Goal: Use online tool/utility: Use online tool/utility

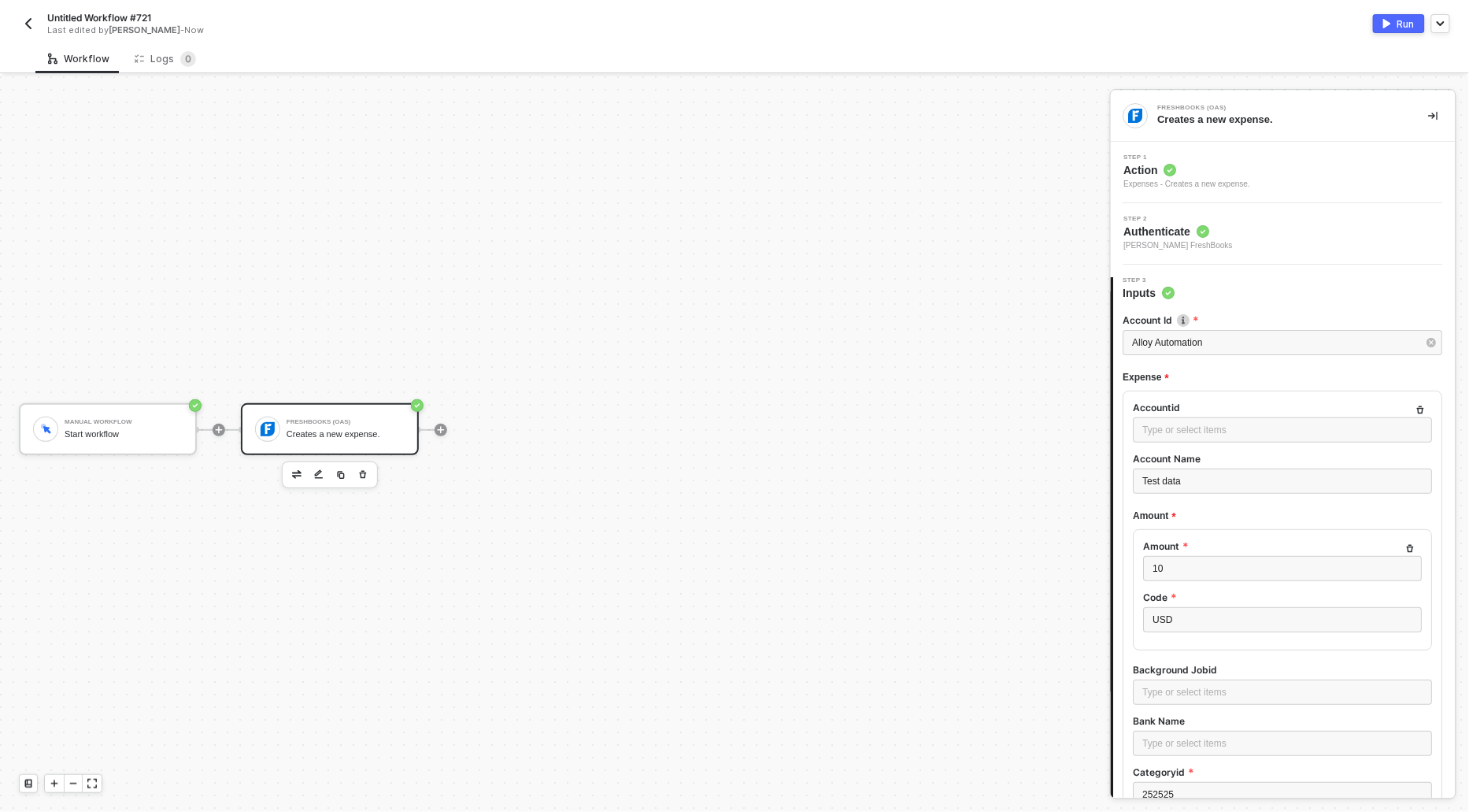
scroll to position [1, 0]
drag, startPoint x: 1191, startPoint y: 478, endPoint x: 1080, endPoint y: 478, distance: 111.0
click at [1080, 478] on div "Manual Workflow Start workflow FreshBooks (OAS) Creates a new expense. FreshBoo…" at bounding box center [734, 444] width 1469 height 735
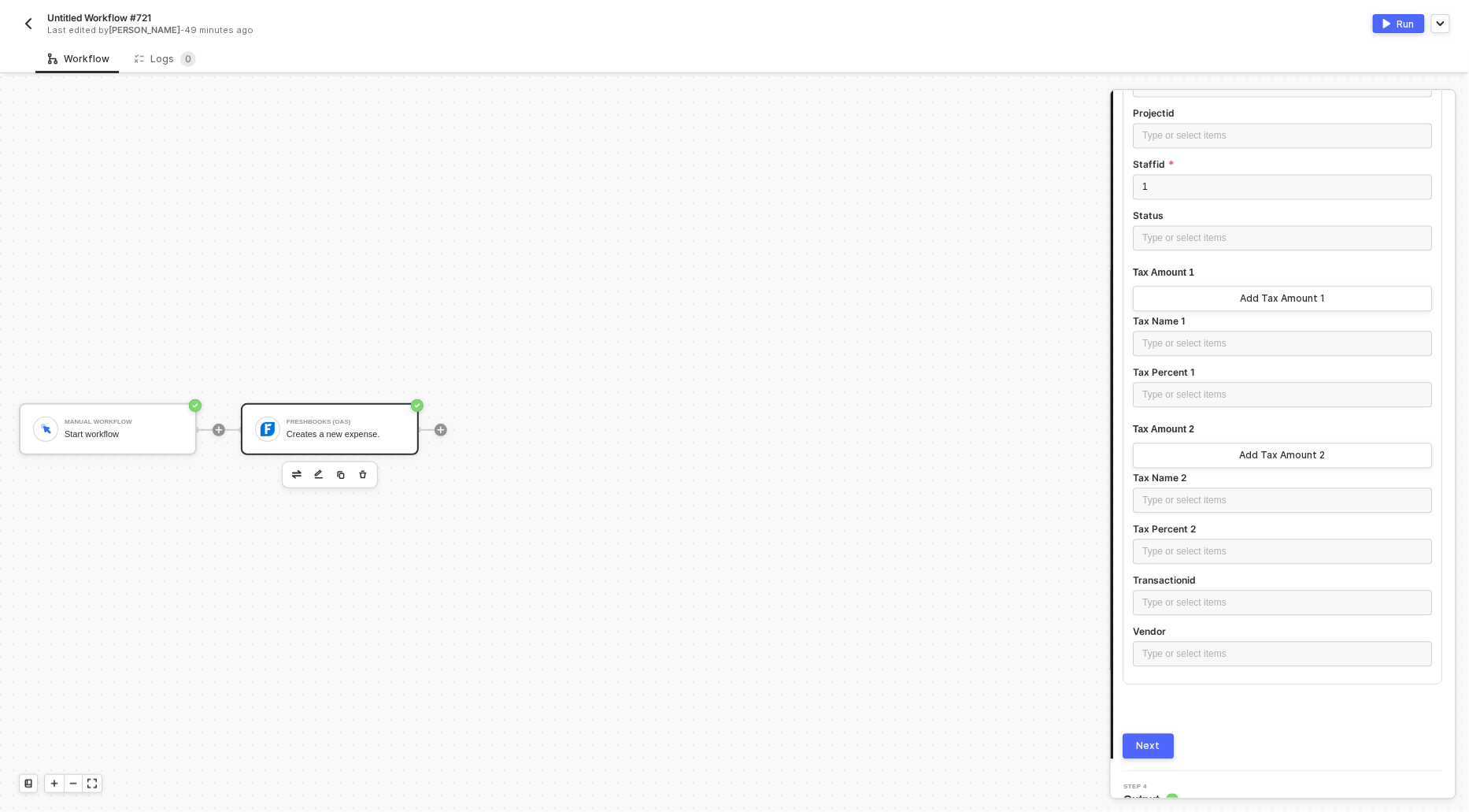
scroll to position [1240, 0]
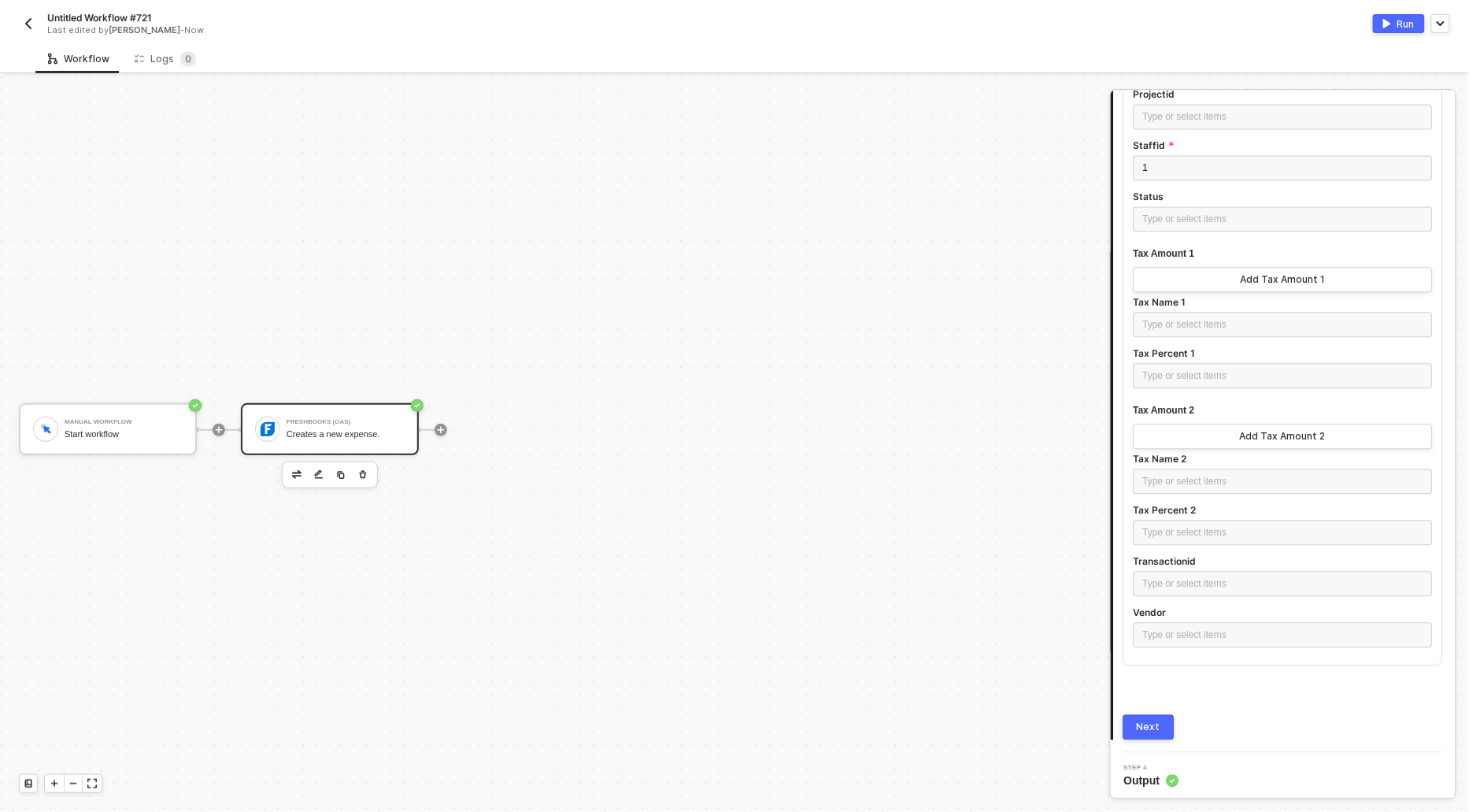
click at [1148, 721] on div "Next" at bounding box center [1149, 726] width 24 height 13
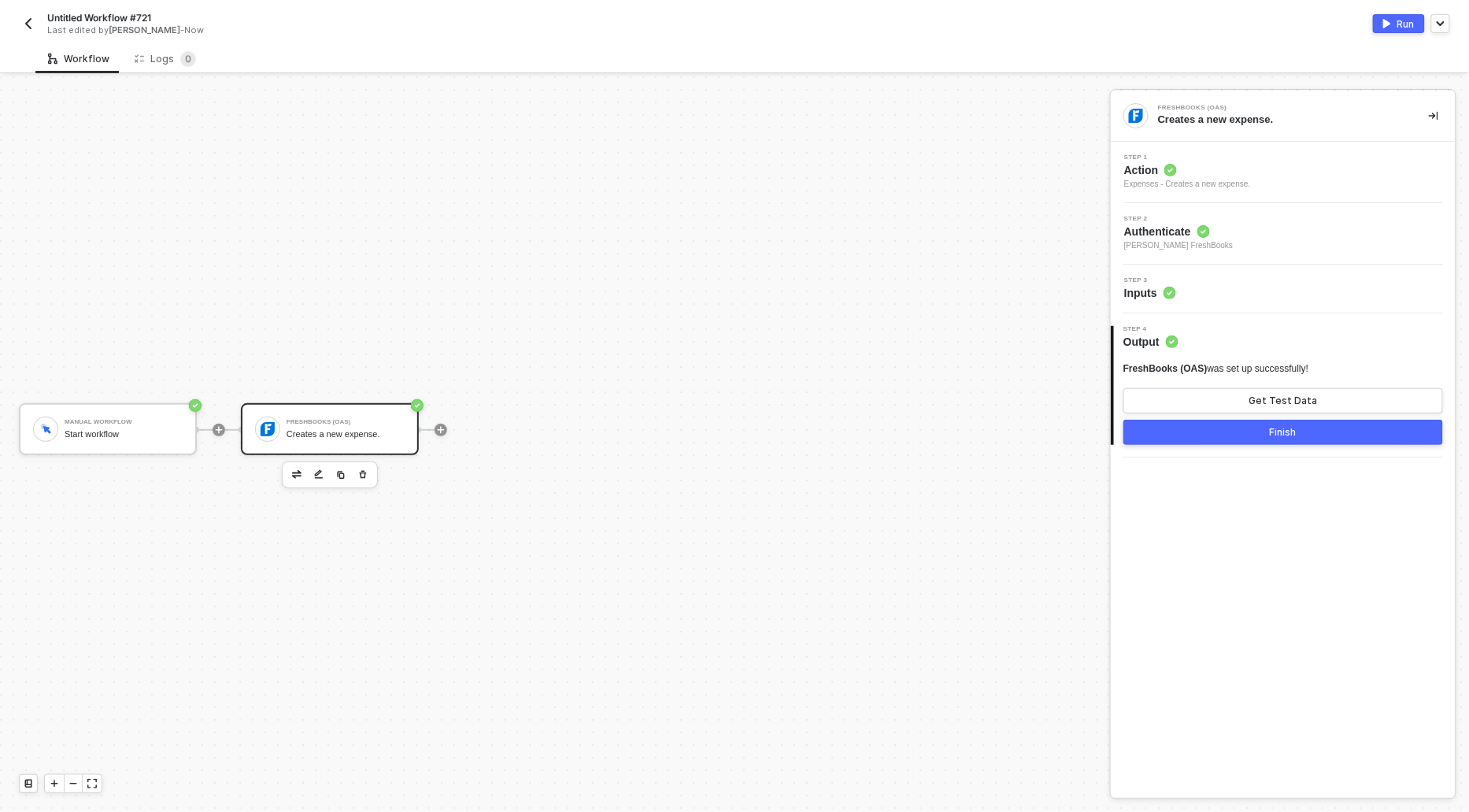
scroll to position [0, 0]
click at [1229, 406] on button "Get Test Data" at bounding box center [1283, 401] width 320 height 26
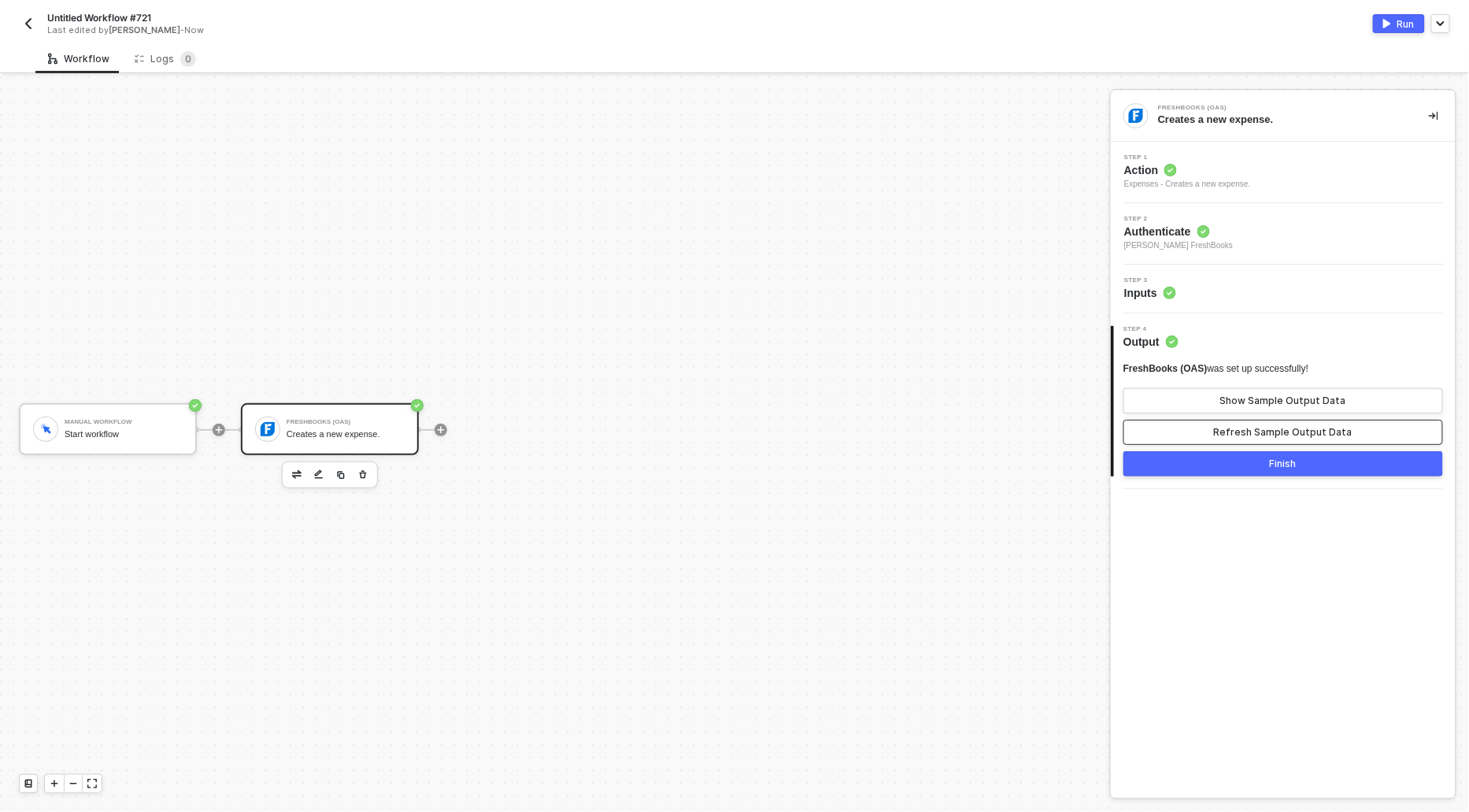
click at [1229, 431] on div "Refresh Sample Output Data" at bounding box center [1283, 432] width 139 height 13
click at [1229, 399] on div "Show Sample Output Data" at bounding box center [1283, 401] width 126 height 13
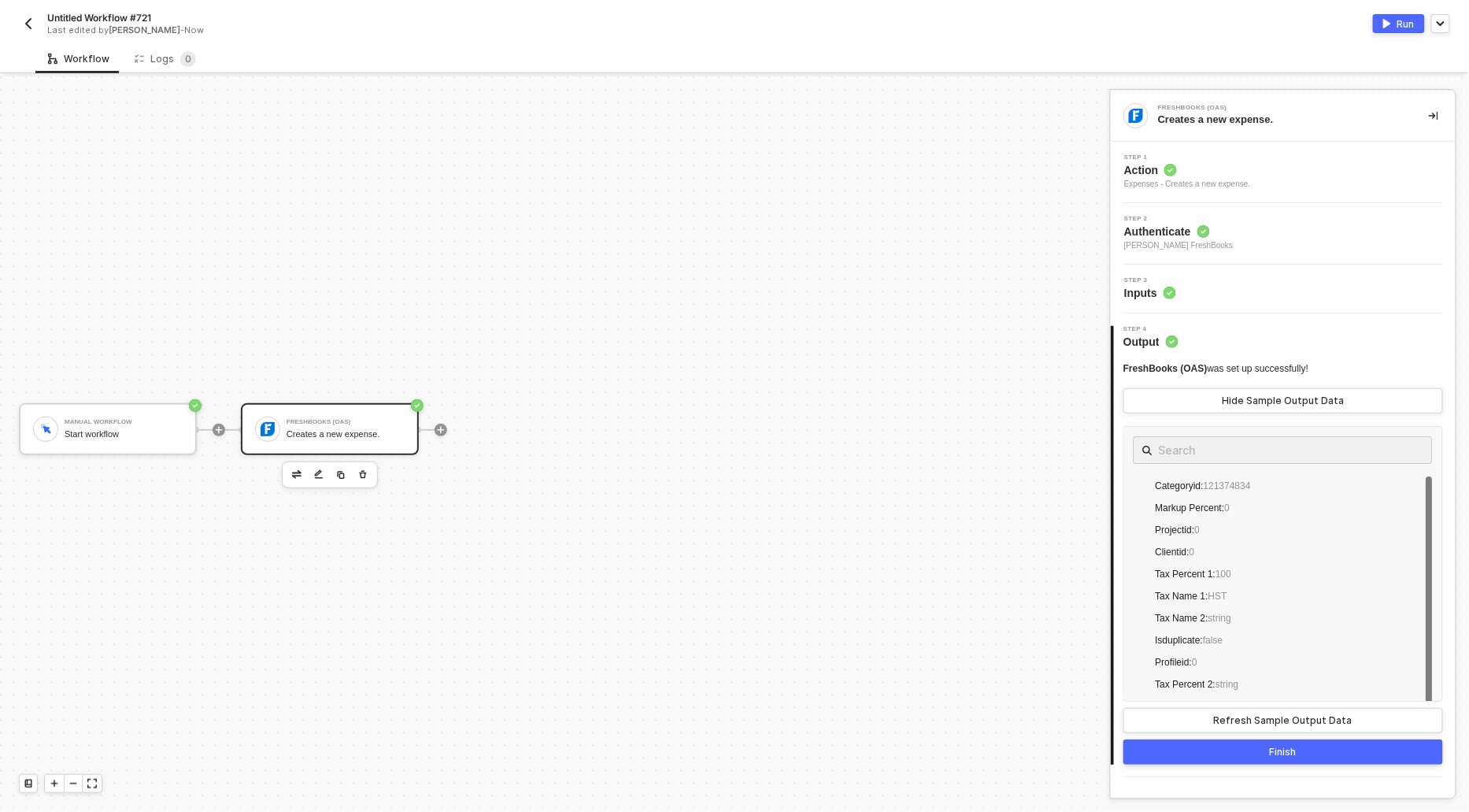
click at [1414, 19] on div "Run" at bounding box center [1405, 24] width 17 height 14
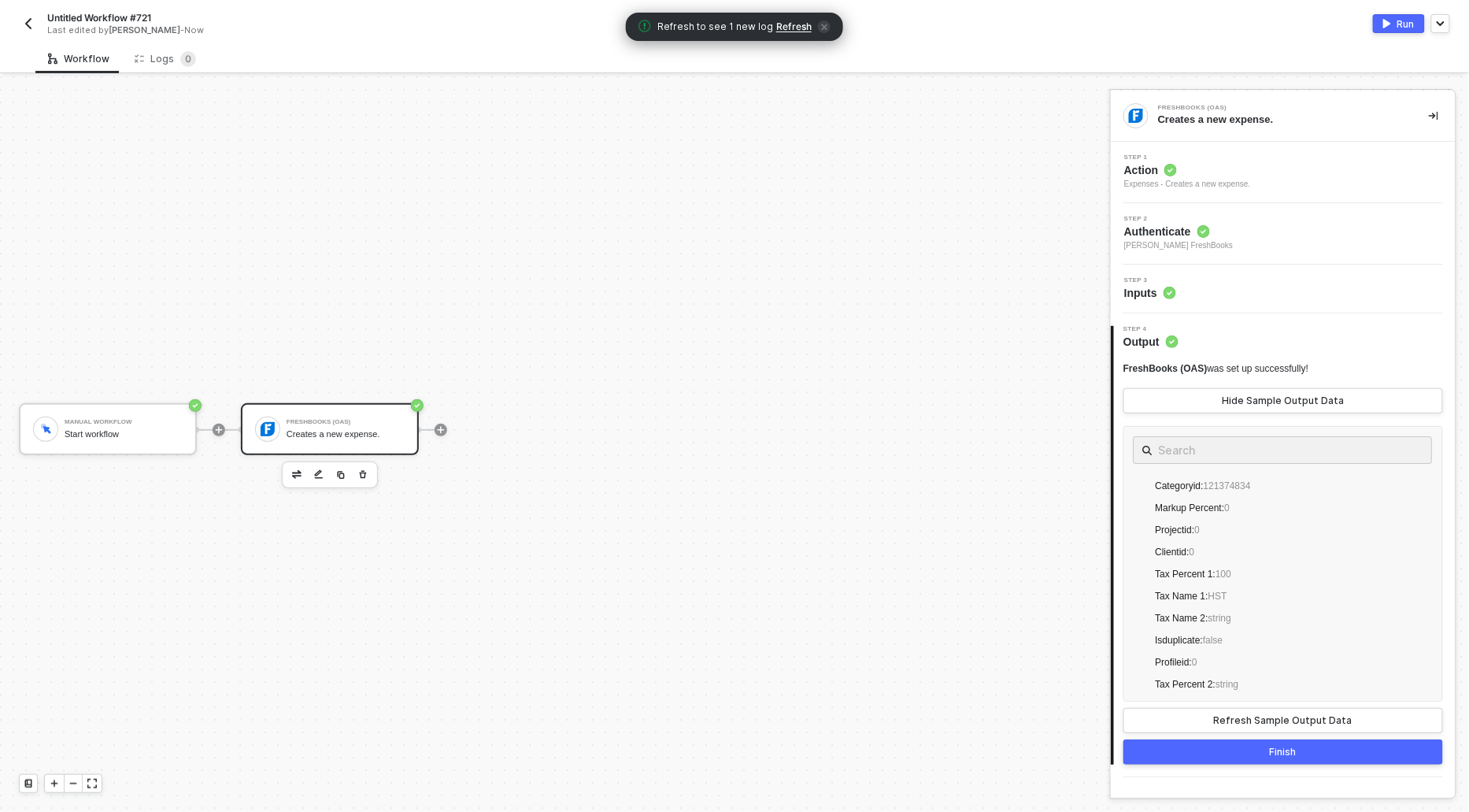
click at [788, 37] on div "Refresh to see 1 new log Refresh" at bounding box center [734, 26] width 217 height 28
click at [785, 26] on span "Refresh" at bounding box center [794, 26] width 36 height 13
click at [165, 65] on div "Logs 0" at bounding box center [165, 58] width 61 height 15
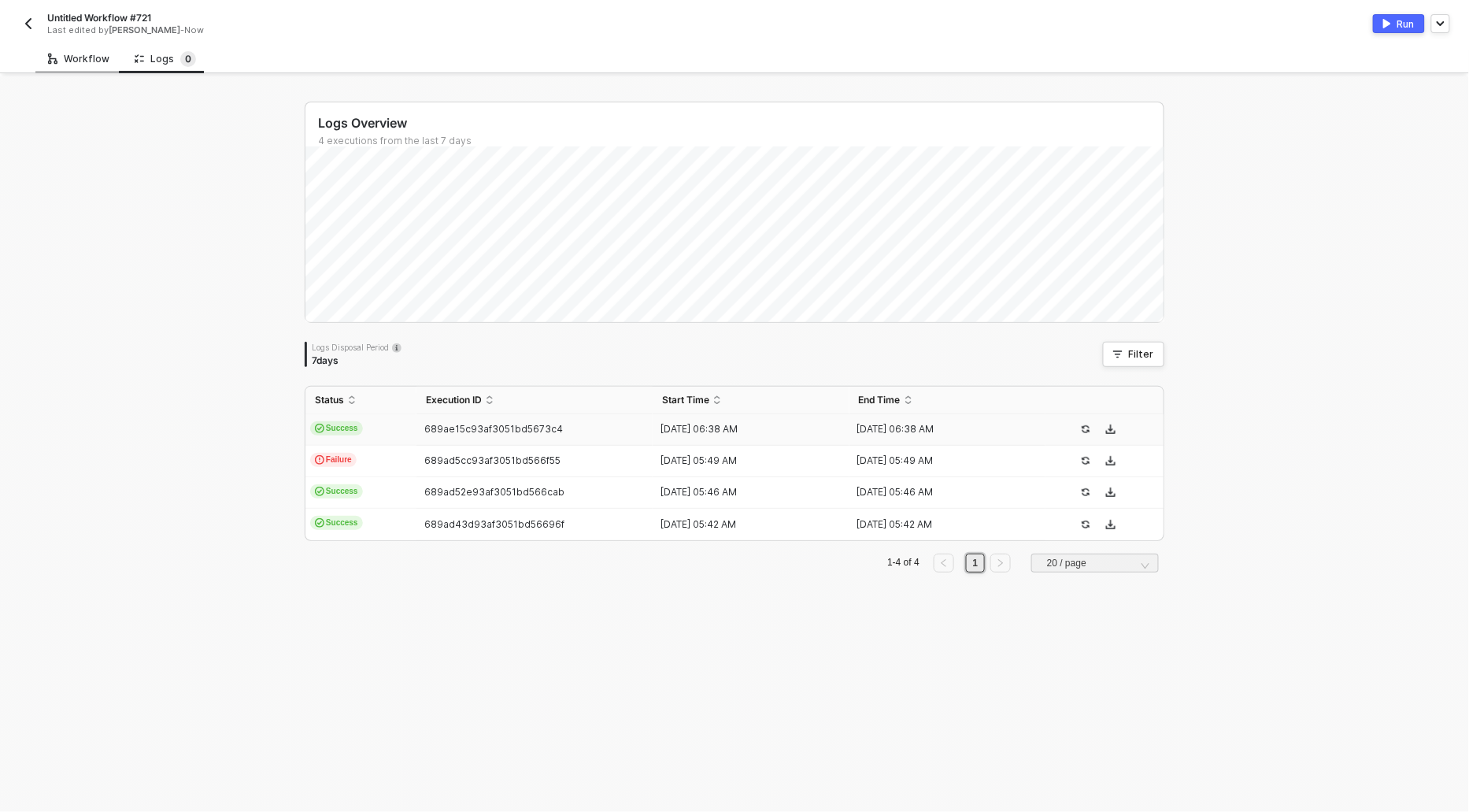
click at [79, 61] on div "Workflow" at bounding box center [78, 59] width 61 height 13
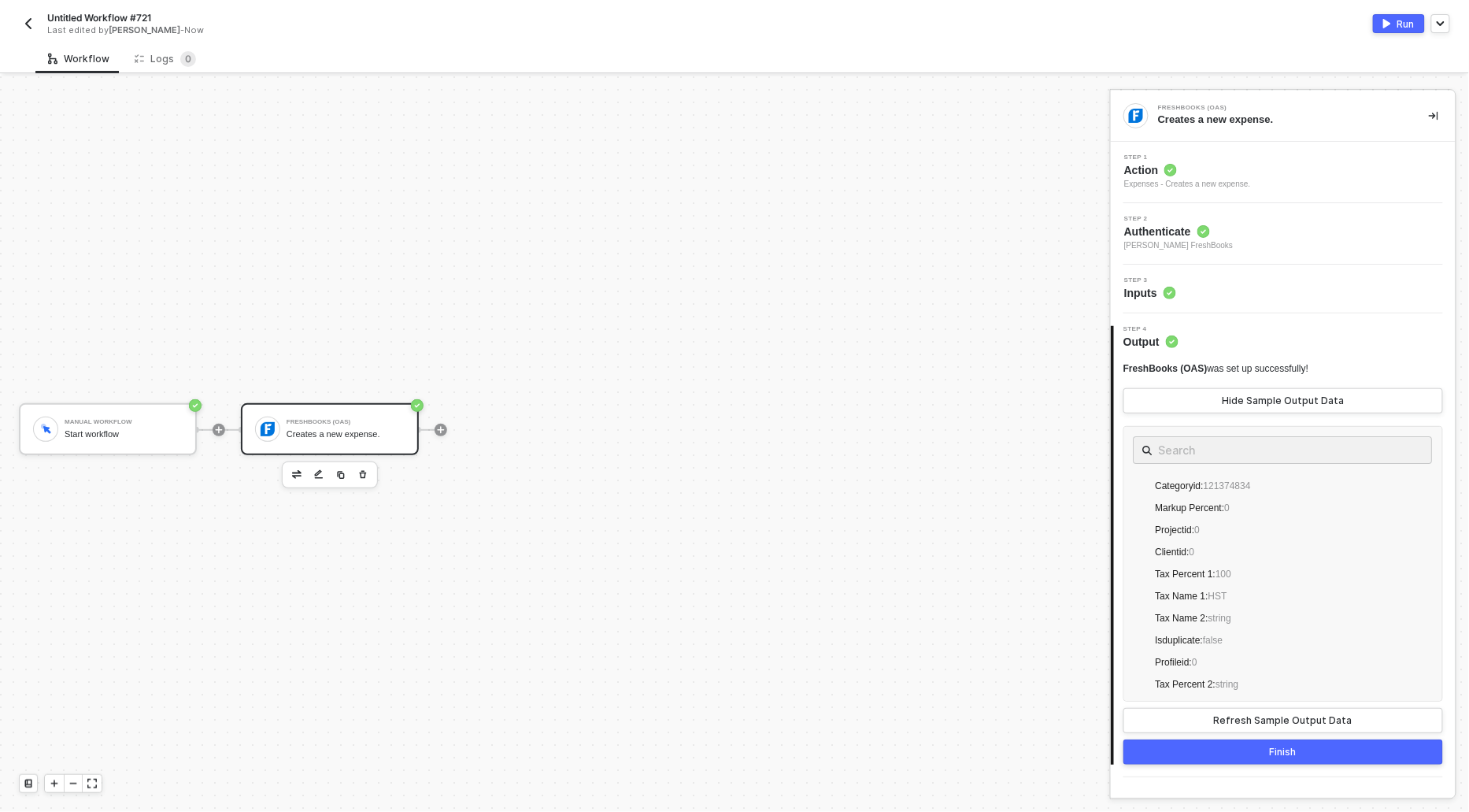
click at [1142, 172] on span "Action" at bounding box center [1187, 170] width 127 height 15
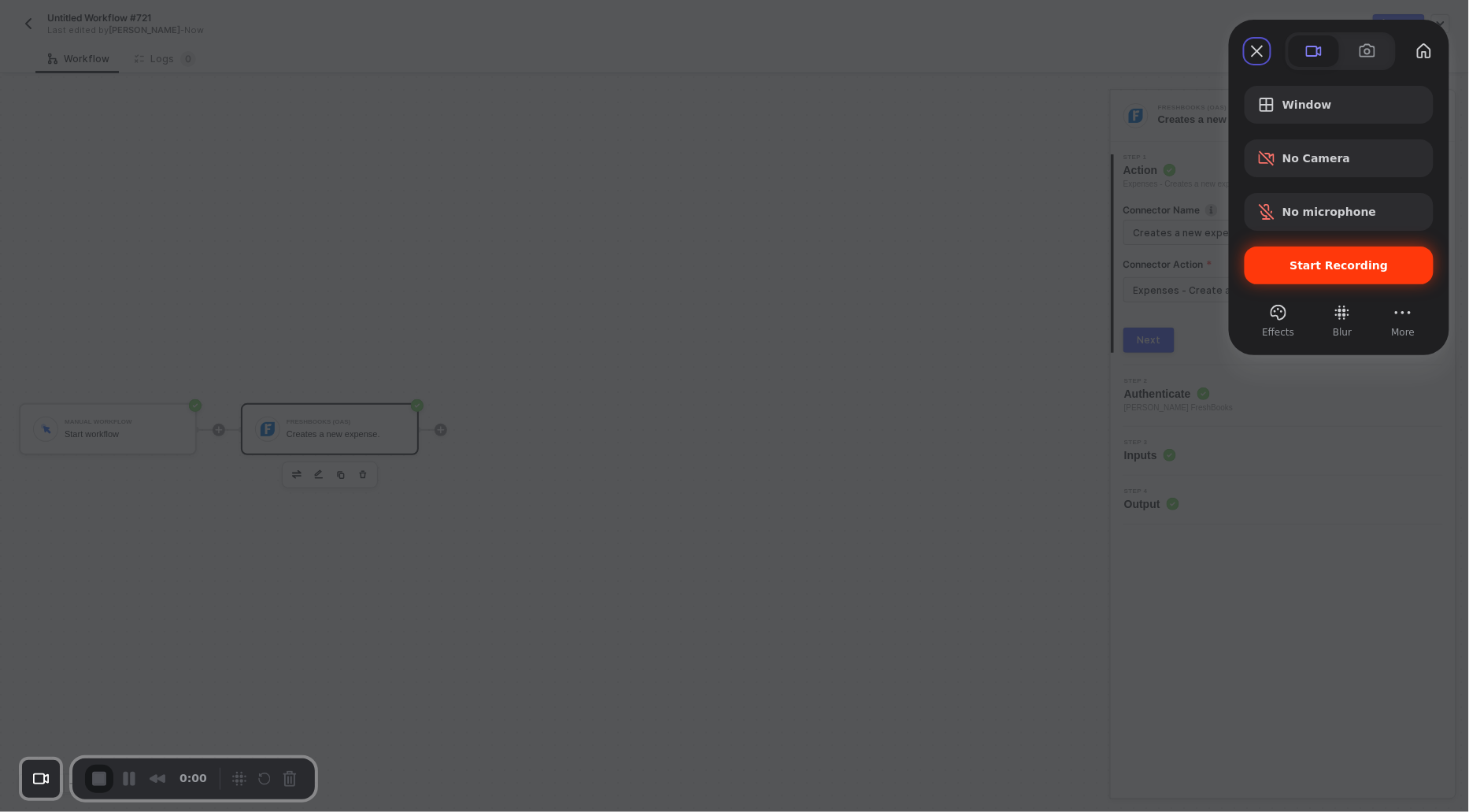
click at [1319, 254] on div "Start Recording" at bounding box center [1339, 264] width 189 height 37
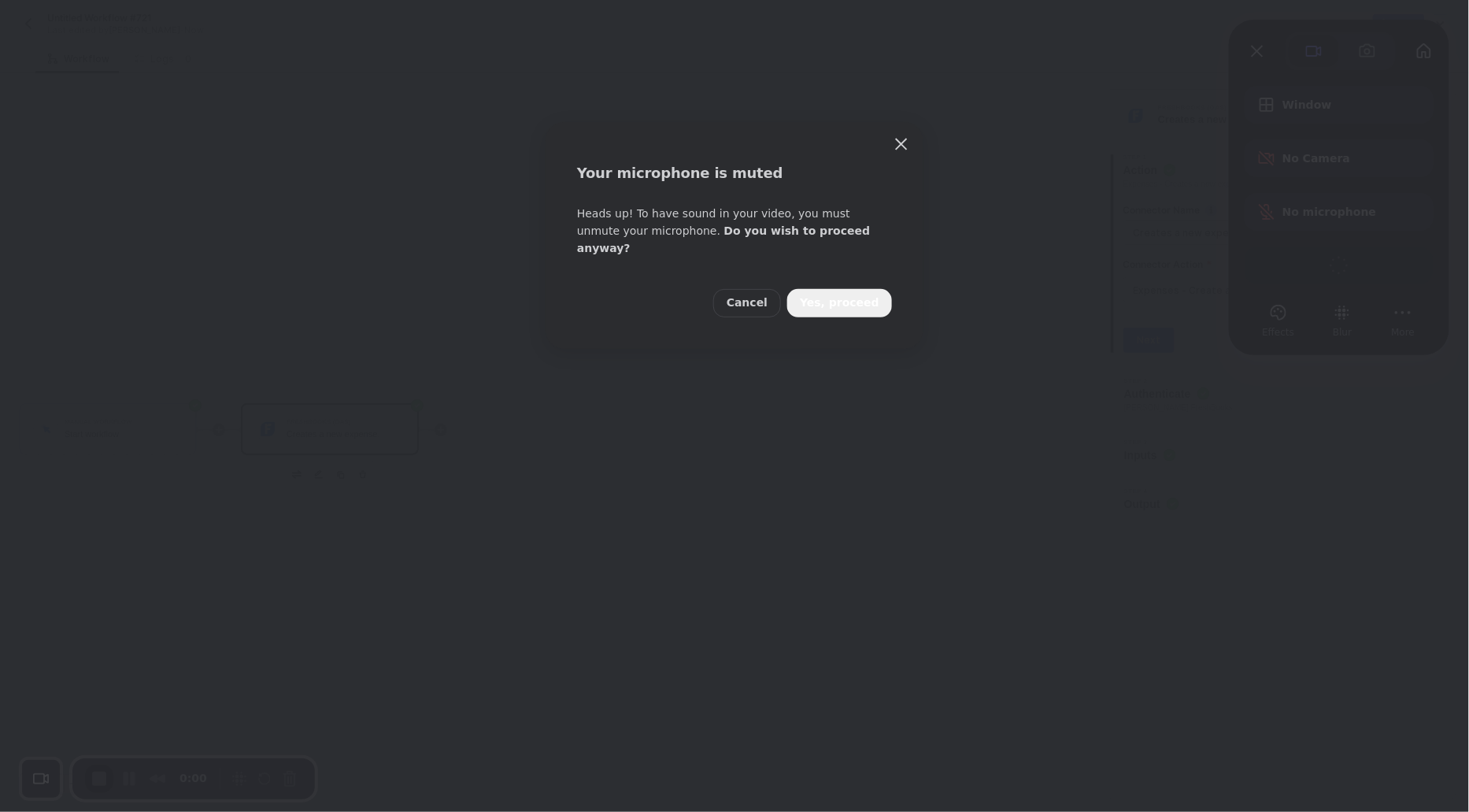
click at [848, 294] on span "Yes, proceed" at bounding box center [839, 303] width 79 height 17
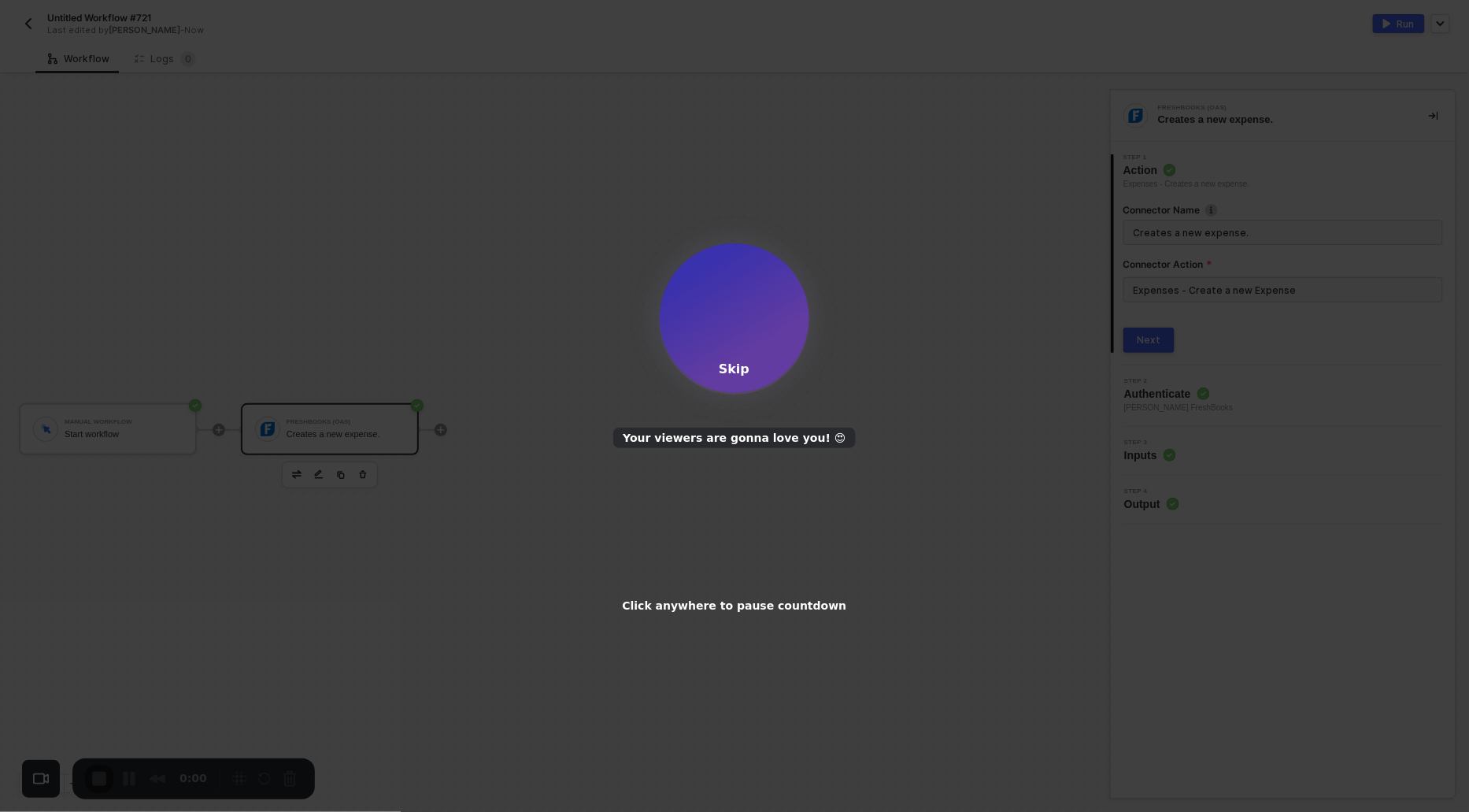
click at [729, 367] on div "Skip" at bounding box center [734, 369] width 31 height 15
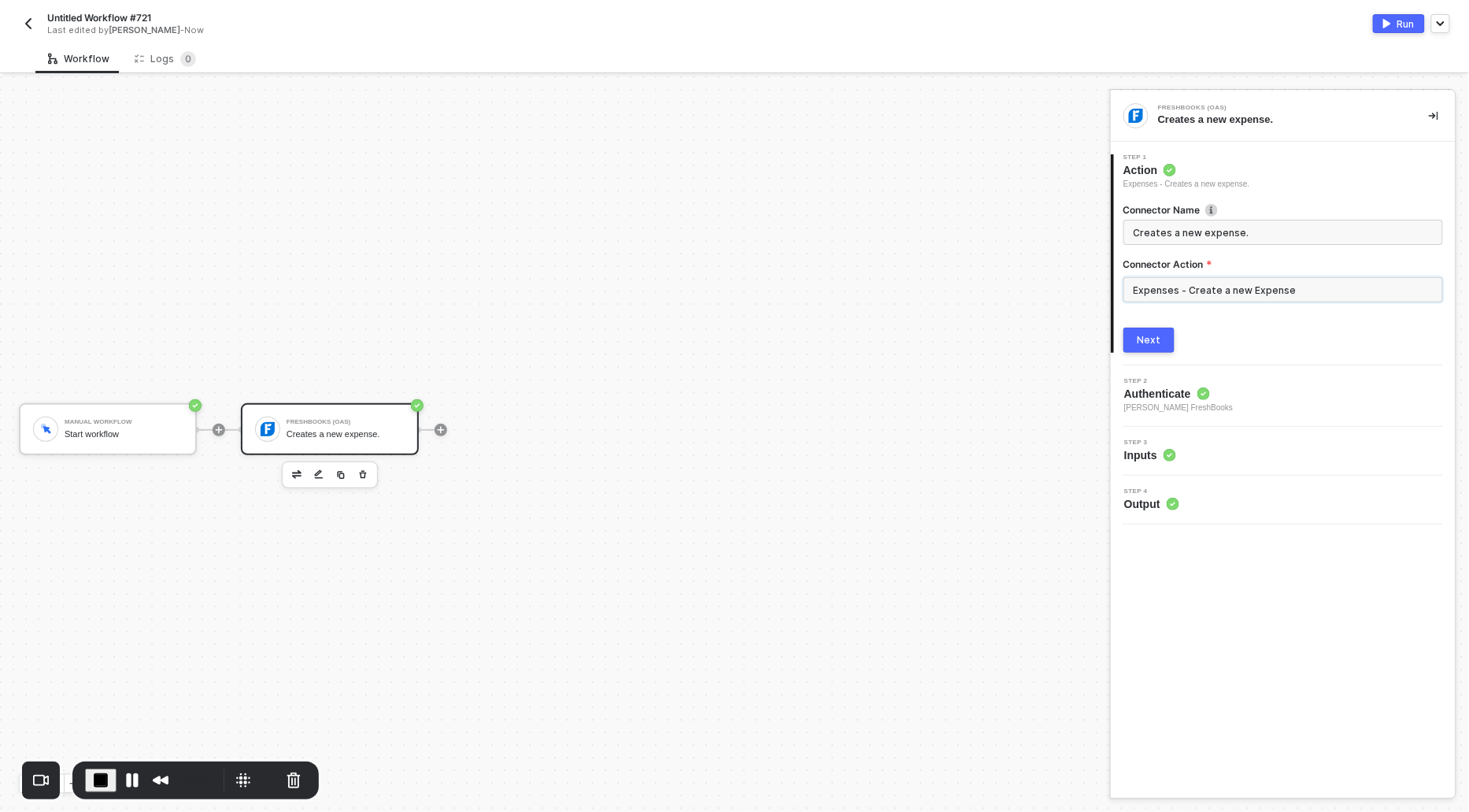
click at [1147, 290] on input "Expenses - Create a new Expense" at bounding box center [1283, 290] width 320 height 26
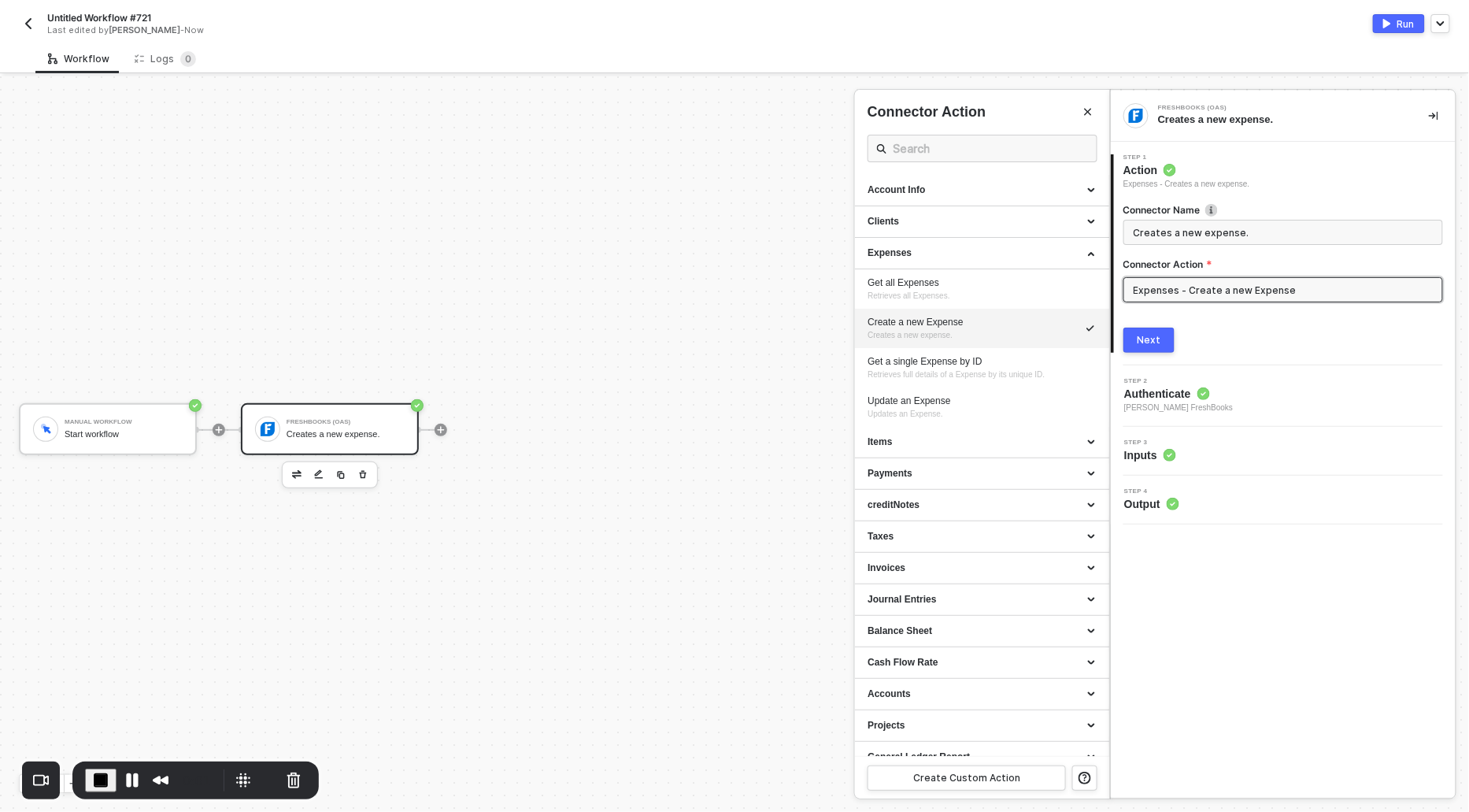
click at [1146, 341] on div "Next" at bounding box center [1149, 340] width 24 height 13
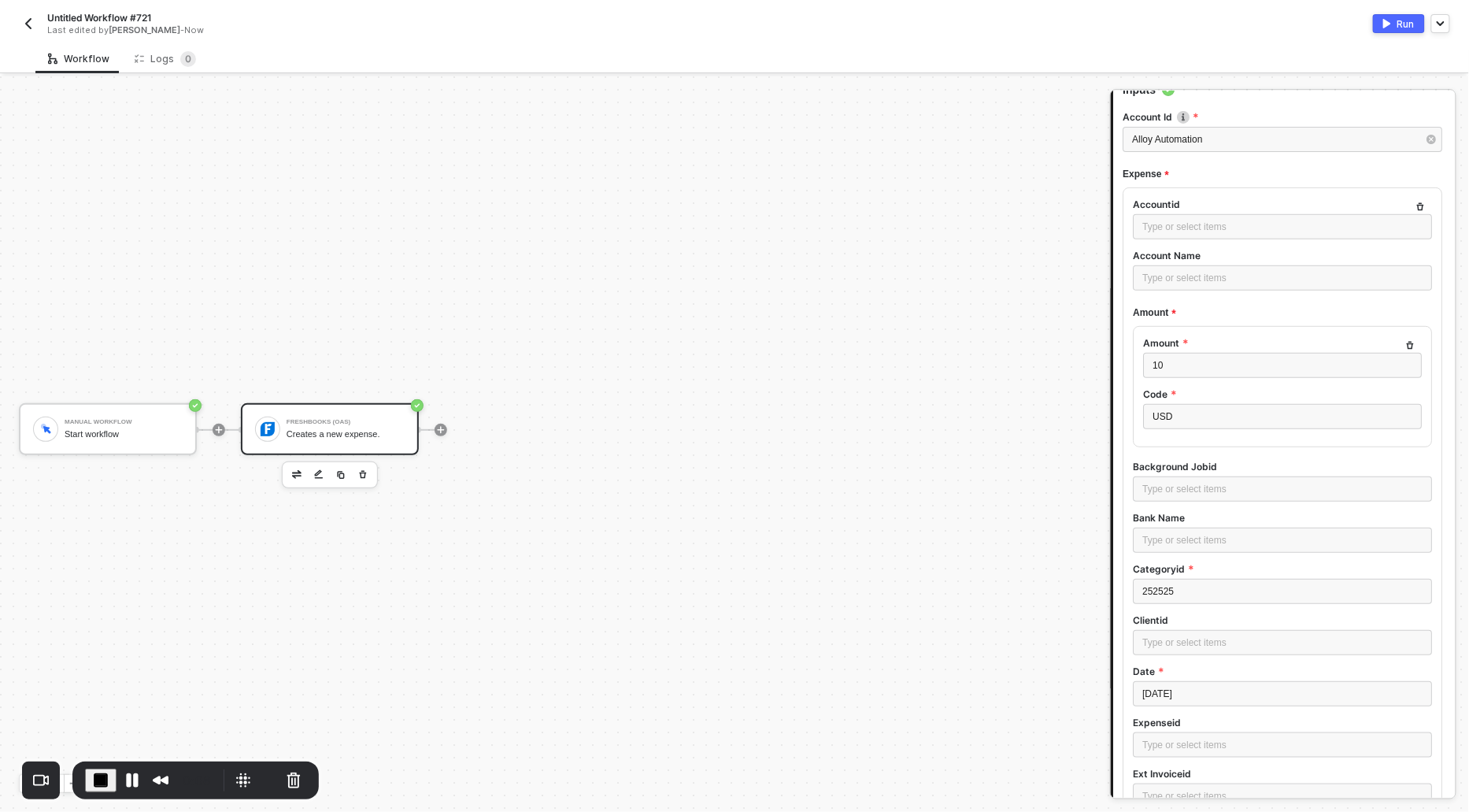
scroll to position [182, 0]
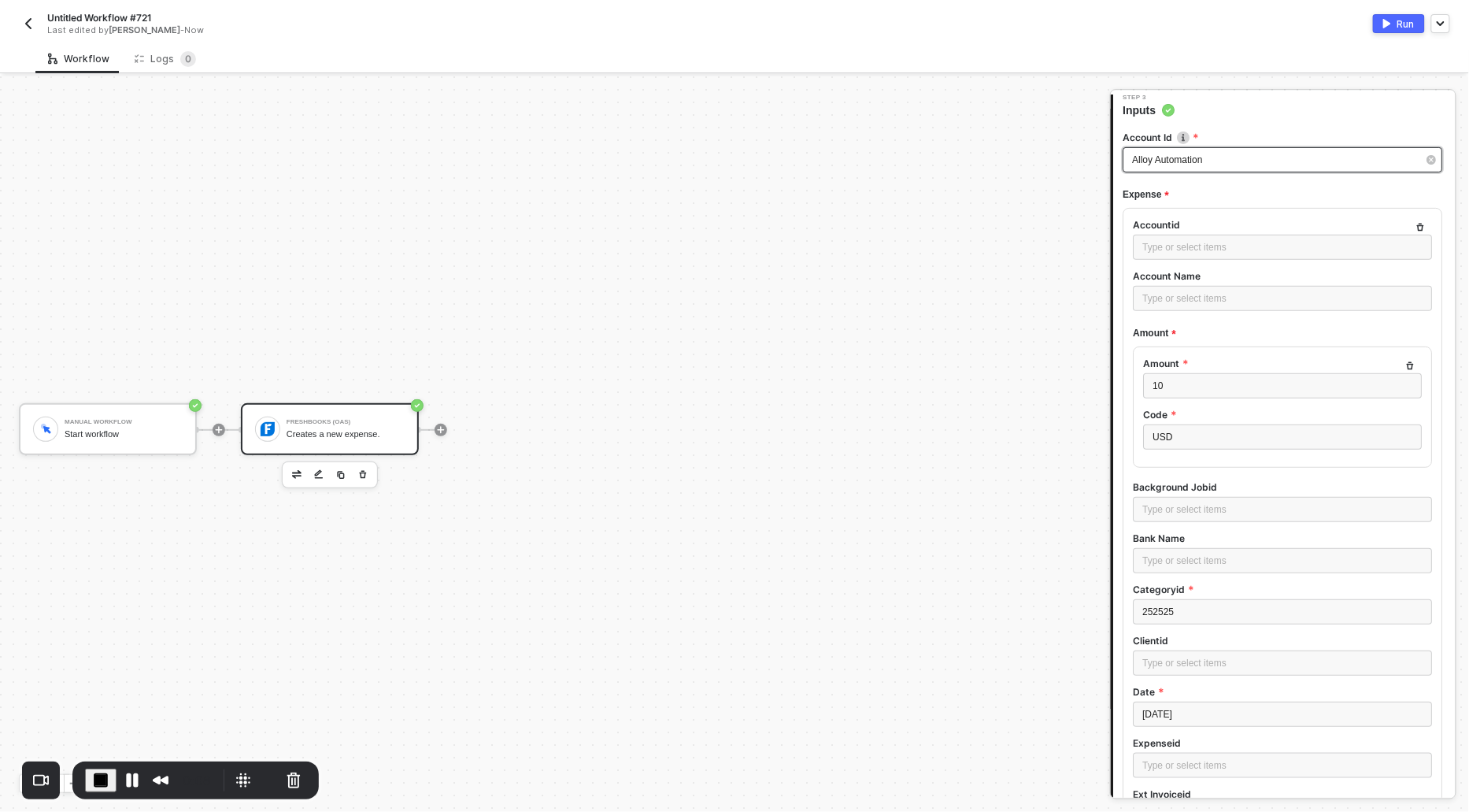
click at [1201, 159] on span "Alloy Automation" at bounding box center [1167, 159] width 70 height 11
click at [905, 231] on div "Alloy Automation" at bounding box center [982, 235] width 230 height 26
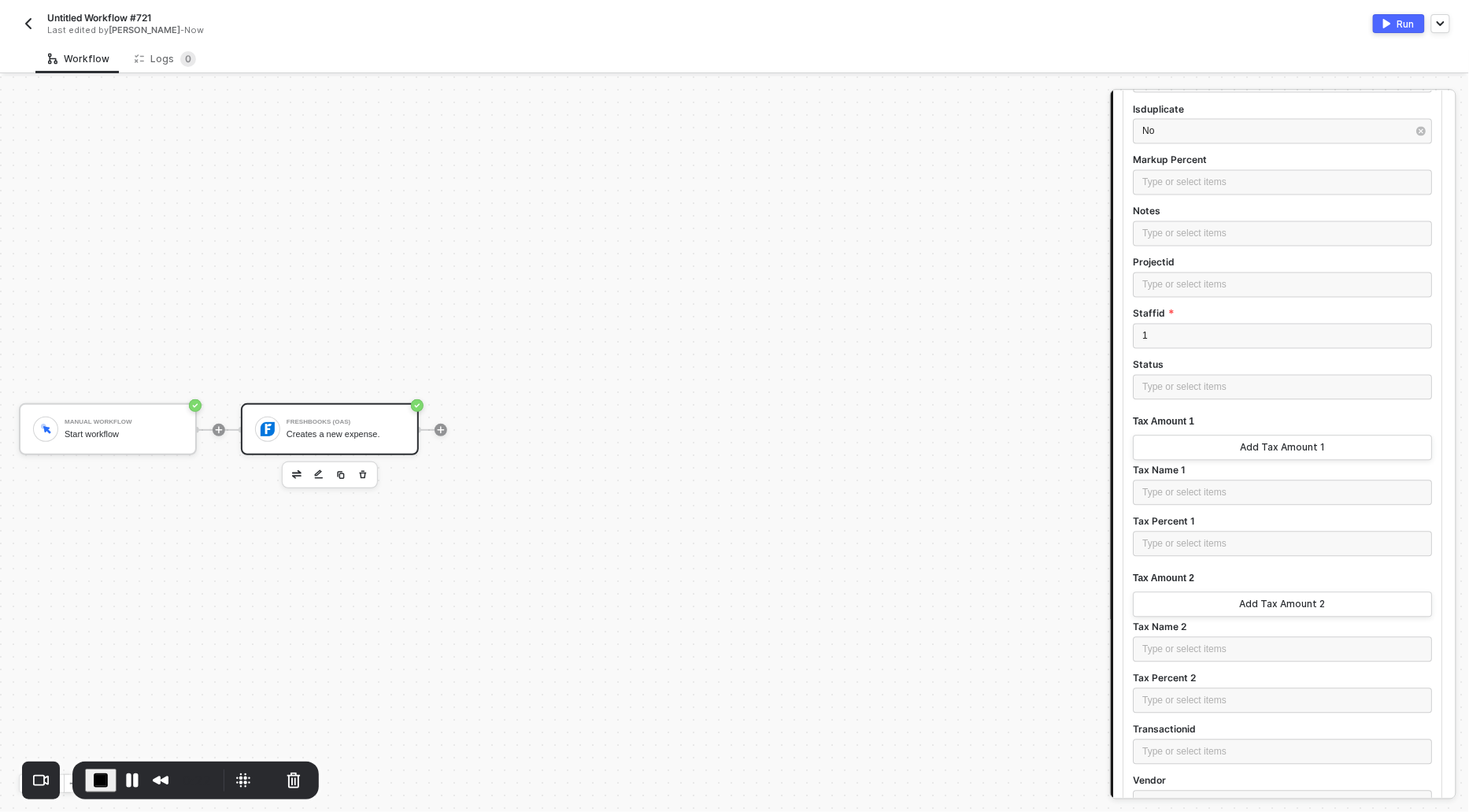
scroll to position [1088, 0]
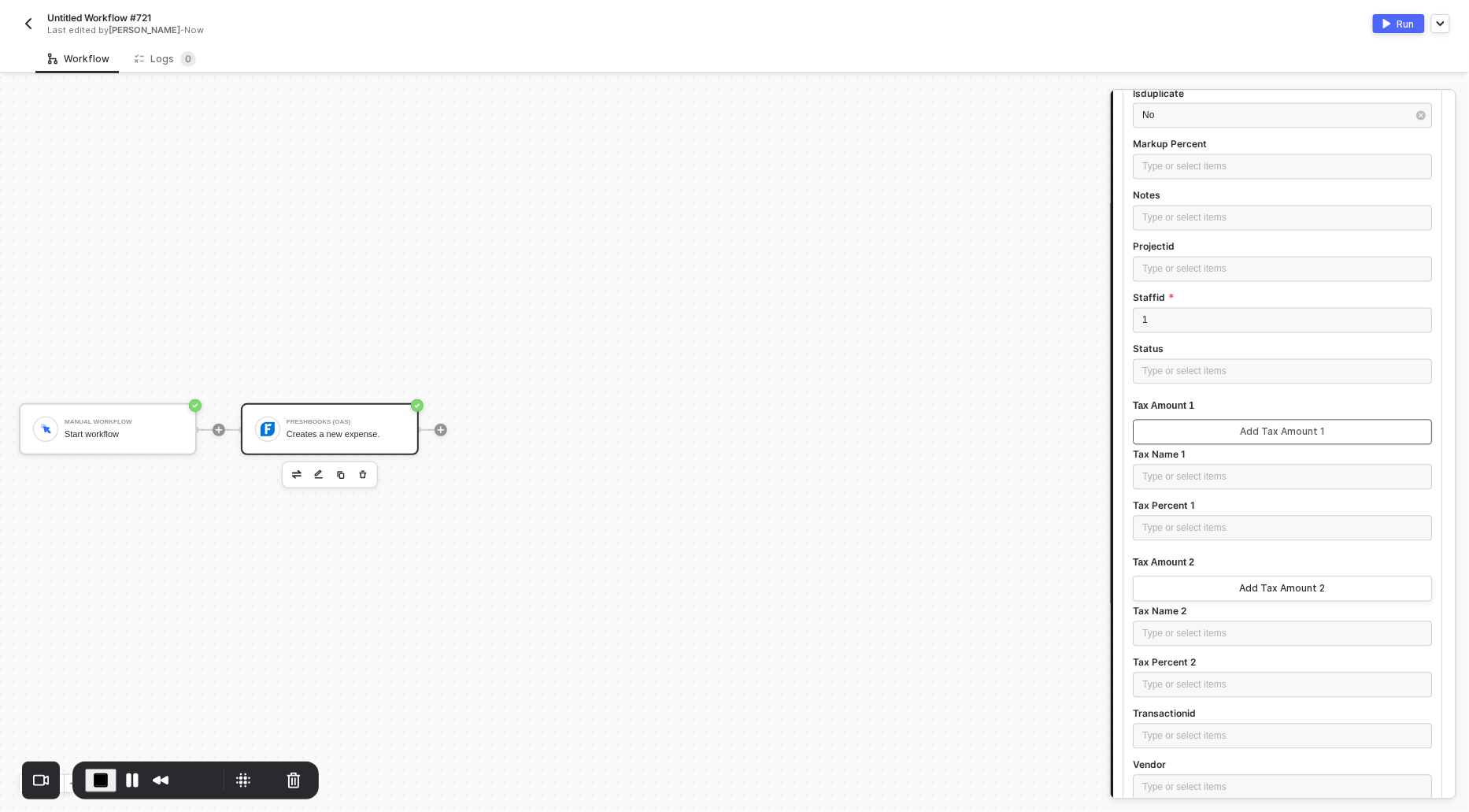
click at [1267, 430] on div "Add Tax Amount 1" at bounding box center [1282, 432] width 85 height 13
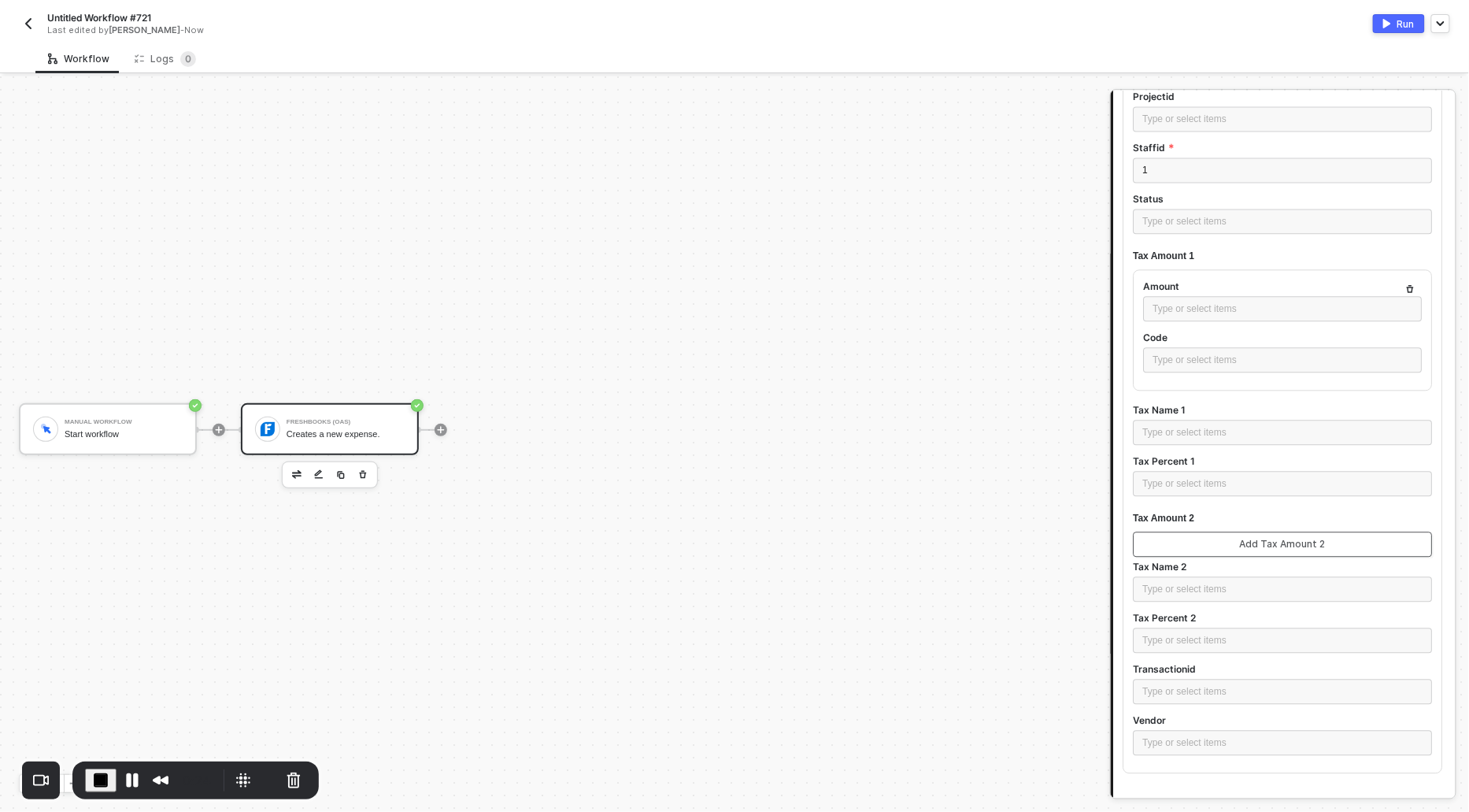
click at [1250, 545] on div "Add Tax Amount 2" at bounding box center [1283, 544] width 86 height 13
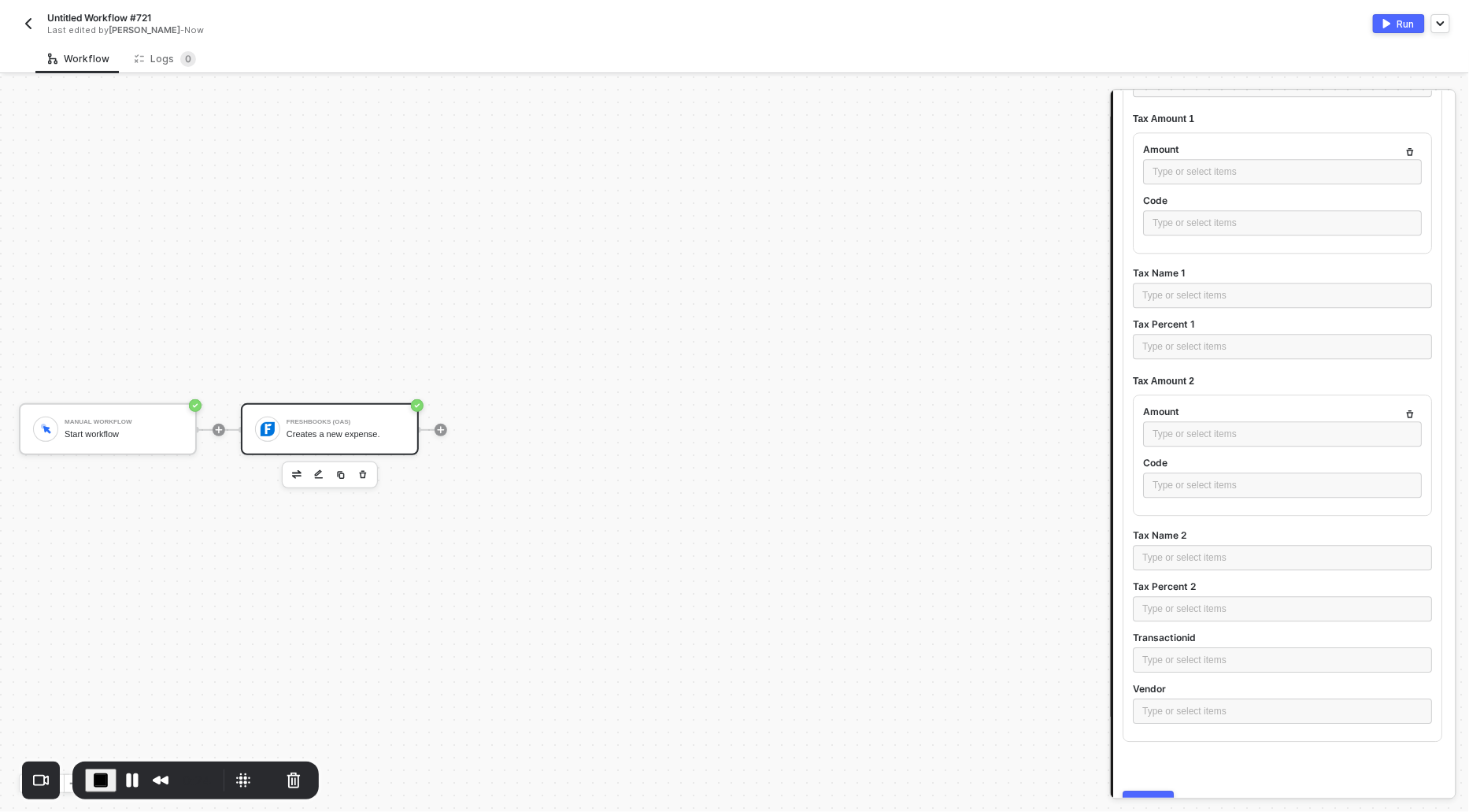
scroll to position [1450, 0]
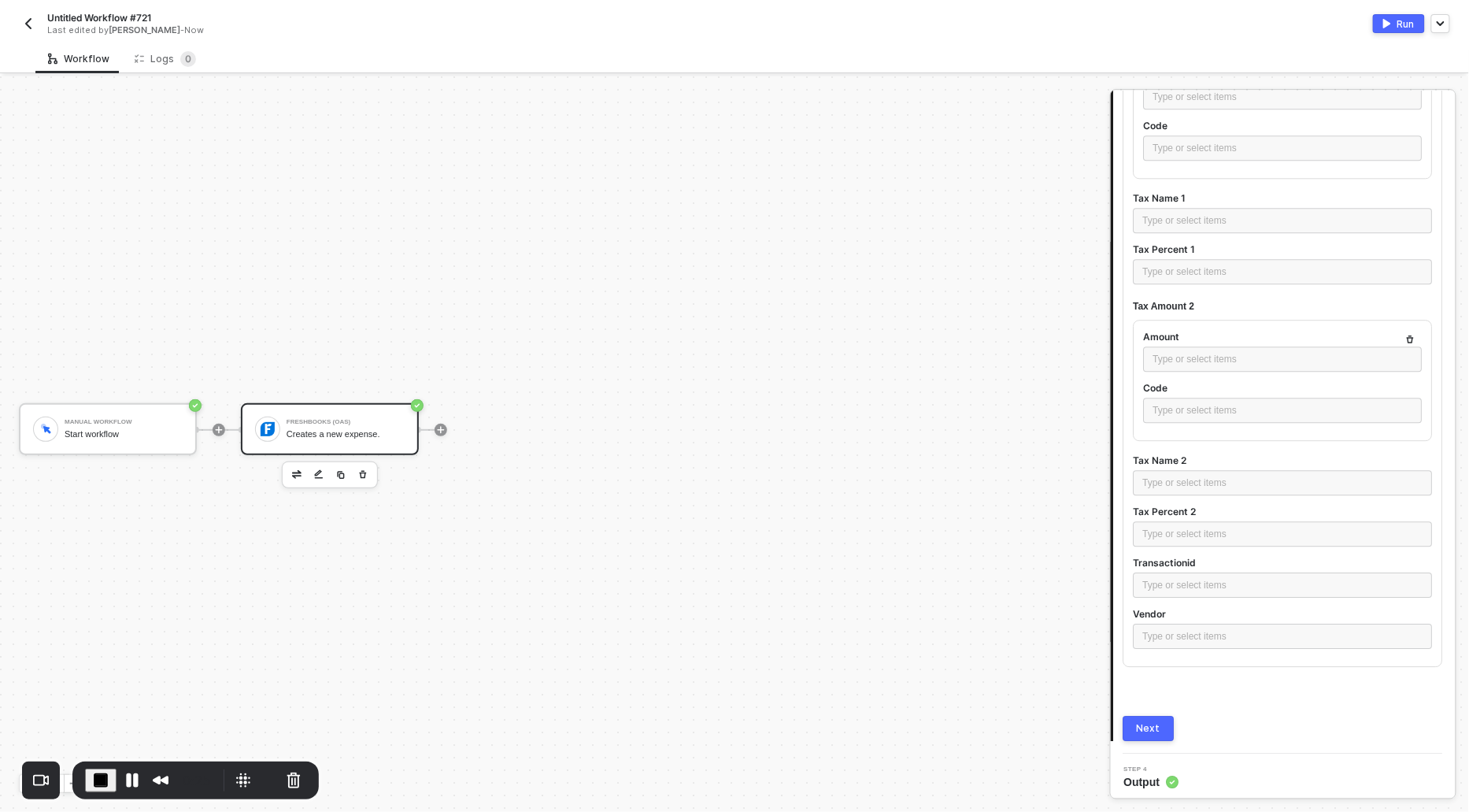
click at [1147, 726] on div "Next" at bounding box center [1149, 728] width 24 height 13
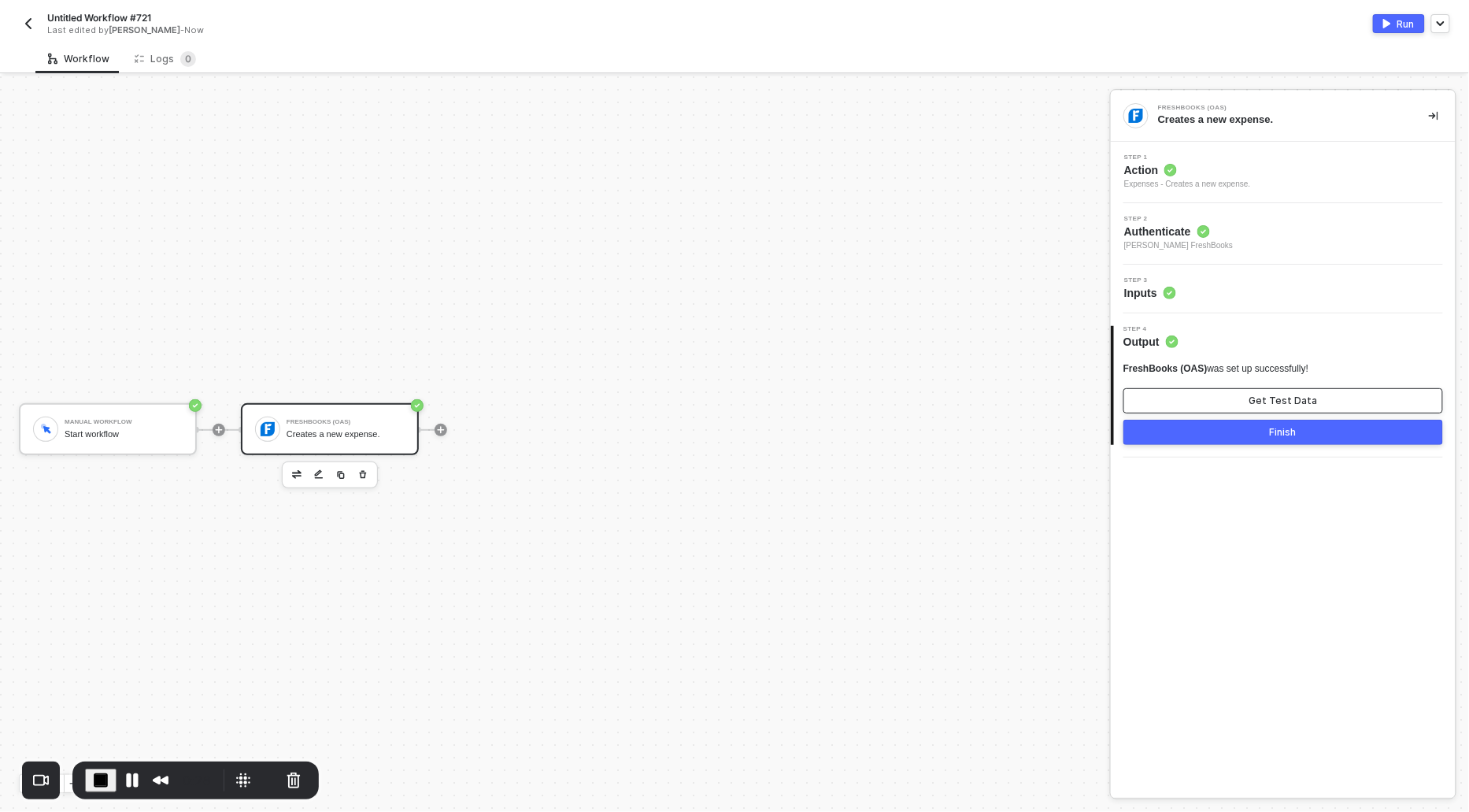
click at [1188, 393] on button "Get Test Data" at bounding box center [1283, 401] width 320 height 26
click at [1145, 286] on span "Inputs" at bounding box center [1150, 293] width 52 height 15
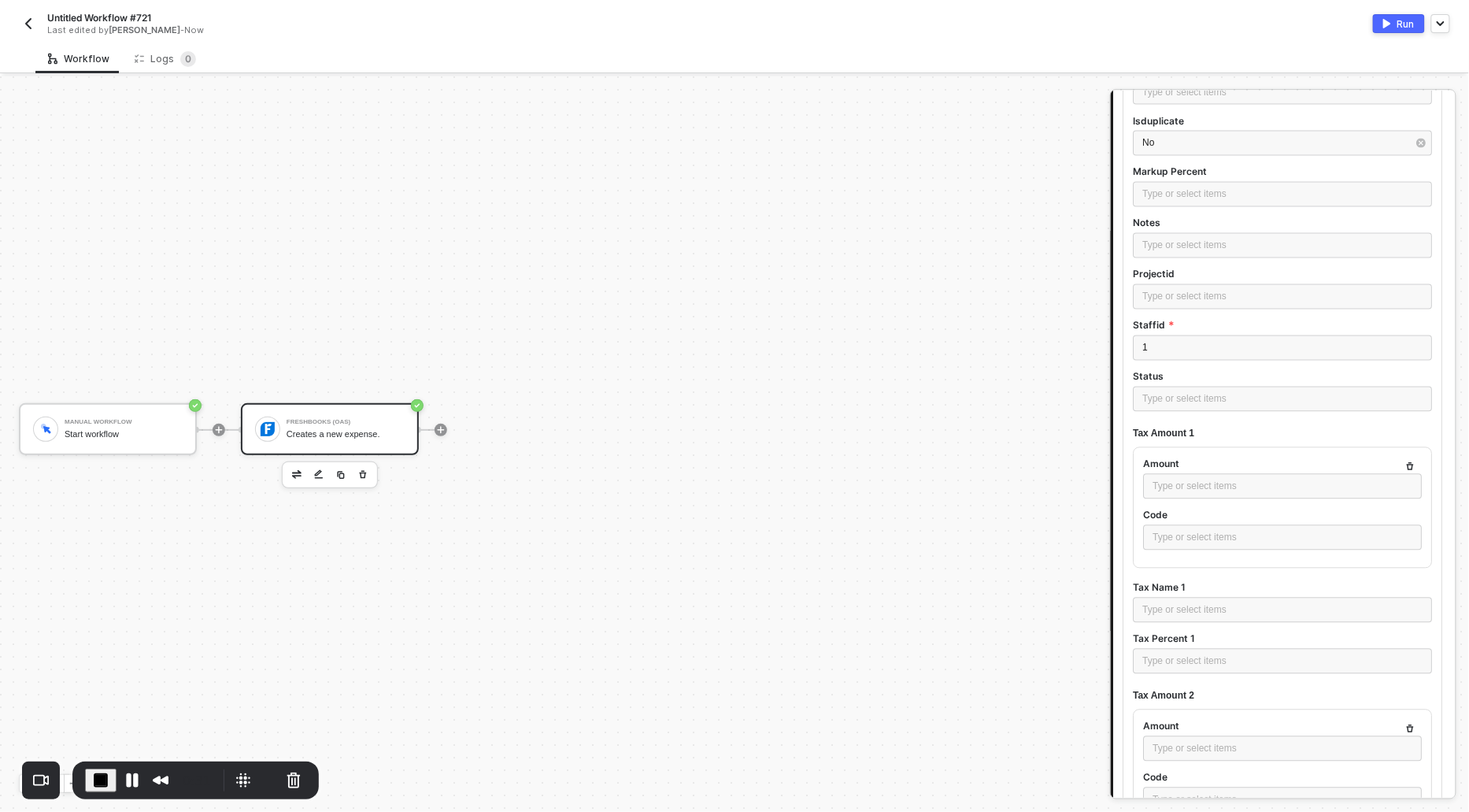
scroll to position [1098, 0]
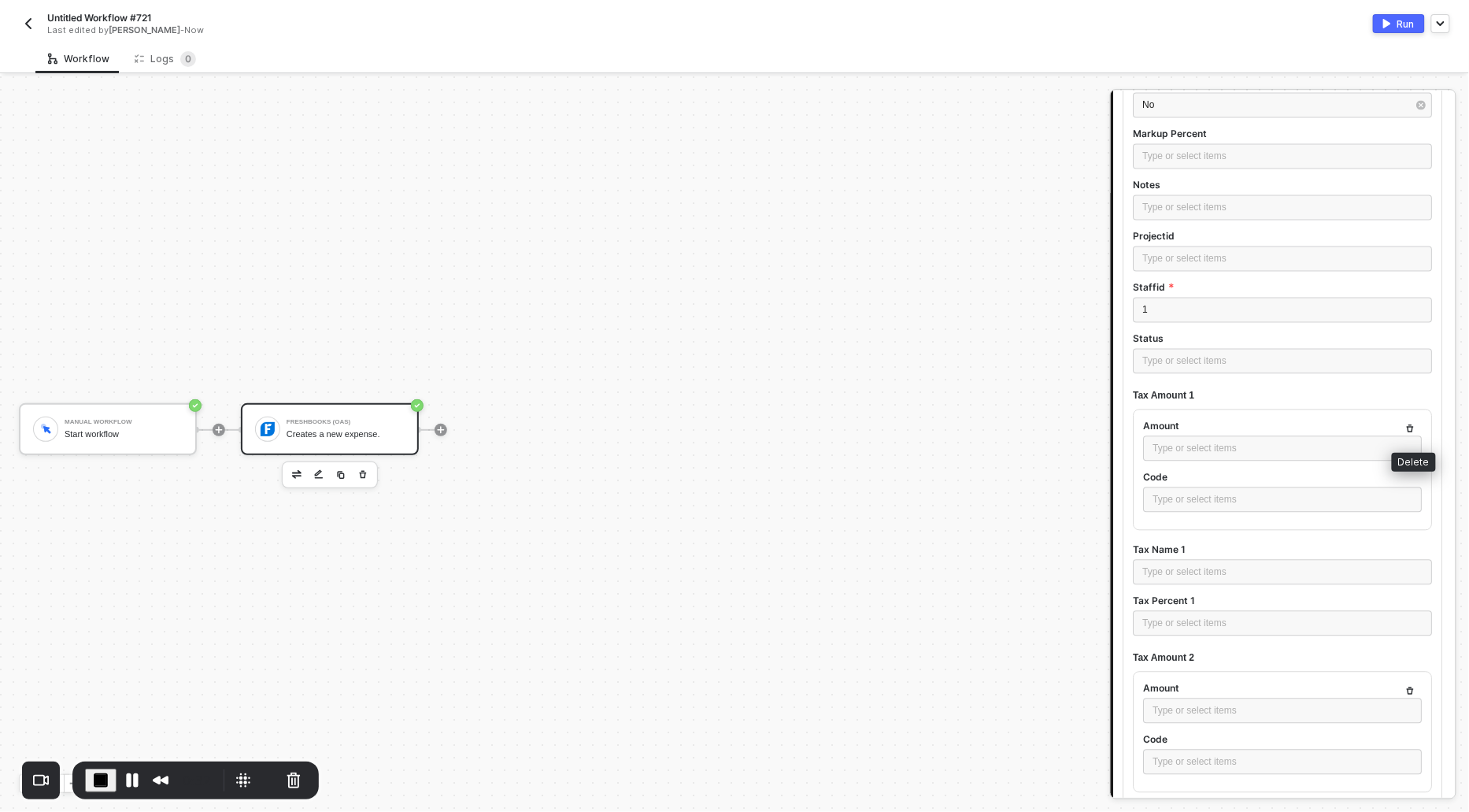
click at [1415, 425] on icon "button" at bounding box center [1411, 429] width 9 height 9
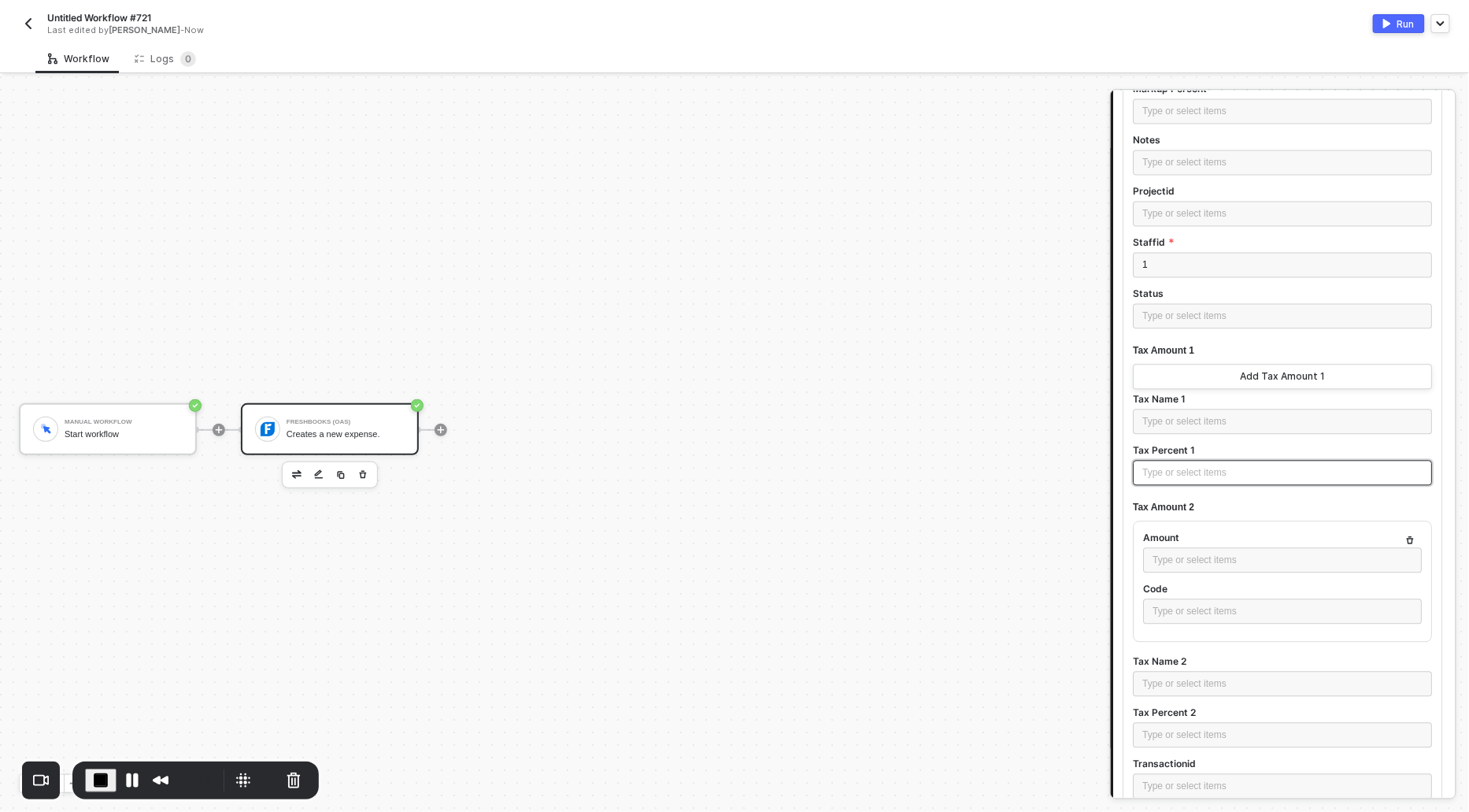
scroll to position [1187, 0]
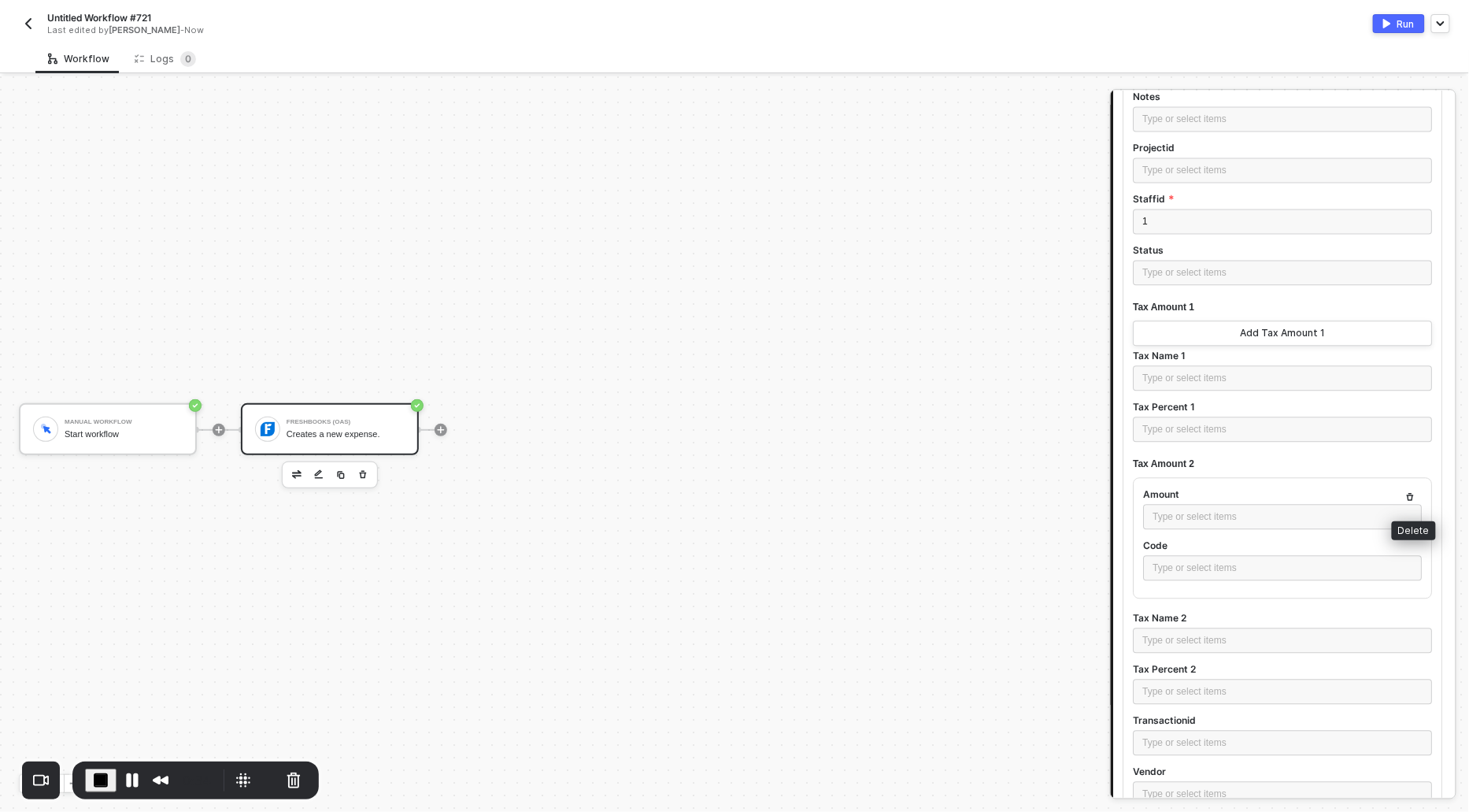
click at [1411, 494] on icon "button" at bounding box center [1412, 498] width 7 height 8
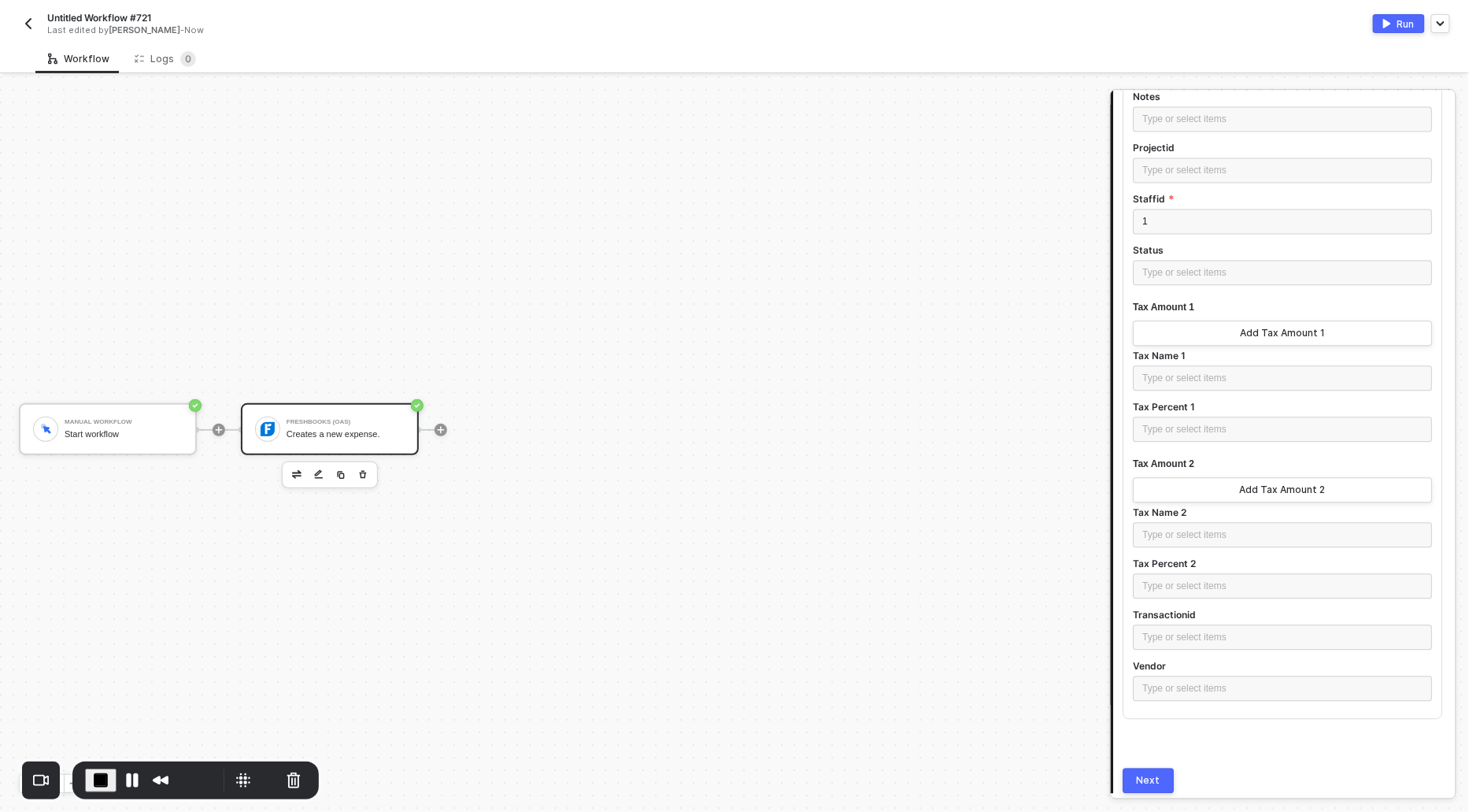
scroll to position [1240, 0]
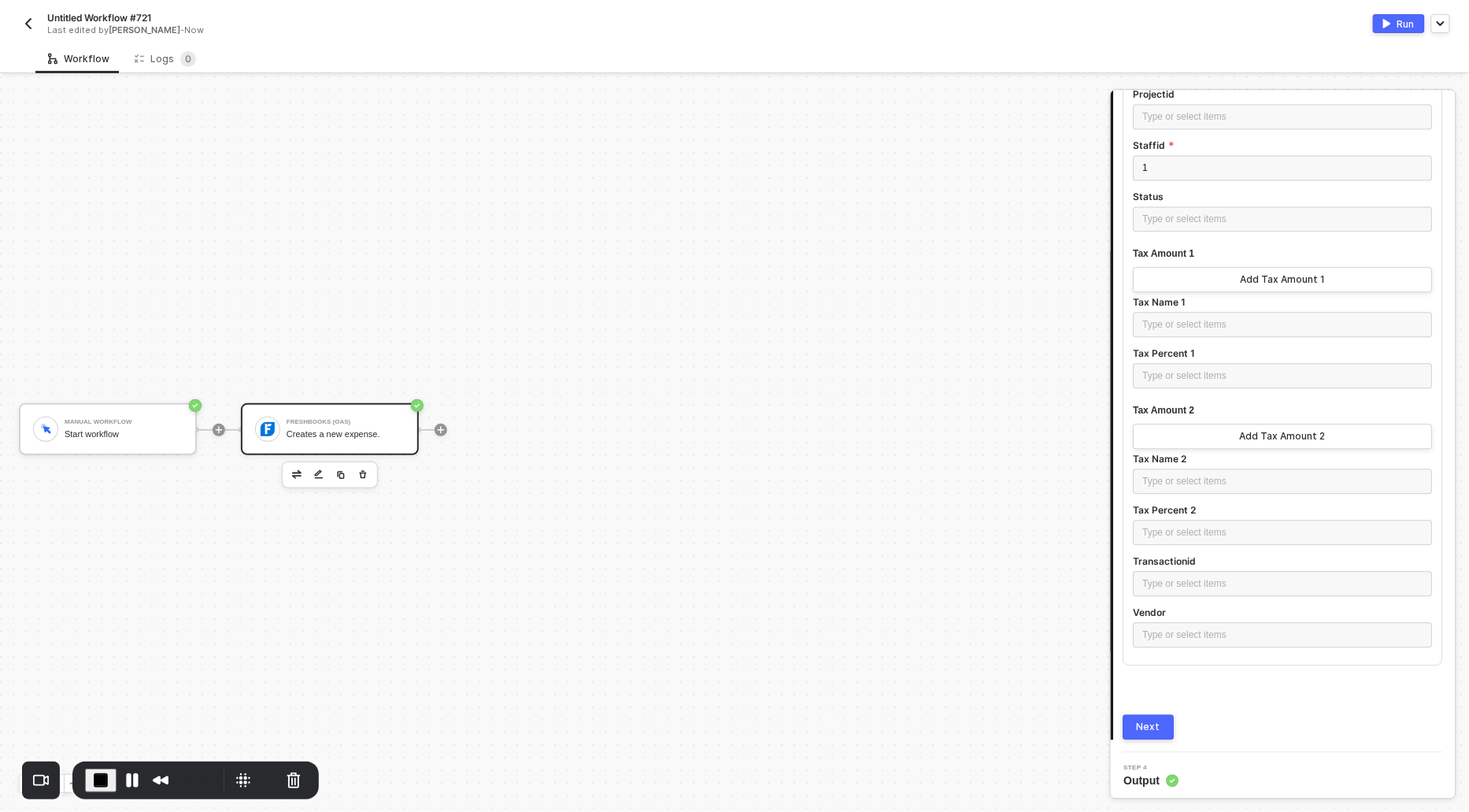
click at [1147, 723] on div "Next" at bounding box center [1149, 726] width 24 height 13
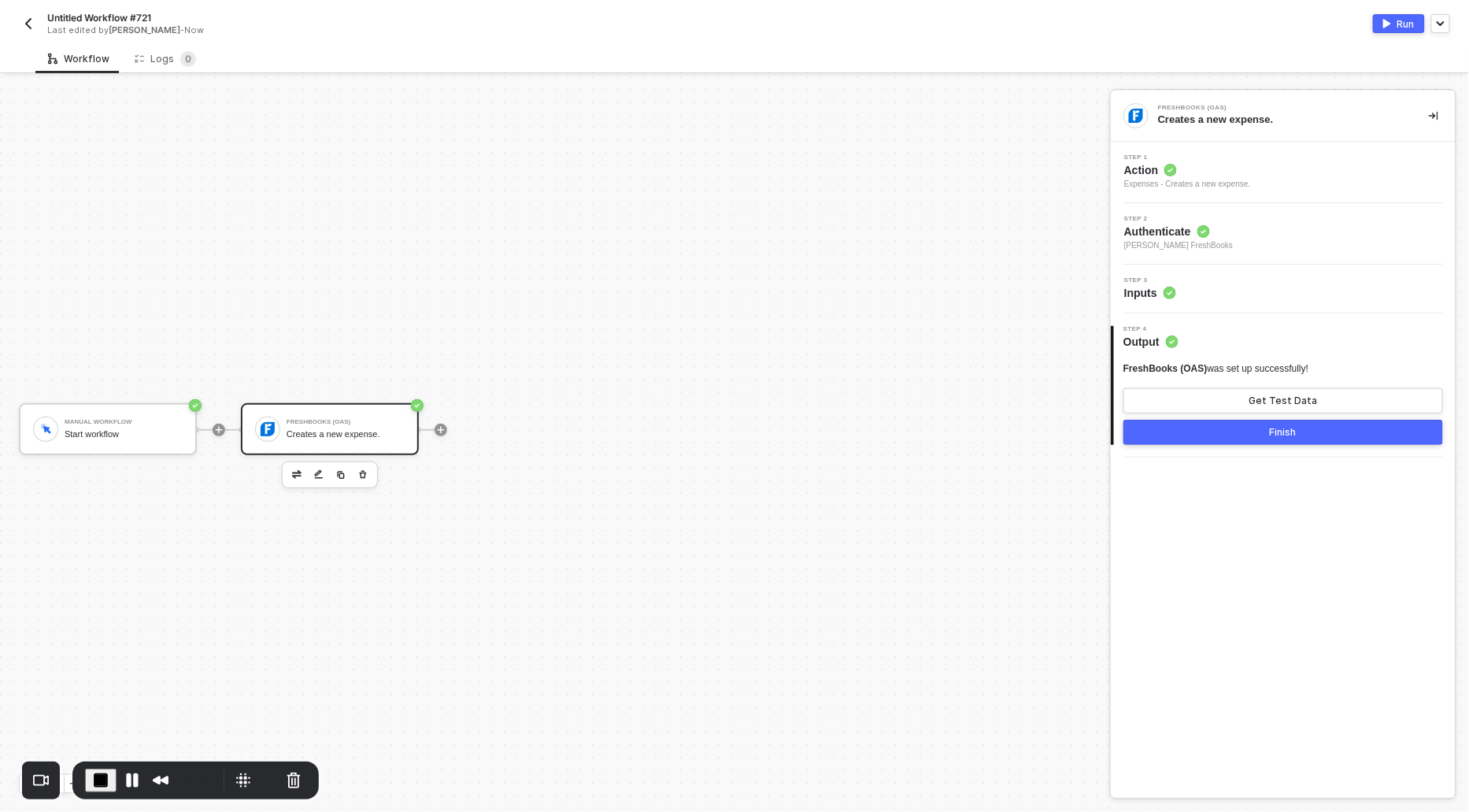
scroll to position [0, 0]
click at [1230, 393] on button "Get Test Data" at bounding box center [1283, 401] width 320 height 26
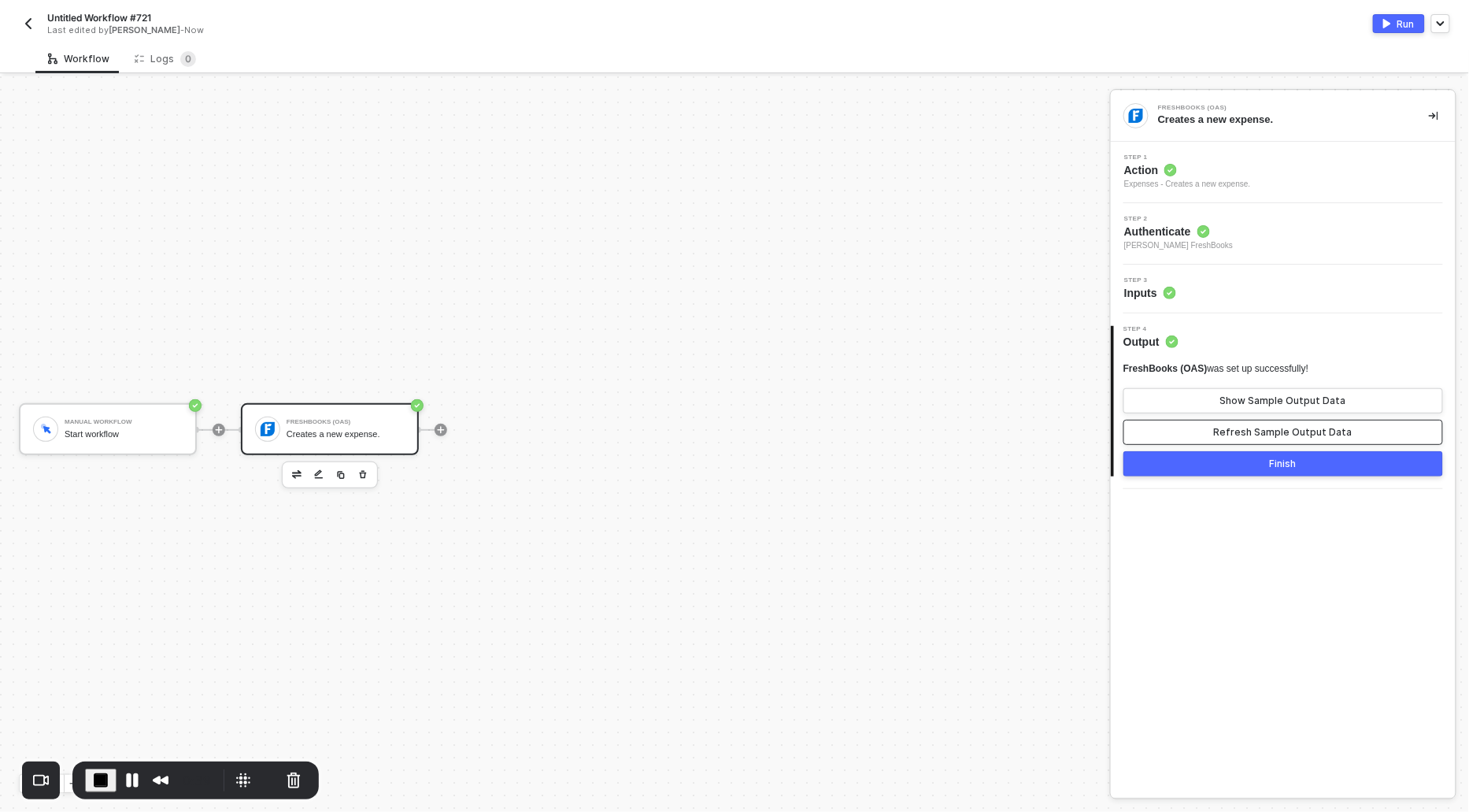
click at [1235, 430] on div "Refresh Sample Output Data" at bounding box center [1283, 432] width 139 height 13
click at [1232, 390] on button "Show Sample Output Data" at bounding box center [1283, 401] width 320 height 26
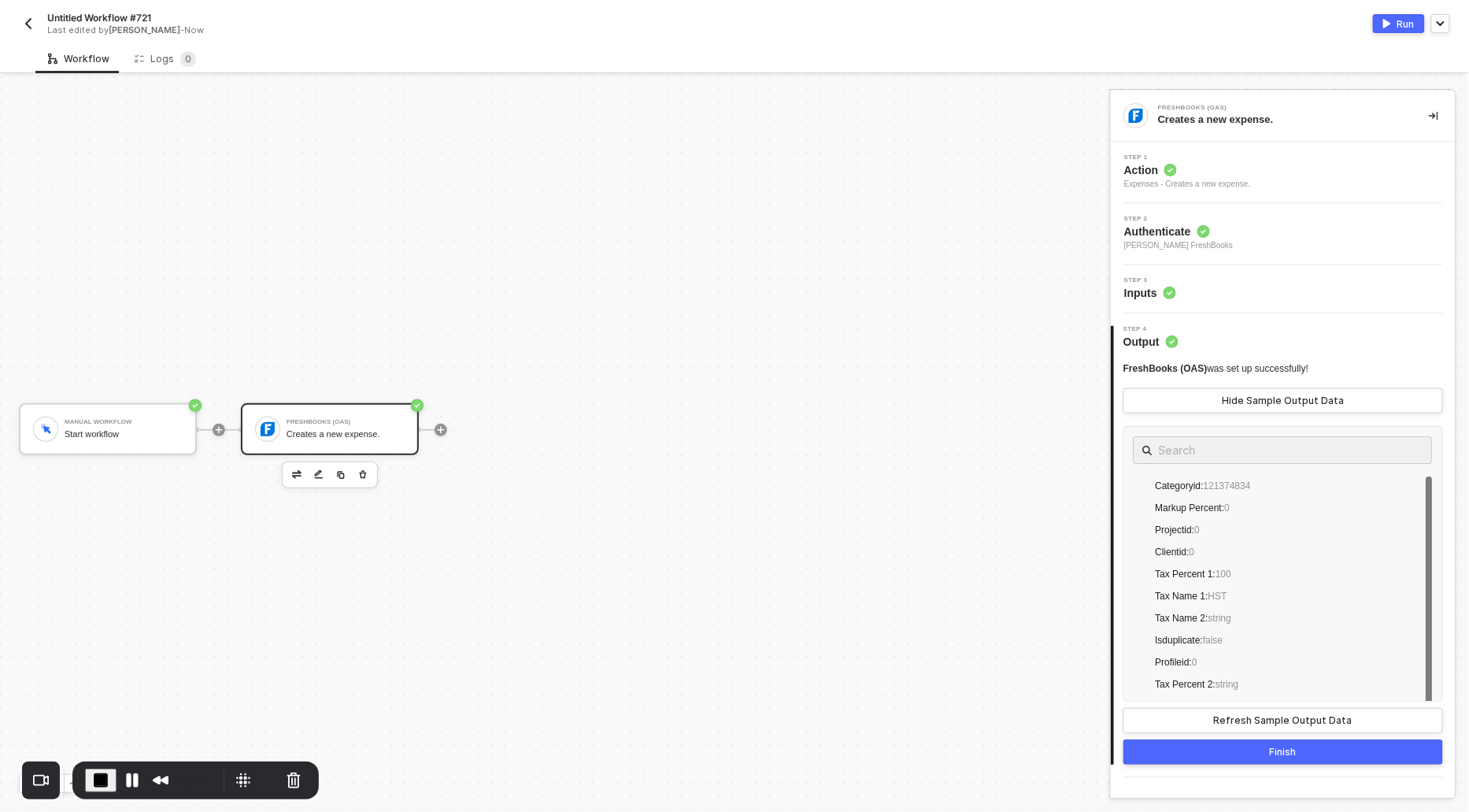
click at [1393, 19] on button "Run" at bounding box center [1399, 24] width 52 height 19
click at [122, 779] on button "Pause Recording" at bounding box center [132, 780] width 26 height 26
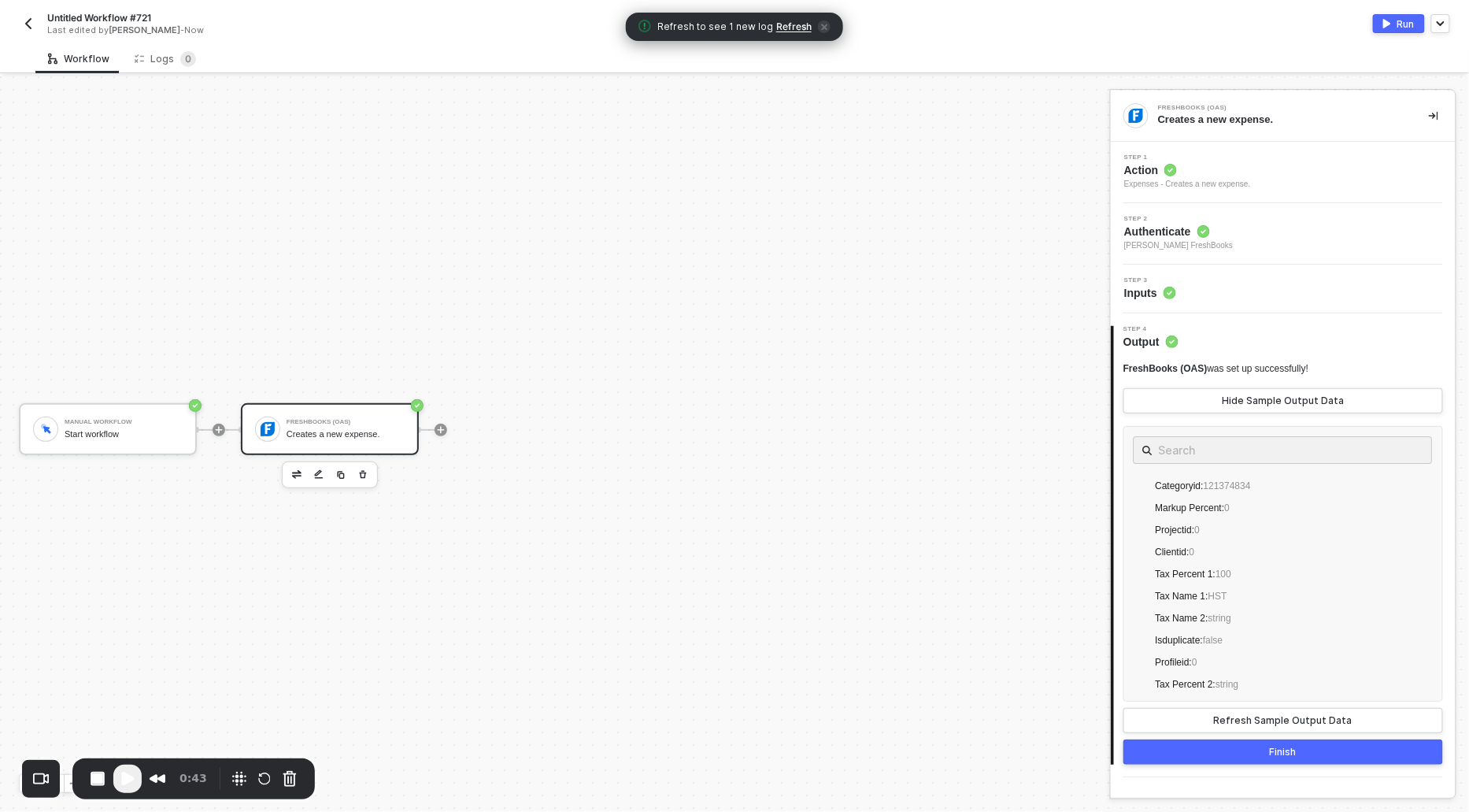
click at [788, 29] on span "Refresh" at bounding box center [794, 26] width 36 height 13
click at [125, 789] on button "Play Recording" at bounding box center [127, 778] width 28 height 28
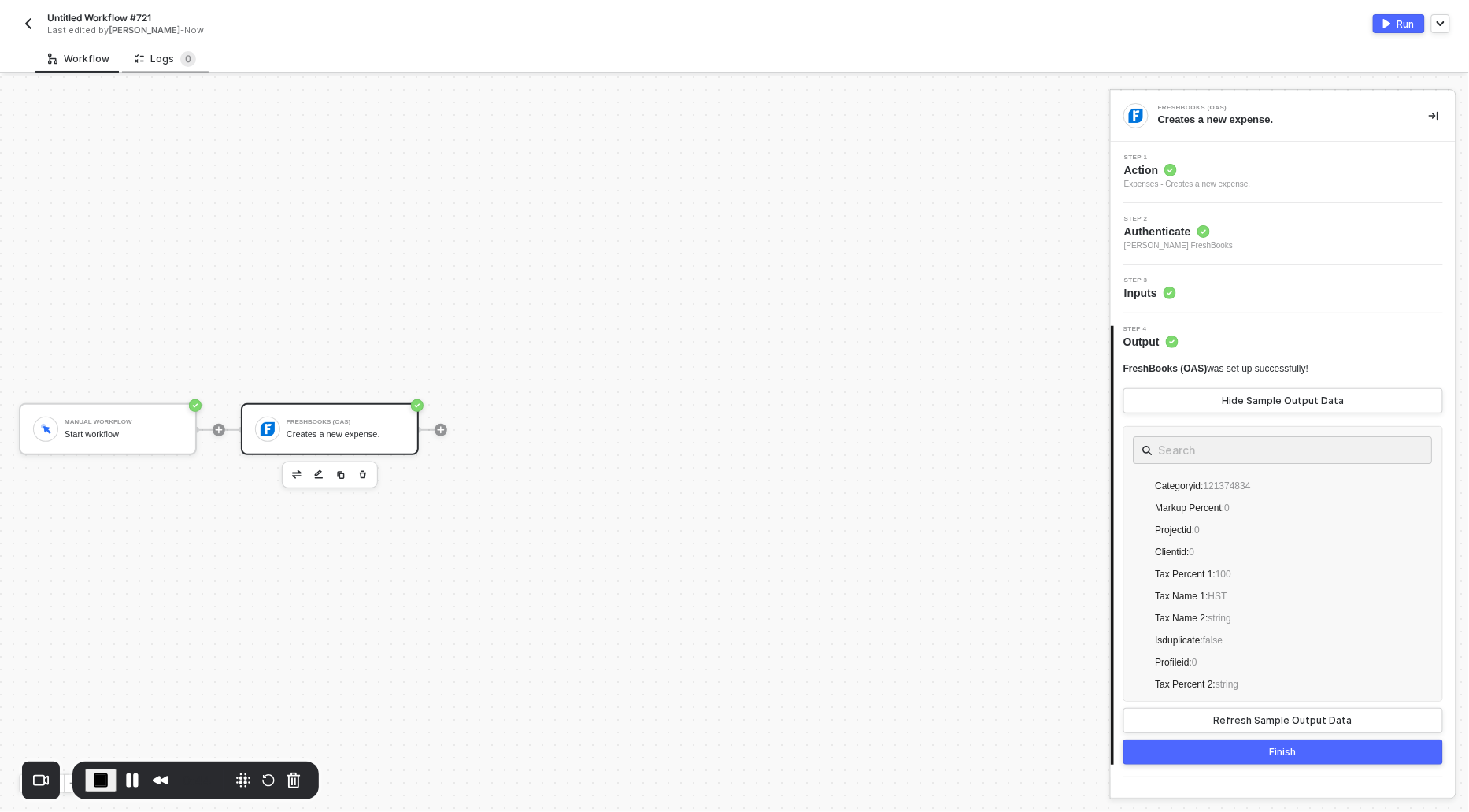
click at [156, 51] on div "Logs 0" at bounding box center [165, 58] width 61 height 15
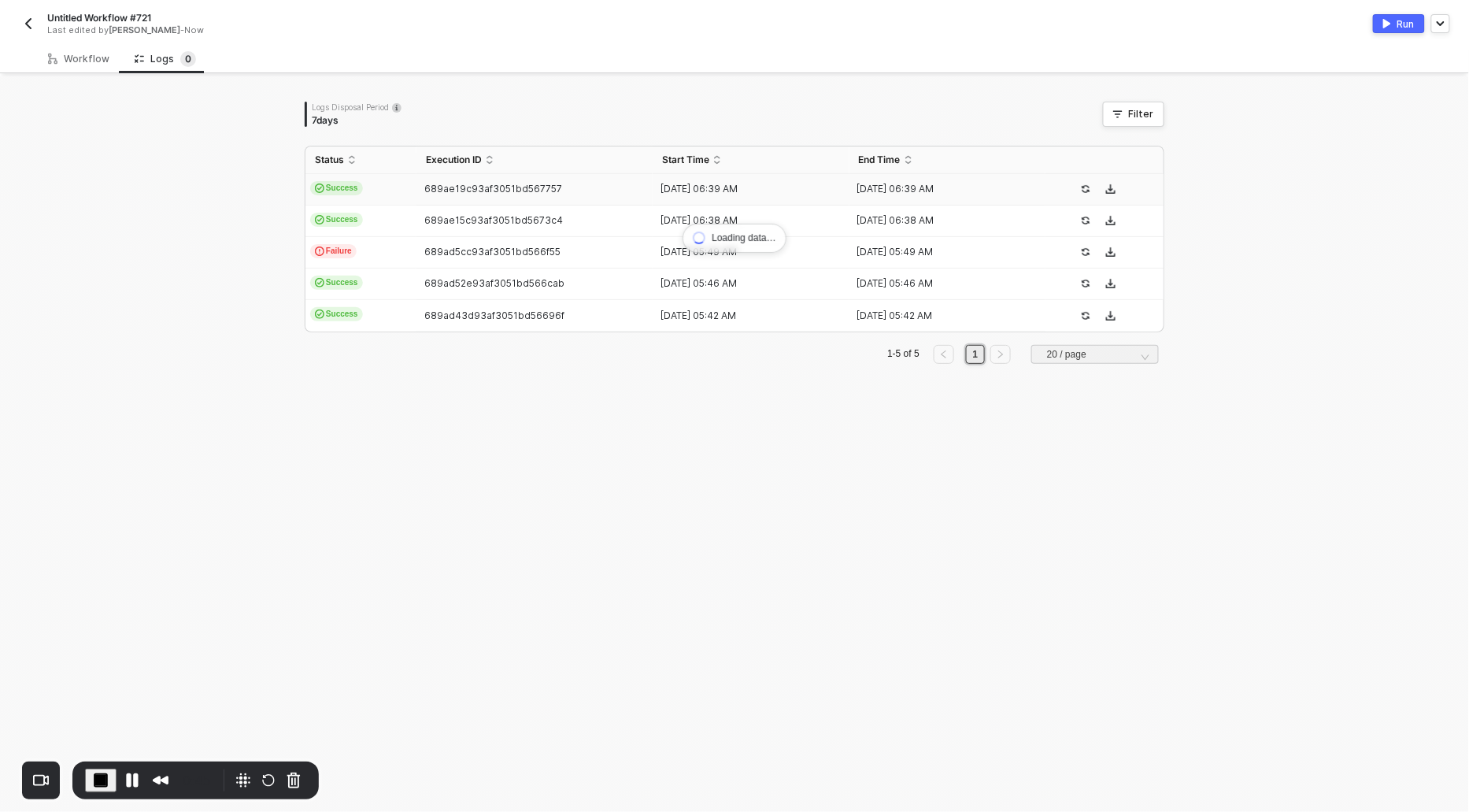
click at [350, 184] on span "Success" at bounding box center [336, 189] width 53 height 15
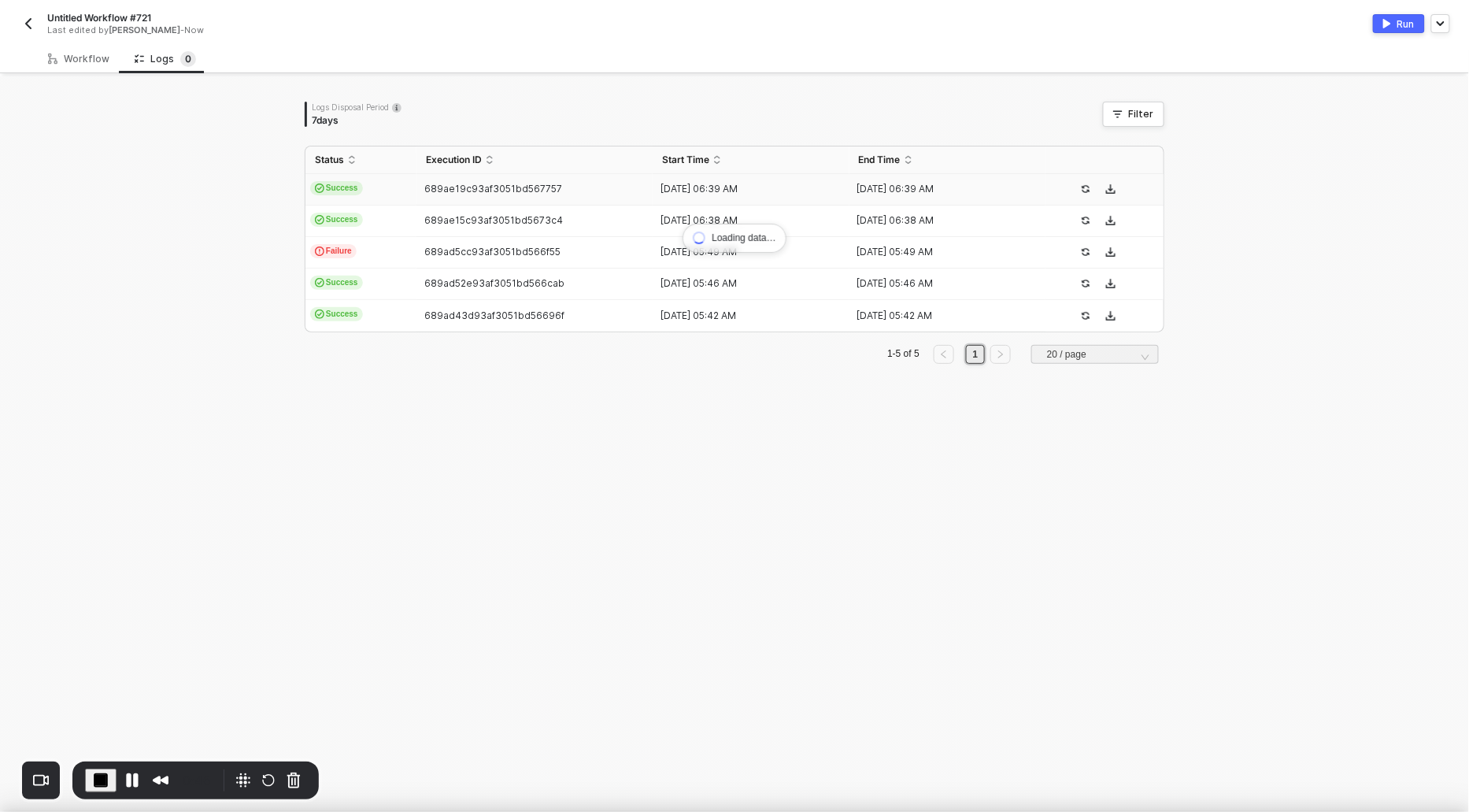
scroll to position [42, 0]
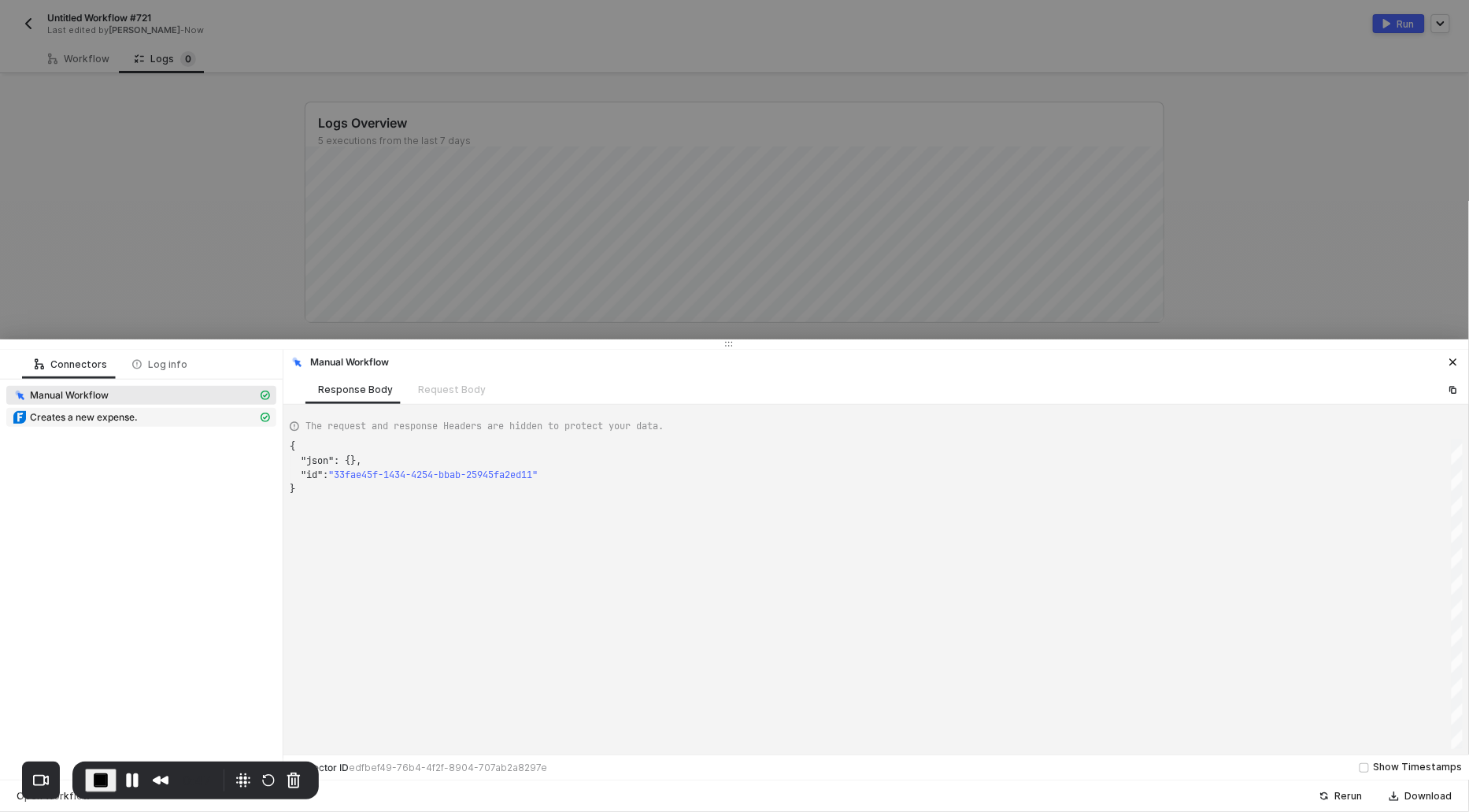
click at [139, 421] on div "Creates a new expense." at bounding box center [135, 417] width 245 height 15
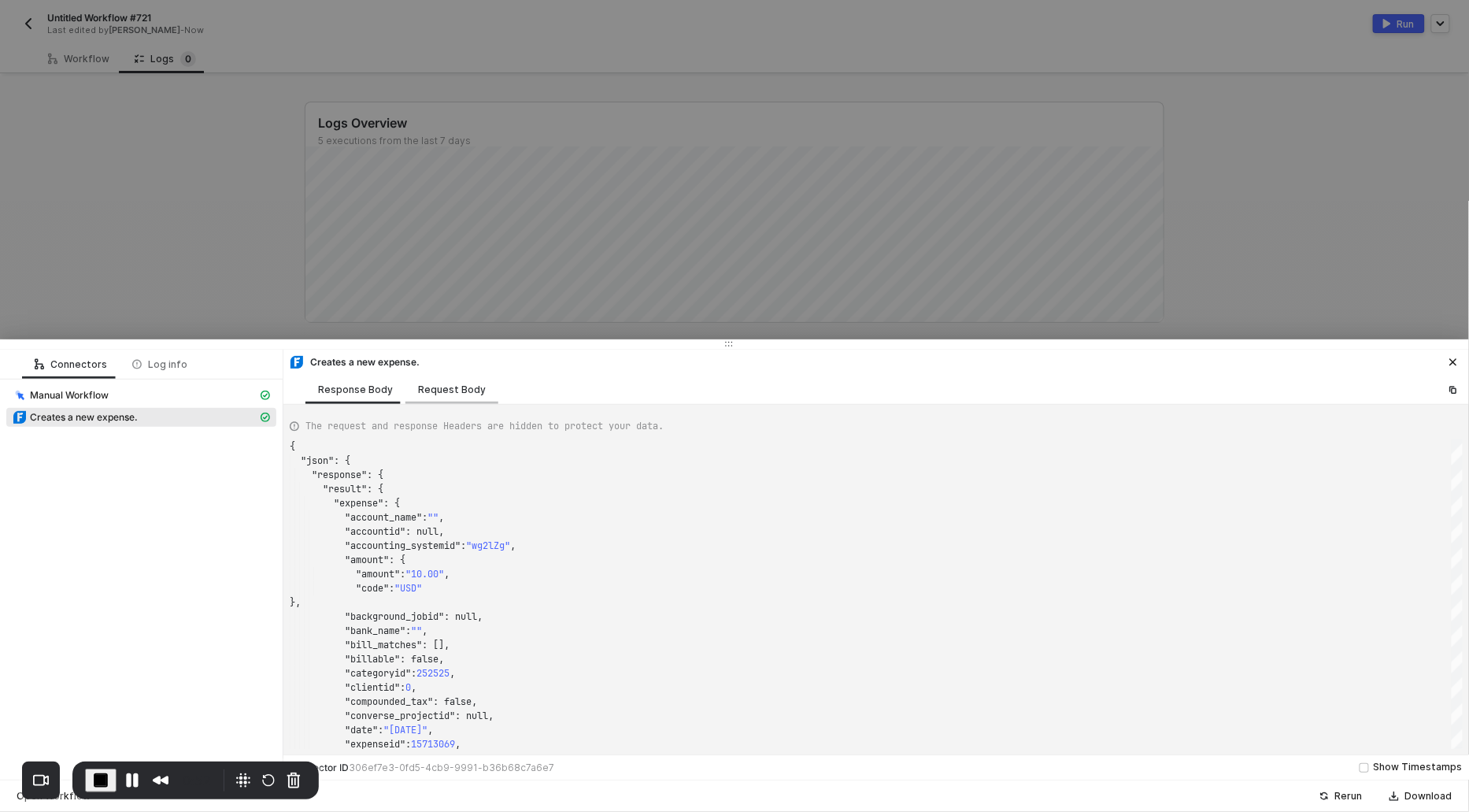
click at [445, 392] on div "Request Body" at bounding box center [452, 390] width 67 height 13
type textarea "{ "accountId": "wg2lZg", "sampleDataLimit": 3, "expense": [ { "uuid": "338b927a…"
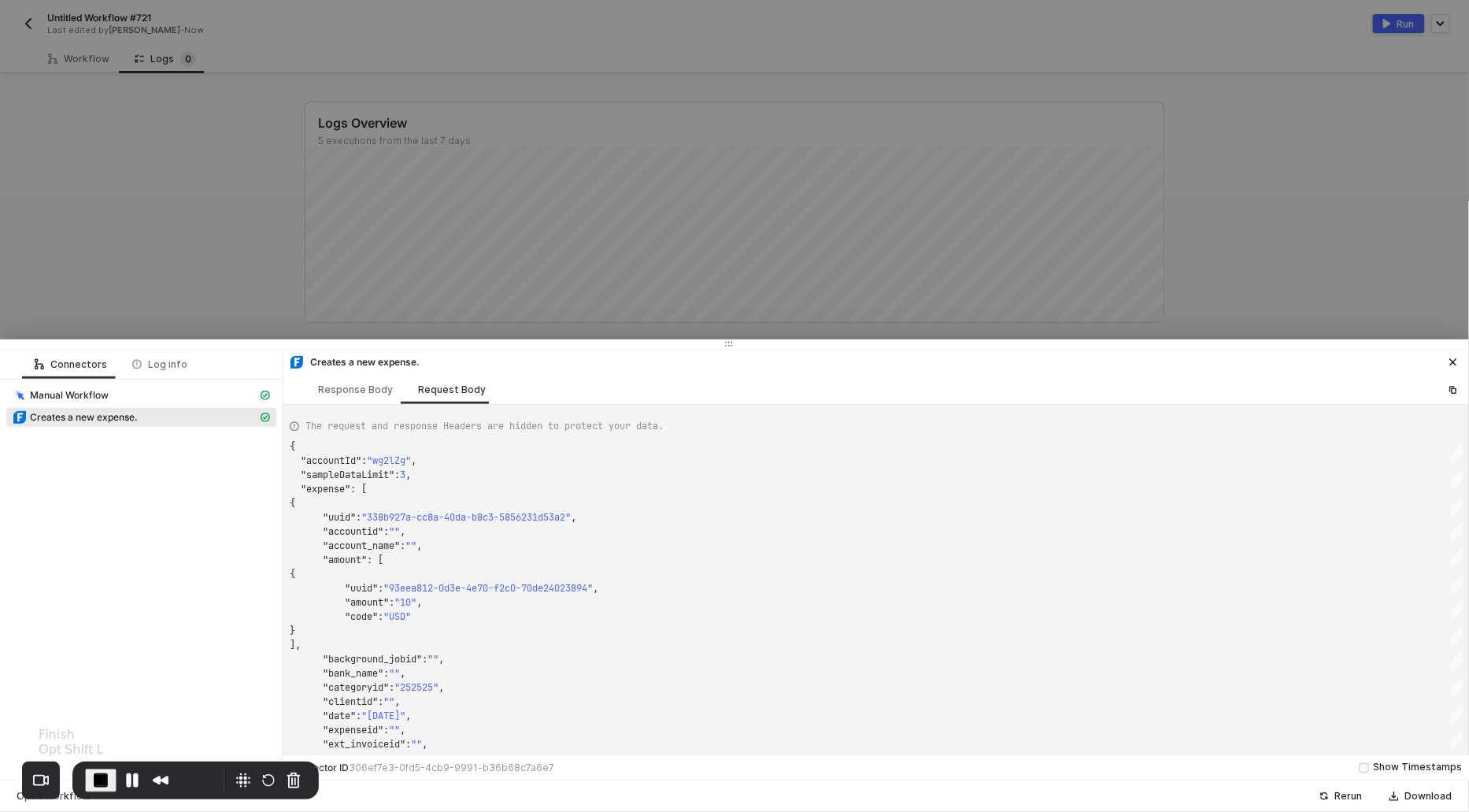
click at [93, 779] on span "End Recording" at bounding box center [100, 780] width 19 height 19
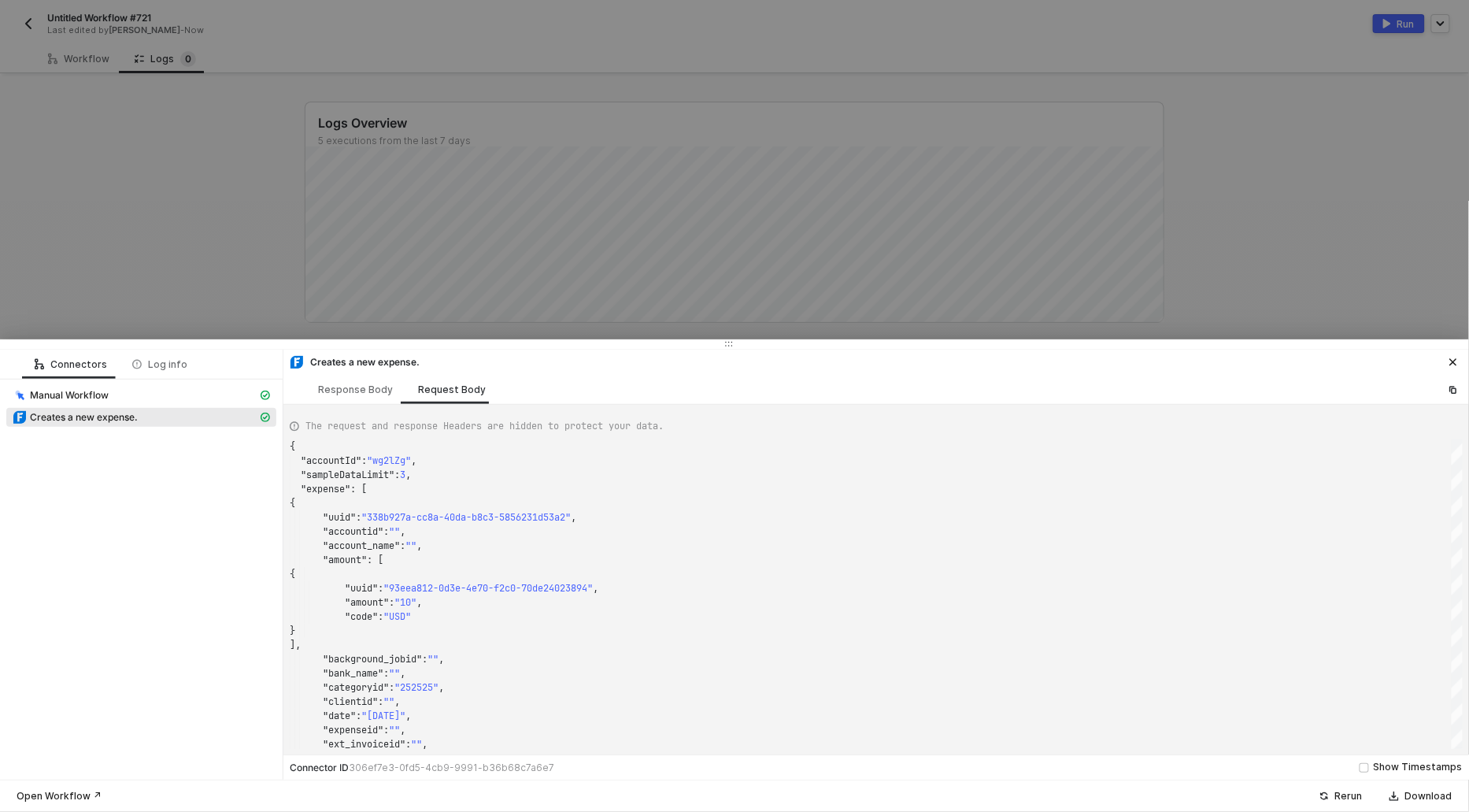
click at [587, 57] on div at bounding box center [734, 406] width 1469 height 812
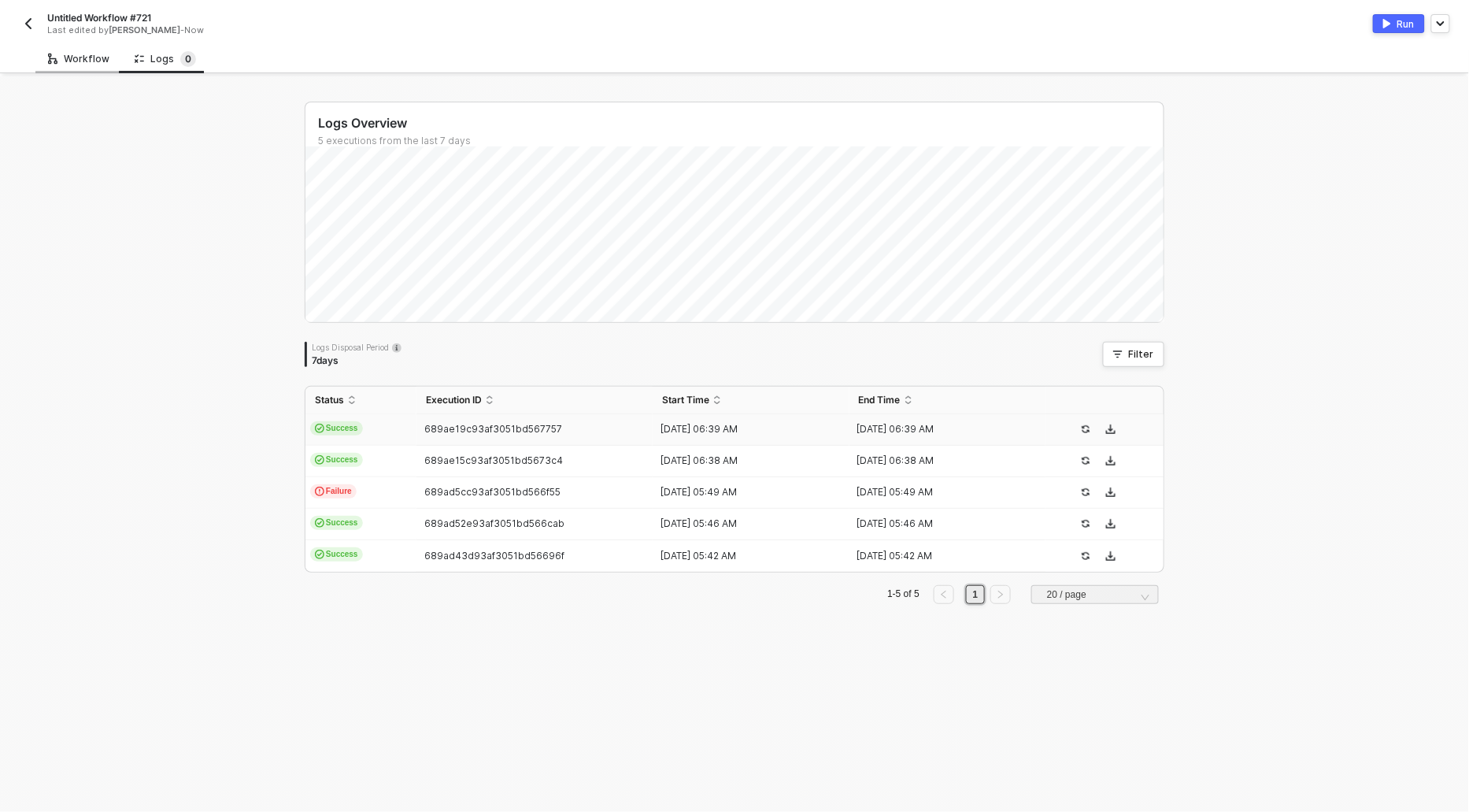
click at [46, 54] on div "Workflow" at bounding box center [78, 58] width 87 height 29
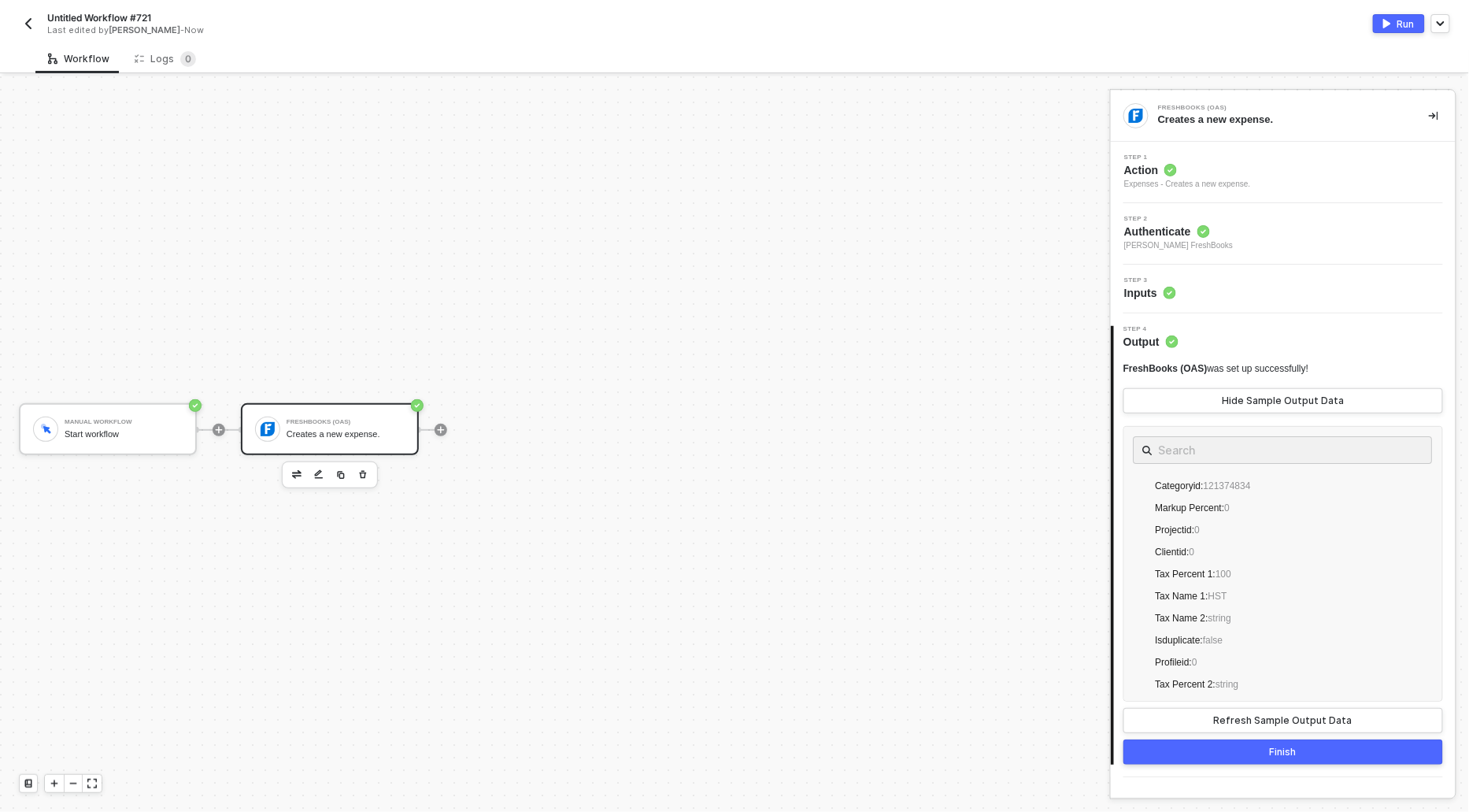
click at [1142, 174] on span "Action" at bounding box center [1187, 170] width 127 height 15
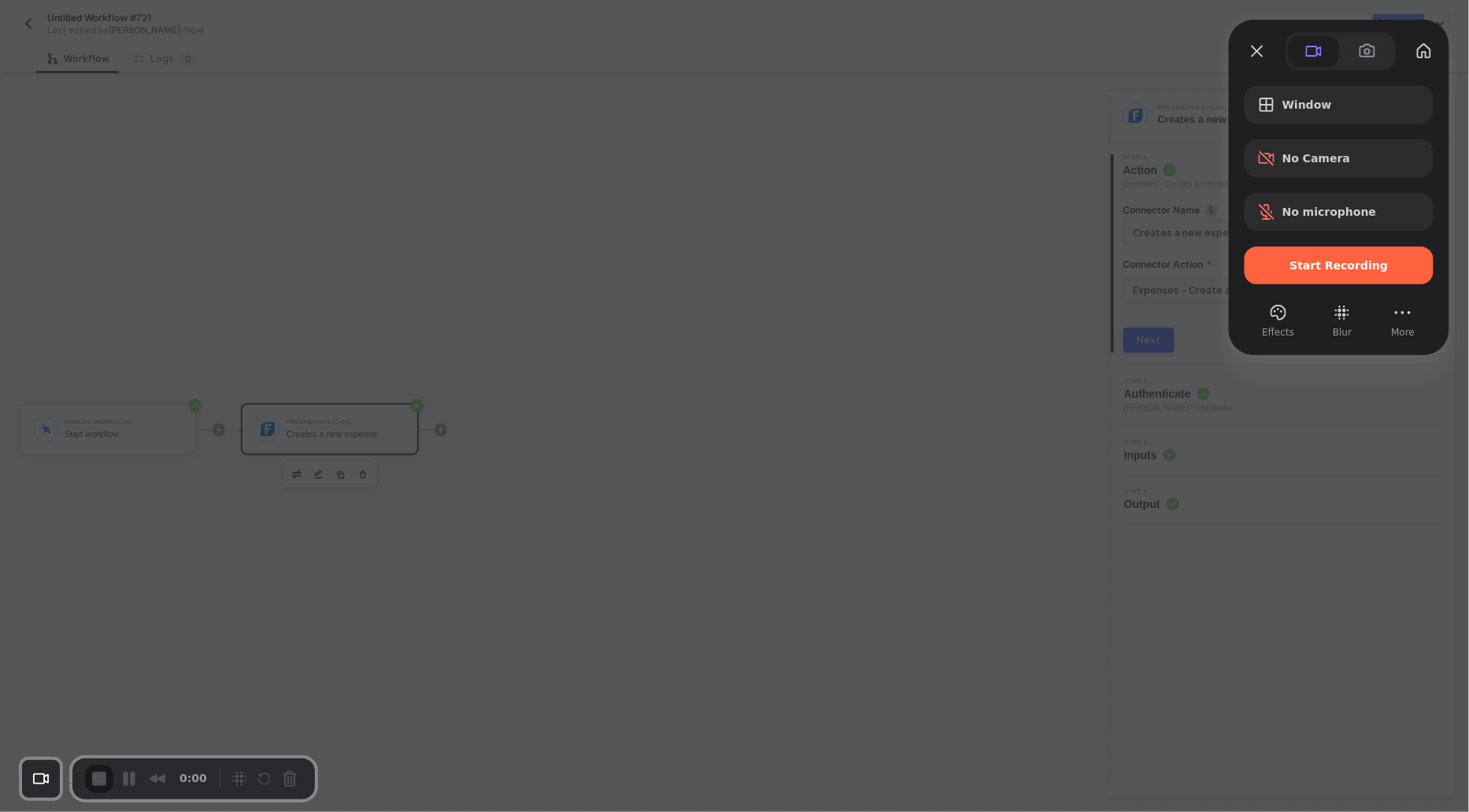
click at [1270, 263] on span "Start Recording" at bounding box center [1340, 265] width 164 height 13
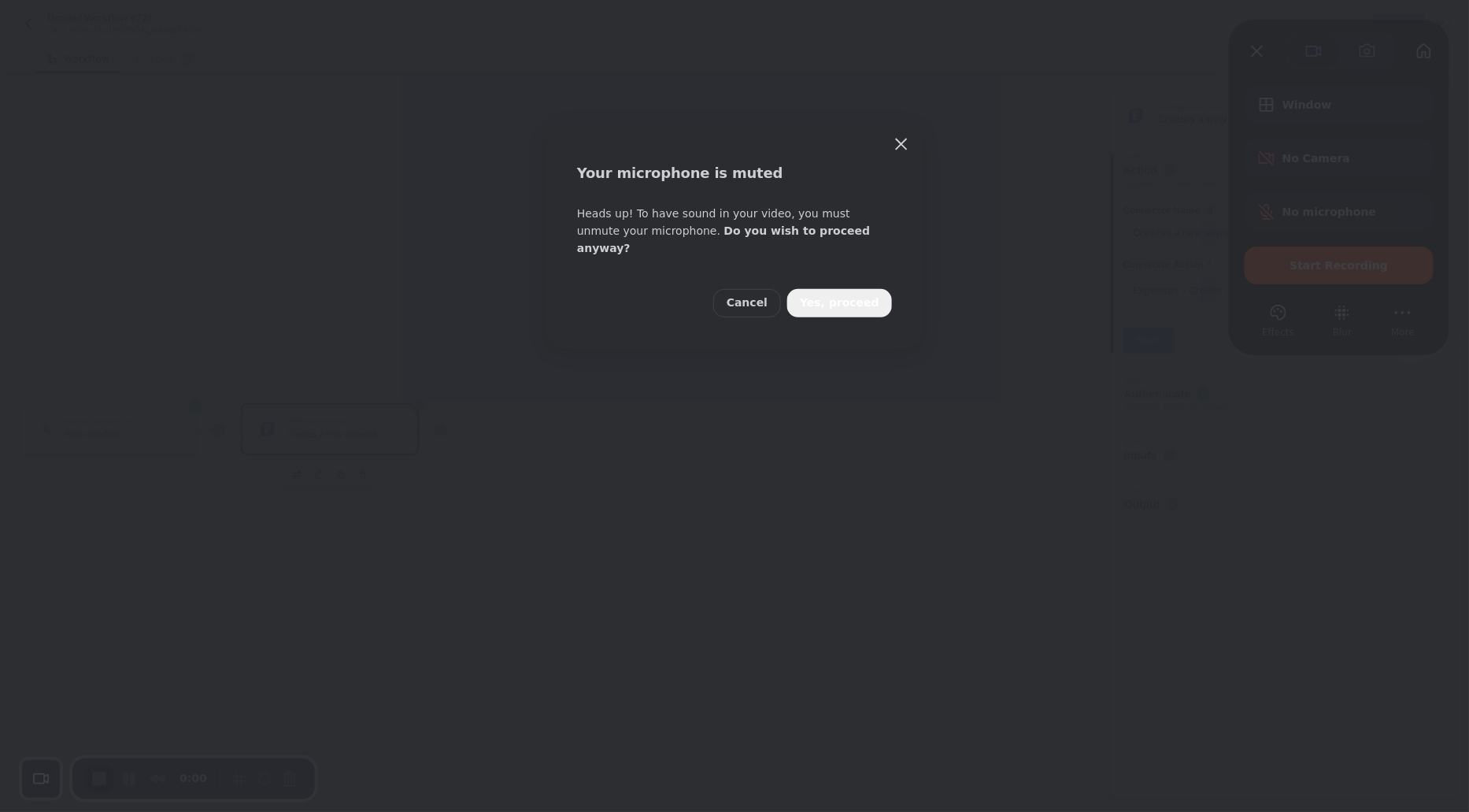
click at [872, 294] on span "Yes, proceed" at bounding box center [839, 303] width 79 height 17
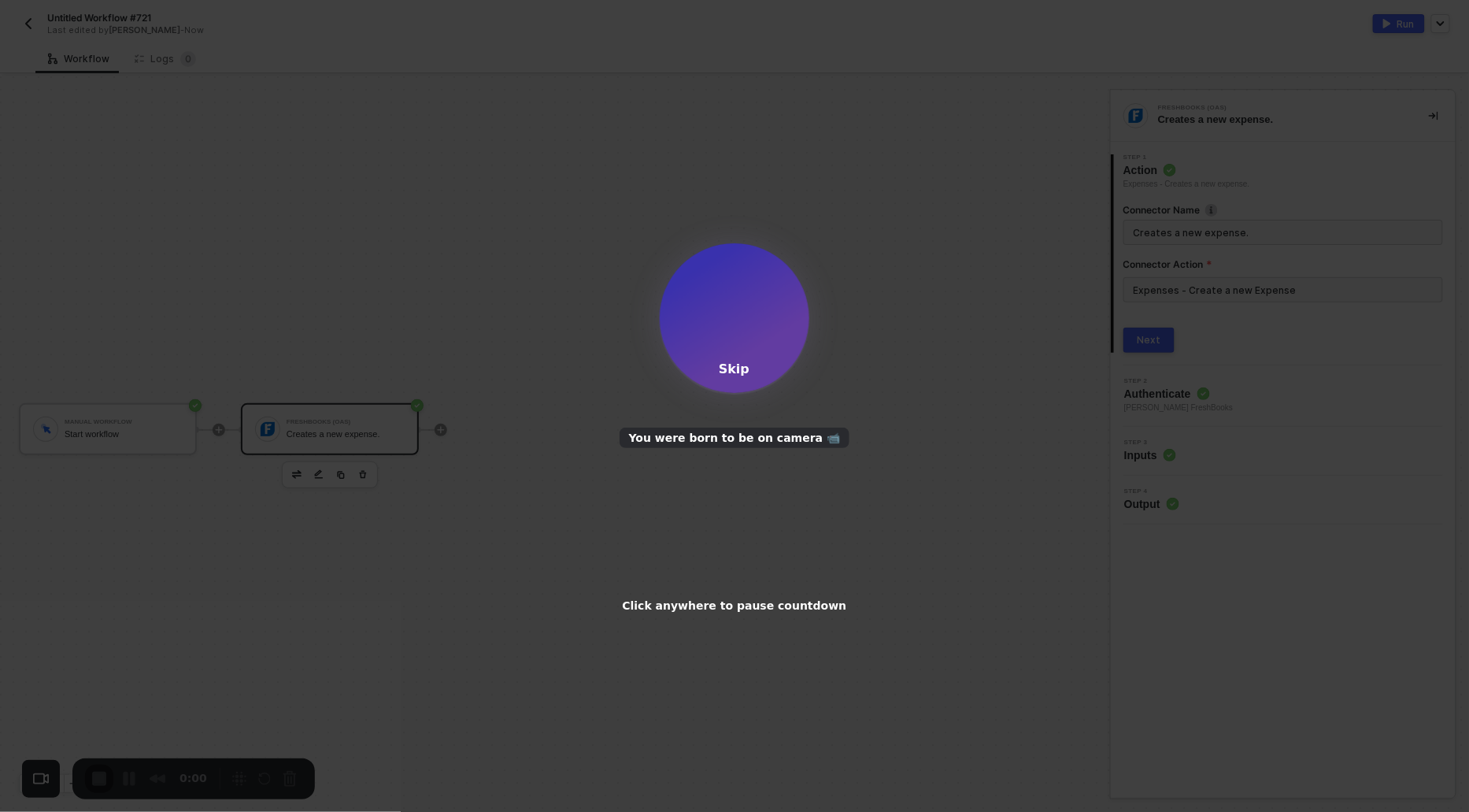
click at [736, 366] on div "Skip" at bounding box center [734, 369] width 31 height 15
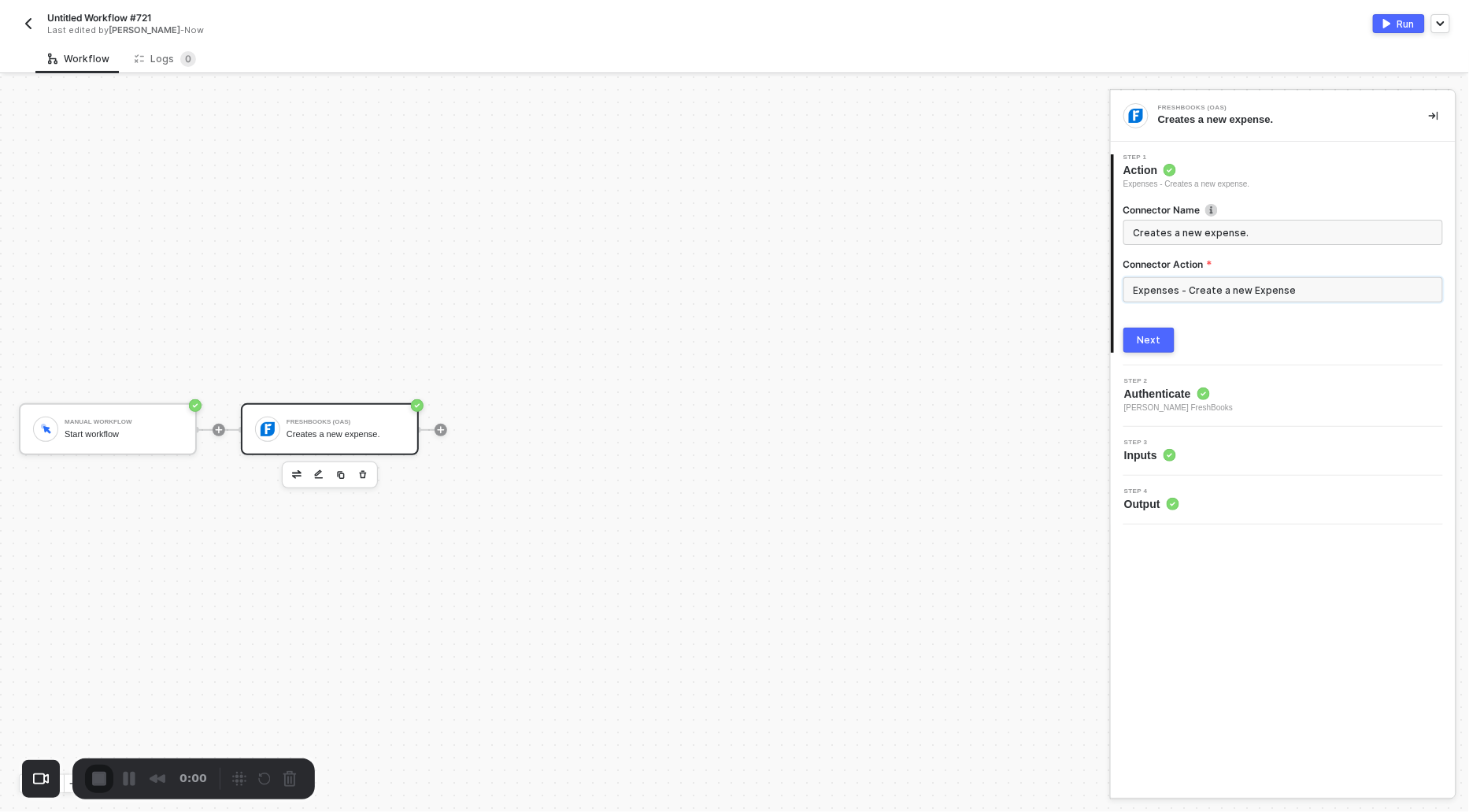
click at [1171, 283] on input "Expenses - Create a new Expense" at bounding box center [1283, 290] width 320 height 26
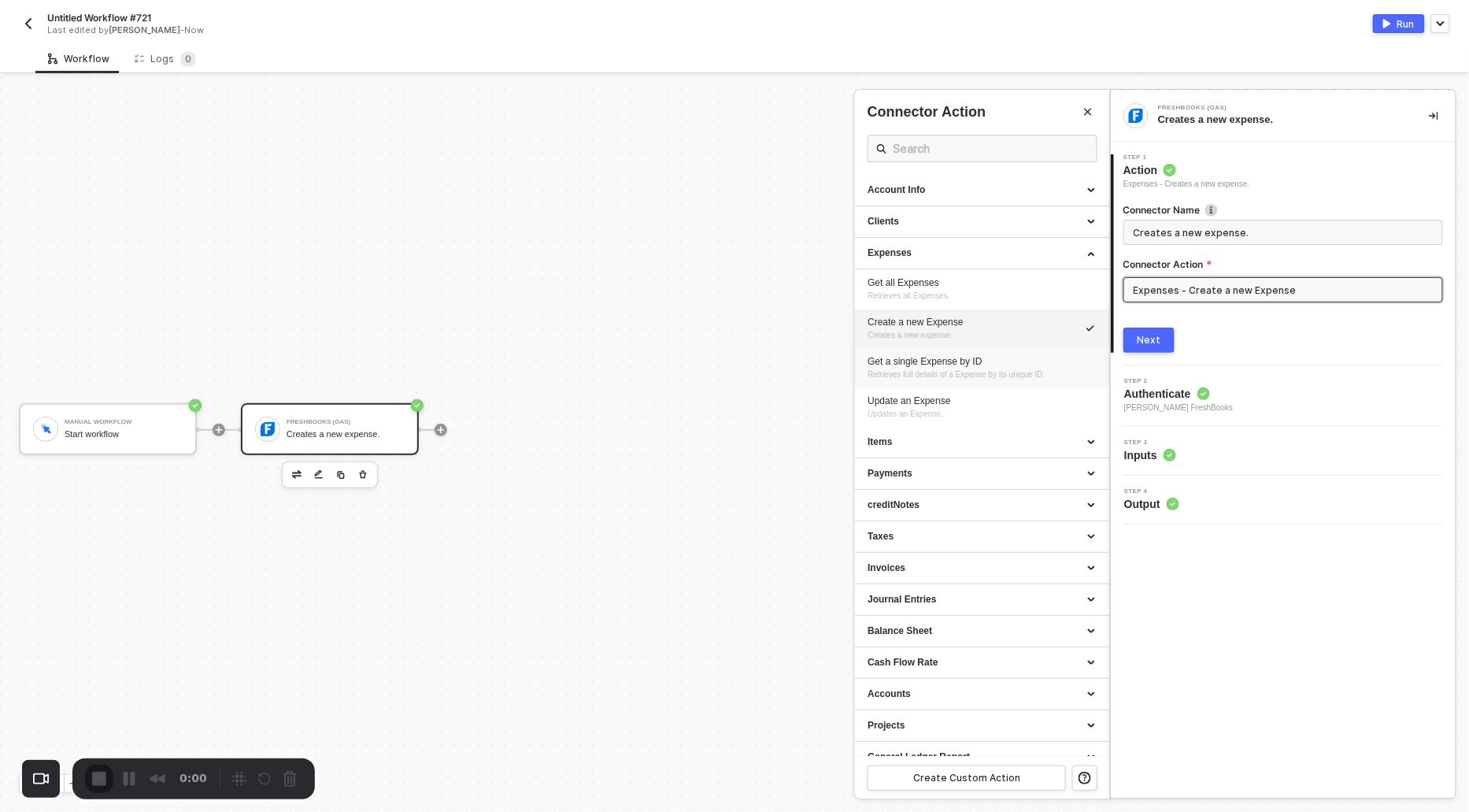
click at [919, 365] on div "Get a single Expense by ID" at bounding box center [981, 362] width 229 height 14
type input "Retrieves full details of a Expense by its unique ID."
type input "Expenses - Get a single Expense by ID"
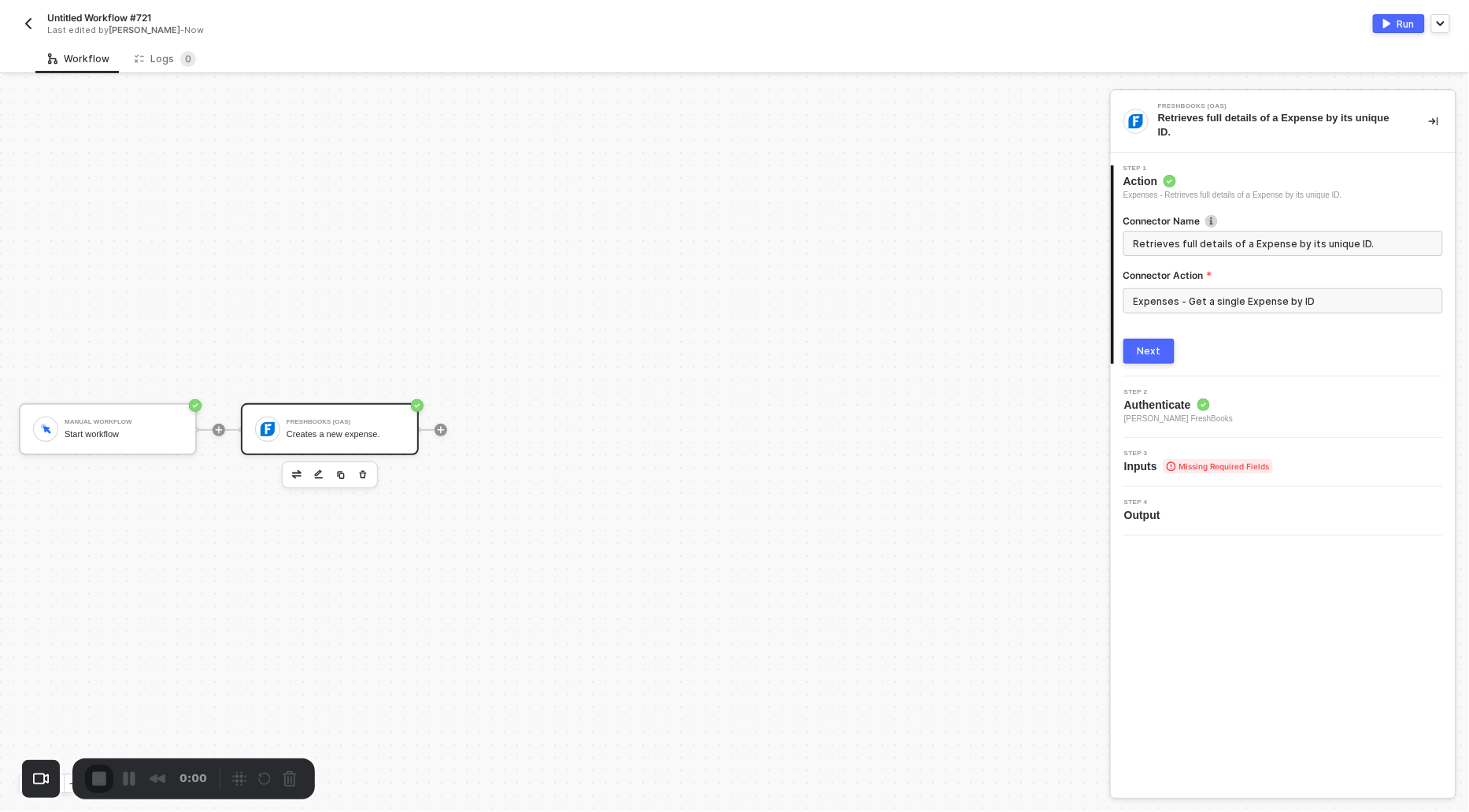
click at [1152, 344] on div "Next" at bounding box center [1149, 351] width 24 height 13
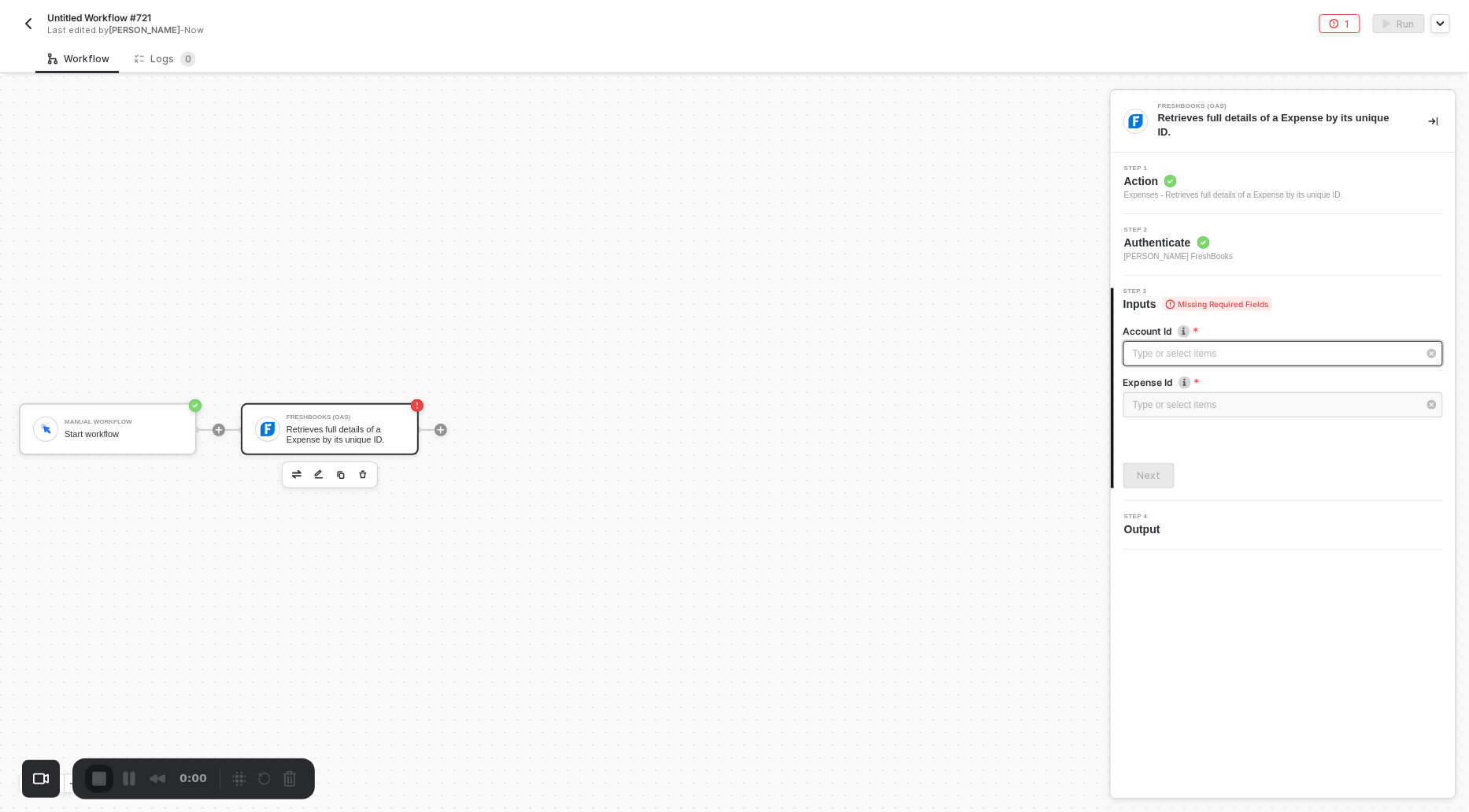
click at [1163, 346] on div "Type or select items ﻿" at bounding box center [1275, 354] width 285 height 15
click at [955, 232] on div "Alloy Automation" at bounding box center [982, 235] width 230 height 26
click at [1156, 404] on div "Type or select items ﻿" at bounding box center [1275, 405] width 285 height 15
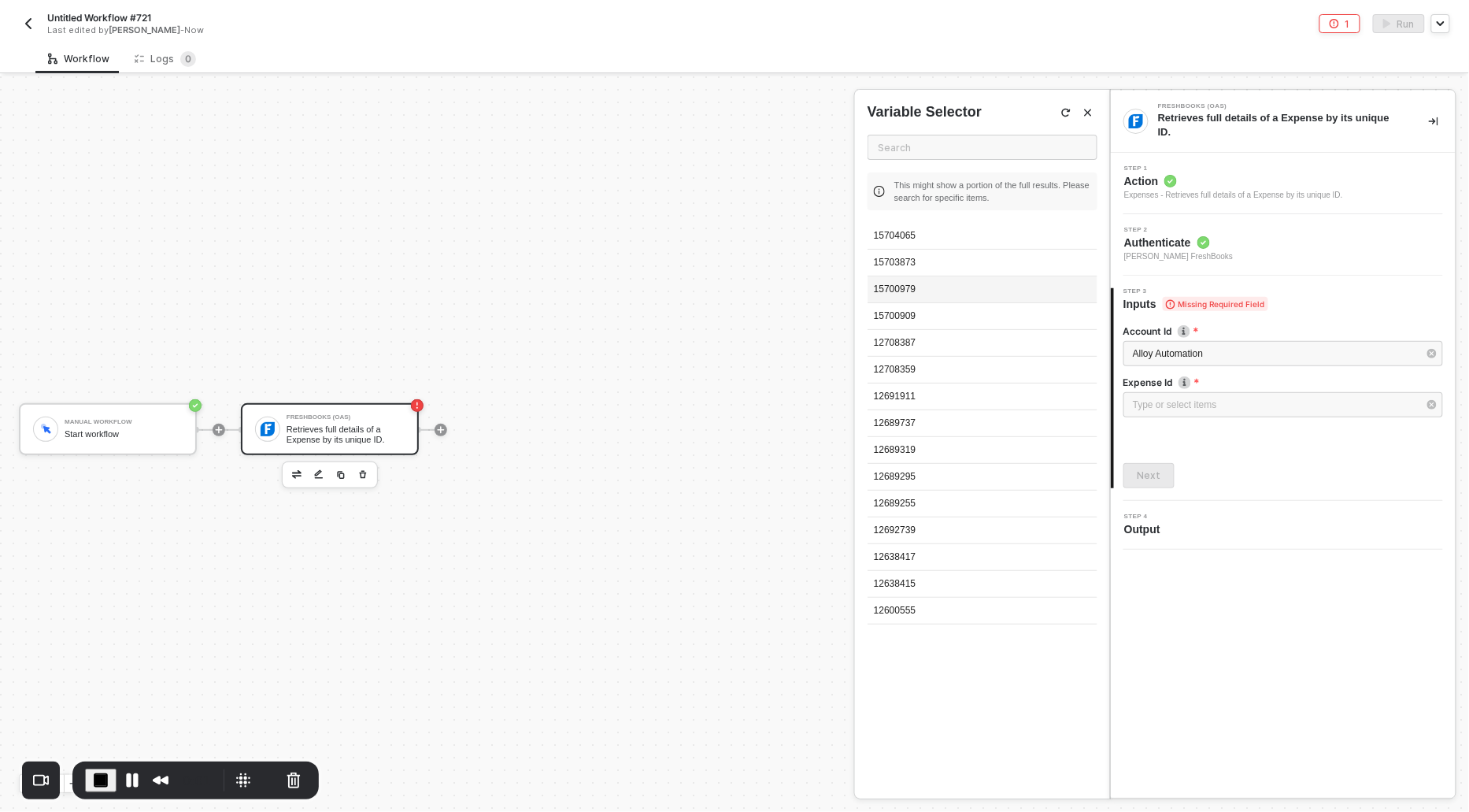
click at [902, 282] on div "15700979" at bounding box center [982, 289] width 230 height 26
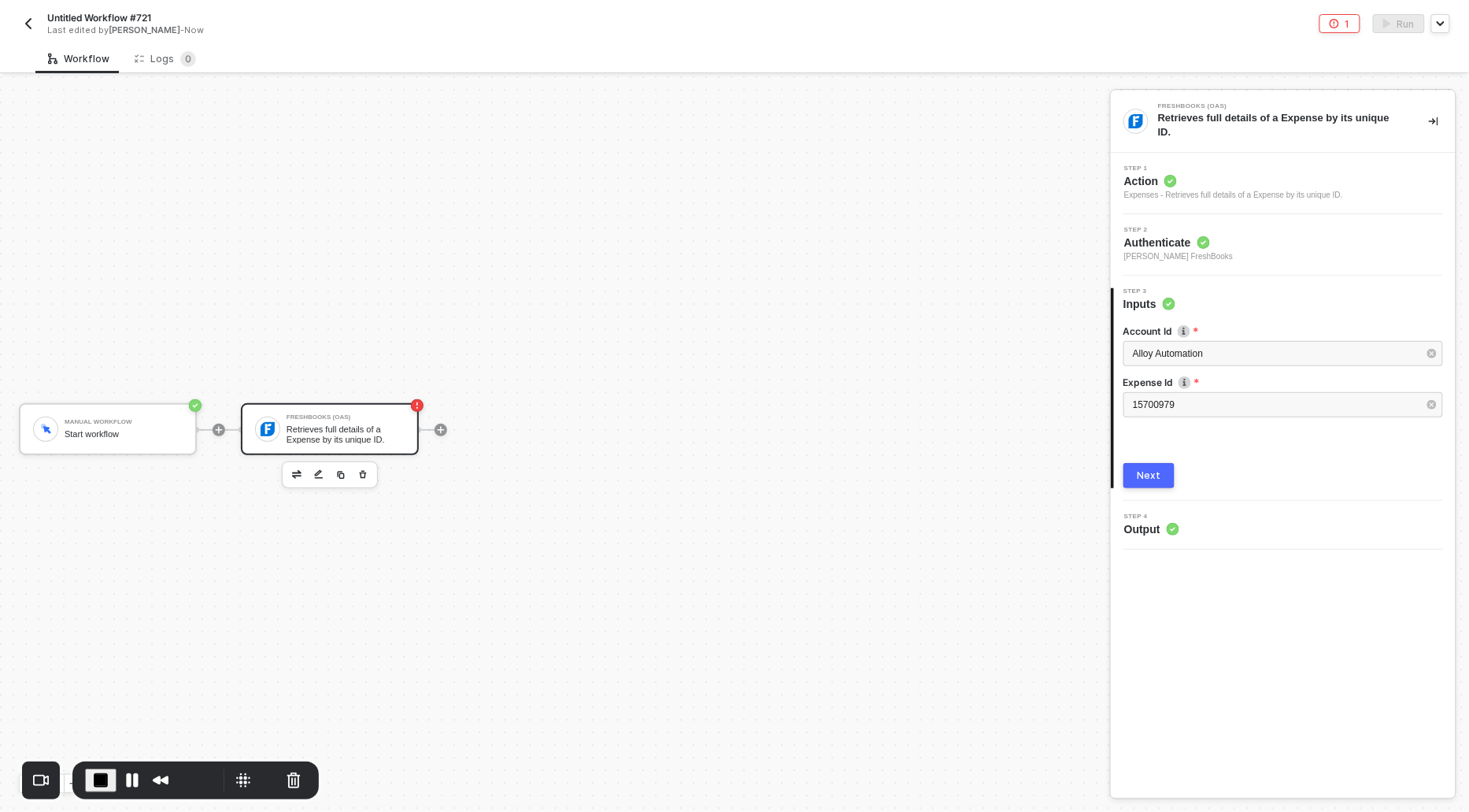
click at [1152, 471] on div "Next" at bounding box center [1149, 476] width 24 height 13
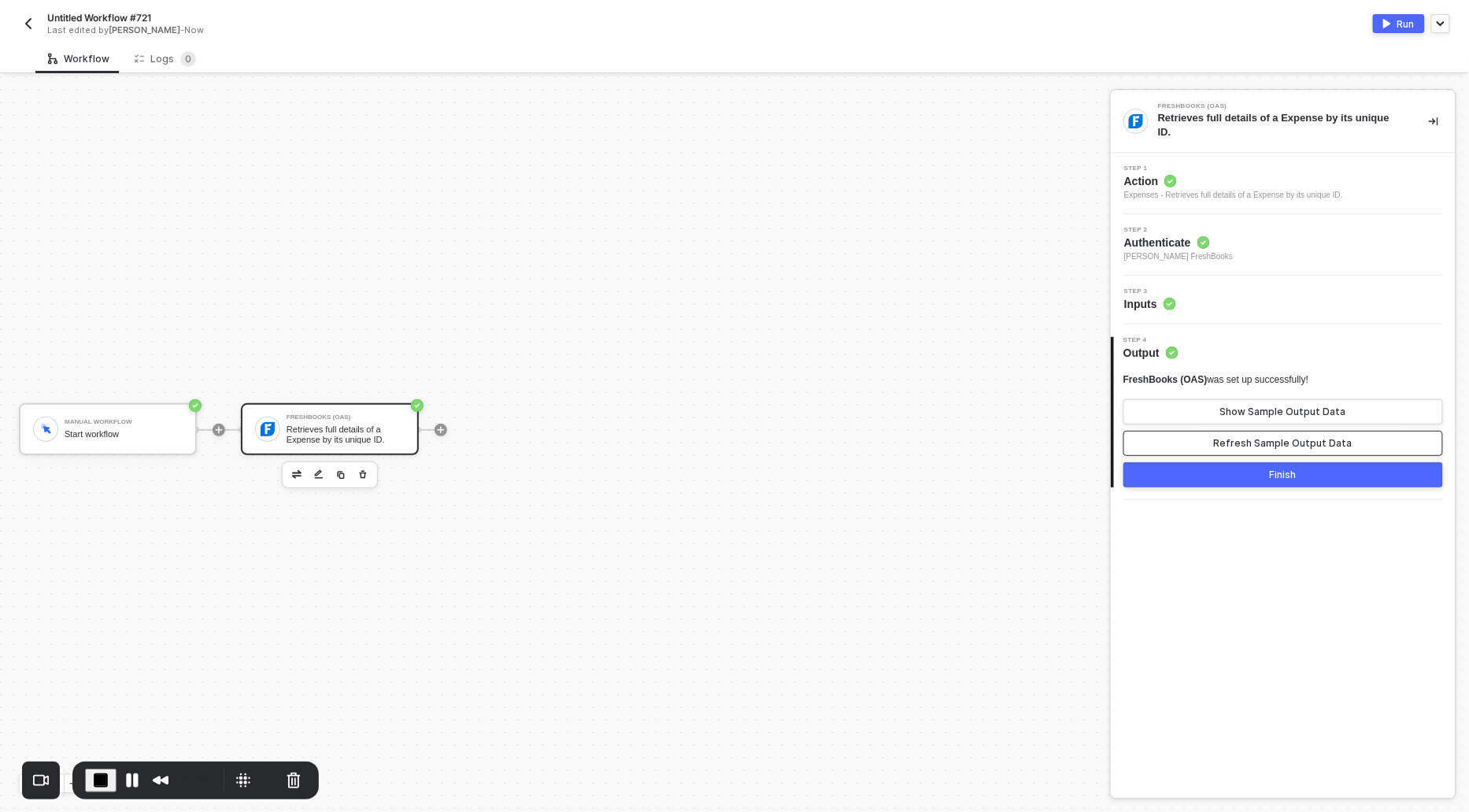
click at [1225, 443] on div "Refresh Sample Output Data" at bounding box center [1283, 443] width 139 height 13
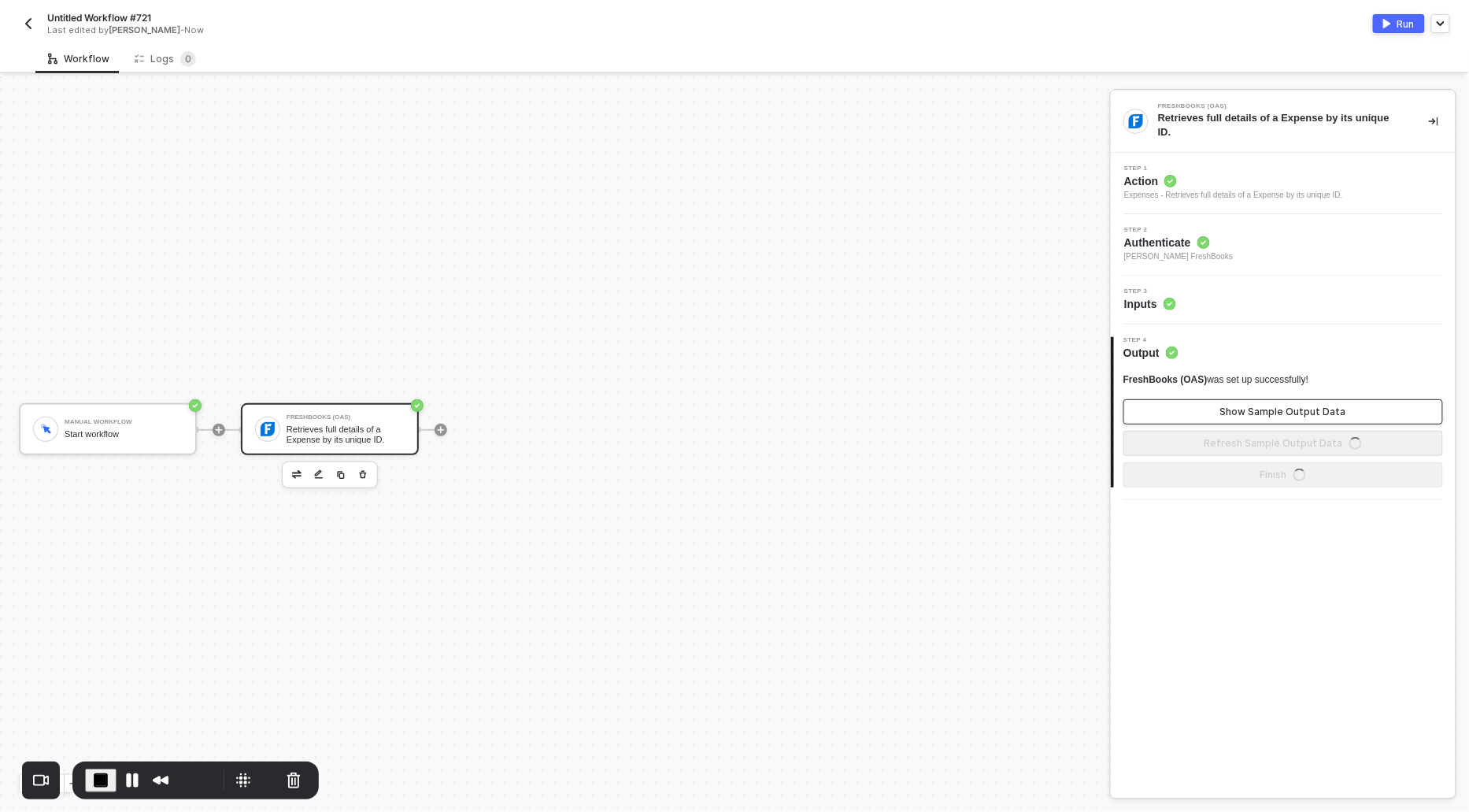
click at [1224, 423] on button "Show Sample Output Data" at bounding box center [1283, 412] width 320 height 26
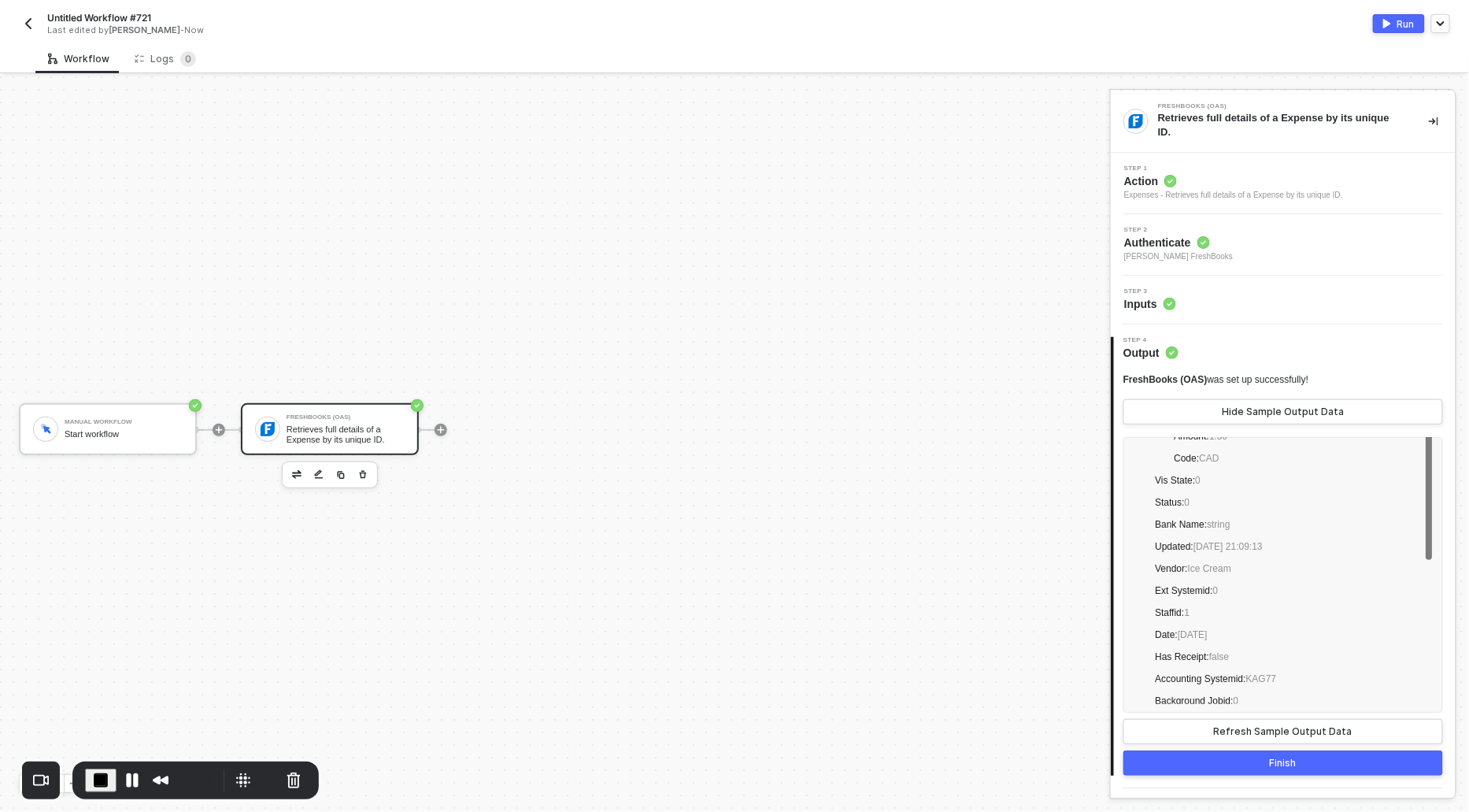
scroll to position [0, 0]
click at [1402, 20] on div "Run" at bounding box center [1405, 24] width 17 height 14
click at [132, 785] on button "Pause Recording" at bounding box center [132, 780] width 26 height 26
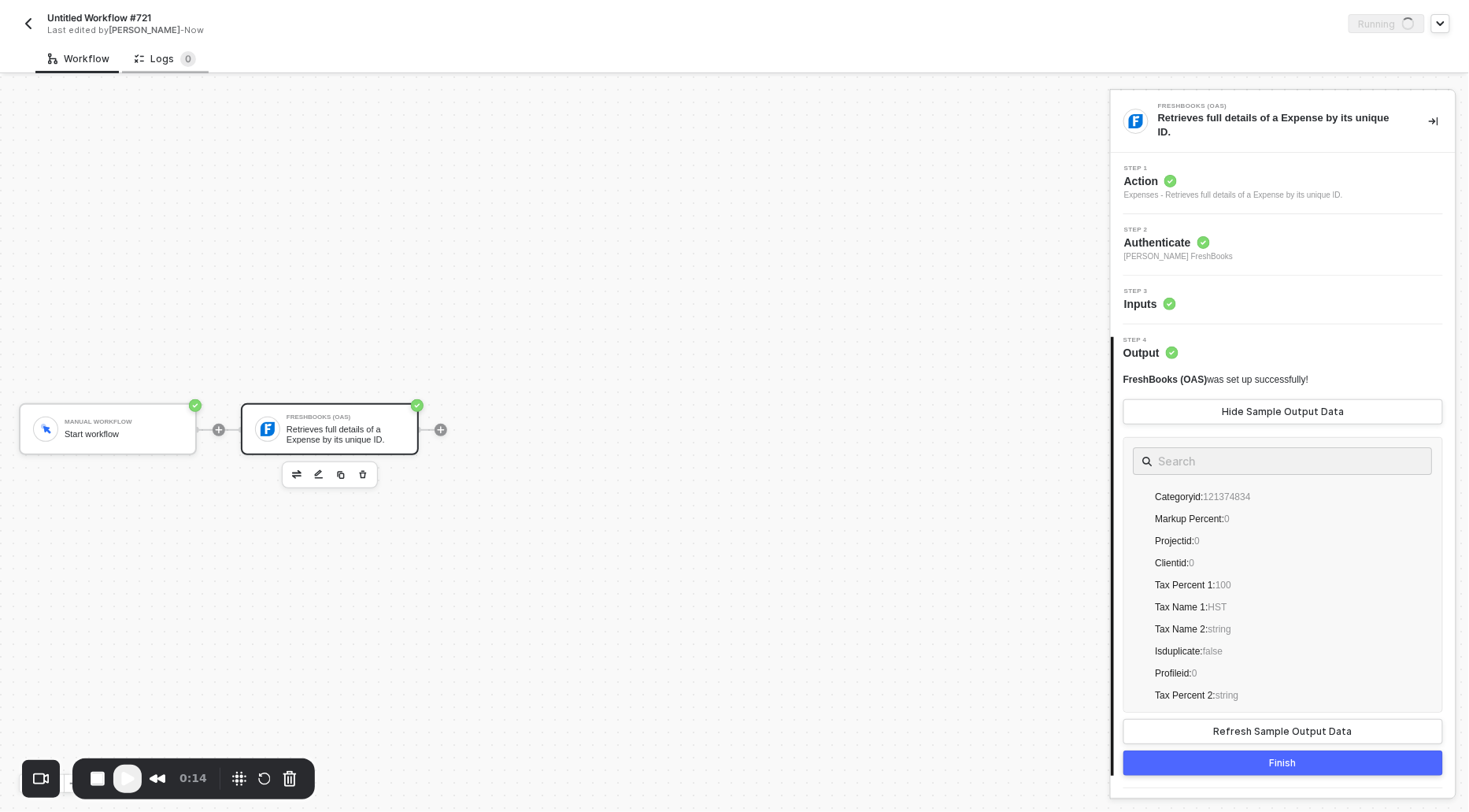
click at [165, 55] on div "Logs 0" at bounding box center [165, 58] width 61 height 15
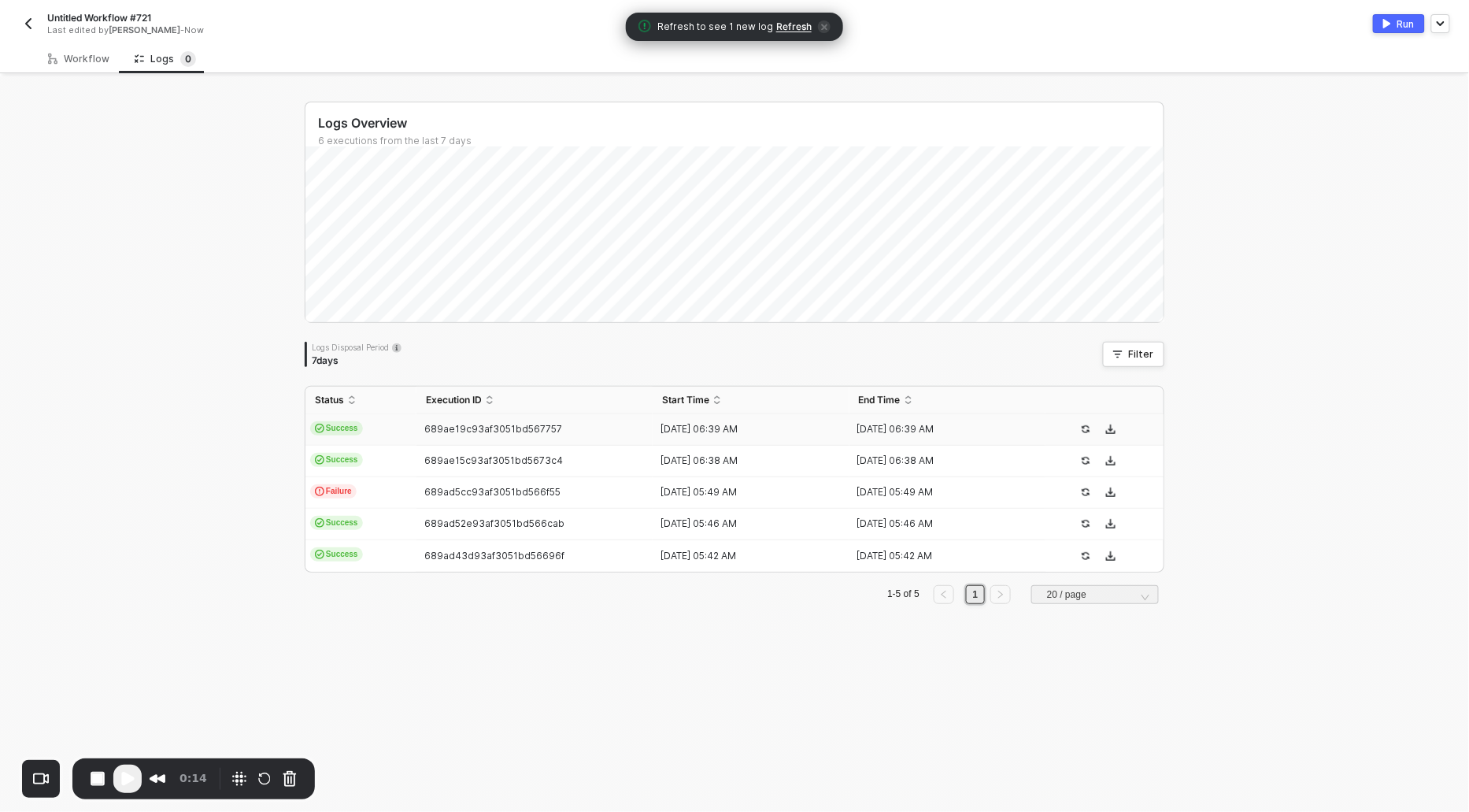
click at [789, 28] on span "Refresh" at bounding box center [794, 26] width 36 height 13
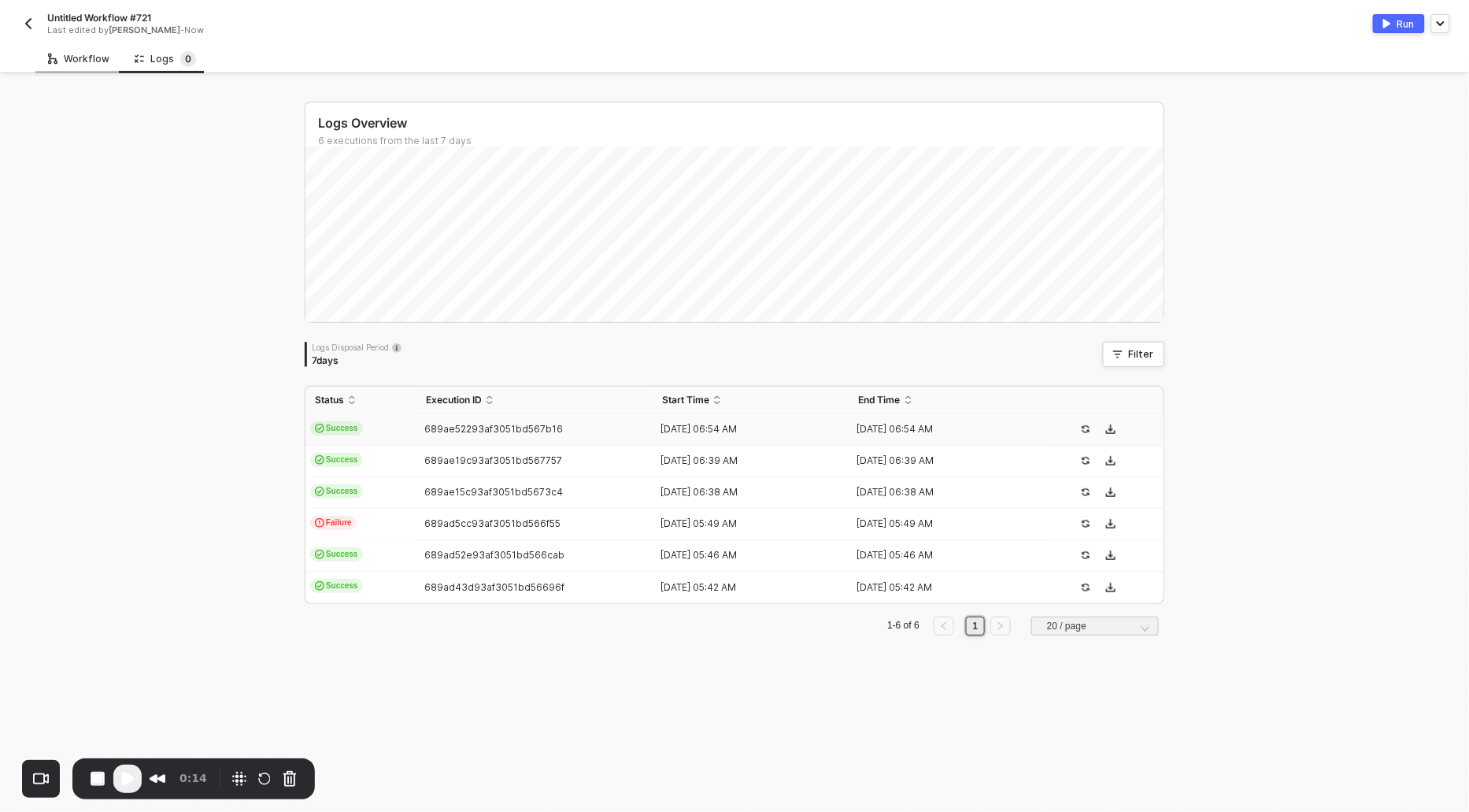
click at [72, 58] on div "Workflow" at bounding box center [78, 59] width 61 height 13
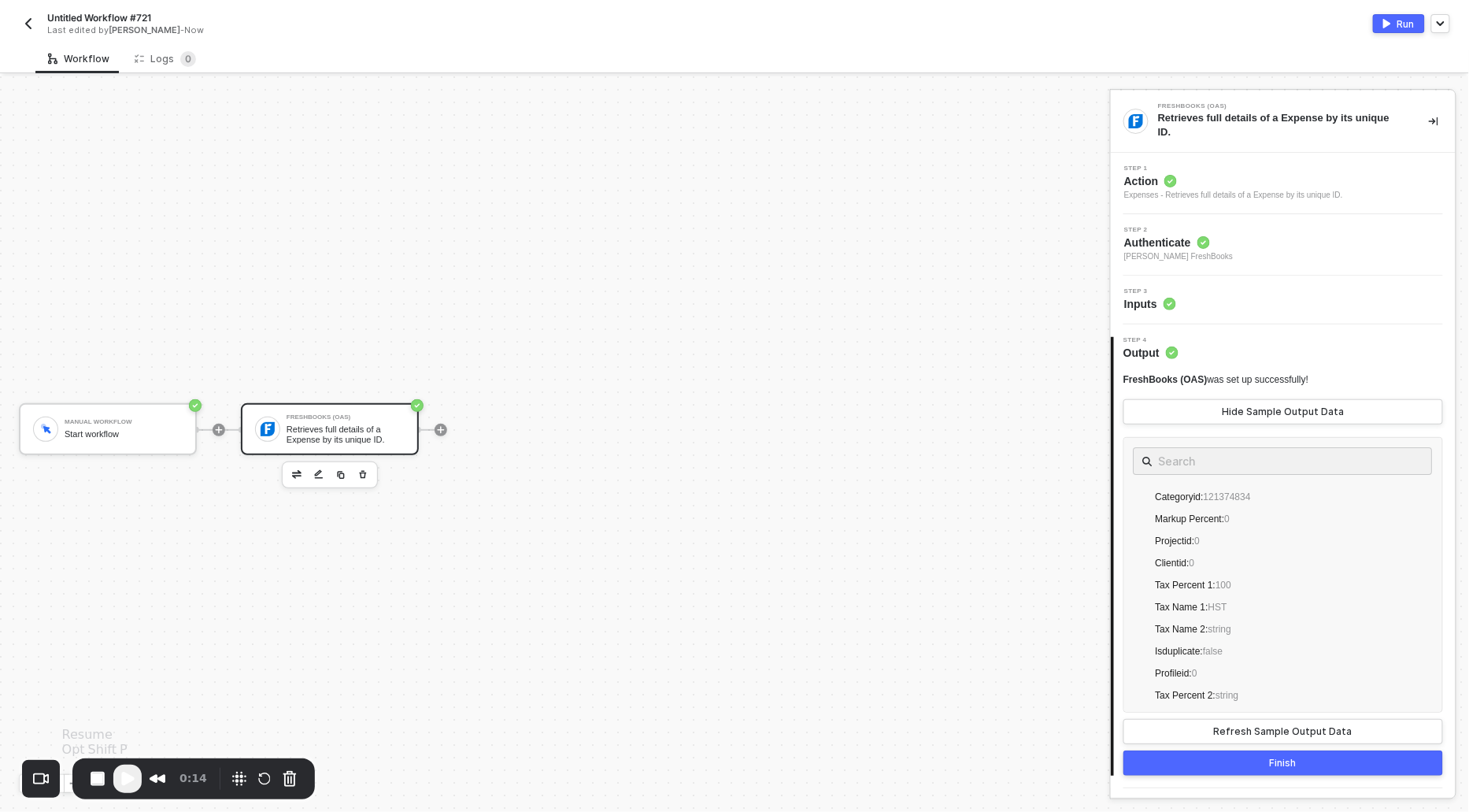
click at [127, 777] on span "Play Recording" at bounding box center [128, 778] width 19 height 19
click at [165, 62] on div "Logs 0" at bounding box center [165, 58] width 61 height 15
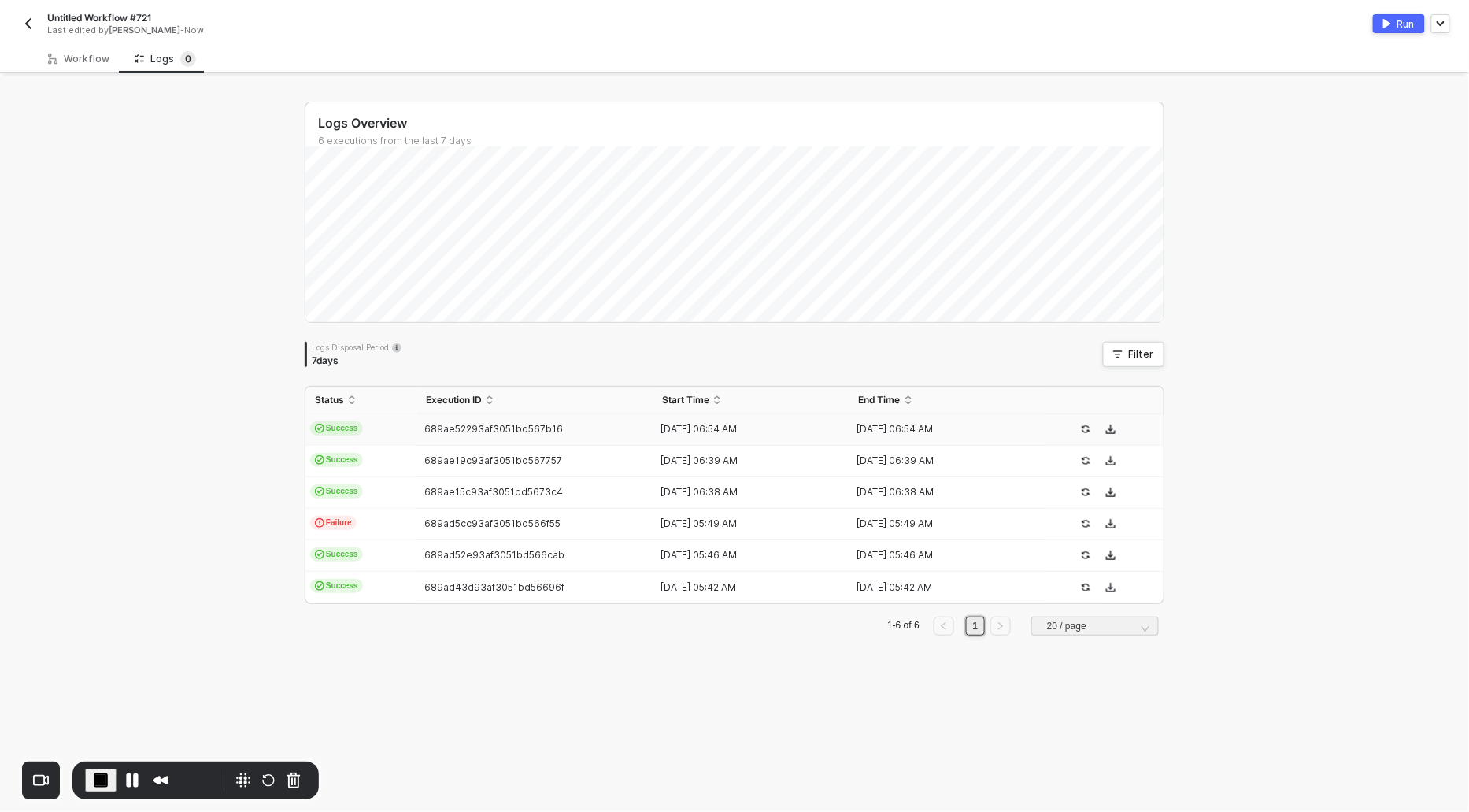
click at [343, 426] on span "Success" at bounding box center [336, 428] width 53 height 15
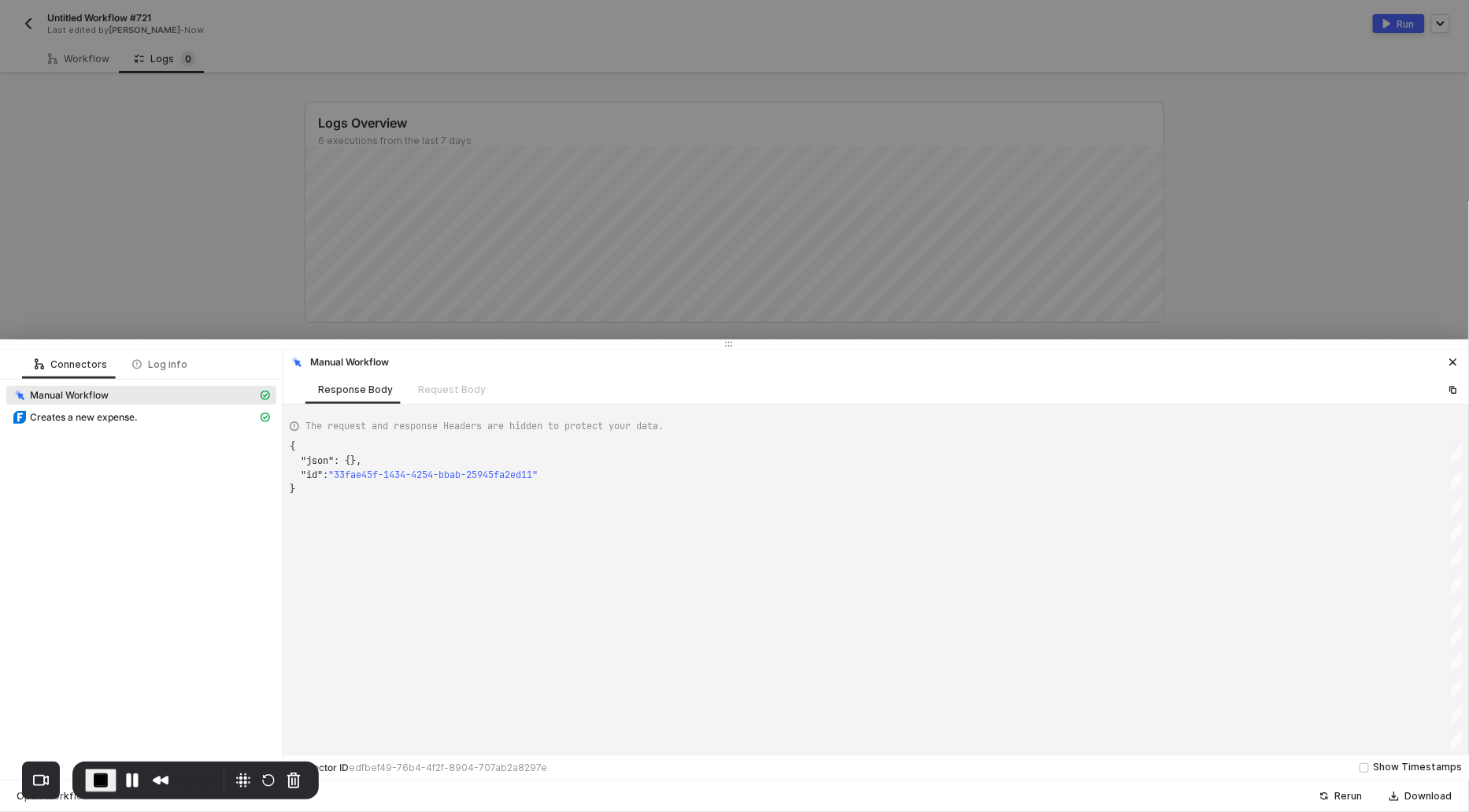
scroll to position [42, 0]
click at [114, 419] on span "Retrieves full details of a Expense by its unique ID." at bounding box center [141, 417] width 222 height 13
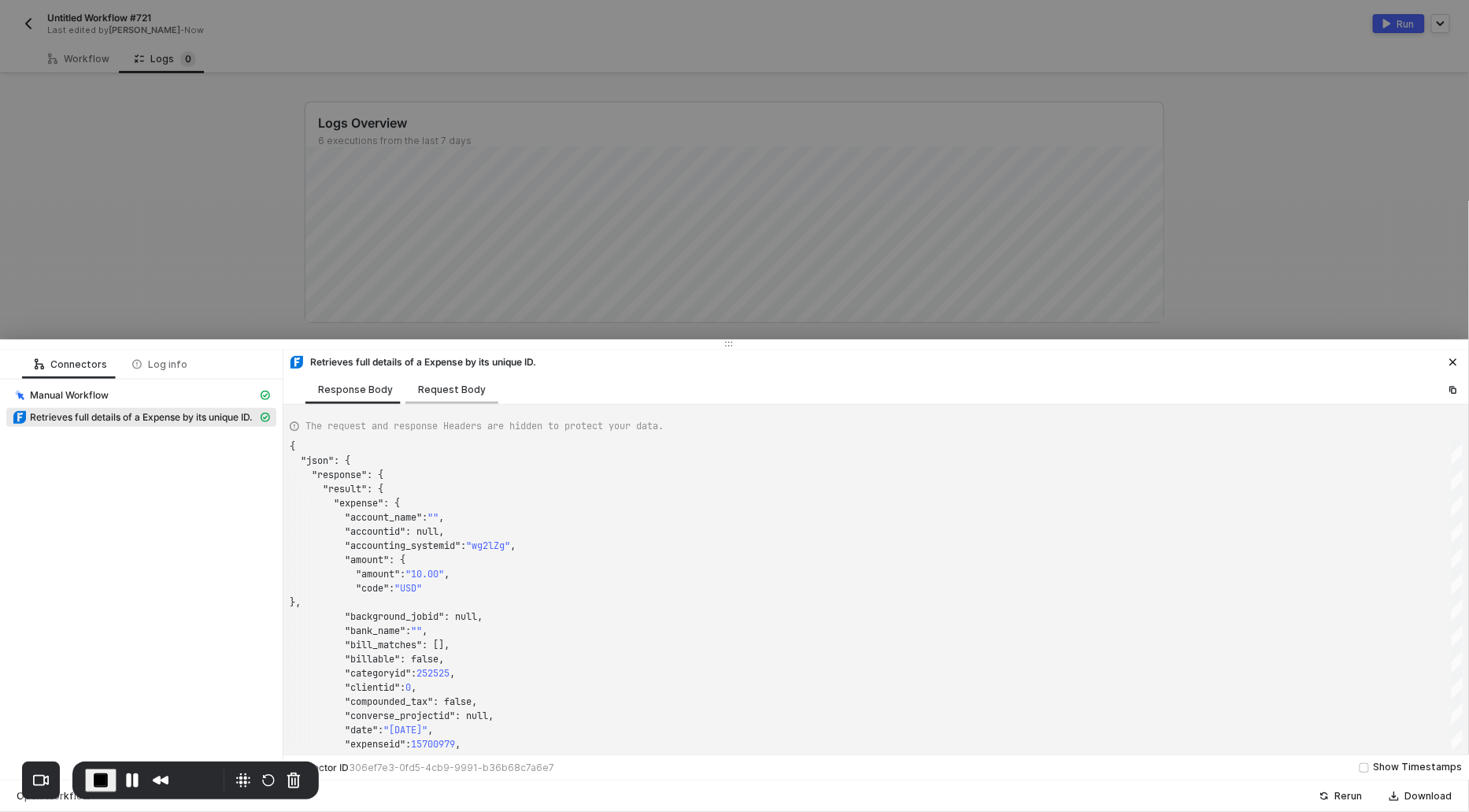
click at [469, 386] on div "Request Body" at bounding box center [452, 390] width 67 height 13
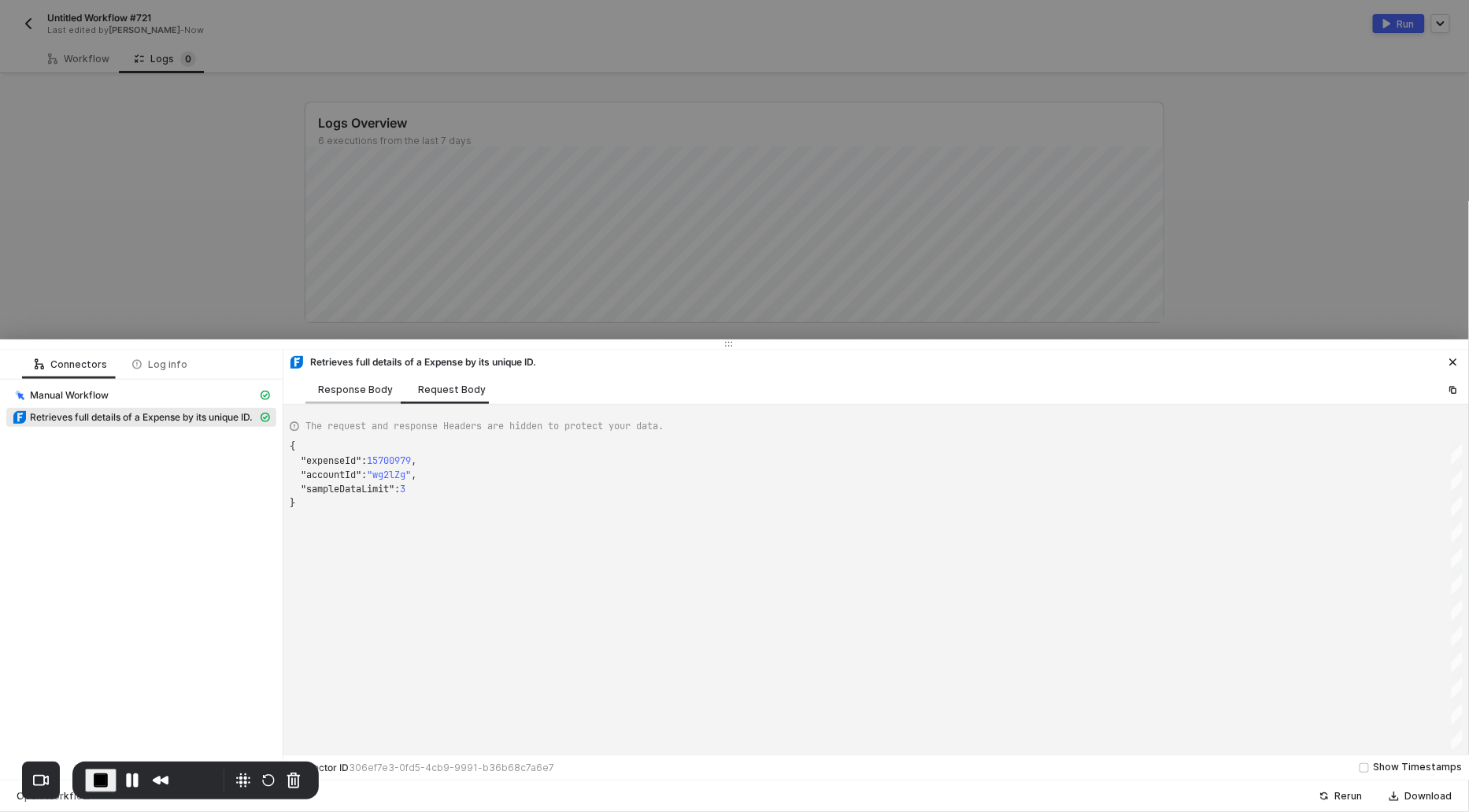
click at [356, 391] on div "Response Body" at bounding box center [355, 390] width 75 height 13
type textarea "{ "json": { "response": { "result": { "expense": { "account_name": "", "account…"
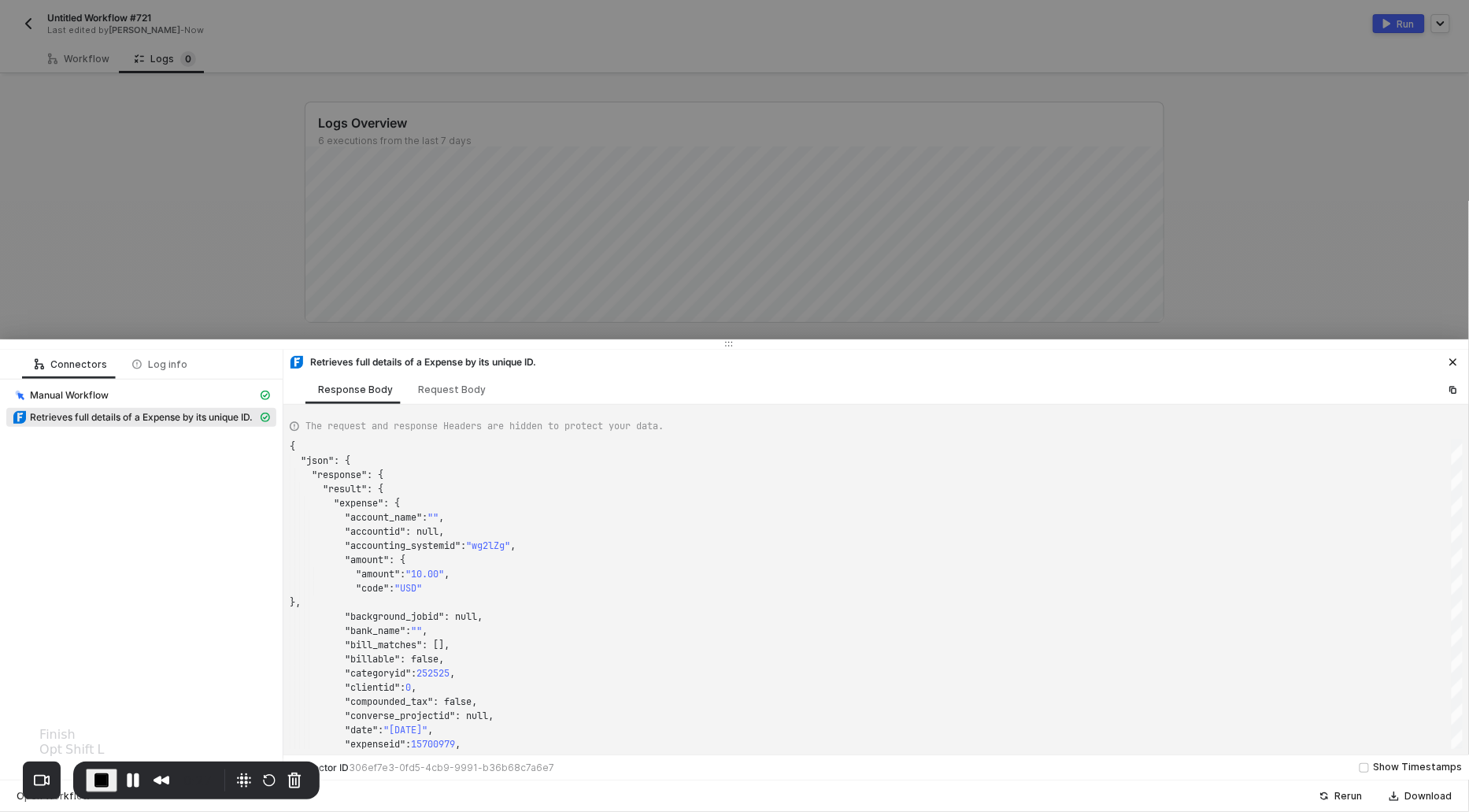
click at [98, 775] on span "End Recording" at bounding box center [101, 780] width 19 height 19
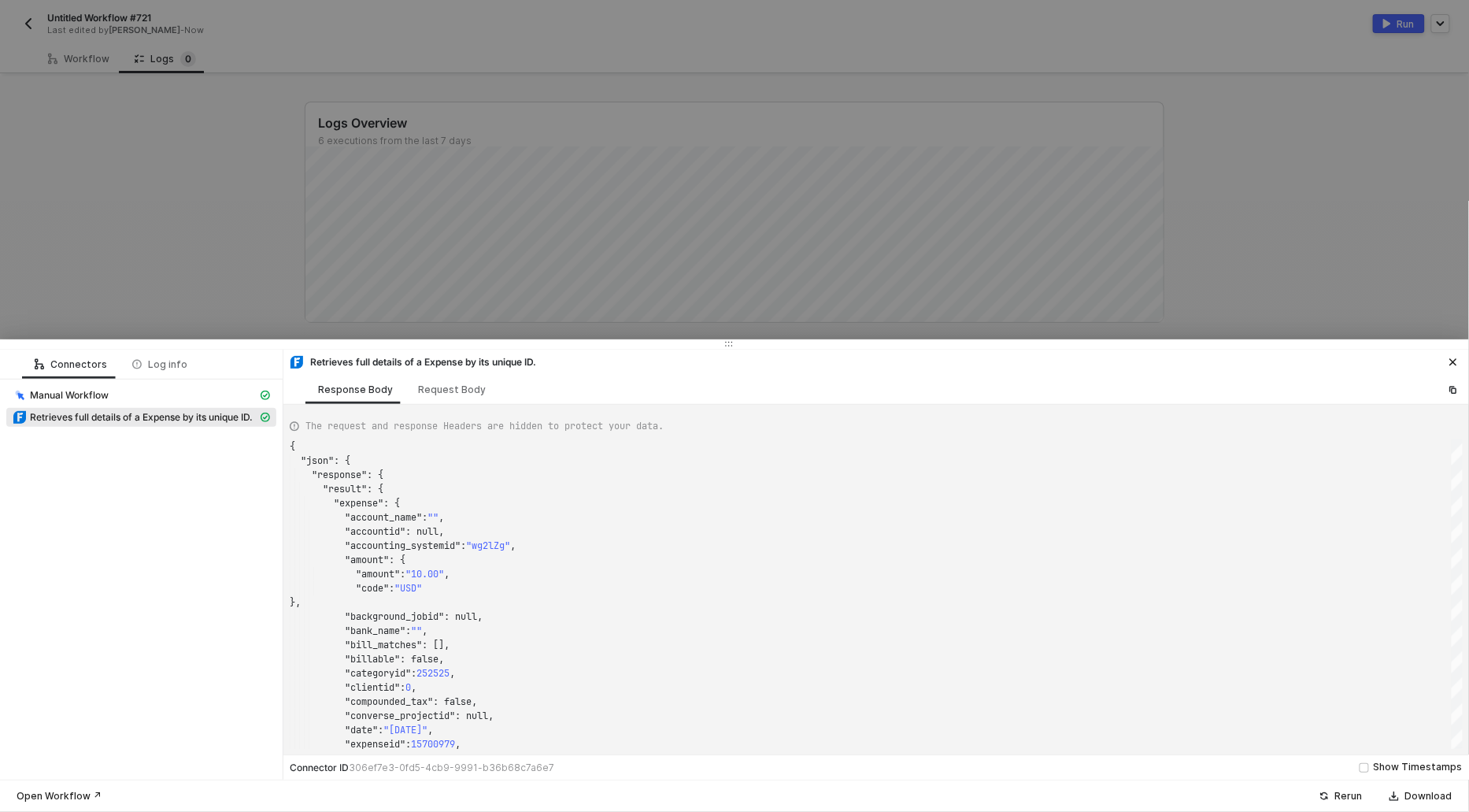
click at [37, 78] on div at bounding box center [734, 406] width 1469 height 812
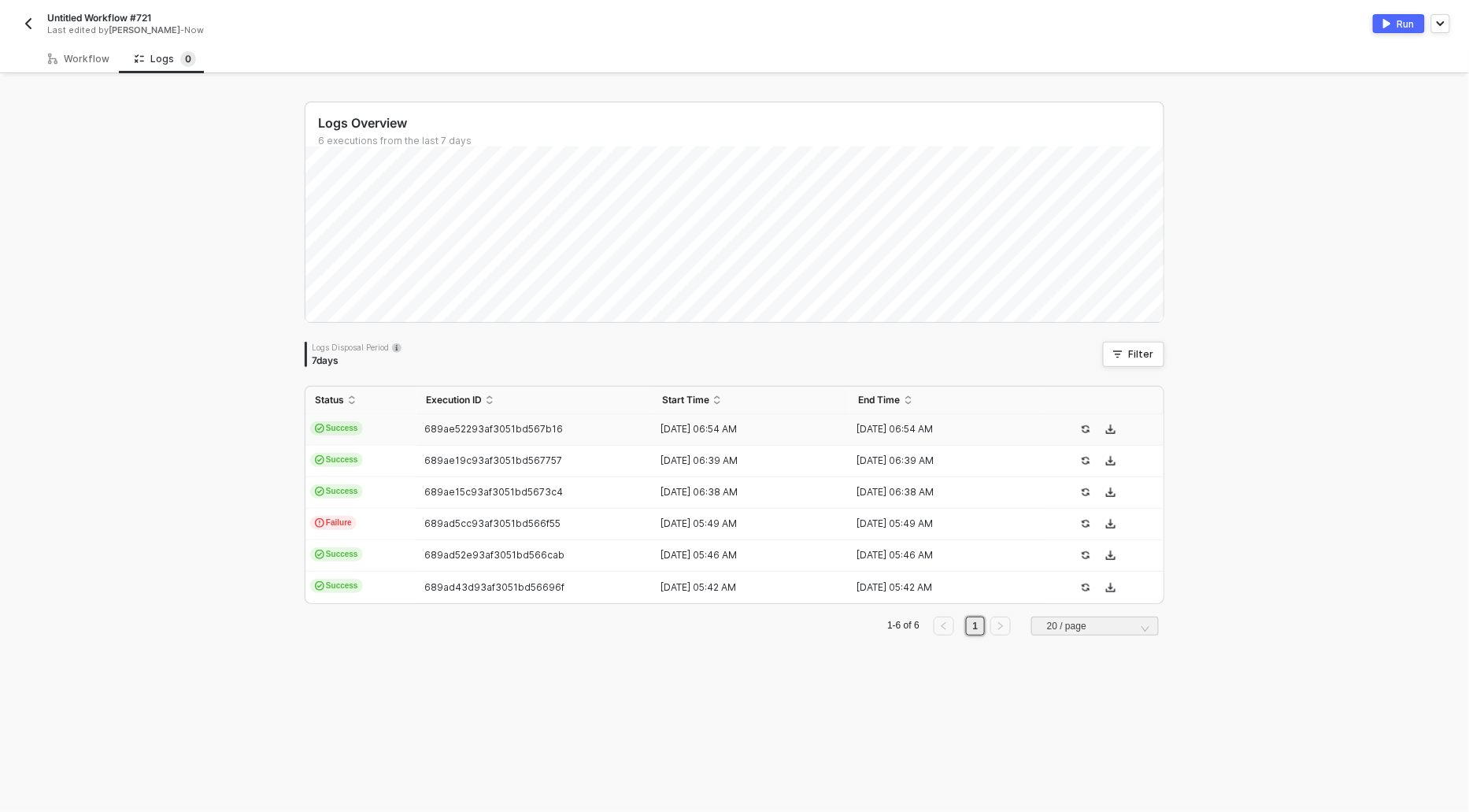
click at [77, 76] on div "Workflow Logs 0 Manual Workflow Start workflow FreshBooks (OAS) Retrieves full …" at bounding box center [734, 427] width 1469 height 767
click at [73, 58] on div "Workflow" at bounding box center [78, 59] width 61 height 13
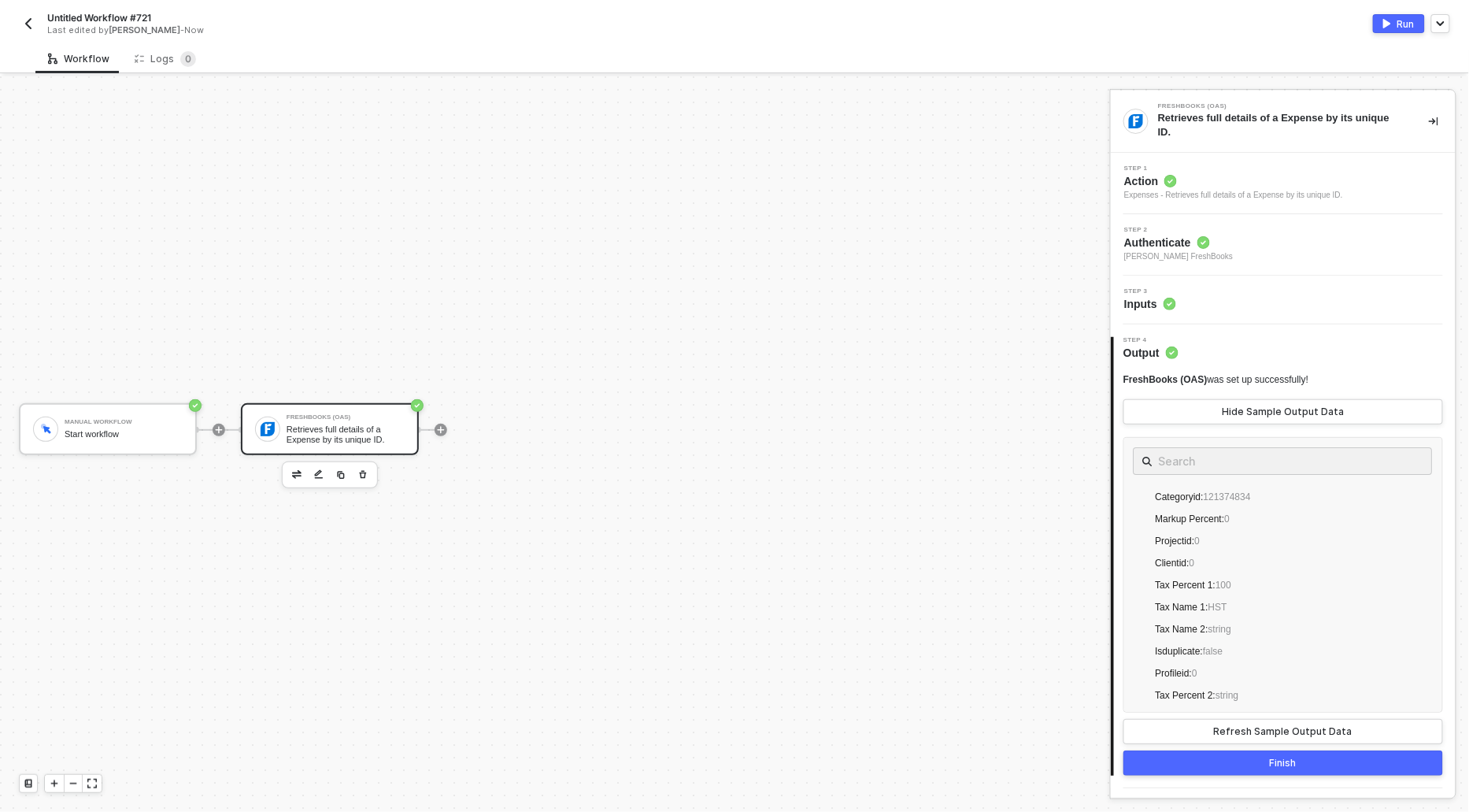
click at [1156, 186] on span "Action" at bounding box center [1234, 180] width 219 height 15
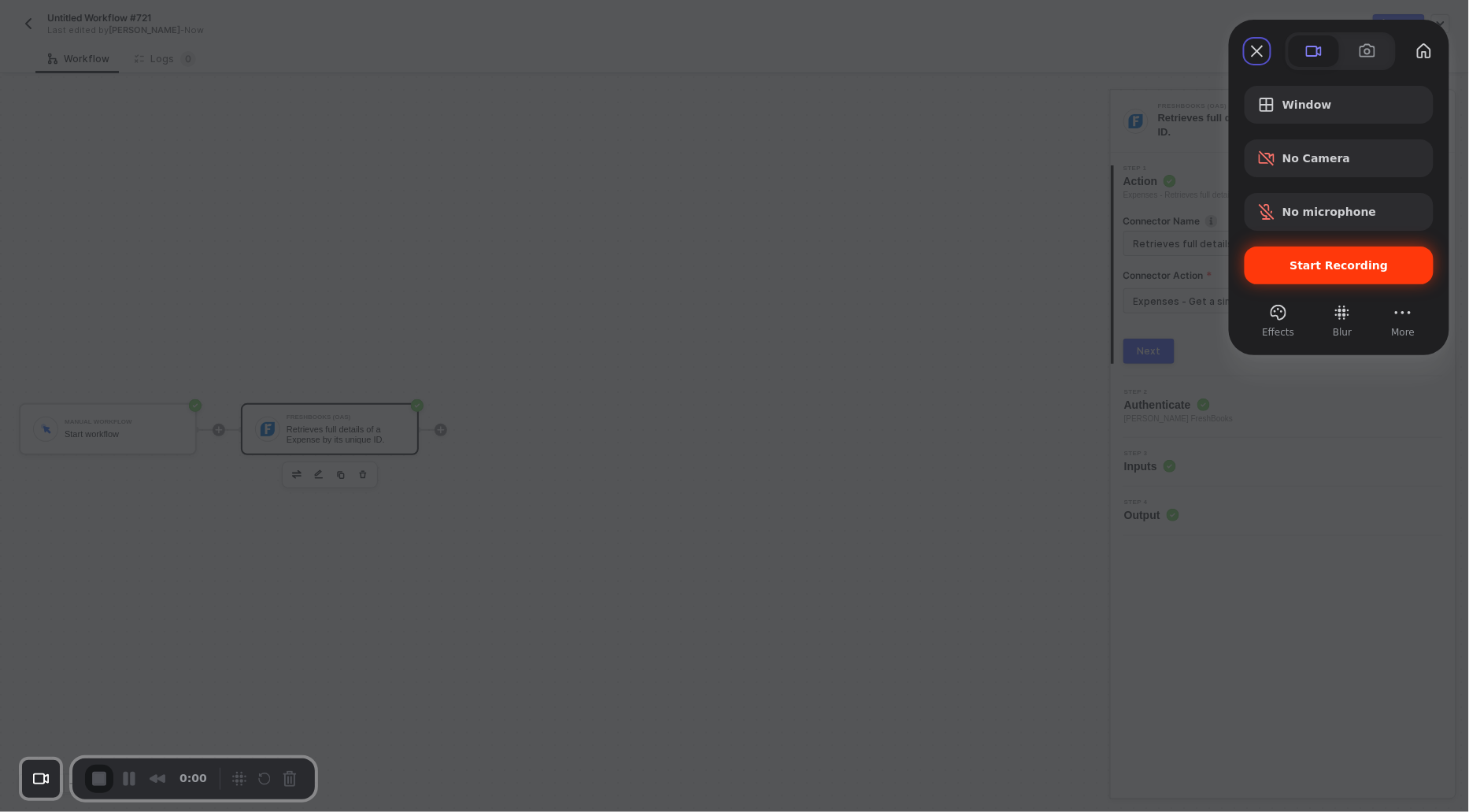
click at [1268, 270] on span "Start Recording" at bounding box center [1340, 265] width 164 height 13
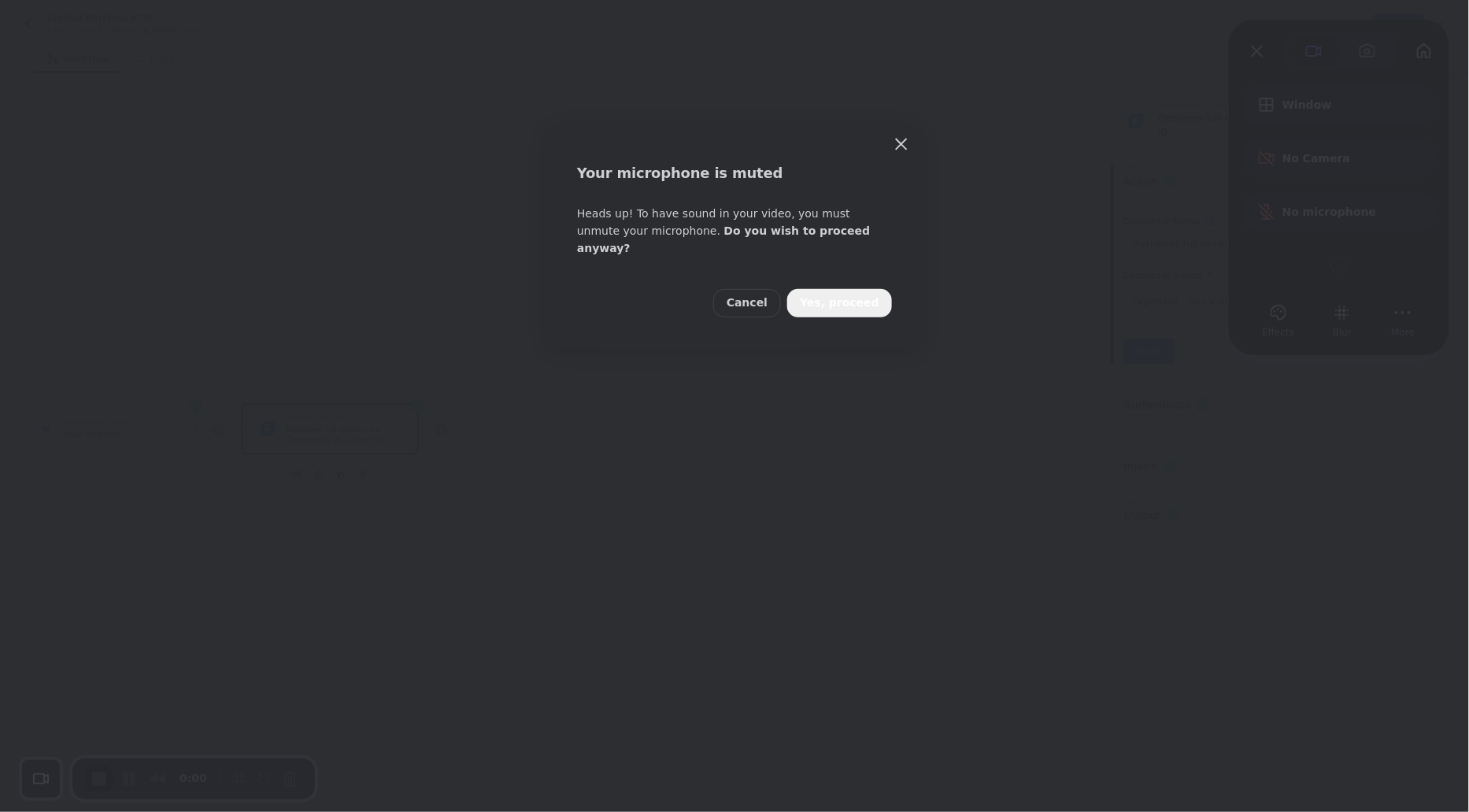
click at [834, 298] on button "Yes, proceed" at bounding box center [839, 303] width 105 height 28
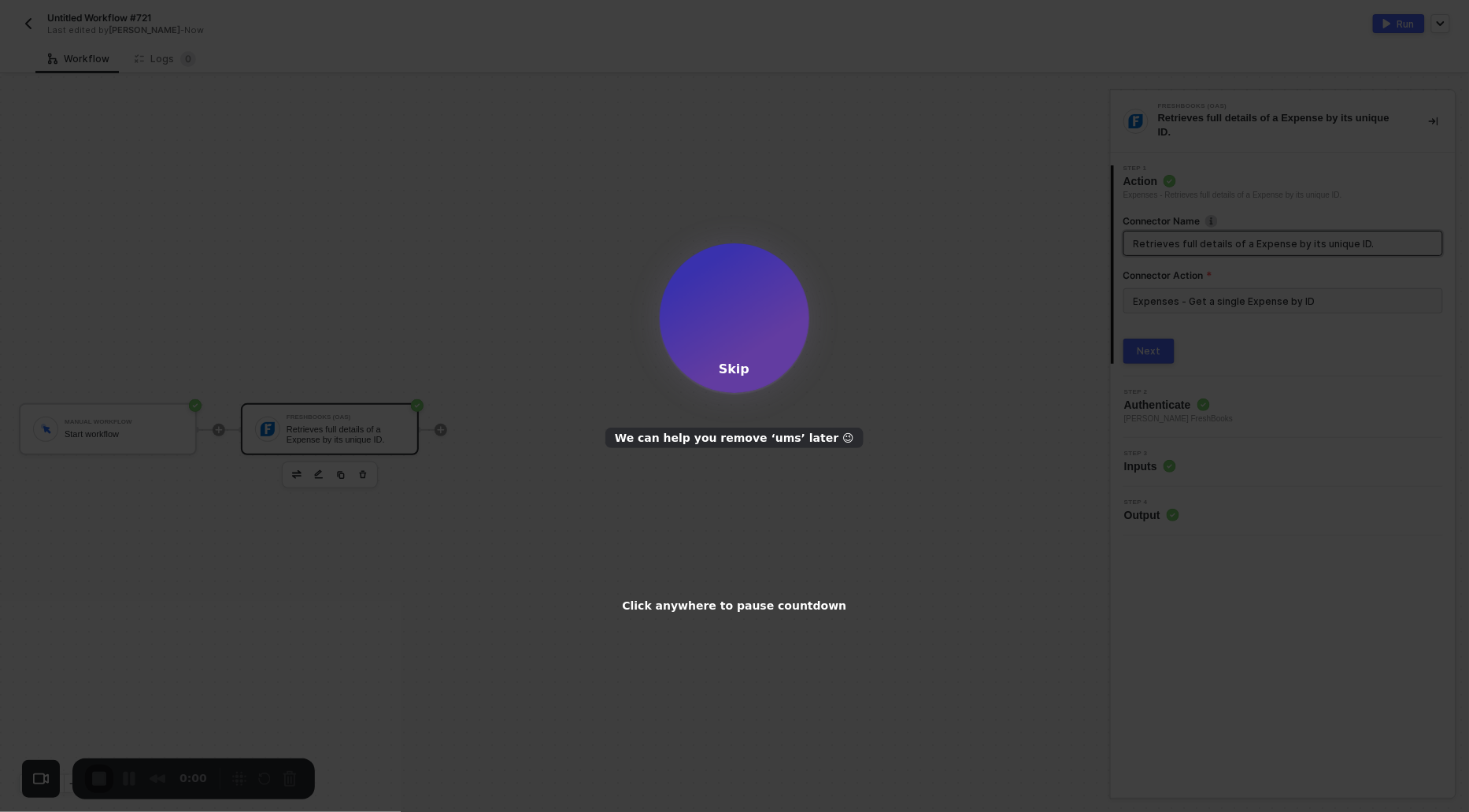
click at [745, 365] on div "Skip" at bounding box center [734, 369] width 31 height 15
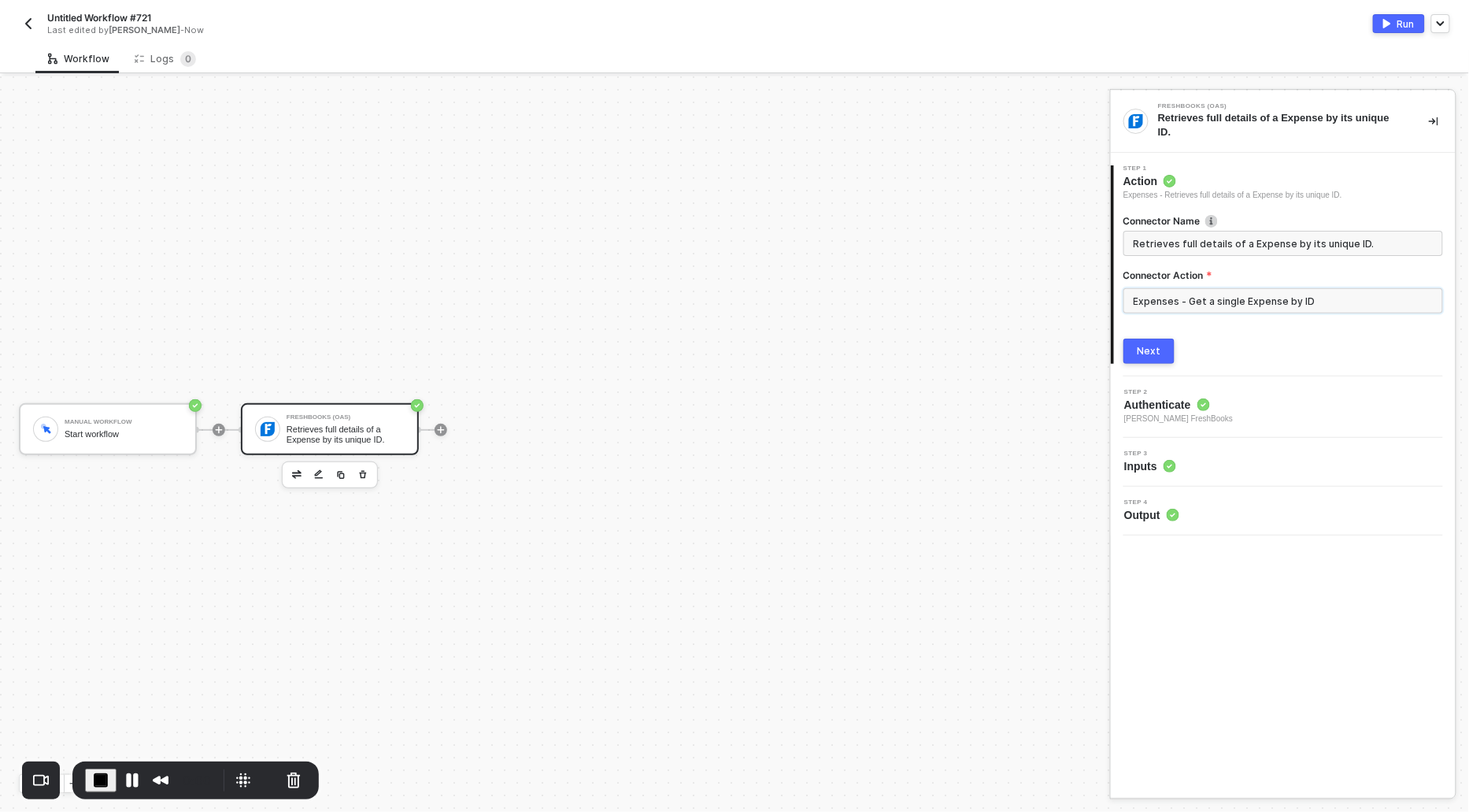
click at [1154, 303] on input "Expenses - Get a single Expense by ID" at bounding box center [1283, 301] width 320 height 26
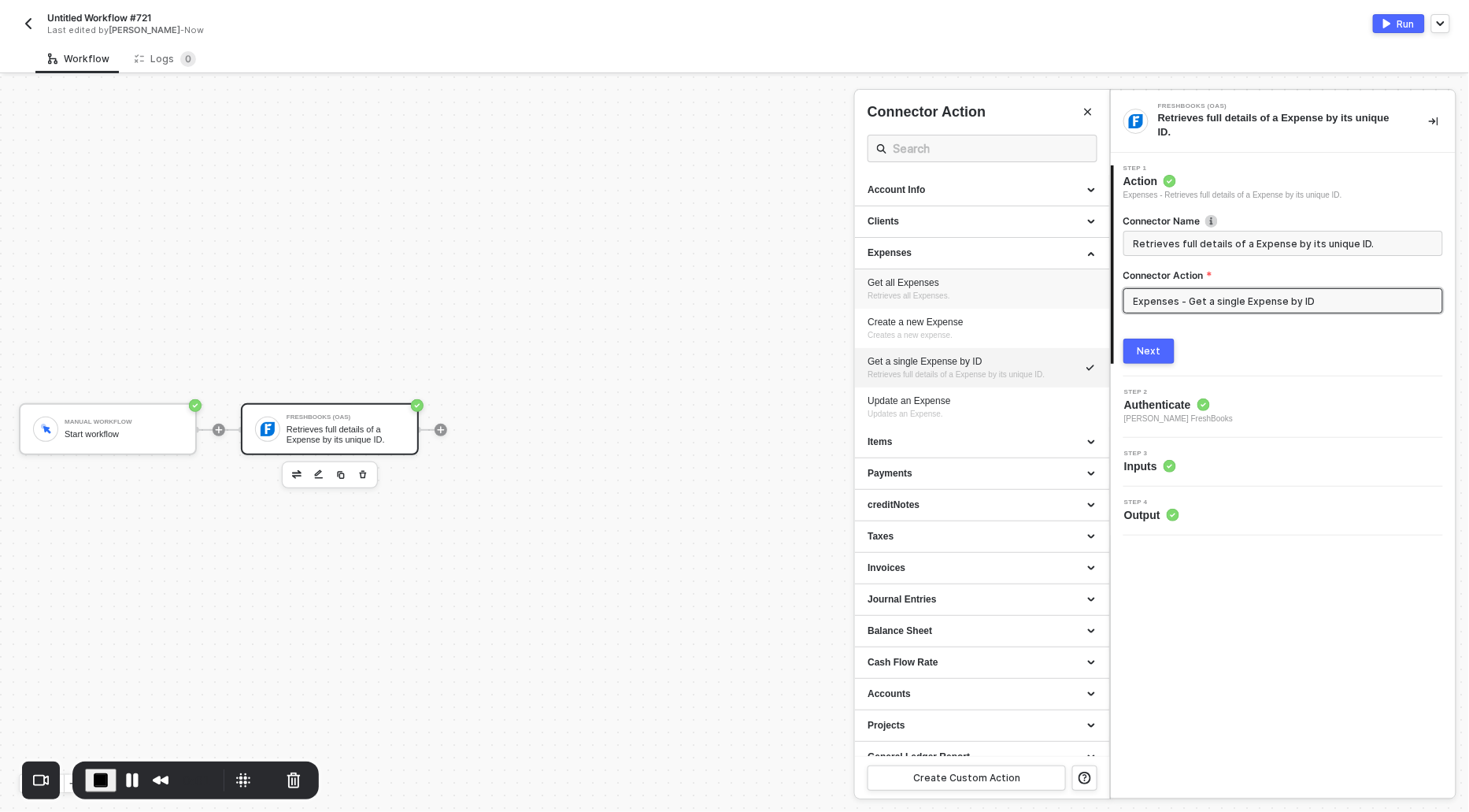
click at [902, 283] on div "Get all Expenses" at bounding box center [981, 283] width 229 height 14
type input "Retrieves all Expenses."
type input "Expenses - Get all Expenses"
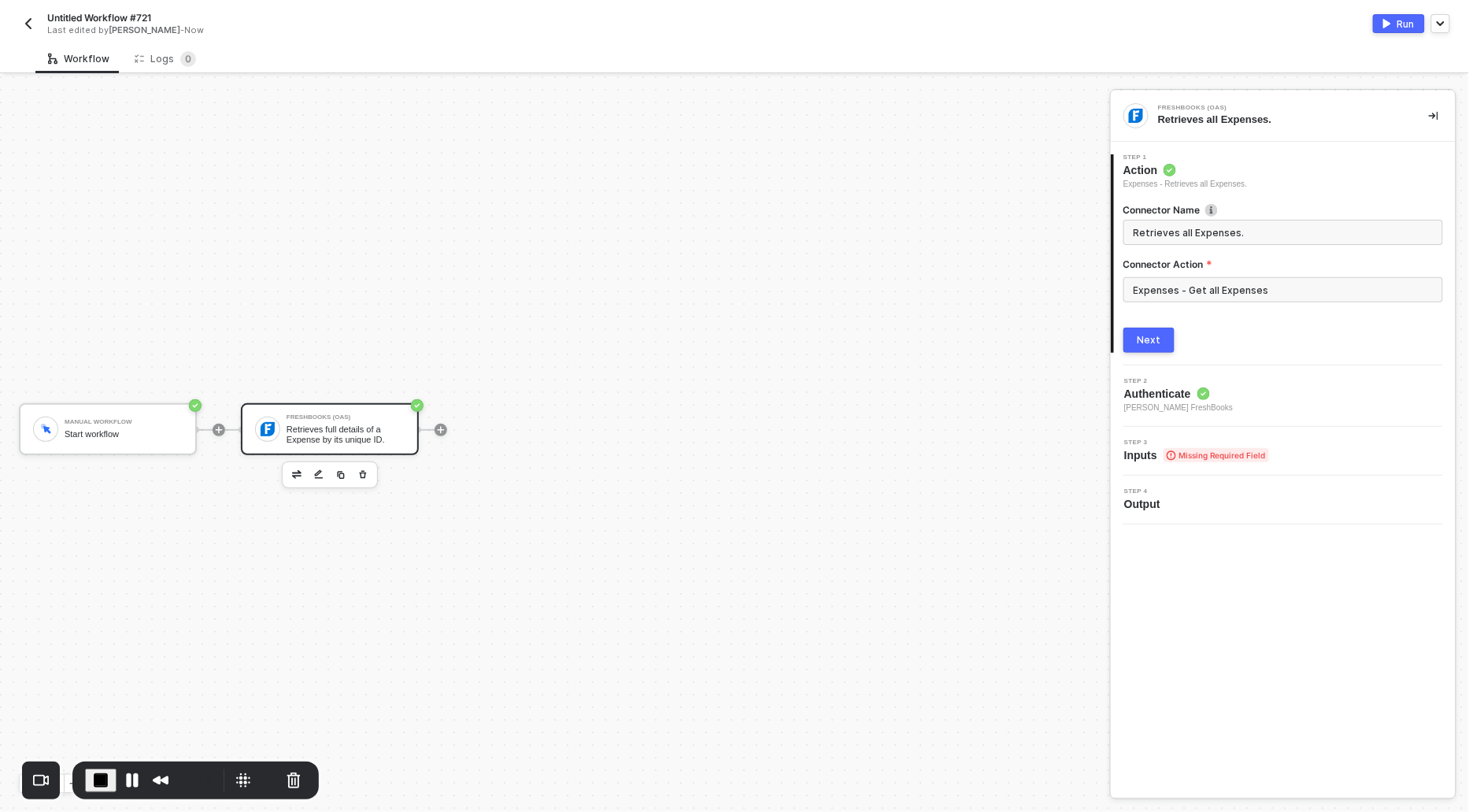
click at [1153, 340] on div "Next" at bounding box center [1149, 340] width 24 height 13
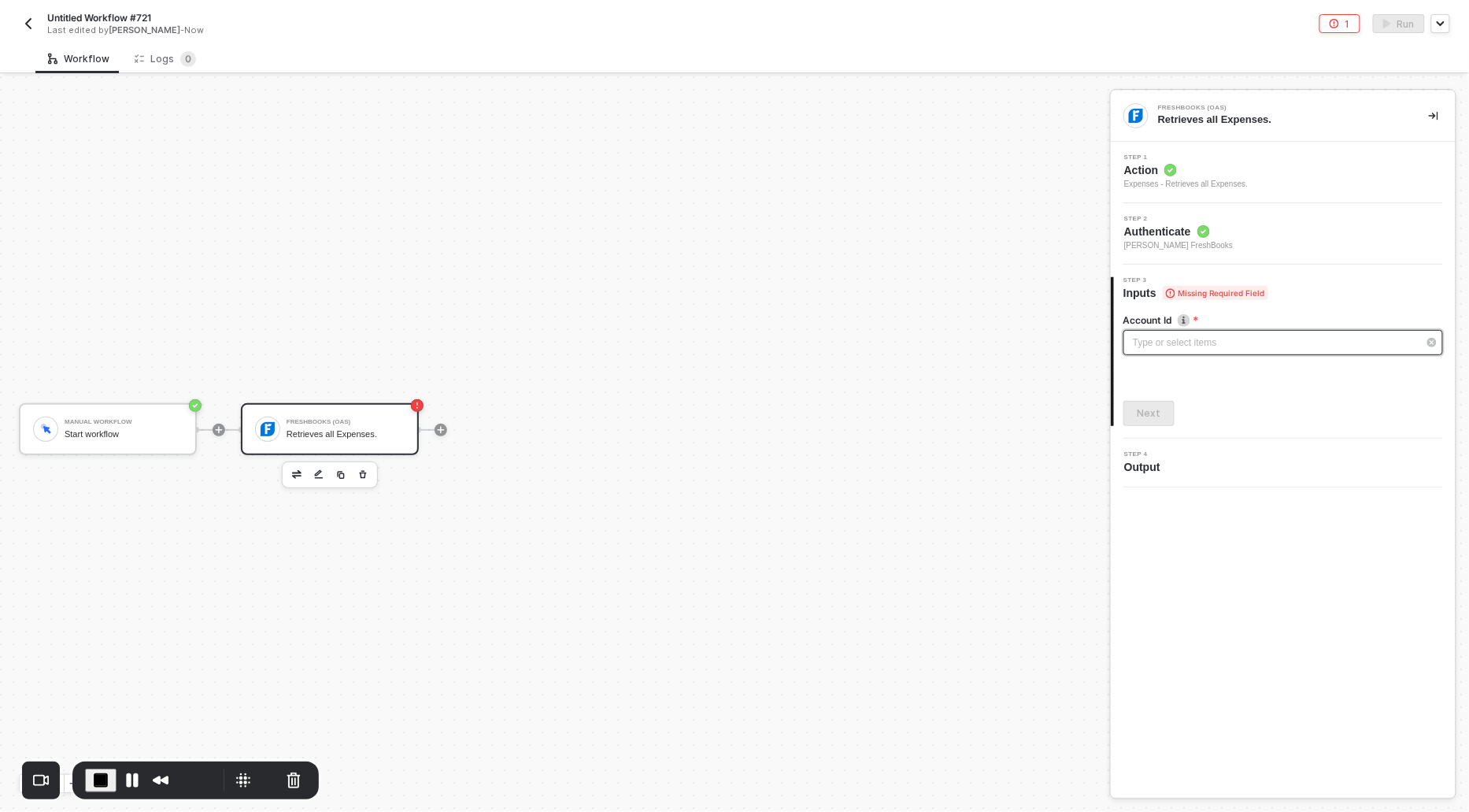
click at [1148, 336] on div "Type or select items ﻿" at bounding box center [1275, 343] width 285 height 15
click at [921, 231] on div "Alloy Automation" at bounding box center [982, 235] width 230 height 26
click at [1164, 419] on button "Next" at bounding box center [1149, 414] width 51 height 26
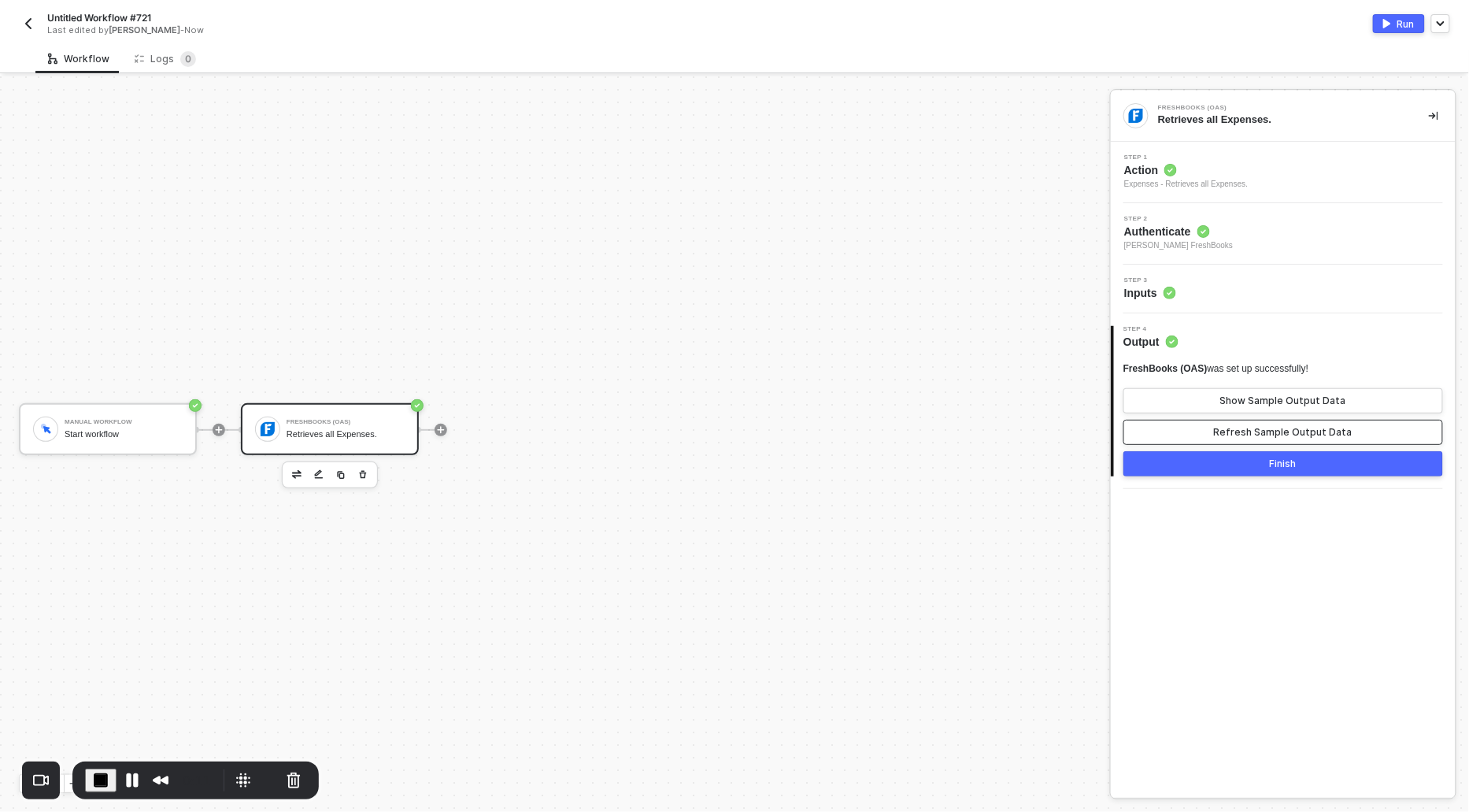
click at [1256, 427] on div "Refresh Sample Output Data" at bounding box center [1283, 432] width 139 height 13
click at [1254, 406] on div "Show Sample Output Data" at bounding box center [1283, 401] width 126 height 13
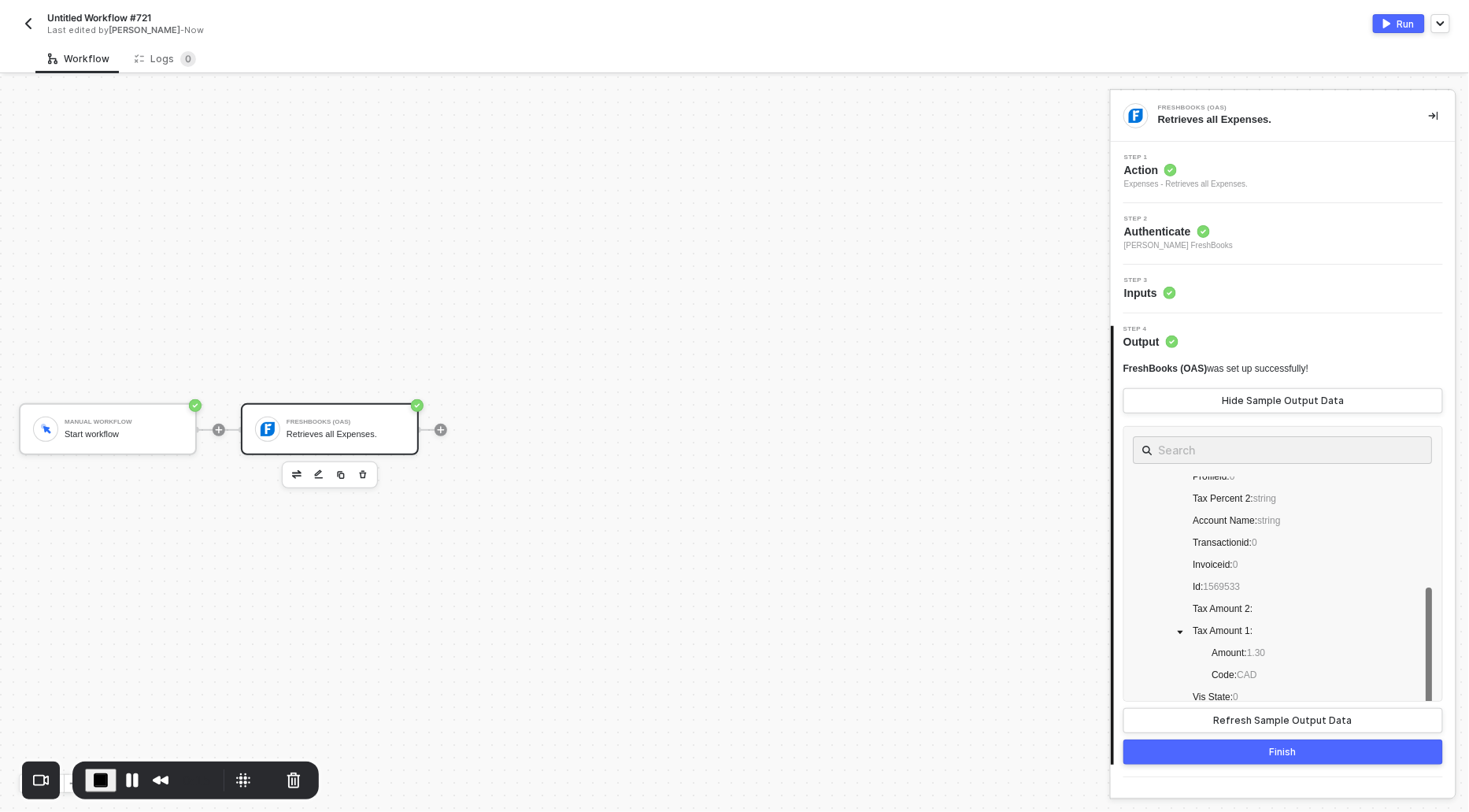
scroll to position [0, 0]
click at [1389, 26] on img "button" at bounding box center [1387, 24] width 8 height 9
click at [130, 778] on button "Pause Recording" at bounding box center [132, 780] width 26 height 26
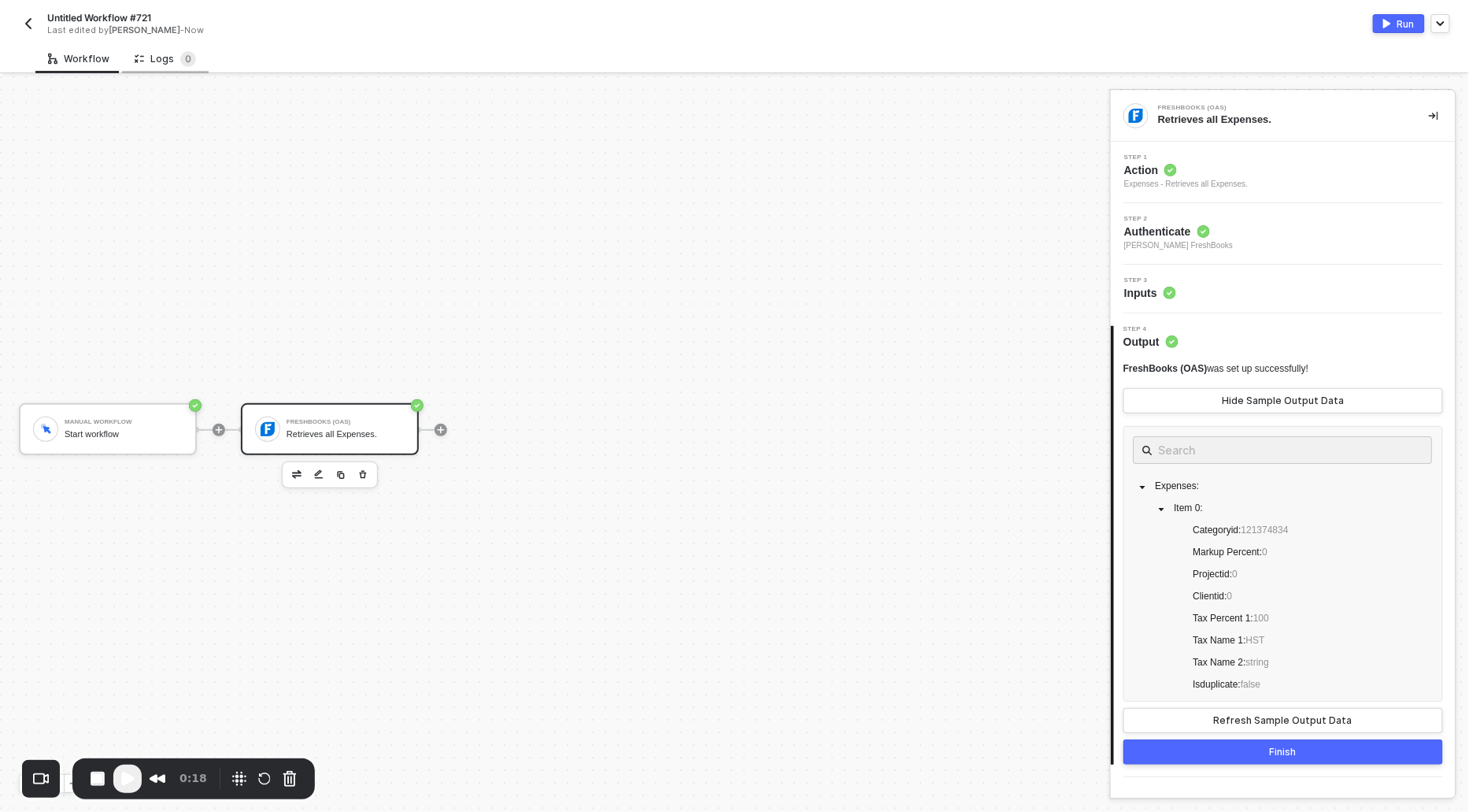
click at [165, 63] on div "Logs 0" at bounding box center [165, 58] width 61 height 15
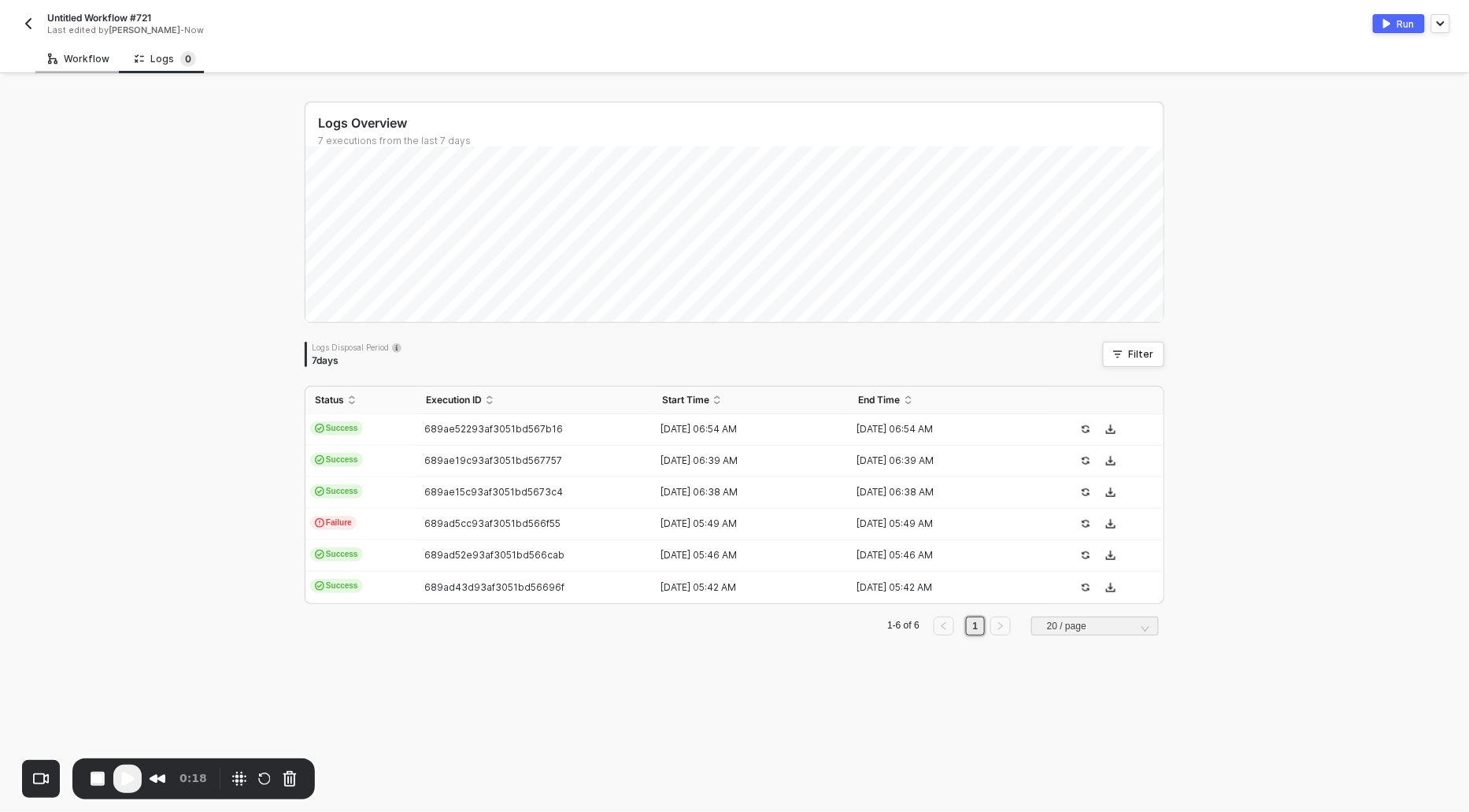
click at [74, 61] on div "Workflow" at bounding box center [78, 59] width 61 height 13
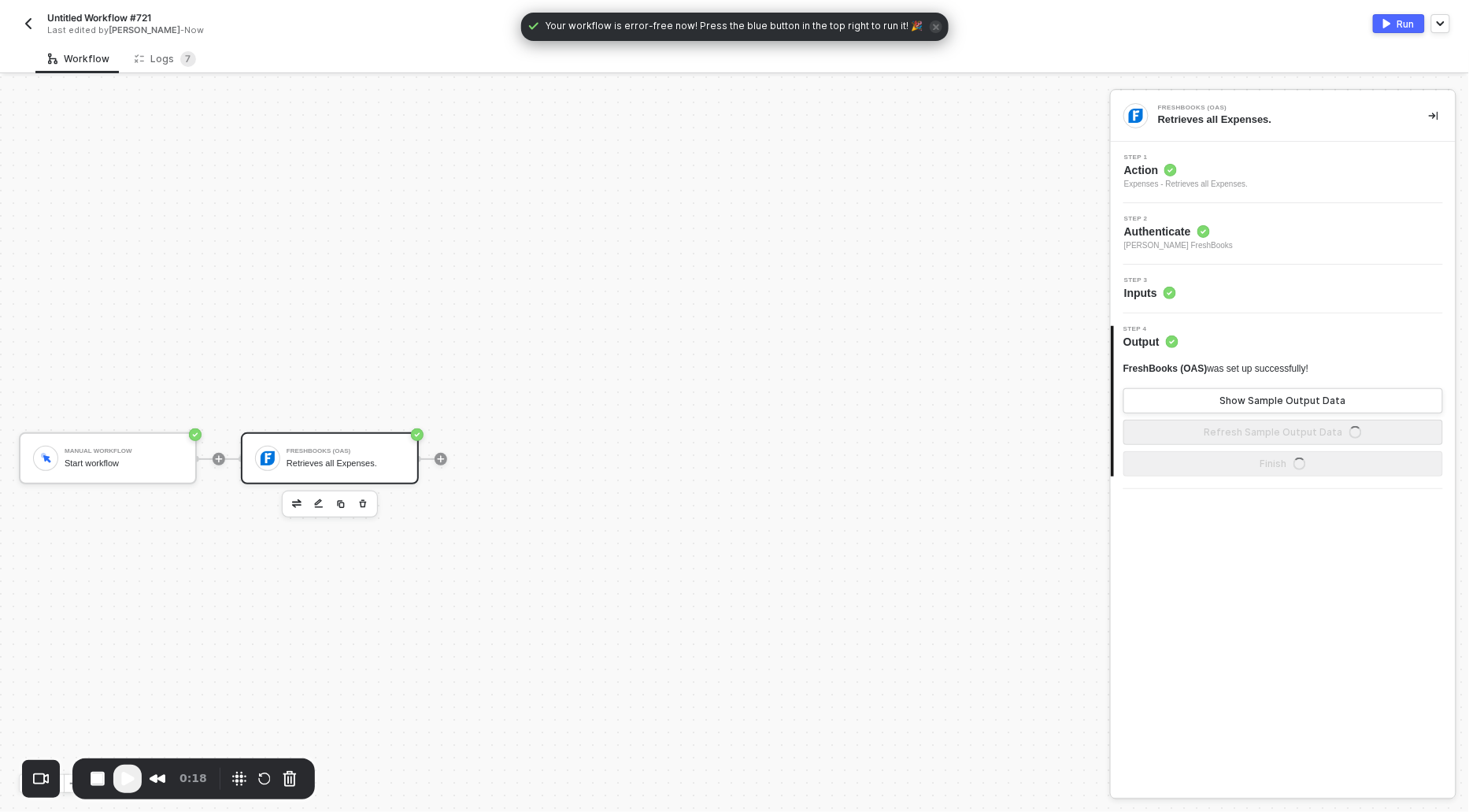
scroll to position [29, 0]
click at [161, 61] on div "Logs 7" at bounding box center [165, 58] width 61 height 15
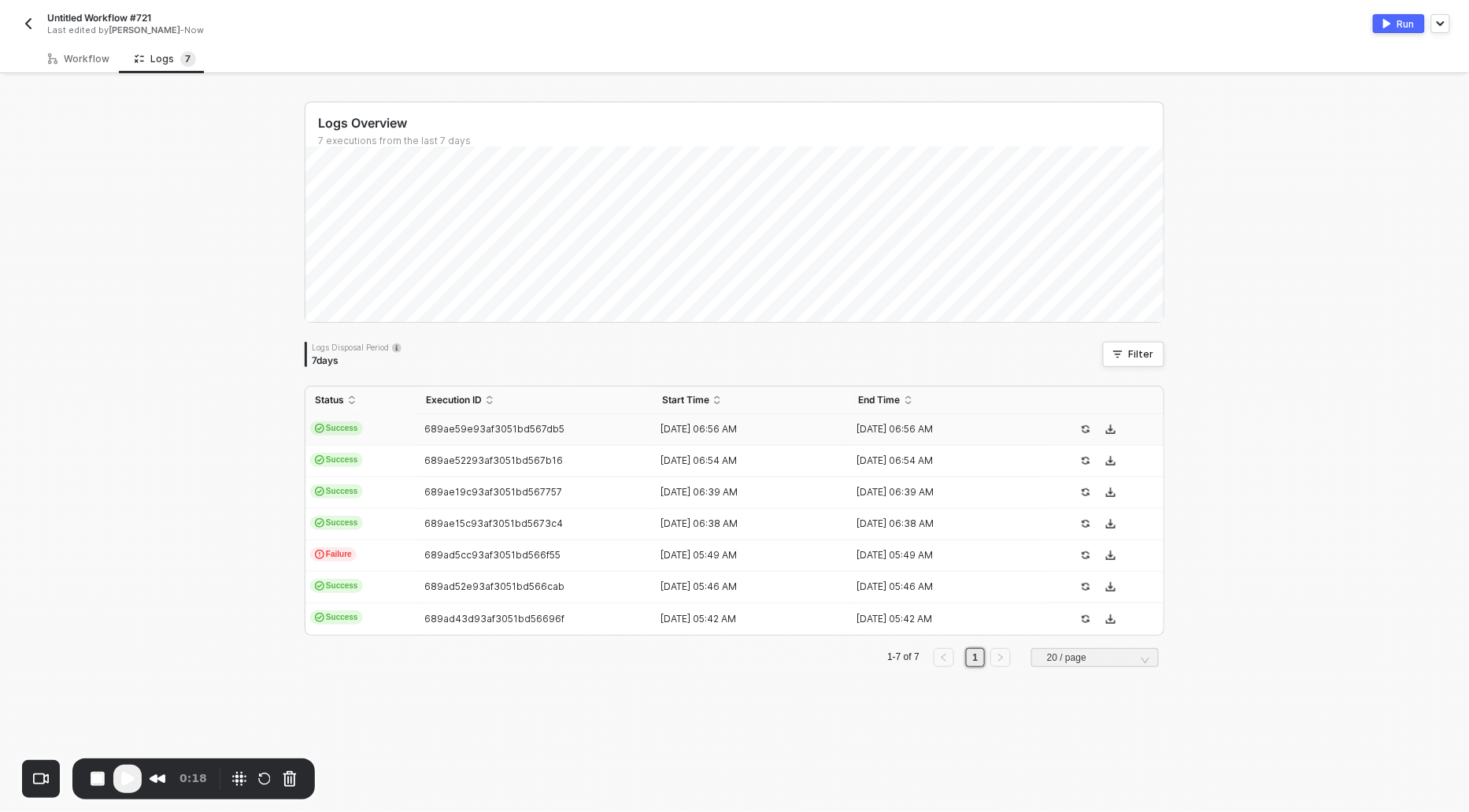
click at [346, 421] on span "Success" at bounding box center [336, 428] width 53 height 15
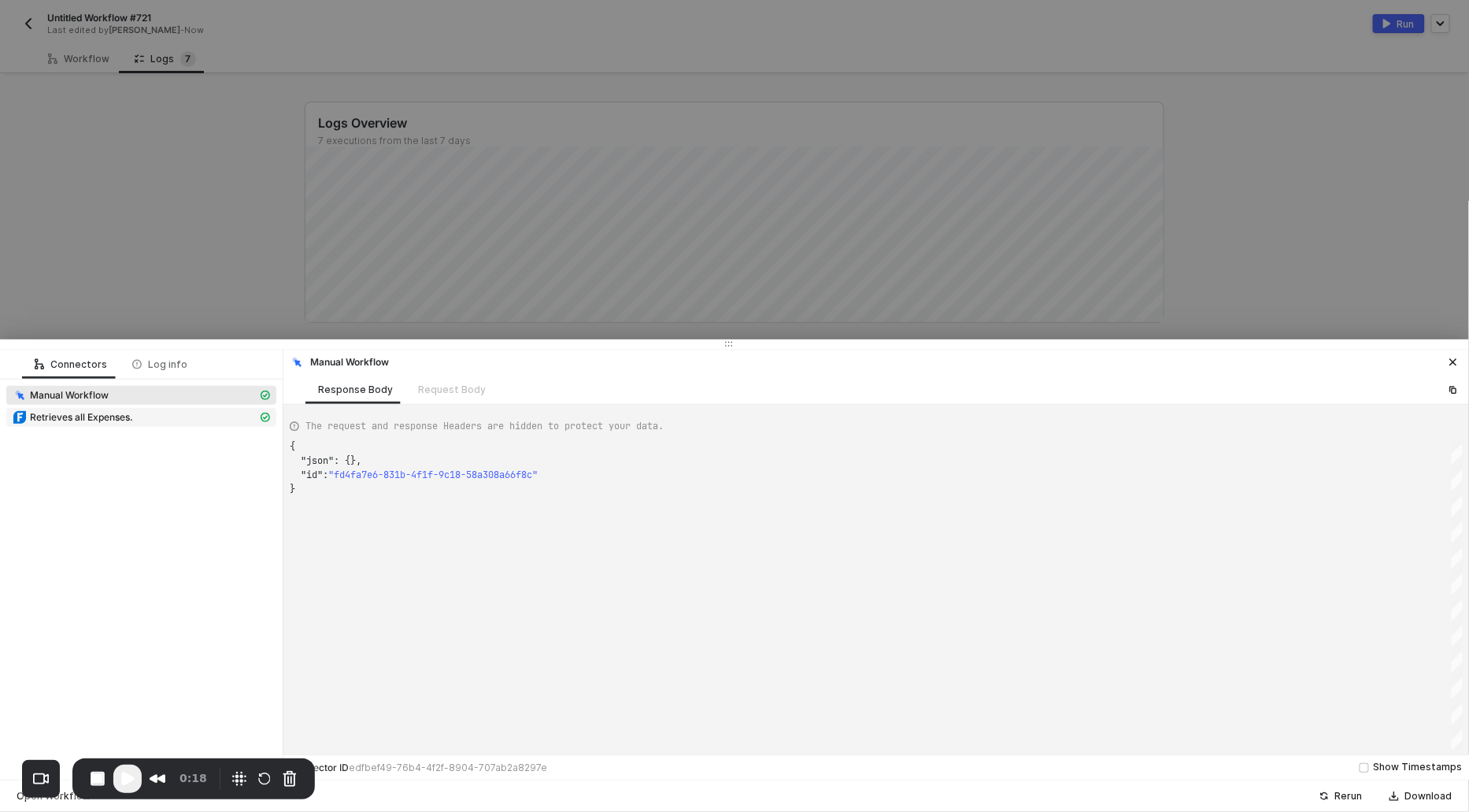
click at [104, 419] on span "Retrieves all Expenses." at bounding box center [81, 417] width 103 height 13
type textarea "{ "json": { "response": { "result": { "expenses": [ { "account_name": "", "acco…"
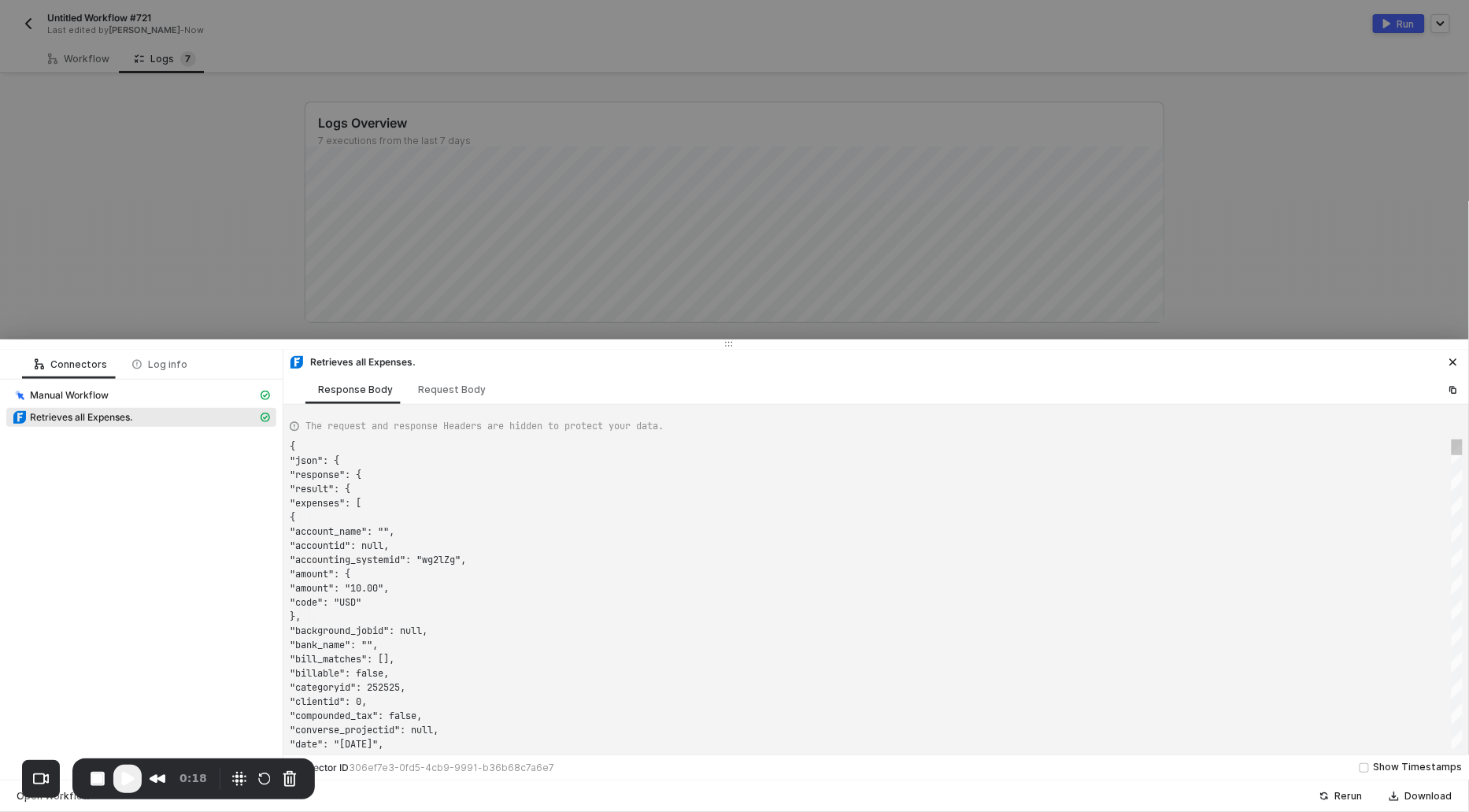
scroll to position [141, 0]
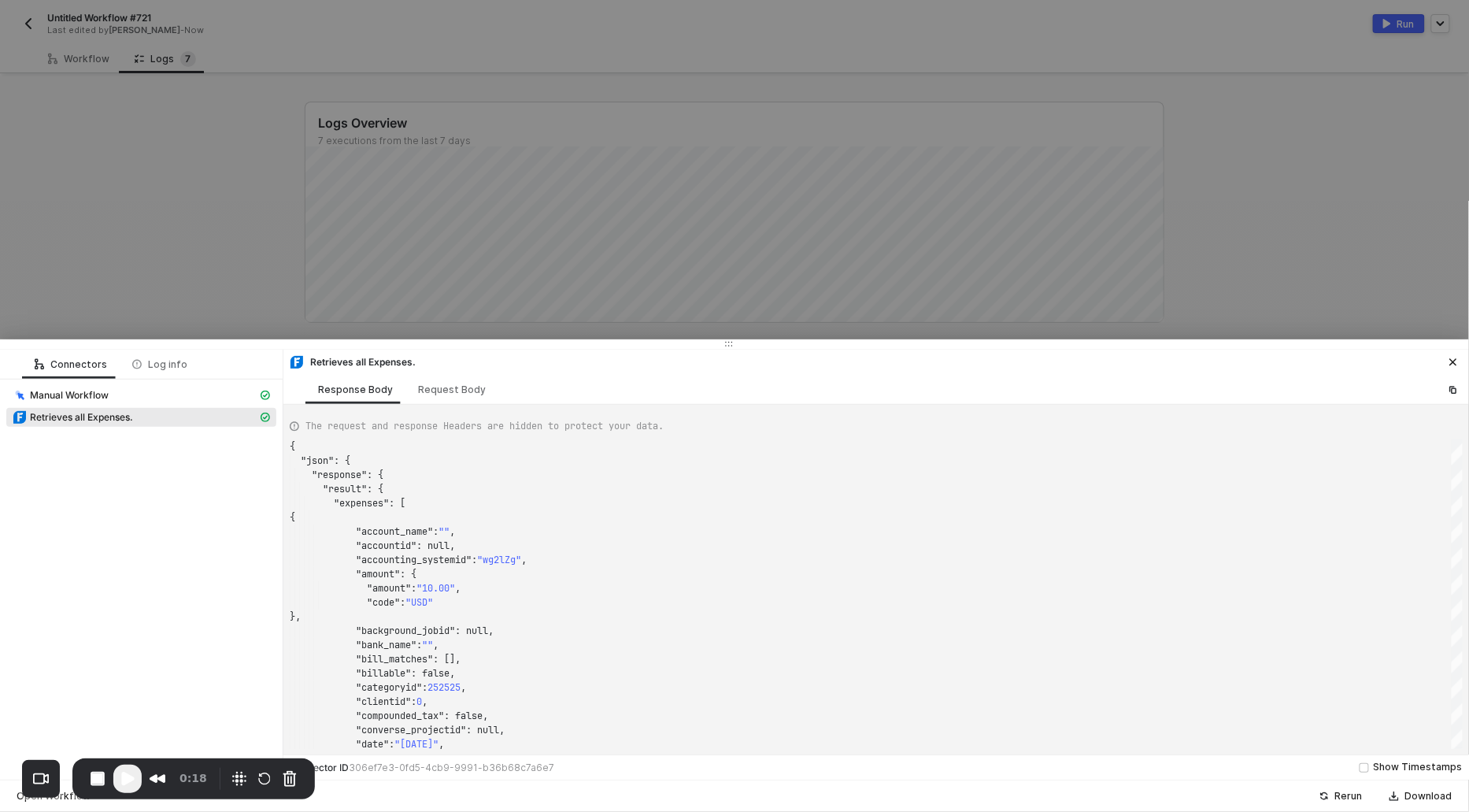
click at [128, 215] on div at bounding box center [734, 406] width 1469 height 812
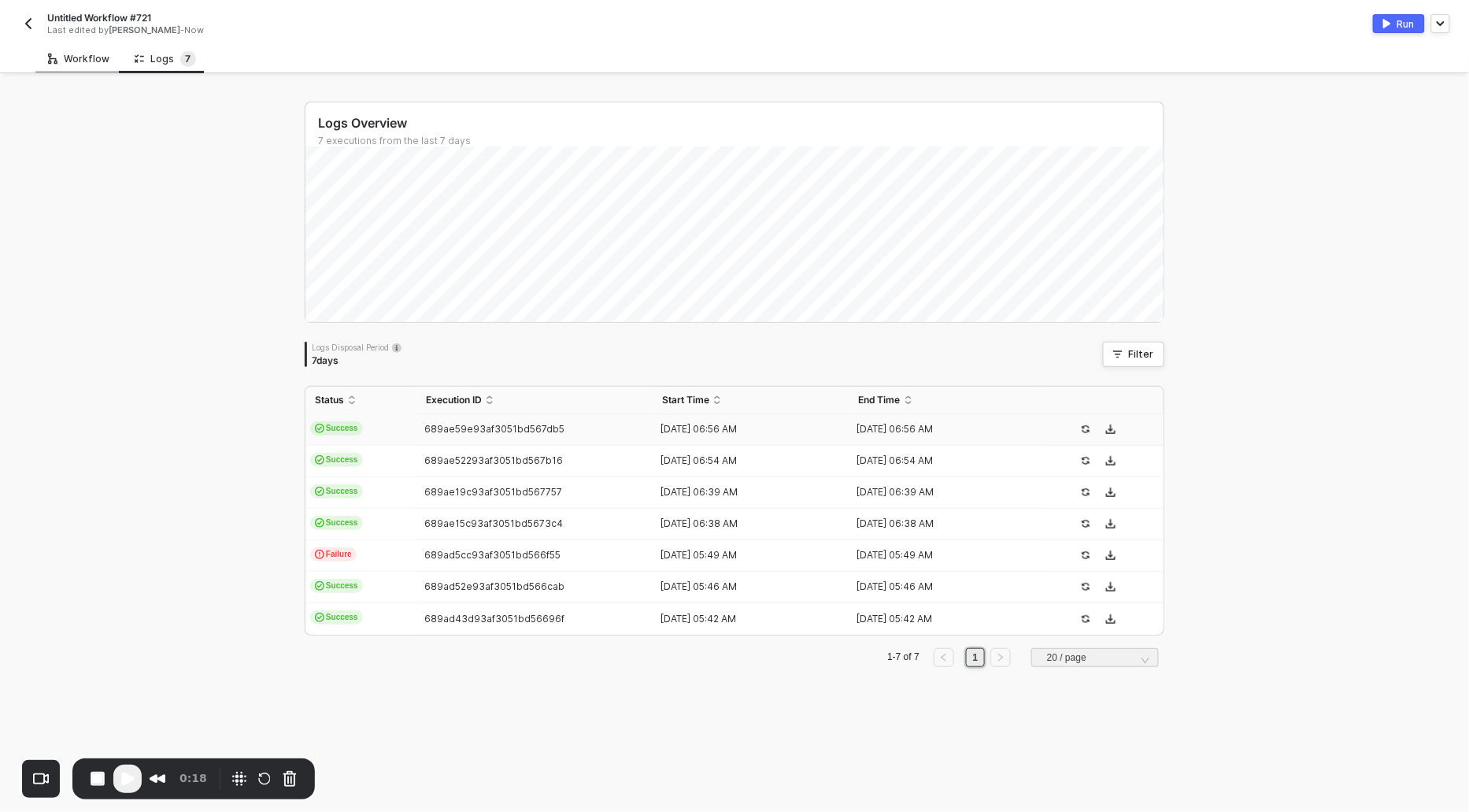
click at [52, 53] on icon at bounding box center [53, 58] width 9 height 15
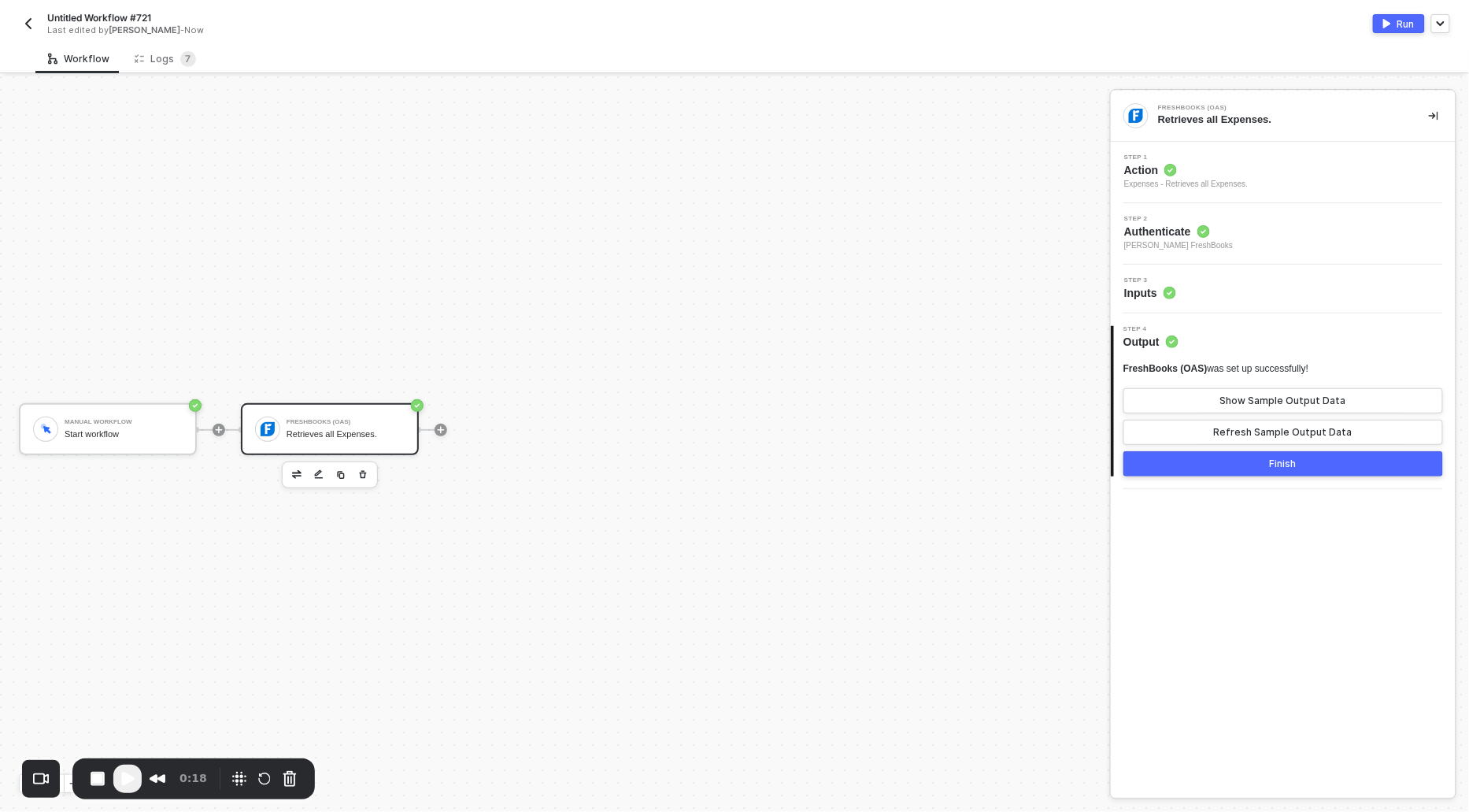
click at [121, 777] on span "Play Recording" at bounding box center [128, 778] width 19 height 19
click at [156, 69] on div "Logs 7" at bounding box center [165, 58] width 87 height 29
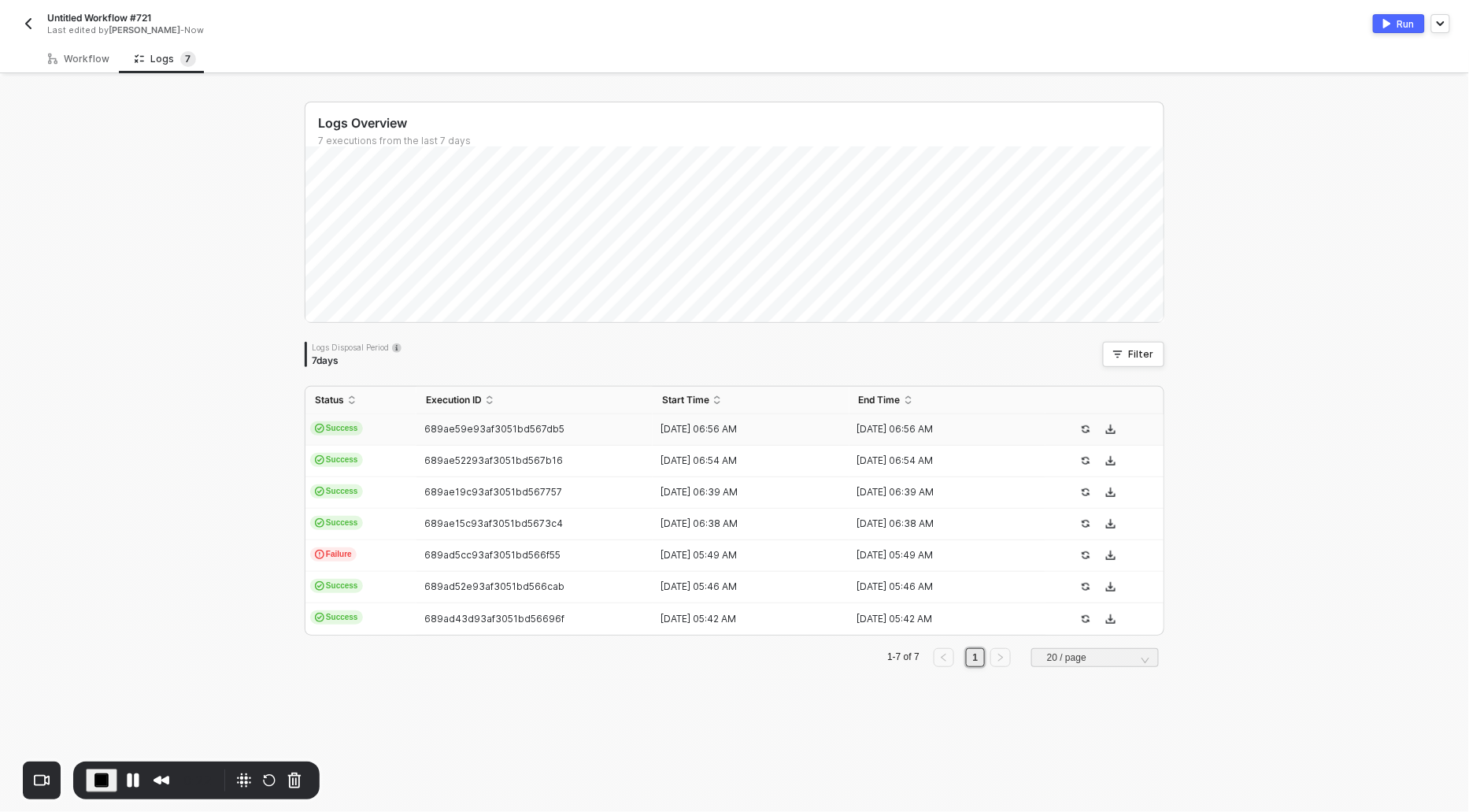
click at [327, 437] on td "Success" at bounding box center [361, 429] width 111 height 32
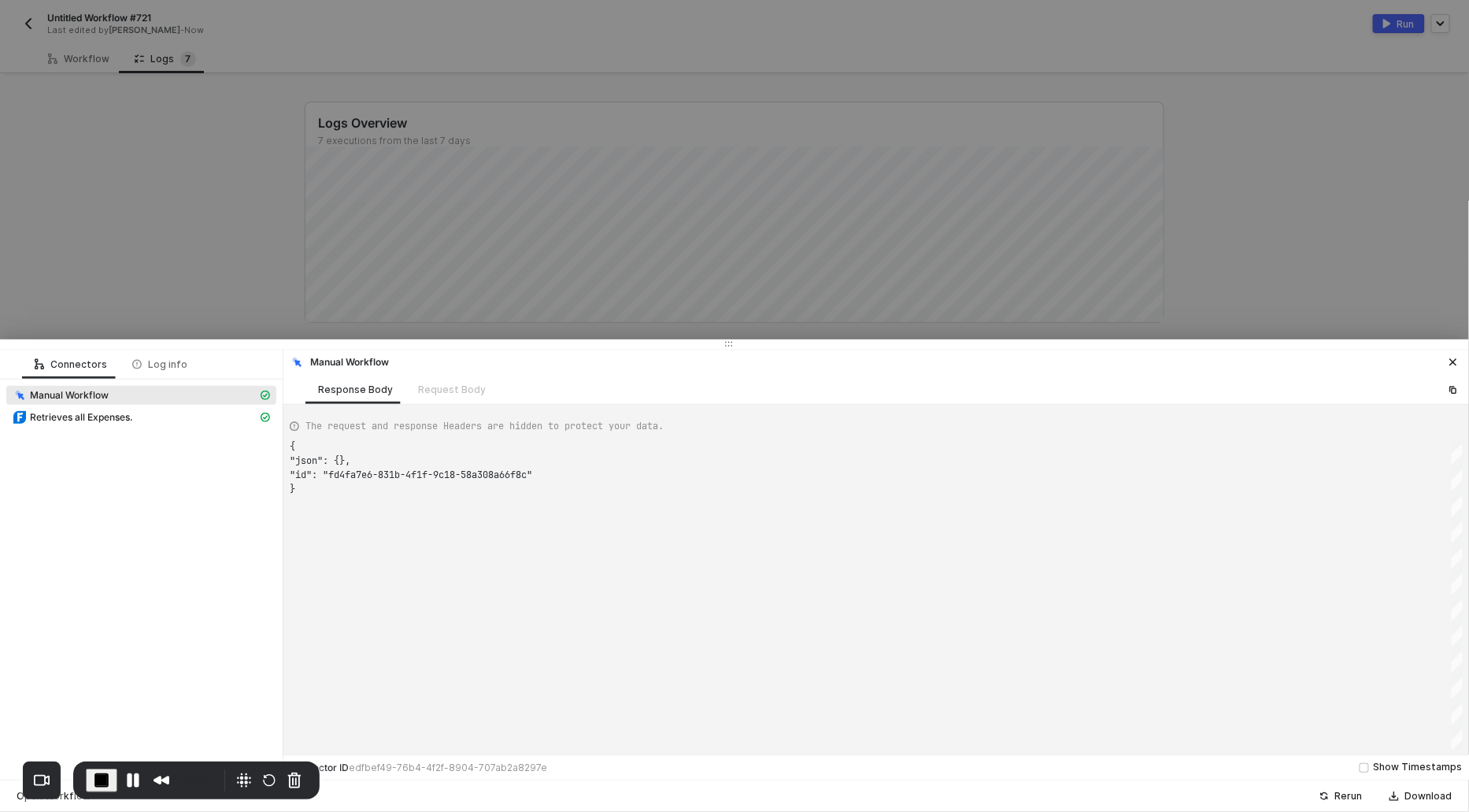
scroll to position [42, 0]
click at [128, 418] on span "Retrieves all Expenses." at bounding box center [81, 417] width 103 height 13
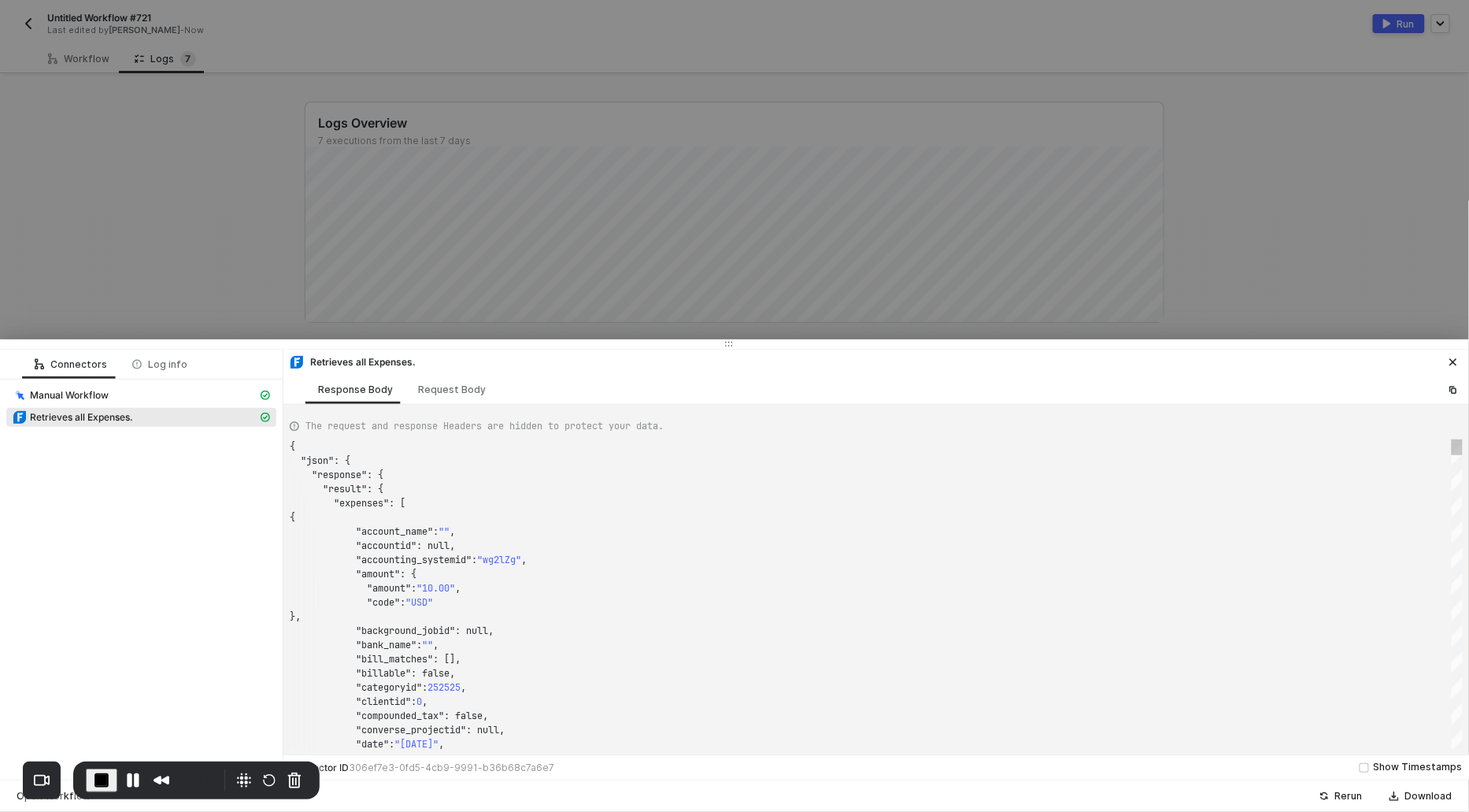
scroll to position [141, 0]
click at [459, 382] on div "Request Body" at bounding box center [452, 389] width 93 height 29
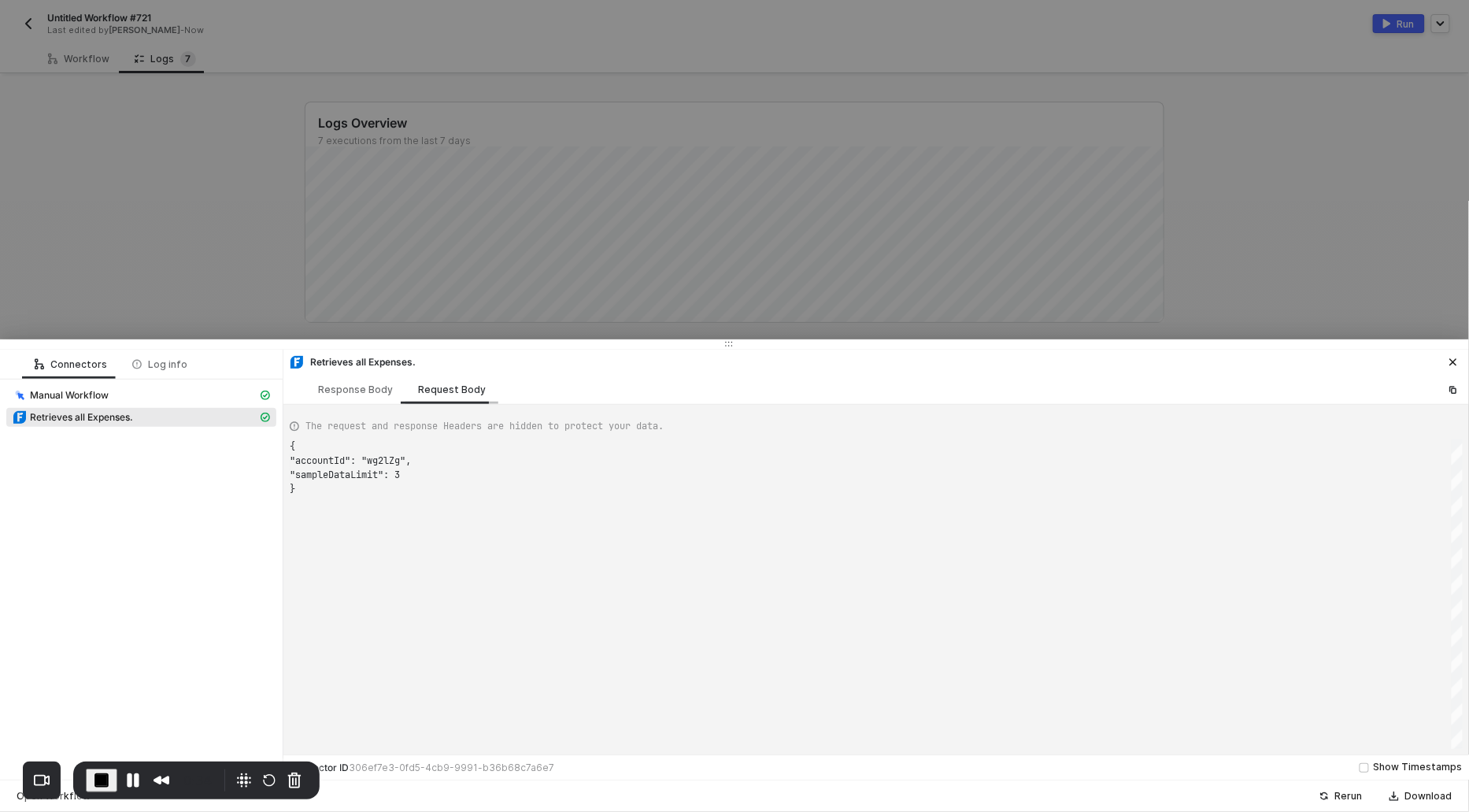
scroll to position [42, 0]
click at [344, 384] on div "Response Body" at bounding box center [355, 390] width 75 height 13
type textarea "{ "json": { "response": { "result": { "expenses": [ { "account_name": "", "acco…"
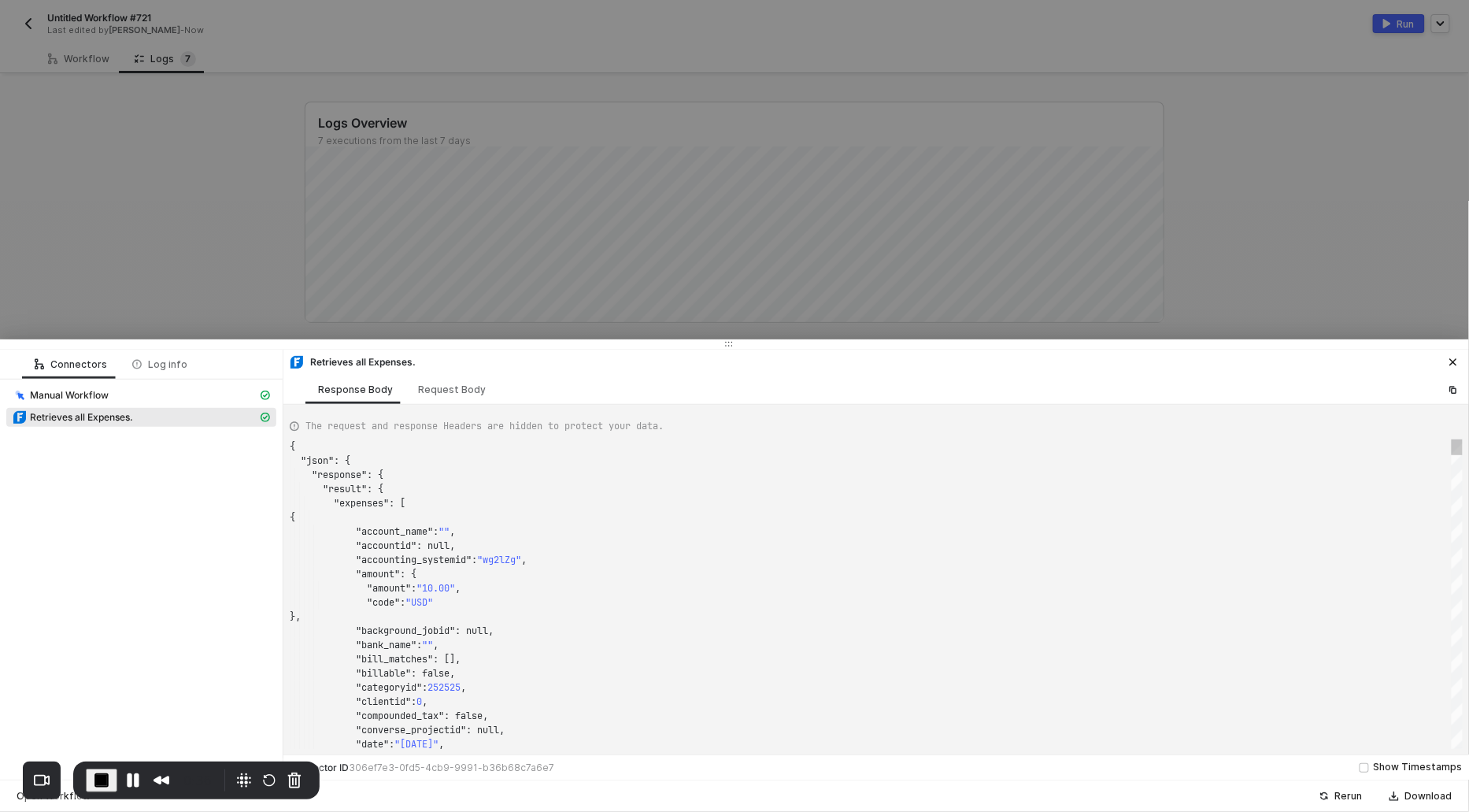
scroll to position [141, 0]
click at [99, 781] on span "End Recording" at bounding box center [101, 780] width 19 height 19
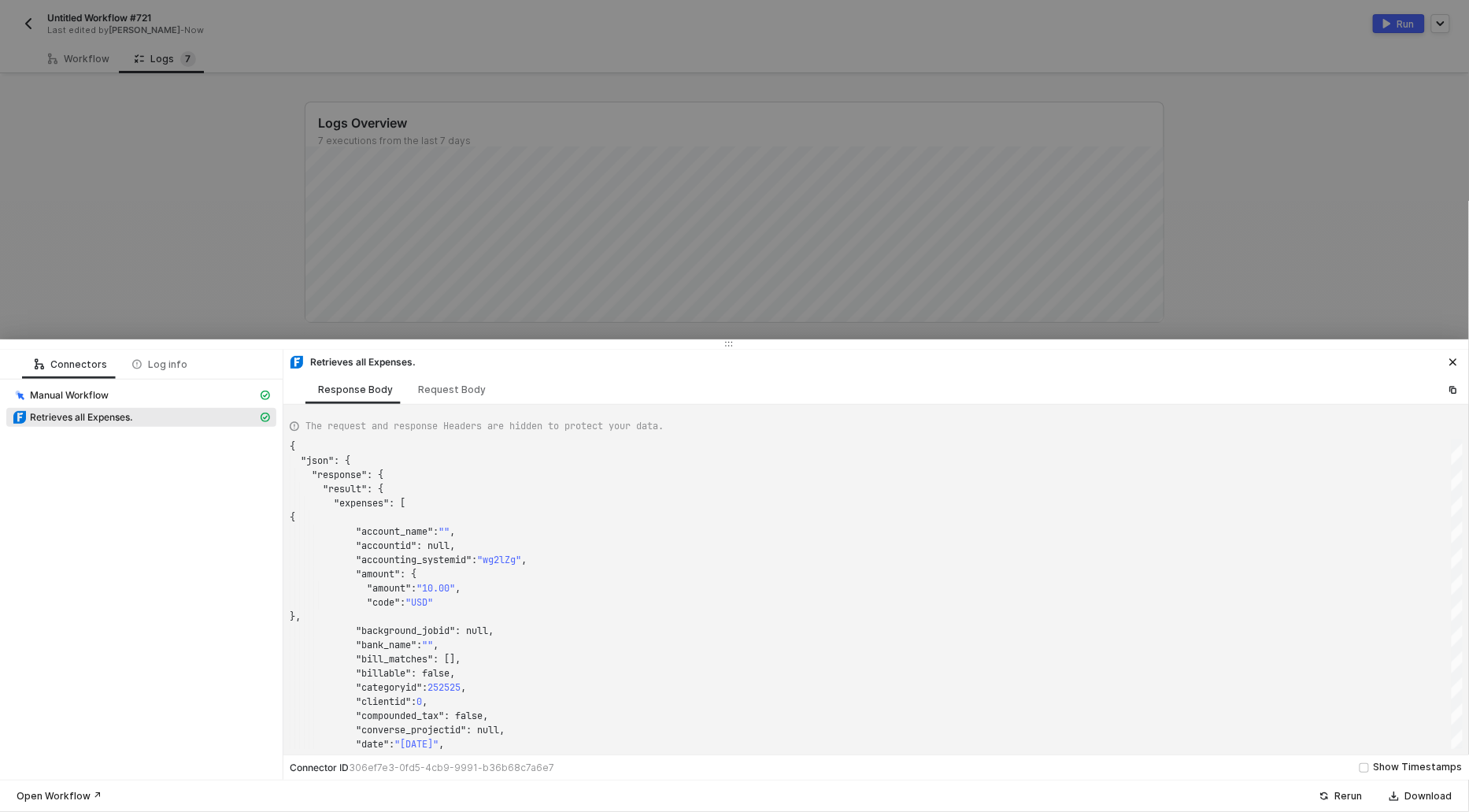
click at [182, 165] on div at bounding box center [734, 406] width 1469 height 812
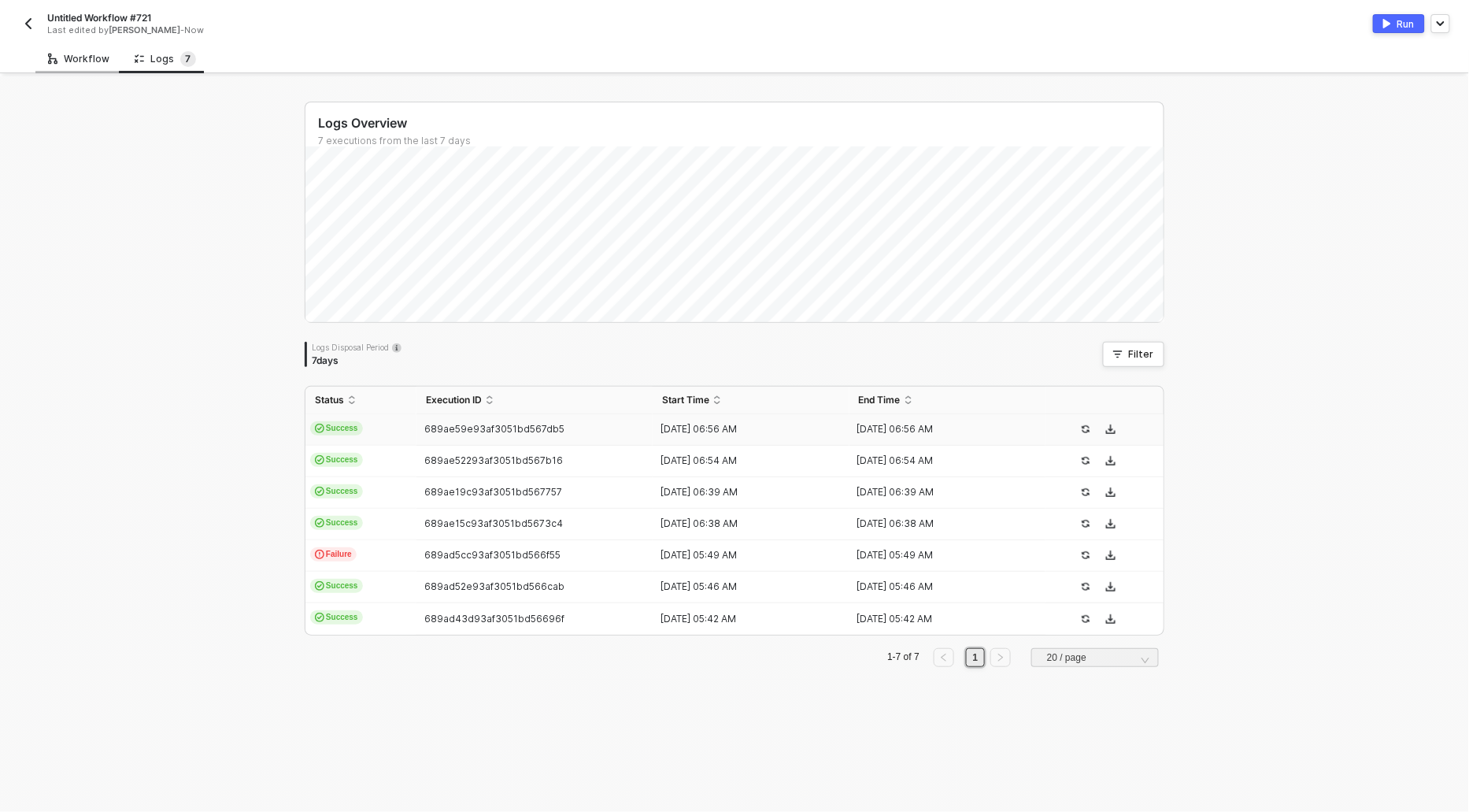
click at [78, 61] on div "Workflow" at bounding box center [78, 59] width 61 height 13
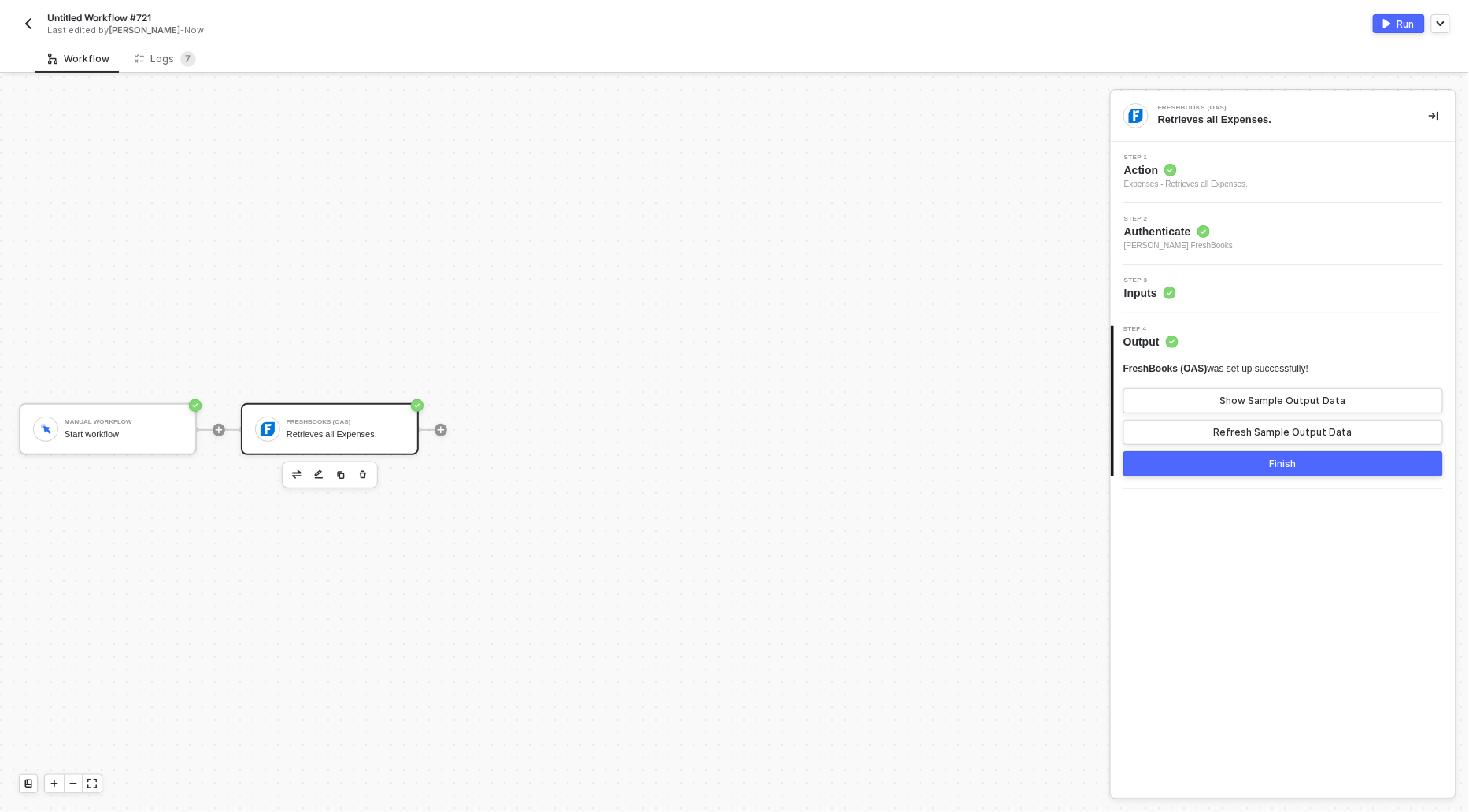
click at [1163, 168] on span "Action" at bounding box center [1186, 170] width 124 height 15
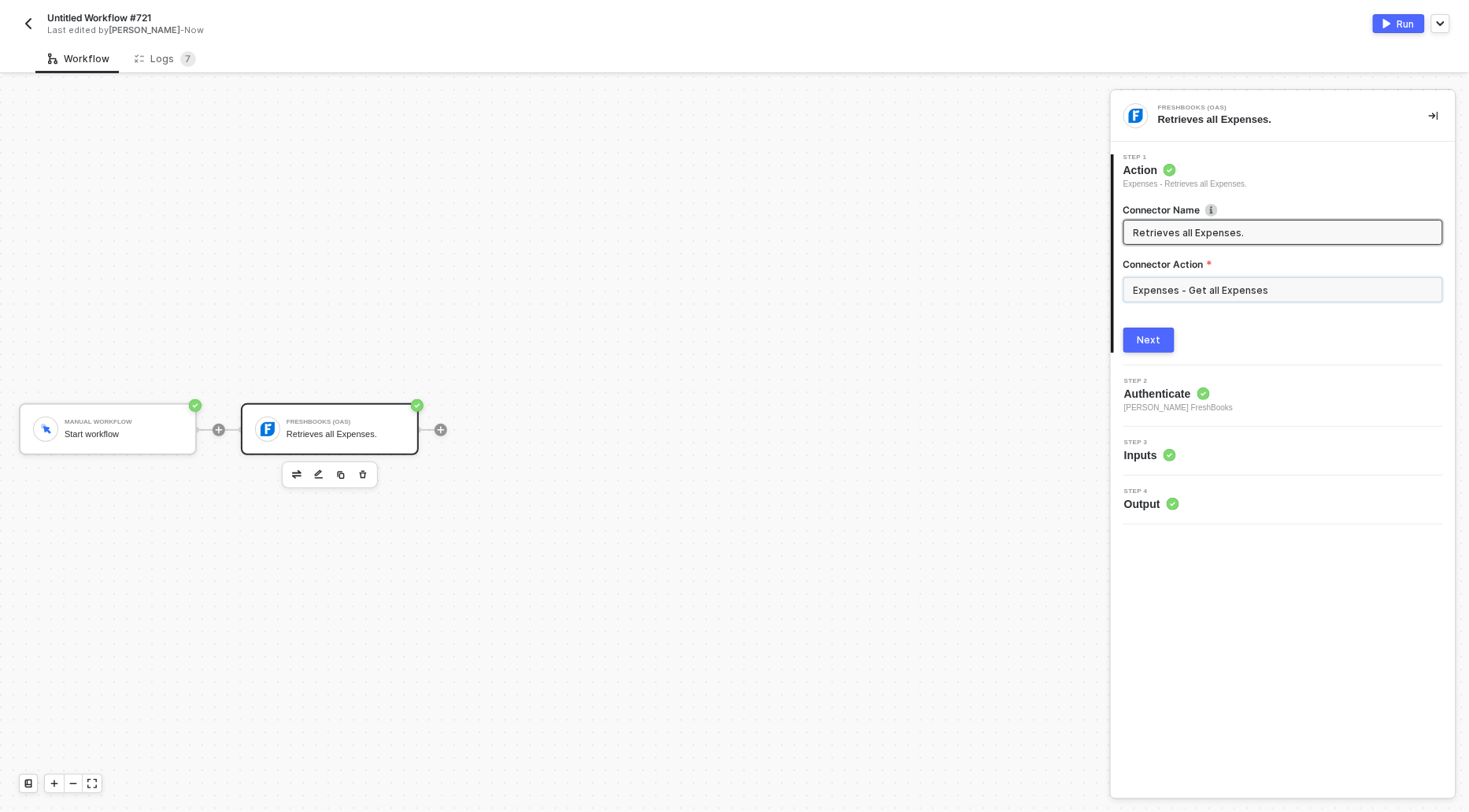
click at [1212, 283] on input "Expenses - Get all Expenses" at bounding box center [1283, 290] width 320 height 26
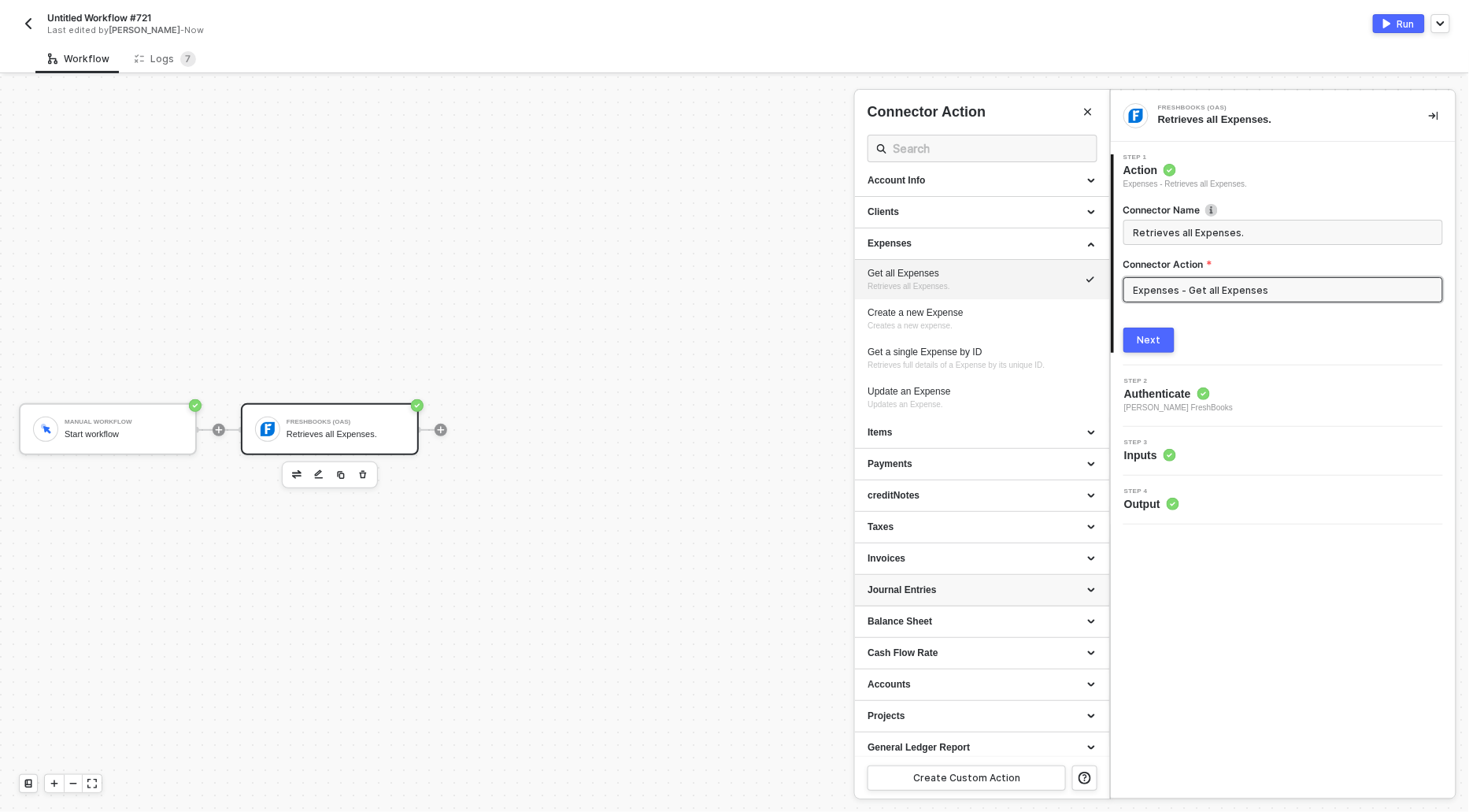
scroll to position [15, 0]
click at [900, 552] on div "Invoices" at bounding box center [981, 553] width 229 height 14
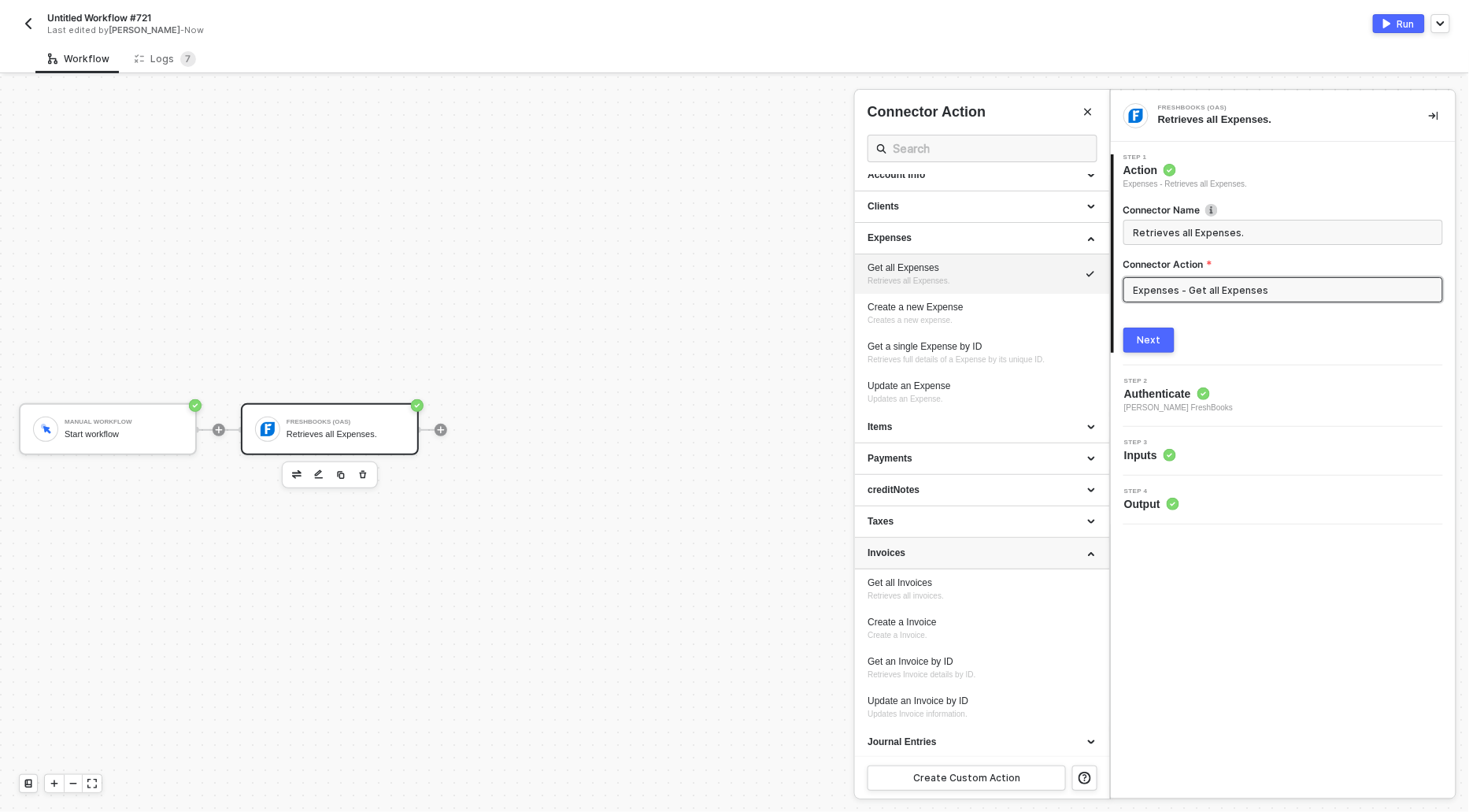
scroll to position [47, 0]
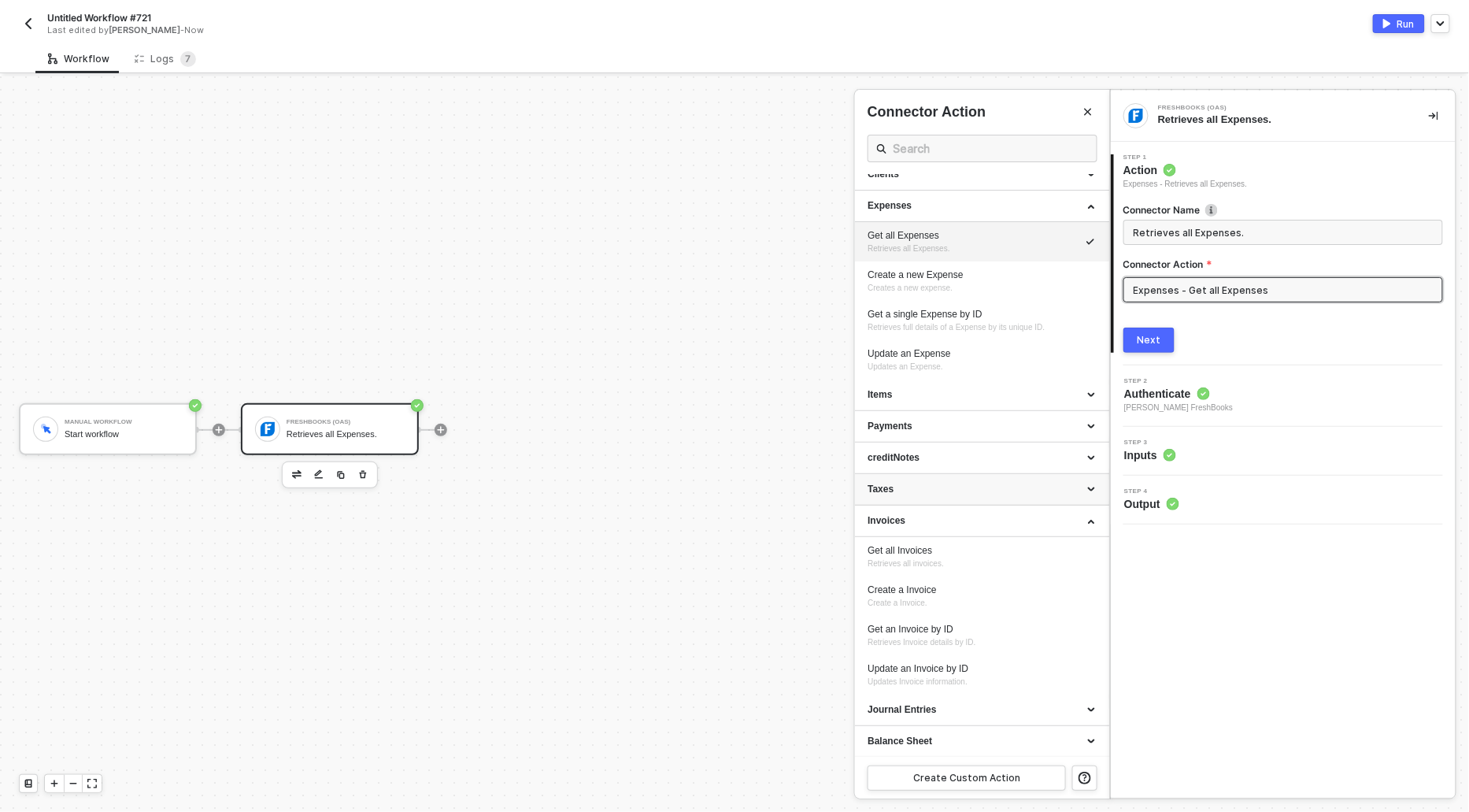
click at [888, 485] on div "Taxes" at bounding box center [981, 489] width 229 height 14
click at [888, 561] on div "Create a Tax" at bounding box center [981, 559] width 229 height 14
type input "Create a Tax."
type input "Taxes - Create a Tax"
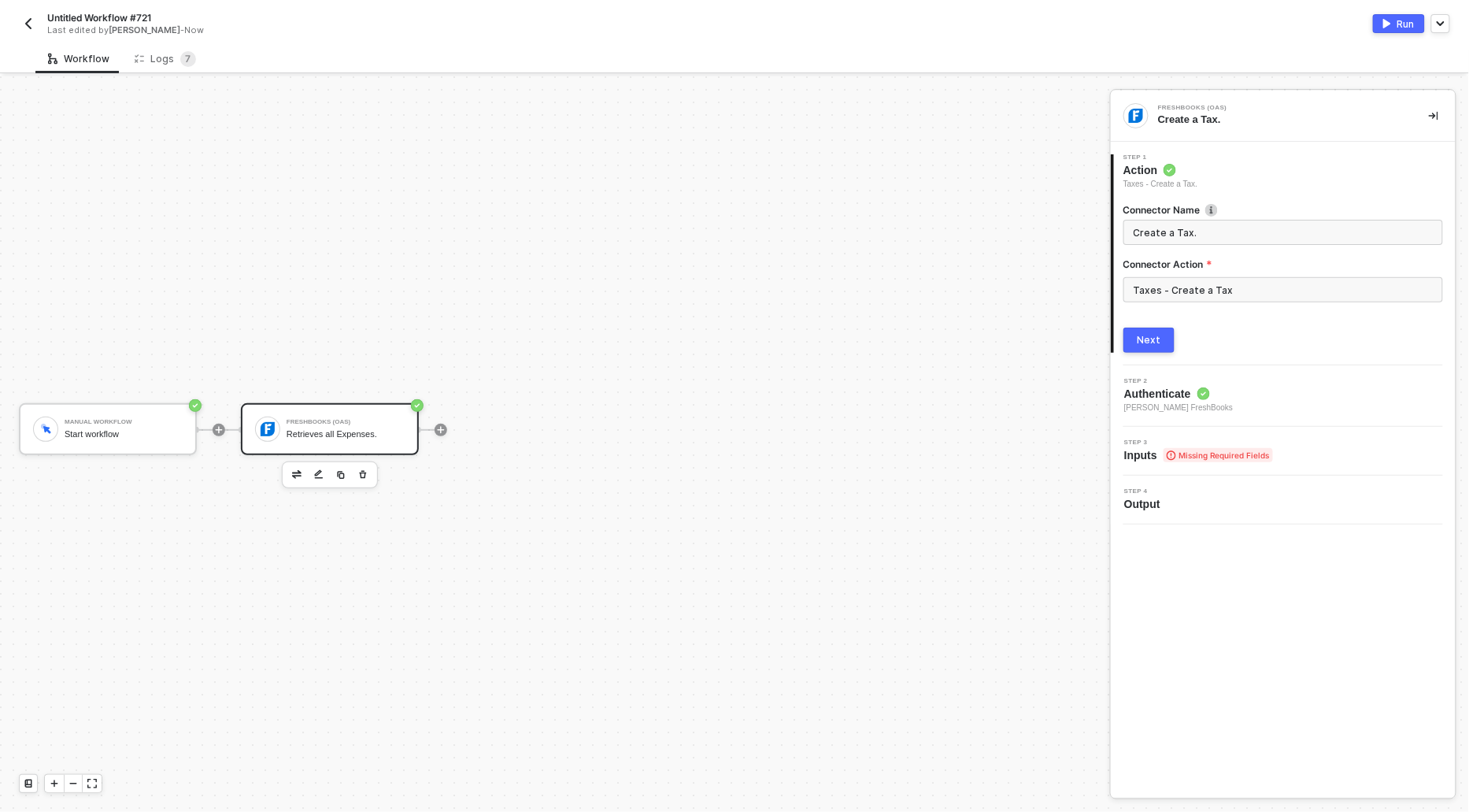
click at [1154, 339] on div "Next" at bounding box center [1149, 340] width 24 height 13
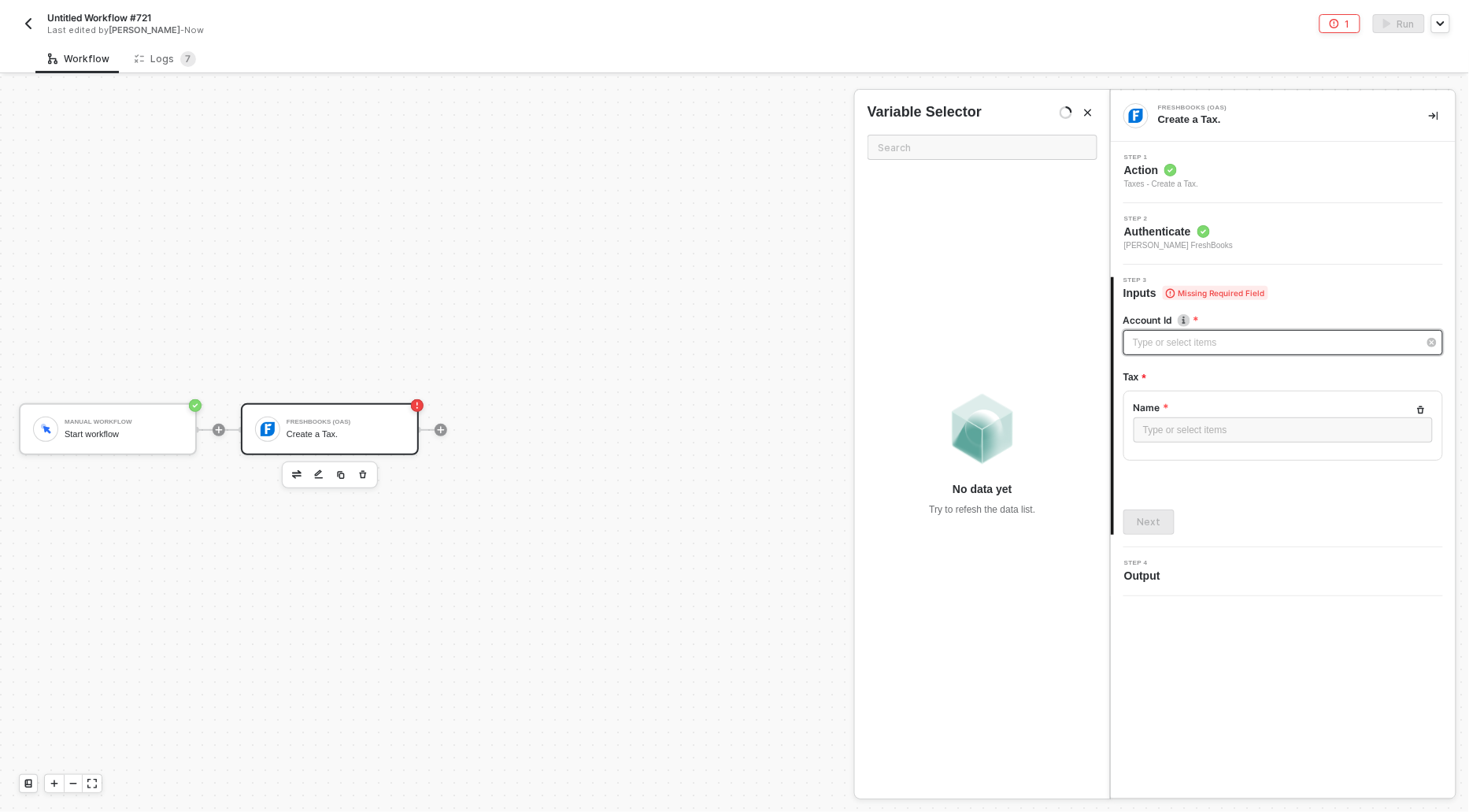
click at [1154, 340] on div "Type or select items ﻿" at bounding box center [1275, 343] width 285 height 15
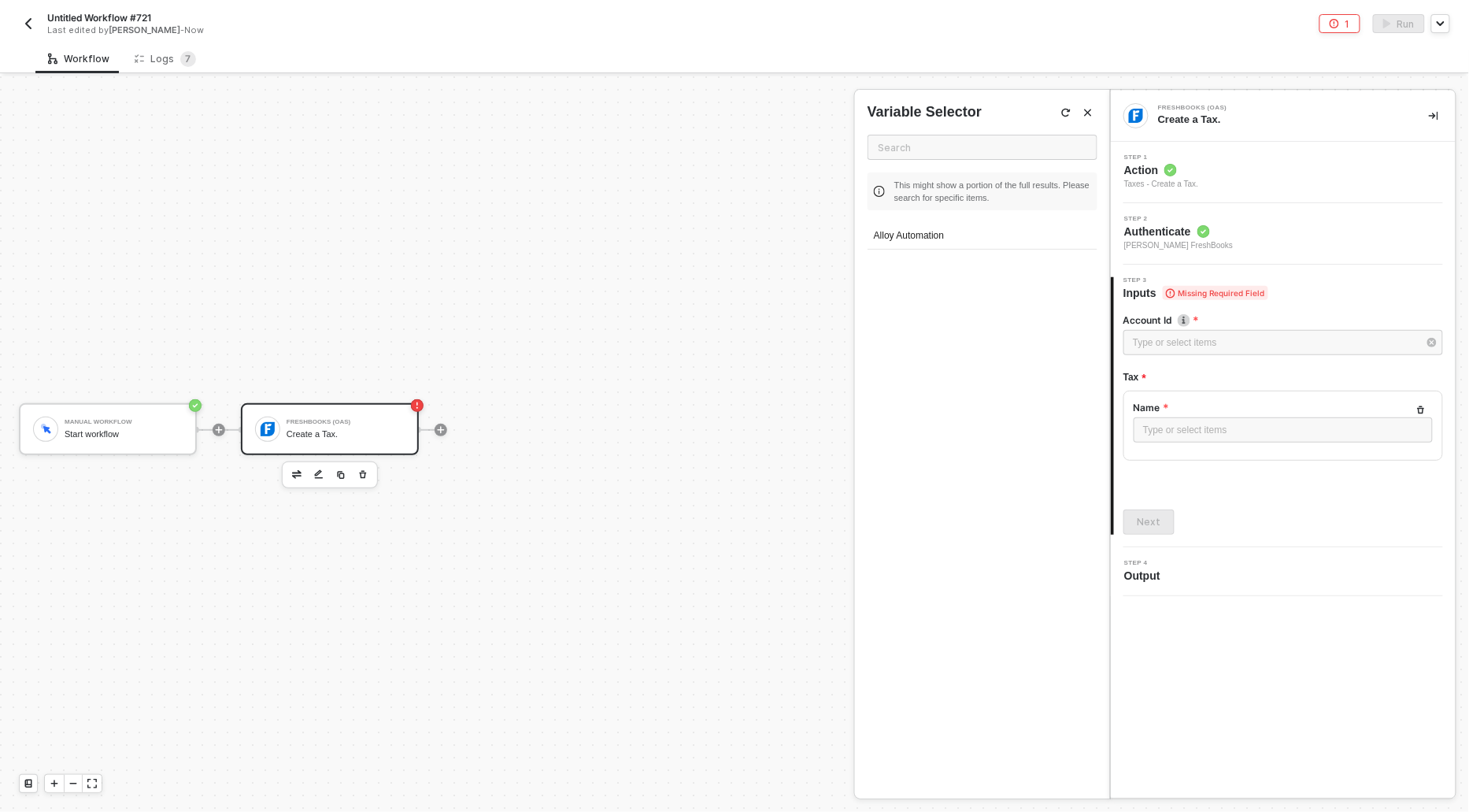
click at [963, 240] on div "Alloy Automation" at bounding box center [982, 235] width 230 height 26
click at [1156, 427] on div "Type or select items ﻿" at bounding box center [1283, 430] width 281 height 15
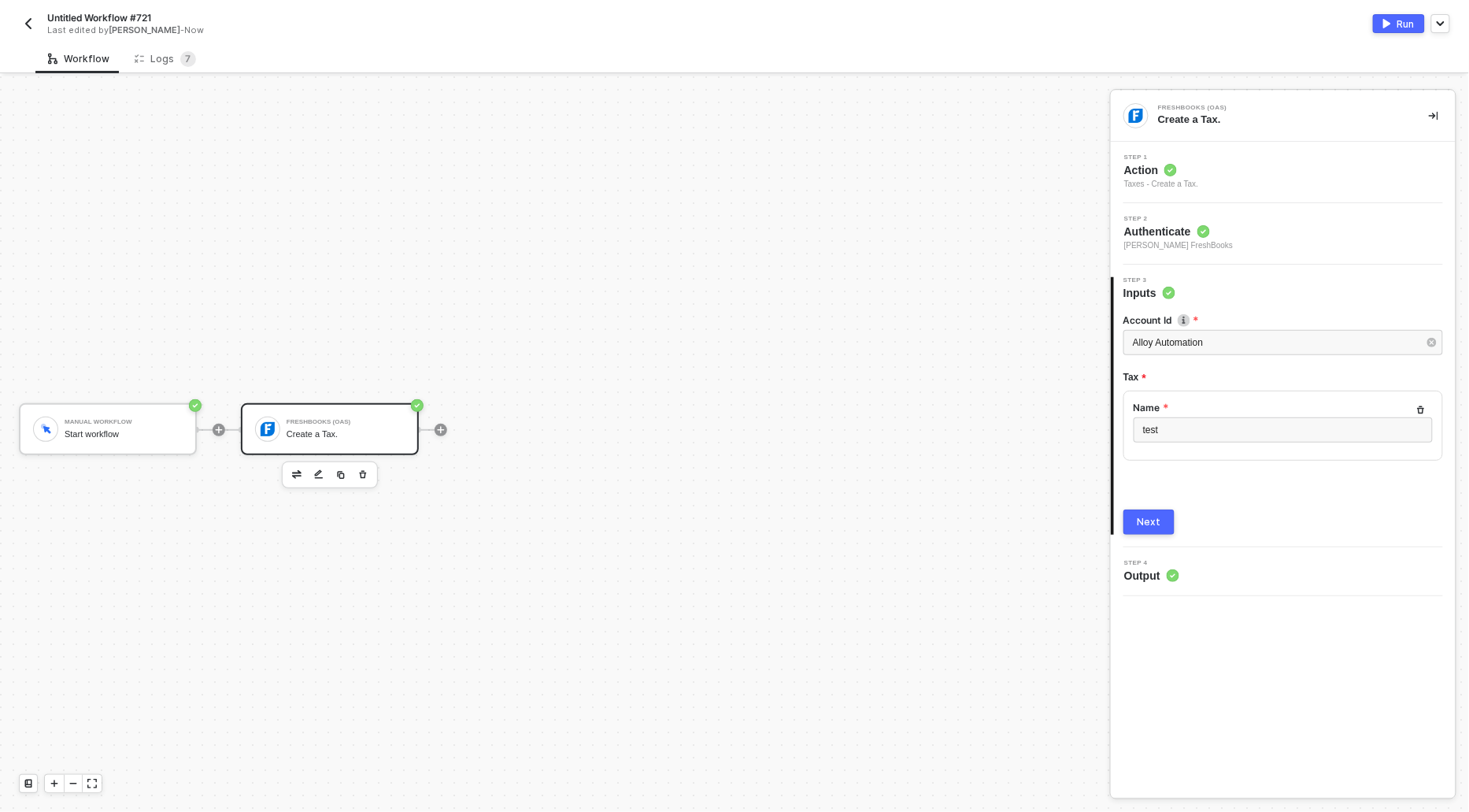
click at [1157, 516] on div "Next" at bounding box center [1149, 522] width 24 height 13
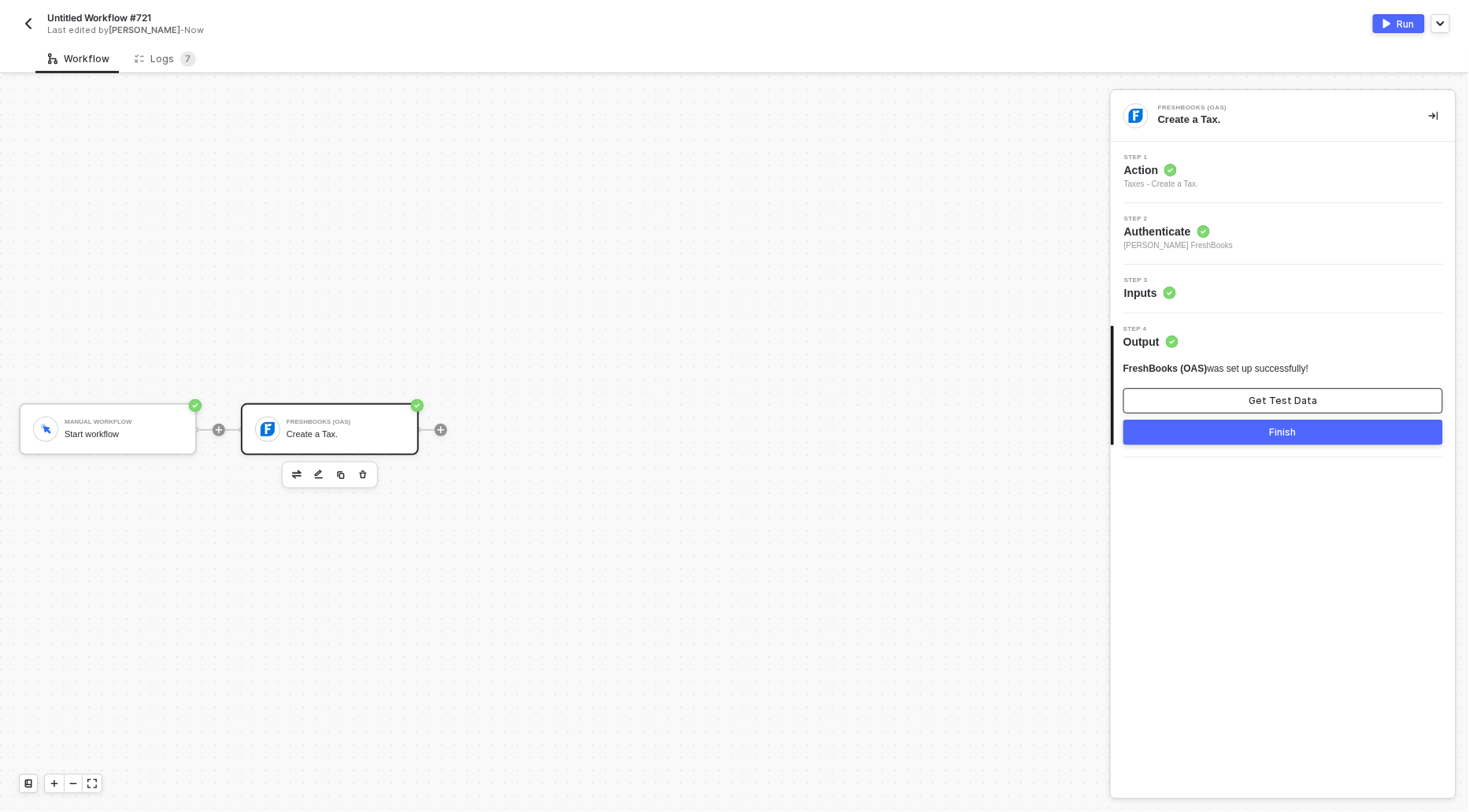
click at [1206, 406] on button "Get Test Data" at bounding box center [1283, 401] width 320 height 26
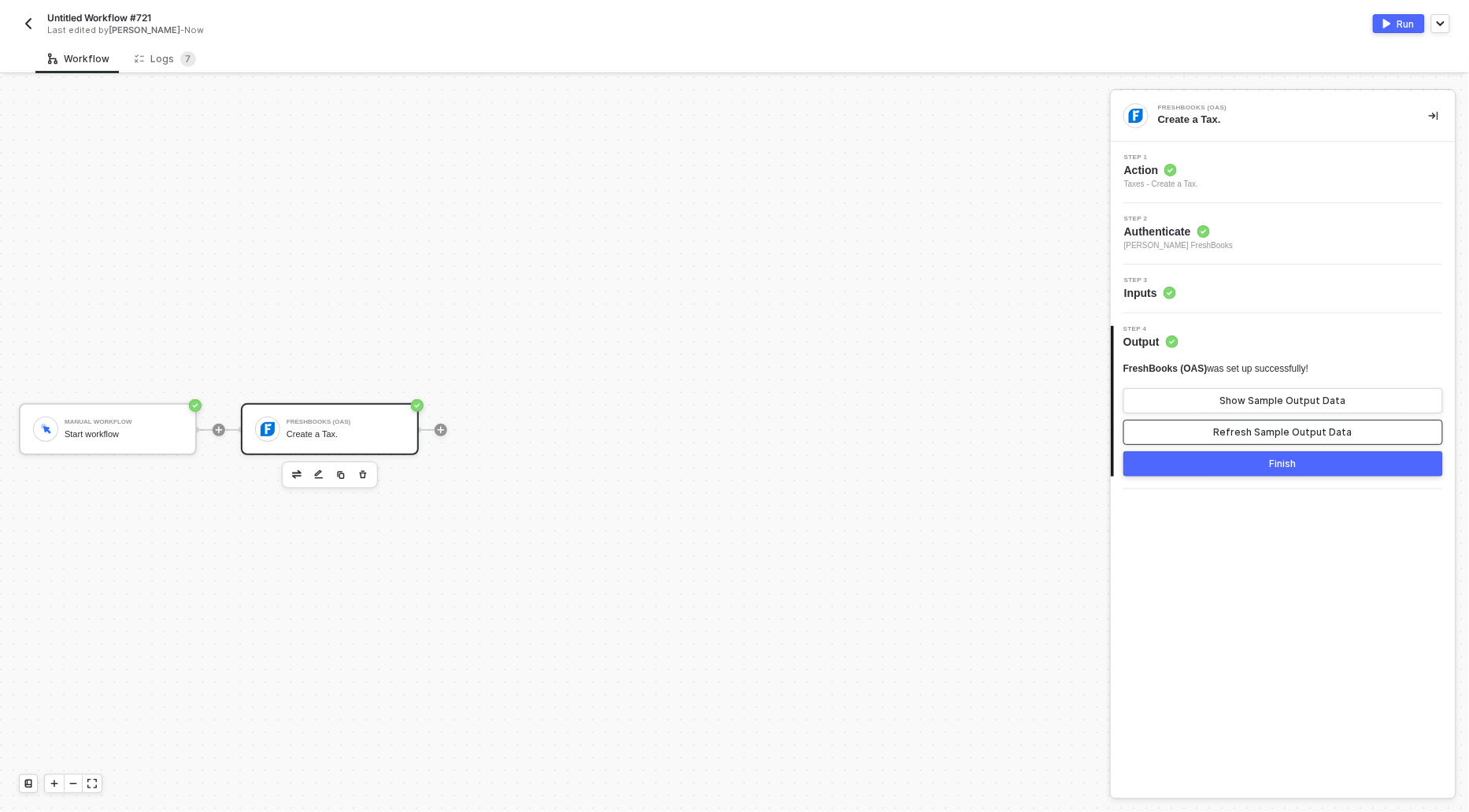
click at [1220, 425] on button "Refresh Sample Output Data" at bounding box center [1283, 432] width 320 height 26
click at [1220, 393] on button "Show Sample Output Data" at bounding box center [1283, 401] width 320 height 26
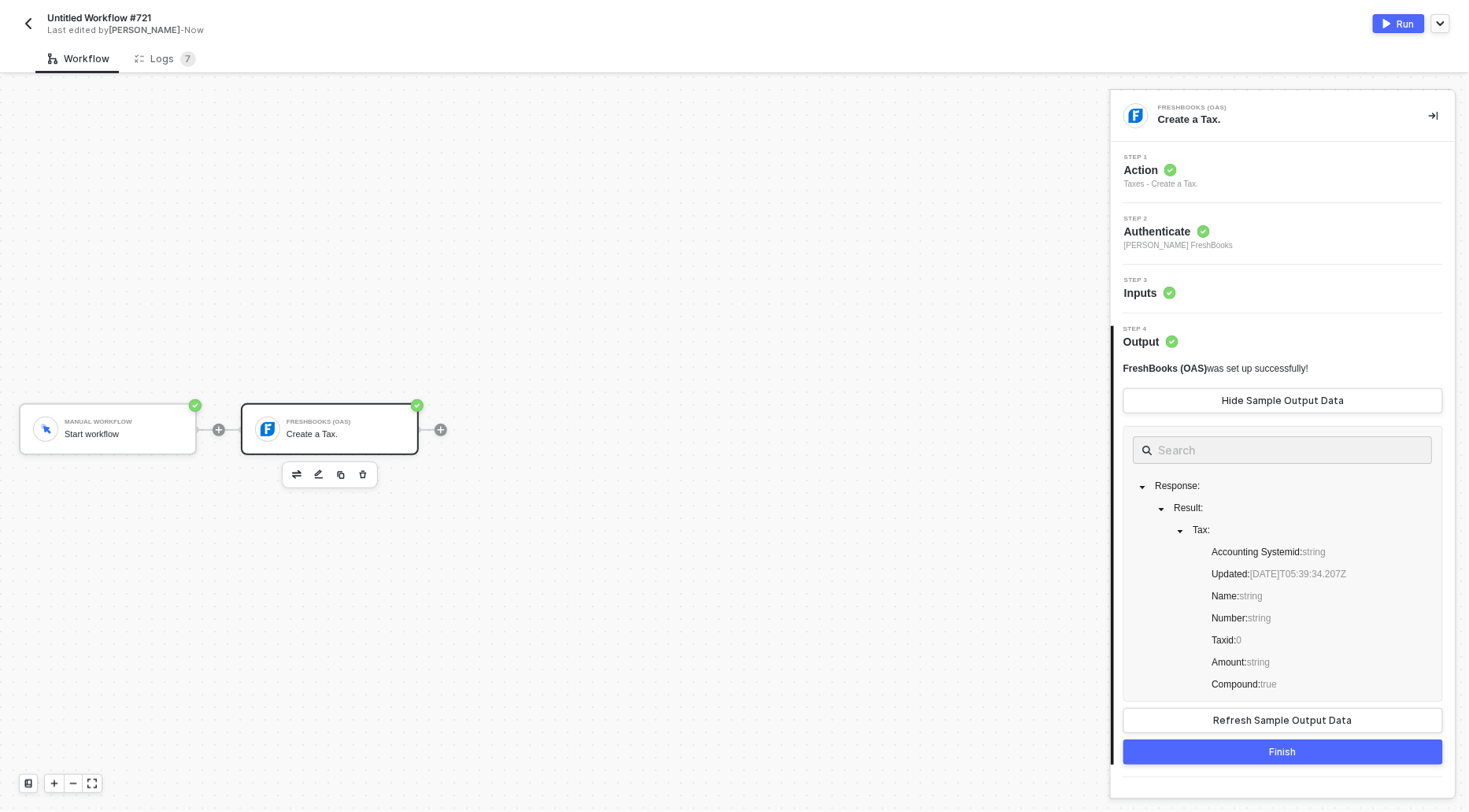
click at [1398, 25] on div "Run" at bounding box center [1405, 24] width 17 height 14
click at [149, 62] on div "Logs 7" at bounding box center [165, 58] width 61 height 15
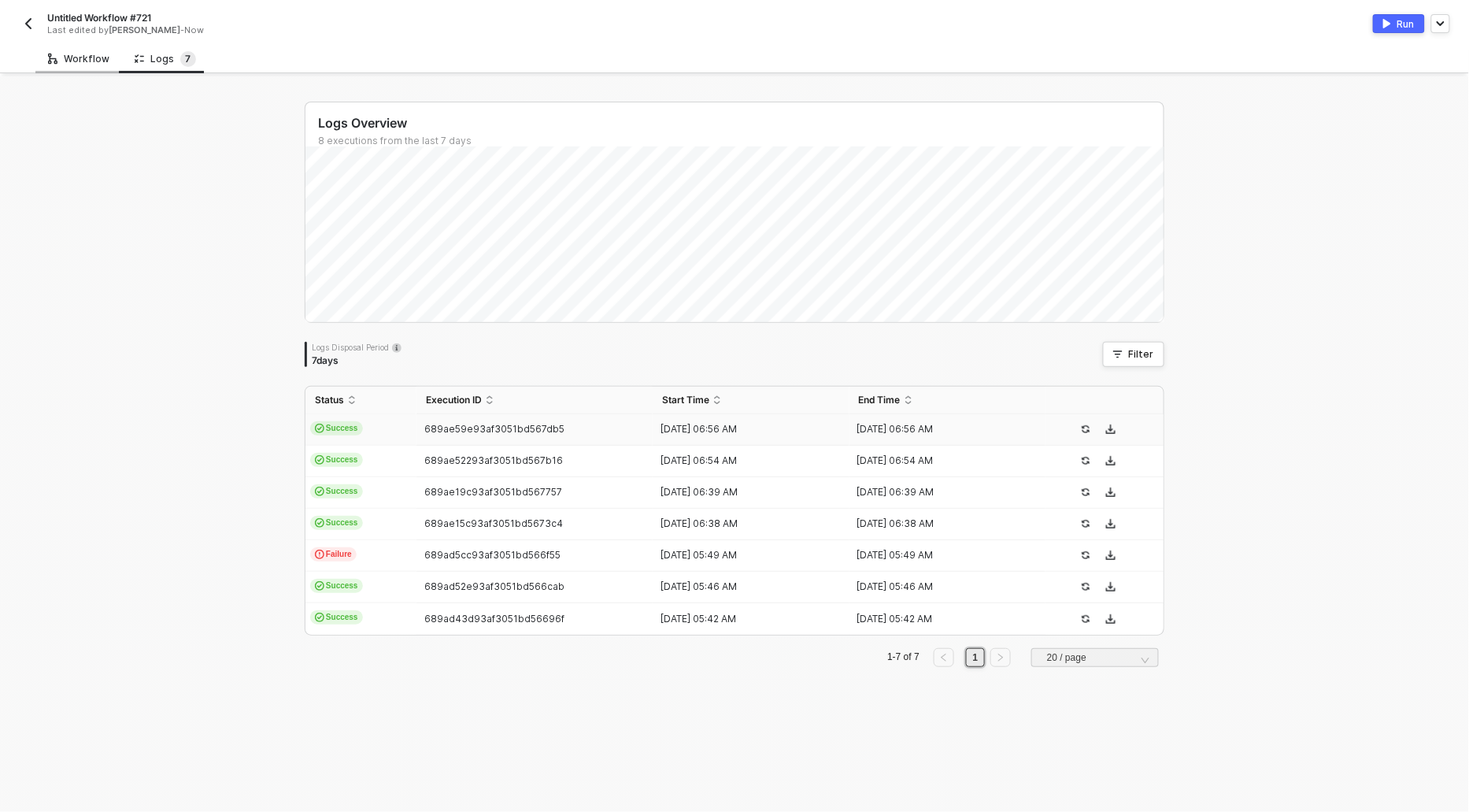
click at [60, 55] on div "Workflow" at bounding box center [78, 59] width 61 height 13
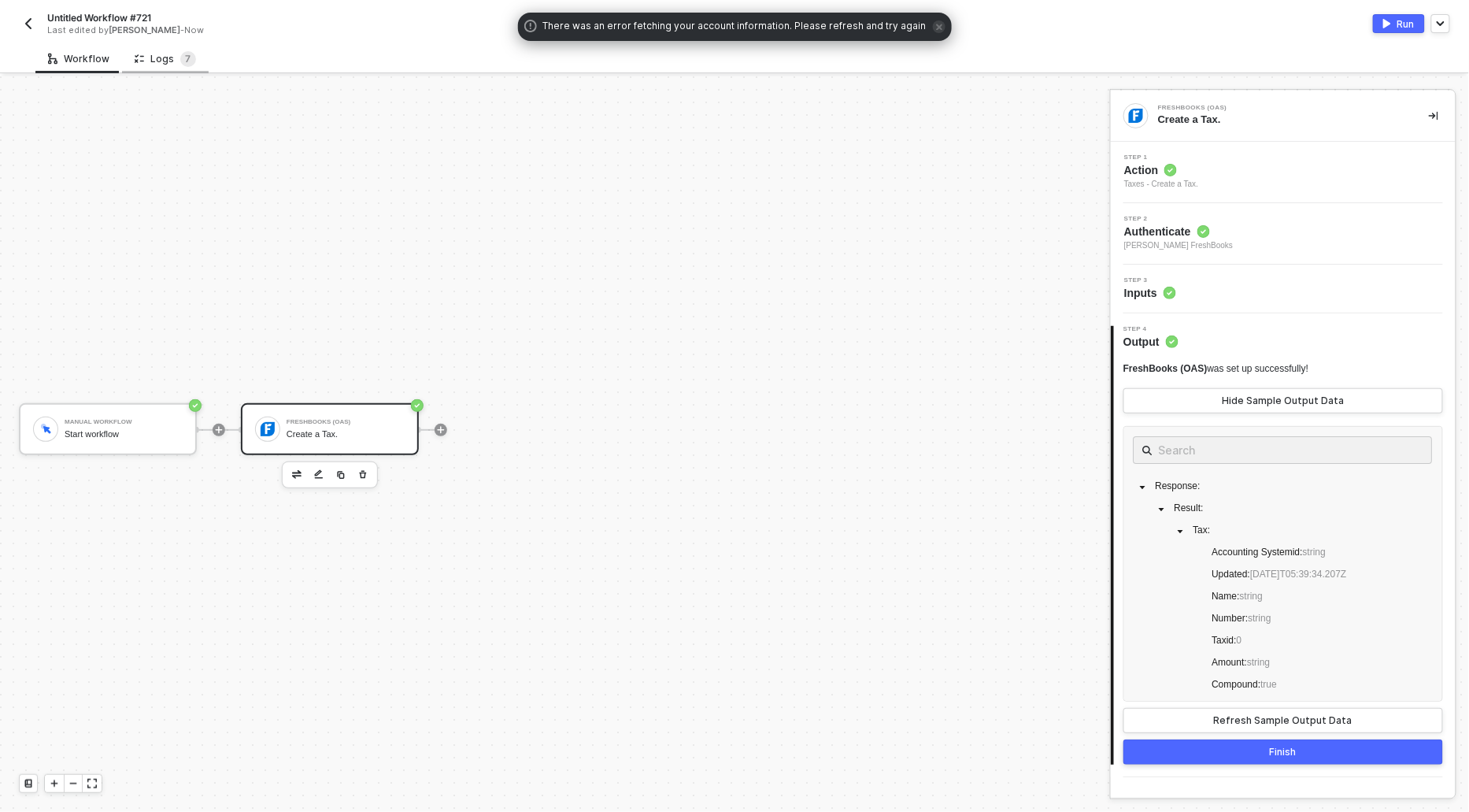
click at [151, 46] on div "Logs 7" at bounding box center [165, 58] width 87 height 29
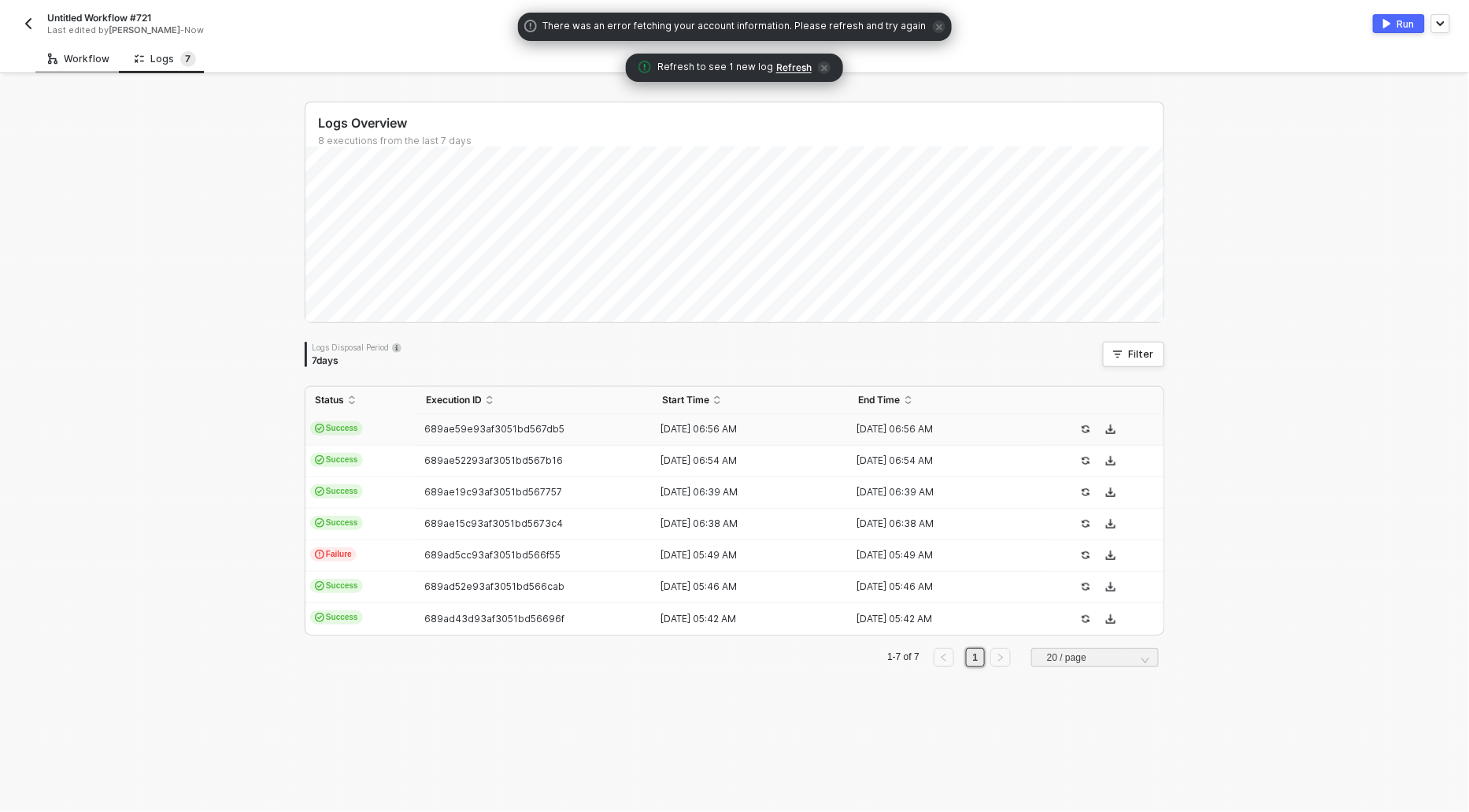
click at [86, 61] on div "Workflow" at bounding box center [78, 59] width 61 height 13
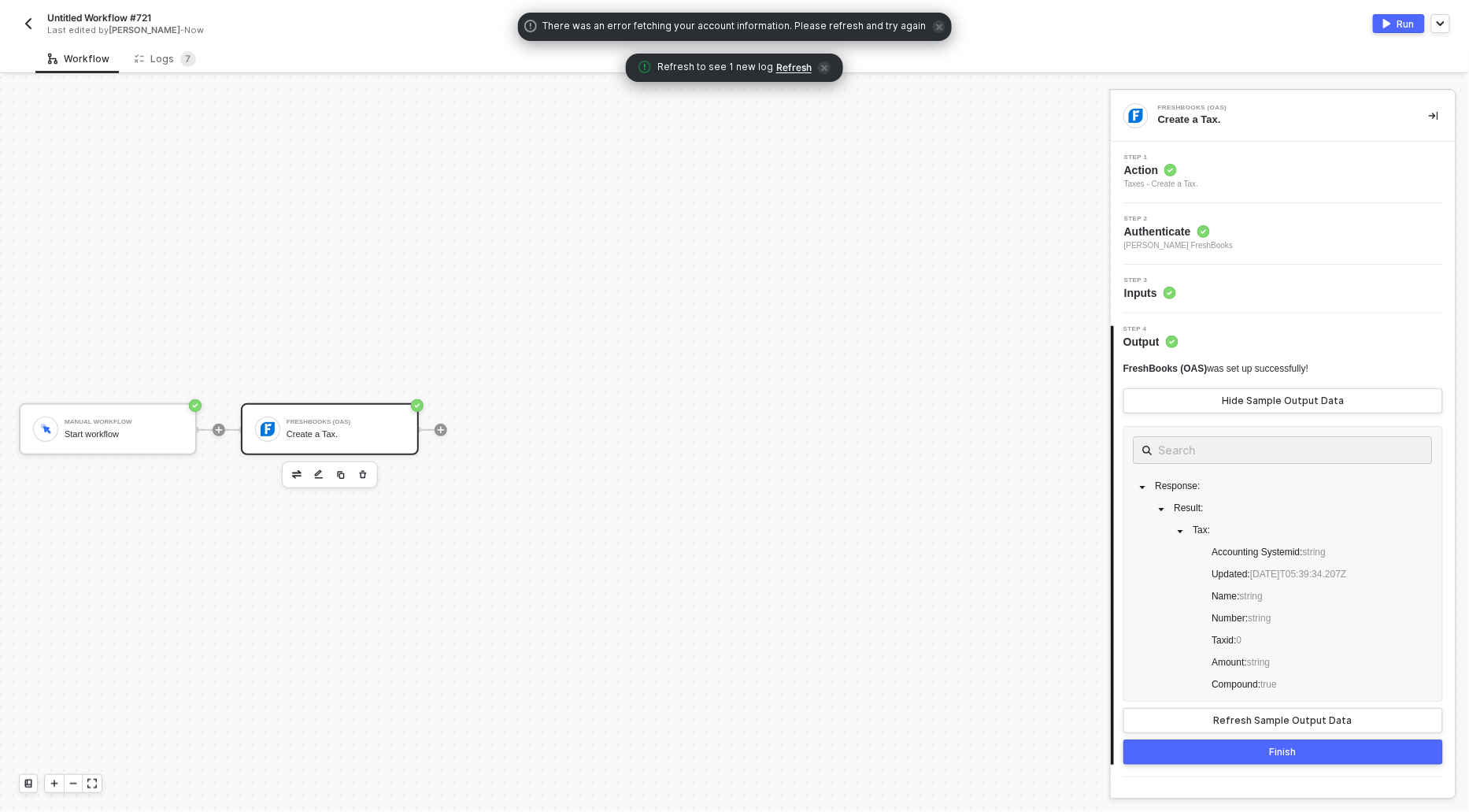
click at [793, 62] on span "Refresh" at bounding box center [794, 67] width 36 height 13
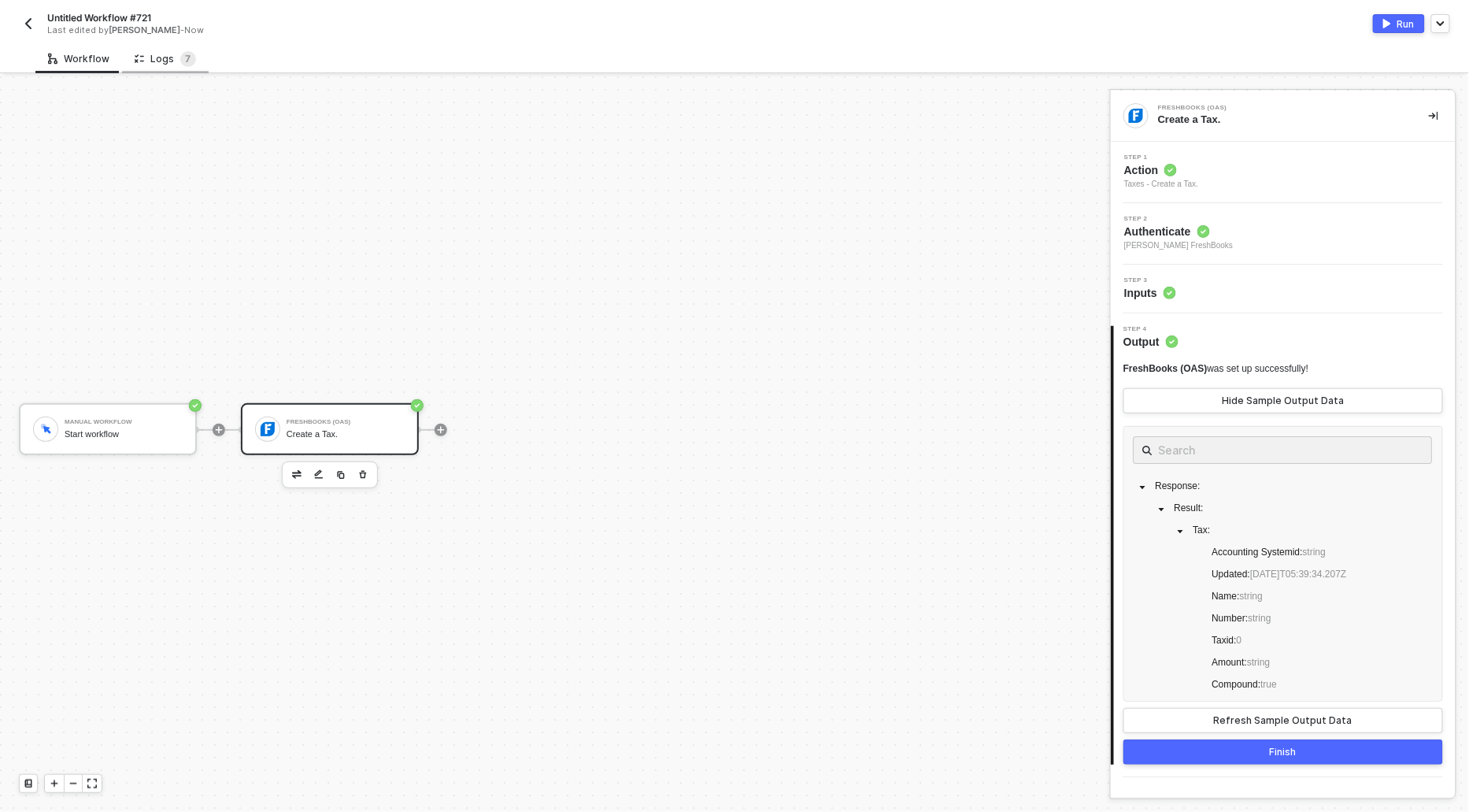
click at [157, 47] on div "Logs 7" at bounding box center [165, 58] width 87 height 29
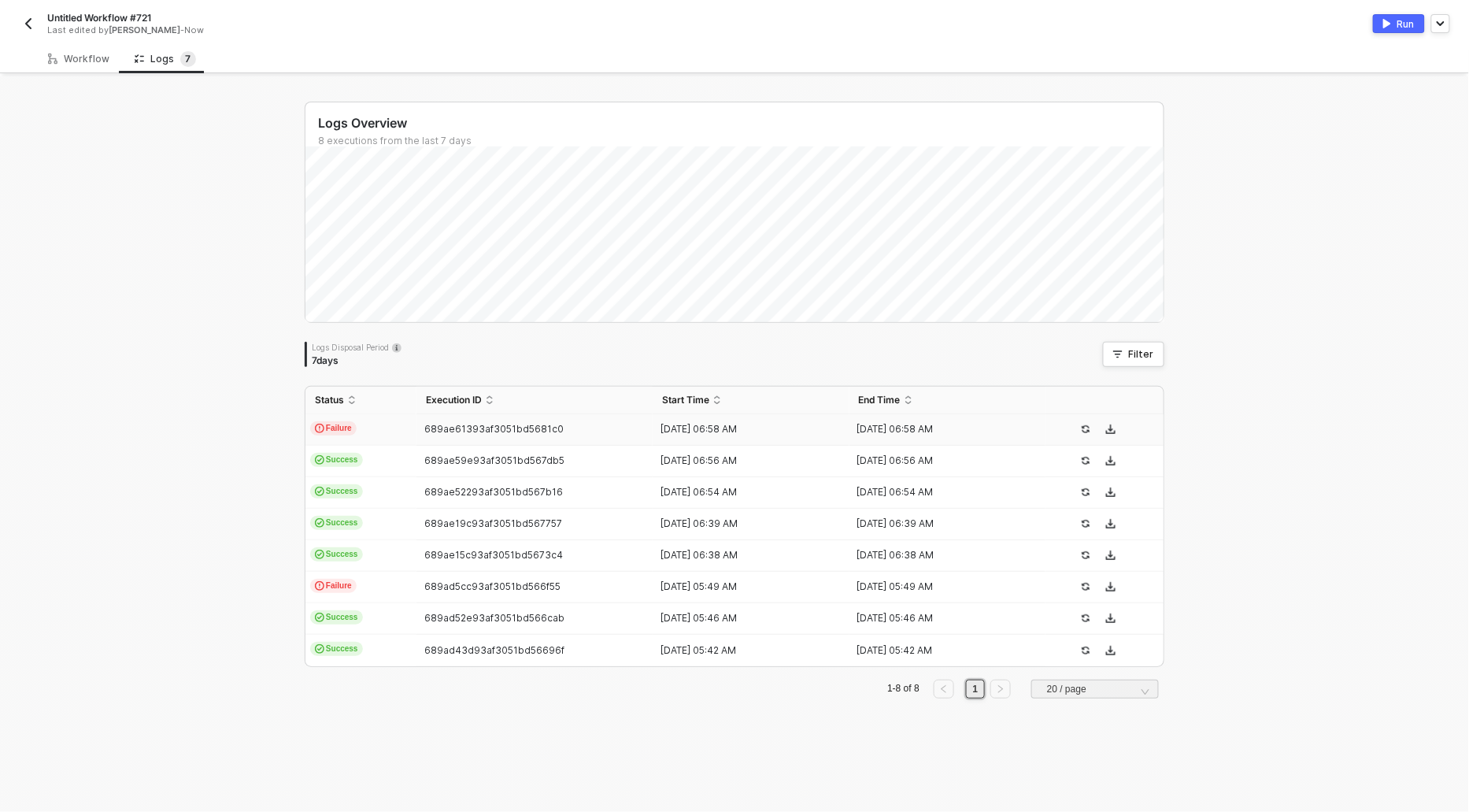
click at [332, 427] on span "Failure" at bounding box center [333, 428] width 46 height 15
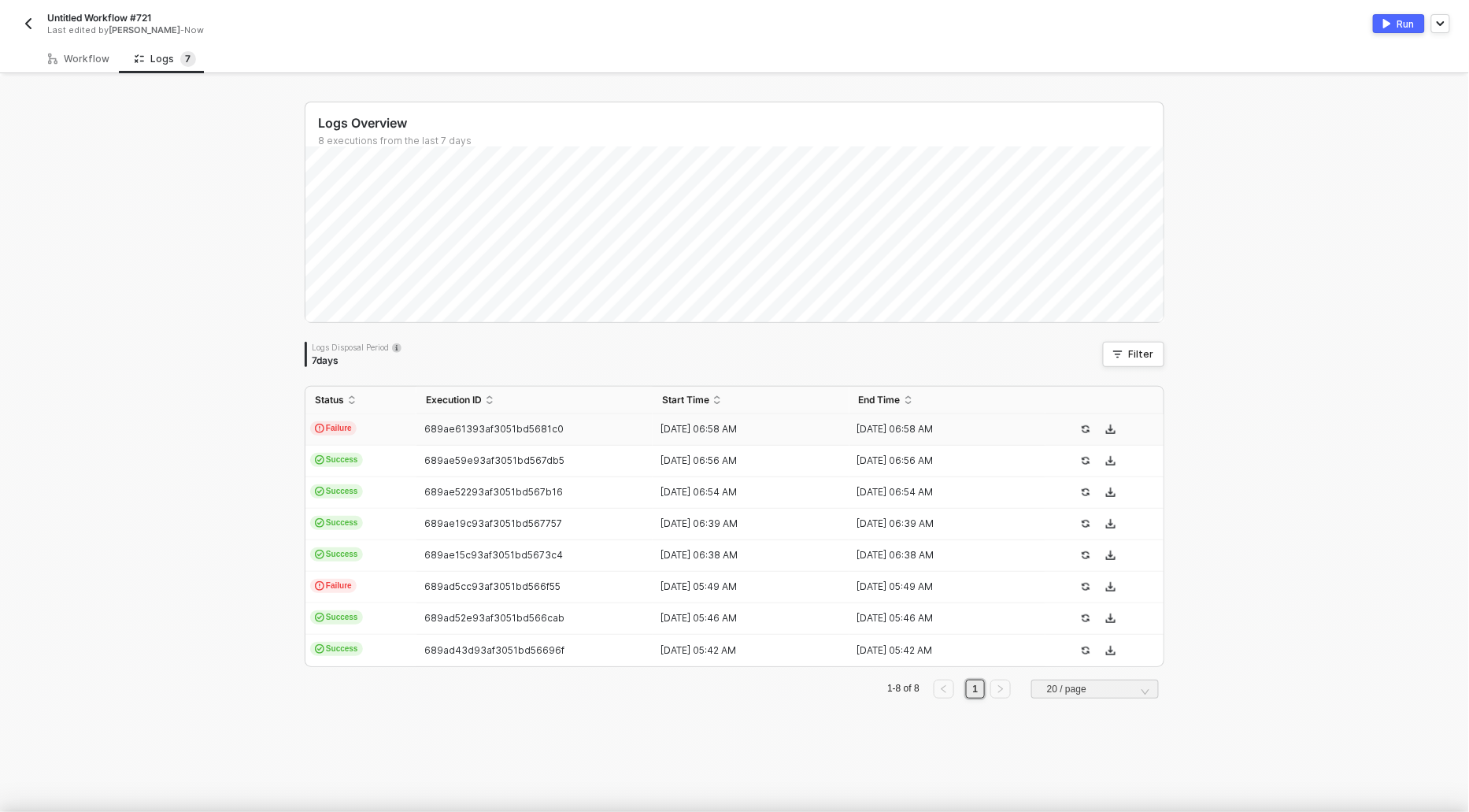
scroll to position [42, 0]
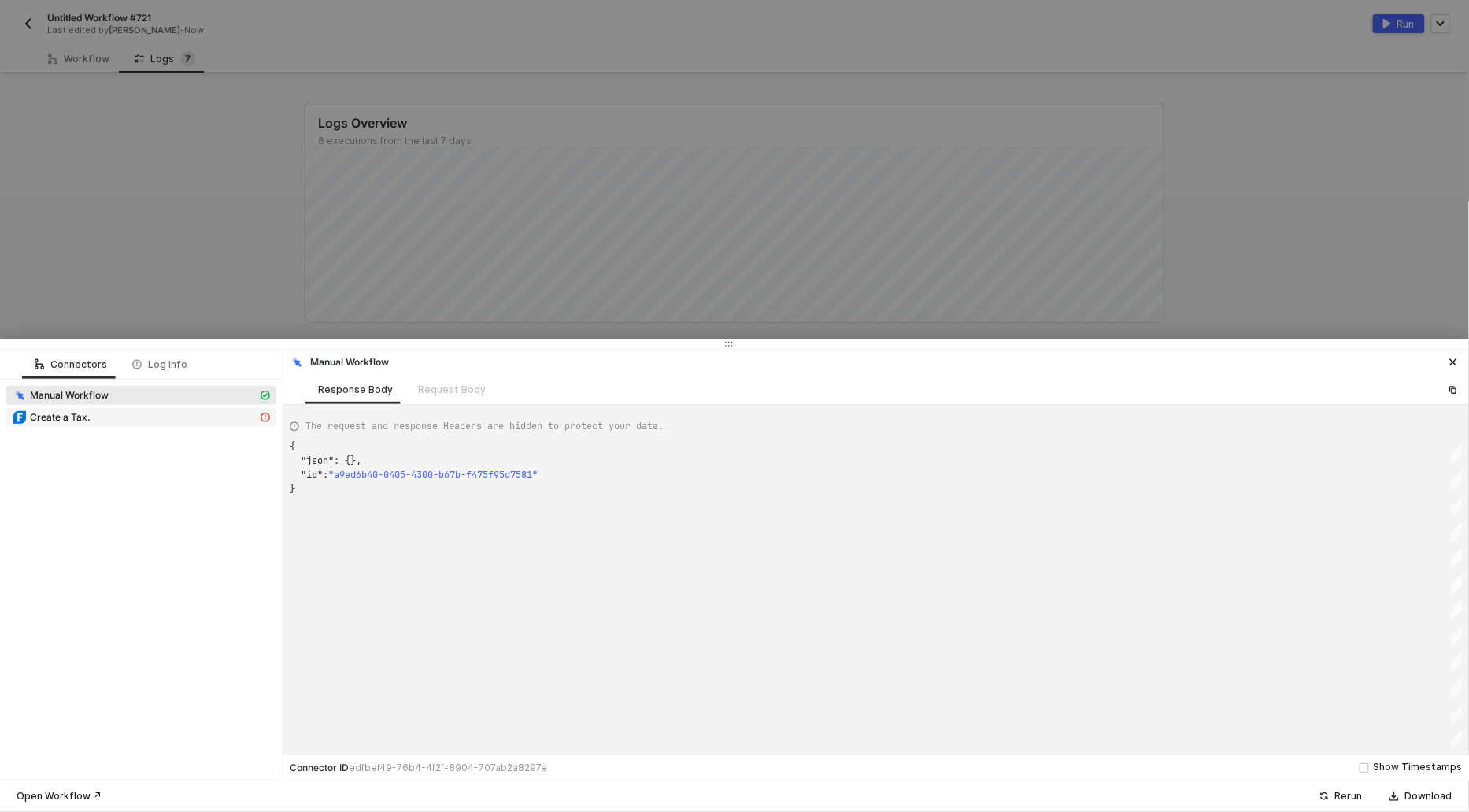
click at [77, 420] on span "Create a Tax." at bounding box center [60, 417] width 61 height 13
type textarea "{ "message": "Error: {\"response\":{\"errors\":[{\"message\":\"Account not foun…"
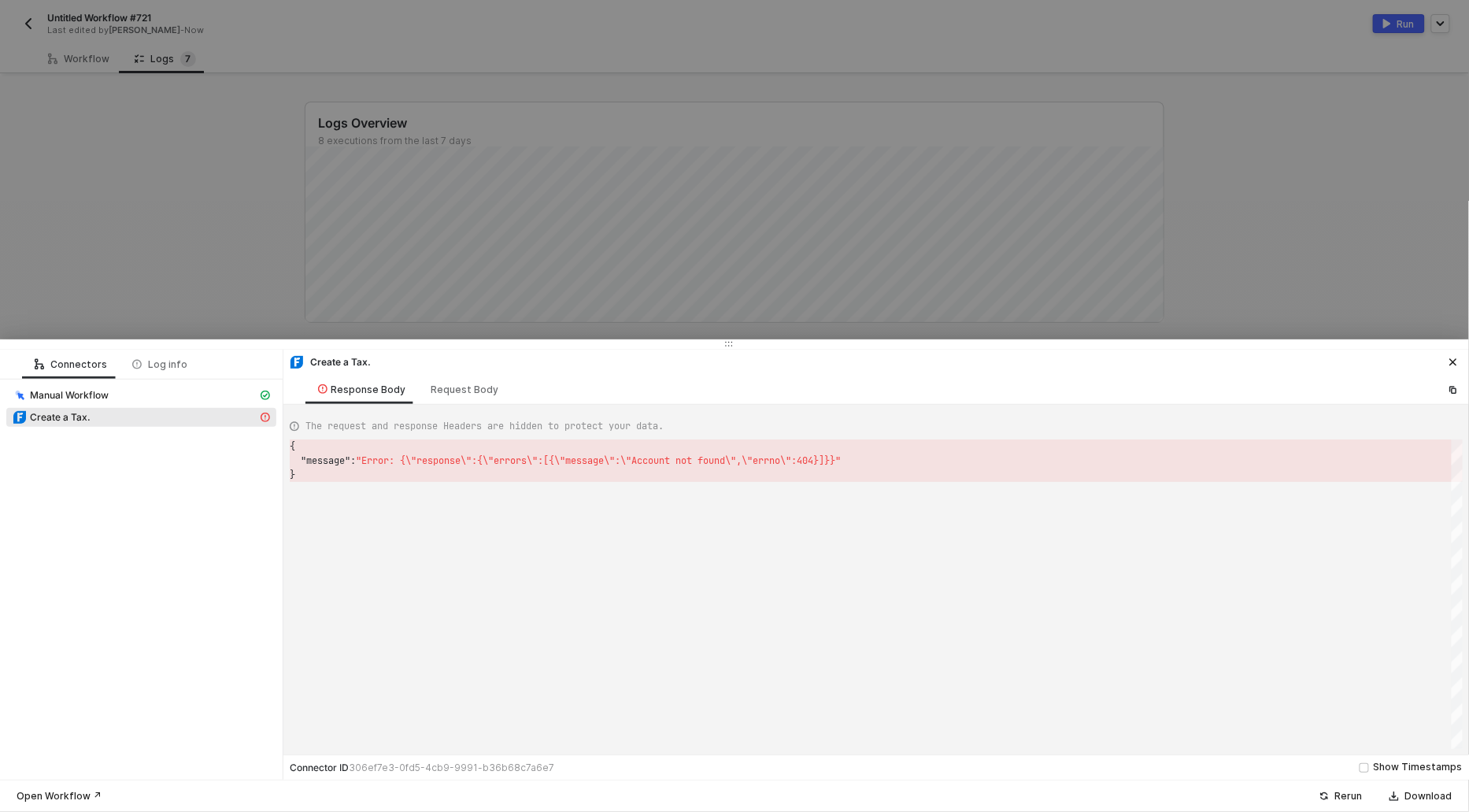
click at [67, 273] on div at bounding box center [734, 406] width 1469 height 812
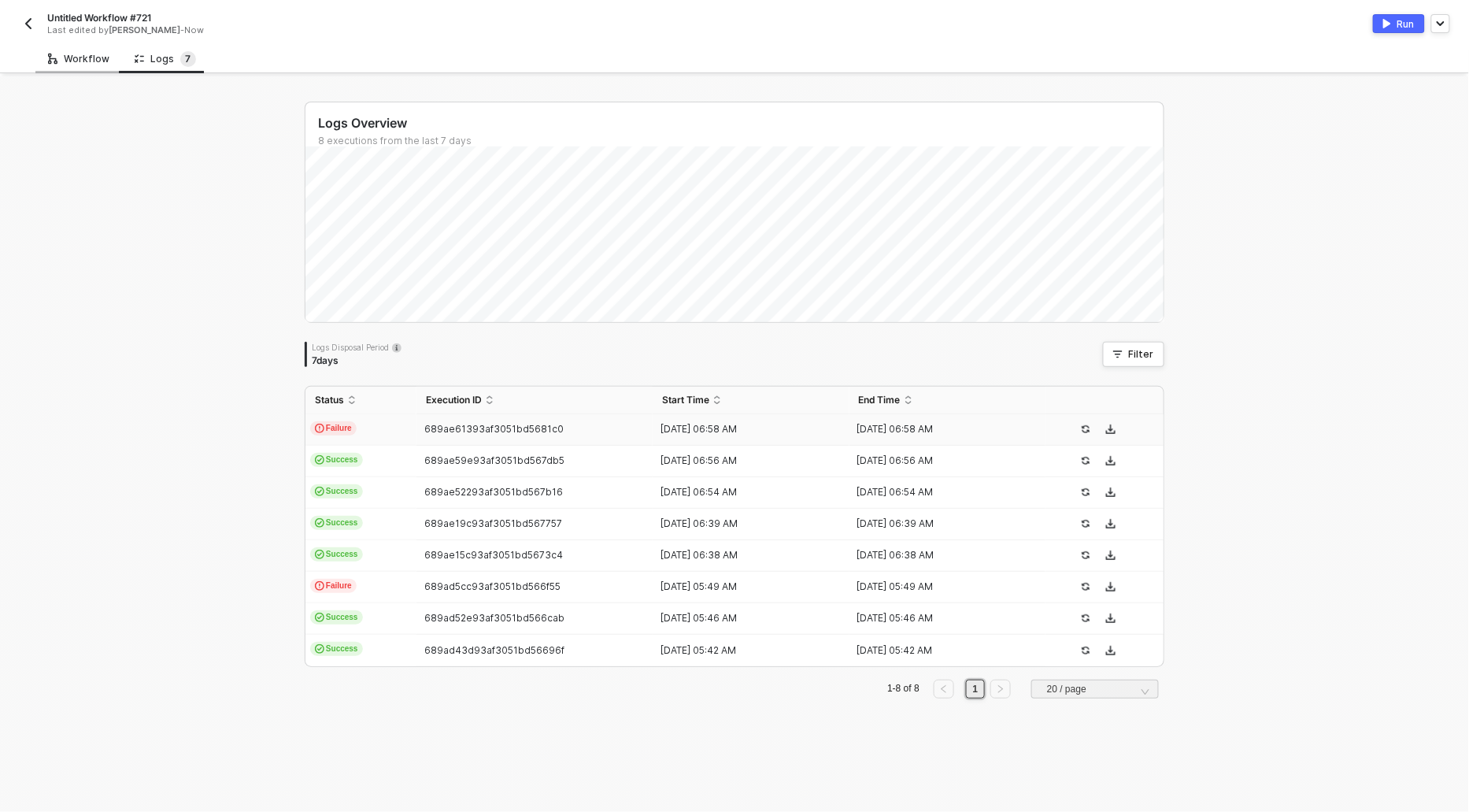
click at [86, 55] on div "Workflow" at bounding box center [78, 59] width 61 height 13
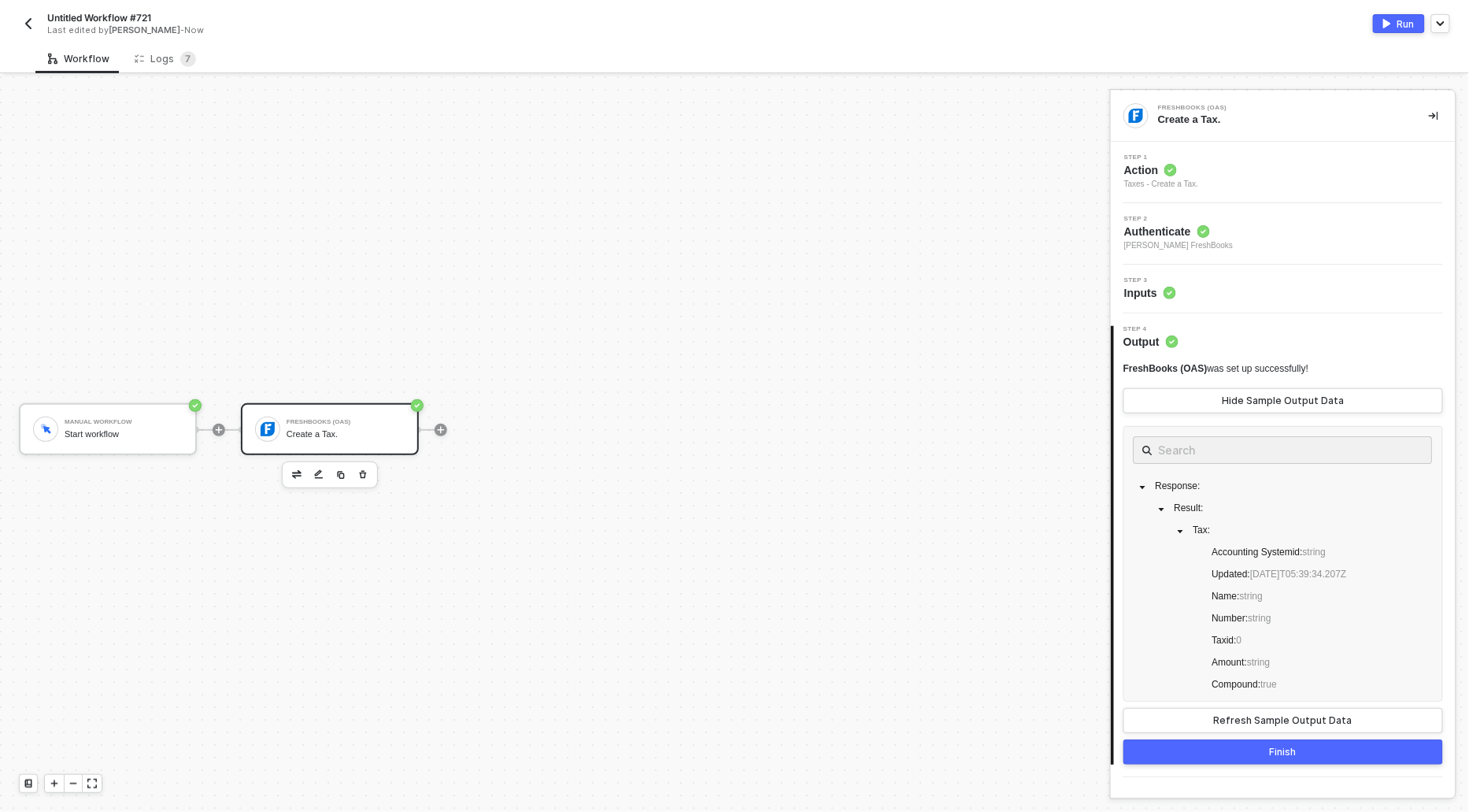
click at [1176, 175] on icon at bounding box center [1171, 170] width 13 height 13
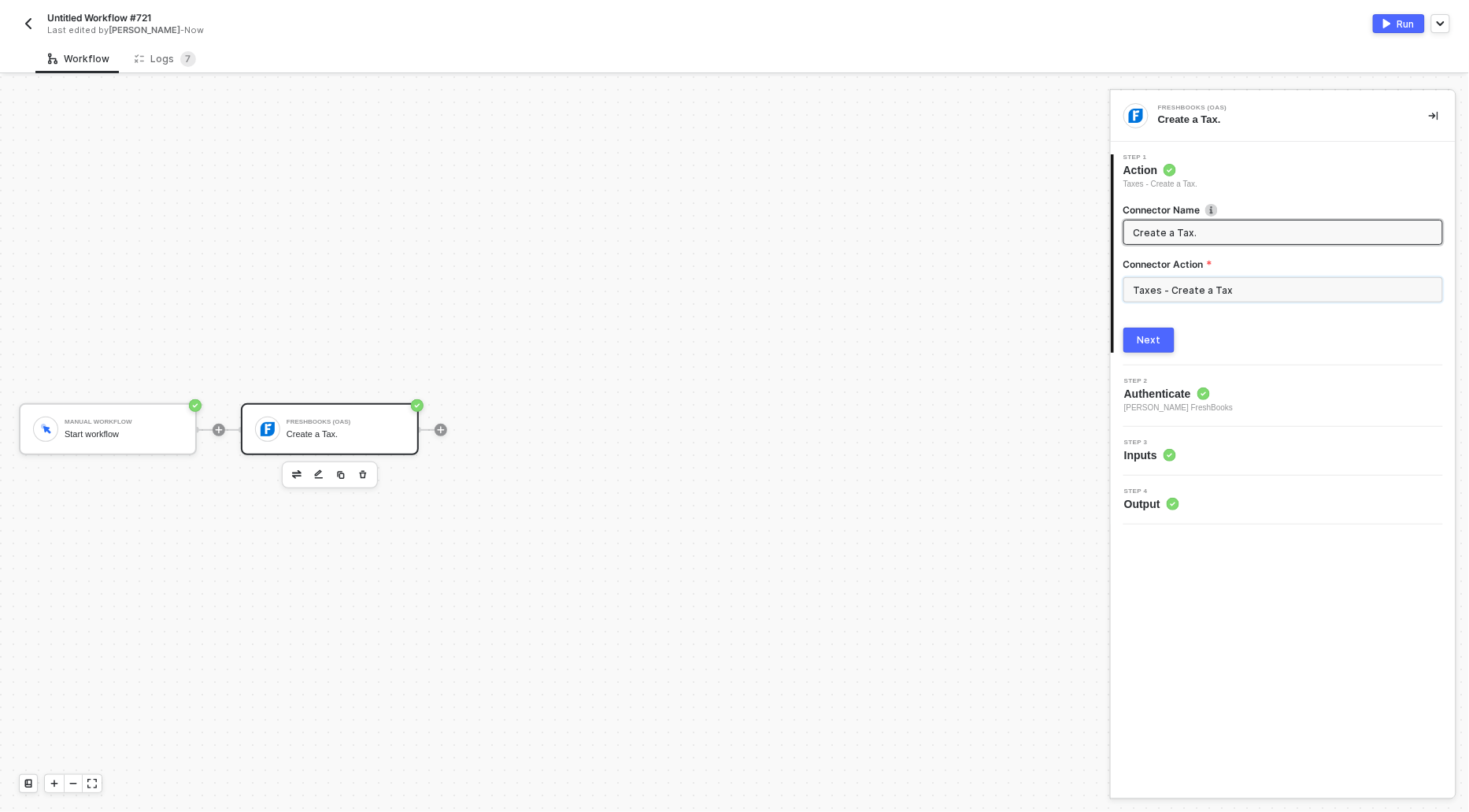
click at [1215, 291] on input "Taxes - Create a Tax" at bounding box center [1283, 290] width 320 height 26
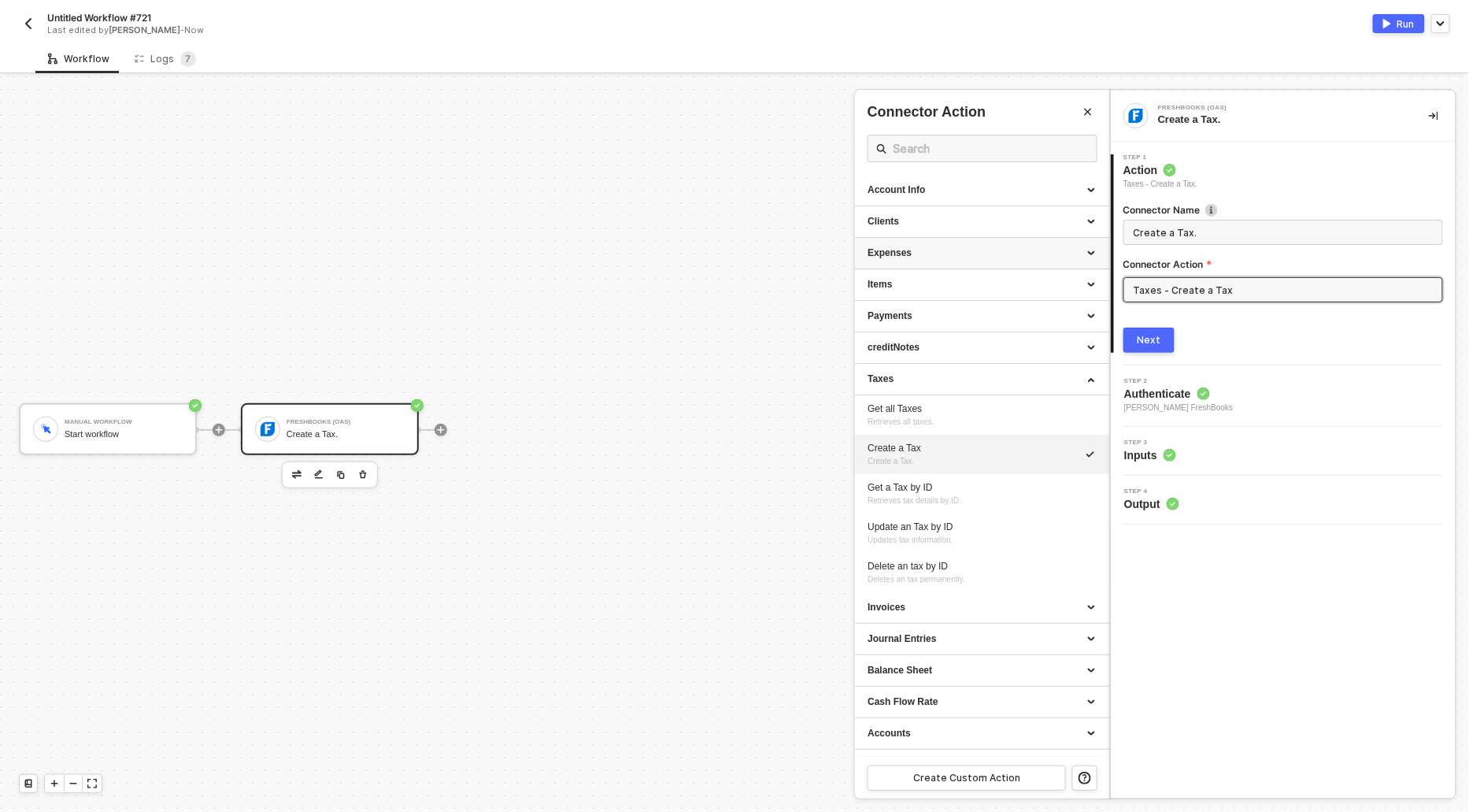
click at [894, 248] on div "Expenses" at bounding box center [981, 252] width 229 height 14
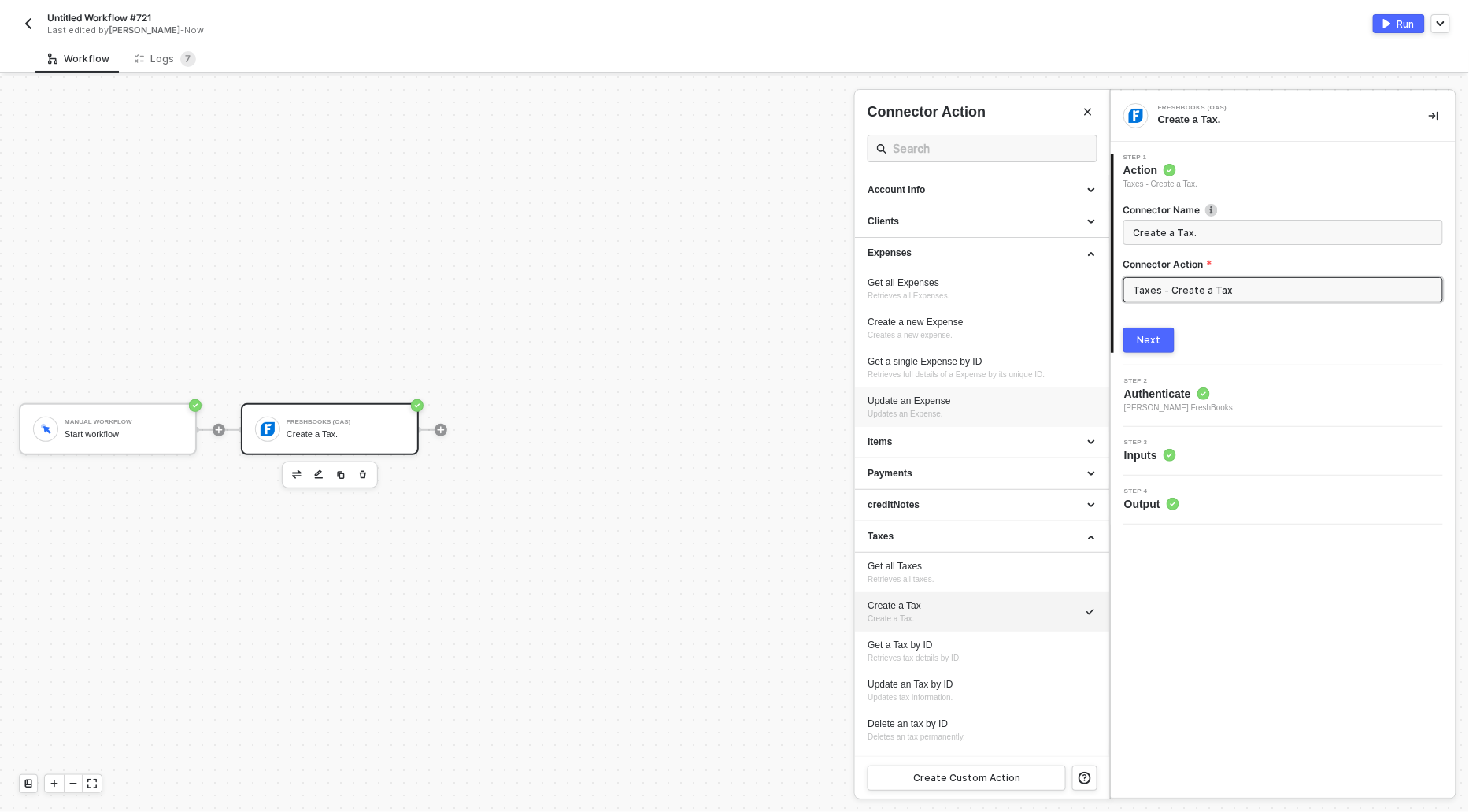
click at [914, 395] on div "Update an Expense" at bounding box center [981, 401] width 229 height 14
type input "Updates an Expense."
type input "Expenses - Update an Expense"
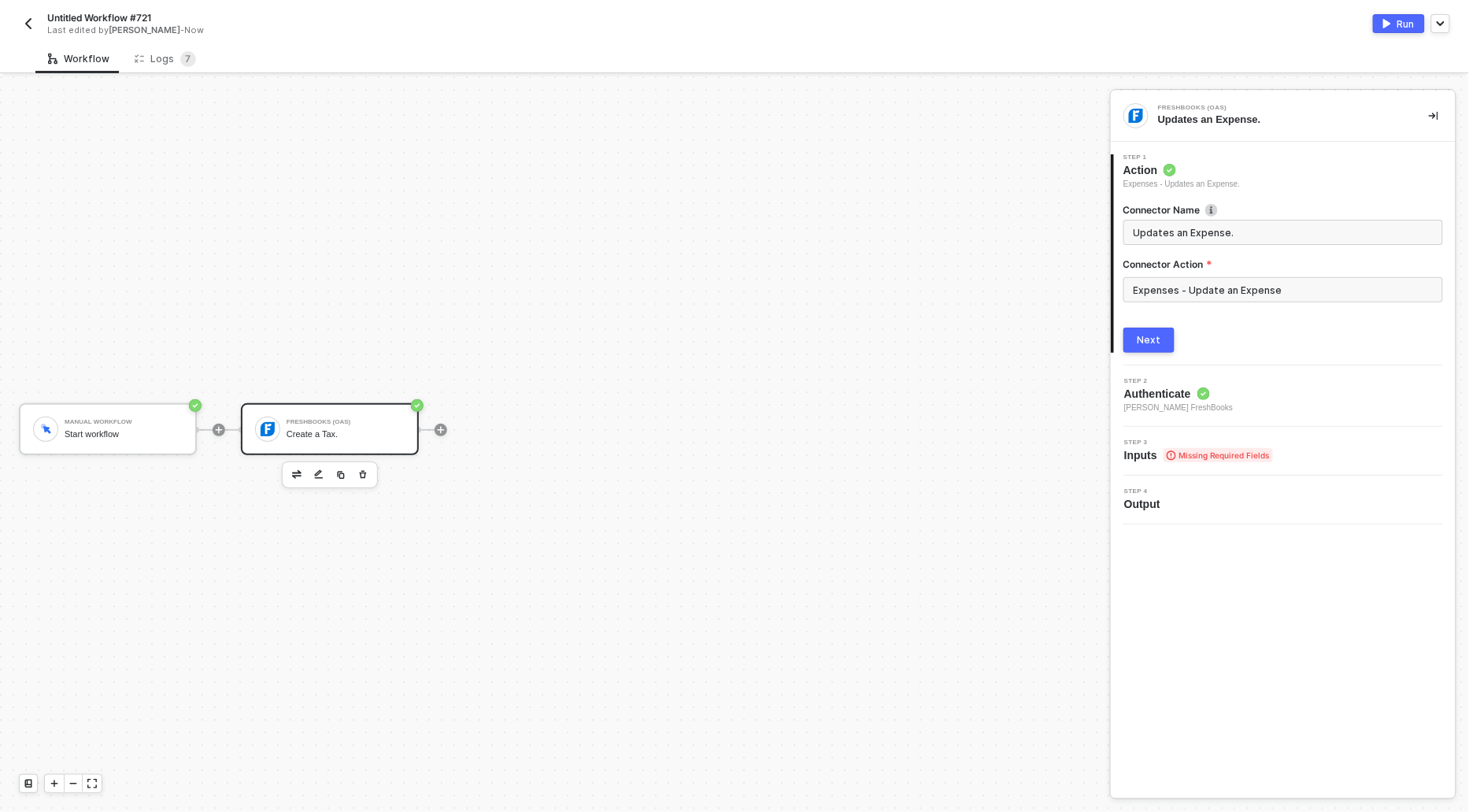
click at [1155, 338] on div "Next" at bounding box center [1149, 340] width 24 height 13
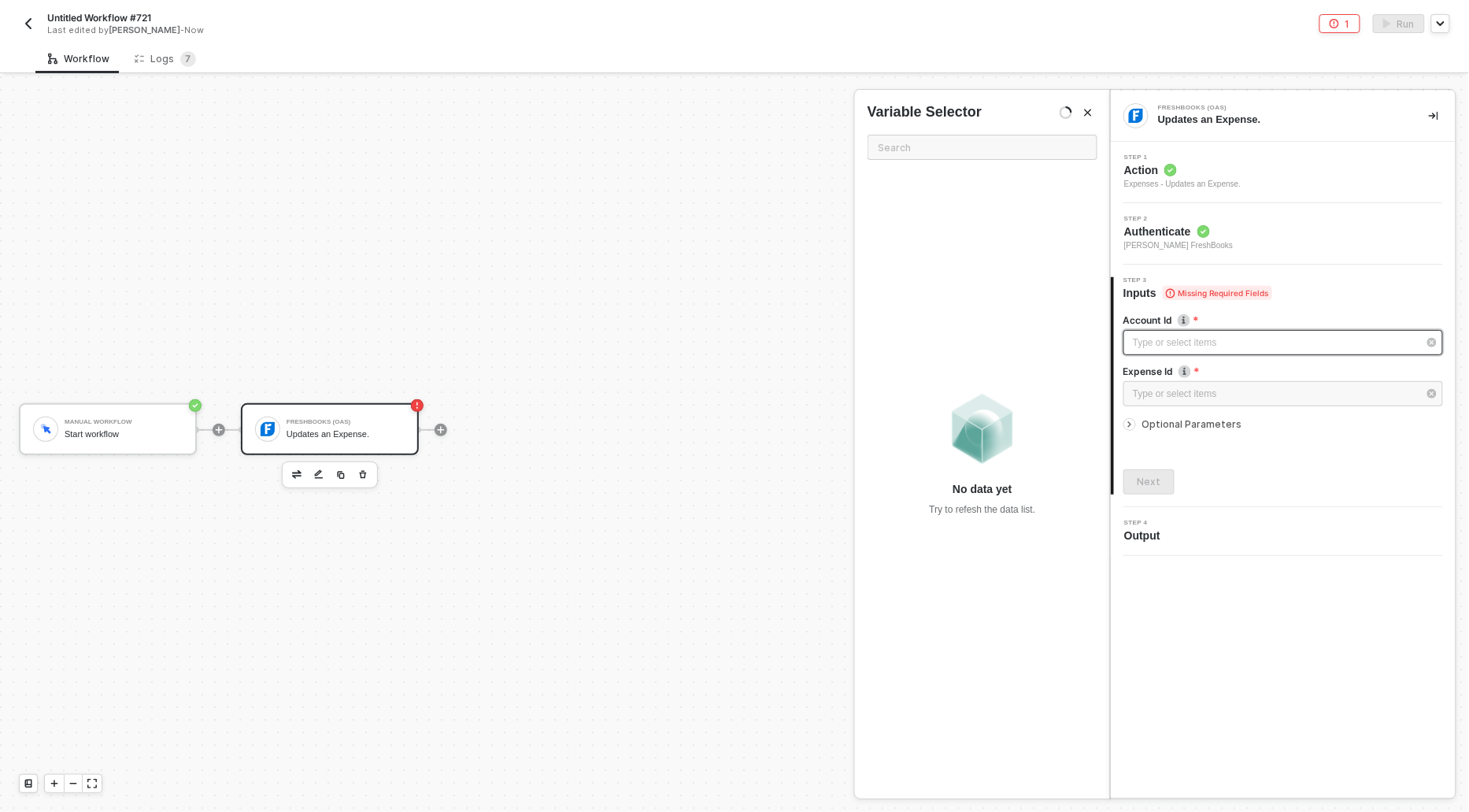
click at [1155, 338] on div "Type or select items ﻿" at bounding box center [1275, 343] width 285 height 15
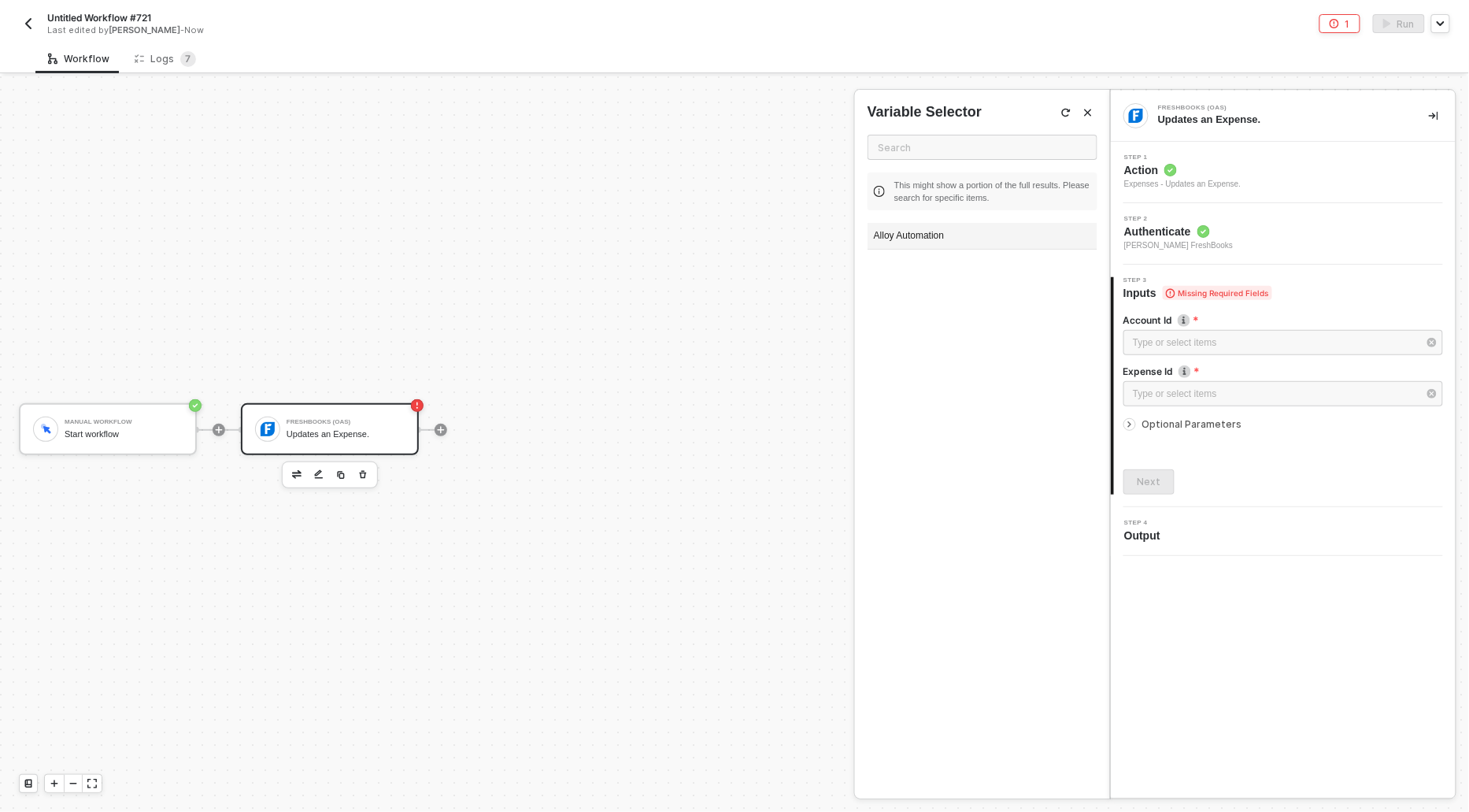
click at [921, 245] on div "Alloy Automation" at bounding box center [982, 235] width 230 height 26
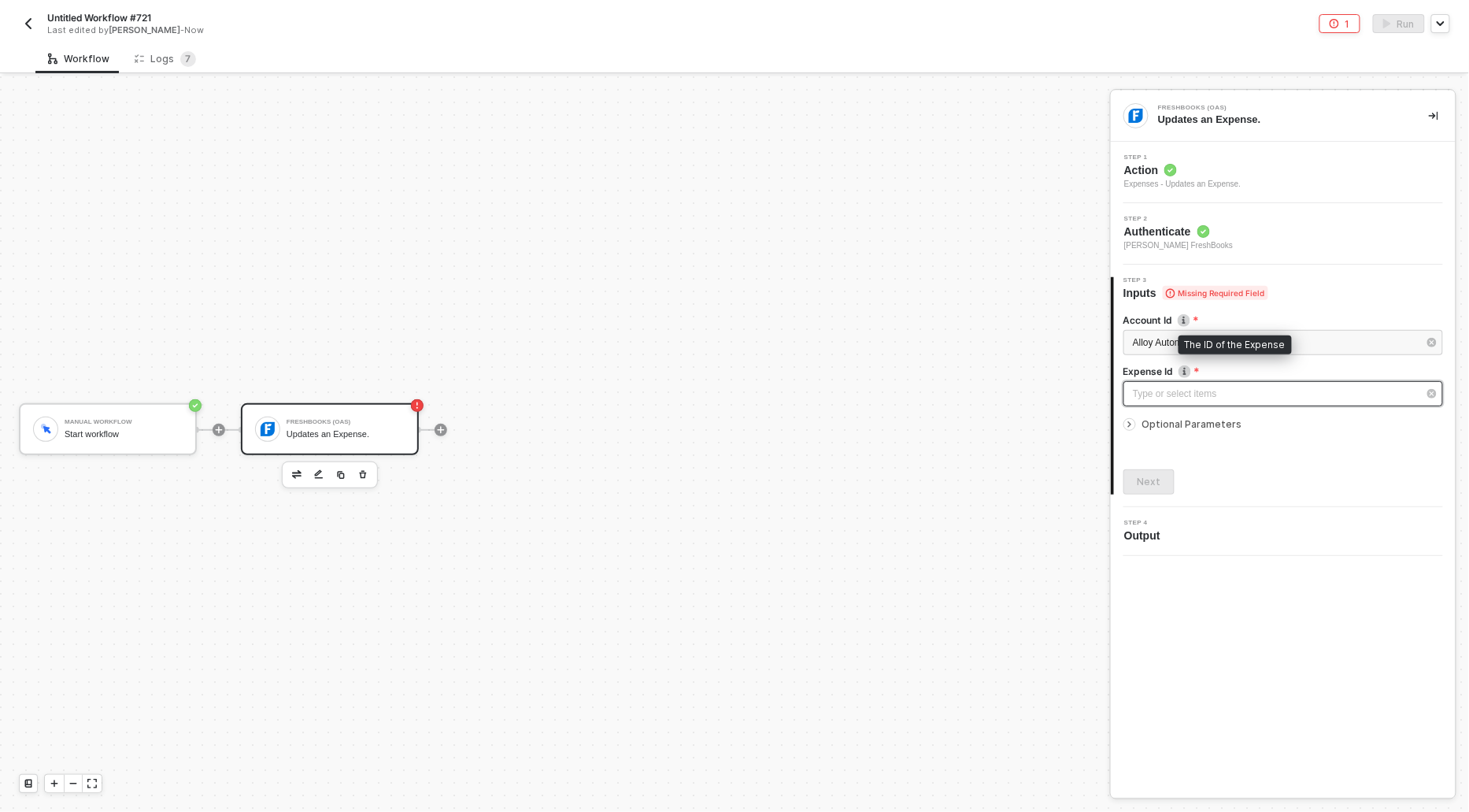
click at [1173, 386] on div "Type or select items ﻿" at bounding box center [1275, 394] width 285 height 15
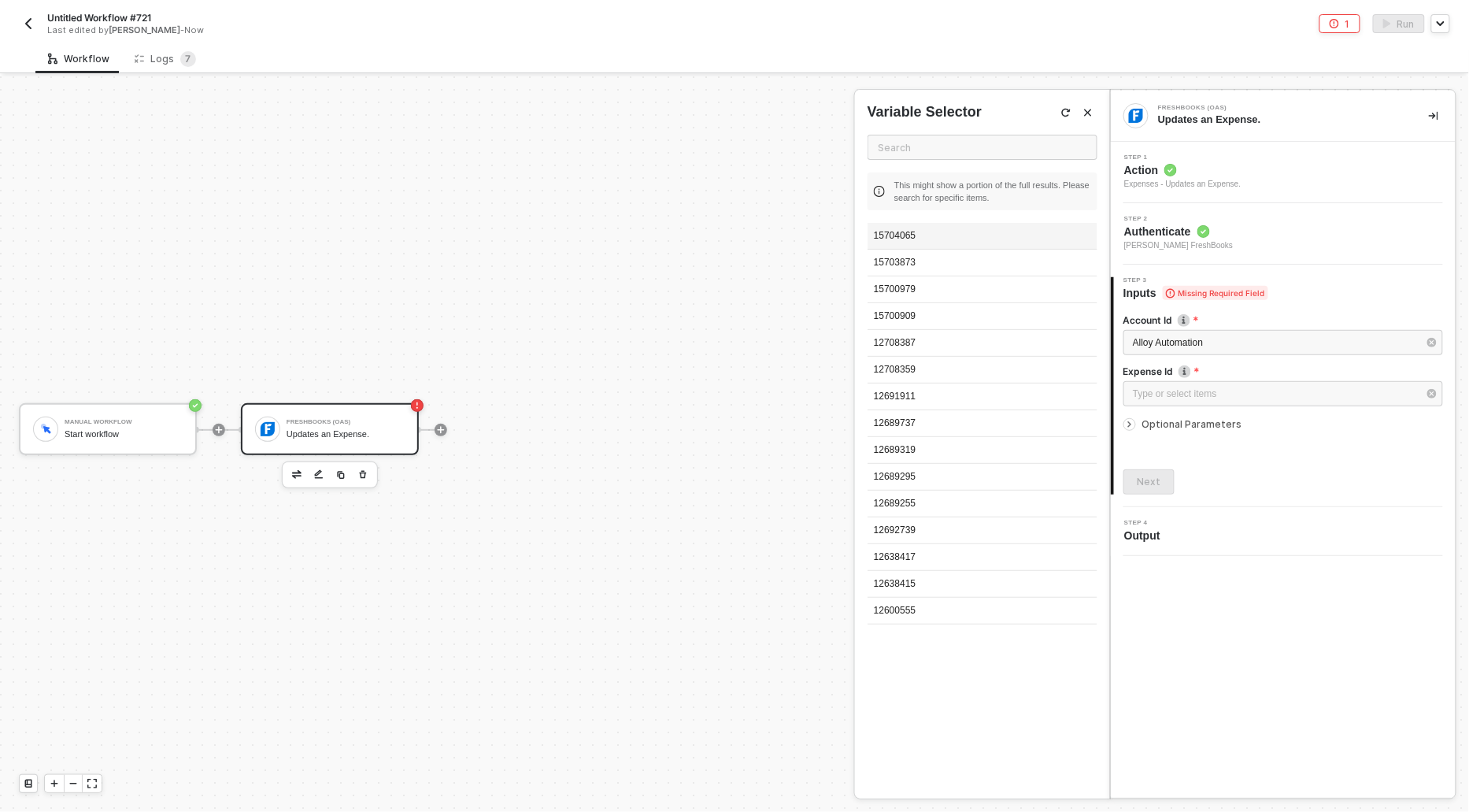
click at [900, 234] on div "15704065" at bounding box center [982, 235] width 230 height 26
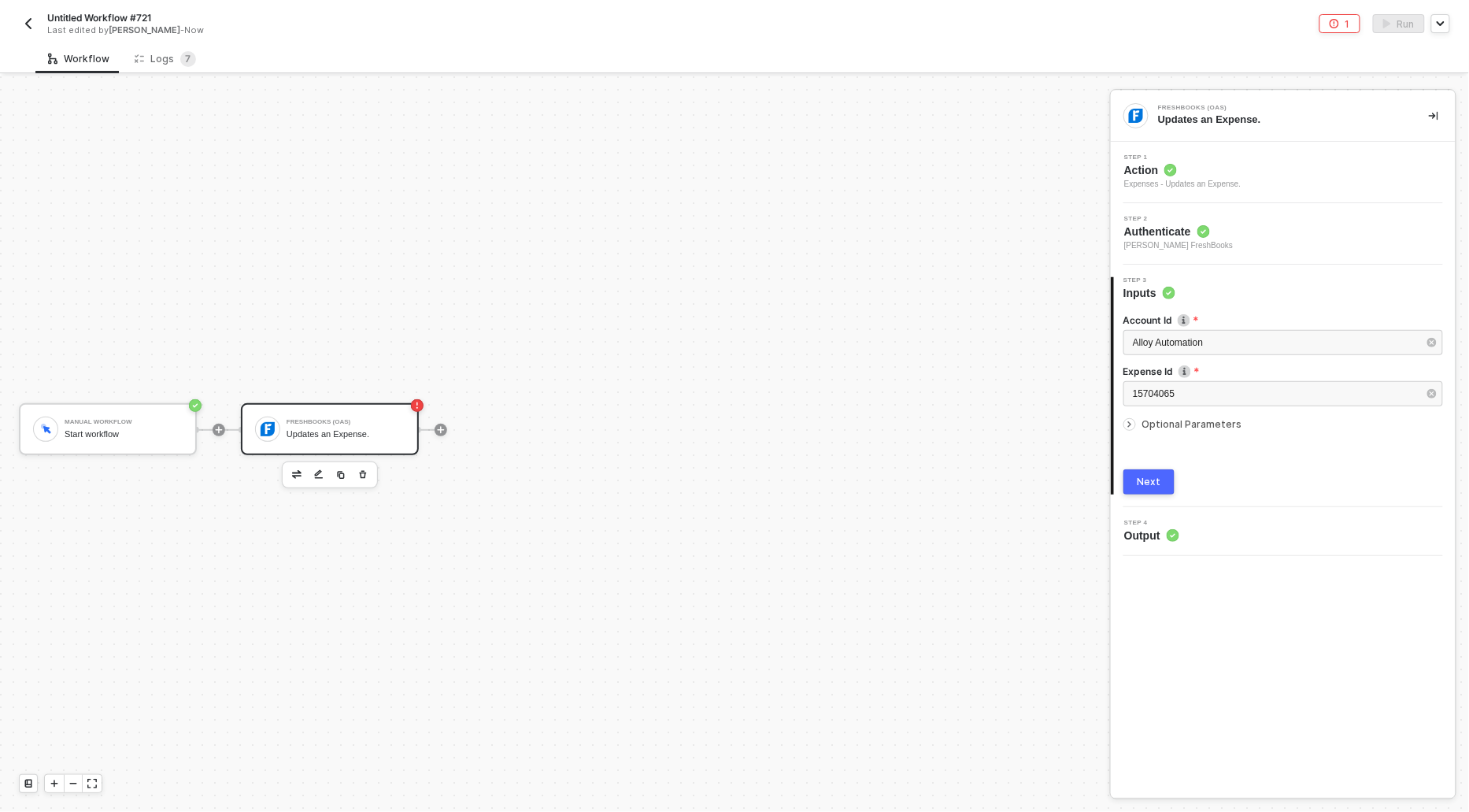
click at [1120, 413] on div "Account Id Alloy Automation Expense Id The ID of the Expense 15704065 Optional …" at bounding box center [1284, 397] width 342 height 194
click at [1121, 417] on div "Account Id Alloy Automation Expense Id The ID of the Expense 15704065 Optional …" at bounding box center [1284, 397] width 342 height 194
click at [1135, 431] on div at bounding box center [1133, 424] width 19 height 17
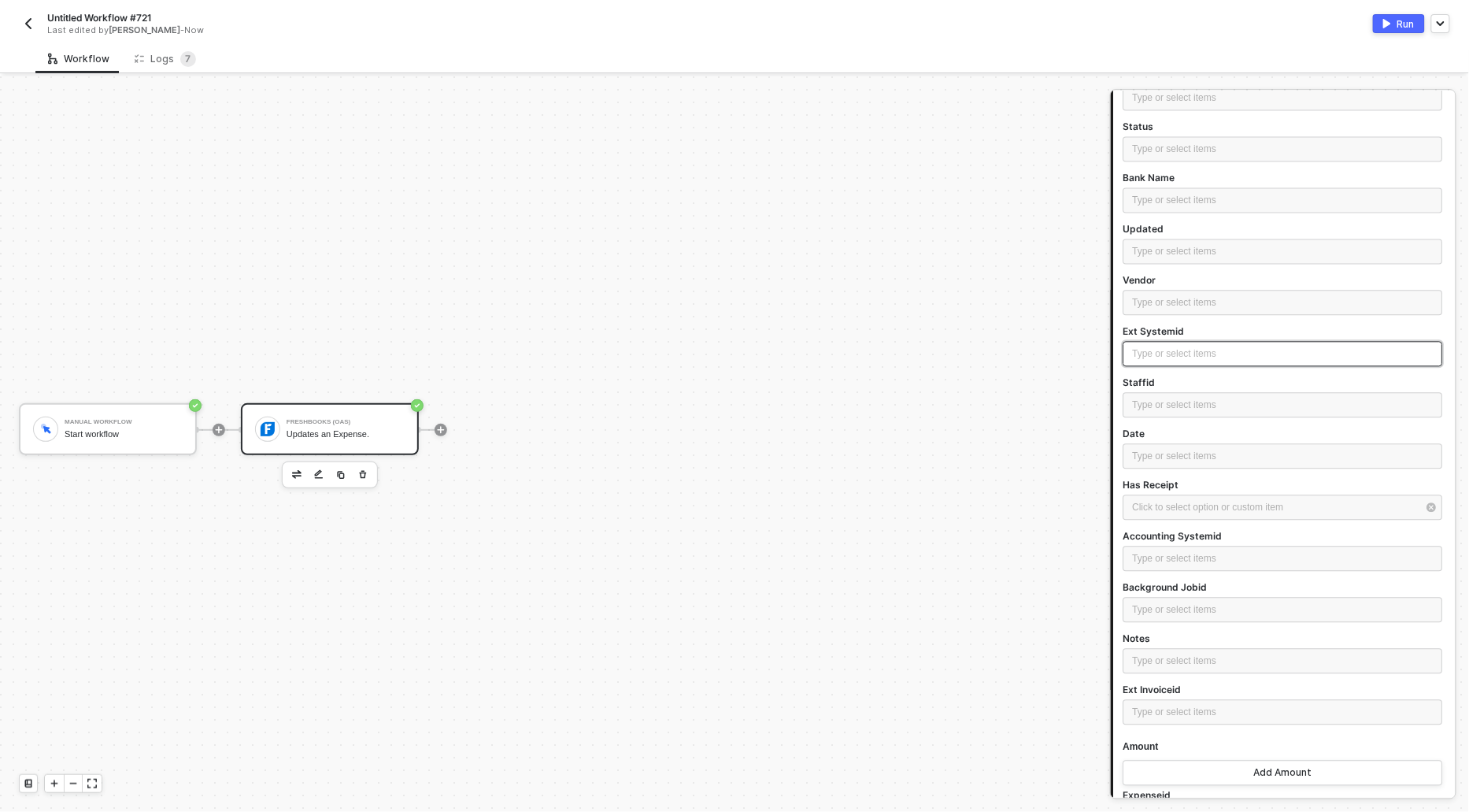
scroll to position [1466, 0]
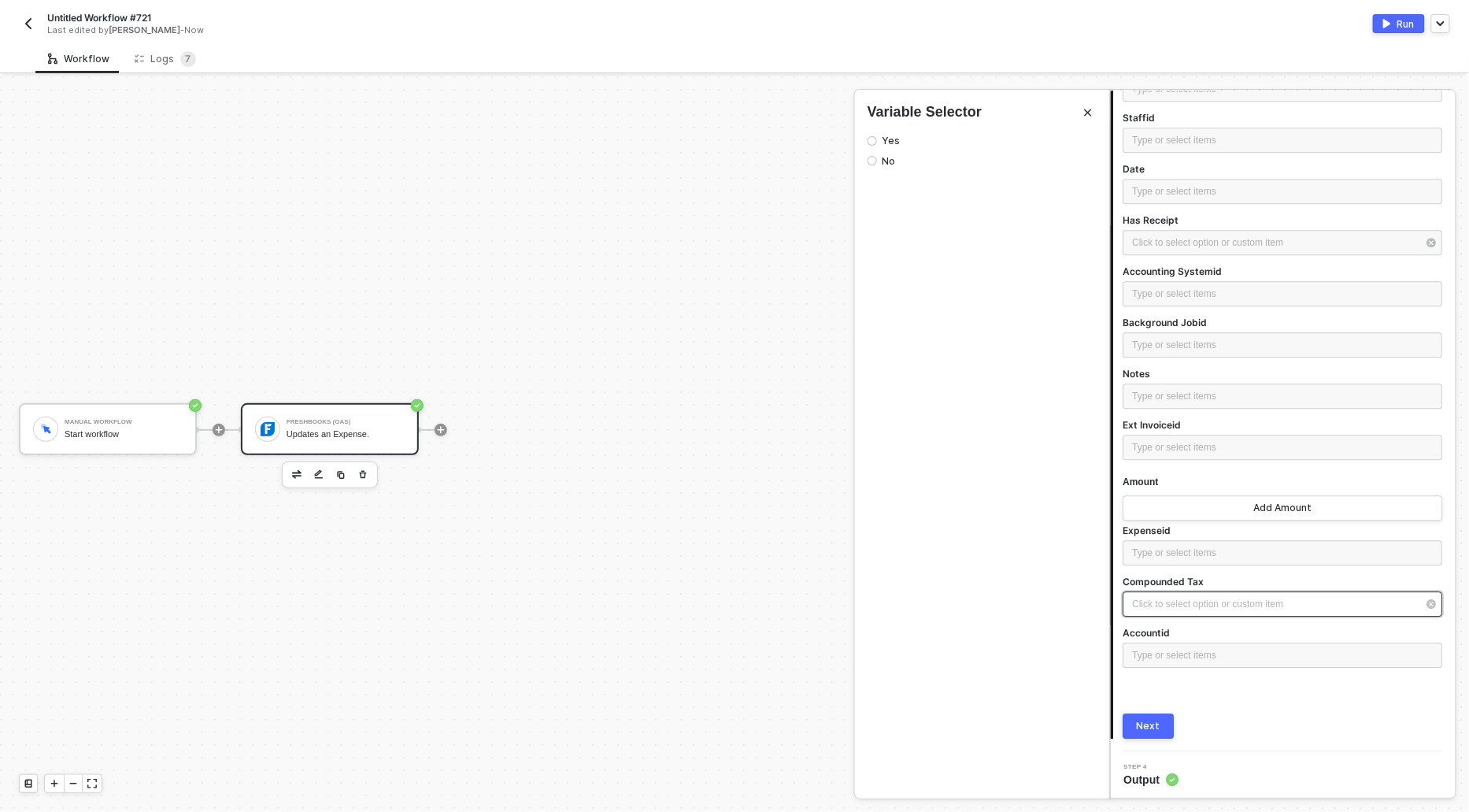
click at [1183, 600] on div "Click to select option or custom item ﻿" at bounding box center [1275, 604] width 285 height 15
click at [871, 165] on input "No" at bounding box center [872, 160] width 9 height 9
click at [1200, 242] on div "Click to select option or custom item ﻿" at bounding box center [1275, 242] width 285 height 15
click at [876, 156] on input "No" at bounding box center [872, 160] width 9 height 9
click at [1148, 399] on div "Type or select items ﻿" at bounding box center [1283, 396] width 301 height 15
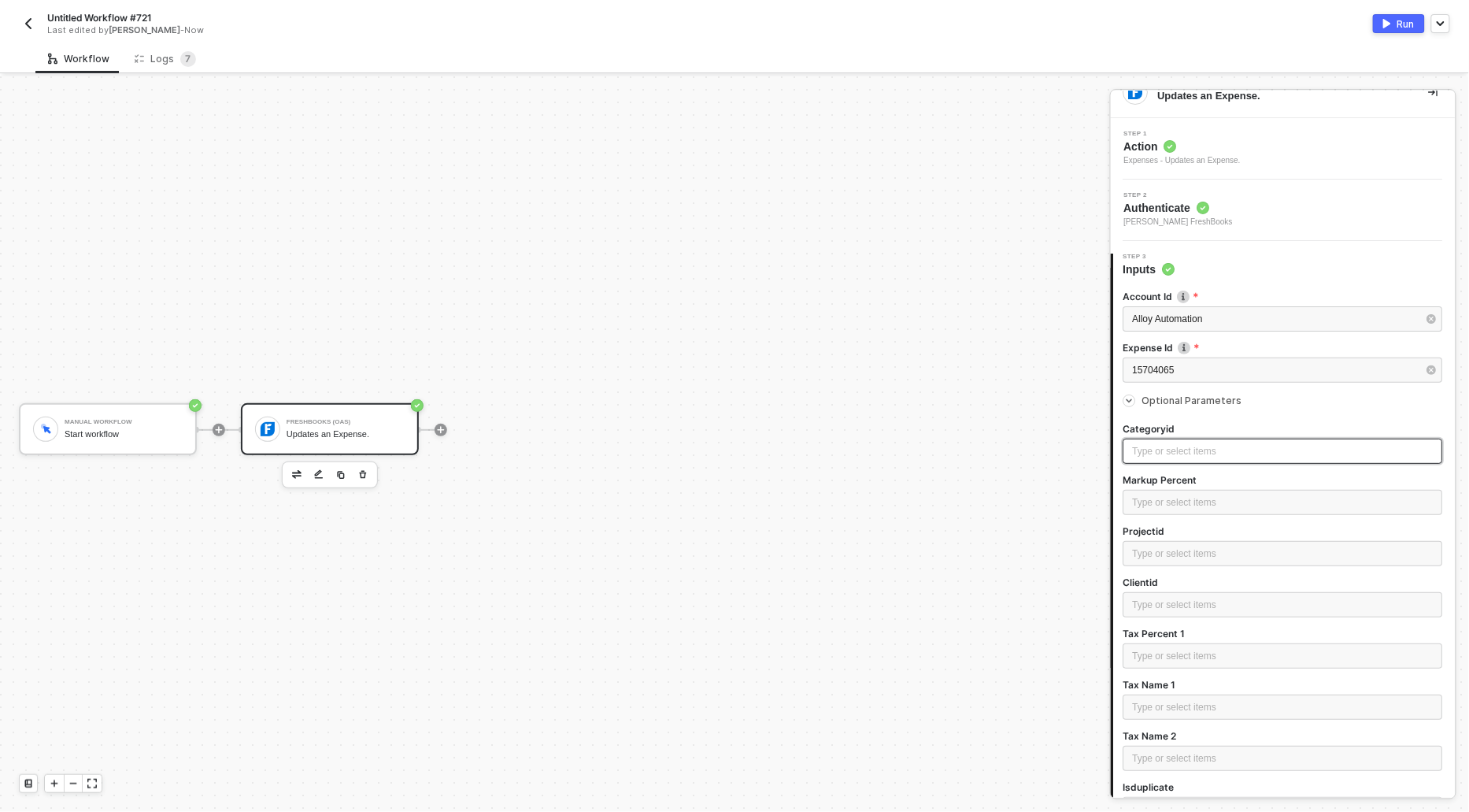
scroll to position [37, 0]
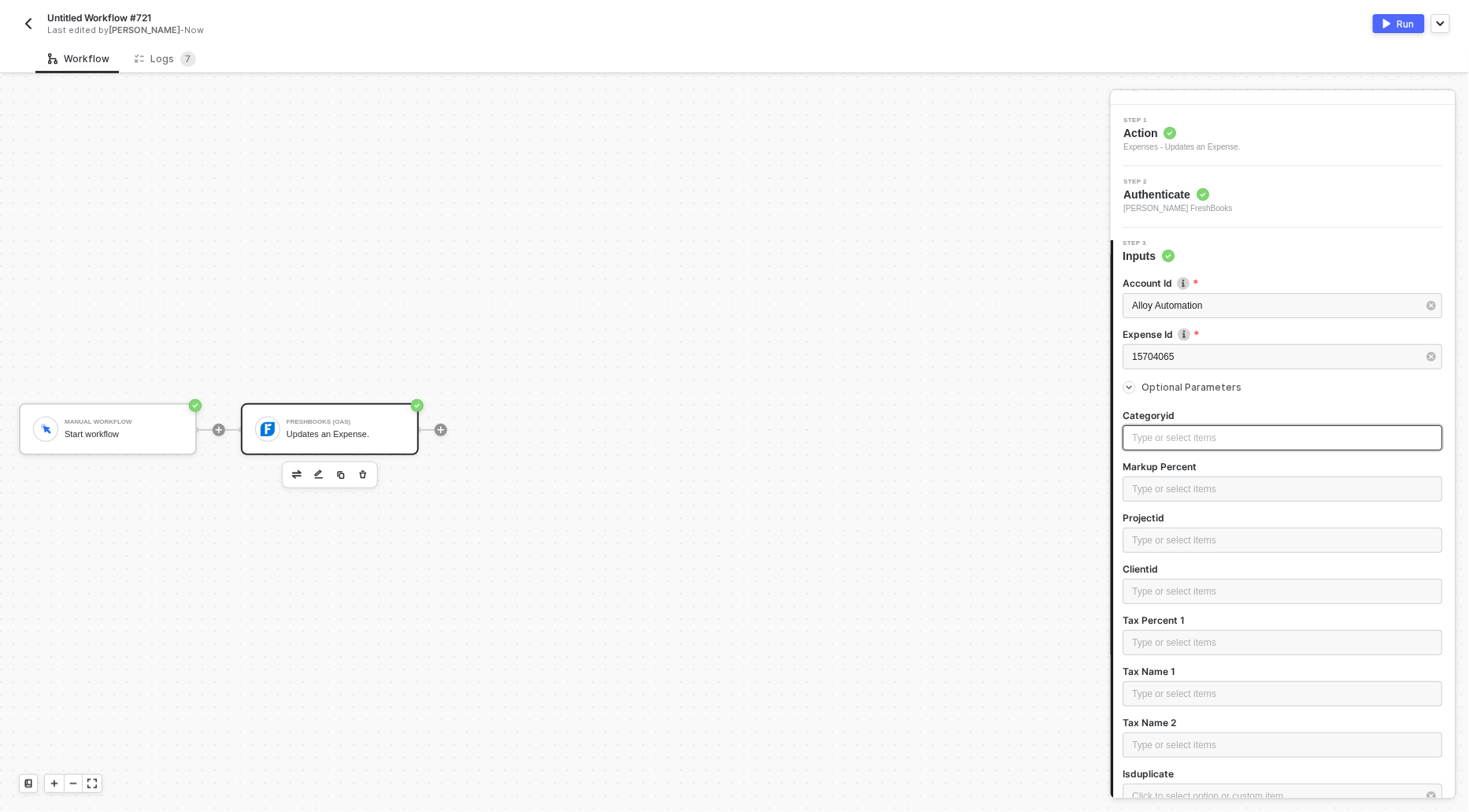
click at [1166, 442] on div "Type or select items ﻿" at bounding box center [1283, 438] width 301 height 15
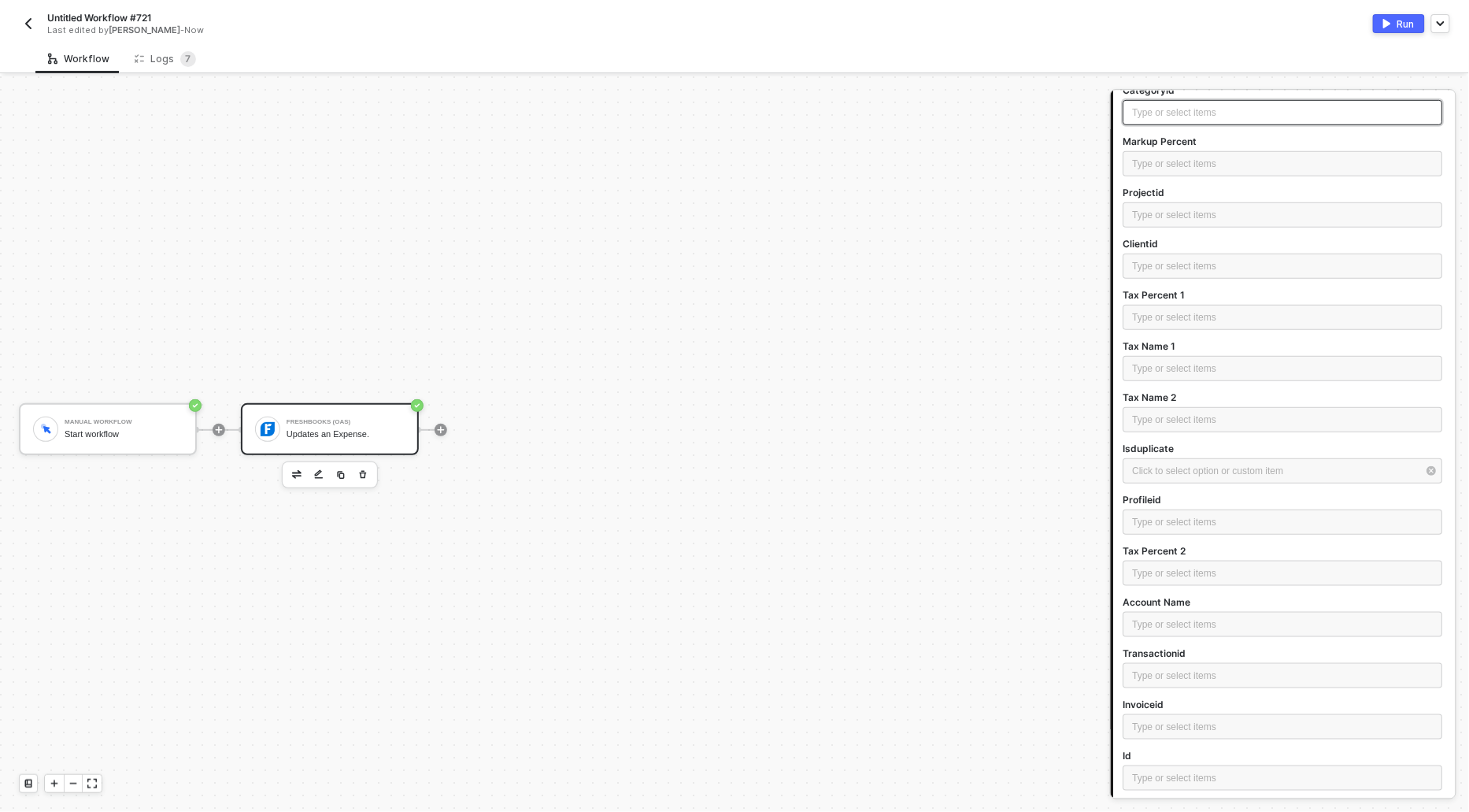
scroll to position [398, 0]
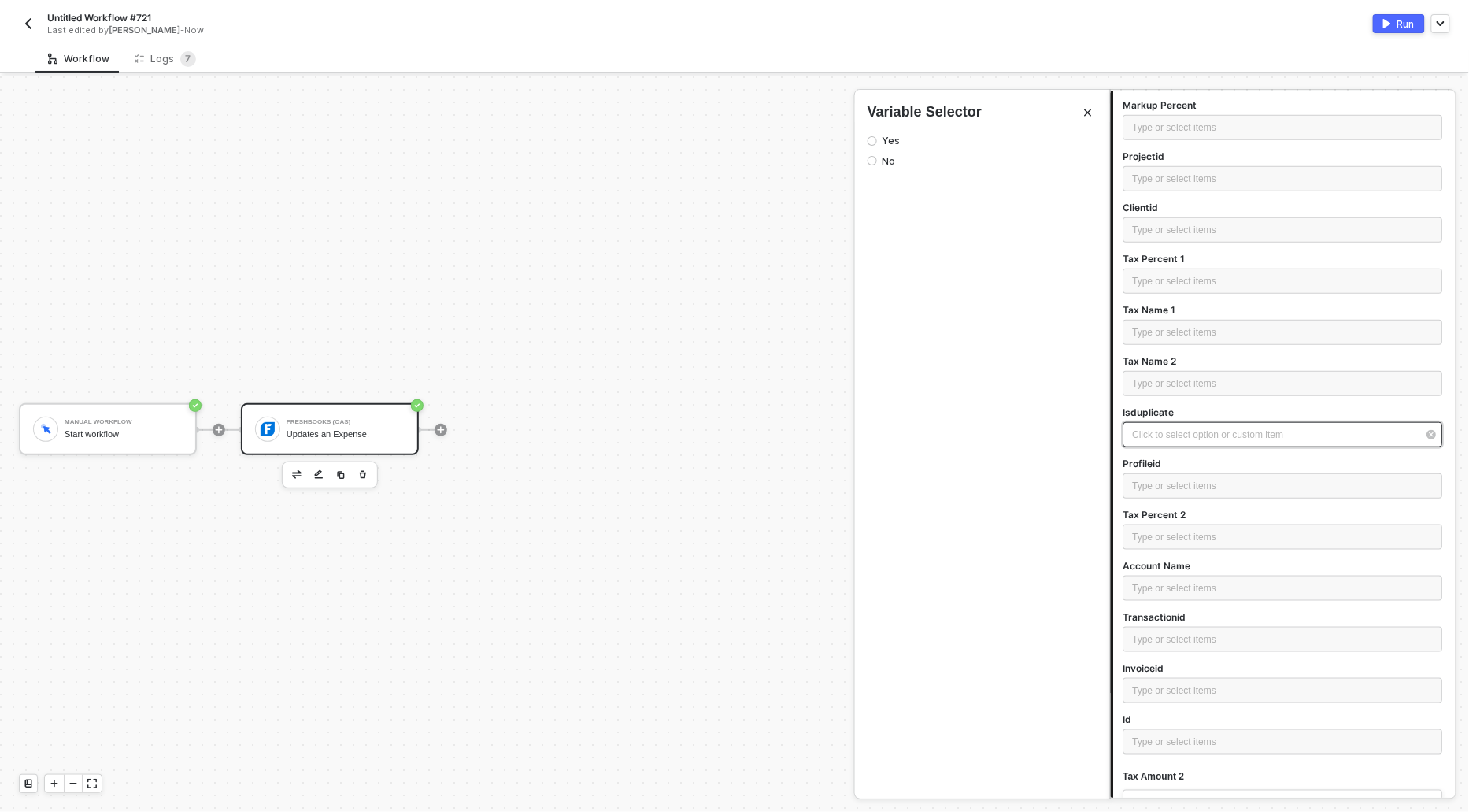
click at [1166, 441] on div "Click to select option or custom item ﻿" at bounding box center [1283, 435] width 320 height 26
click at [869, 160] on input "No" at bounding box center [872, 160] width 9 height 9
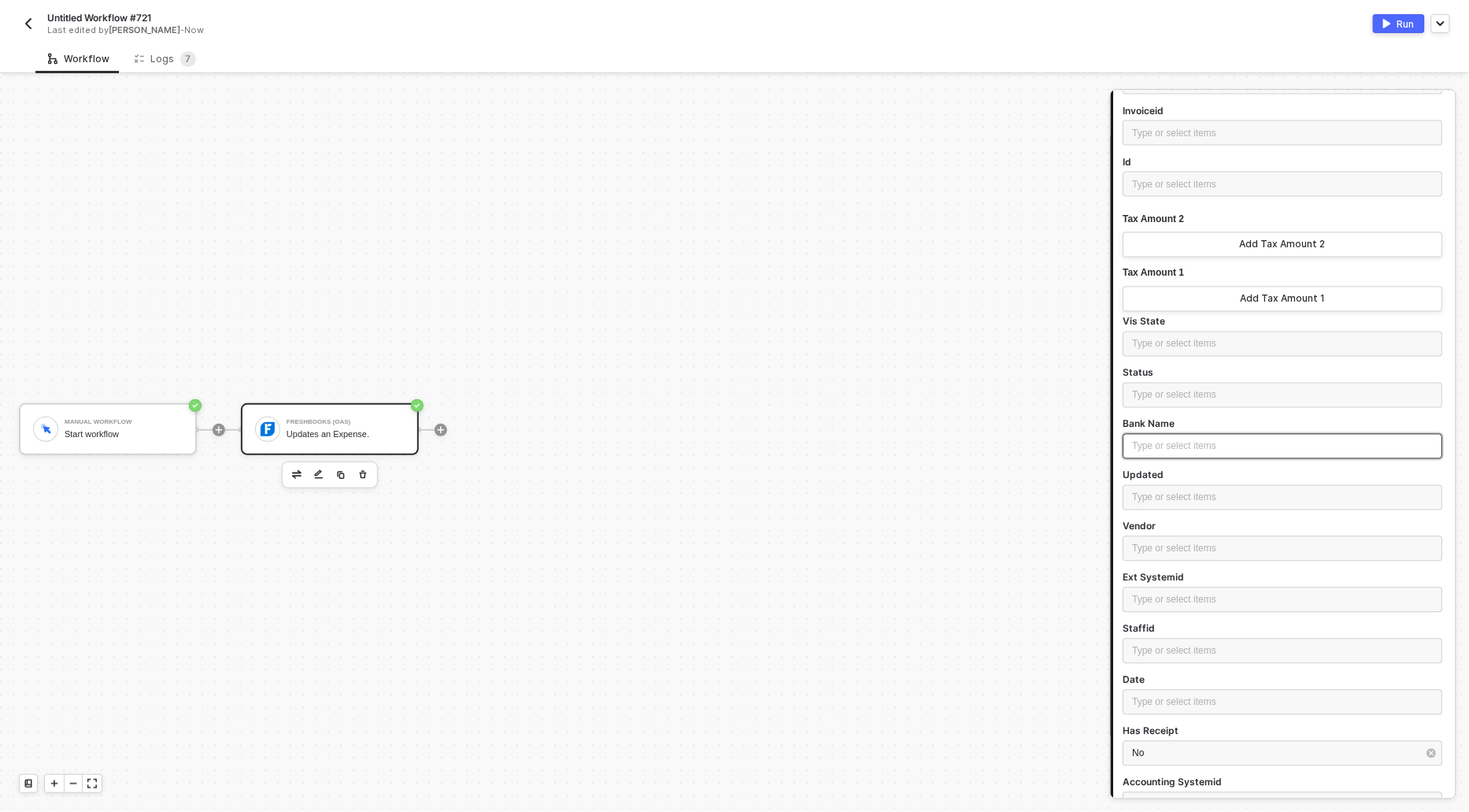
scroll to position [969, 0]
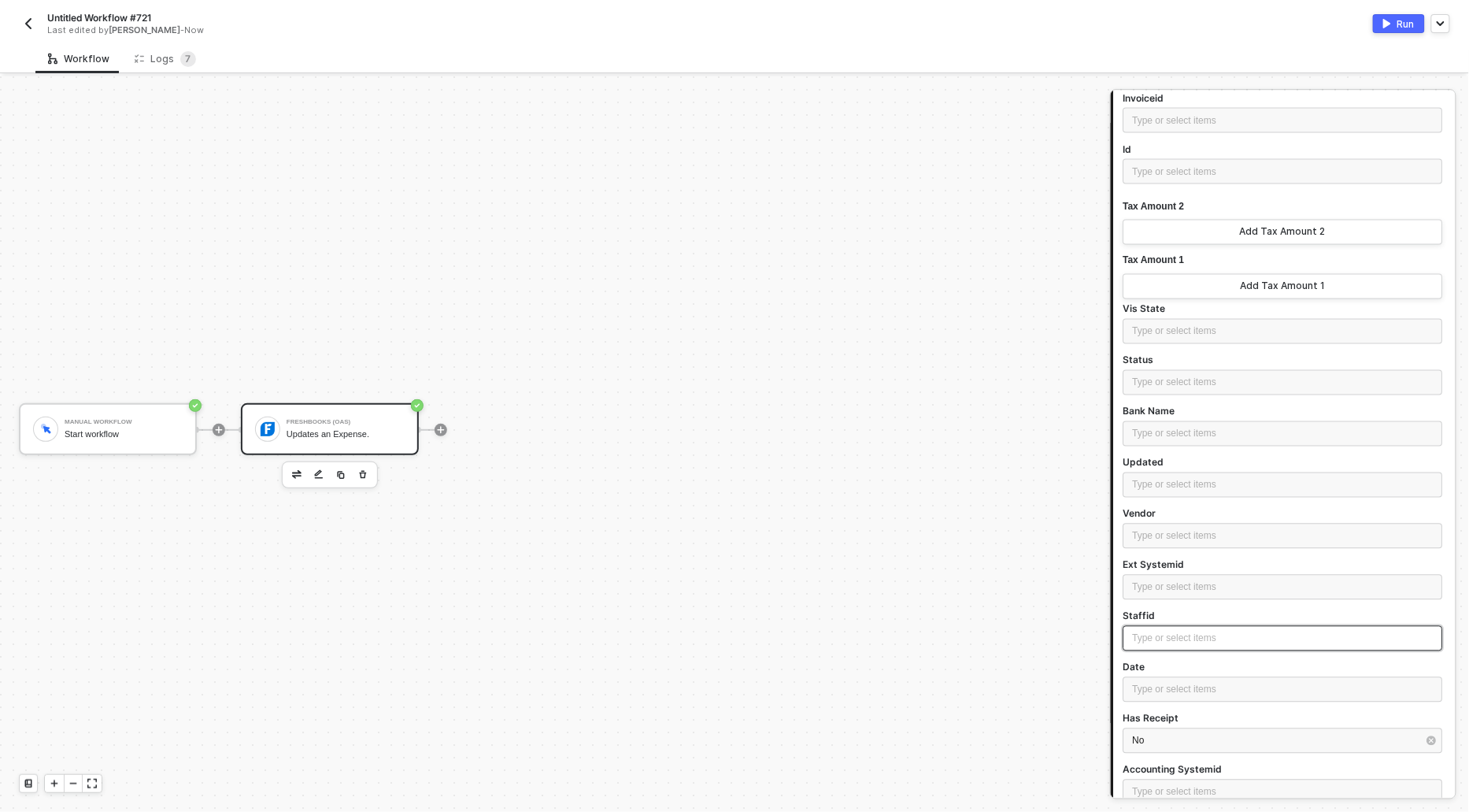
click at [1139, 639] on div "Type or select items ﻿" at bounding box center [1283, 639] width 301 height 15
click at [1146, 703] on div "Type or select items ﻿" at bounding box center [1283, 691] width 320 height 28
click at [1149, 677] on div "Type or select items ﻿" at bounding box center [1283, 690] width 320 height 26
click at [1150, 683] on div "Type or select items ﻿" at bounding box center [1283, 690] width 301 height 15
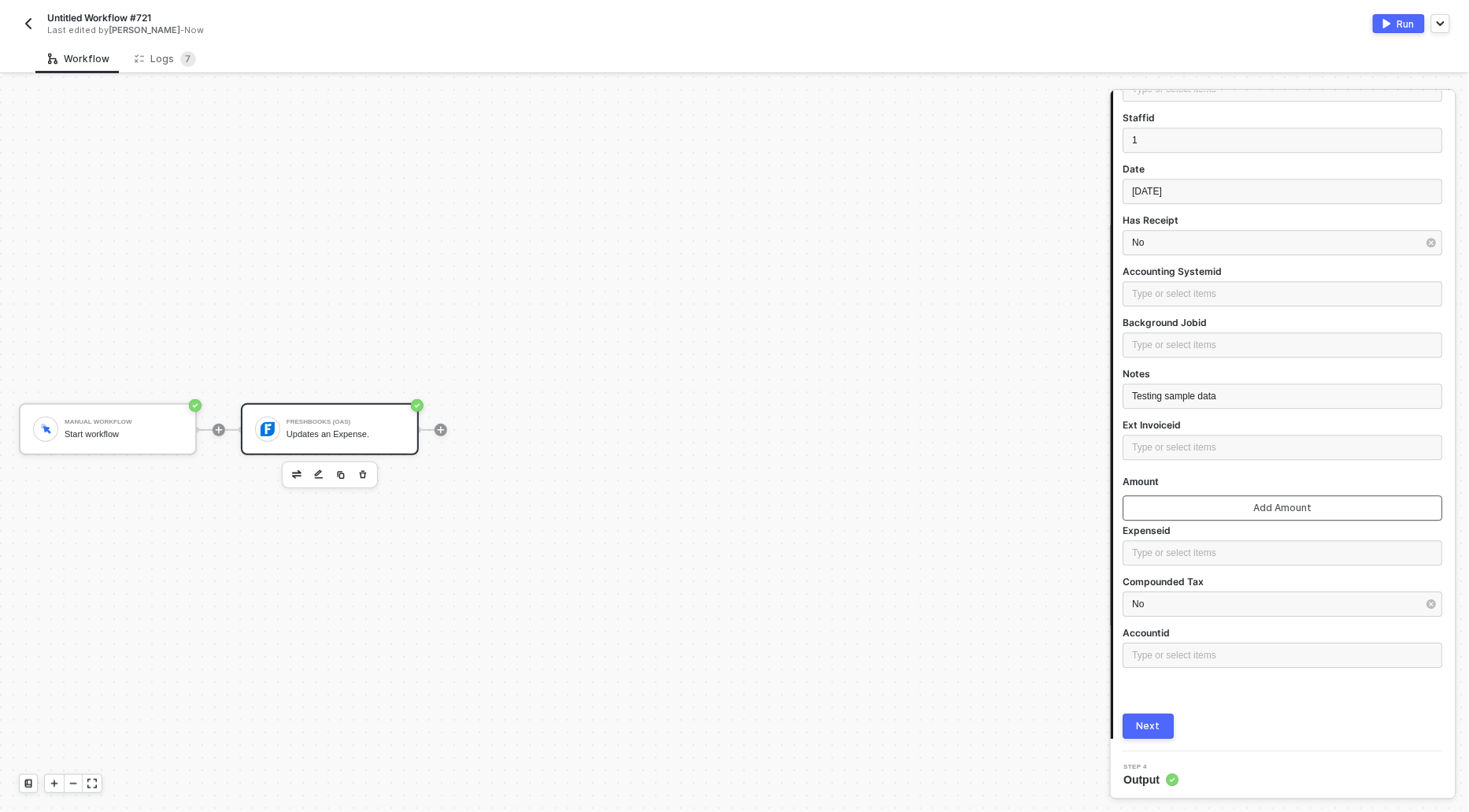
click at [1182, 509] on button "Add Amount" at bounding box center [1283, 508] width 320 height 26
click at [1160, 432] on div "Type or select items ﻿" at bounding box center [1283, 430] width 281 height 15
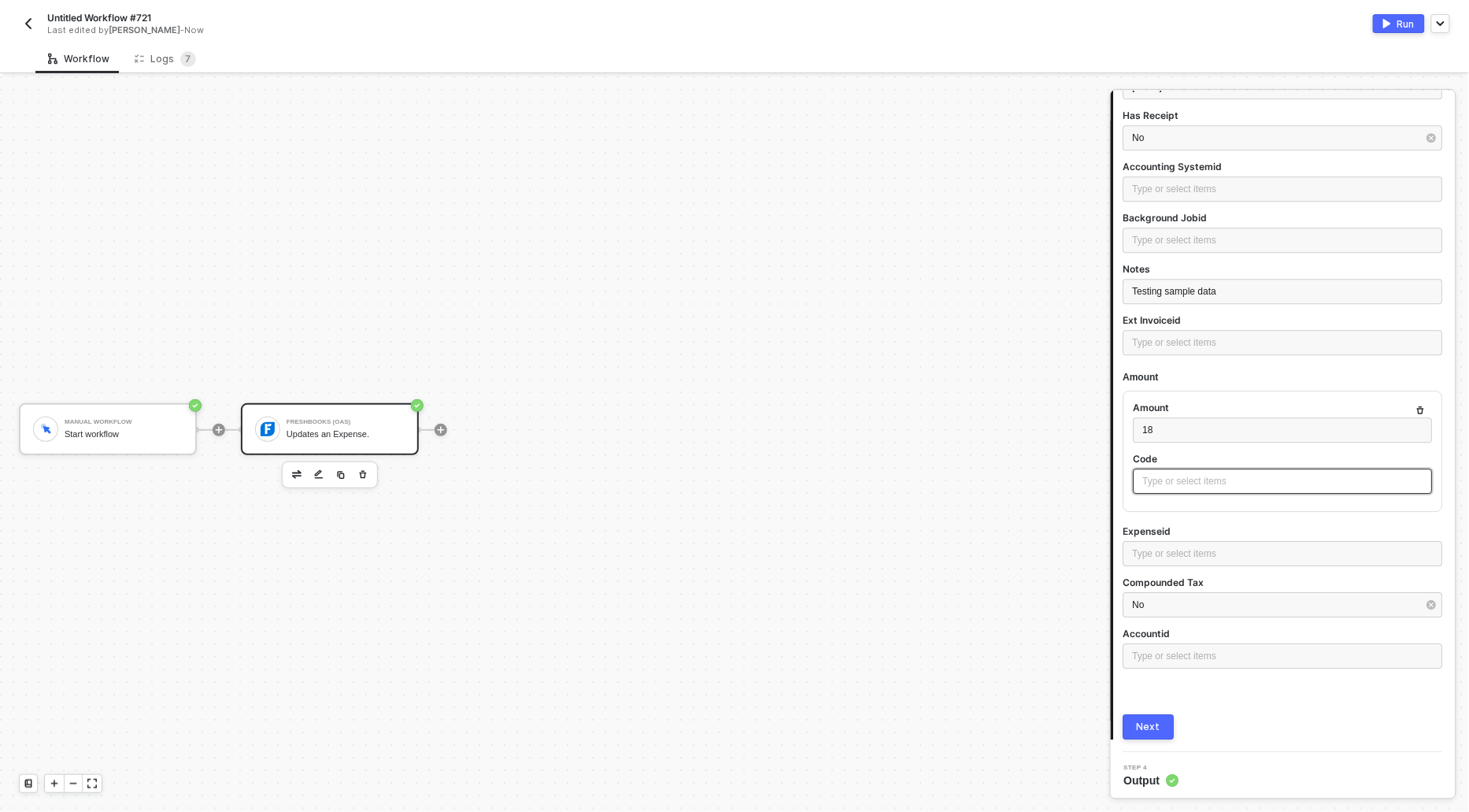
click at [1165, 481] on div "Type or select items ﻿" at bounding box center [1283, 481] width 281 height 15
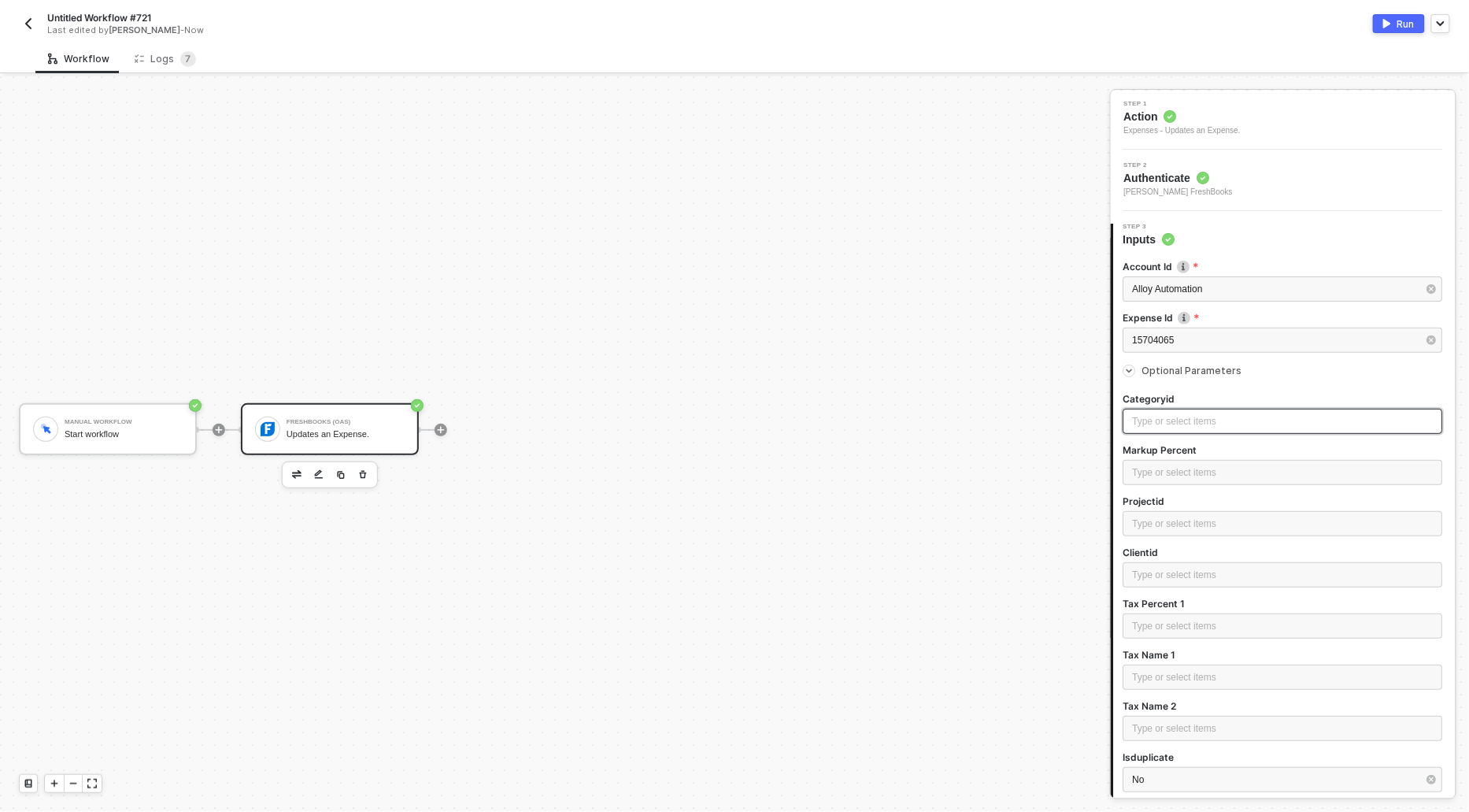
scroll to position [97, 0]
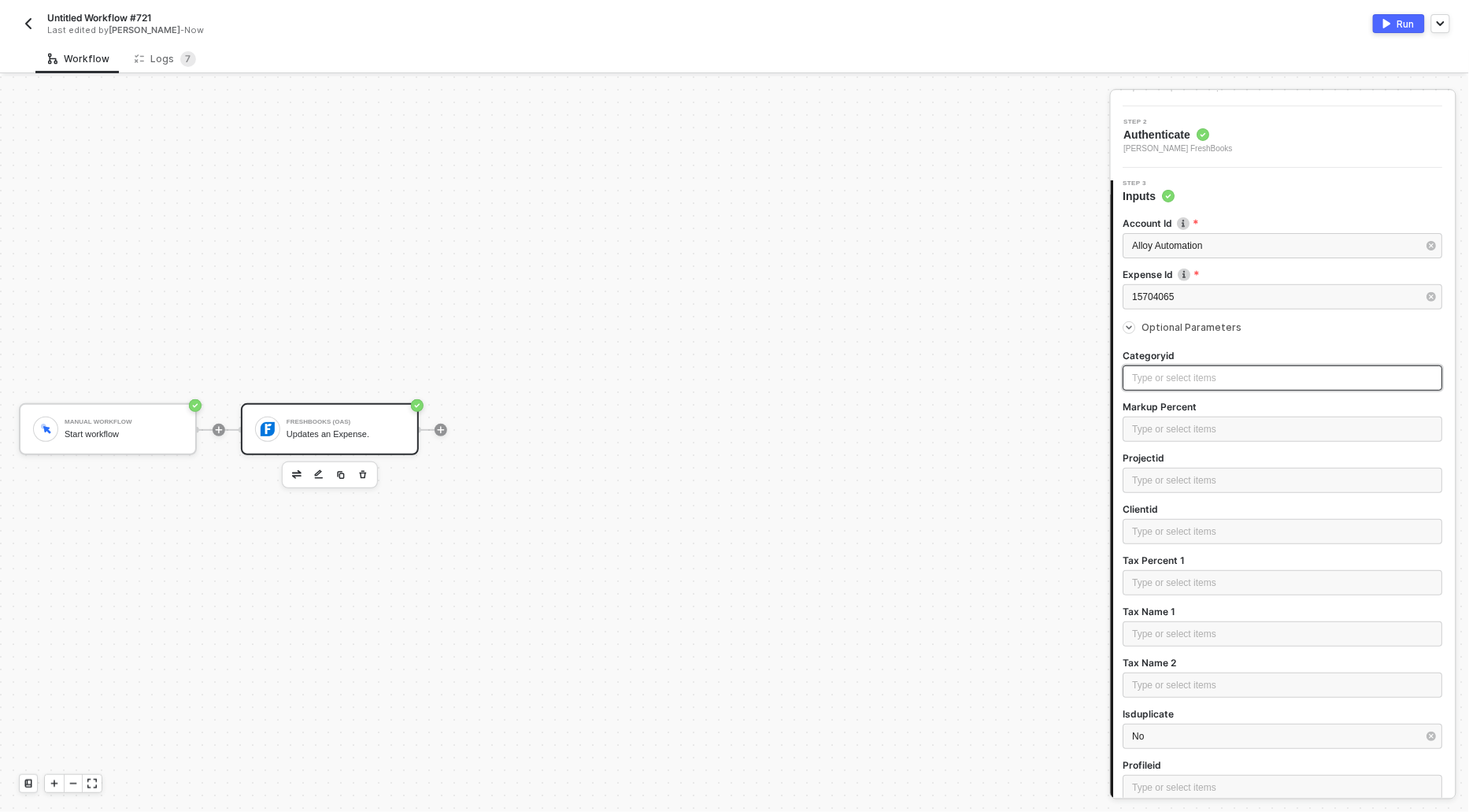
click at [1177, 383] on div "Type or select items ﻿" at bounding box center [1283, 378] width 301 height 15
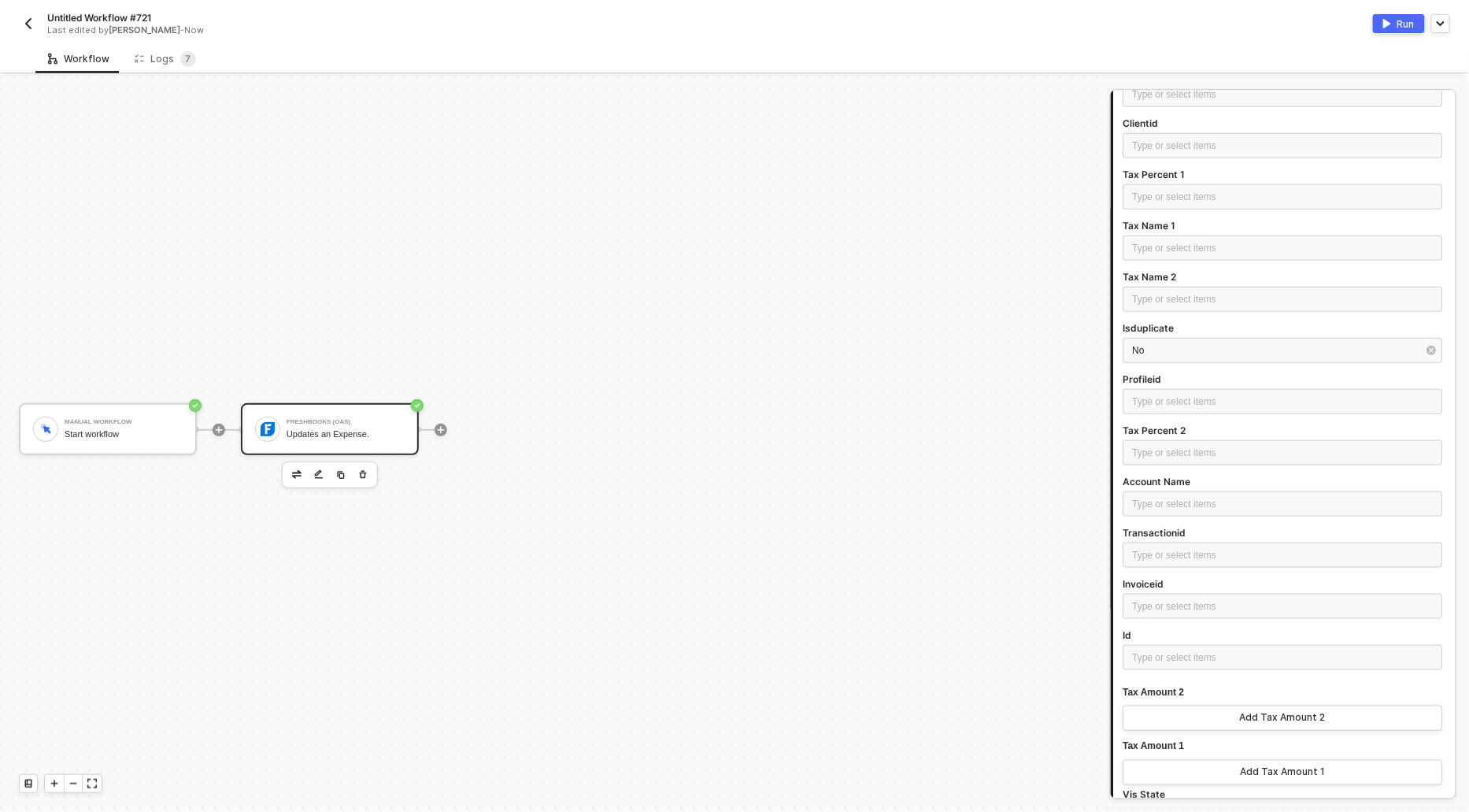
scroll to position [484, 0]
click at [1177, 456] on div "Type or select items ﻿" at bounding box center [1283, 451] width 301 height 15
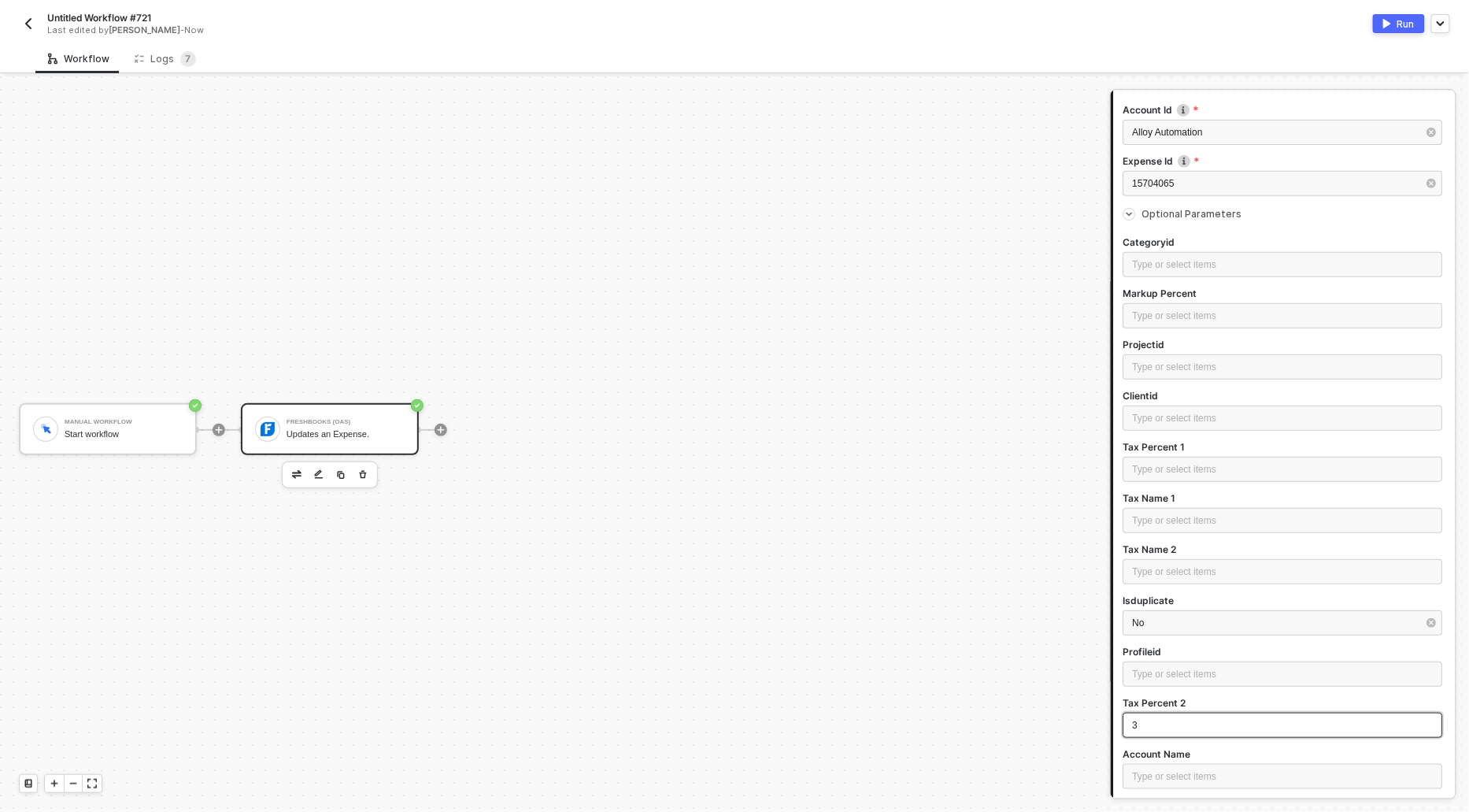
scroll to position [203, 0]
click at [1170, 479] on div "Type or select items ﻿" at bounding box center [1283, 477] width 301 height 15
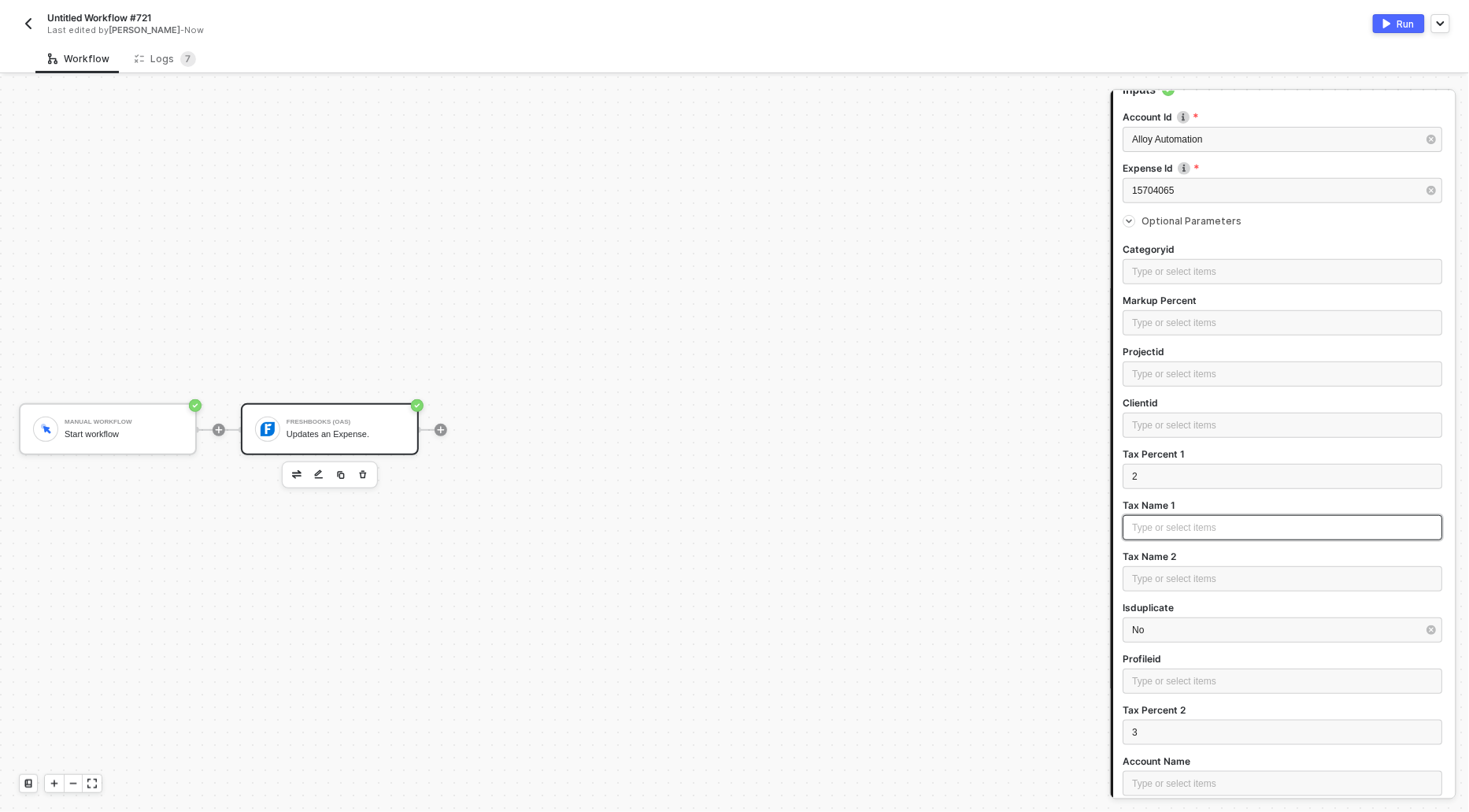
click at [1159, 530] on div "Type or select items ﻿" at bounding box center [1283, 528] width 301 height 15
click at [1159, 581] on div "Type or select items ﻿" at bounding box center [1283, 579] width 301 height 15
click at [1143, 529] on span "Income tax" at bounding box center [1156, 528] width 46 height 11
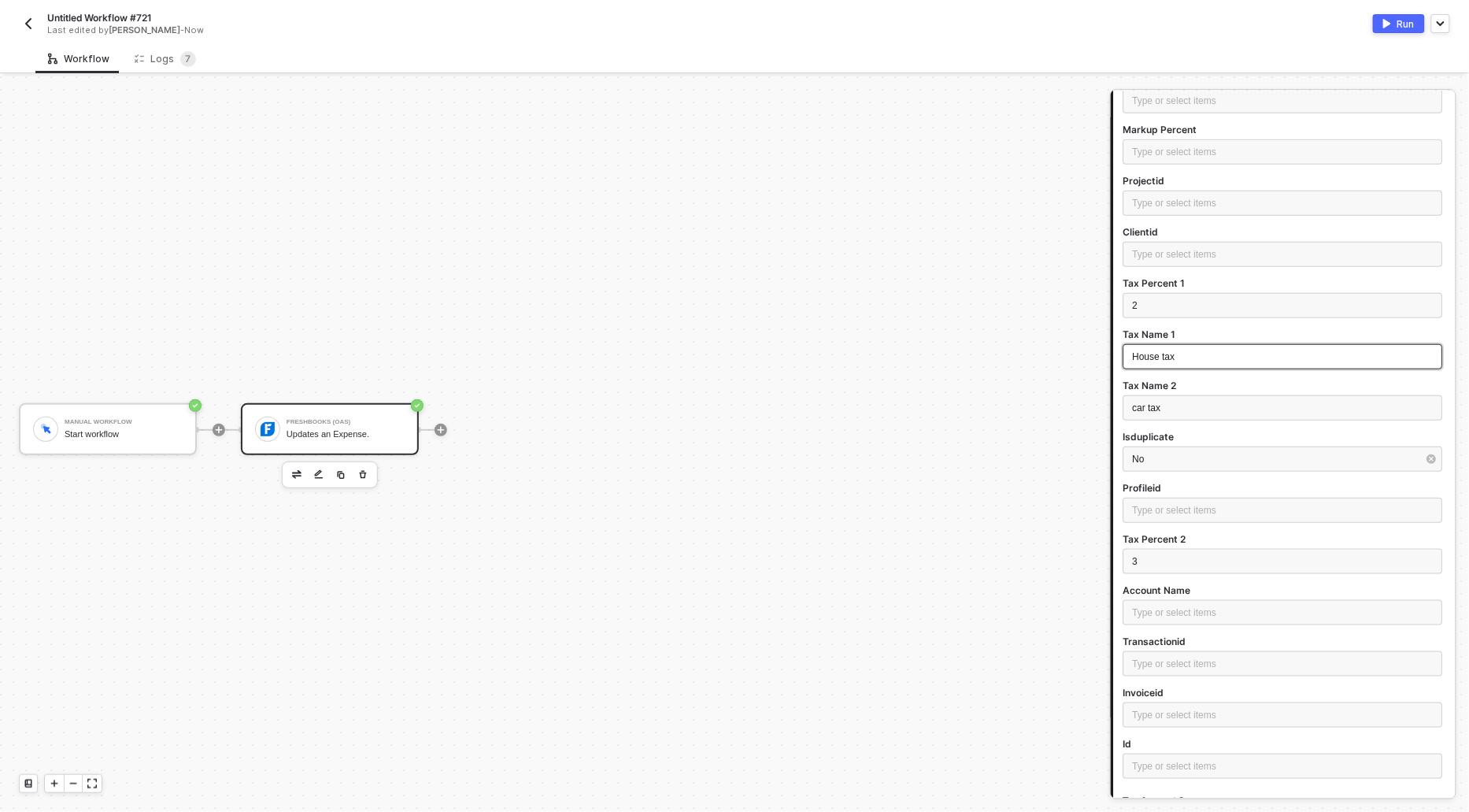
scroll to position [0, 0]
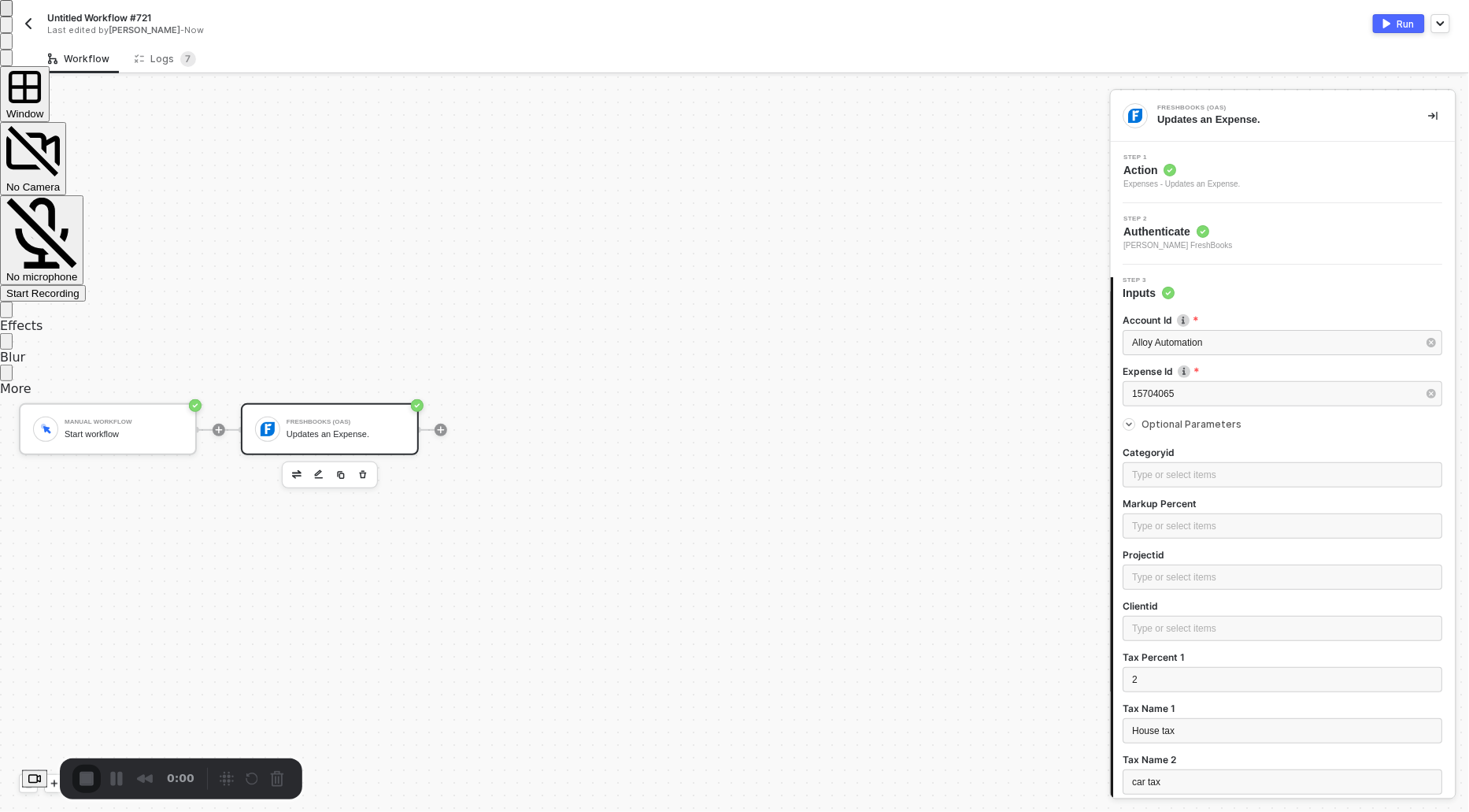
click at [79, 287] on span "Start Recording" at bounding box center [43, 293] width 73 height 12
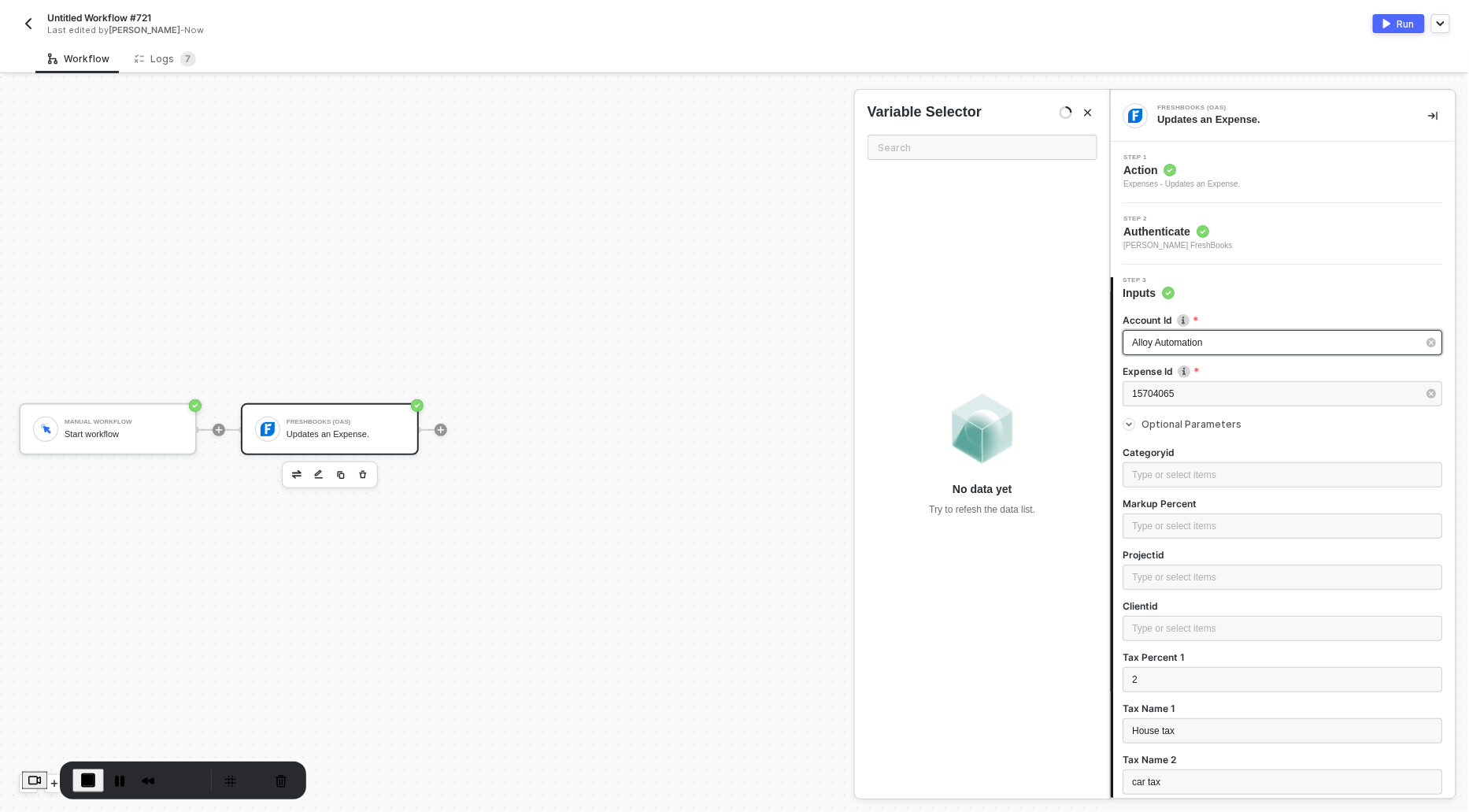
click at [1203, 338] on span "Alloy Automation" at bounding box center [1167, 343] width 70 height 11
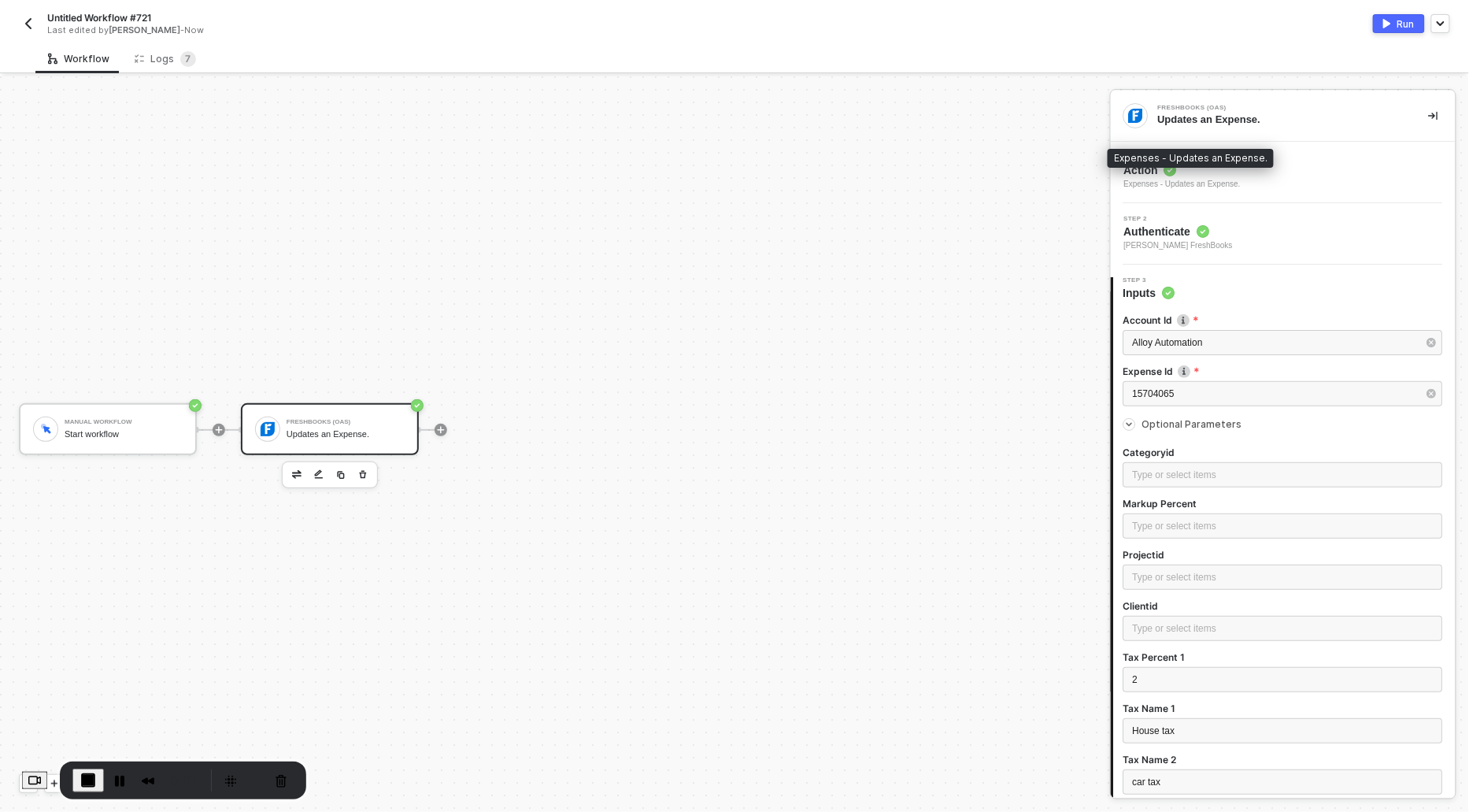
click at [1146, 182] on div "Expenses - Updates an Expense." at bounding box center [1183, 184] width 117 height 13
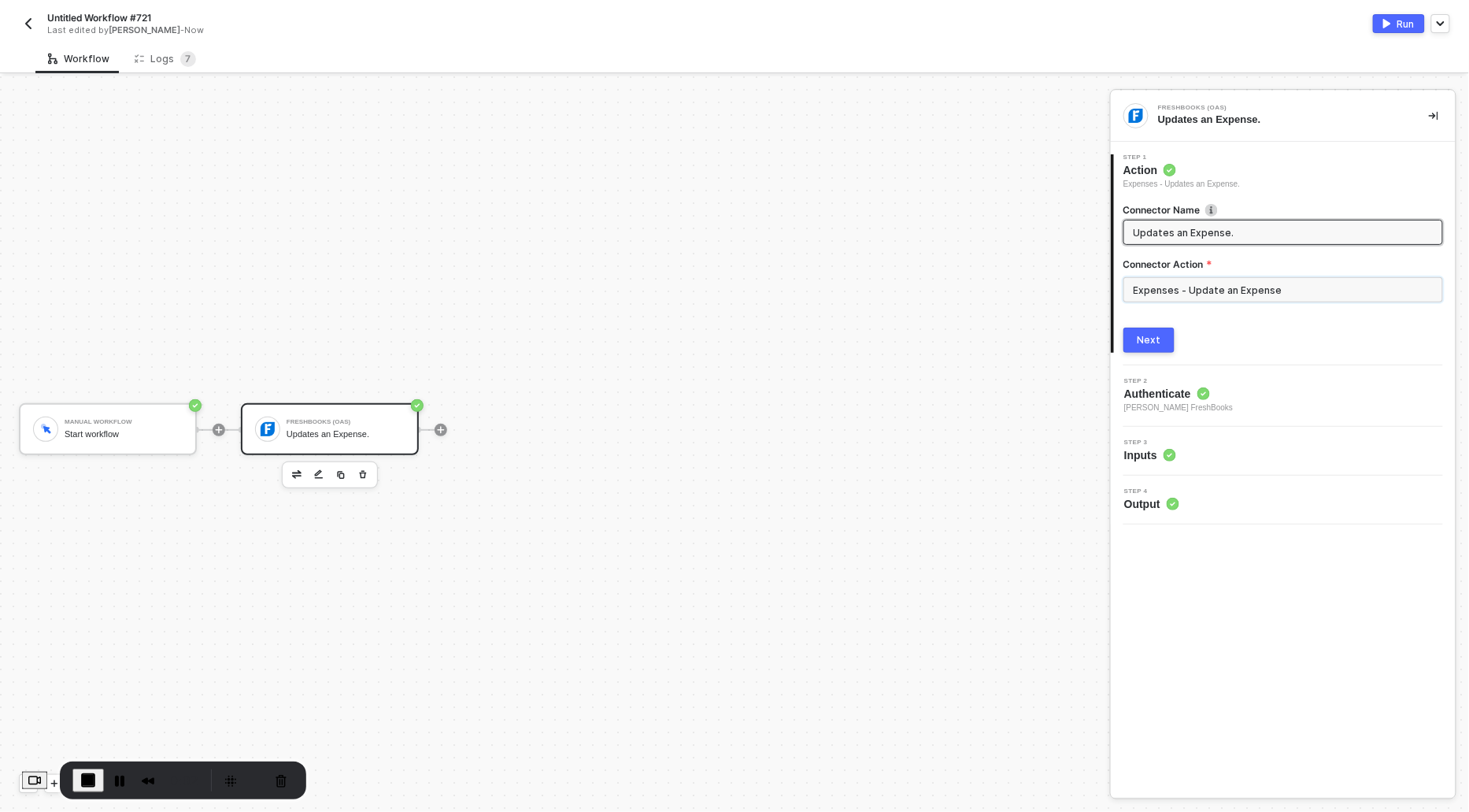
click at [1197, 298] on input "Expenses - Update an Expense" at bounding box center [1283, 290] width 320 height 26
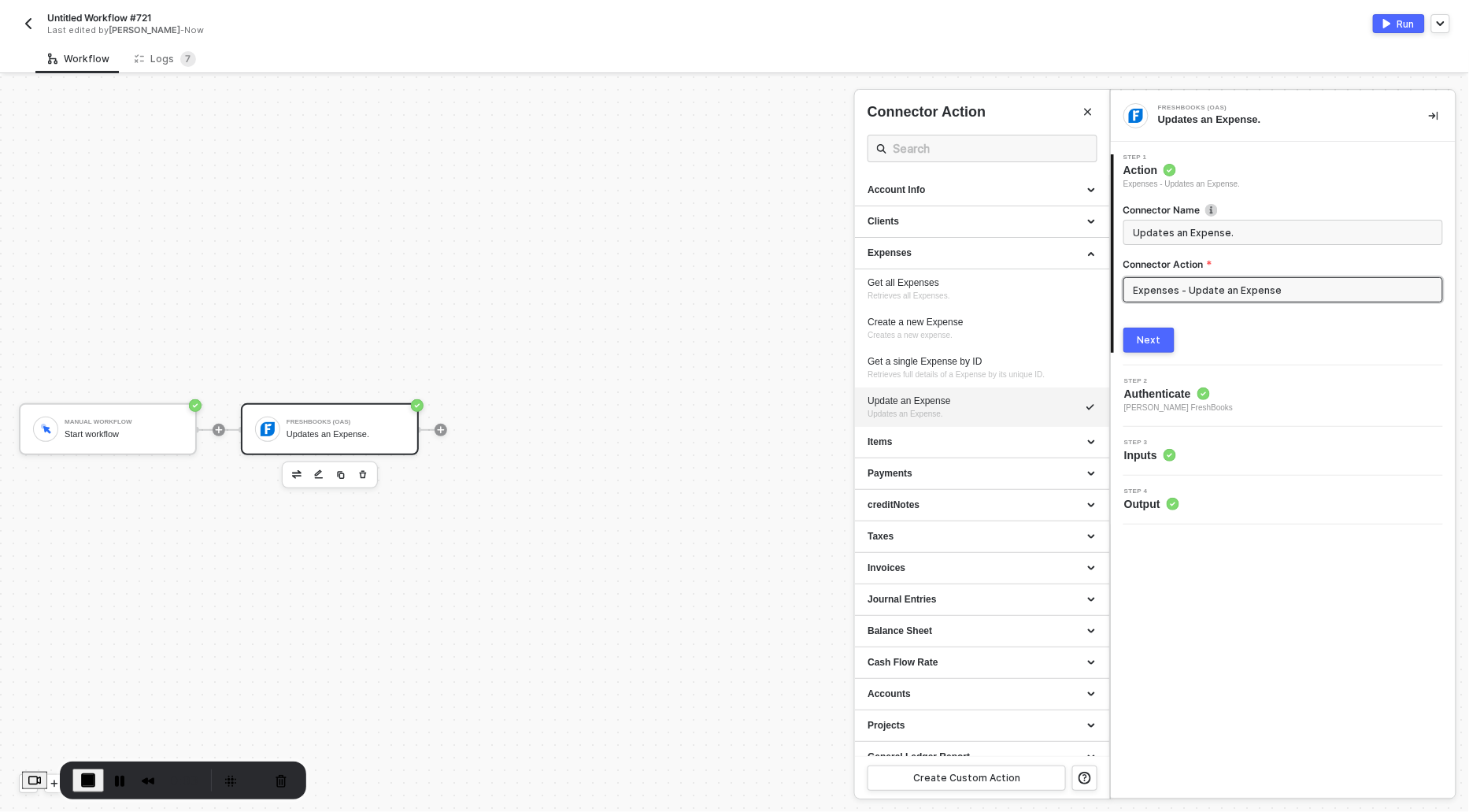
click at [1129, 350] on button "Next" at bounding box center [1149, 340] width 51 height 26
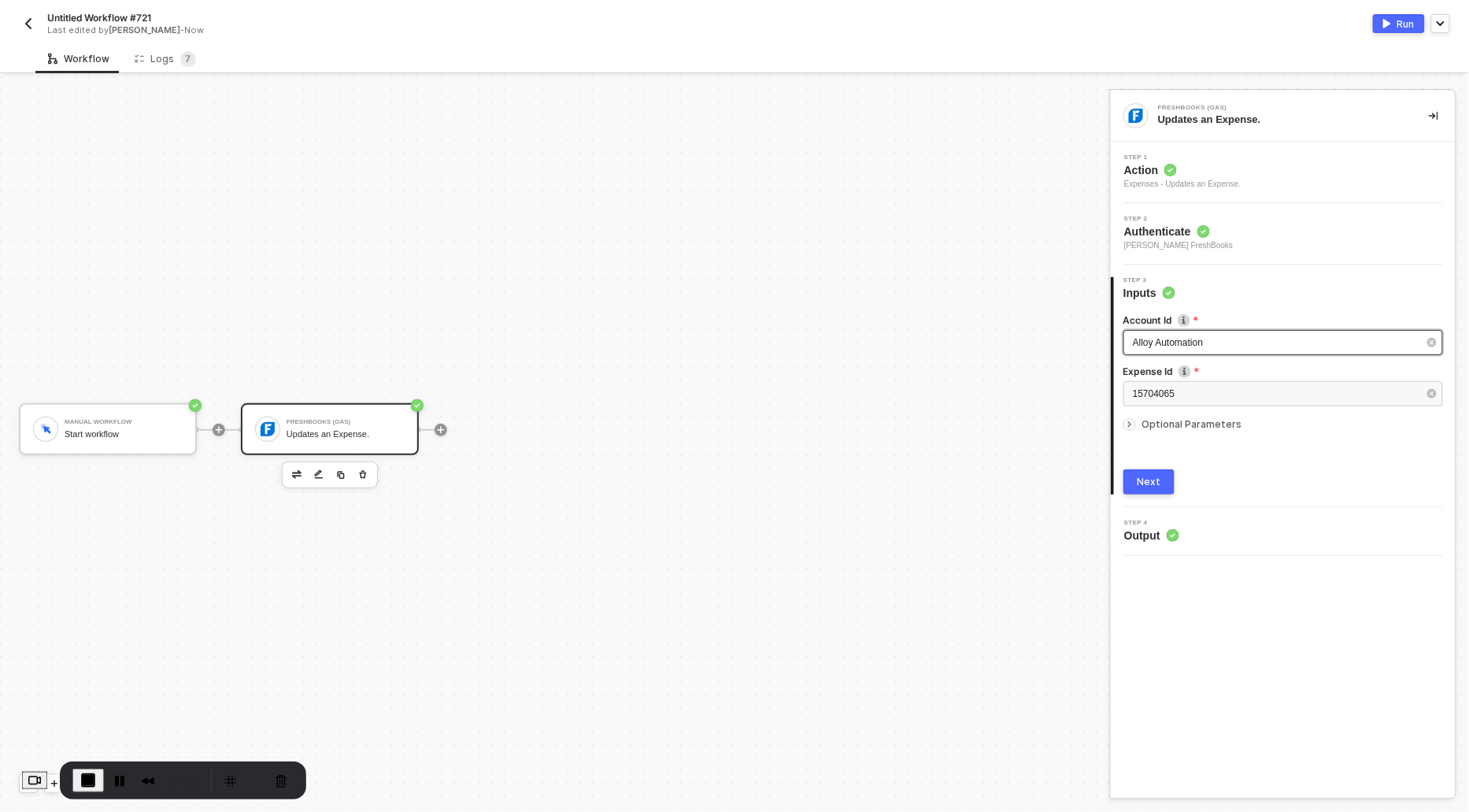
click at [1155, 348] on div "Alloy Automation" at bounding box center [1275, 343] width 285 height 15
click at [951, 235] on div "Alloy Automation" at bounding box center [982, 235] width 230 height 26
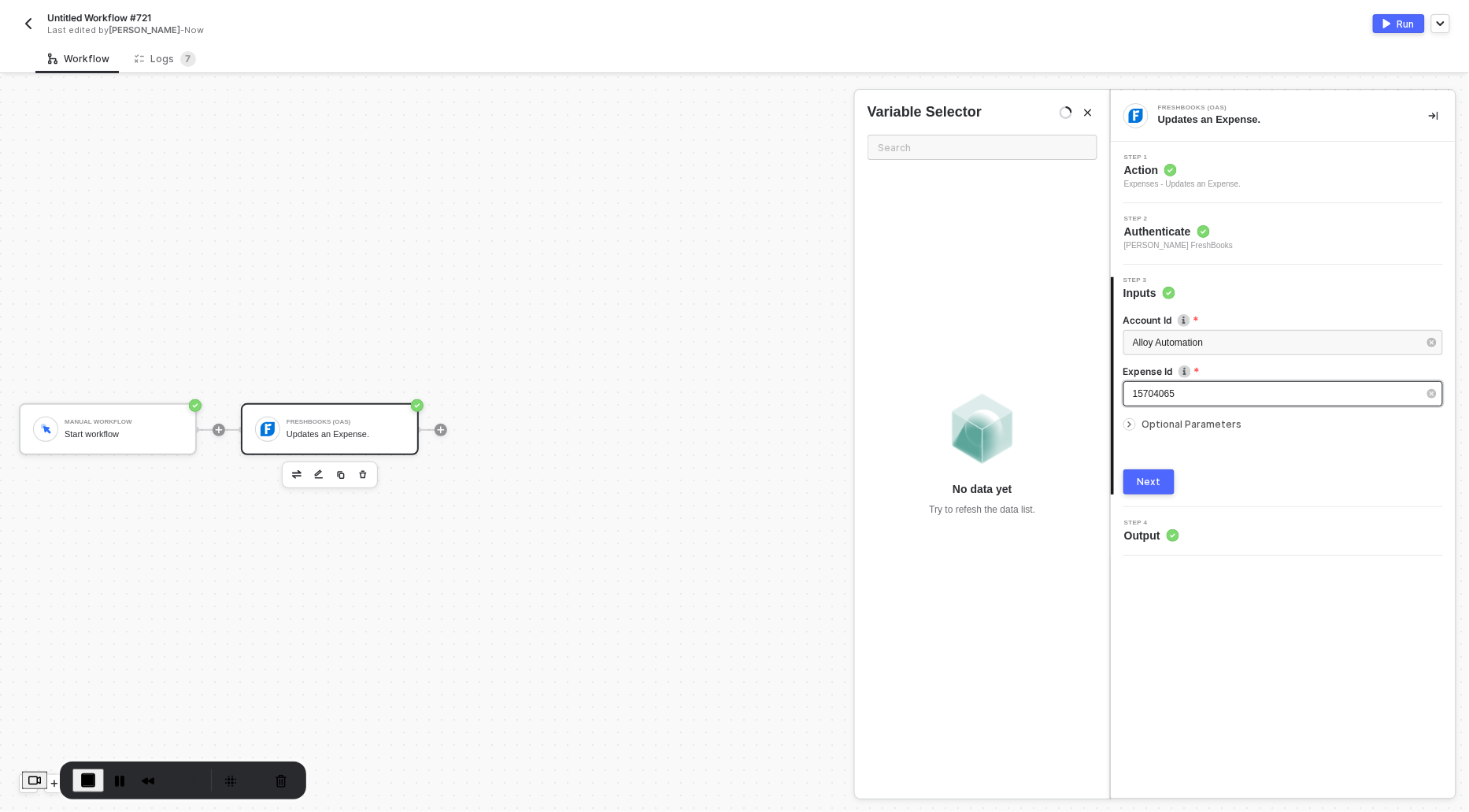
click at [1161, 384] on div "15704065" at bounding box center [1283, 394] width 320 height 26
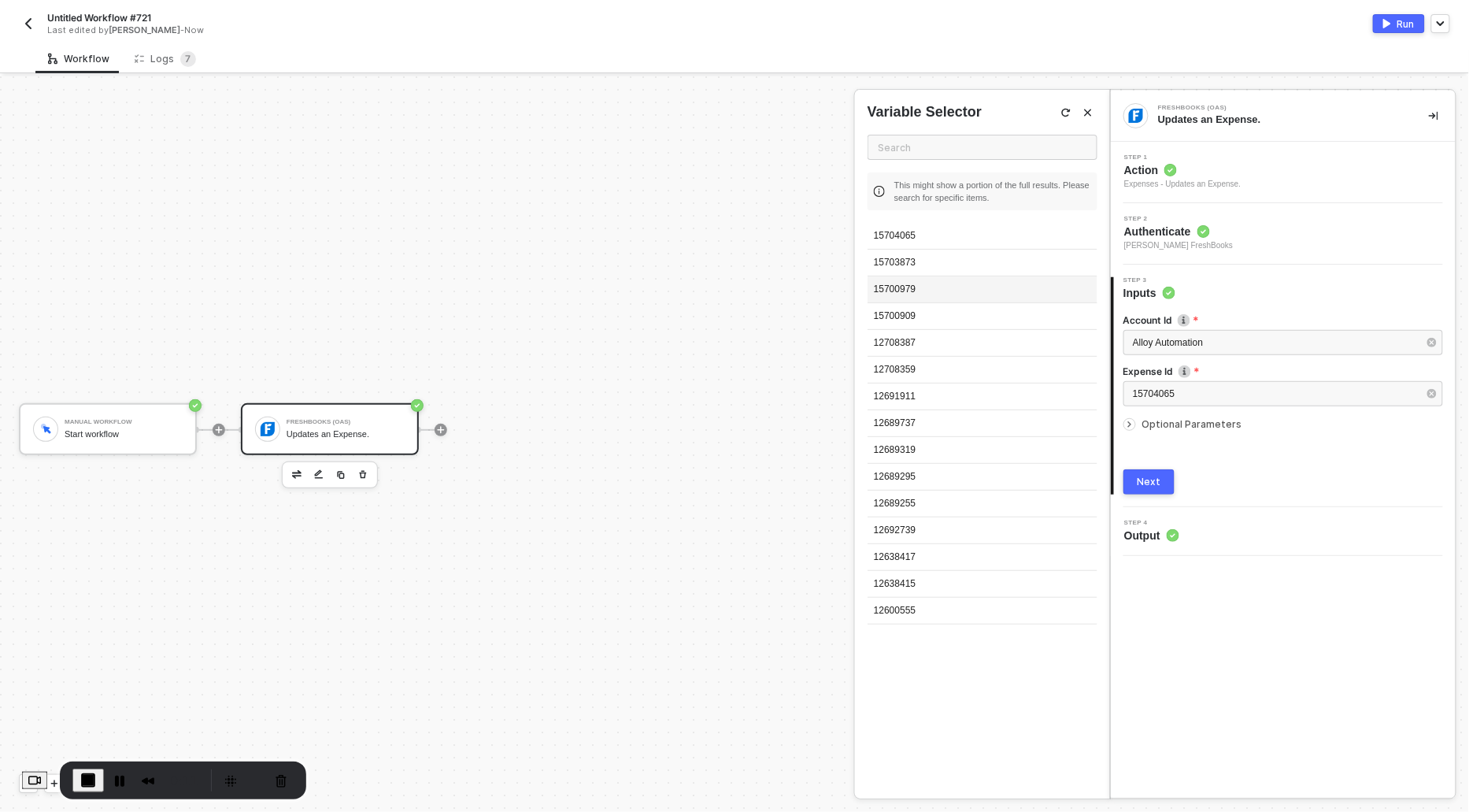
click at [940, 285] on div "15700979" at bounding box center [982, 289] width 230 height 26
click at [1132, 424] on icon "icon-arrow-right-small" at bounding box center [1129, 424] width 9 height 9
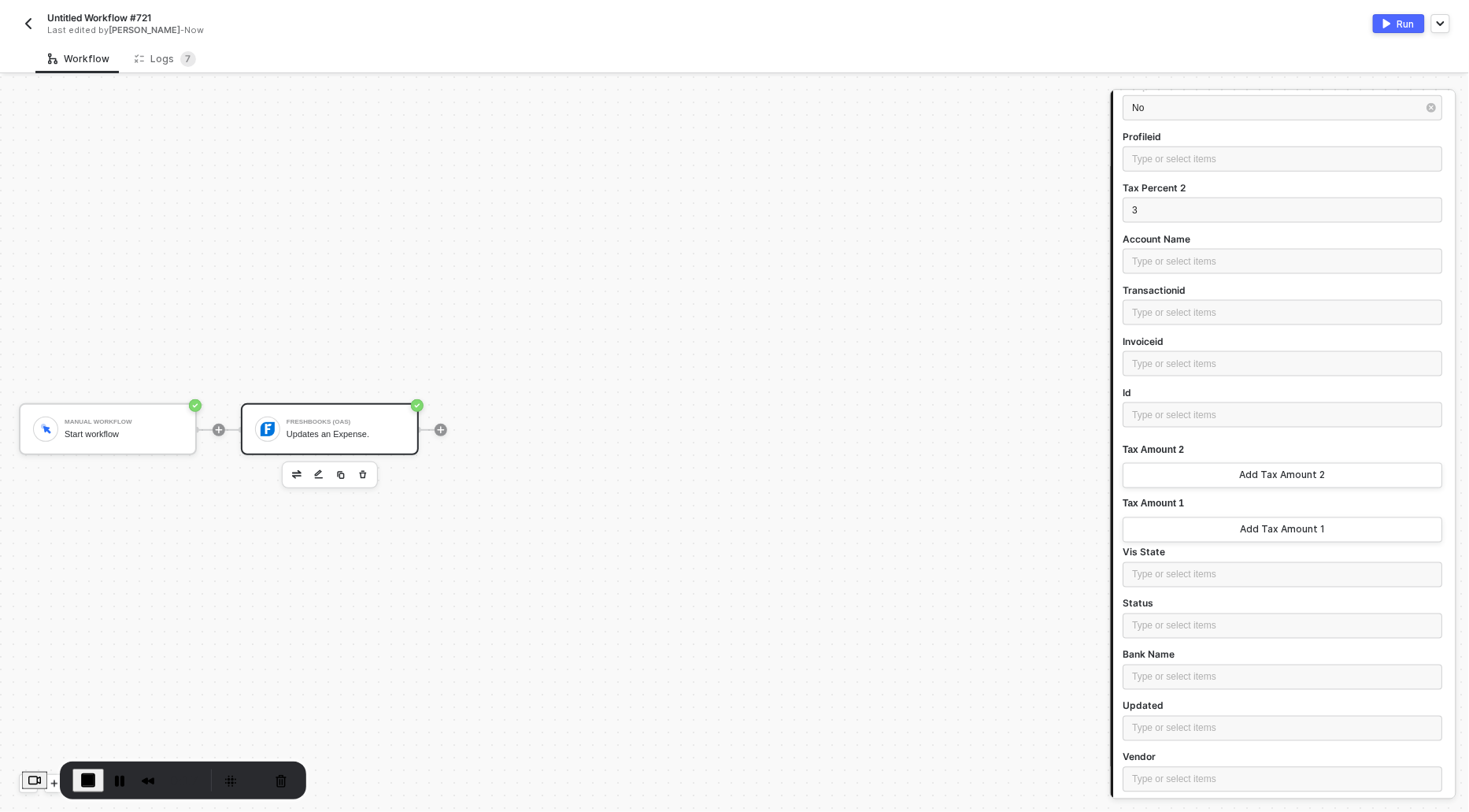
scroll to position [766, 0]
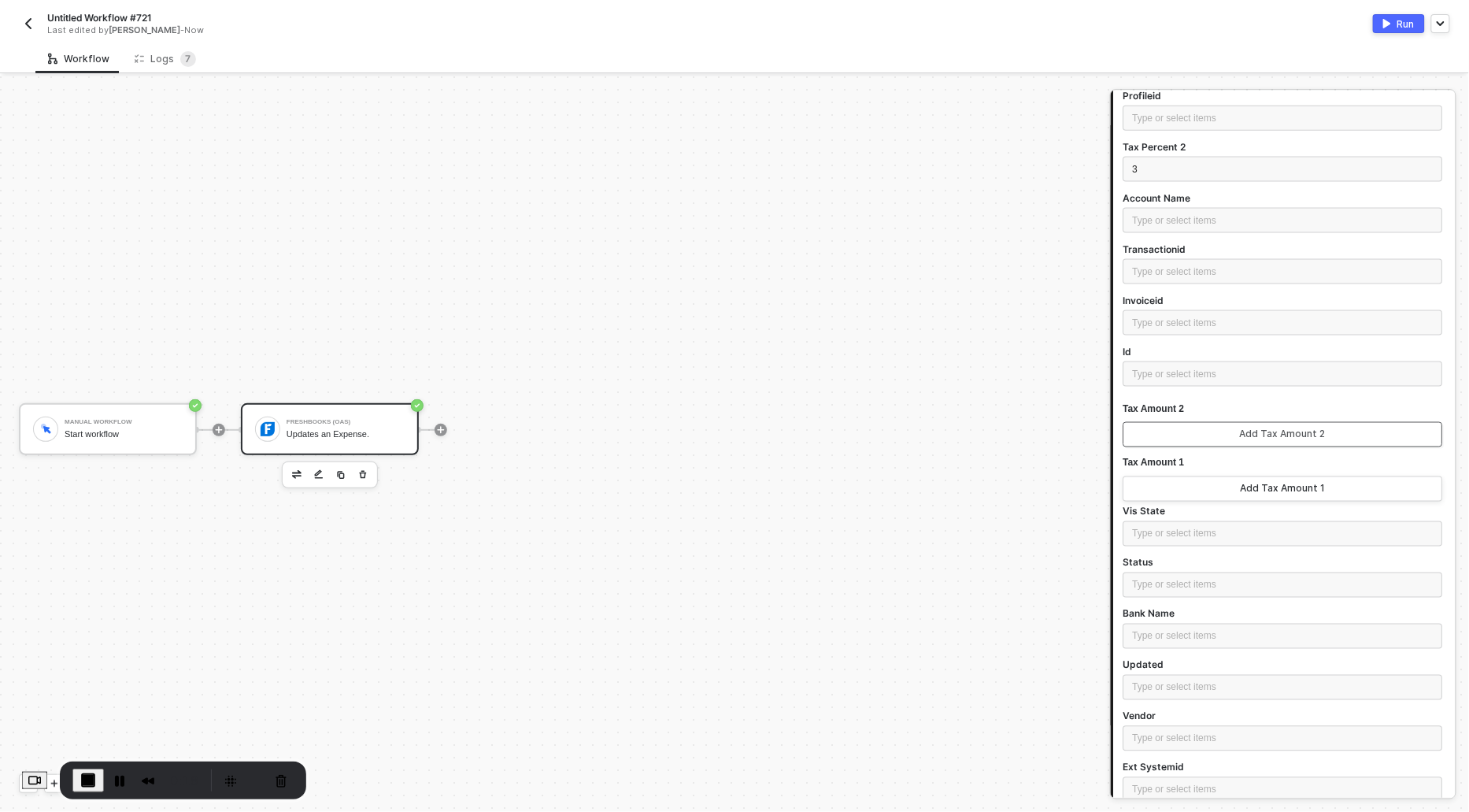
click at [1144, 425] on button "Add Tax Amount 2" at bounding box center [1283, 435] width 320 height 26
click at [1146, 433] on button "Add Tax Amount 2" at bounding box center [1283, 435] width 320 height 26
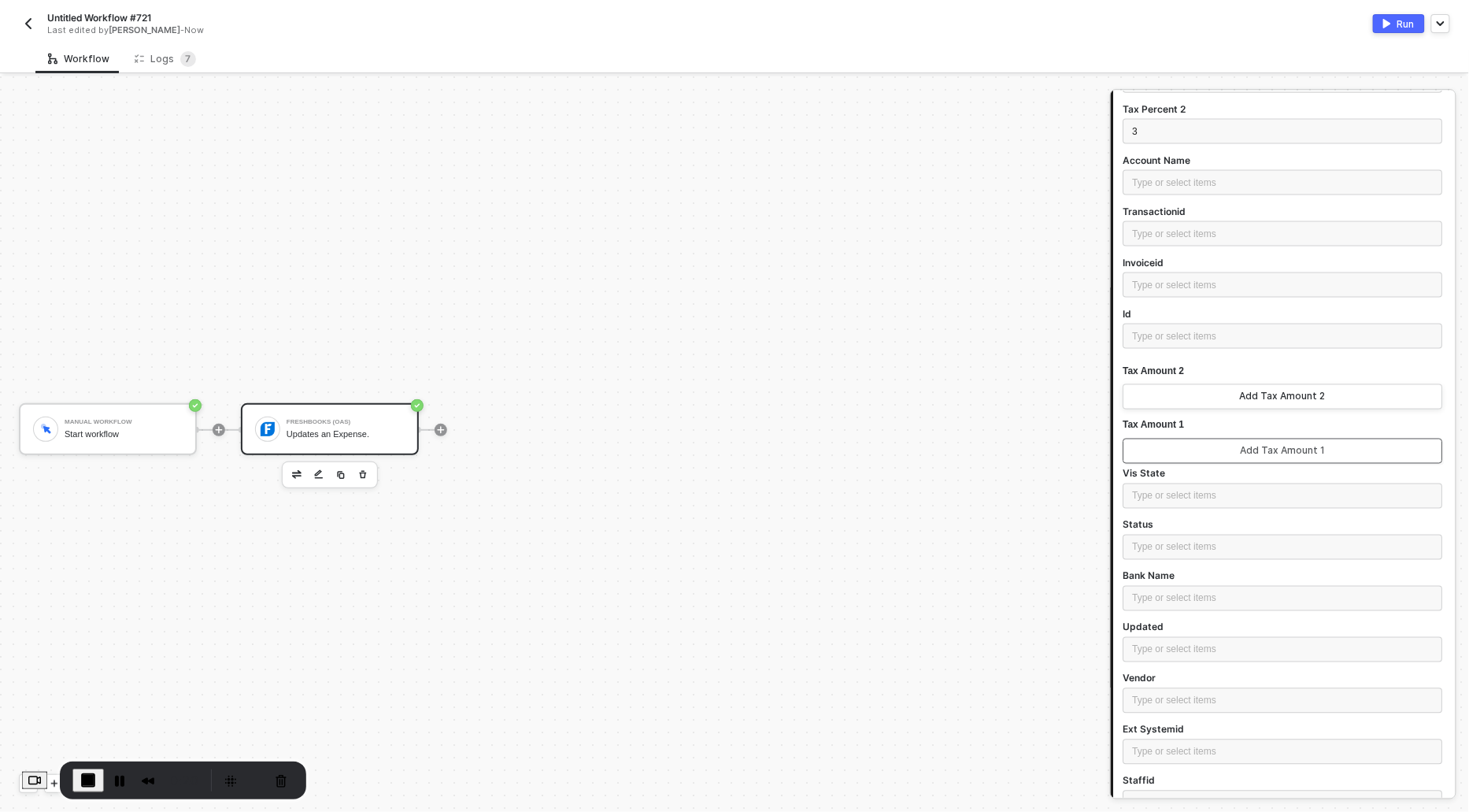
click at [1152, 446] on button "Add Tax Amount 1" at bounding box center [1283, 451] width 320 height 26
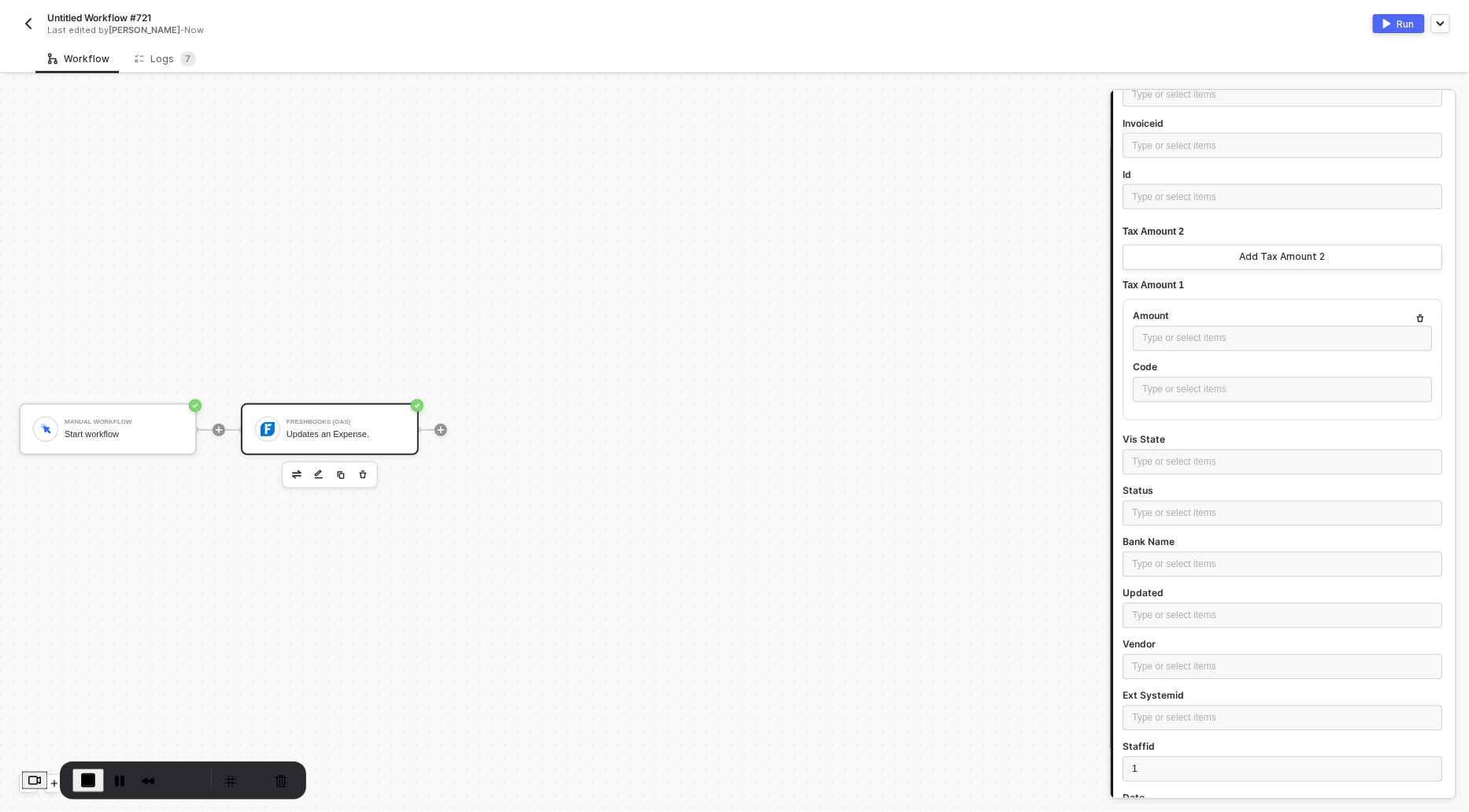
scroll to position [952, 0]
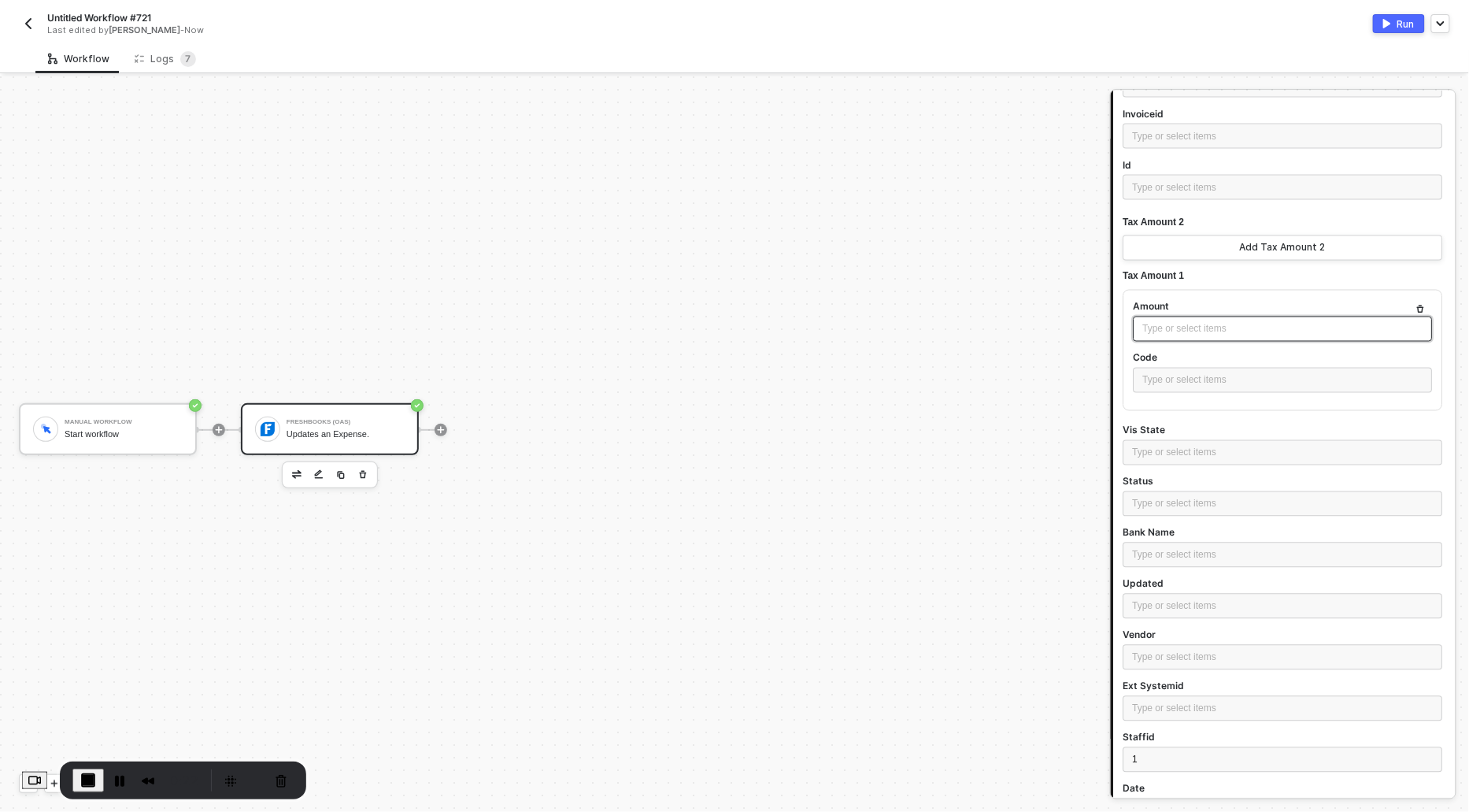
click at [1176, 323] on div "Type or select items ﻿" at bounding box center [1283, 329] width 281 height 15
click at [1173, 380] on div "Type or select items ﻿" at bounding box center [1283, 380] width 281 height 15
click at [88, 778] on button "End Recording" at bounding box center [87, 780] width 32 height 24
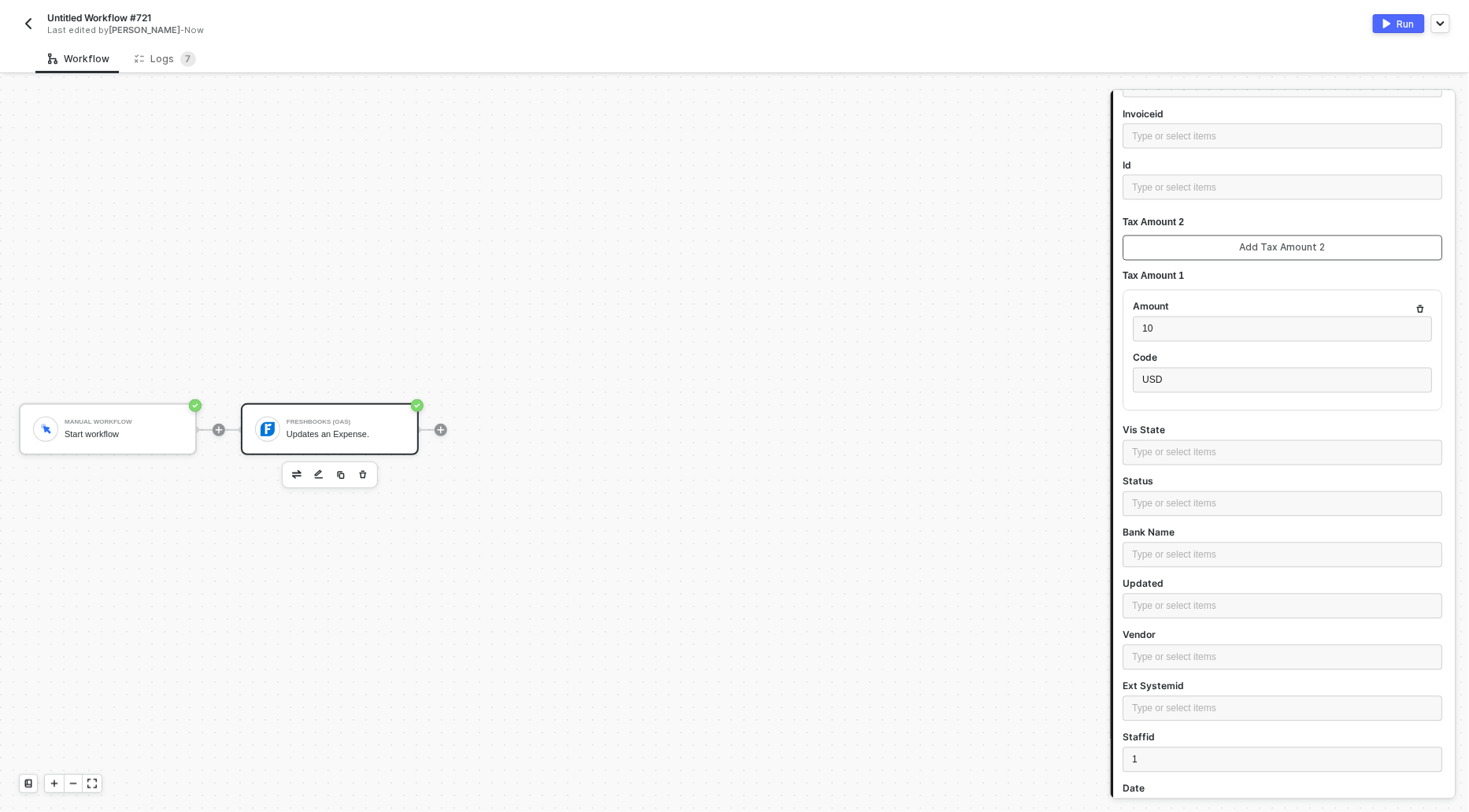
click at [1201, 235] on button "Add Tax Amount 2" at bounding box center [1283, 248] width 320 height 26
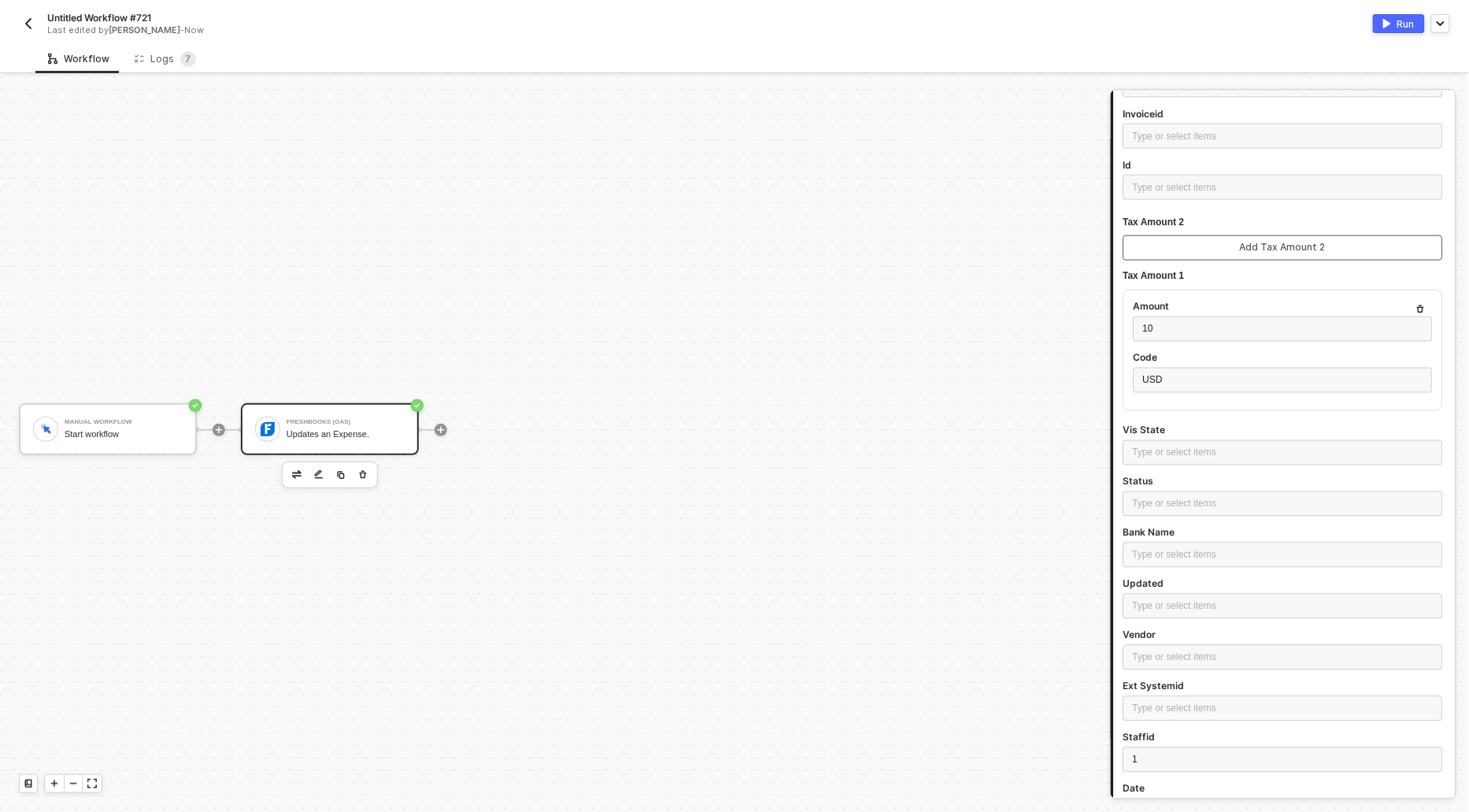
click at [1201, 235] on button "Add Tax Amount 2" at bounding box center [1283, 248] width 320 height 26
drag, startPoint x: 1190, startPoint y: 220, endPoint x: 1119, endPoint y: 217, distance: 71.1
click at [1119, 218] on div "Account Id Alloy Automation Expense Id 15700979 Optional Parameters Categoryid …" at bounding box center [1284, 406] width 342 height 2115
copy span "Tax Amount 2"
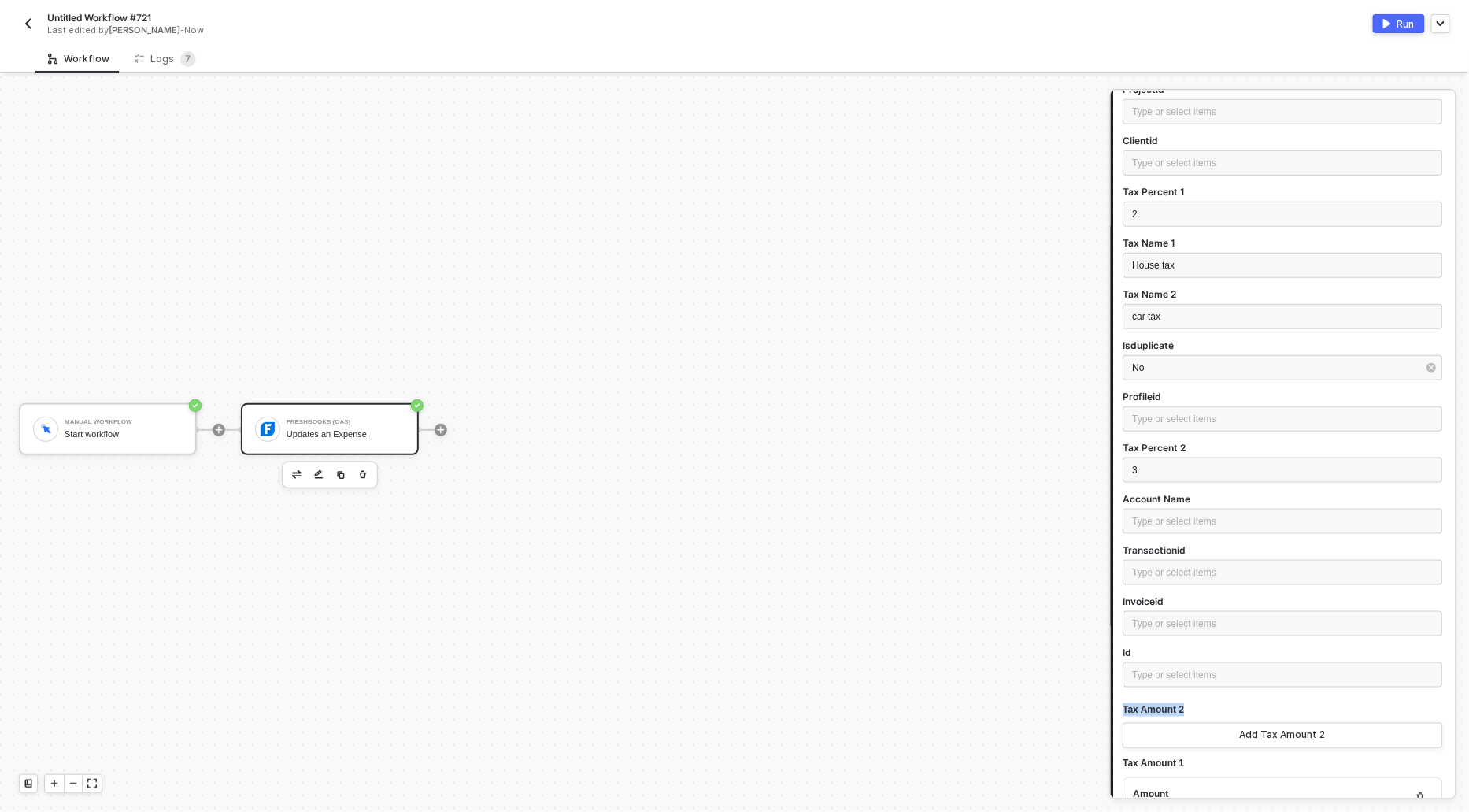
scroll to position [344, 0]
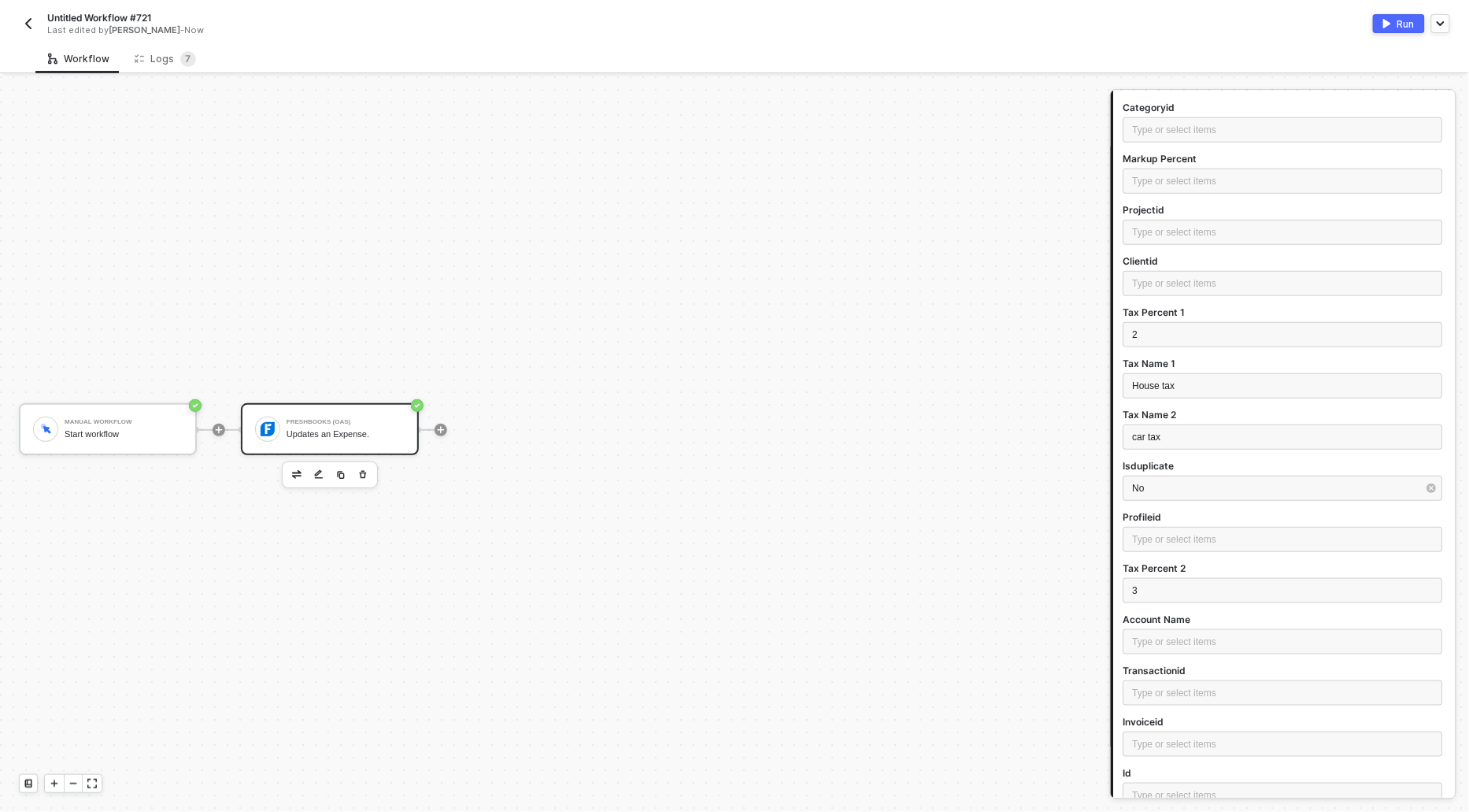
click at [1397, 20] on button "Run" at bounding box center [1399, 24] width 52 height 19
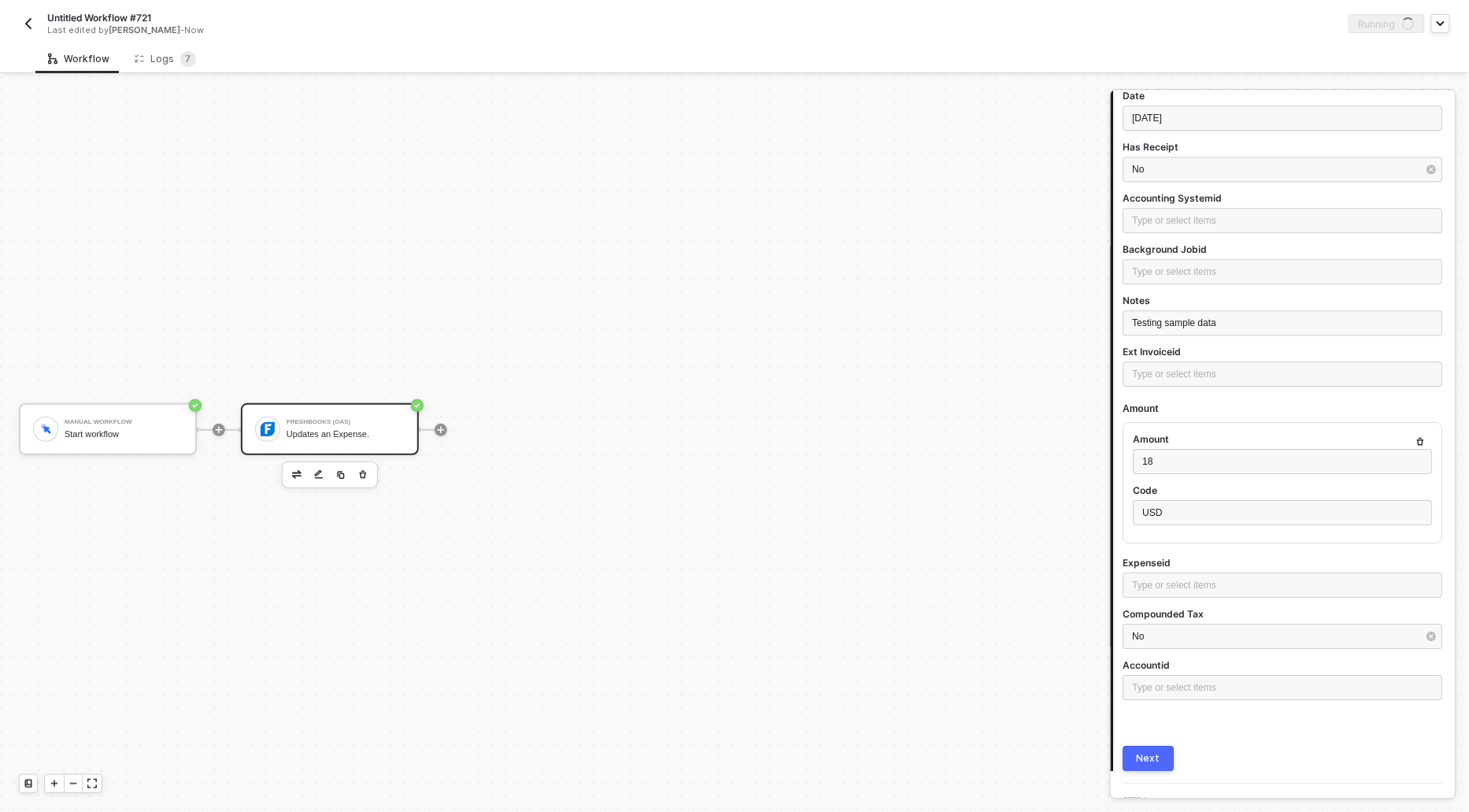
scroll to position [1677, 0]
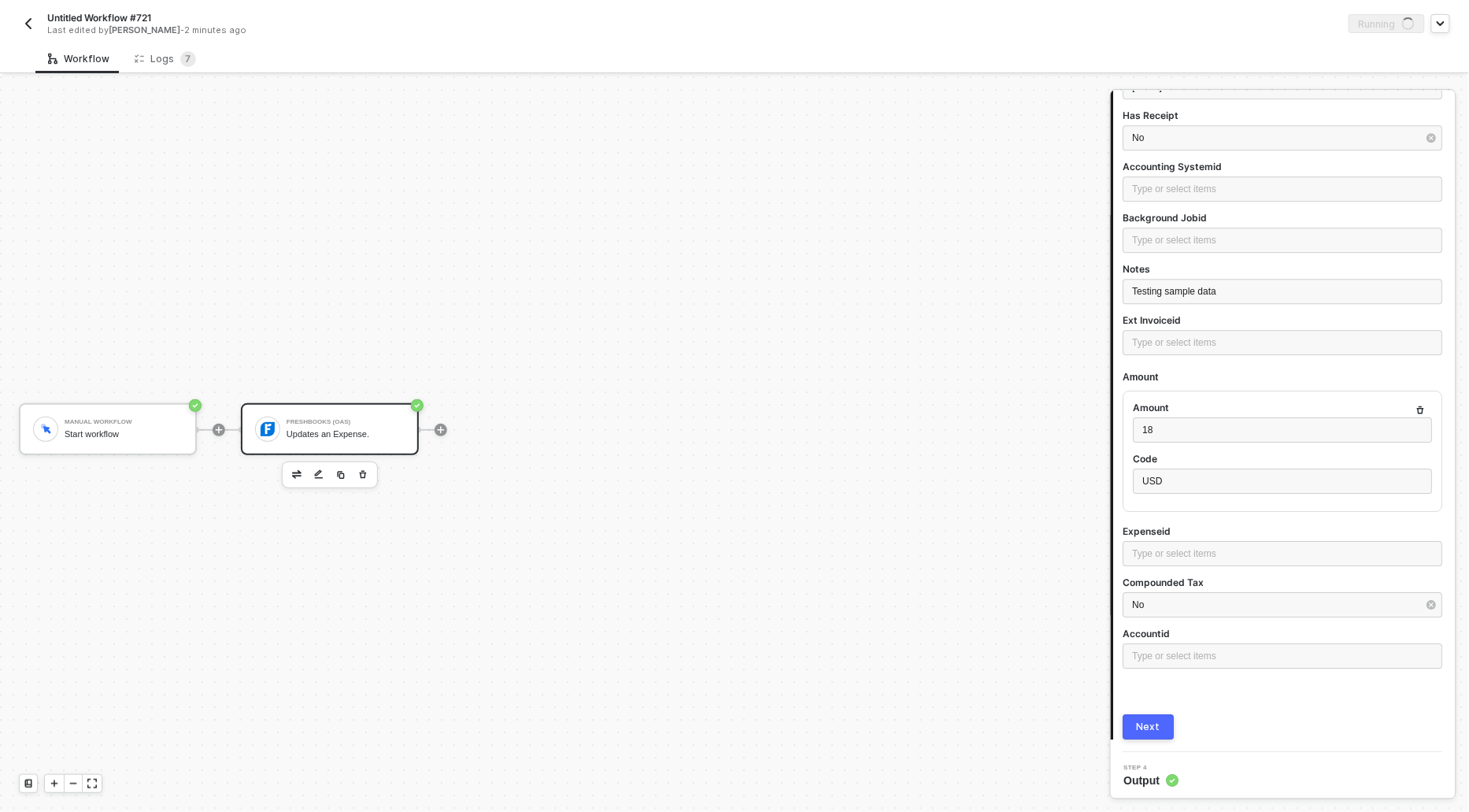
click at [1156, 716] on button "Next" at bounding box center [1149, 727] width 51 height 26
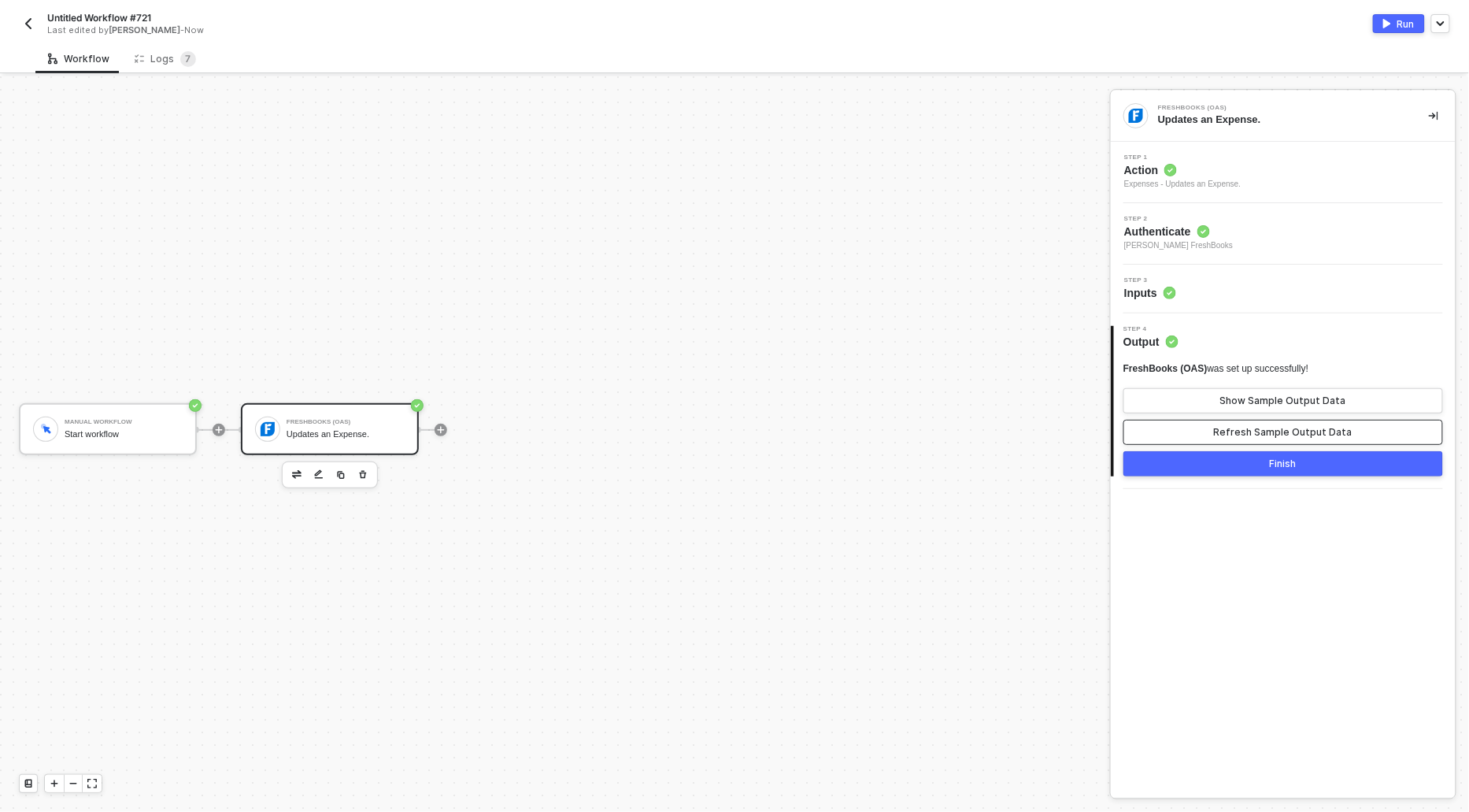
click at [1266, 433] on button "Refresh Sample Output Data" at bounding box center [1283, 432] width 320 height 26
click at [1260, 403] on div "Show Sample Output Data" at bounding box center [1283, 401] width 126 height 13
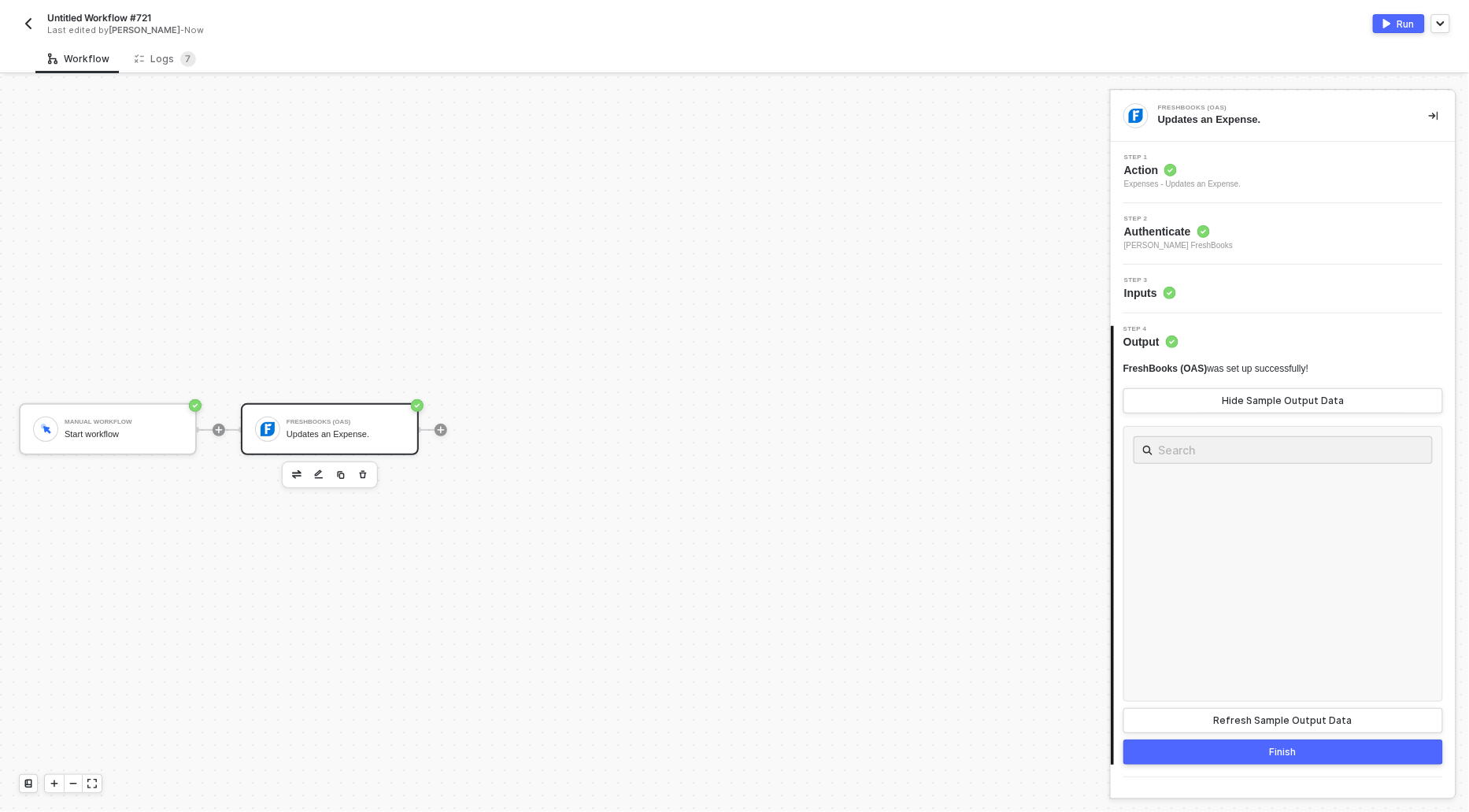
click at [1397, 21] on button "Run" at bounding box center [1399, 24] width 52 height 19
click at [1141, 160] on div "Step 1 Action Expenses - Updates an Expense." at bounding box center [1183, 172] width 117 height 36
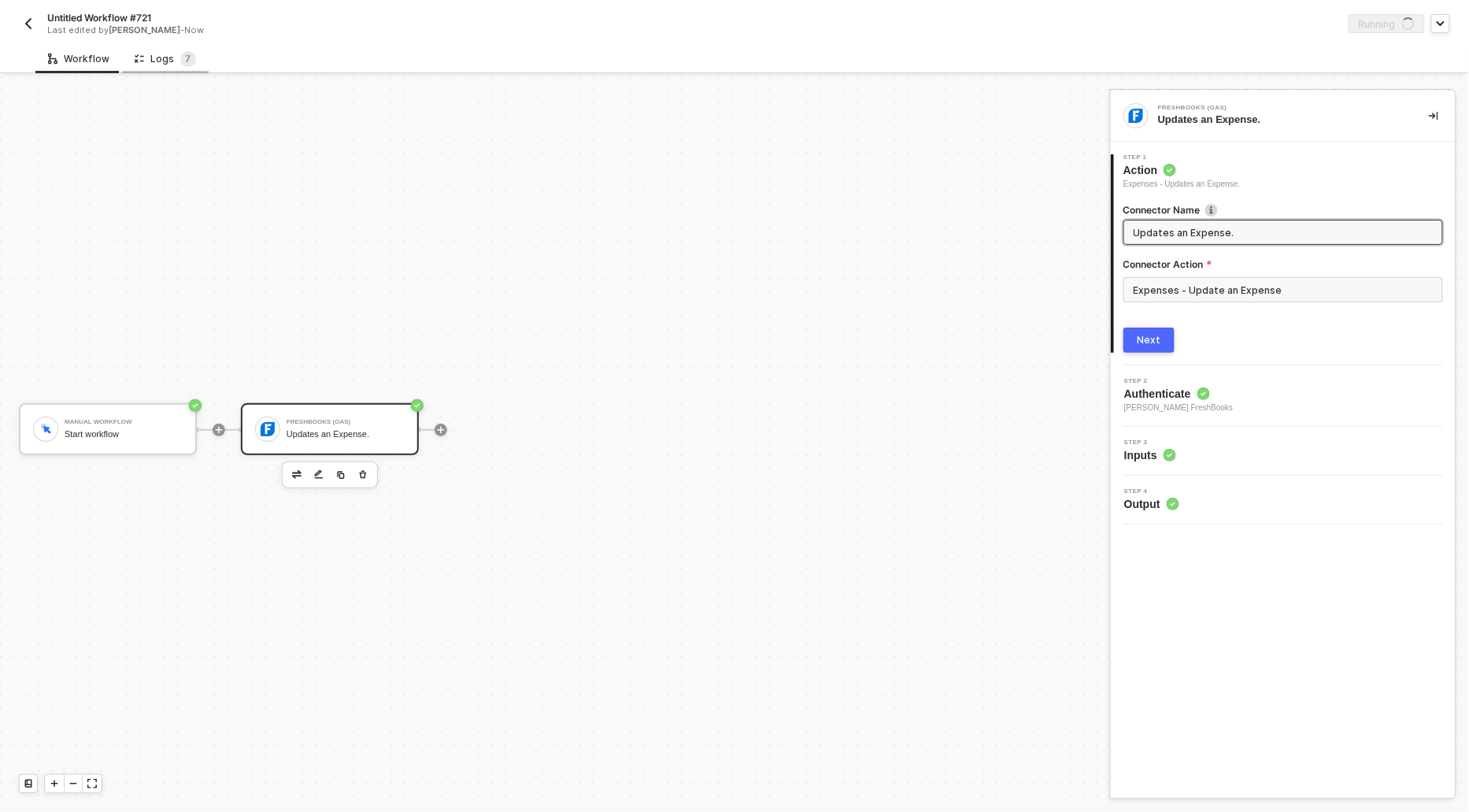
click at [157, 65] on div "Logs 7" at bounding box center [165, 58] width 61 height 15
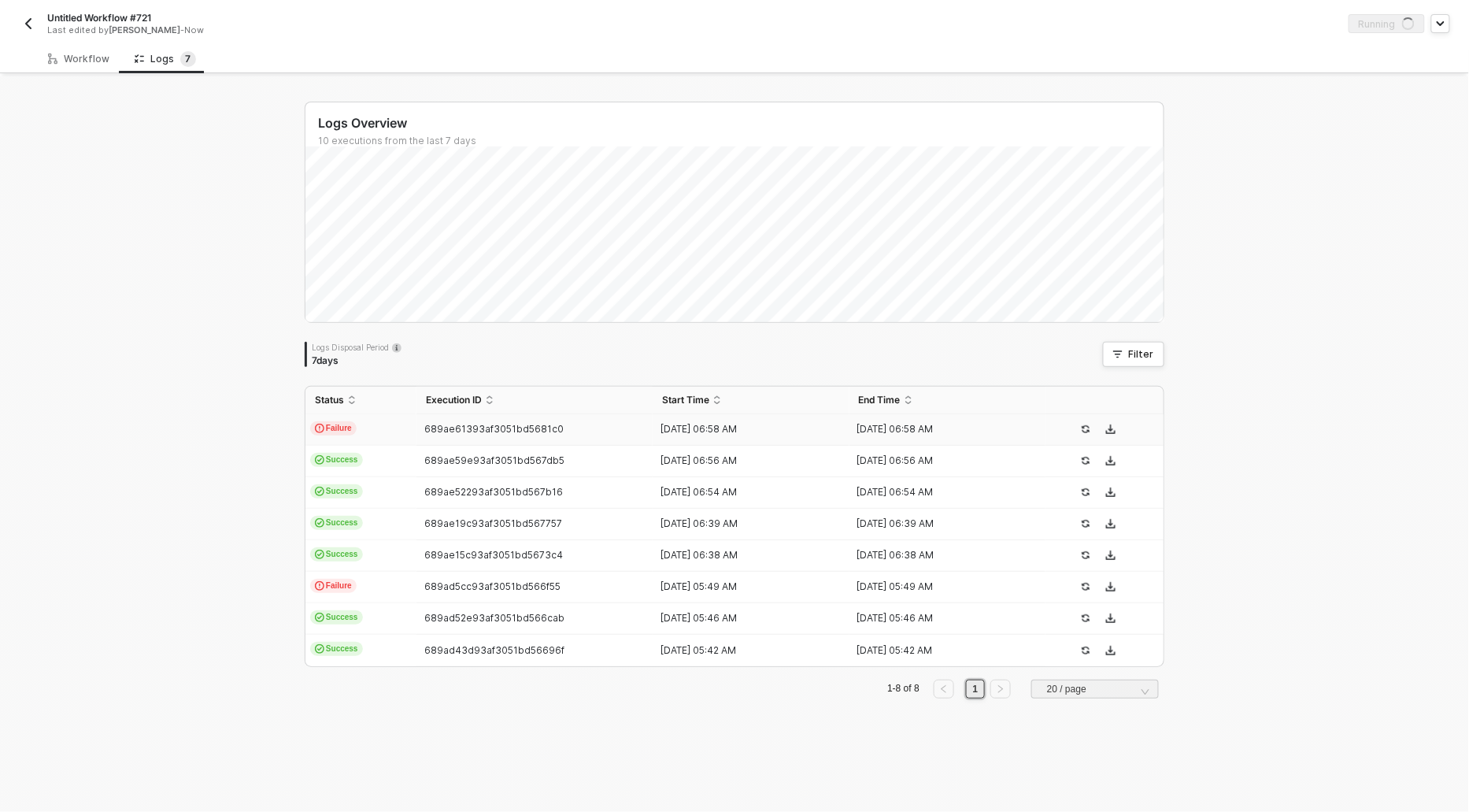
click at [336, 426] on span "Failure" at bounding box center [333, 428] width 46 height 15
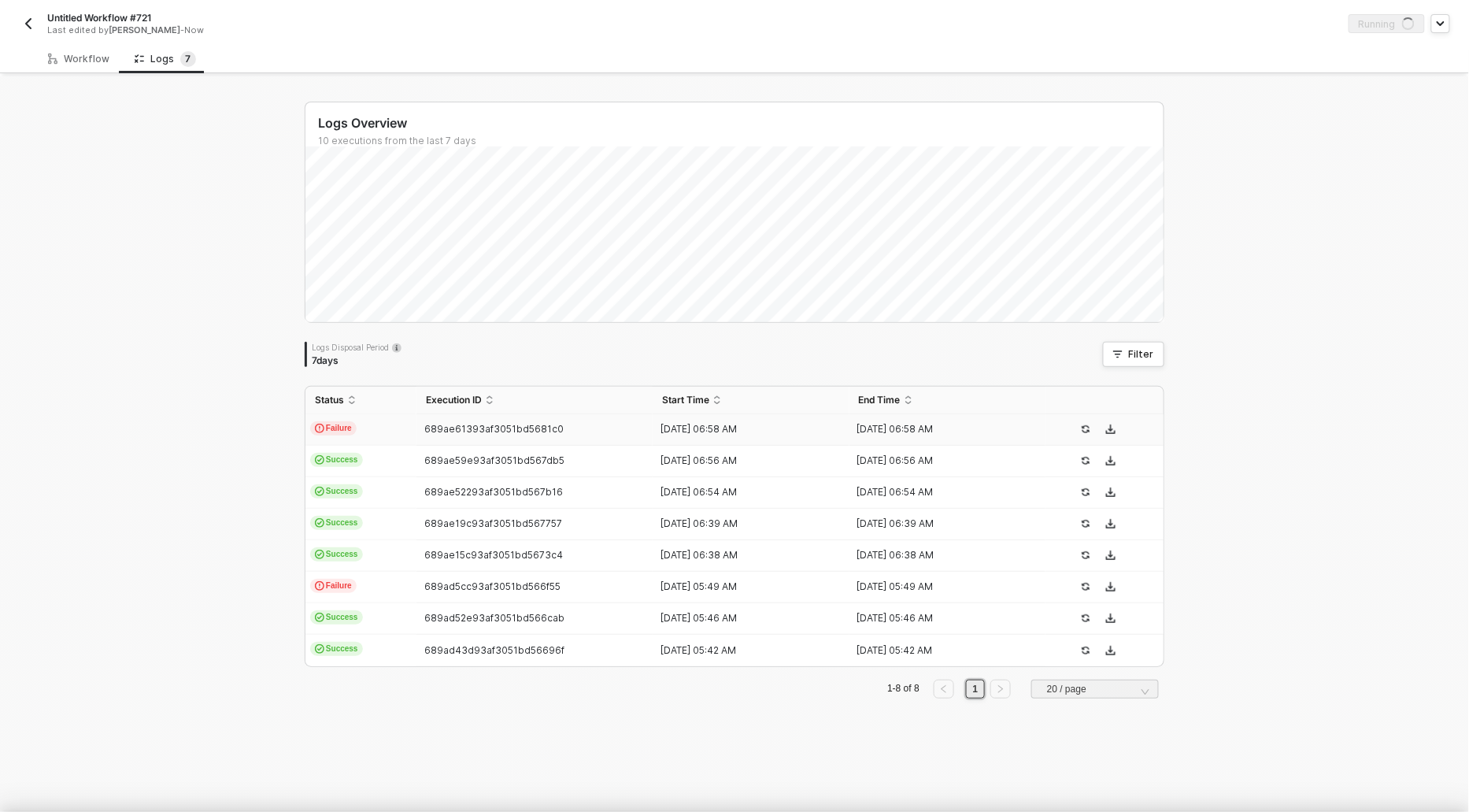
scroll to position [42, 0]
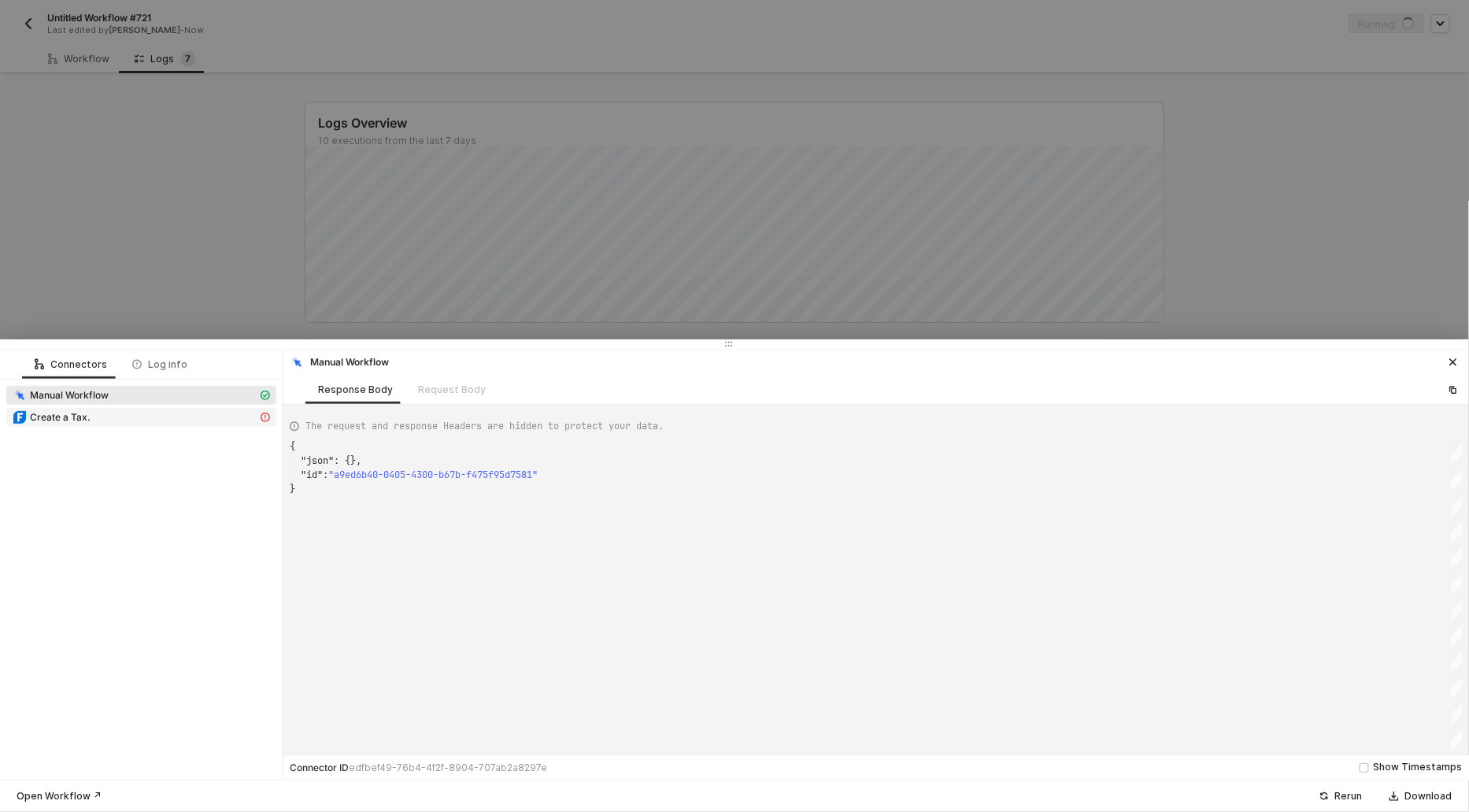
click at [108, 420] on div "Create a Tax." at bounding box center [135, 417] width 245 height 15
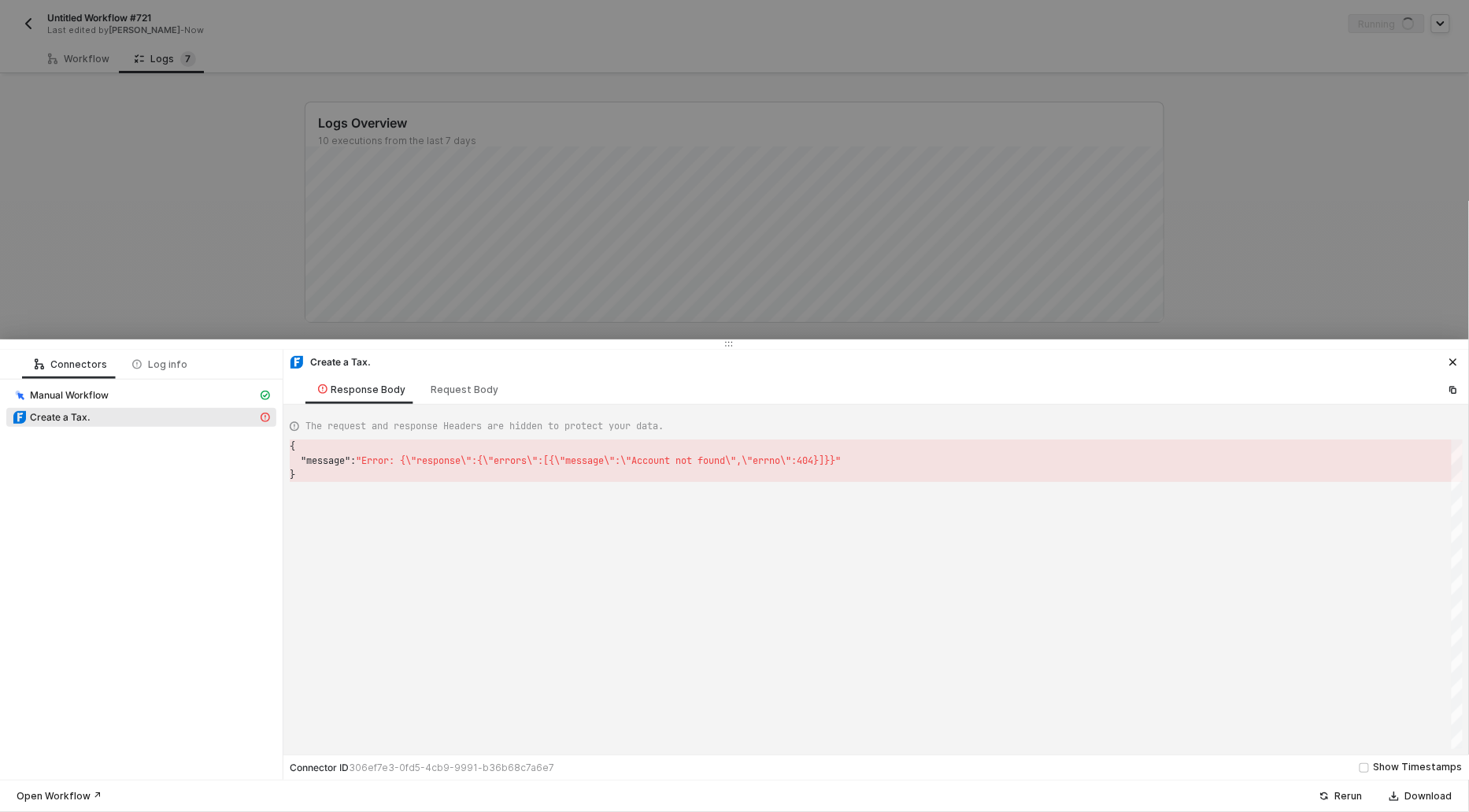
type textarea "{ "json": {}, "id": "a9ed6b40-0405-4300-b67b-f475f95d7581" }"
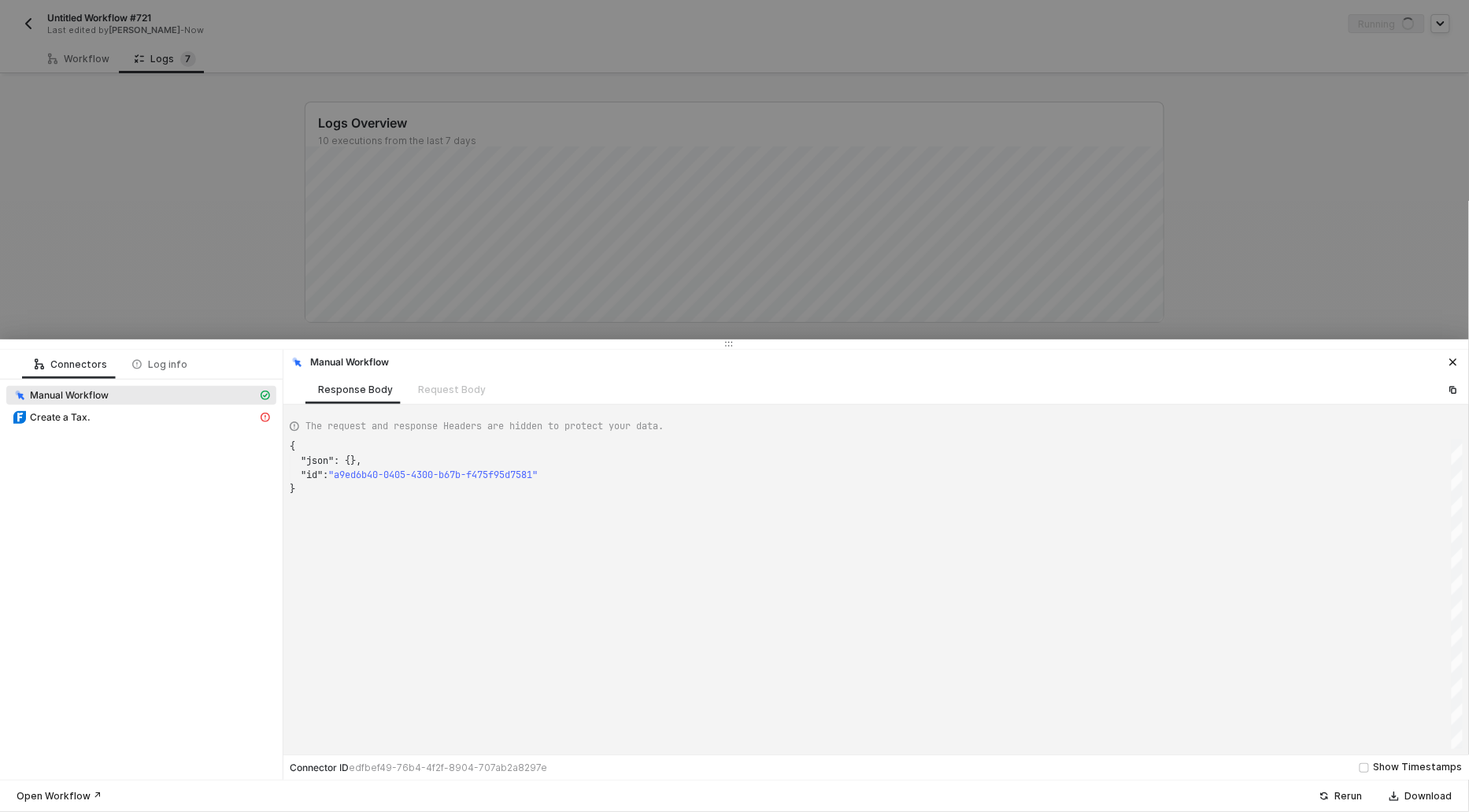
click at [106, 270] on div at bounding box center [734, 406] width 1469 height 812
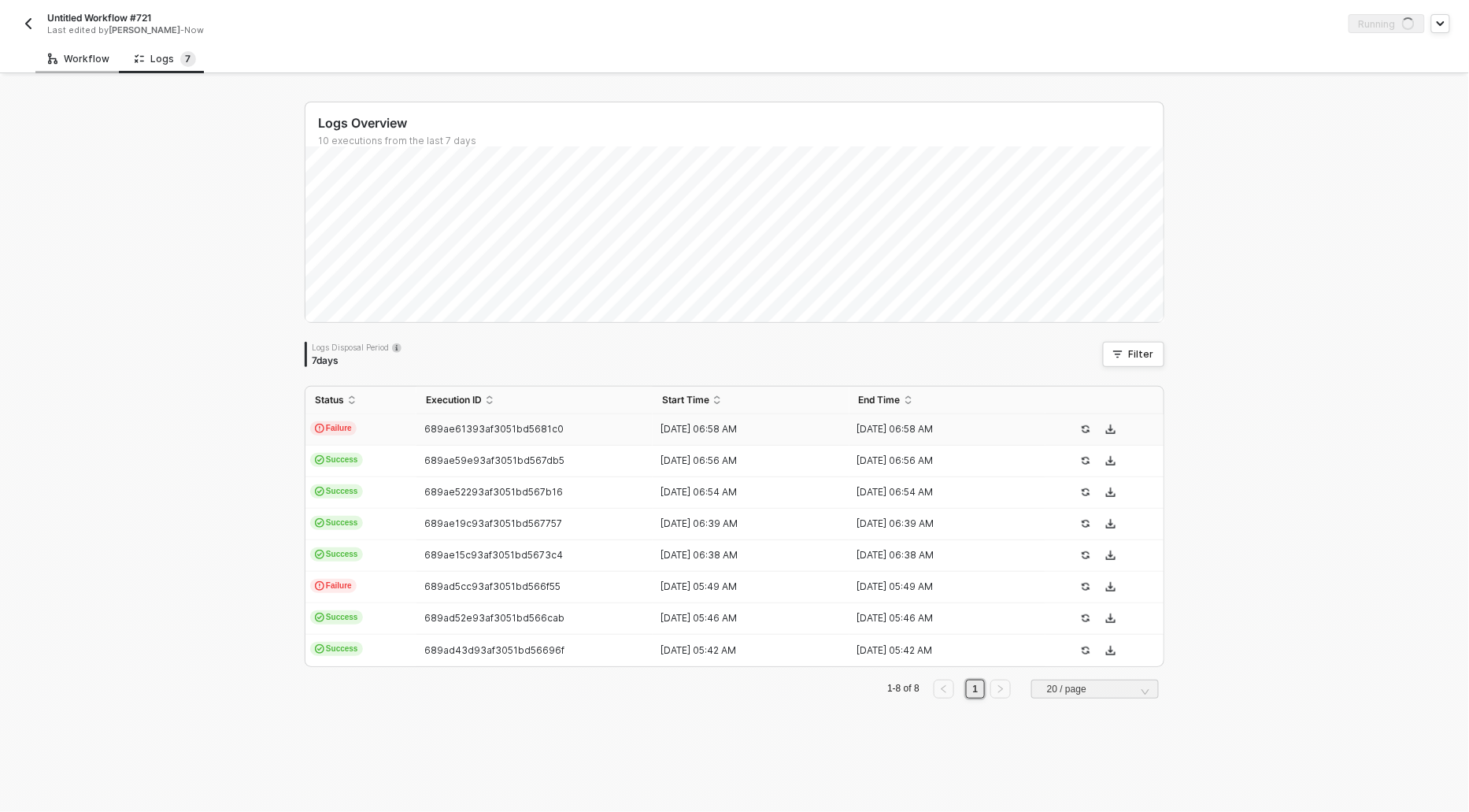
click at [86, 53] on div "Workflow" at bounding box center [78, 59] width 61 height 13
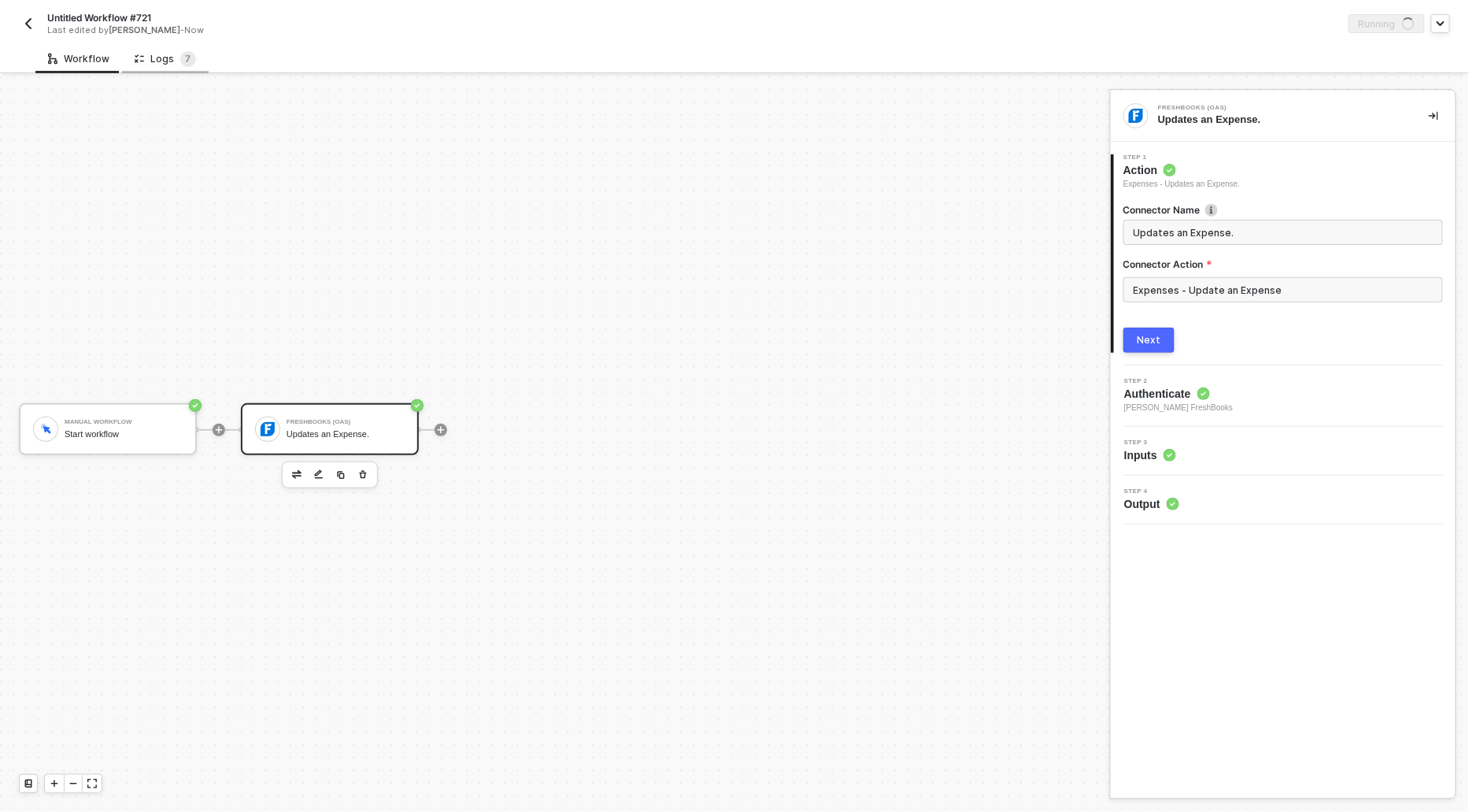
click at [172, 58] on div "Logs 7" at bounding box center [165, 58] width 61 height 15
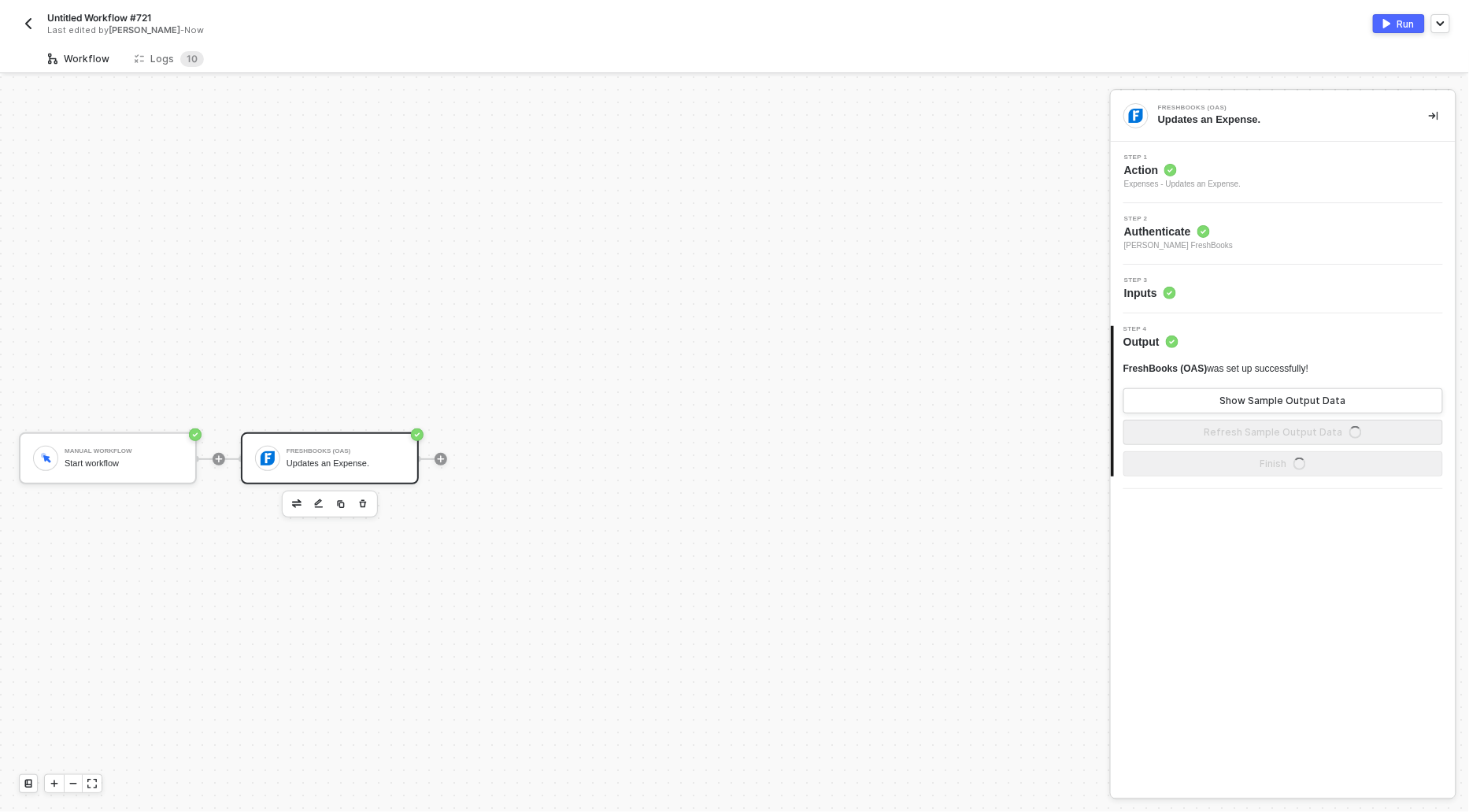
scroll to position [29, 0]
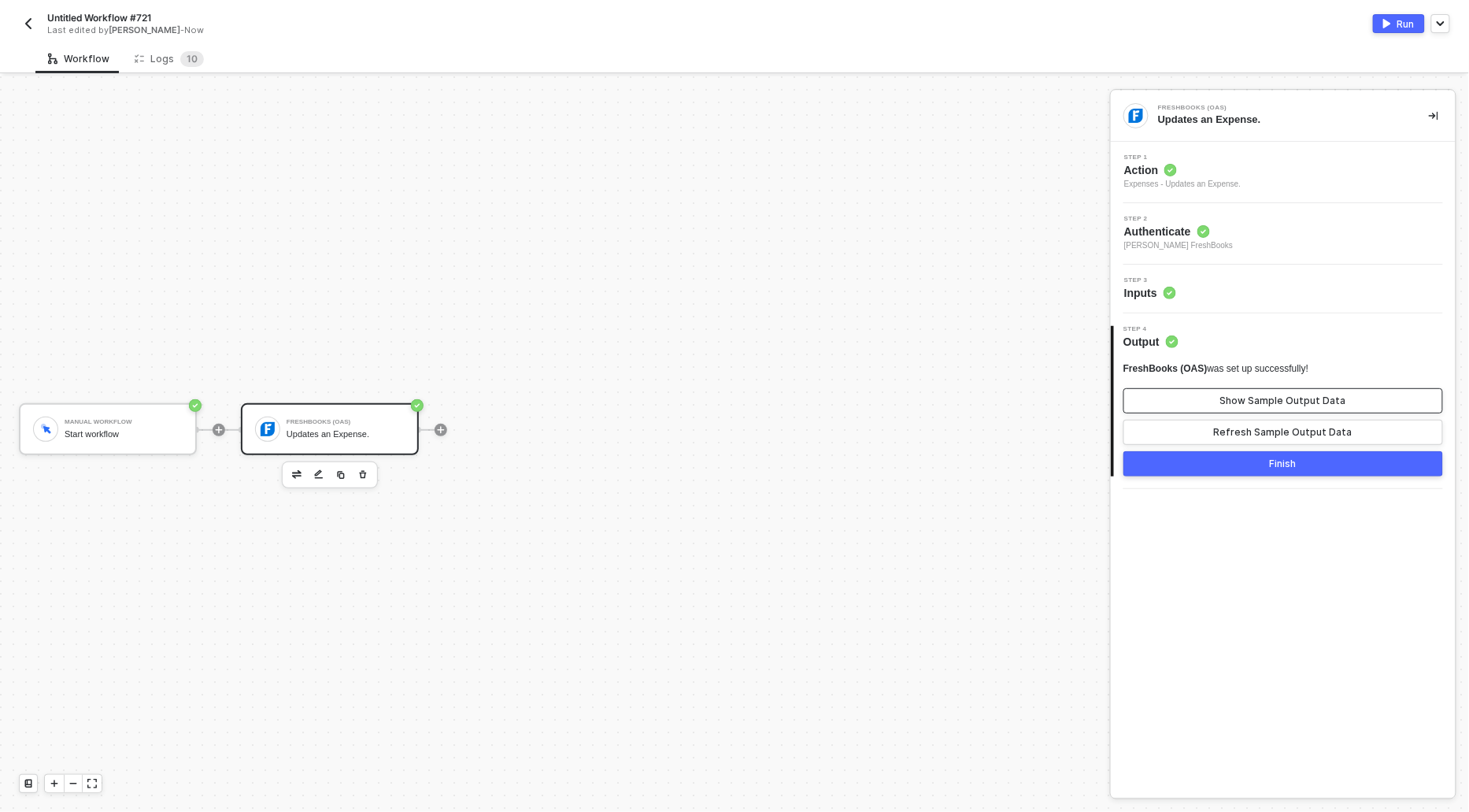
click at [1191, 396] on button "Show Sample Output Data" at bounding box center [1283, 401] width 320 height 26
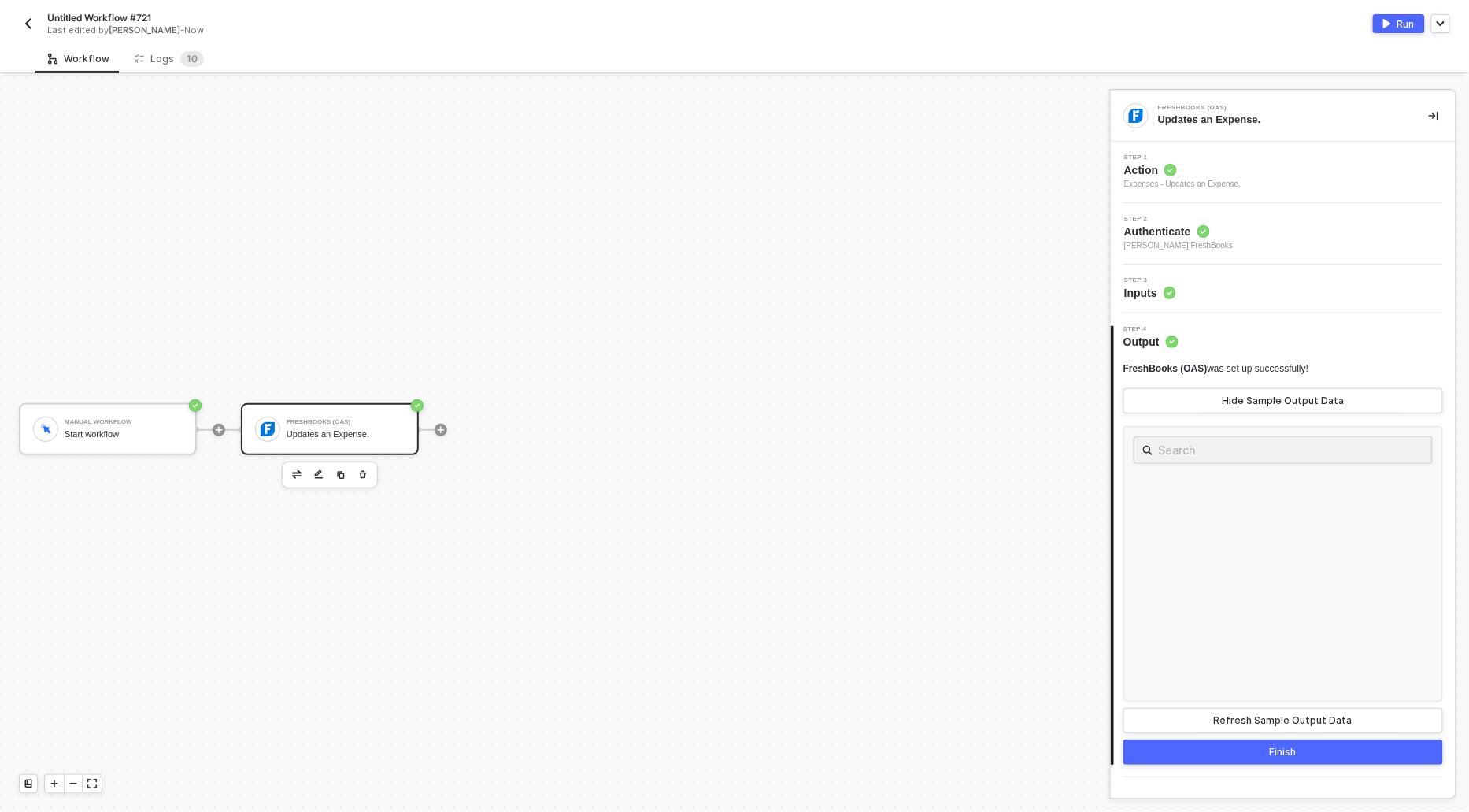
click at [1140, 174] on span "Action" at bounding box center [1183, 170] width 117 height 15
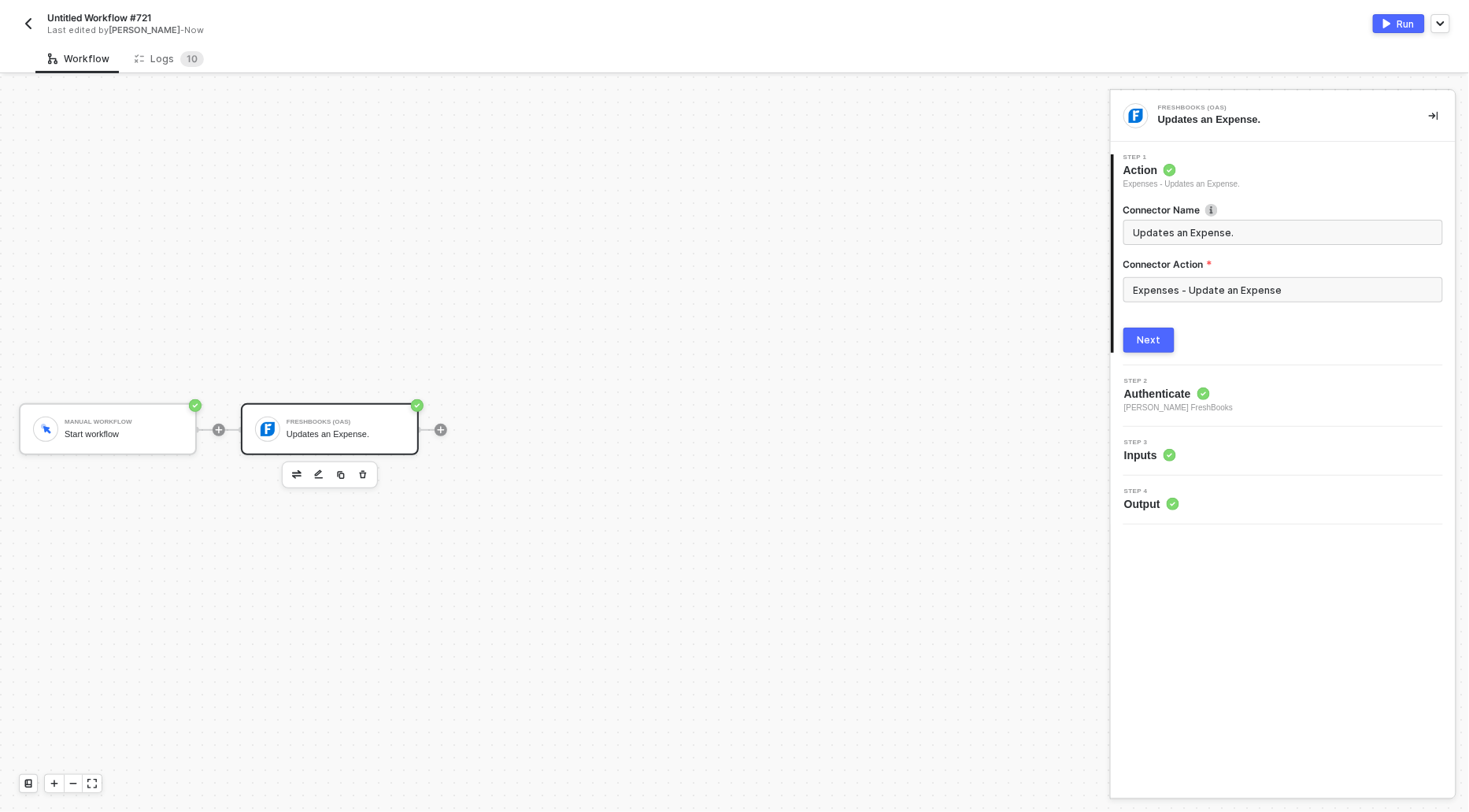
click at [1163, 326] on div "Connector Name Updates an Expense. Connector Action Expenses - Update an Expens…" at bounding box center [1283, 272] width 320 height 162
click at [1163, 355] on div "1 Step 1 Action Expenses - Updates an Expense. Connector Name Updates an Expens…" at bounding box center [1283, 252] width 344 height 223
click at [1156, 337] on div "Next" at bounding box center [1149, 340] width 24 height 13
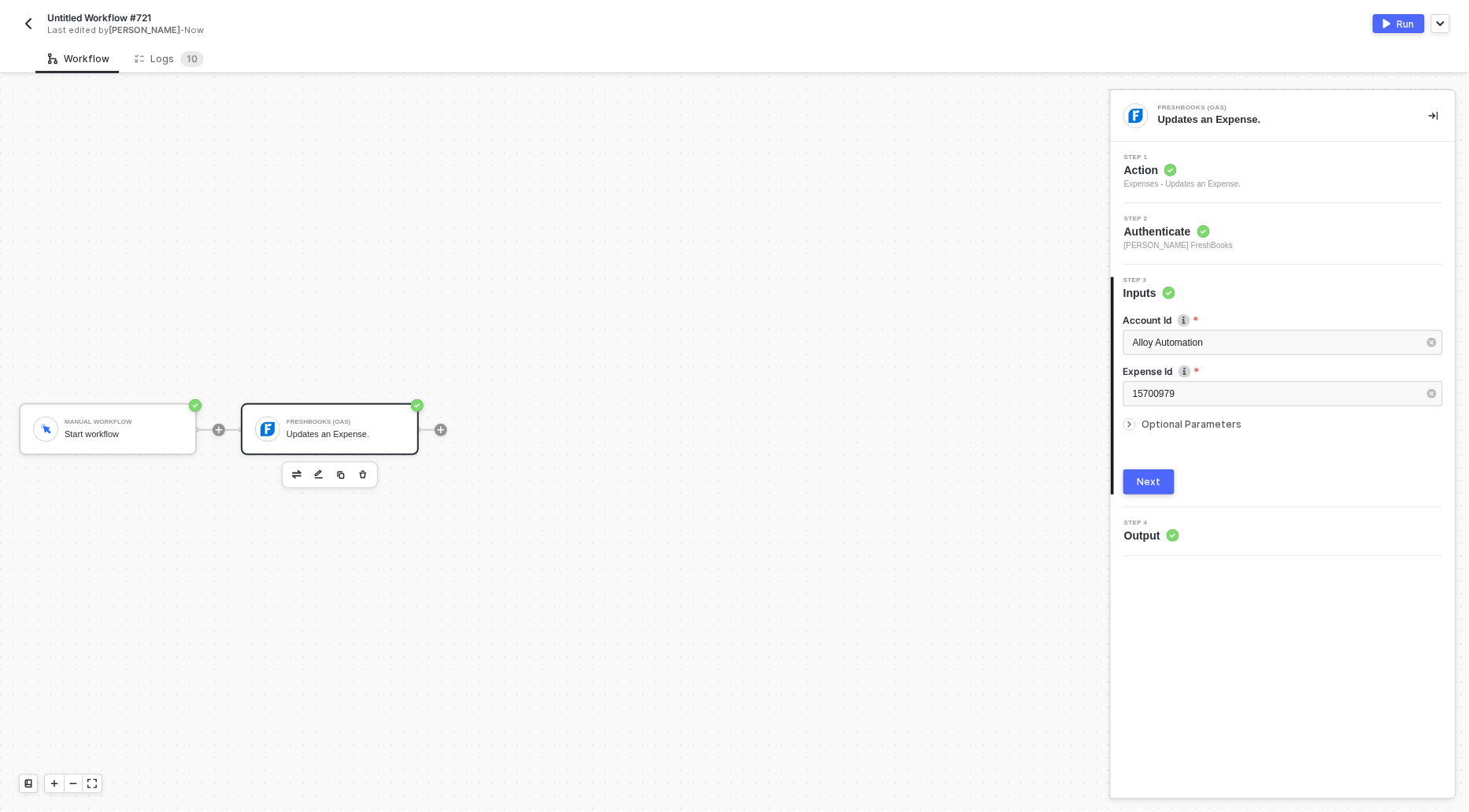
click at [1132, 423] on icon "icon-arrow-right-small" at bounding box center [1129, 424] width 9 height 9
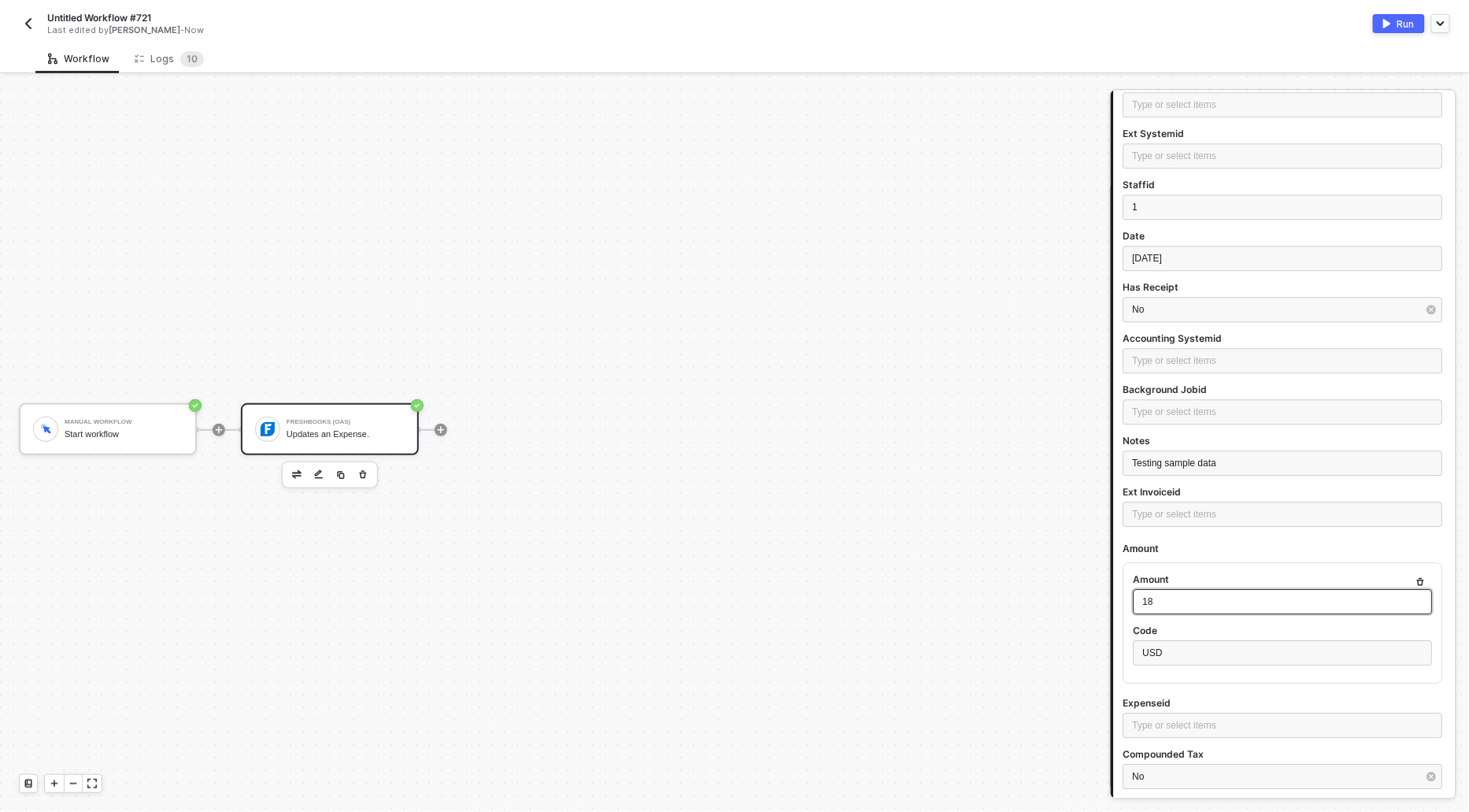
scroll to position [1677, 0]
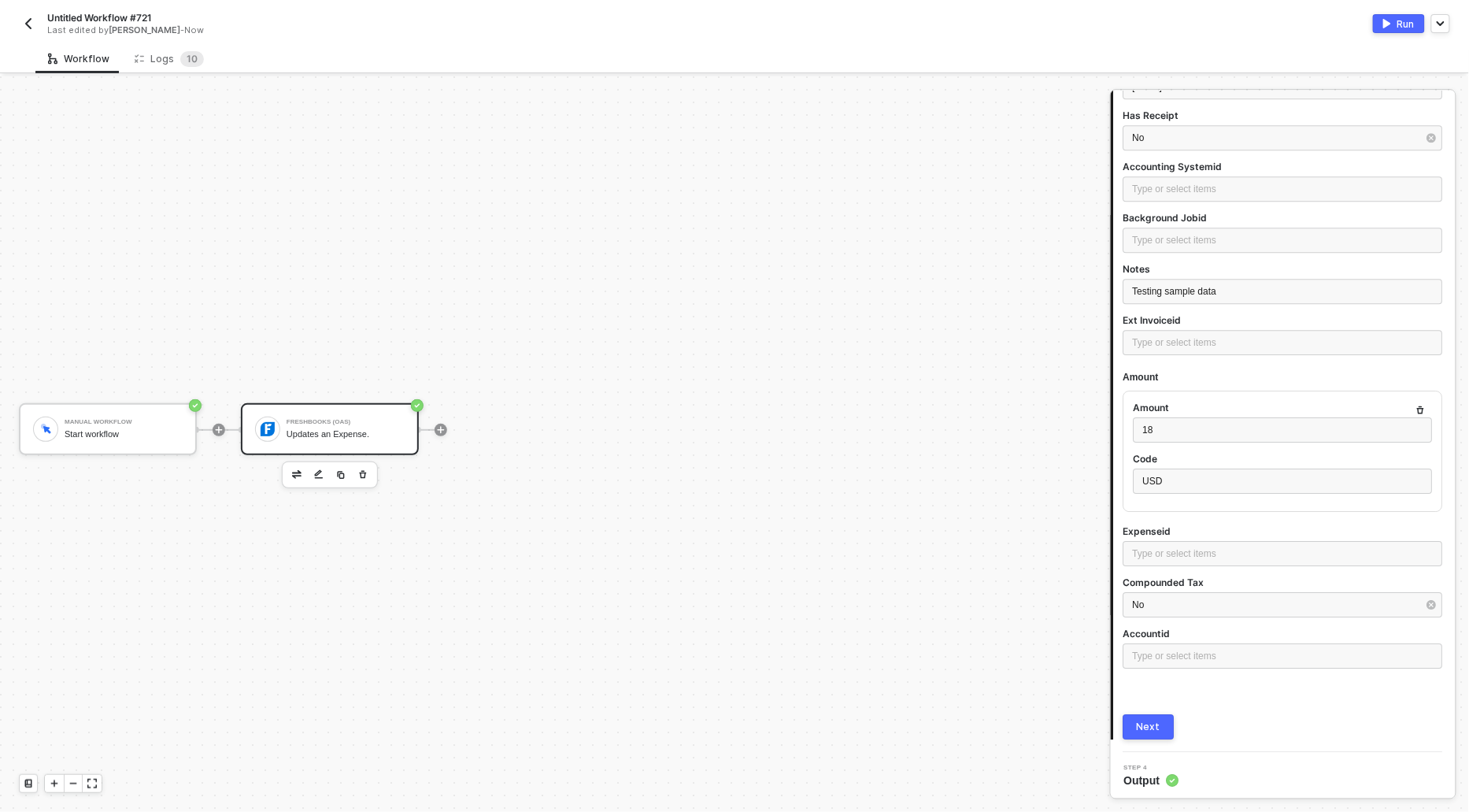
click at [1158, 720] on div "Next" at bounding box center [1149, 726] width 24 height 13
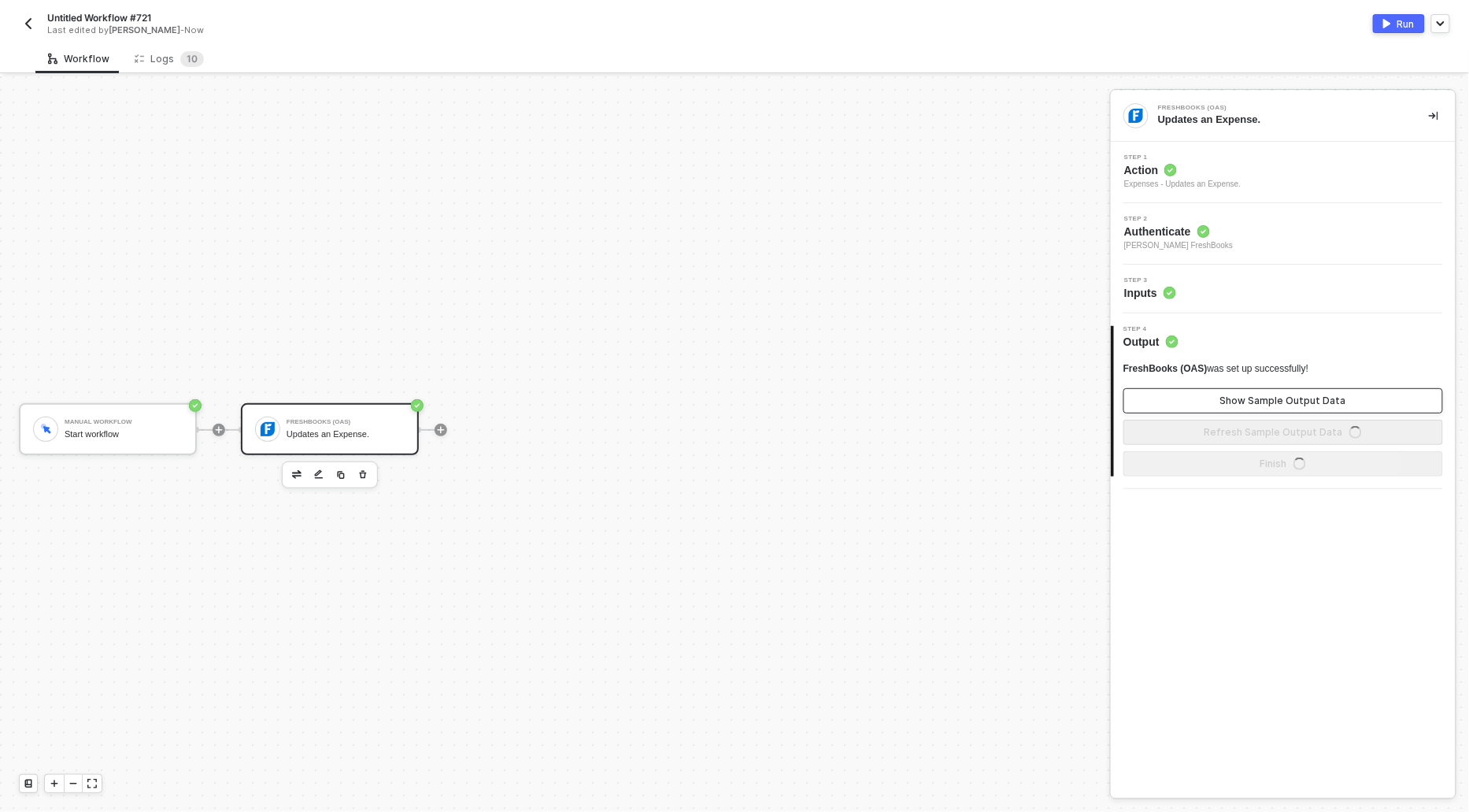
click at [1245, 398] on div "Show Sample Output Data" at bounding box center [1283, 401] width 126 height 13
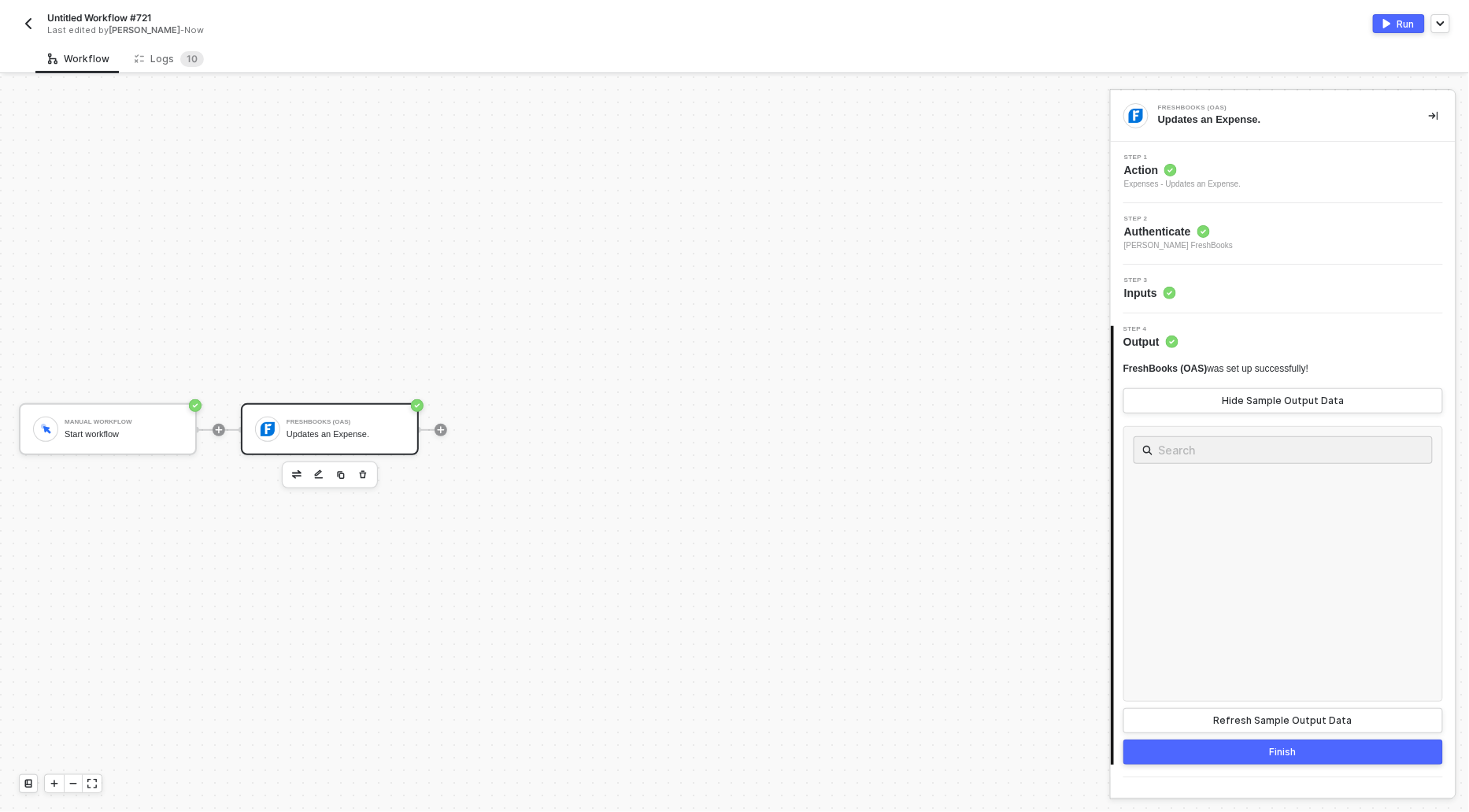
click at [1392, 18] on button "Run" at bounding box center [1399, 24] width 52 height 19
click at [1387, 24] on img "button" at bounding box center [1387, 24] width 8 height 9
click at [167, 57] on div "Logs 1 0" at bounding box center [170, 58] width 69 height 15
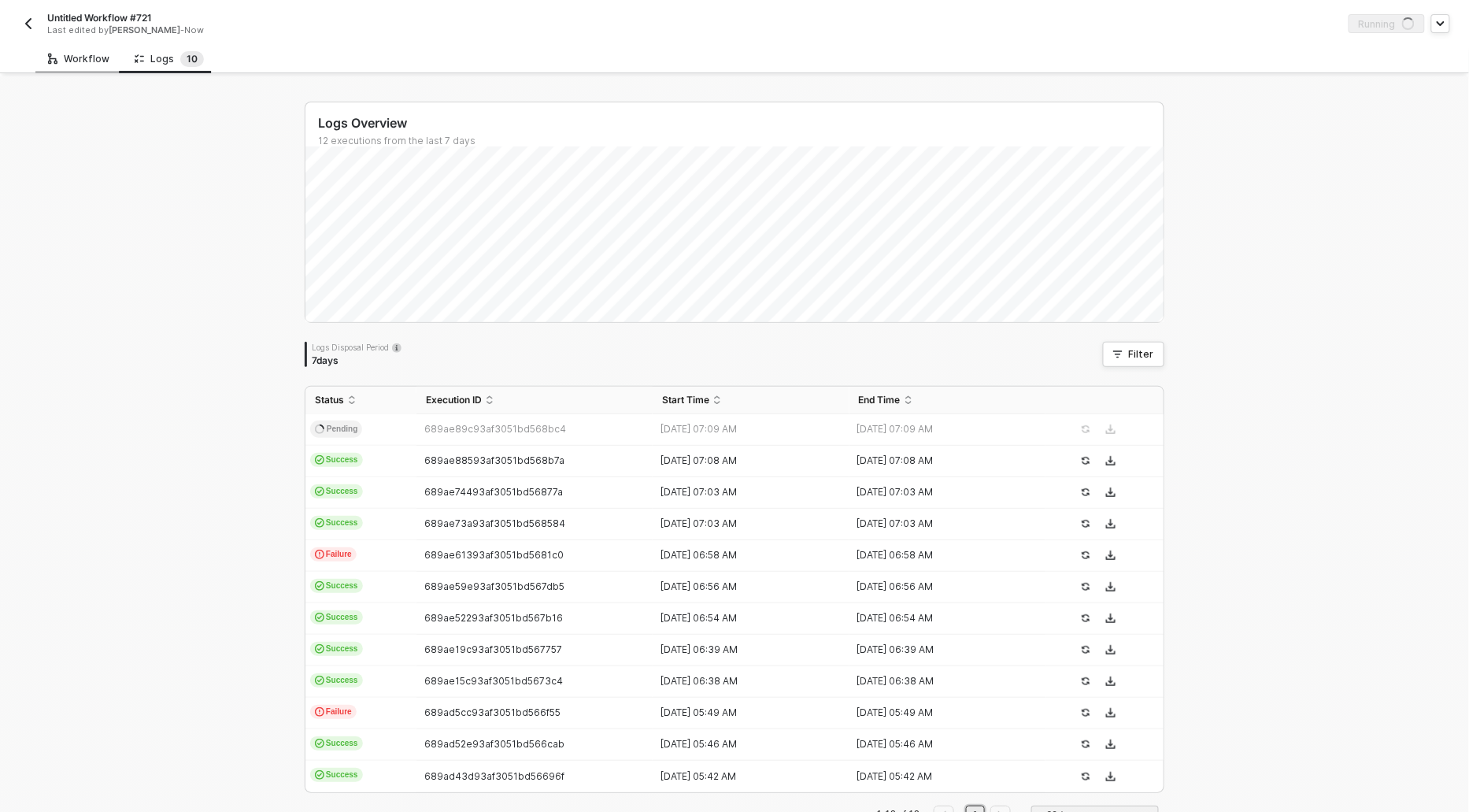
click at [71, 60] on div "Workflow" at bounding box center [78, 59] width 61 height 13
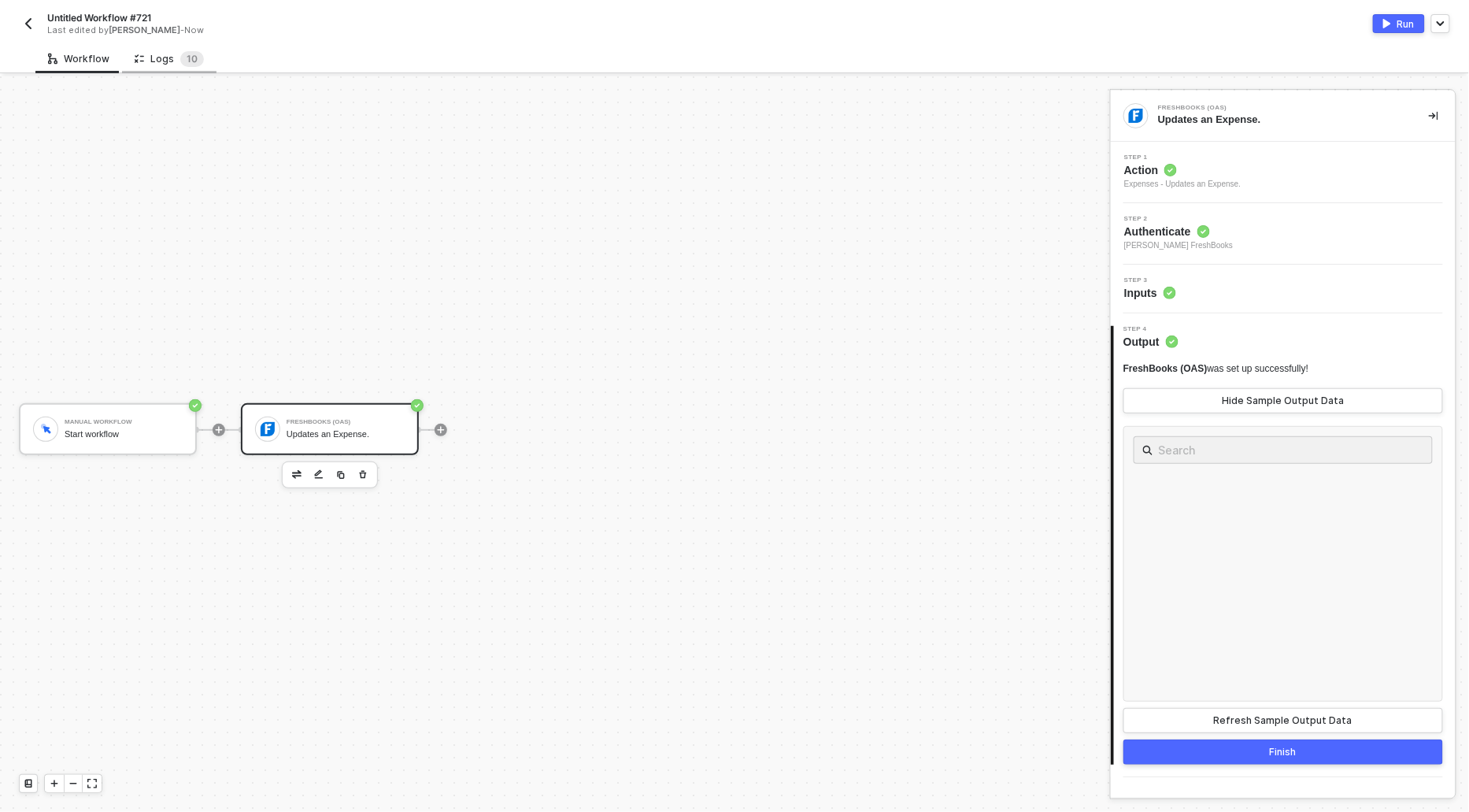
click at [153, 51] on div "Logs 1 0" at bounding box center [170, 58] width 69 height 15
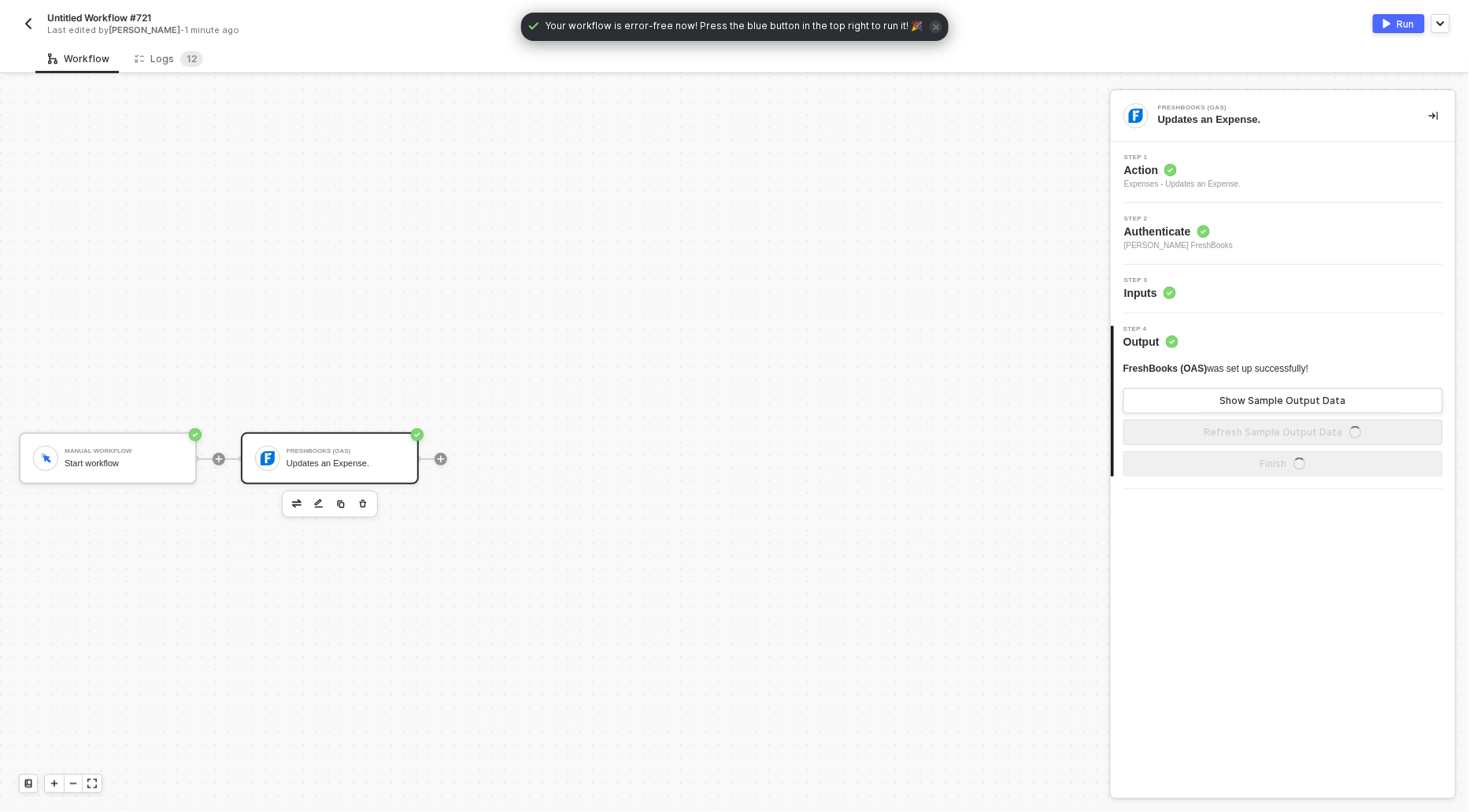
scroll to position [29, 0]
click at [170, 59] on div "Logs 1 2" at bounding box center [169, 58] width 68 height 15
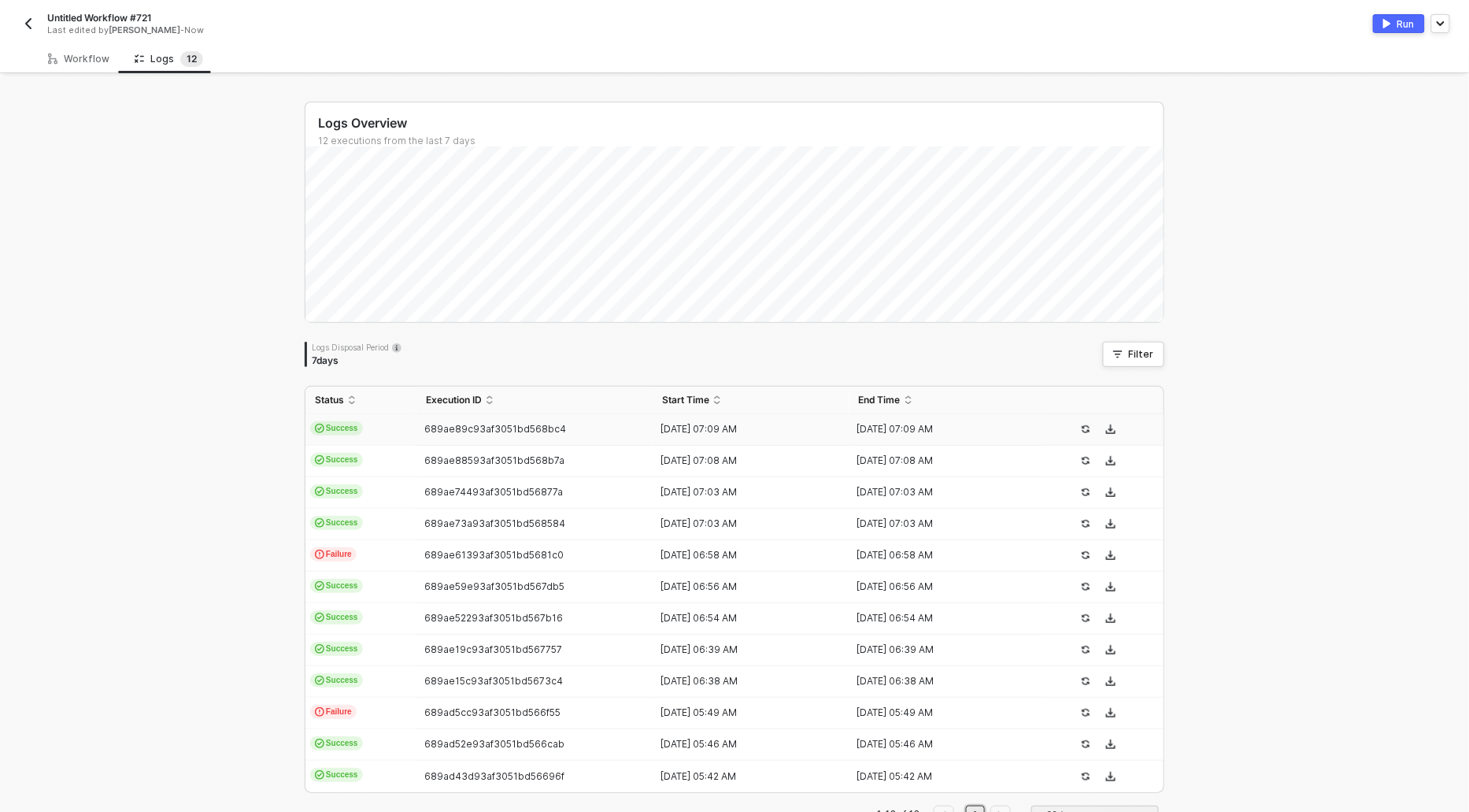
click at [350, 424] on span "Success" at bounding box center [336, 428] width 53 height 15
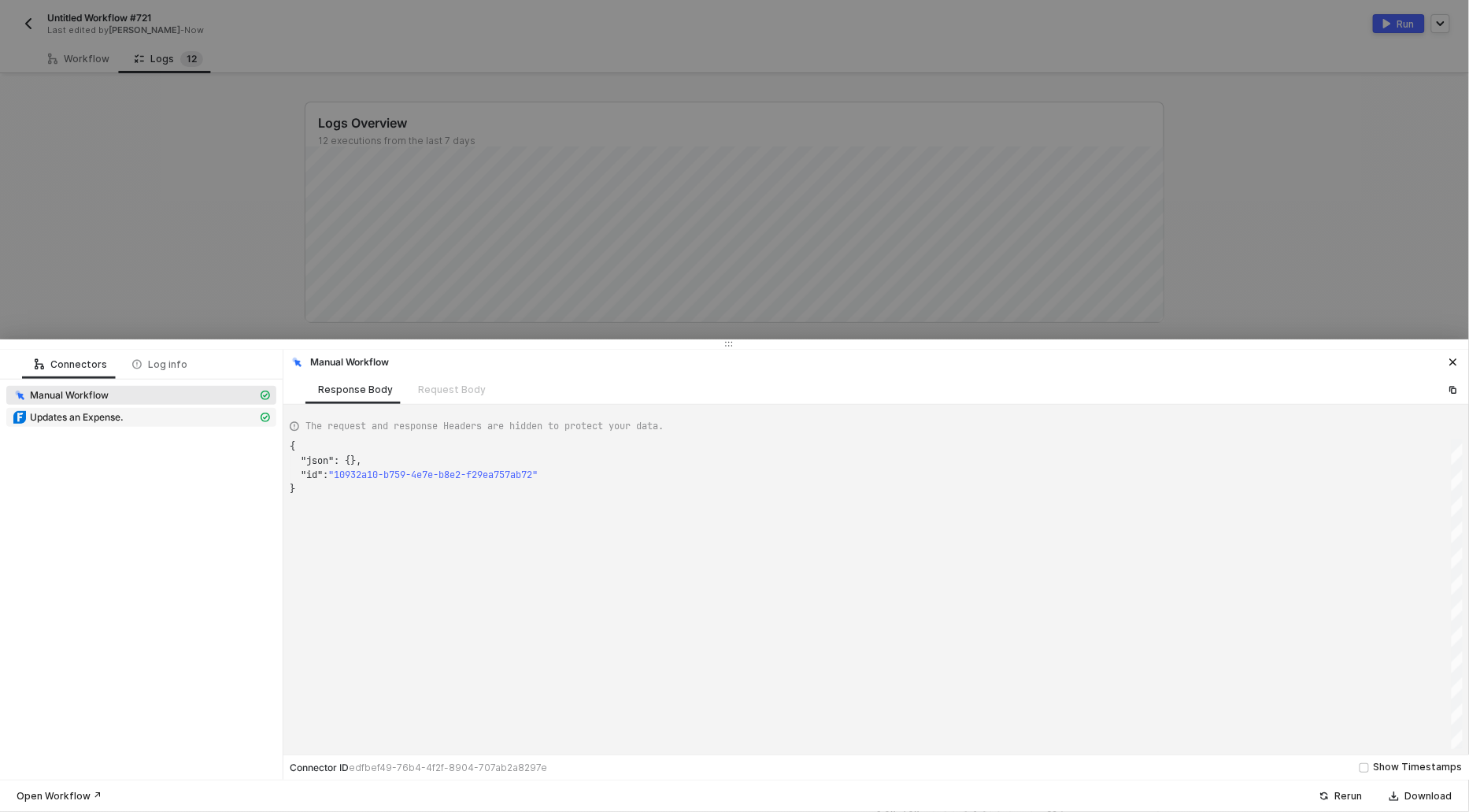
click at [133, 414] on div "Updates an Expense." at bounding box center [135, 417] width 245 height 15
type textarea "{ "json": { "response": { "result": { "expense": { "account_name": "", "account…"
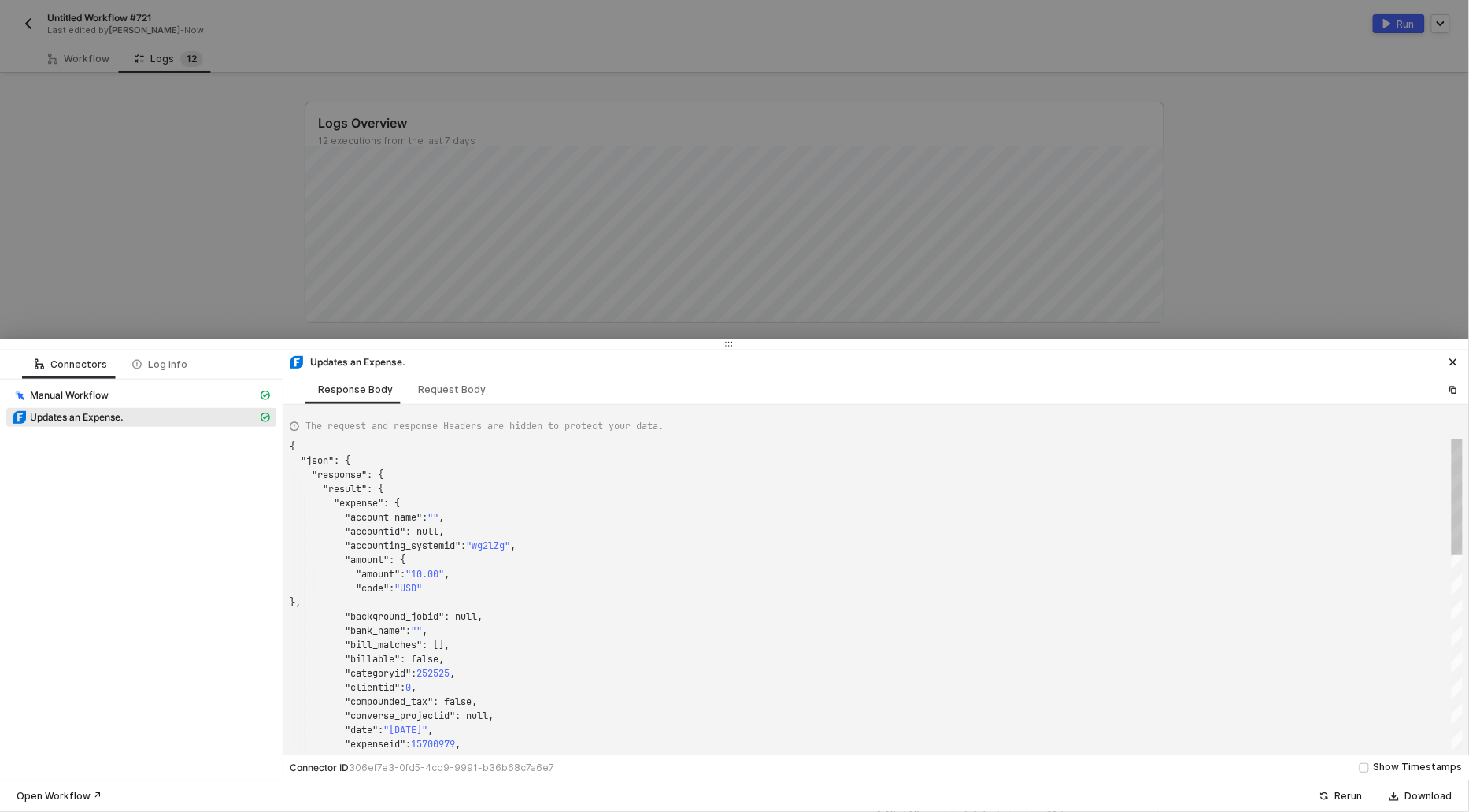
scroll to position [141, 0]
click at [136, 245] on div at bounding box center [734, 406] width 1469 height 812
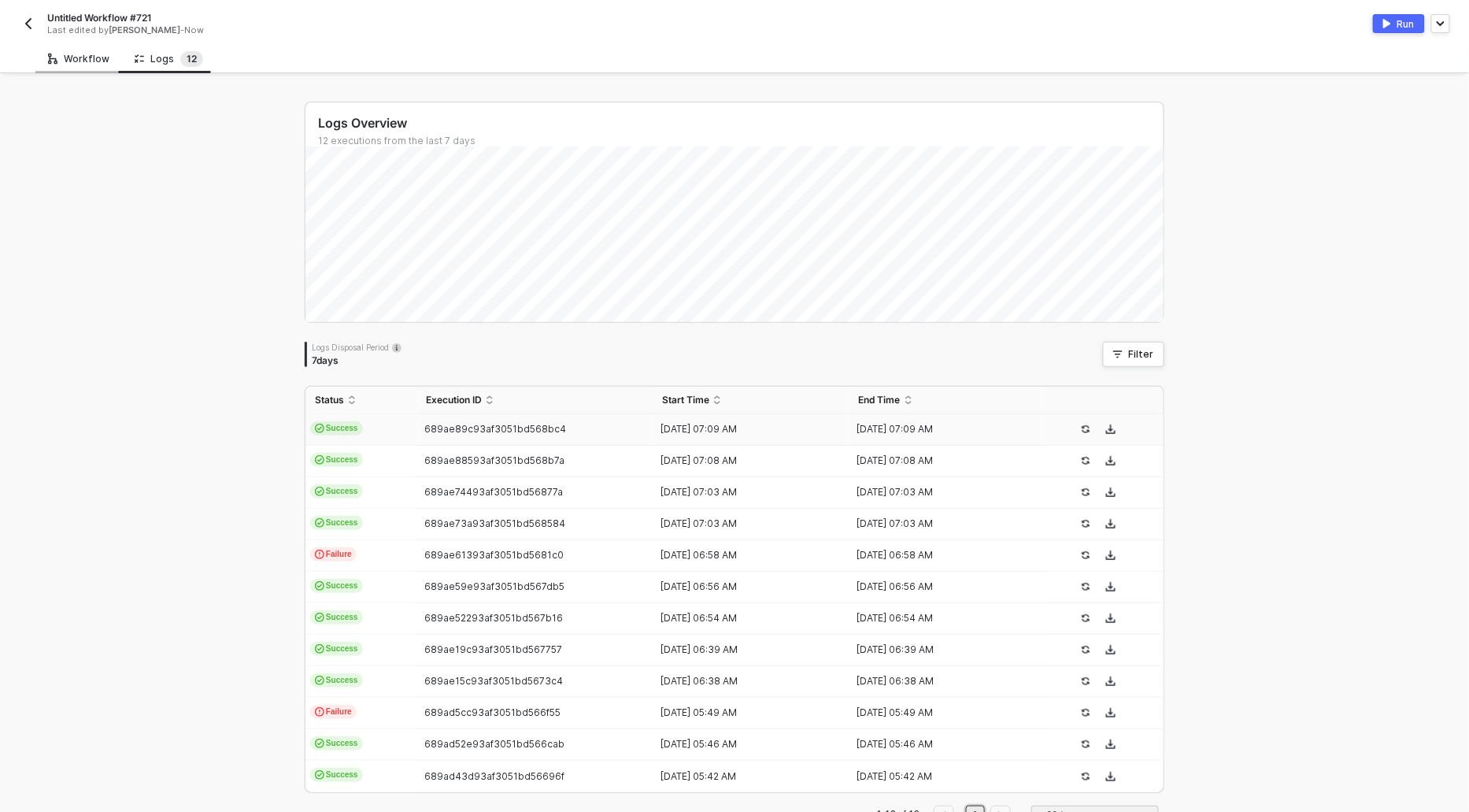
click at [80, 67] on div "Workflow" at bounding box center [78, 58] width 87 height 29
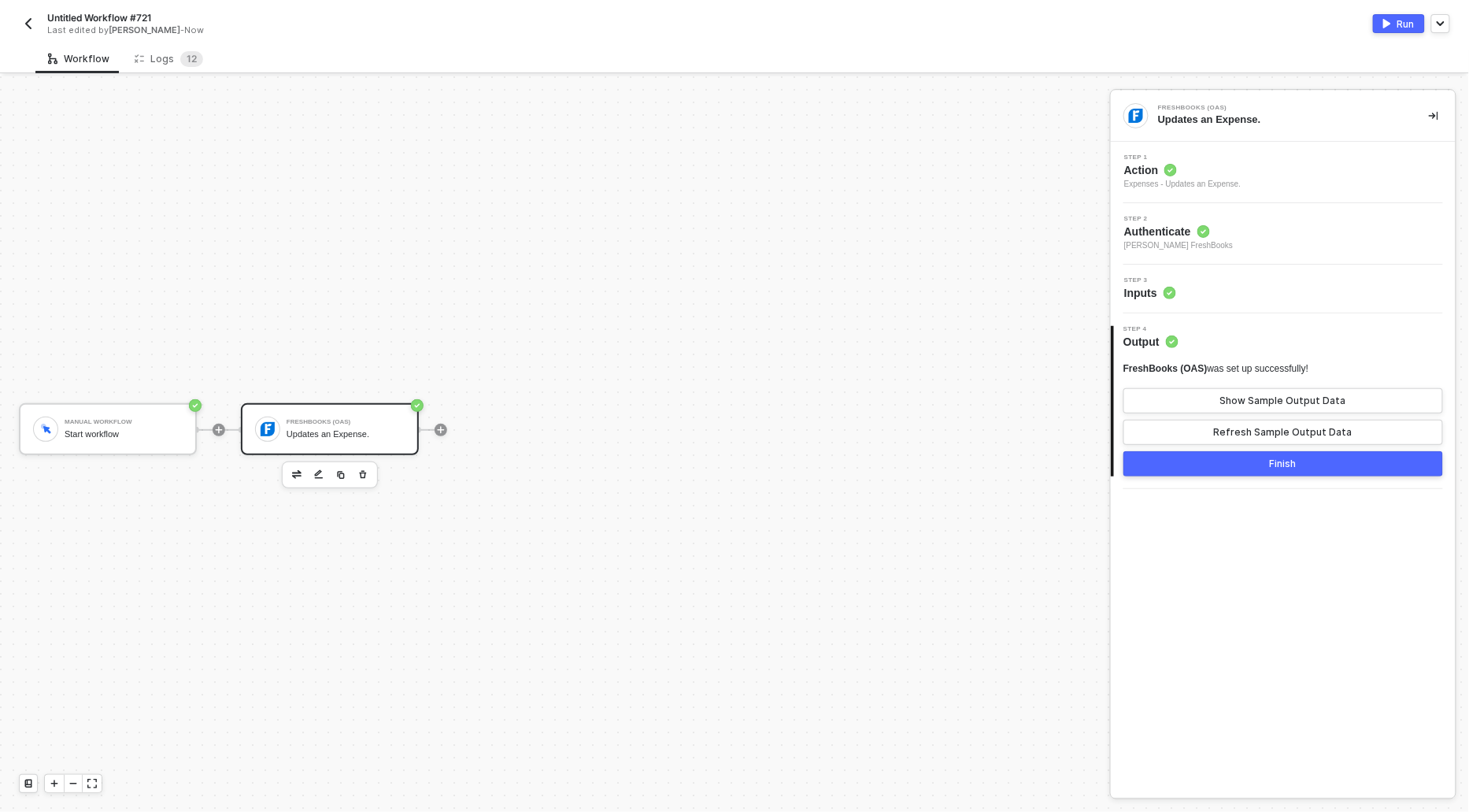
click at [313, 431] on div "Updates an Expense." at bounding box center [345, 434] width 118 height 10
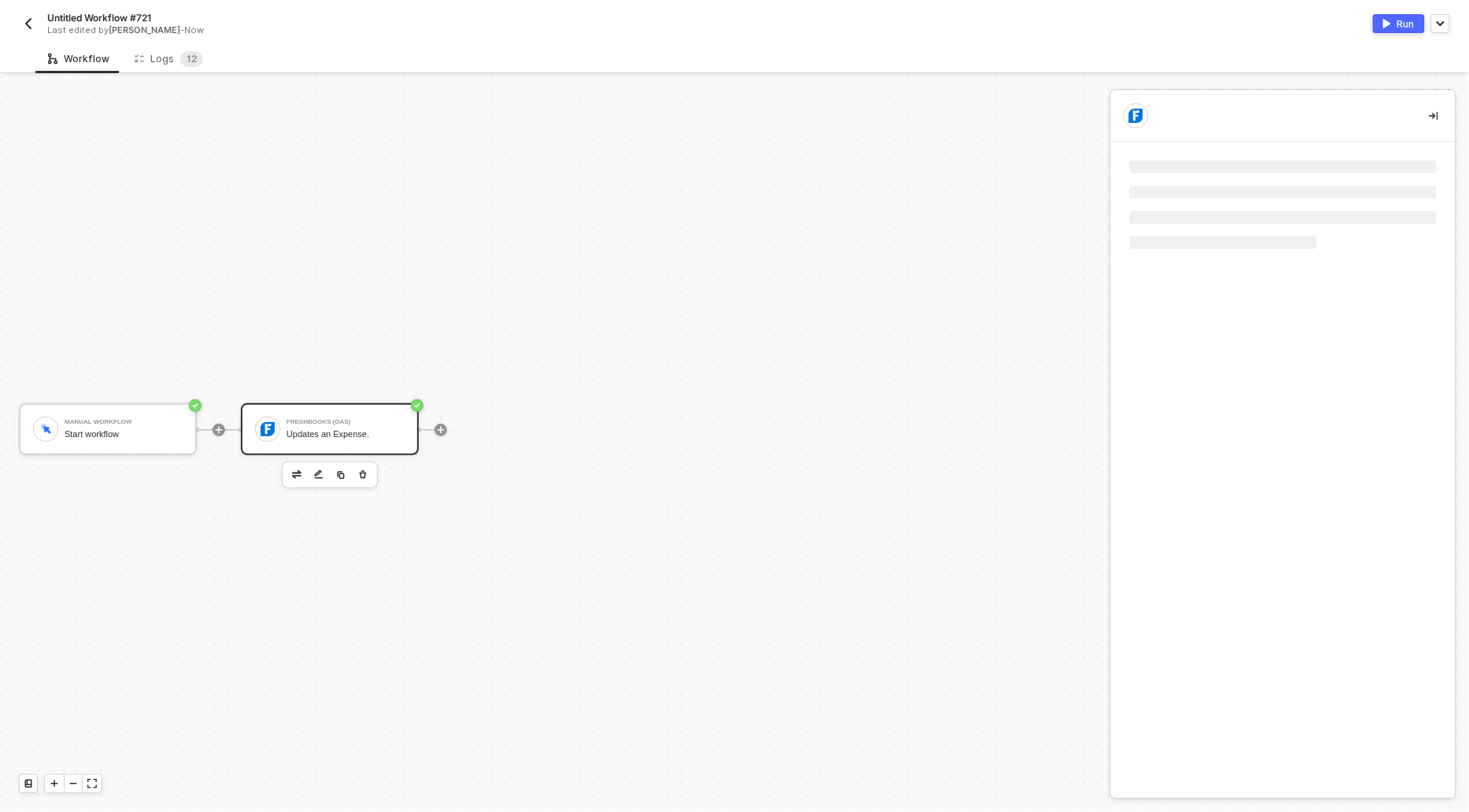
click at [1150, 170] on li at bounding box center [1283, 167] width 307 height 13
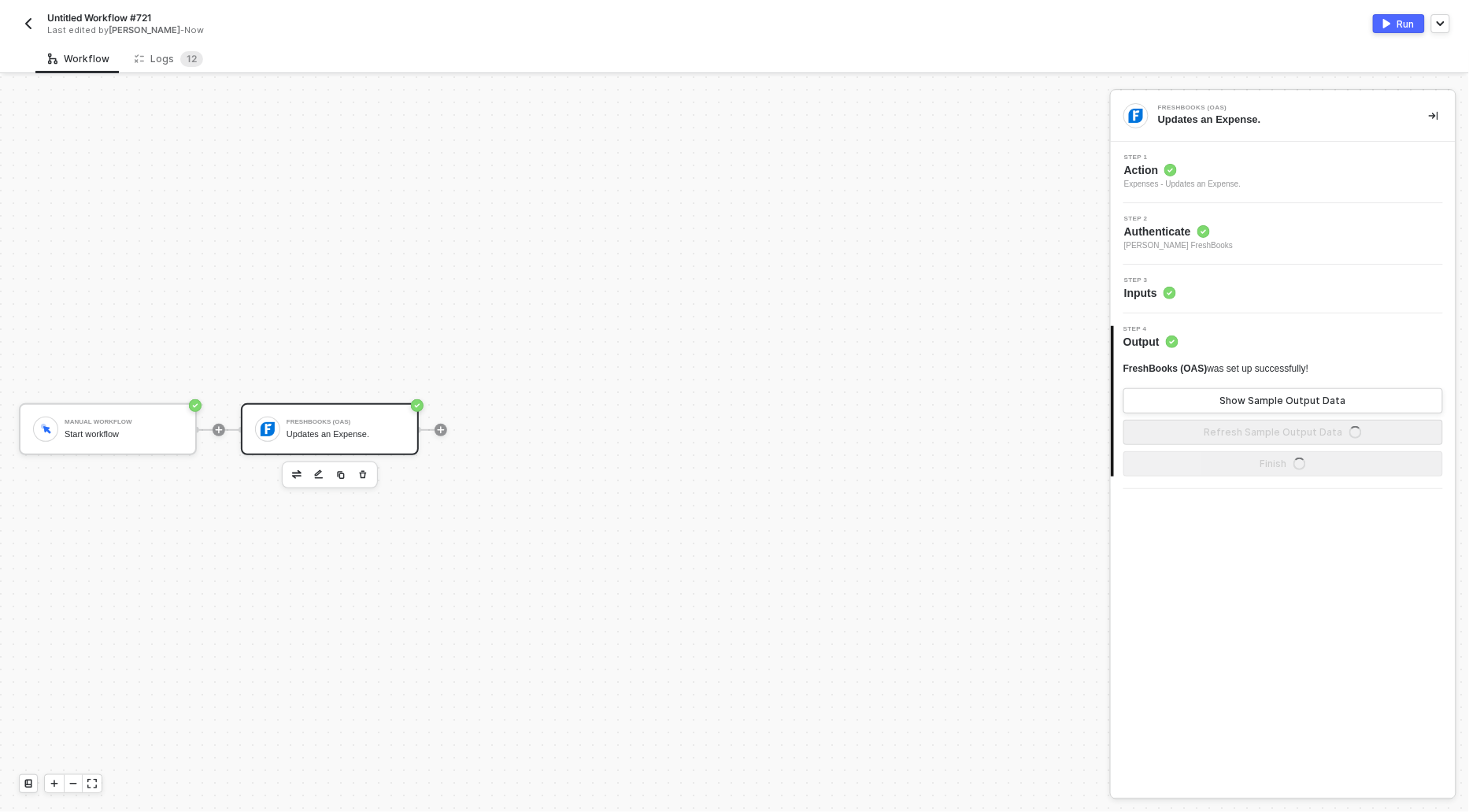
click at [1149, 162] on span "Action" at bounding box center [1183, 170] width 117 height 15
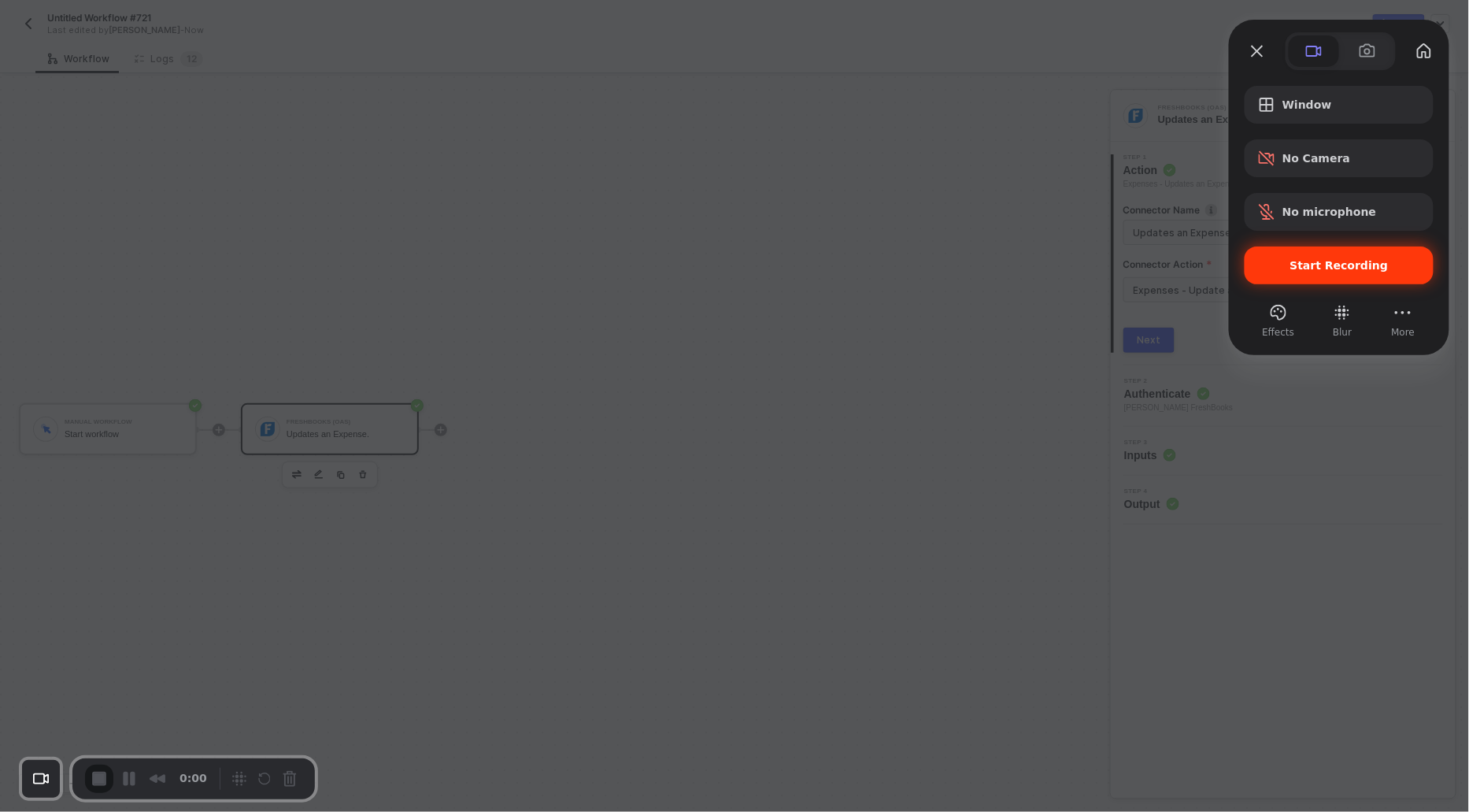
click at [1320, 283] on div "Start Recording" at bounding box center [1339, 264] width 189 height 37
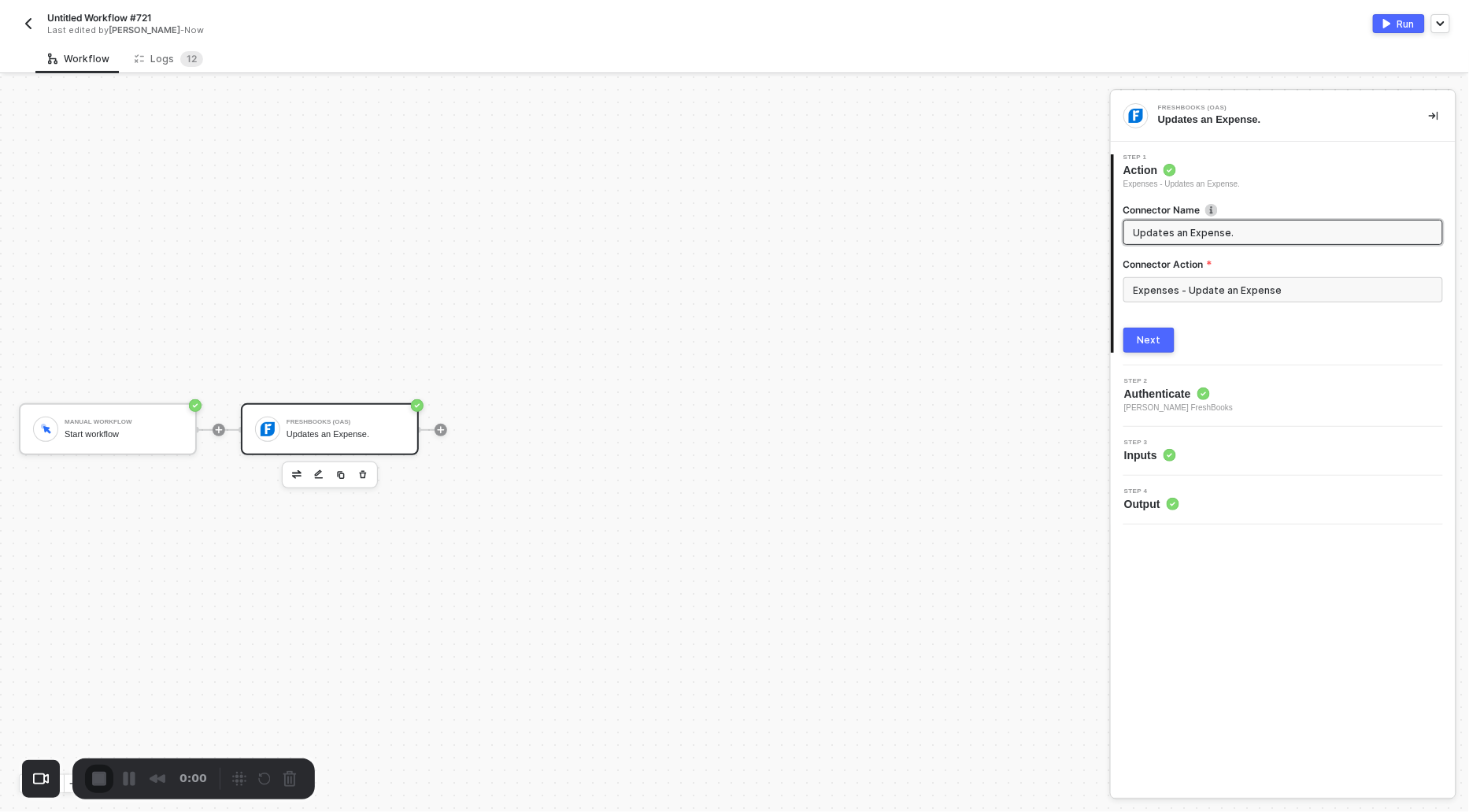
click at [1245, 286] on input "Expenses - Update an Expense" at bounding box center [1283, 290] width 320 height 26
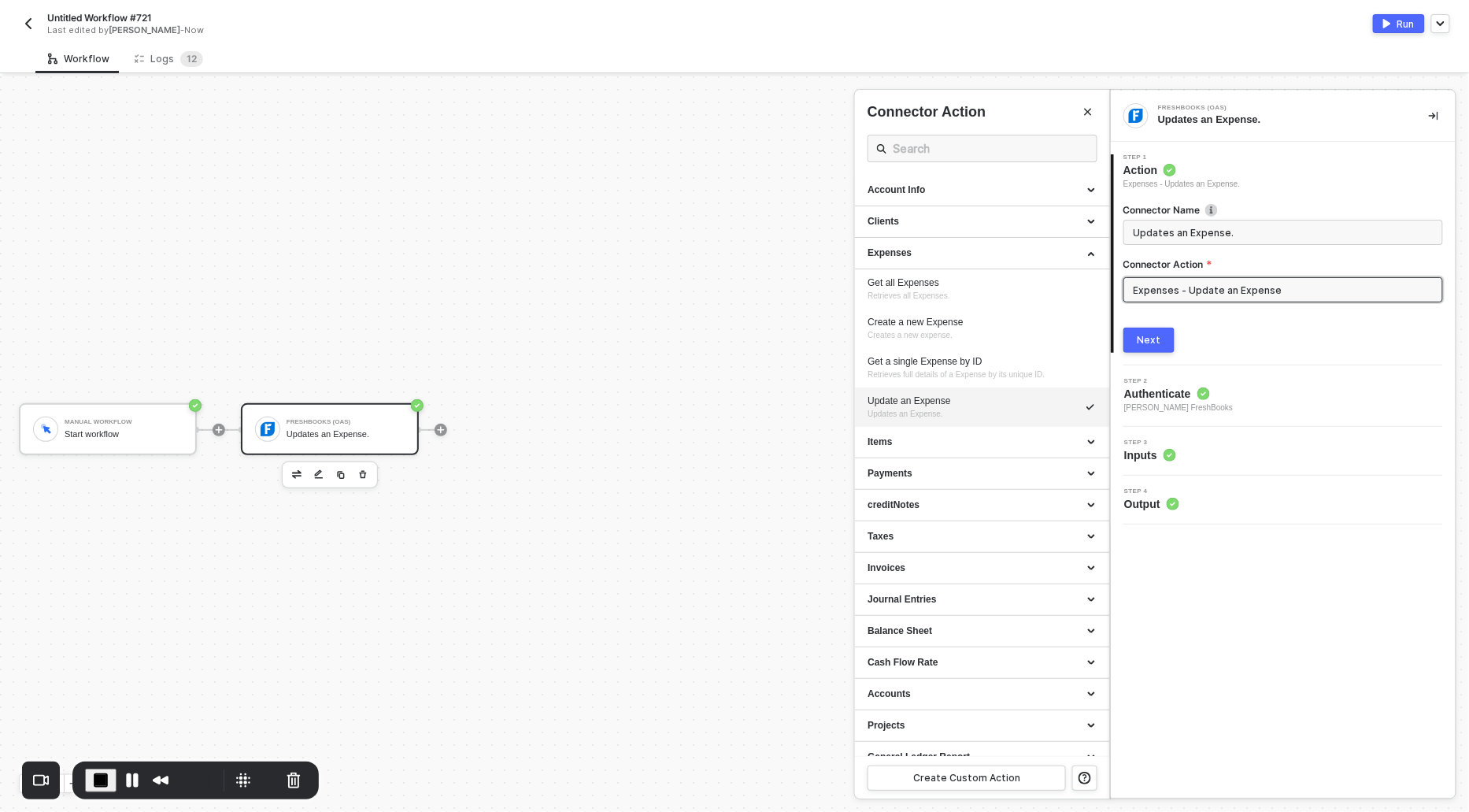
click at [924, 406] on div "Update an Expense Updates an Expense." at bounding box center [981, 407] width 229 height 26
click at [1156, 334] on div "Next" at bounding box center [1149, 340] width 24 height 13
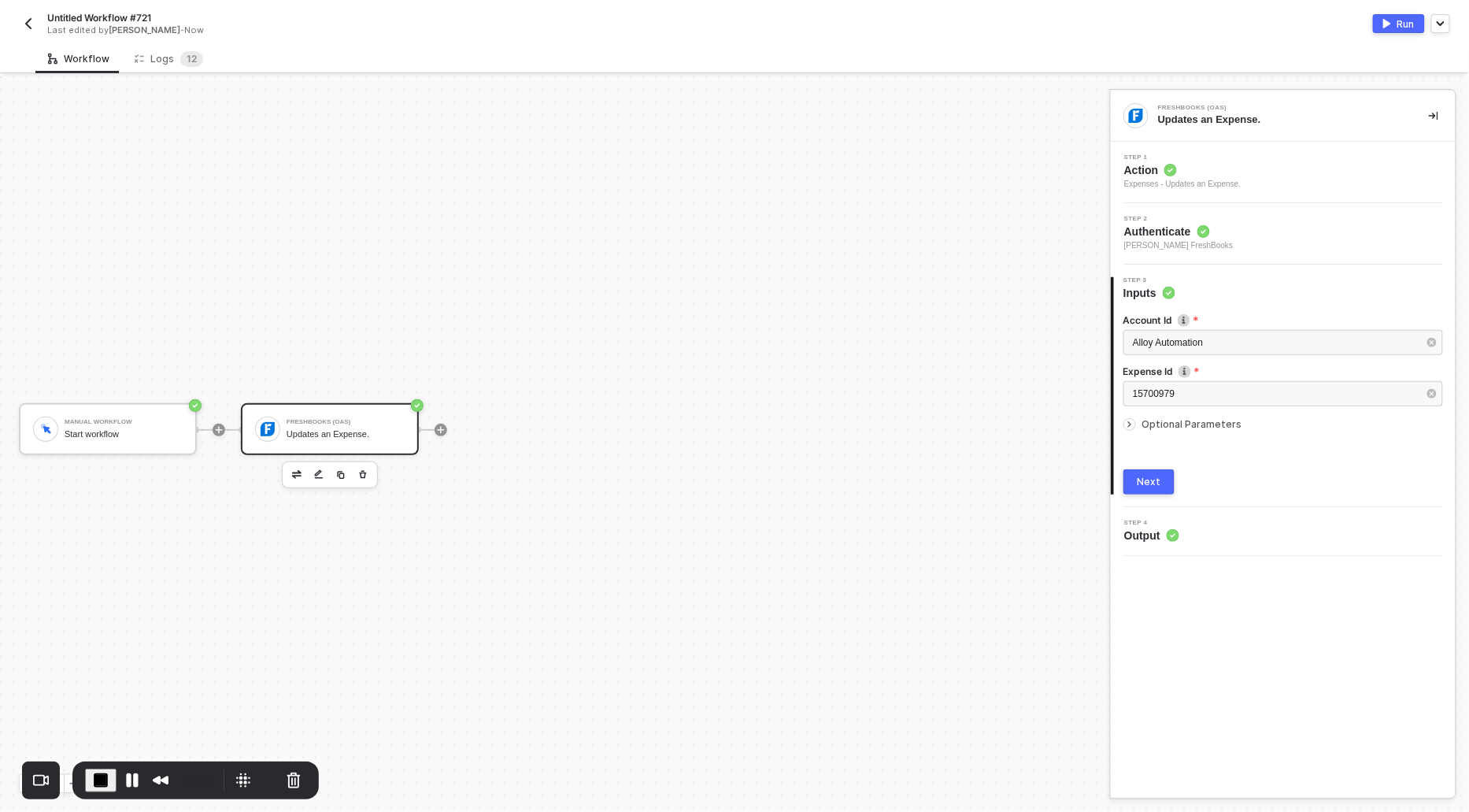
click at [1130, 427] on icon "icon-arrow-right-small" at bounding box center [1129, 424] width 9 height 9
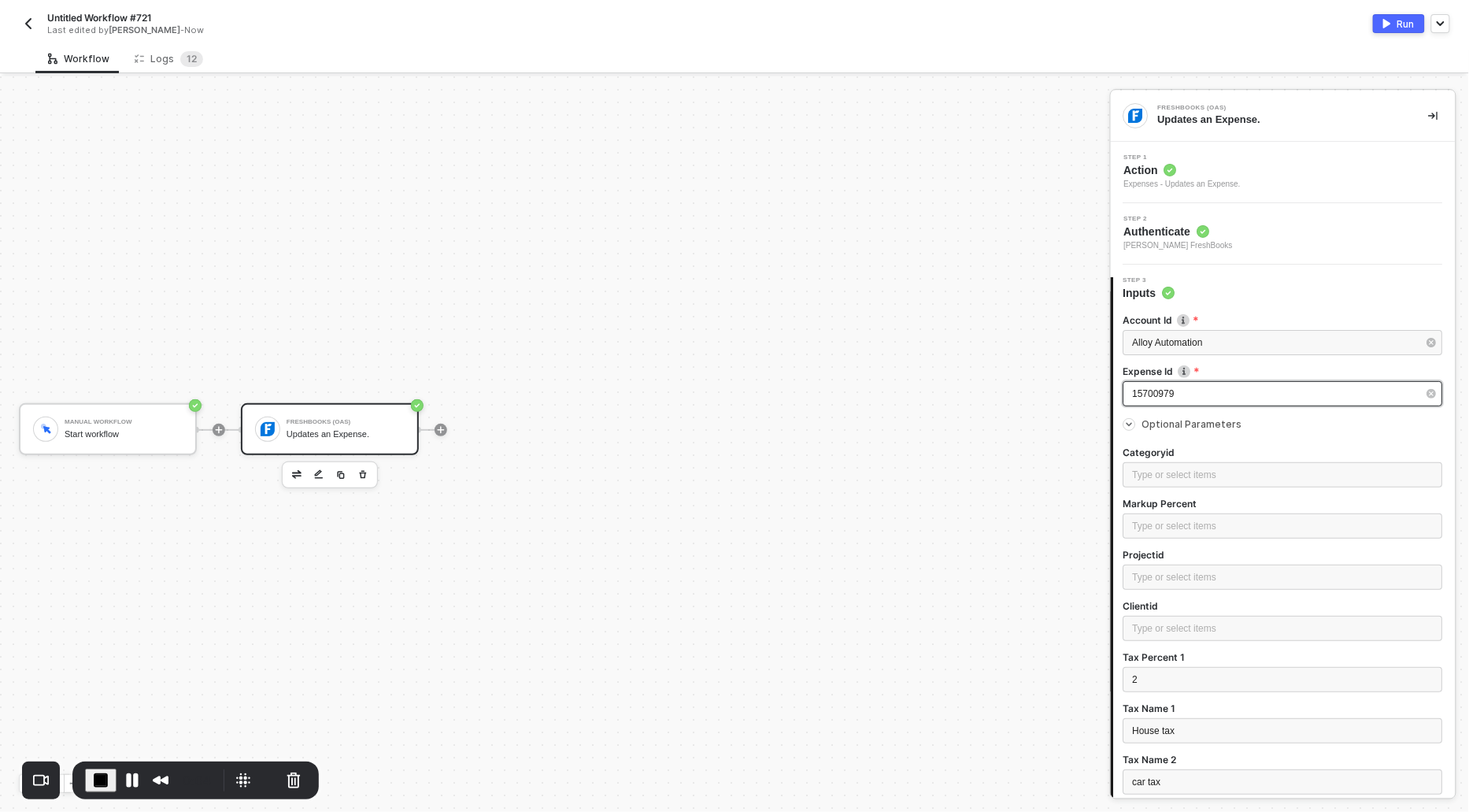
click at [1159, 392] on span "15700979" at bounding box center [1154, 394] width 42 height 11
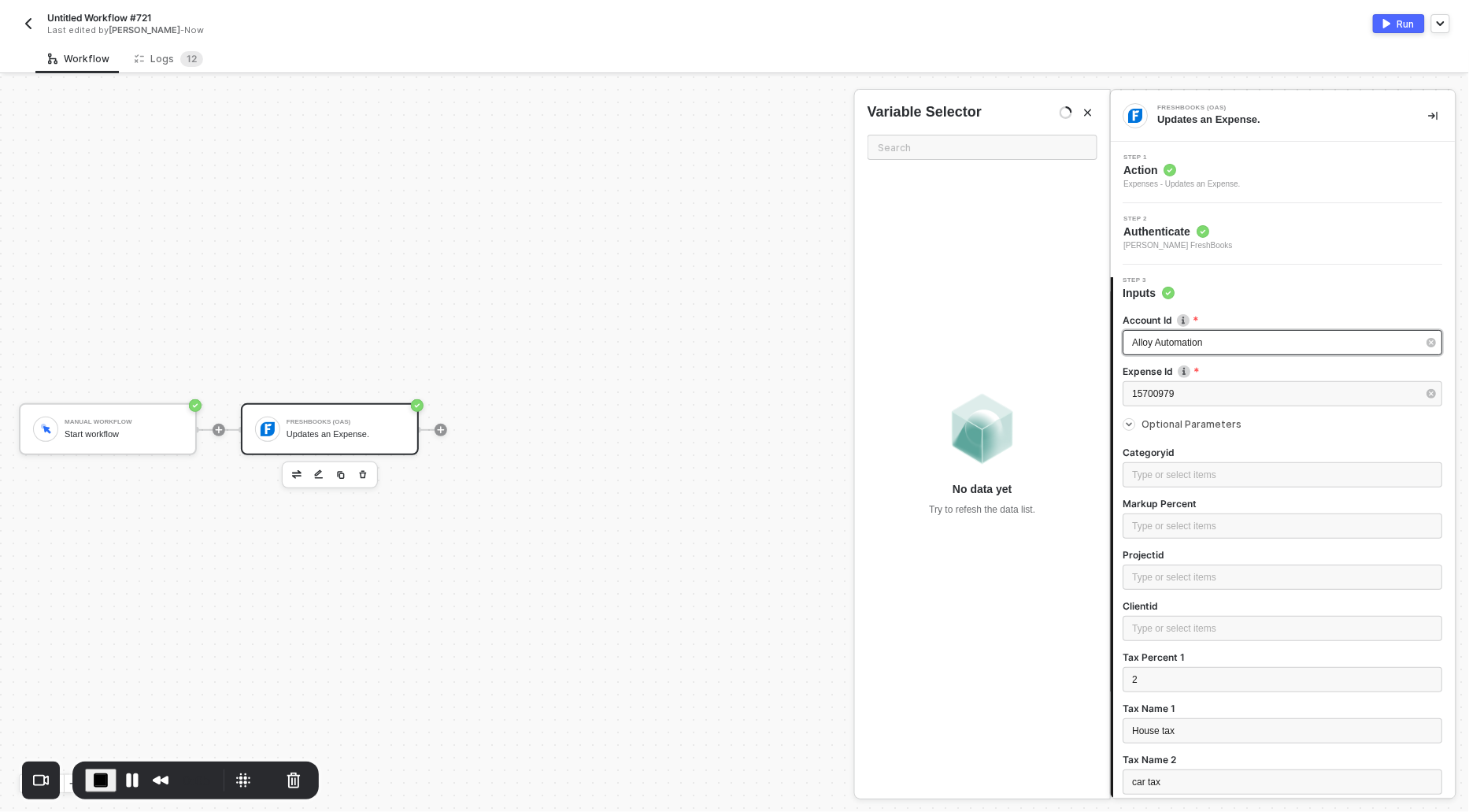
click at [1149, 337] on span "Alloy Automation" at bounding box center [1167, 343] width 70 height 11
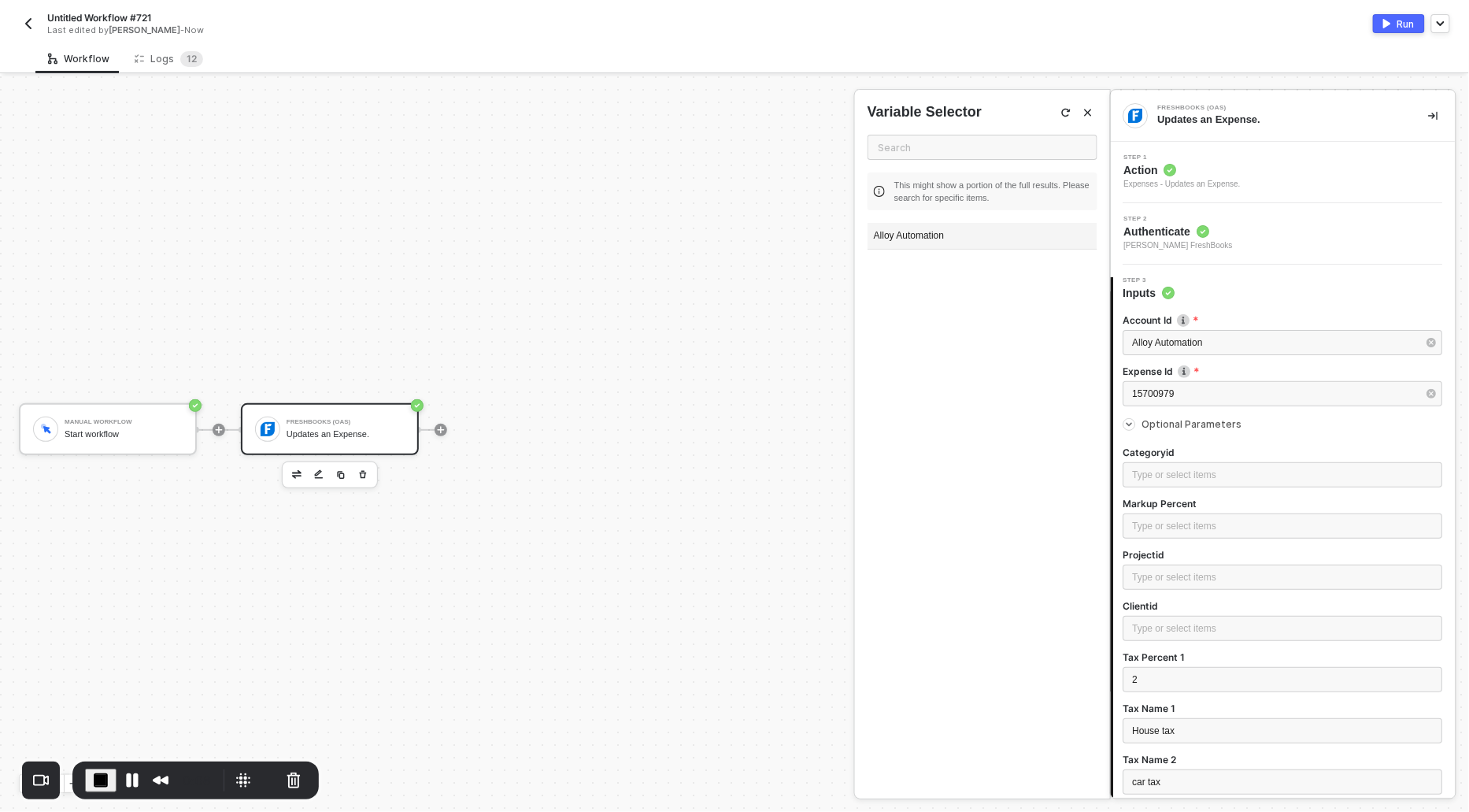
click at [914, 236] on div "Alloy Automation" at bounding box center [982, 235] width 230 height 26
click at [1166, 398] on div "15700979" at bounding box center [1275, 394] width 285 height 15
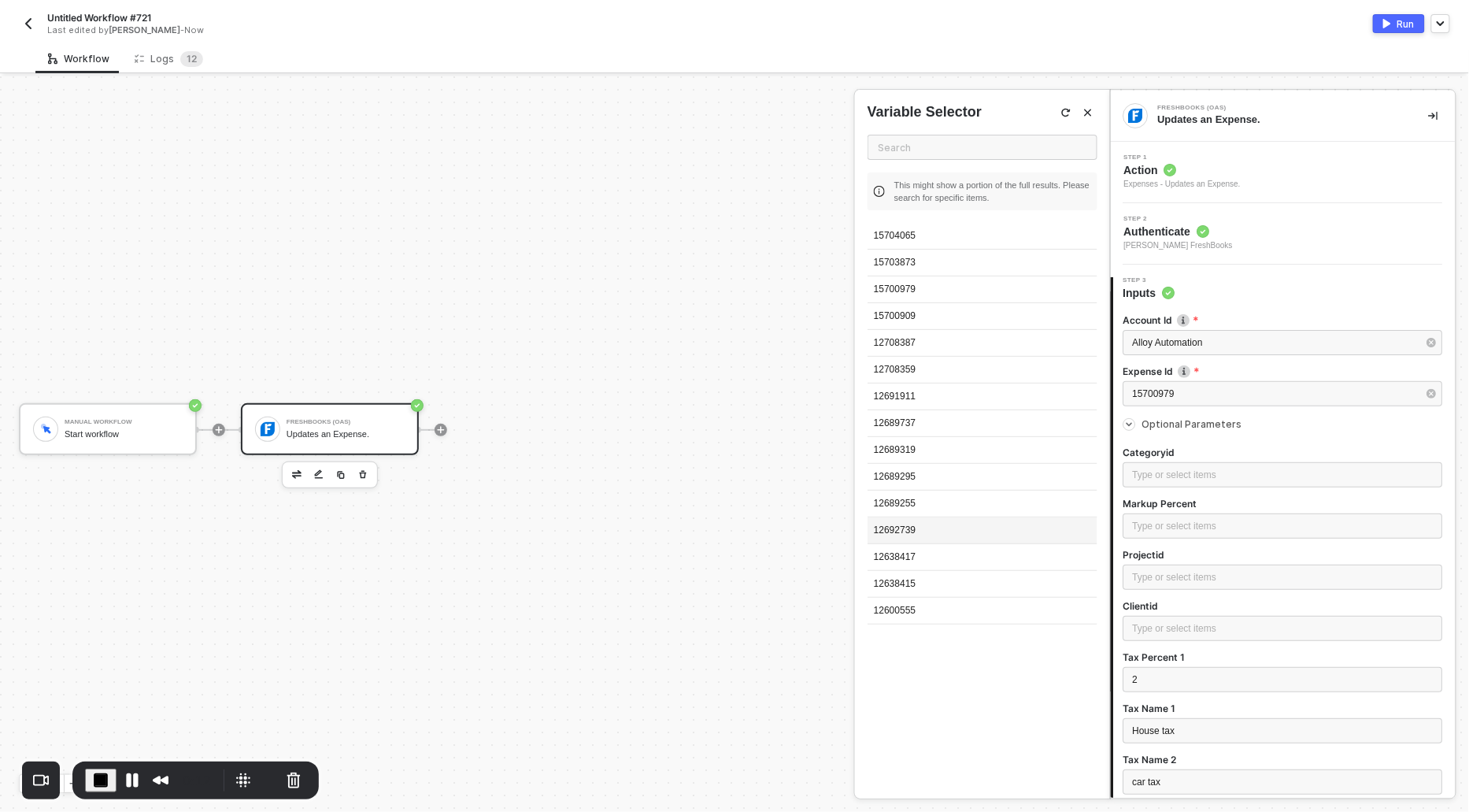
click at [897, 530] on div "12692739" at bounding box center [982, 530] width 230 height 26
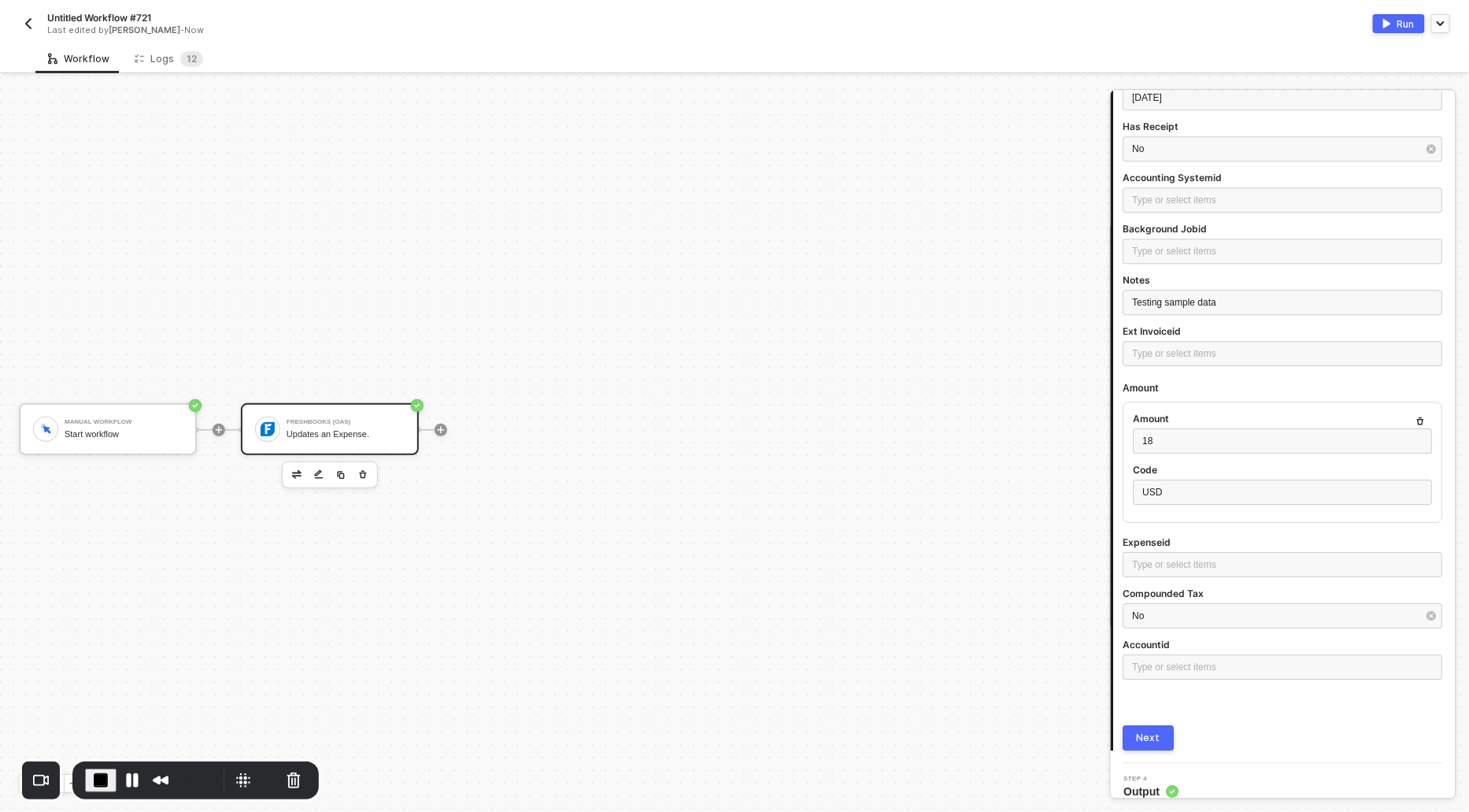
scroll to position [1677, 0]
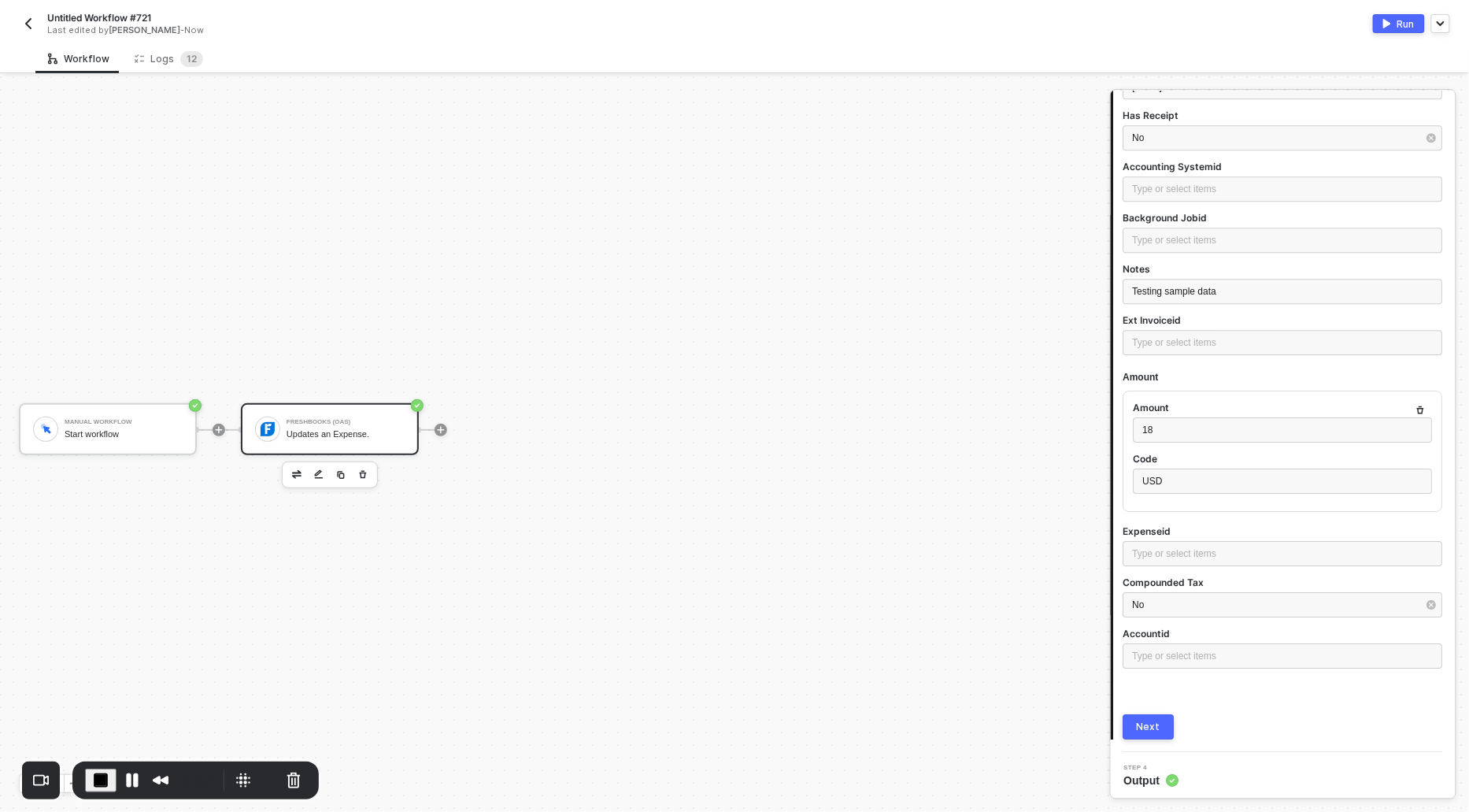
click at [1152, 720] on div "Next" at bounding box center [1149, 726] width 24 height 13
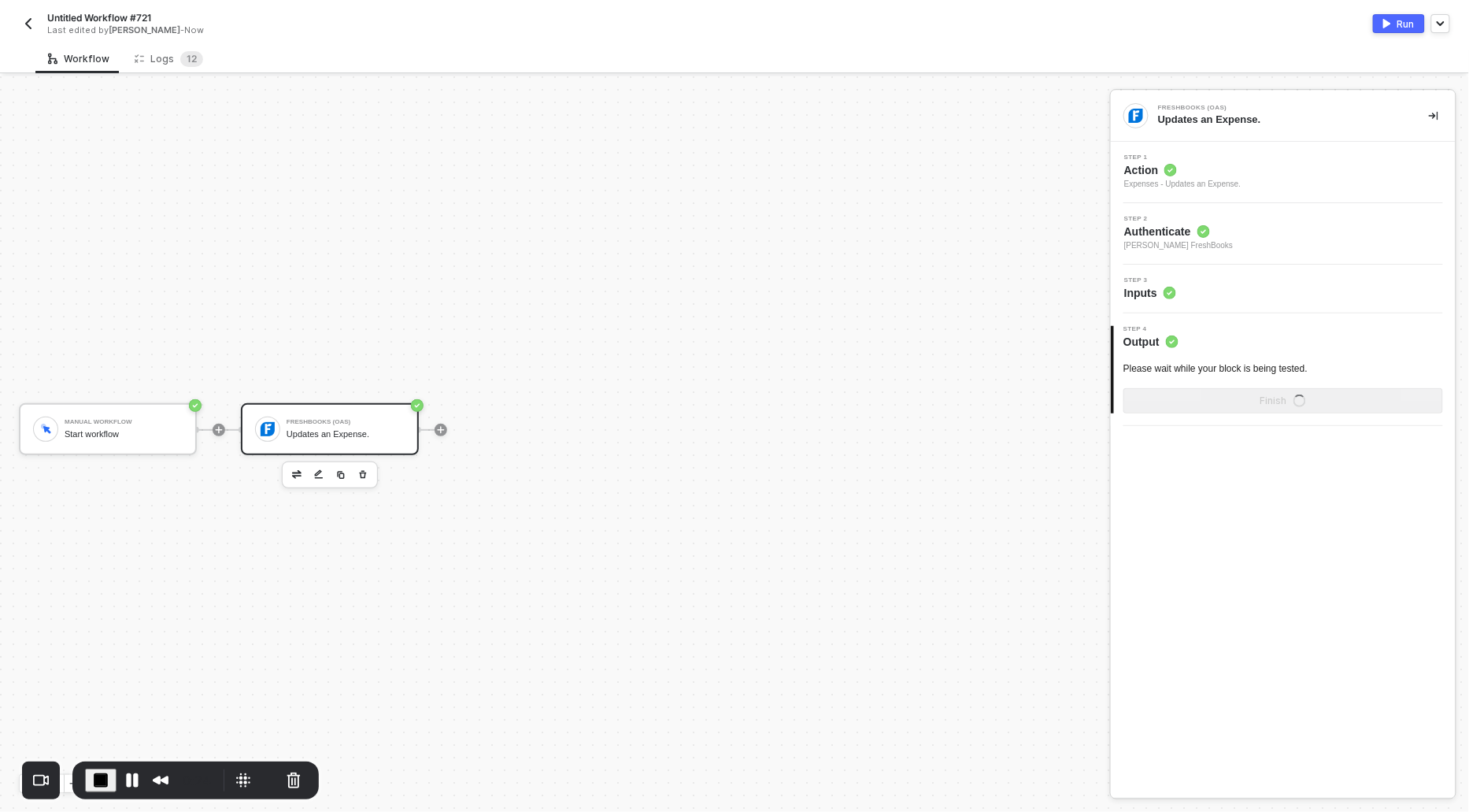
scroll to position [0, 0]
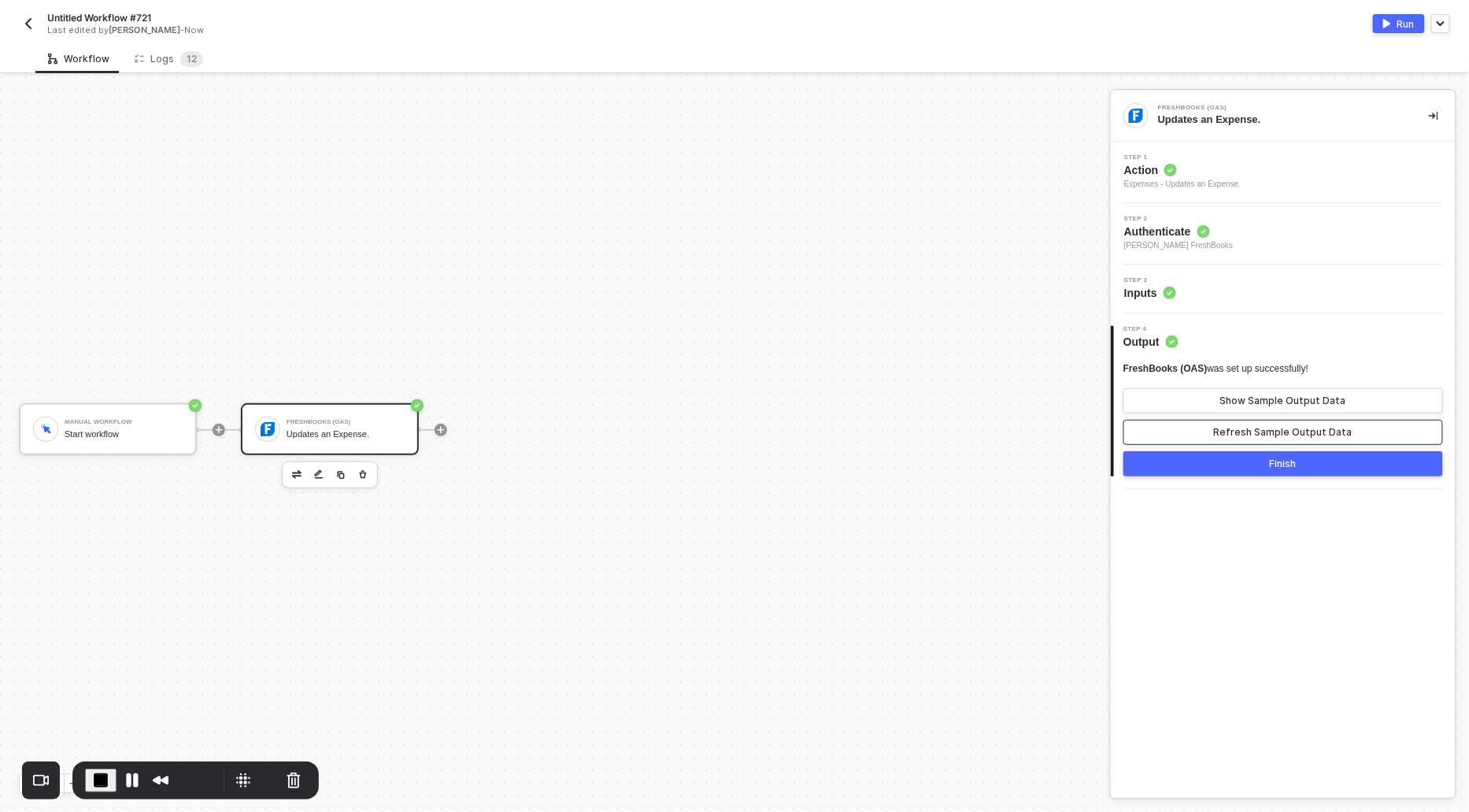
click at [1249, 431] on div "Refresh Sample Output Data" at bounding box center [1283, 432] width 139 height 13
click at [1241, 388] on button "Show Sample Output Data" at bounding box center [1283, 401] width 320 height 26
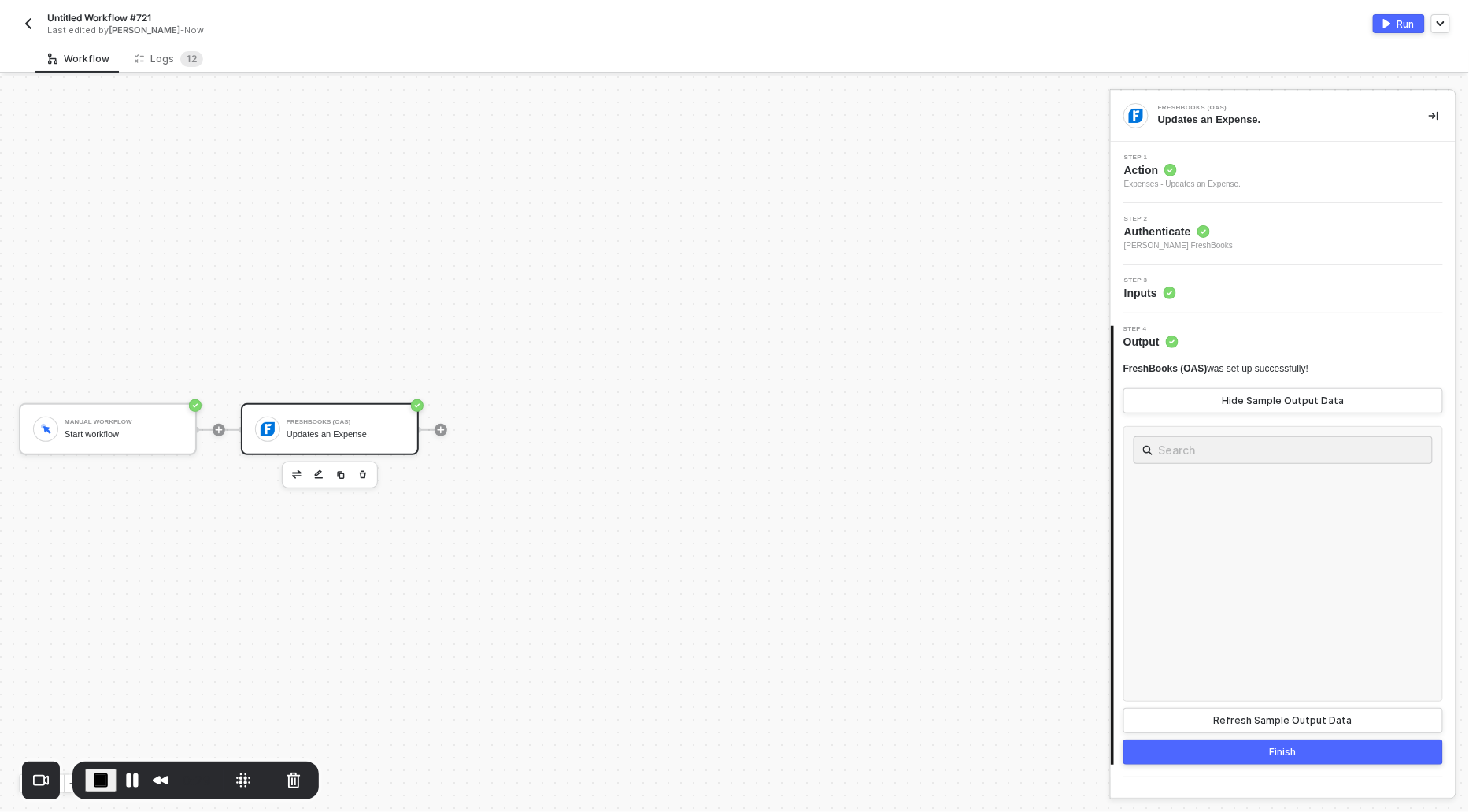
click at [1389, 20] on img "button" at bounding box center [1387, 24] width 8 height 9
click at [1181, 403] on button "Hide Sample Output Data" at bounding box center [1283, 401] width 320 height 26
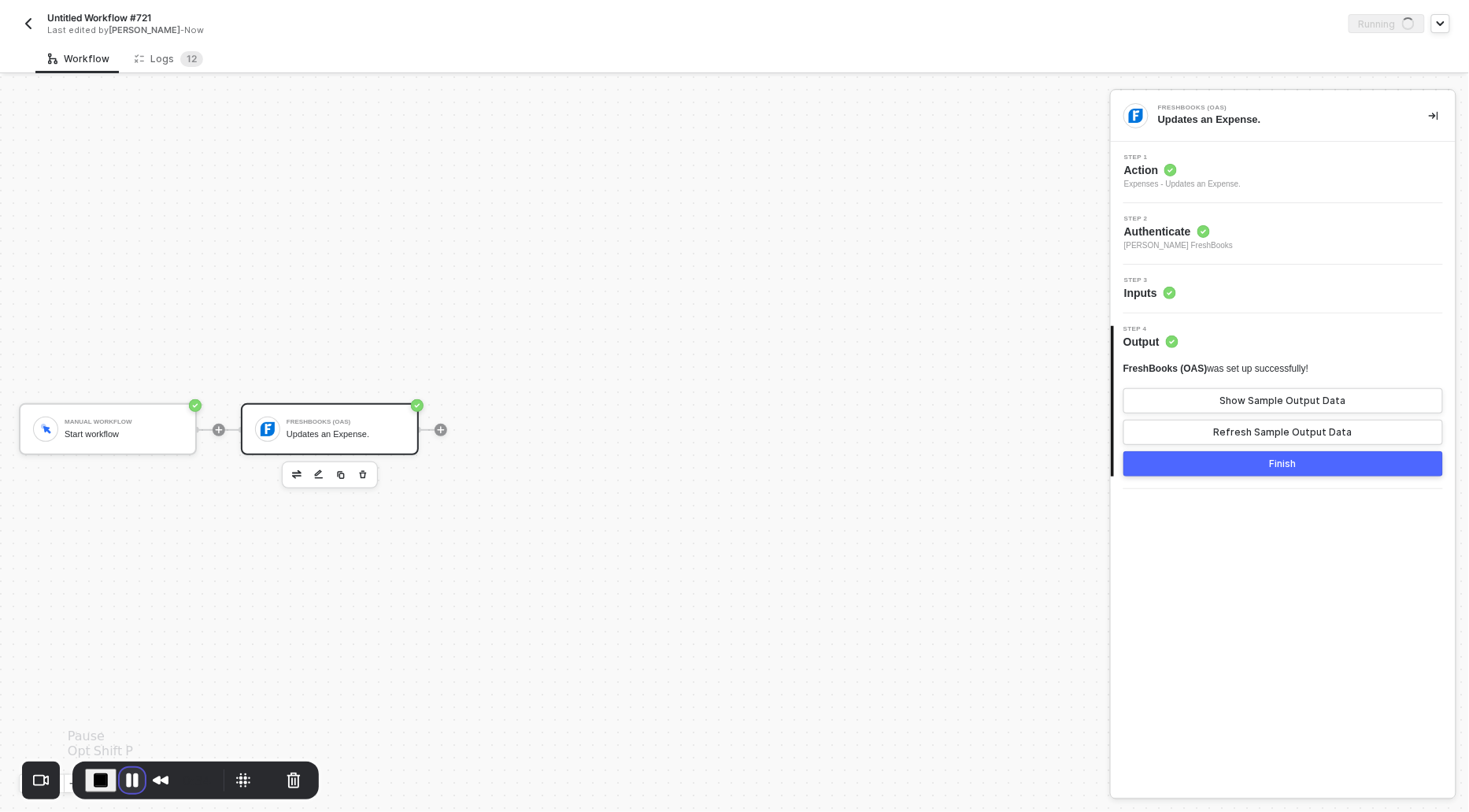
click at [125, 777] on button "Pause Recording" at bounding box center [132, 780] width 26 height 26
click at [161, 55] on div "Logs 1 2" at bounding box center [169, 58] width 68 height 15
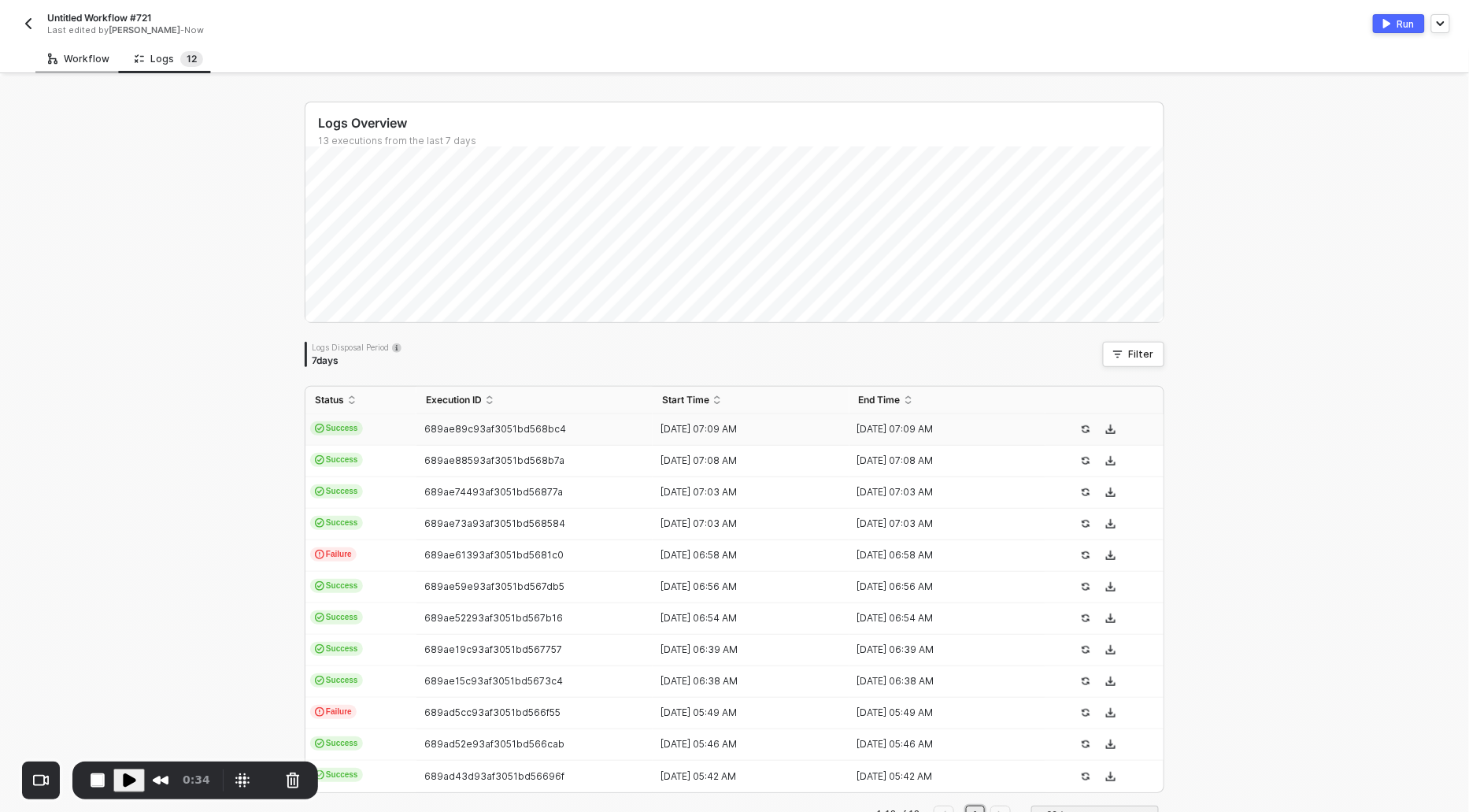
click at [67, 67] on div "Workflow" at bounding box center [78, 58] width 87 height 29
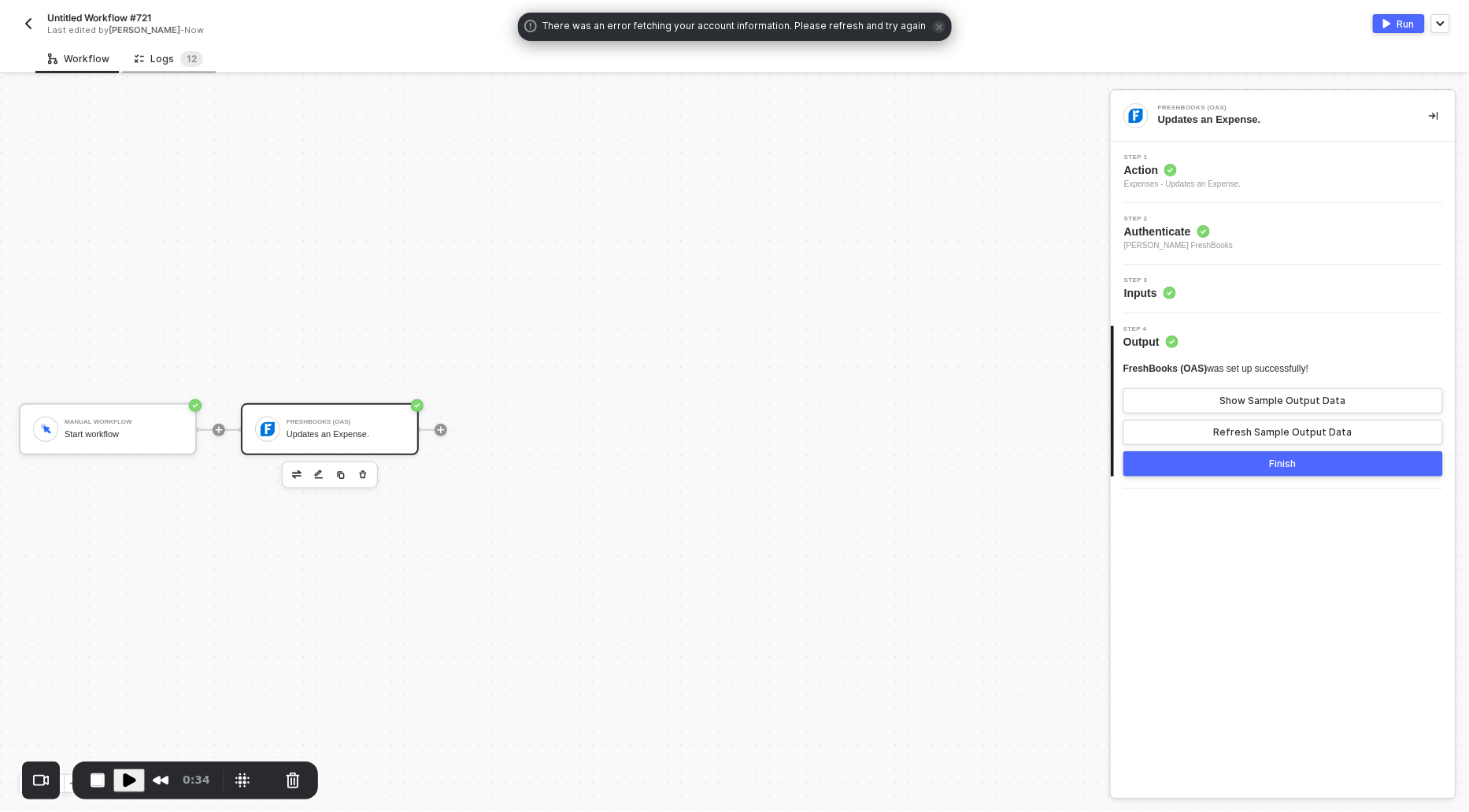
click at [158, 63] on div "Logs 1 2" at bounding box center [169, 58] width 68 height 15
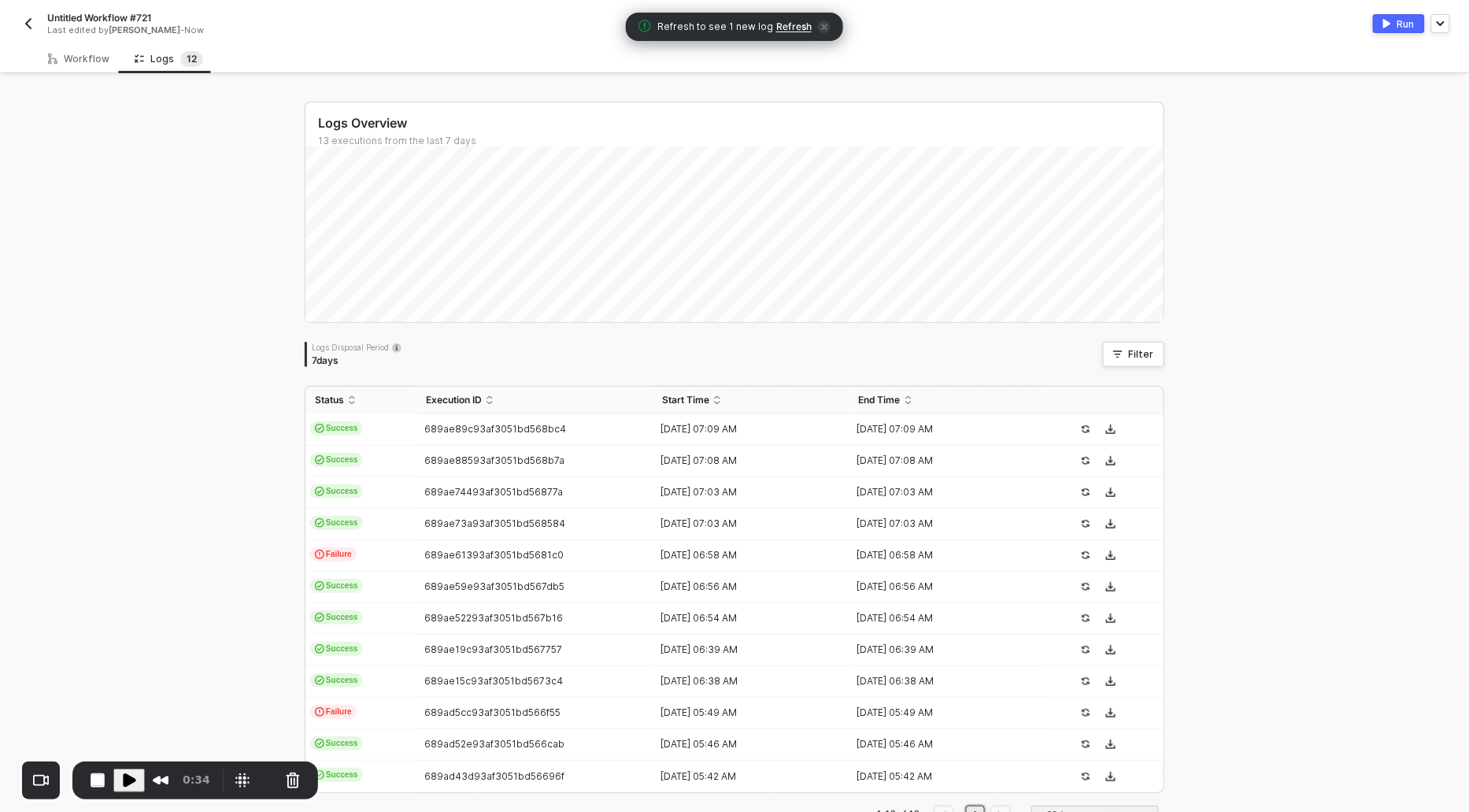
click at [782, 32] on span "Refresh" at bounding box center [794, 26] width 36 height 13
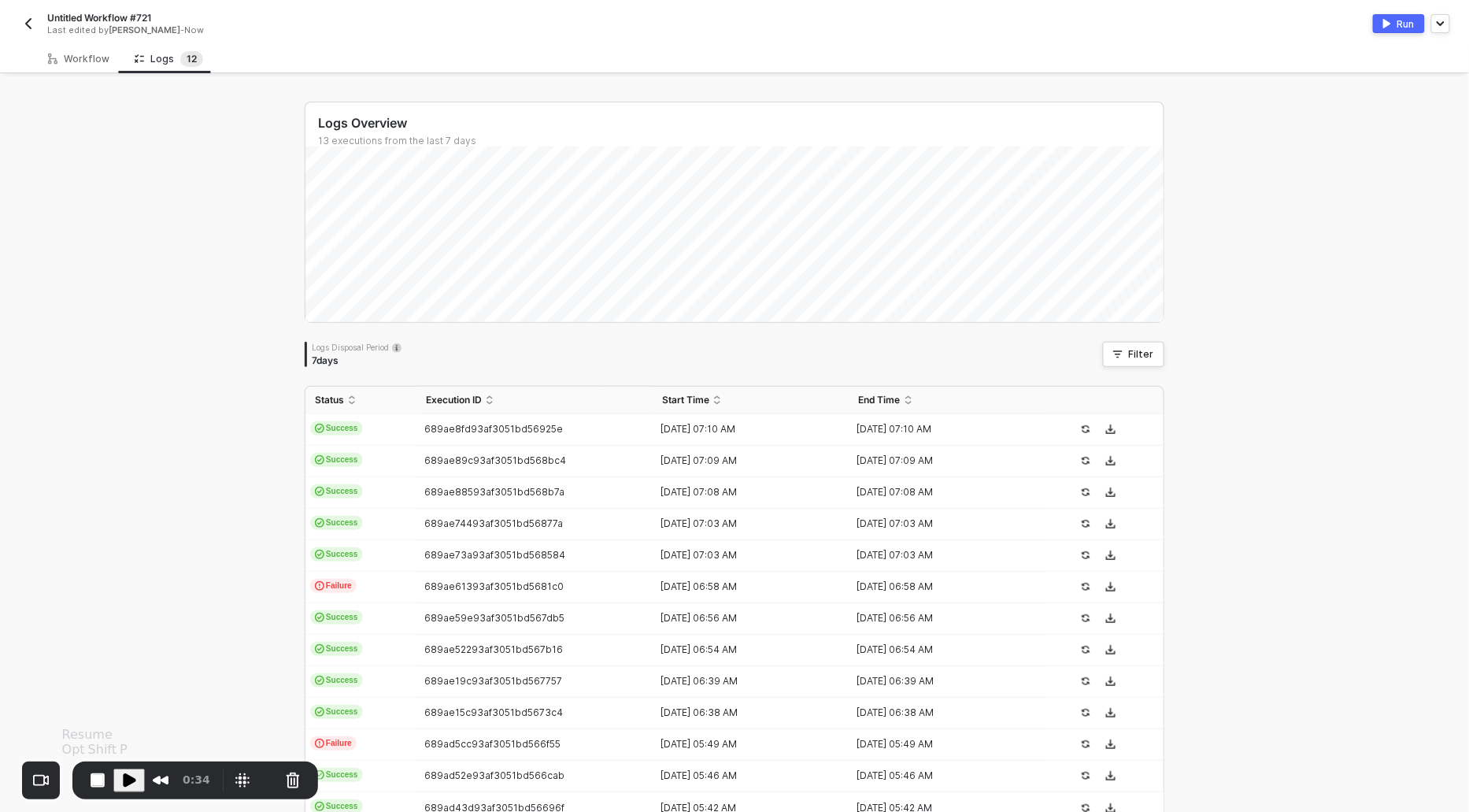
click at [127, 772] on span "Play Recording" at bounding box center [128, 780] width 19 height 19
click at [344, 424] on span "Success" at bounding box center [336, 428] width 53 height 15
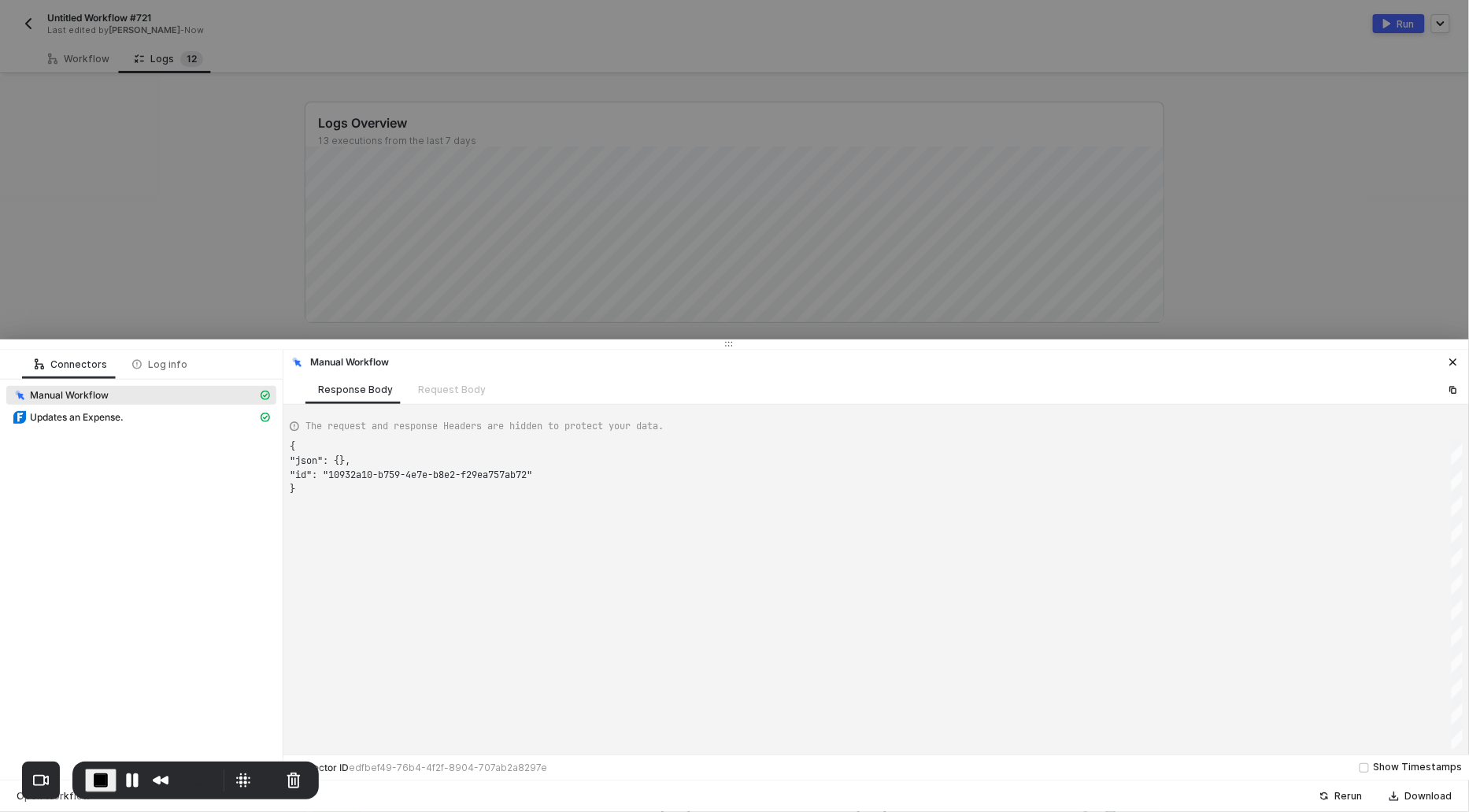
scroll to position [42, 0]
click at [146, 416] on div "Updates an Expense." at bounding box center [135, 417] width 245 height 15
click at [80, 418] on span "Updates an Expense." at bounding box center [77, 417] width 94 height 13
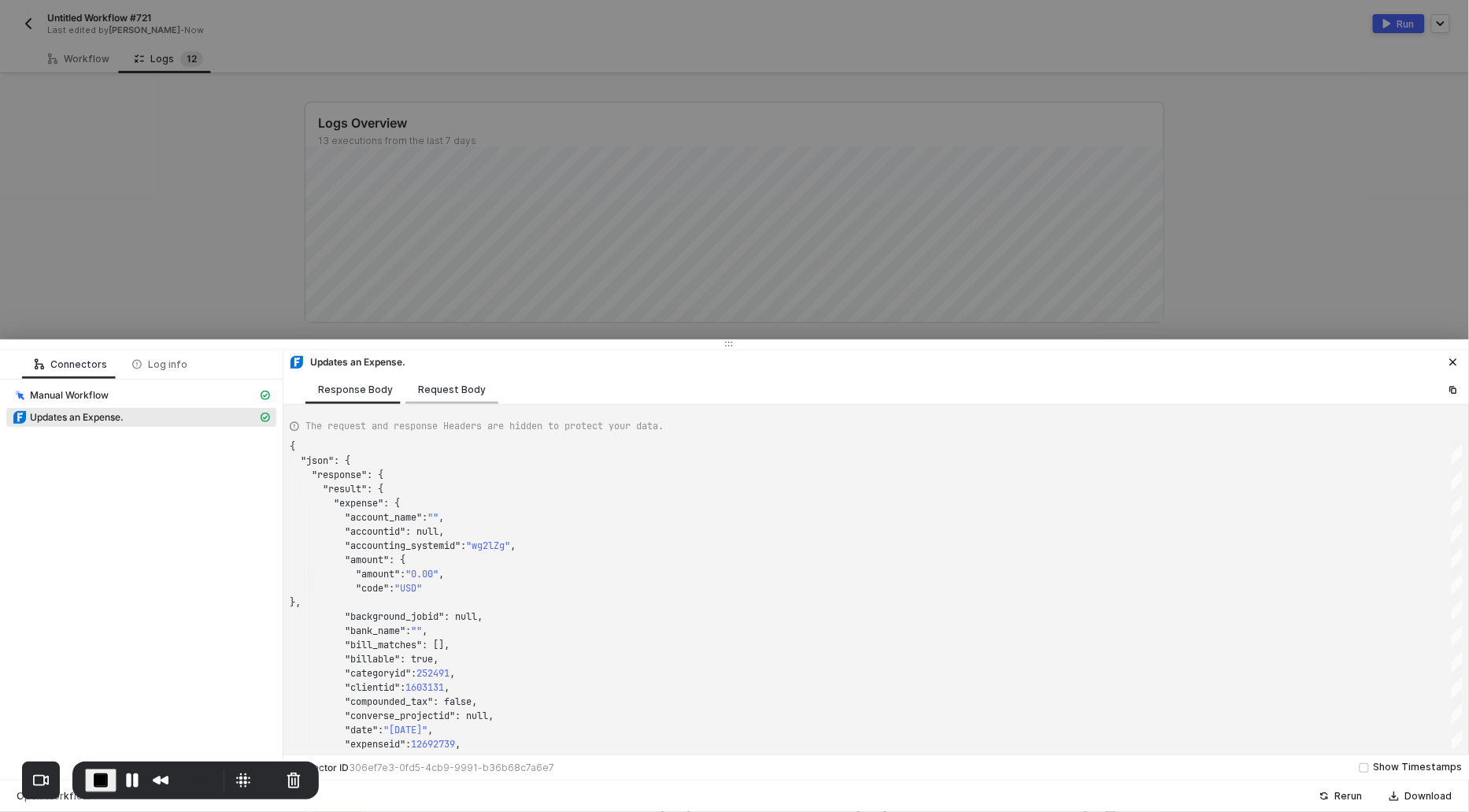
click at [439, 394] on div "Request Body" at bounding box center [452, 390] width 67 height 13
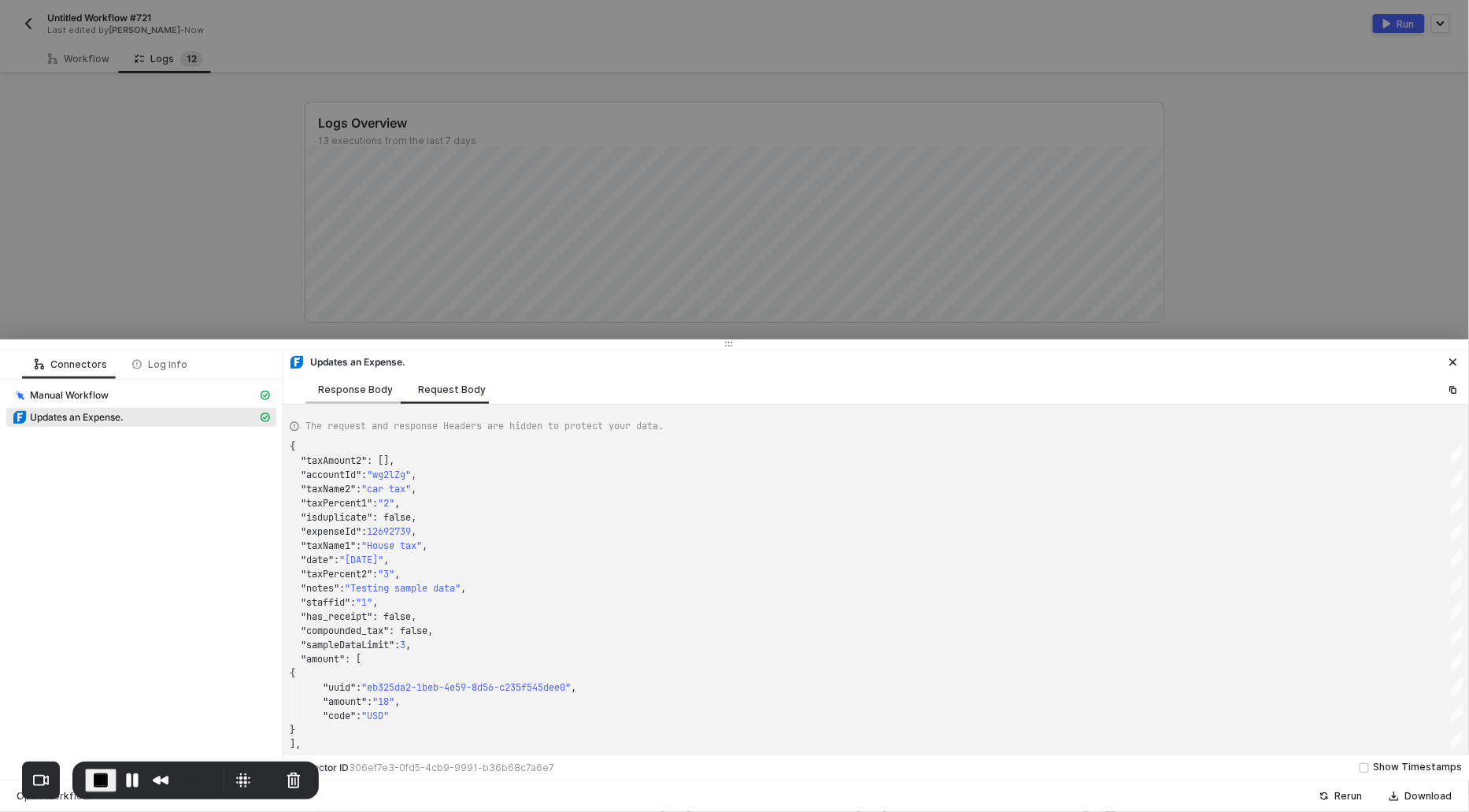
click at [333, 393] on div "Response Body" at bounding box center [355, 390] width 75 height 13
type textarea "{ "json": { "response": { "result": { "expense": { "account_name": "", "account…"
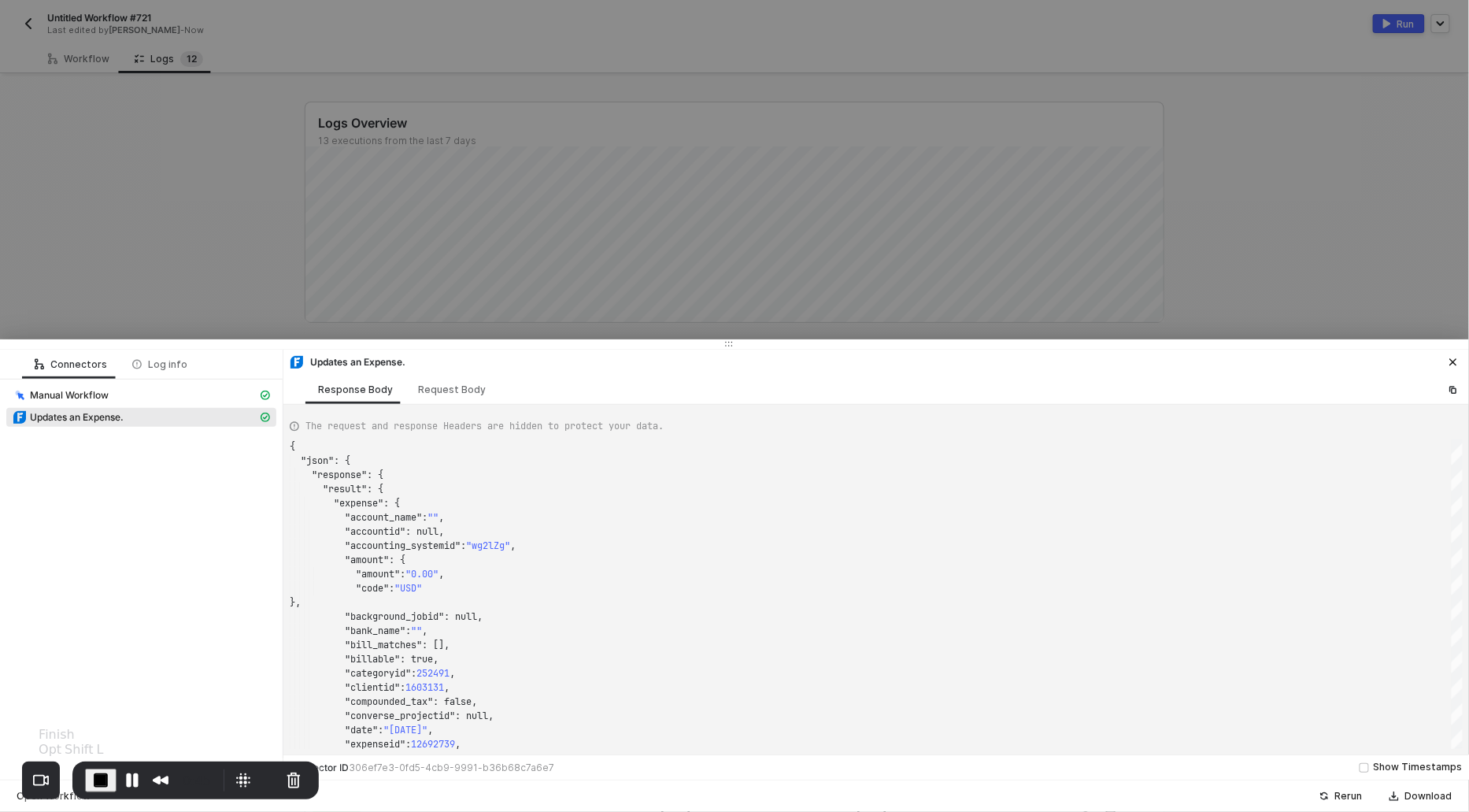
click at [94, 779] on span "End Recording" at bounding box center [100, 780] width 19 height 19
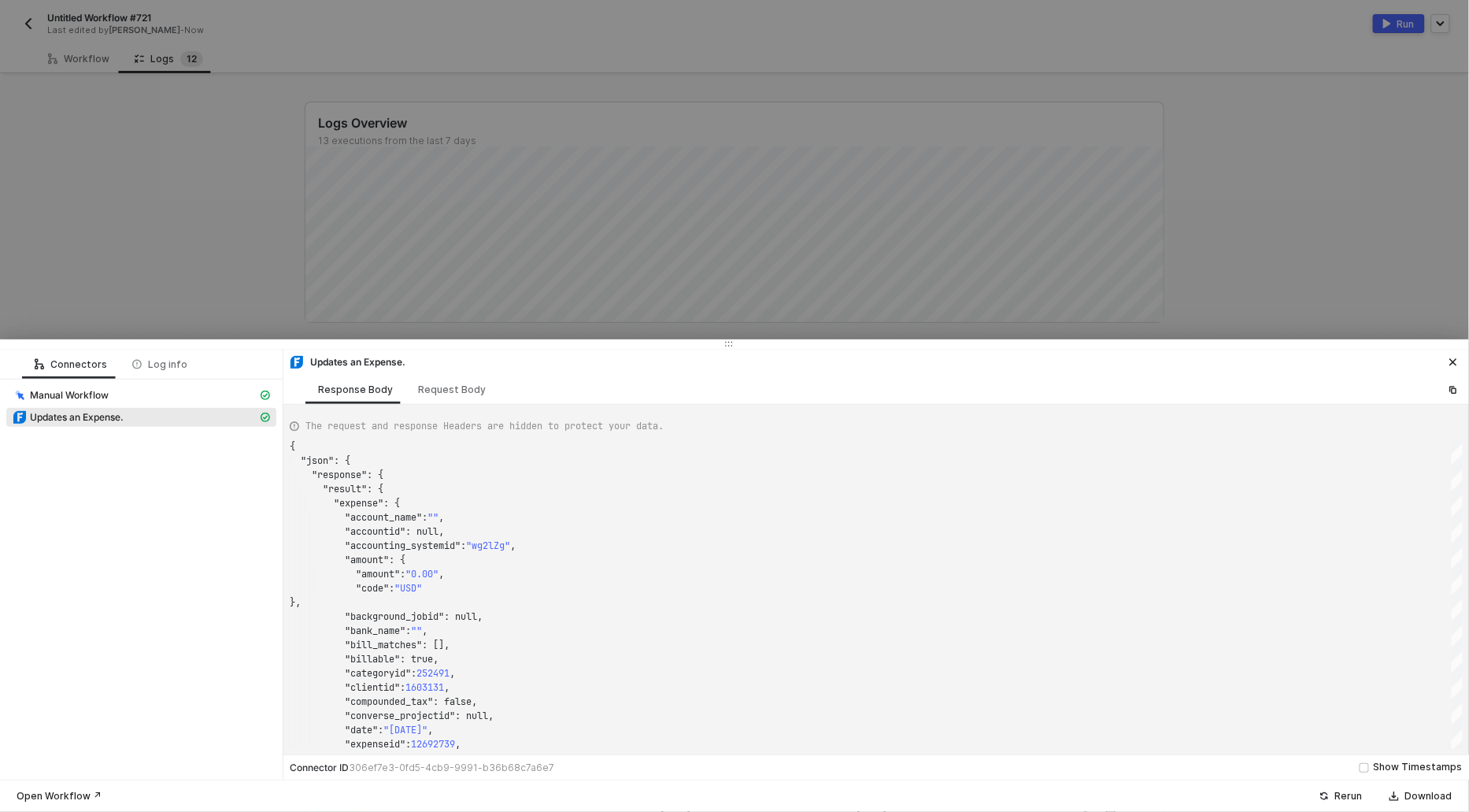
click at [281, 182] on div at bounding box center [734, 406] width 1469 height 812
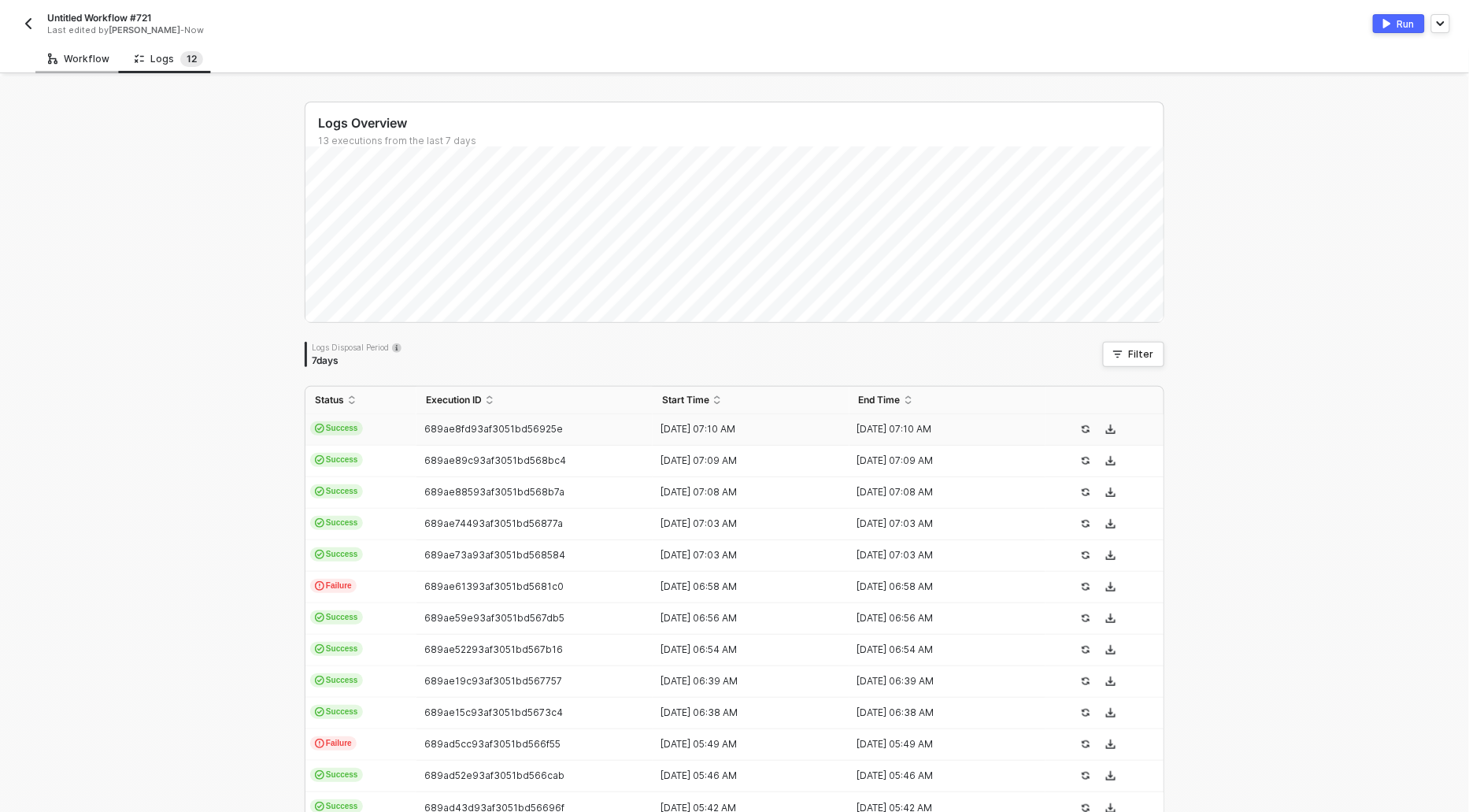
click at [74, 65] on div "Workflow" at bounding box center [78, 59] width 61 height 13
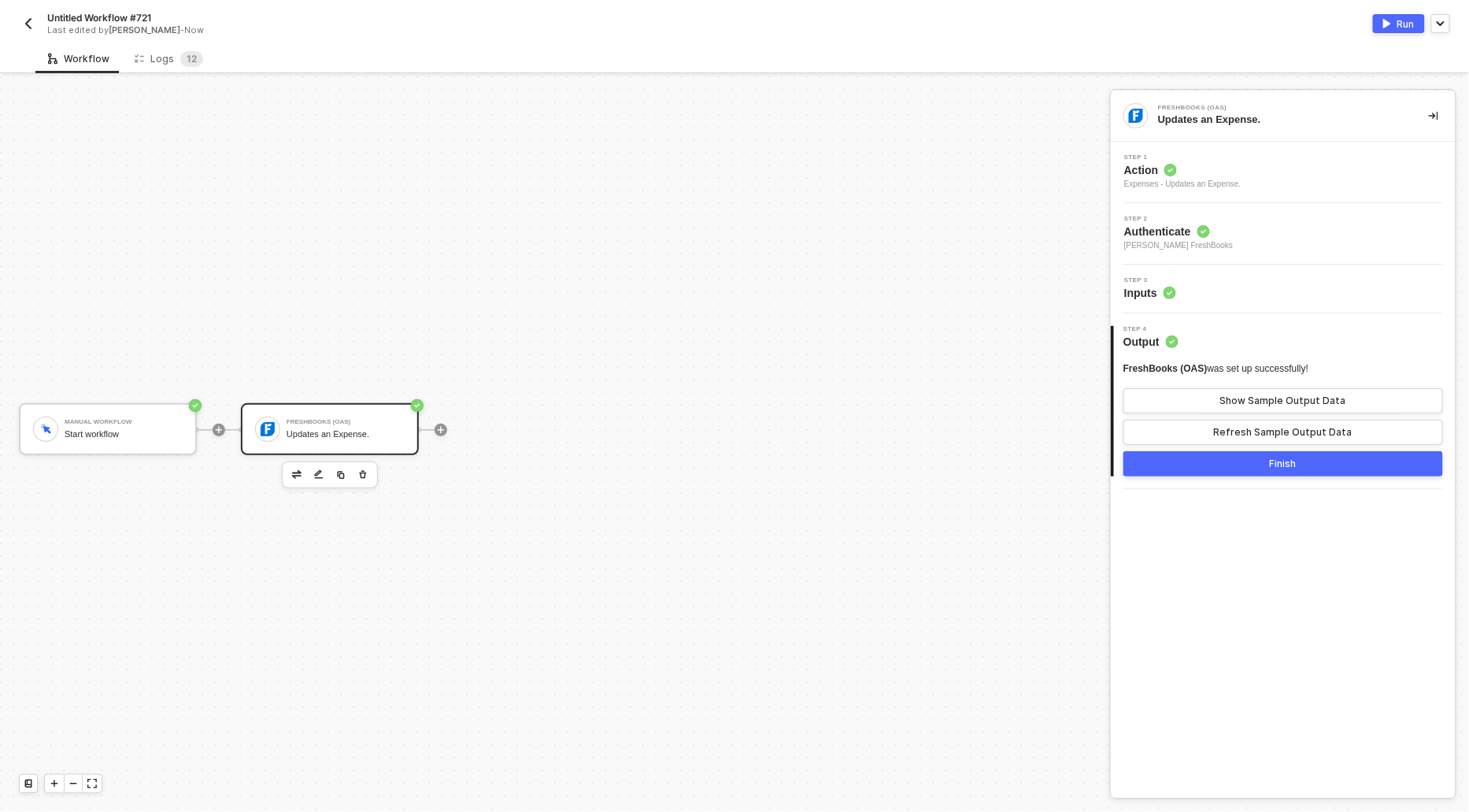
click at [1154, 159] on span "Step 1" at bounding box center [1183, 157] width 117 height 6
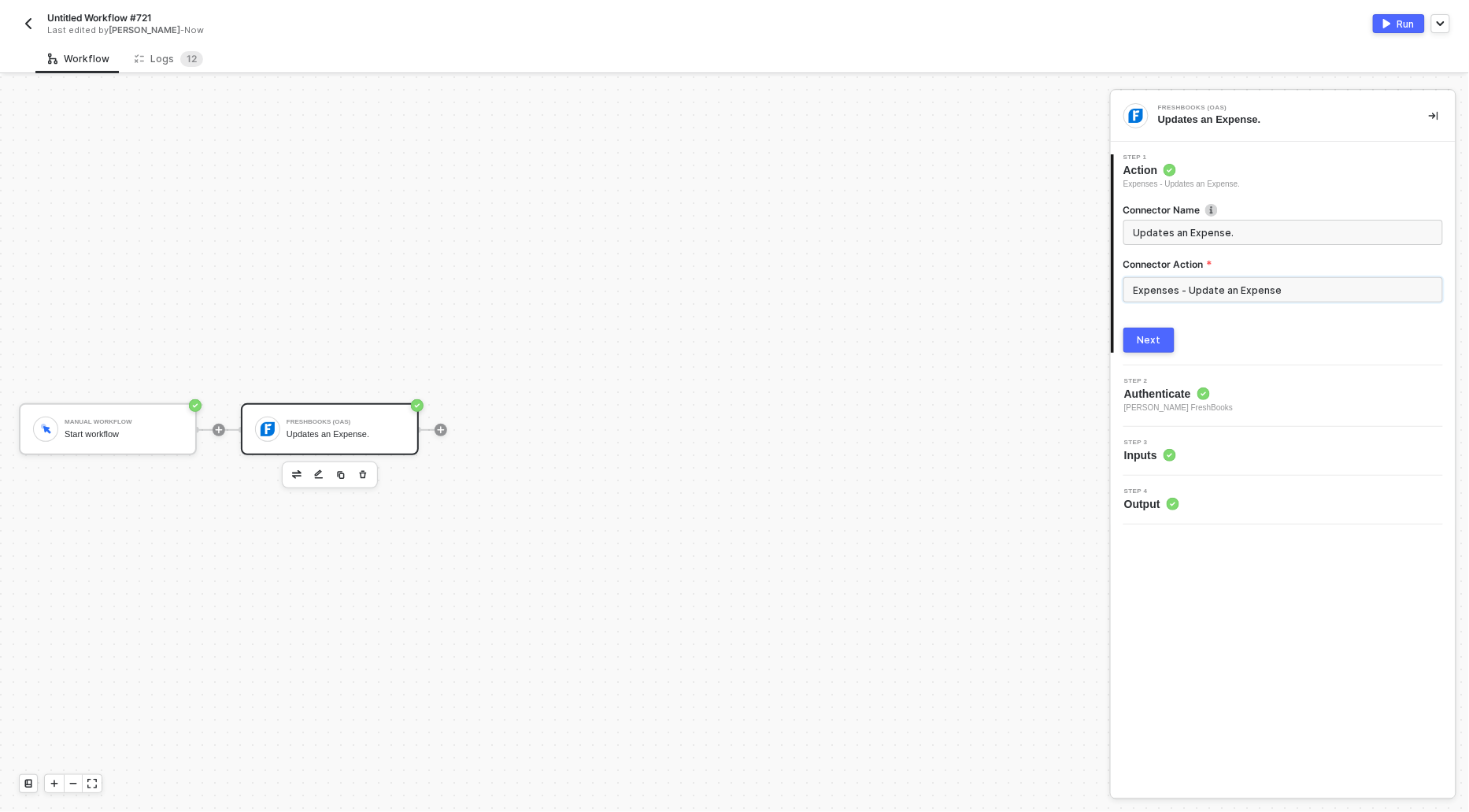
click at [1268, 293] on input "Expenses - Update an Expense" at bounding box center [1283, 290] width 320 height 26
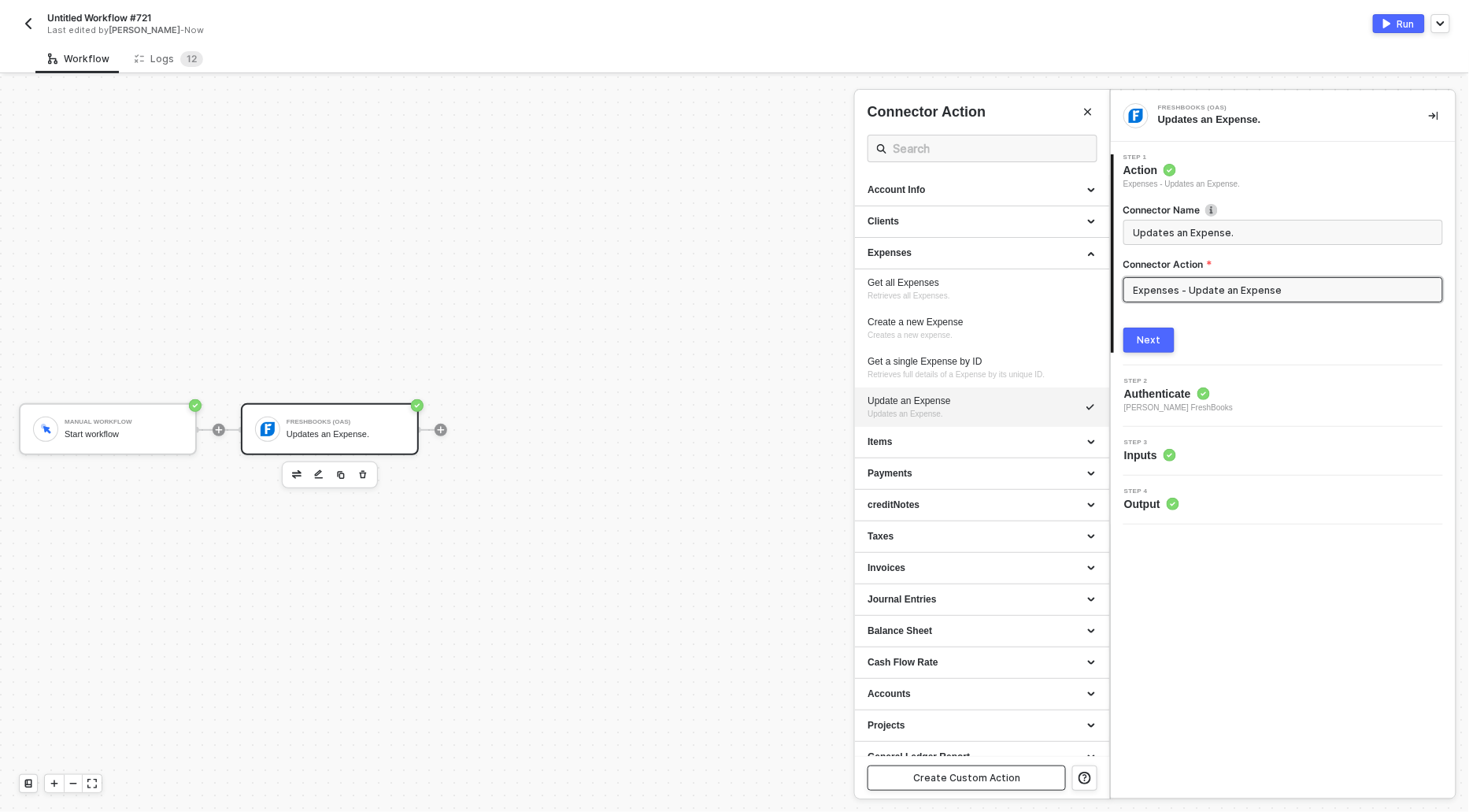
click at [927, 776] on div "Create Custom Action" at bounding box center [966, 778] width 107 height 13
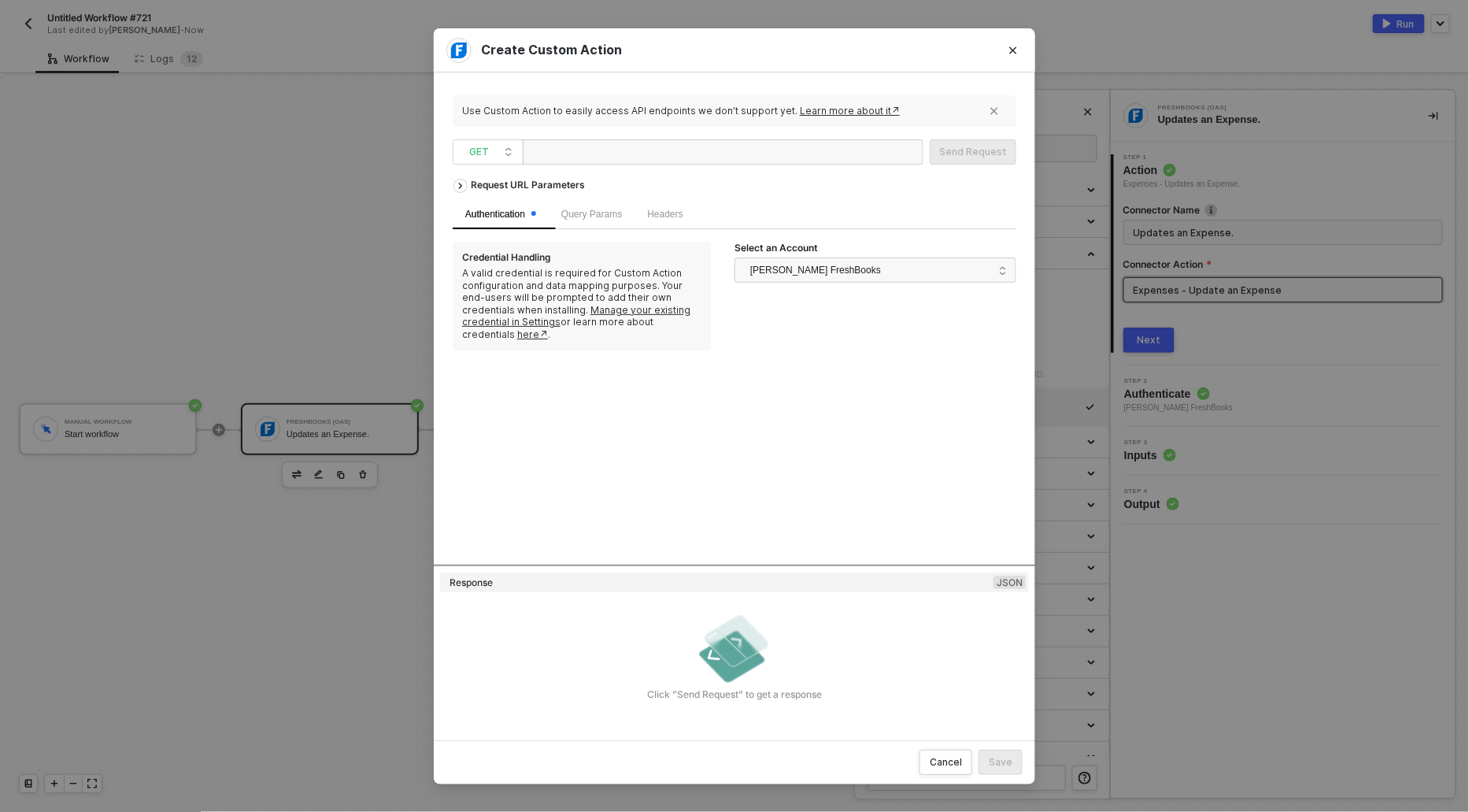
click at [542, 155] on div at bounding box center [608, 153] width 158 height 26
paste div
click at [529, 154] on div "/accounting/account/{accountId}/taxes/taxes" at bounding box center [724, 152] width 401 height 26
click at [529, 152] on div "/accounting/account/{accountId}/taxes/taxes" at bounding box center [622, 153] width 184 height 26
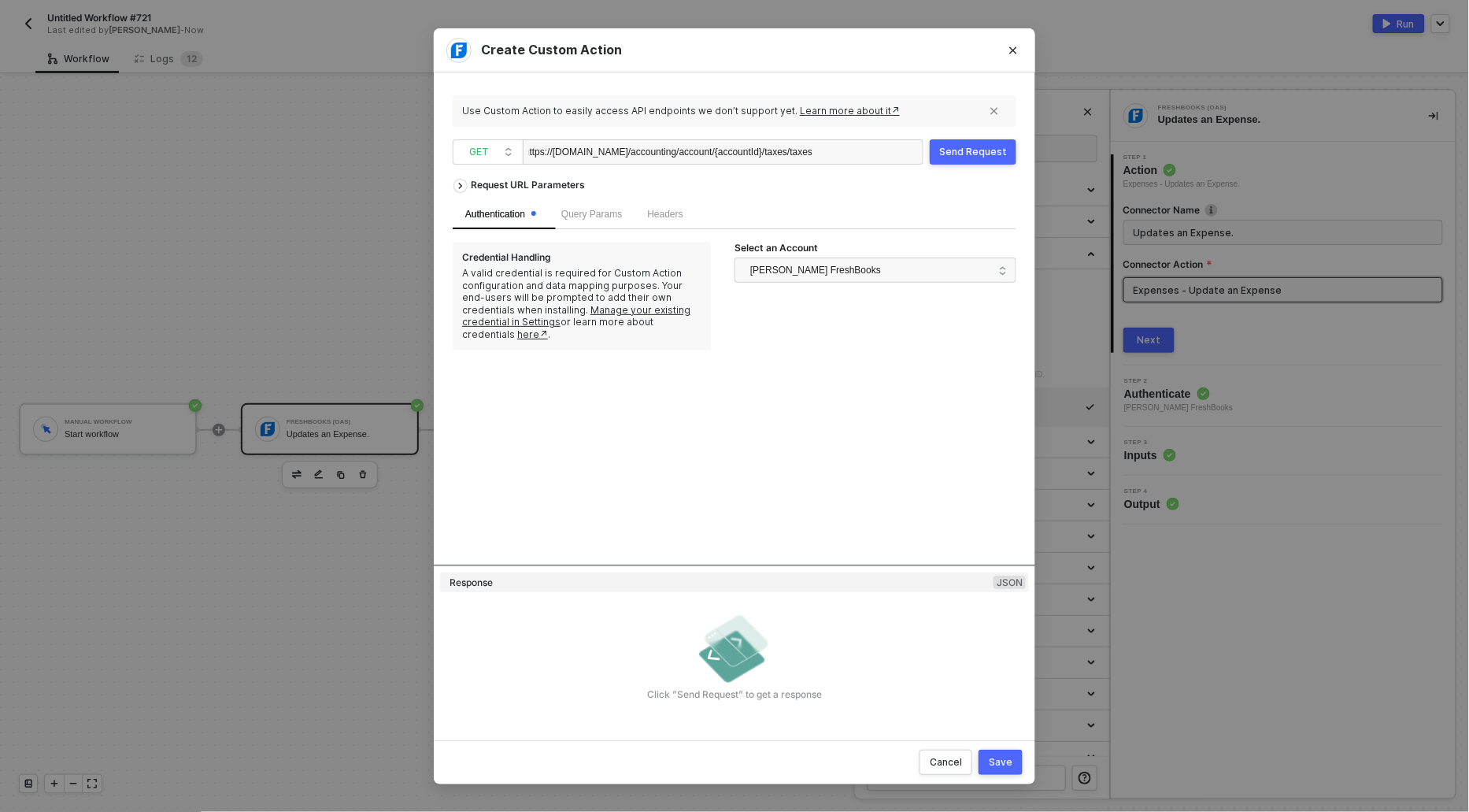
click at [758, 149] on div "https://api.freshbooks.com/accounting/account/{accountId}/taxes/taxes" at bounding box center [671, 153] width 283 height 26
click at [963, 152] on div "Send Request" at bounding box center [973, 152] width 67 height 13
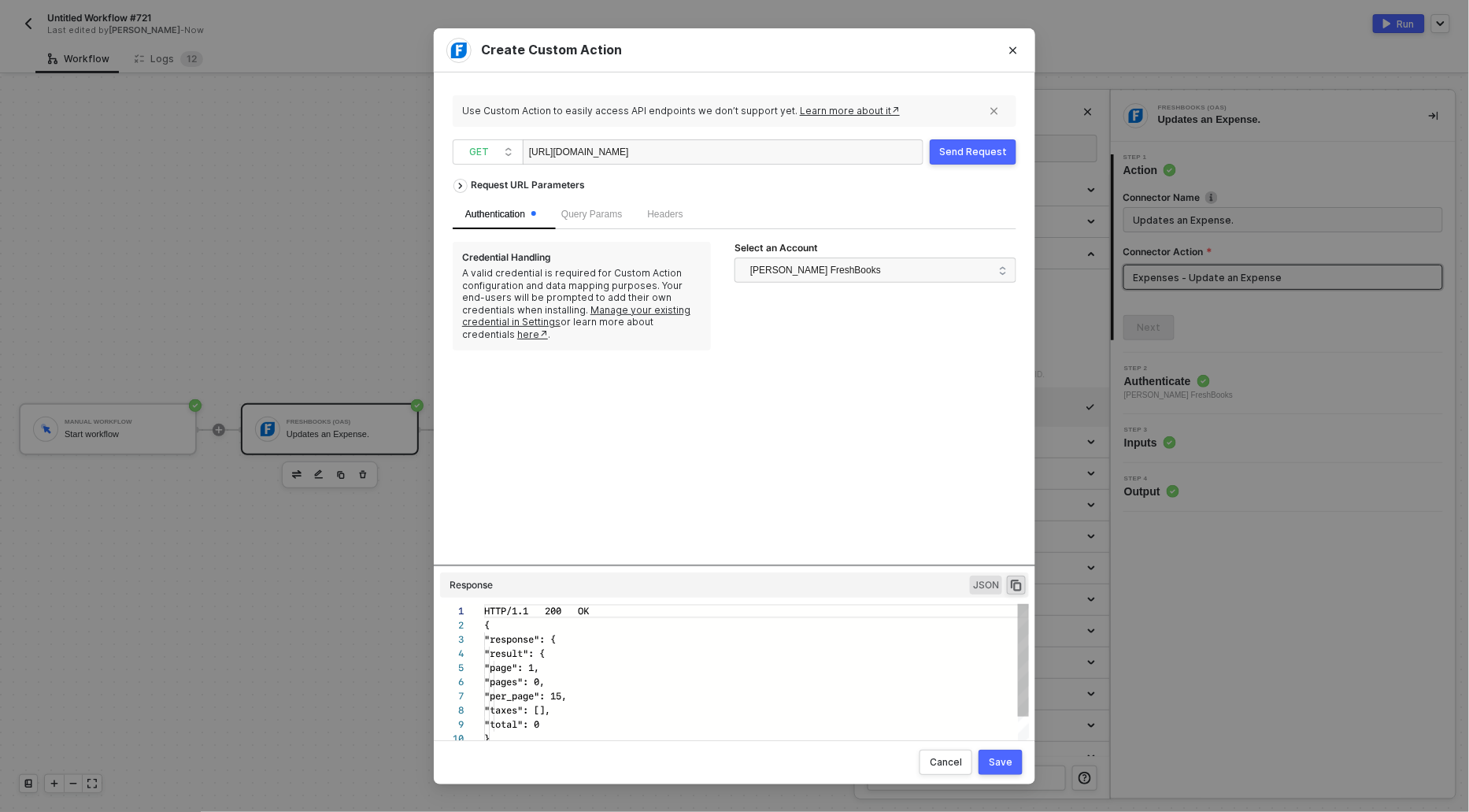
scroll to position [141, 0]
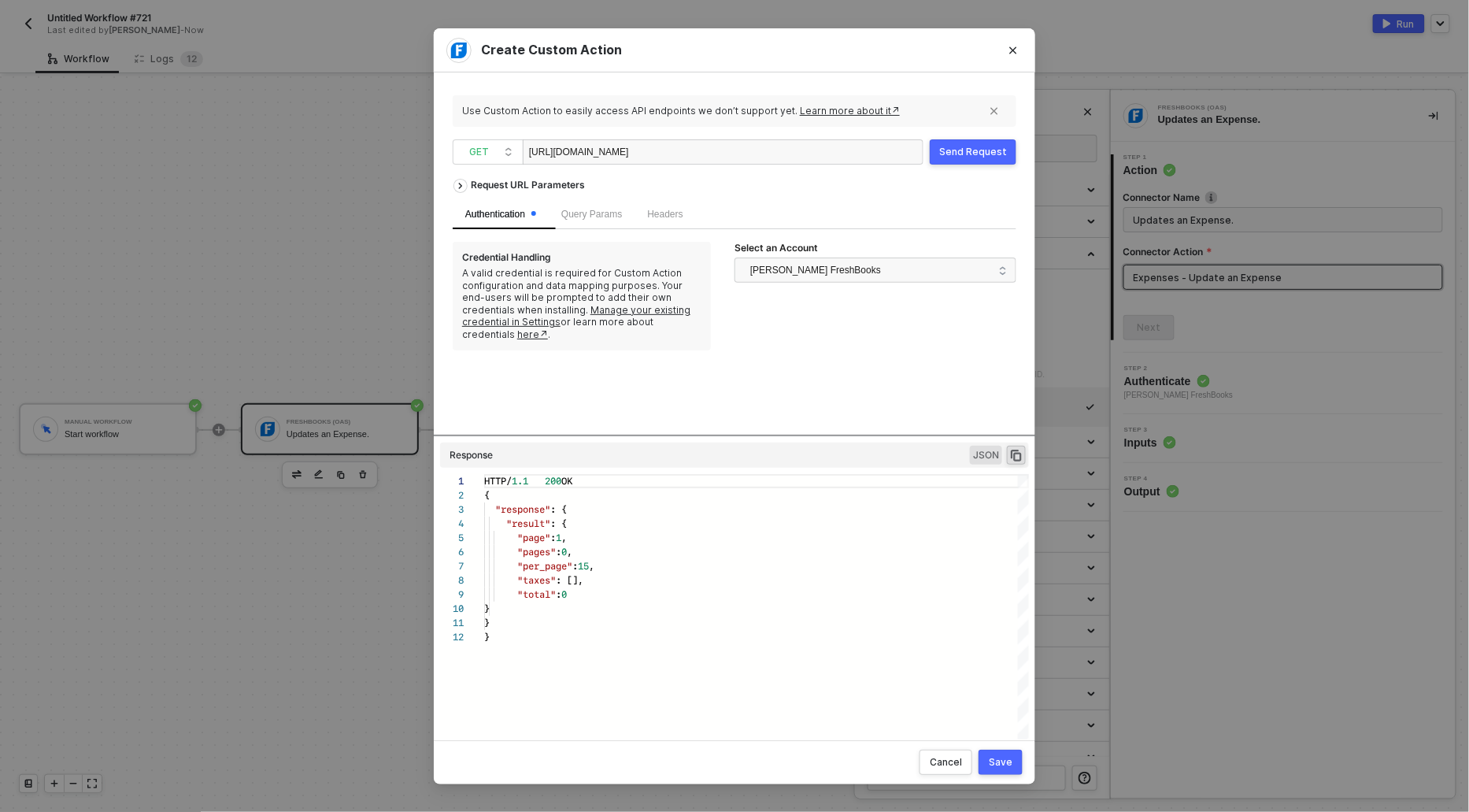
drag, startPoint x: 655, startPoint y: 564, endPoint x: 655, endPoint y: 479, distance: 85.0
click at [655, 479] on div "Request URL Parameters Authentication Query Params Headers Credential Handling …" at bounding box center [734, 441] width 564 height 541
click at [493, 148] on span "GET" at bounding box center [491, 152] width 44 height 24
click at [484, 203] on div "POST" at bounding box center [488, 209] width 58 height 19
click at [724, 209] on span "Body" at bounding box center [718, 214] width 21 height 11
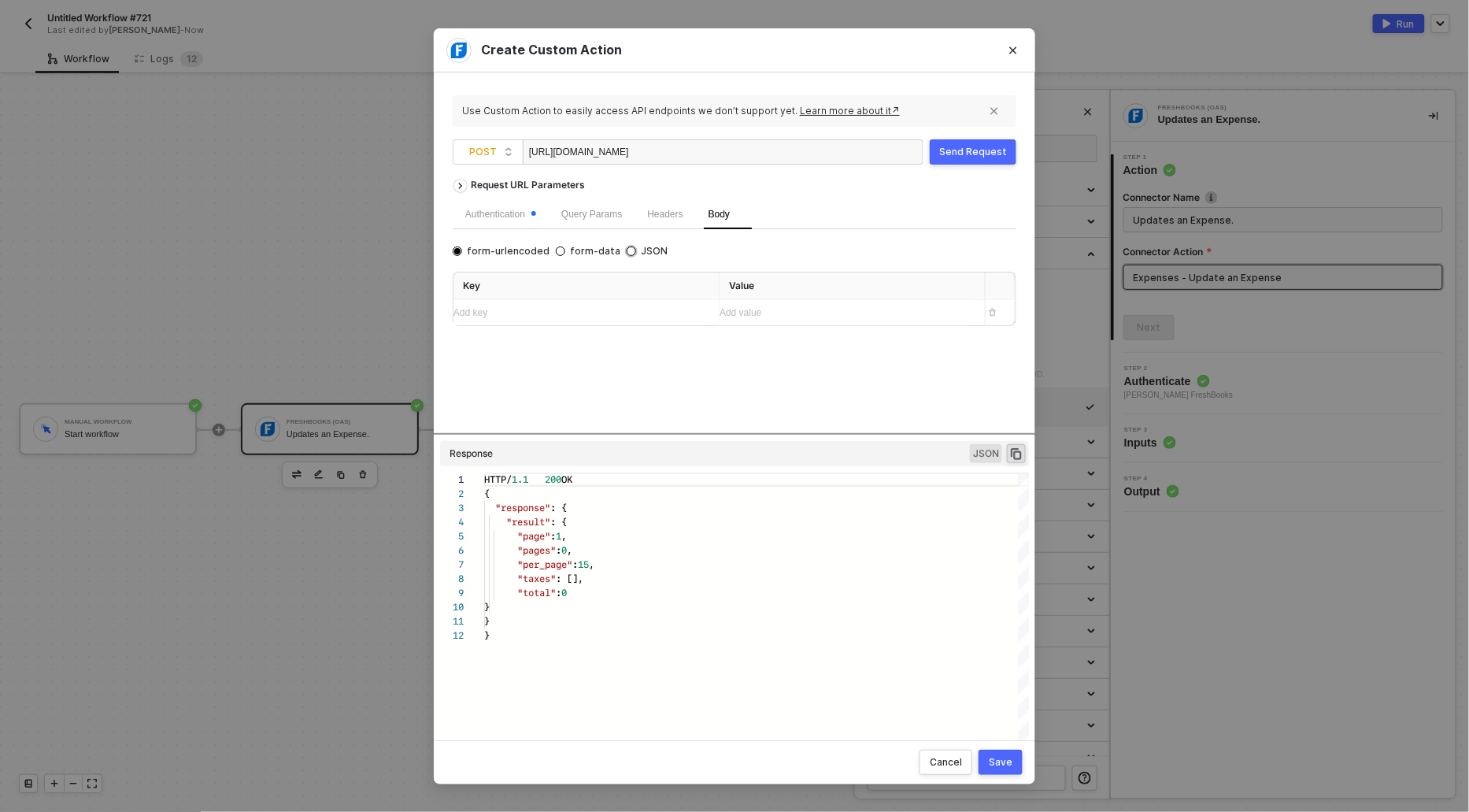
click at [627, 250] on input "JSON" at bounding box center [632, 251] width 9 height 9
radio input "true"
radio input "false"
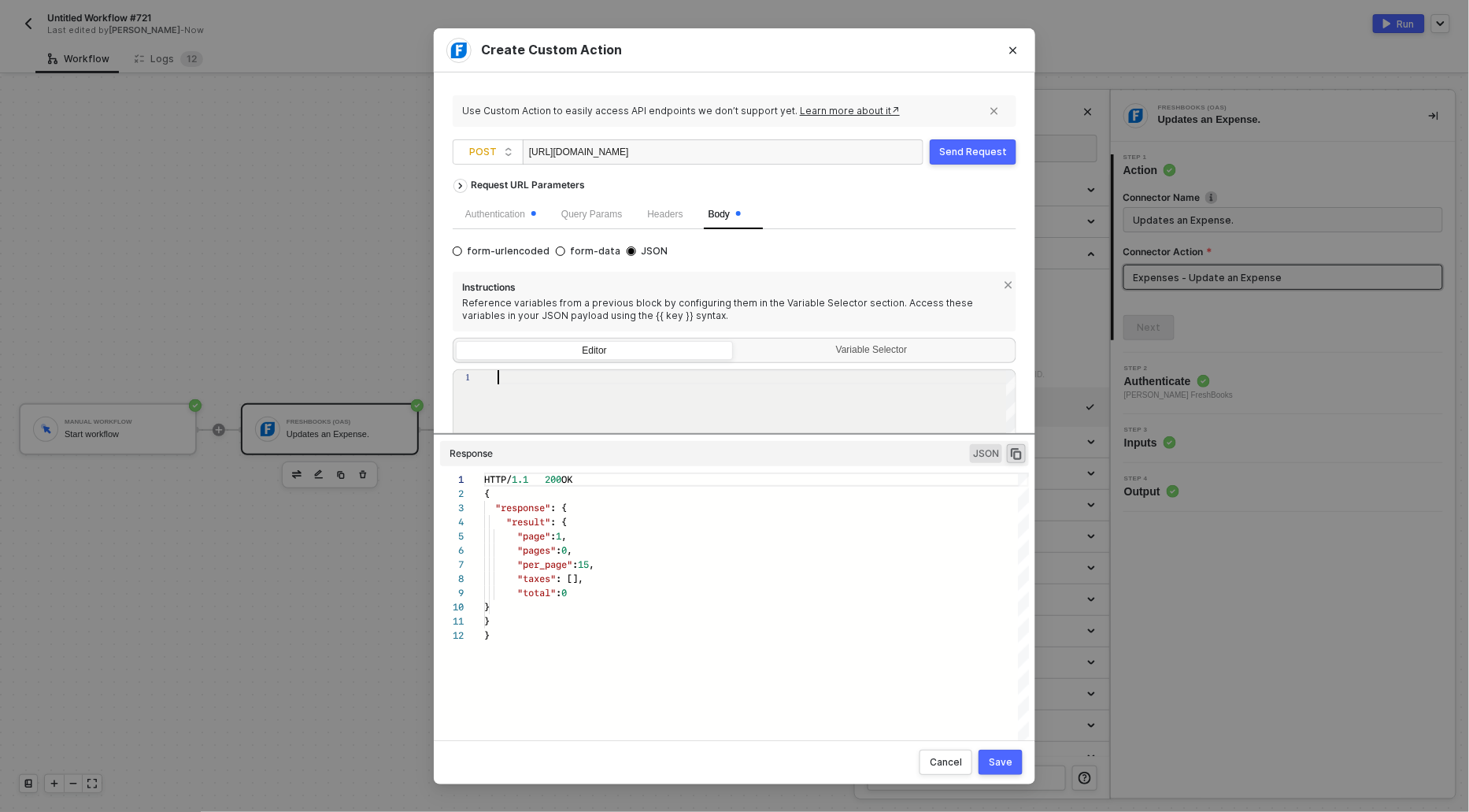
click at [512, 383] on div at bounding box center [757, 478] width 519 height 217
click at [523, 419] on div "}" at bounding box center [757, 420] width 519 height 15
click at [621, 404] on div ""name" : "testdhfhg"" at bounding box center [757, 406] width 519 height 15
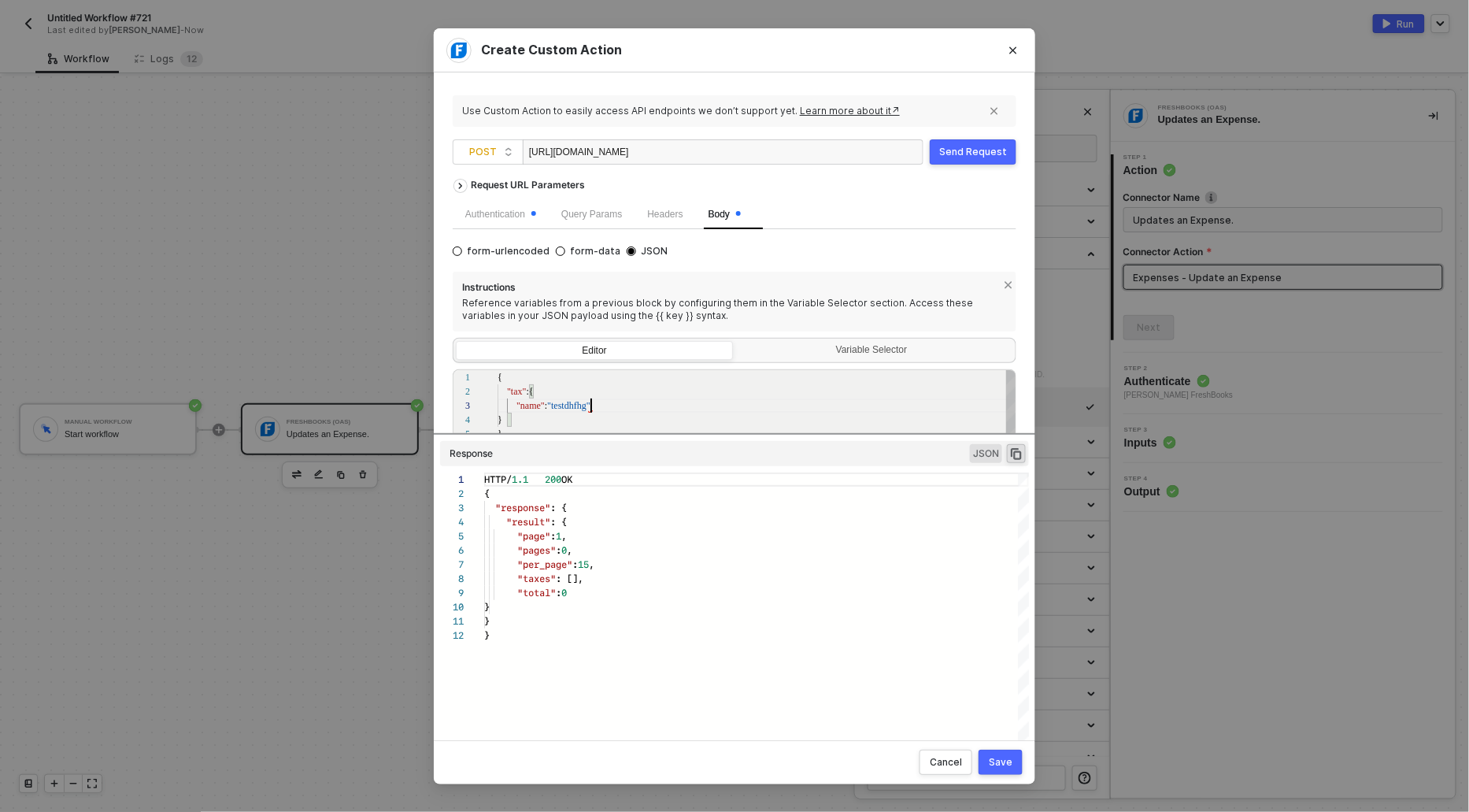
scroll to position [28, 91]
type textarea "{ "tax":{ "name":"testdhfhg" } }"
click at [946, 151] on div "Send Request" at bounding box center [973, 152] width 67 height 13
click at [1005, 761] on div "Save" at bounding box center [1001, 762] width 24 height 13
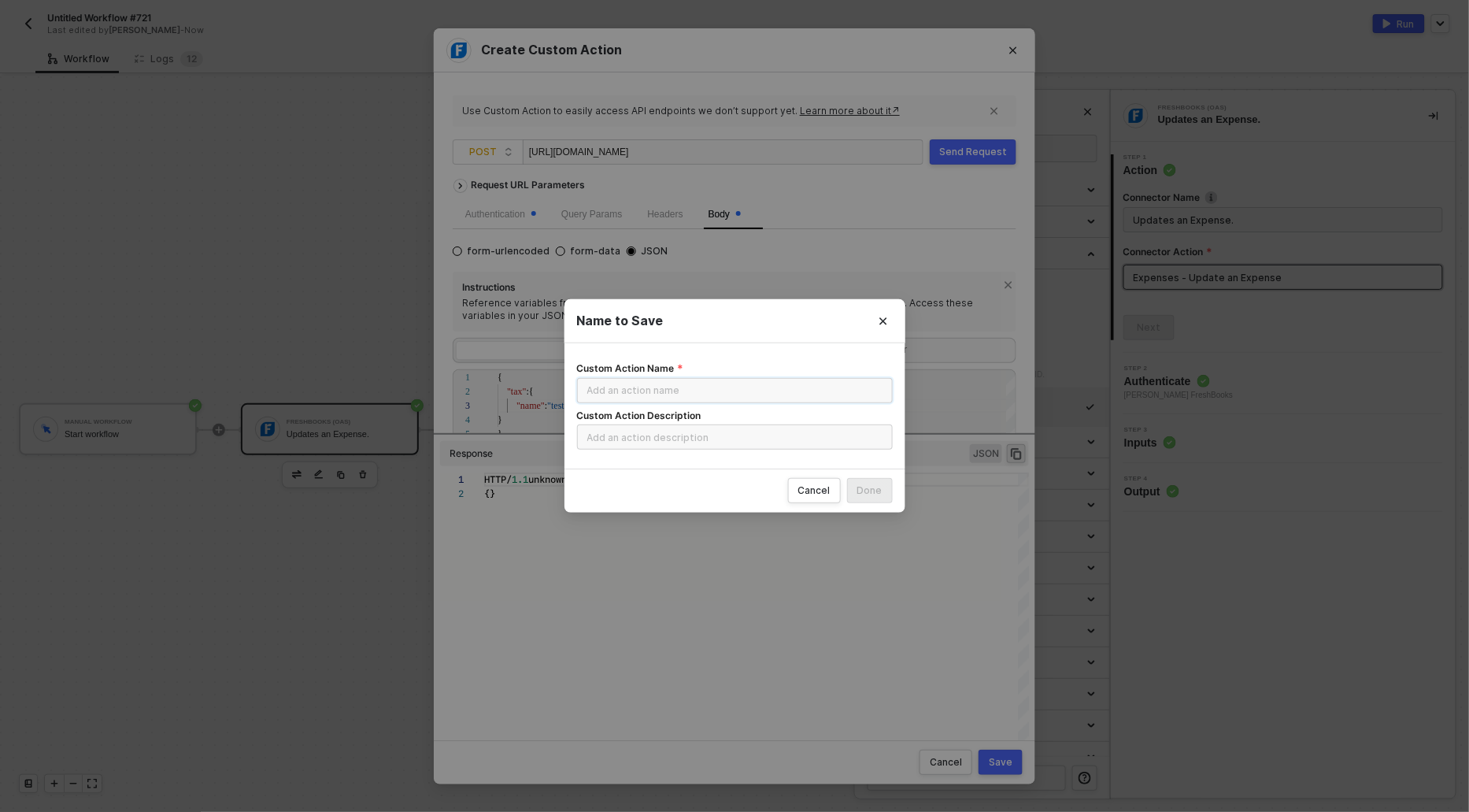
click at [673, 394] on input "Custom Action Name" at bounding box center [734, 391] width 315 height 26
type input "Post"
click at [686, 438] on input "Custom Action Description" at bounding box center [734, 437] width 315 height 26
type input "Post"
click at [998, 771] on div "Name to Save Custom Action Name Post Custom Action Description Post Cancel Done" at bounding box center [734, 406] width 1469 height 812
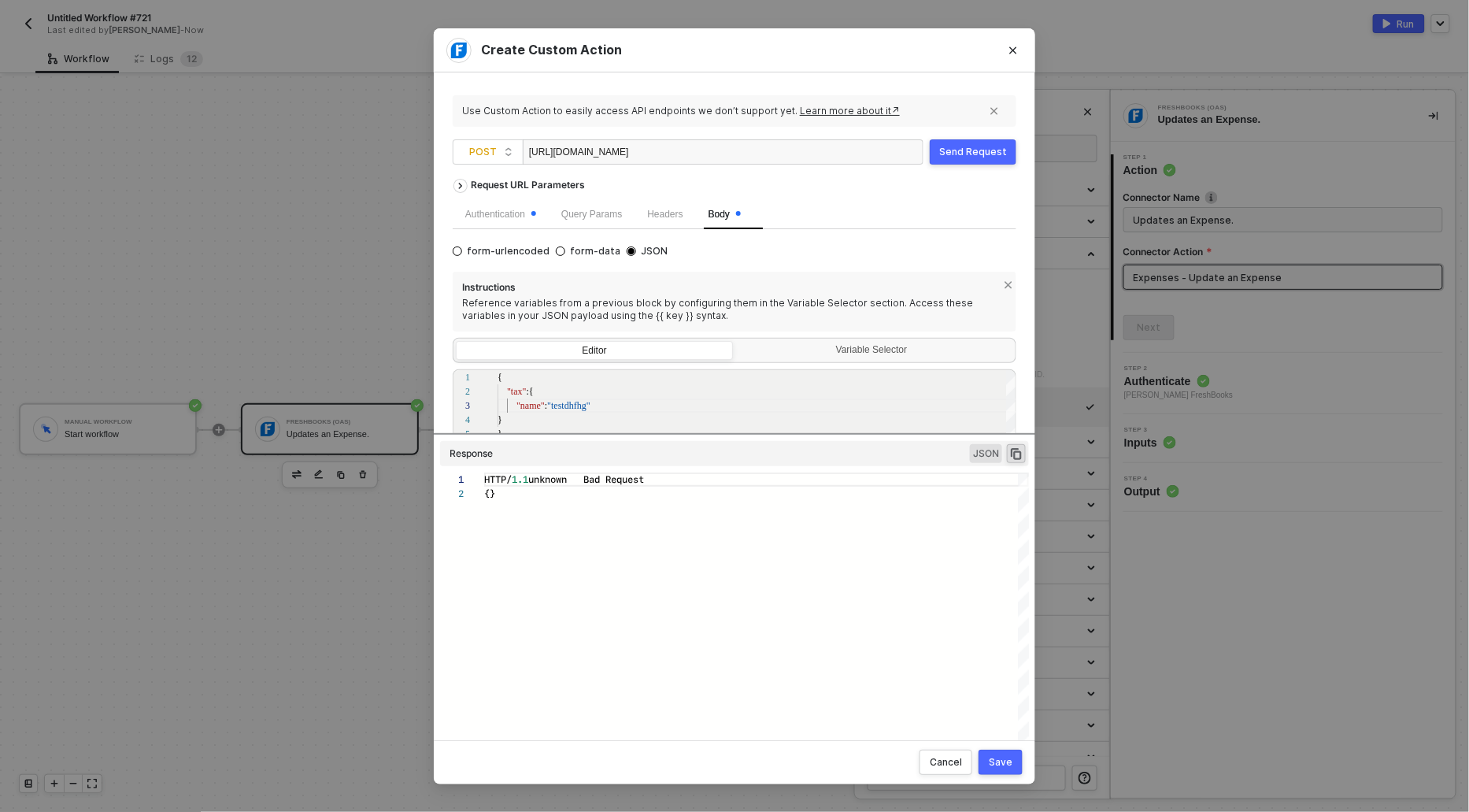
click at [998, 766] on div "Save" at bounding box center [1001, 762] width 24 height 13
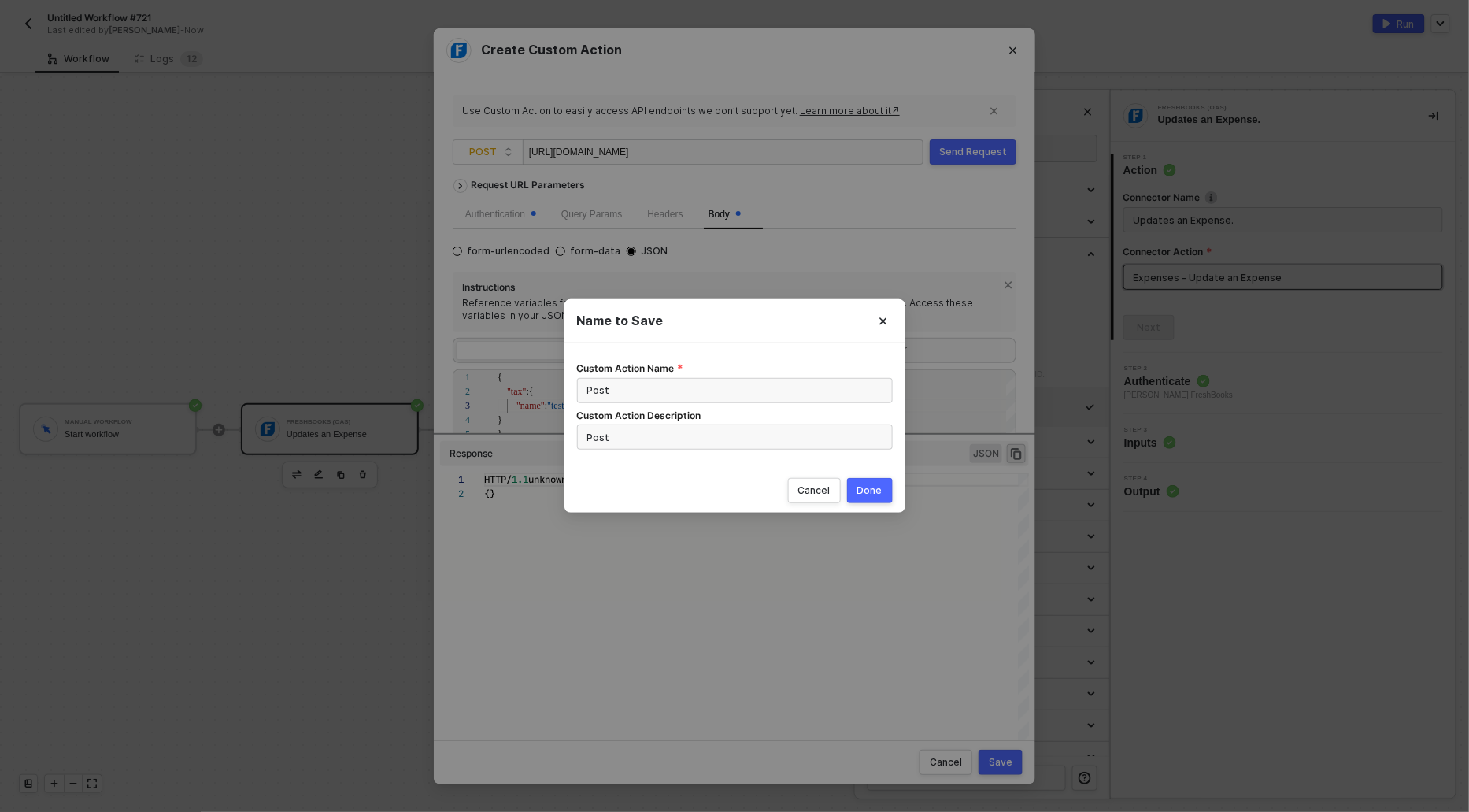
click at [872, 492] on div "Done" at bounding box center [870, 490] width 26 height 13
radio input "true"
radio input "false"
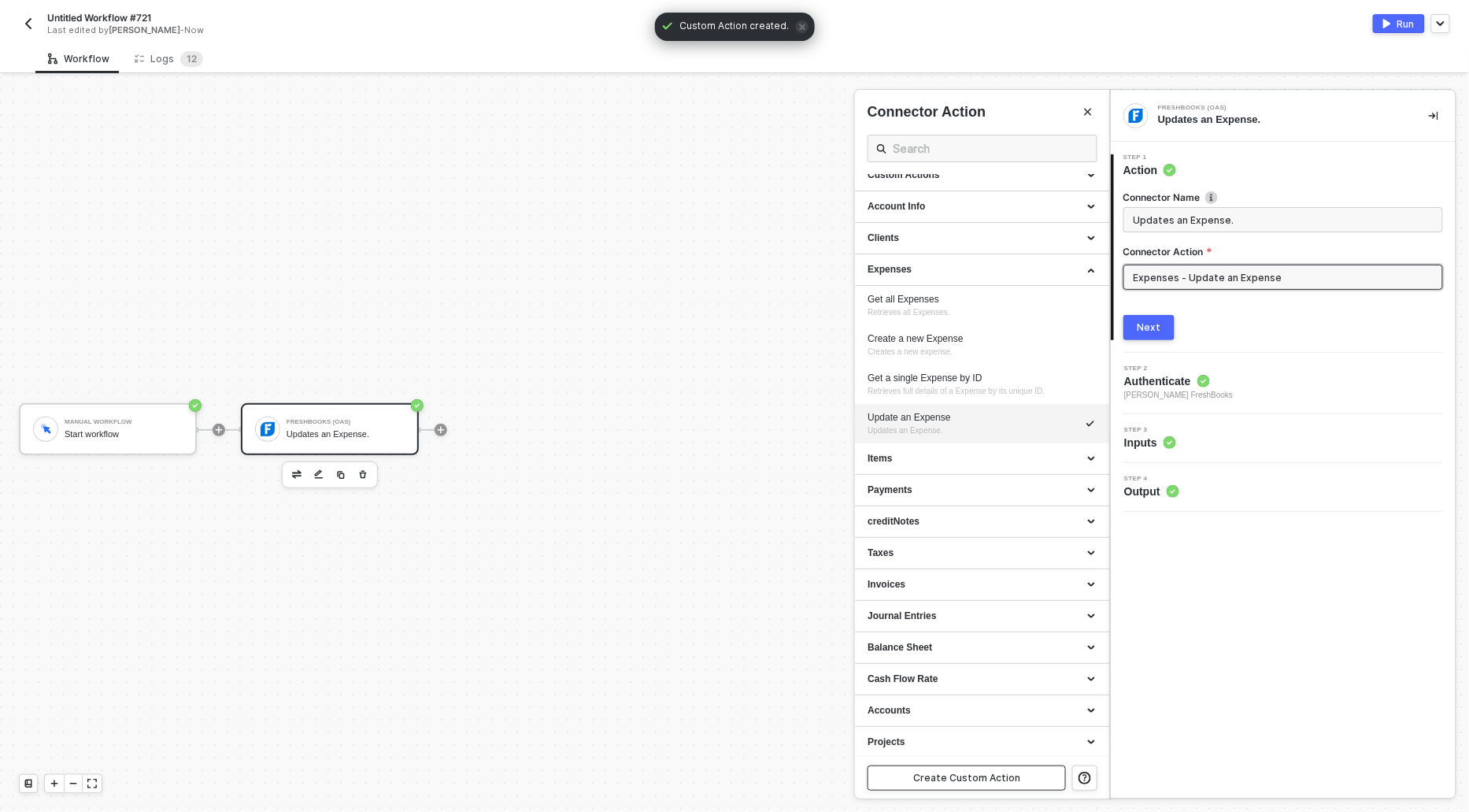
scroll to position [0, 0]
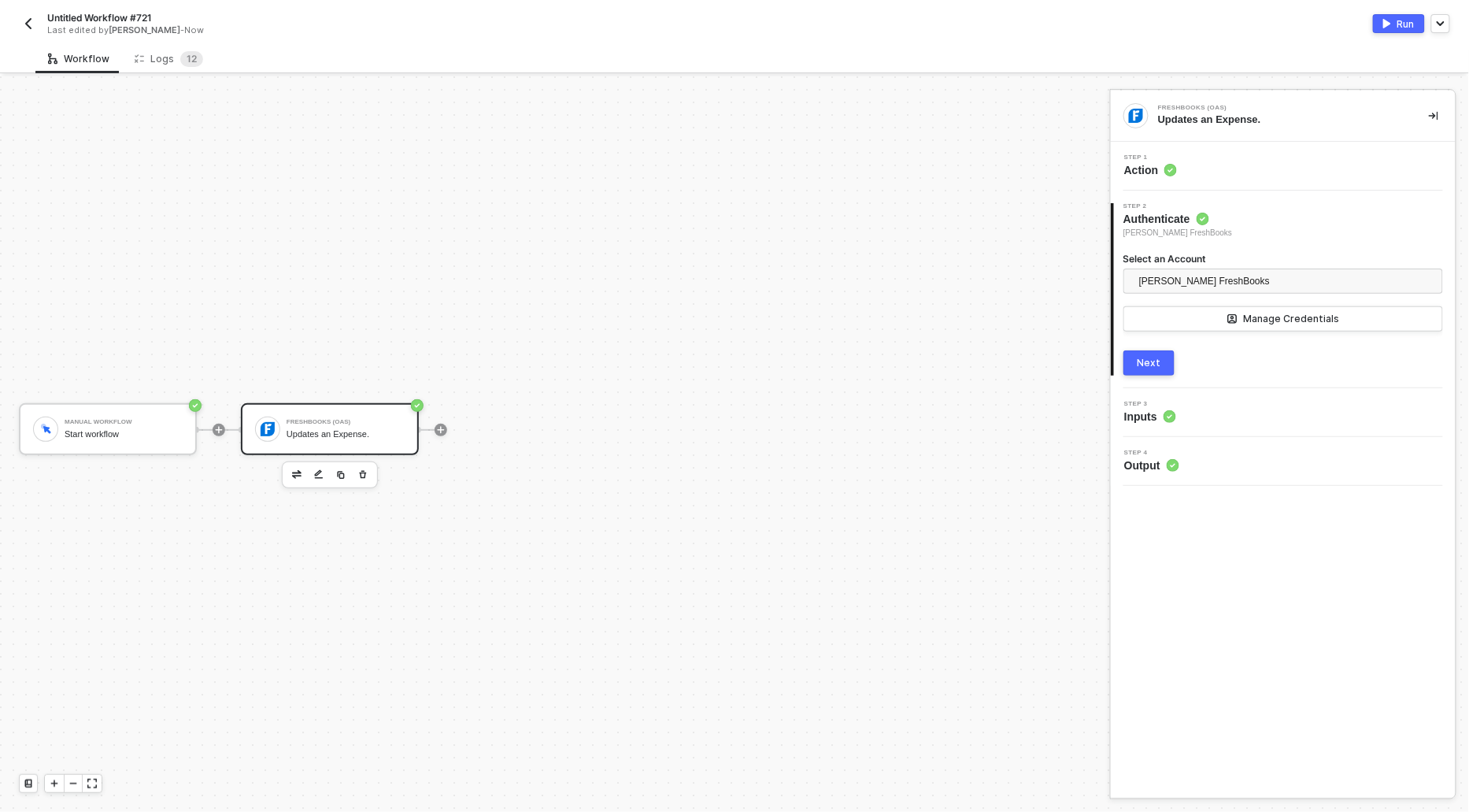
click at [1125, 170] on span "Action" at bounding box center [1151, 170] width 53 height 15
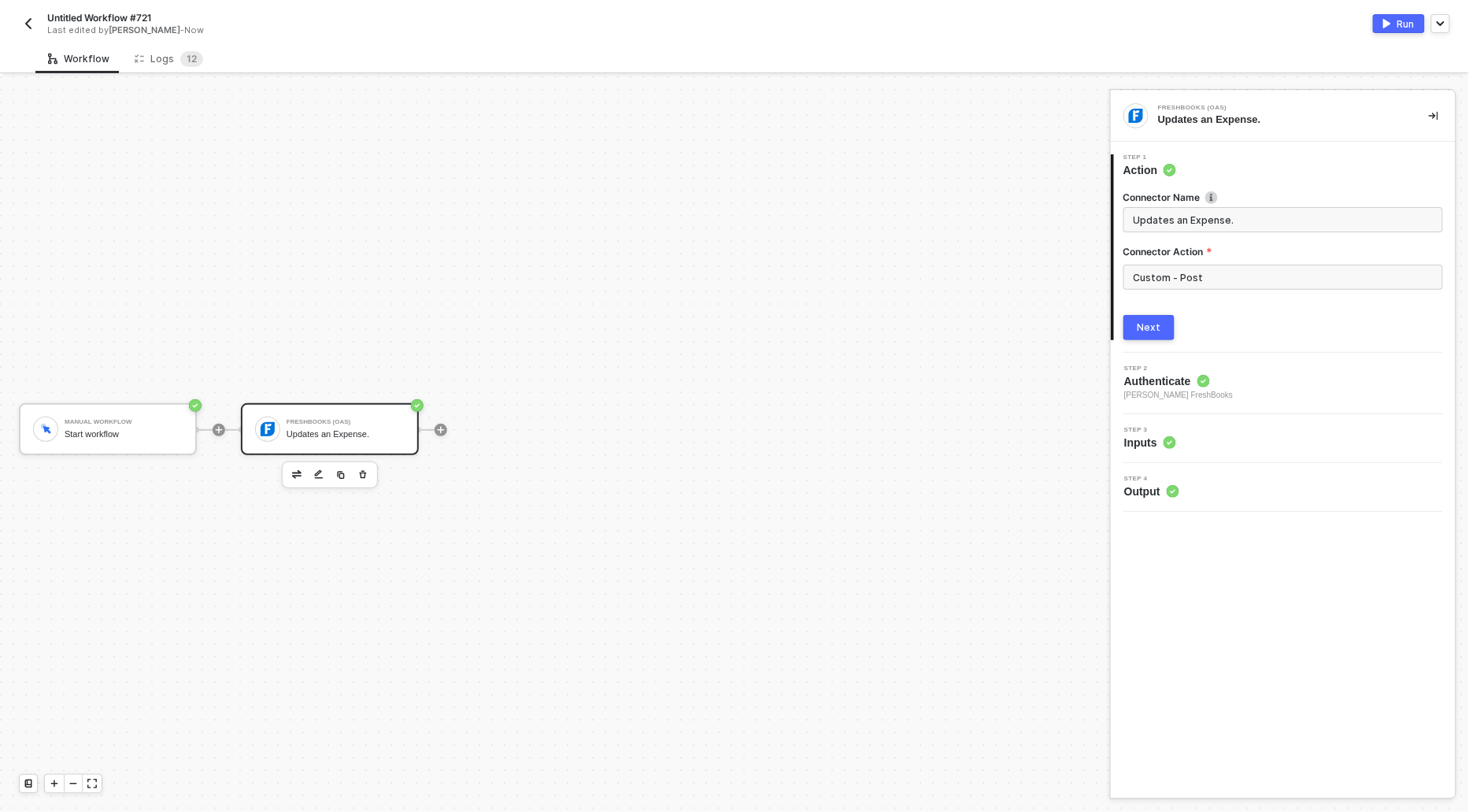
click at [1137, 335] on button "Next" at bounding box center [1149, 328] width 51 height 26
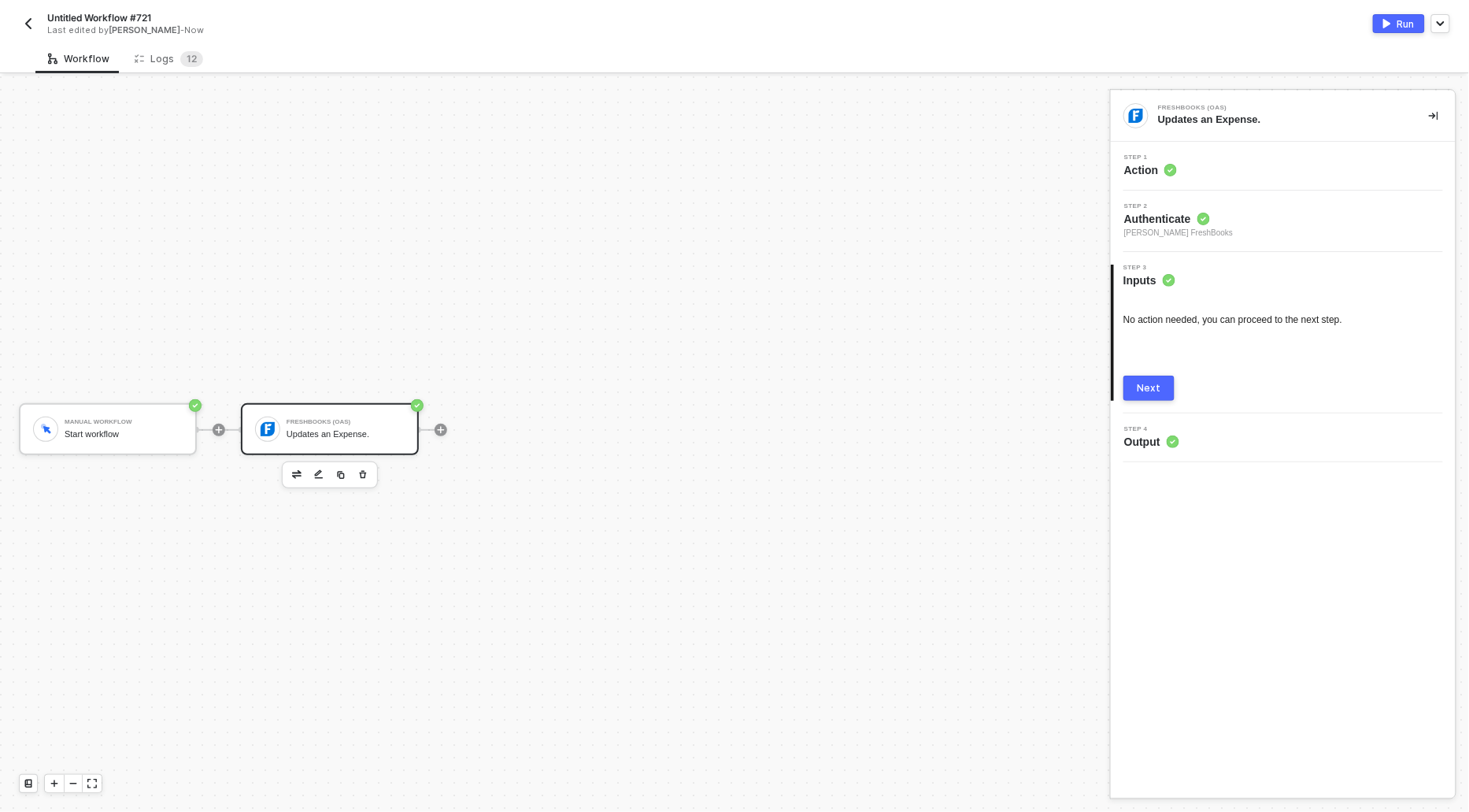
click at [1158, 375] on button "Next" at bounding box center [1149, 388] width 51 height 26
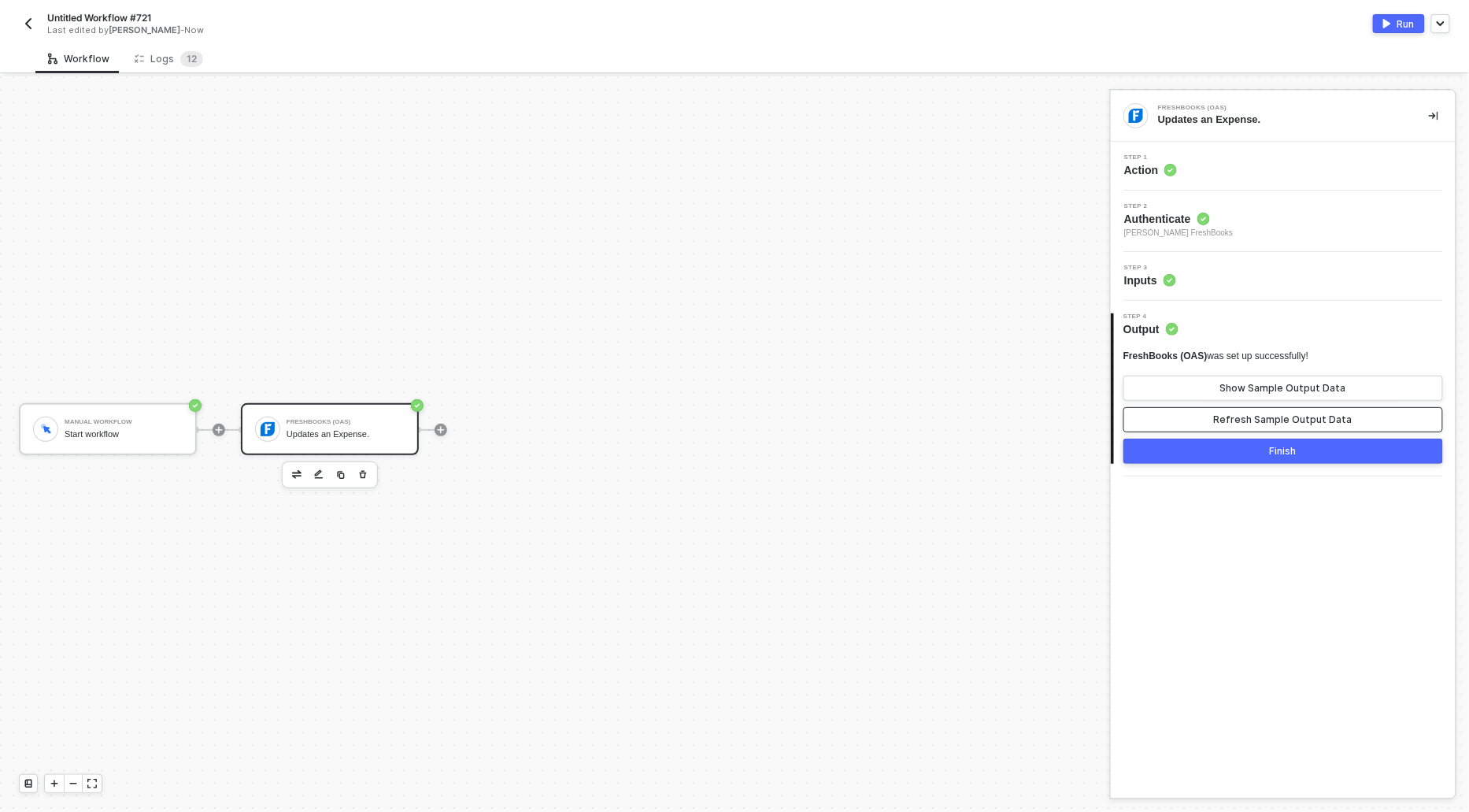
click at [1281, 414] on div "Refresh Sample Output Data" at bounding box center [1283, 420] width 139 height 13
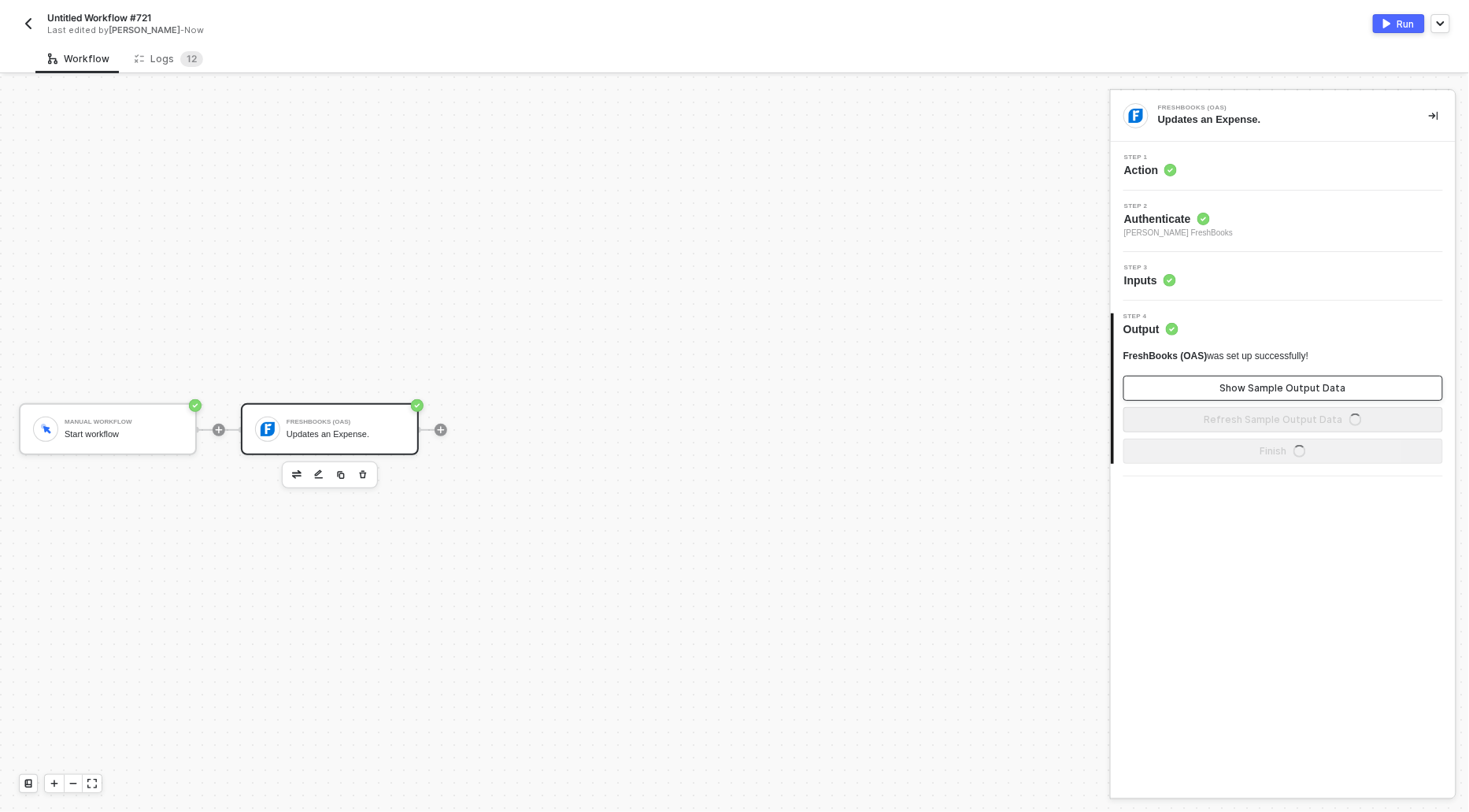
click at [1281, 396] on button "Show Sample Output Data" at bounding box center [1283, 388] width 320 height 26
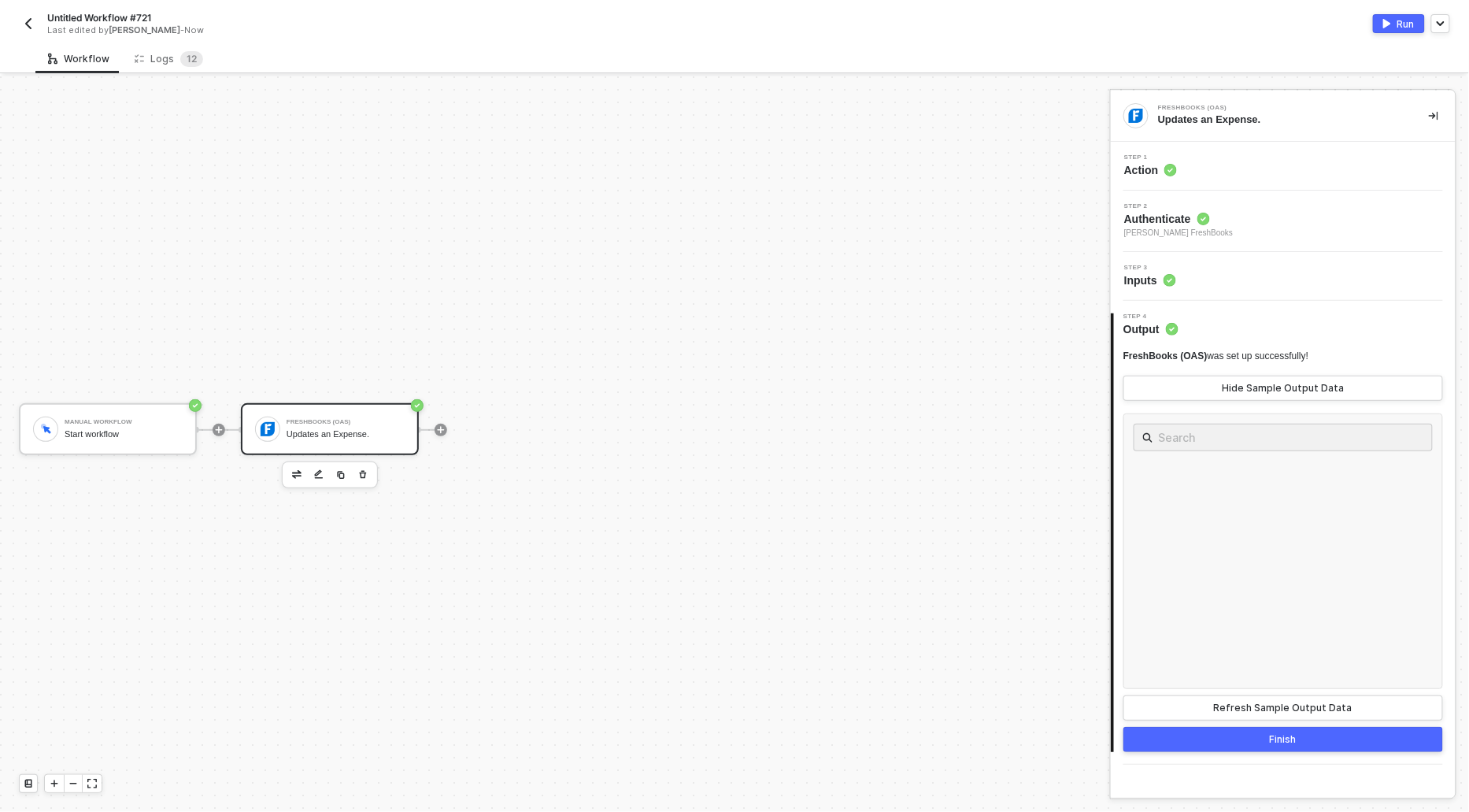
click at [1403, 24] on div "Run" at bounding box center [1405, 24] width 17 height 14
click at [1135, 172] on span "Action" at bounding box center [1151, 170] width 53 height 15
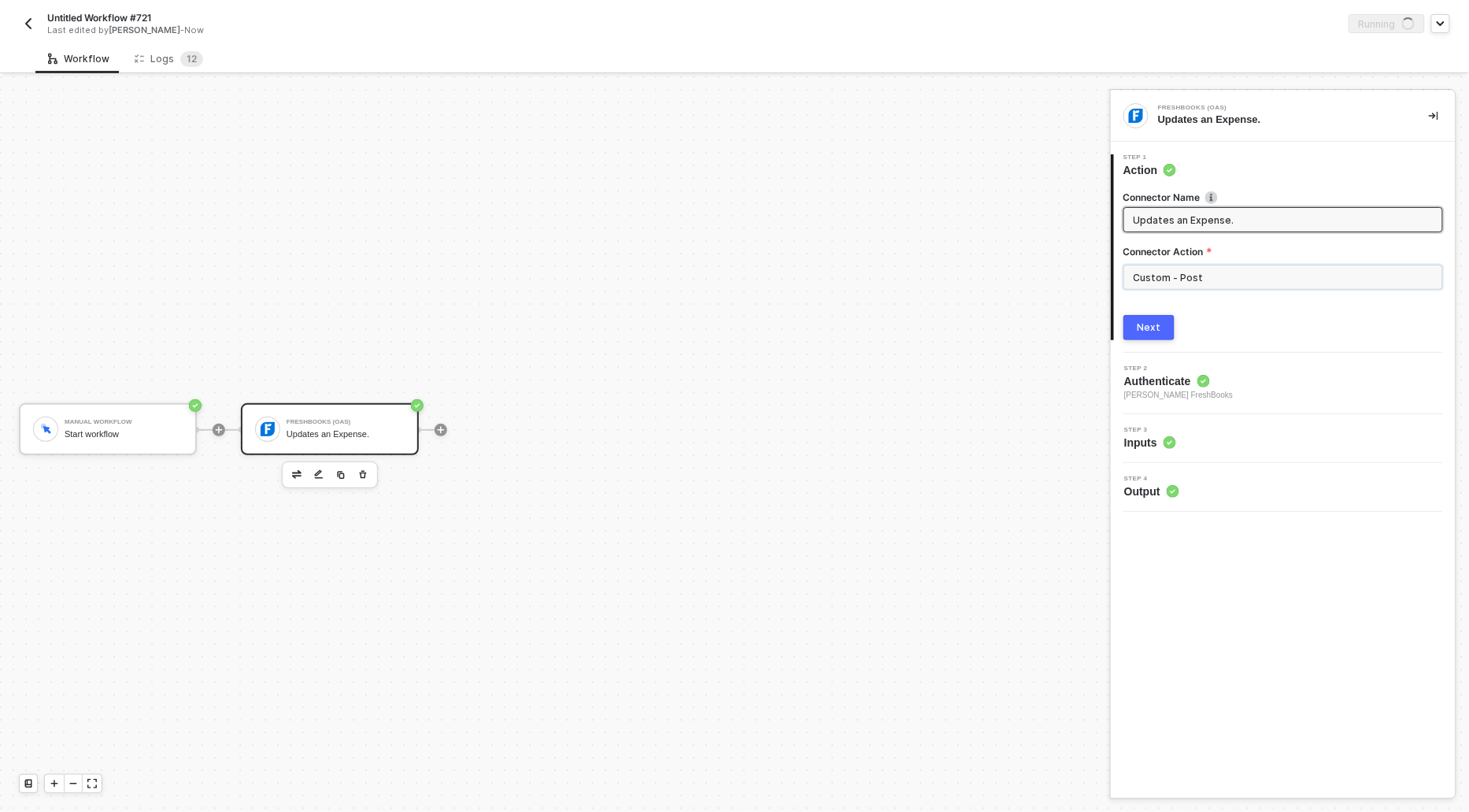
click at [1202, 281] on input "Custom - Post" at bounding box center [1283, 277] width 320 height 26
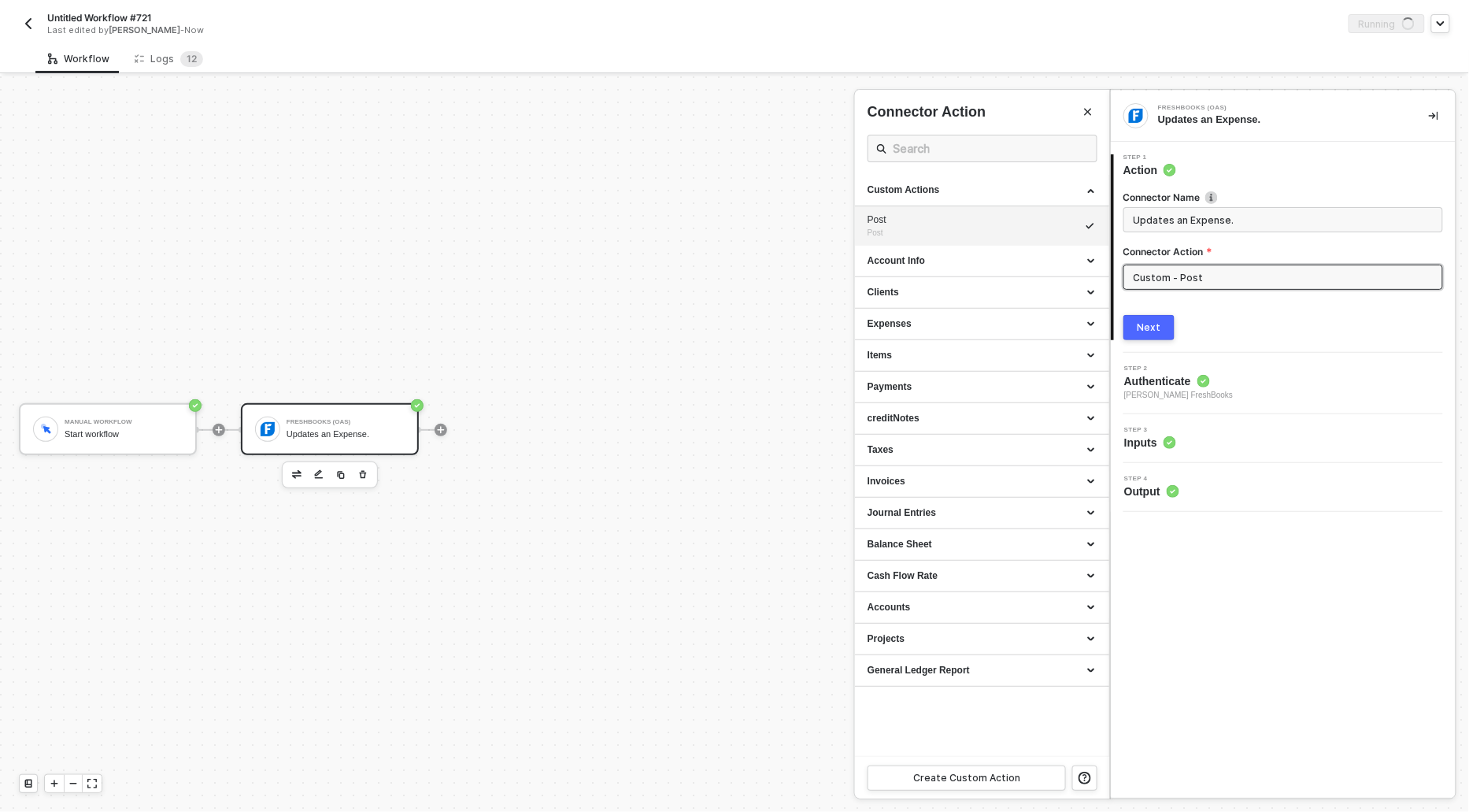
click at [724, 292] on div at bounding box center [734, 444] width 1469 height 735
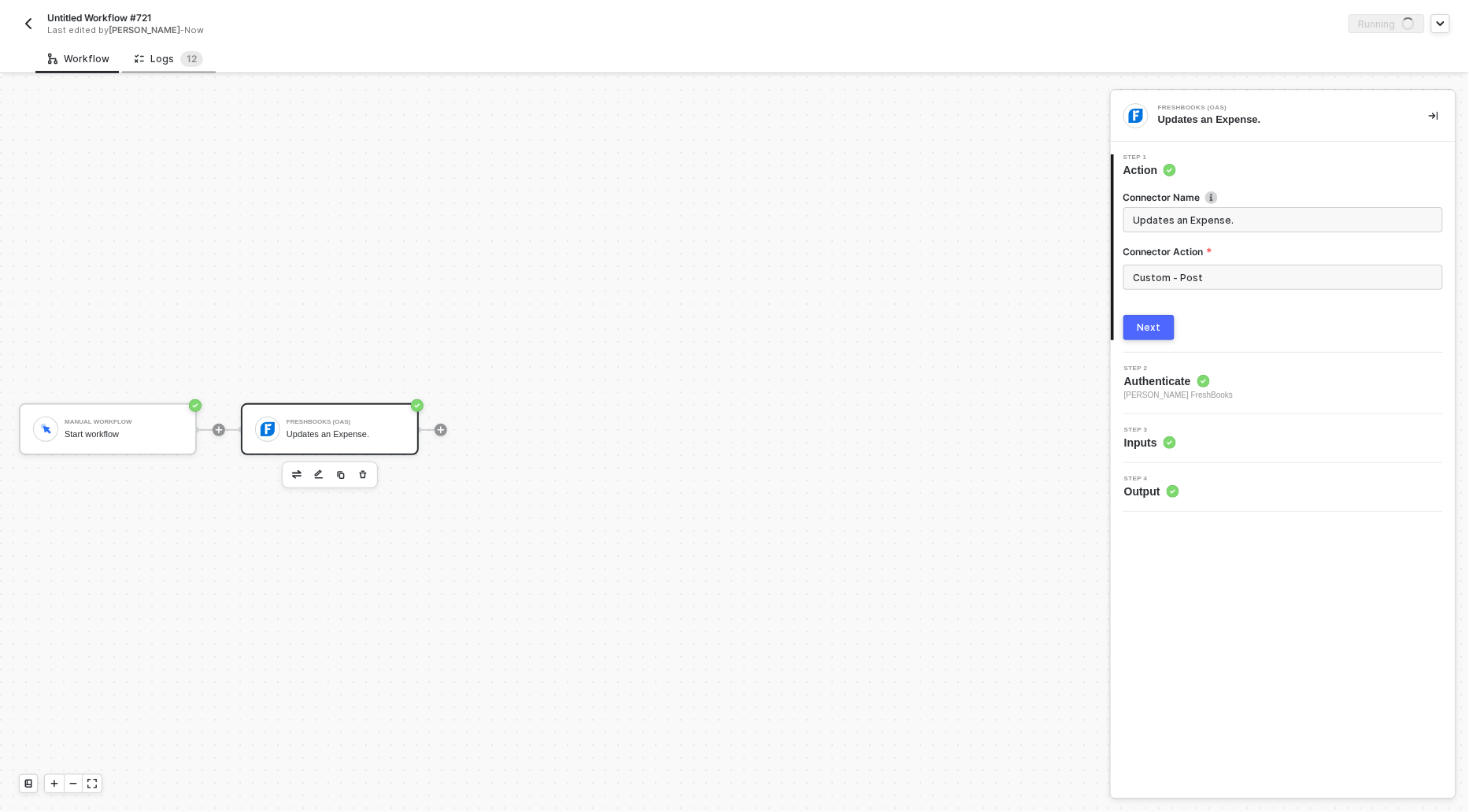
click at [170, 57] on div "Logs 1 2" at bounding box center [169, 58] width 68 height 15
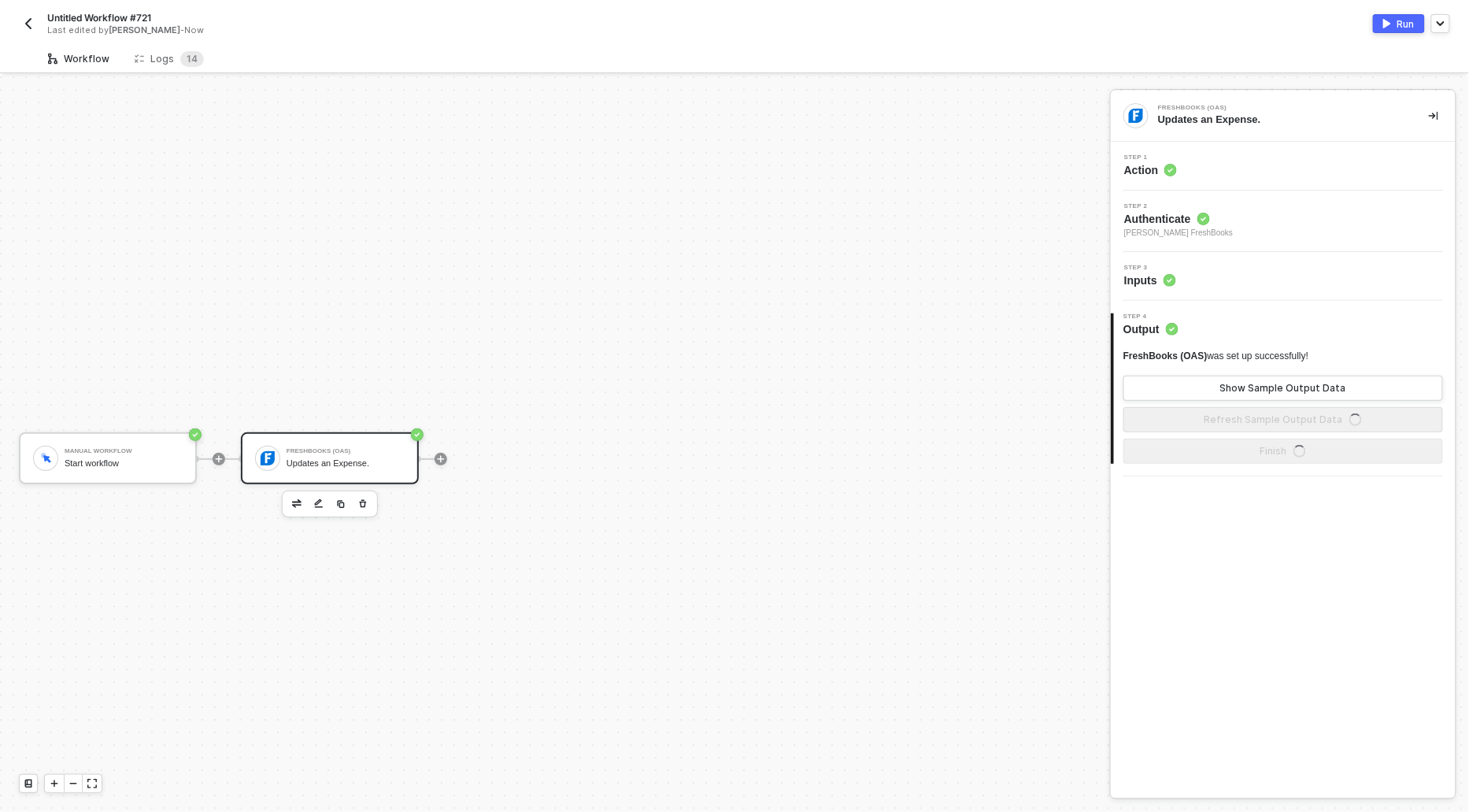
scroll to position [29, 0]
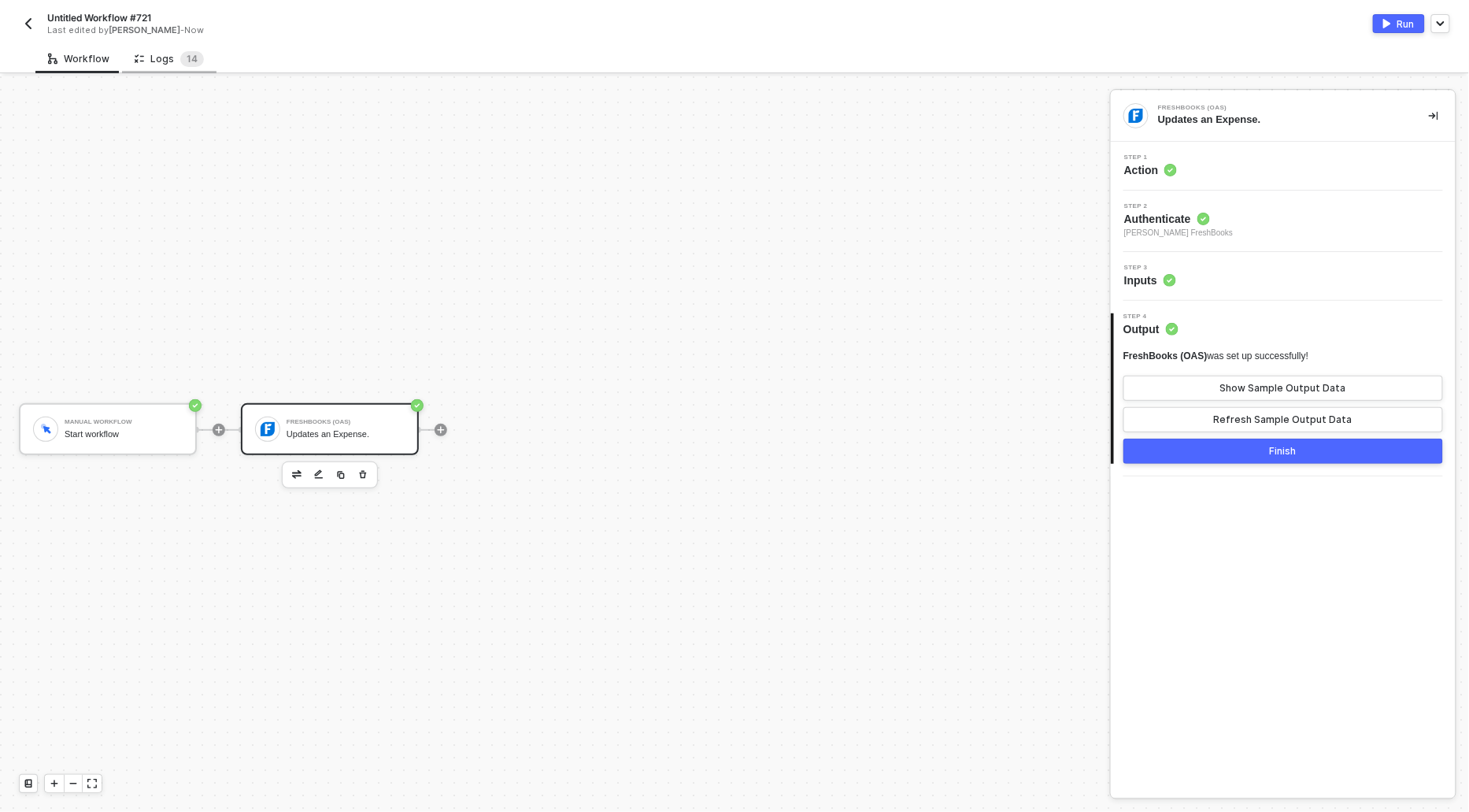
click at [146, 67] on div "Logs 1 4" at bounding box center [170, 58] width 95 height 29
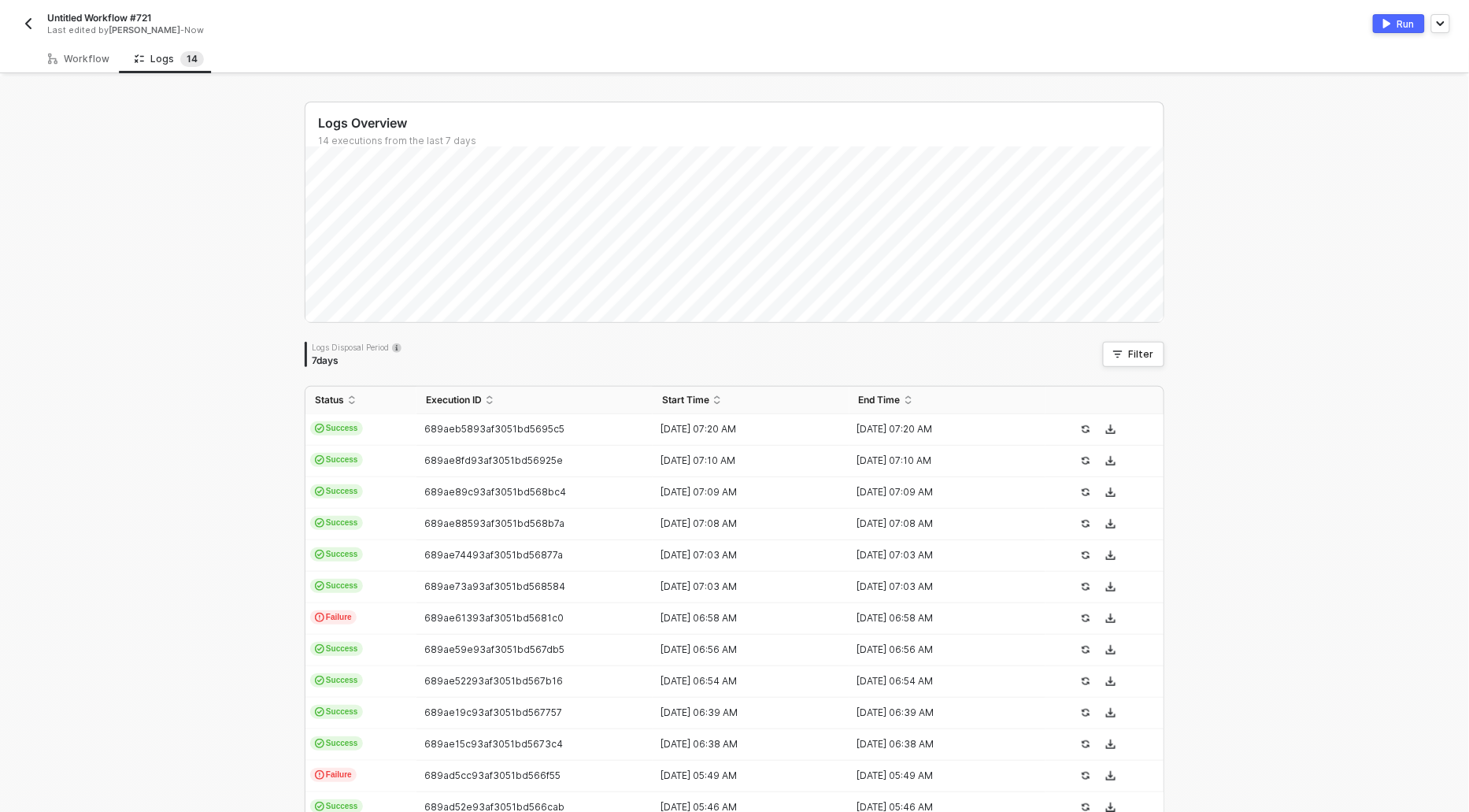
click at [346, 422] on span "Success" at bounding box center [336, 428] width 53 height 15
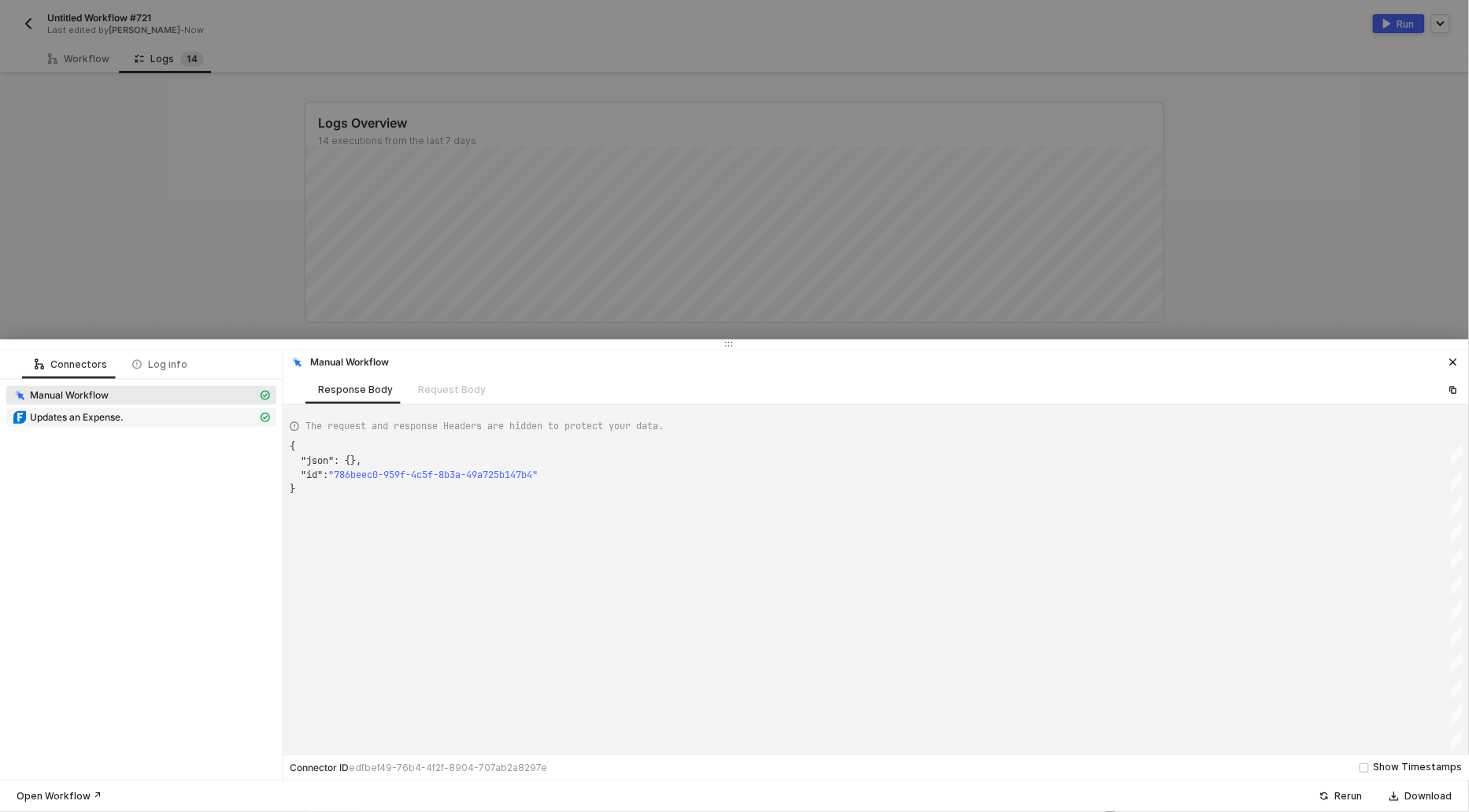
click at [104, 419] on span "Updates an Expense." at bounding box center [77, 417] width 94 height 13
type textarea "{ "json": { "response": { "result": { "tax": { "accounting_systemid": "wg2lZg",…"
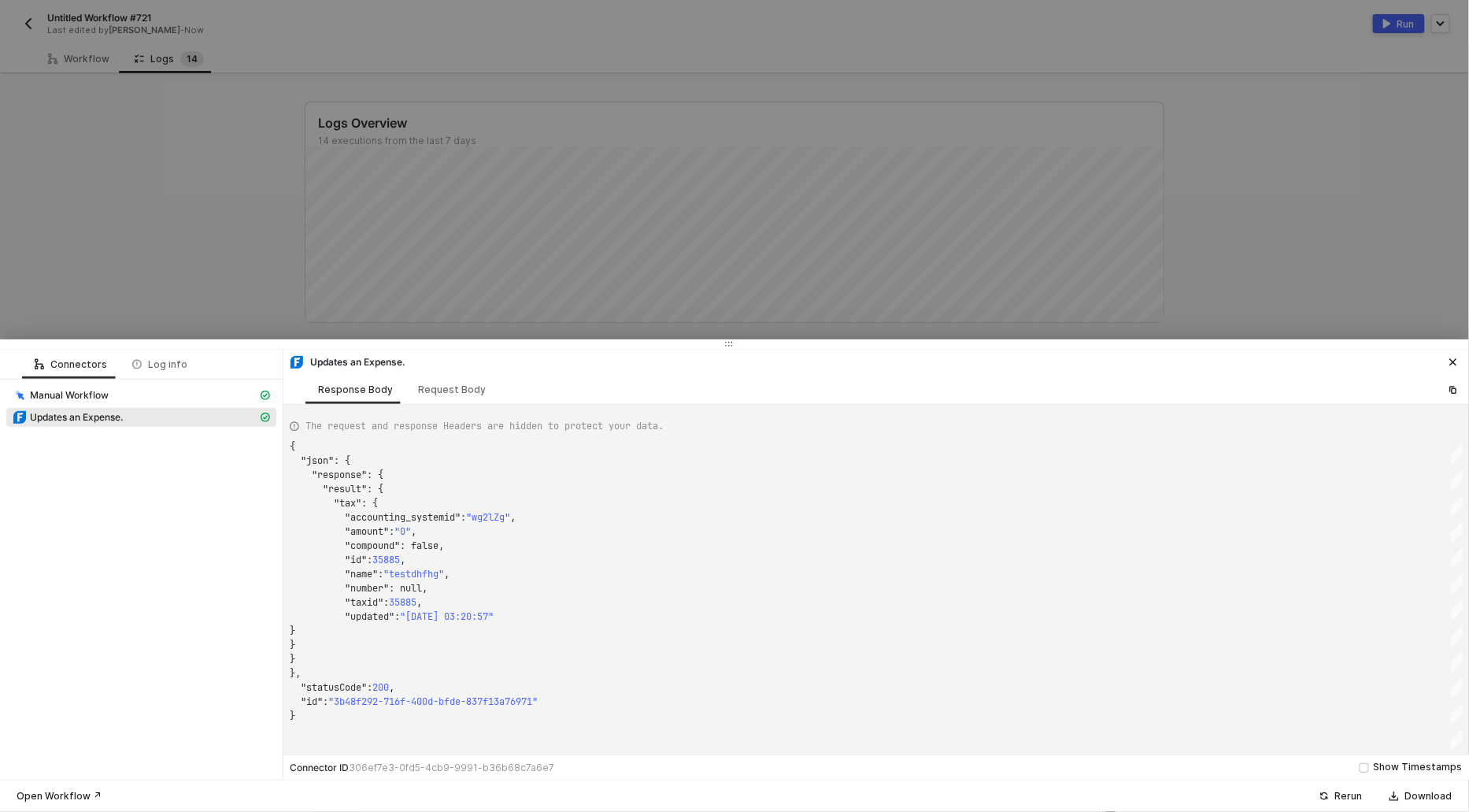
click at [189, 262] on div at bounding box center [734, 406] width 1469 height 812
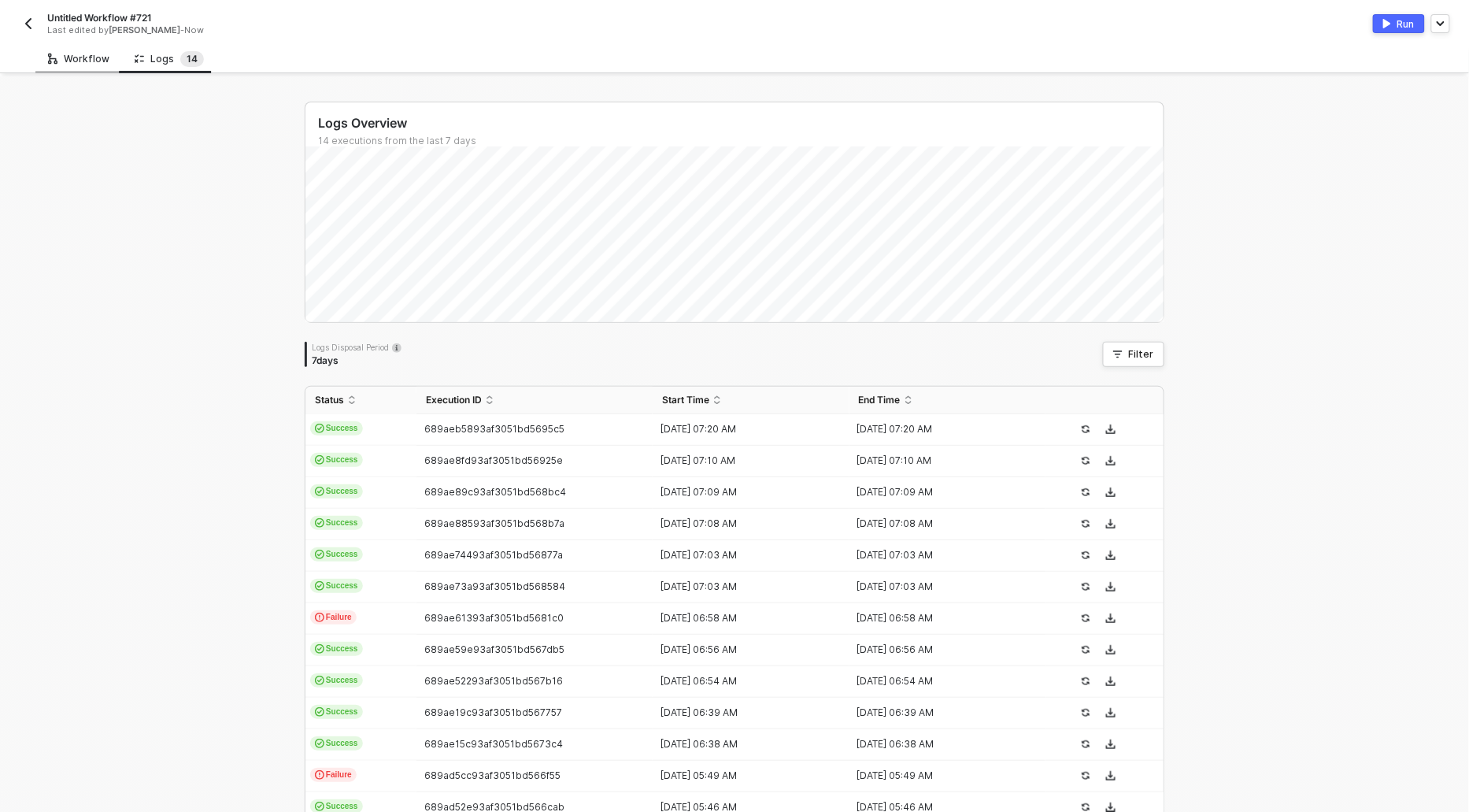
click at [80, 61] on div "Workflow" at bounding box center [78, 59] width 61 height 13
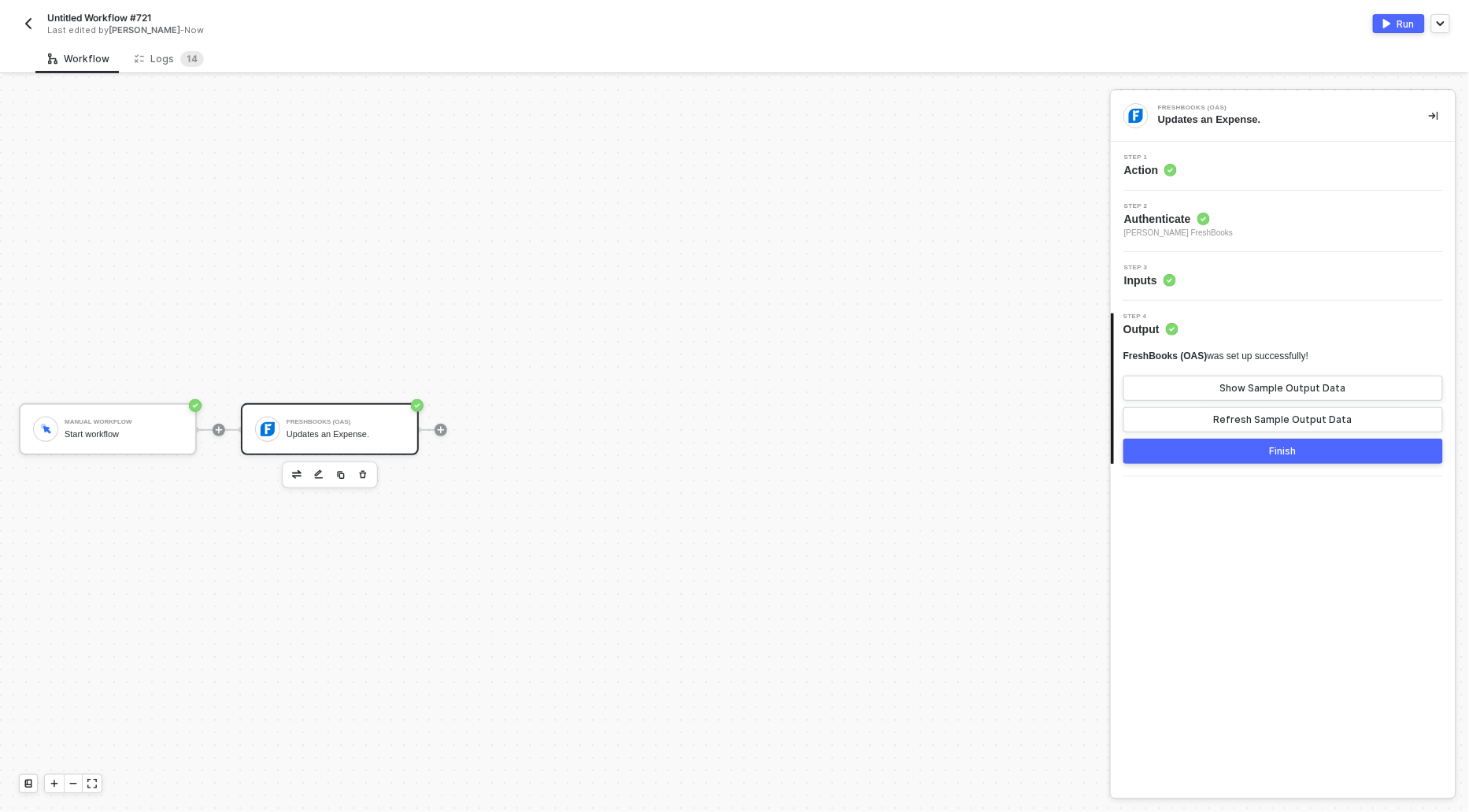
click at [1166, 159] on span "Step 1" at bounding box center [1151, 157] width 53 height 6
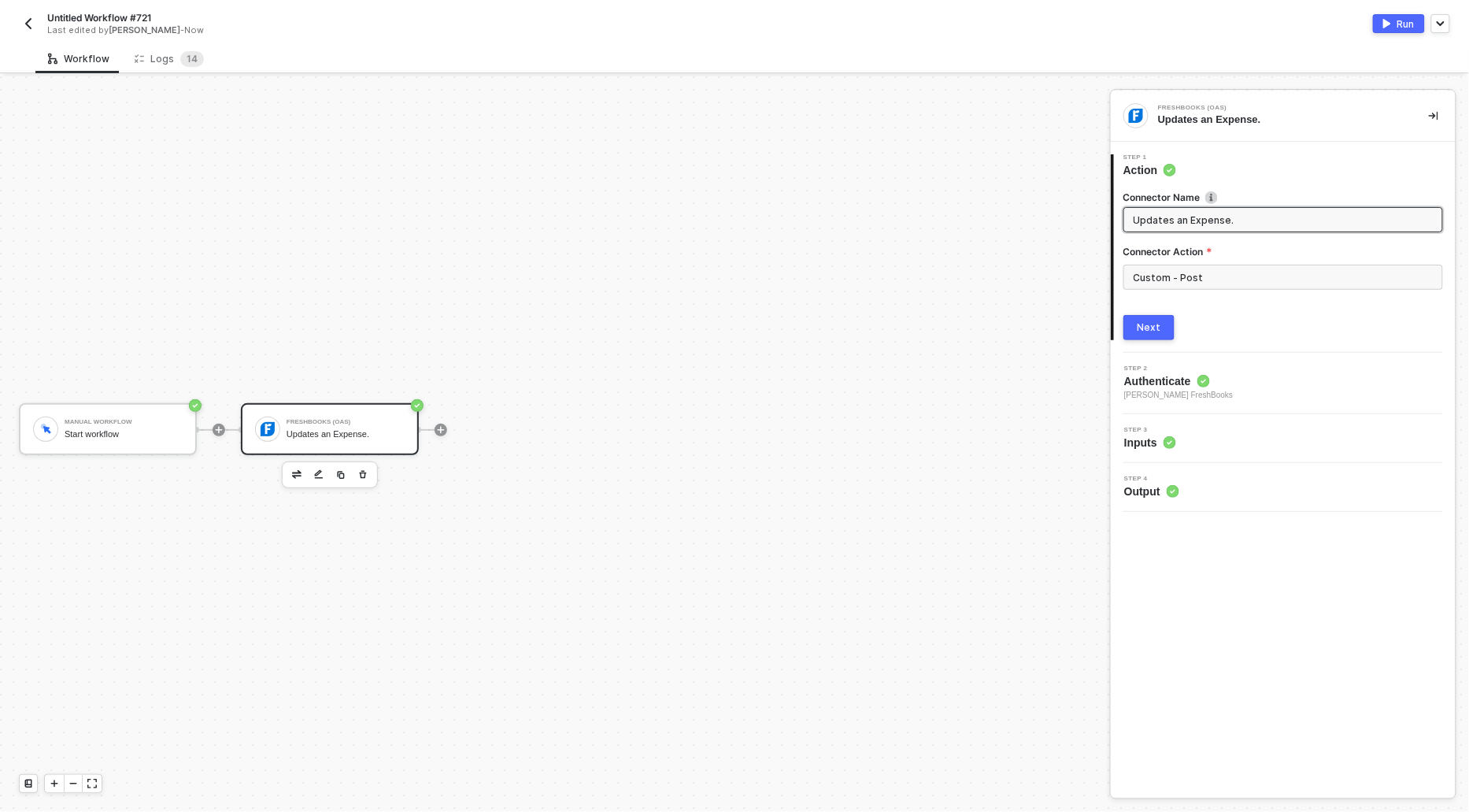
drag, startPoint x: 1237, startPoint y: 220, endPoint x: 1115, endPoint y: 216, distance: 122.1
click at [1115, 216] on div "Connector Name Updates an Expense. Connector Action Custom - Post Next" at bounding box center [1284, 259] width 342 height 162
type input "FreshBooks (OAS)"
click at [1166, 318] on button "Next" at bounding box center [1149, 328] width 51 height 26
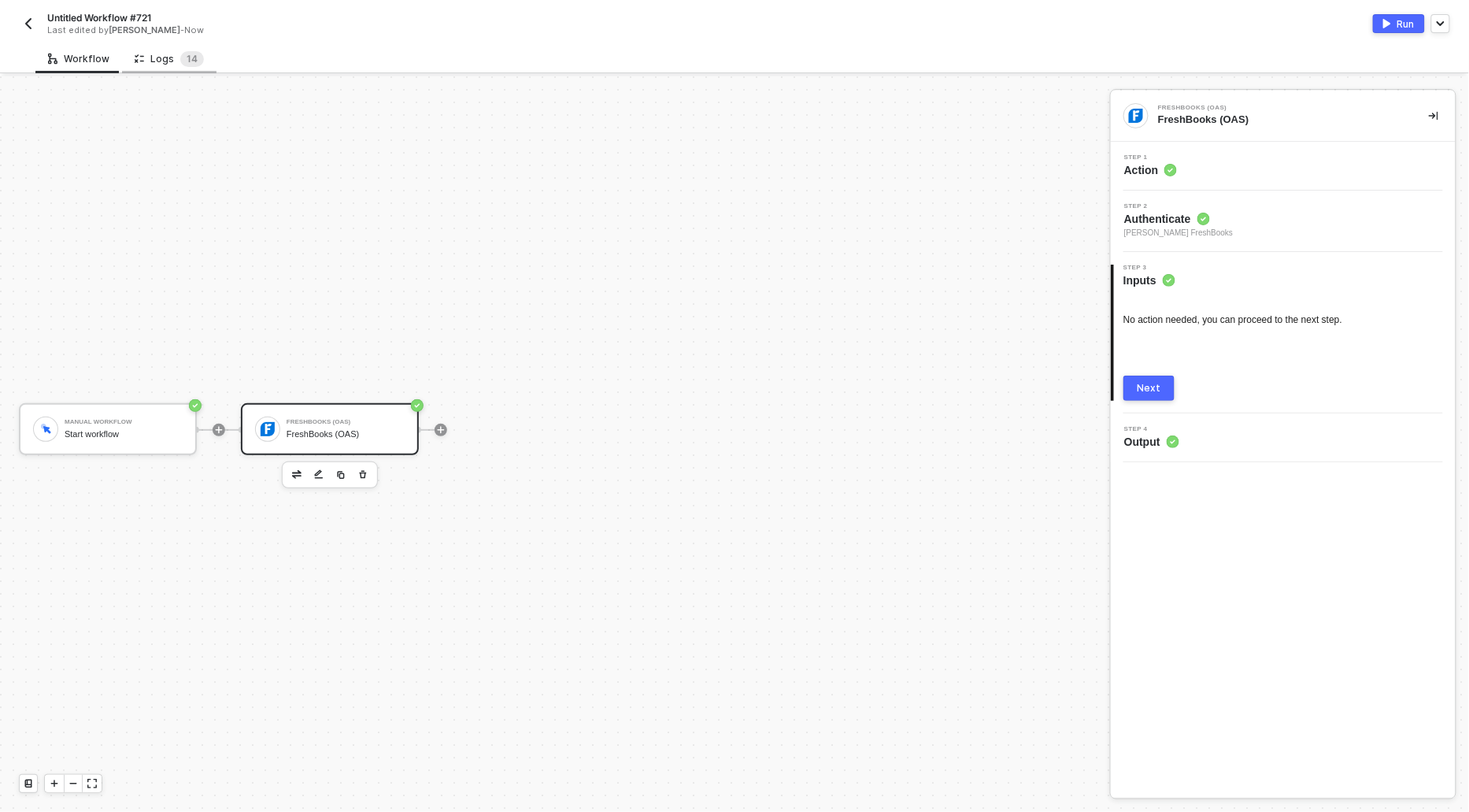
click at [155, 57] on div "Logs 1 4" at bounding box center [170, 58] width 69 height 15
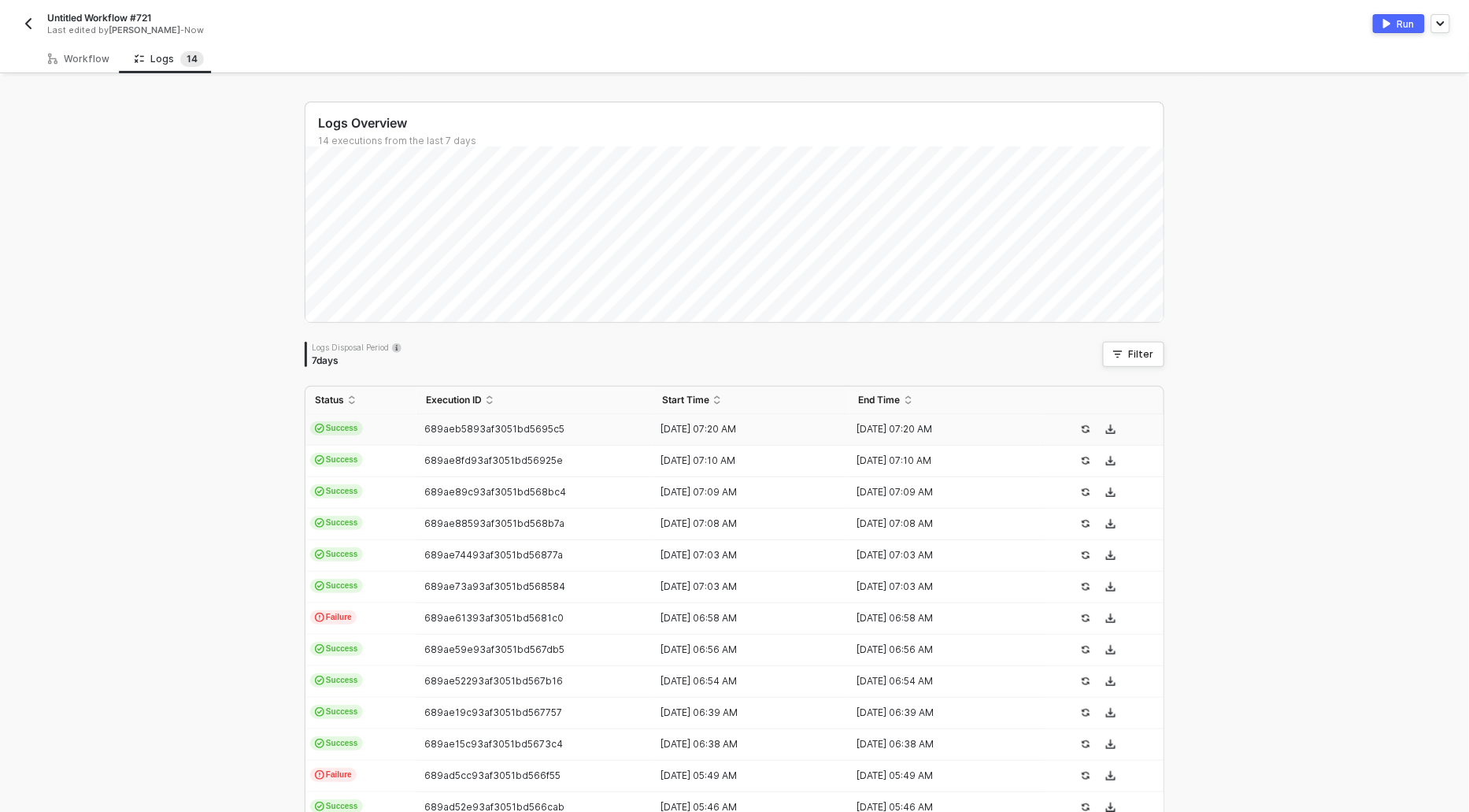
click at [333, 428] on span "Success" at bounding box center [336, 428] width 53 height 15
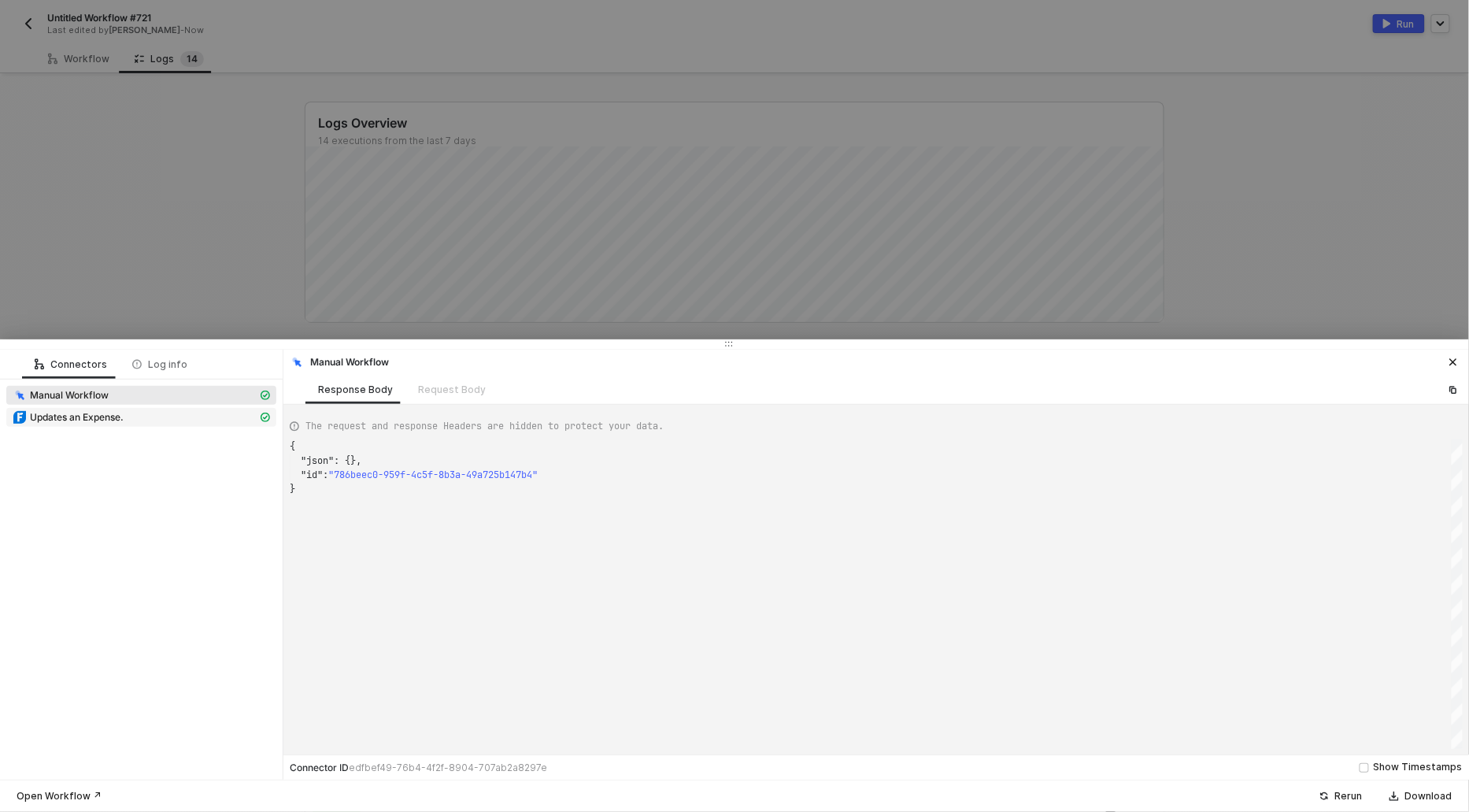
click at [118, 416] on span "Updates an Expense." at bounding box center [77, 417] width 94 height 13
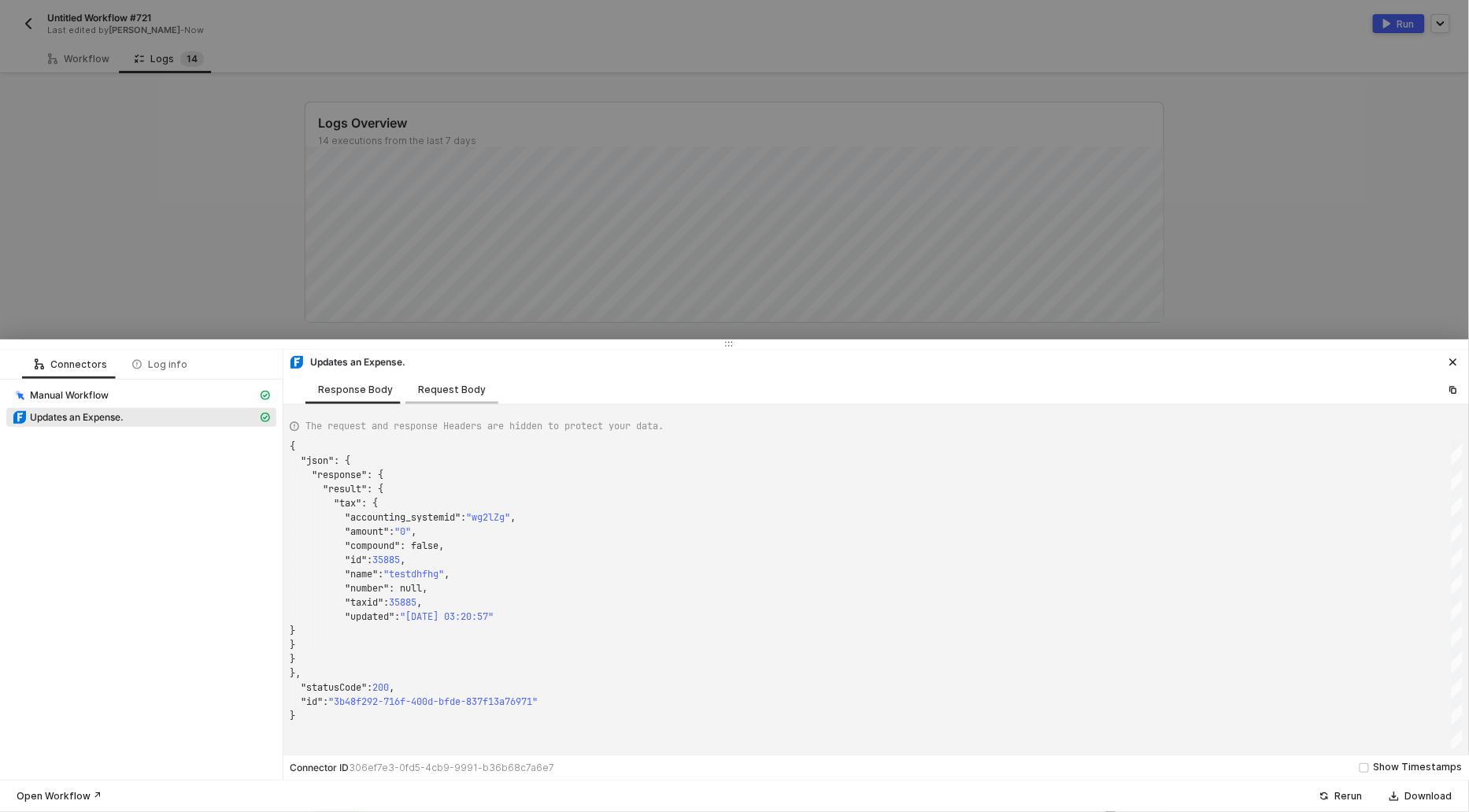
click at [454, 389] on div "Request Body" at bounding box center [452, 390] width 67 height 13
type textarea "{ "url": "[URL][DOMAIN_NAME]", "requestMethod": "POST", "bodyContentType": "jso…"
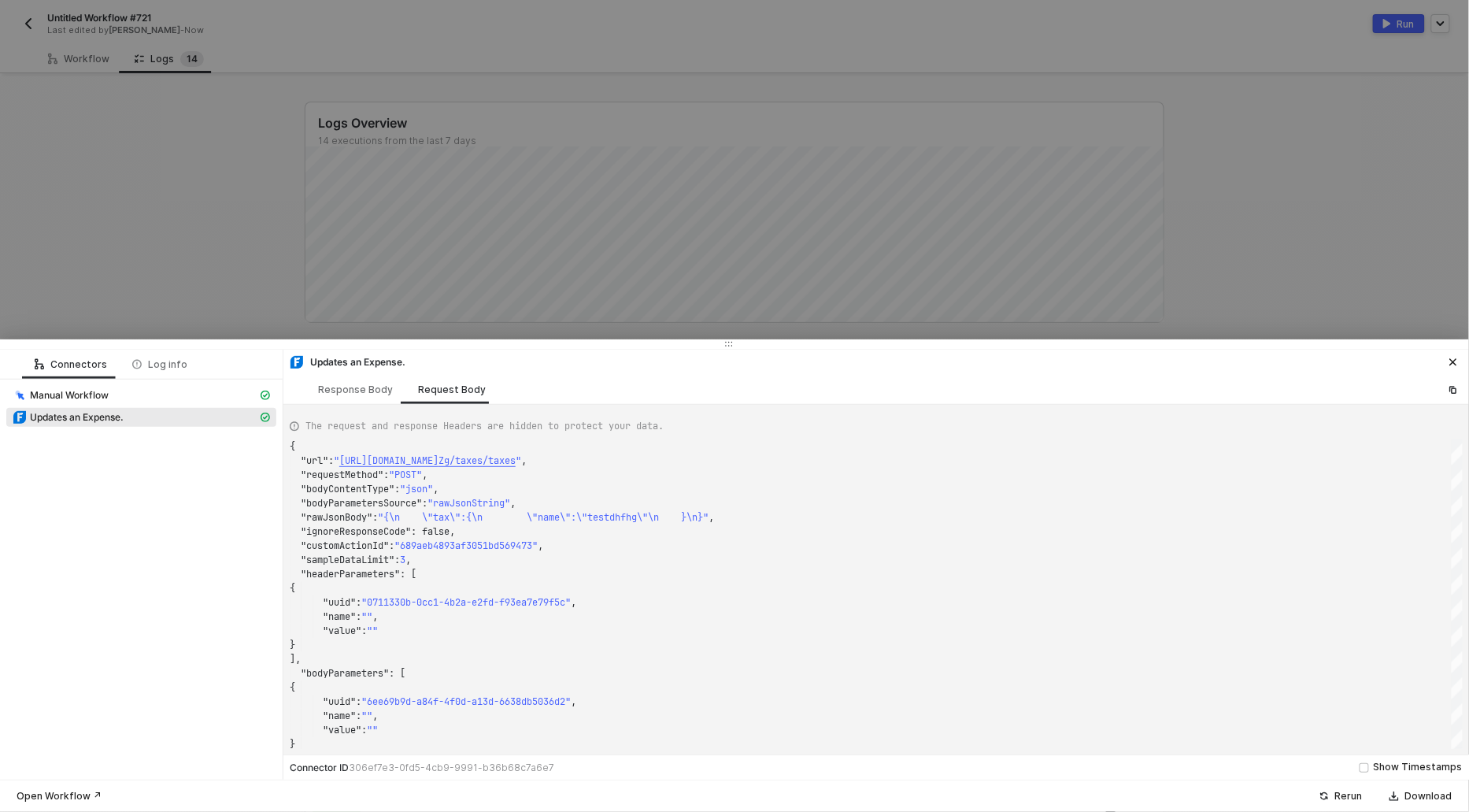
click at [125, 210] on div at bounding box center [734, 406] width 1469 height 812
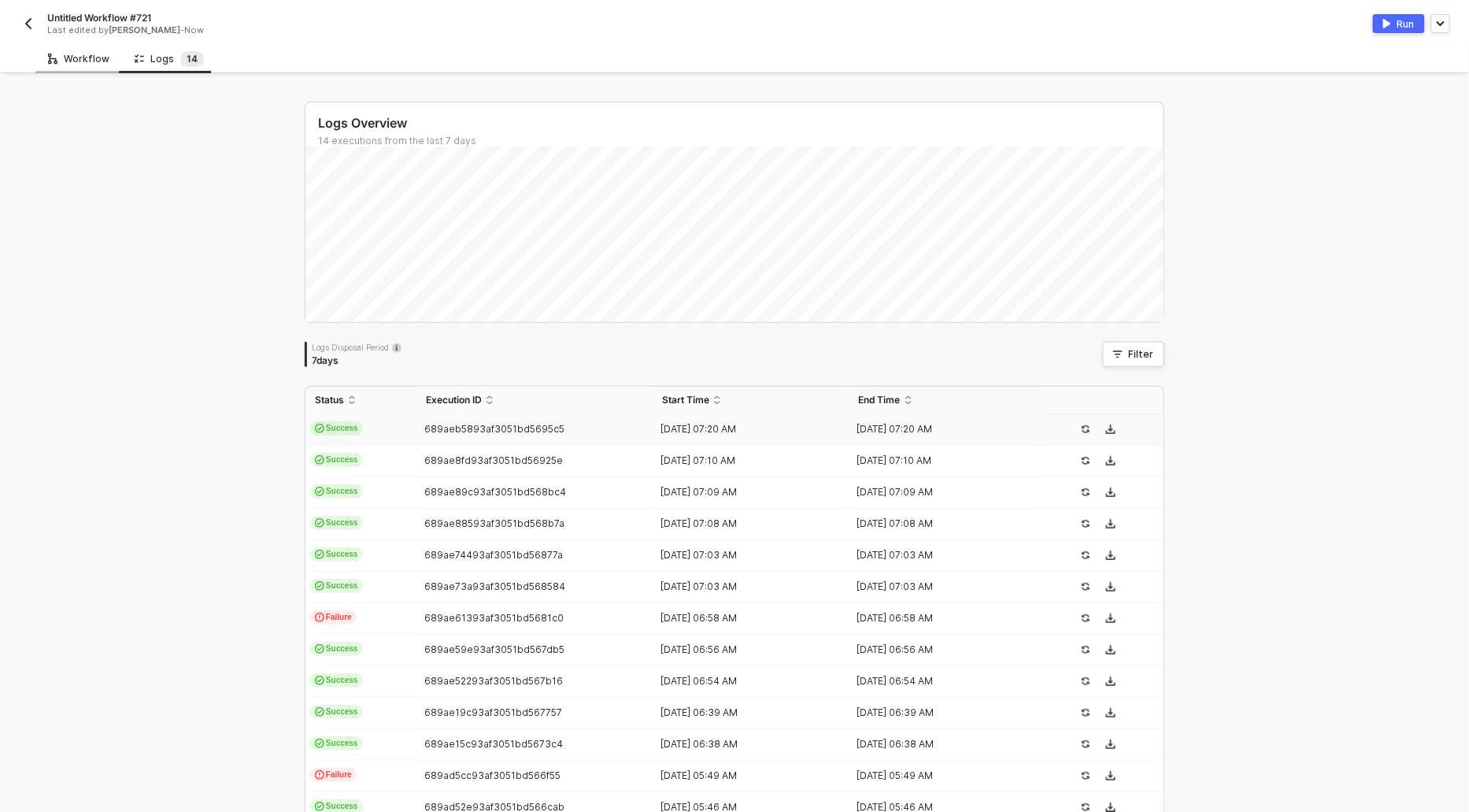
click at [61, 53] on div "Workflow" at bounding box center [78, 59] width 61 height 13
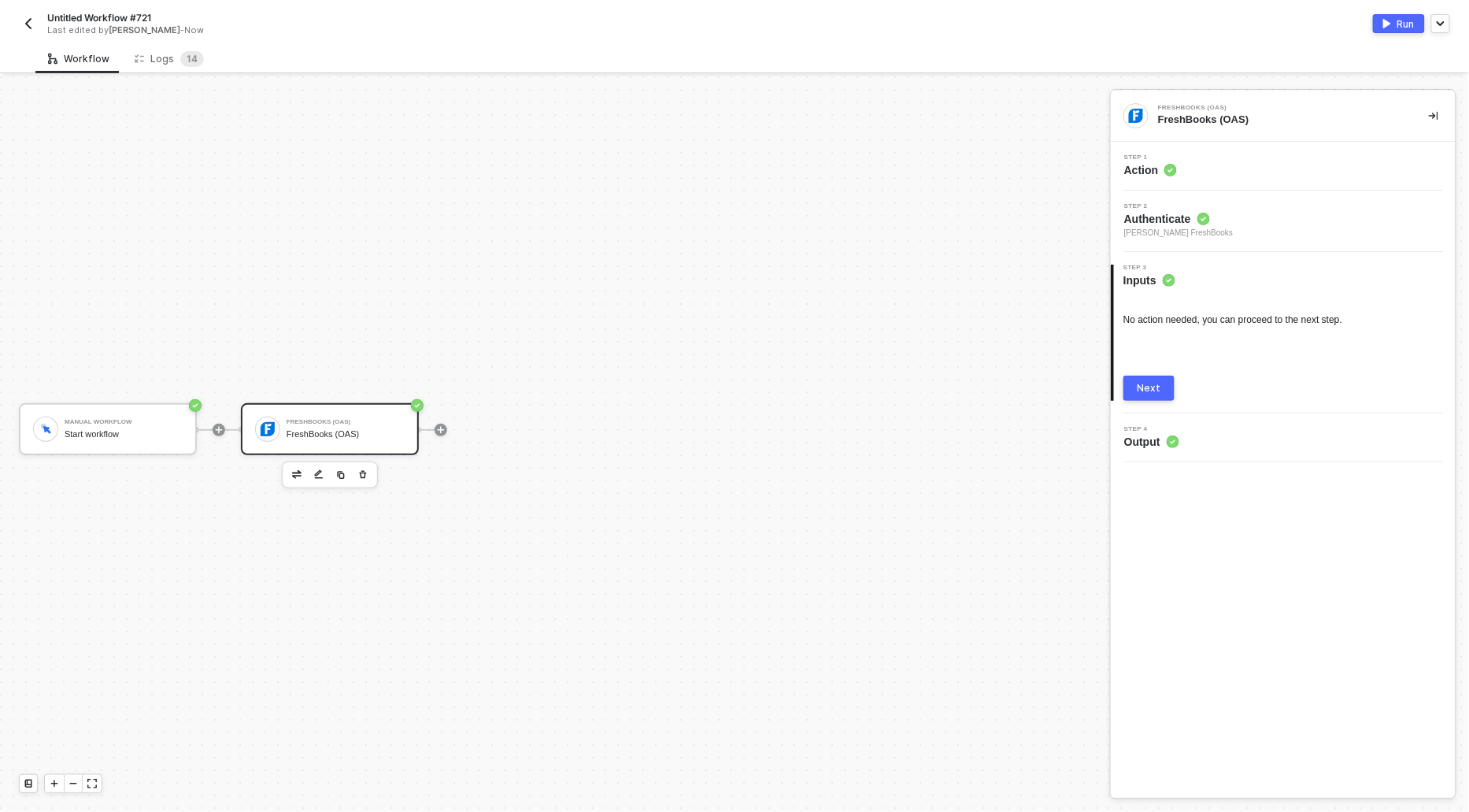
click at [1142, 178] on div "Step 1 Action" at bounding box center [1283, 166] width 344 height 49
click at [1142, 171] on span "Action" at bounding box center [1151, 170] width 53 height 15
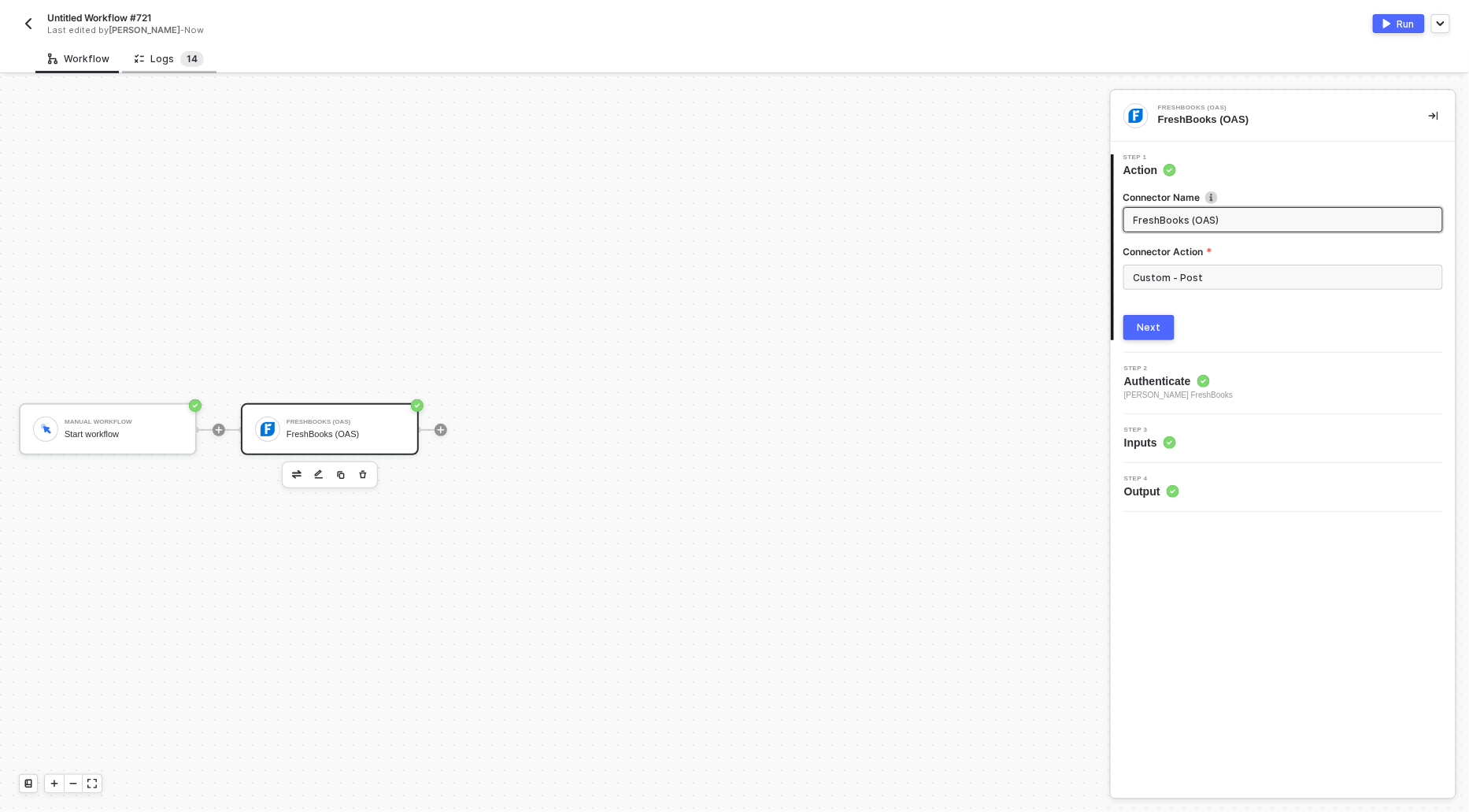
click at [180, 61] on sup "1 4" at bounding box center [192, 58] width 24 height 15
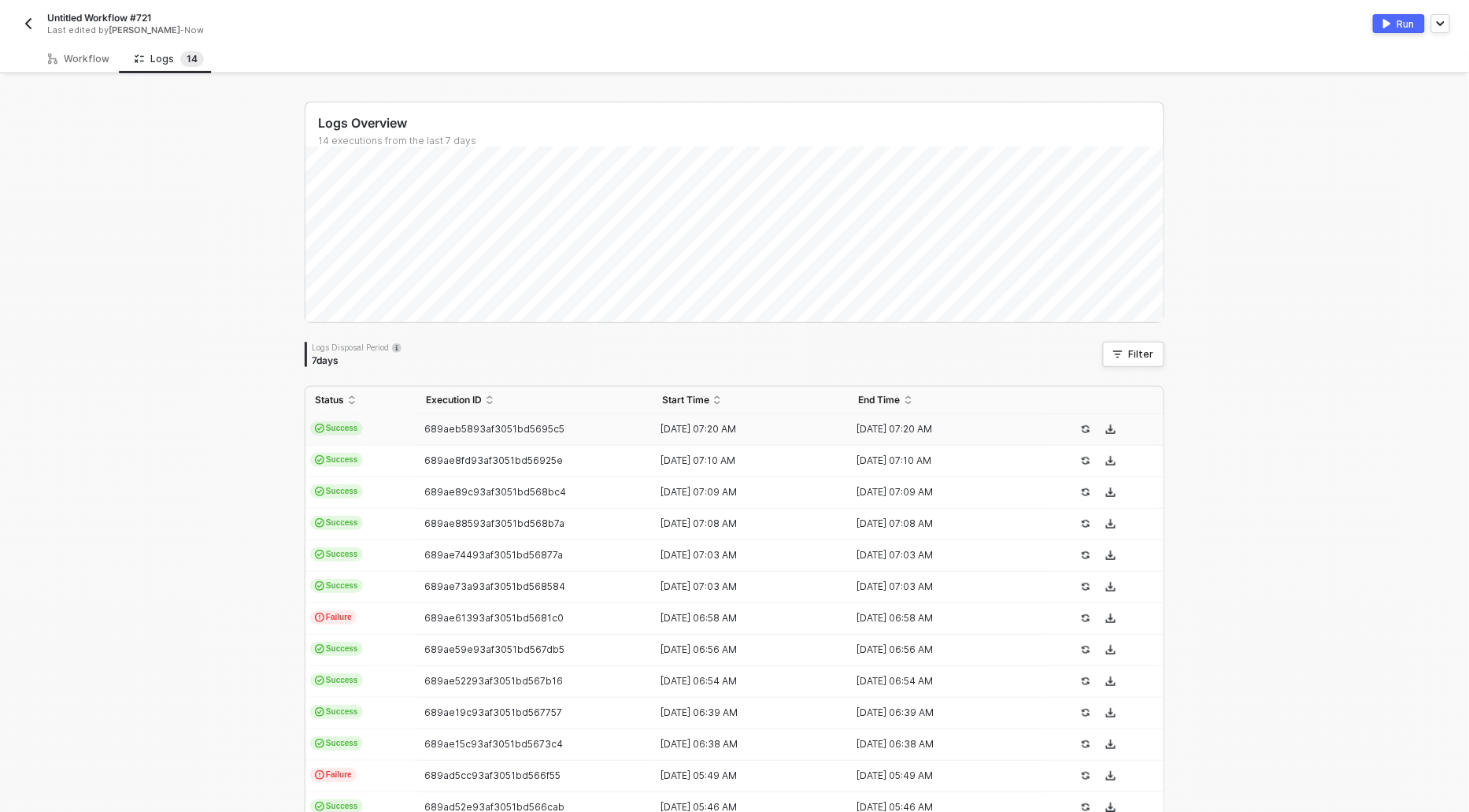
click at [338, 428] on span "Success" at bounding box center [336, 428] width 53 height 15
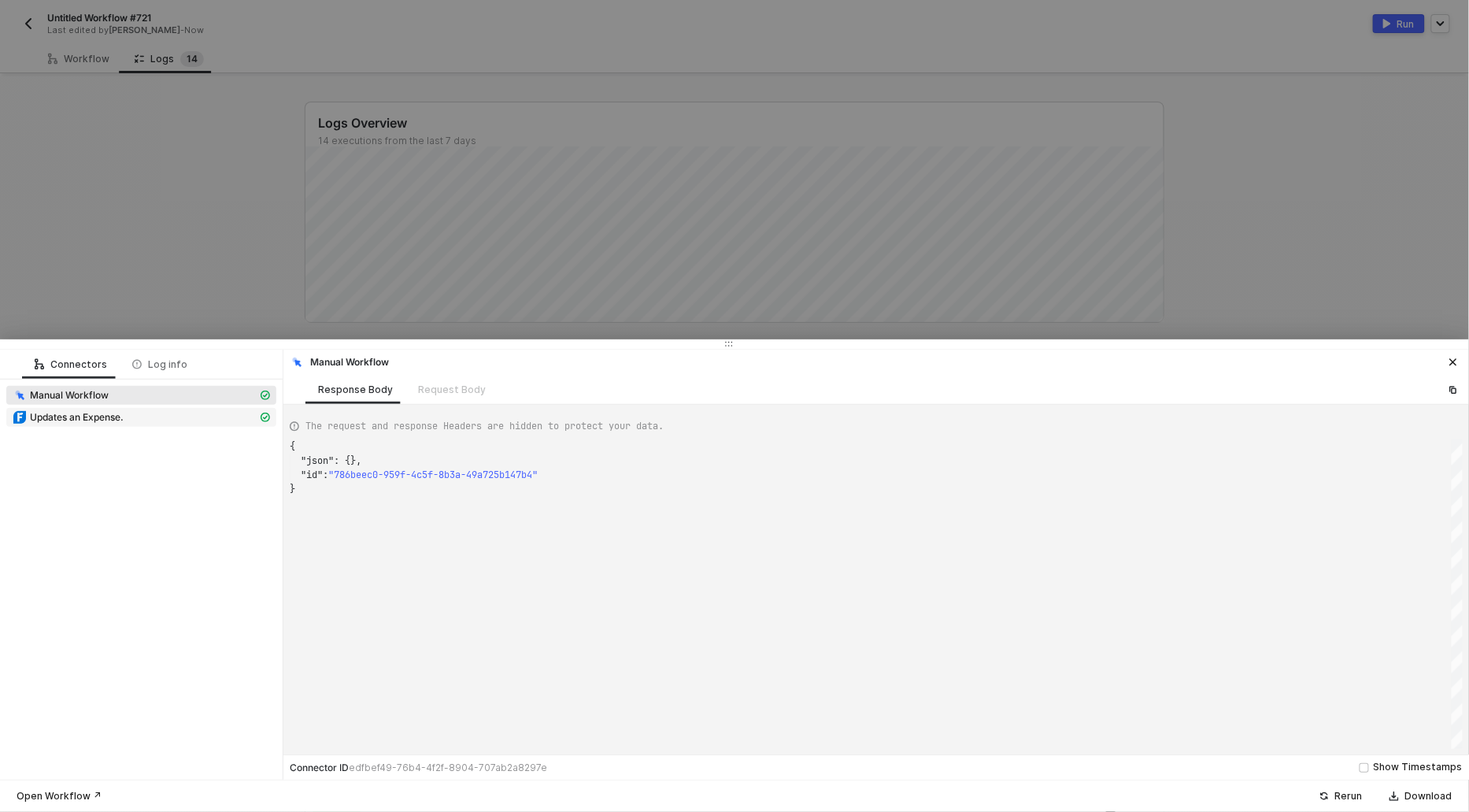
click at [105, 417] on span "Updates an Expense." at bounding box center [77, 417] width 94 height 13
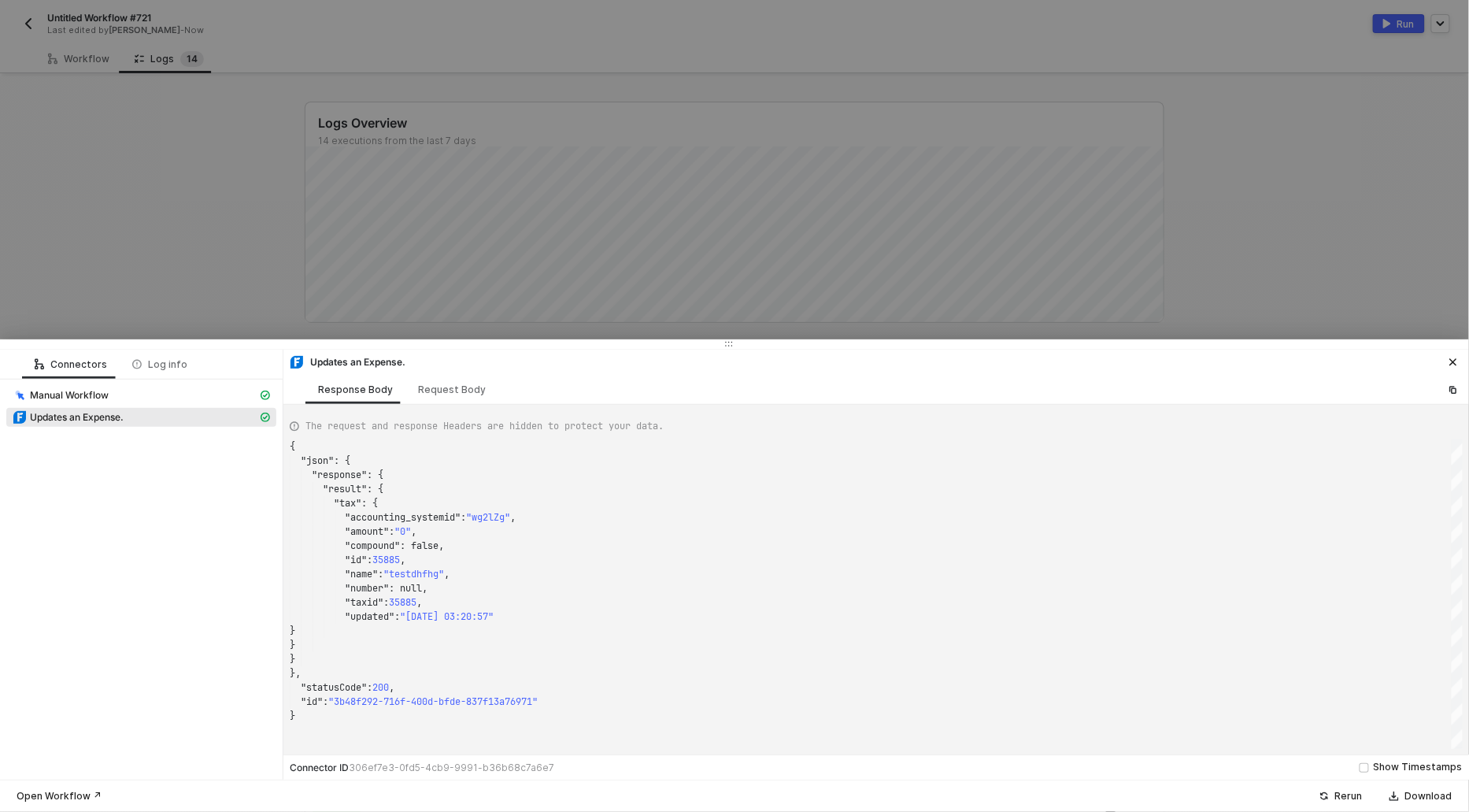
scroll to position [42, 0]
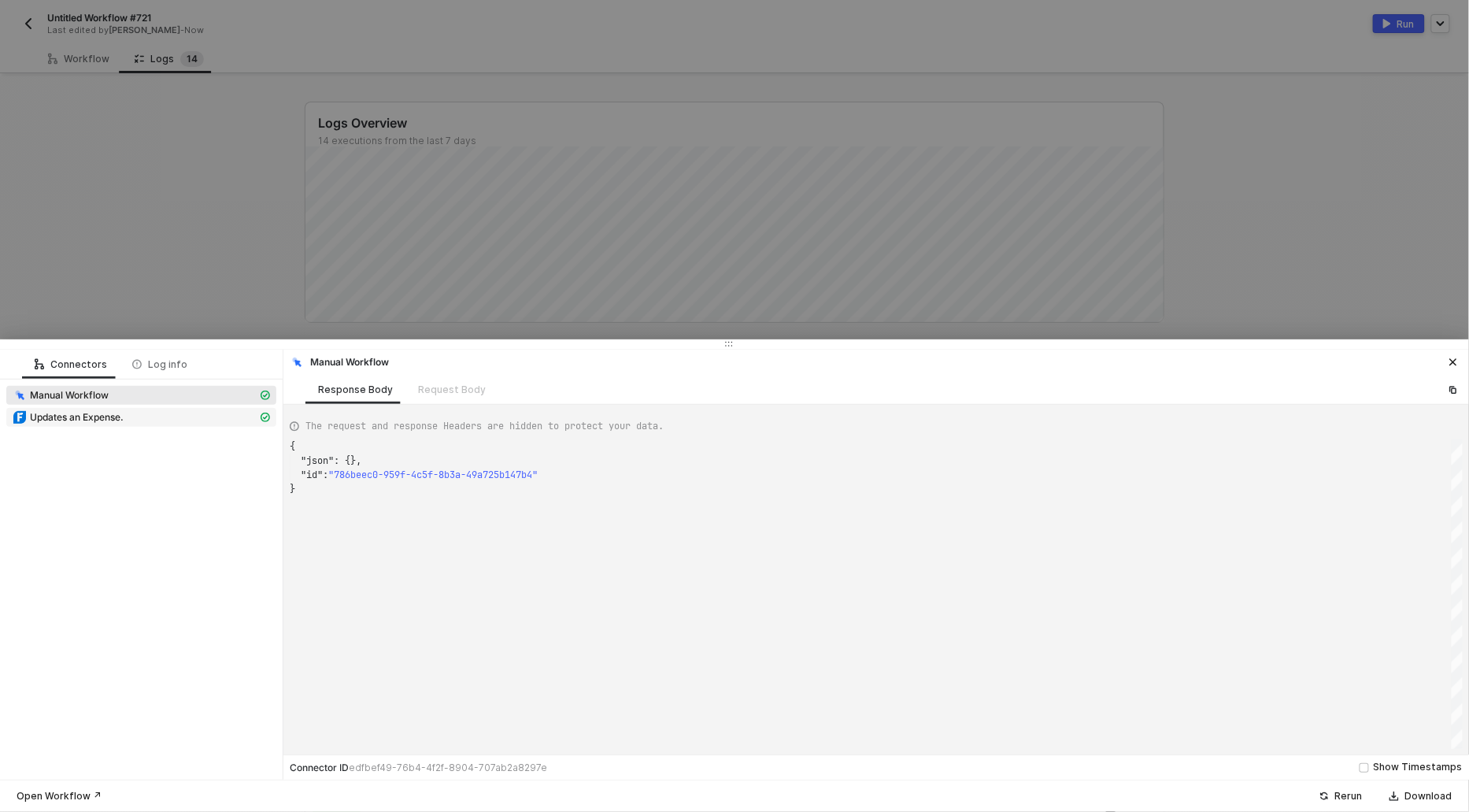
click at [145, 418] on div "Updates an Expense." at bounding box center [135, 417] width 245 height 15
type textarea "{ "json": { "response": { "result": { "tax": { "accounting_systemid": "wg2lZg",…"
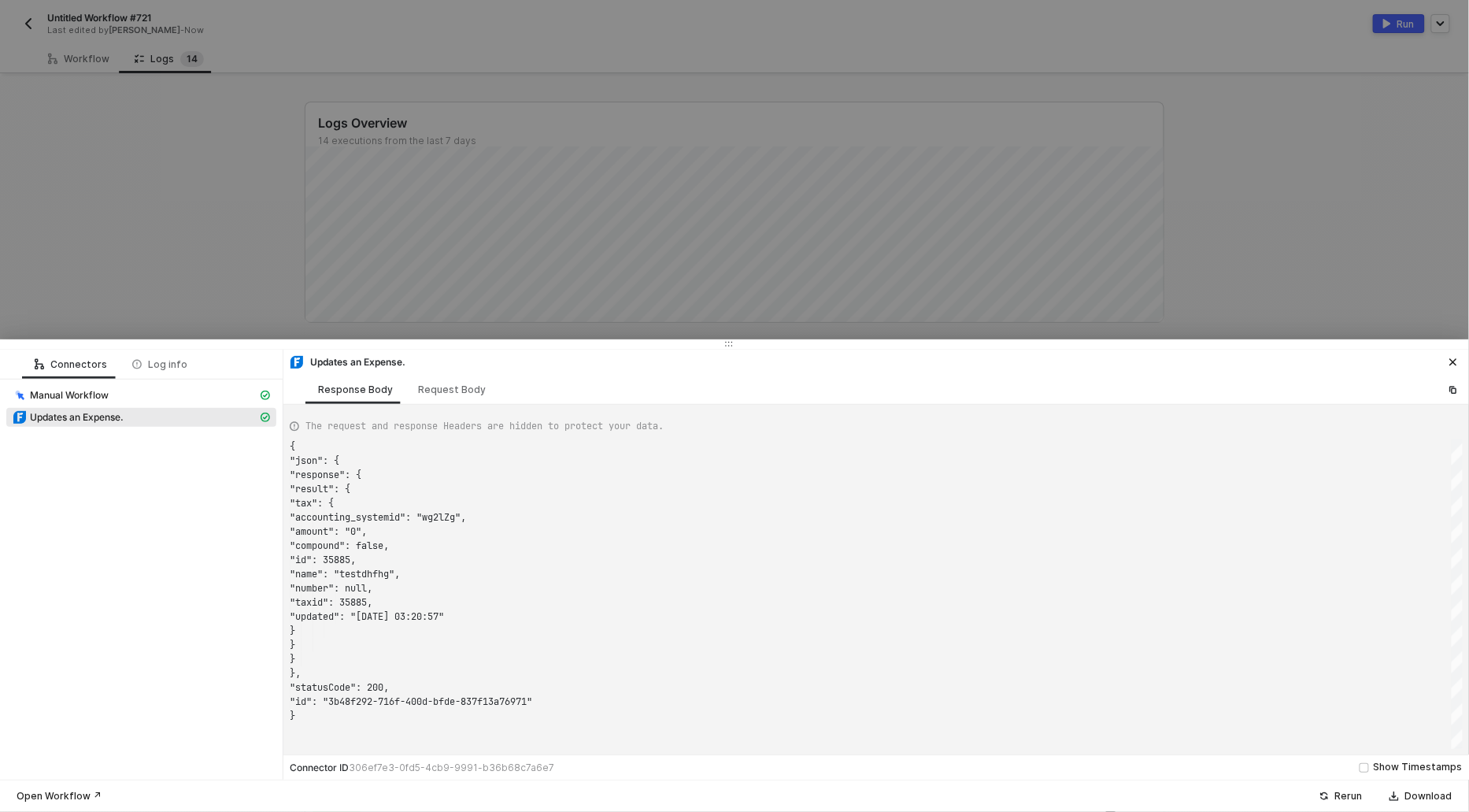
scroll to position [141, 0]
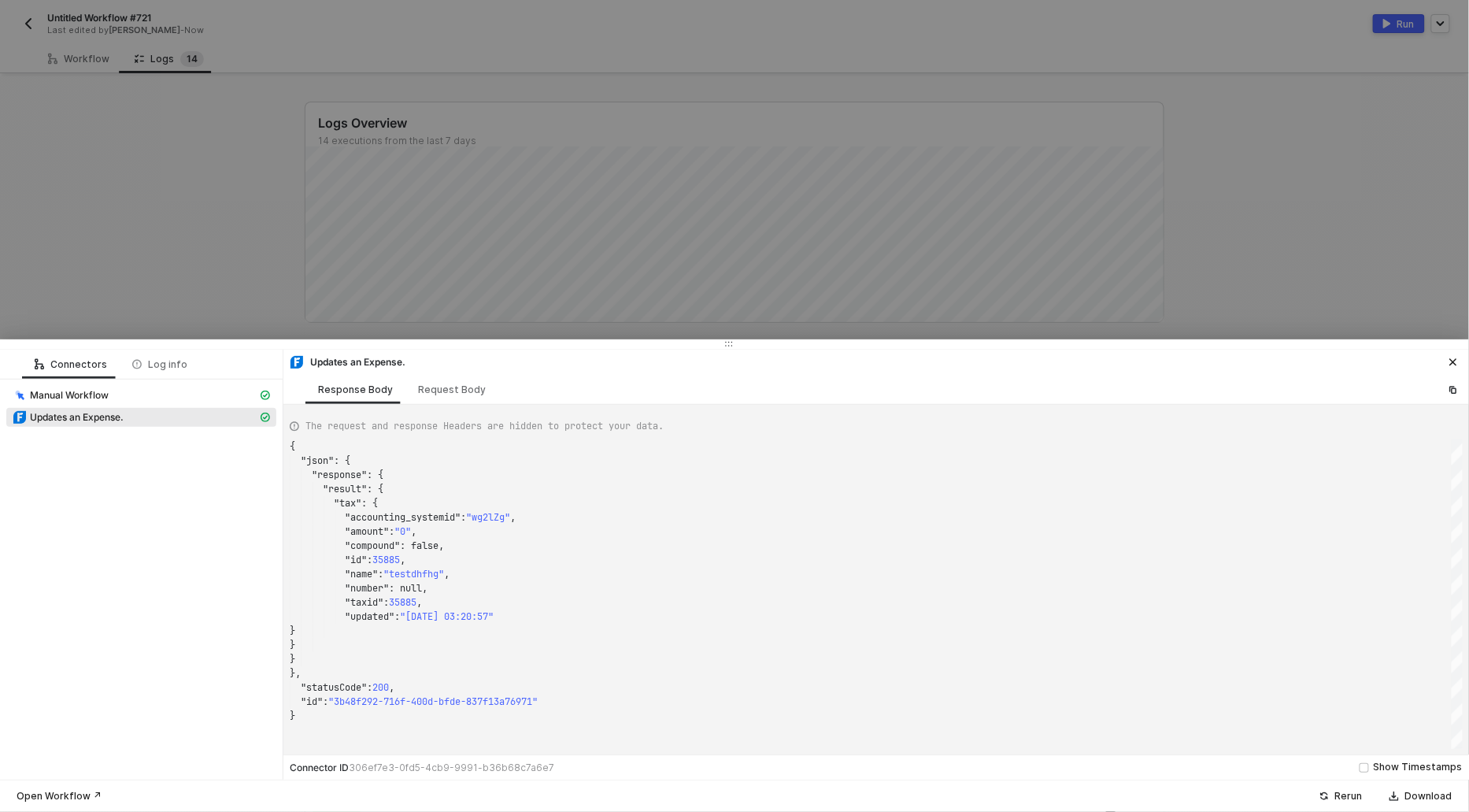
click at [384, 560] on span "35885" at bounding box center [386, 560] width 27 height 13
click at [130, 315] on div at bounding box center [734, 406] width 1469 height 812
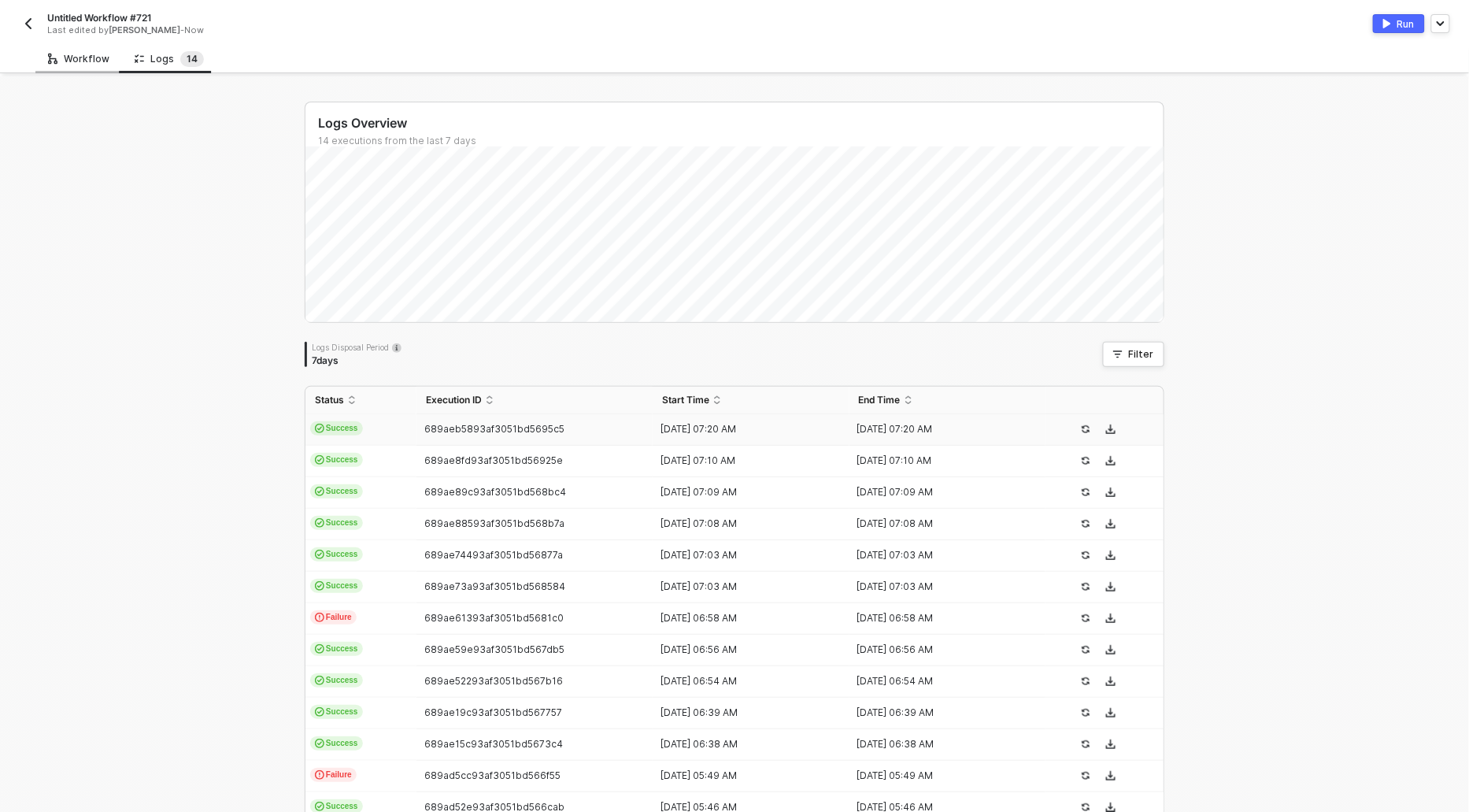
click at [66, 58] on div "Workflow" at bounding box center [78, 59] width 61 height 13
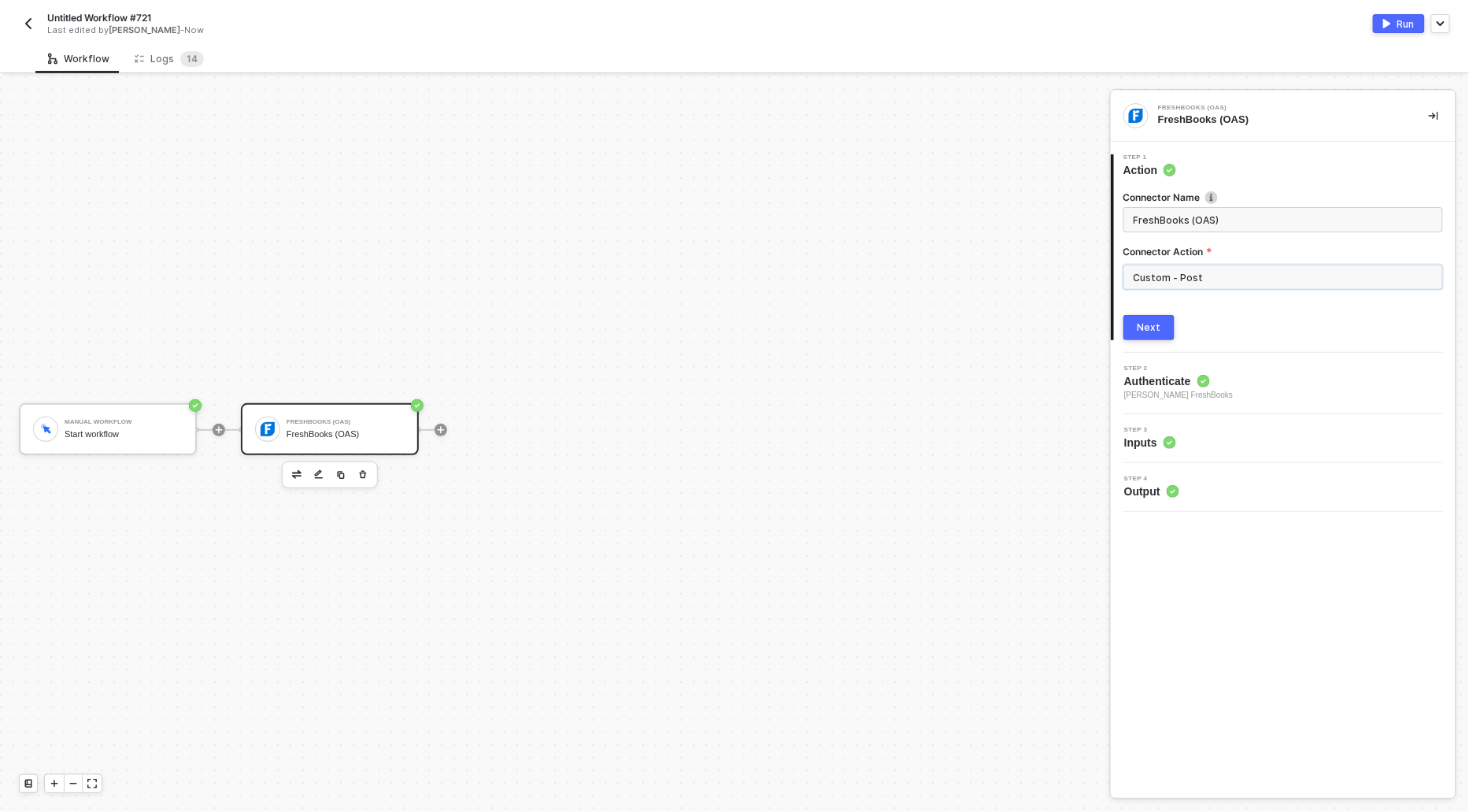
click at [1154, 274] on input "Custom - Post" at bounding box center [1283, 277] width 320 height 26
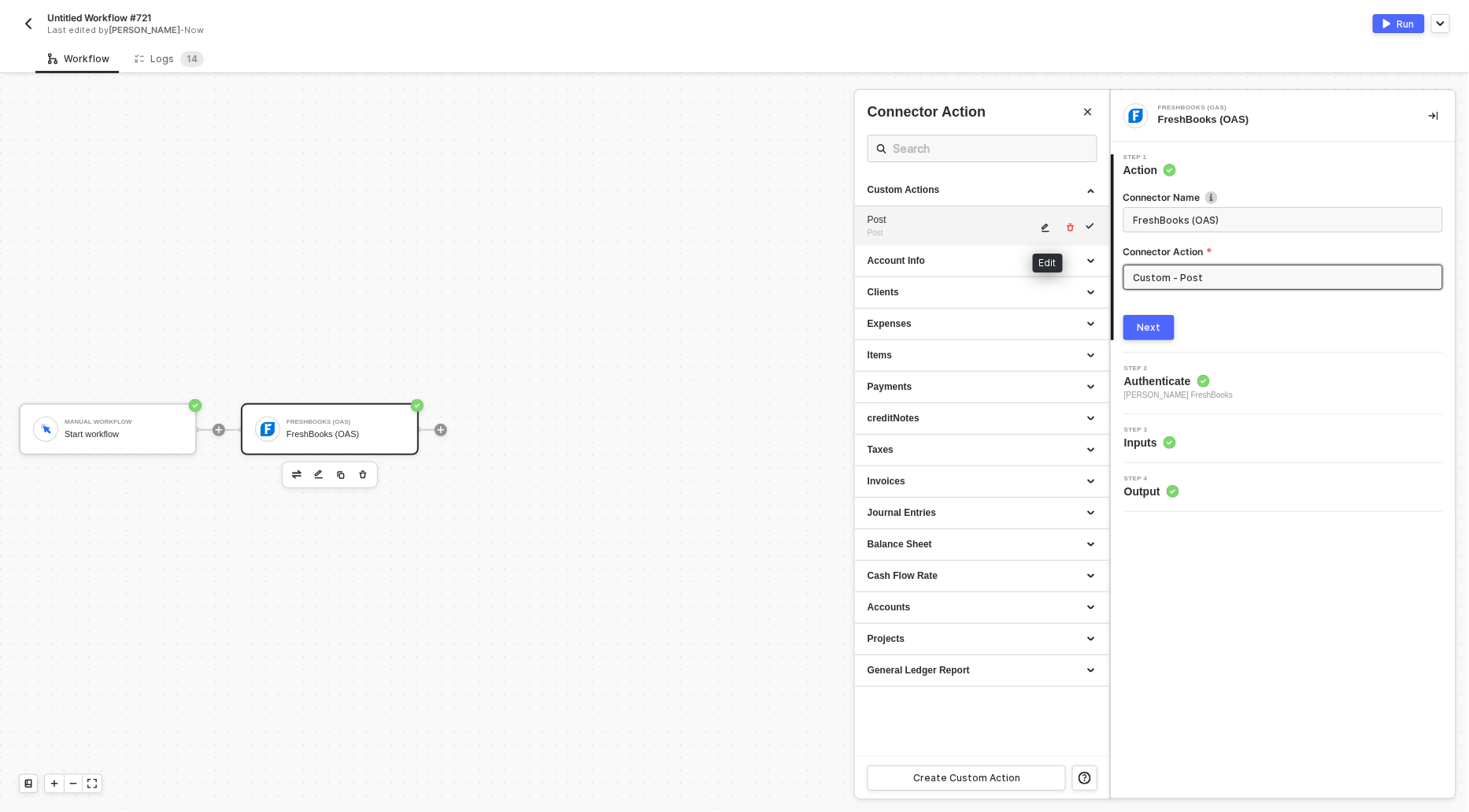
click at [1040, 229] on button "button" at bounding box center [1046, 227] width 19 height 19
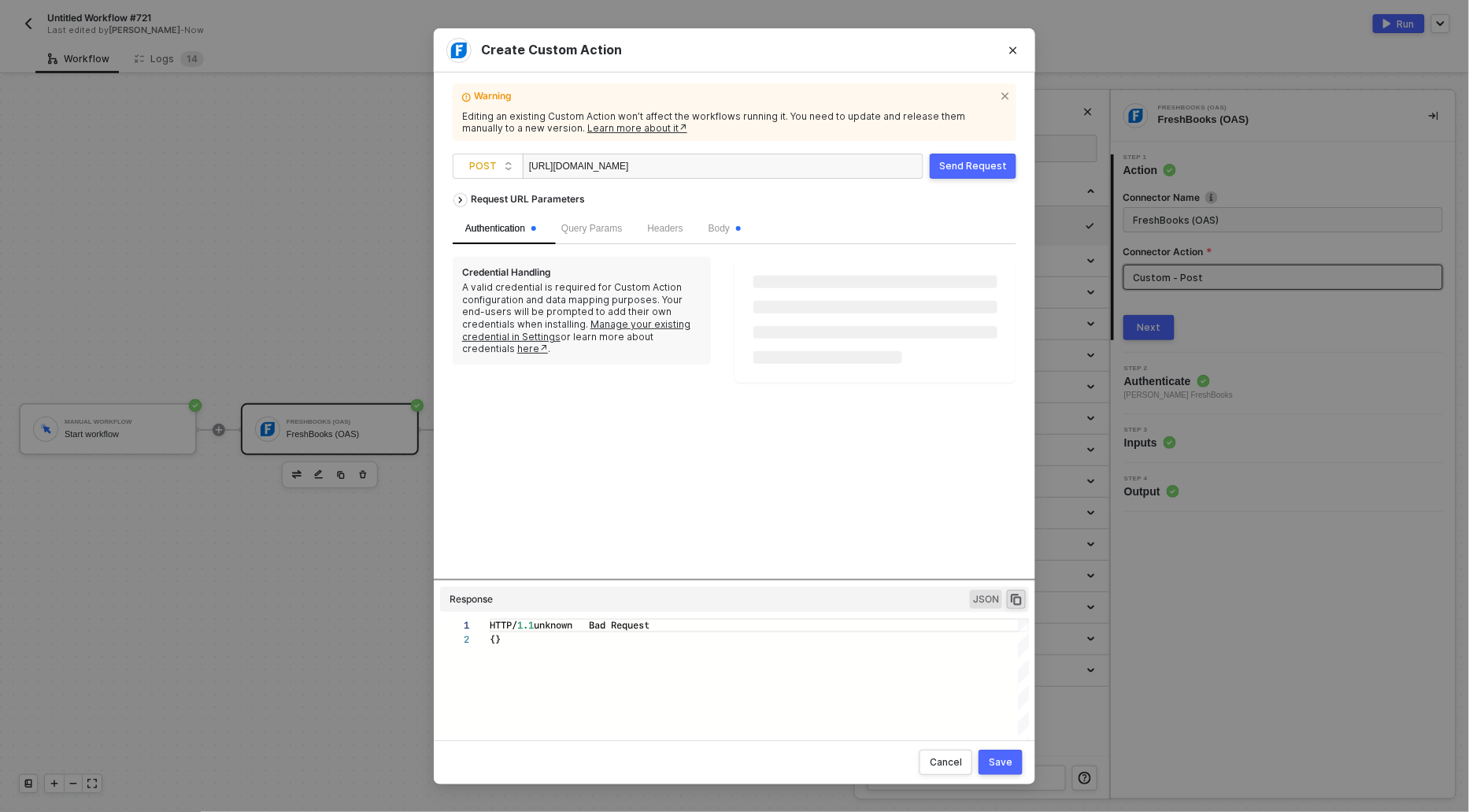
scroll to position [0, 23]
click at [816, 164] on div "https://api.freshbooks.com/accounting/account/wg2lZg/taxes/taxes" at bounding box center [724, 166] width 401 height 26
click at [488, 165] on span "POST" at bounding box center [491, 166] width 44 height 24
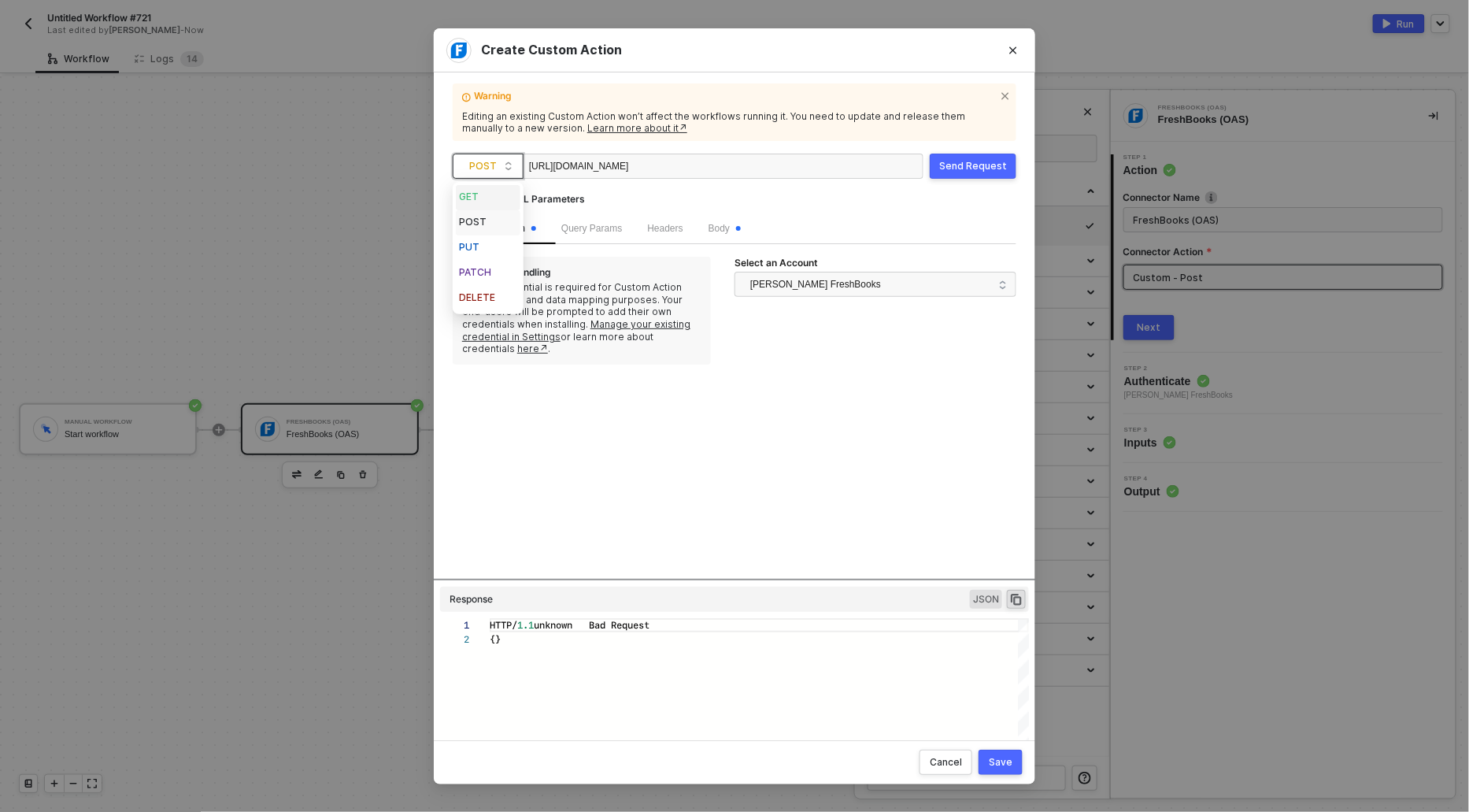
click at [471, 200] on div "GET" at bounding box center [488, 197] width 58 height 19
click at [962, 164] on div "Send Request" at bounding box center [973, 166] width 67 height 13
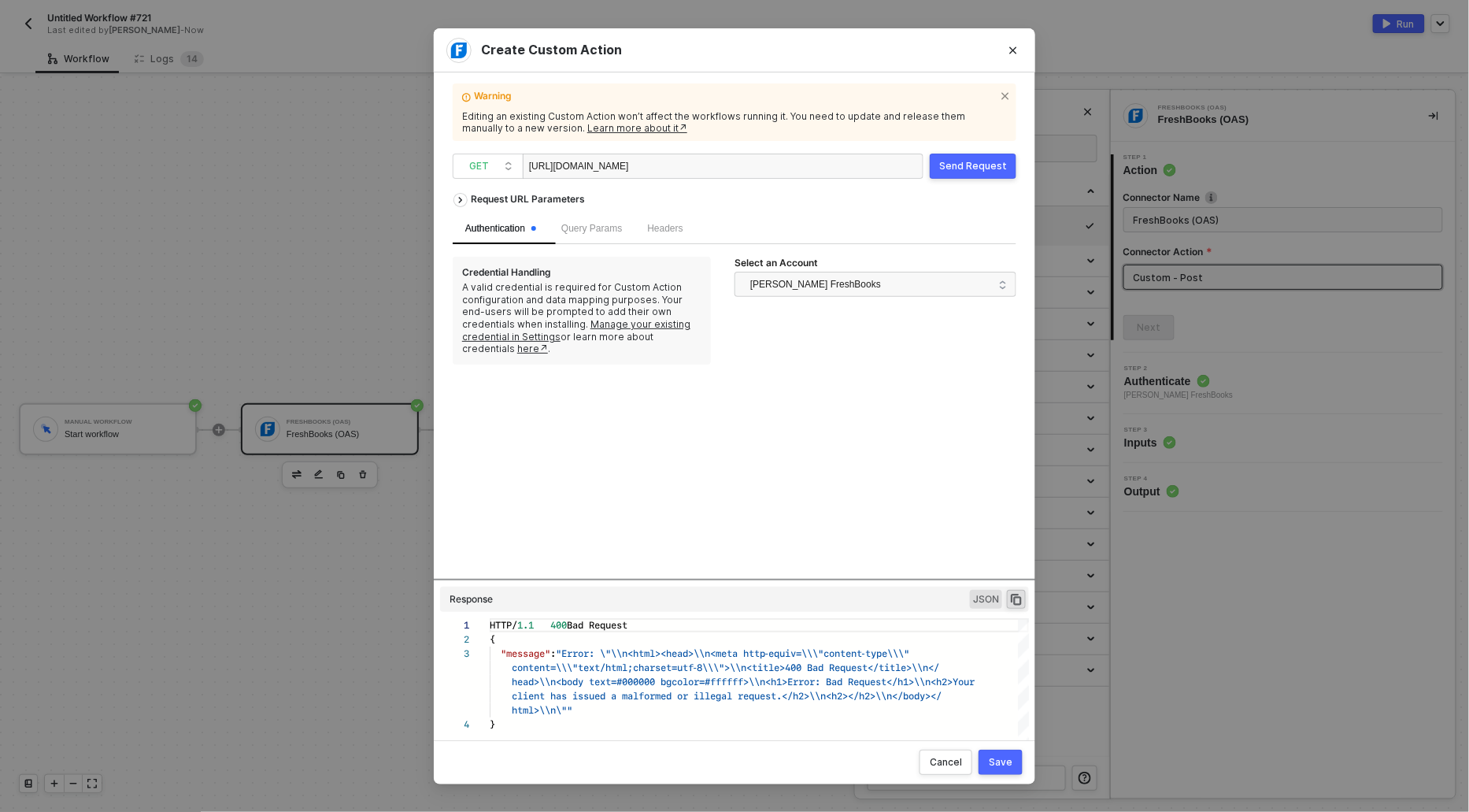
click at [1000, 759] on div "Save" at bounding box center [1001, 762] width 24 height 13
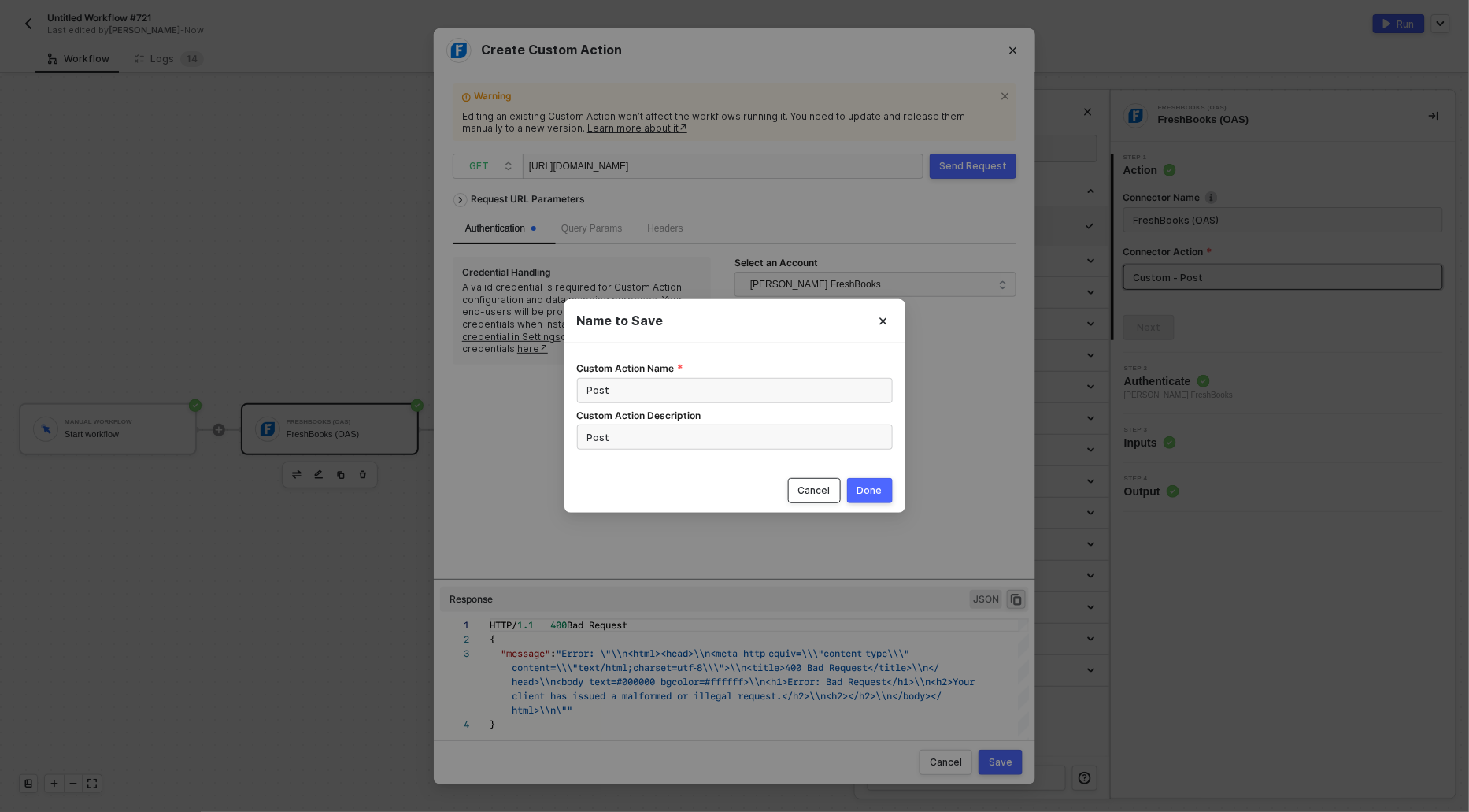
click at [813, 489] on div "Cancel" at bounding box center [814, 490] width 32 height 13
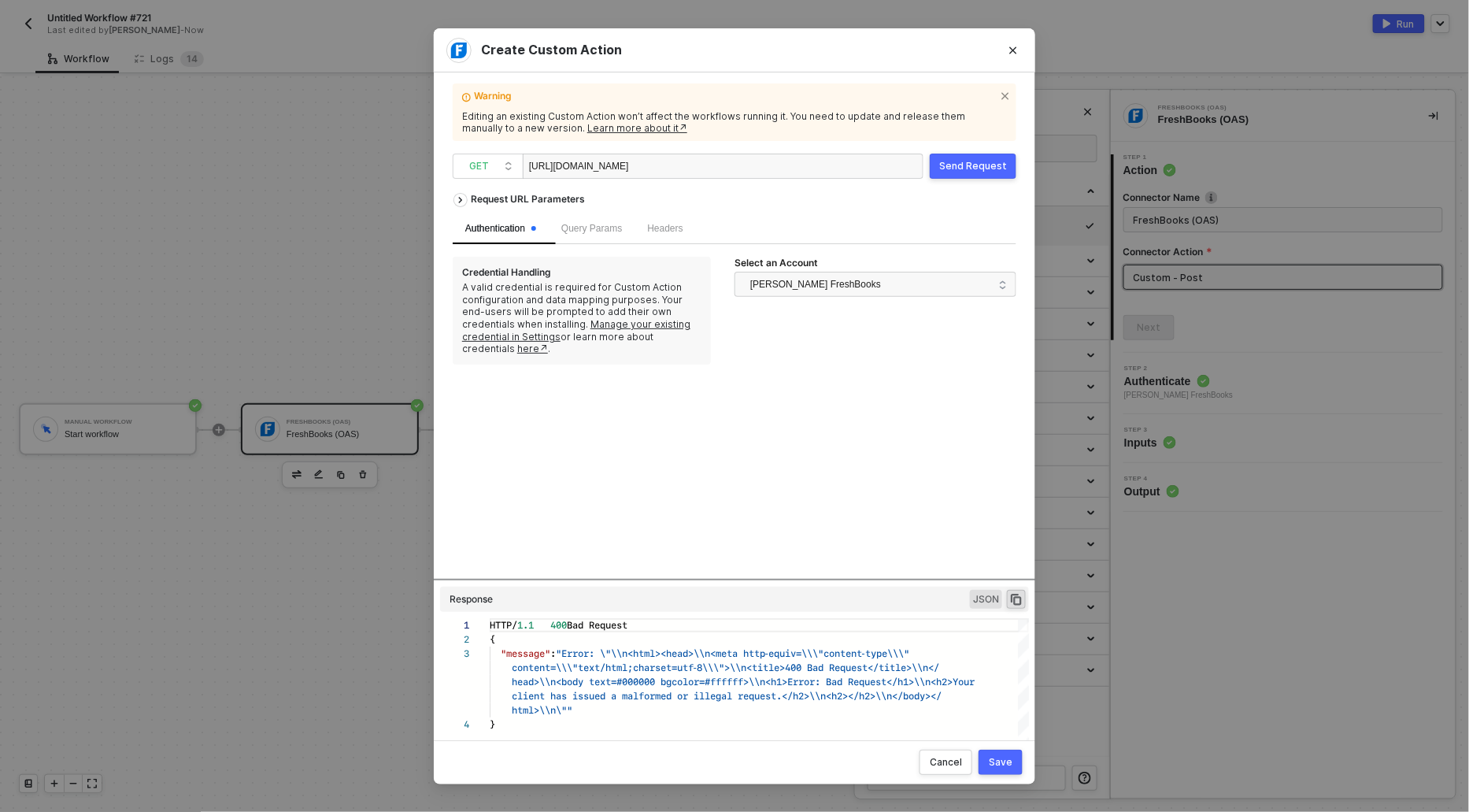
click at [817, 174] on div "https://api.freshbooks.com/accounting/account/wg2lZg/taxes/taxes/35885" at bounding box center [724, 166] width 401 height 26
click at [817, 171] on div "https://api.freshbooks.com/accounting/account/wg2lZg/taxes/taxes/35885" at bounding box center [724, 166] width 401 height 26
click at [816, 157] on div "https://api.freshbooks.com/accounting/account/wg2lZg/taxes/taxes/35885" at bounding box center [724, 166] width 401 height 26
click at [686, 165] on div "https://api.freshbooks.com/accounting/account/wg2lZg/taxes/taxes/35885" at bounding box center [608, 167] width 158 height 26
click at [1012, 48] on icon "Close" at bounding box center [1013, 50] width 7 height 7
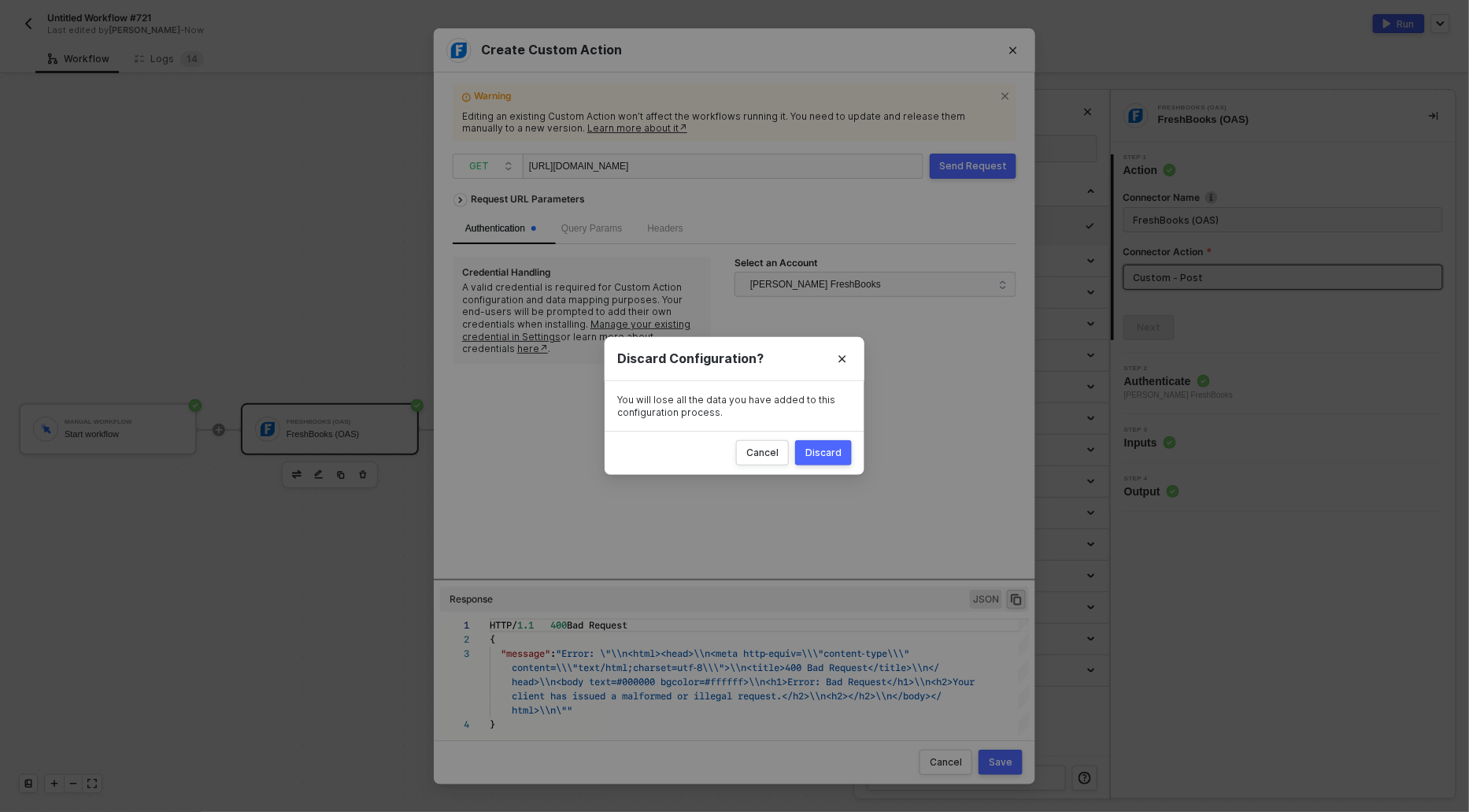
click at [814, 454] on div "Discard" at bounding box center [824, 453] width 36 height 13
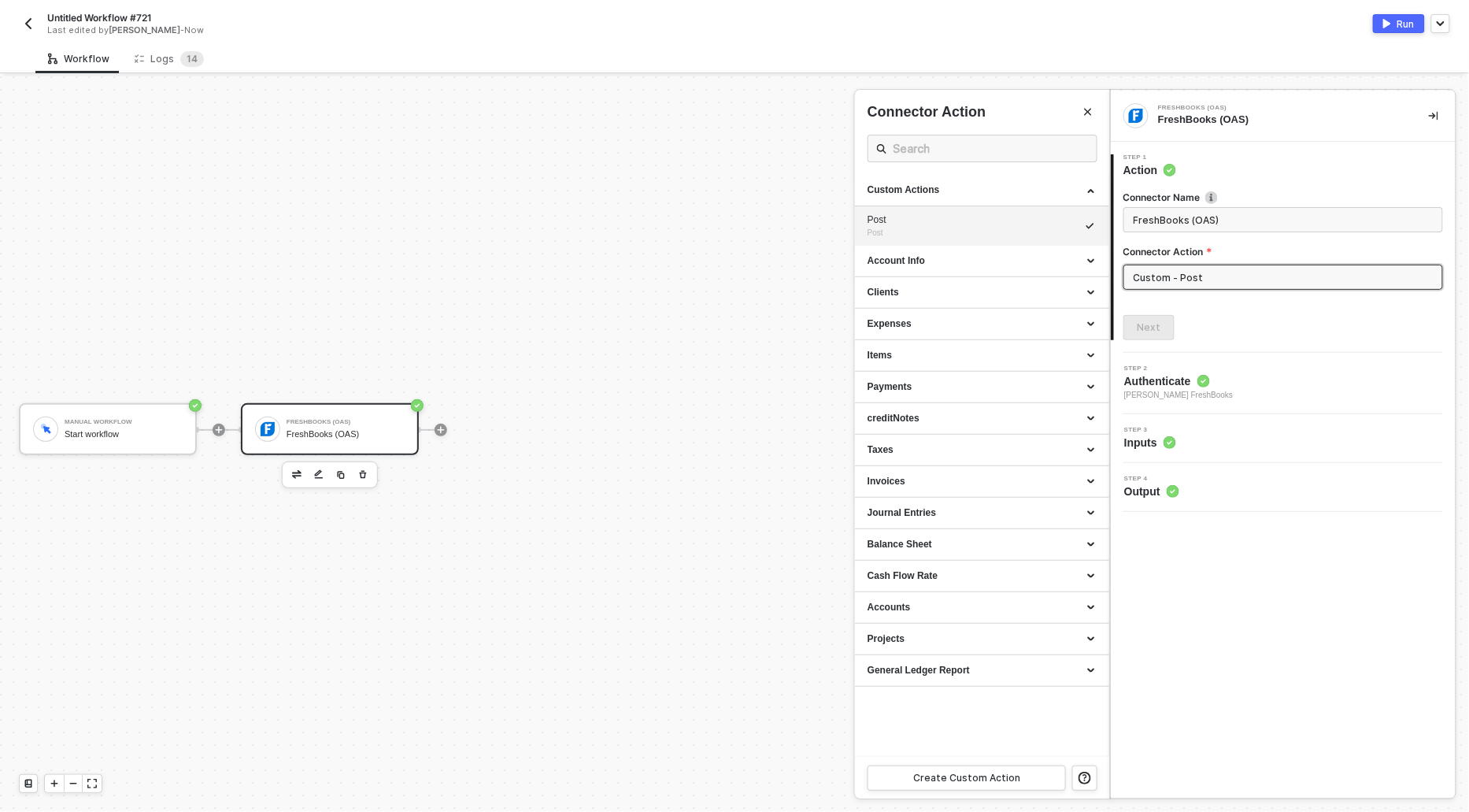
click at [717, 253] on div at bounding box center [734, 444] width 1469 height 735
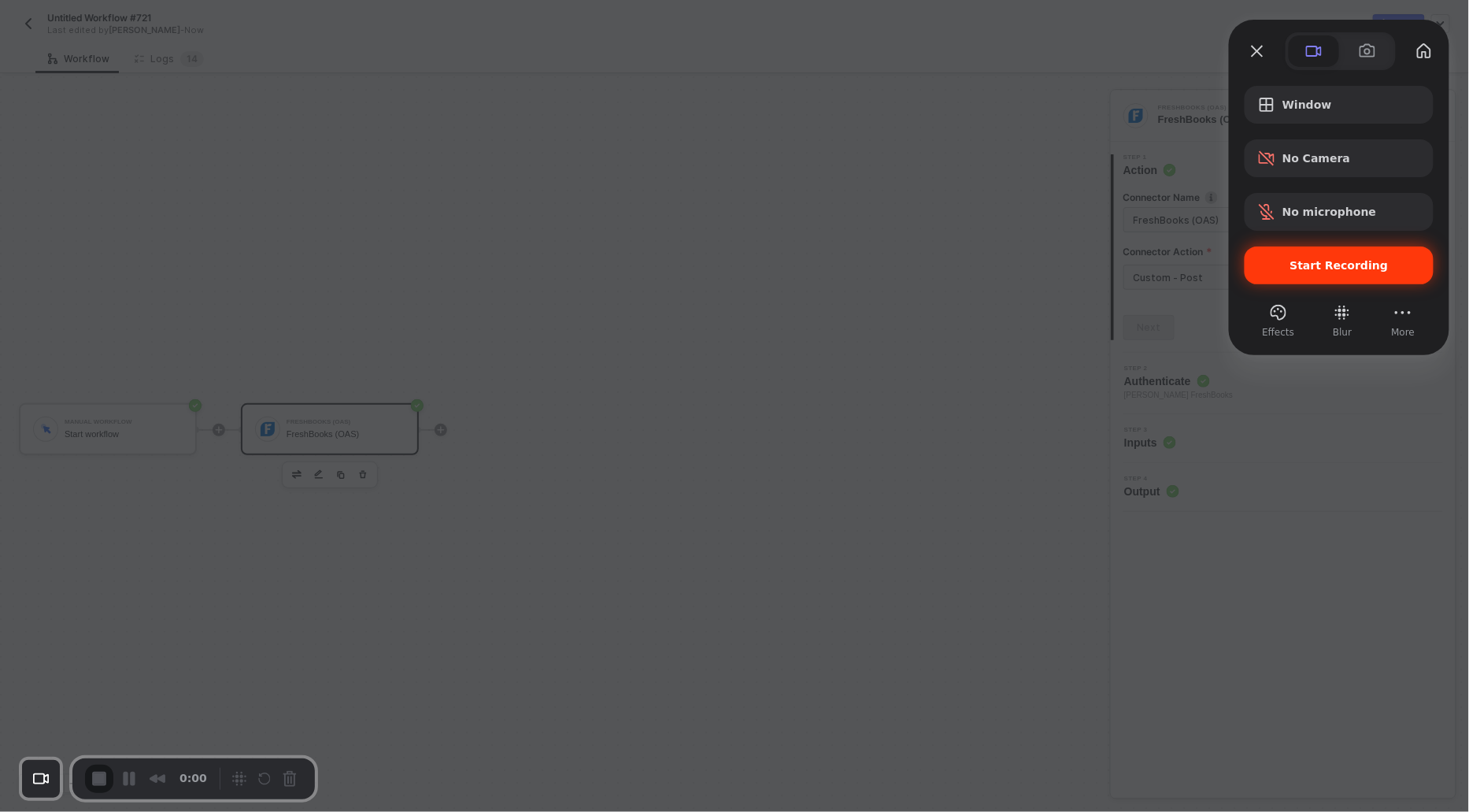
click at [1257, 263] on div "Start Recording" at bounding box center [1339, 264] width 189 height 37
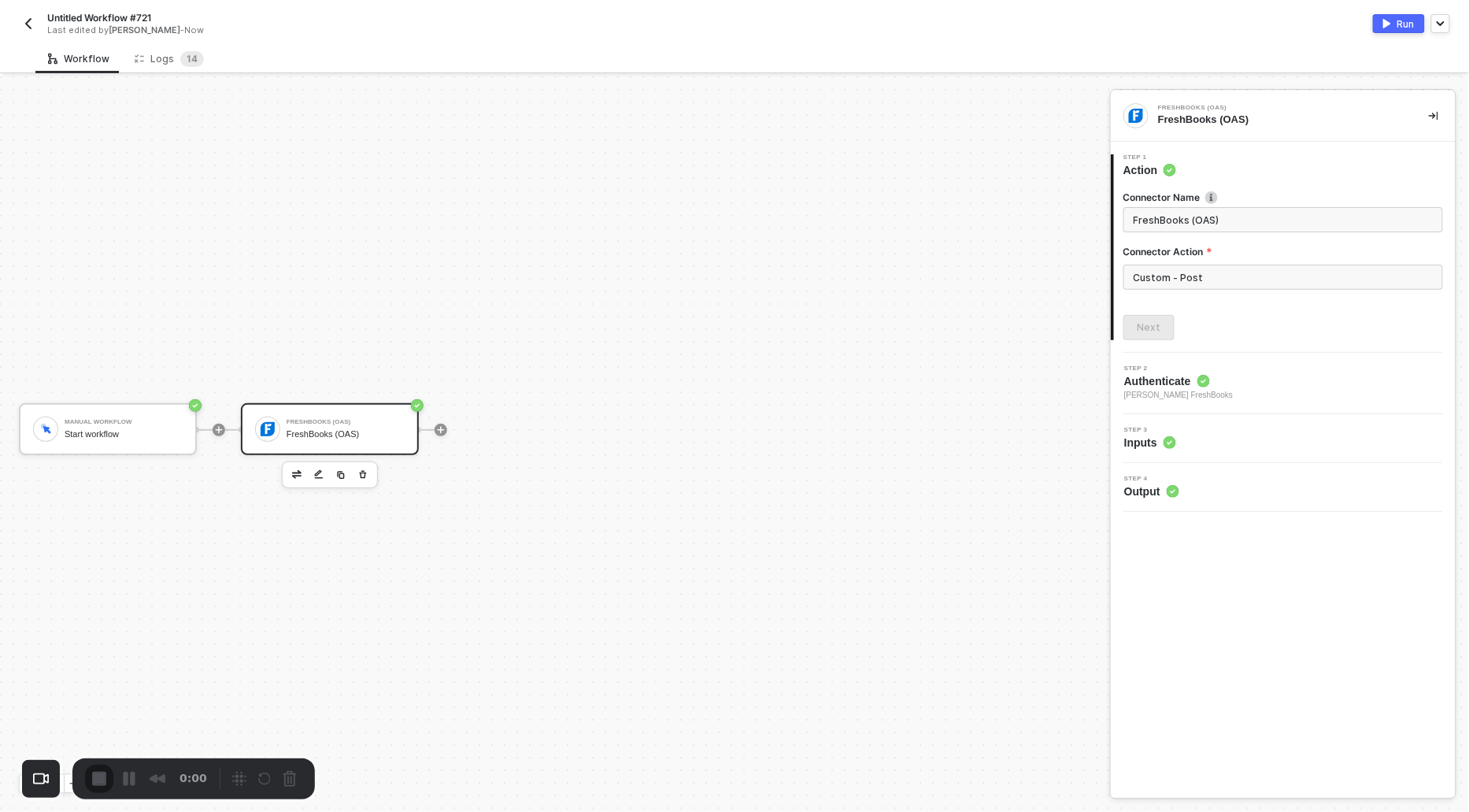
click at [1171, 279] on input "Custom - Post" at bounding box center [1283, 277] width 320 height 26
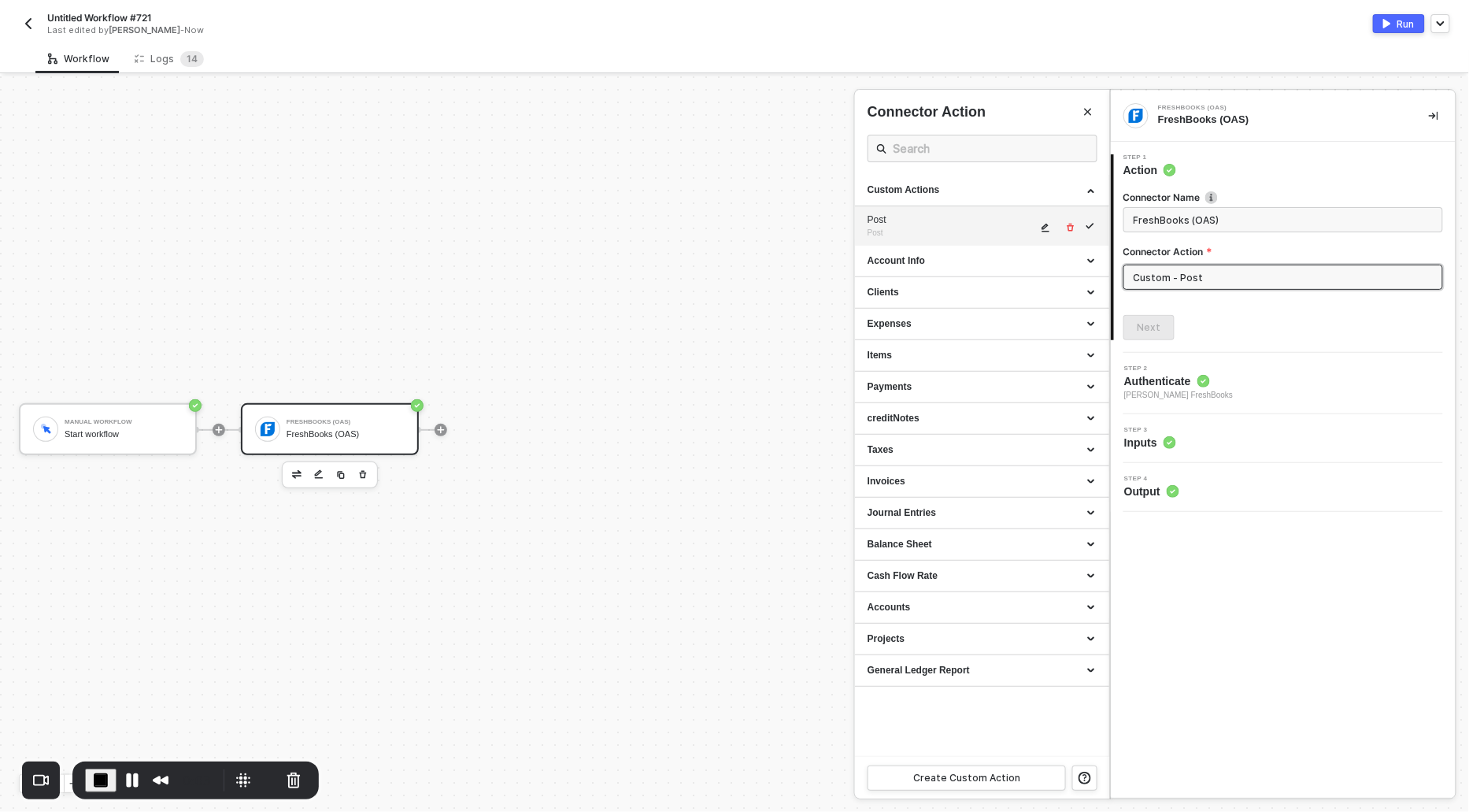
click at [1092, 221] on li "Post Post" at bounding box center [981, 225] width 254 height 39
click at [943, 227] on div "Post Post" at bounding box center [952, 226] width 170 height 26
click at [882, 218] on div "Post" at bounding box center [952, 220] width 170 height 14
click at [1090, 223] on li "Post Post" at bounding box center [981, 225] width 254 height 39
click at [1159, 283] on input "Custom - Post" at bounding box center [1283, 277] width 320 height 26
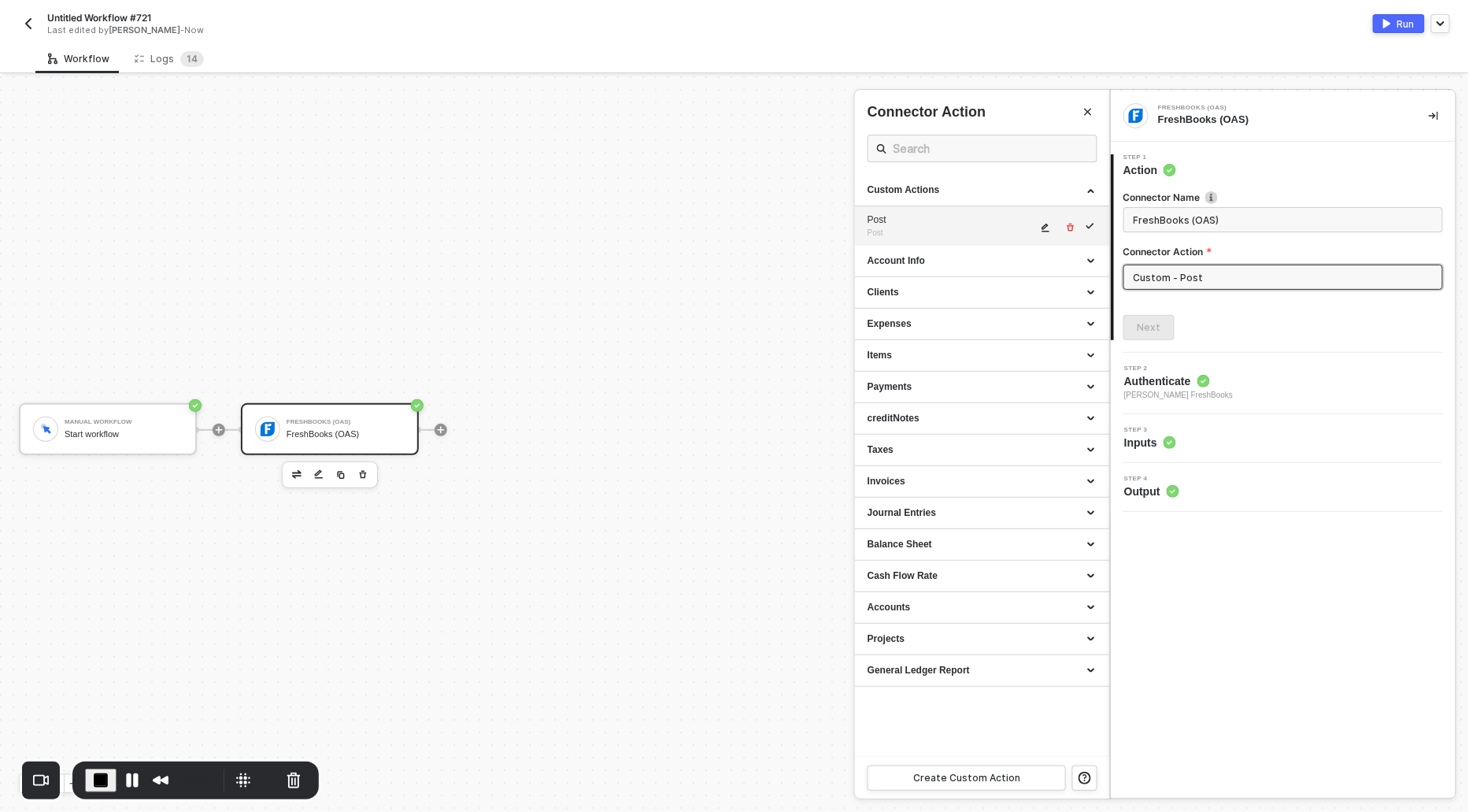
click at [1040, 225] on button "button" at bounding box center [1046, 227] width 19 height 19
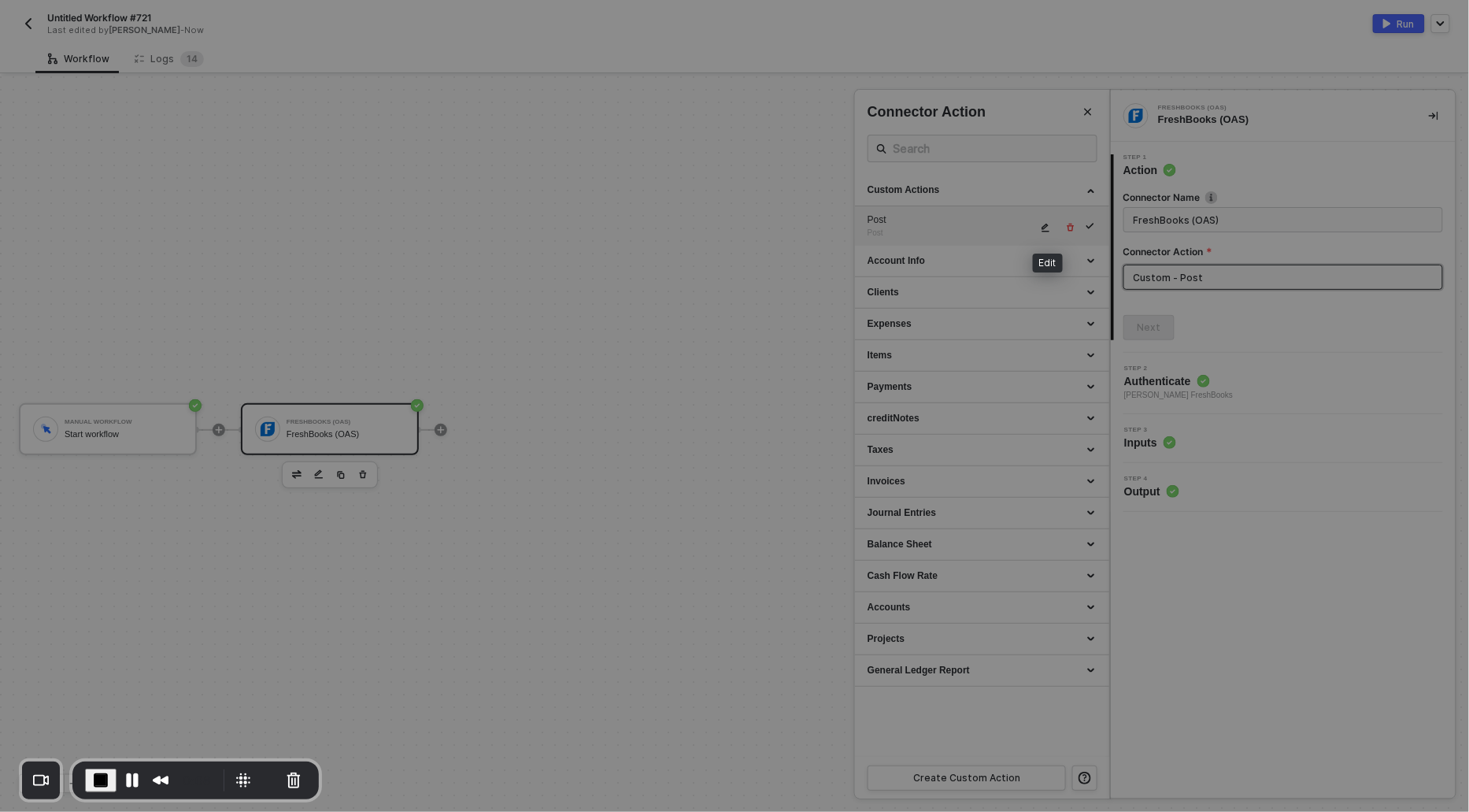
type textarea "HTTP/1.1 unknown Bad Request {}"
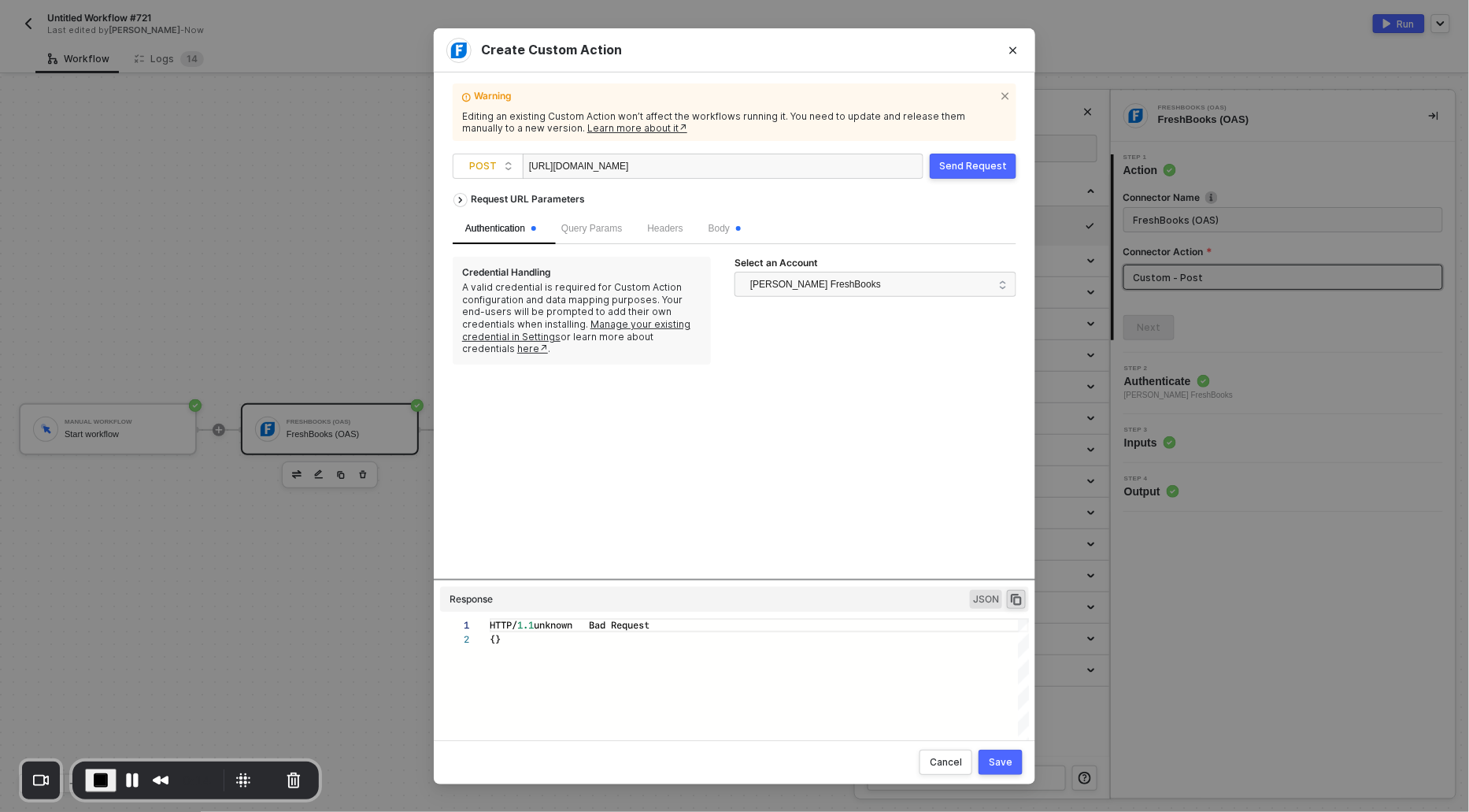
scroll to position [0, 0]
click at [728, 229] on span "Body" at bounding box center [724, 228] width 32 height 11
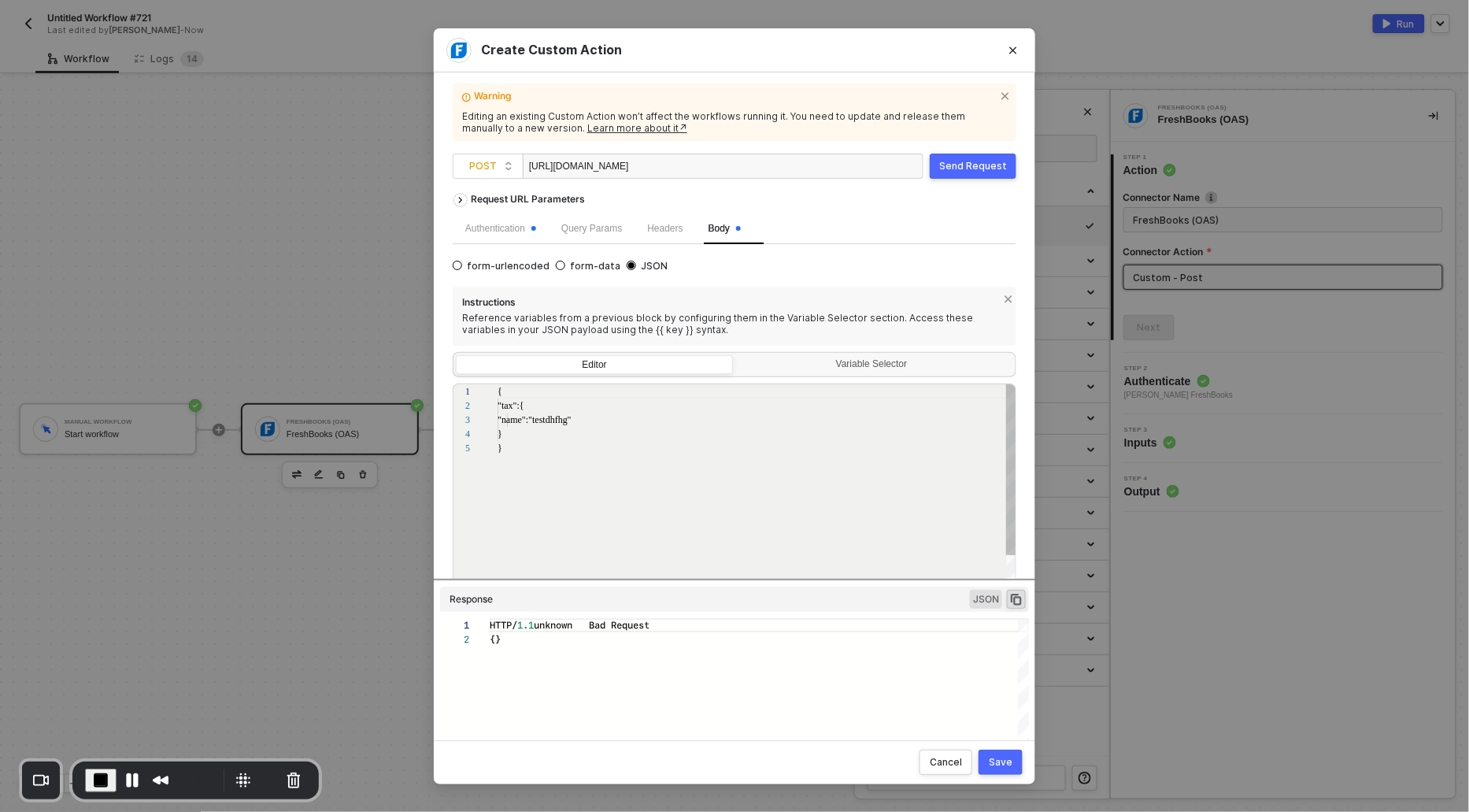
scroll to position [57, 0]
click at [583, 421] on span ""testdhfhg"" at bounding box center [568, 419] width 43 height 11
type textarea "{ "tax":{ "name":"test data43" } }"
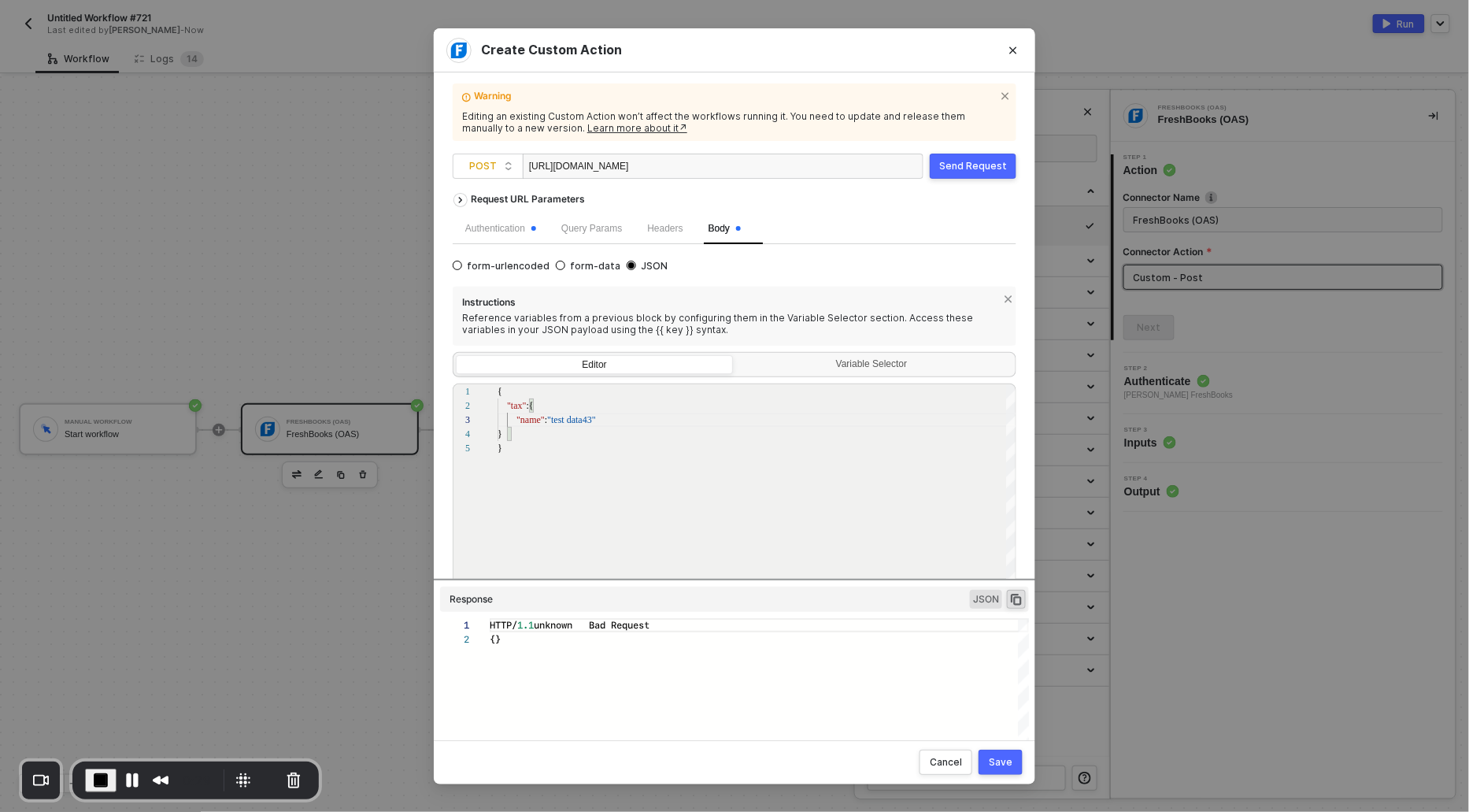
click at [1007, 758] on div "Save" at bounding box center [1001, 762] width 24 height 13
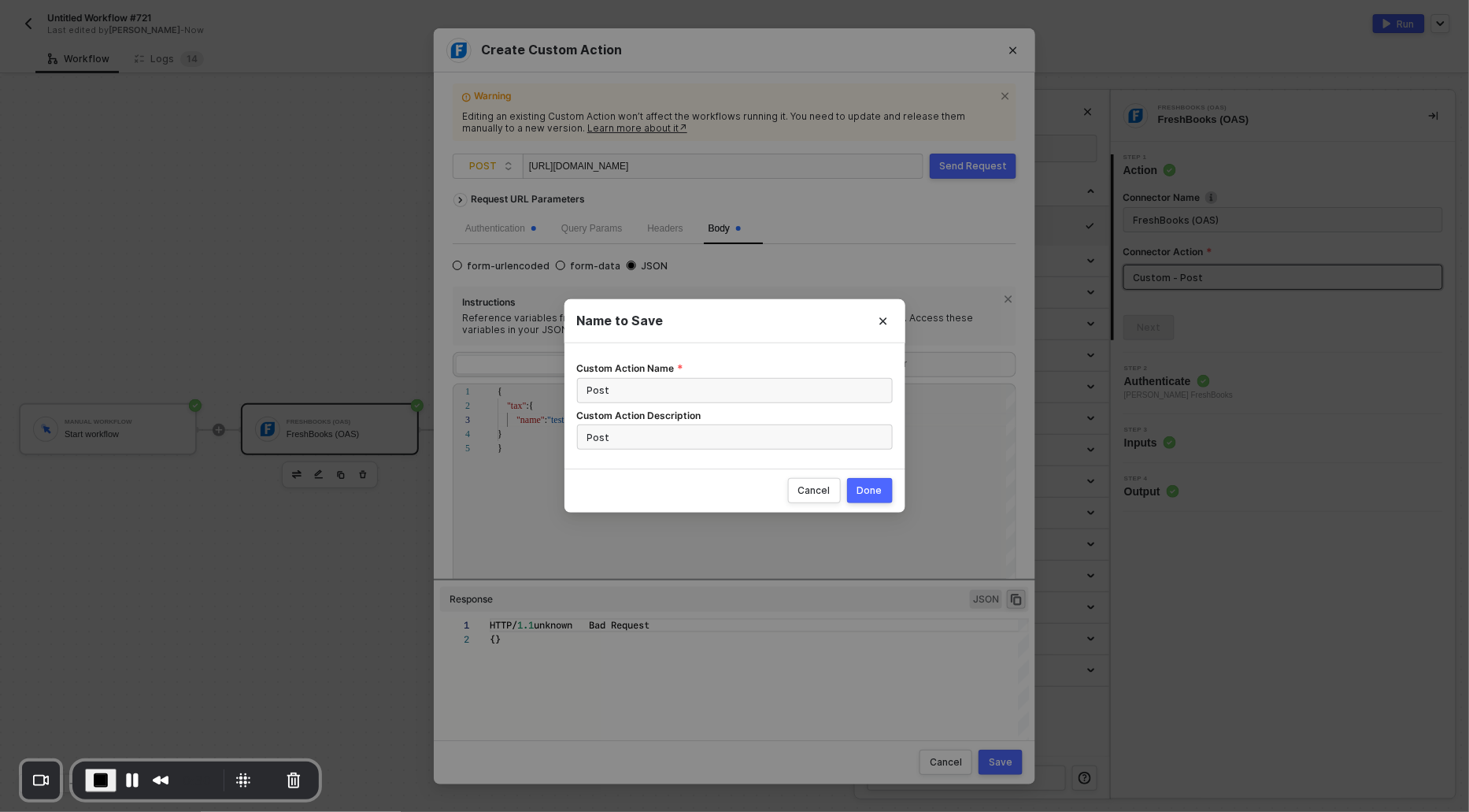
click at [867, 484] on div "Done" at bounding box center [870, 490] width 26 height 13
radio input "true"
radio input "false"
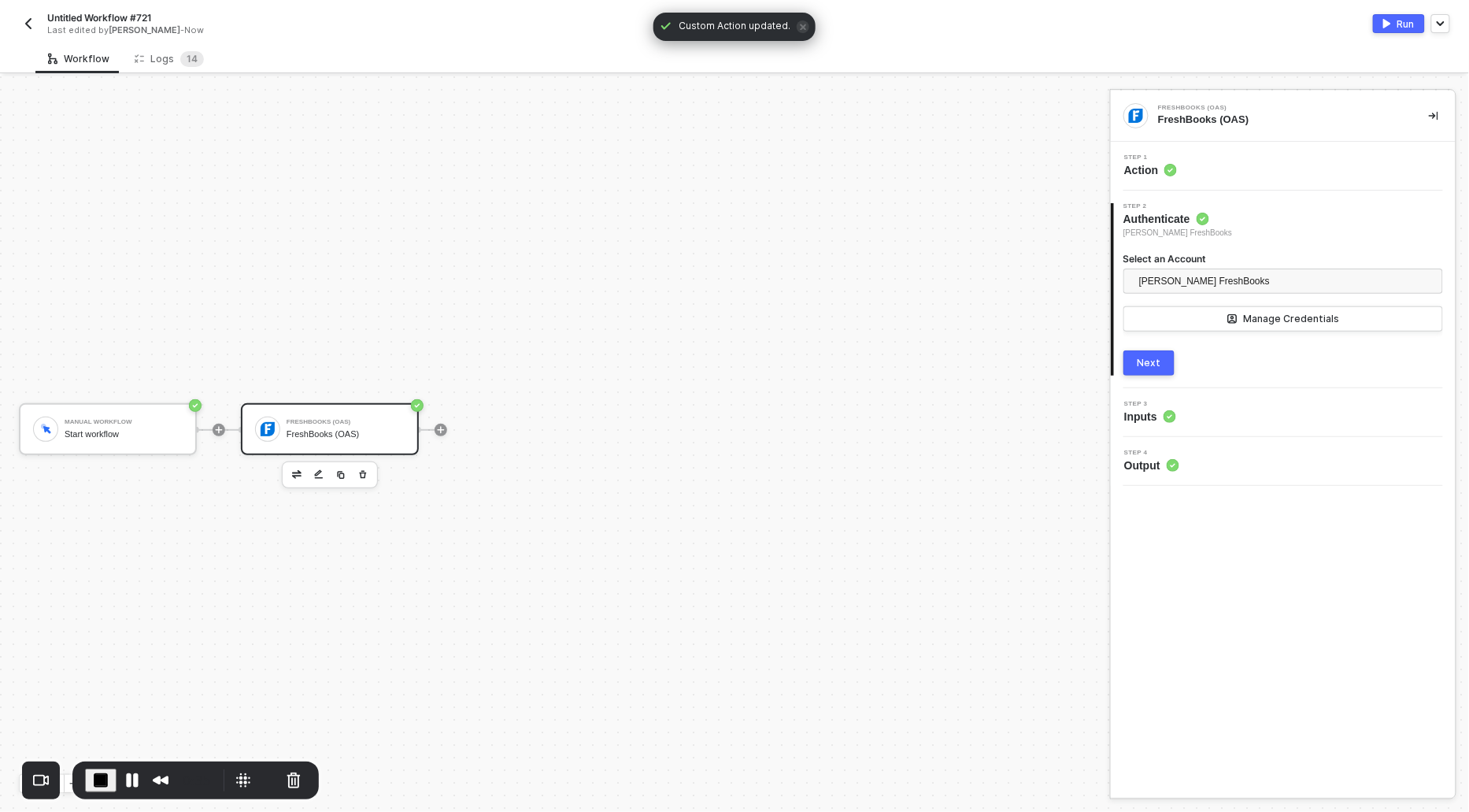
click at [1145, 358] on div "Next" at bounding box center [1149, 363] width 24 height 13
click at [1164, 381] on button "Next" at bounding box center [1149, 388] width 51 height 26
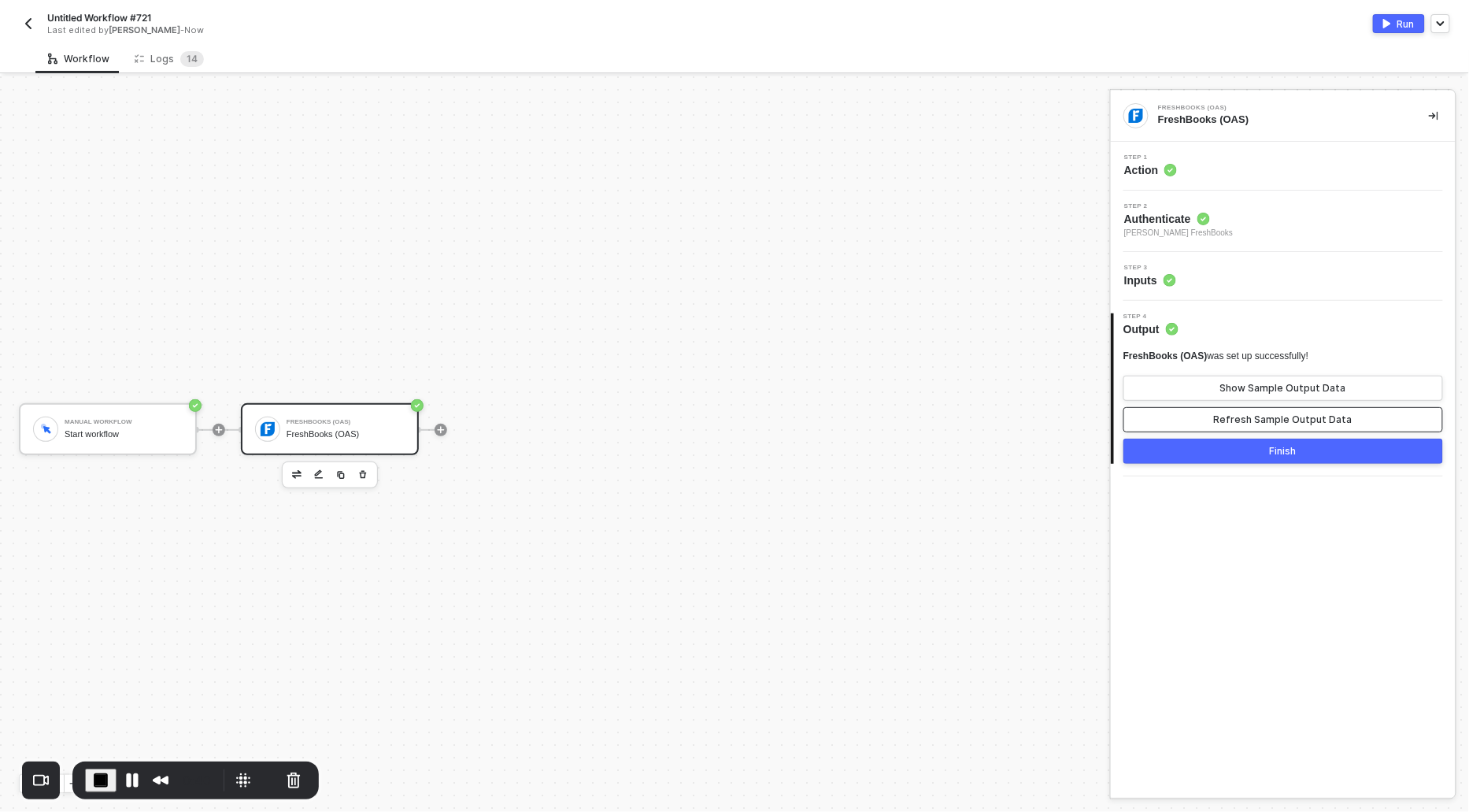
click at [1276, 415] on div "Refresh Sample Output Data" at bounding box center [1283, 420] width 139 height 13
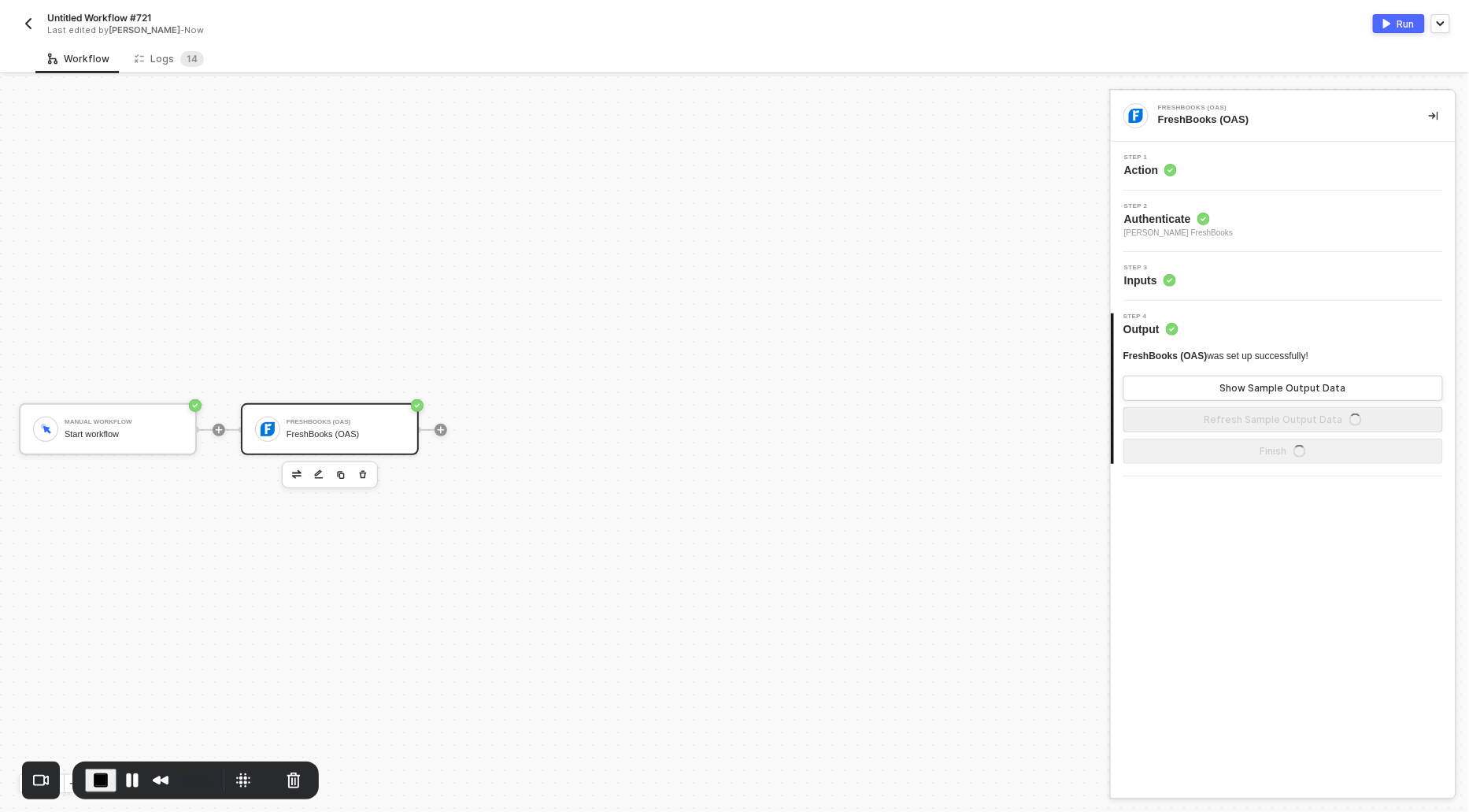
click at [1272, 365] on div "FreshBooks (OAS) was set up successfully! Show Sample Output Data Refresh Sampl…" at bounding box center [1283, 391] width 320 height 83
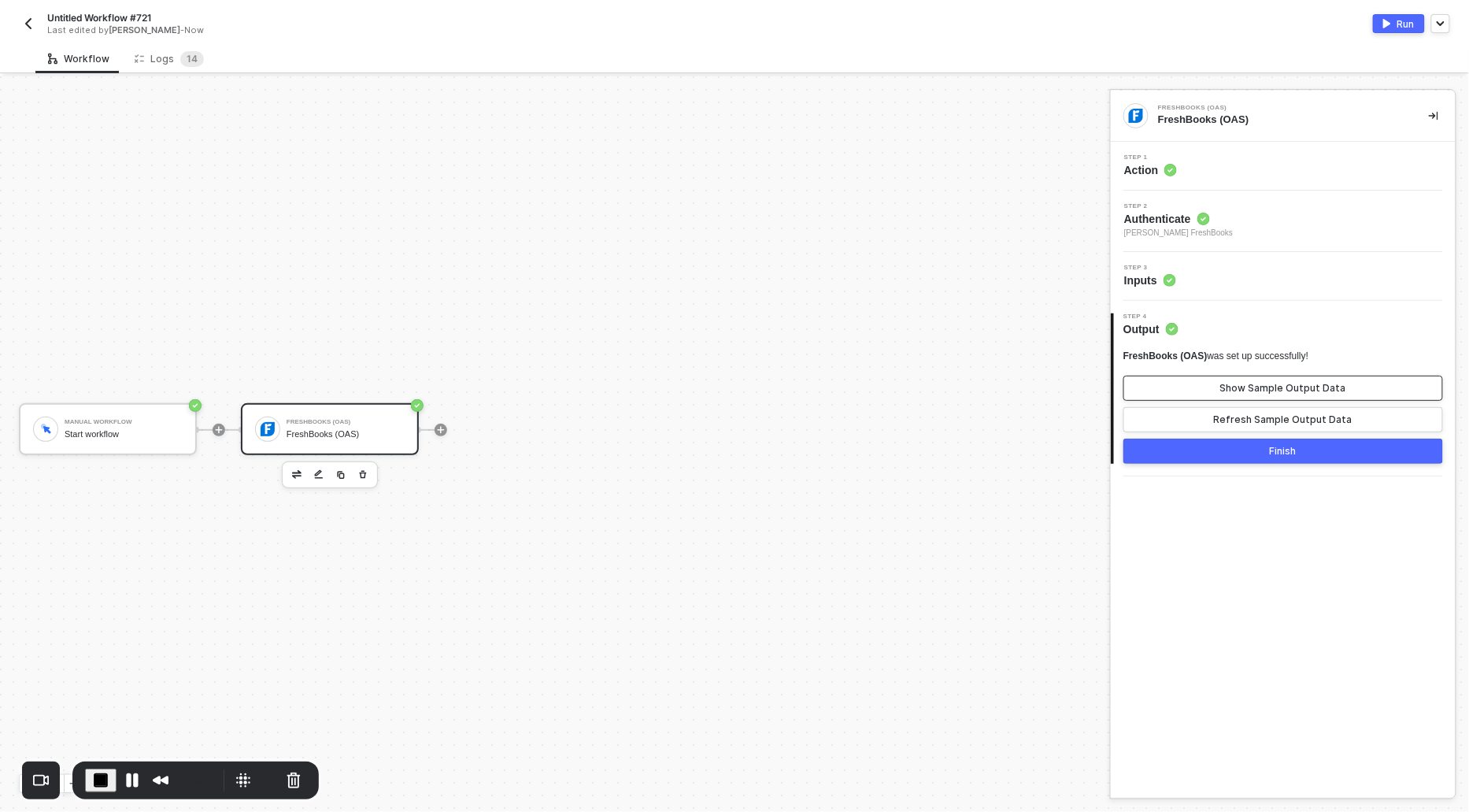
click at [1272, 378] on button "Show Sample Output Data" at bounding box center [1283, 388] width 320 height 26
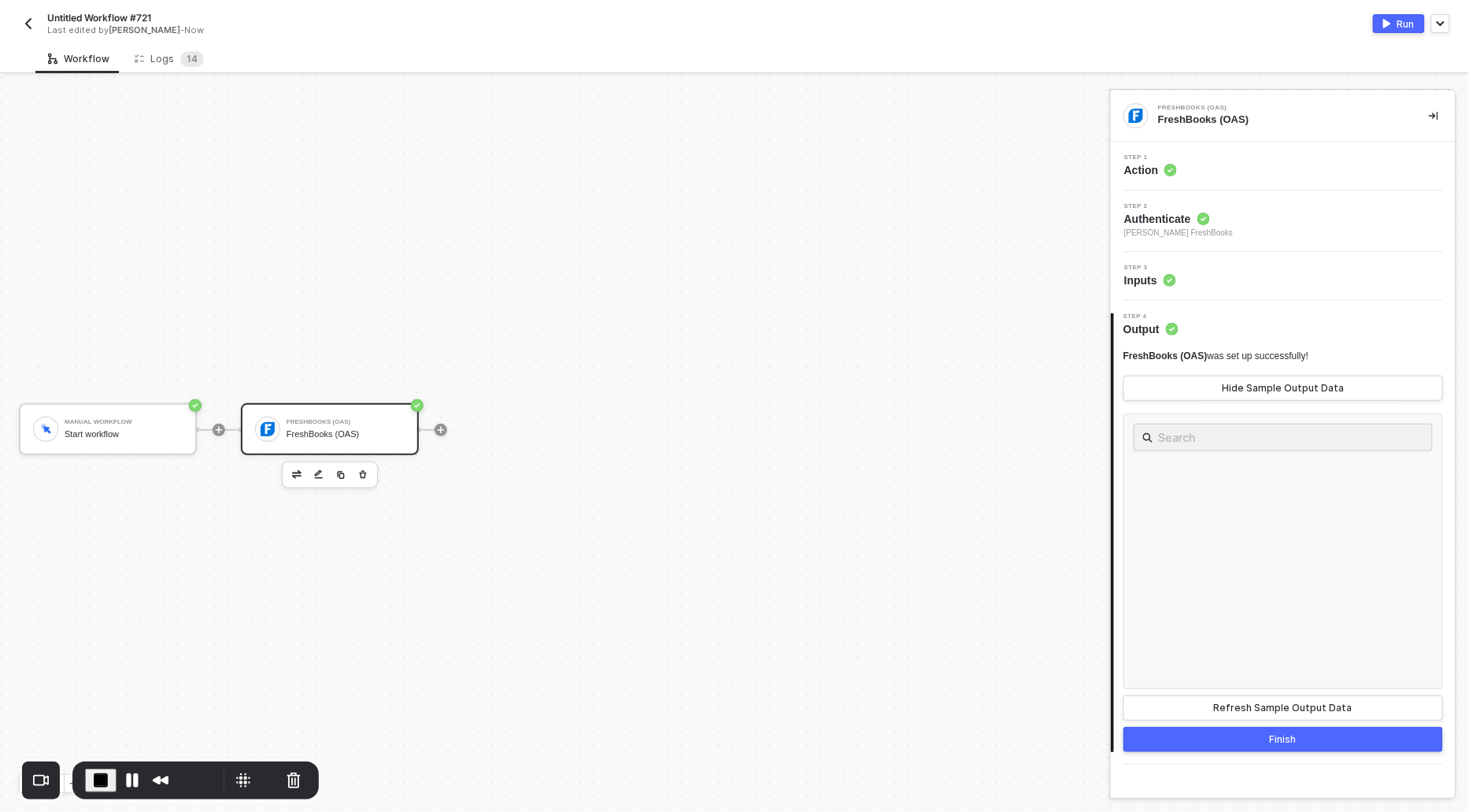
click at [1402, 17] on div "Run" at bounding box center [1405, 24] width 17 height 14
click at [128, 772] on button "Pause Recording" at bounding box center [132, 780] width 26 height 26
click at [180, 58] on span "1 4" at bounding box center [192, 58] width 24 height 15
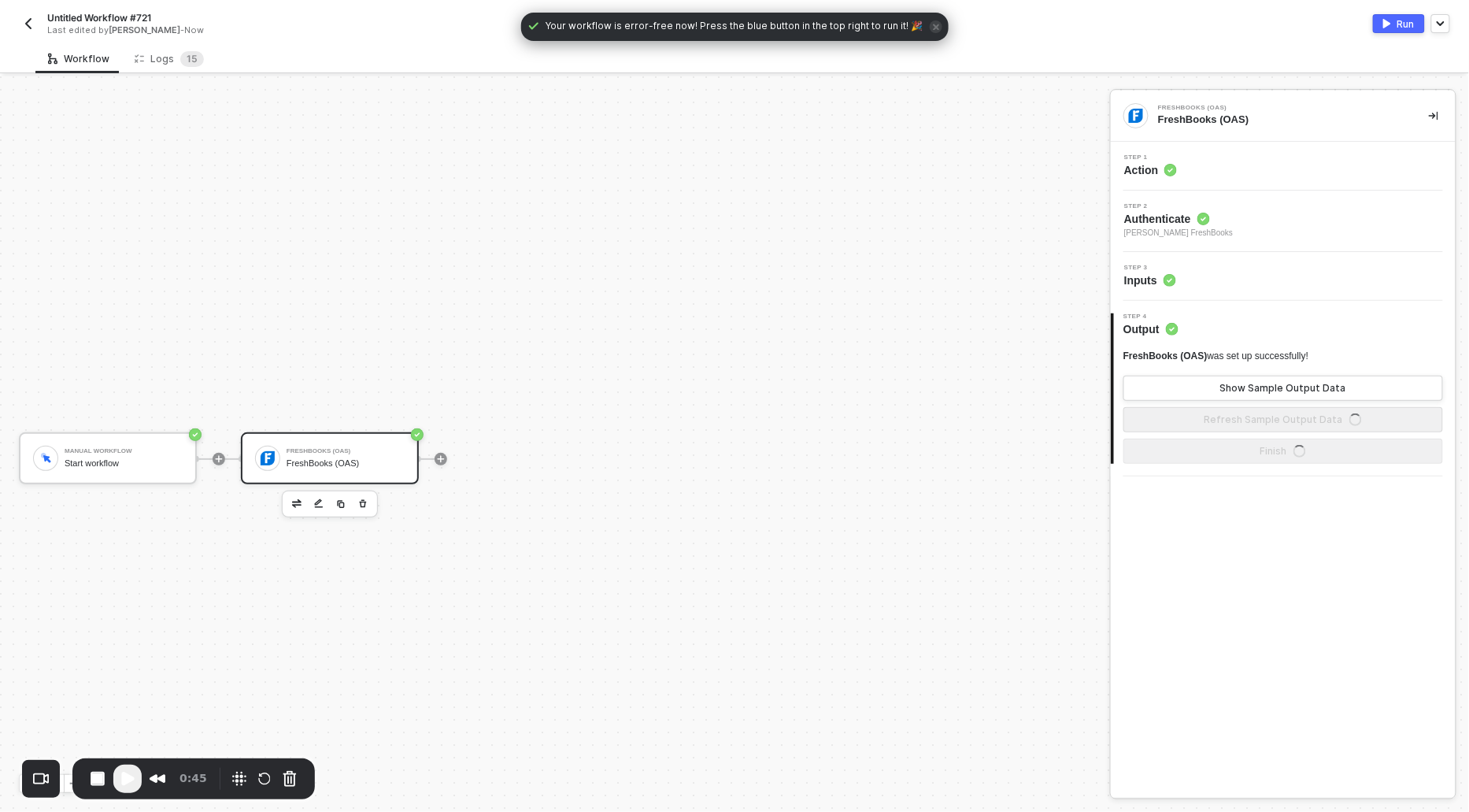
scroll to position [29, 0]
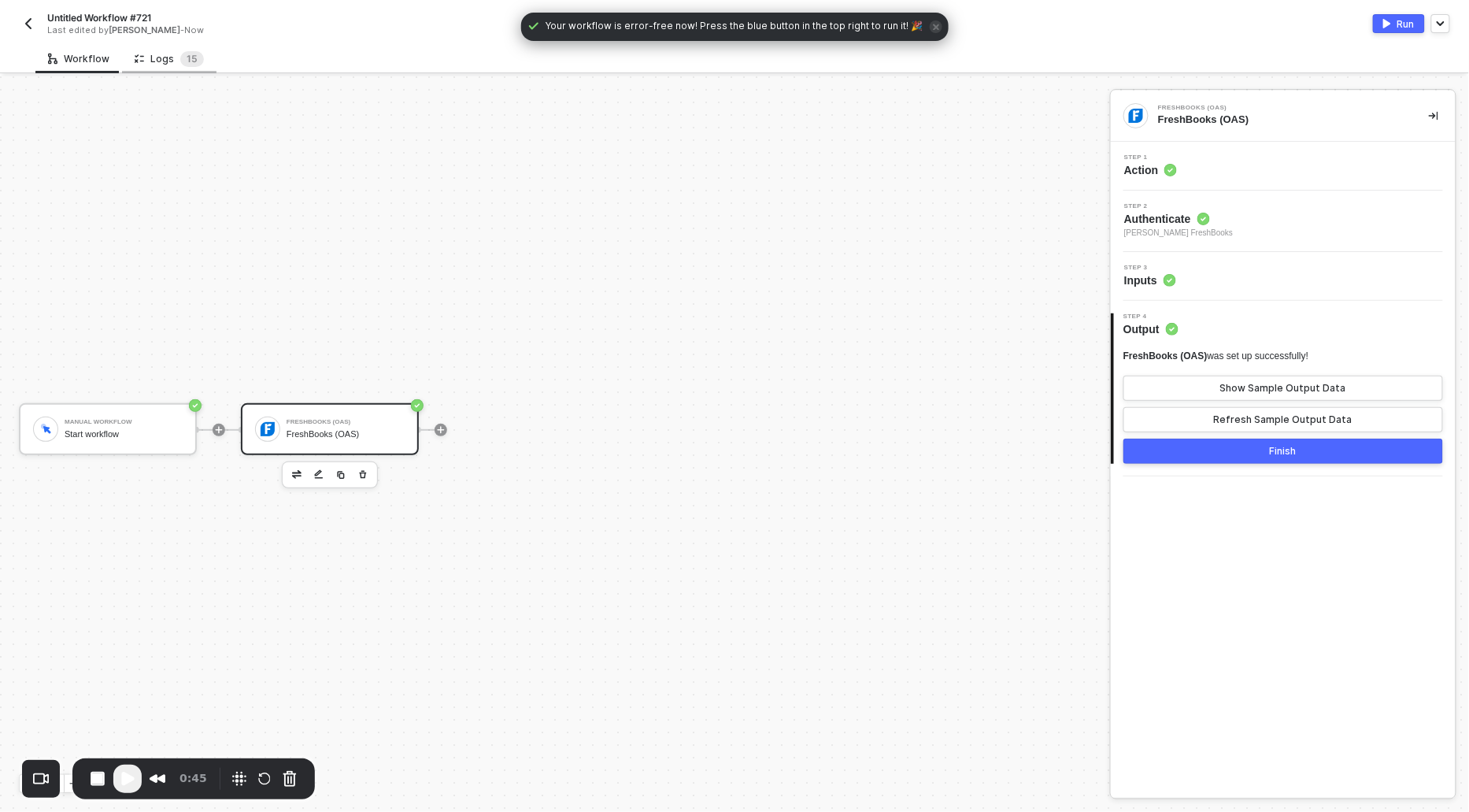
click at [159, 57] on div "Logs 1 5" at bounding box center [170, 58] width 69 height 15
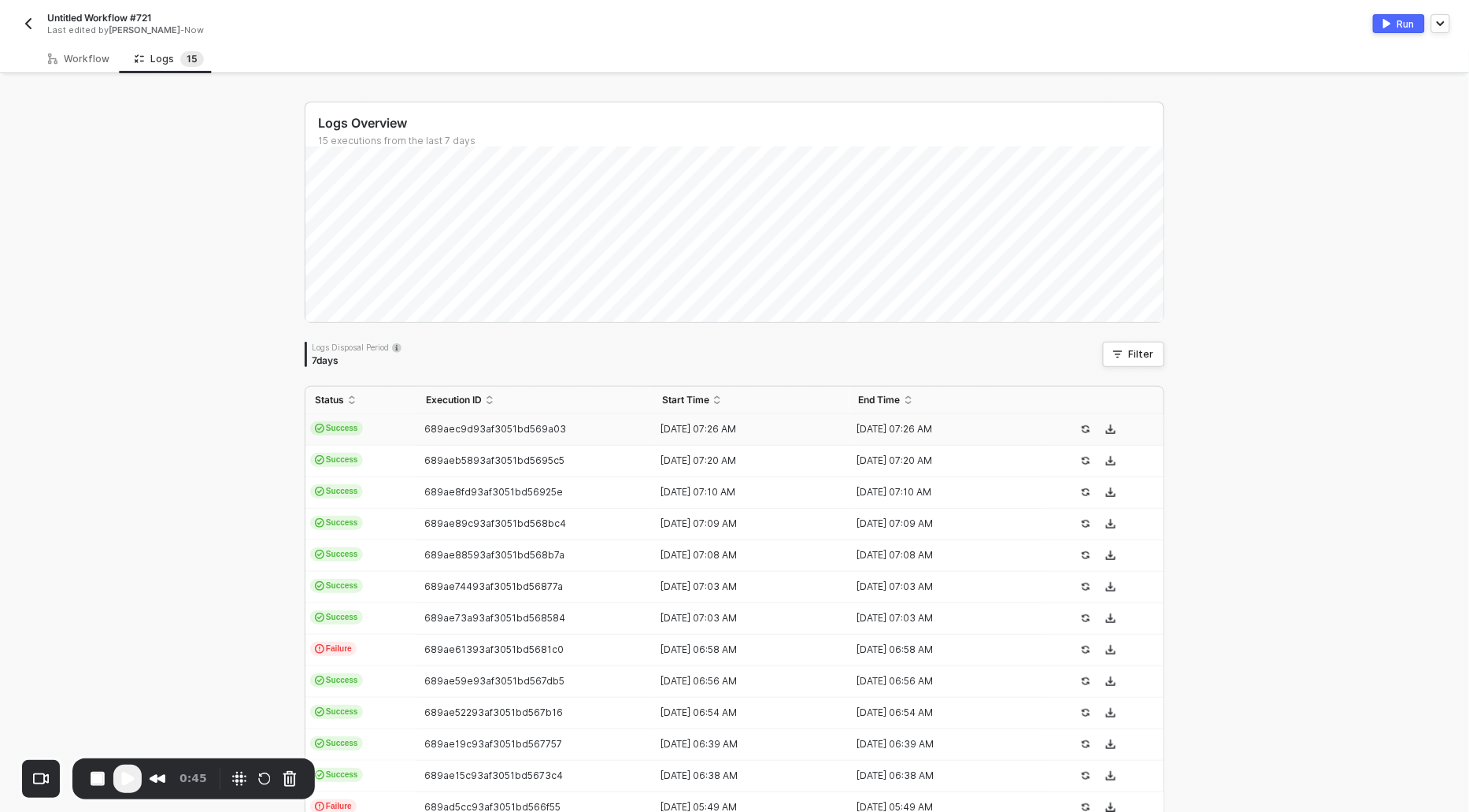
click at [321, 425] on icon "icon-cards" at bounding box center [320, 428] width 9 height 9
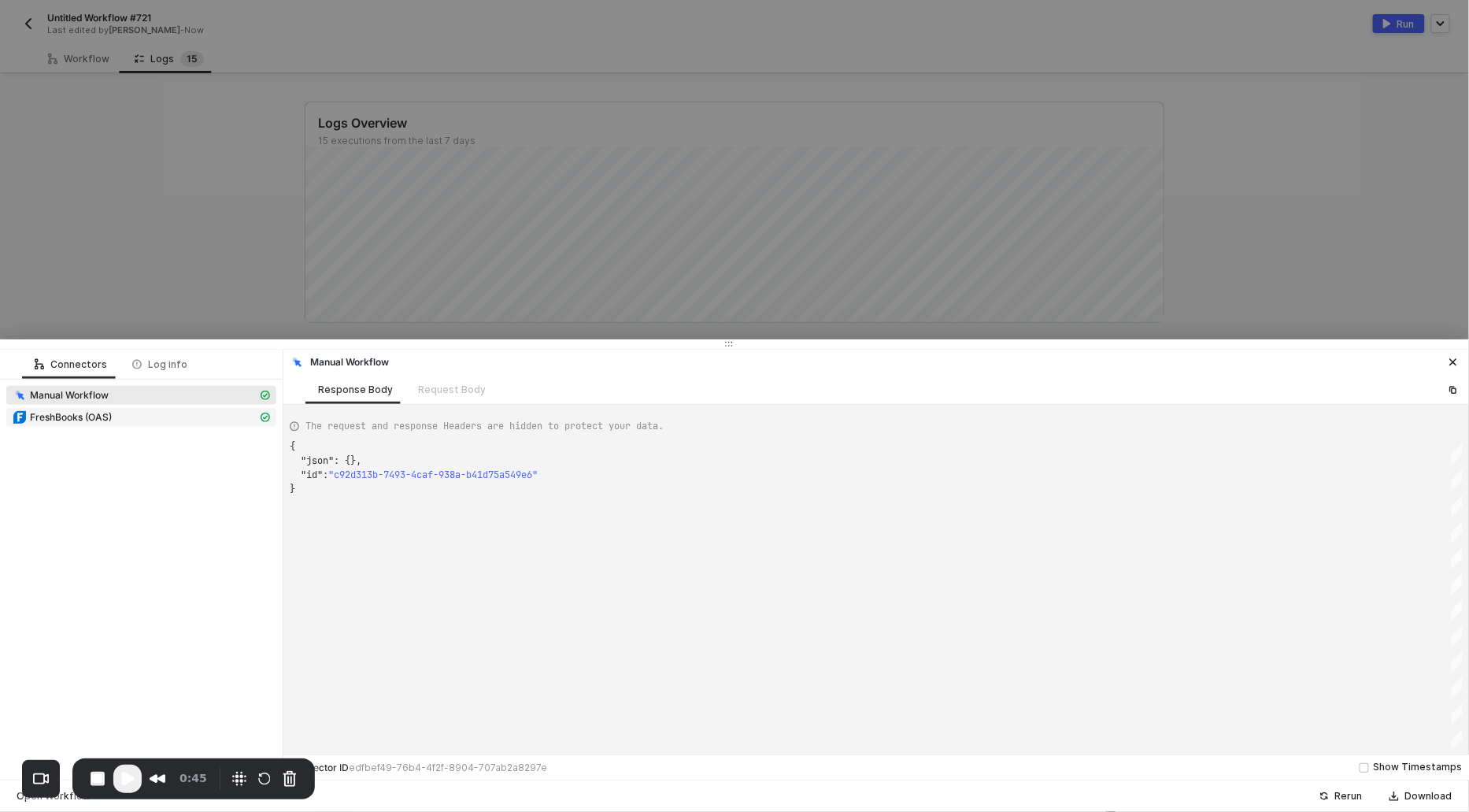
click at [83, 412] on span "FreshBooks (OAS)" at bounding box center [71, 417] width 82 height 13
type textarea "{ "json": { "response": { "result": { "tax": { "accounting_systemid": "wg2lZg",…"
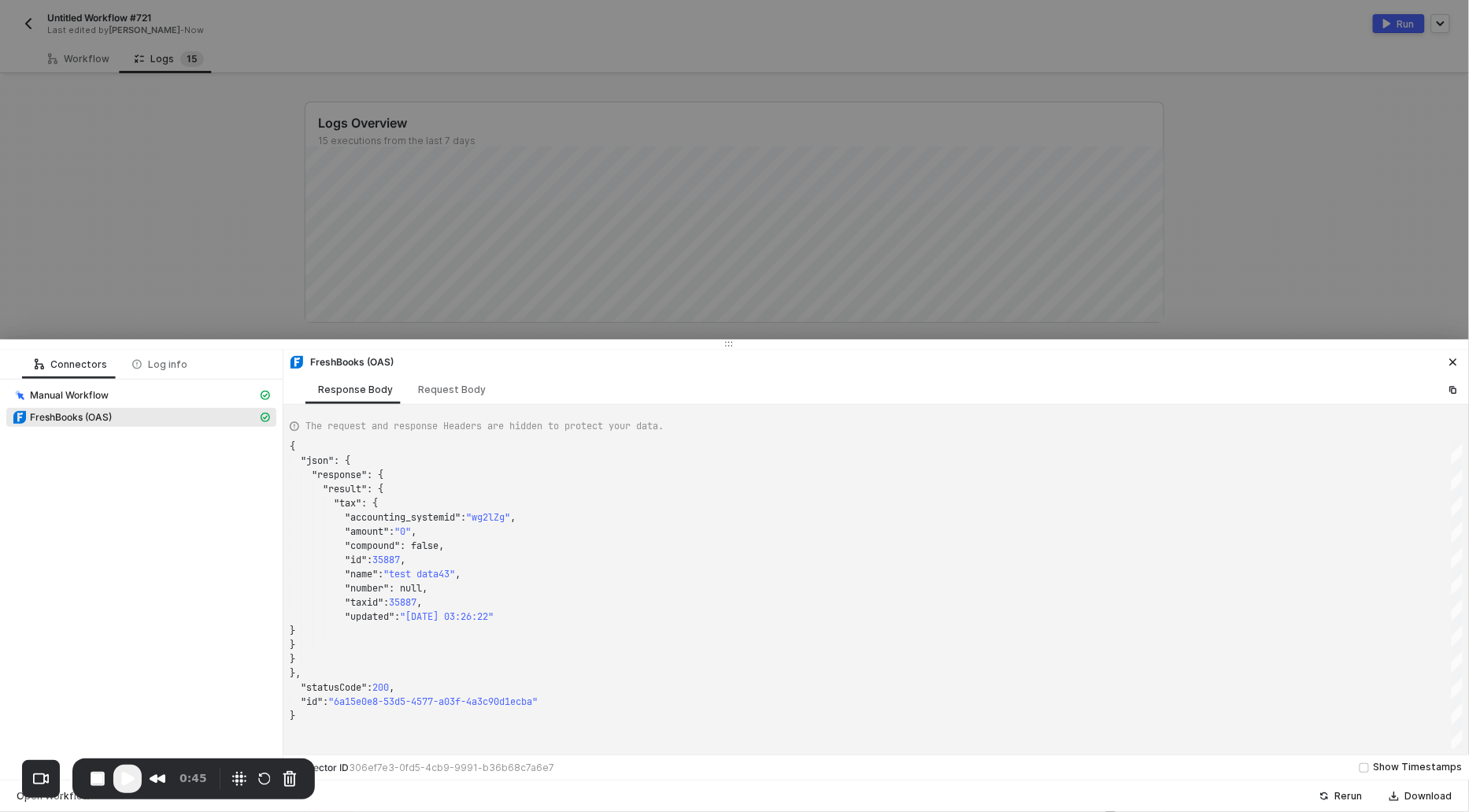
click at [101, 276] on div at bounding box center [734, 406] width 1469 height 812
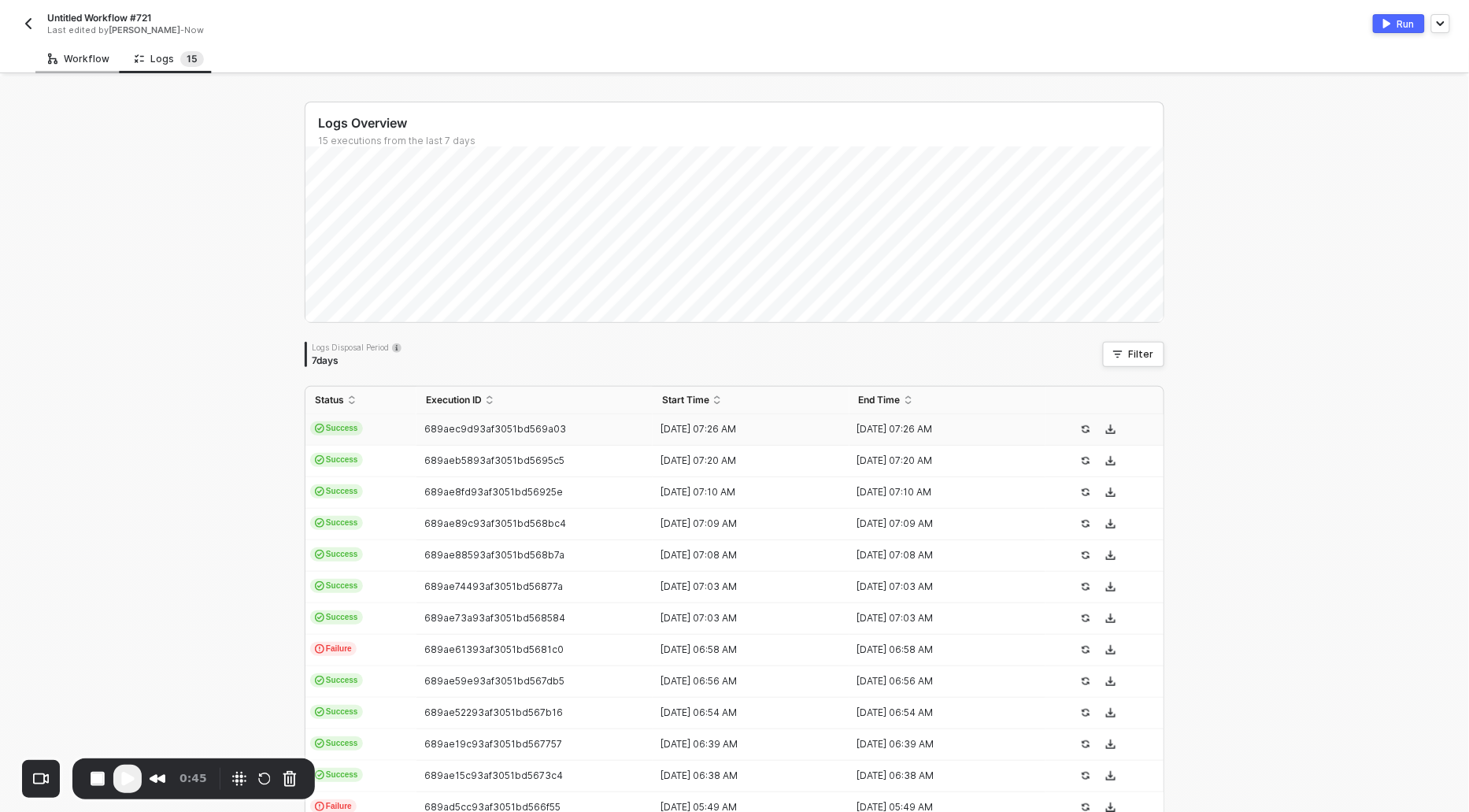
click at [79, 67] on div "Workflow" at bounding box center [78, 58] width 87 height 29
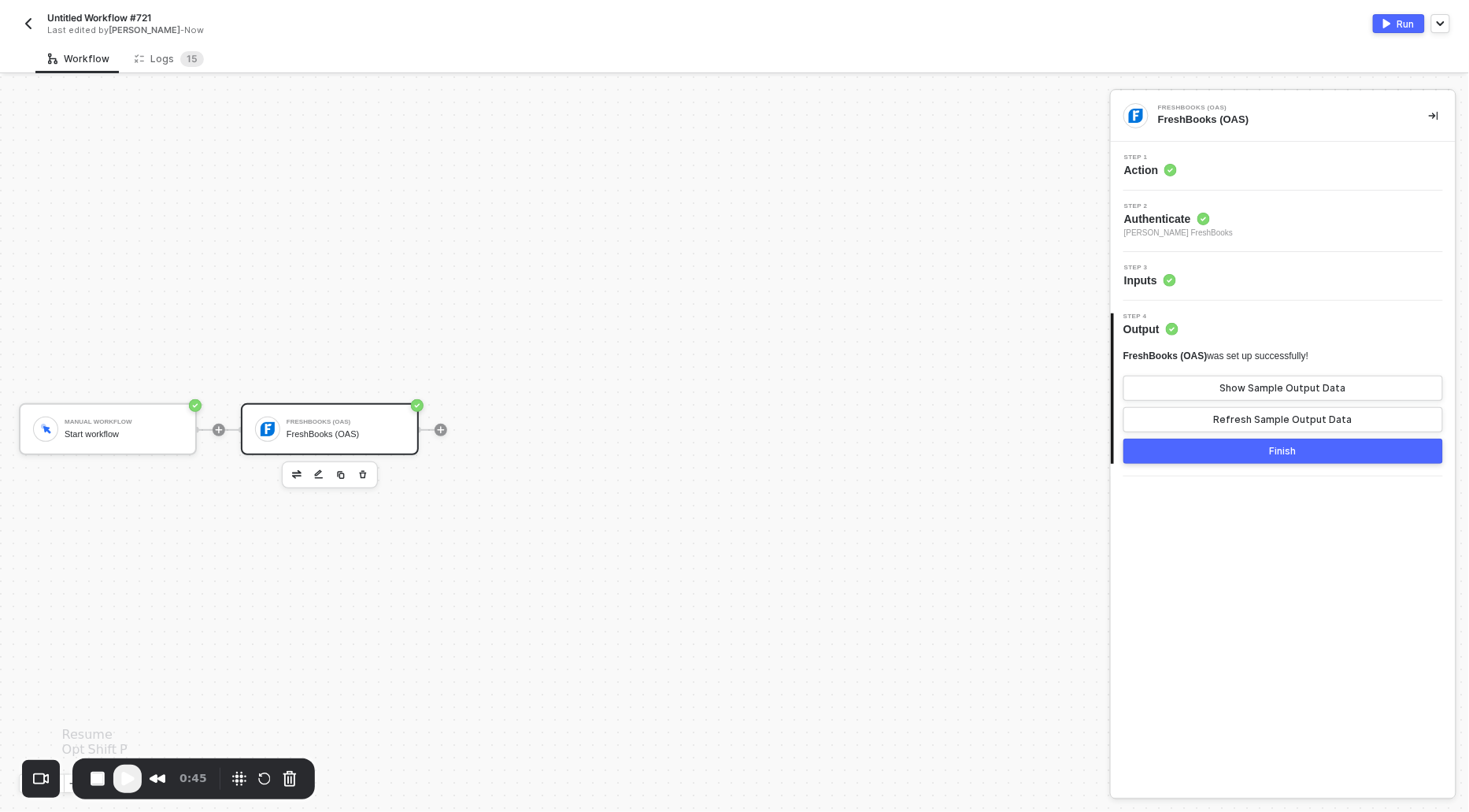
click at [129, 772] on span "Play Recording" at bounding box center [128, 778] width 19 height 19
click at [170, 55] on div "Logs 1 5" at bounding box center [170, 58] width 69 height 15
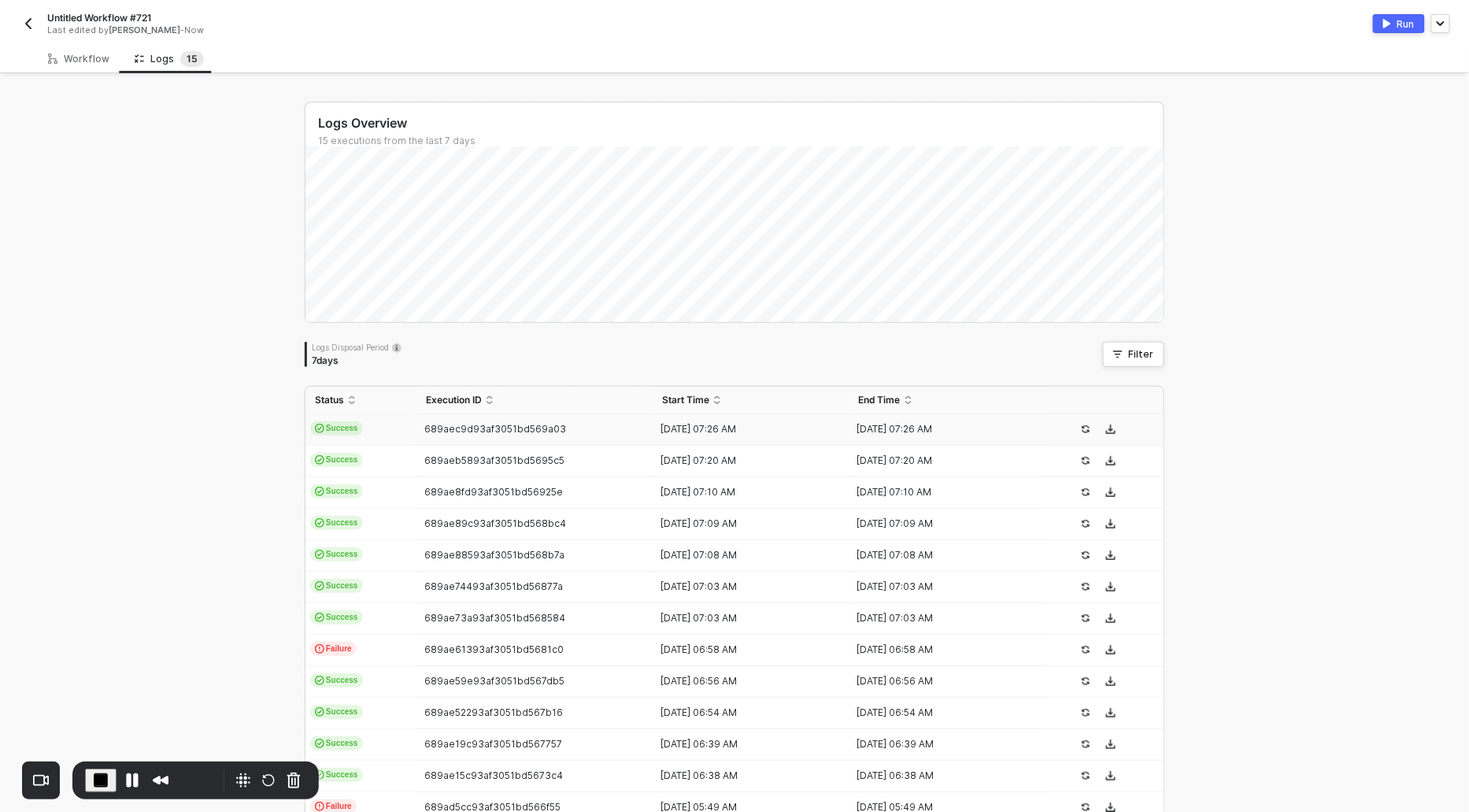
click at [333, 431] on span "Success" at bounding box center [336, 428] width 53 height 15
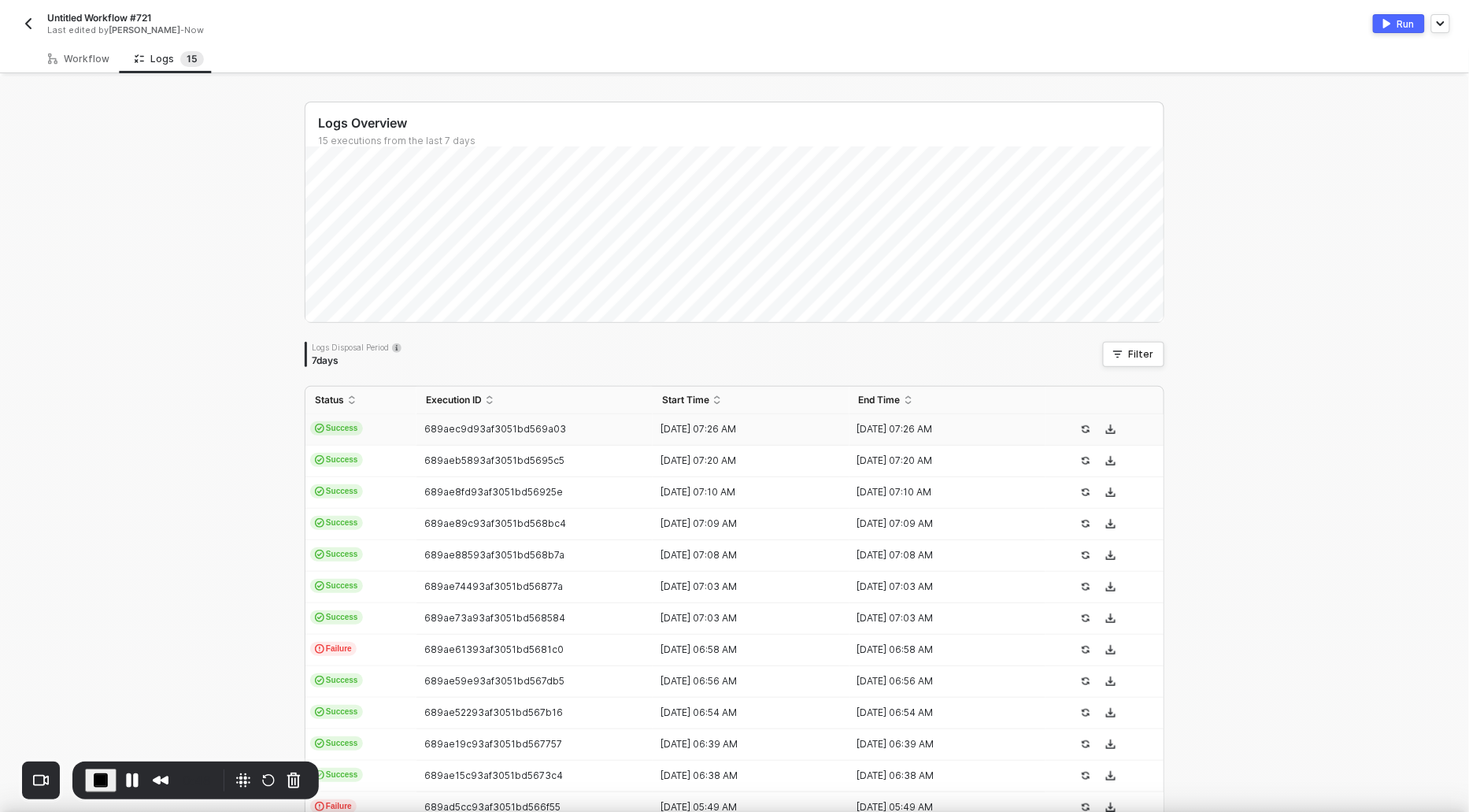
scroll to position [42, 0]
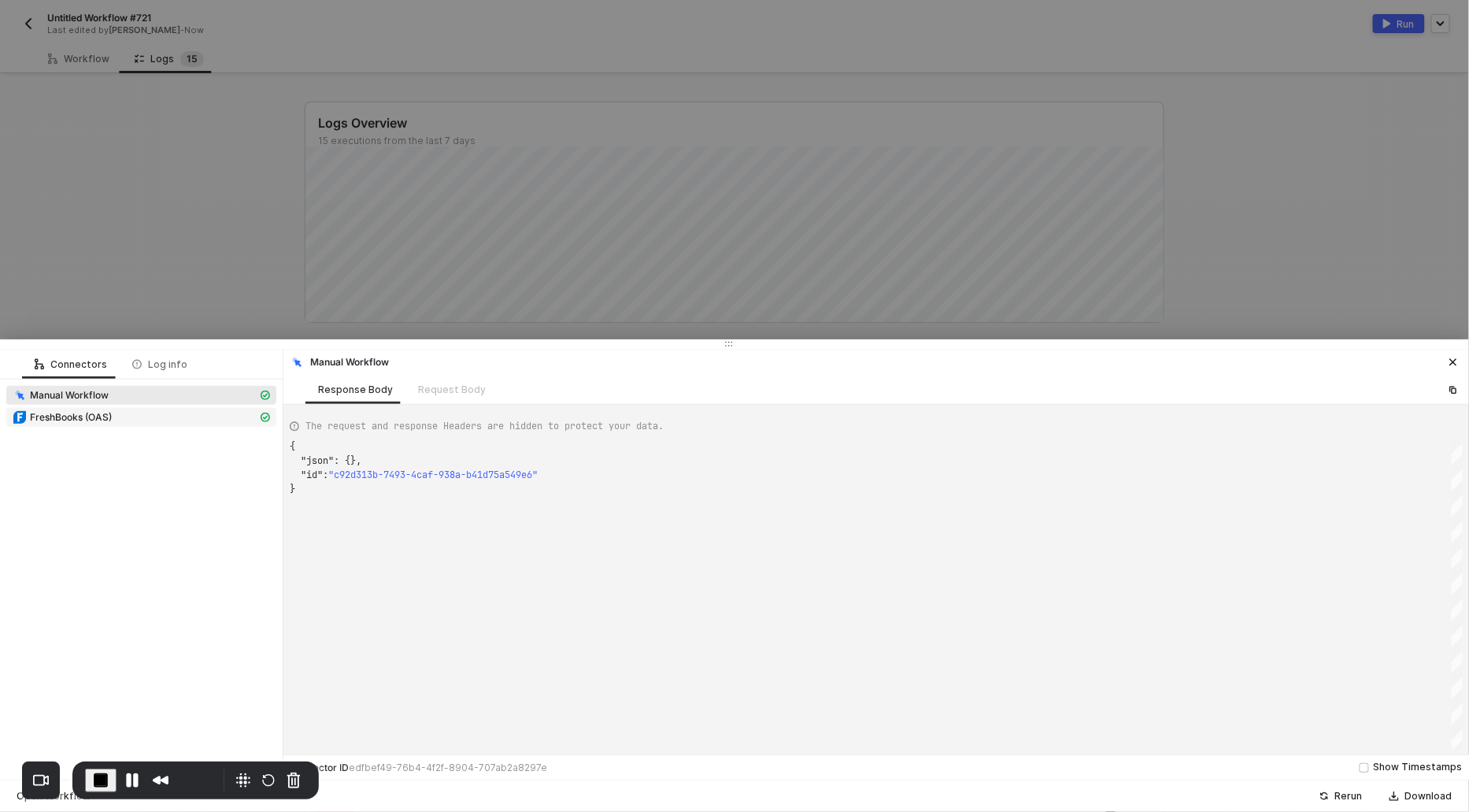
click at [56, 420] on span "FreshBooks (OAS)" at bounding box center [71, 417] width 82 height 13
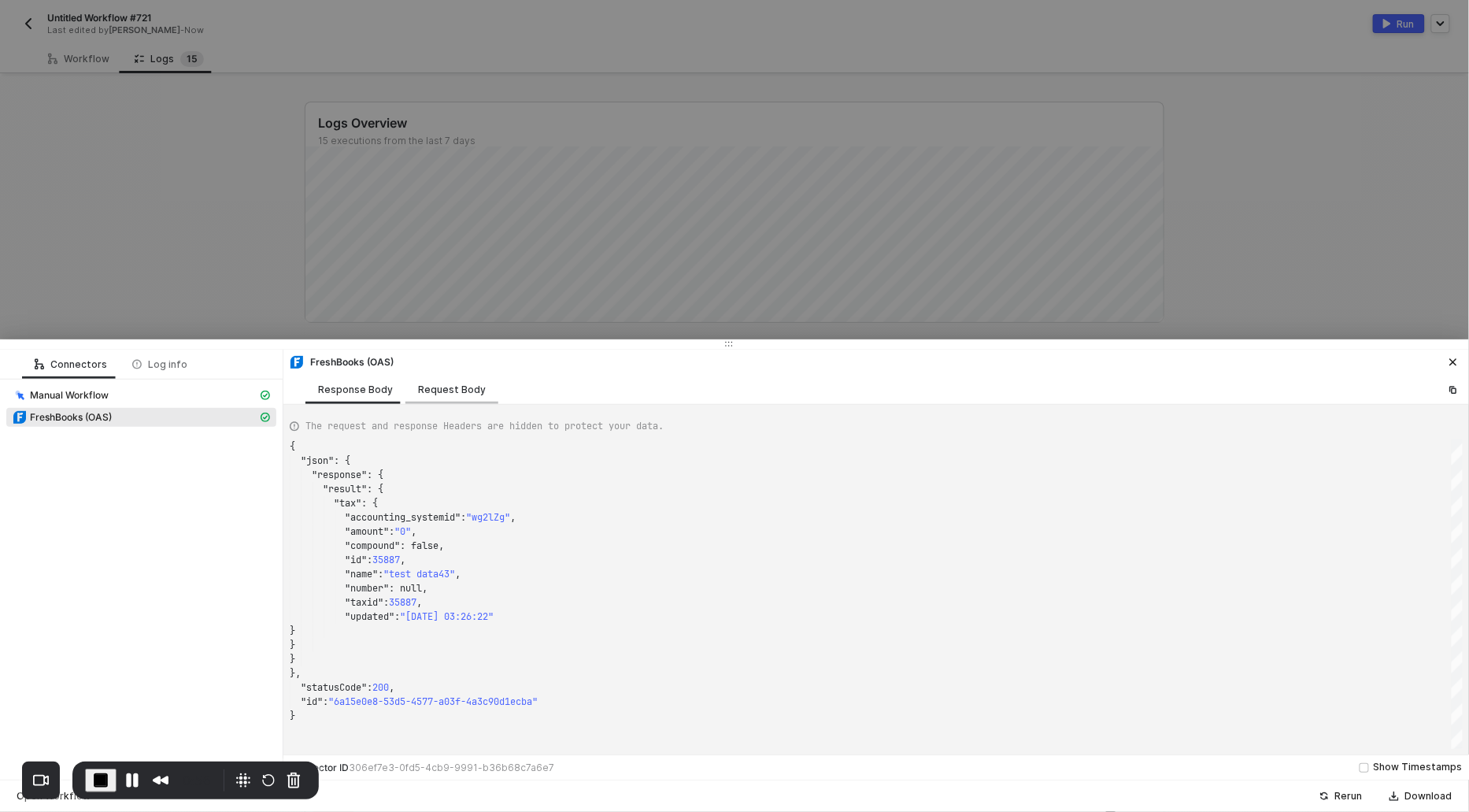
click at [432, 384] on div "Request Body" at bounding box center [452, 390] width 67 height 13
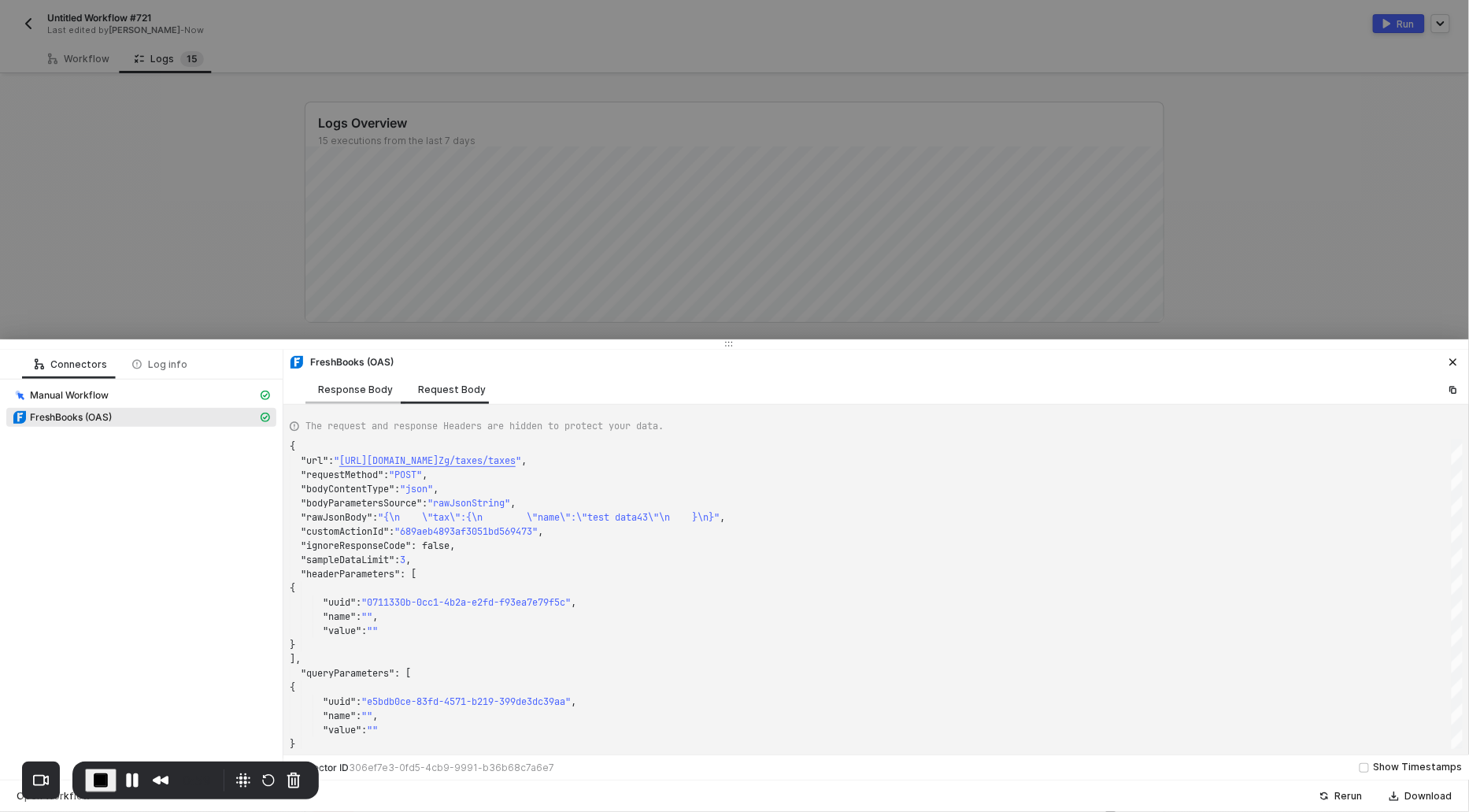
click at [367, 385] on div "Response Body" at bounding box center [355, 390] width 75 height 13
type textarea "{ "json": { "response": { "result": { "tax": { "accounting_systemid": "wg2lZg",…"
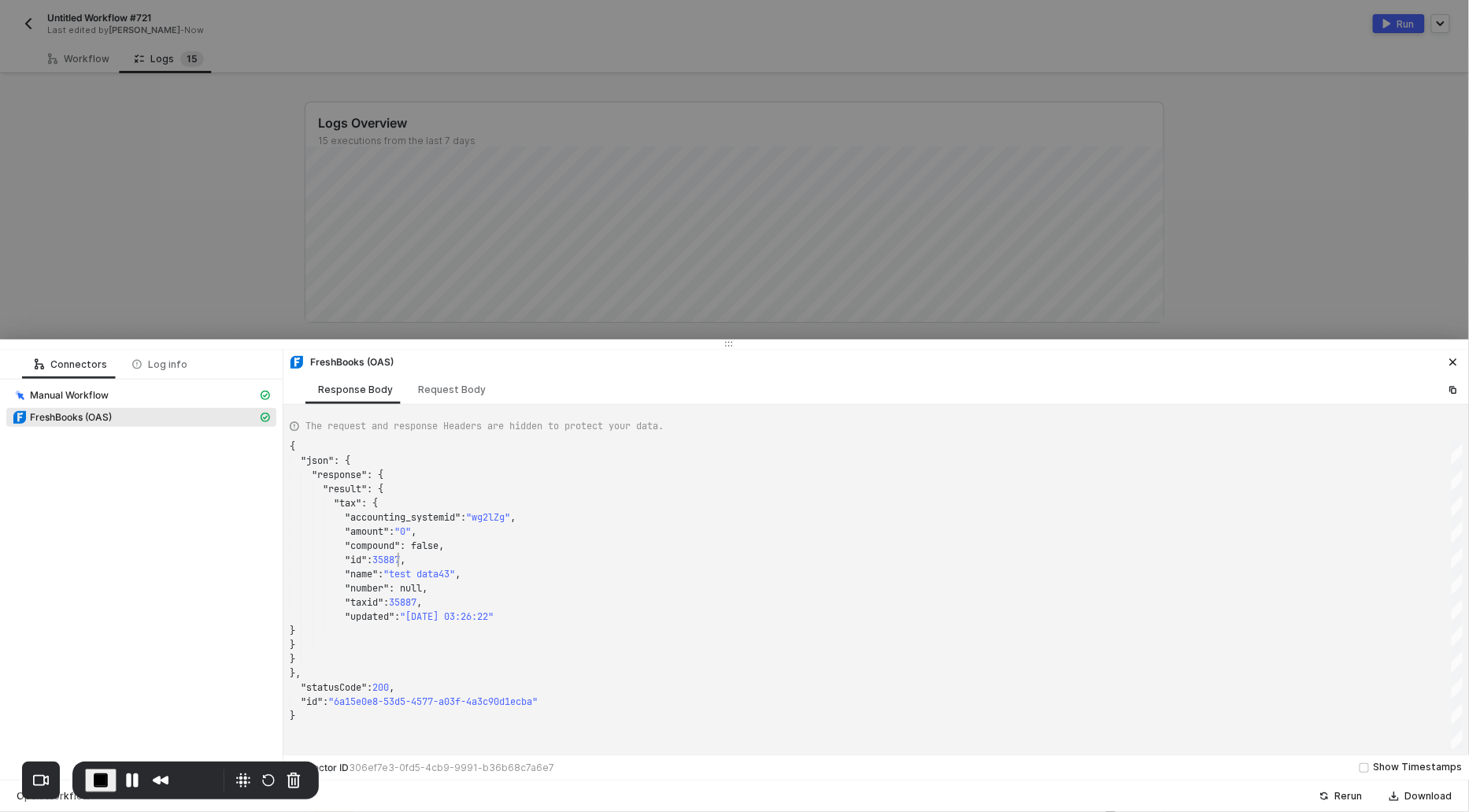
click at [397, 560] on div "{ "json" : { "response" : { "result" : { "tax" : { "accounting_systemid" : "wg2…" at bounding box center [876, 594] width 1173 height 310
click at [99, 771] on span "End Recording" at bounding box center [100, 780] width 19 height 19
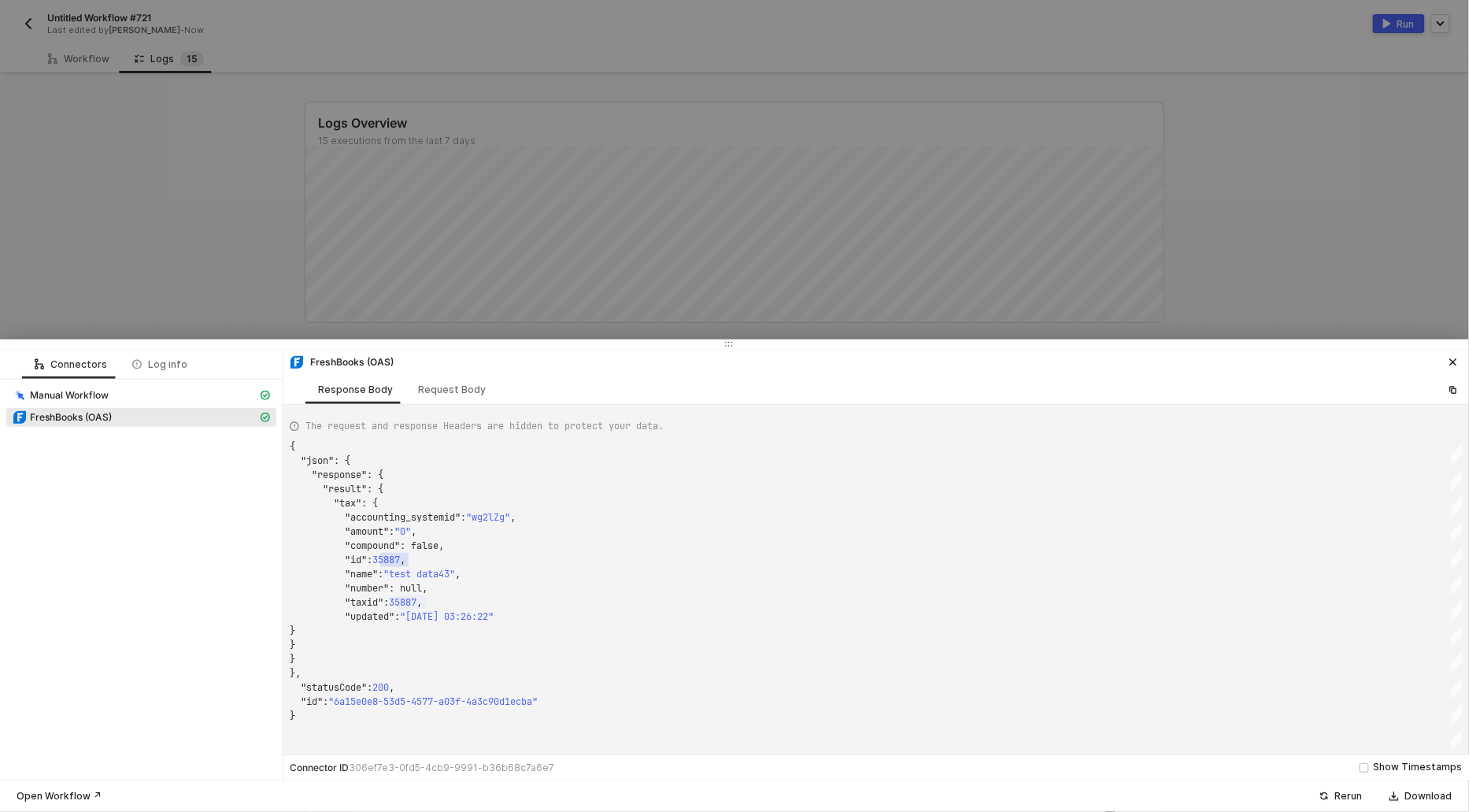
click at [108, 257] on div at bounding box center [734, 406] width 1469 height 812
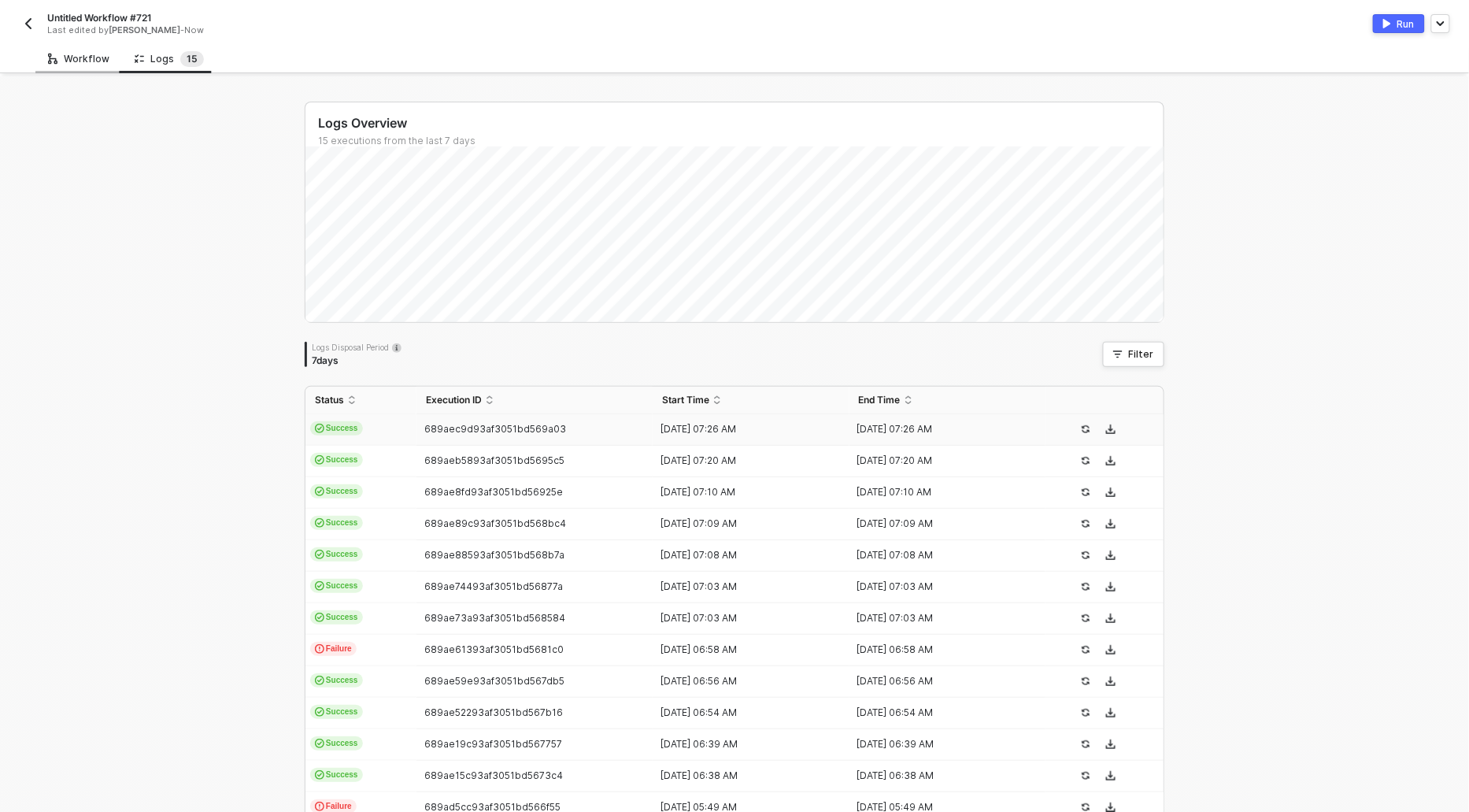
click at [73, 72] on div "Workflow" at bounding box center [78, 58] width 87 height 29
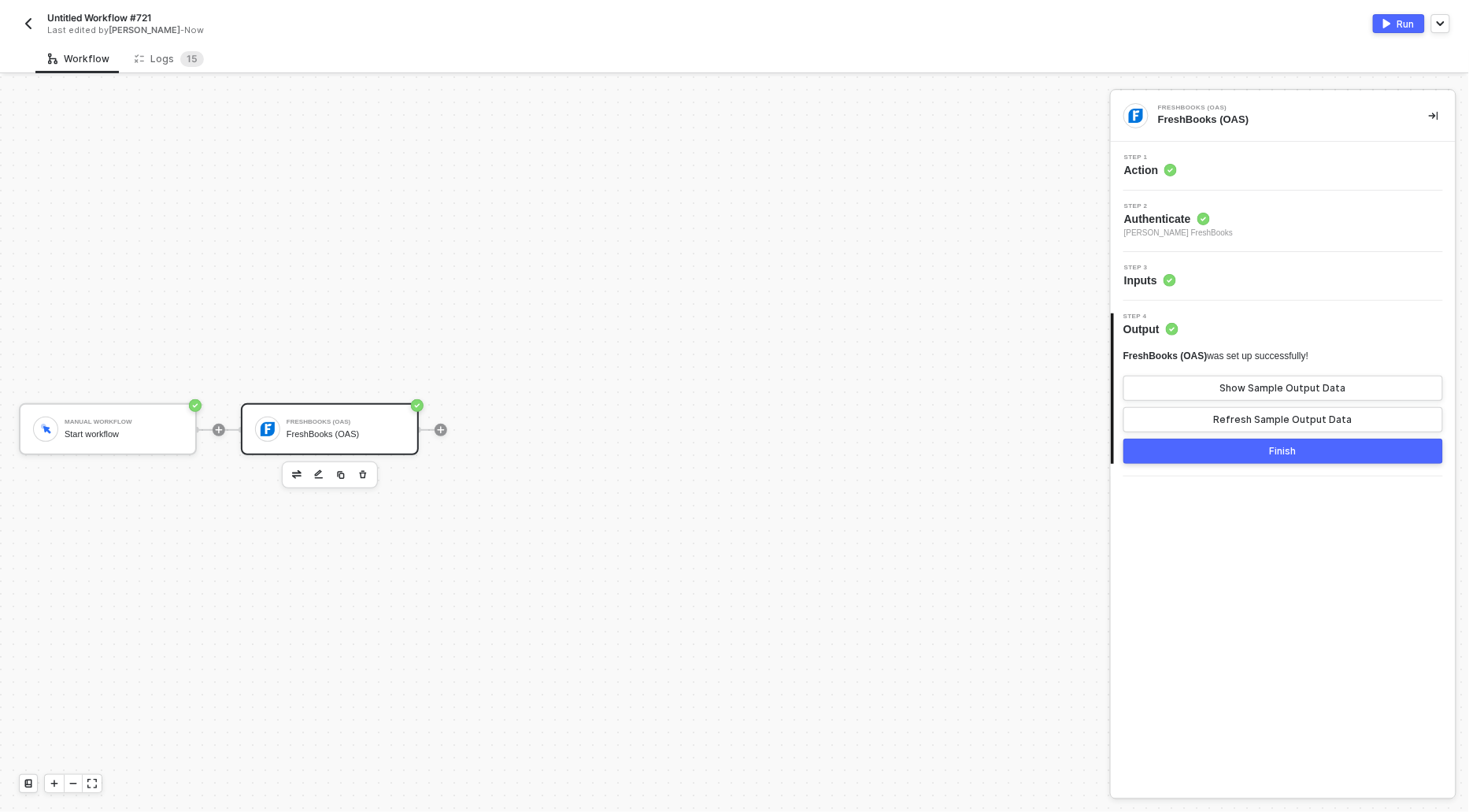
click at [335, 435] on div "FreshBooks (OAS)" at bounding box center [345, 434] width 118 height 10
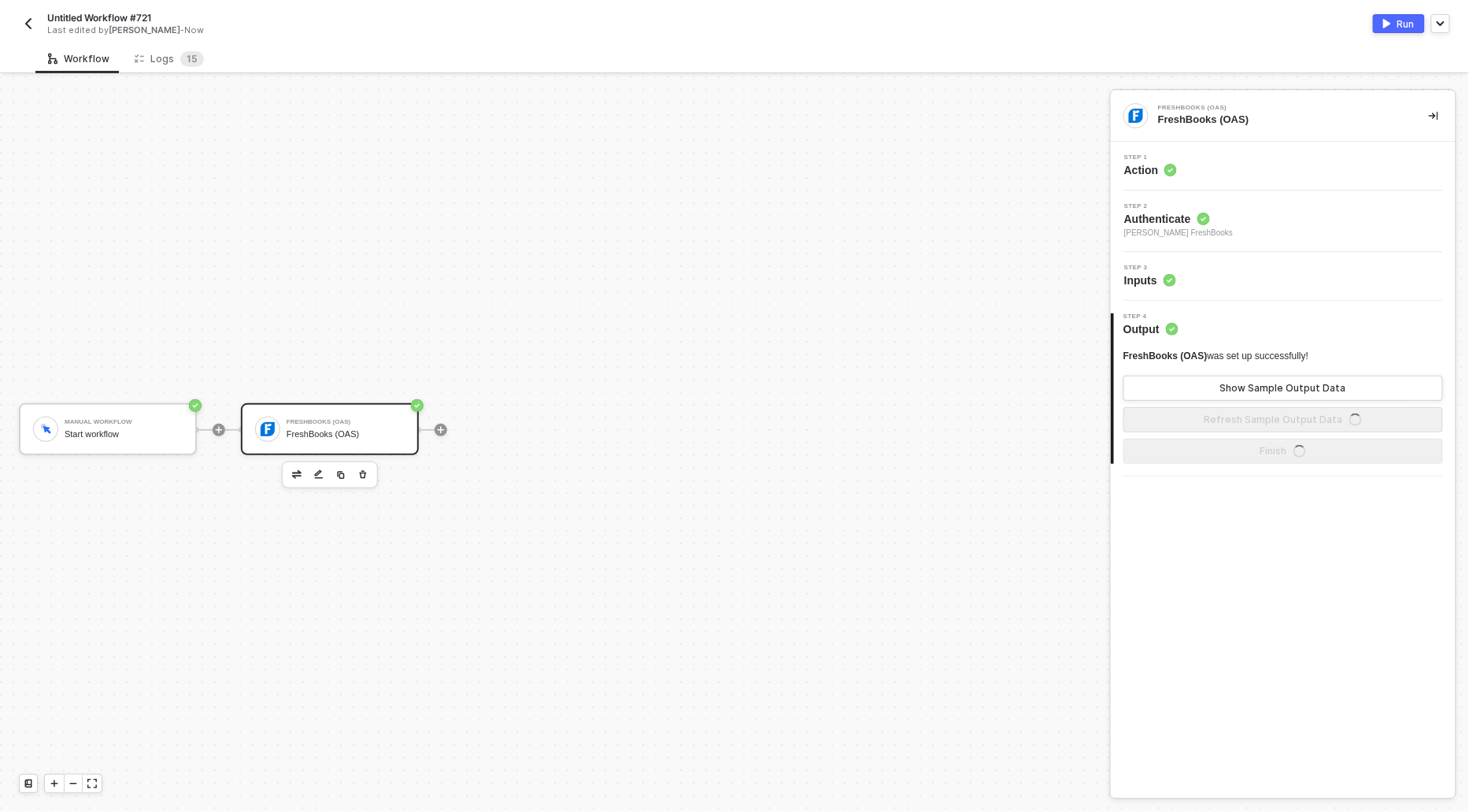
click at [1151, 163] on span "Action" at bounding box center [1151, 170] width 53 height 15
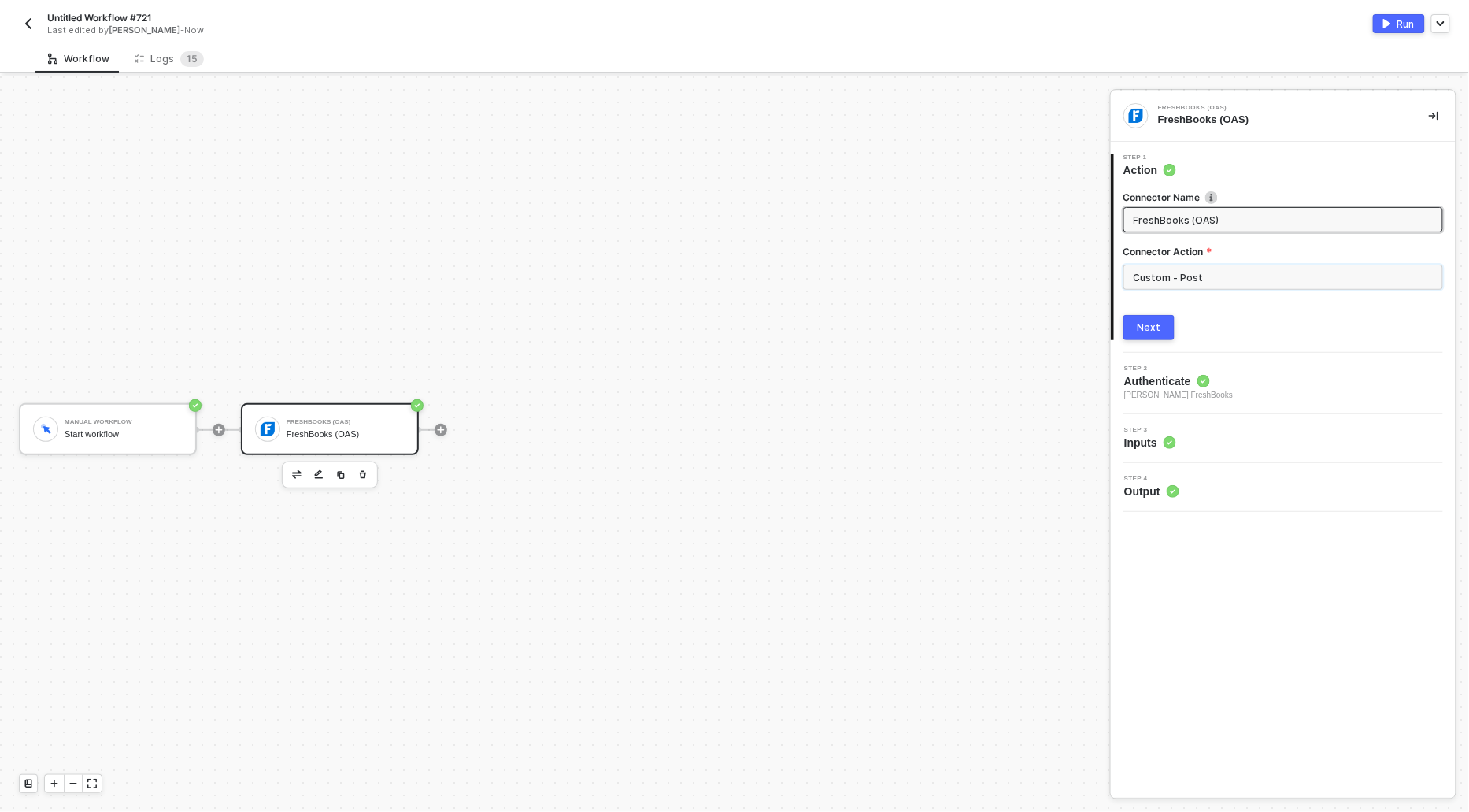
click at [1231, 283] on input "Custom - Post" at bounding box center [1283, 277] width 320 height 26
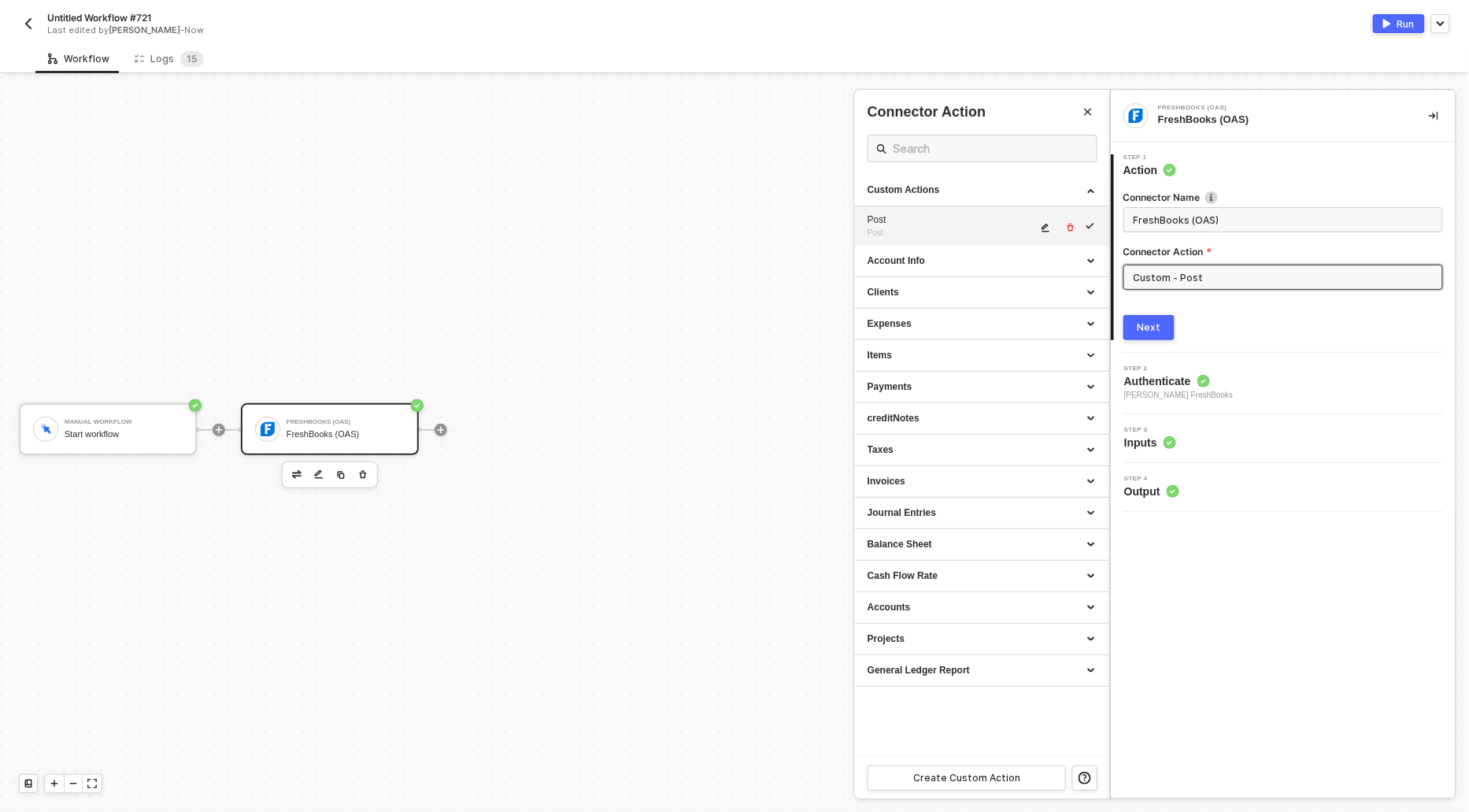
click at [1037, 228] on div "Post Post" at bounding box center [952, 226] width 170 height 26
click at [1045, 229] on icon "icon-edit" at bounding box center [1045, 227] width 9 height 9
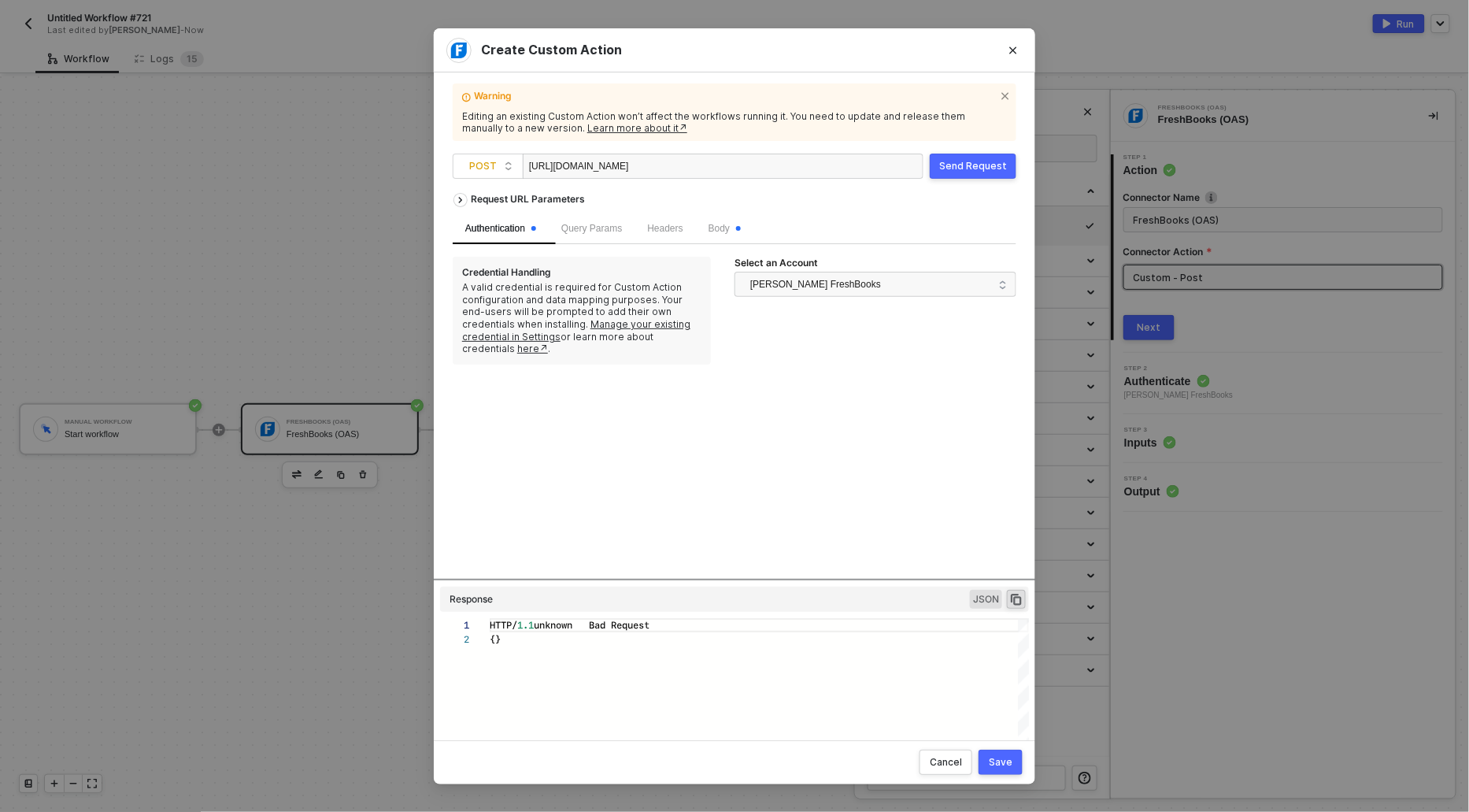
scroll to position [0, 23]
click at [686, 167] on div "https://api.freshbooks.com/accounting/account/wg2lZg/taxes/taxes" at bounding box center [608, 167] width 158 height 26
click at [486, 159] on span "POST" at bounding box center [491, 166] width 44 height 24
click at [477, 190] on div "GET" at bounding box center [488, 197] width 58 height 19
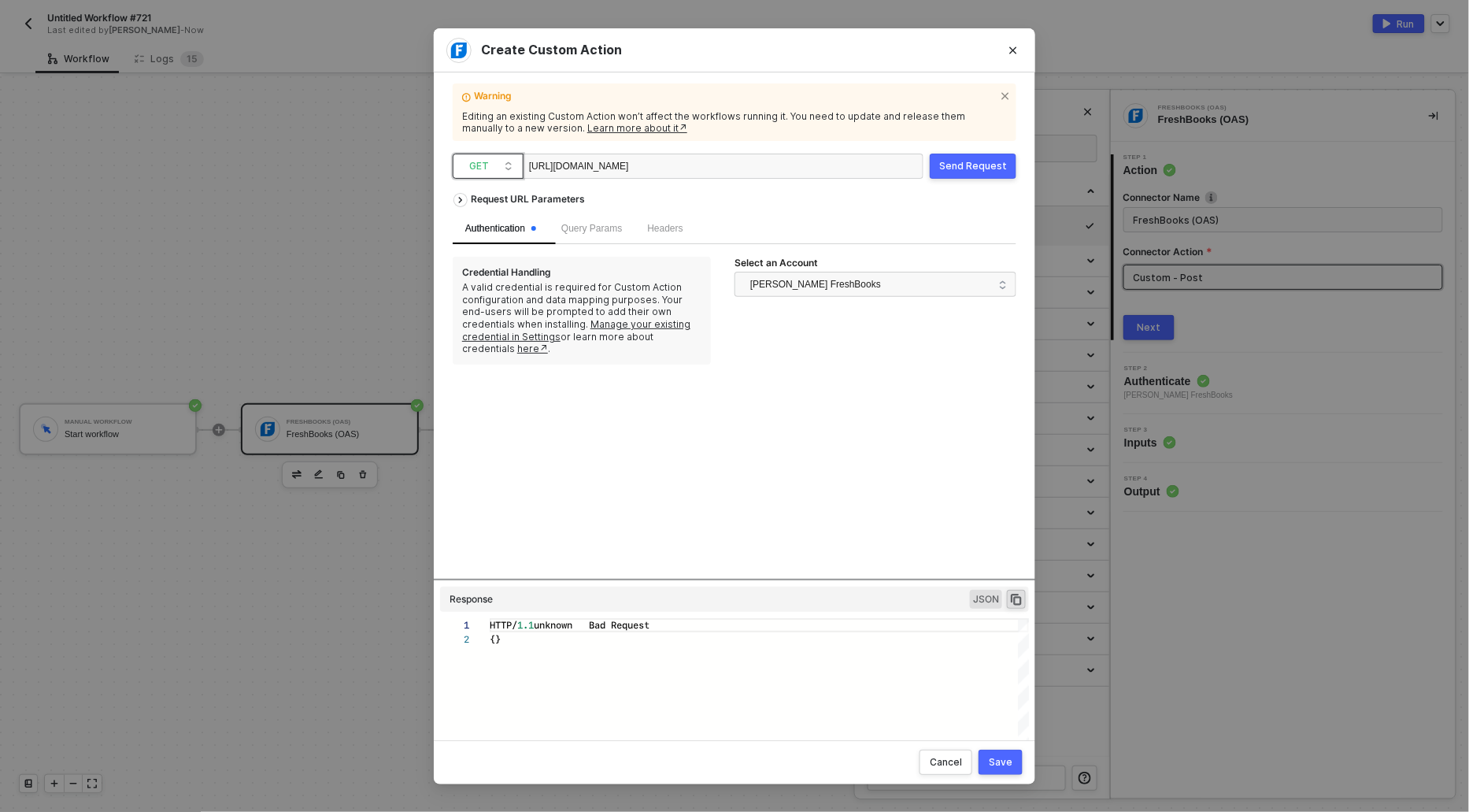
click at [1002, 766] on div "Save" at bounding box center [1001, 762] width 24 height 13
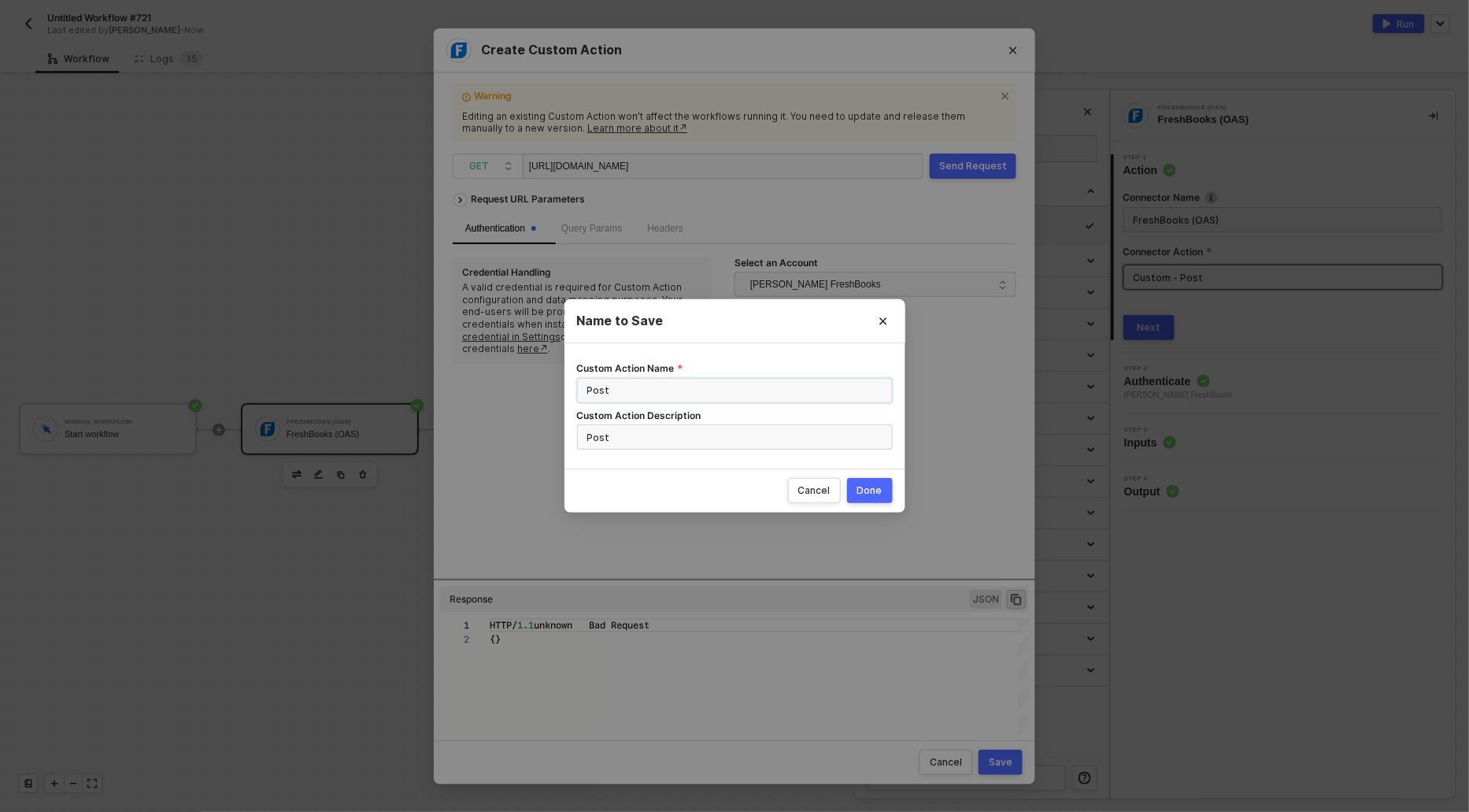
click at [599, 396] on input "Post" at bounding box center [734, 391] width 315 height 26
type input "Get"
click at [602, 435] on input "Post" at bounding box center [734, 437] width 315 height 26
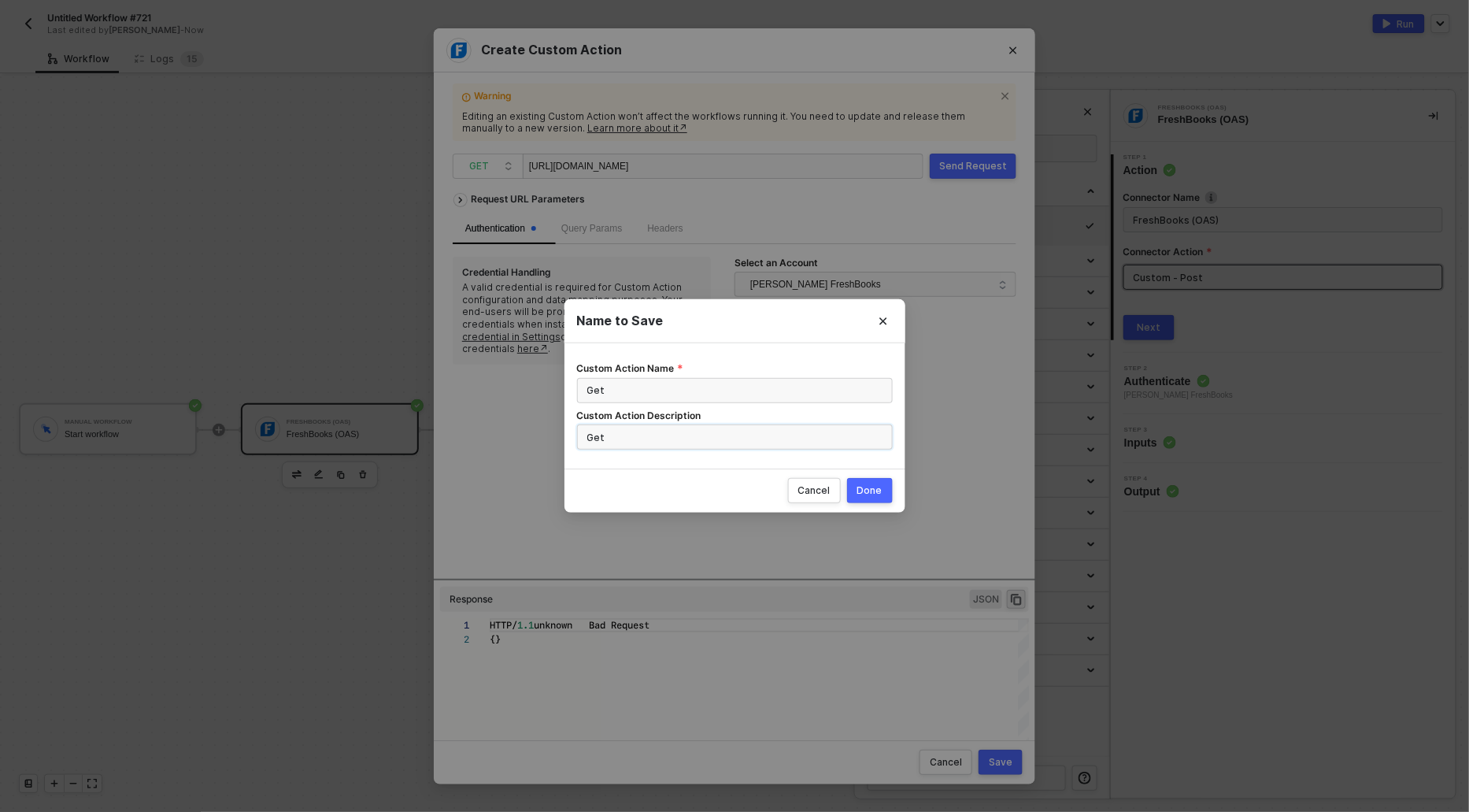
type input "Get"
click at [876, 495] on div "Done" at bounding box center [870, 490] width 26 height 13
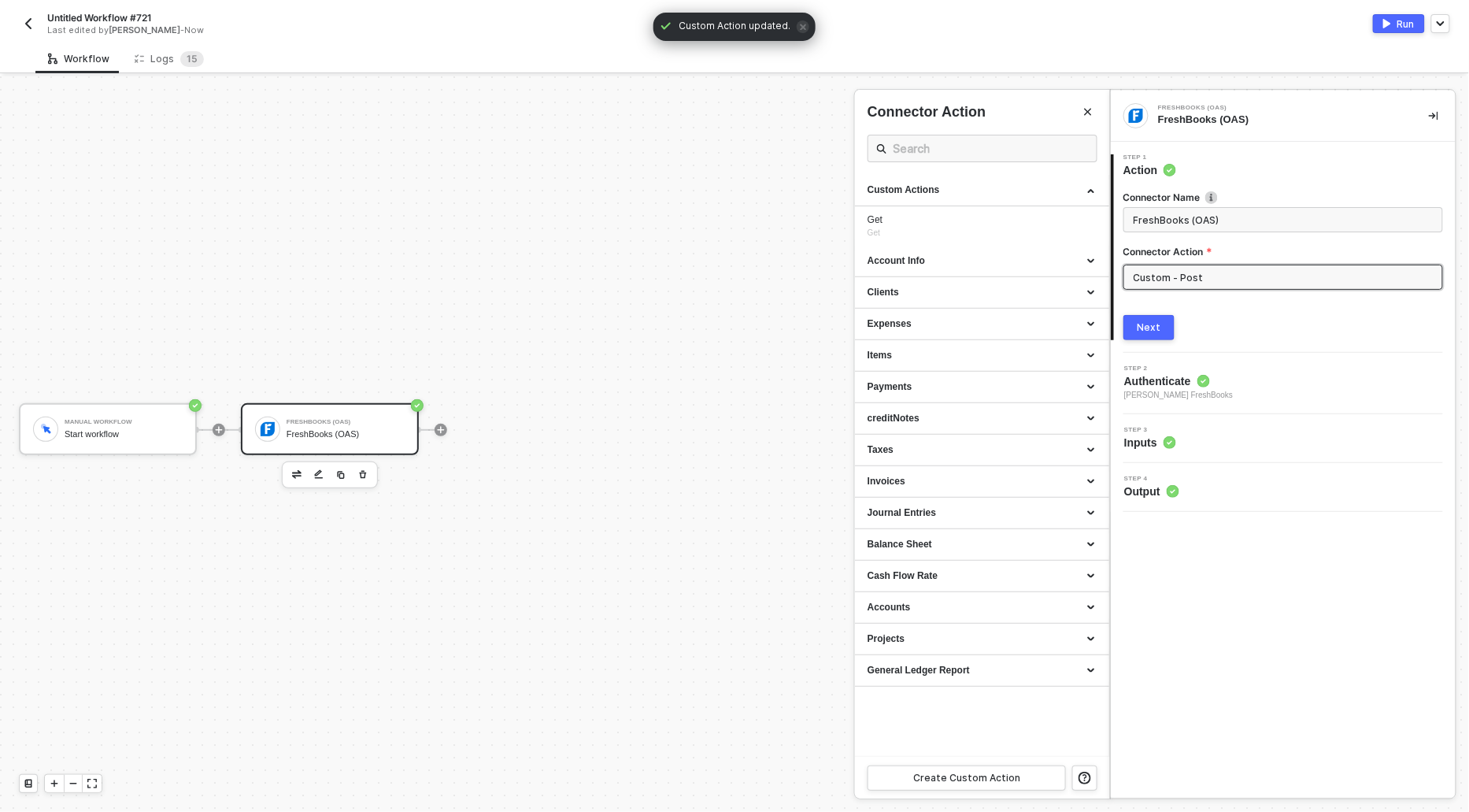
click at [1142, 327] on div "Next" at bounding box center [1149, 327] width 24 height 13
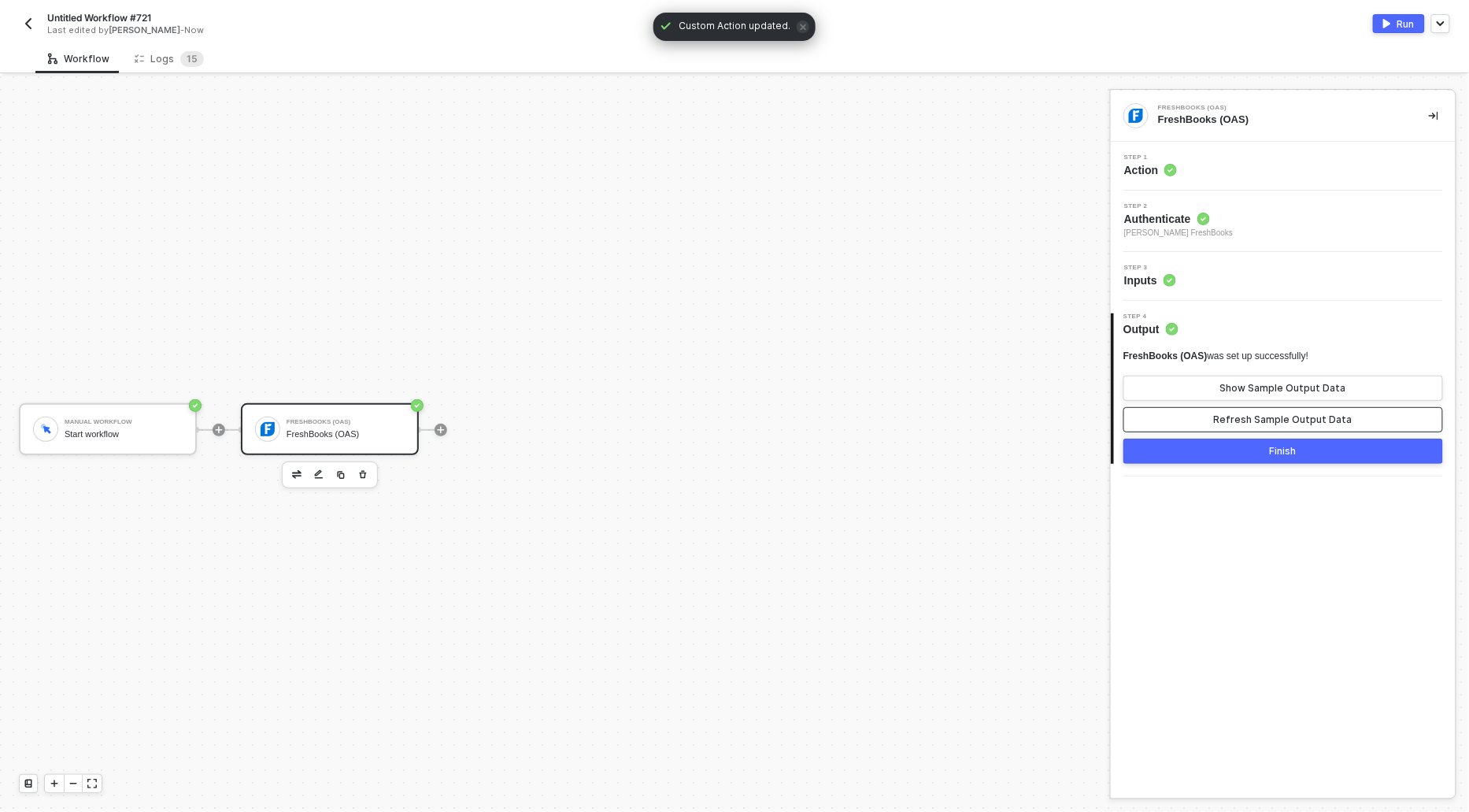
click at [1199, 418] on button "Refresh Sample Output Data" at bounding box center [1283, 420] width 320 height 26
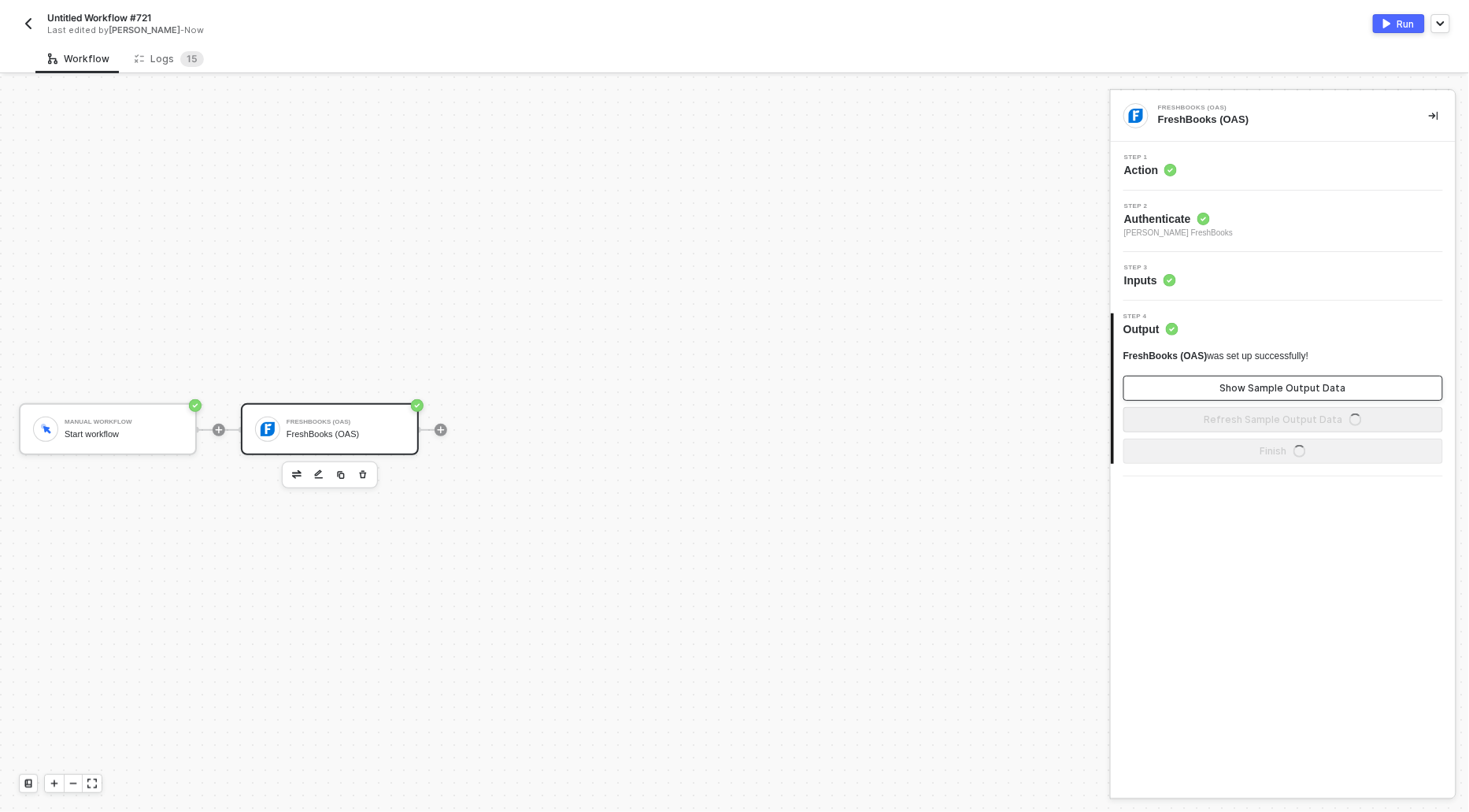
click at [1199, 386] on button "Show Sample Output Data" at bounding box center [1283, 388] width 320 height 26
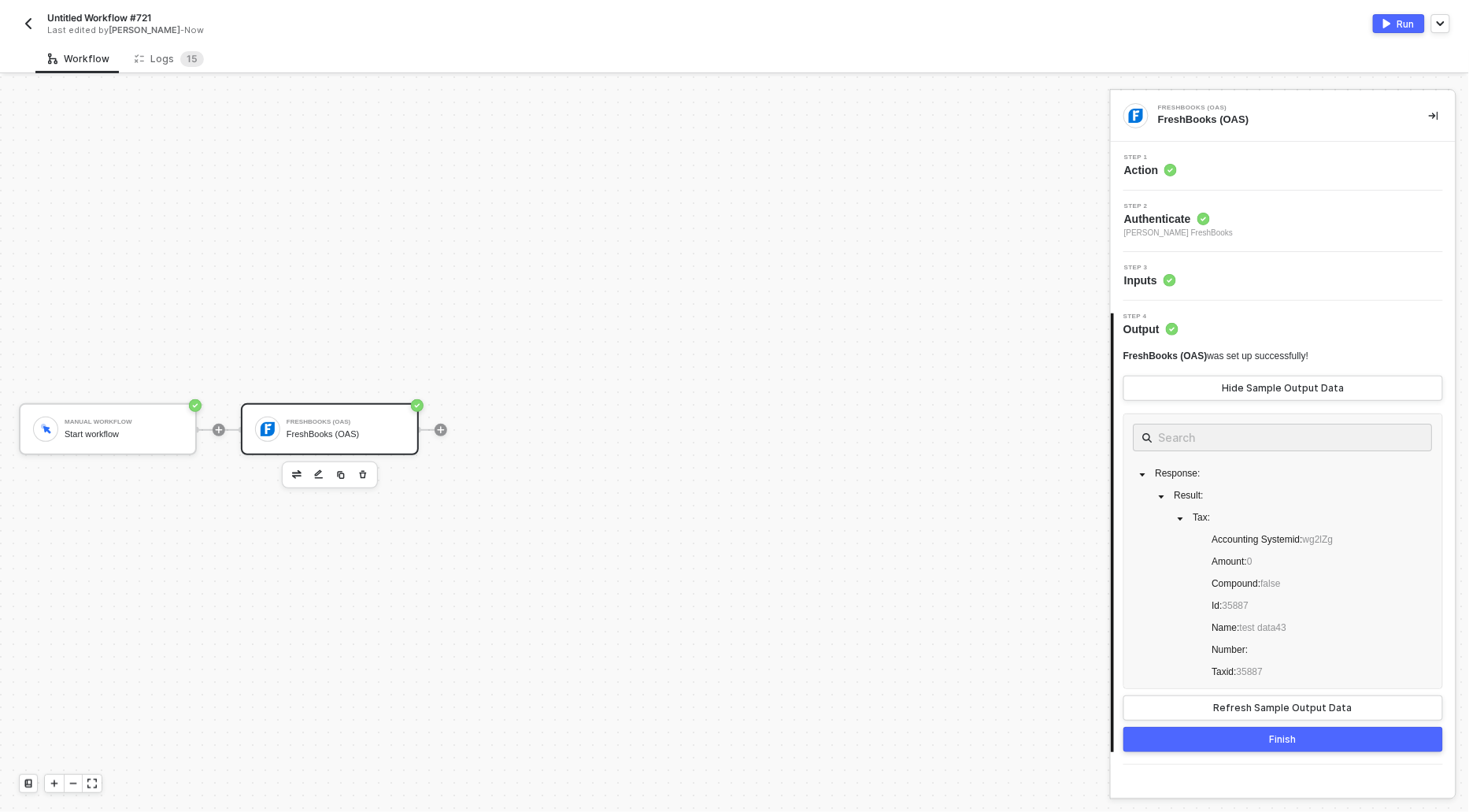
click at [1391, 21] on img "button" at bounding box center [1387, 24] width 8 height 9
click at [156, 58] on div "Logs 1 5" at bounding box center [170, 58] width 69 height 15
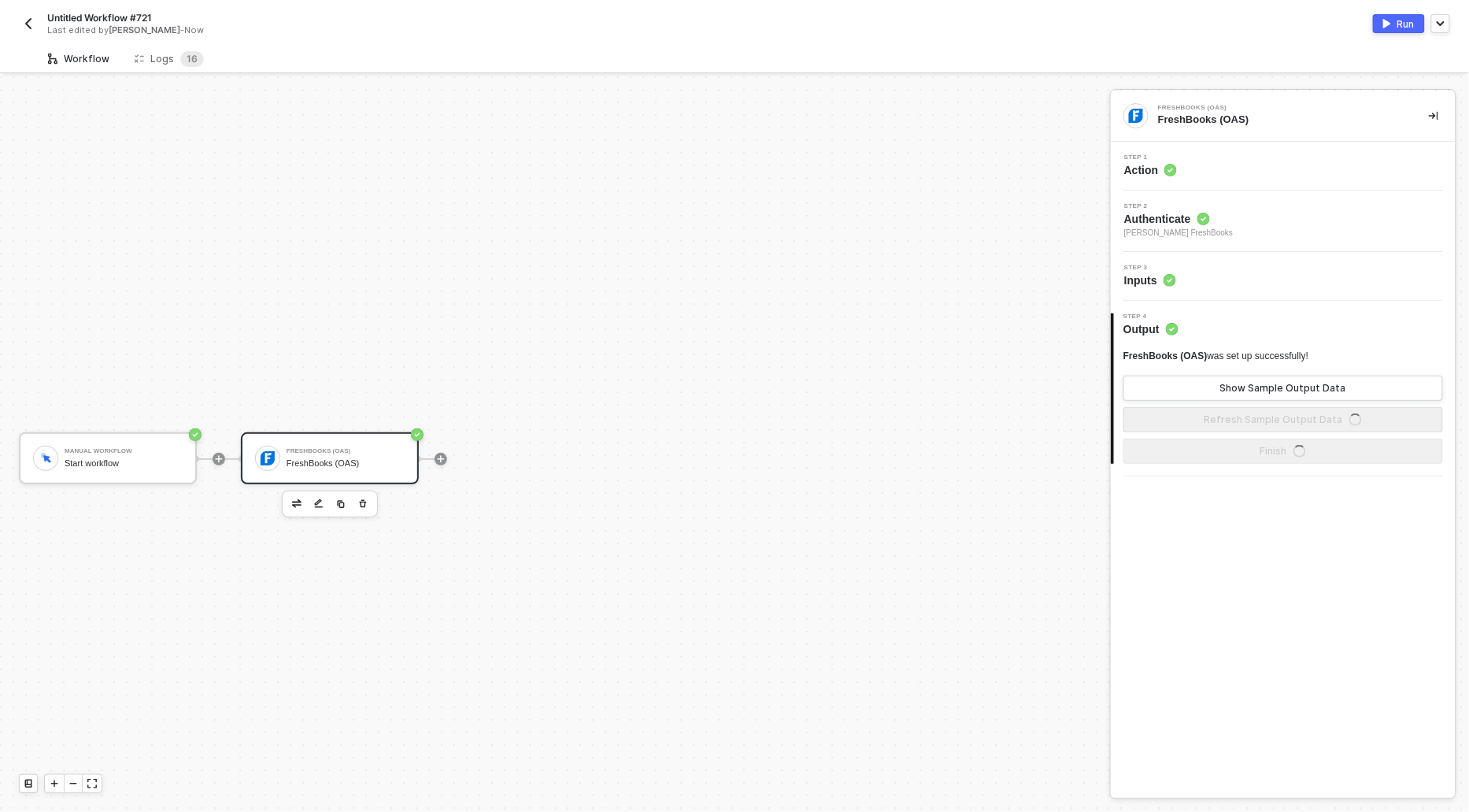
scroll to position [29, 0]
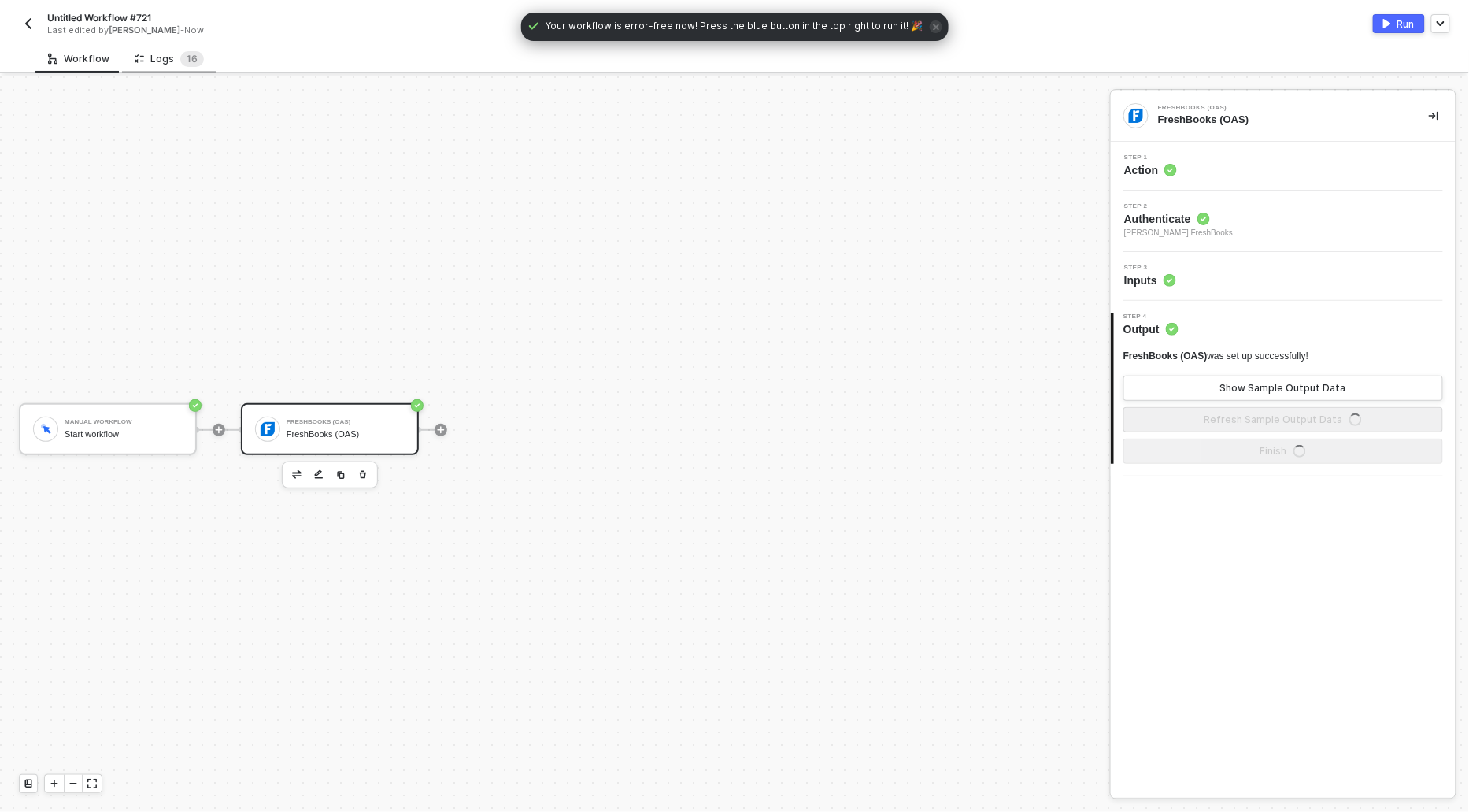
click at [158, 68] on div "Logs 1 6" at bounding box center [170, 58] width 95 height 29
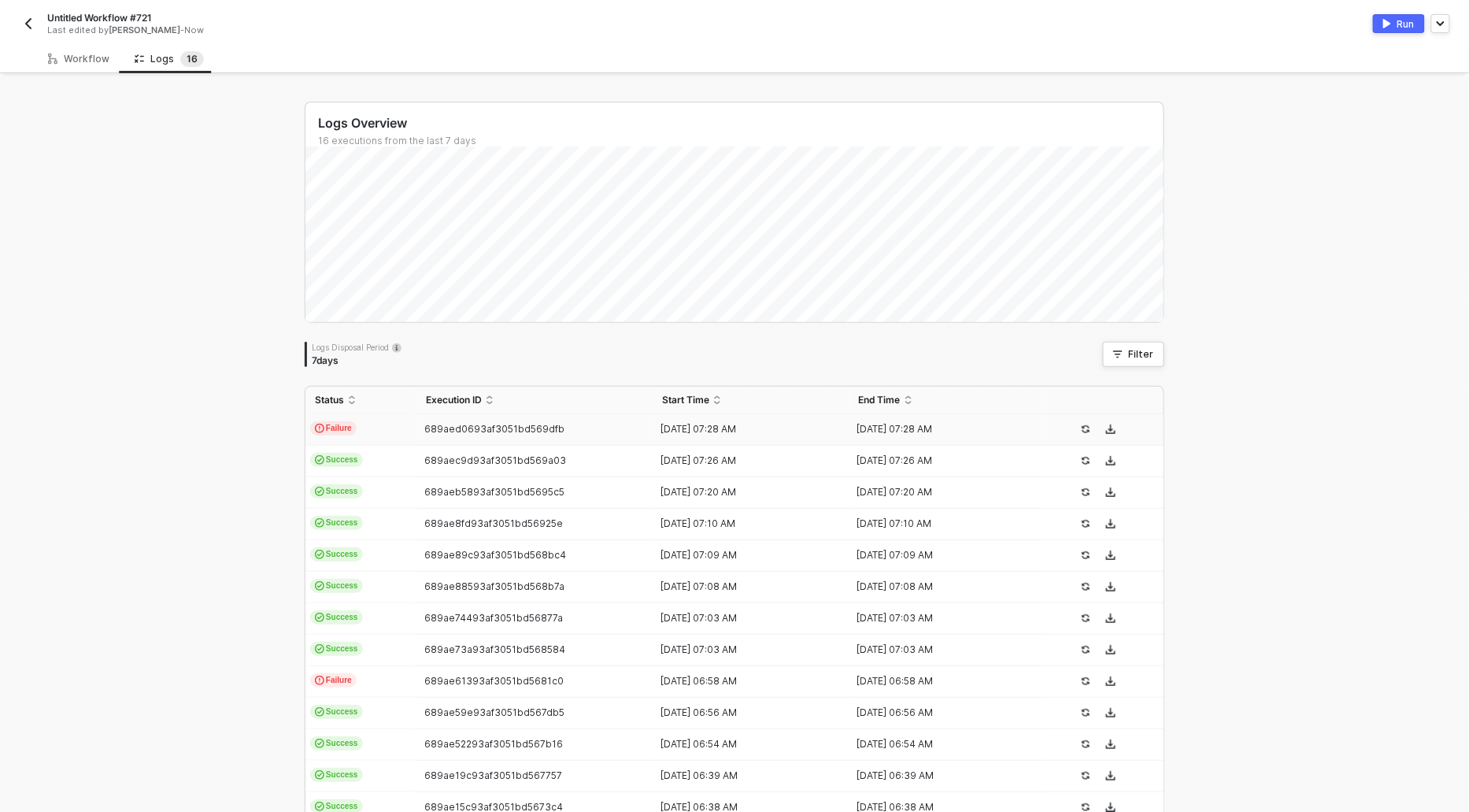
click at [338, 425] on span "Failure" at bounding box center [333, 428] width 46 height 15
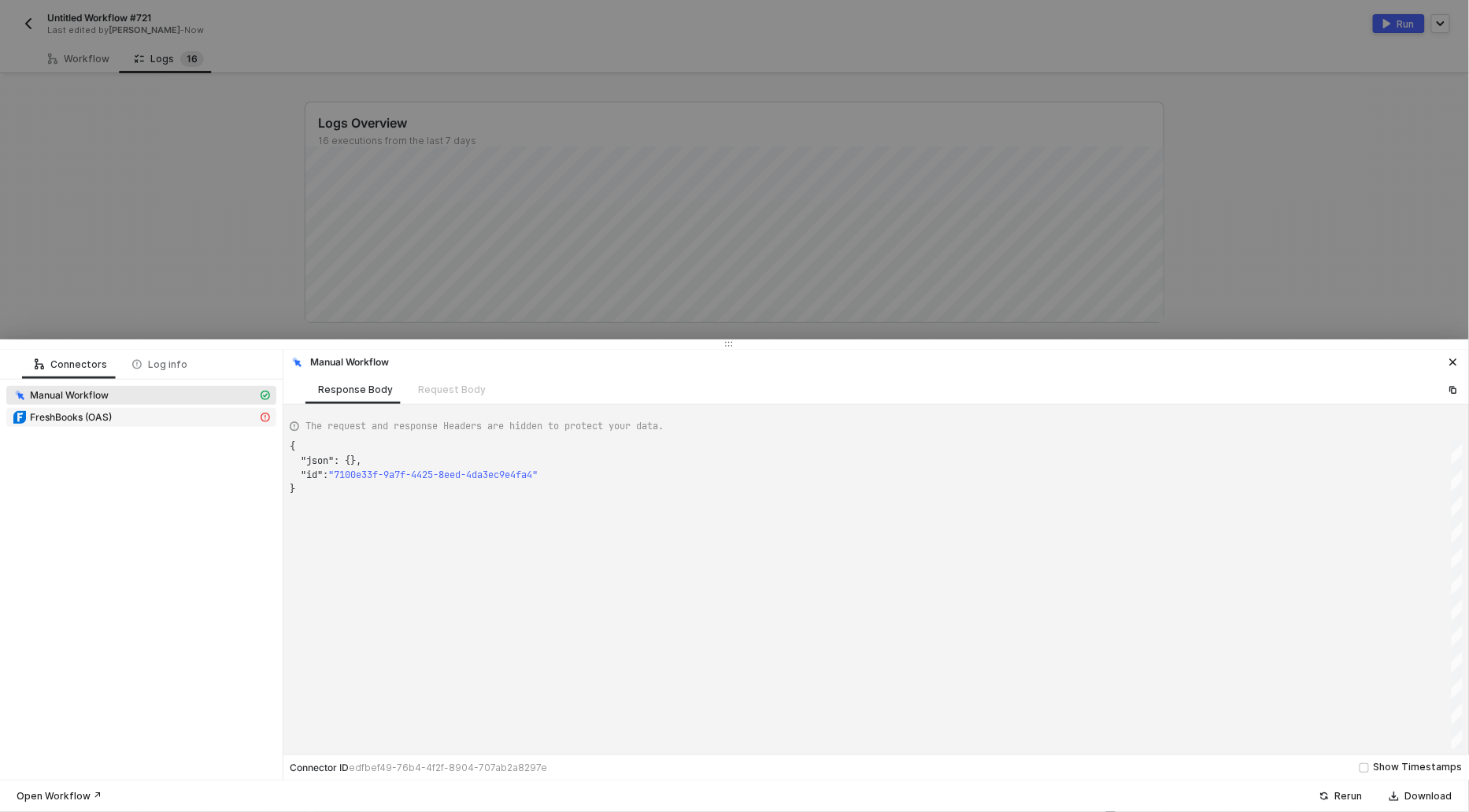
scroll to position [42, 0]
click at [116, 419] on div "FreshBooks (OAS)" at bounding box center [135, 417] width 245 height 15
type textarea "{ "message": "\"\\n<html><head>\\n<meta http-equiv=\\\"content-type\\\" content…"
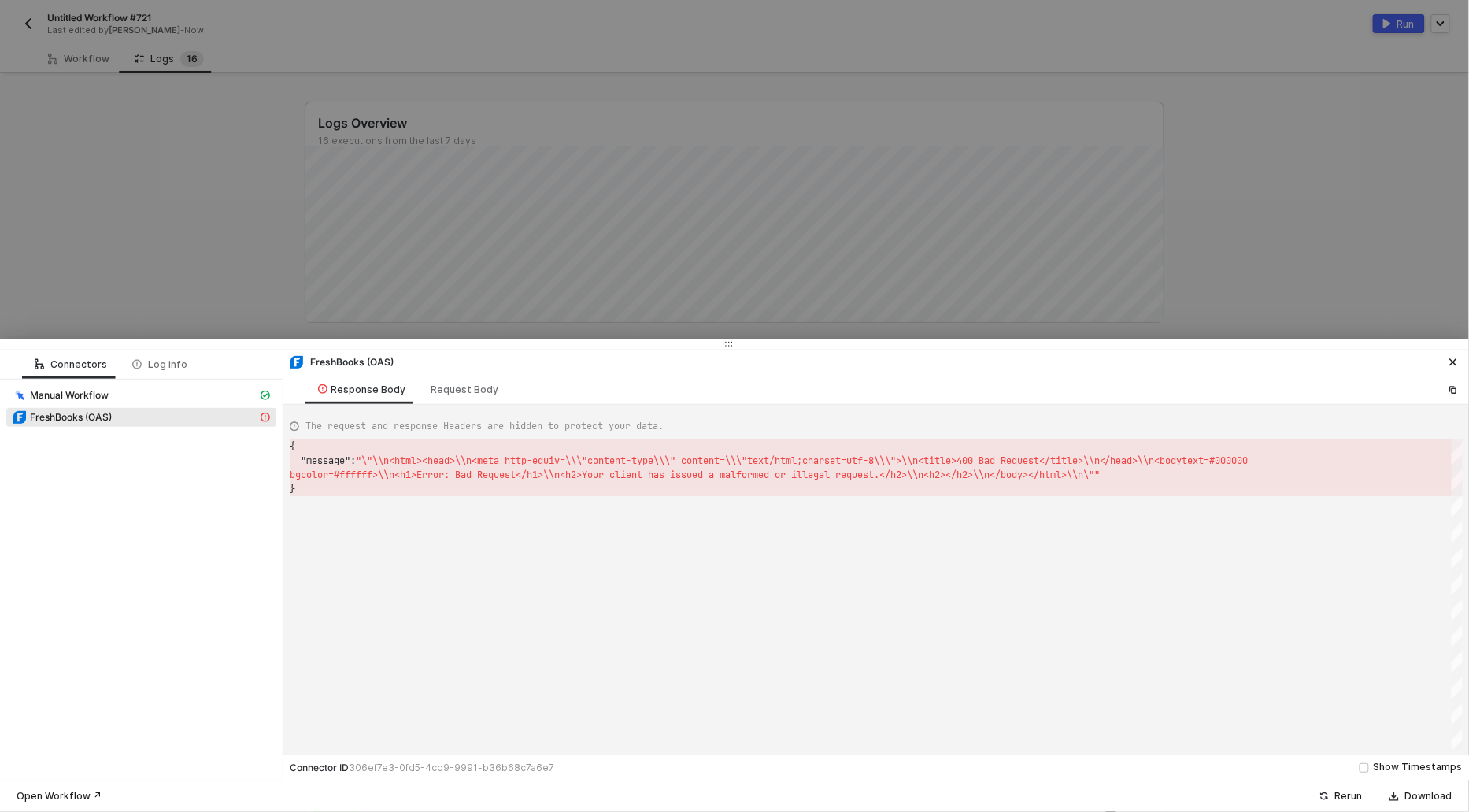
click at [252, 181] on div at bounding box center [734, 406] width 1469 height 812
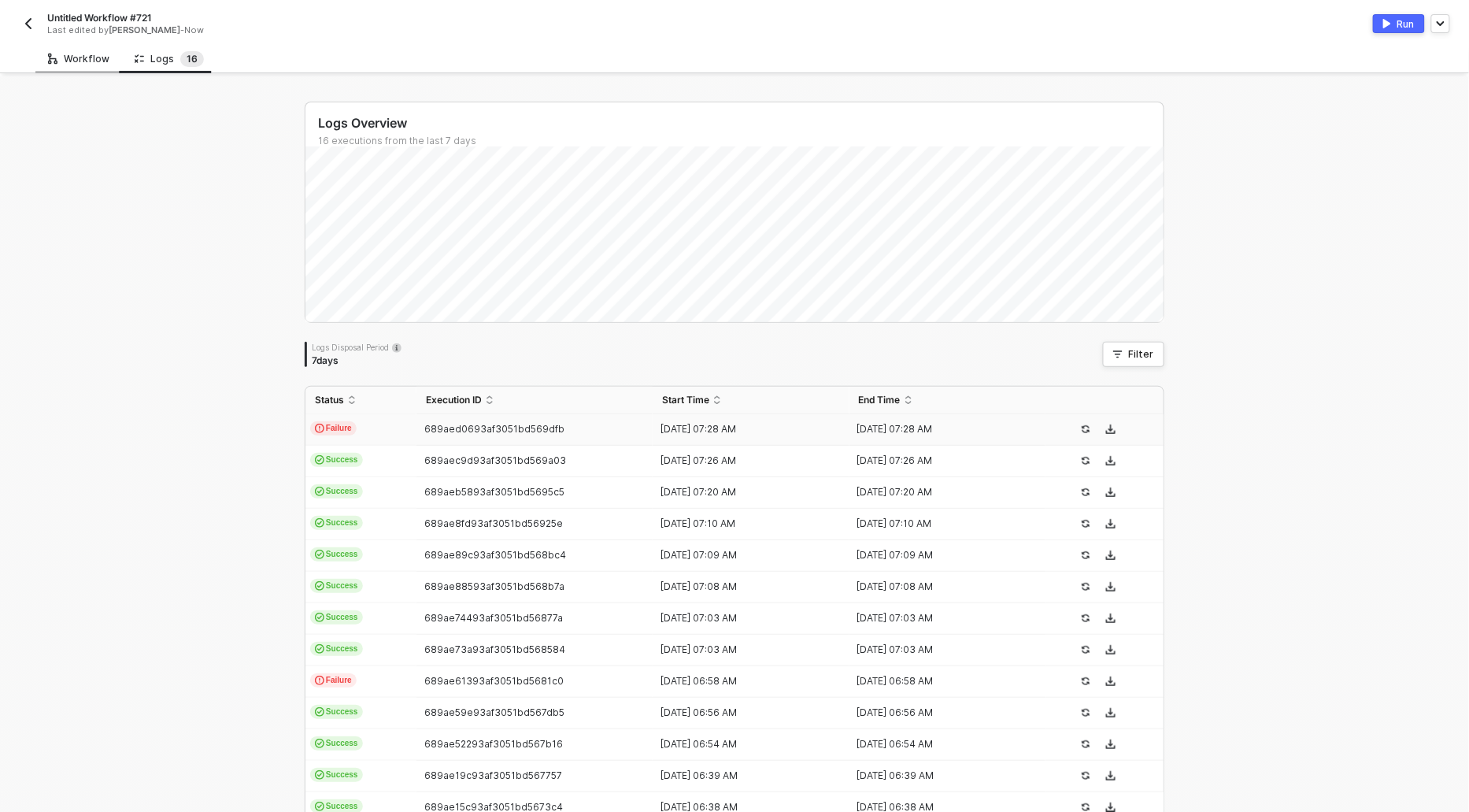
click at [82, 63] on div "Workflow" at bounding box center [78, 59] width 61 height 13
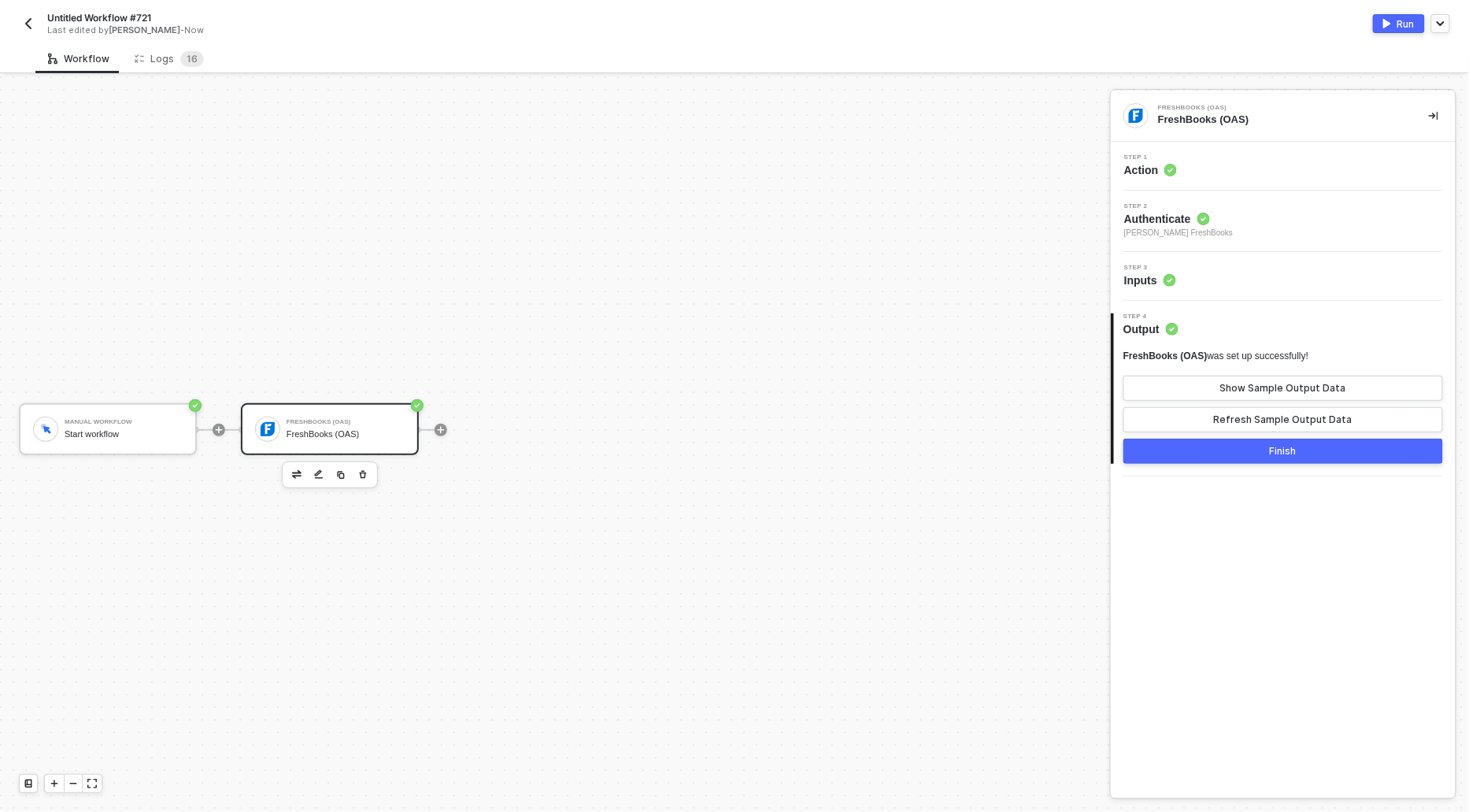
click at [1141, 159] on span "Step 1" at bounding box center [1151, 157] width 53 height 6
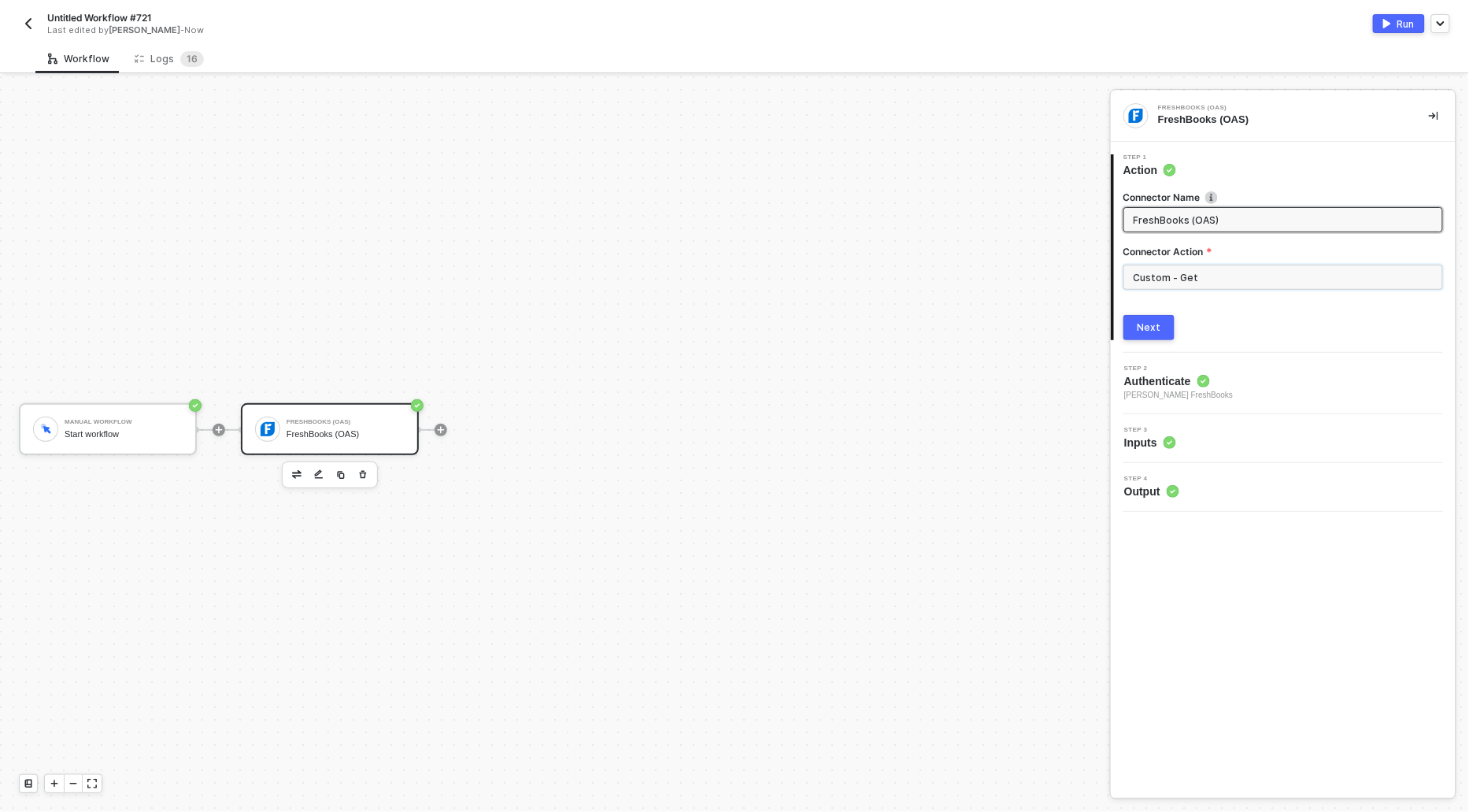
click at [1226, 275] on input "Custom - Get" at bounding box center [1283, 277] width 320 height 26
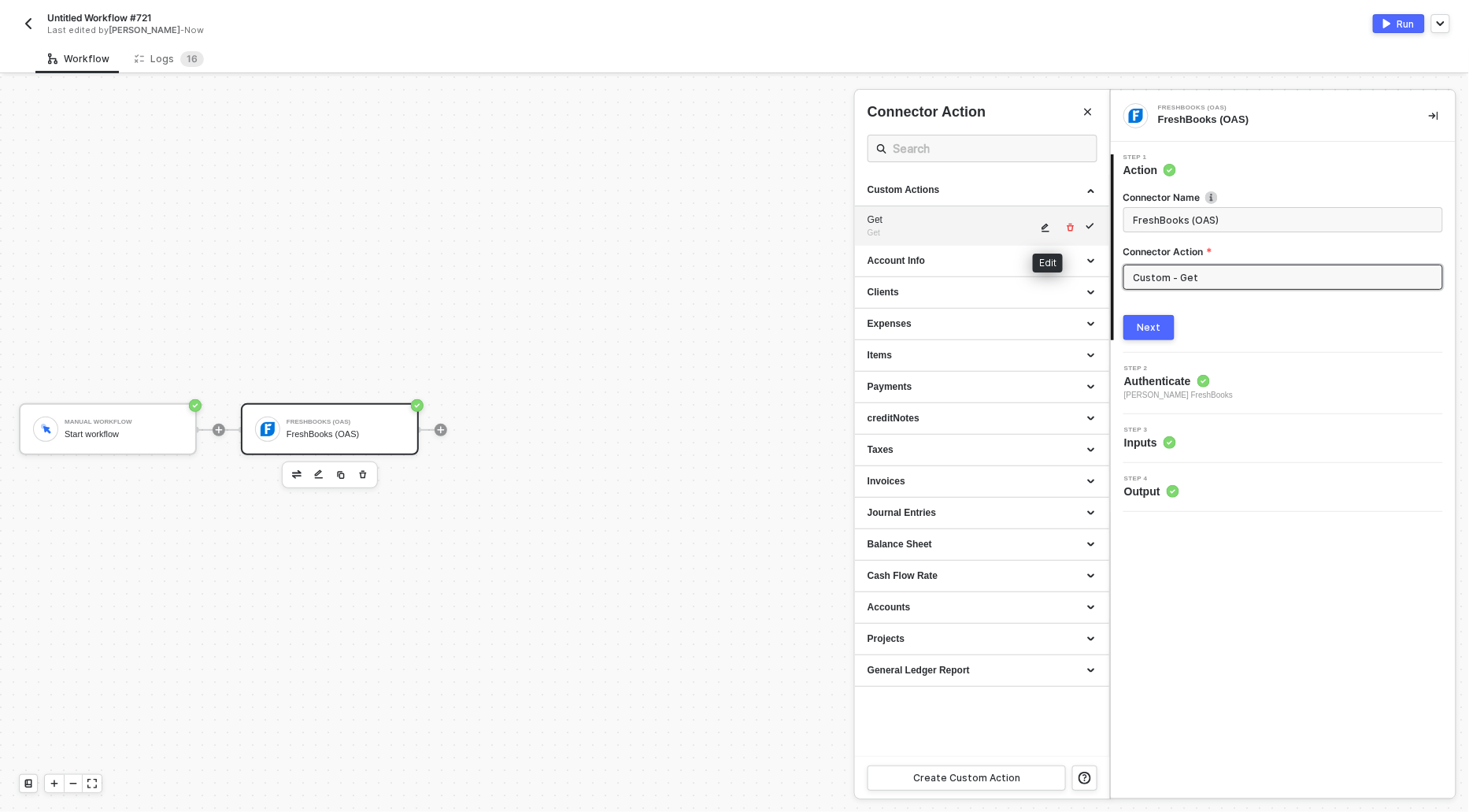
click at [1043, 228] on icon "icon-edit" at bounding box center [1045, 227] width 9 height 9
type textarea "HTTP/1.1 unknown Bad Request {}"
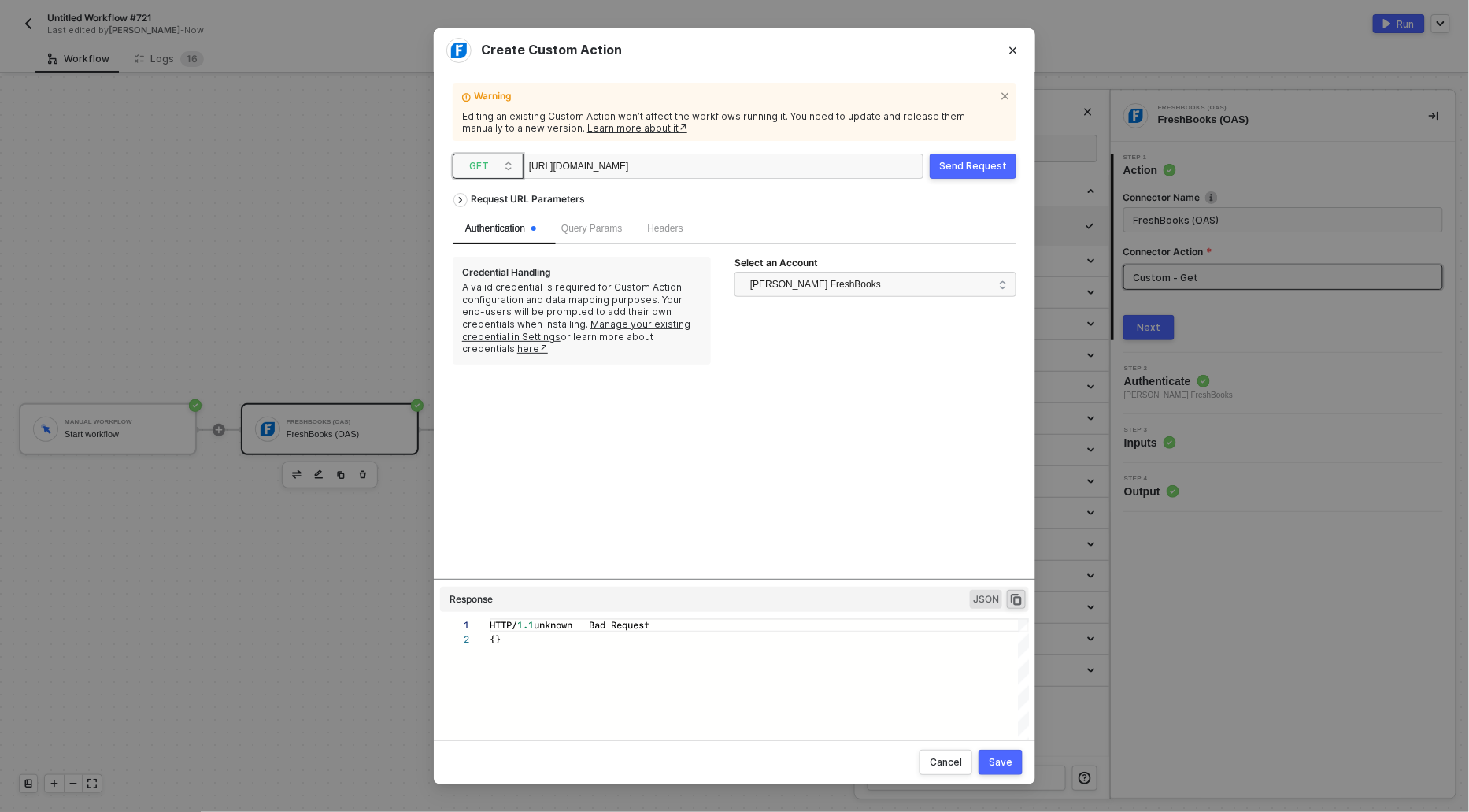
click at [486, 173] on span "GET" at bounding box center [491, 166] width 44 height 24
click at [472, 245] on div "PUT" at bounding box center [488, 248] width 58 height 19
click at [728, 225] on span "Body" at bounding box center [724, 228] width 32 height 11
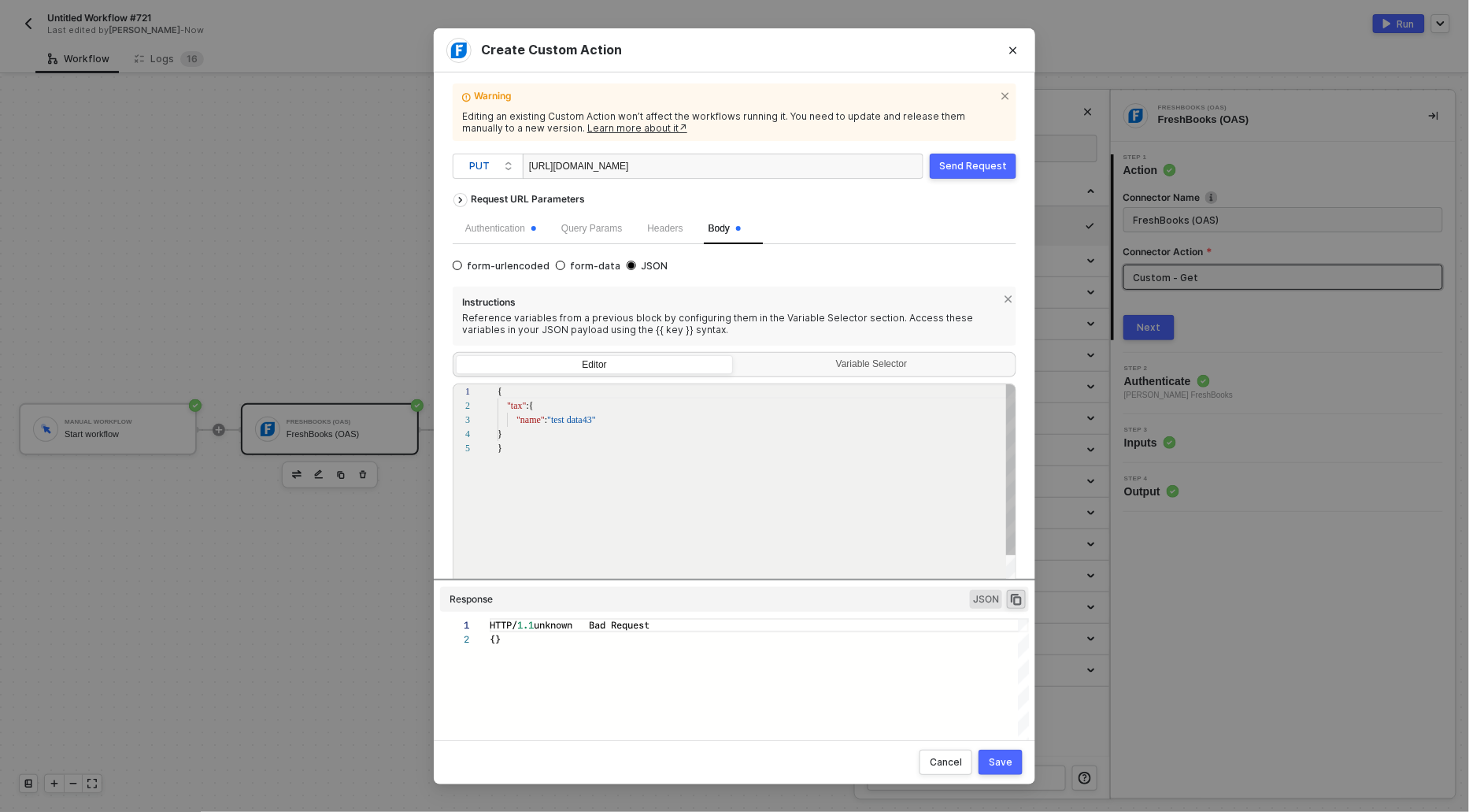
scroll to position [28, 89]
click at [971, 170] on div "Send Request" at bounding box center [973, 166] width 67 height 13
click at [1003, 755] on div "Save" at bounding box center [1001, 762] width 24 height 13
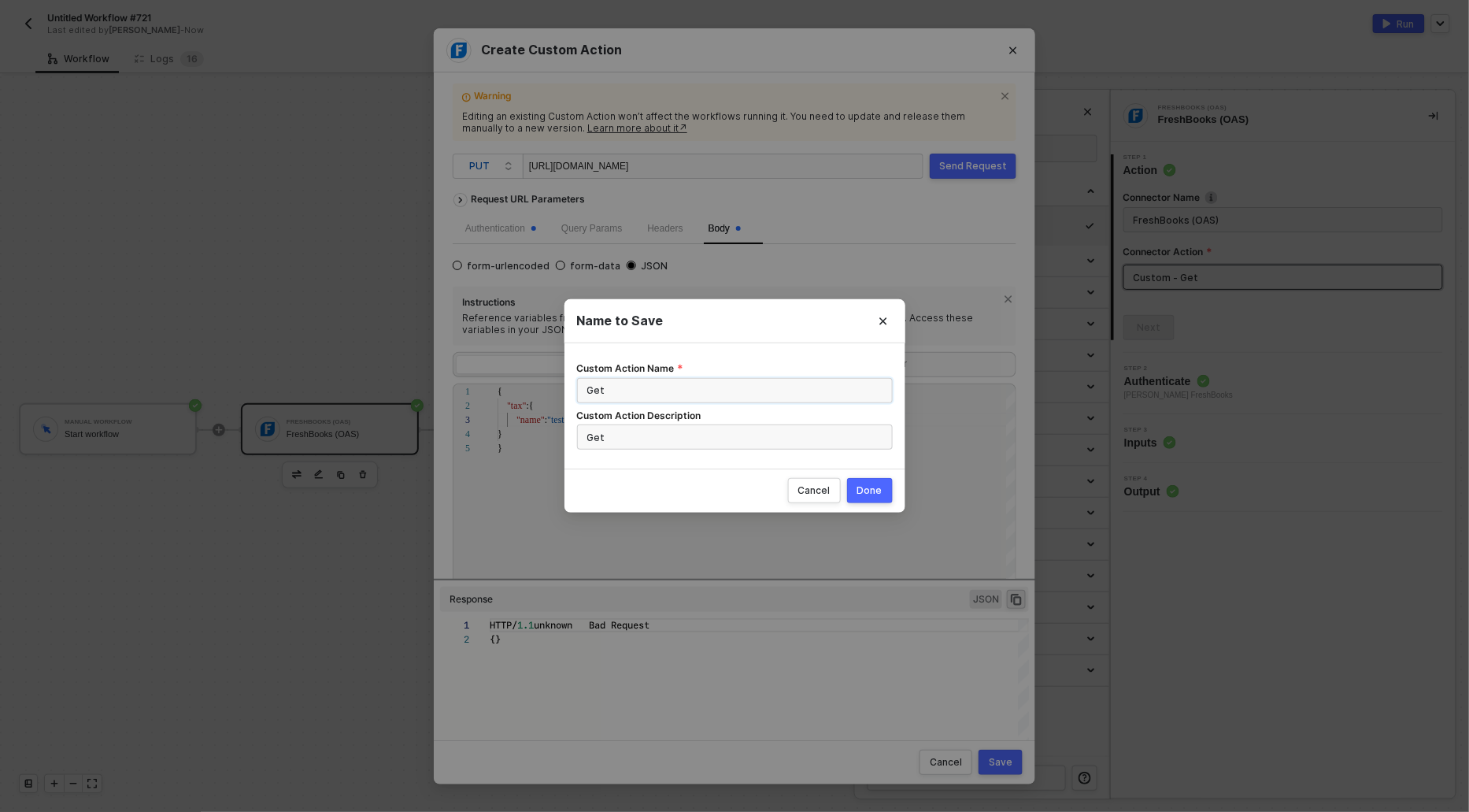
drag, startPoint x: 639, startPoint y: 389, endPoint x: 503, endPoint y: 367, distance: 137.8
click at [502, 367] on div "Name to Save Custom Action Name Get Custom Action Description Get Cancel Done" at bounding box center [734, 406] width 1469 height 812
drag, startPoint x: 611, startPoint y: 387, endPoint x: 539, endPoint y: 387, distance: 72.0
click at [540, 387] on div "Name to Save Custom Action Name Put Custom Action Description Get Cancel Done" at bounding box center [734, 406] width 1469 height 812
type input "Put"
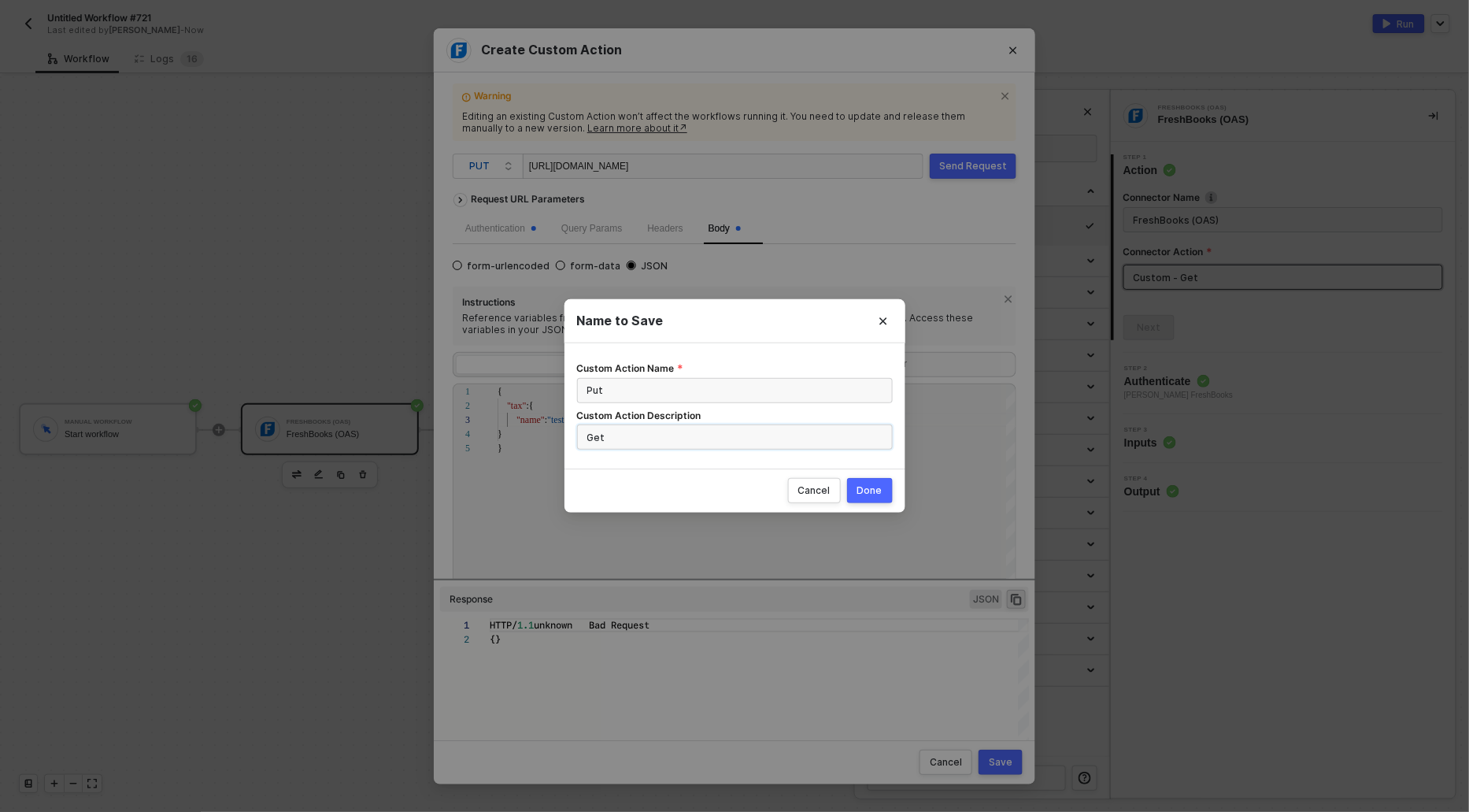
click at [587, 445] on input "Get" at bounding box center [734, 437] width 315 height 26
paste input "Pu"
type input "Put"
click at [870, 485] on div "Done" at bounding box center [870, 490] width 26 height 13
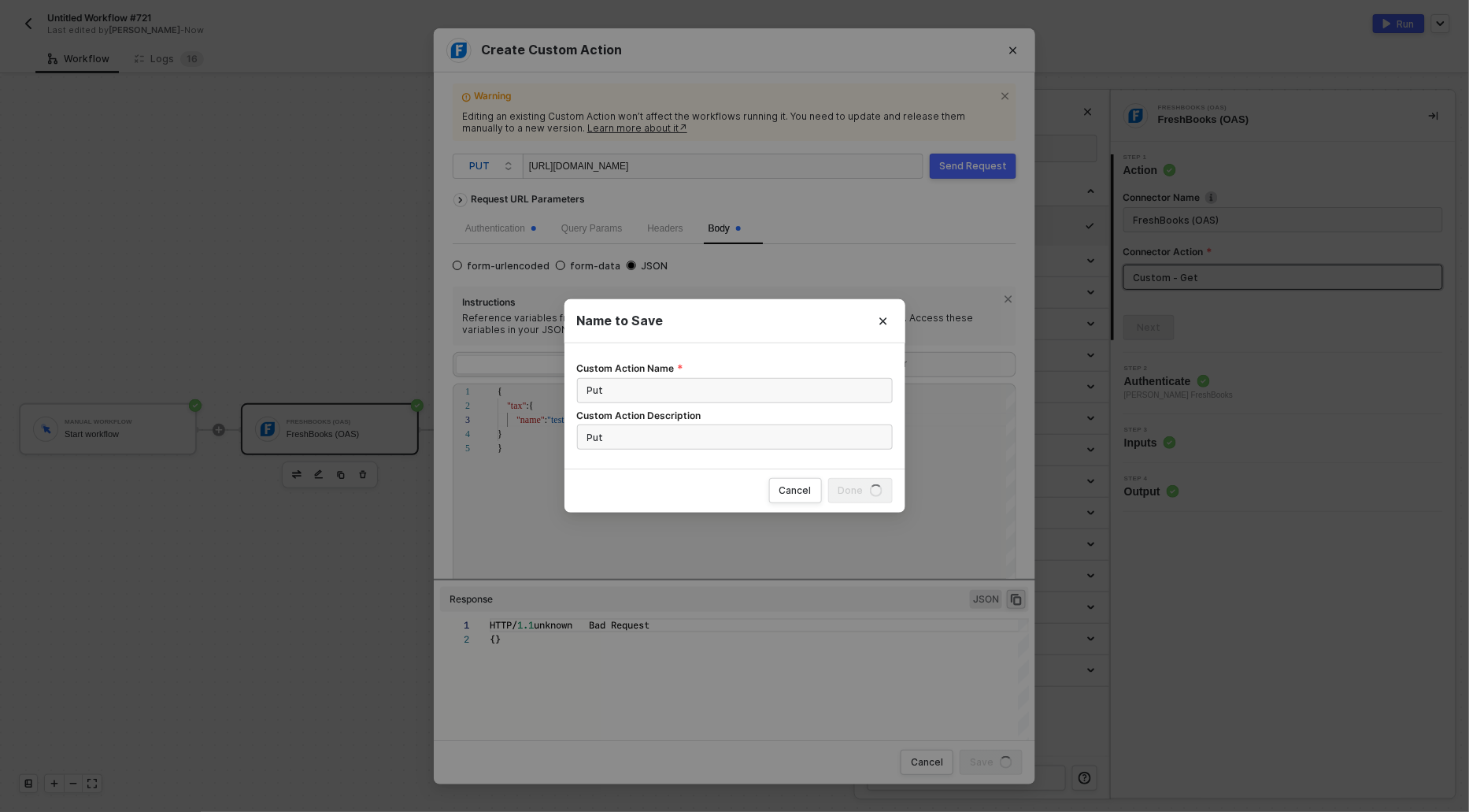
radio input "true"
radio input "false"
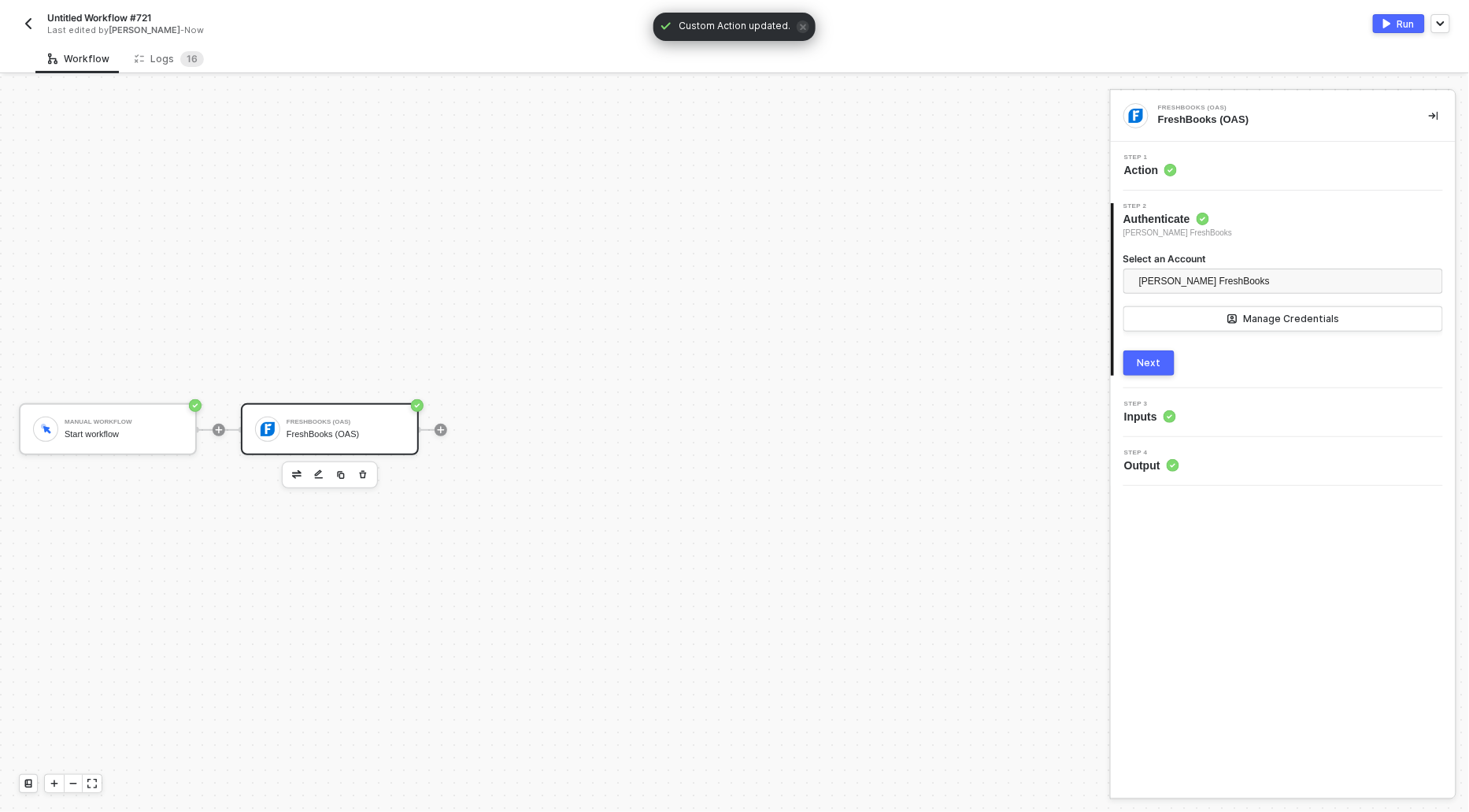
click at [1166, 355] on button "Next" at bounding box center [1149, 363] width 51 height 26
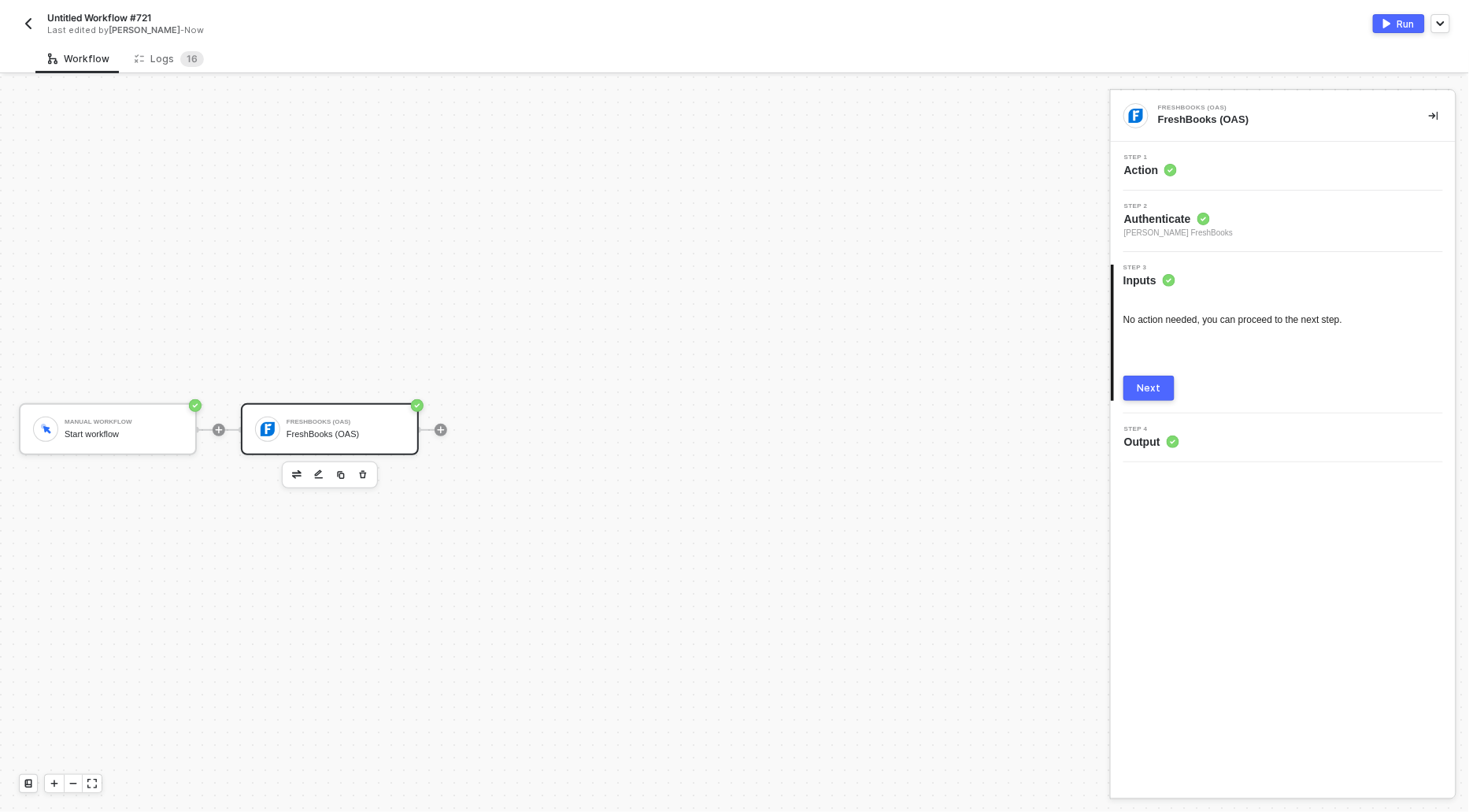
click at [1140, 379] on button "Next" at bounding box center [1149, 388] width 51 height 26
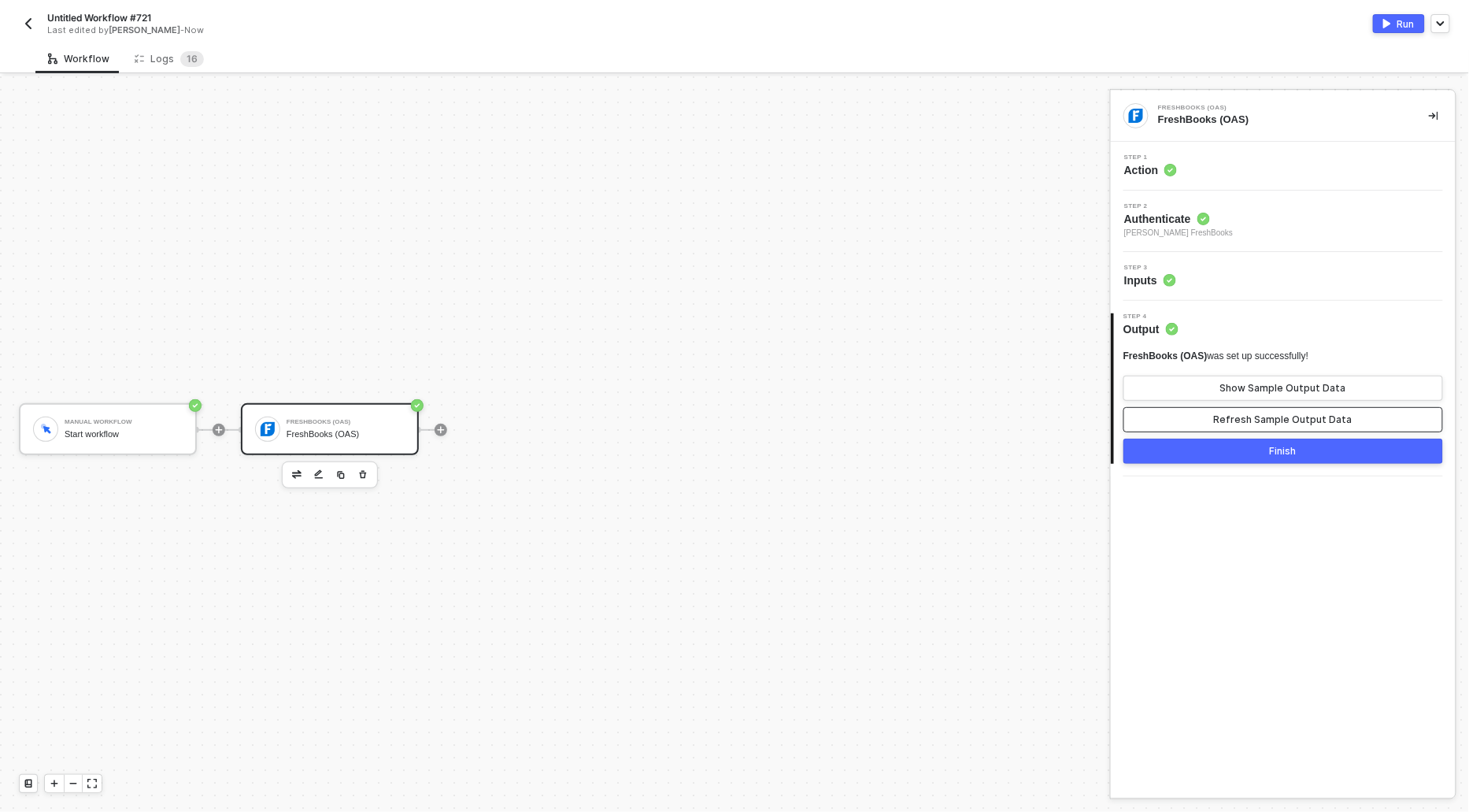
click at [1269, 409] on button "Refresh Sample Output Data" at bounding box center [1283, 420] width 320 height 26
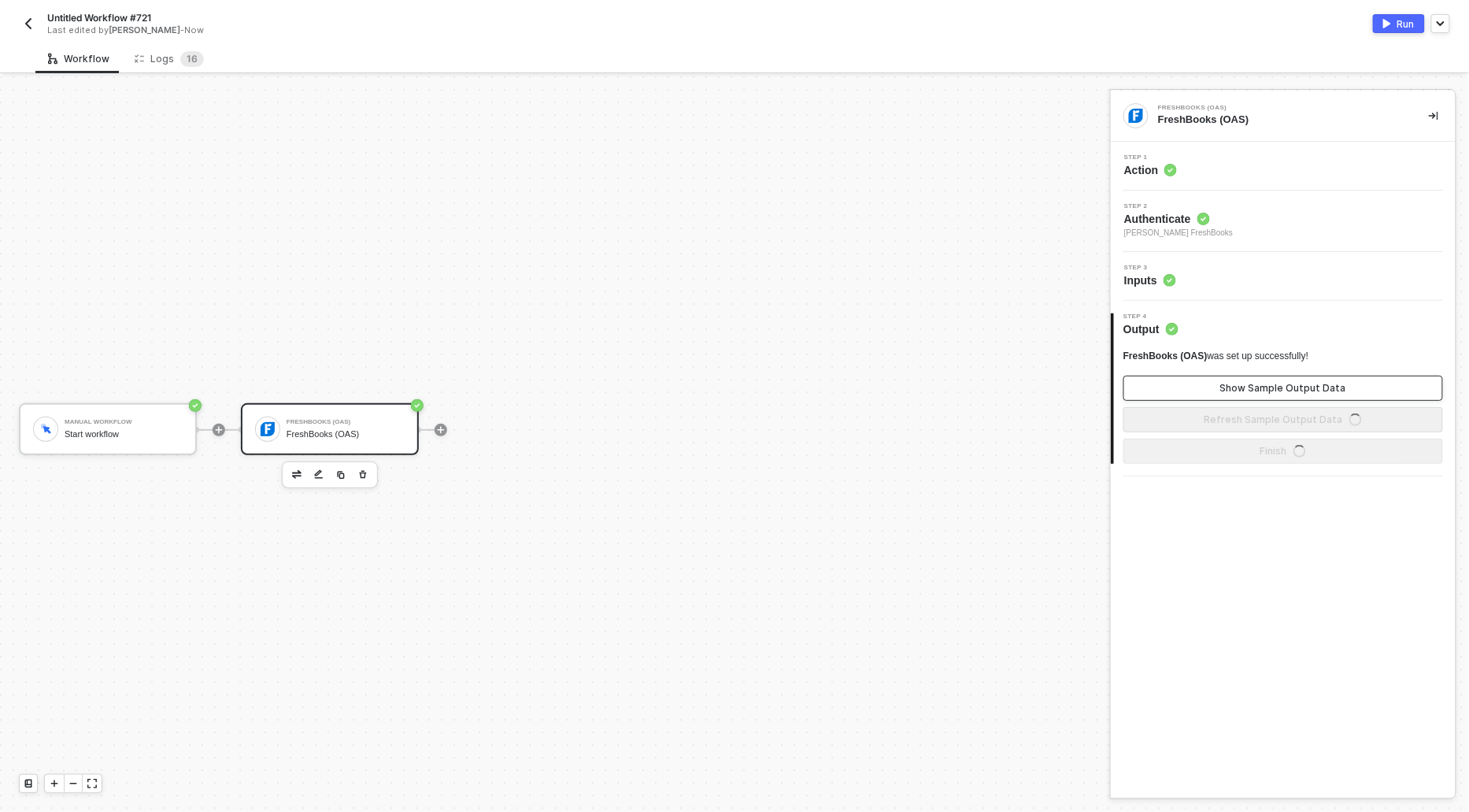
click at [1264, 385] on div "Show Sample Output Data" at bounding box center [1283, 388] width 126 height 13
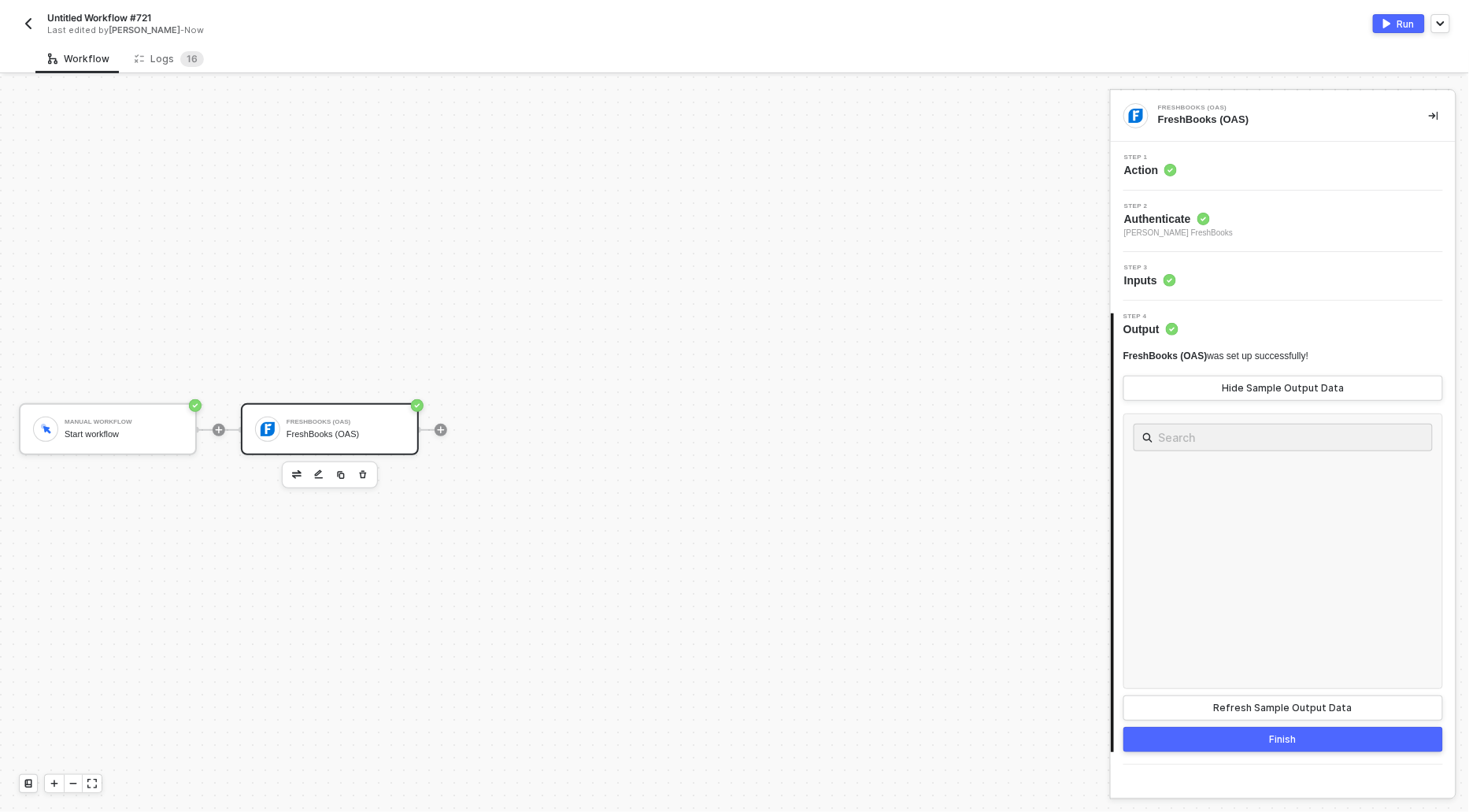
click at [1396, 15] on button "Run" at bounding box center [1399, 24] width 52 height 19
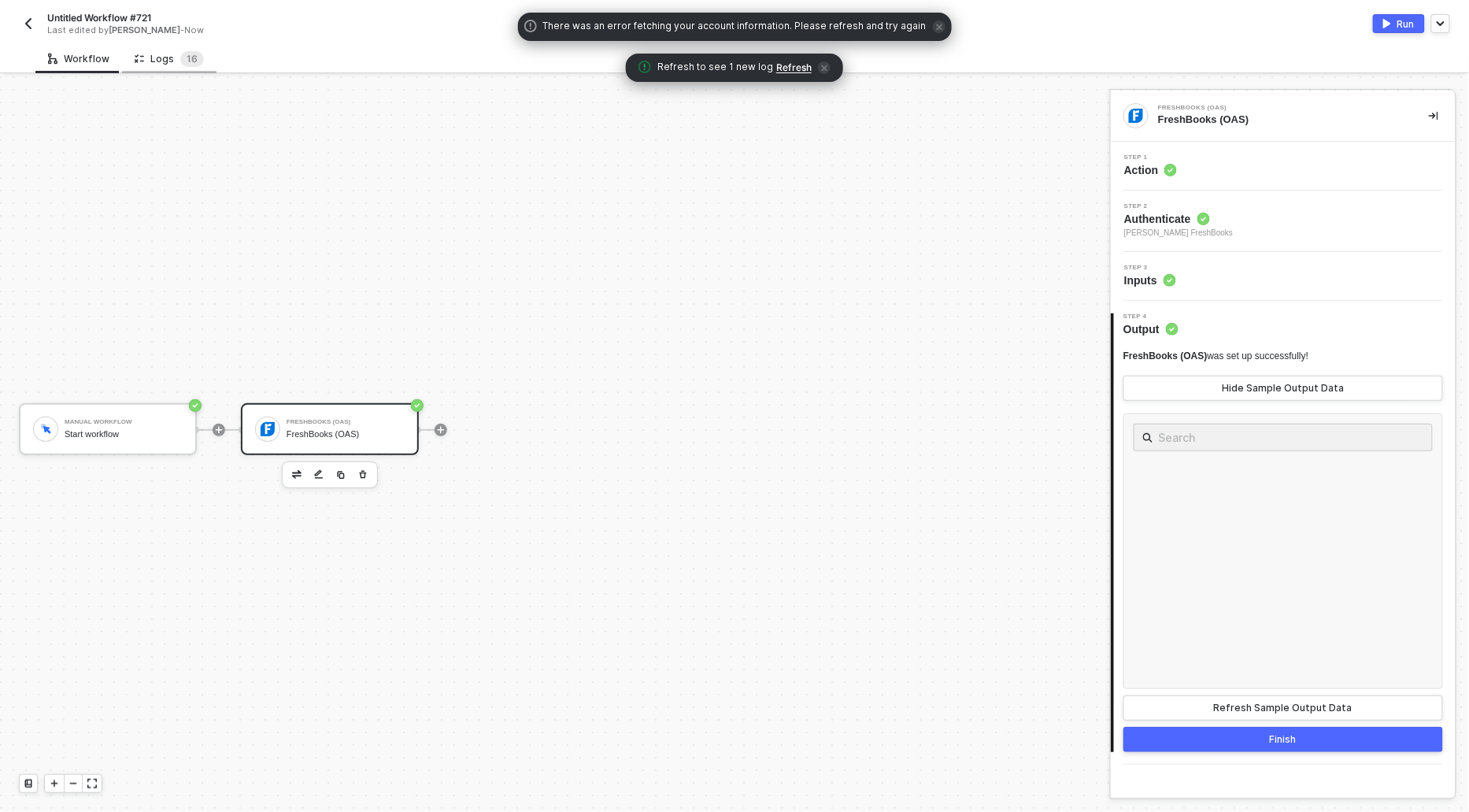
click at [163, 51] on div "Logs 1 6" at bounding box center [170, 58] width 69 height 15
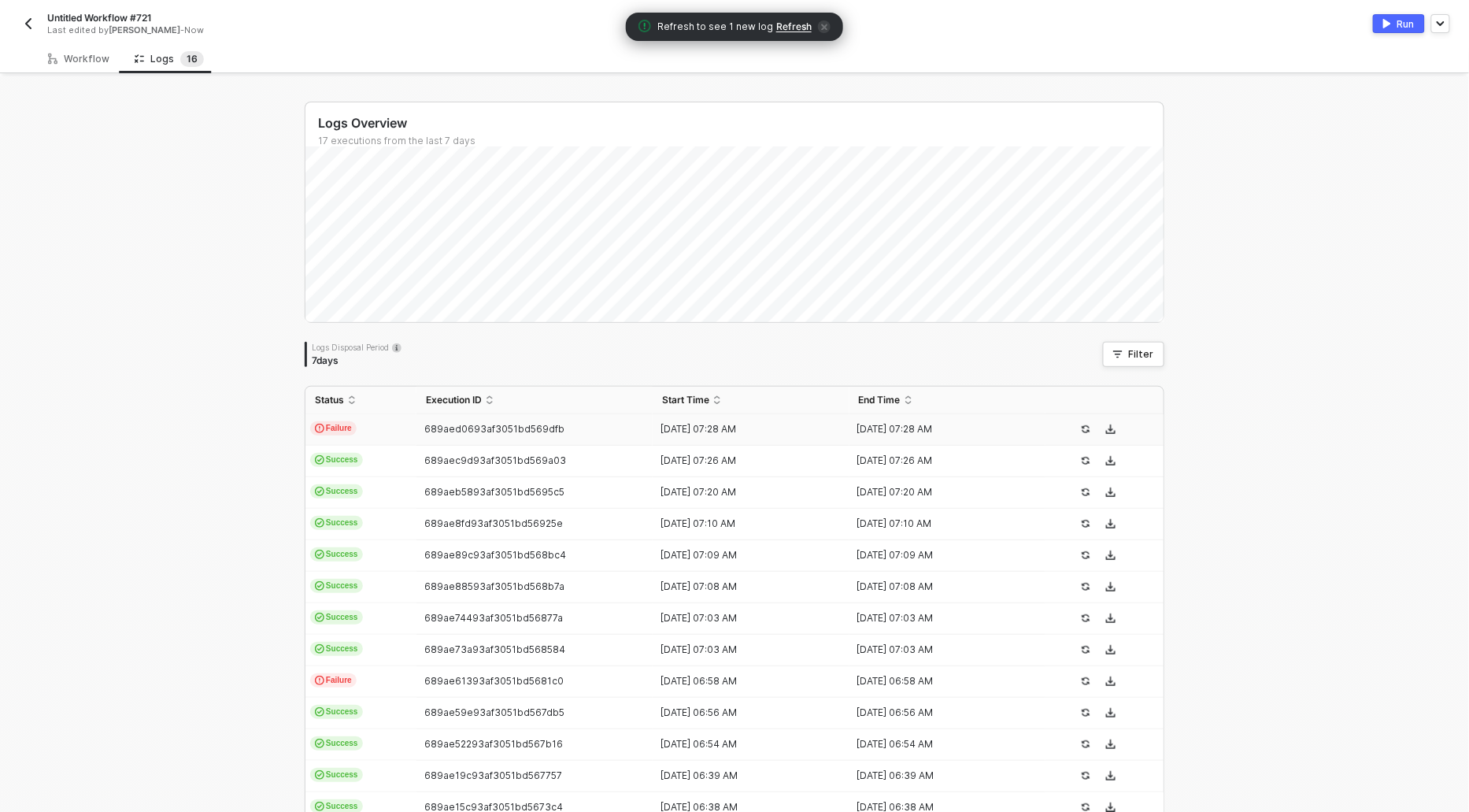
click at [785, 26] on span "Refresh" at bounding box center [794, 26] width 36 height 13
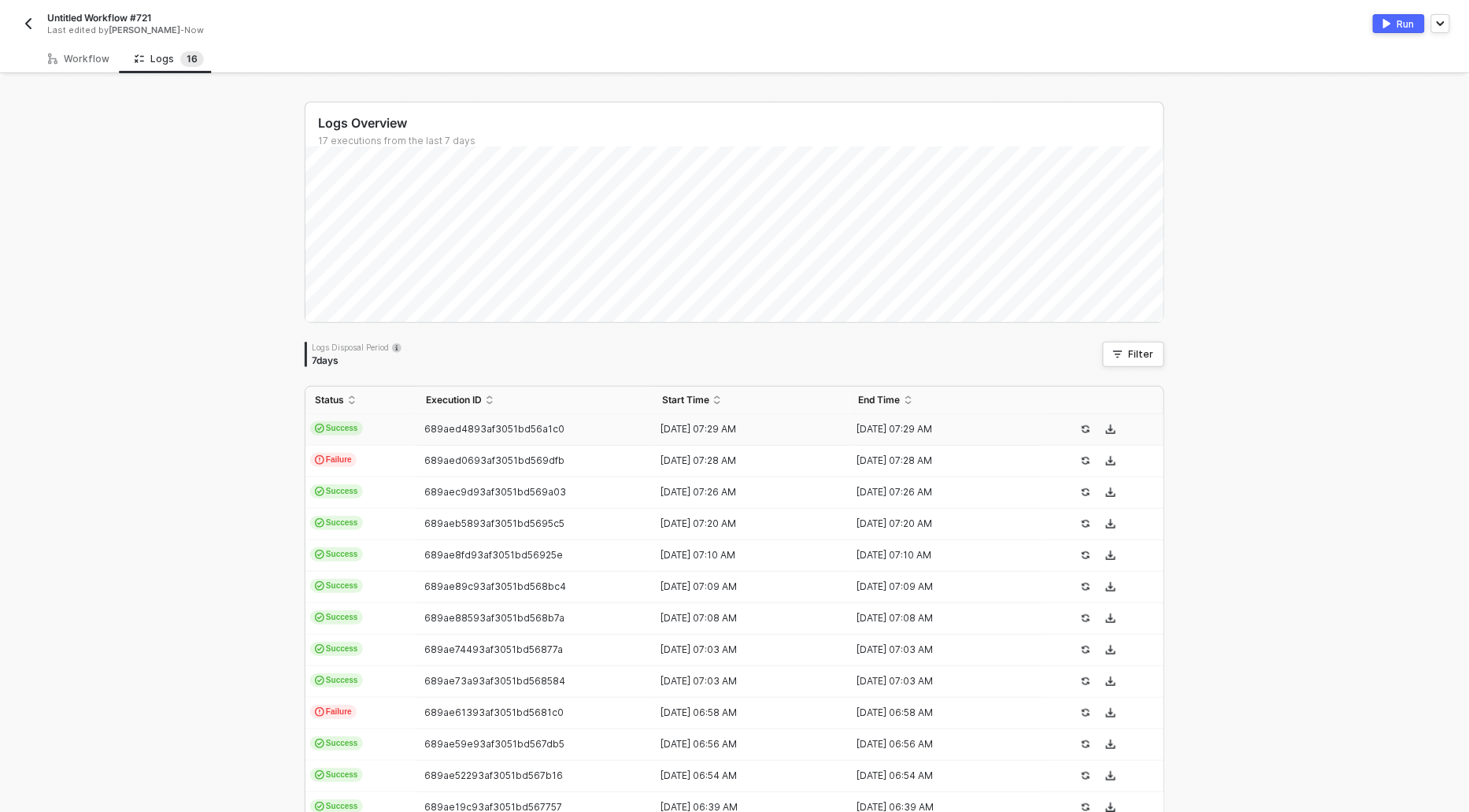
click at [328, 427] on span "Success" at bounding box center [336, 428] width 53 height 15
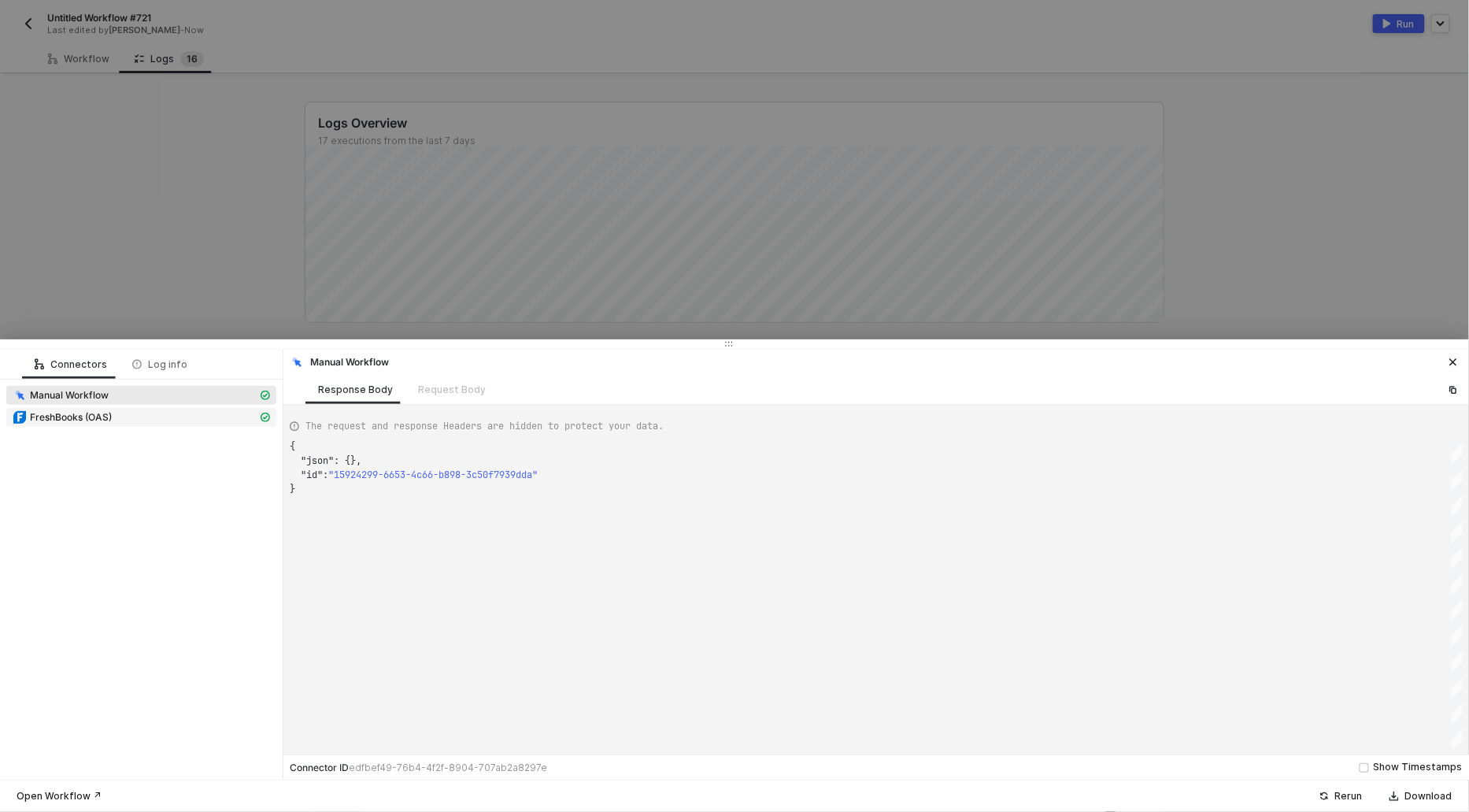
click at [139, 416] on div "FreshBooks (OAS)" at bounding box center [135, 417] width 245 height 15
type textarea "{ "json": { "response": { "result": { "tax": { "accounting_systemid": "wg2lZg",…"
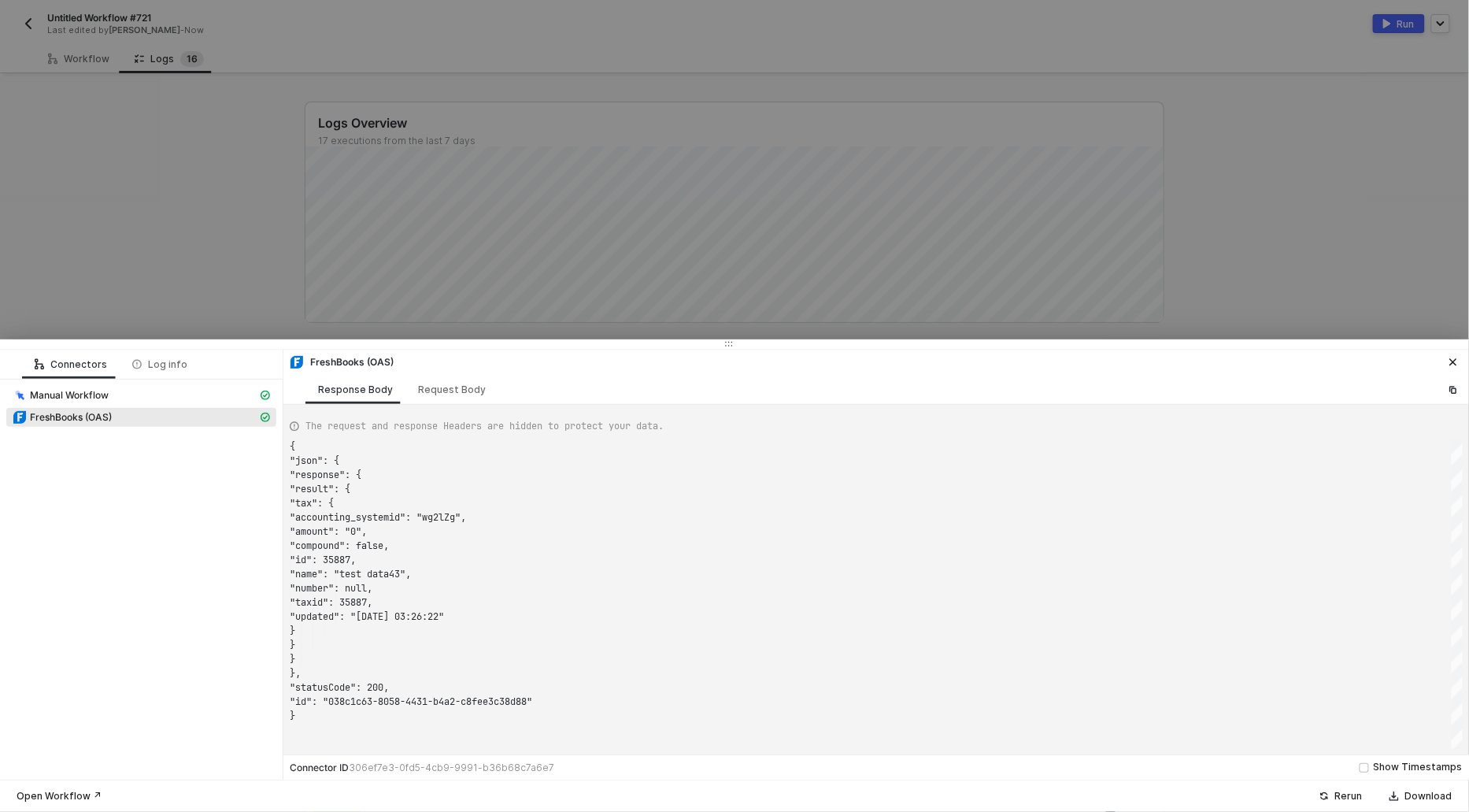
scroll to position [141, 0]
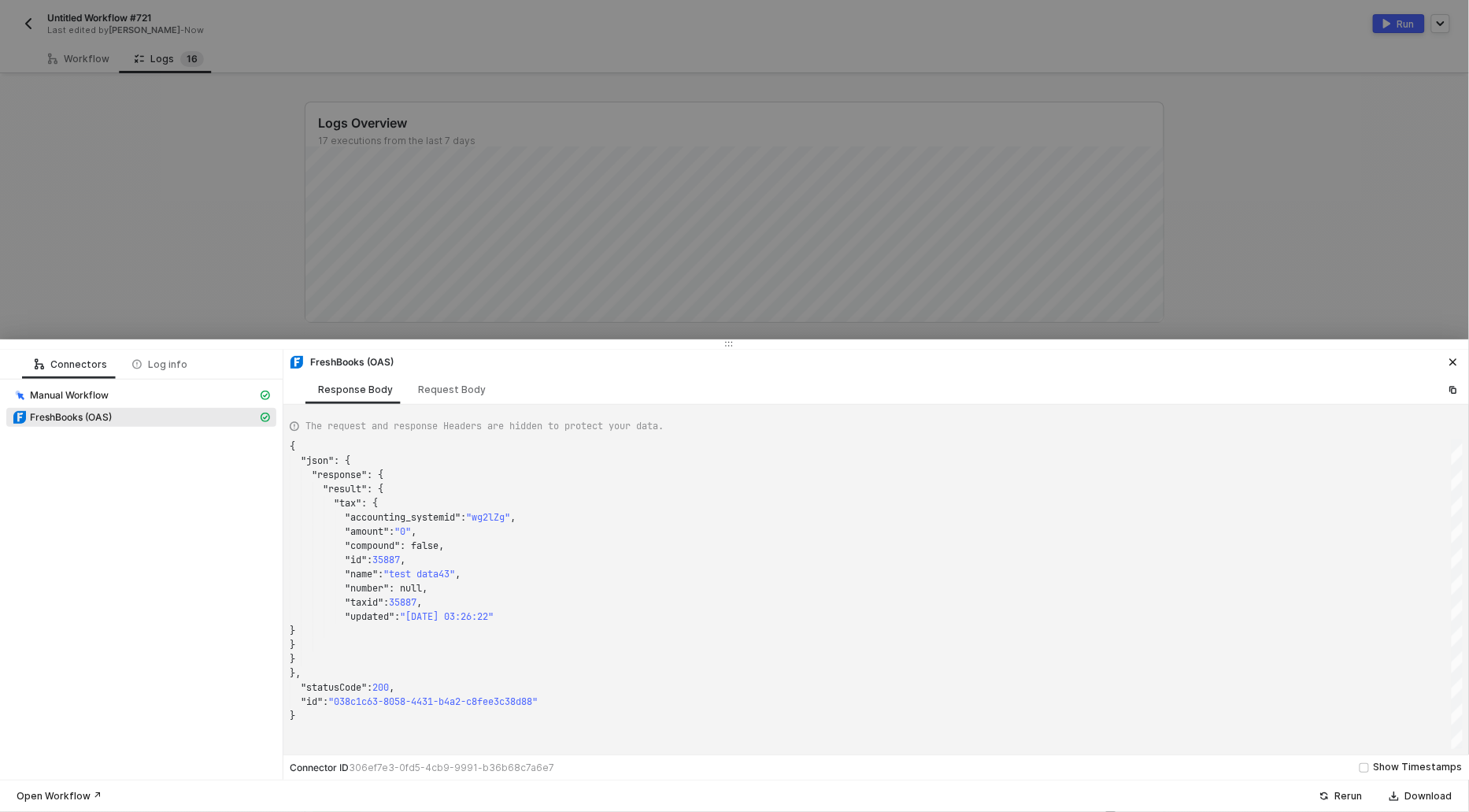
click at [187, 235] on div at bounding box center [734, 406] width 1469 height 812
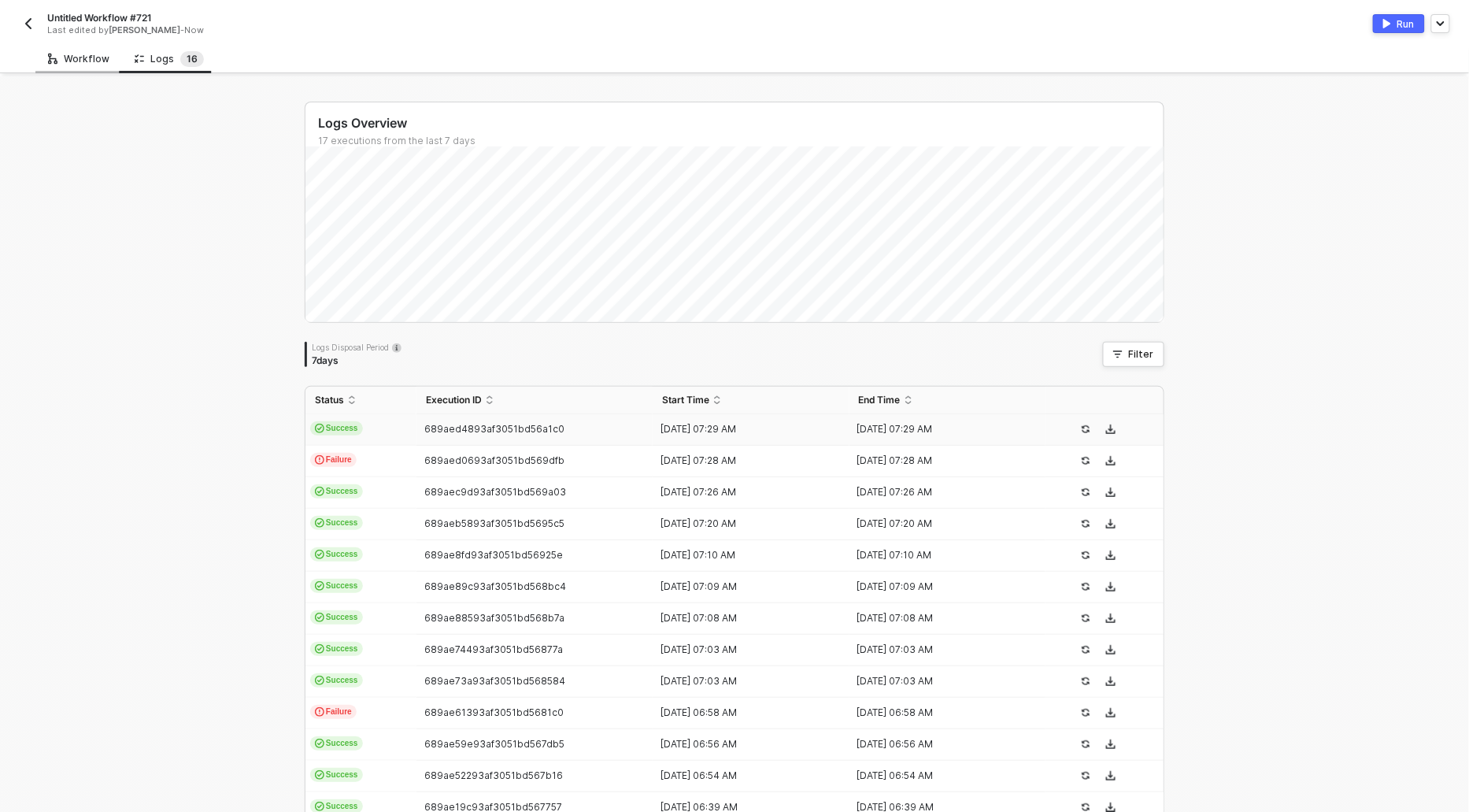
click at [84, 61] on div "Workflow" at bounding box center [78, 59] width 61 height 13
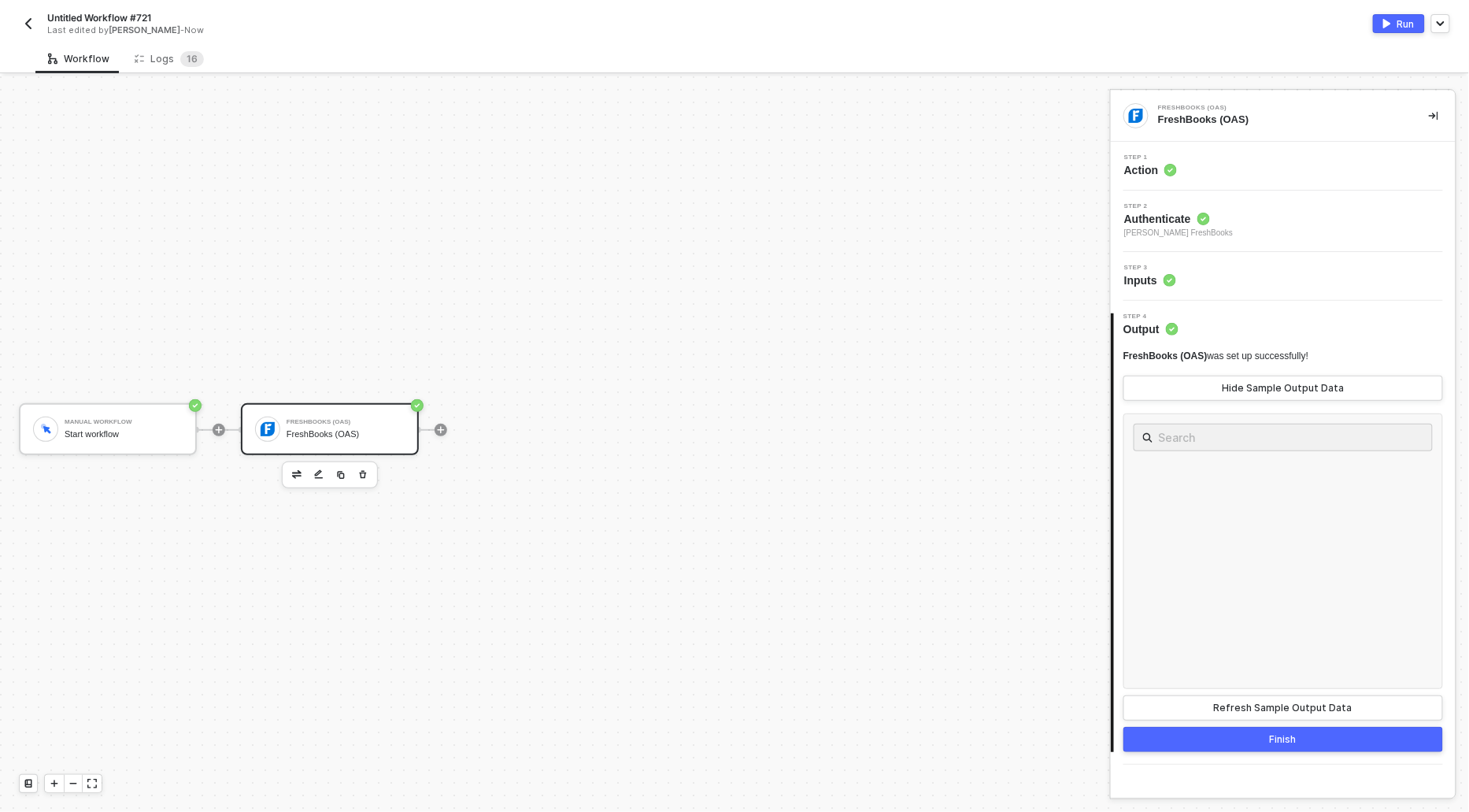
click at [1162, 171] on span "Action" at bounding box center [1151, 170] width 53 height 15
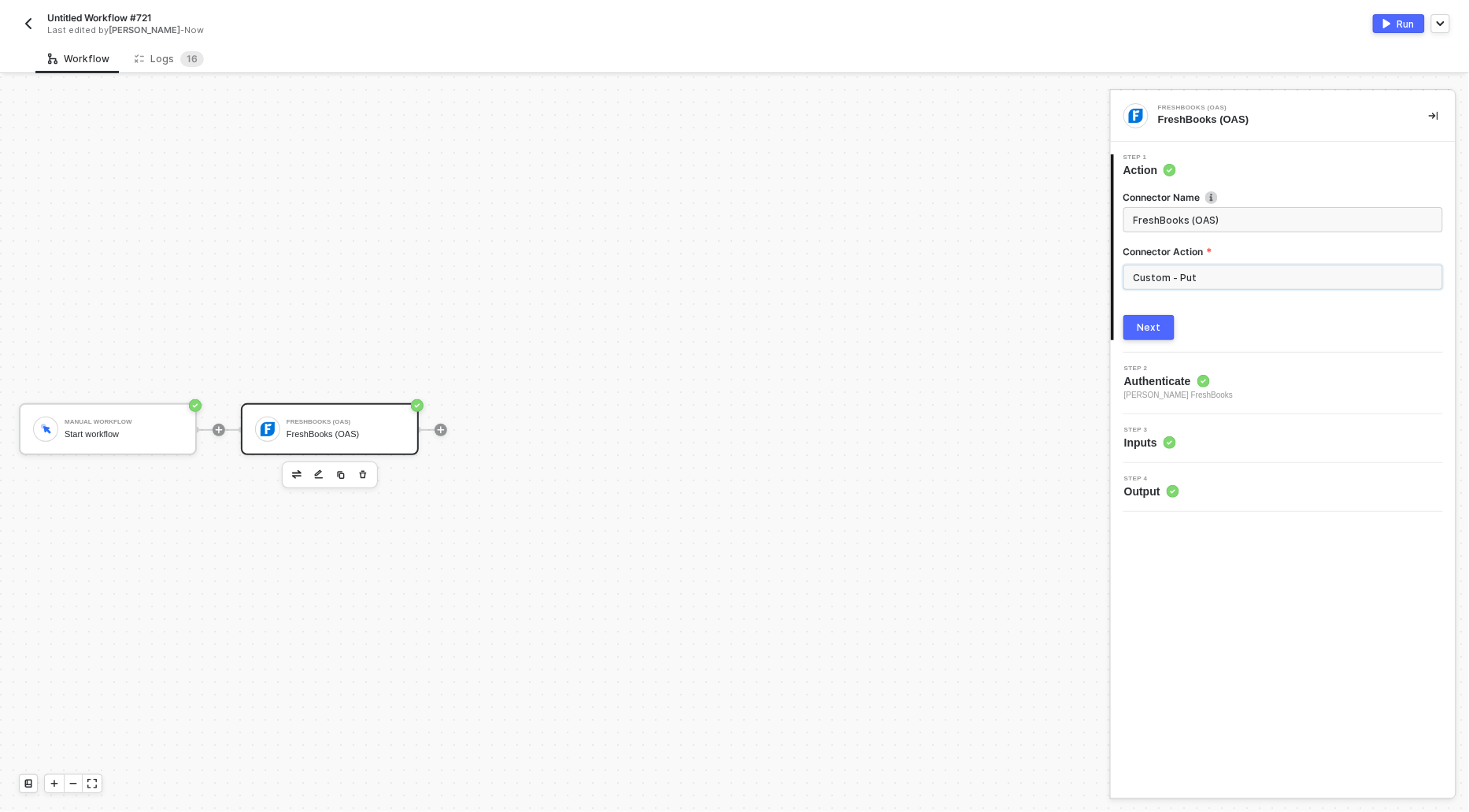
click at [1246, 274] on input "Custom - Put" at bounding box center [1283, 277] width 320 height 26
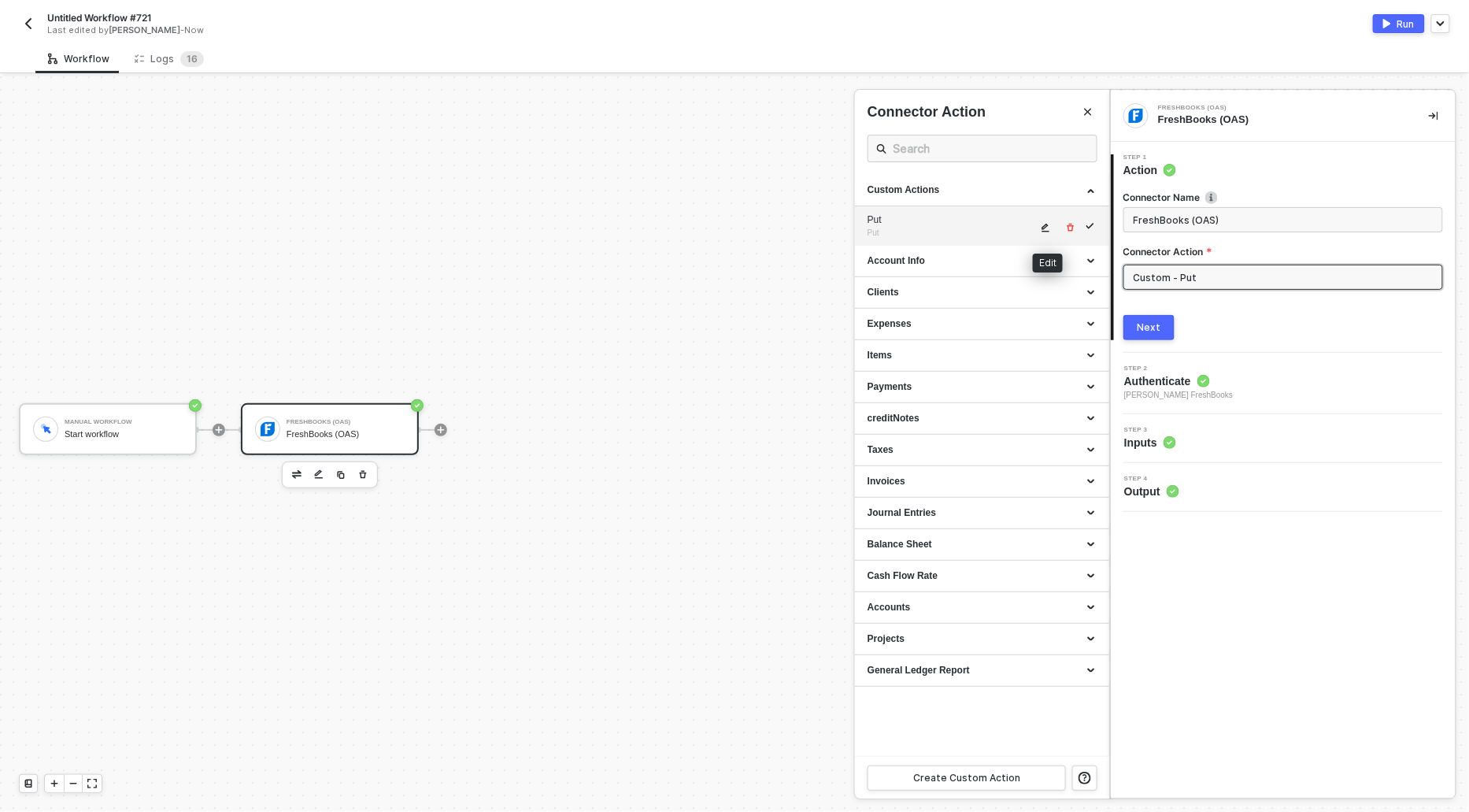
click at [1043, 222] on icon "icon-edit" at bounding box center [1045, 227] width 9 height 9
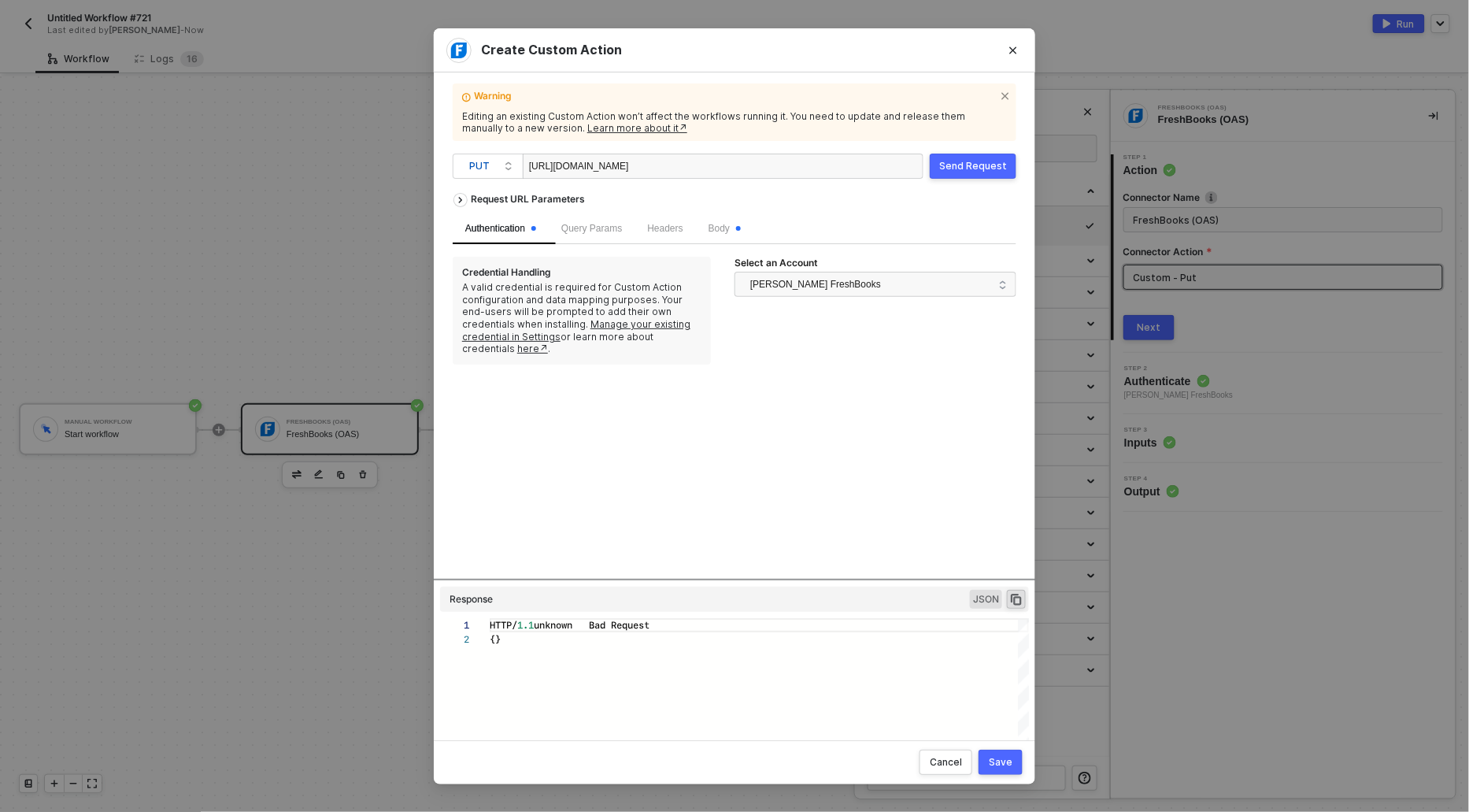
scroll to position [0, 0]
click at [1015, 50] on icon "Close" at bounding box center [1013, 50] width 9 height 9
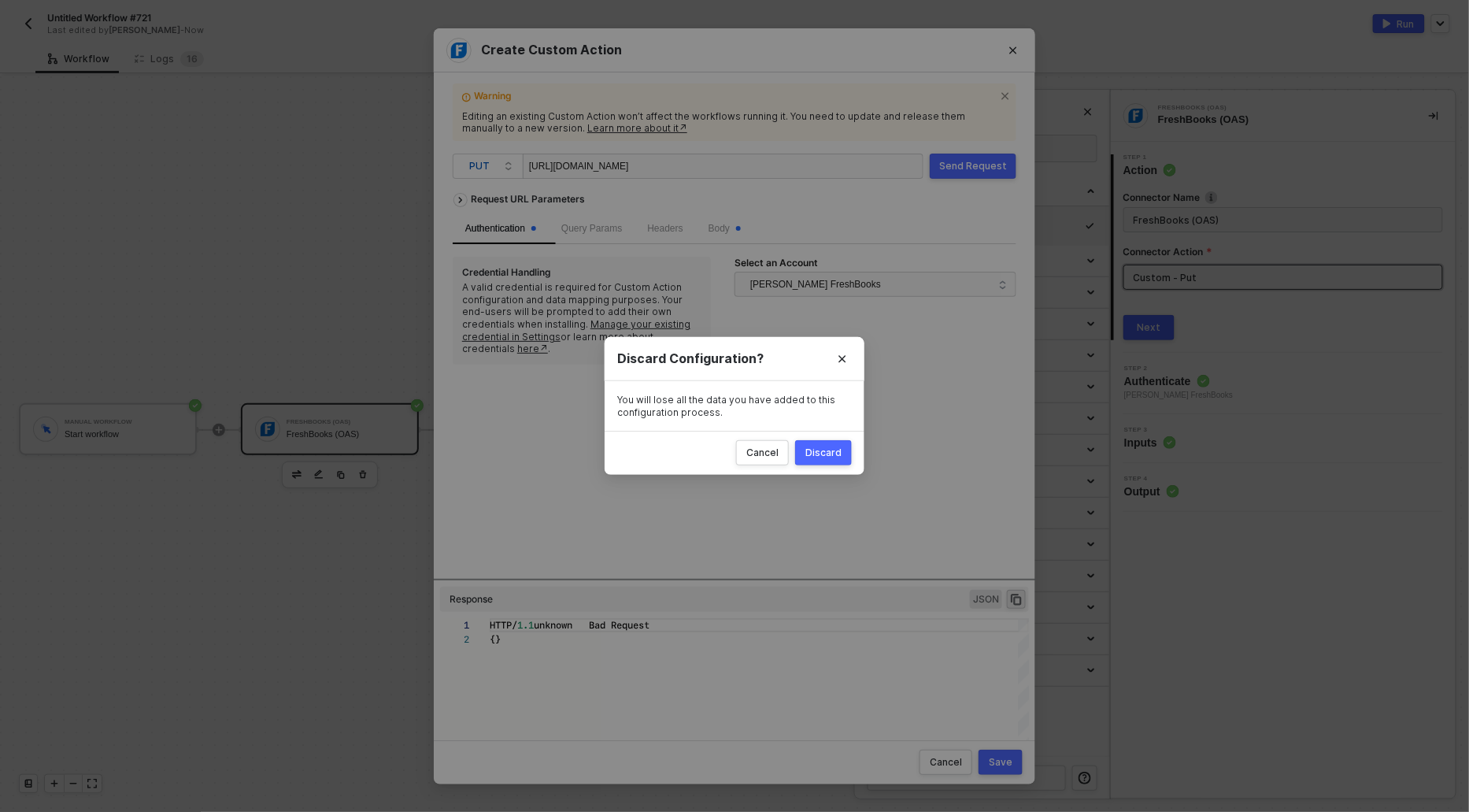
click at [814, 448] on div "Discard" at bounding box center [824, 453] width 36 height 13
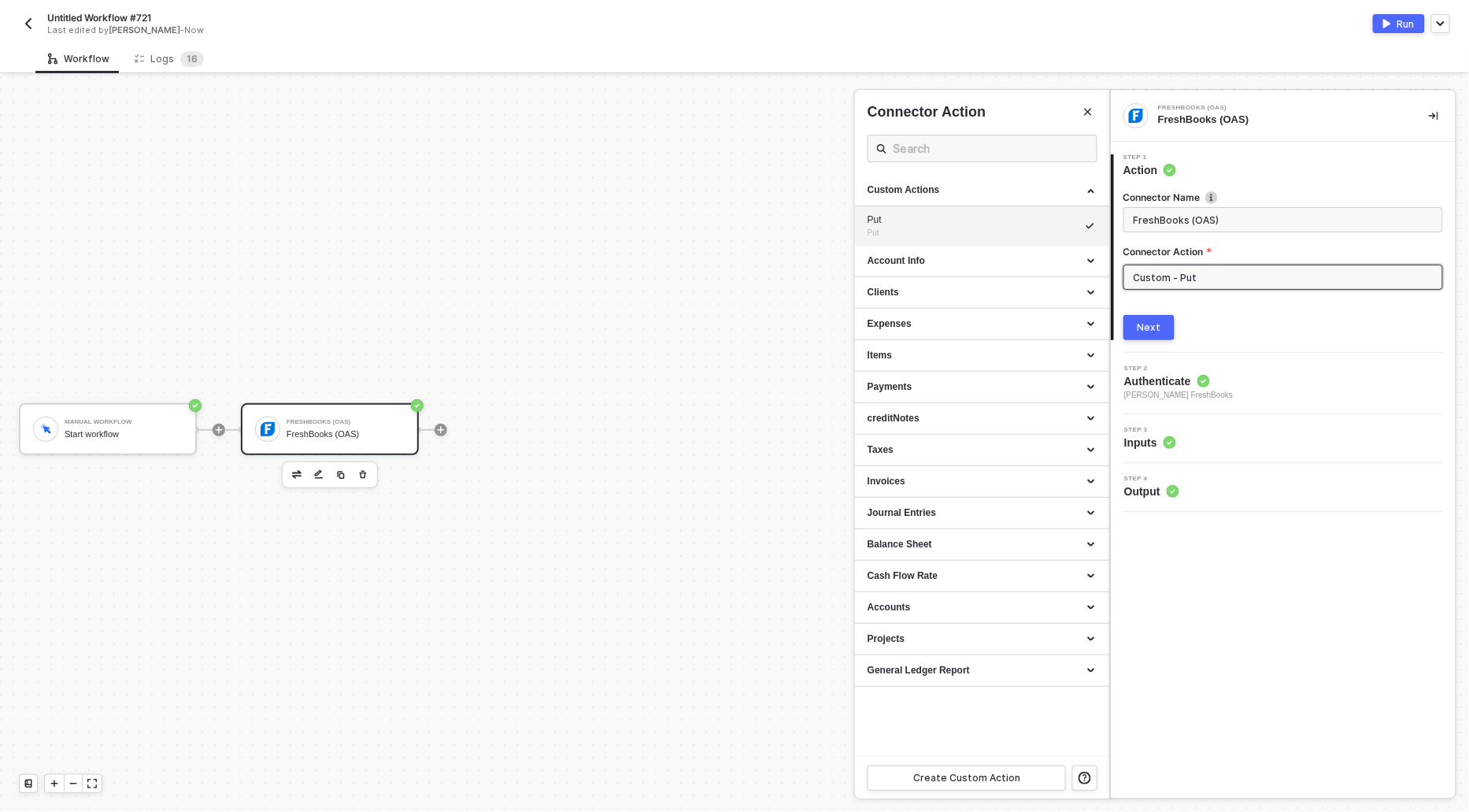
click at [843, 246] on div at bounding box center [734, 444] width 1469 height 735
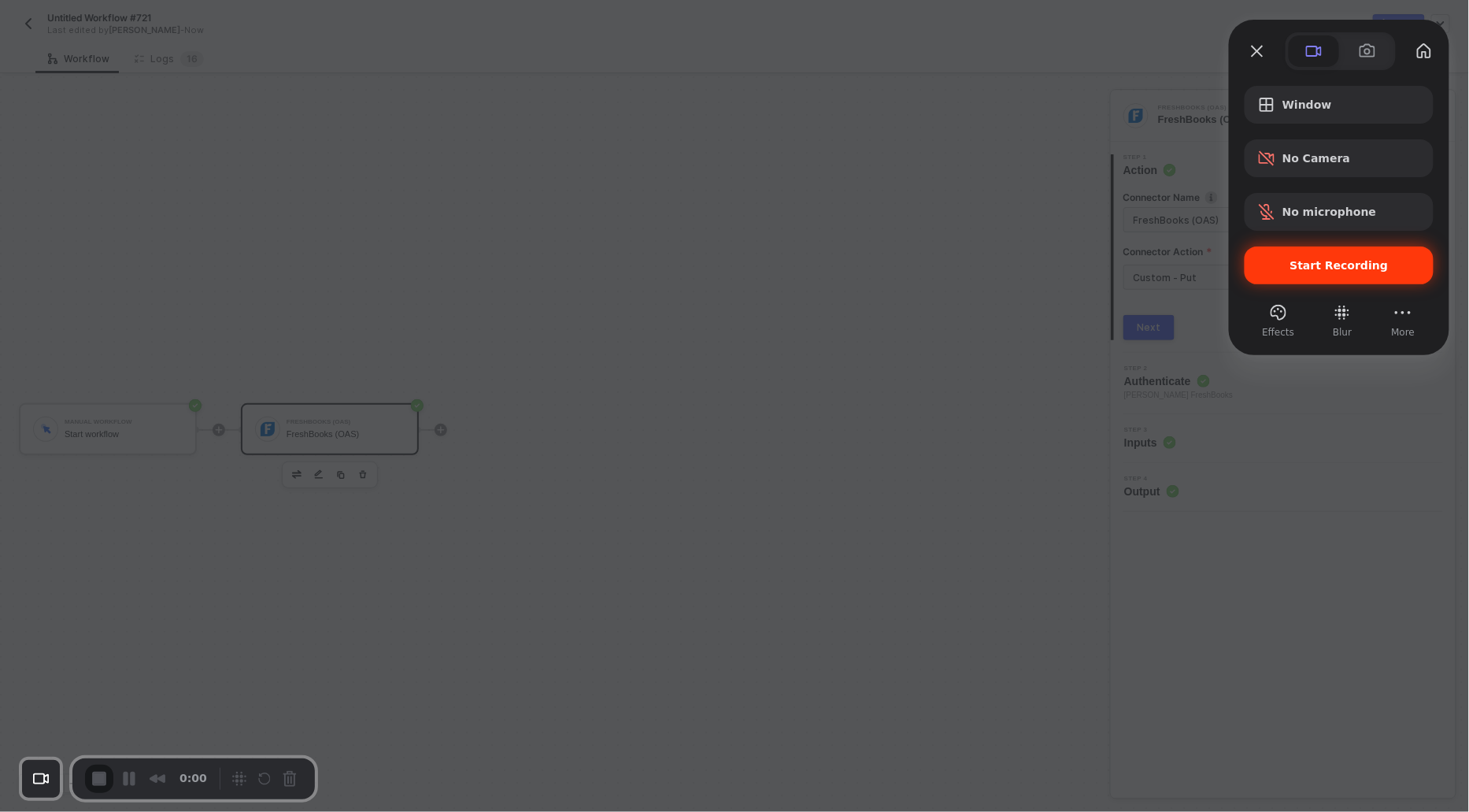
click at [1306, 267] on span "Start Recording" at bounding box center [1340, 265] width 98 height 13
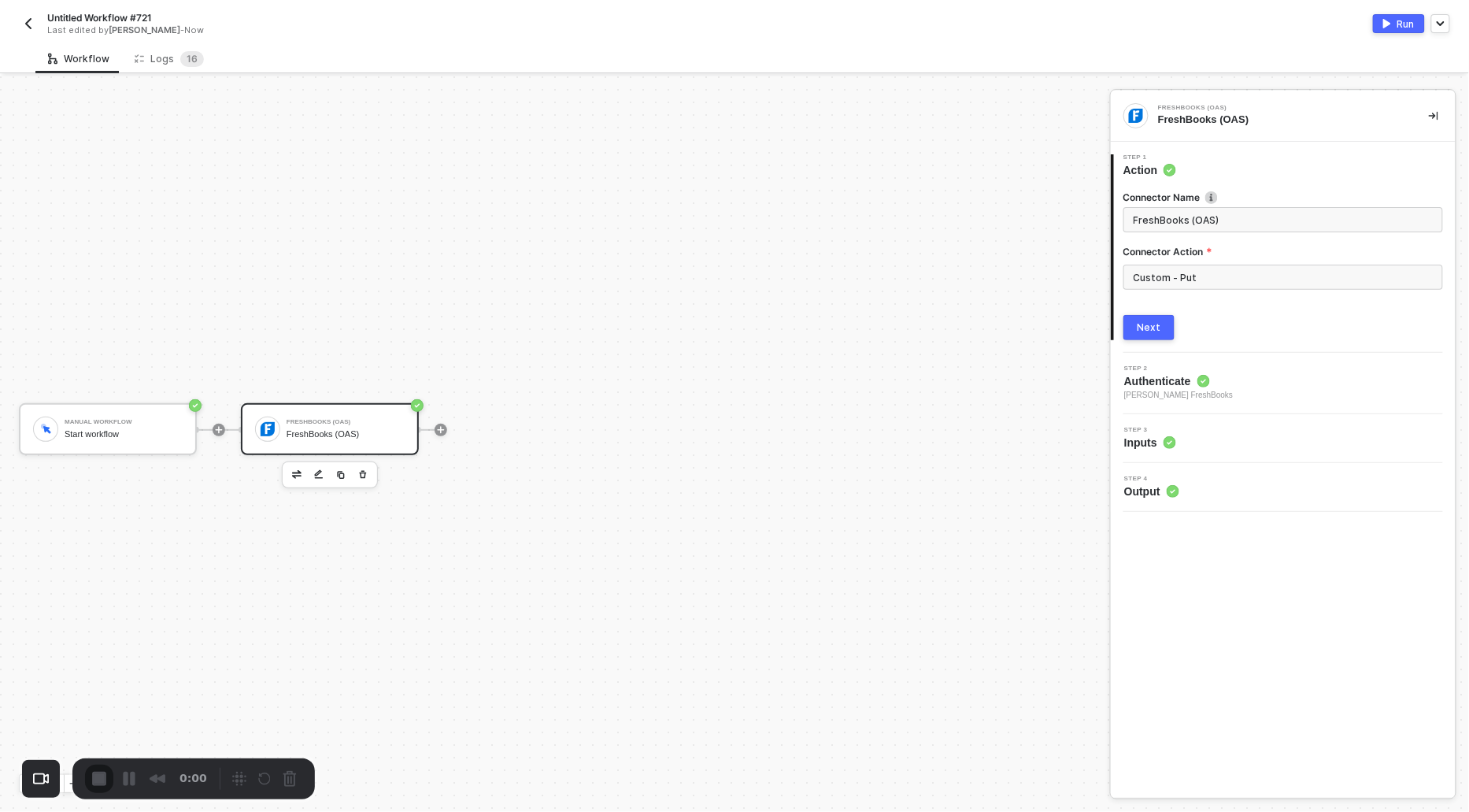
click at [1248, 276] on input "Custom - Put" at bounding box center [1283, 277] width 320 height 26
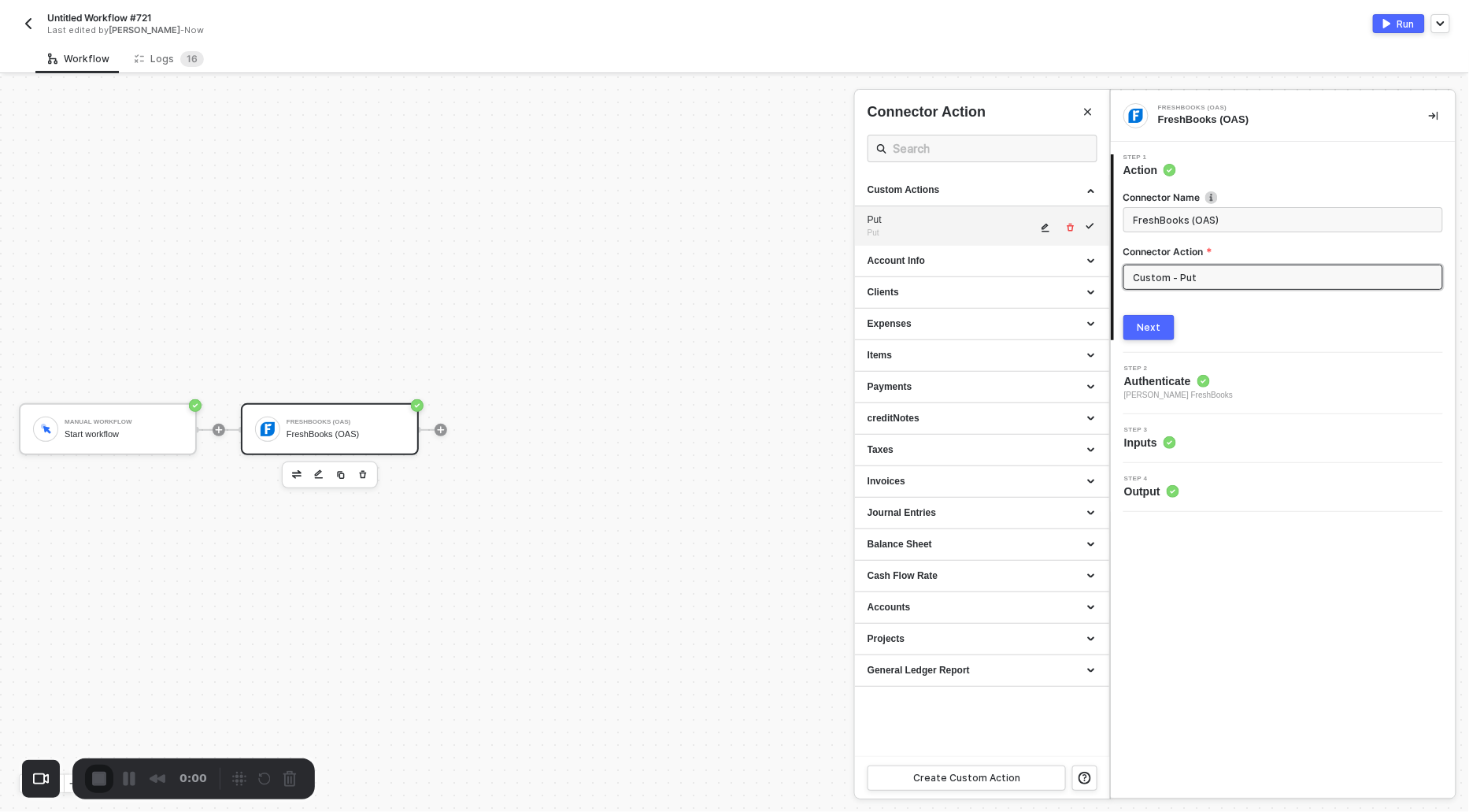
click at [1041, 229] on button "button" at bounding box center [1046, 227] width 19 height 19
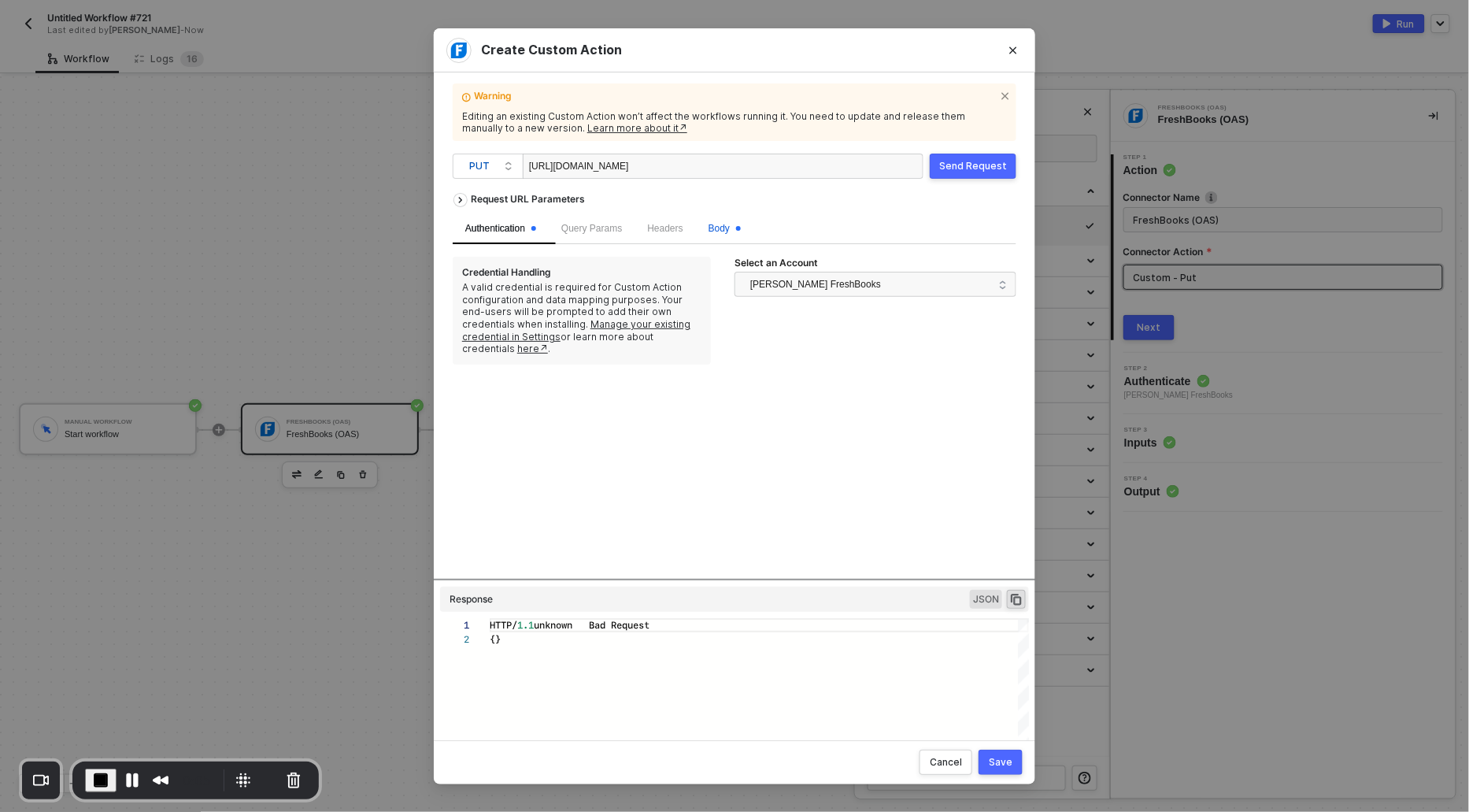
click at [731, 231] on span "Body" at bounding box center [724, 228] width 32 height 11
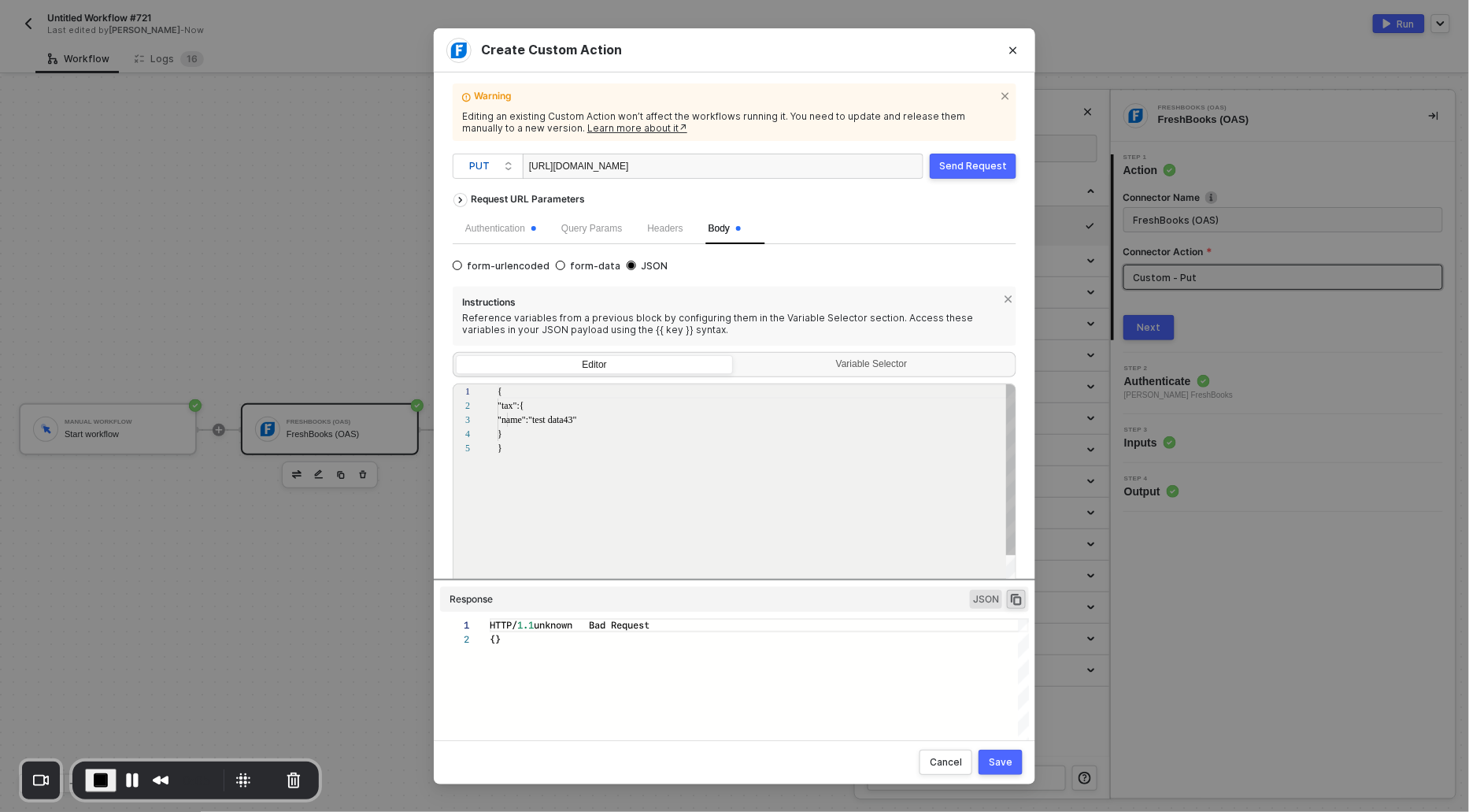
scroll to position [57, 0]
type textarea "{ "tax":{ "name":"test data433" } }"
click at [1001, 762] on div "Save" at bounding box center [1001, 762] width 24 height 13
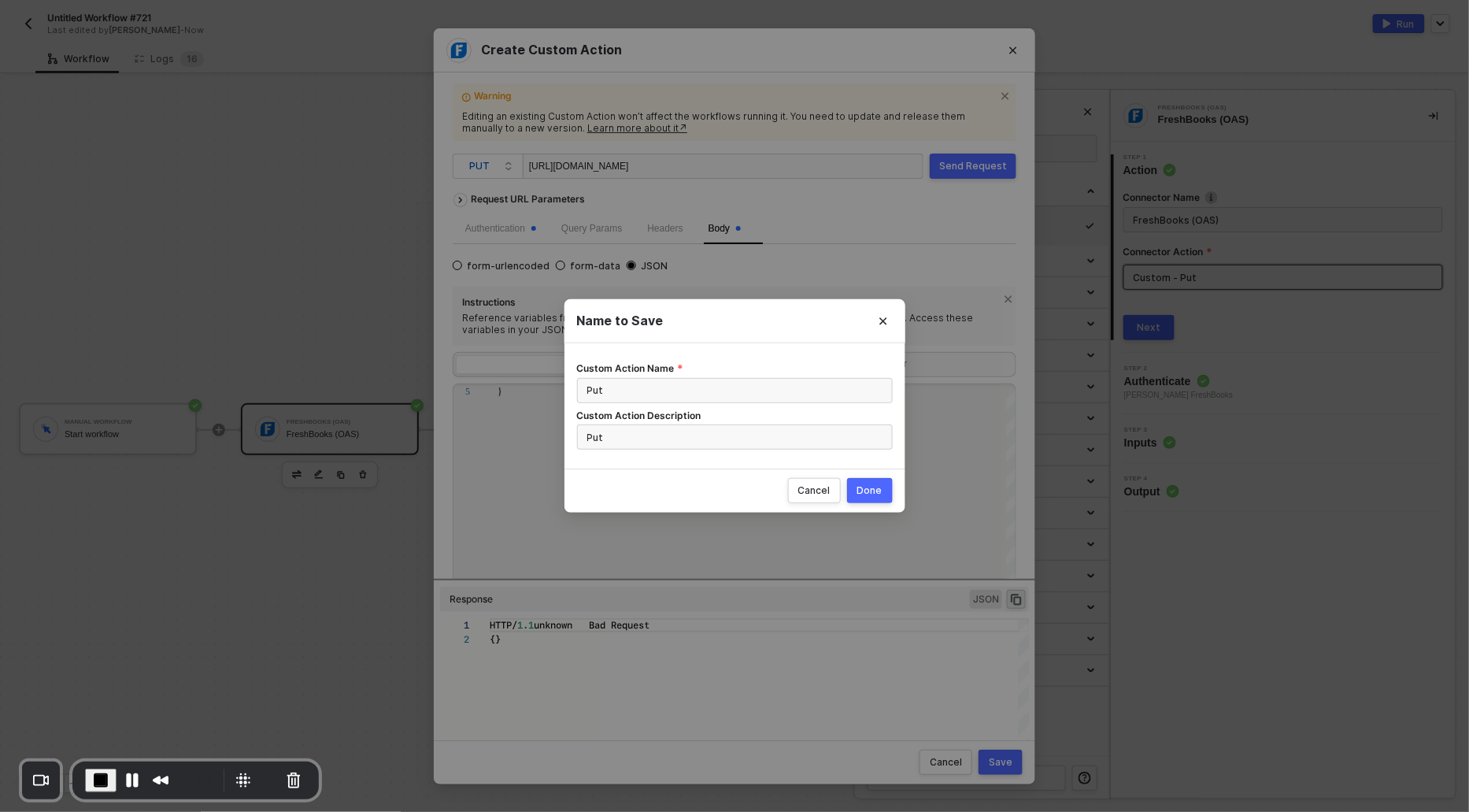
click at [886, 487] on button "Done" at bounding box center [870, 490] width 46 height 26
radio input "true"
radio input "false"
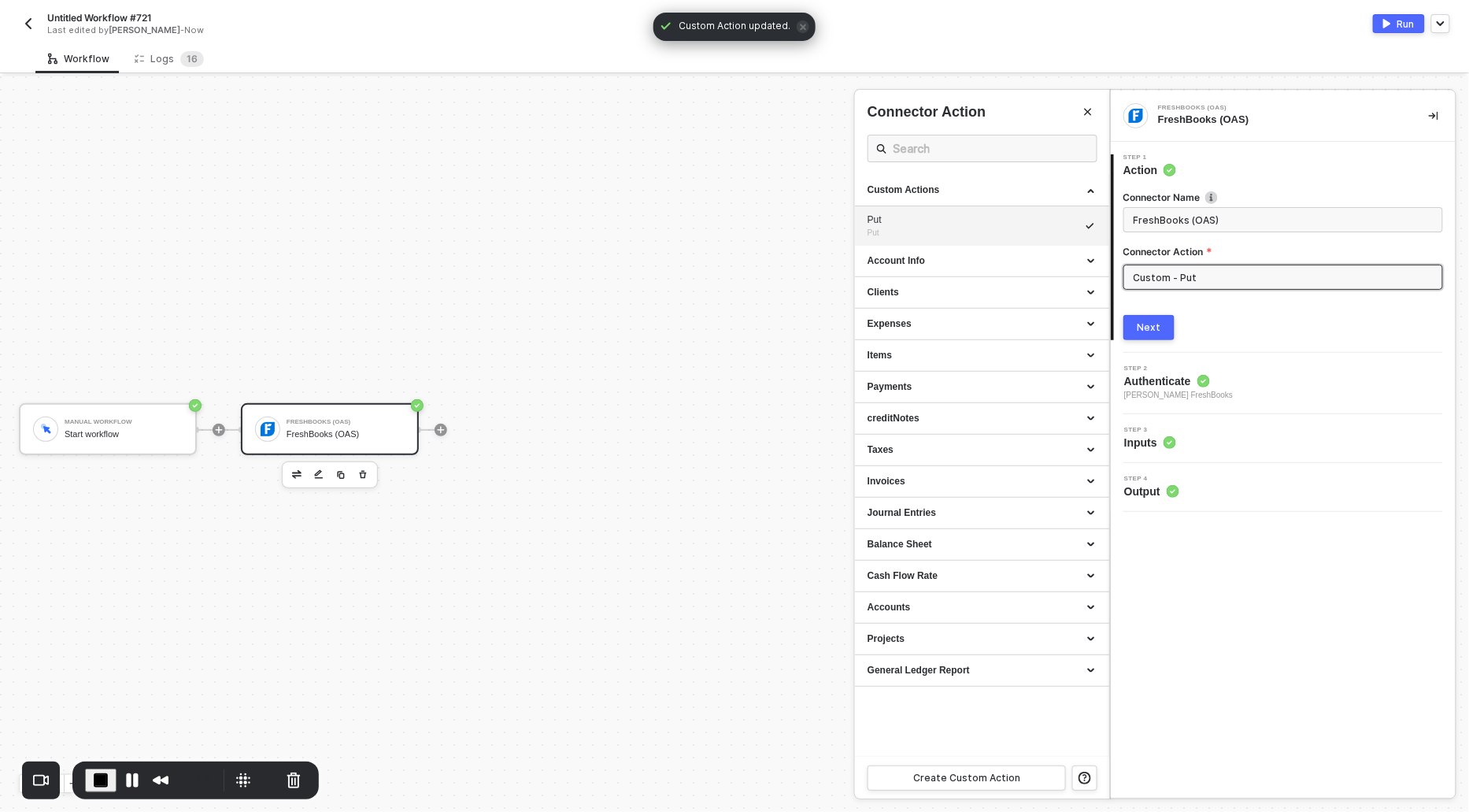
click at [1144, 318] on button "Next" at bounding box center [1149, 328] width 51 height 26
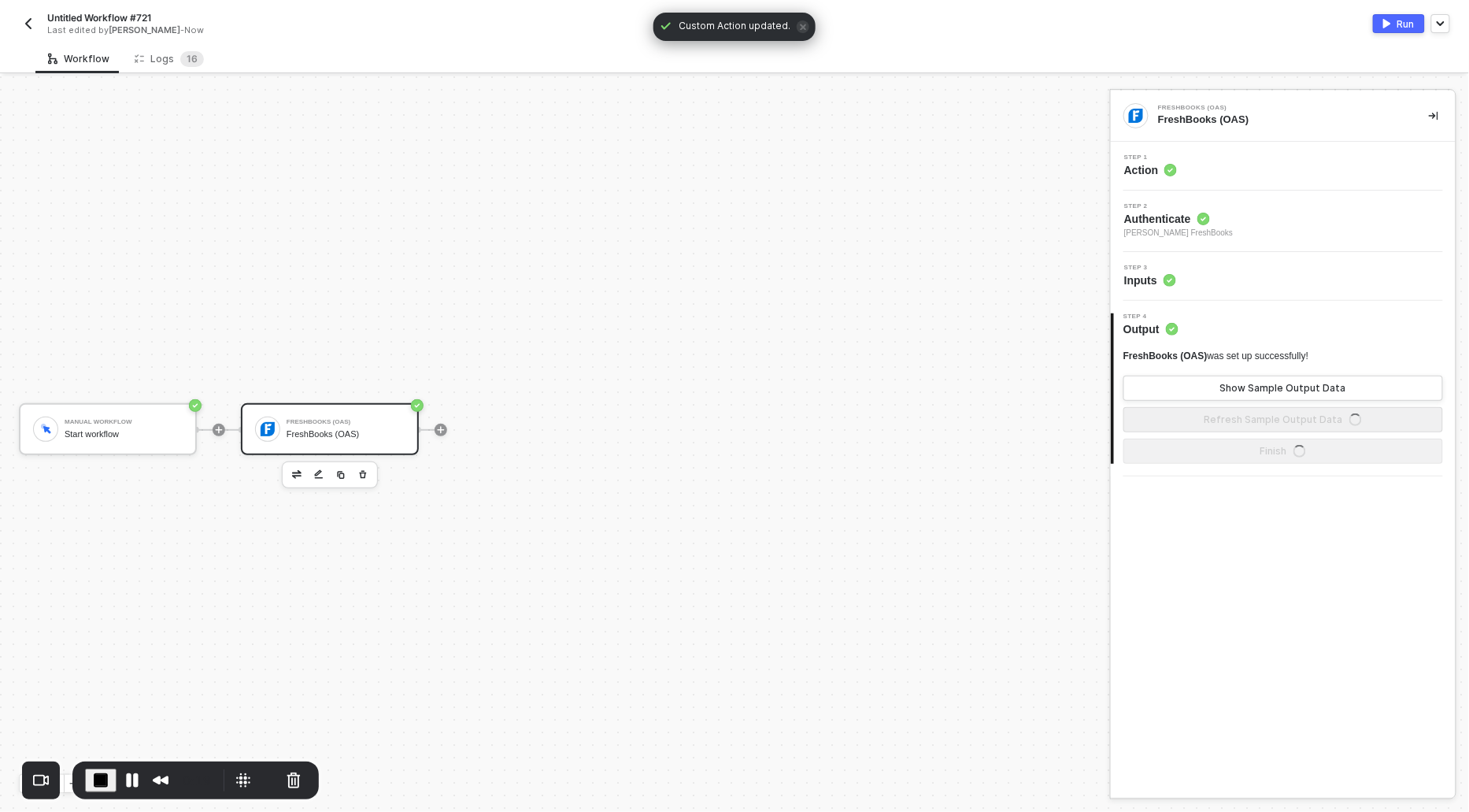
click at [1154, 282] on span "Inputs" at bounding box center [1150, 280] width 52 height 15
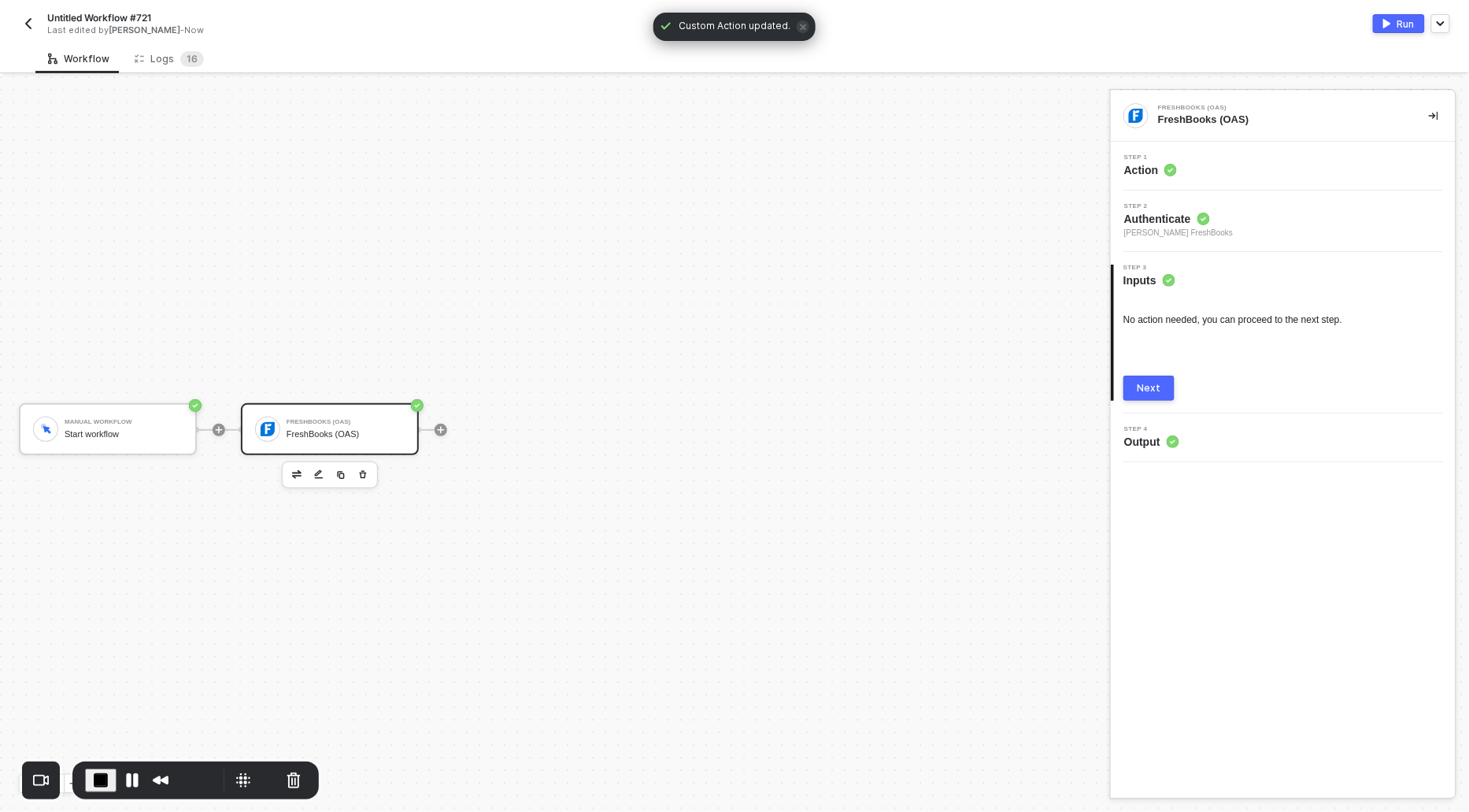
click at [1156, 387] on div "Next" at bounding box center [1149, 388] width 24 height 13
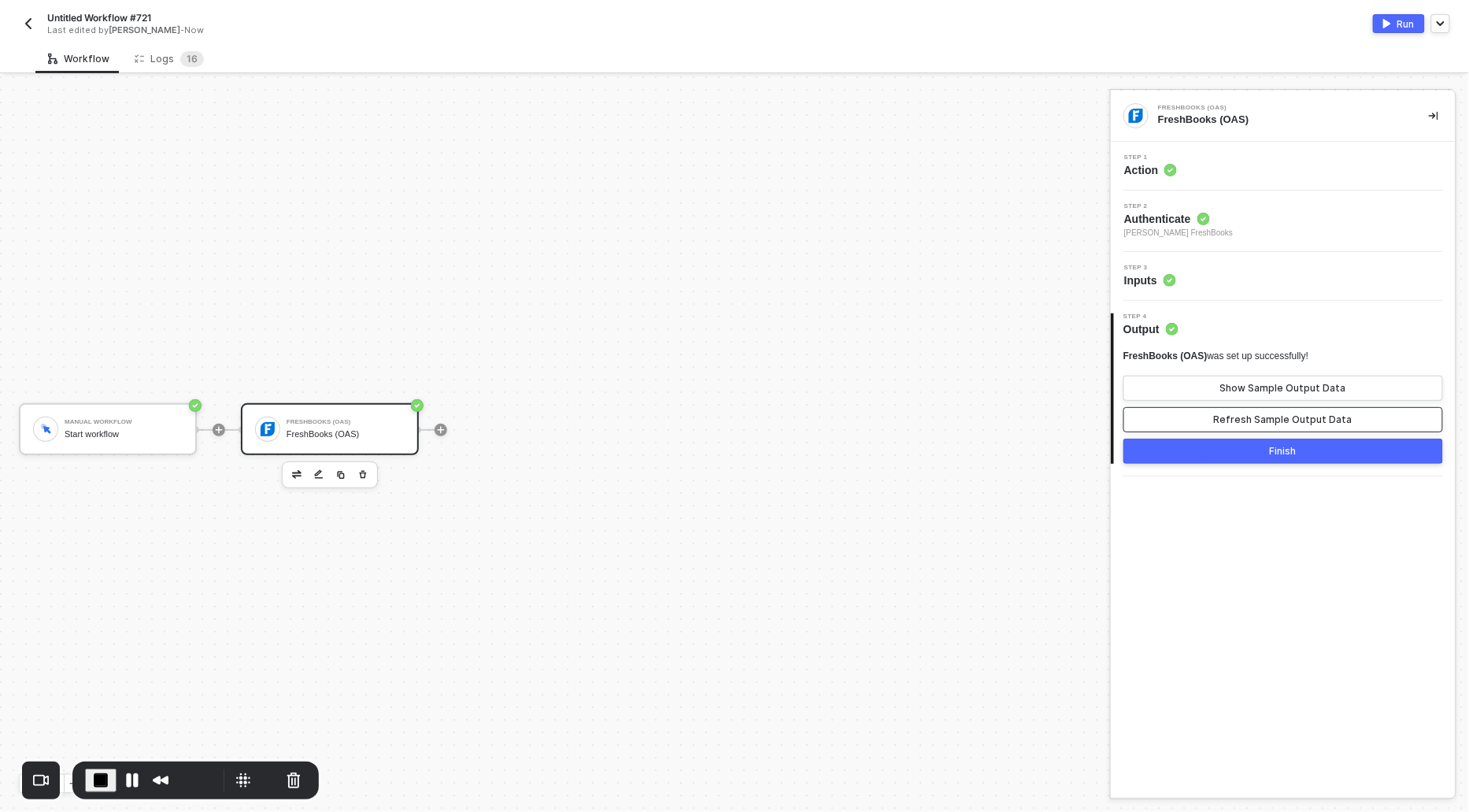
click at [1229, 411] on button "Refresh Sample Output Data" at bounding box center [1283, 420] width 320 height 26
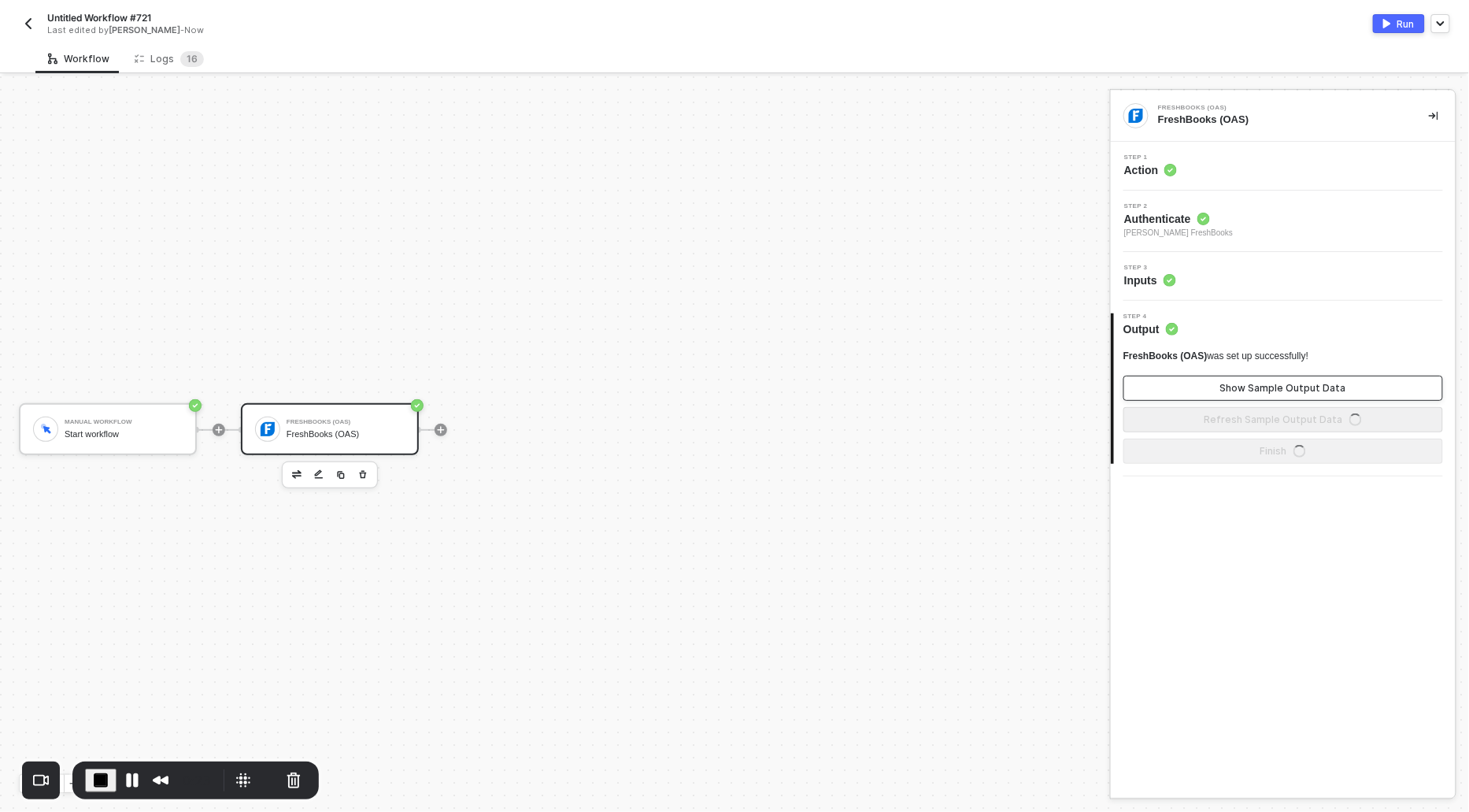
click at [1228, 385] on div "Show Sample Output Data" at bounding box center [1283, 388] width 126 height 13
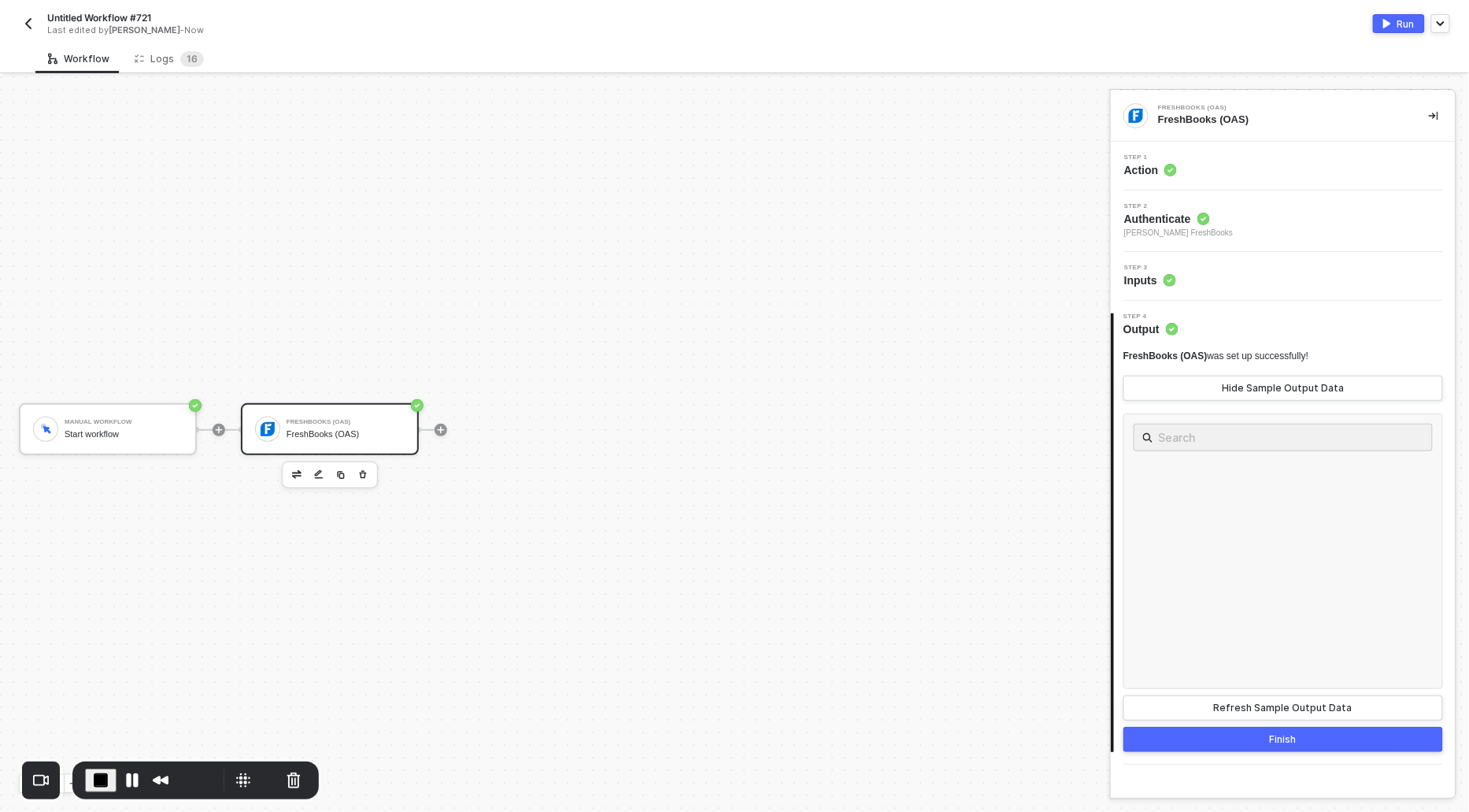
click at [1401, 20] on div "Run" at bounding box center [1405, 24] width 17 height 14
click at [129, 775] on button "Pause Recording" at bounding box center [132, 780] width 26 height 26
click at [165, 65] on div "Logs 1 6" at bounding box center [170, 58] width 69 height 15
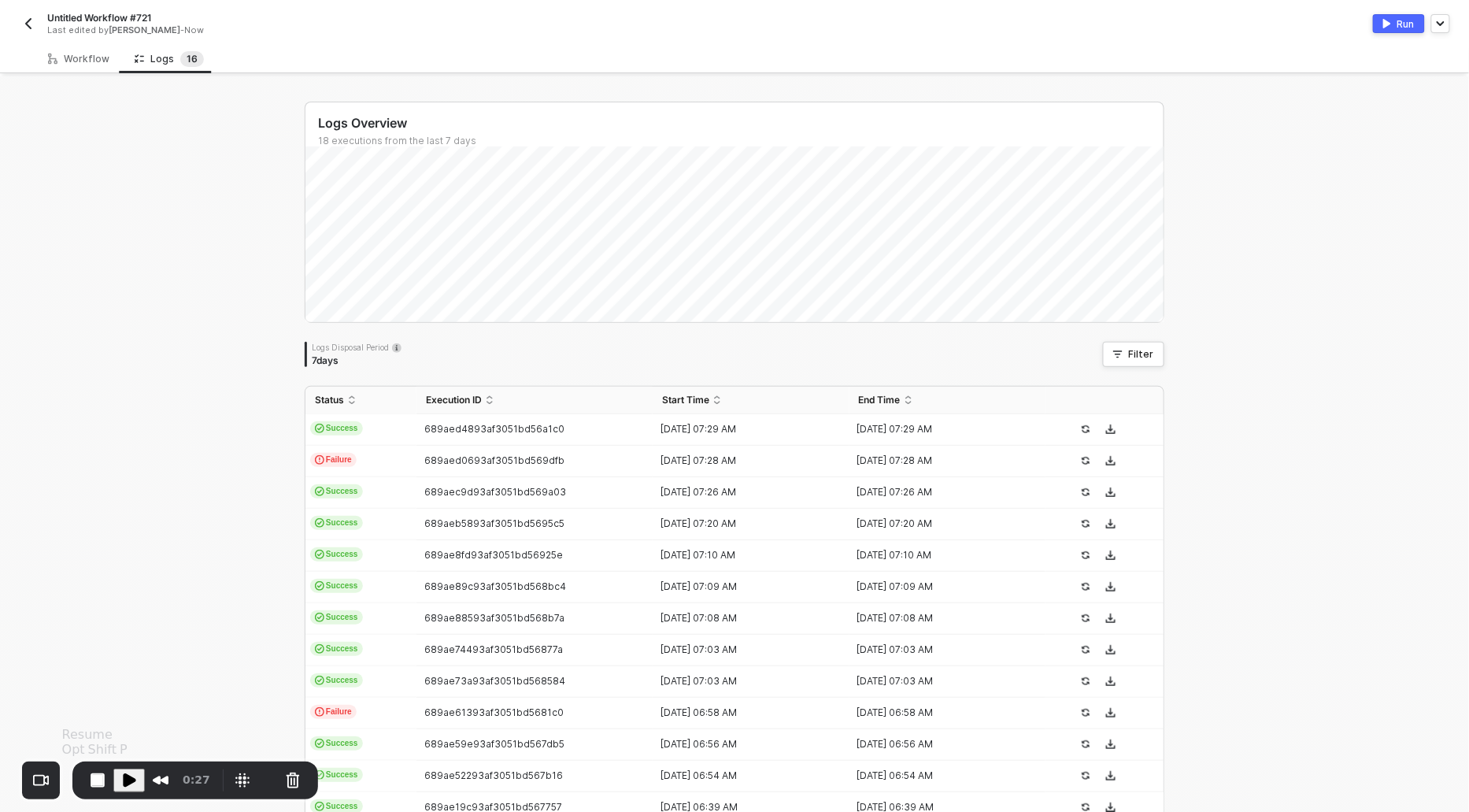
click at [122, 784] on span "Play Recording" at bounding box center [128, 780] width 19 height 19
click at [122, 784] on button "Pause Recording" at bounding box center [132, 780] width 26 height 26
click at [1385, 21] on img "button" at bounding box center [1387, 24] width 8 height 9
click at [67, 67] on div "Workflow" at bounding box center [78, 58] width 87 height 29
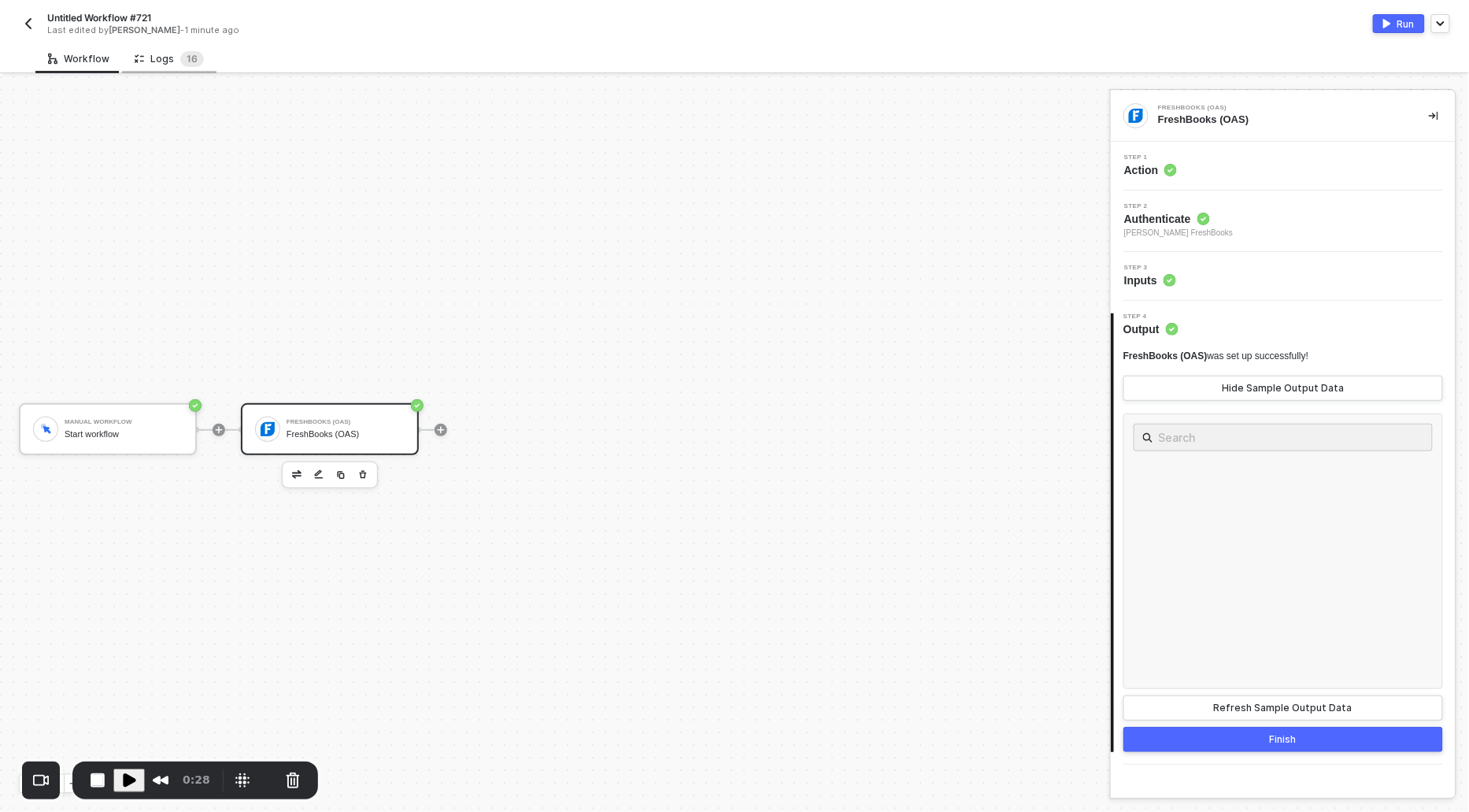
click at [163, 61] on div "Logs 1 6" at bounding box center [170, 58] width 69 height 15
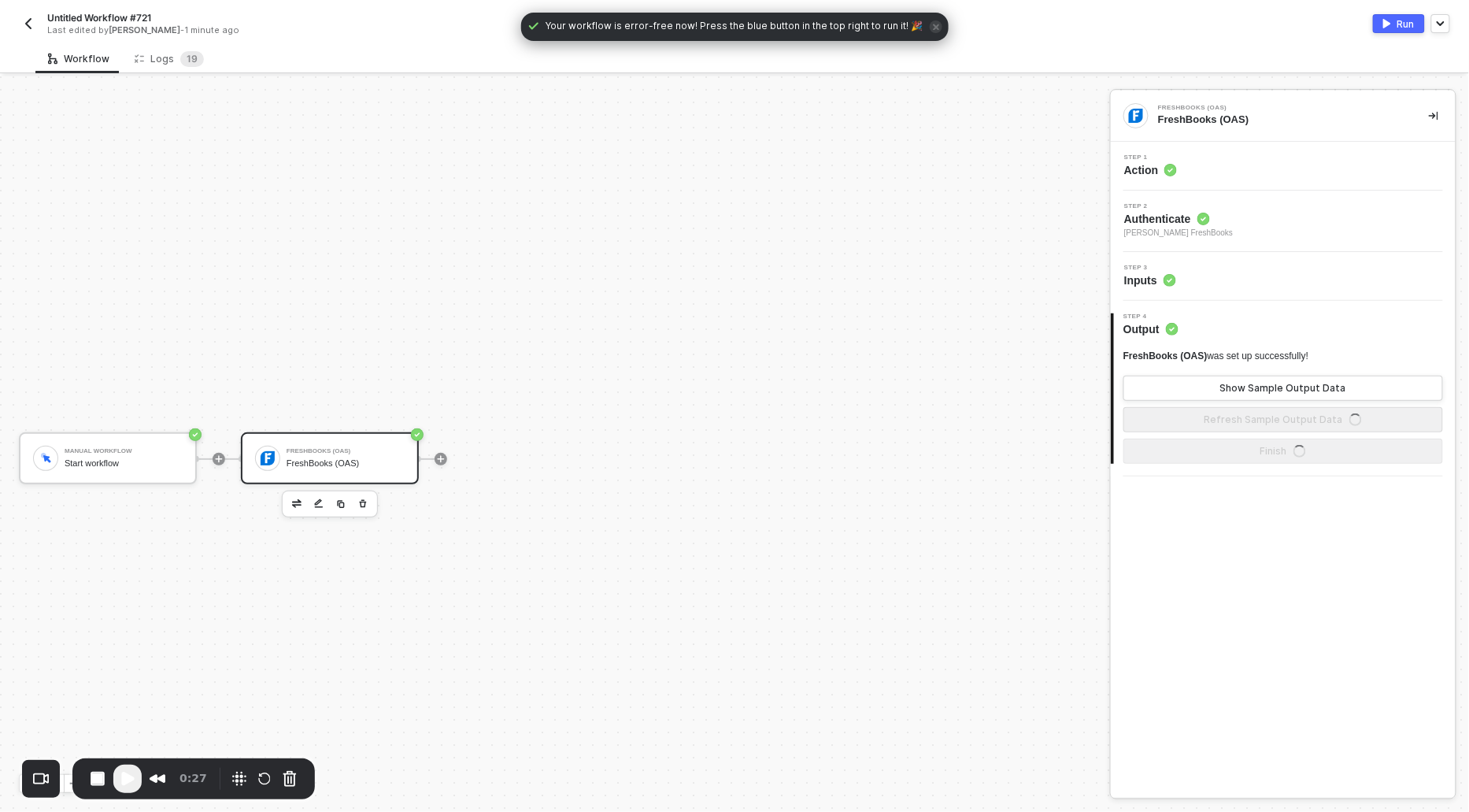
scroll to position [29, 0]
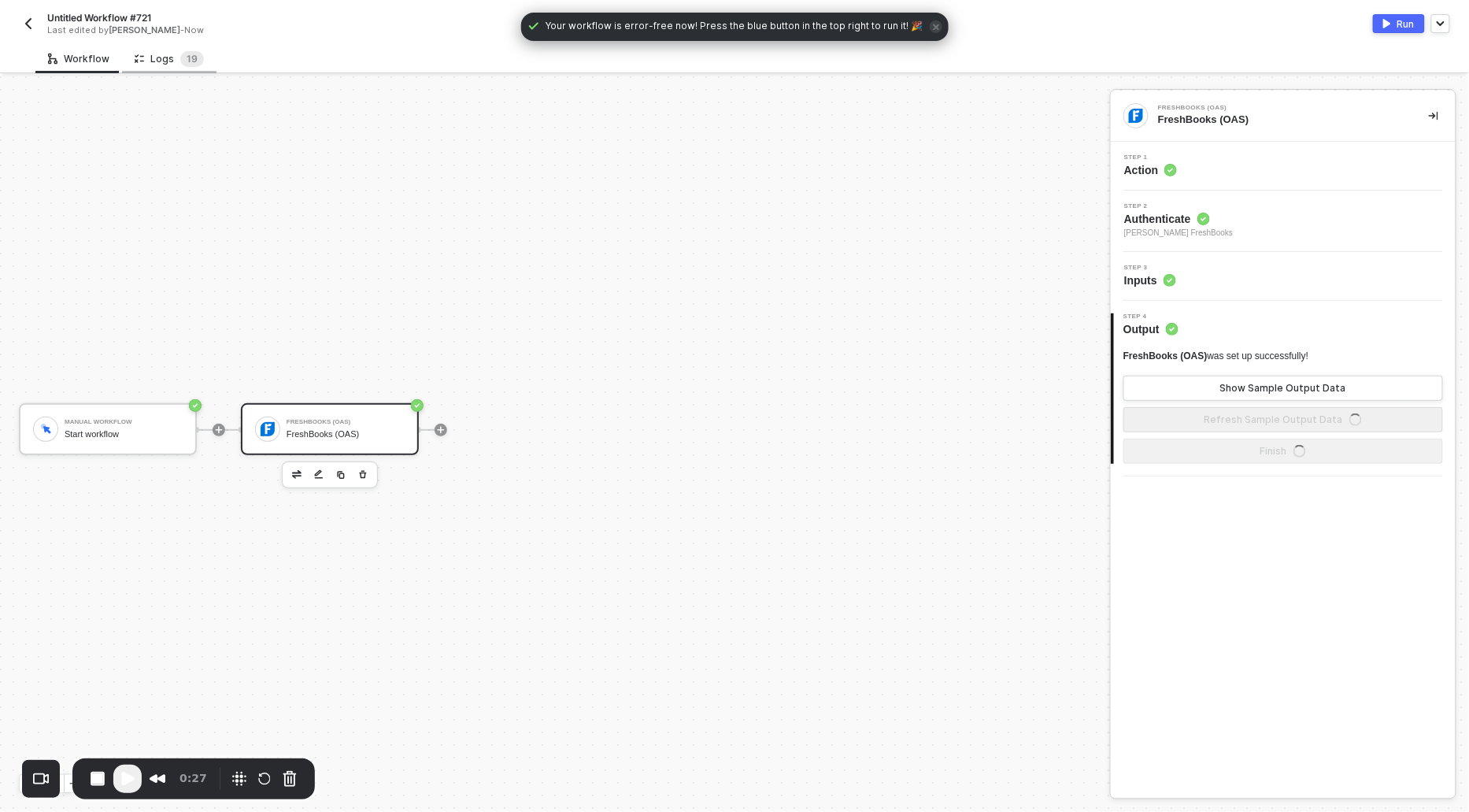
click at [150, 64] on div "Logs 1 9" at bounding box center [170, 58] width 69 height 15
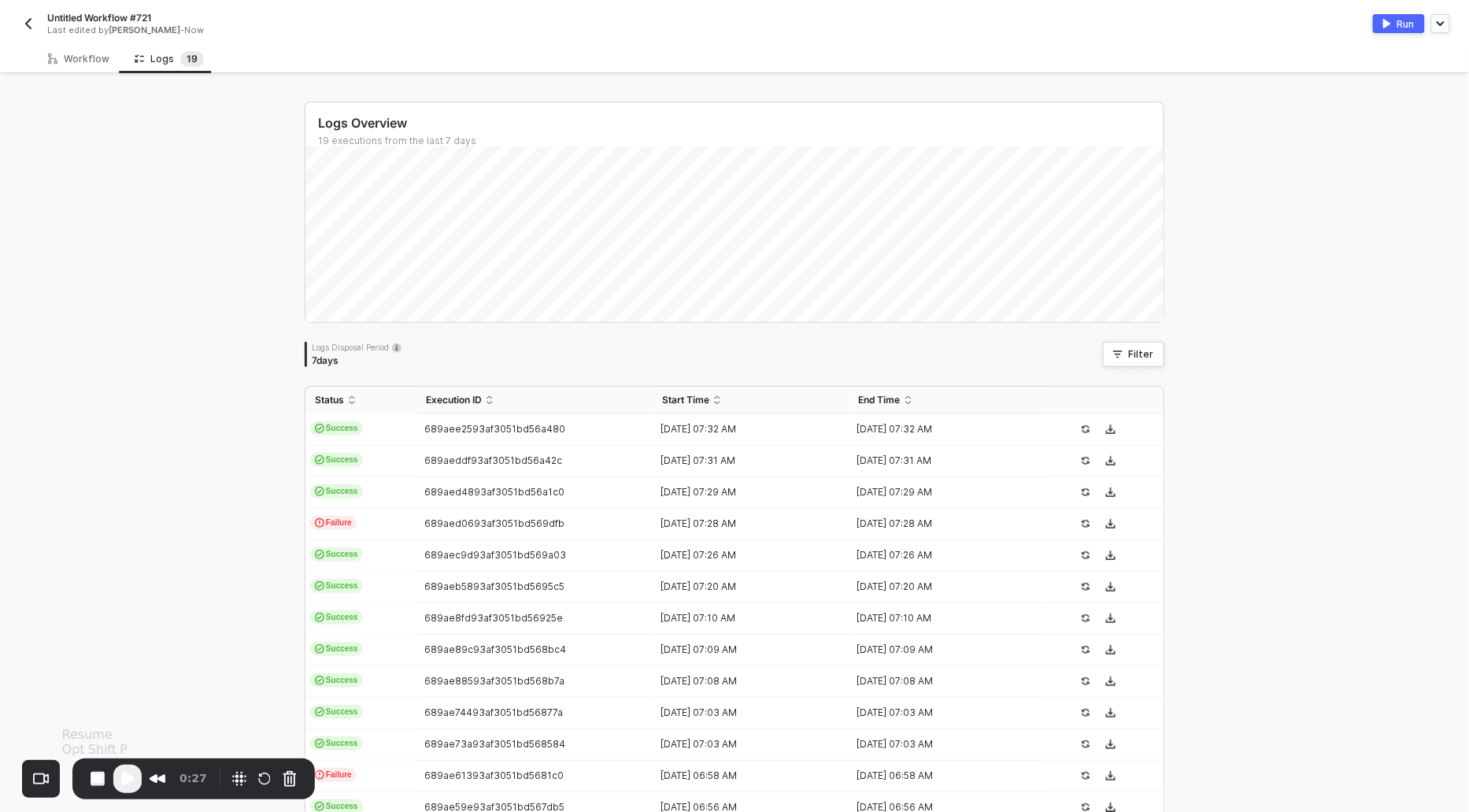
click at [133, 778] on span "Play Recording" at bounding box center [128, 778] width 19 height 19
click at [335, 422] on span "Success" at bounding box center [336, 428] width 53 height 15
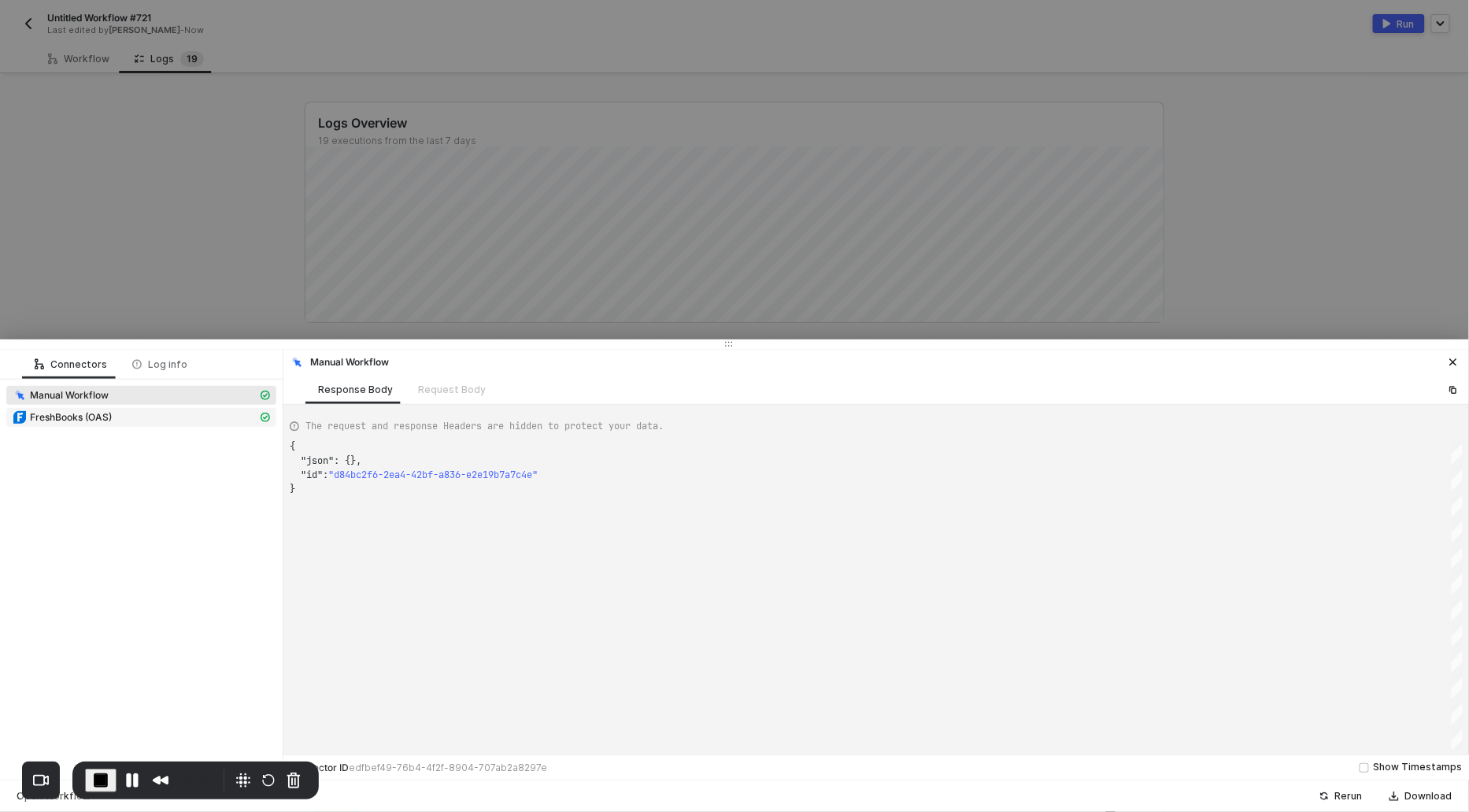
click at [94, 414] on span "FreshBooks (OAS)" at bounding box center [71, 417] width 82 height 13
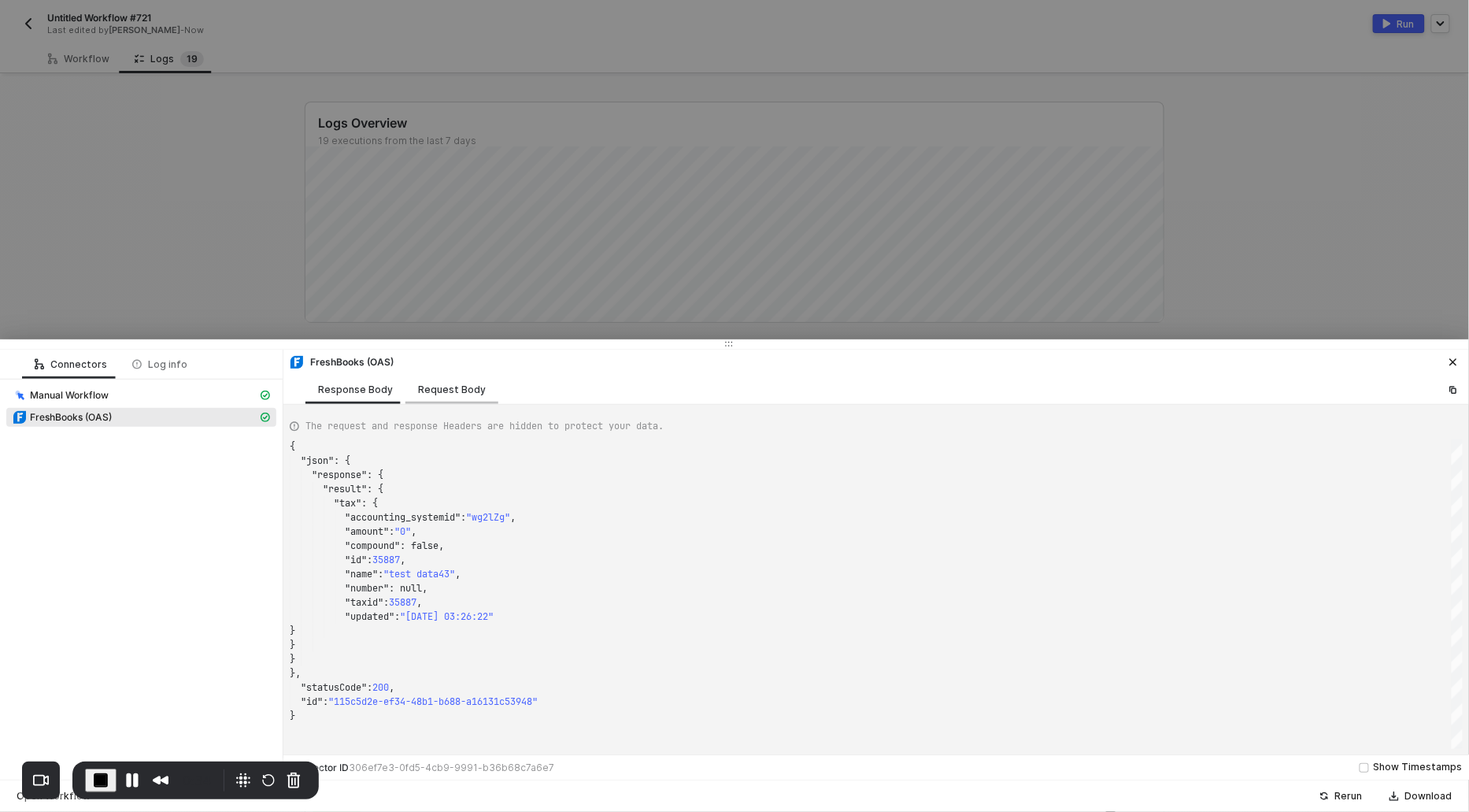
click at [457, 388] on div "Request Body" at bounding box center [452, 390] width 67 height 13
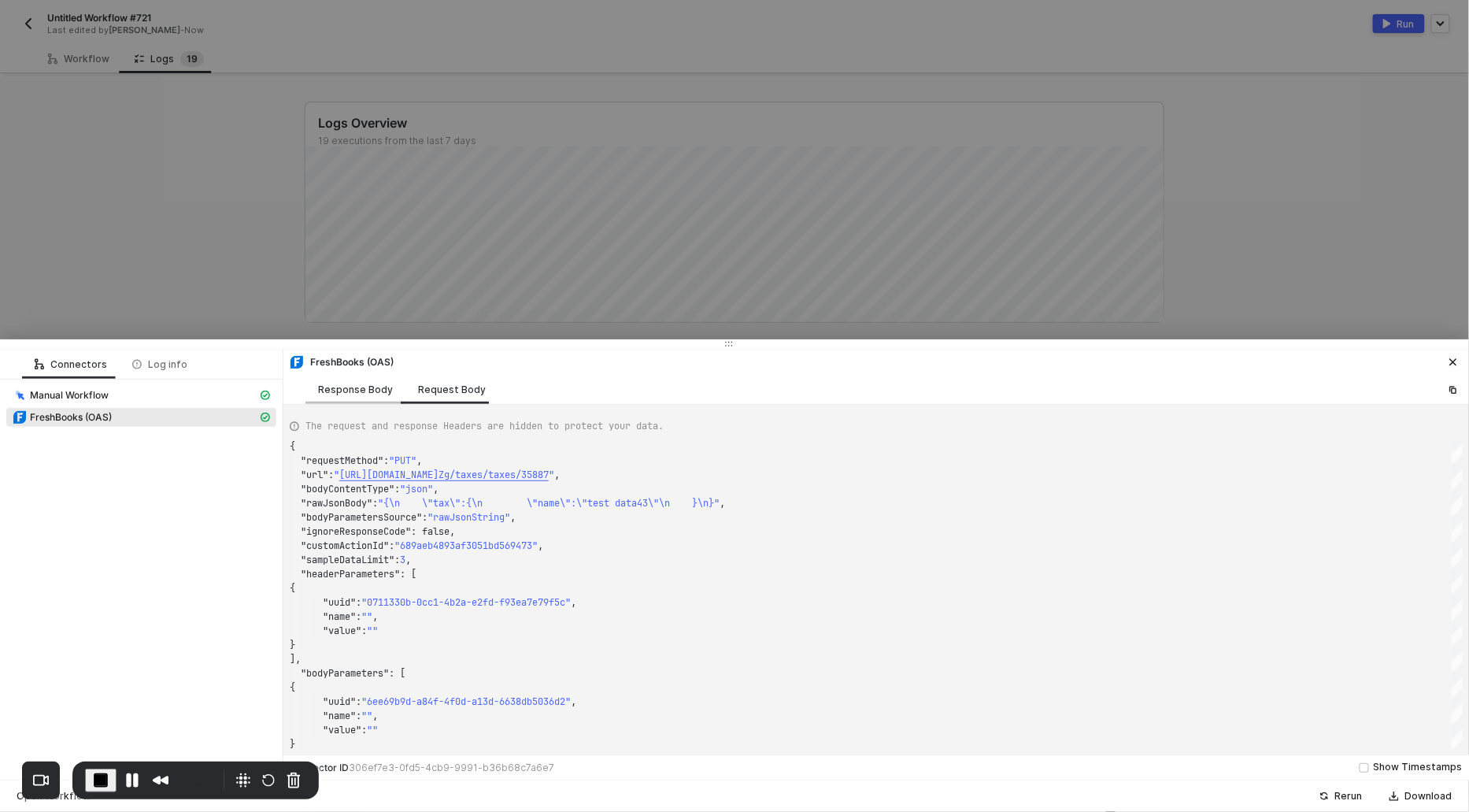
click at [354, 387] on div "Response Body" at bounding box center [355, 390] width 75 height 13
type textarea "{ "json": { "response": { "result": { "tax": { "accounting_systemid": "wg2lZg",…"
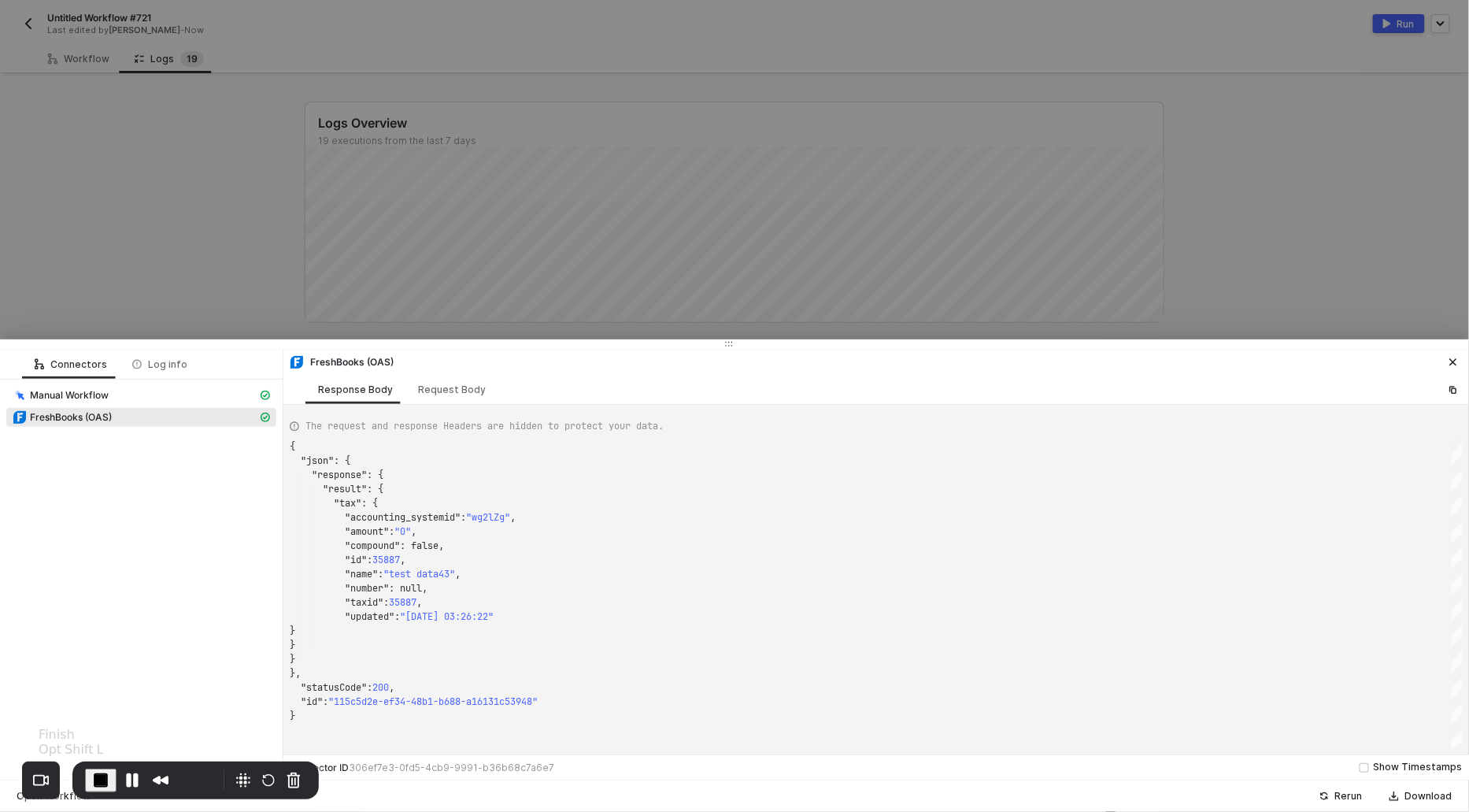
click at [102, 783] on span "End Recording" at bounding box center [100, 780] width 19 height 19
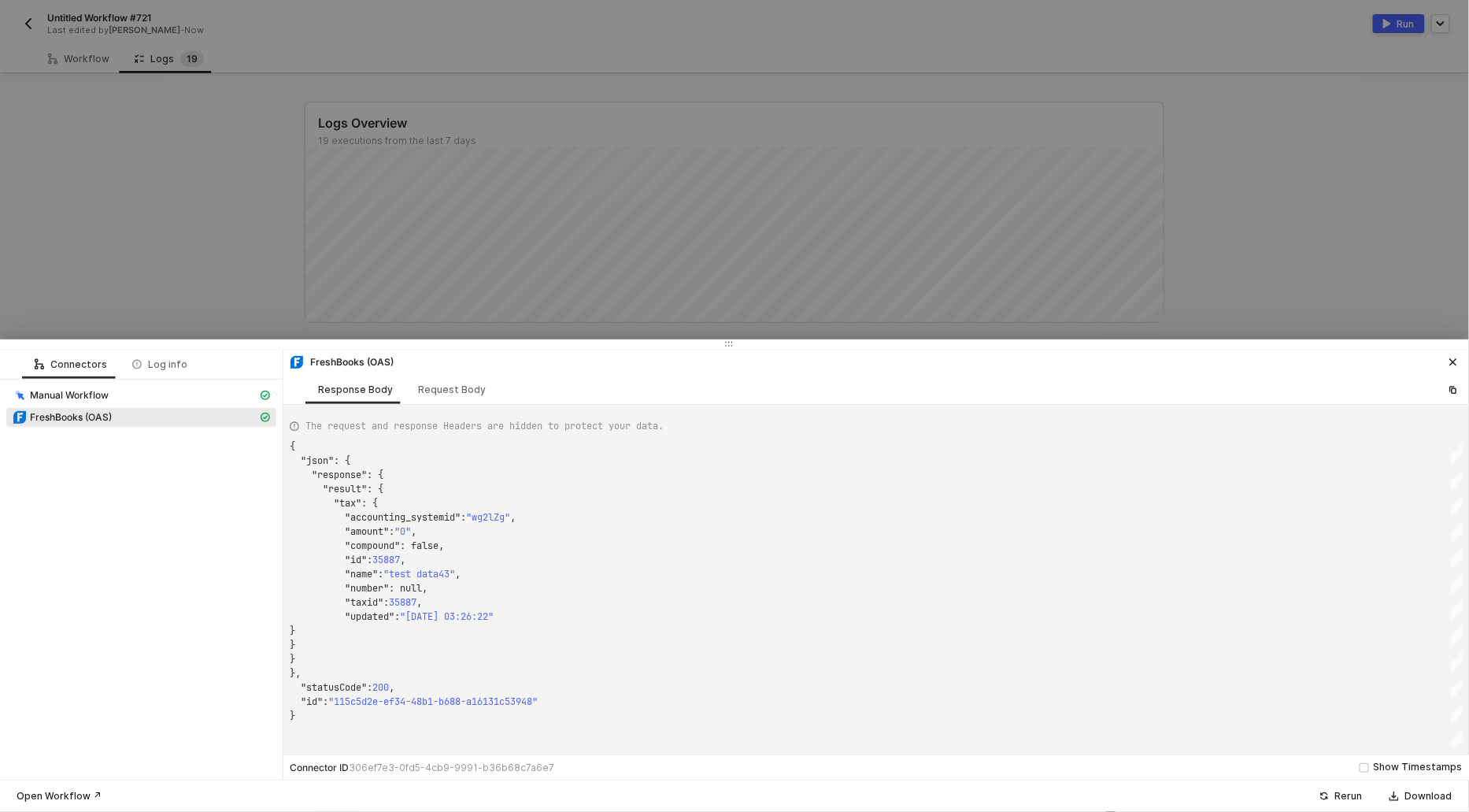
click at [683, 160] on div at bounding box center [734, 406] width 1469 height 812
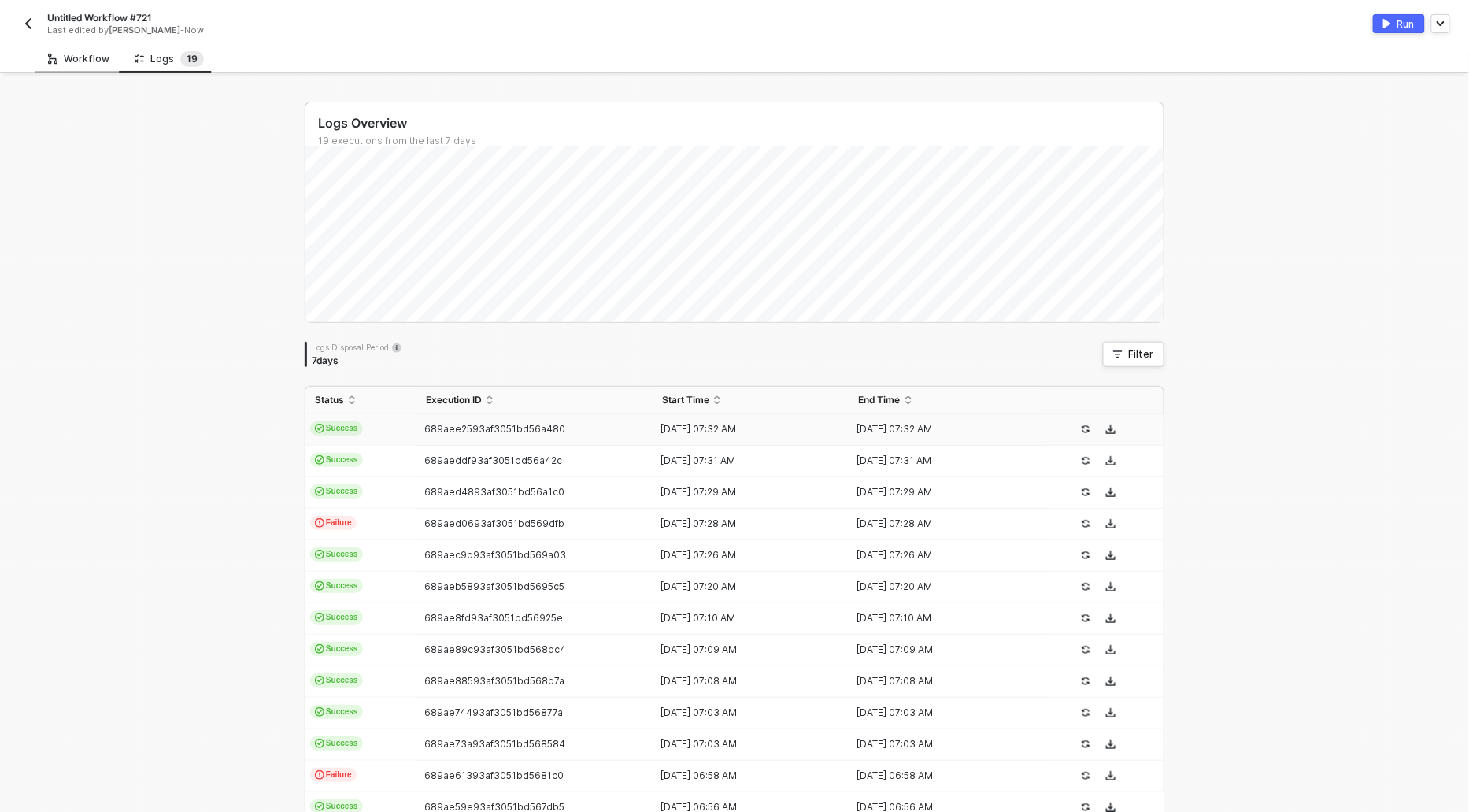
click at [84, 62] on div "Workflow" at bounding box center [78, 59] width 61 height 13
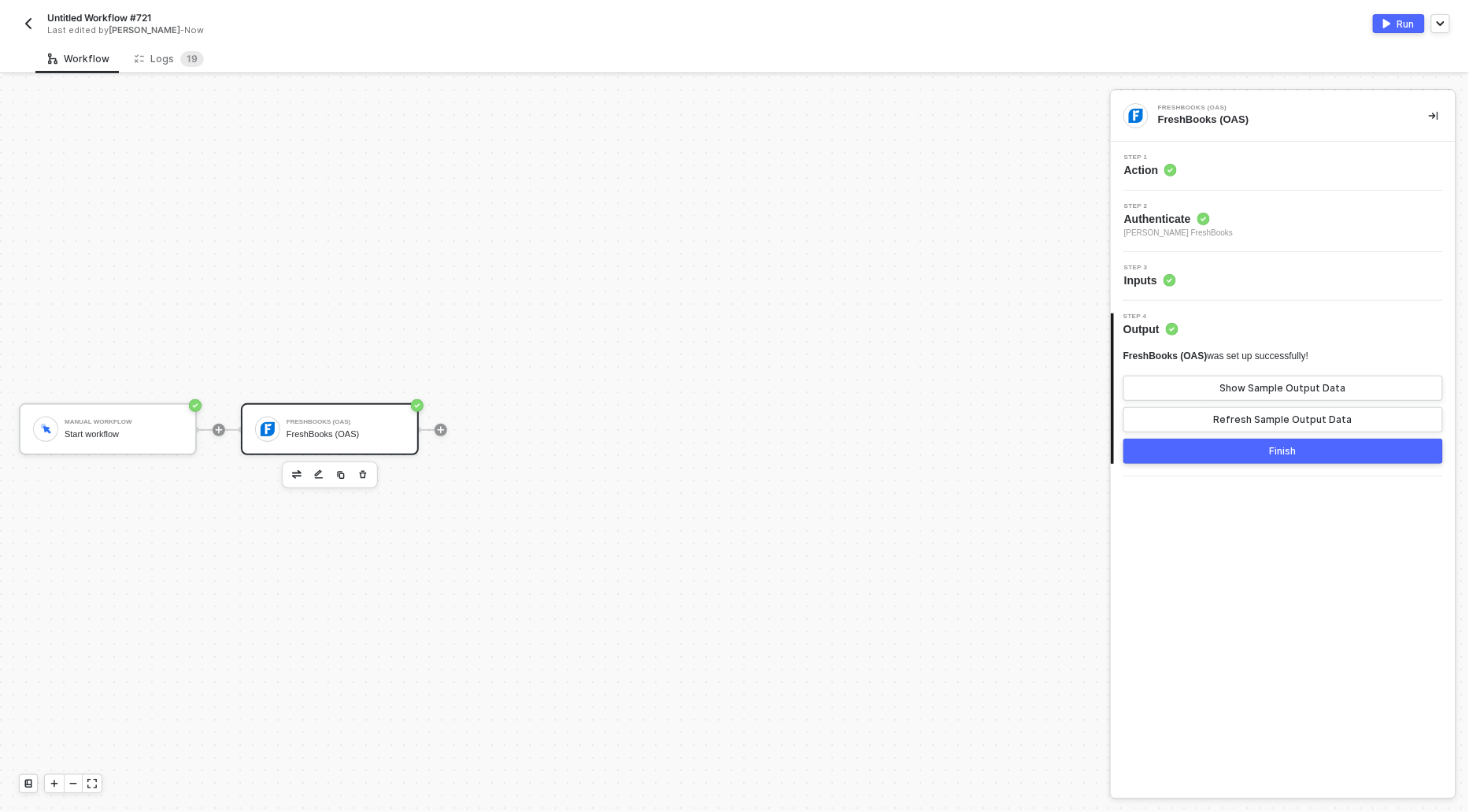
click at [1143, 155] on span "Step 1" at bounding box center [1151, 157] width 53 height 6
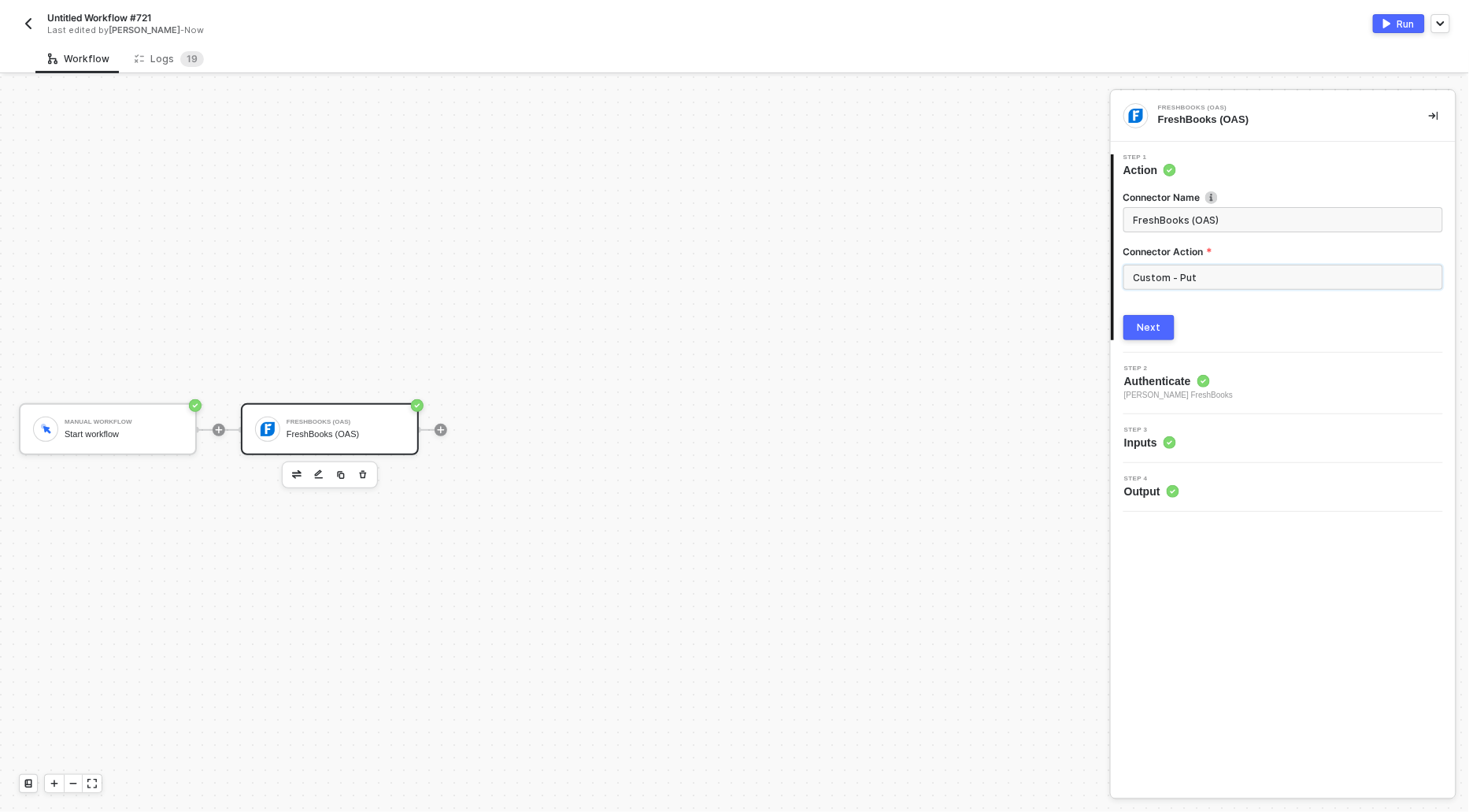
click at [1262, 281] on input "Custom - Put" at bounding box center [1283, 277] width 320 height 26
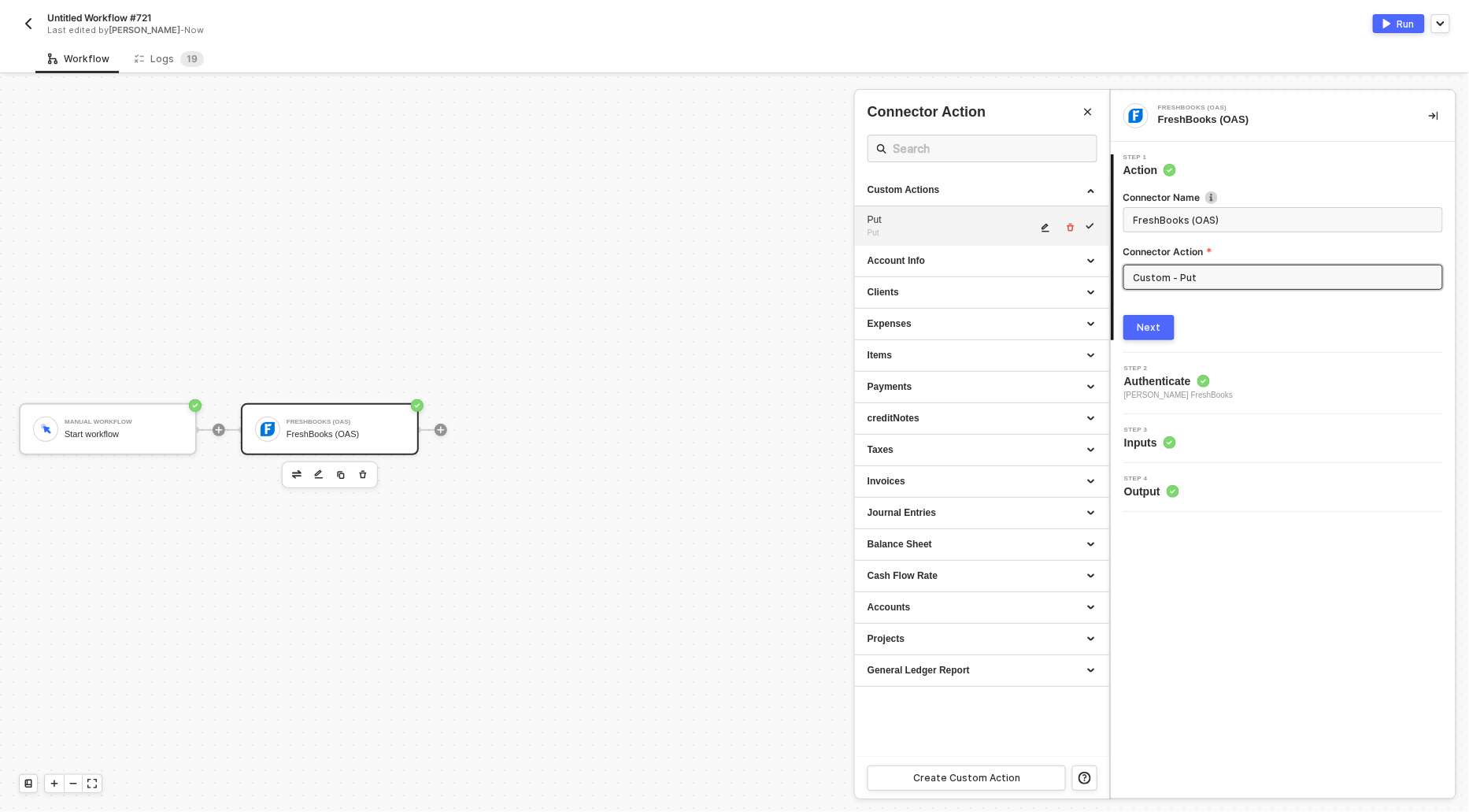
click at [1042, 225] on icon "icon-edit" at bounding box center [1045, 227] width 9 height 9
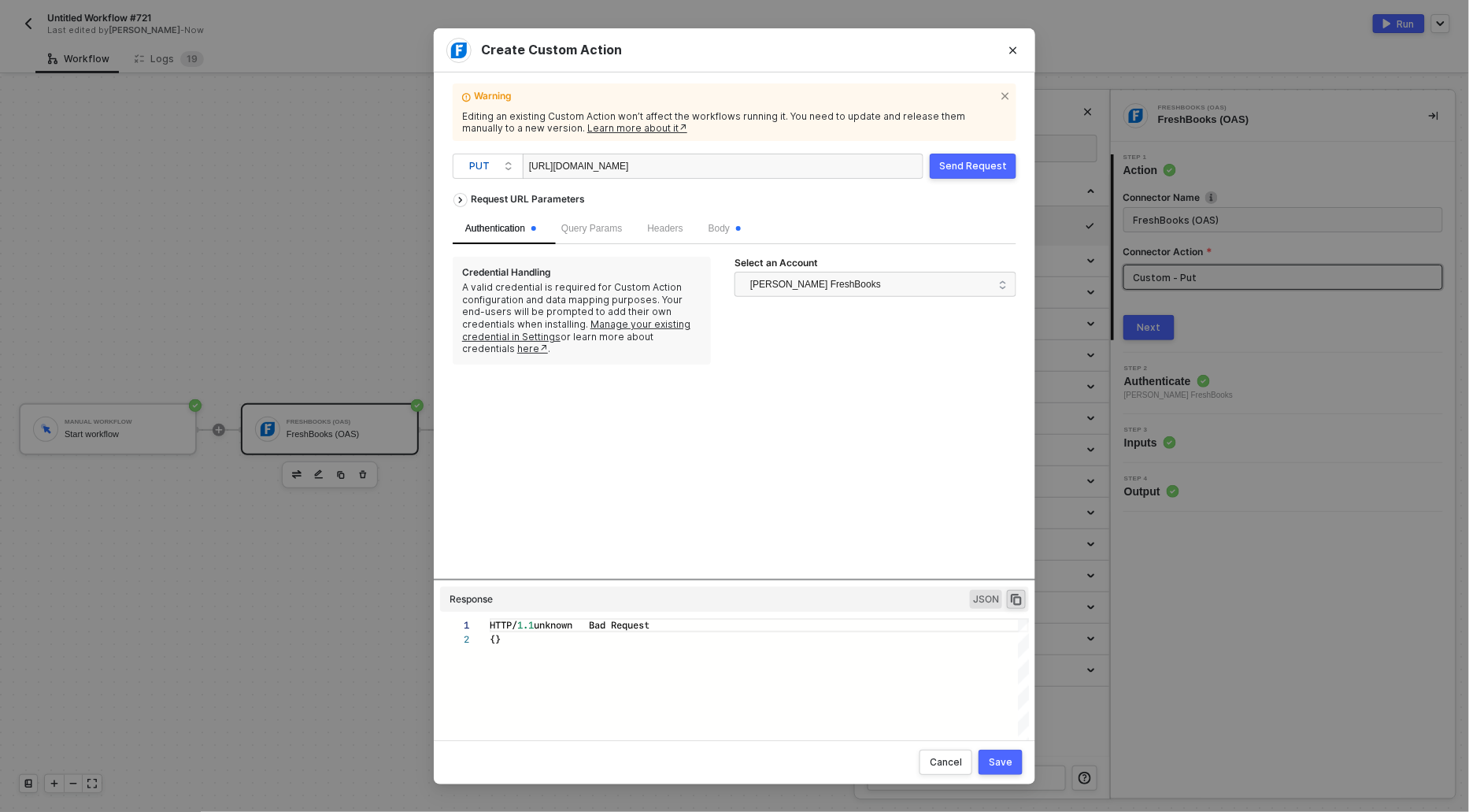
scroll to position [0, 56]
click at [686, 168] on div "[URL][DOMAIN_NAME]" at bounding box center [608, 167] width 158 height 26
click at [986, 162] on div "Send Request" at bounding box center [973, 166] width 67 height 13
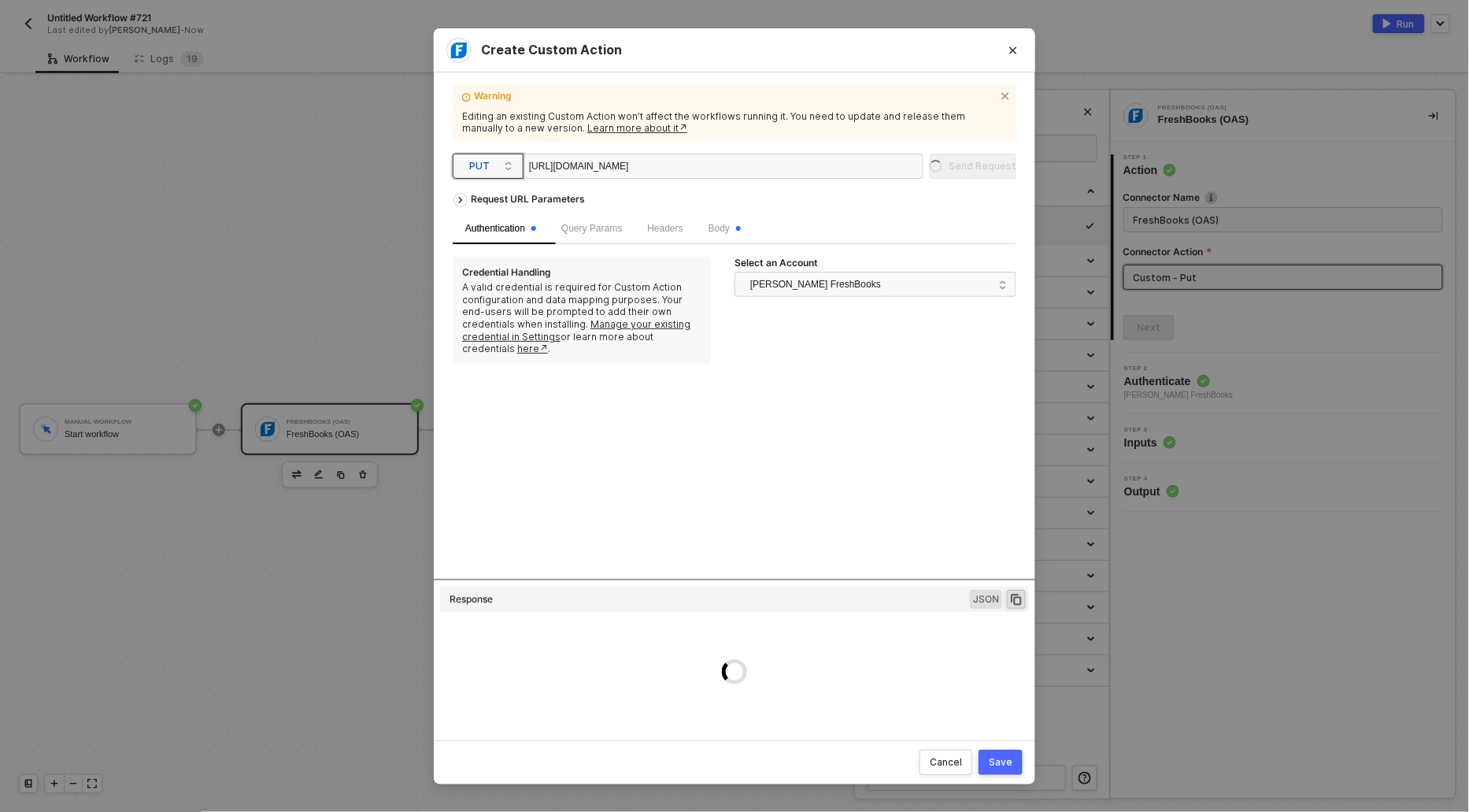
click at [478, 165] on span "PUT" at bounding box center [491, 166] width 44 height 24
click at [475, 197] on div "GET" at bounding box center [488, 197] width 58 height 19
click at [976, 153] on button "Send Request" at bounding box center [972, 166] width 87 height 26
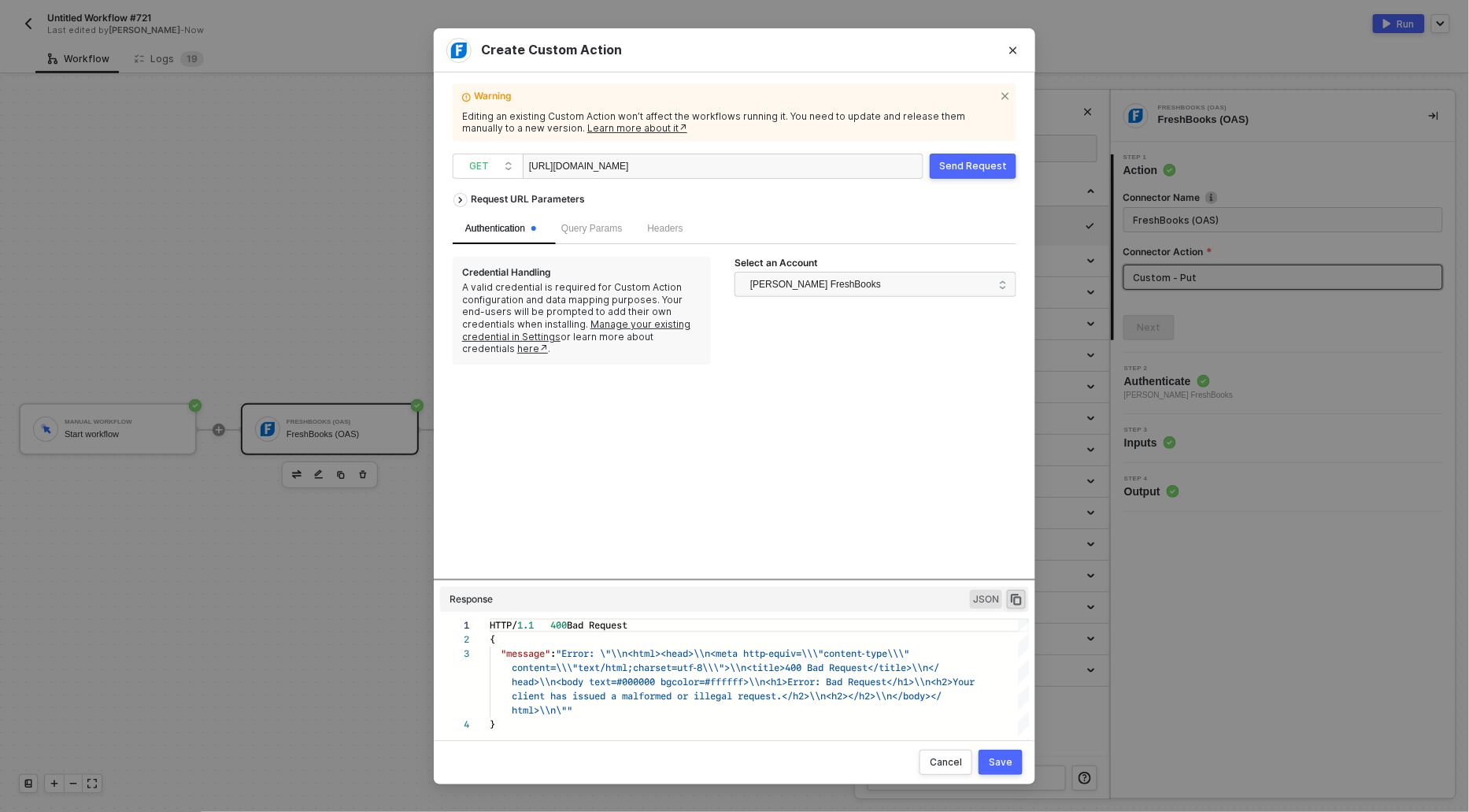
scroll to position [42, 0]
click at [679, 406] on div "Request URL Parameters Authentication Query Params Headers Credential Handling …" at bounding box center [734, 382] width 564 height 394
click at [951, 172] on button "Send Request" at bounding box center [972, 166] width 87 height 26
click at [674, 227] on span "Headers" at bounding box center [664, 228] width 36 height 11
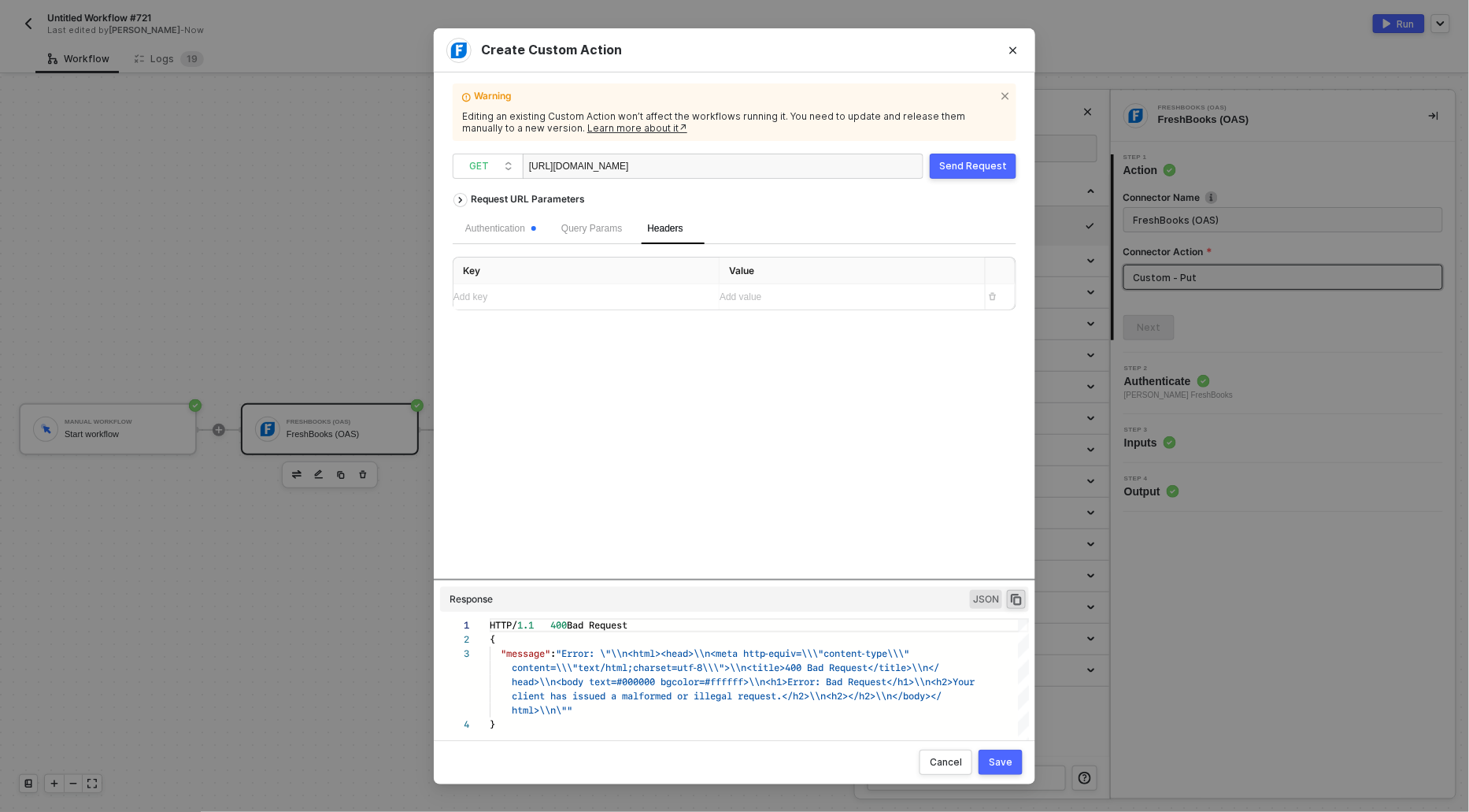
click at [506, 293] on div "Add key ﻿" at bounding box center [580, 297] width 252 height 15
click at [999, 296] on button "button" at bounding box center [992, 297] width 19 height 19
click at [1012, 761] on div "Save" at bounding box center [1001, 762] width 24 height 13
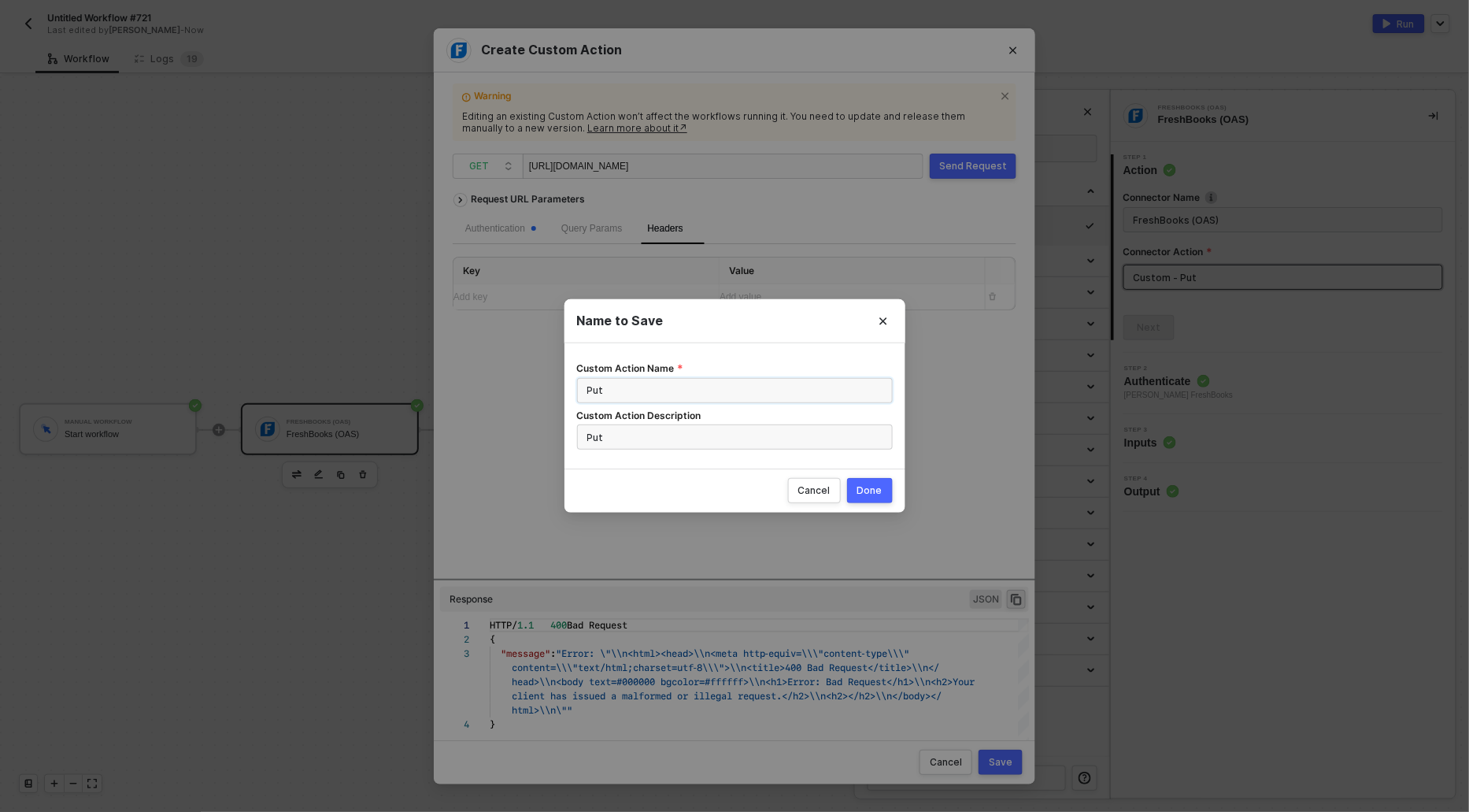
click at [594, 396] on input "Put" at bounding box center [734, 391] width 315 height 26
click at [594, 396] on input "Put" at bounding box center [734, 391] width 315 height 26
type input "GET"
click at [875, 488] on div "Done" at bounding box center [870, 490] width 26 height 13
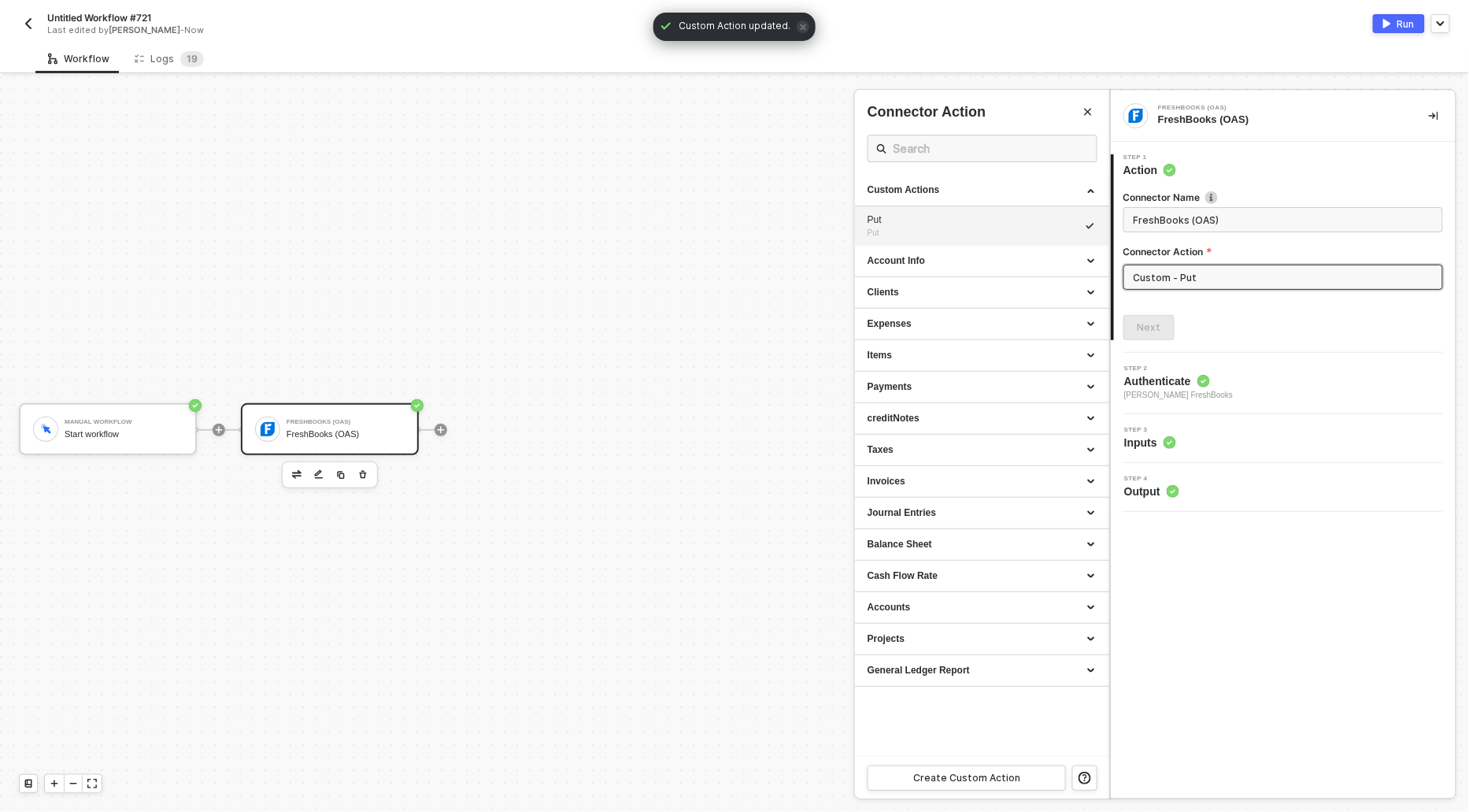
click at [729, 332] on div at bounding box center [734, 444] width 1469 height 735
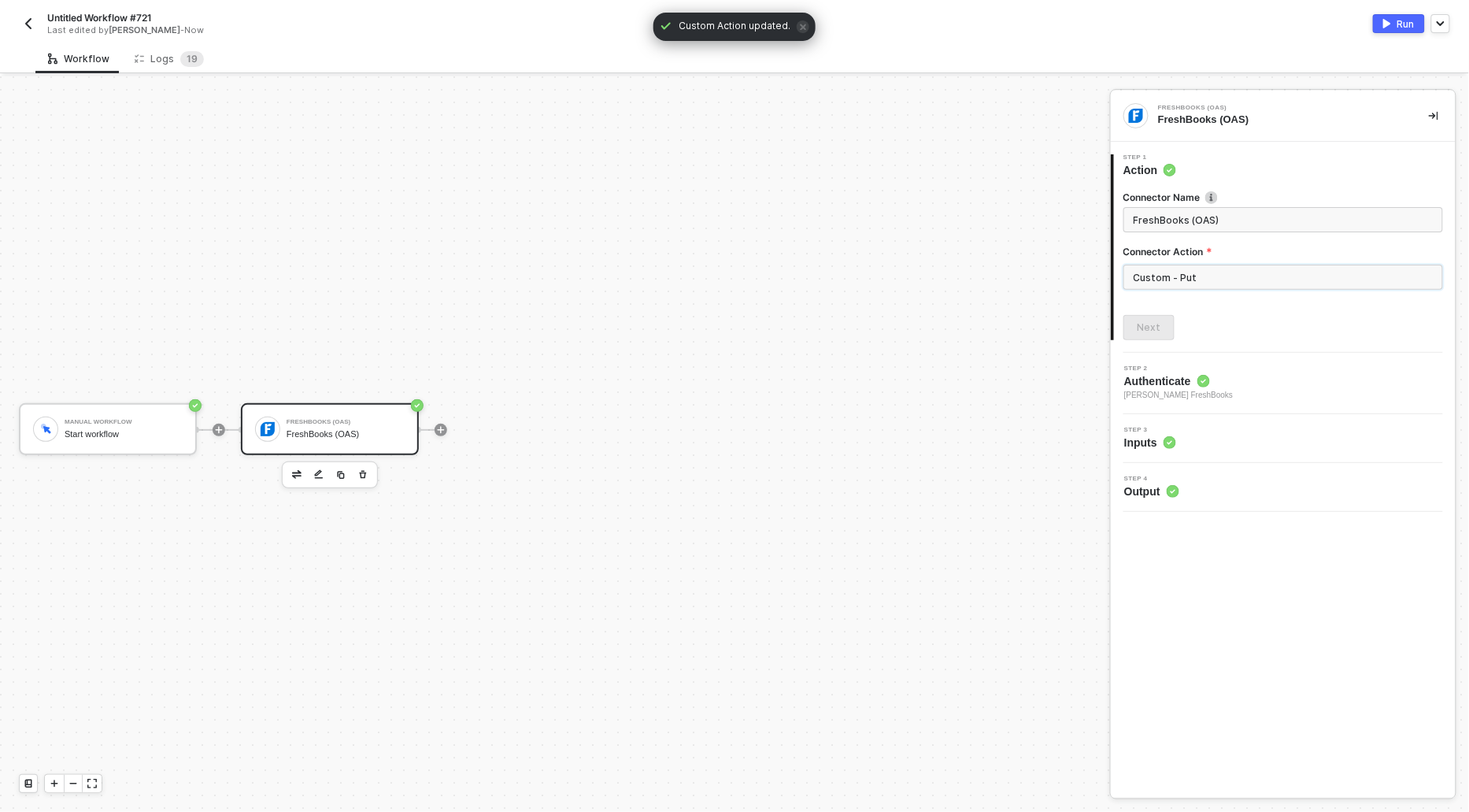
click at [1197, 276] on input "Custom - Put" at bounding box center [1283, 277] width 320 height 26
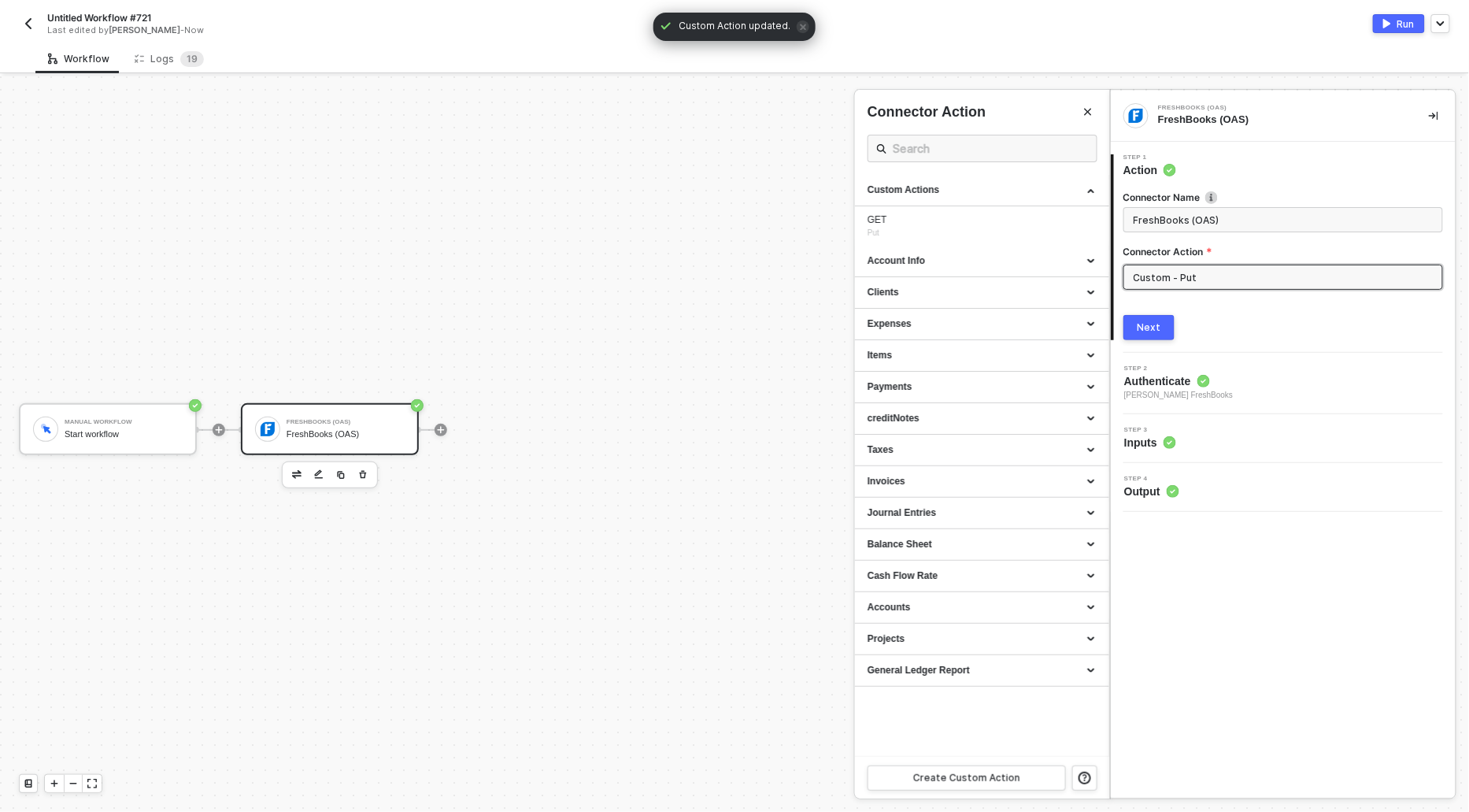
click at [1203, 275] on input "Custom - Put" at bounding box center [1283, 277] width 320 height 26
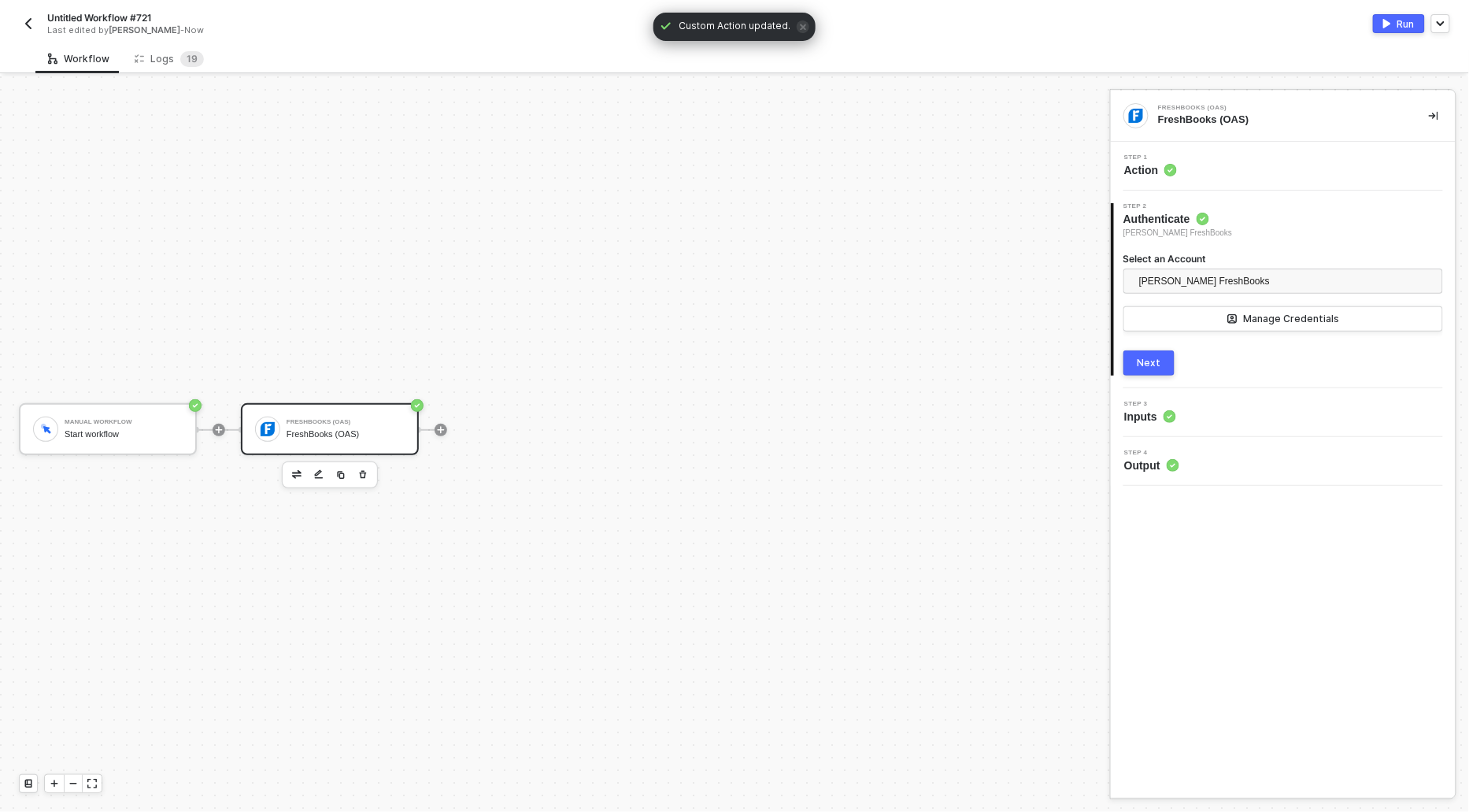
click at [1157, 170] on span "Action" at bounding box center [1151, 170] width 53 height 15
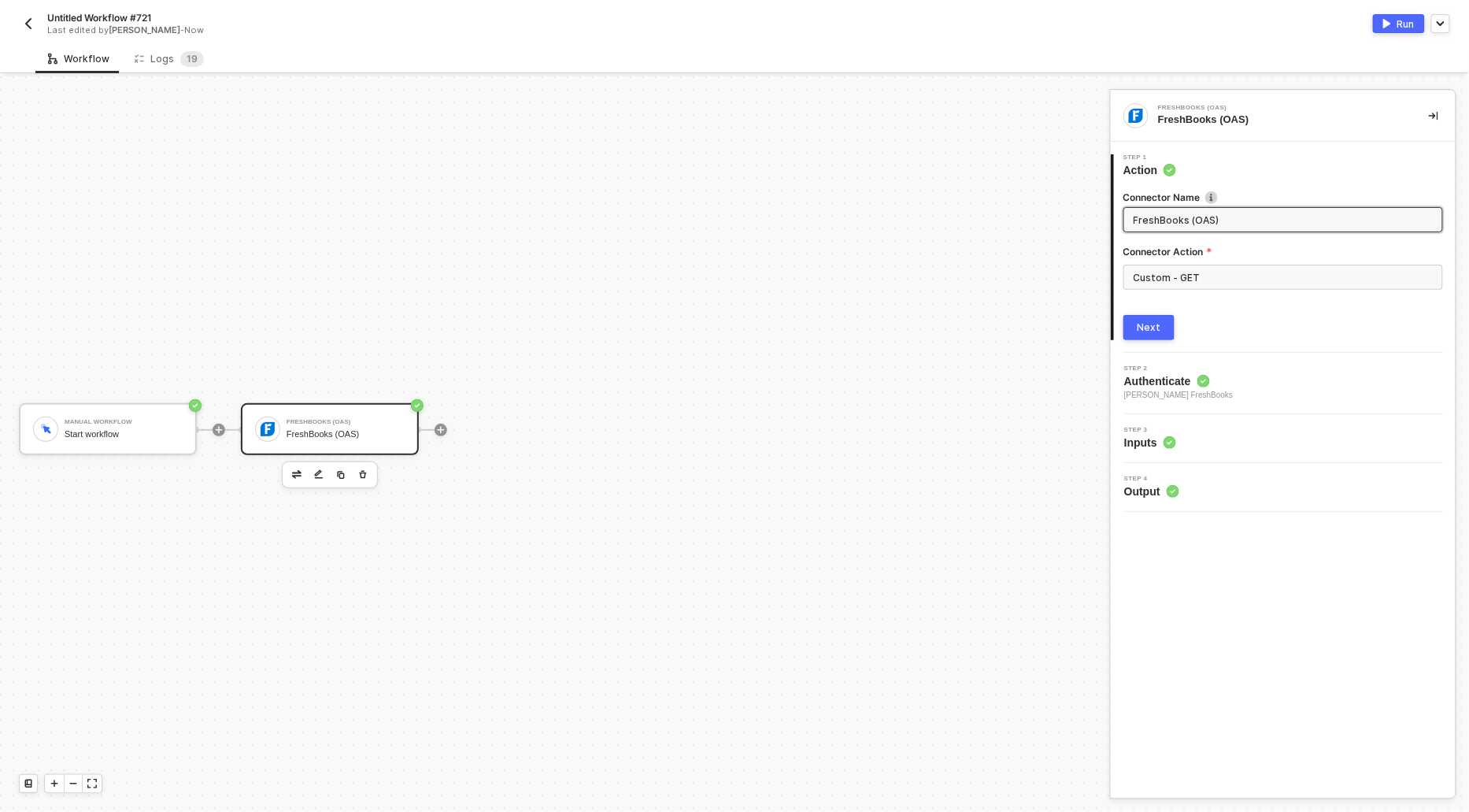
click at [1142, 313] on div "Connector Name FreshBooks (OAS) Connector Action Custom - GET Next" at bounding box center [1283, 259] width 320 height 162
click at [1142, 327] on div "Next" at bounding box center [1149, 327] width 24 height 13
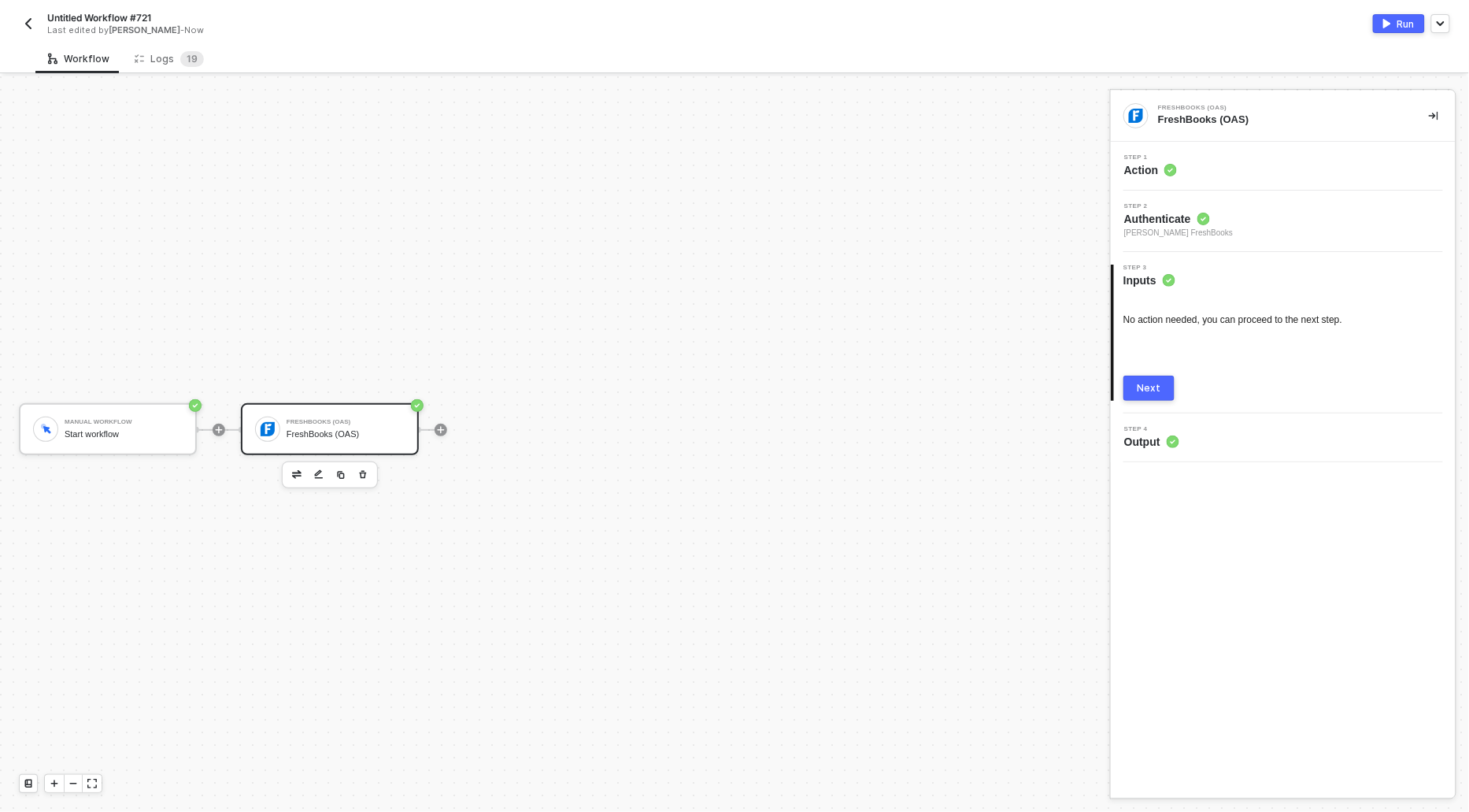
click at [1155, 385] on div "Next" at bounding box center [1149, 388] width 24 height 13
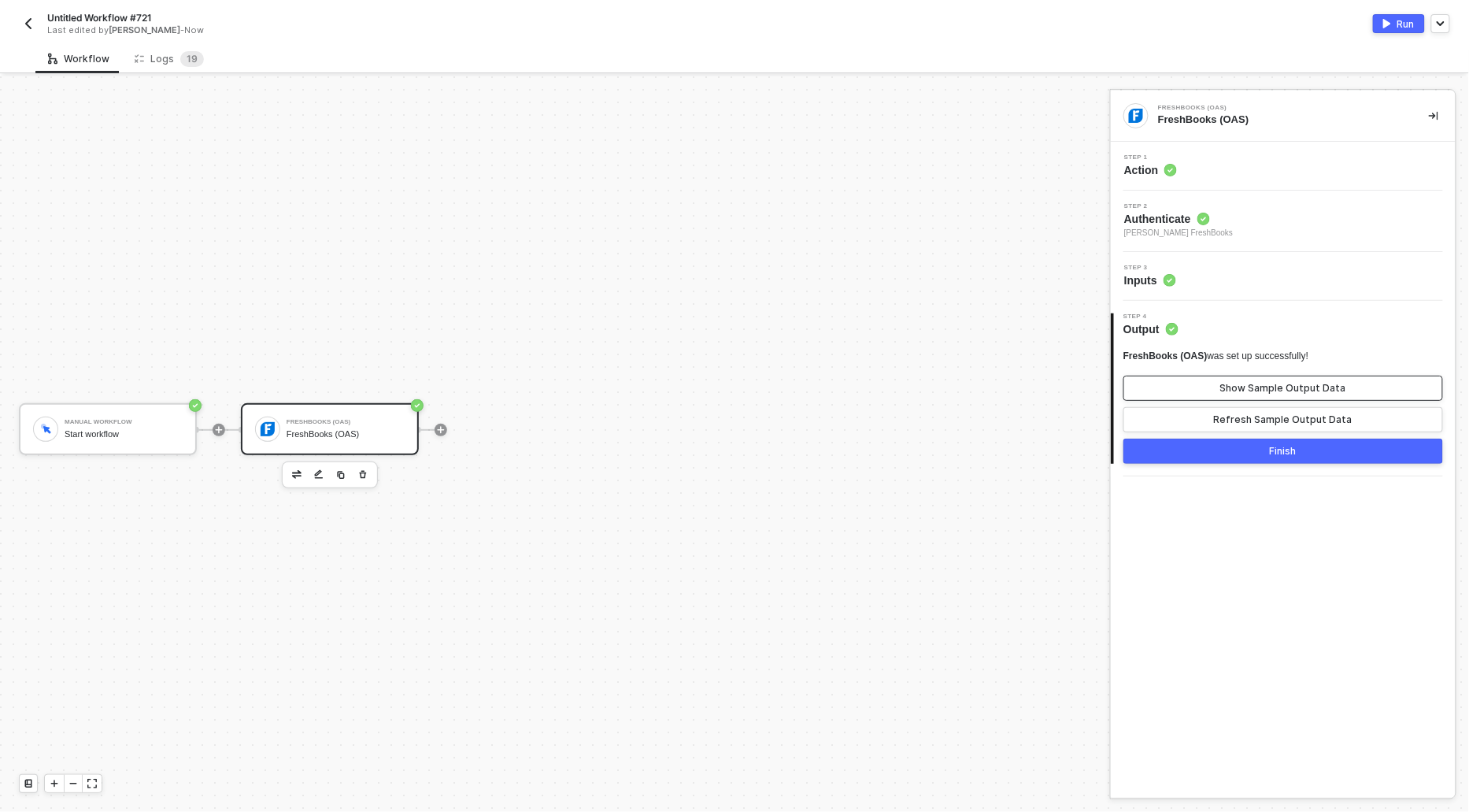
click at [1155, 386] on button "Show Sample Output Data" at bounding box center [1283, 388] width 320 height 26
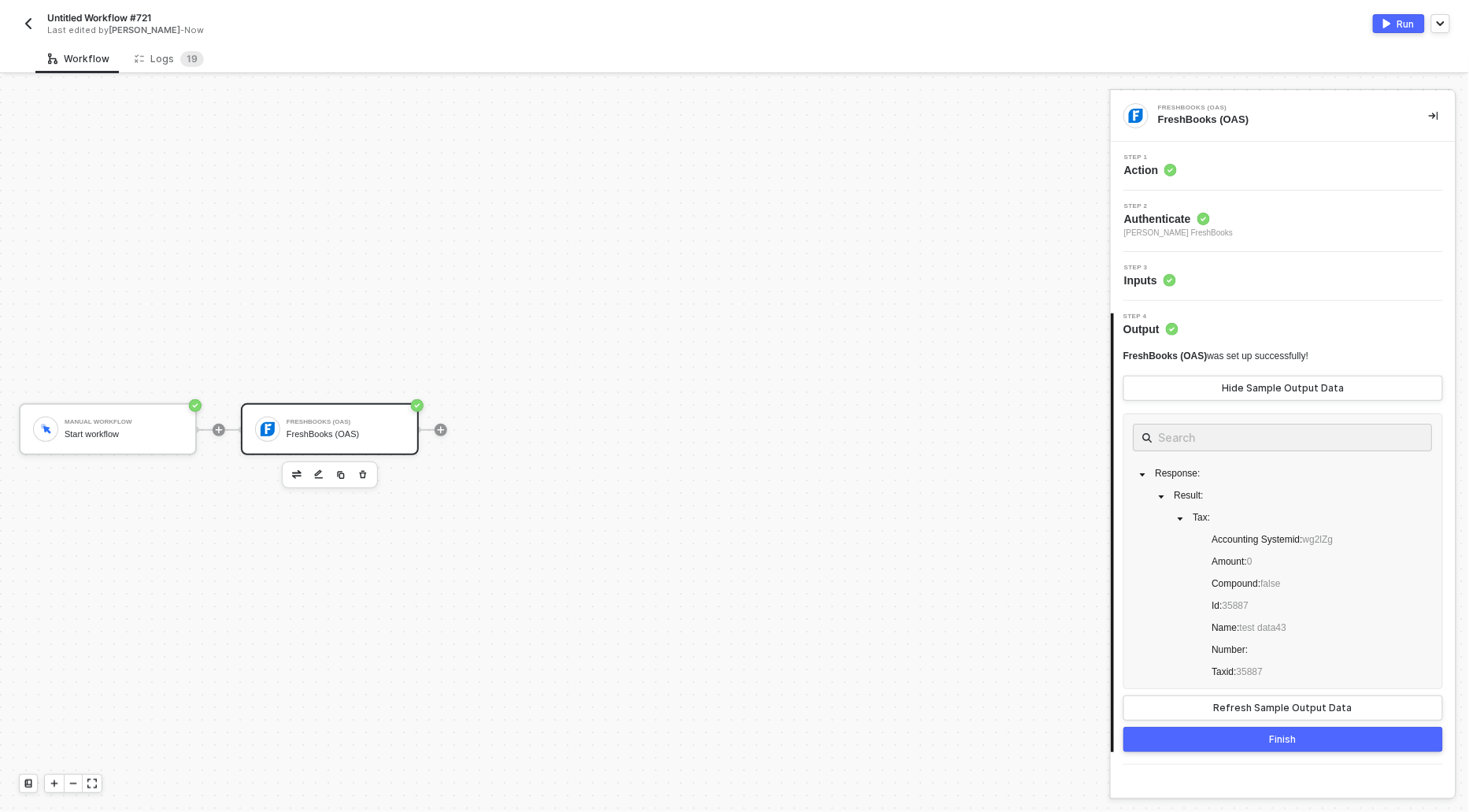
click at [1159, 167] on span "Action" at bounding box center [1151, 170] width 53 height 15
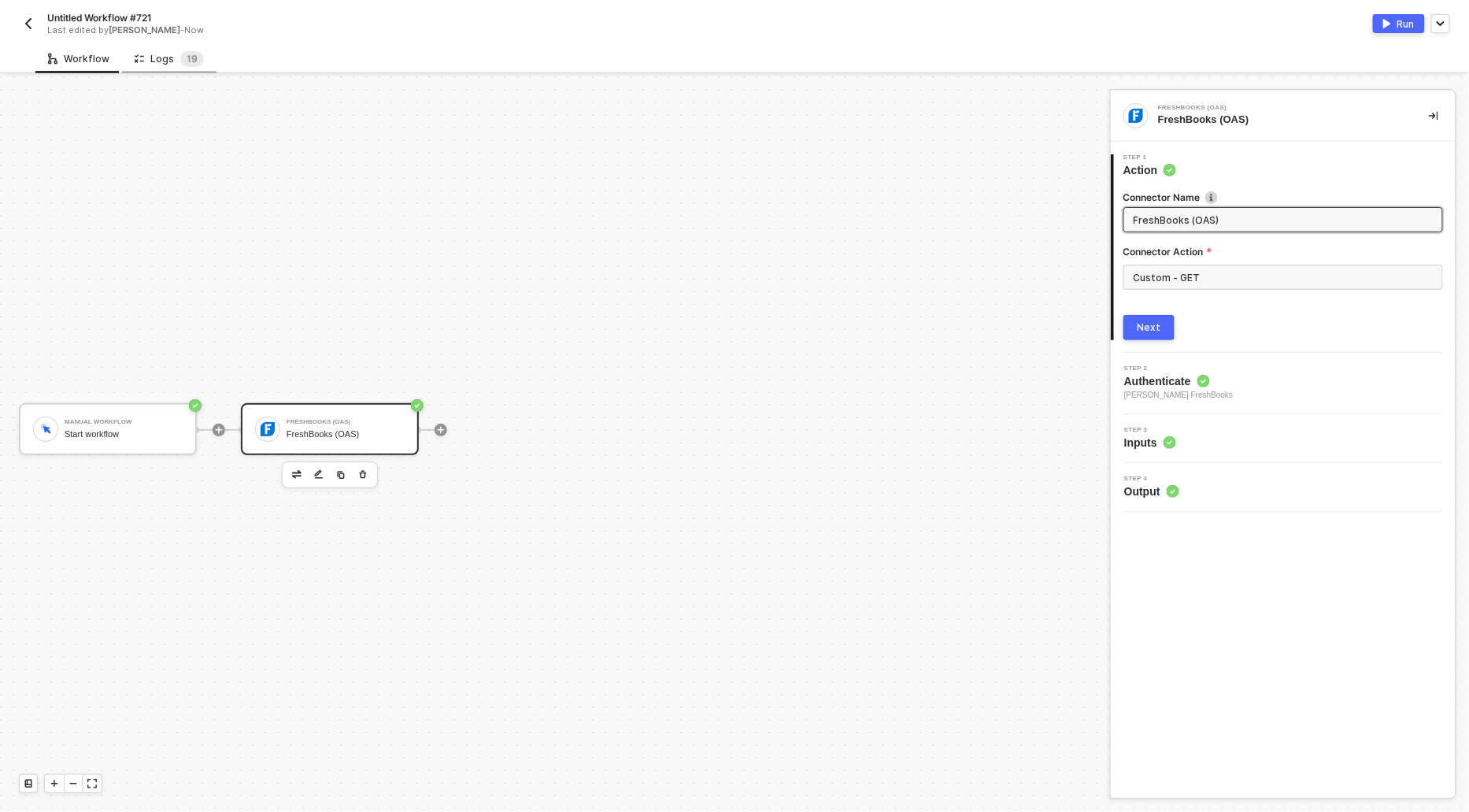
click at [158, 64] on div "Logs 1 9" at bounding box center [170, 58] width 69 height 15
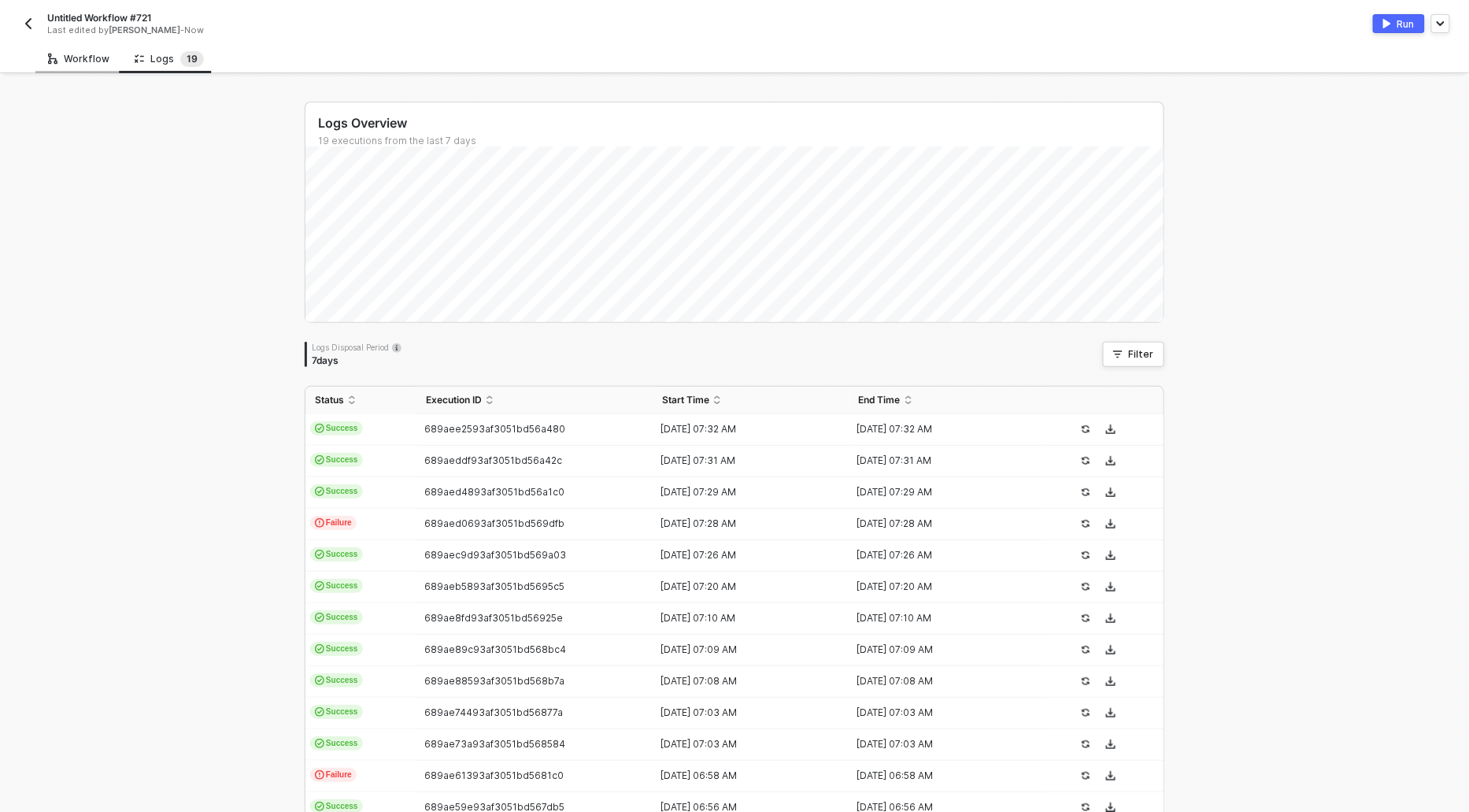
click at [89, 66] on div "Workflow" at bounding box center [78, 58] width 87 height 29
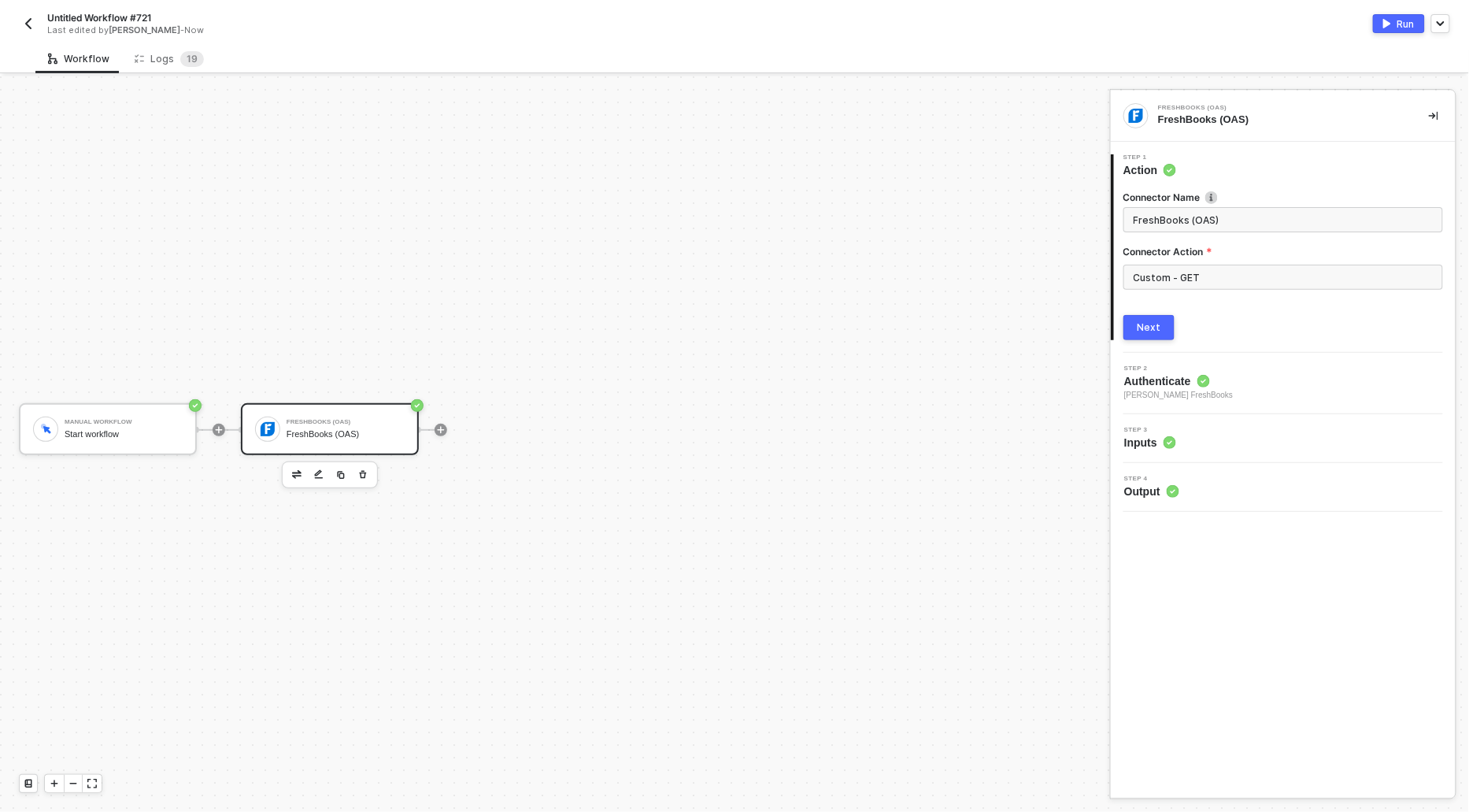
click at [1395, 26] on button "Run" at bounding box center [1399, 24] width 52 height 19
click at [166, 57] on div "Logs 1 9" at bounding box center [170, 58] width 69 height 15
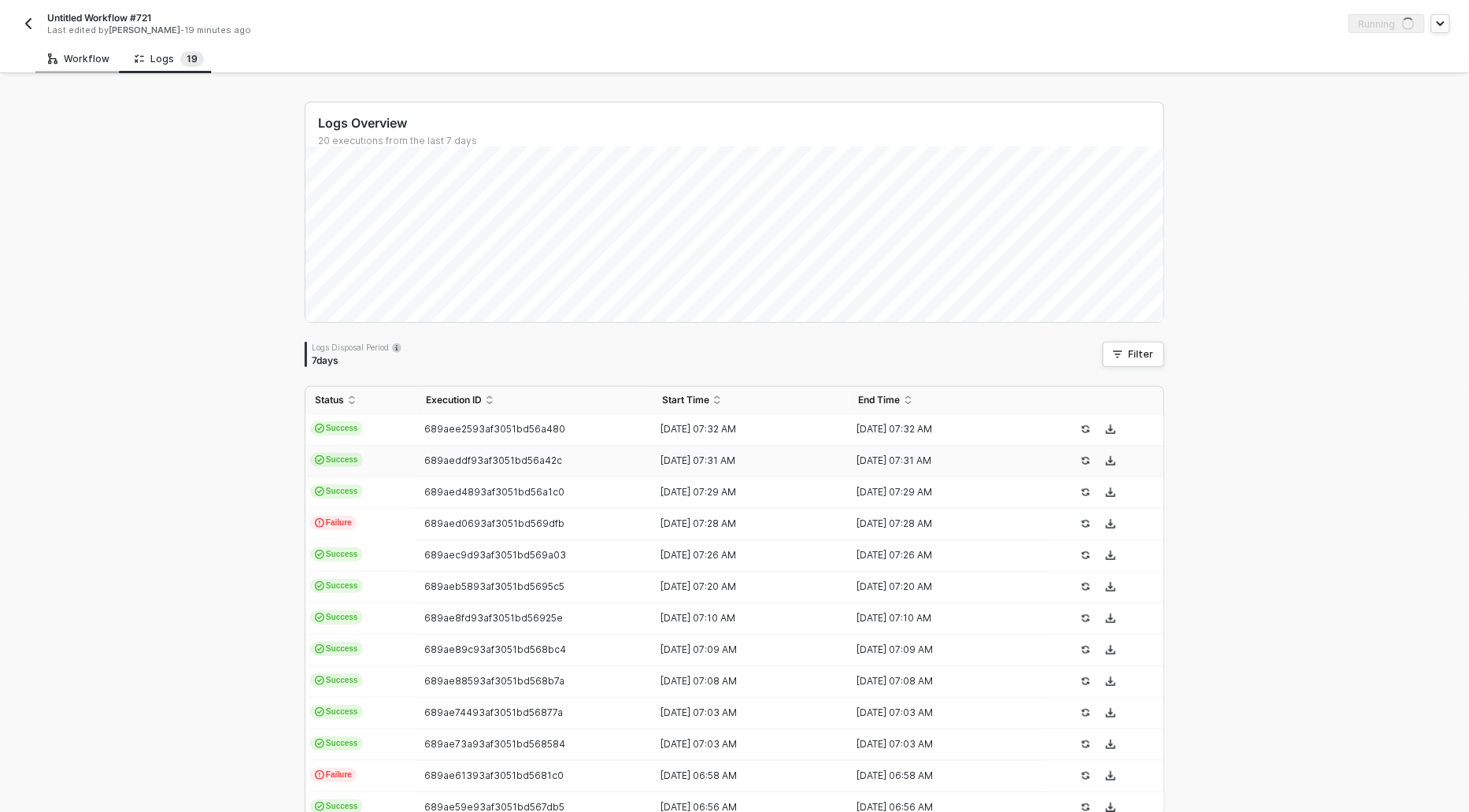
click at [88, 65] on div "Workflow" at bounding box center [78, 59] width 61 height 13
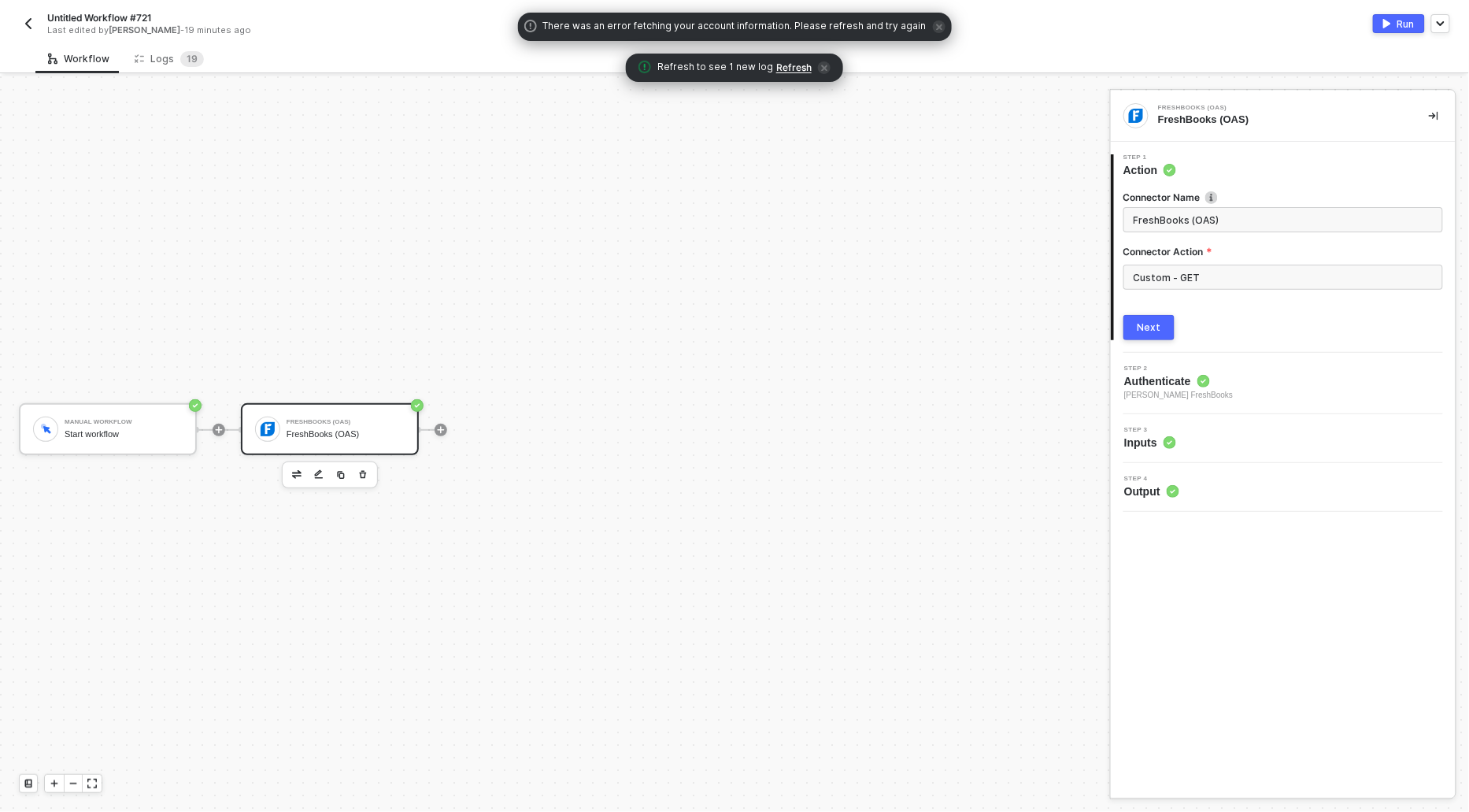
click at [794, 68] on span "Refresh" at bounding box center [794, 67] width 36 height 13
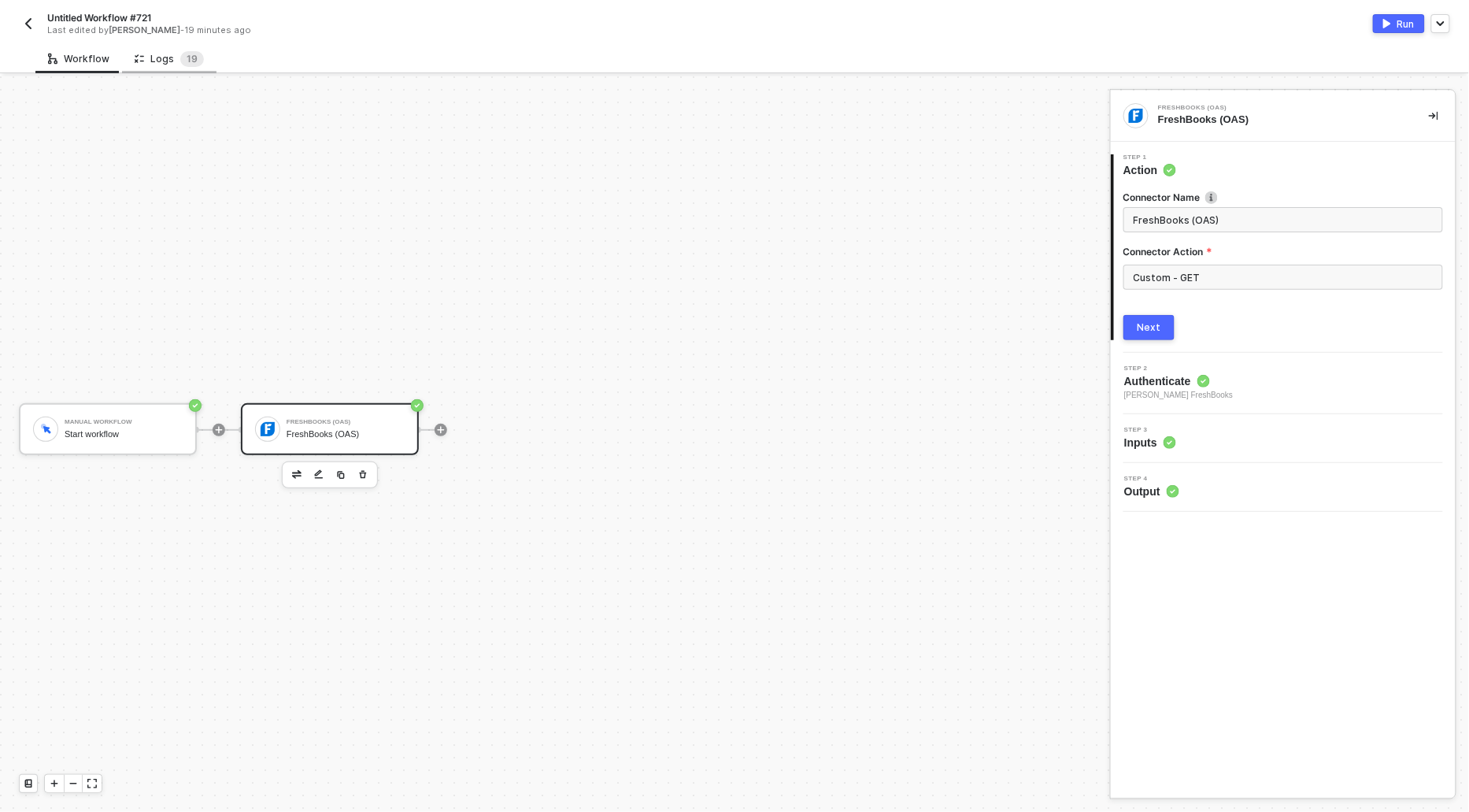
click at [166, 66] on div "Logs 1 9" at bounding box center [170, 58] width 69 height 15
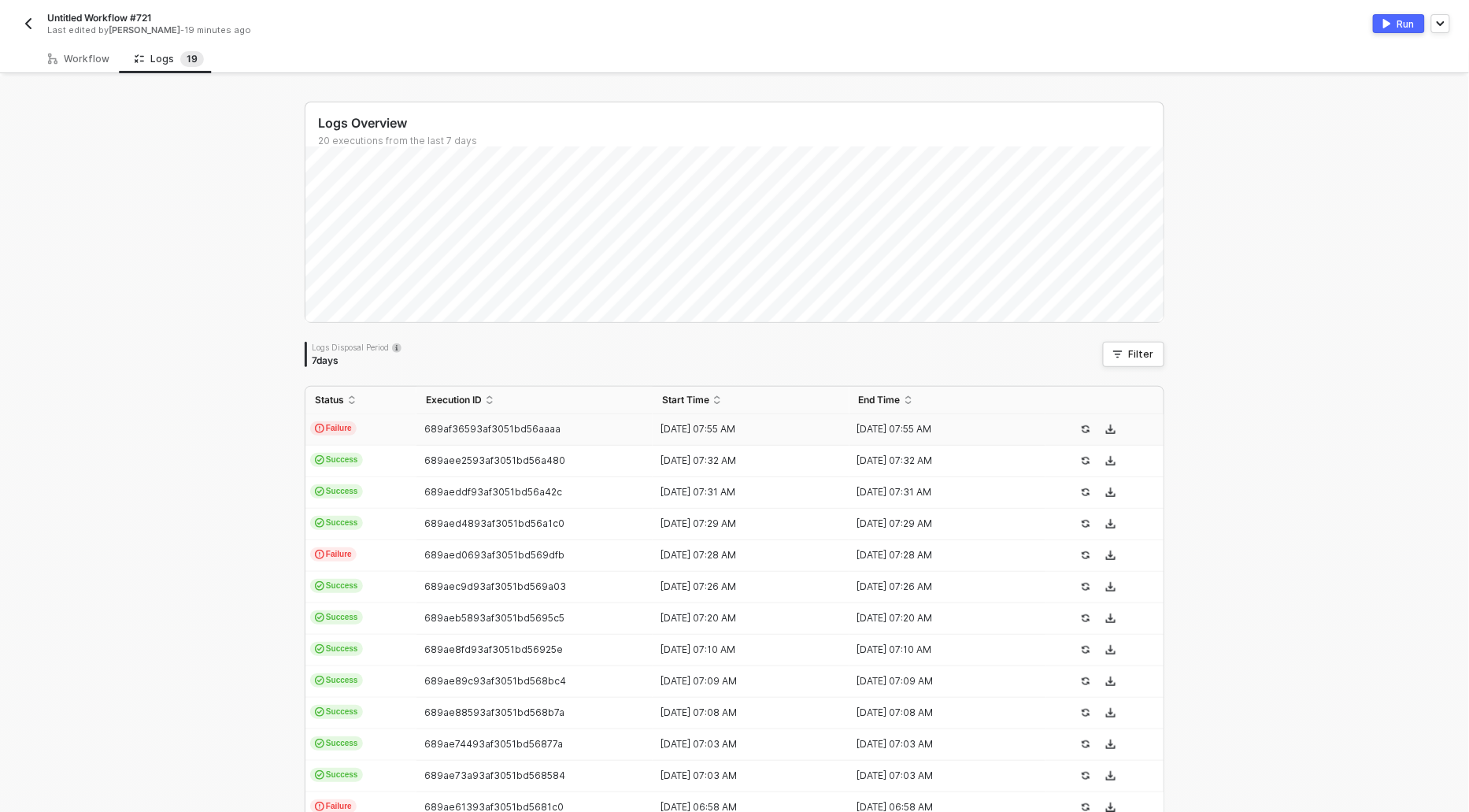
click at [349, 416] on td "Failure" at bounding box center [361, 429] width 111 height 32
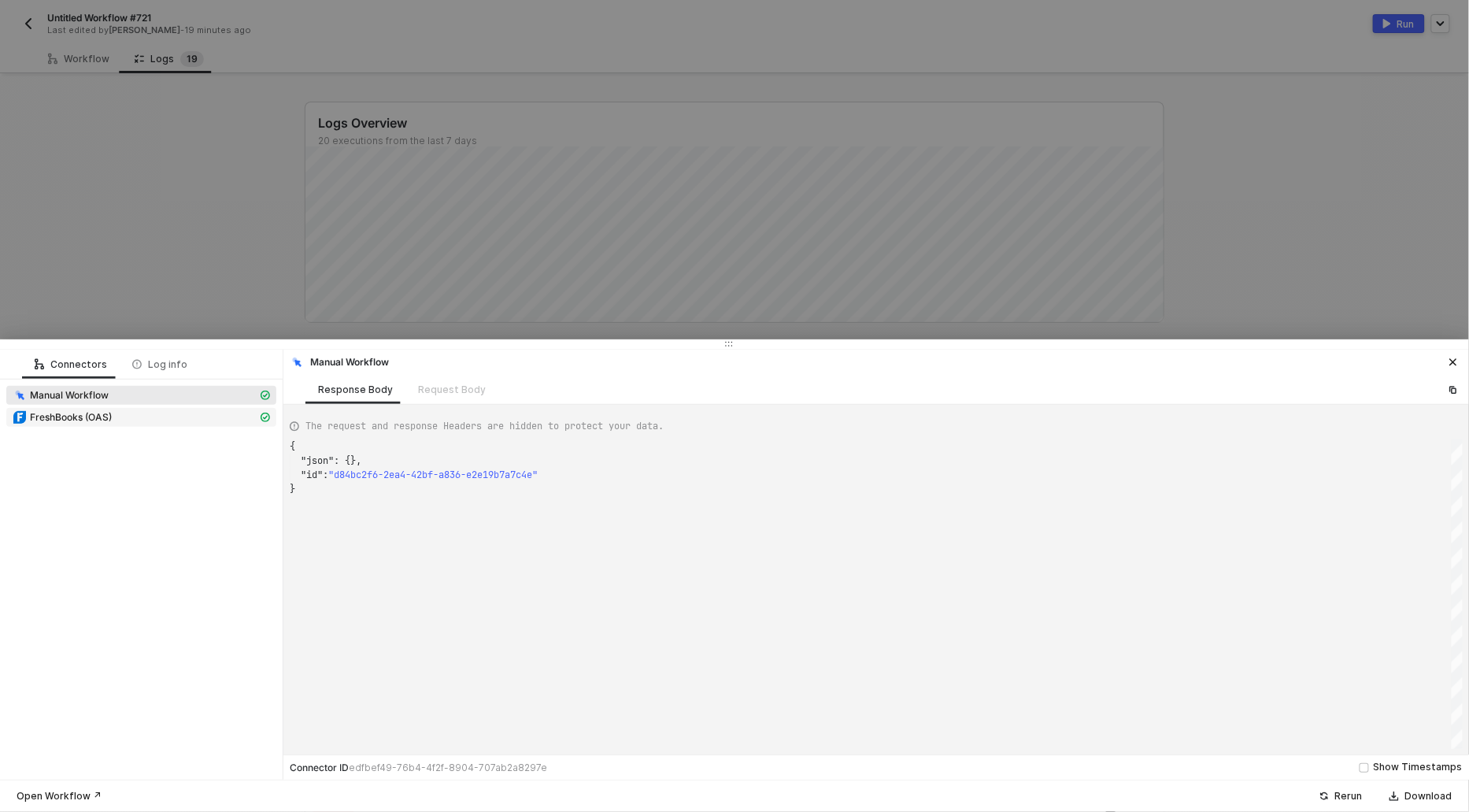
click at [157, 419] on div "FreshBooks (OAS)" at bounding box center [135, 417] width 245 height 15
type textarea "{ "message": "\"\\n<html><head>\\n<meta http-equiv=\\\"content-type\\\" content…"
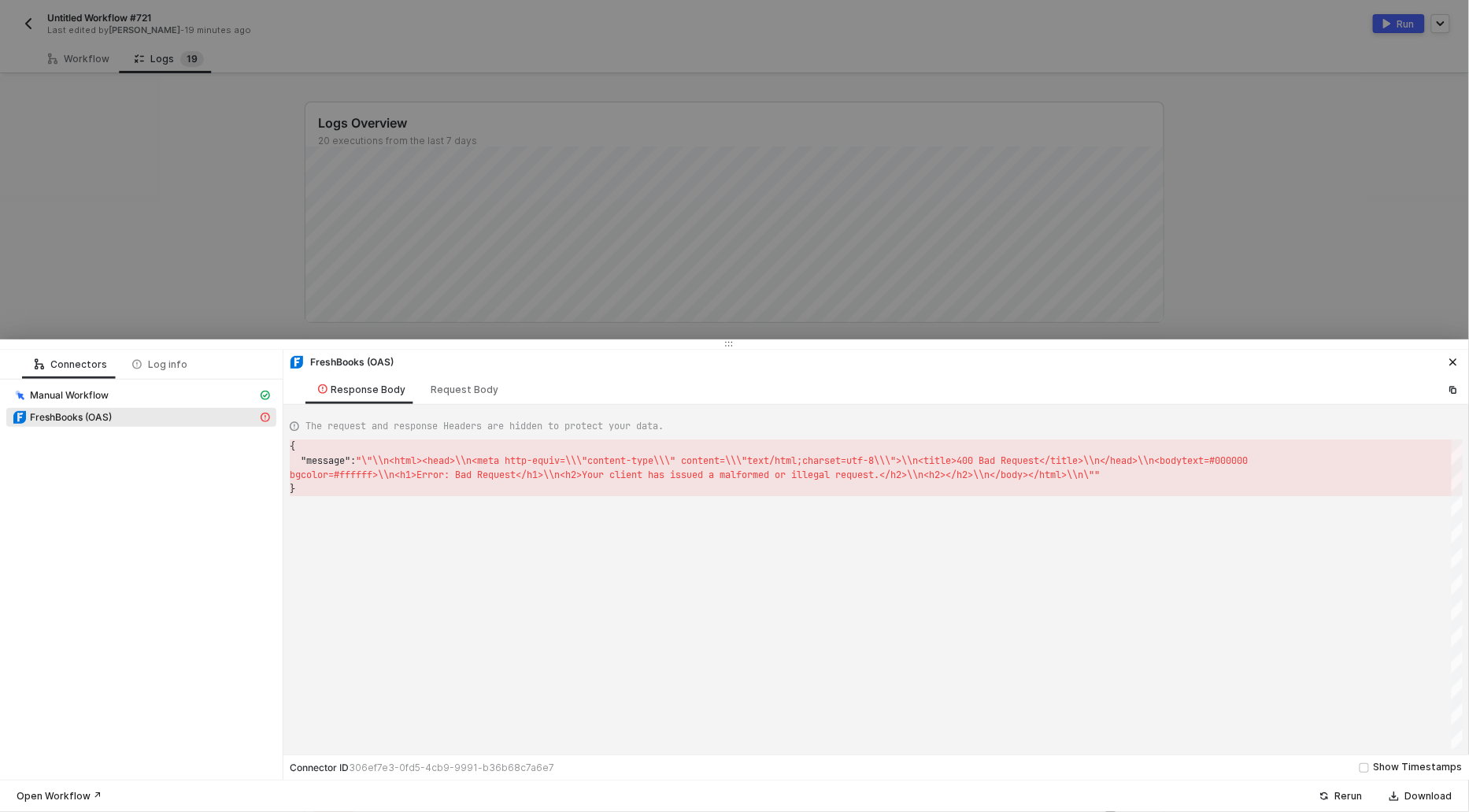
click at [72, 191] on div at bounding box center [734, 406] width 1469 height 812
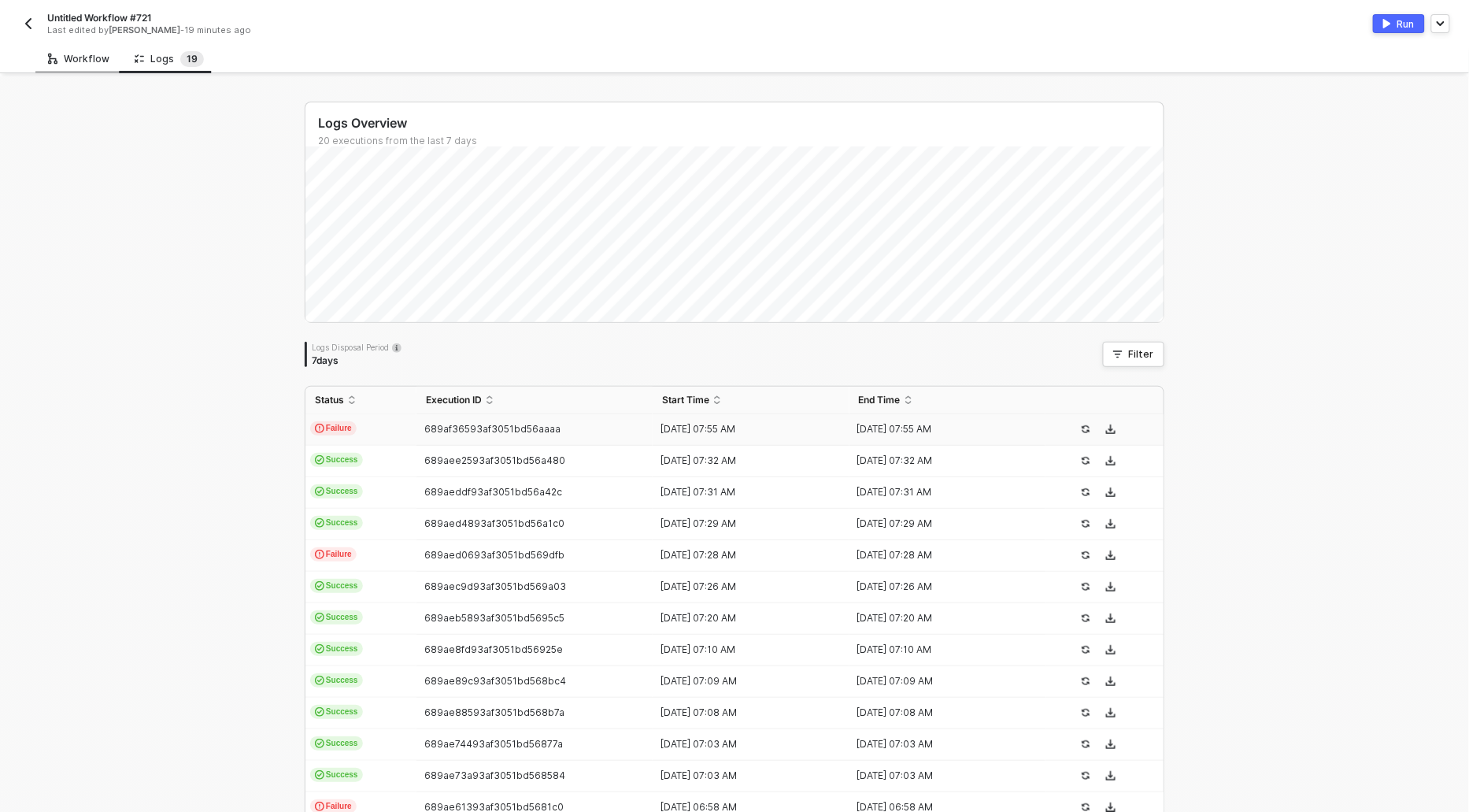
click at [64, 66] on div "Workflow" at bounding box center [78, 58] width 87 height 29
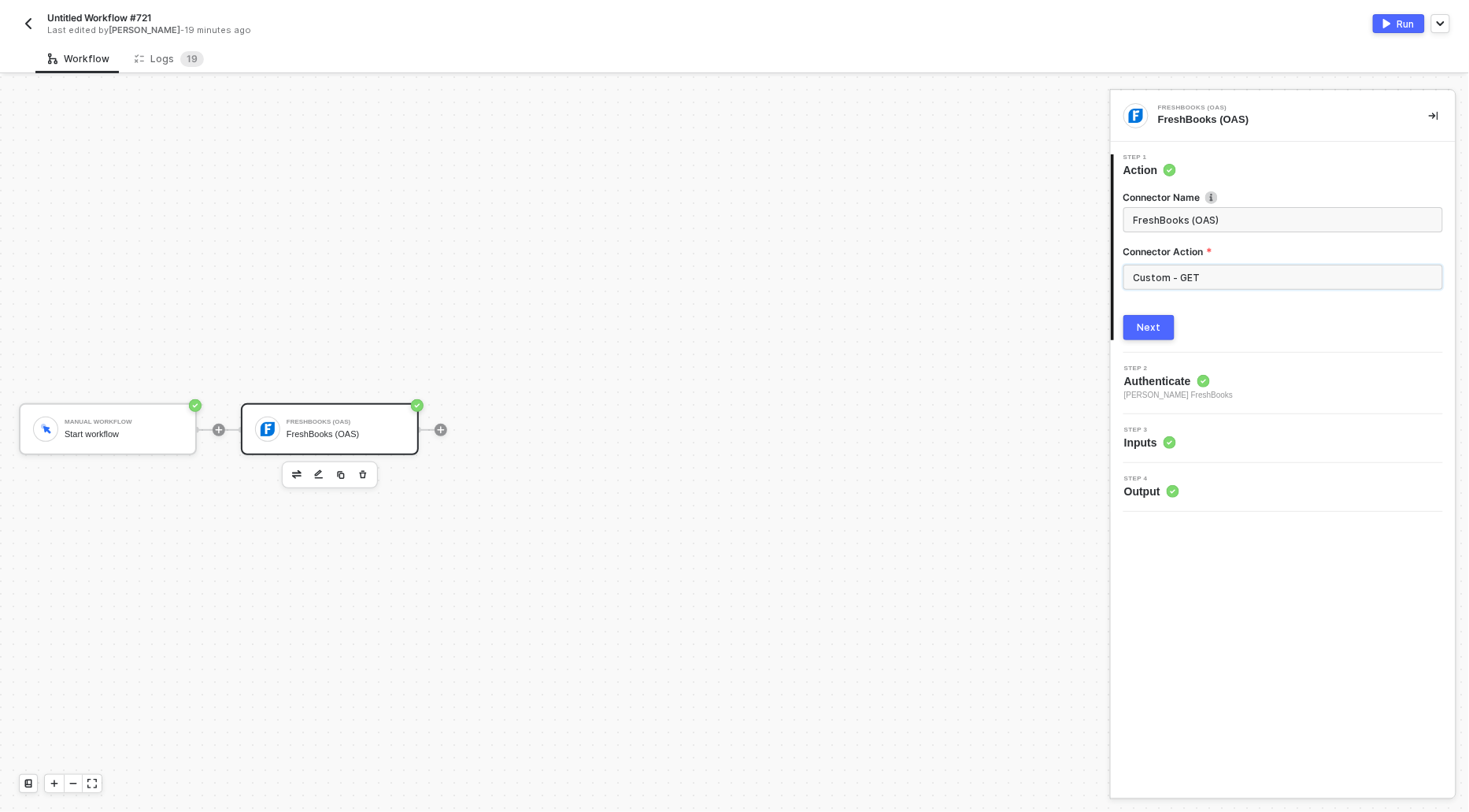
click at [1197, 278] on input "Custom - GET" at bounding box center [1283, 277] width 320 height 26
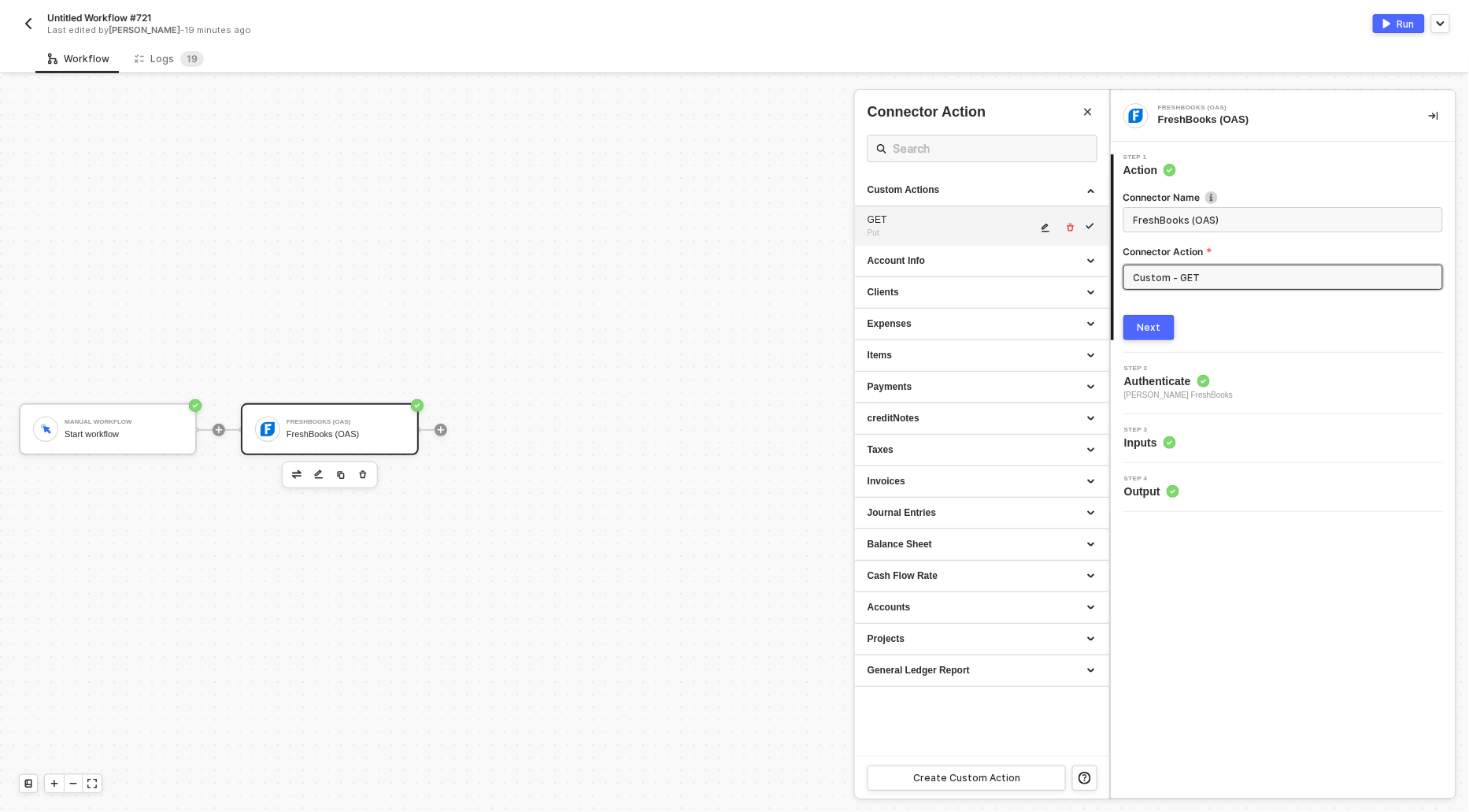
click at [1037, 225] on div "GET Put" at bounding box center [952, 226] width 170 height 26
click at [1043, 226] on icon "icon-edit" at bounding box center [1045, 227] width 9 height 9
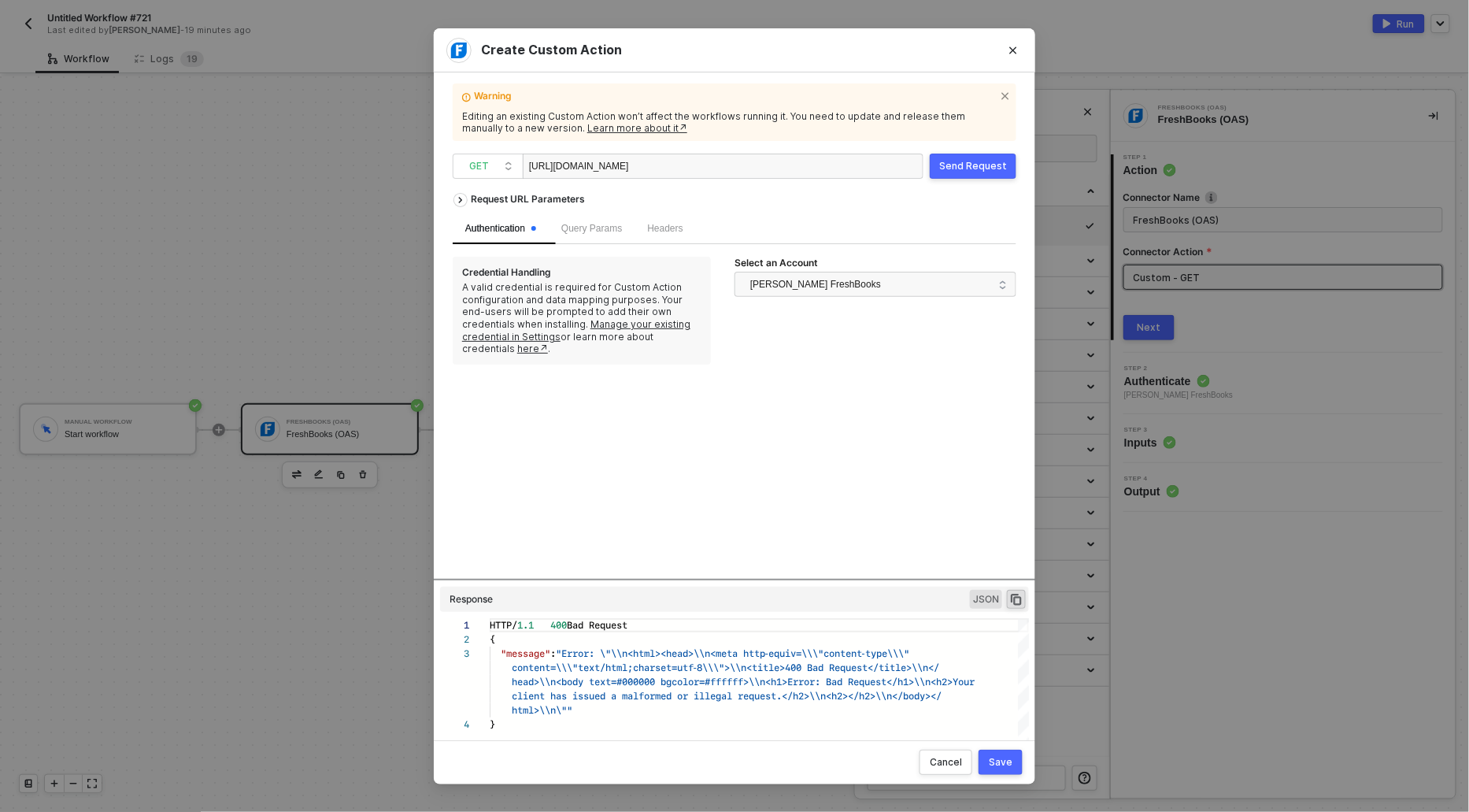
scroll to position [0, 23]
click at [686, 167] on div "[URL][DOMAIN_NAME]" at bounding box center [608, 167] width 158 height 26
click at [958, 165] on div "Send Request" at bounding box center [973, 166] width 67 height 13
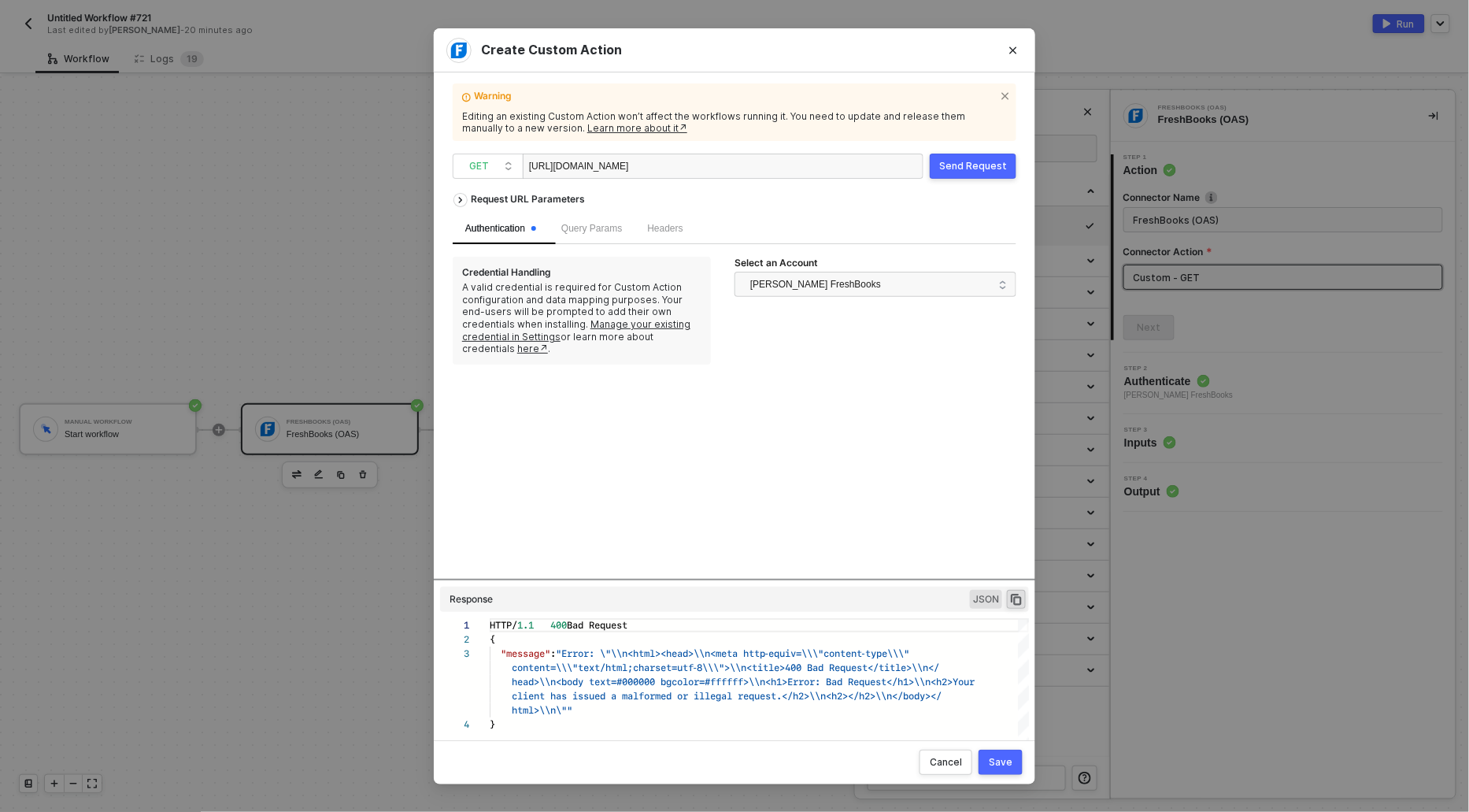
scroll to position [42, 0]
click at [819, 167] on div "[URL][DOMAIN_NAME]" at bounding box center [724, 166] width 401 height 26
click at [686, 165] on div "[URL][DOMAIN_NAME]" at bounding box center [608, 167] width 158 height 26
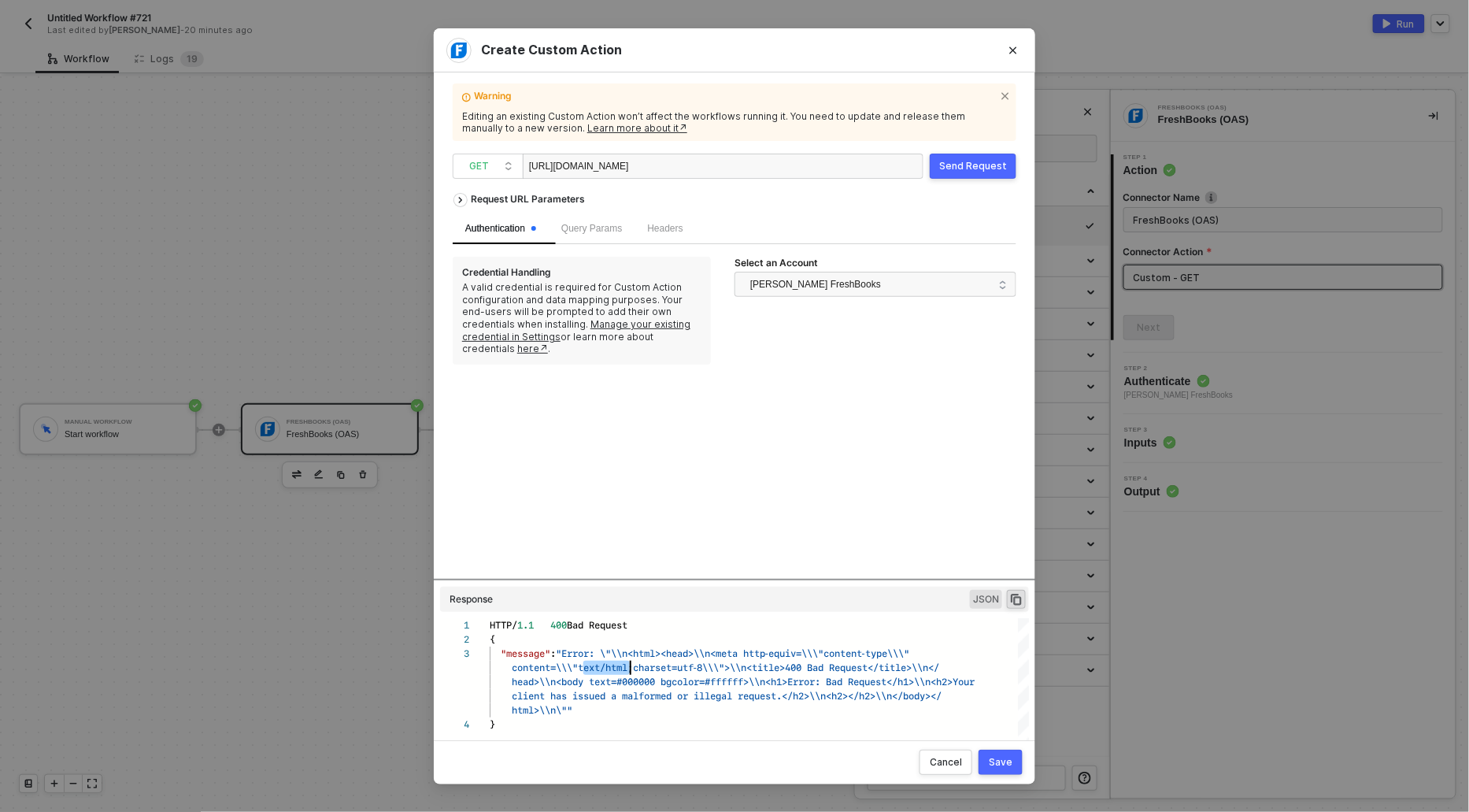
drag, startPoint x: 586, startPoint y: 667, endPoint x: 632, endPoint y: 673, distance: 46.4
click at [667, 228] on span "Headers" at bounding box center [664, 228] width 36 height 11
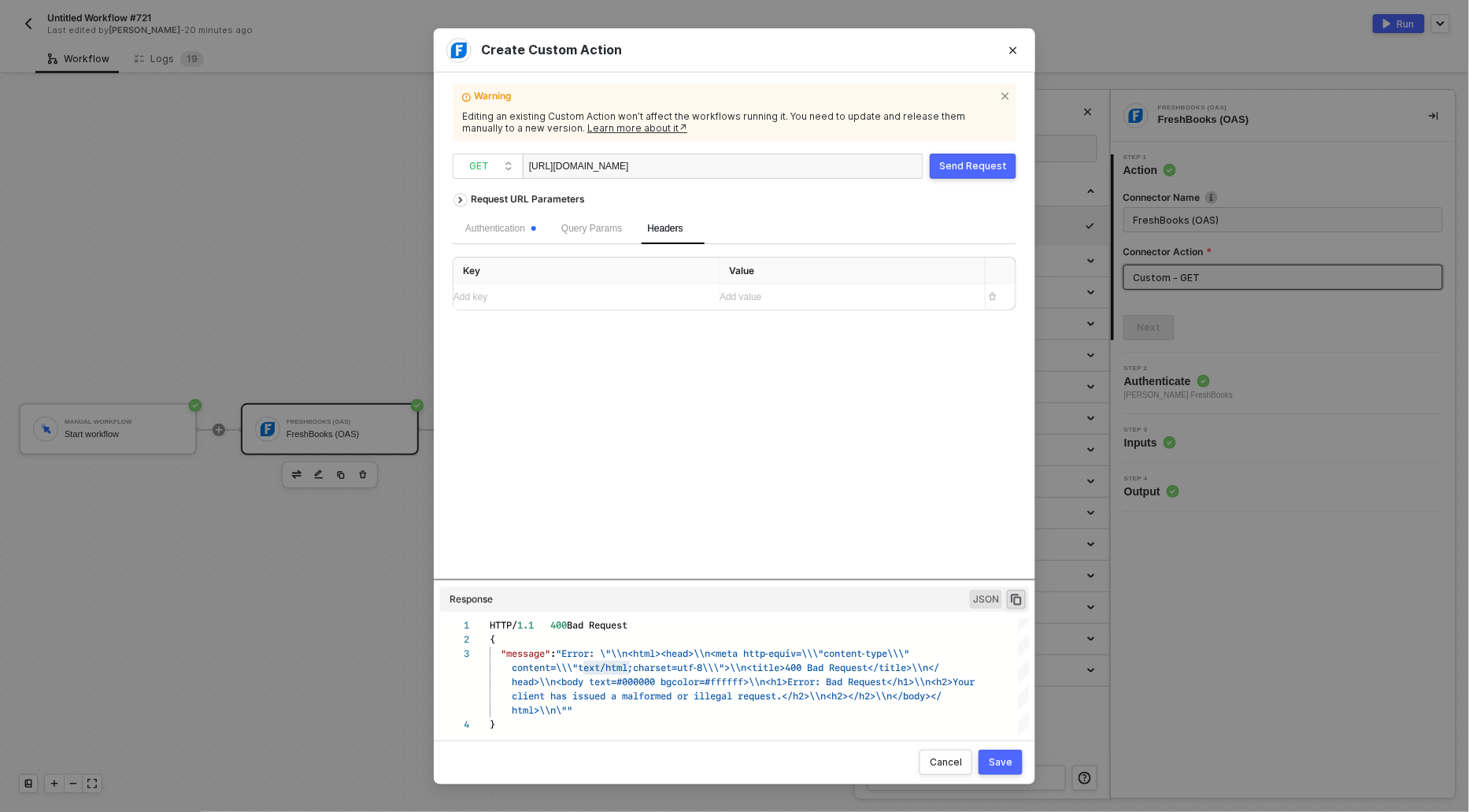
click at [518, 303] on div "Add key ﻿" at bounding box center [580, 297] width 252 height 26
click at [744, 300] on div "Add value ﻿" at bounding box center [846, 298] width 252 height 15
click at [541, 322] on div "Add key ﻿" at bounding box center [580, 324] width 252 height 15
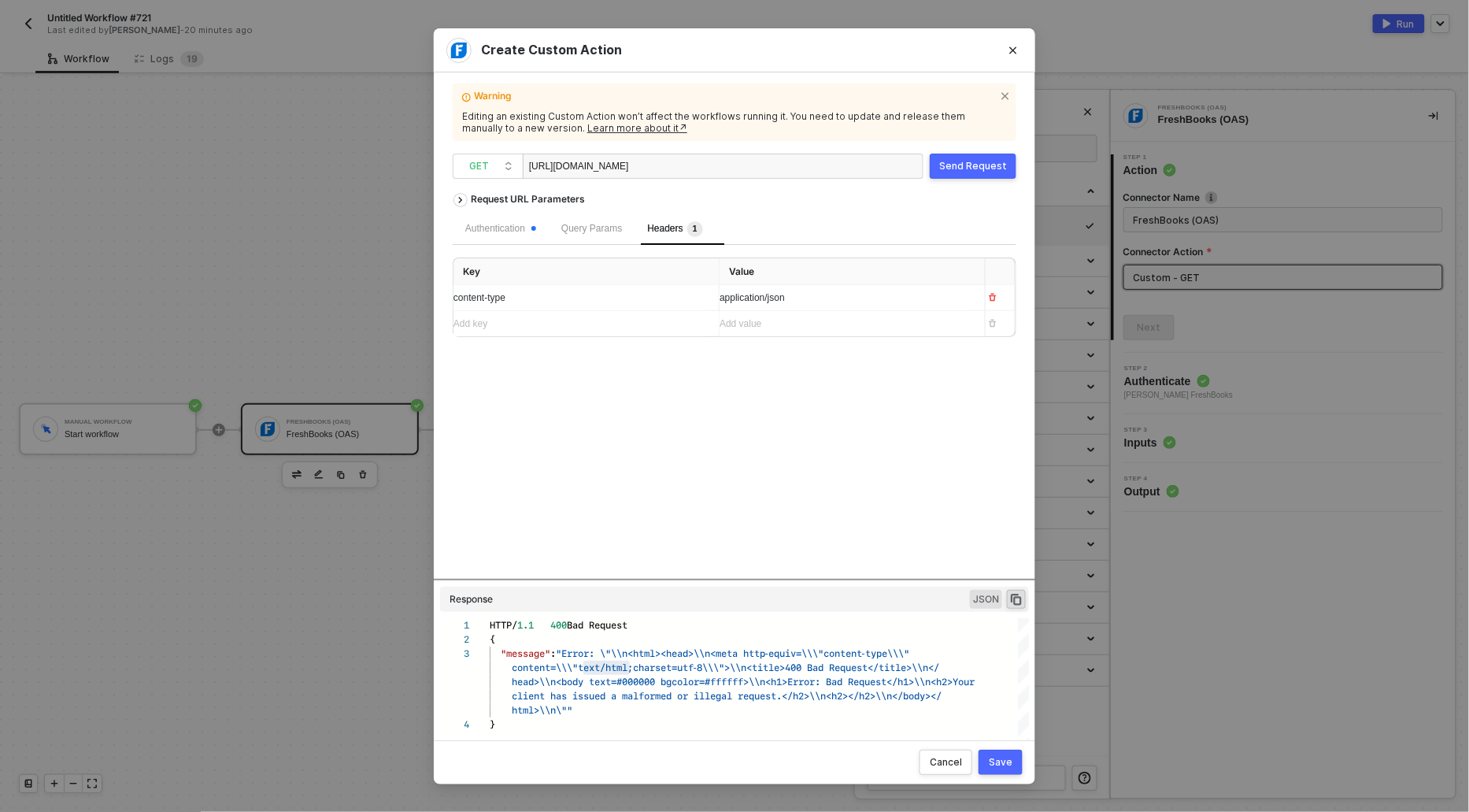
click at [955, 165] on div "Send Request" at bounding box center [973, 166] width 67 height 13
click at [686, 173] on div "[URL][DOMAIN_NAME]" at bounding box center [608, 167] width 158 height 26
click at [954, 165] on div "Send Request" at bounding box center [973, 166] width 67 height 13
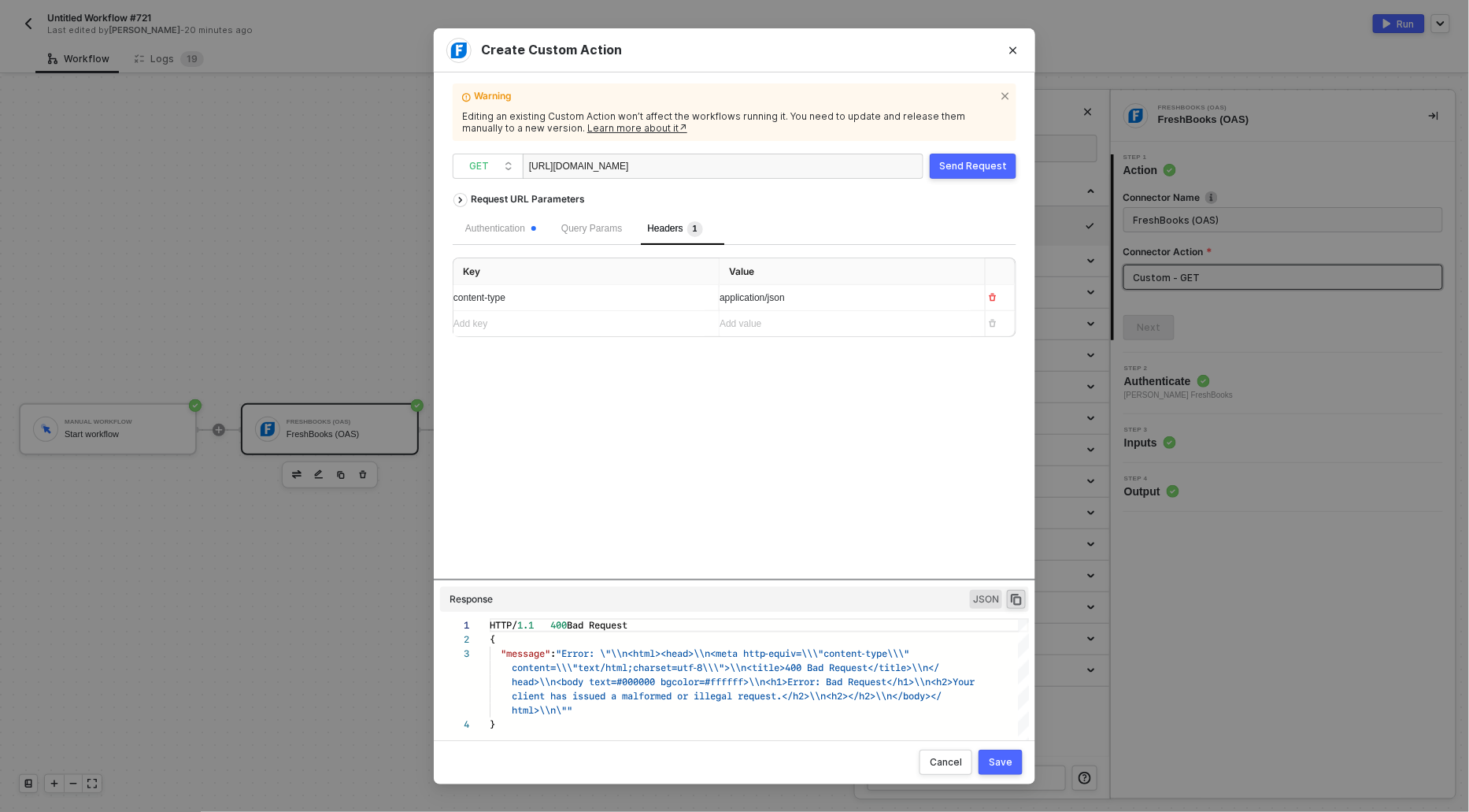
click at [944, 164] on div "Send Request" at bounding box center [973, 166] width 67 height 13
click at [749, 303] on div "application/json" at bounding box center [846, 298] width 252 height 15
click at [801, 302] on div "application/json" at bounding box center [846, 298] width 252 height 15
click at [725, 299] on span "application/json" at bounding box center [753, 297] width 66 height 11
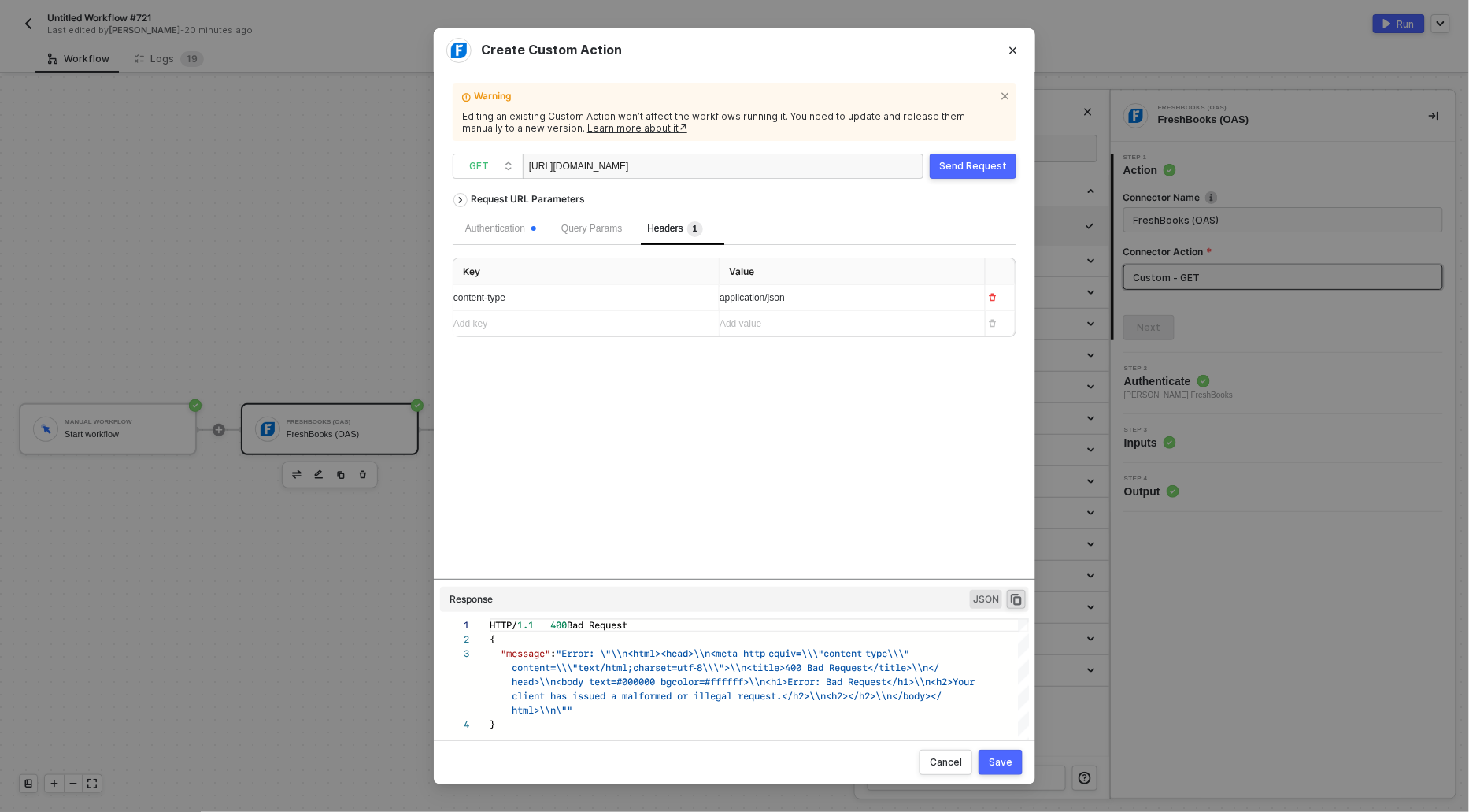
click at [723, 299] on span "application/json" at bounding box center [753, 297] width 66 height 11
click at [996, 298] on icon "button" at bounding box center [992, 297] width 9 height 9
click at [838, 171] on div "[URL][DOMAIN_NAME]" at bounding box center [724, 166] width 401 height 26
click at [1012, 52] on icon "Close" at bounding box center [1013, 50] width 9 height 9
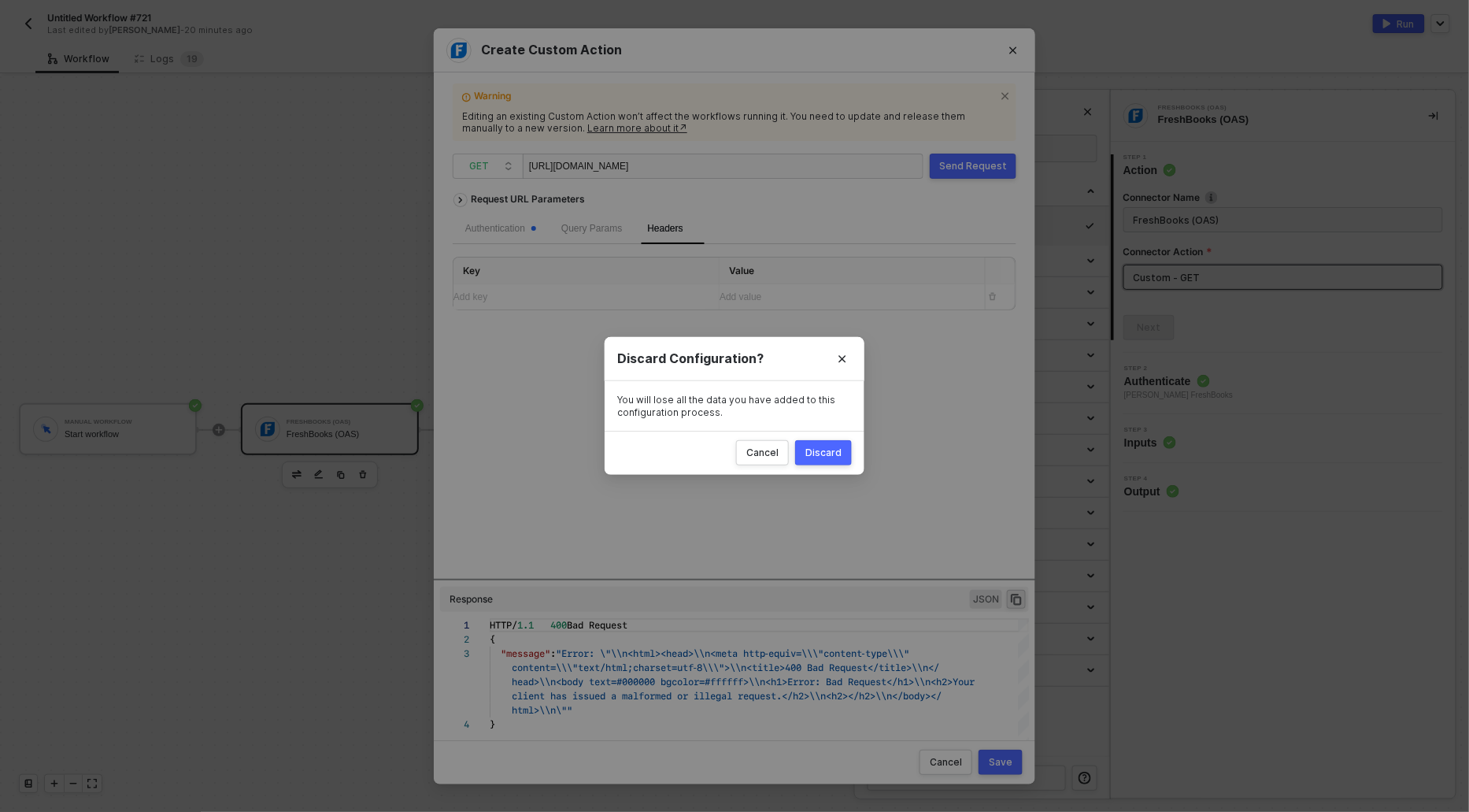
click at [836, 456] on div "Discard" at bounding box center [824, 453] width 36 height 13
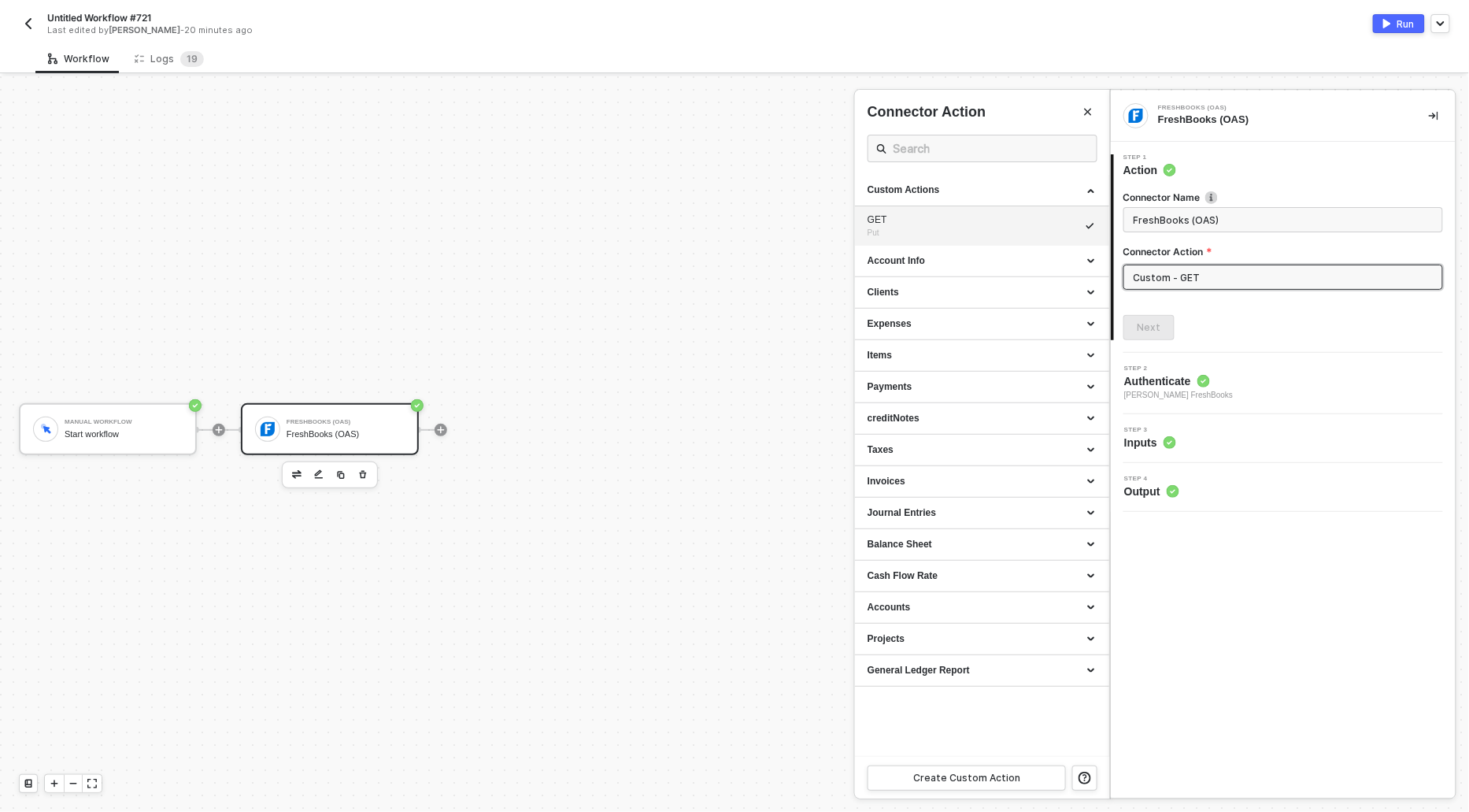
click at [799, 743] on div at bounding box center [734, 444] width 1469 height 735
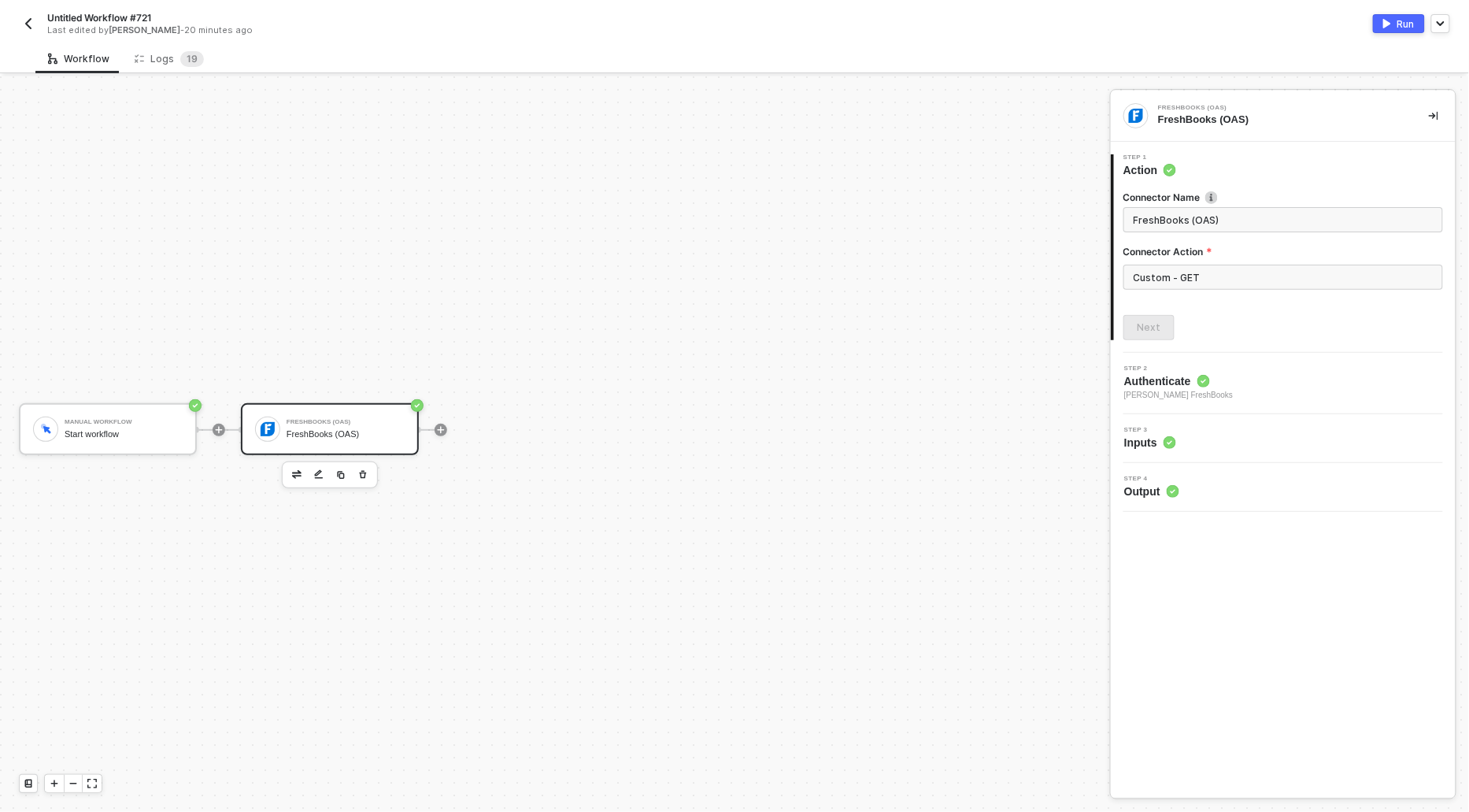
click at [813, 755] on div "Manual Workflow Start workflow FreshBooks (OAS) FreshBooks (OAS)" at bounding box center [550, 429] width 1102 height 765
click at [810, 772] on div "Manual Workflow Start workflow FreshBooks (OAS) FreshBooks (OAS)" at bounding box center [550, 429] width 1102 height 765
click at [1211, 274] on input "Custom - GET" at bounding box center [1283, 277] width 320 height 26
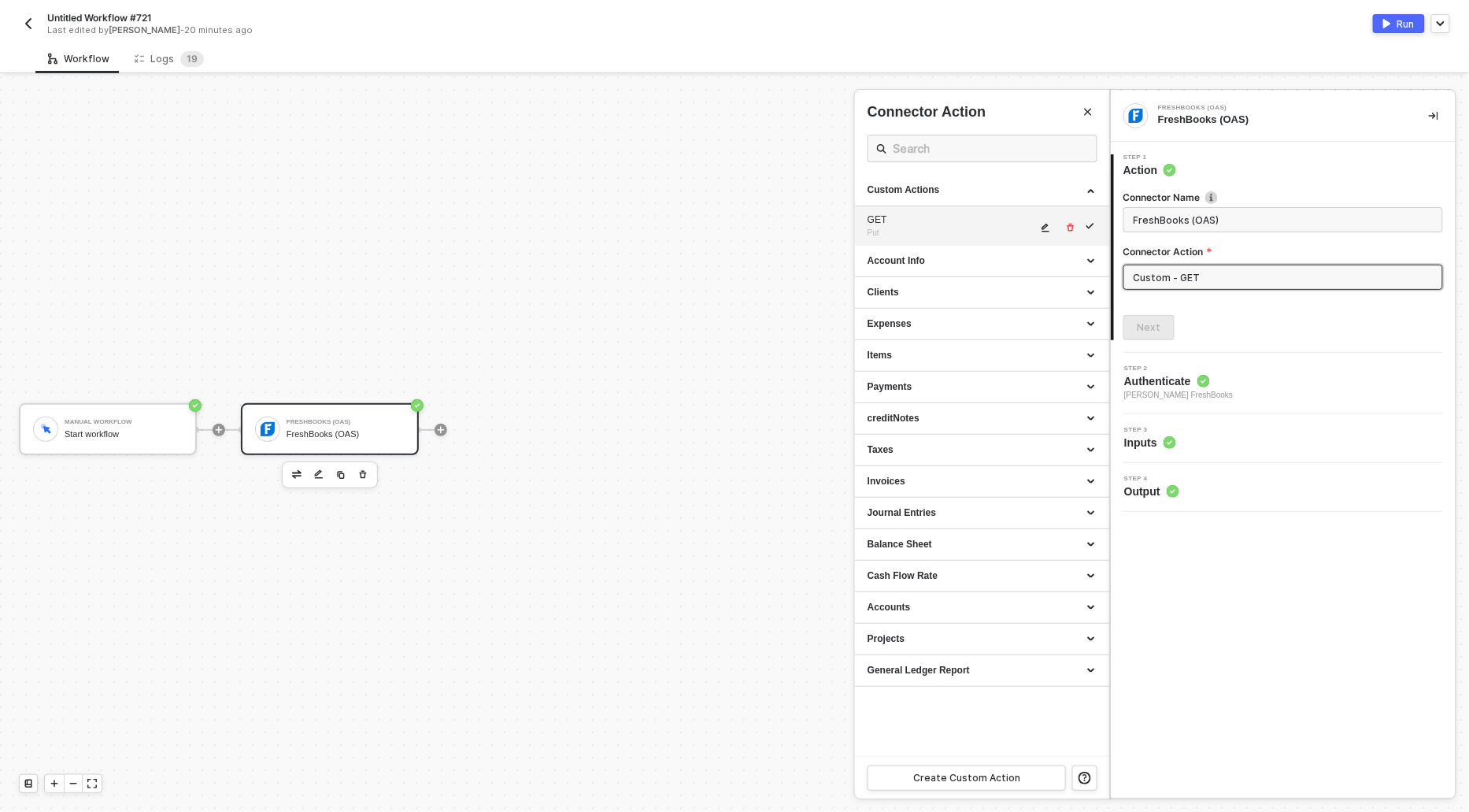
click at [865, 233] on li "GET Put" at bounding box center [981, 225] width 254 height 39
click at [1086, 222] on li "GET Put" at bounding box center [981, 225] width 254 height 39
click at [1086, 216] on li "GET Put" at bounding box center [981, 225] width 254 height 39
click at [756, 284] on div at bounding box center [734, 444] width 1469 height 735
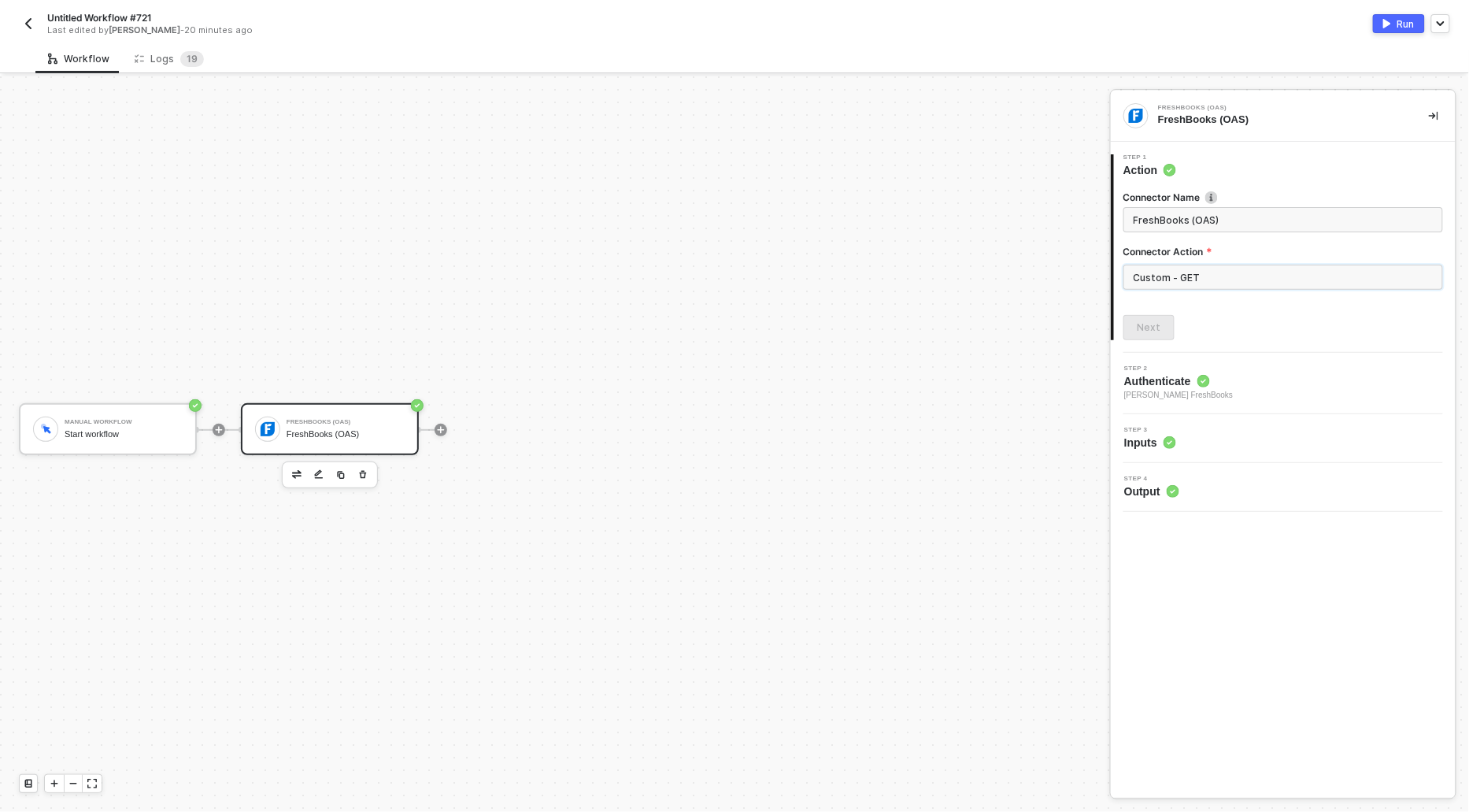
click at [1166, 272] on input "Custom - GET" at bounding box center [1283, 277] width 320 height 26
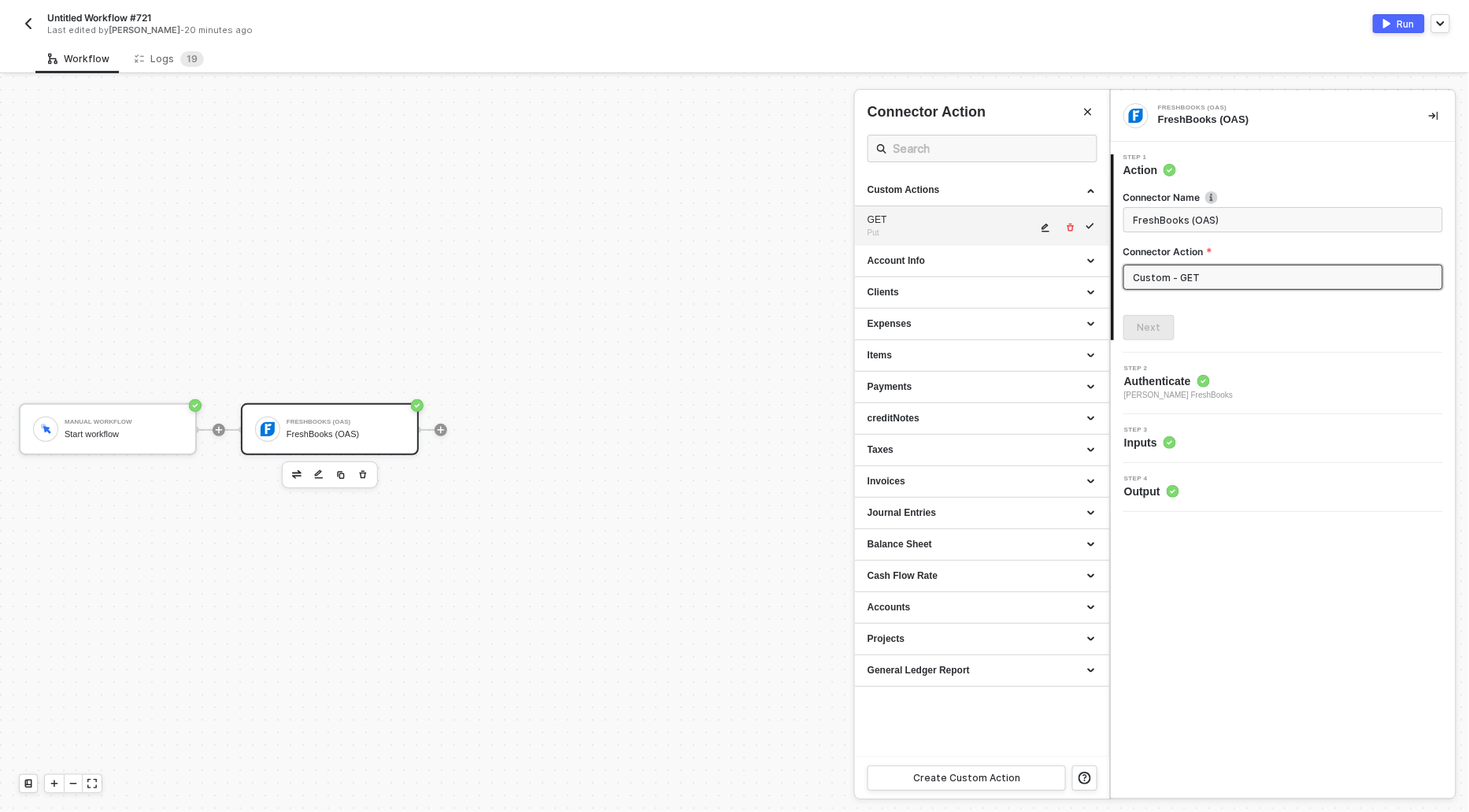
click at [1091, 222] on li "GET Put" at bounding box center [981, 225] width 254 height 39
click at [1053, 225] on button "button" at bounding box center [1046, 227] width 19 height 19
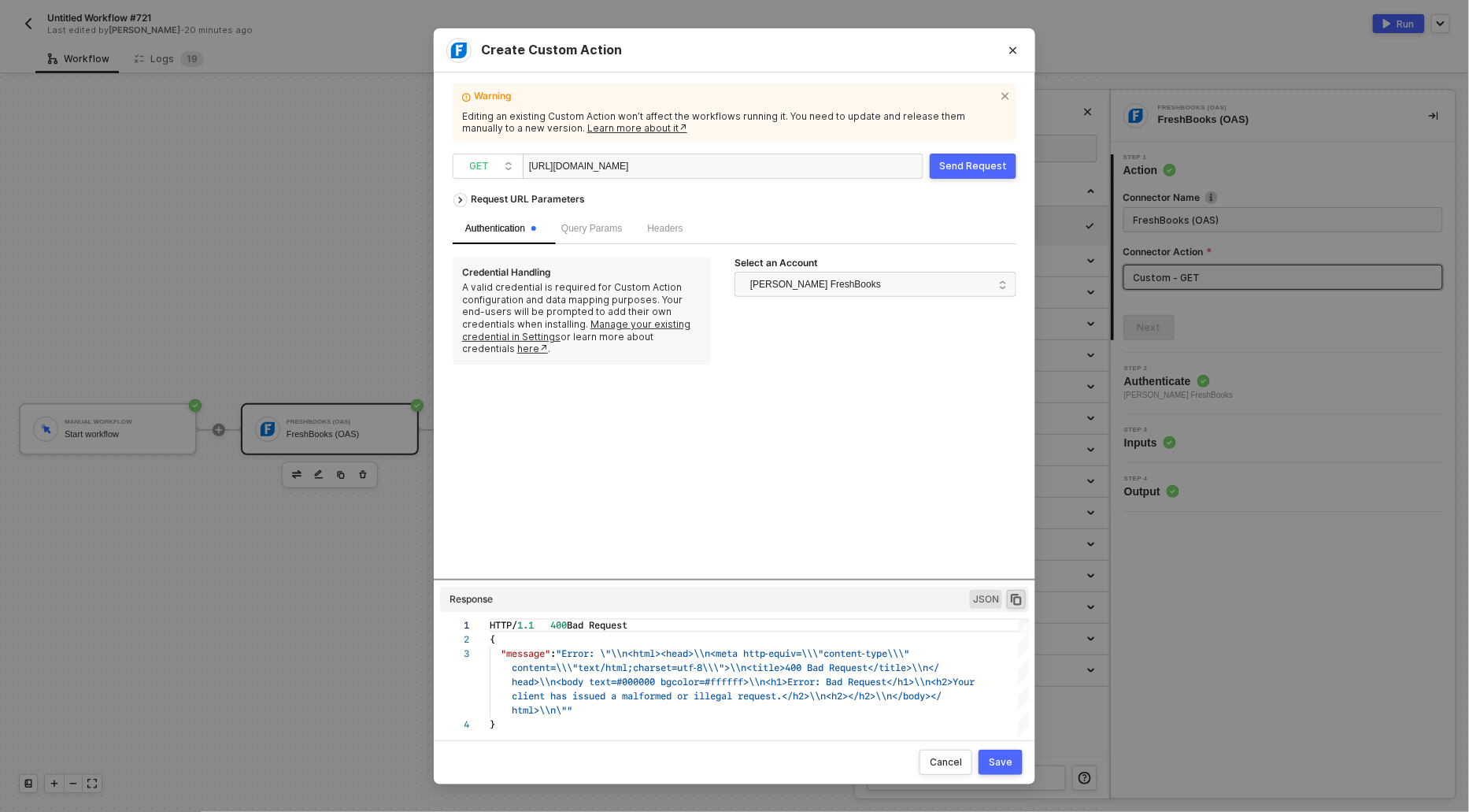
click at [972, 163] on div "Send Request" at bounding box center [973, 166] width 67 height 13
click at [981, 169] on div "Send Request" at bounding box center [973, 166] width 67 height 13
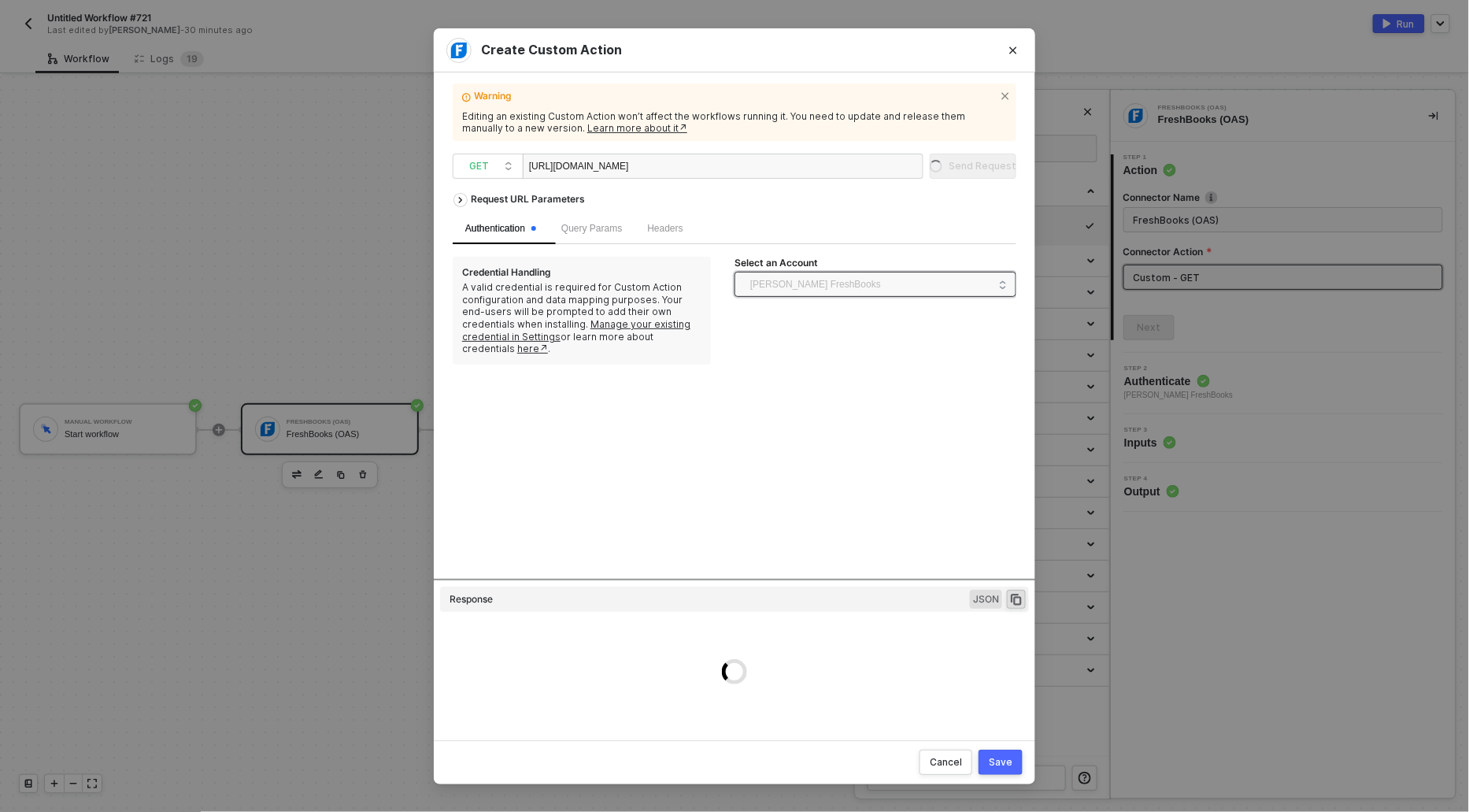
click at [798, 289] on span "[PERSON_NAME] FreshBooks" at bounding box center [815, 284] width 130 height 24
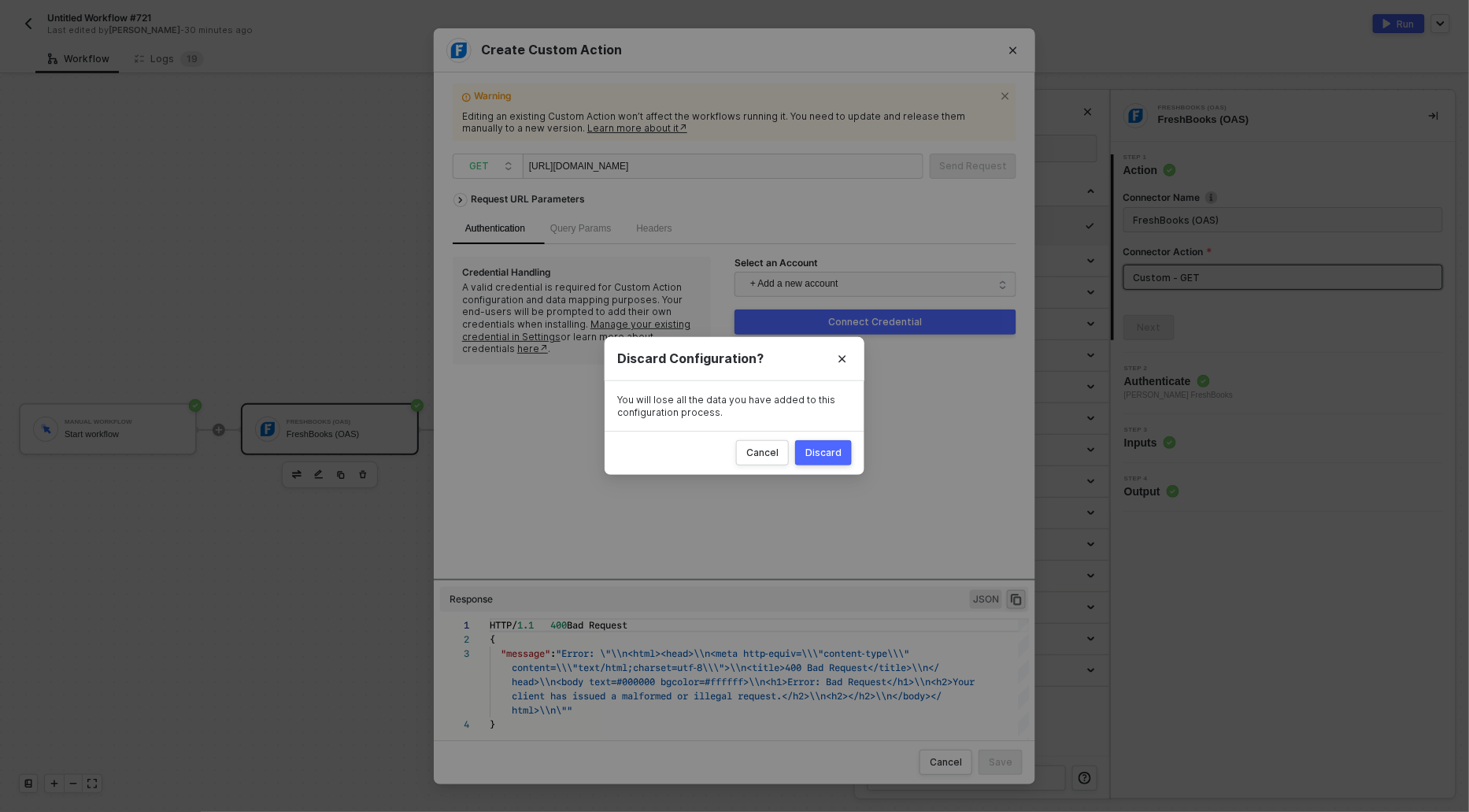
scroll to position [42, 0]
click at [845, 363] on icon "Close" at bounding box center [842, 359] width 9 height 9
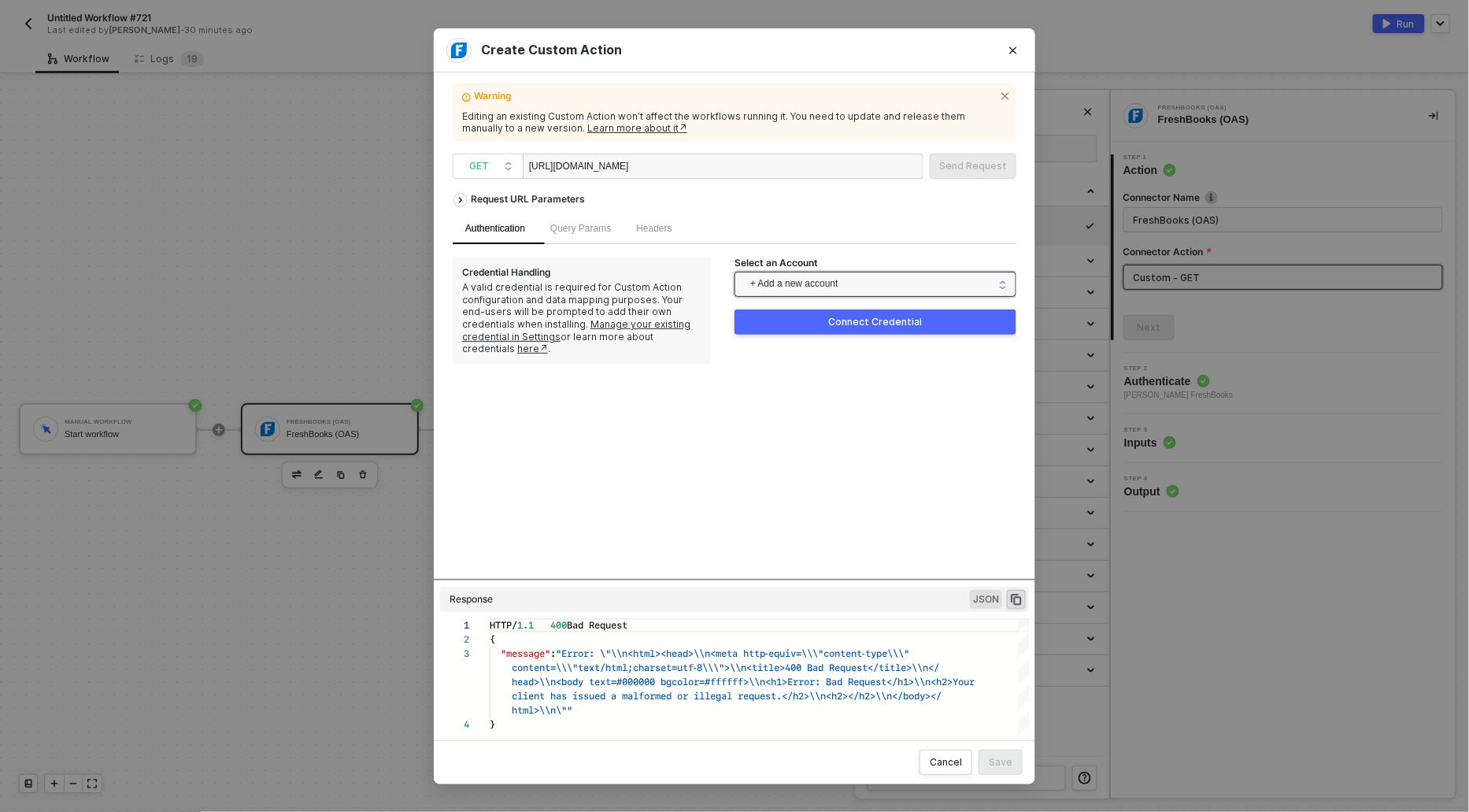
click at [796, 281] on span "+ Add a new account" at bounding box center [878, 284] width 257 height 26
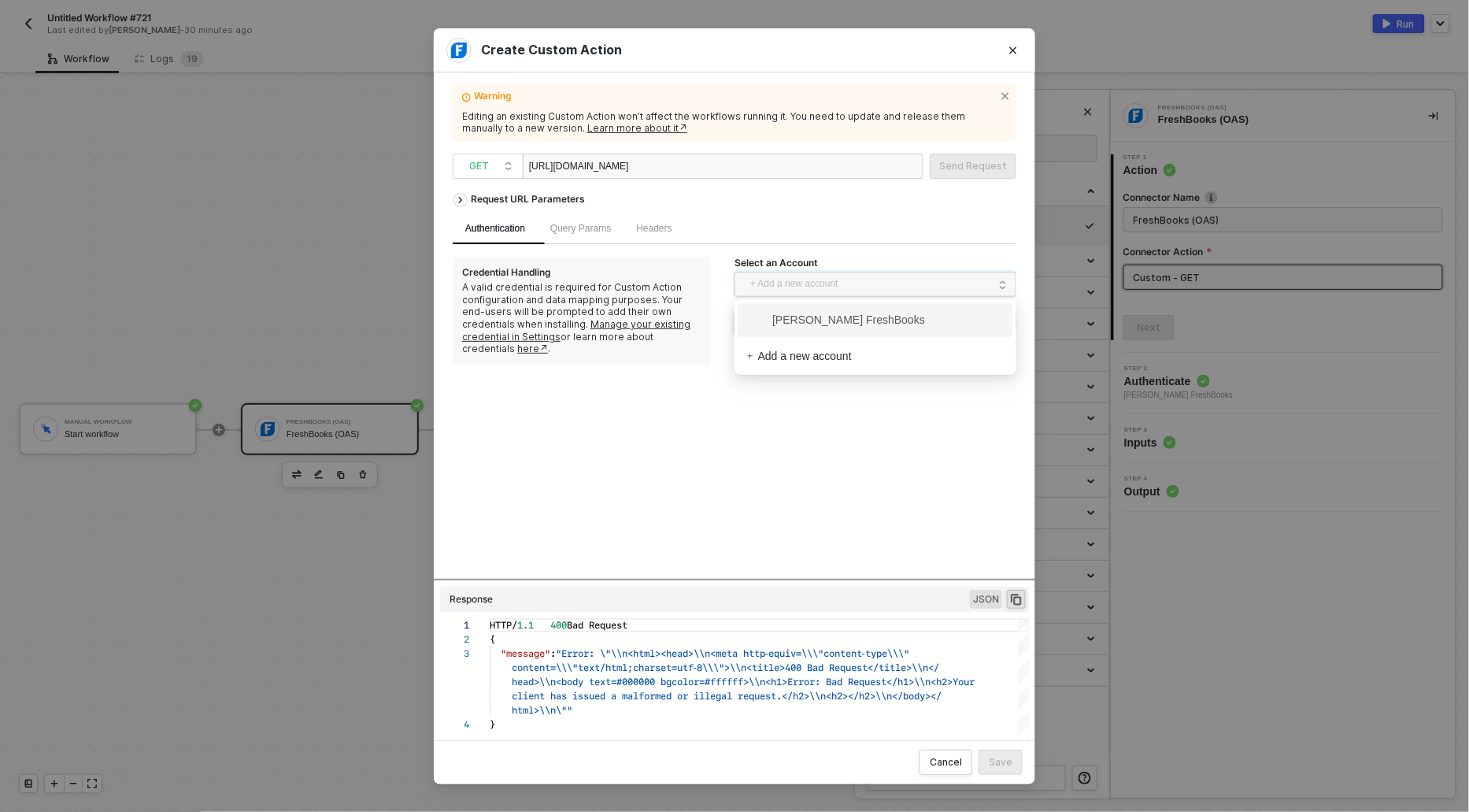
click at [784, 321] on span "[PERSON_NAME] FreshBooks" at bounding box center [836, 319] width 178 height 17
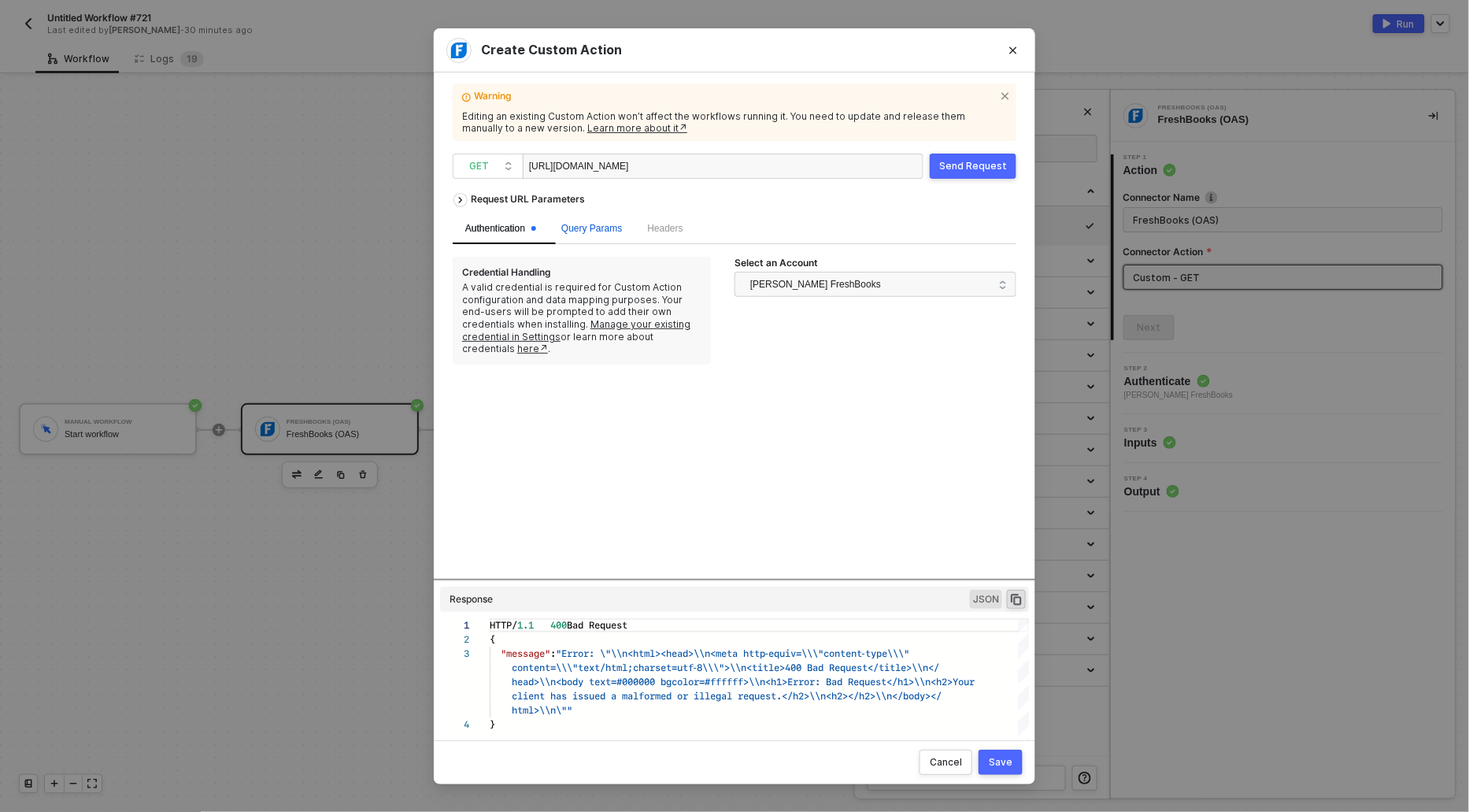
click at [610, 229] on span "Query Params" at bounding box center [591, 228] width 61 height 11
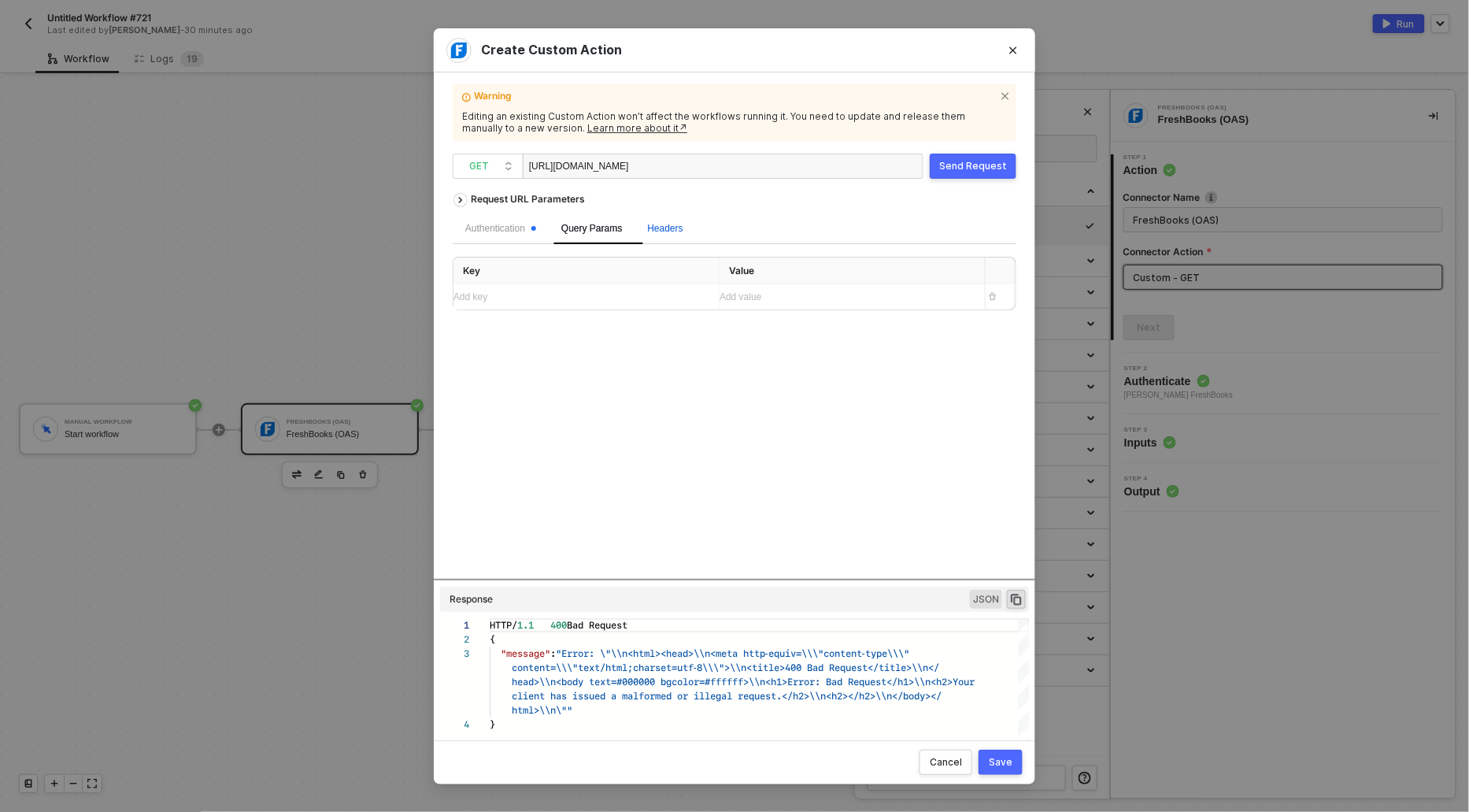
click at [667, 225] on span "Headers" at bounding box center [664, 228] width 36 height 11
click at [567, 299] on div "Add key ﻿" at bounding box center [580, 297] width 252 height 15
click at [770, 311] on div "Add value ﻿" at bounding box center [846, 324] width 252 height 26
click at [770, 301] on div "Add value ﻿" at bounding box center [846, 298] width 252 height 15
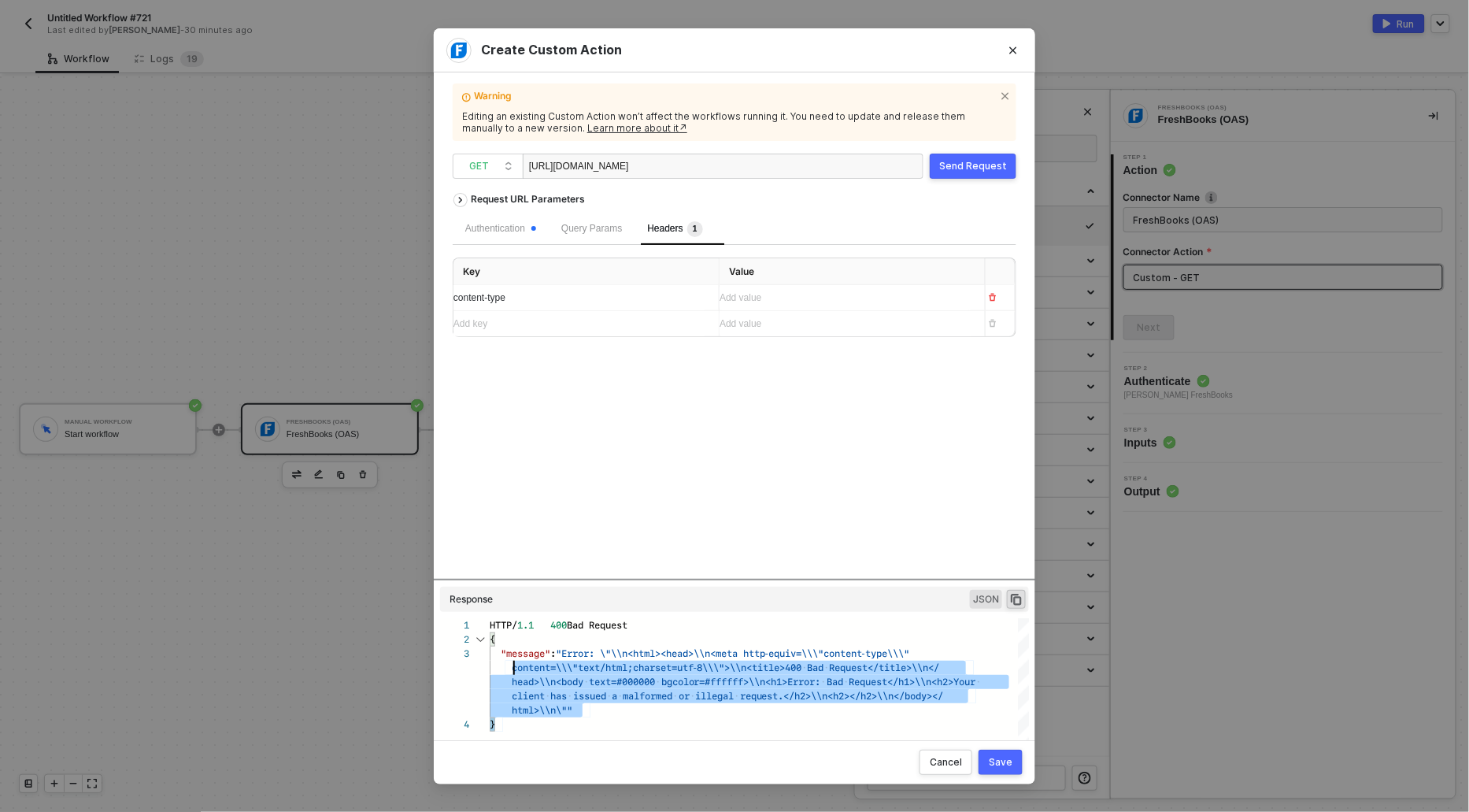
scroll to position [0, 0]
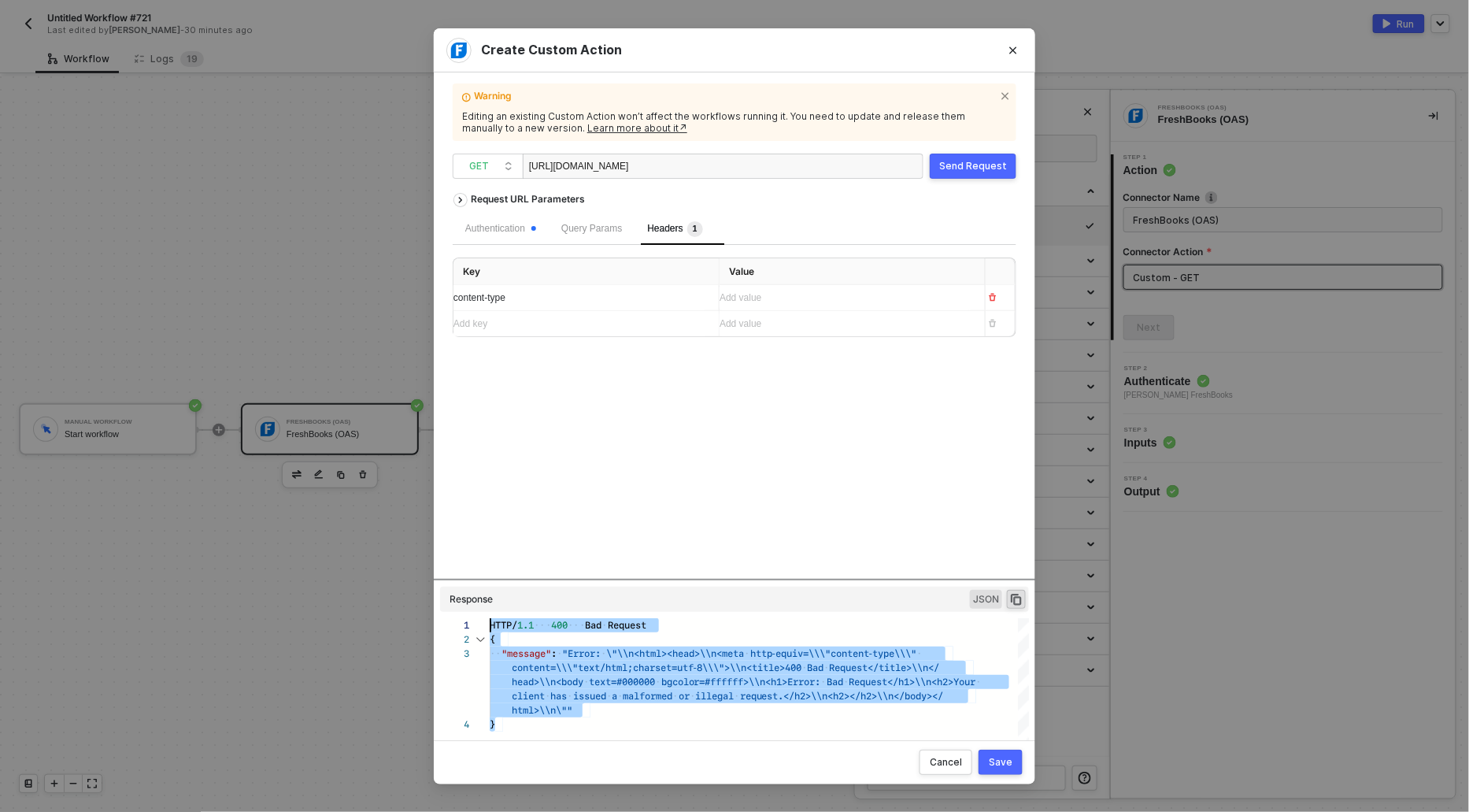
drag, startPoint x: 506, startPoint y: 728, endPoint x: 477, endPoint y: 618, distance: 113.8
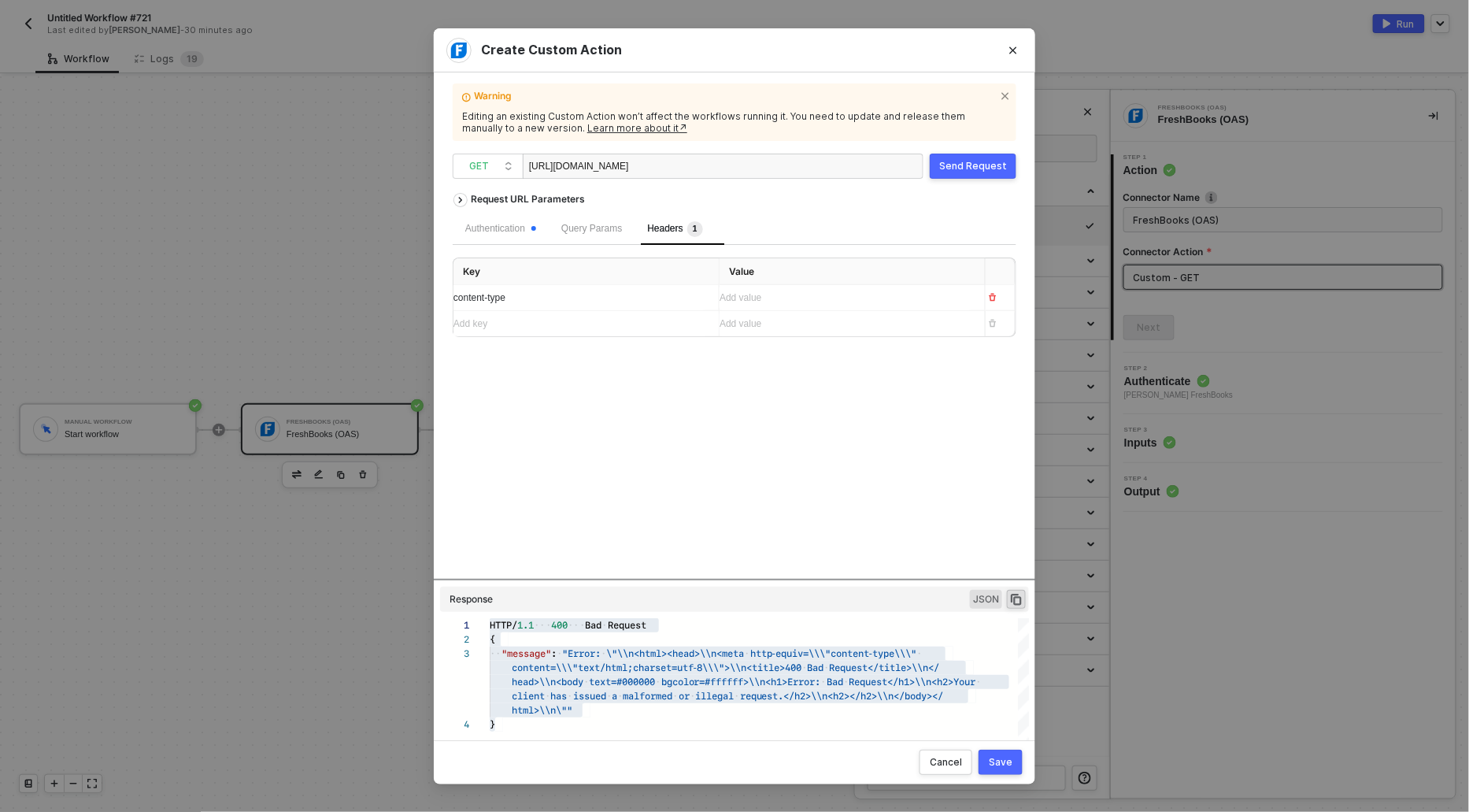
click at [464, 304] on div "content-type" at bounding box center [580, 298] width 252 height 26
drag, startPoint x: 522, startPoint y: 300, endPoint x: 433, endPoint y: 295, distance: 89.1
click at [432, 295] on div "Create Custom Action Warning Editing an existing Custom Action won’t affect the…" at bounding box center [734, 406] width 1469 height 812
click at [792, 295] on div "Add value ﻿" at bounding box center [846, 298] width 252 height 15
click at [986, 168] on div "Send Request" at bounding box center [973, 166] width 67 height 13
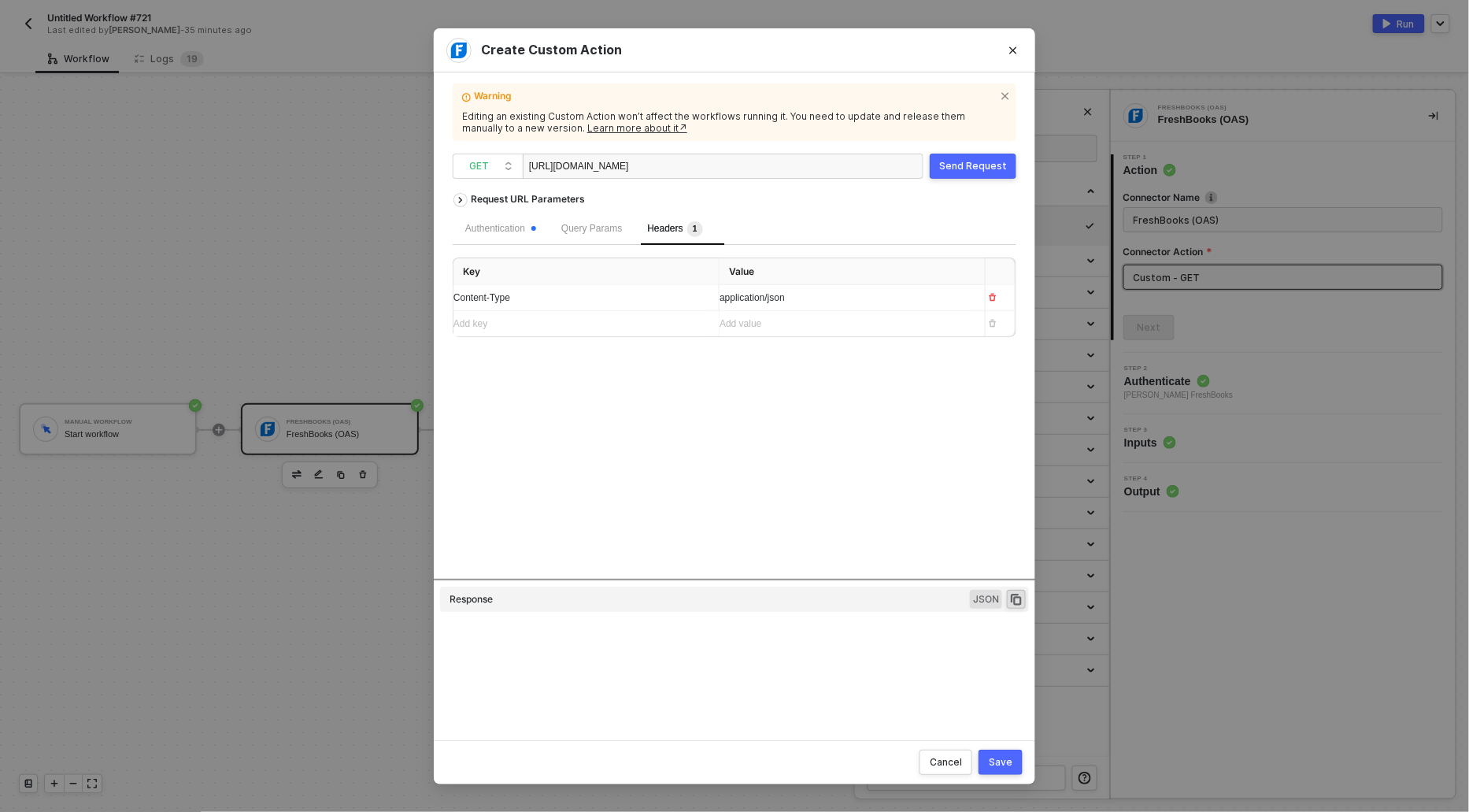
type textarea "HTTP/1.1 400 Bad Request { "message": "Error: \"\\n<html><head>\\n<meta http-eq…"
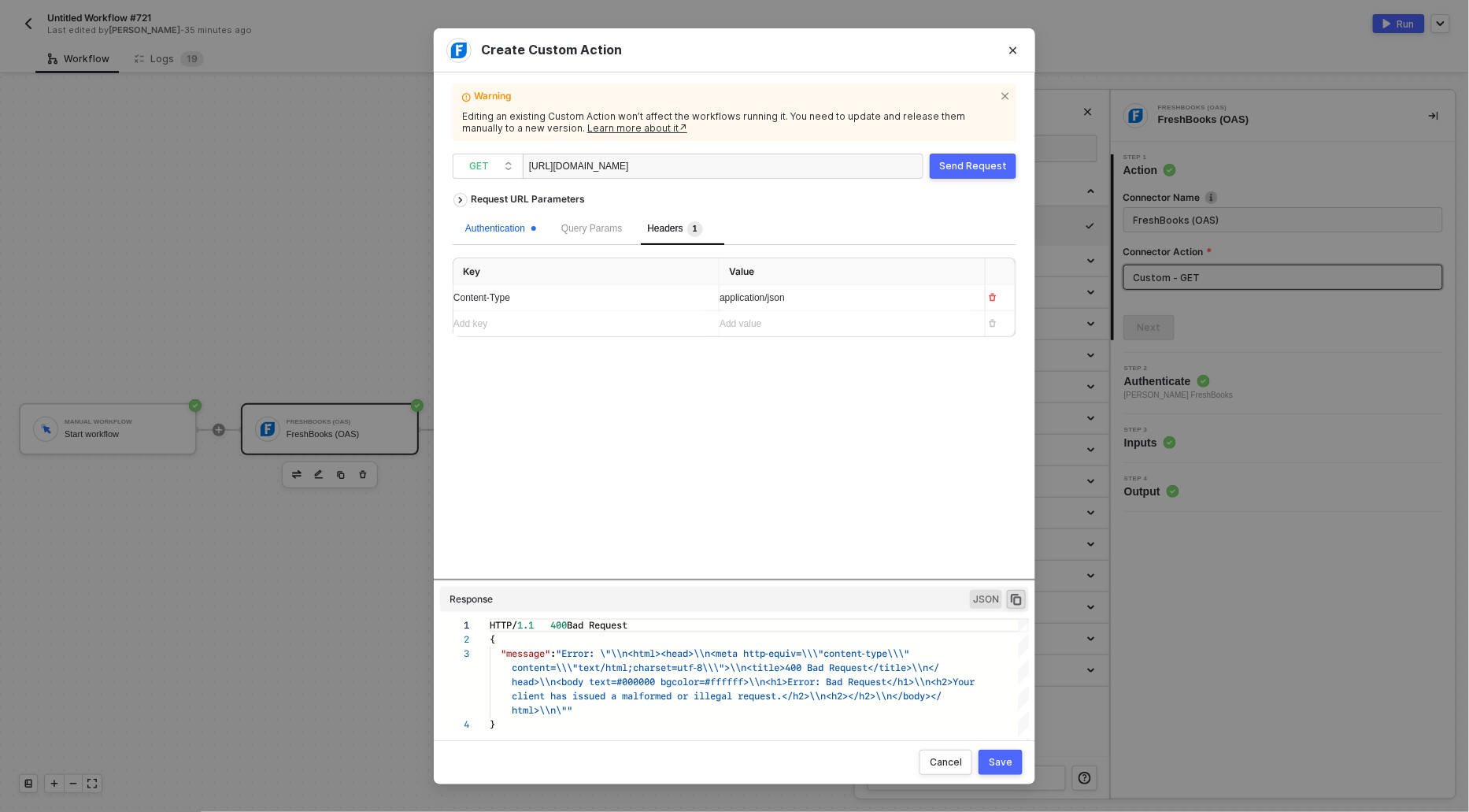
click at [495, 231] on div "Authentication" at bounding box center [501, 229] width 71 height 15
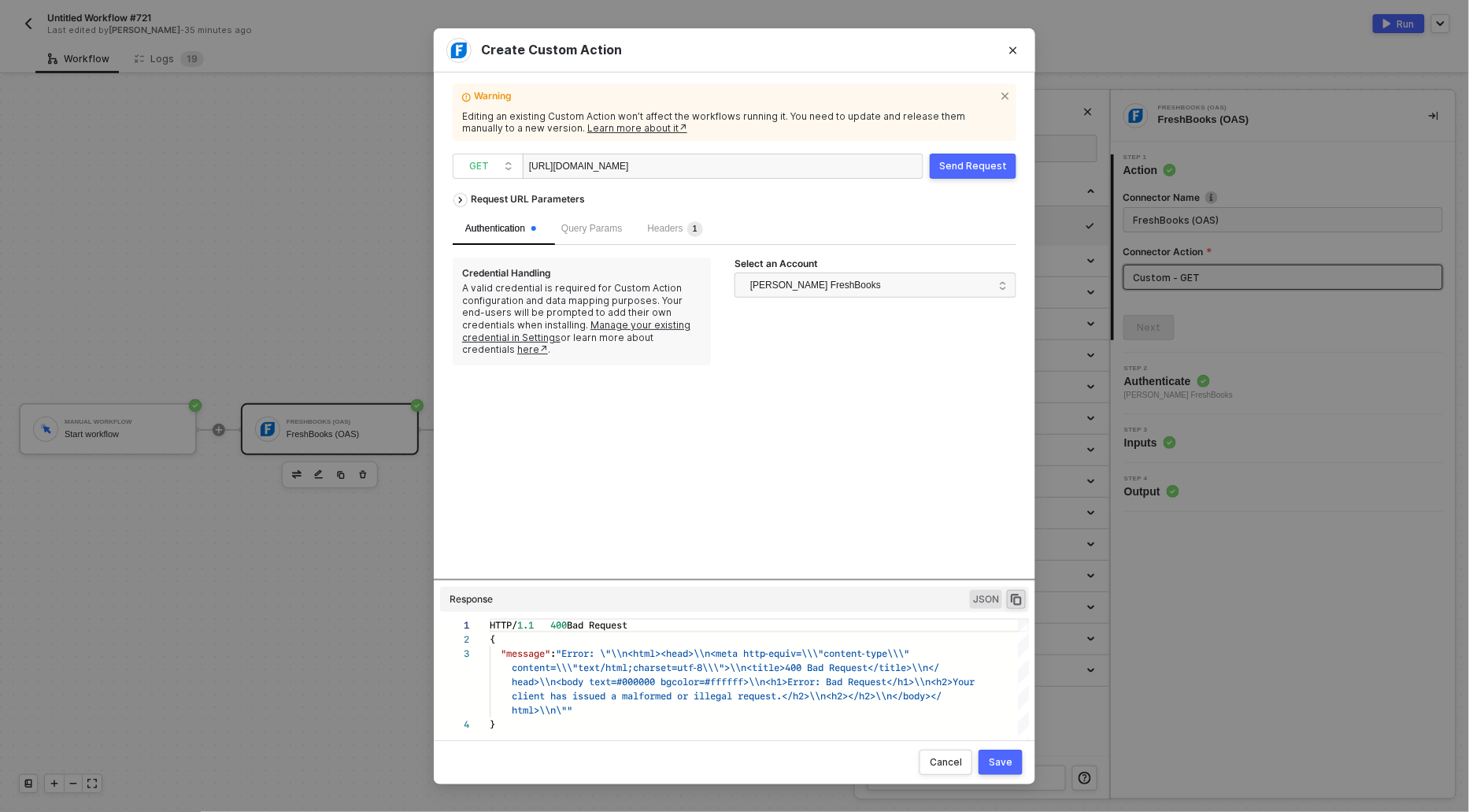
click at [1012, 756] on div "Save" at bounding box center [1001, 762] width 24 height 13
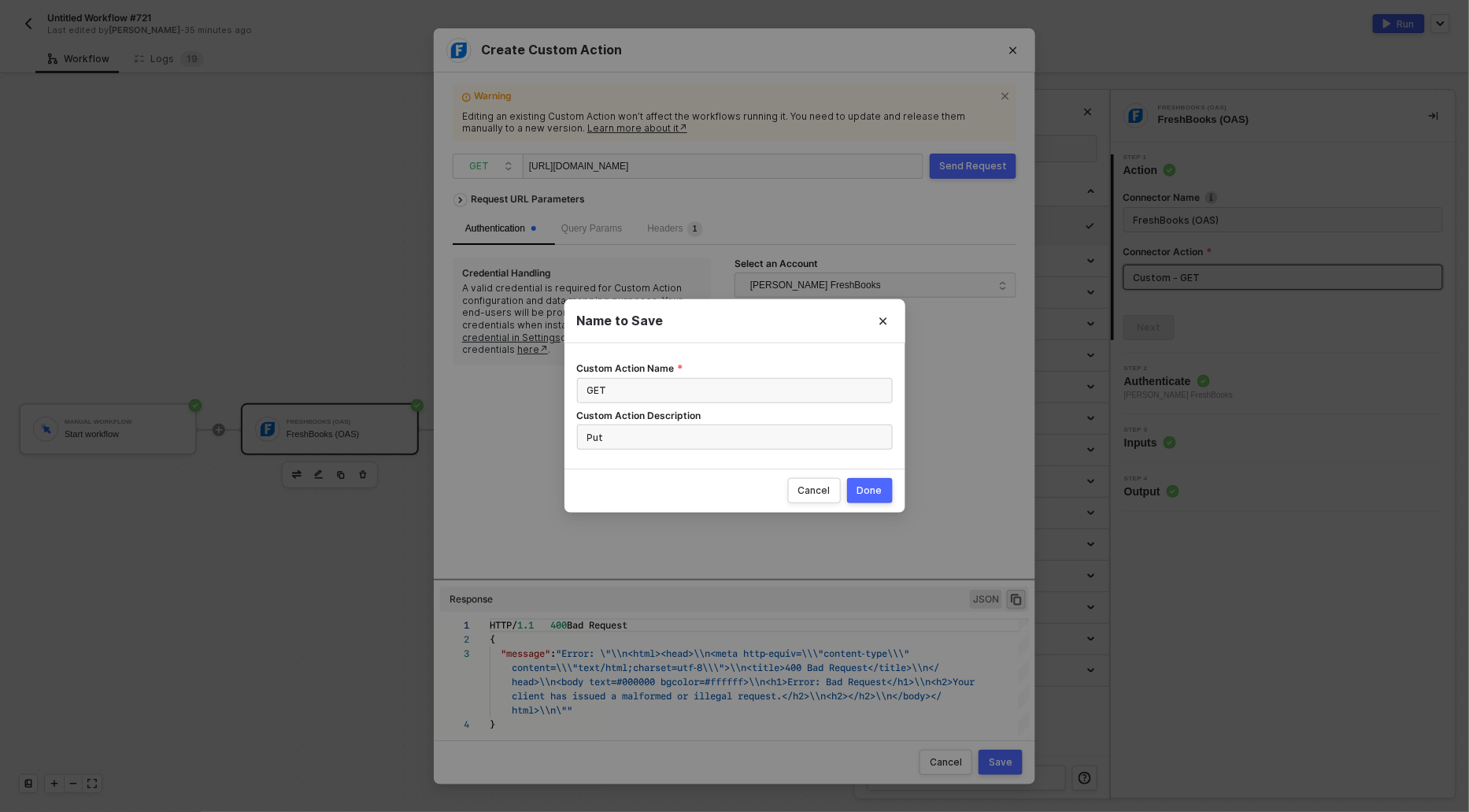
click at [878, 485] on div "Done" at bounding box center [870, 490] width 26 height 13
click at [672, 223] on div "Name to Save Custom Action Name GET Custom Action Description Put Cancel Done" at bounding box center [734, 406] width 1469 height 812
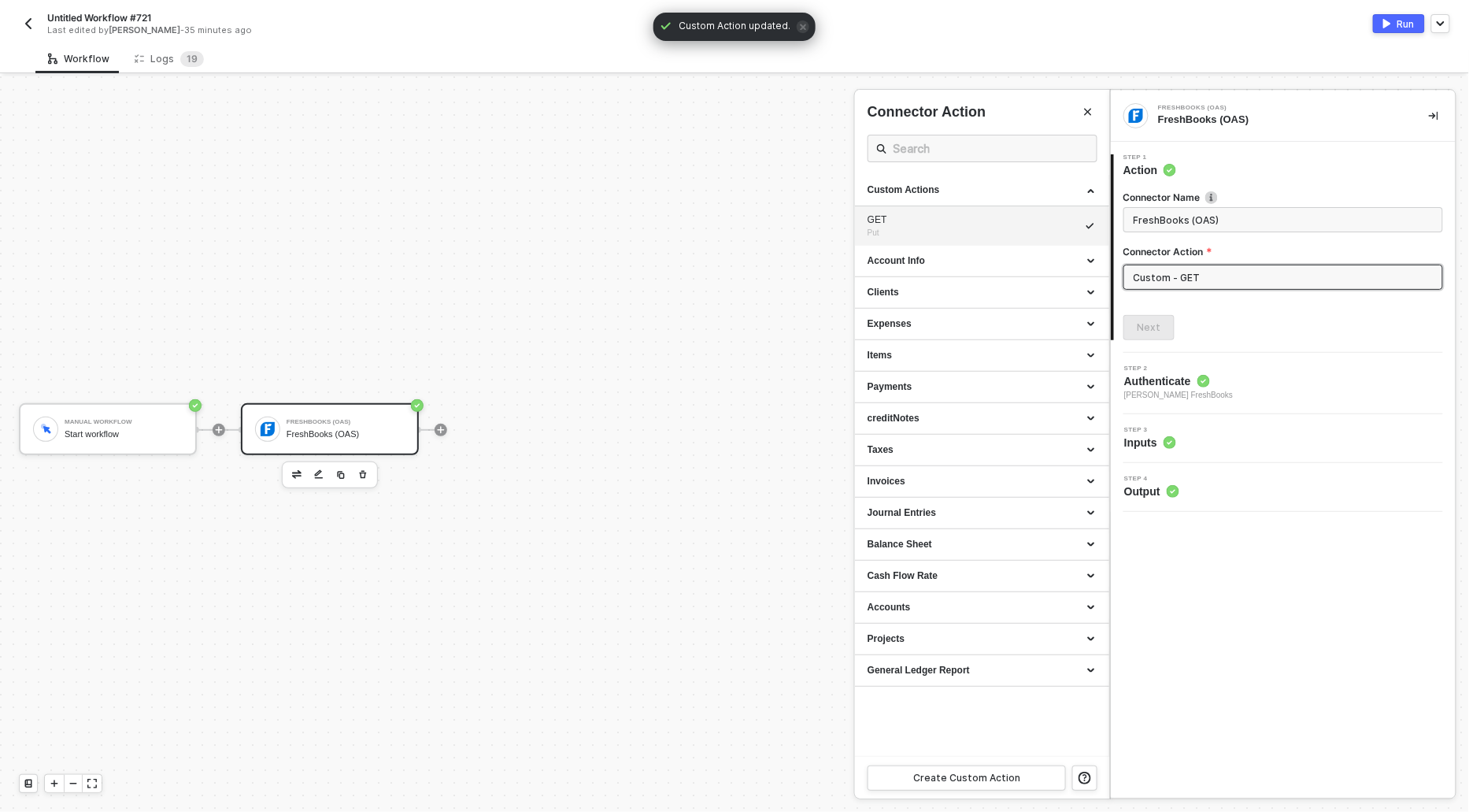
click at [703, 326] on div at bounding box center [734, 444] width 1469 height 735
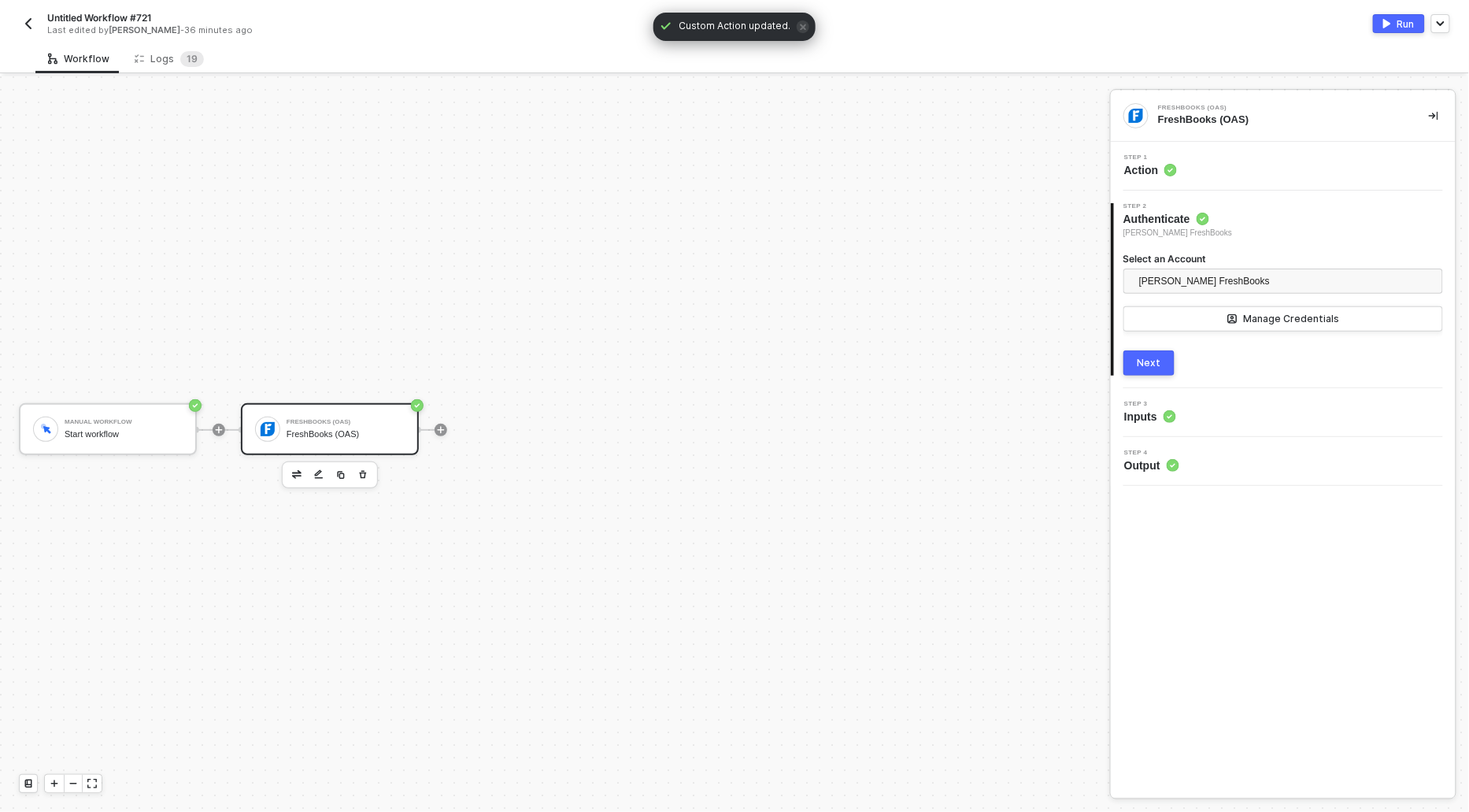
click at [1136, 367] on button "Next" at bounding box center [1149, 363] width 51 height 26
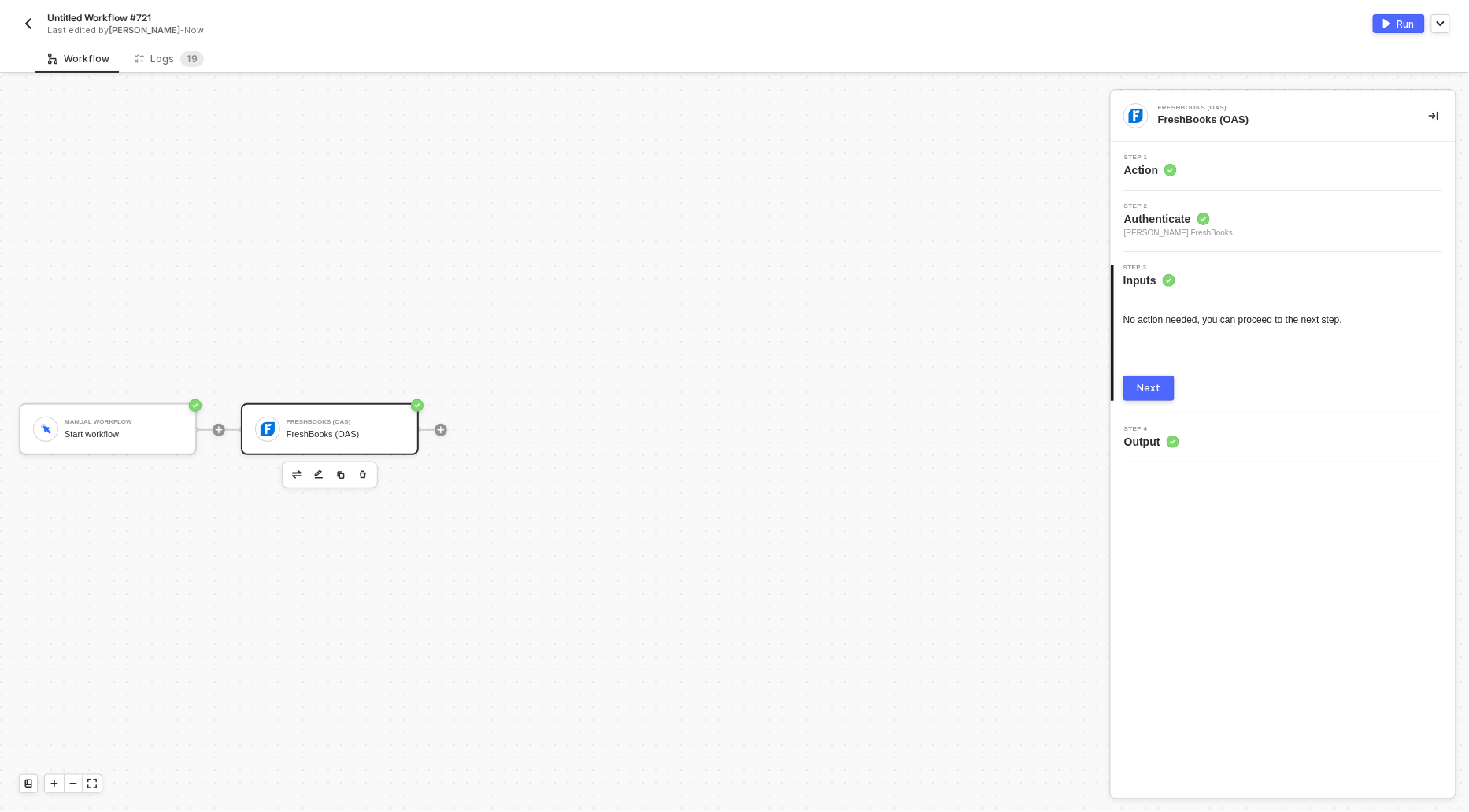
click at [1145, 385] on div "Next" at bounding box center [1149, 388] width 24 height 13
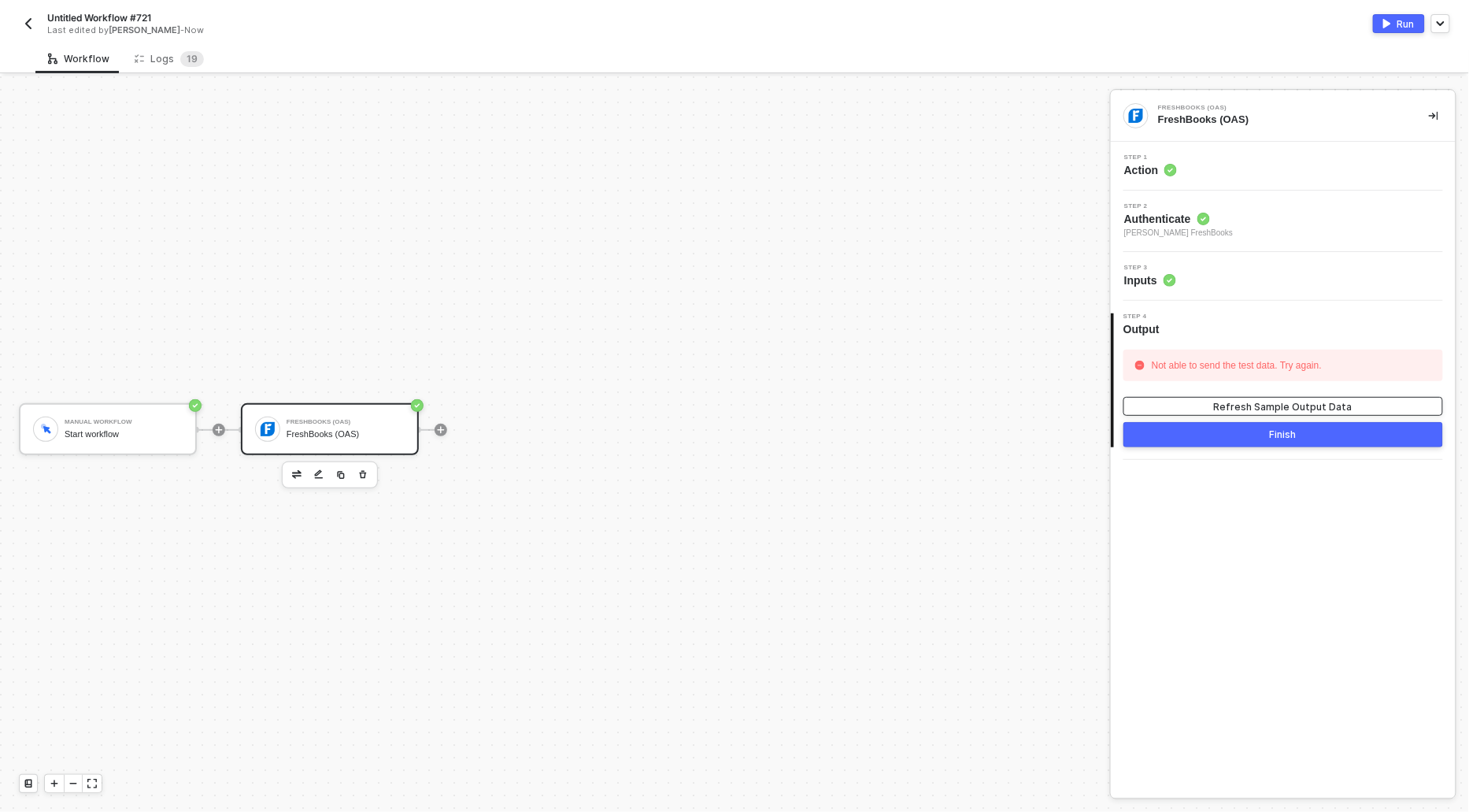
click at [1277, 405] on div "Refresh Sample Output Data" at bounding box center [1283, 406] width 139 height 14
click at [1149, 263] on div "Step 3 Inputs" at bounding box center [1283, 276] width 344 height 49
click at [1146, 275] on span "Inputs" at bounding box center [1150, 280] width 52 height 15
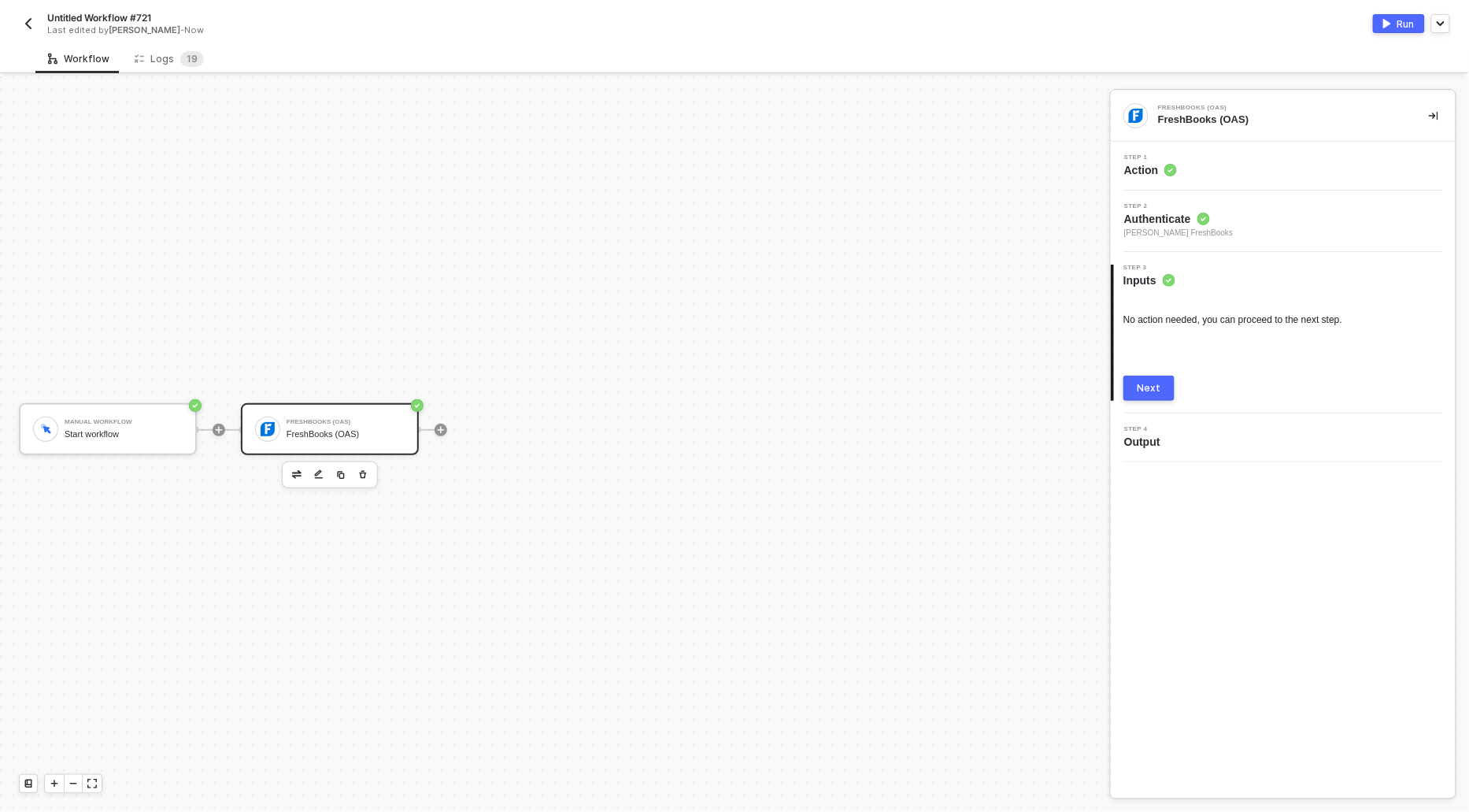
click at [1138, 181] on div "Step 1 Action" at bounding box center [1283, 166] width 344 height 49
click at [1141, 165] on span "Action" at bounding box center [1151, 170] width 53 height 15
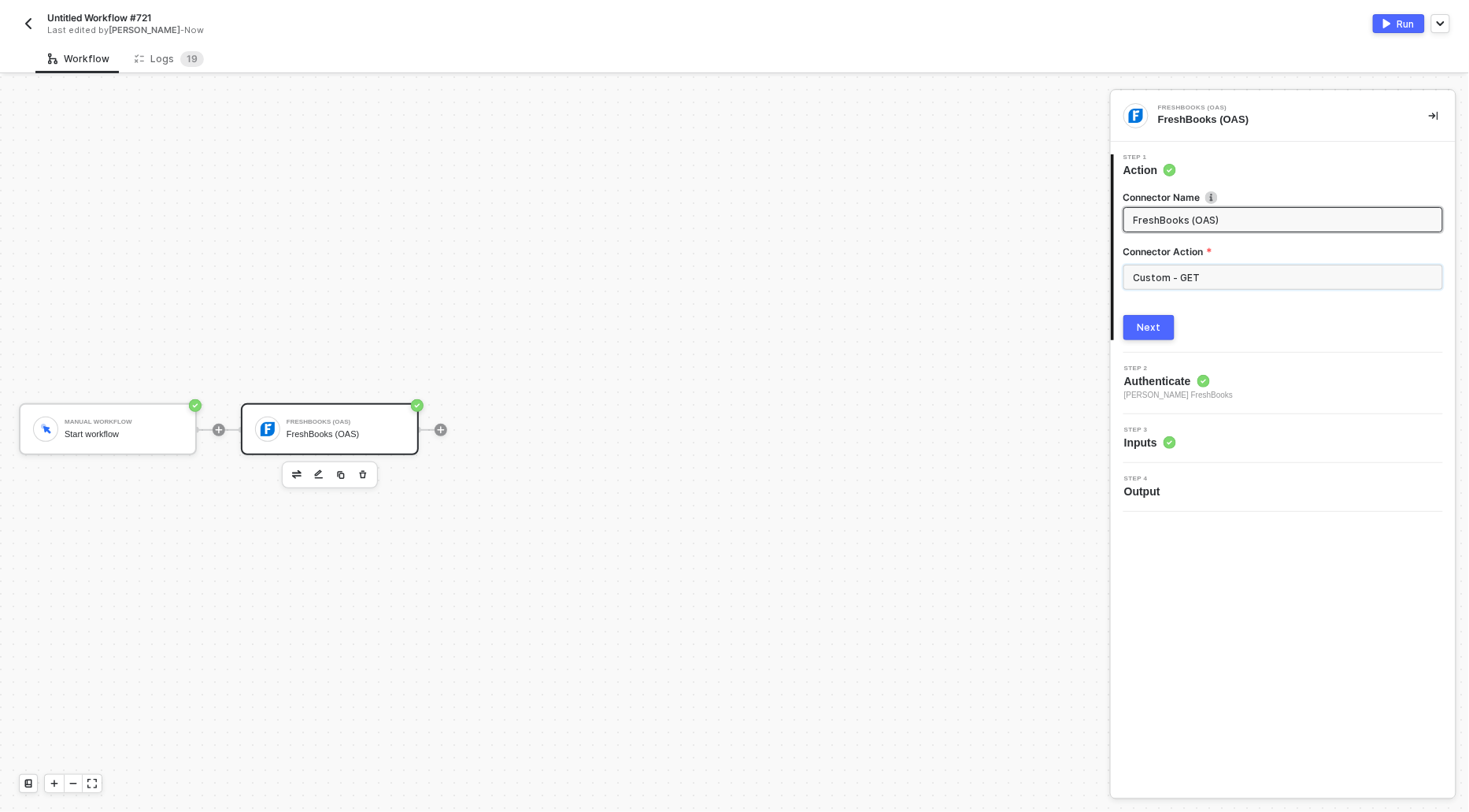
click at [1195, 267] on input "Custom - GET" at bounding box center [1283, 277] width 320 height 26
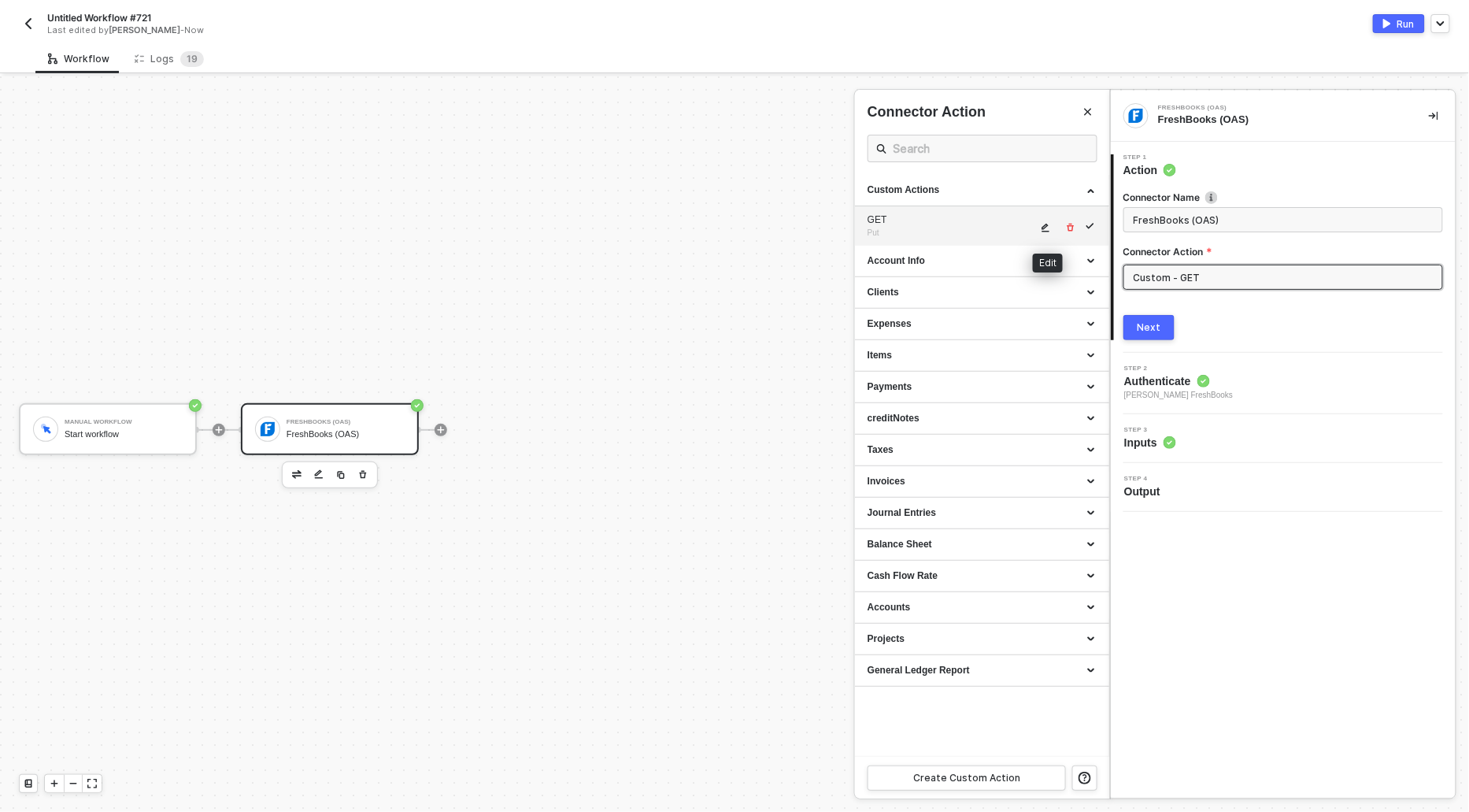
click at [1050, 226] on icon "icon-edit" at bounding box center [1045, 227] width 9 height 9
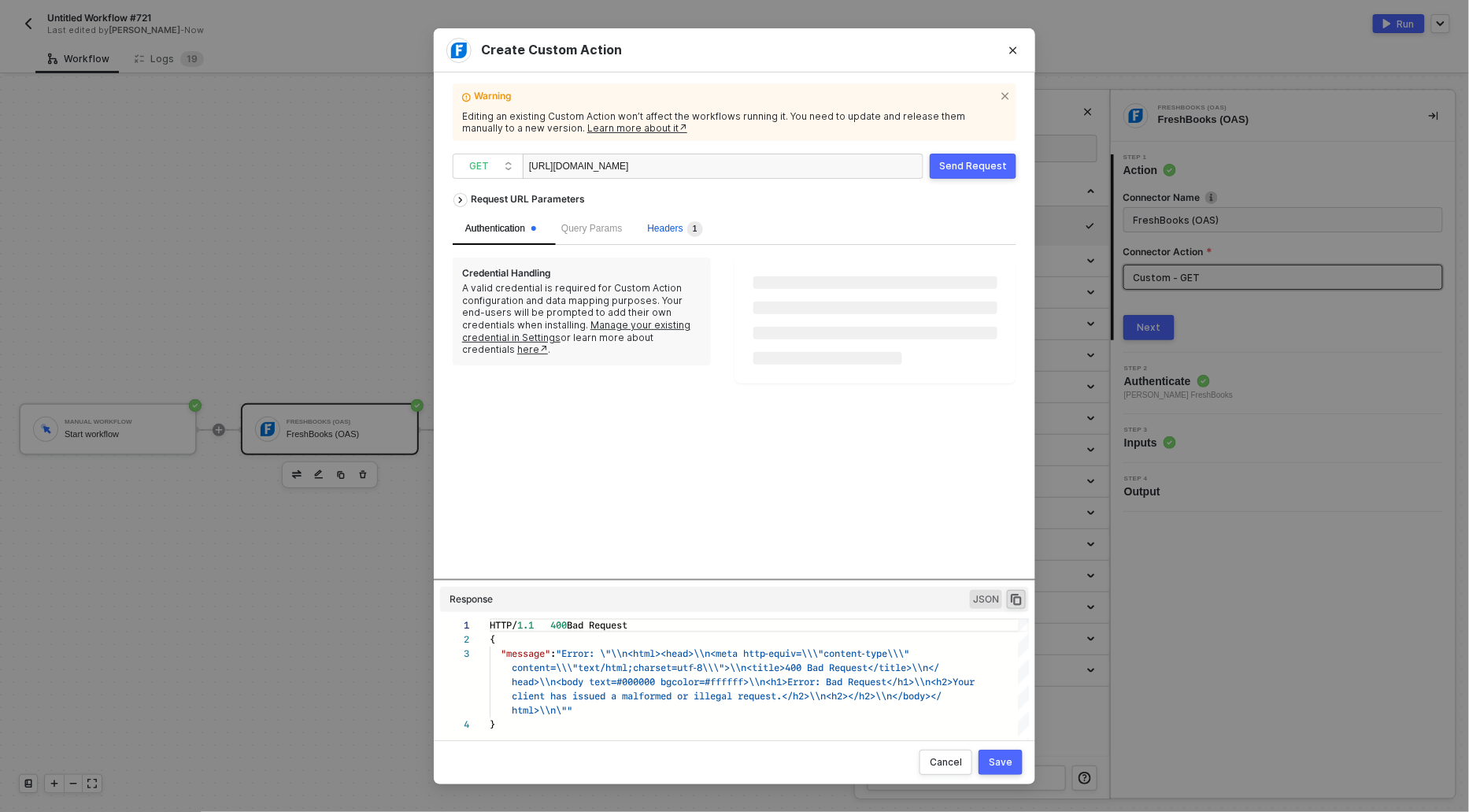
click at [691, 230] on span "Headers 1" at bounding box center [674, 228] width 55 height 11
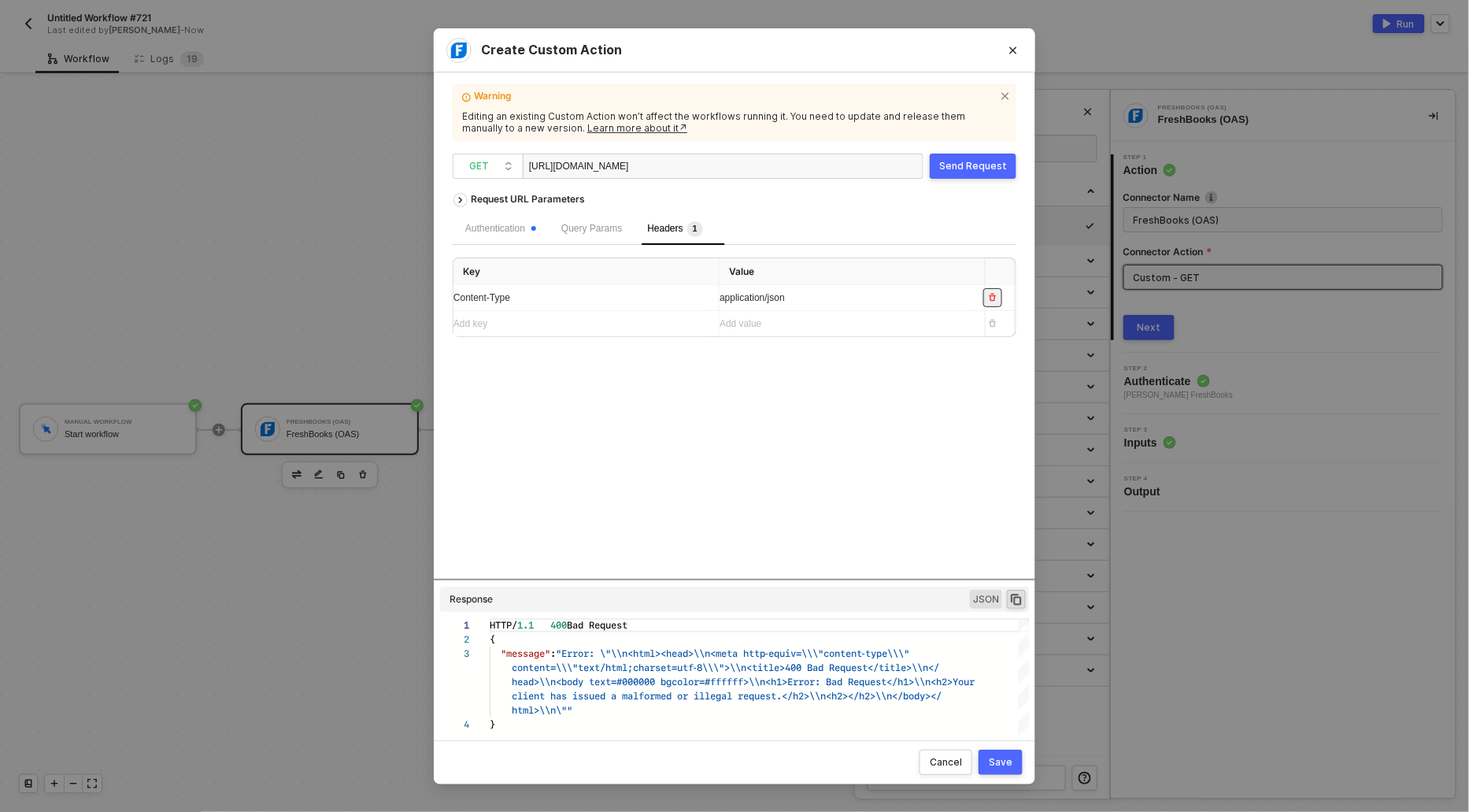
click at [998, 295] on icon "button" at bounding box center [992, 297] width 9 height 9
click at [1004, 755] on div "Save" at bounding box center [1001, 762] width 24 height 13
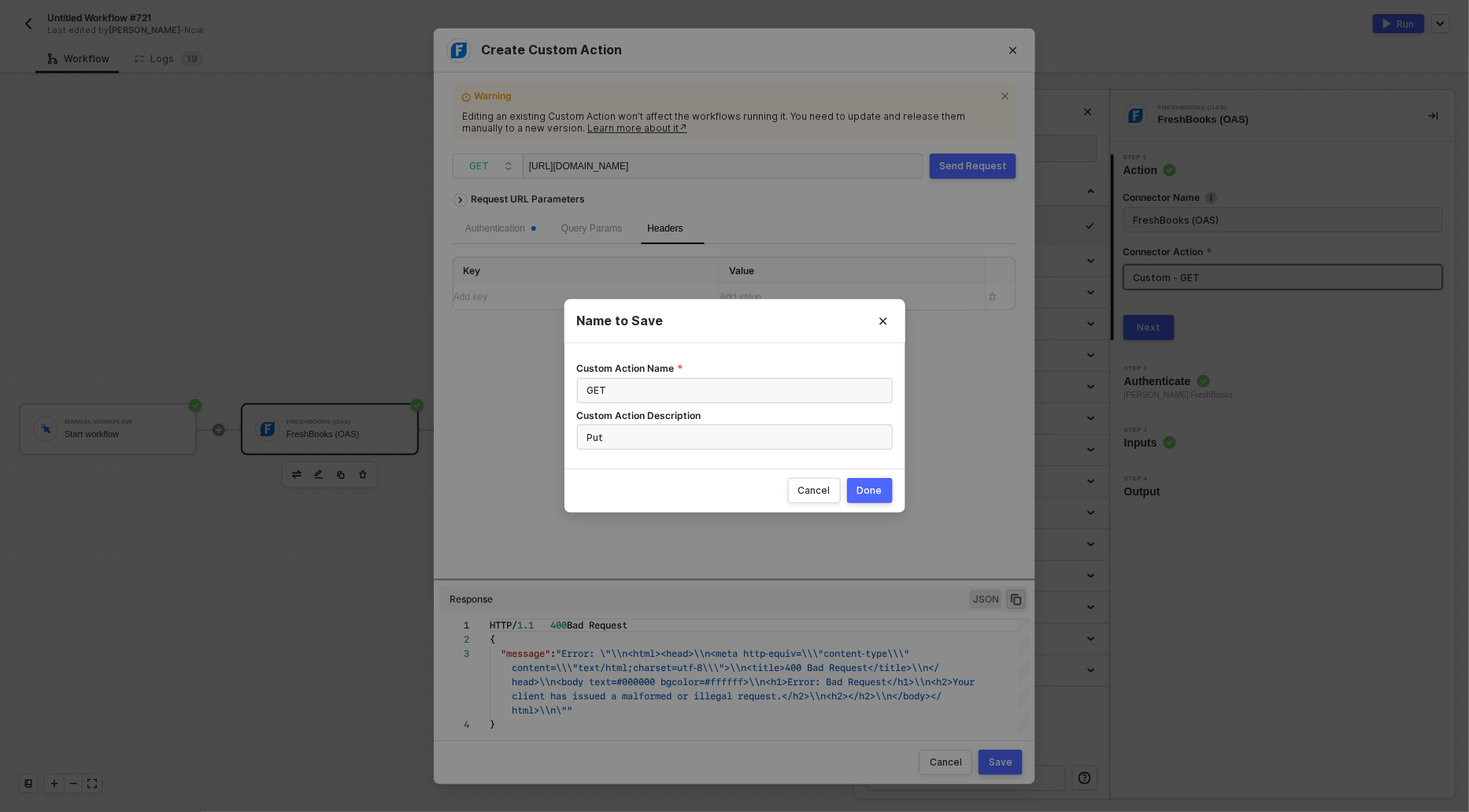
click at [890, 481] on button "Done" at bounding box center [870, 490] width 46 height 26
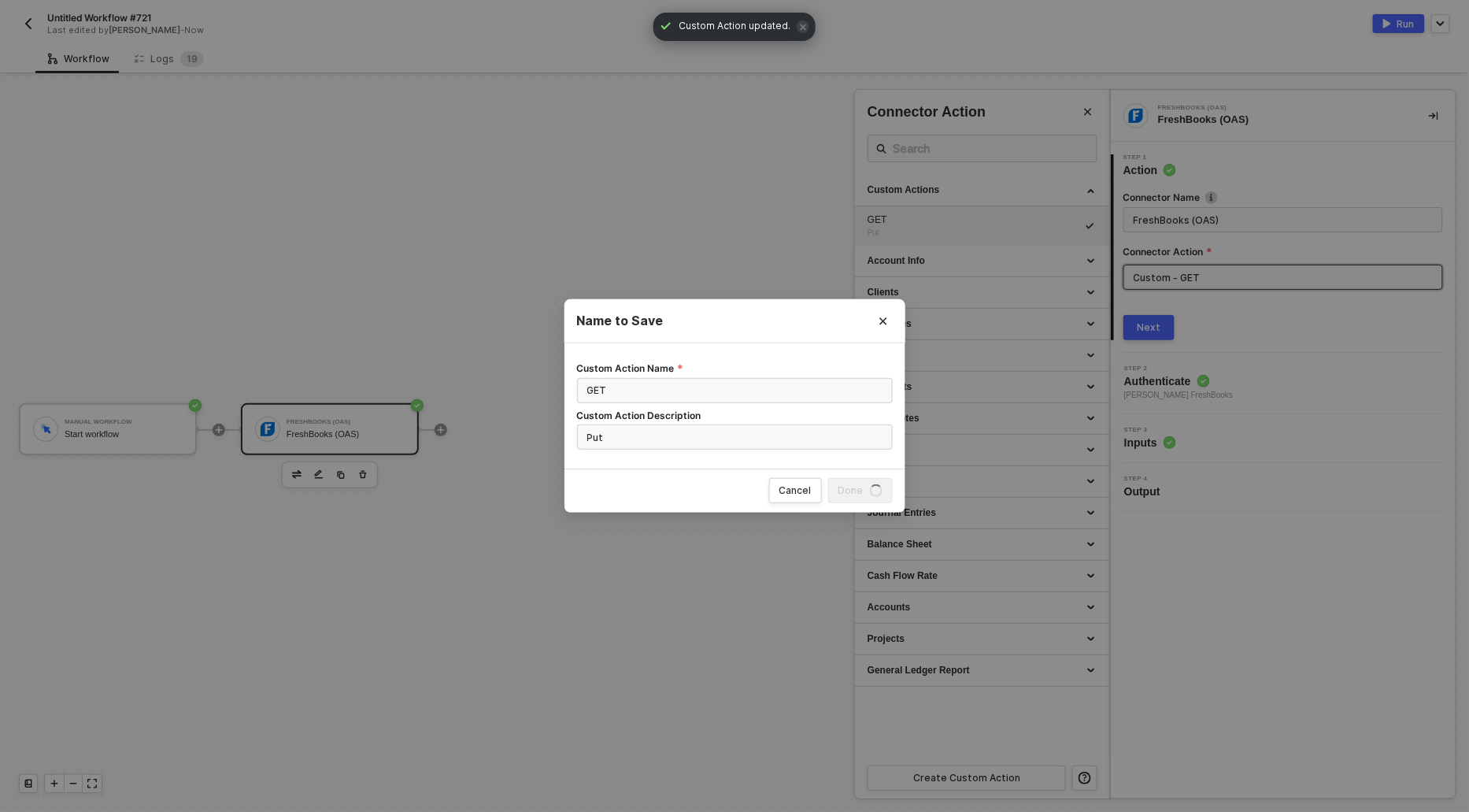
click at [841, 336] on div "Name to Save" at bounding box center [734, 321] width 341 height 44
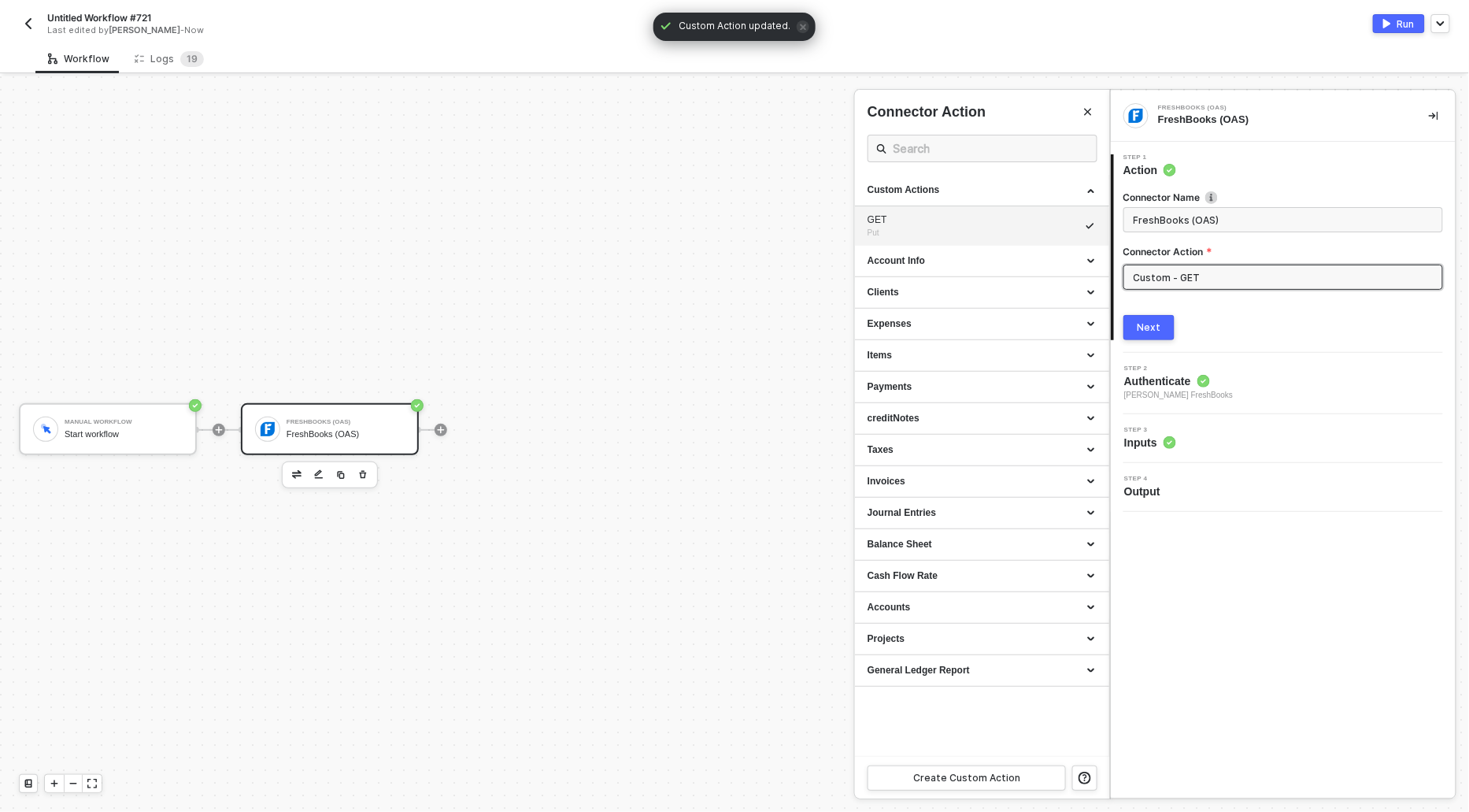
click at [1138, 330] on div "Next" at bounding box center [1149, 327] width 24 height 13
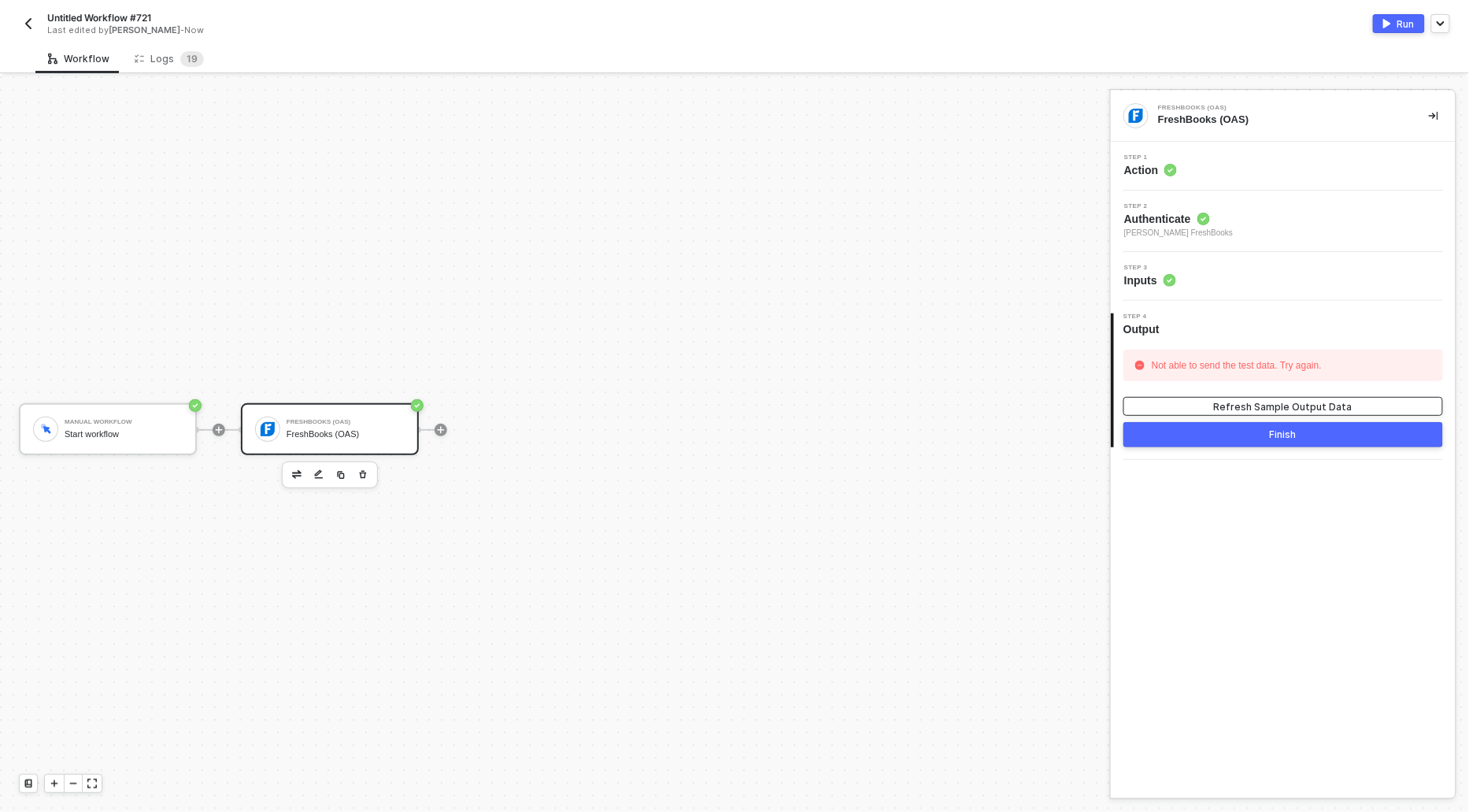
click at [1263, 397] on button "Refresh Sample Output Data" at bounding box center [1283, 406] width 320 height 19
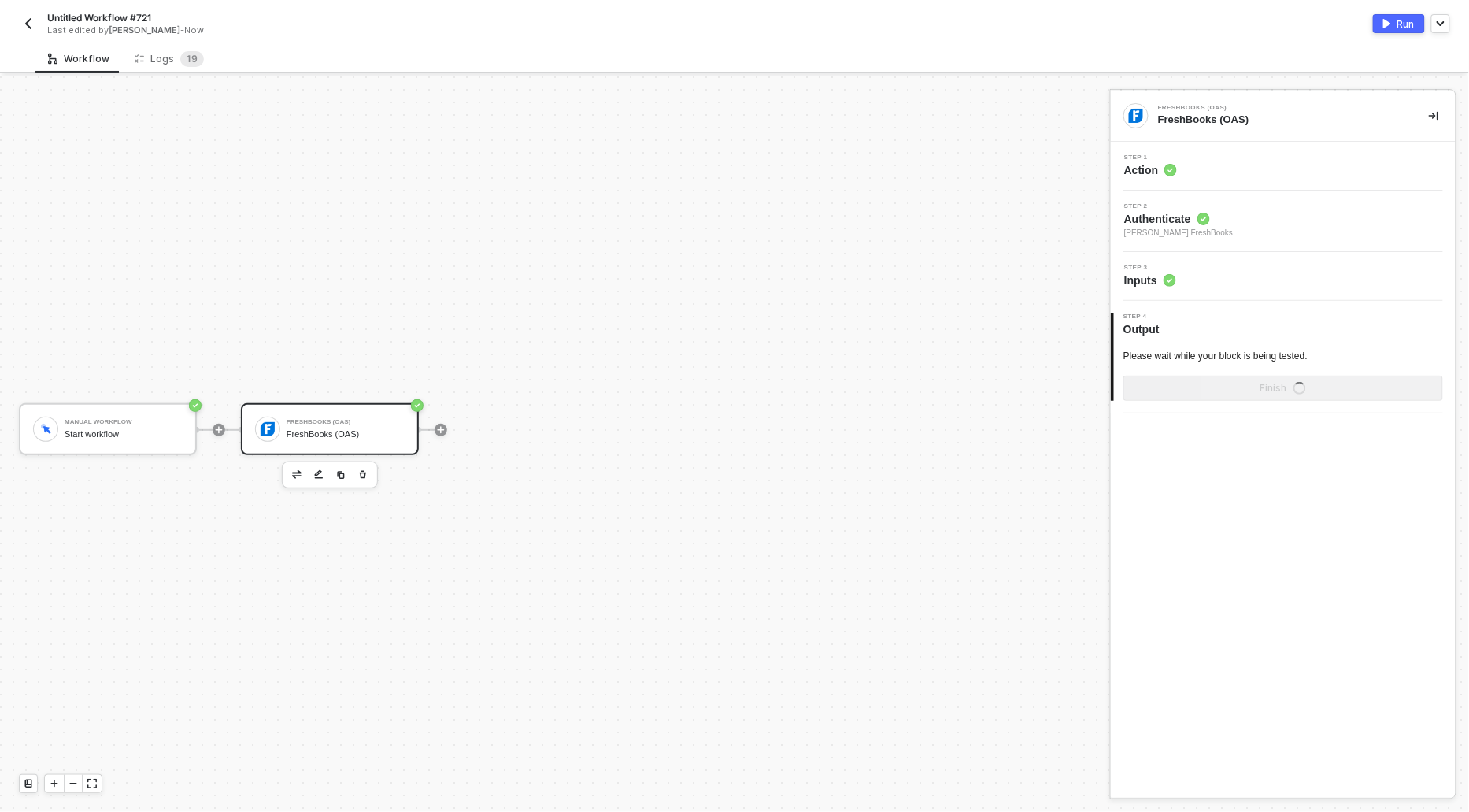
click at [1152, 176] on span "Action" at bounding box center [1151, 170] width 53 height 15
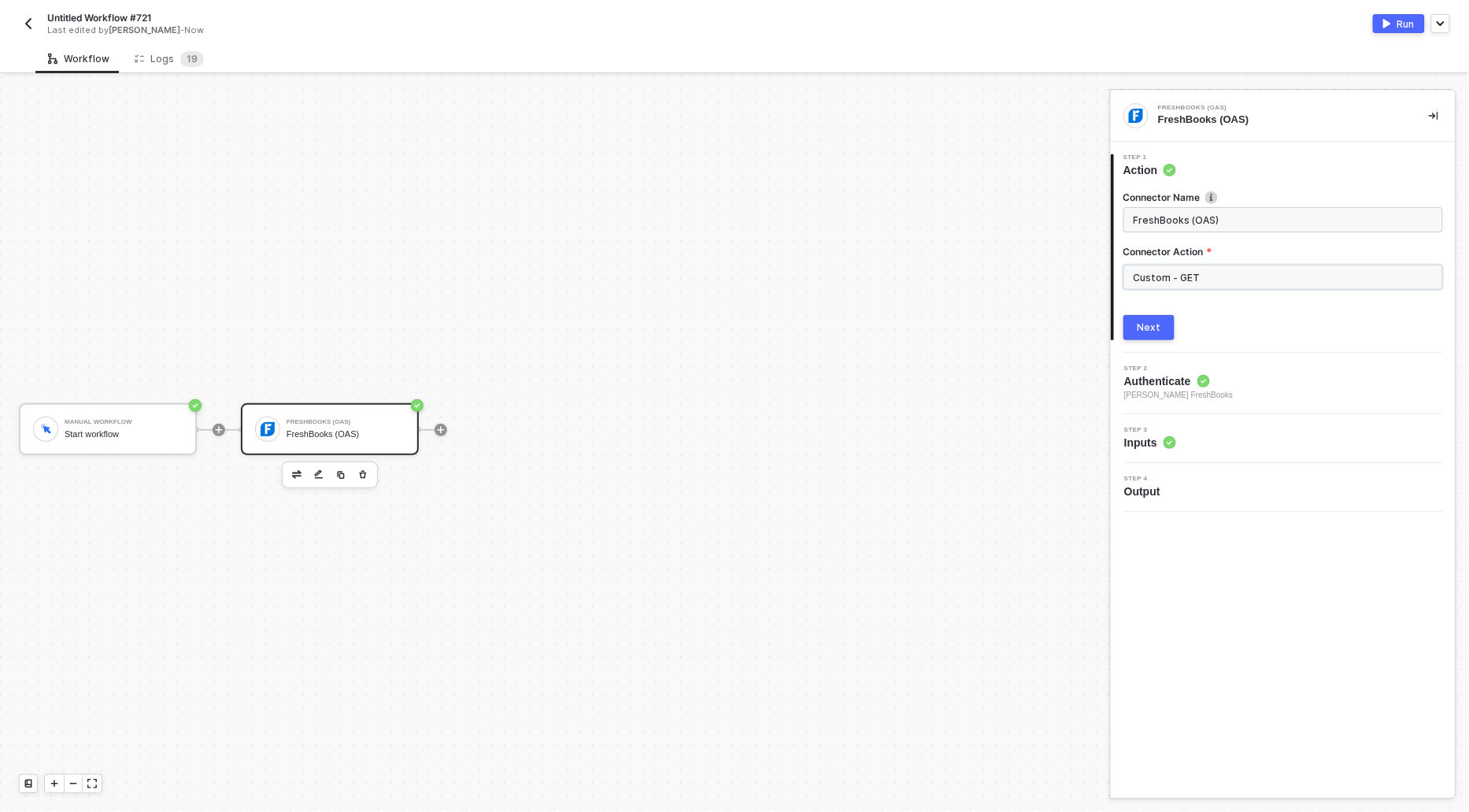
click at [1183, 270] on input "Custom - GET" at bounding box center [1283, 277] width 320 height 26
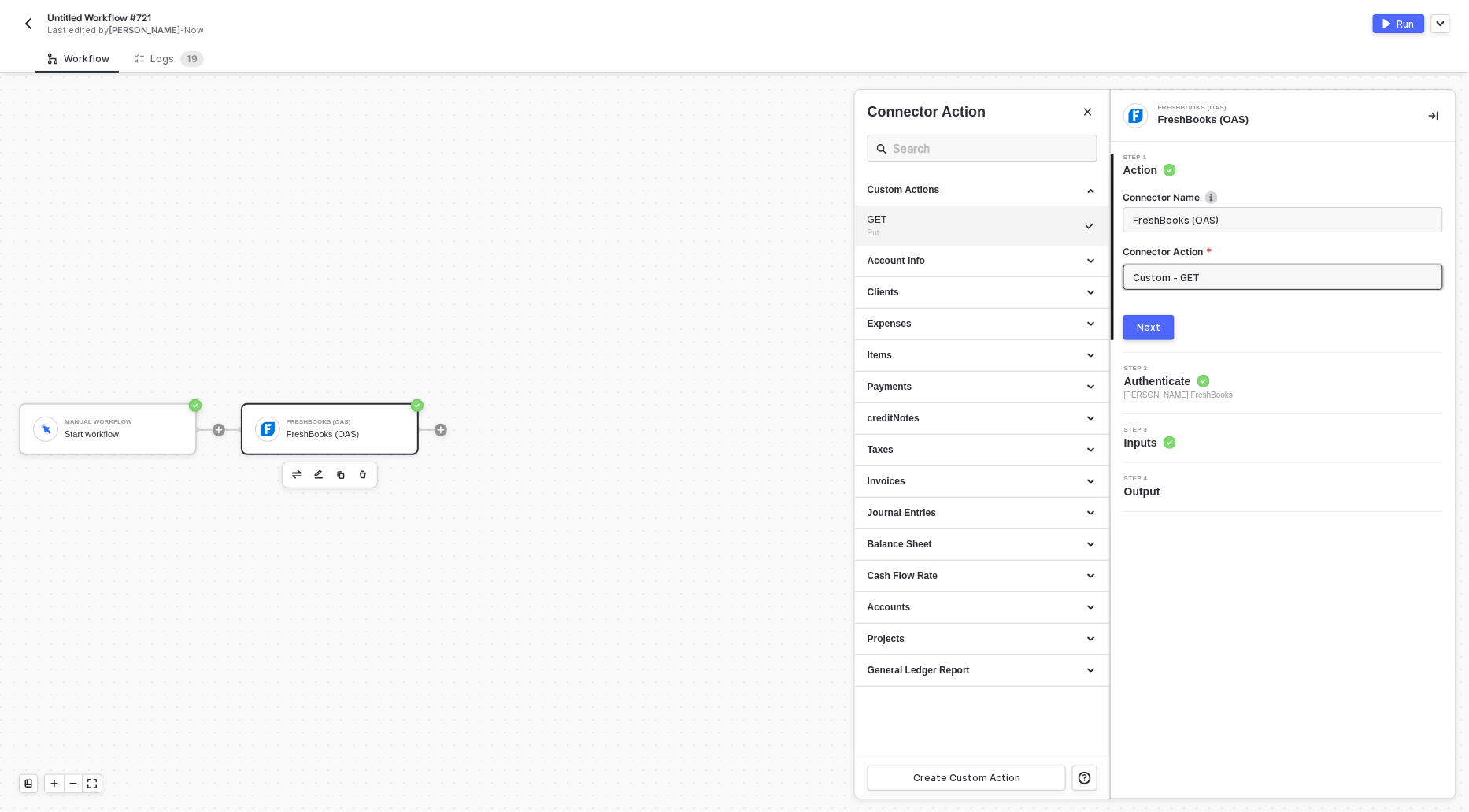
click at [786, 292] on div at bounding box center [734, 444] width 1469 height 735
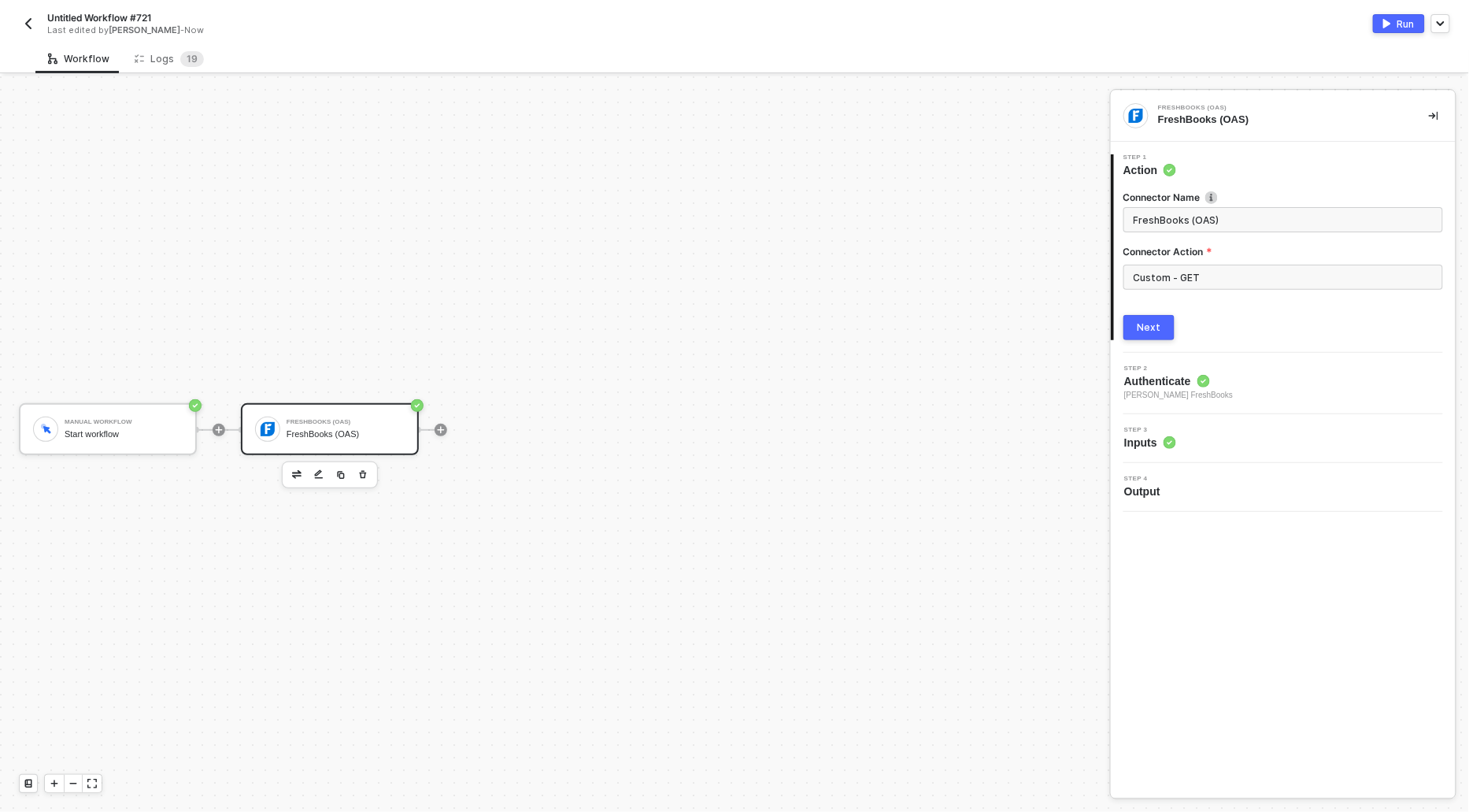
click at [1154, 331] on div "Next" at bounding box center [1149, 327] width 24 height 13
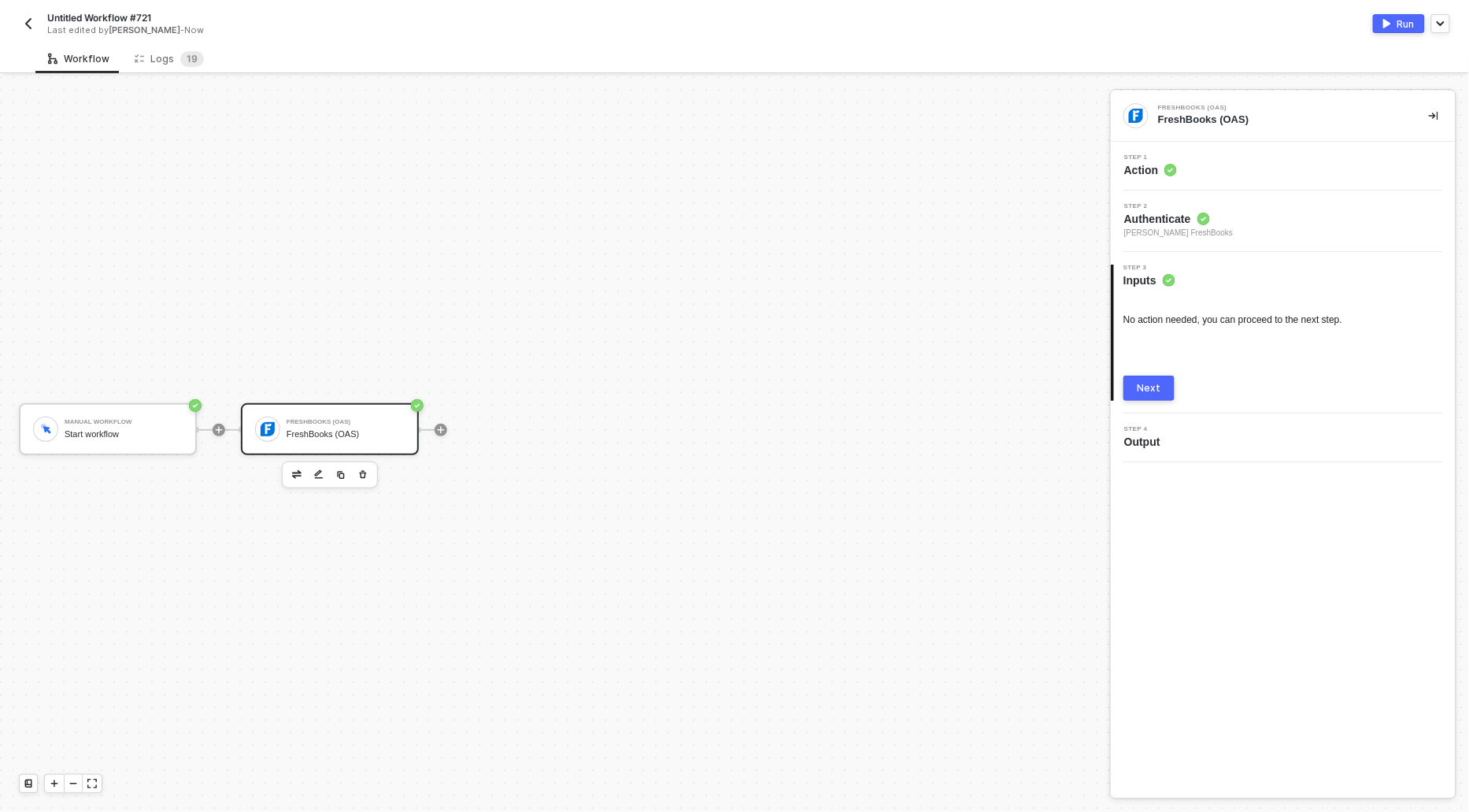
click at [1134, 380] on button "Next" at bounding box center [1149, 388] width 51 height 26
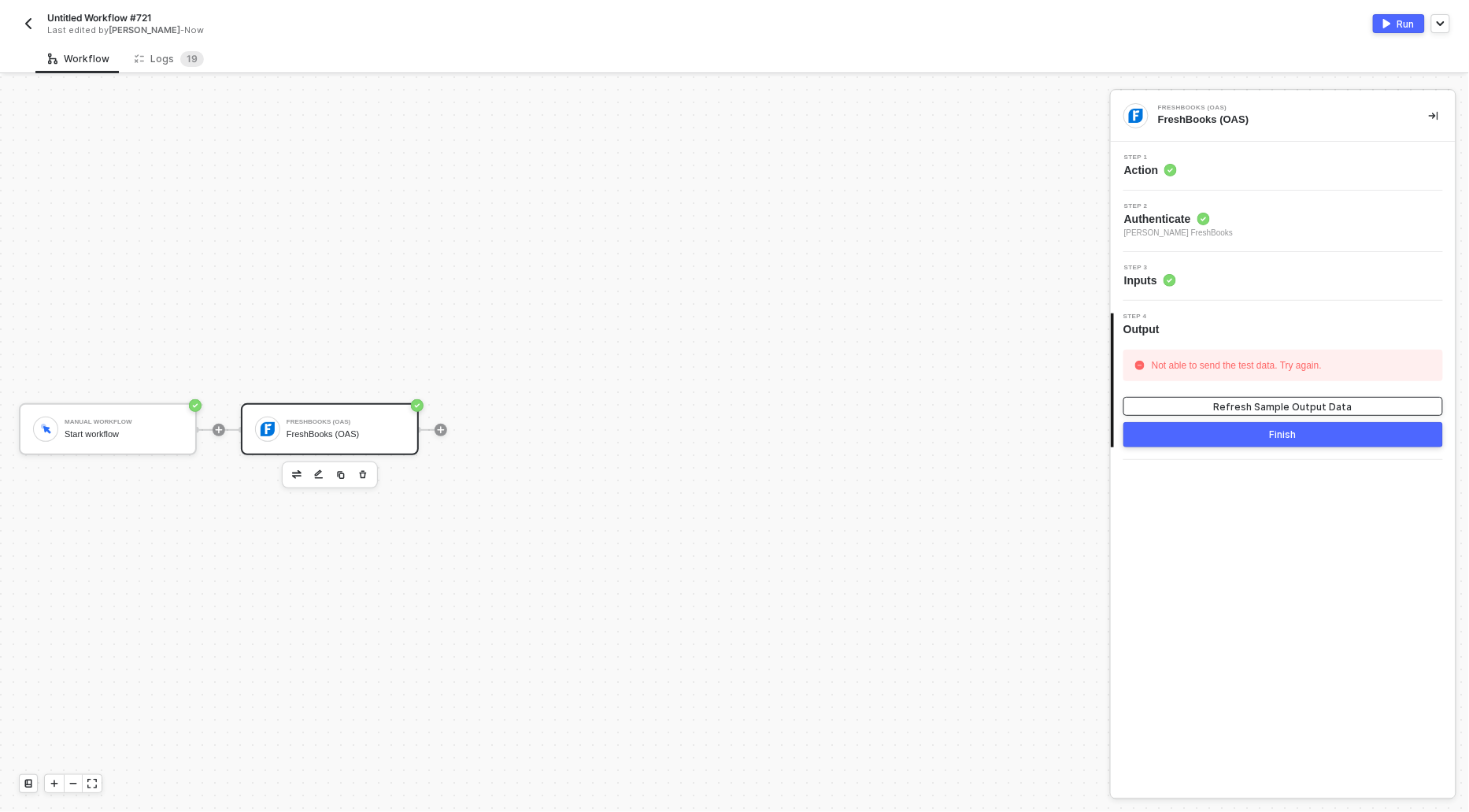
click at [1255, 409] on div "Refresh Sample Output Data" at bounding box center [1283, 406] width 139 height 14
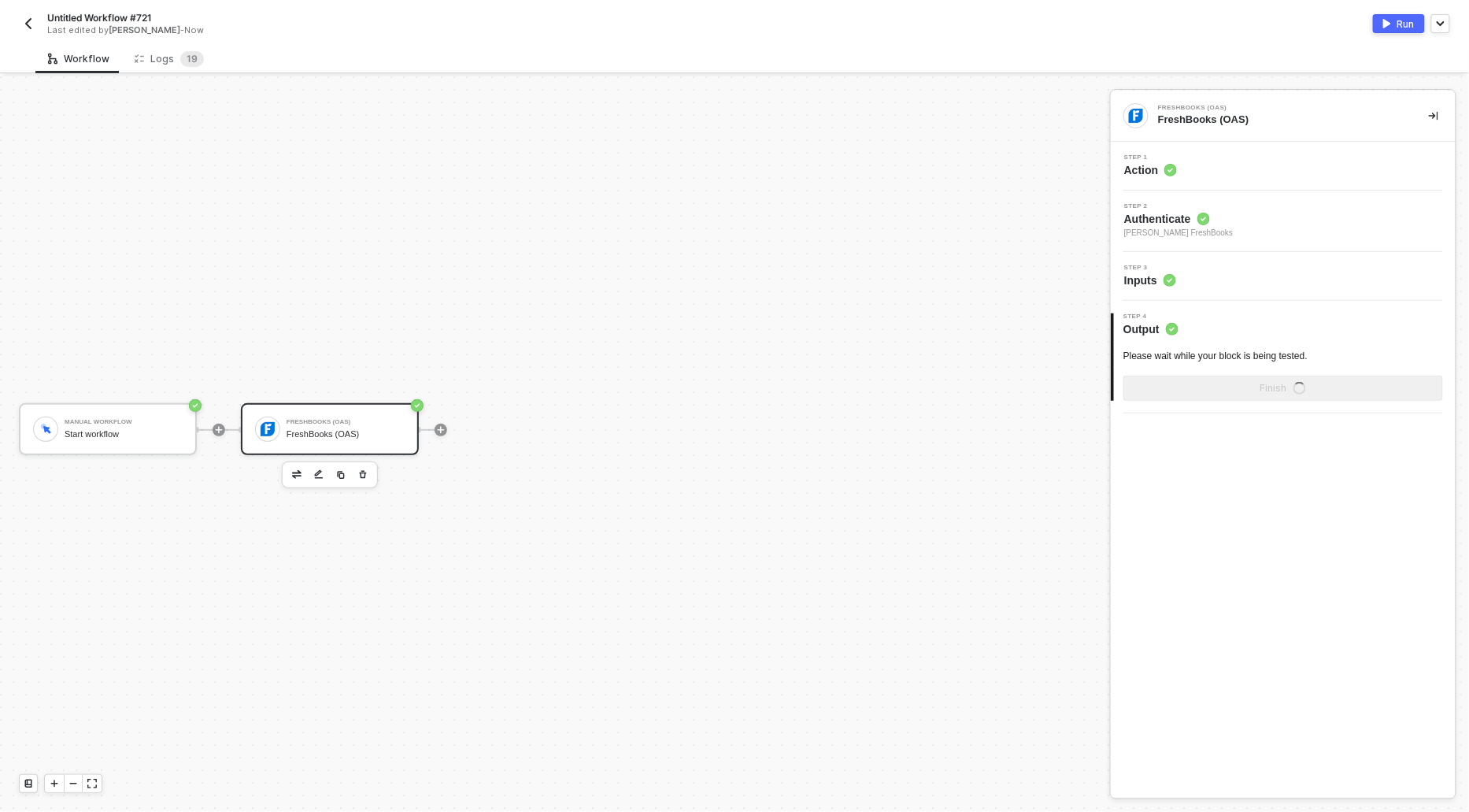
click at [1140, 170] on span "Action" at bounding box center [1151, 170] width 53 height 15
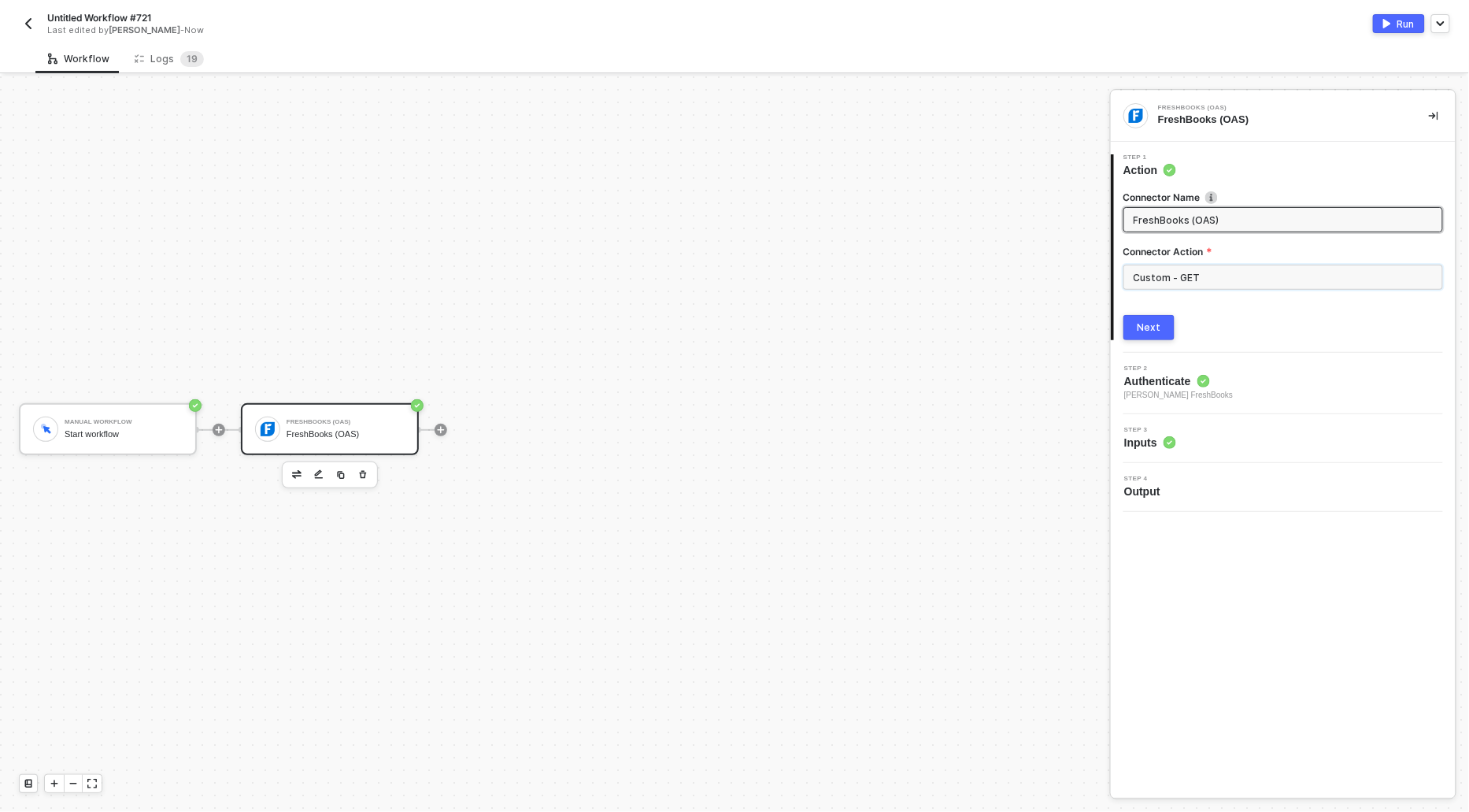
click at [1171, 272] on input "Custom - GET" at bounding box center [1283, 277] width 320 height 26
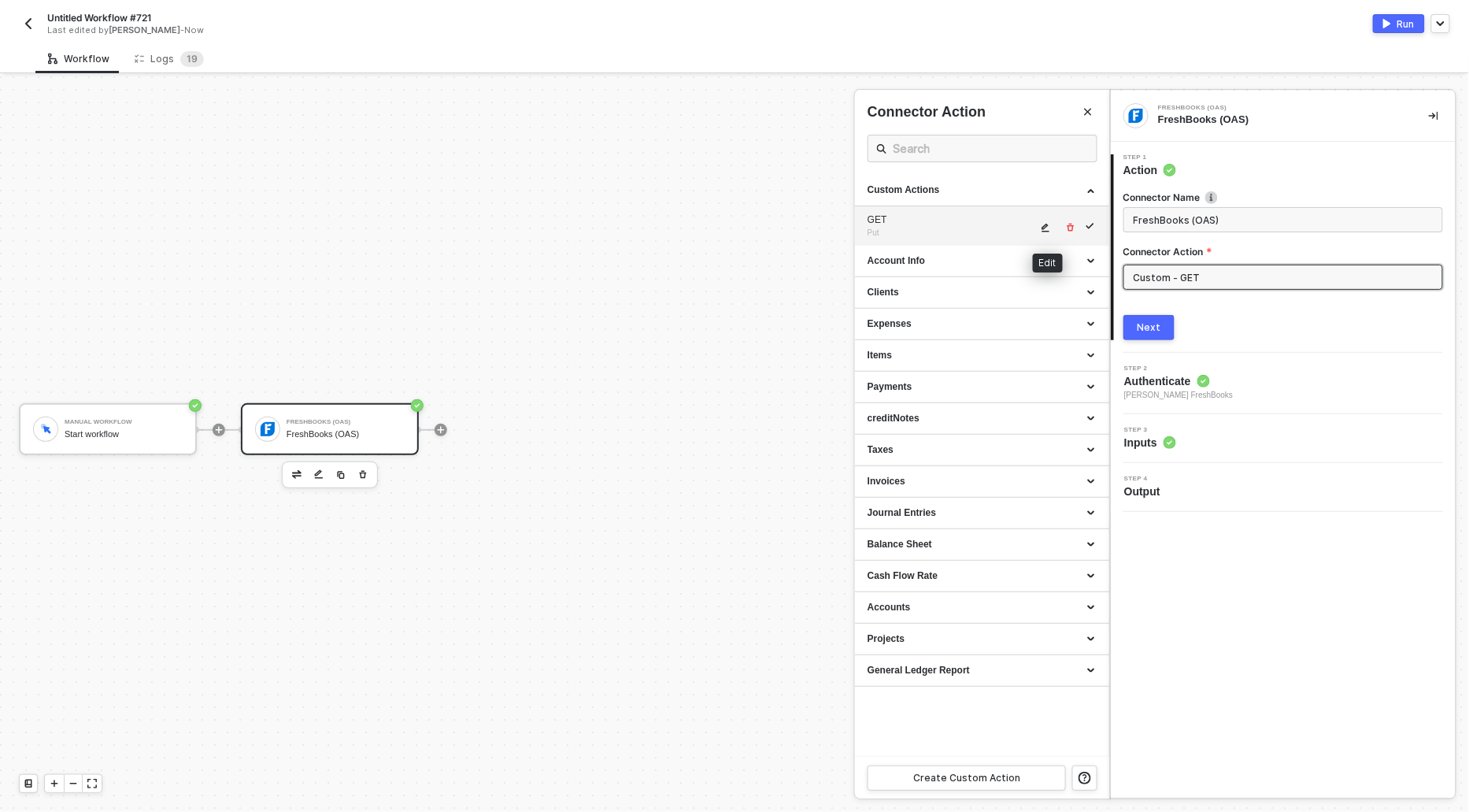
click at [1043, 223] on icon "icon-edit" at bounding box center [1045, 227] width 9 height 9
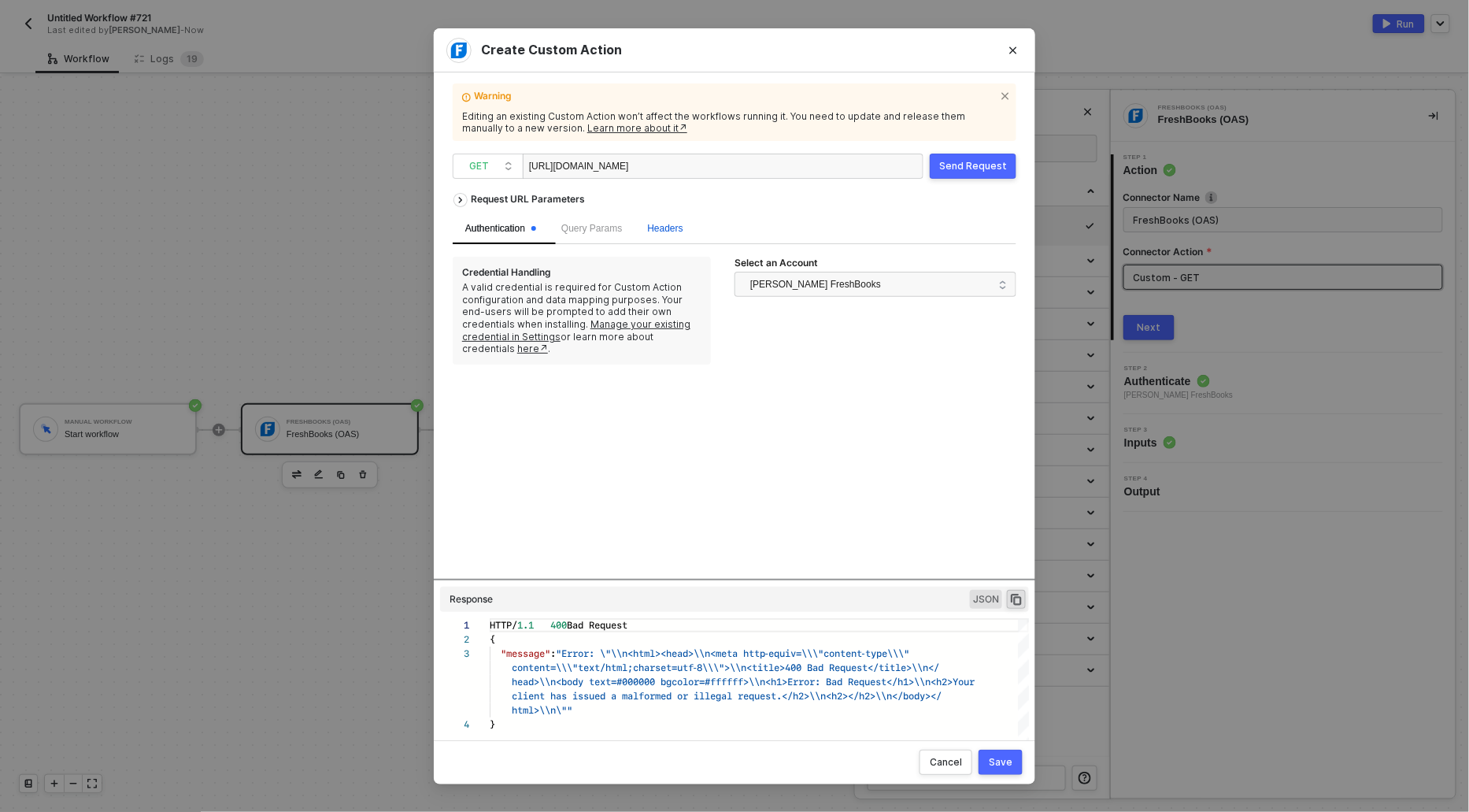
click at [675, 223] on span "Headers" at bounding box center [664, 228] width 36 height 11
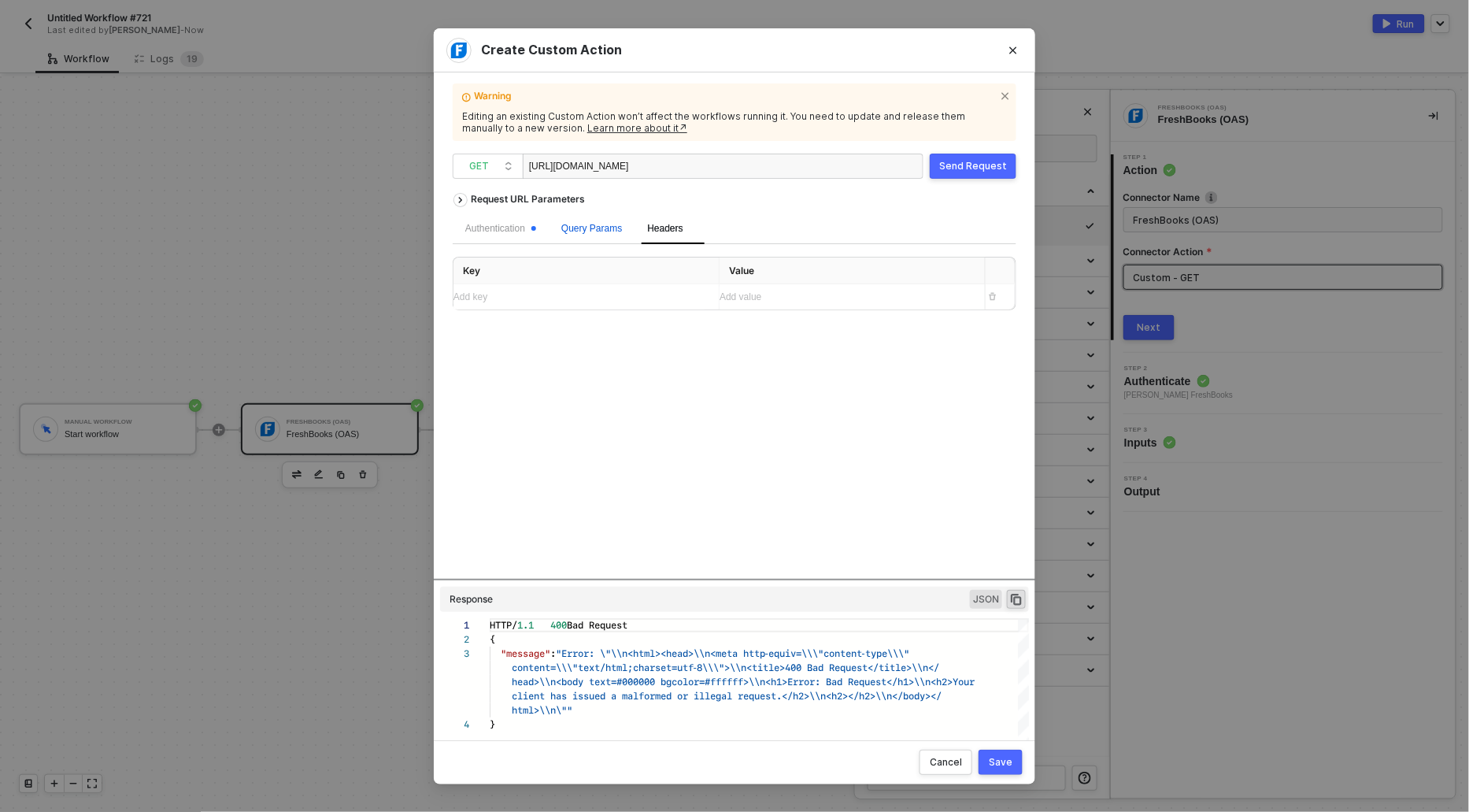
click at [581, 229] on span "Query Params" at bounding box center [591, 228] width 61 height 11
click at [668, 227] on span "Headers" at bounding box center [664, 228] width 36 height 11
click at [501, 236] on div "Authentication" at bounding box center [500, 229] width 96 height 31
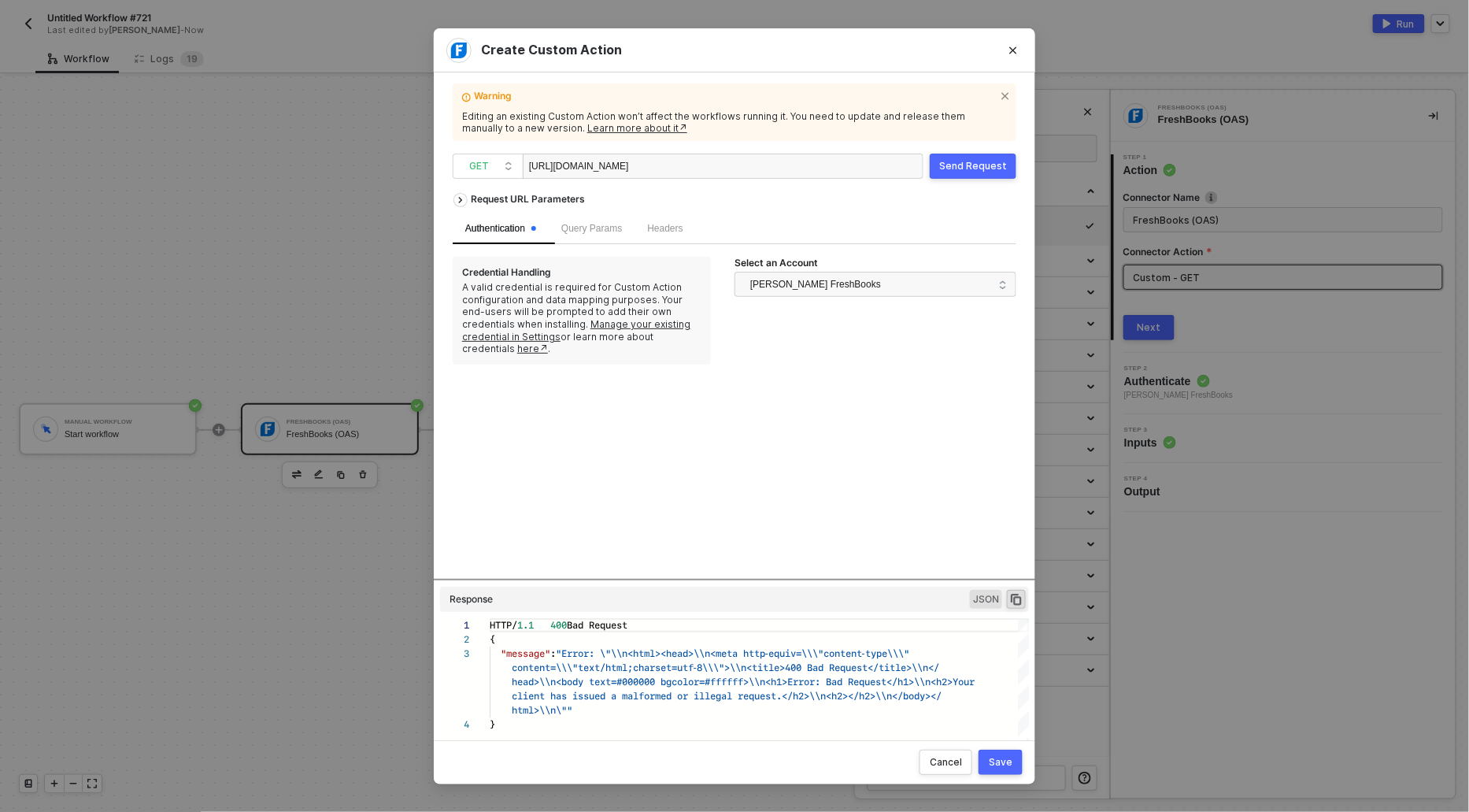
click at [1012, 755] on button "Save" at bounding box center [1001, 762] width 44 height 26
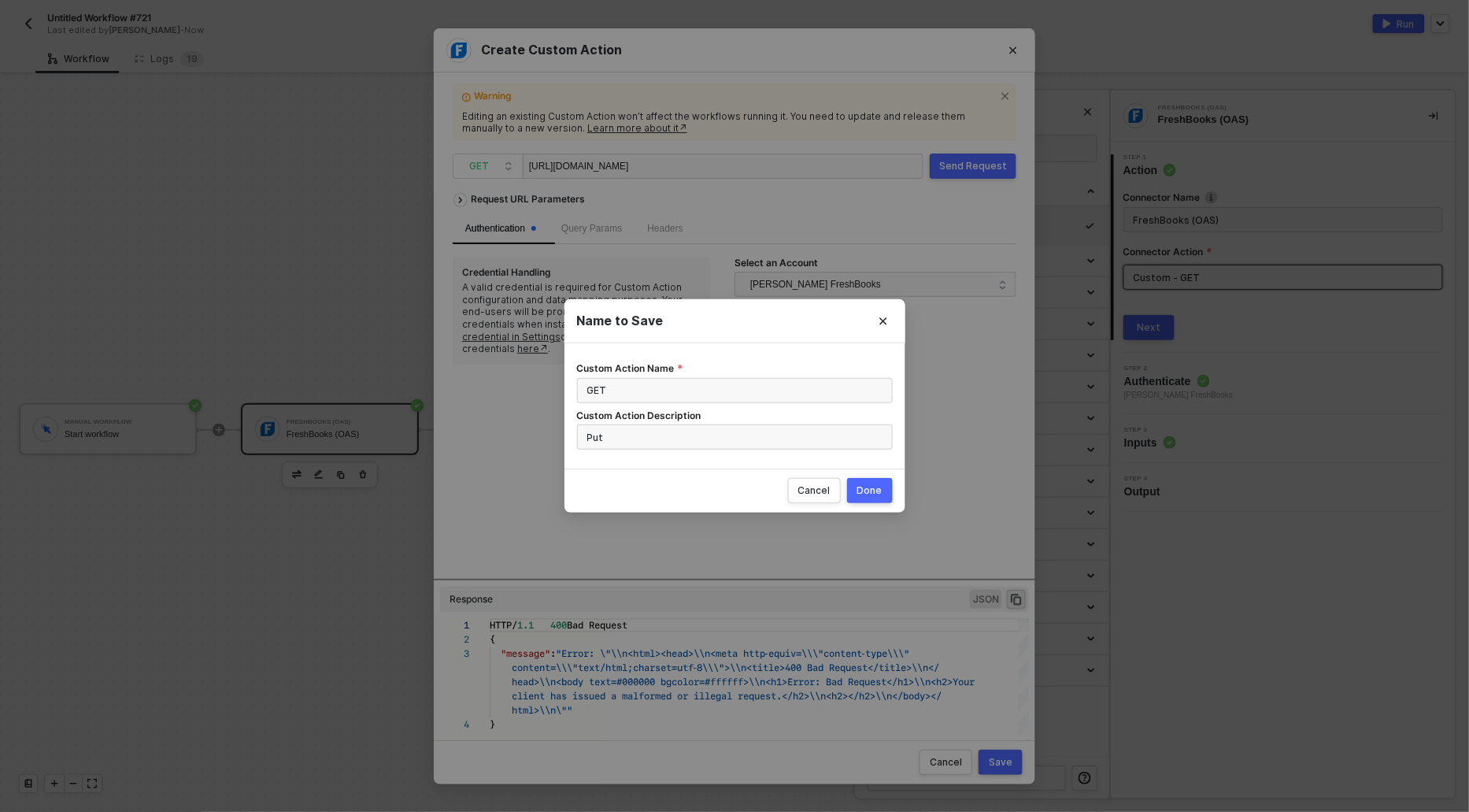
click at [867, 474] on div "Cancel Done" at bounding box center [734, 490] width 341 height 44
click at [867, 488] on div "Done" at bounding box center [870, 490] width 26 height 13
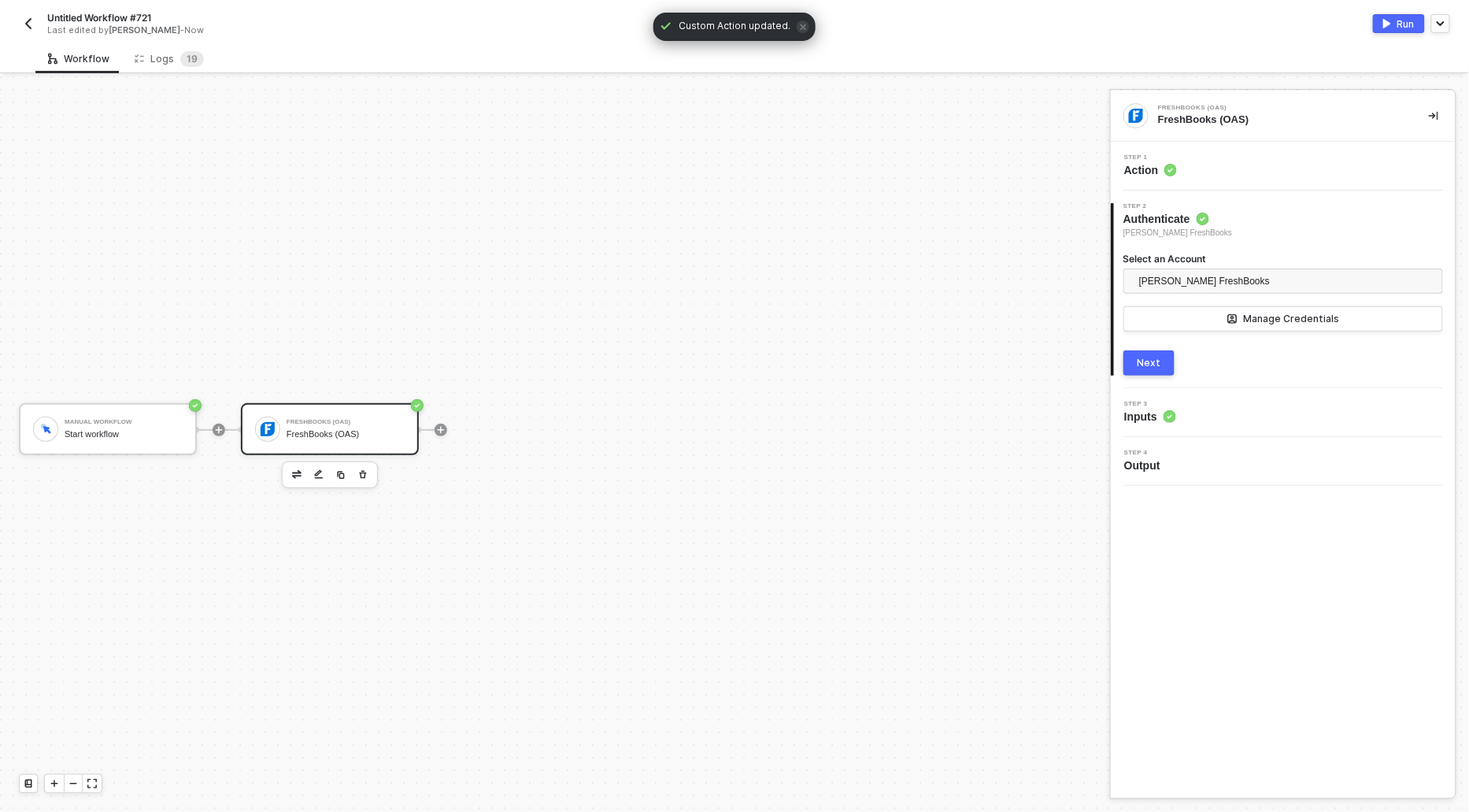
click at [1156, 370] on button "Next" at bounding box center [1149, 363] width 51 height 26
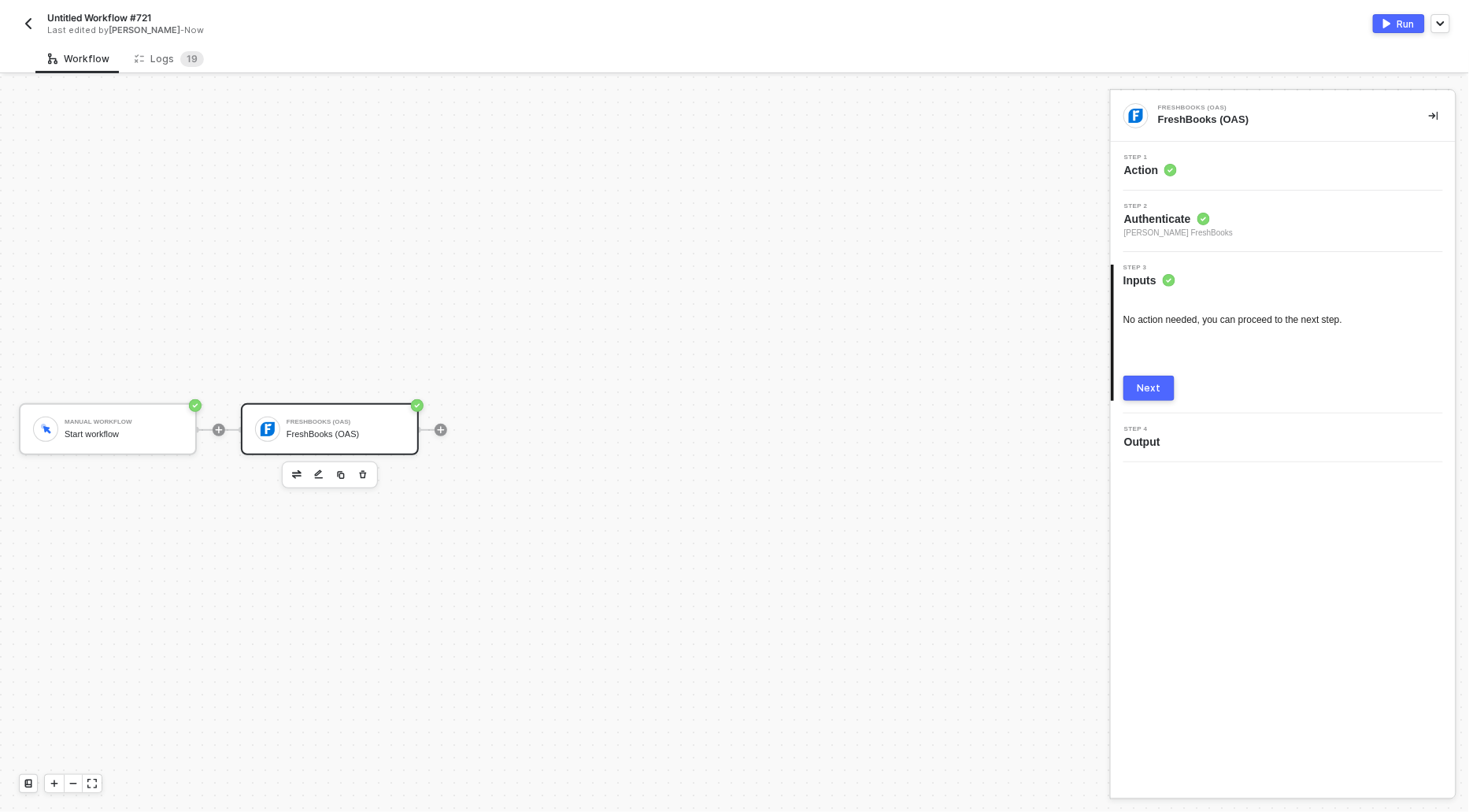
click at [1145, 384] on div "Next" at bounding box center [1149, 388] width 24 height 13
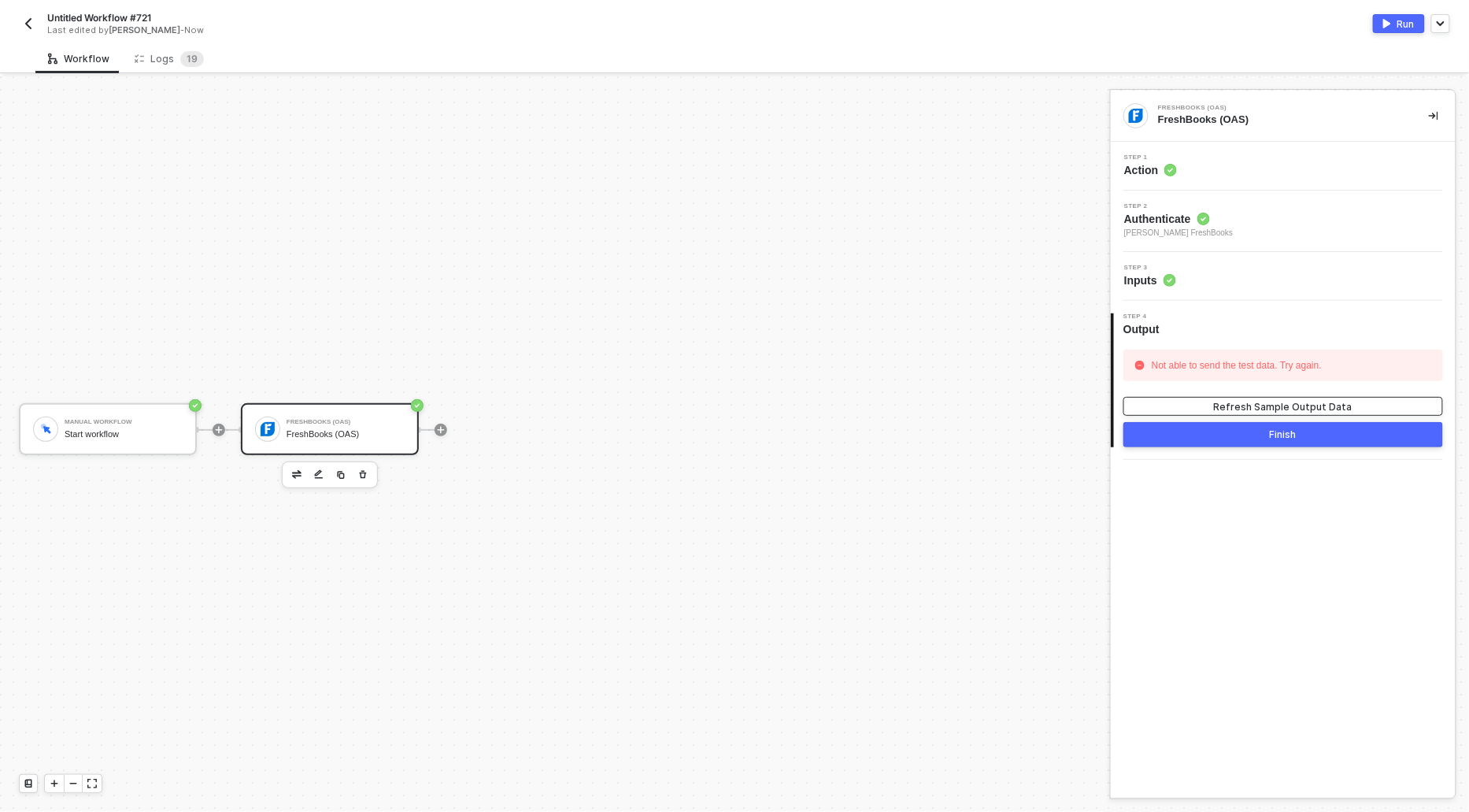
click at [1211, 405] on button "Refresh Sample Output Data" at bounding box center [1283, 406] width 320 height 19
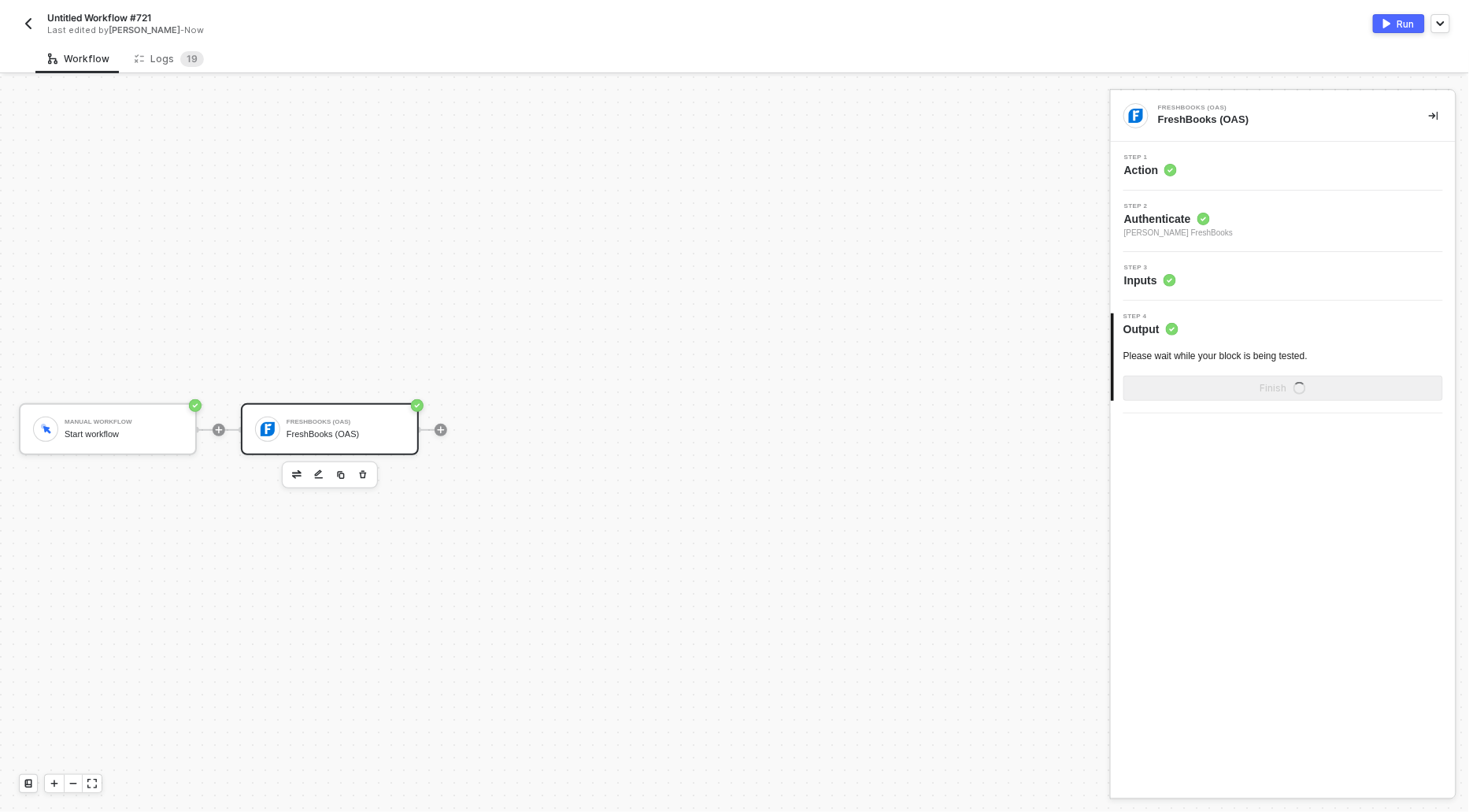
click at [1397, 13] on div "Untitled Workflow #721 Last edited by [PERSON_NAME] - Now Run" at bounding box center [734, 22] width 1432 height 44
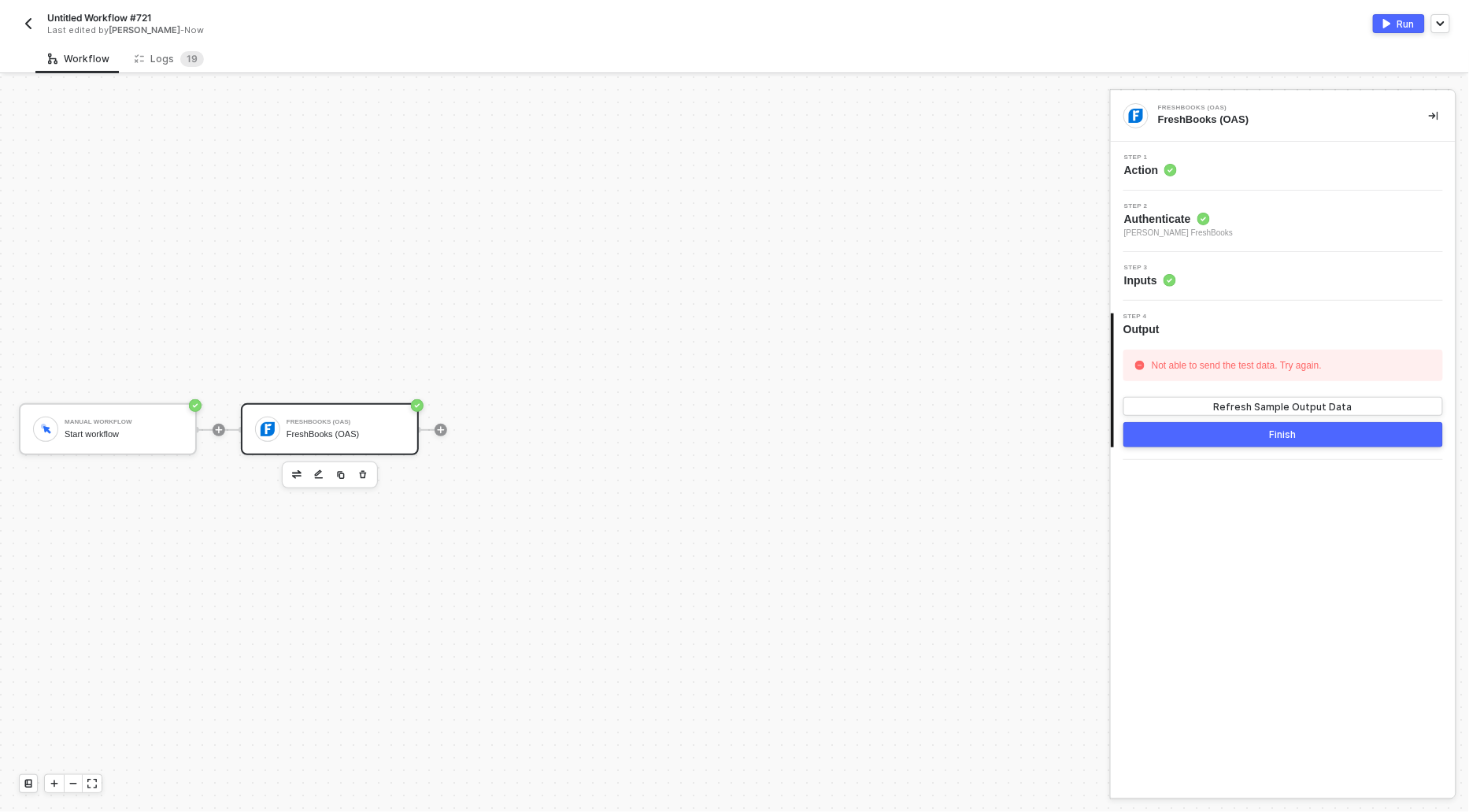
click at [1397, 15] on button "Run" at bounding box center [1399, 24] width 52 height 19
click at [166, 59] on div "Logs 1 9" at bounding box center [170, 58] width 69 height 15
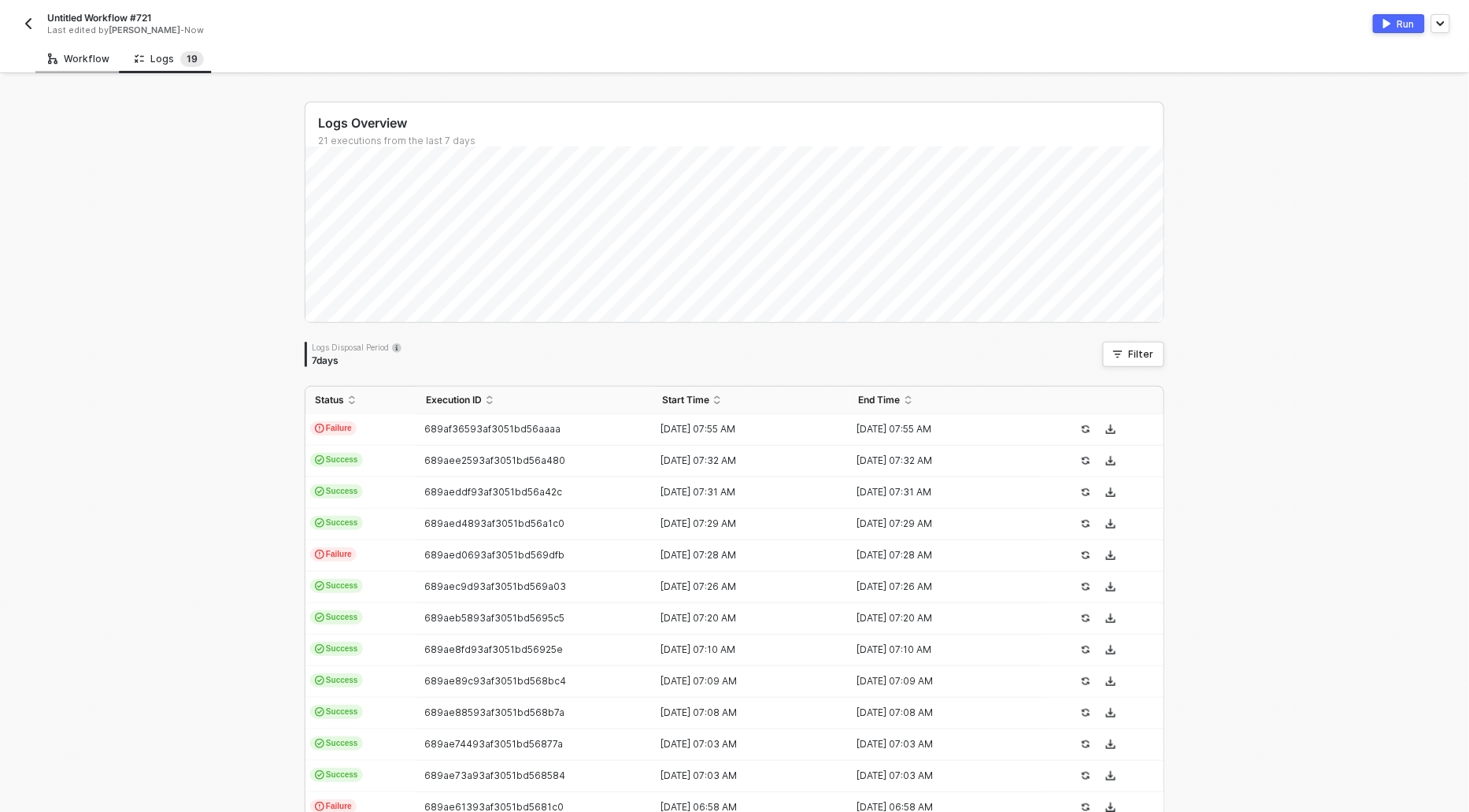
click at [73, 50] on div "Workflow" at bounding box center [78, 58] width 87 height 29
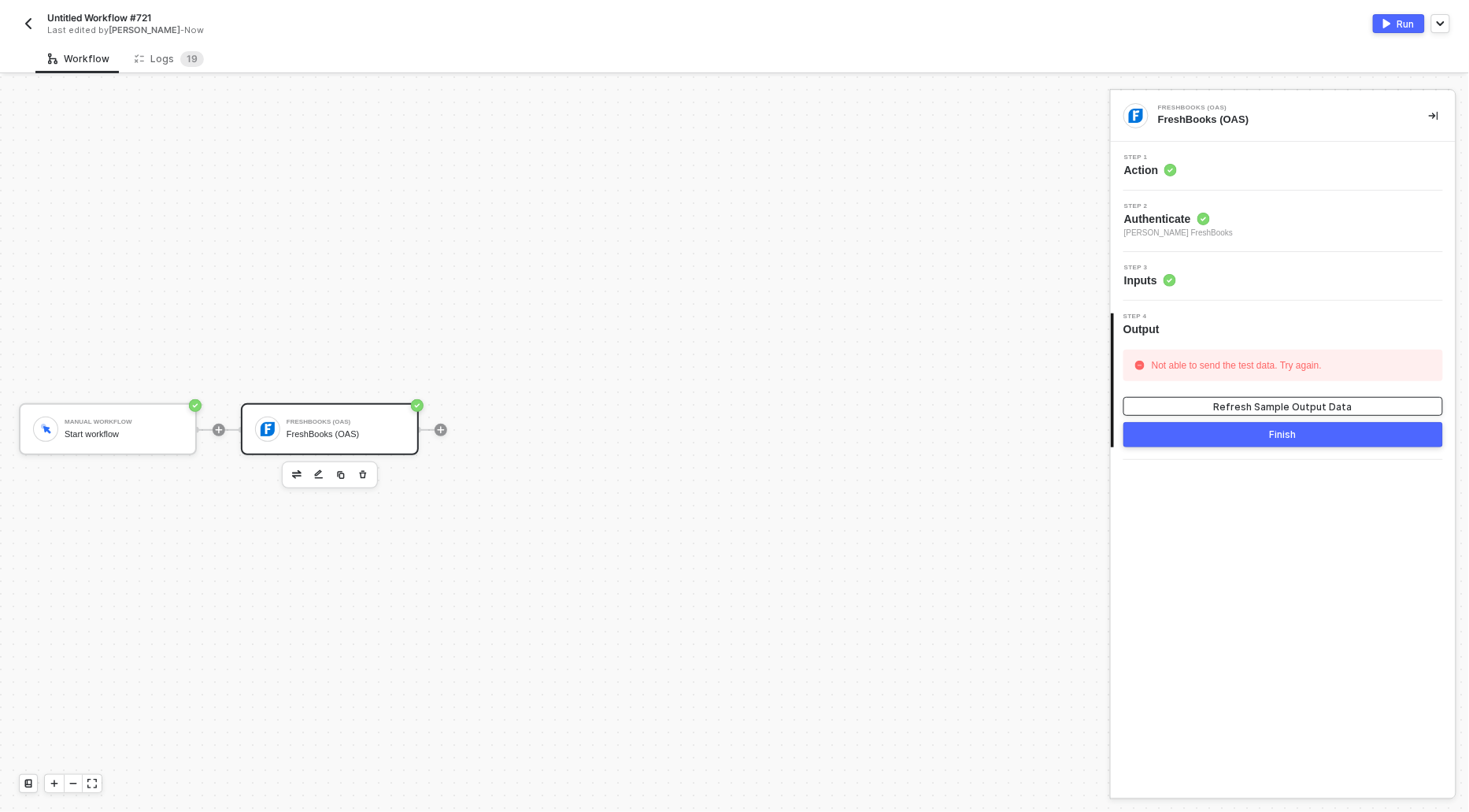
click at [1305, 406] on div "Refresh Sample Output Data" at bounding box center [1283, 406] width 139 height 14
click at [1392, 22] on button "Run" at bounding box center [1399, 24] width 52 height 19
click at [150, 59] on div "Logs 1 9" at bounding box center [170, 58] width 69 height 15
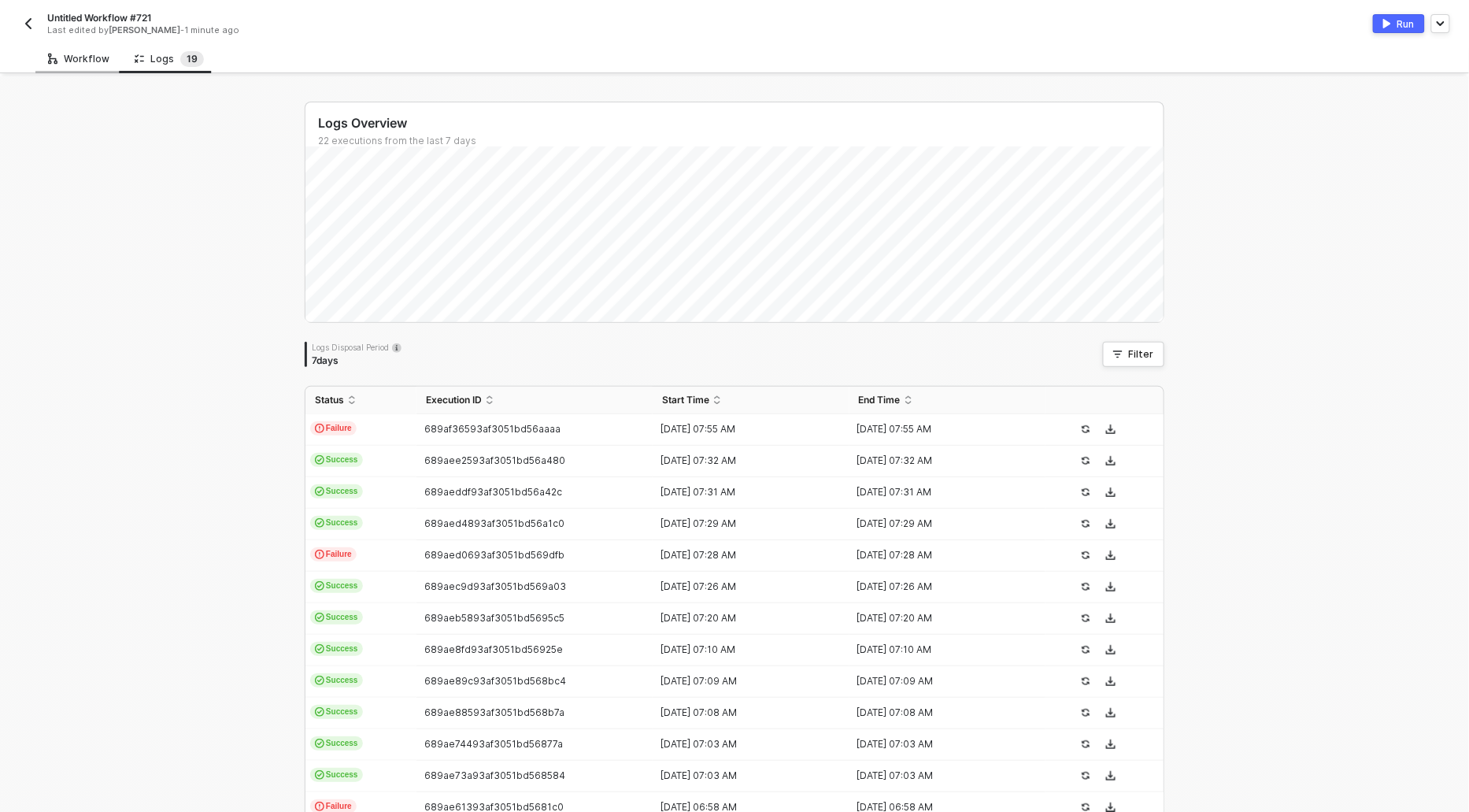
click at [73, 61] on div "Workflow" at bounding box center [78, 59] width 61 height 13
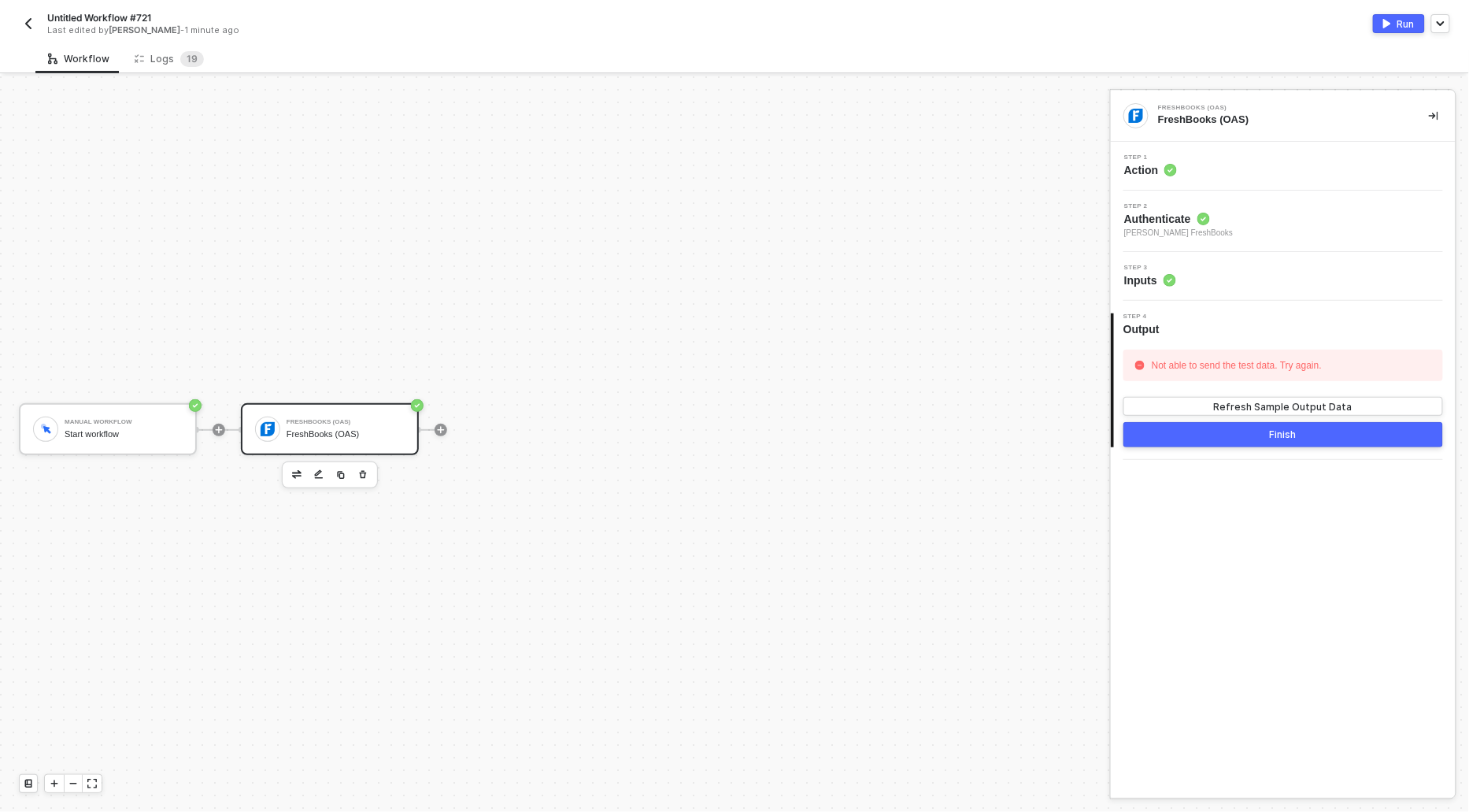
click at [1149, 169] on span "Action" at bounding box center [1151, 170] width 53 height 15
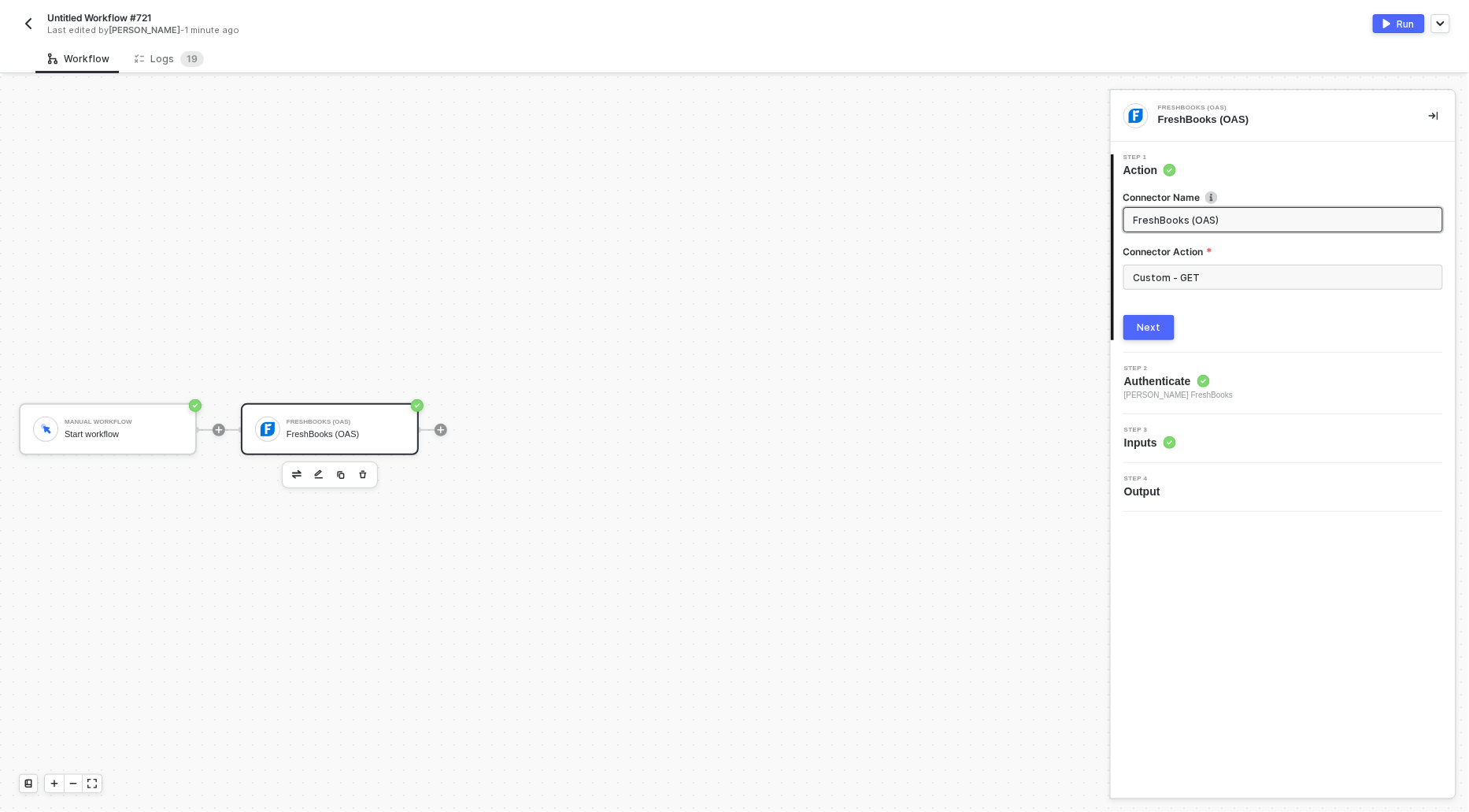
click at [1159, 335] on button "Next" at bounding box center [1149, 328] width 51 height 26
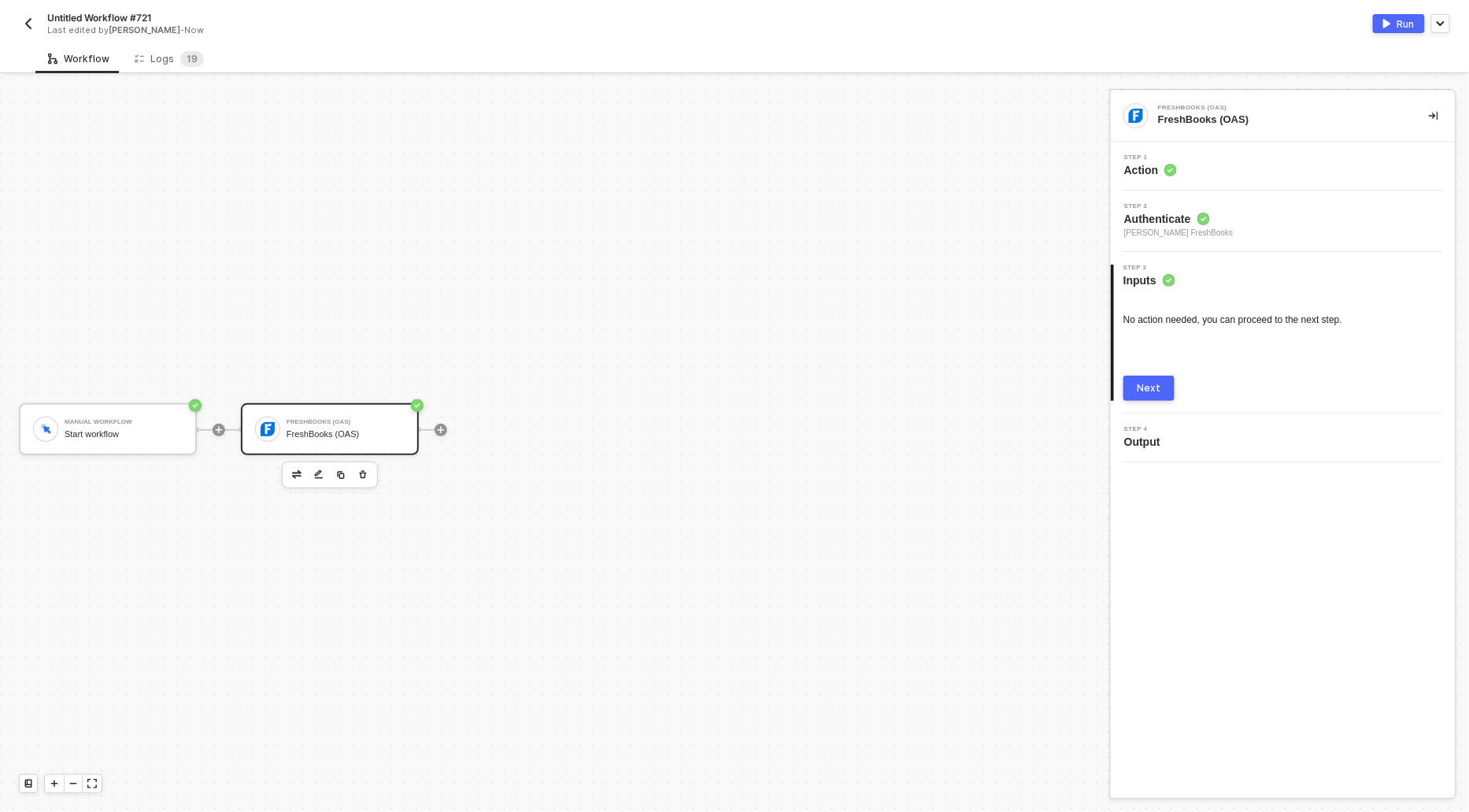
click at [1148, 391] on div "Next" at bounding box center [1149, 388] width 24 height 13
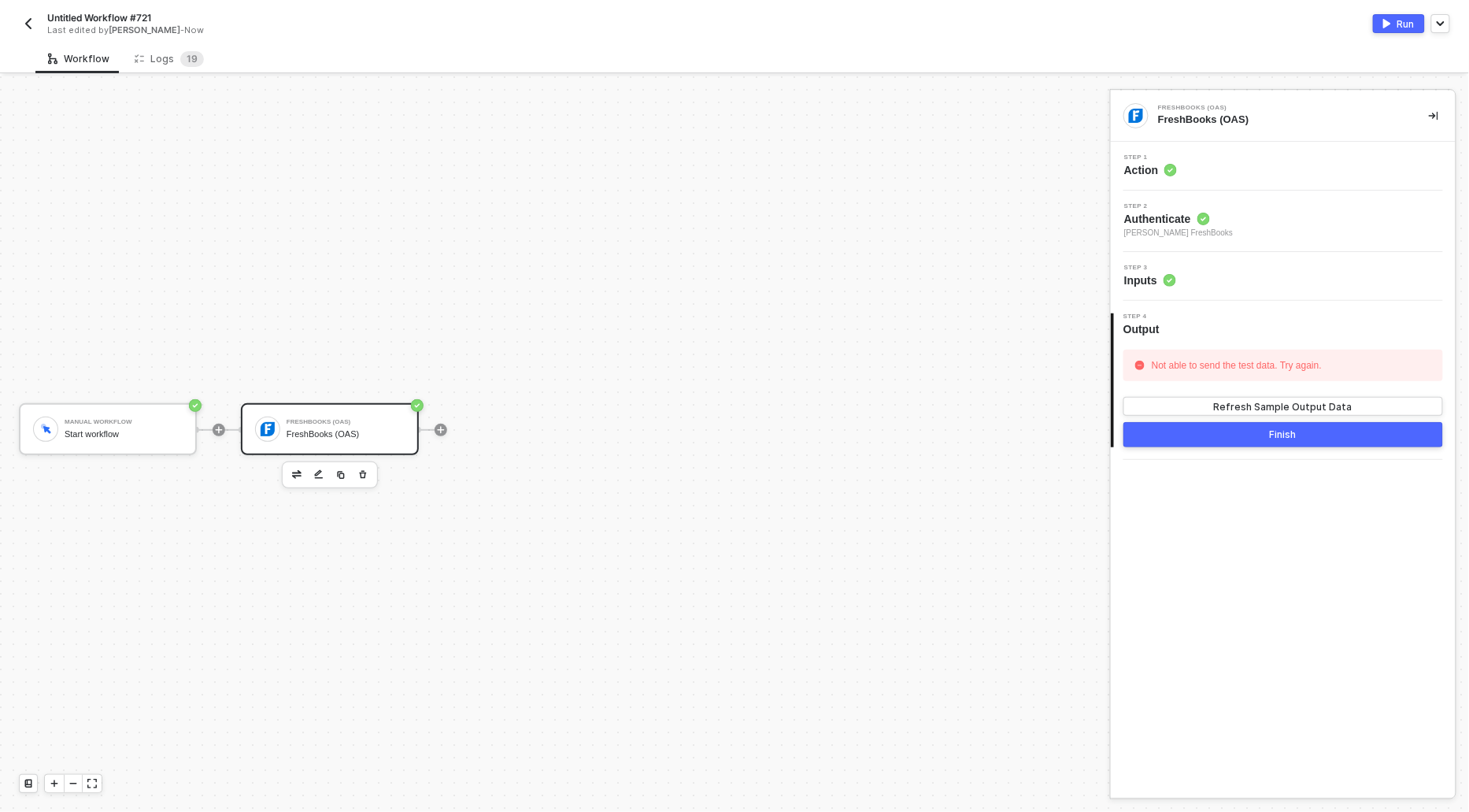
click at [1402, 23] on div "Run" at bounding box center [1405, 24] width 17 height 14
click at [179, 43] on div "Untitled Workflow #721 Last edited by devansh mehta - Now Running" at bounding box center [734, 22] width 1432 height 44
click at [162, 55] on div "Logs 1 9" at bounding box center [170, 58] width 69 height 15
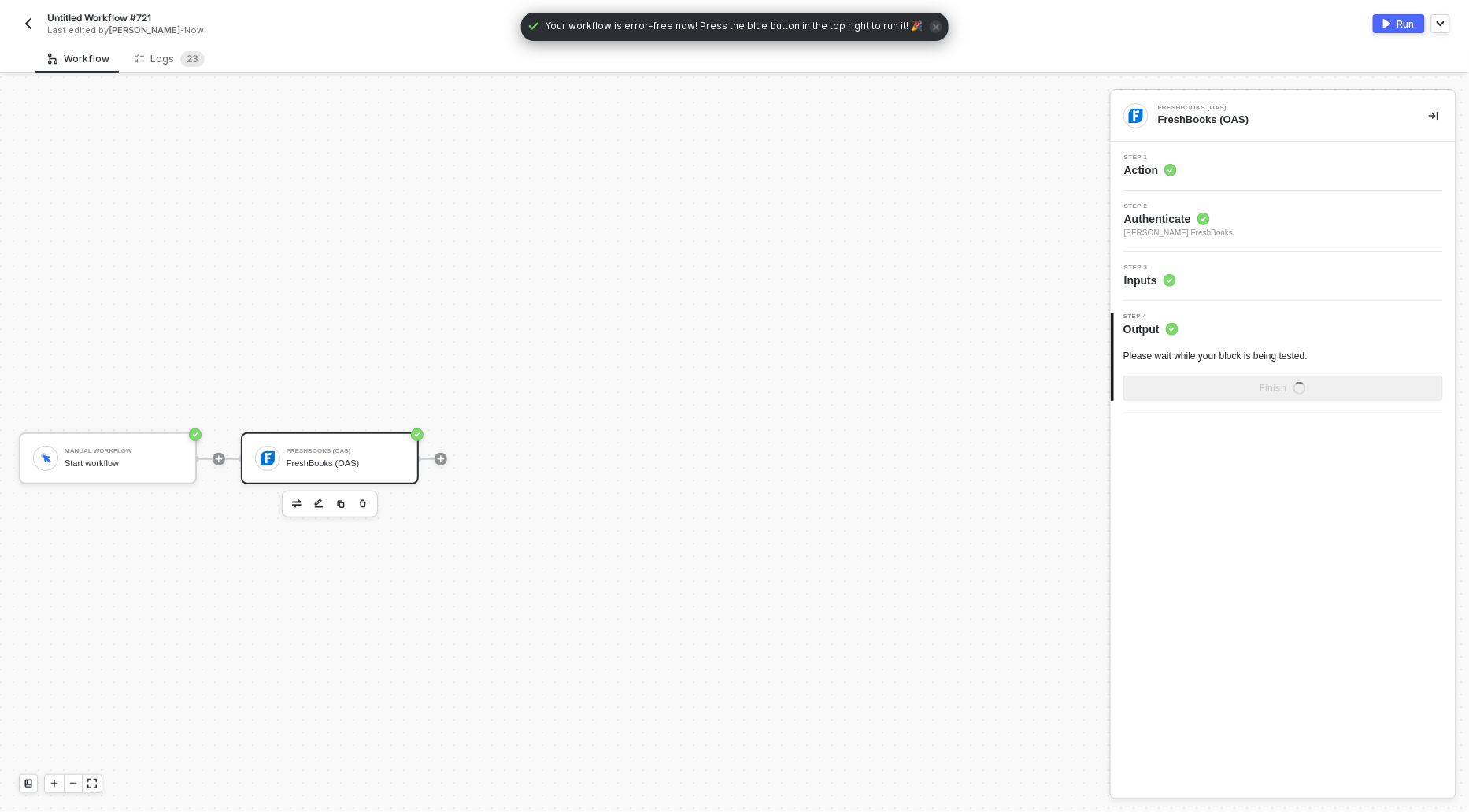
scroll to position [29, 0]
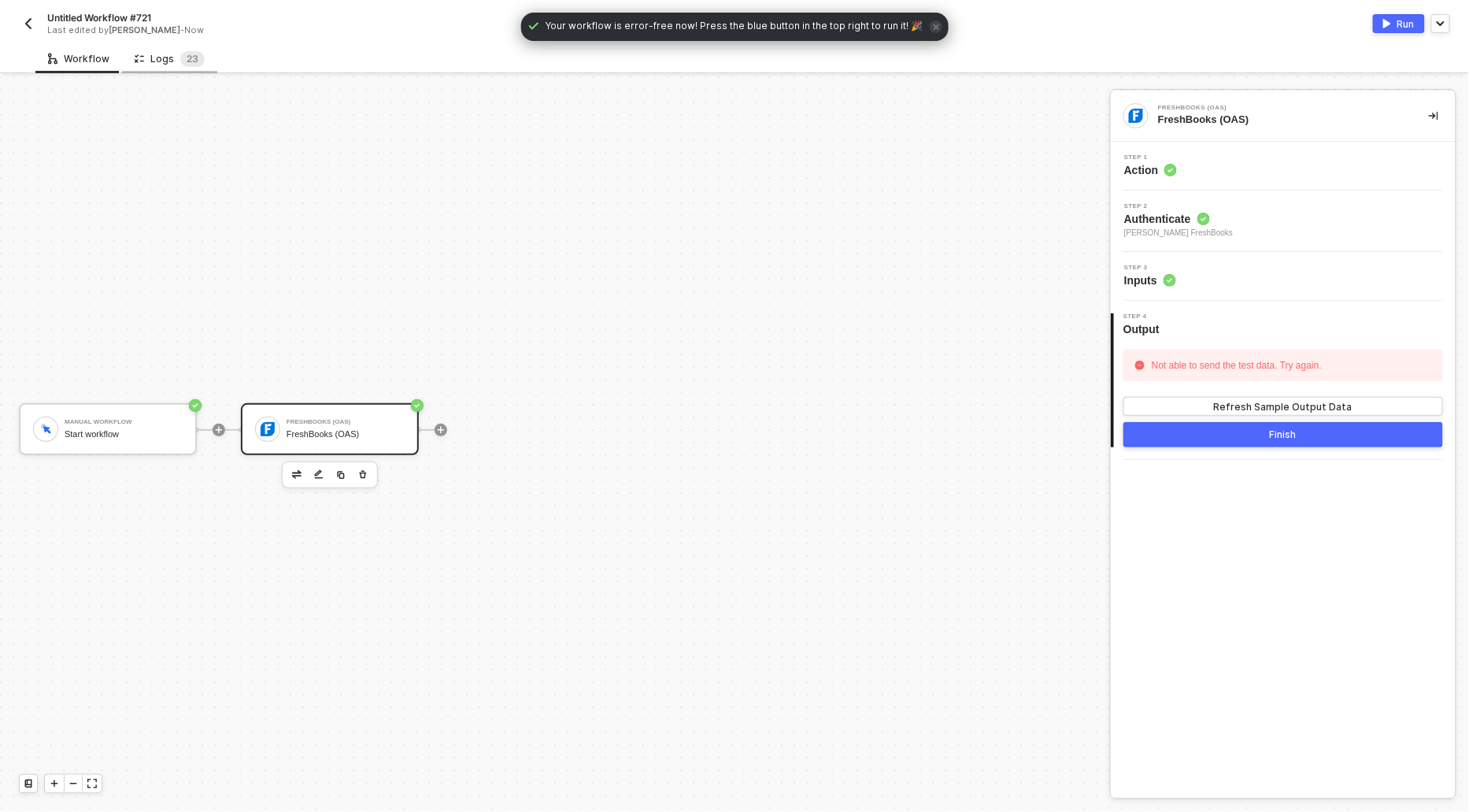
click at [174, 51] on div "Logs 2 3" at bounding box center [170, 58] width 70 height 15
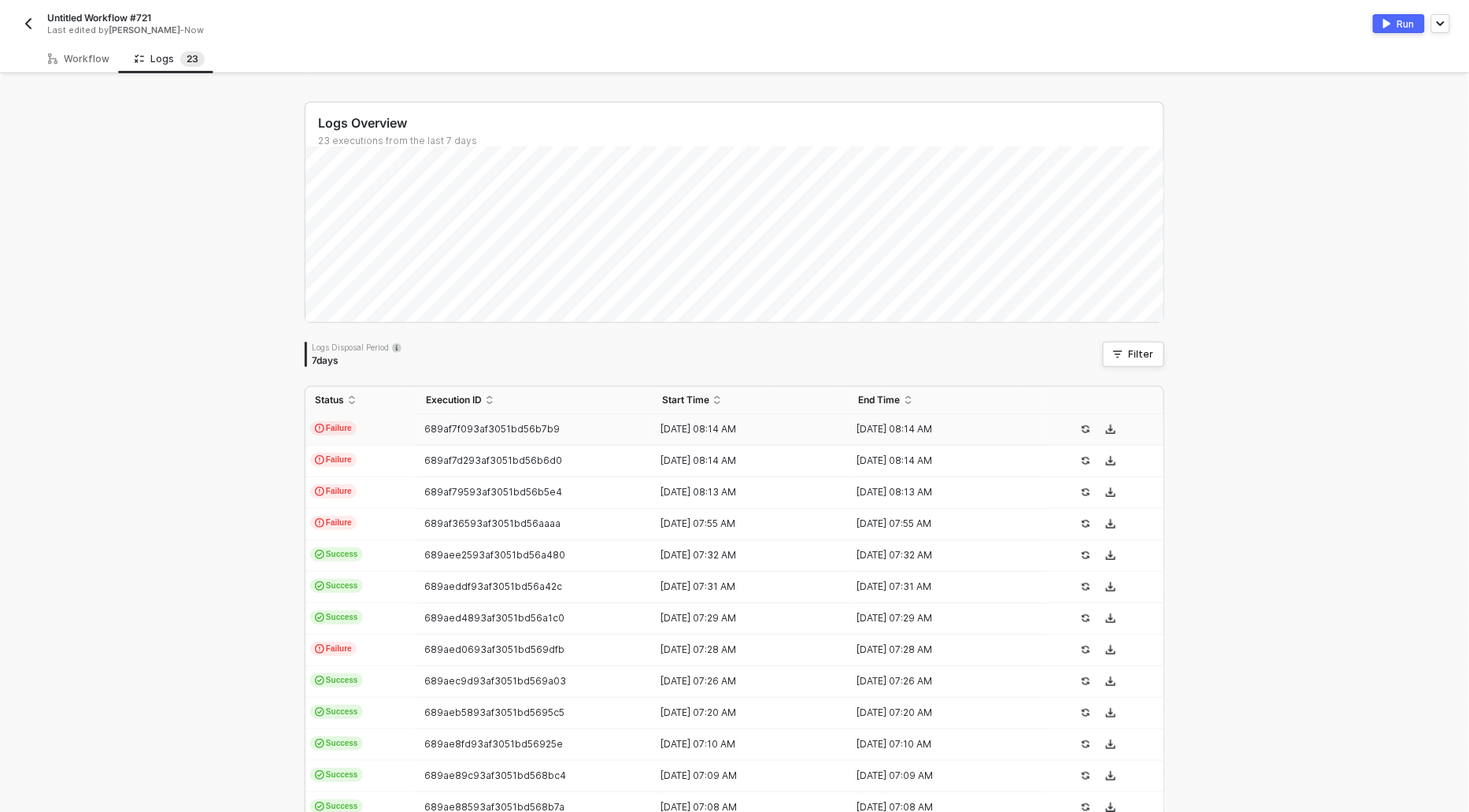
click at [346, 429] on span "Failure" at bounding box center [333, 428] width 46 height 15
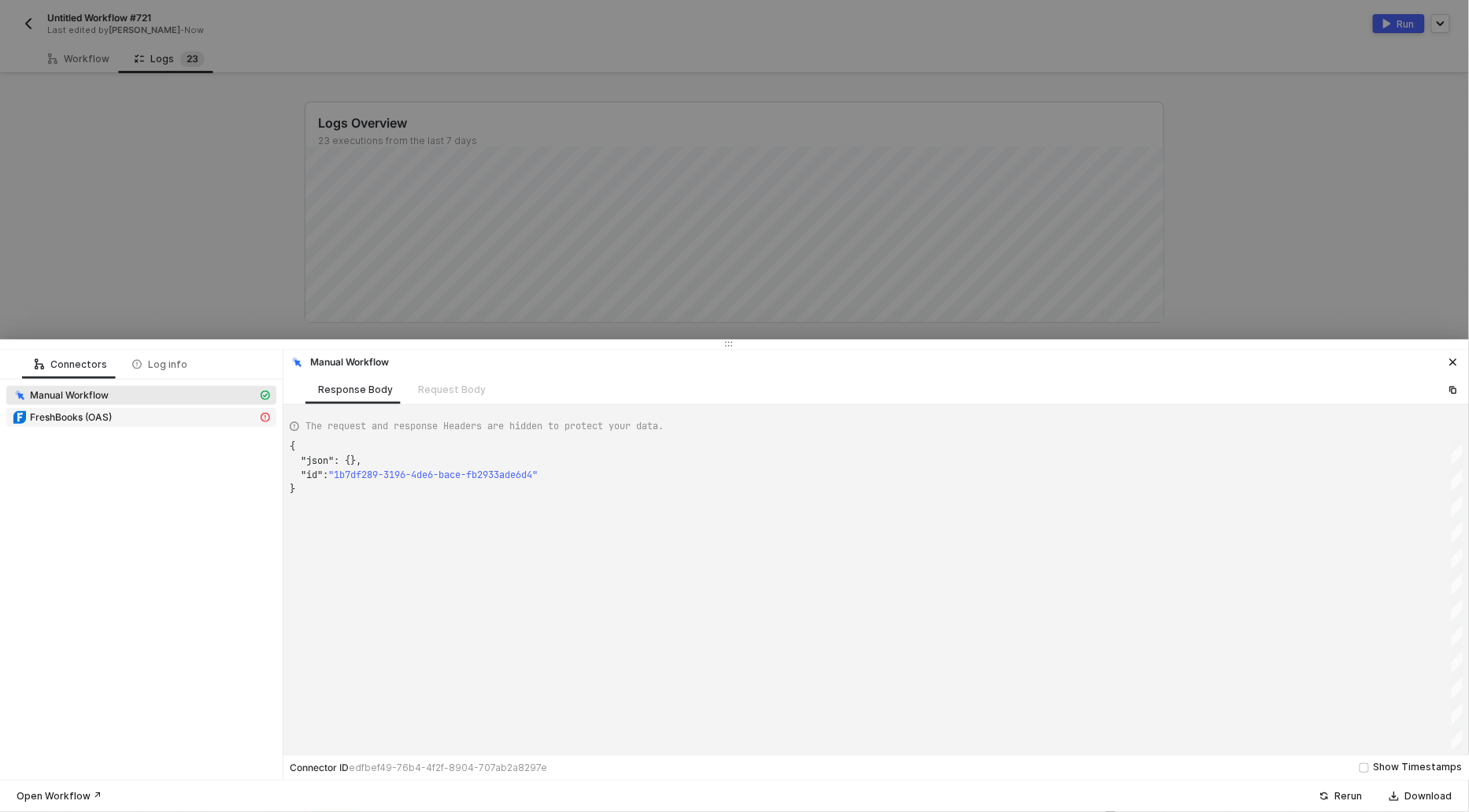
click at [108, 414] on span "FreshBooks (OAS)" at bounding box center [71, 417] width 82 height 13
type textarea "{ "message": "\"\\n<html><head>\\n<meta http-equiv=\\\"content-type\\\" content…"
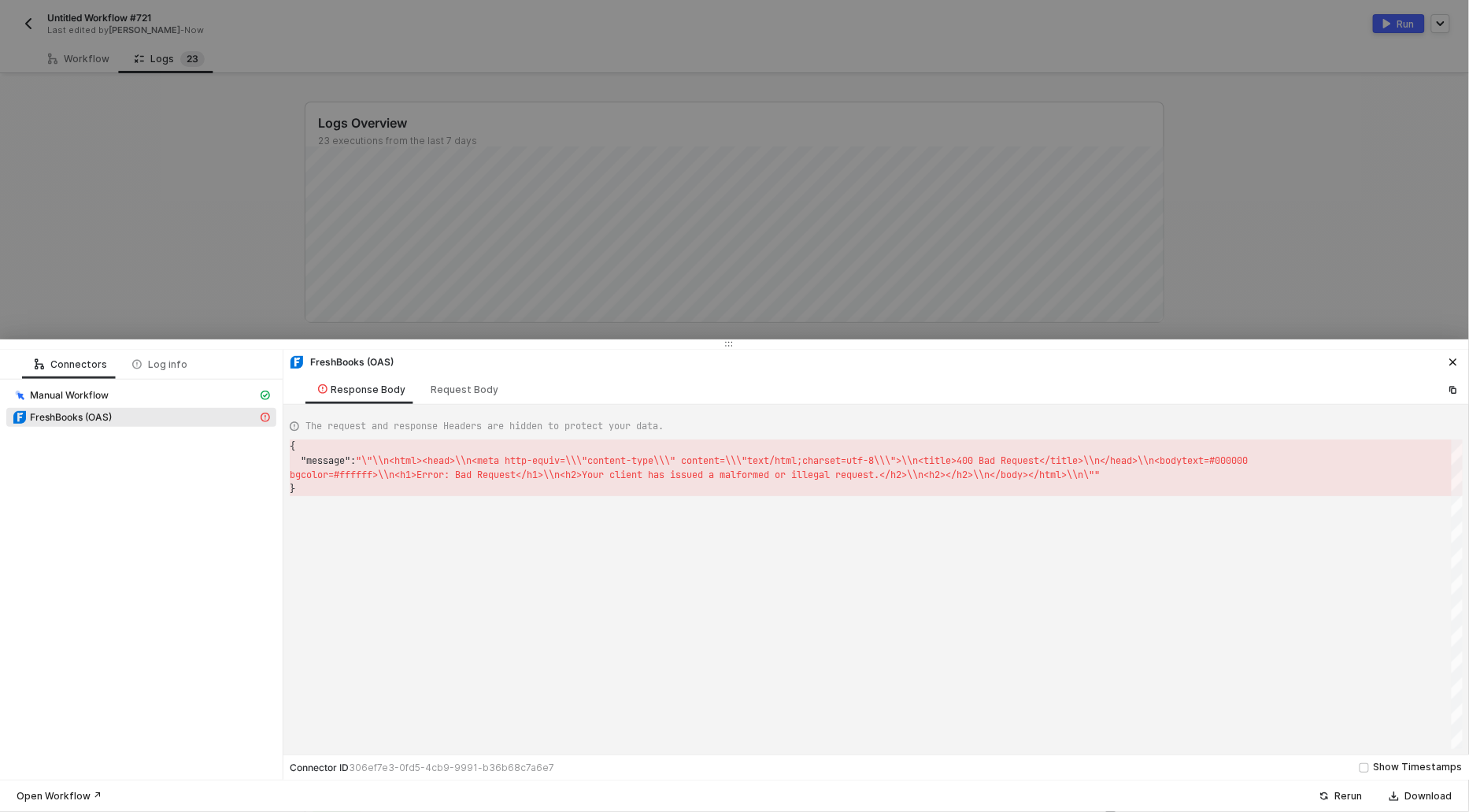
scroll to position [28, 0]
click at [139, 165] on div at bounding box center [734, 406] width 1469 height 812
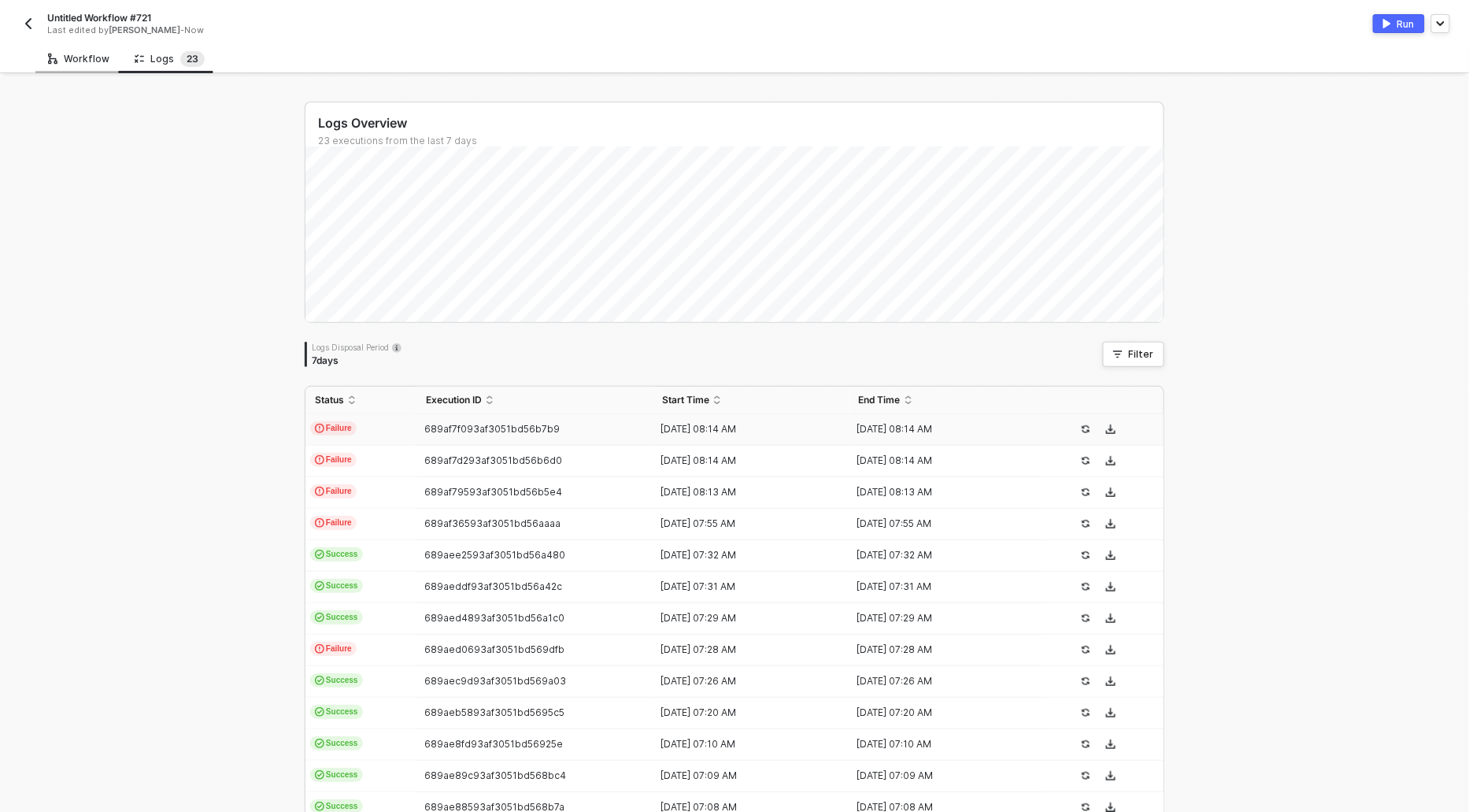
click at [71, 61] on div "Workflow" at bounding box center [78, 59] width 61 height 13
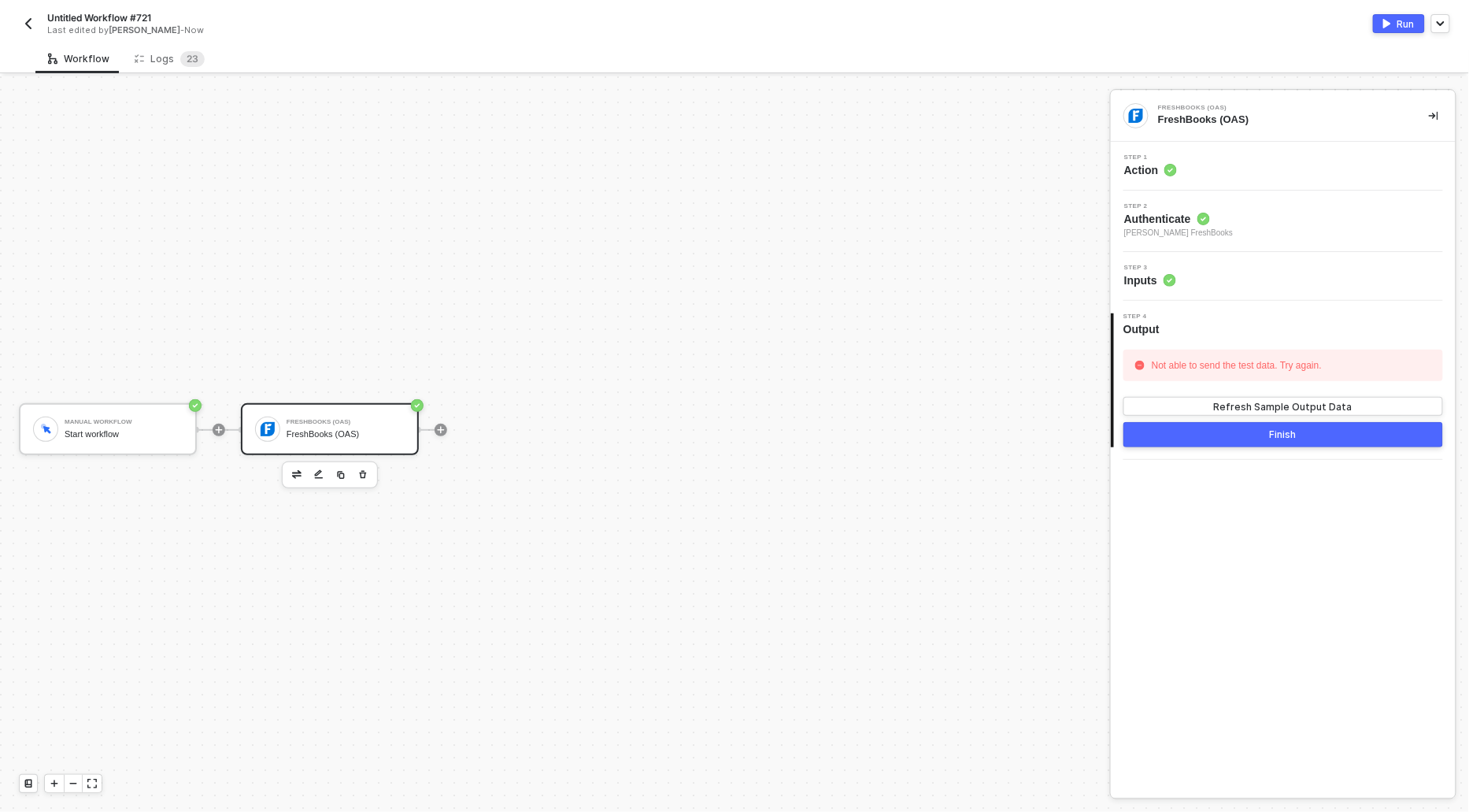
click at [1124, 181] on div "Step 1 Action" at bounding box center [1283, 166] width 344 height 49
click at [1156, 166] on span "Action" at bounding box center [1151, 170] width 53 height 15
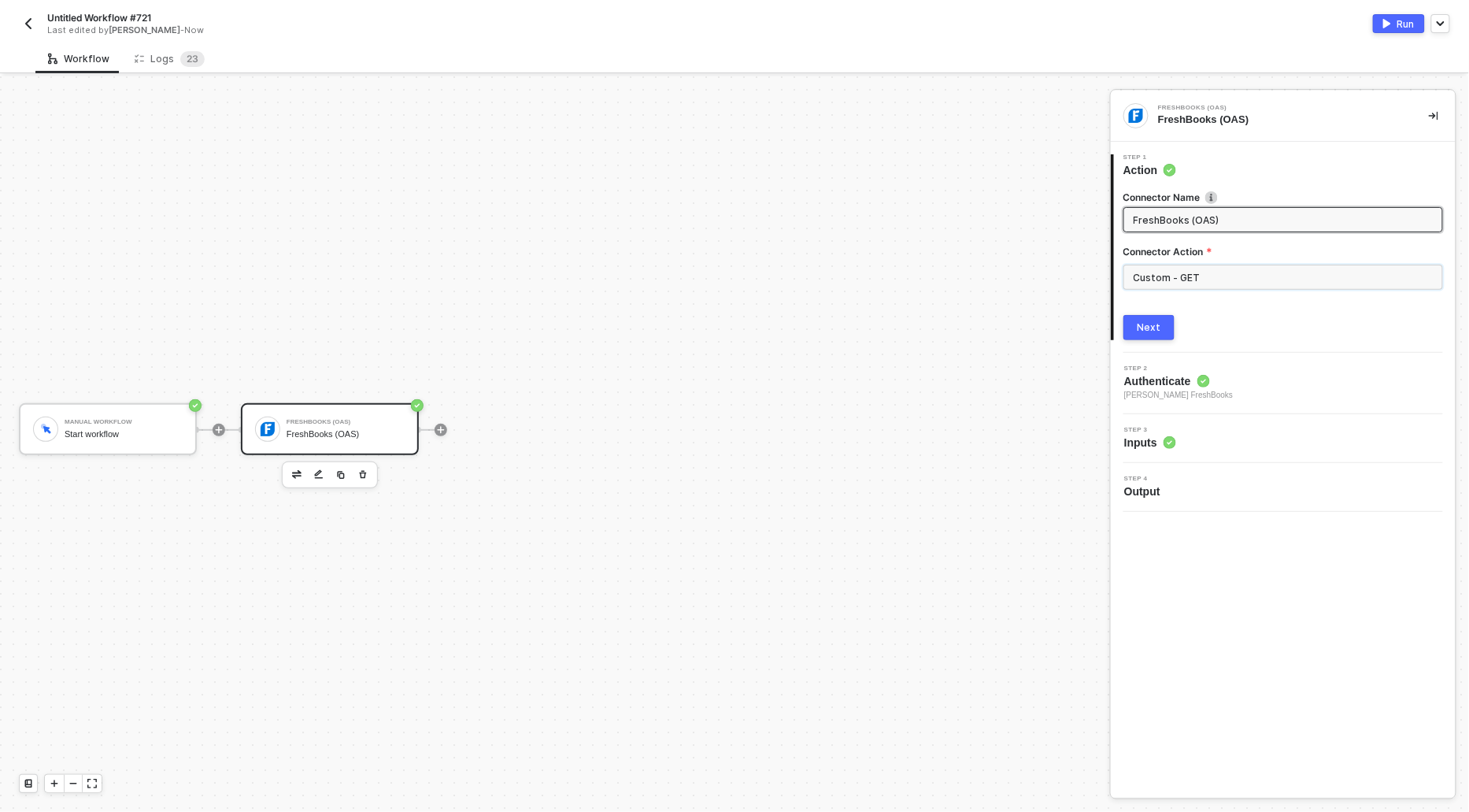
click at [1206, 268] on input "Custom - GET" at bounding box center [1283, 277] width 320 height 26
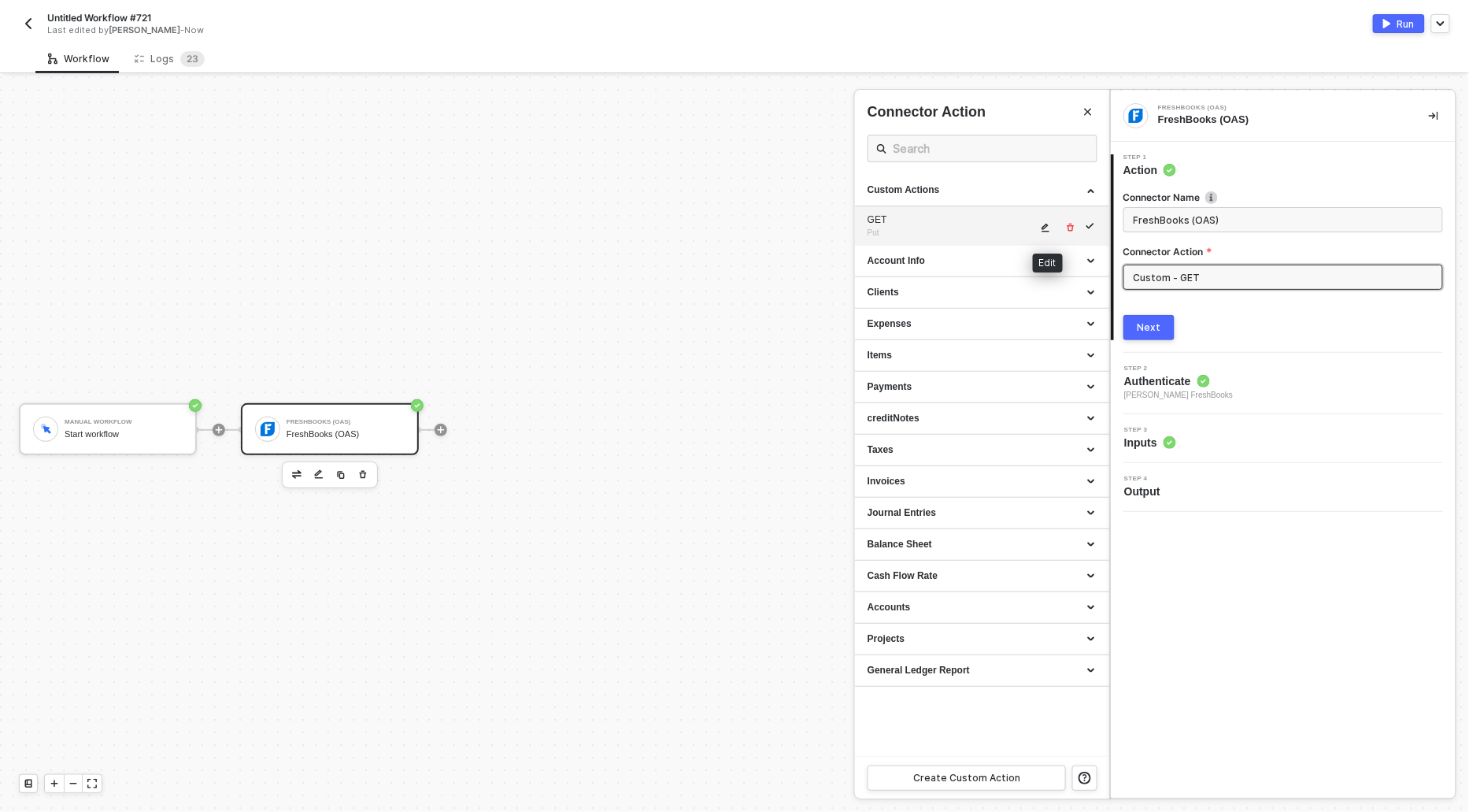
click at [1043, 228] on icon "icon-edit" at bounding box center [1046, 228] width 8 height 9
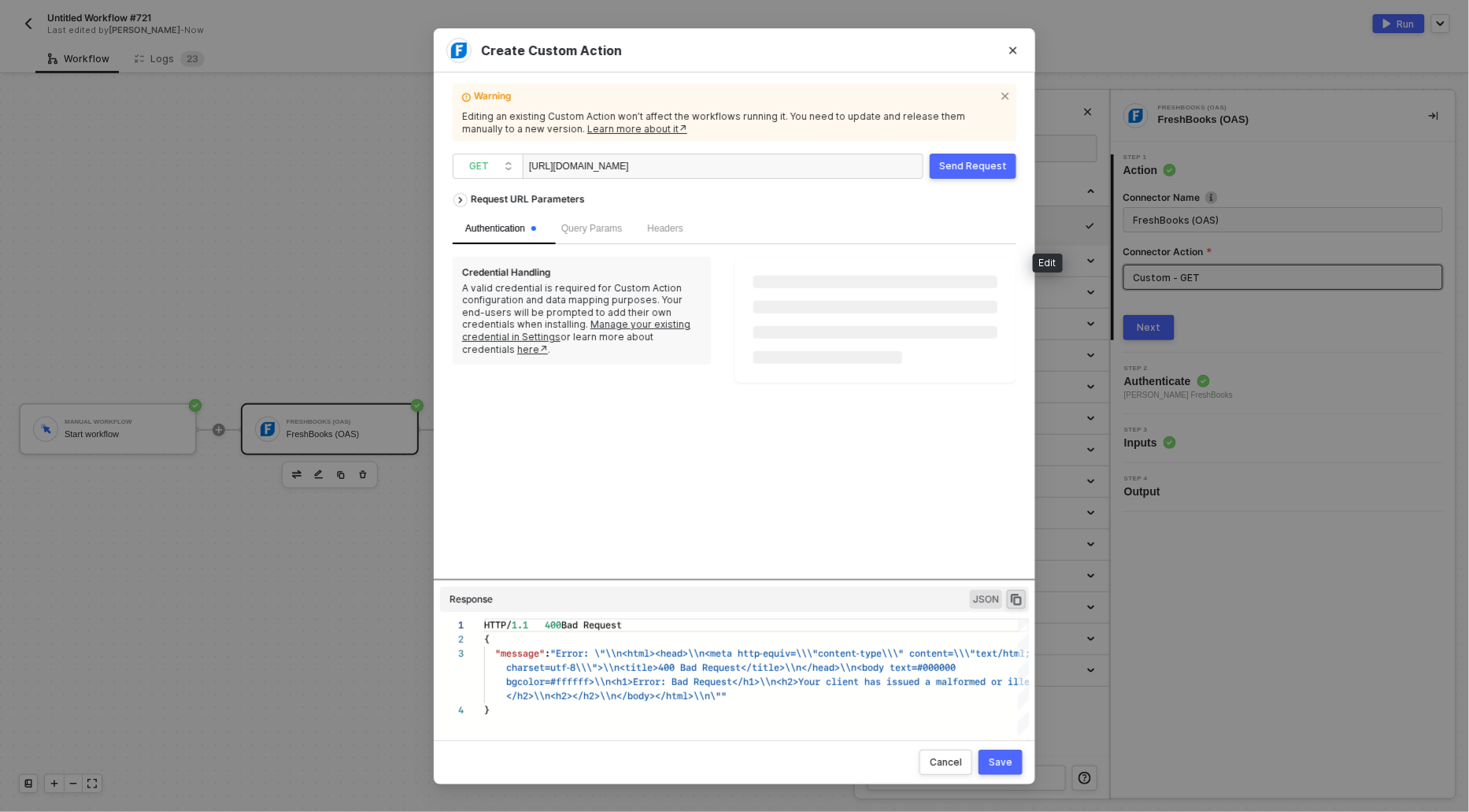
scroll to position [42, 0]
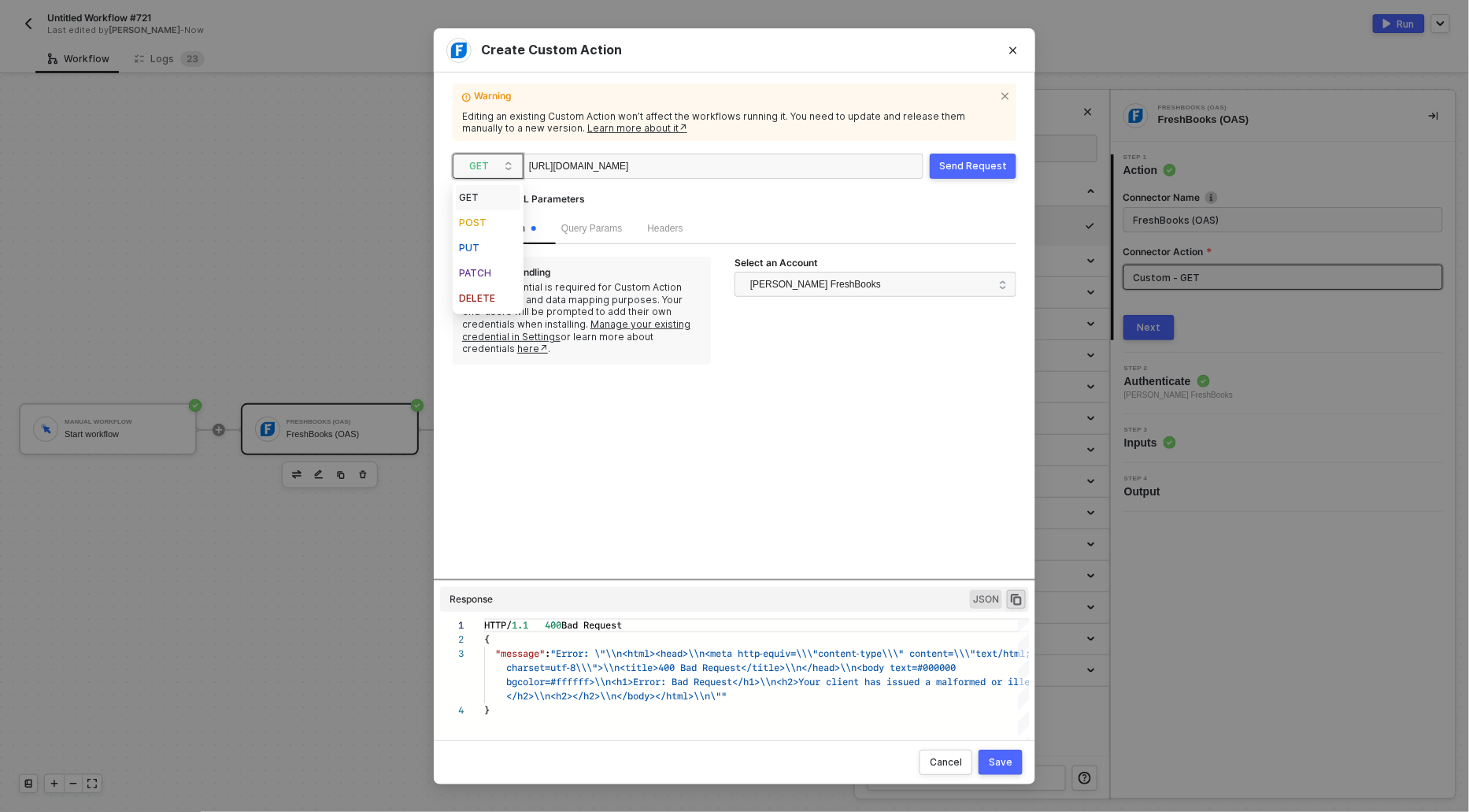
click at [479, 167] on span "GET" at bounding box center [491, 166] width 44 height 24
click at [481, 296] on div "DELETE" at bounding box center [488, 298] width 58 height 19
click at [813, 167] on div "[URL][DOMAIN_NAME]" at bounding box center [724, 166] width 401 height 26
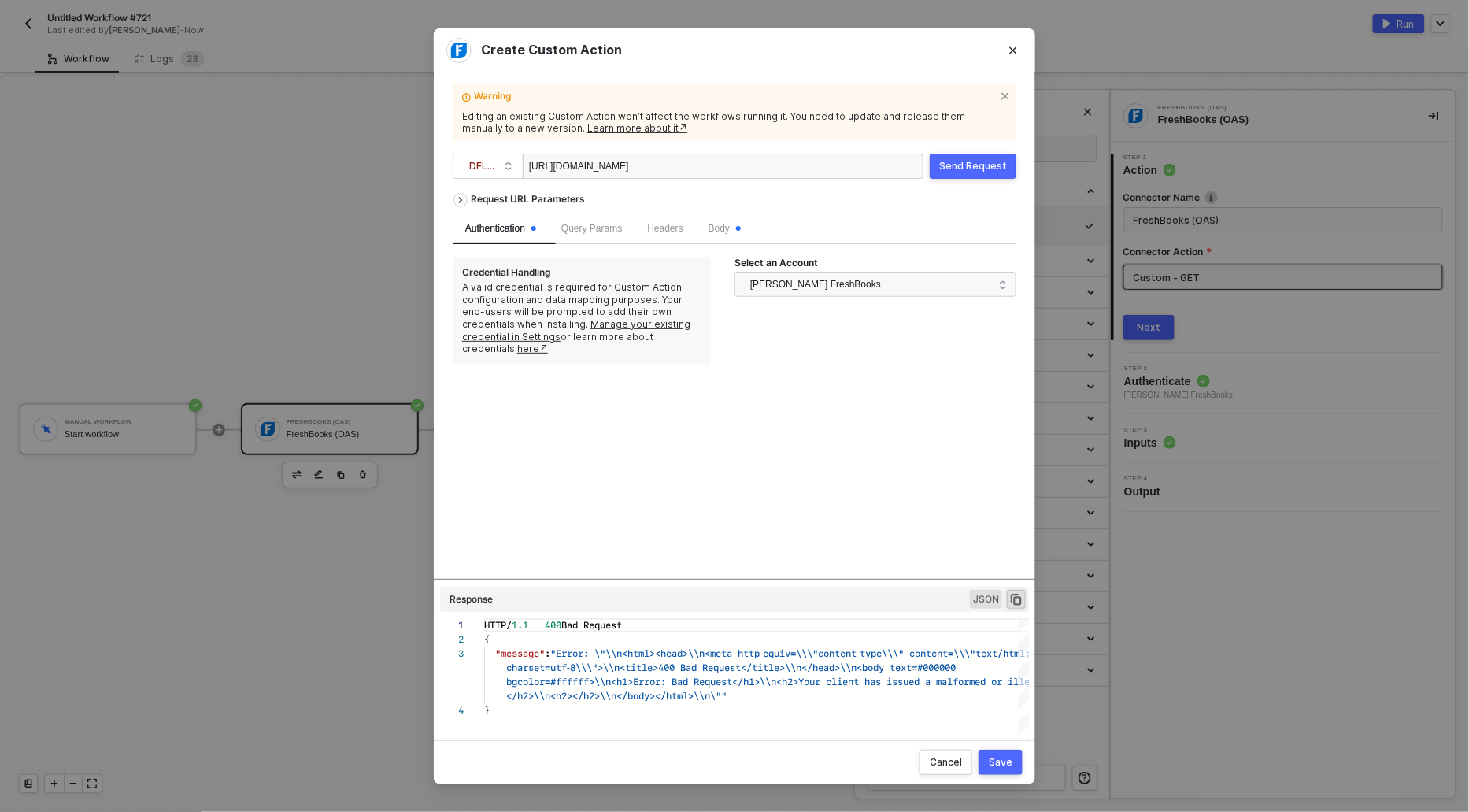
click at [150, 70] on div "Create Custom Action Warning Editing an existing Custom Action won’t affect the…" at bounding box center [734, 406] width 1469 height 812
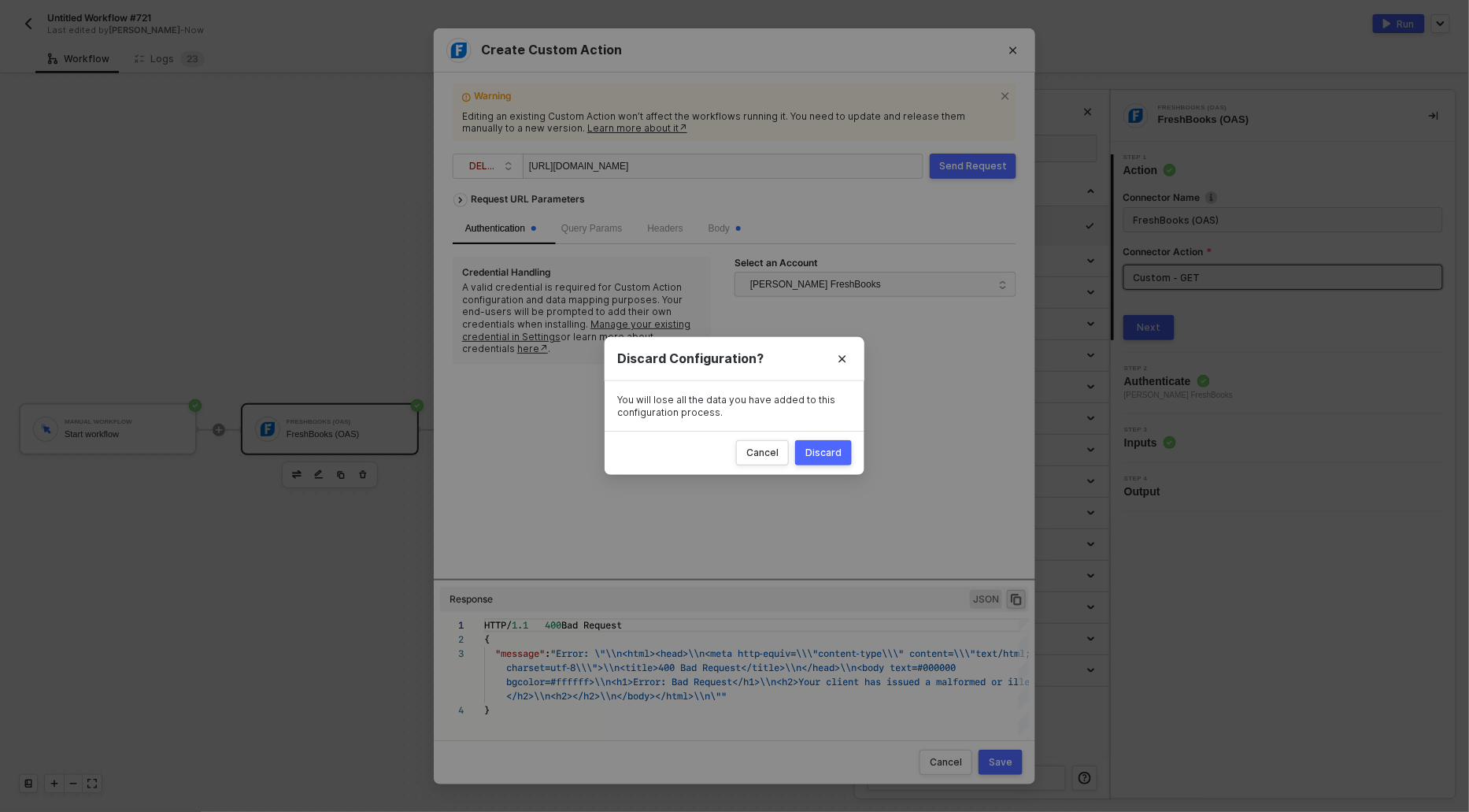
click at [824, 444] on button "Discard" at bounding box center [824, 453] width 56 height 26
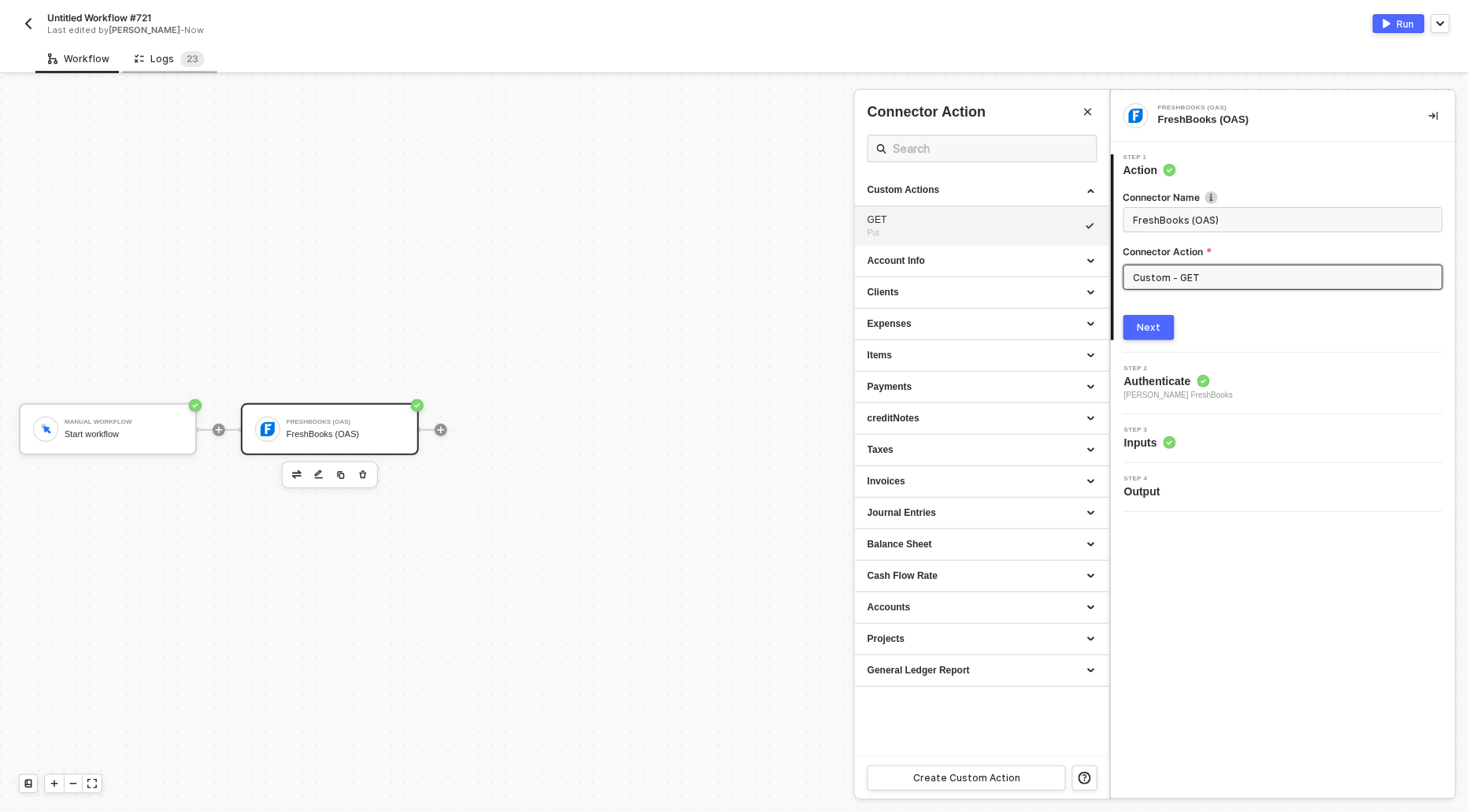
click at [144, 56] on div "Logs 2 3" at bounding box center [170, 58] width 70 height 15
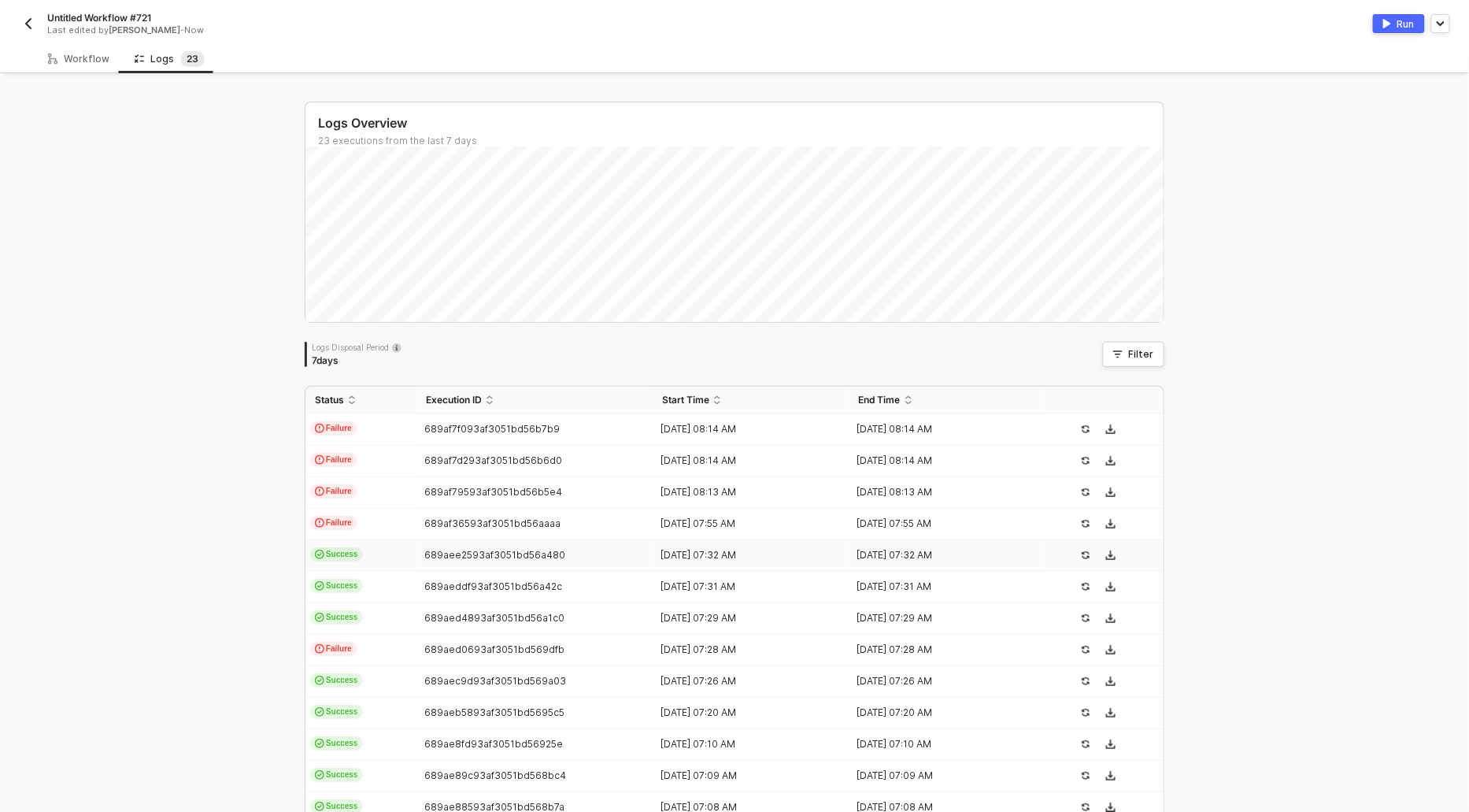
click at [349, 557] on span "Success" at bounding box center [336, 554] width 53 height 15
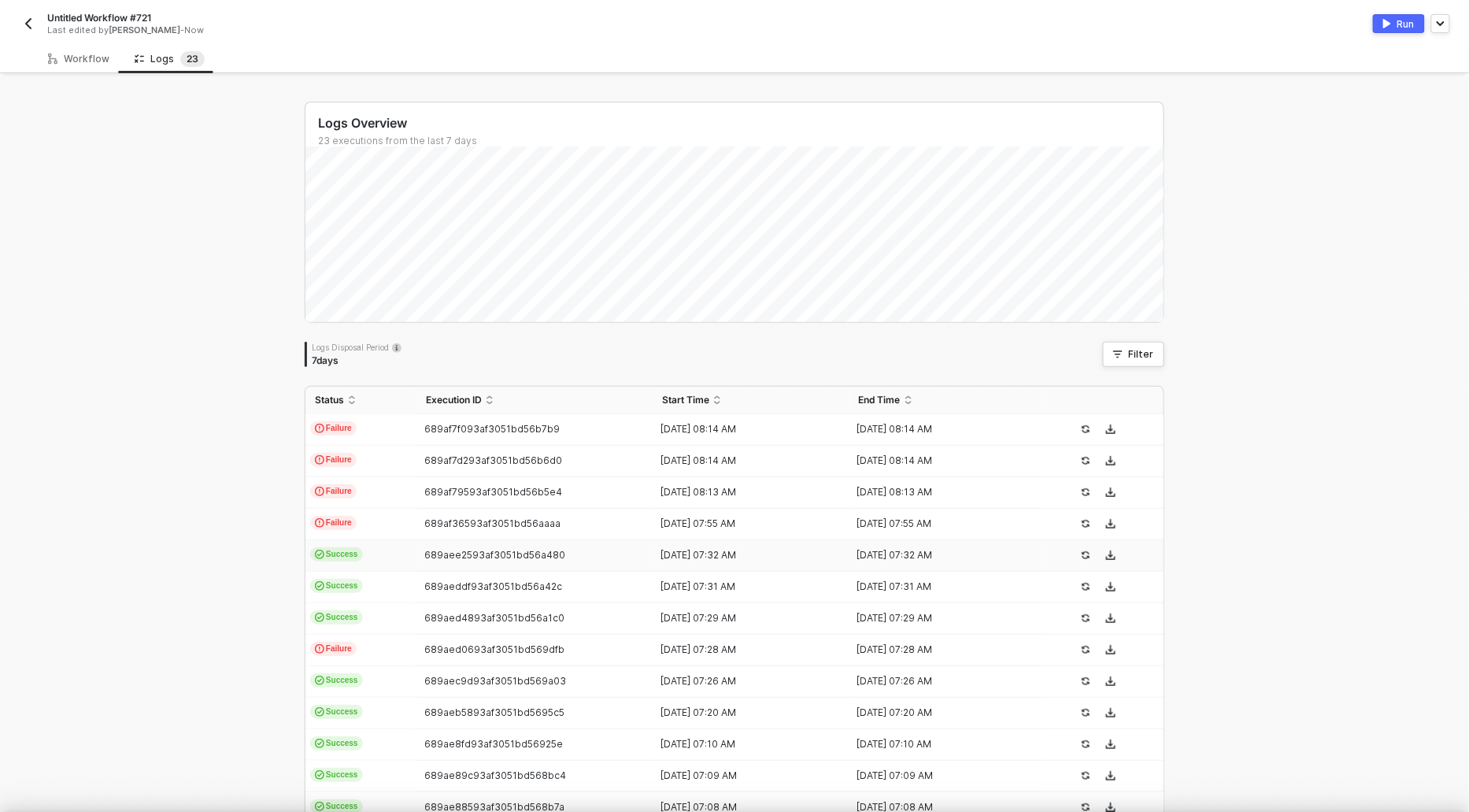
scroll to position [42, 0]
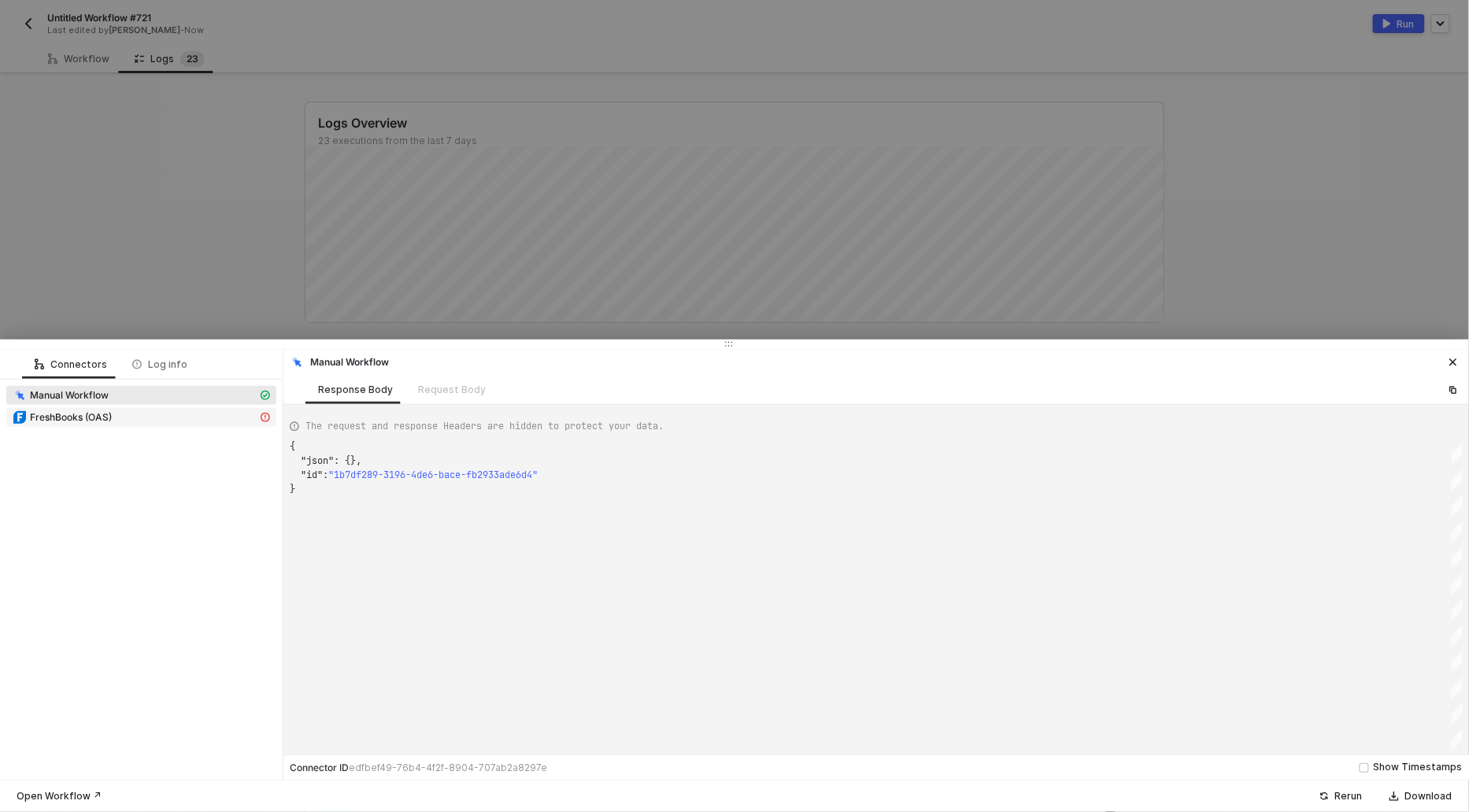
click at [116, 424] on span "FreshBooks (OAS)" at bounding box center [141, 416] width 270 height 19
click at [151, 417] on div "FreshBooks (OAS)" at bounding box center [135, 417] width 245 height 15
type textarea "{ "json": { "response": { "result": { "tax": { "accounting_systemid": "wg2lZg",…"
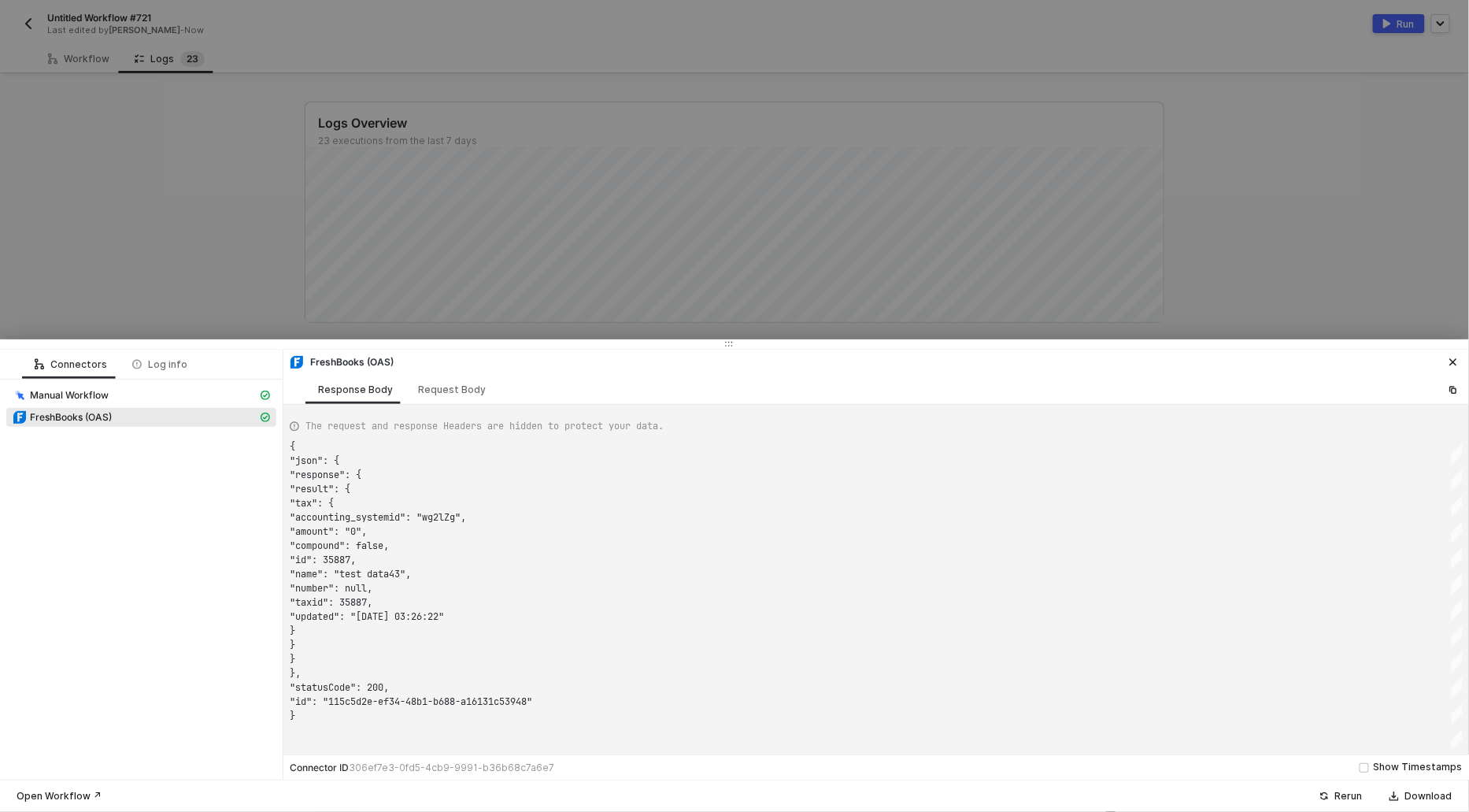
scroll to position [141, 0]
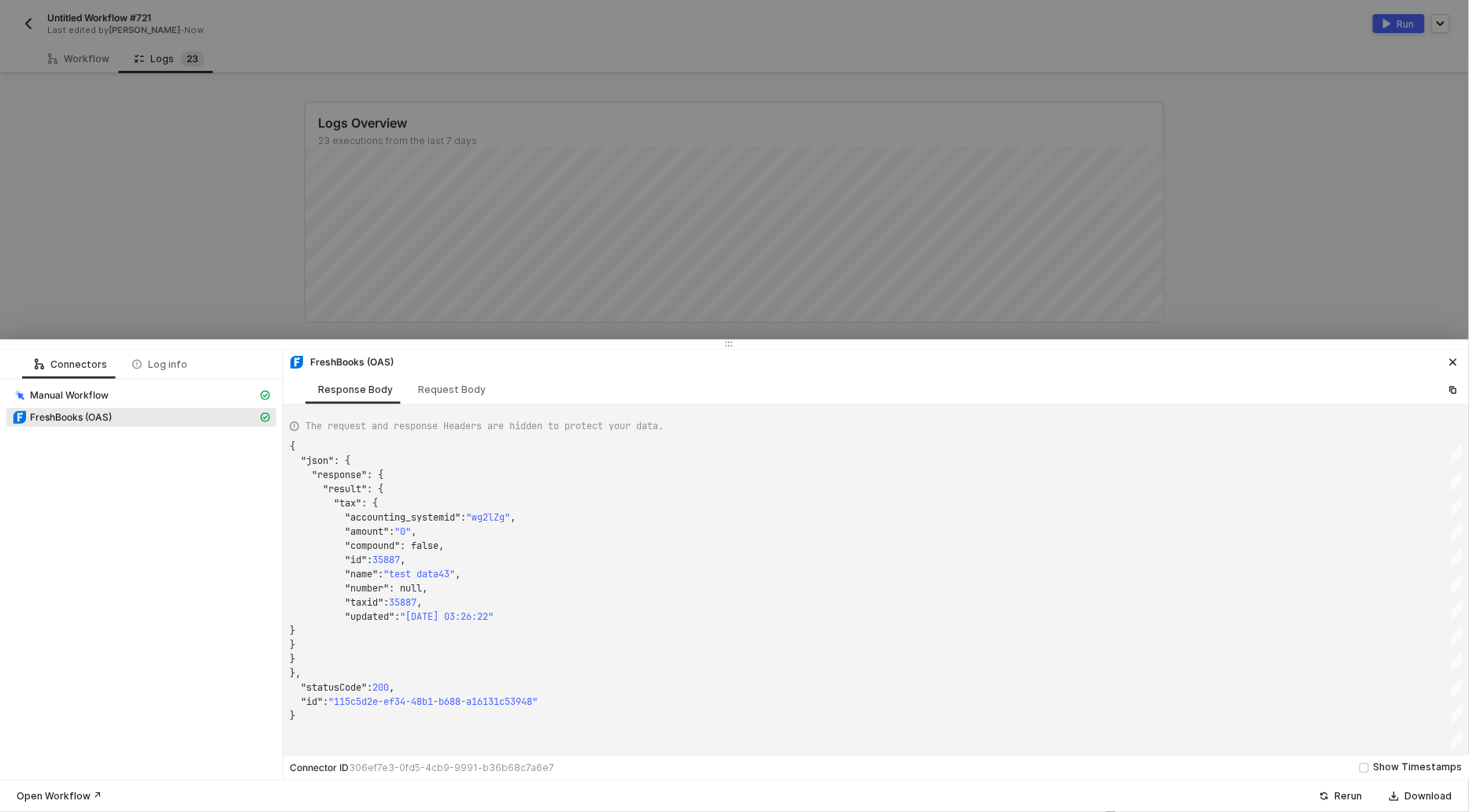
click at [383, 559] on span "35887" at bounding box center [386, 560] width 27 height 13
click at [166, 272] on div at bounding box center [734, 406] width 1469 height 812
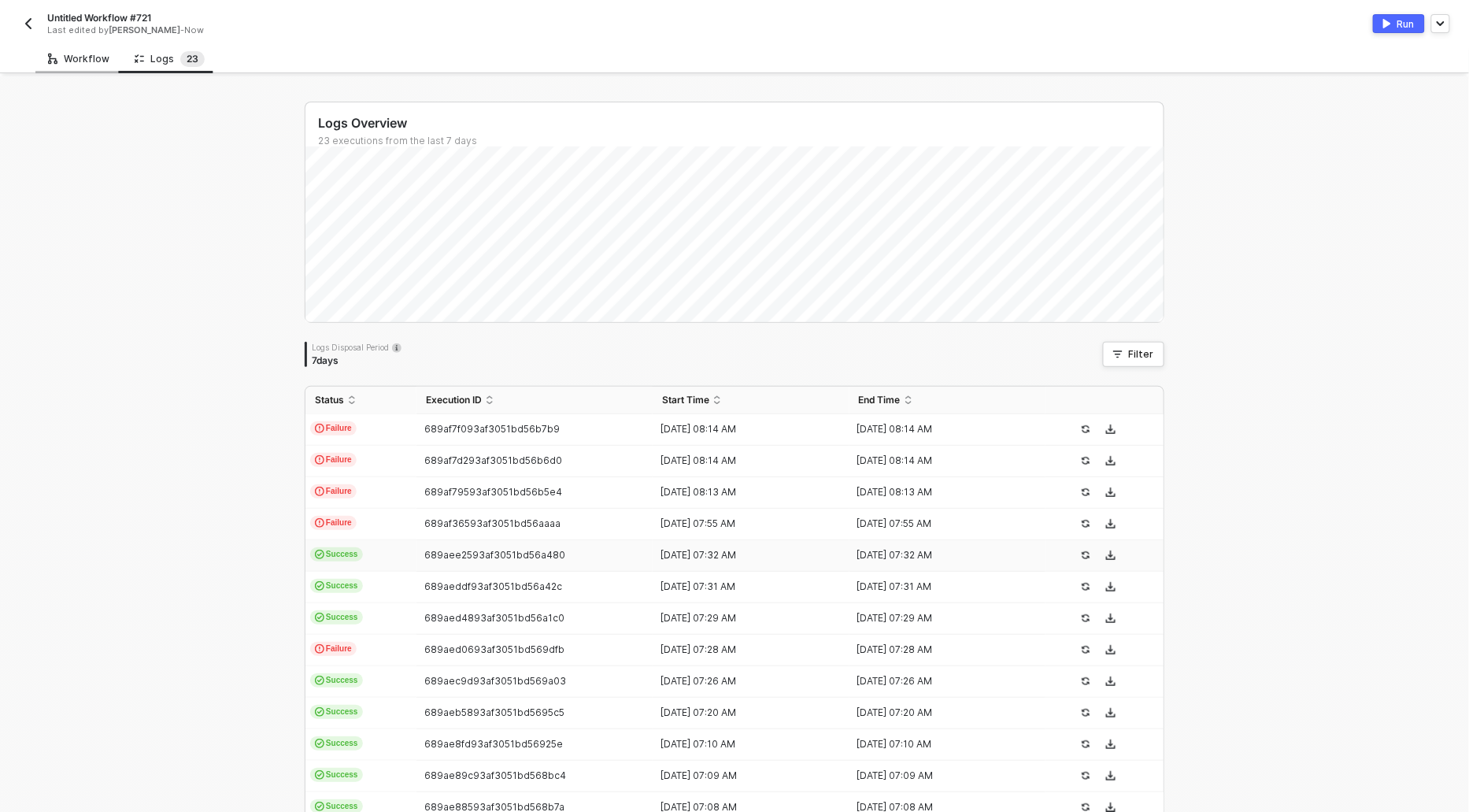
click at [79, 61] on div "Workflow" at bounding box center [78, 59] width 61 height 13
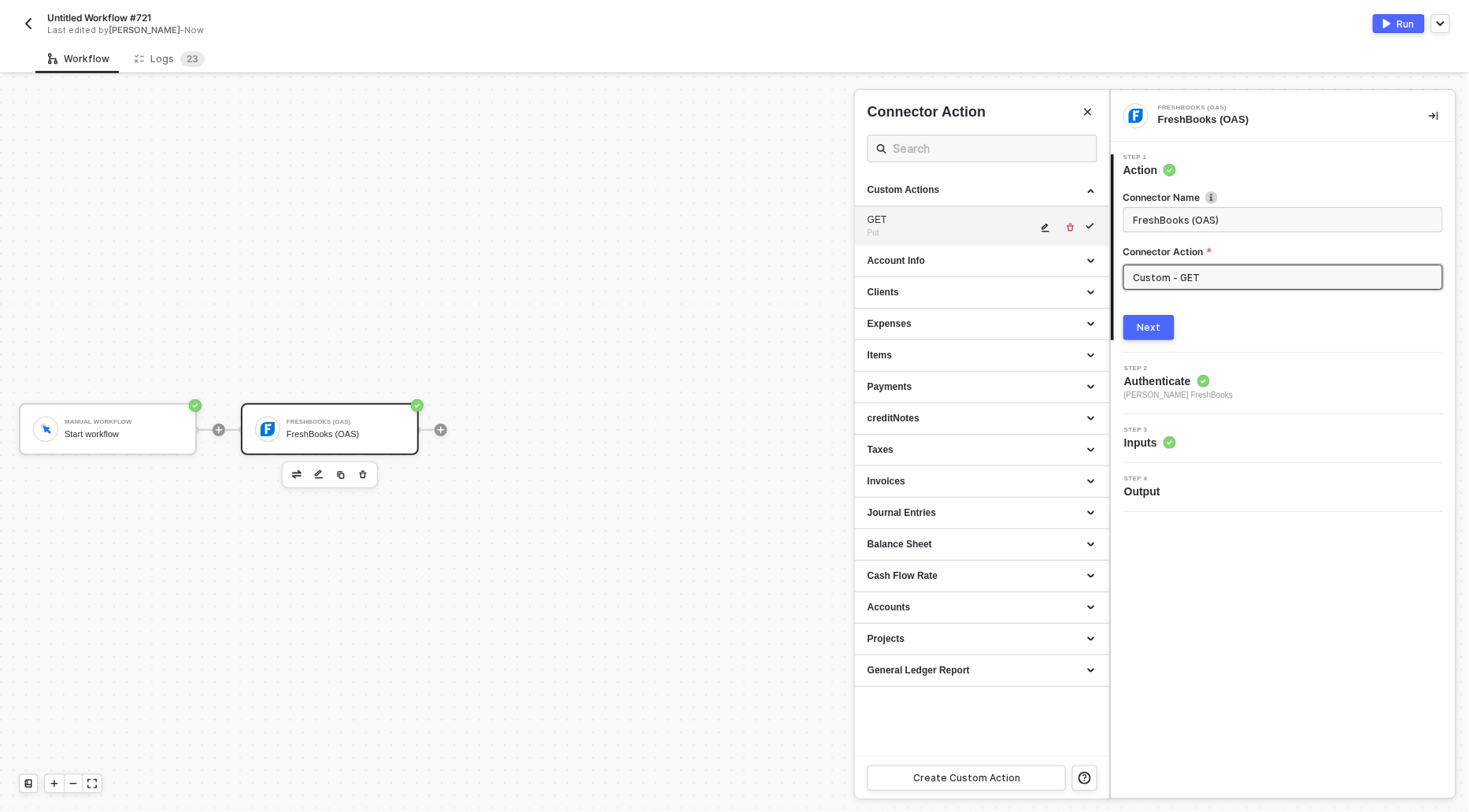
click at [1037, 230] on div "GET Put" at bounding box center [952, 226] width 170 height 26
click at [1047, 230] on icon "icon-edit" at bounding box center [1046, 228] width 8 height 9
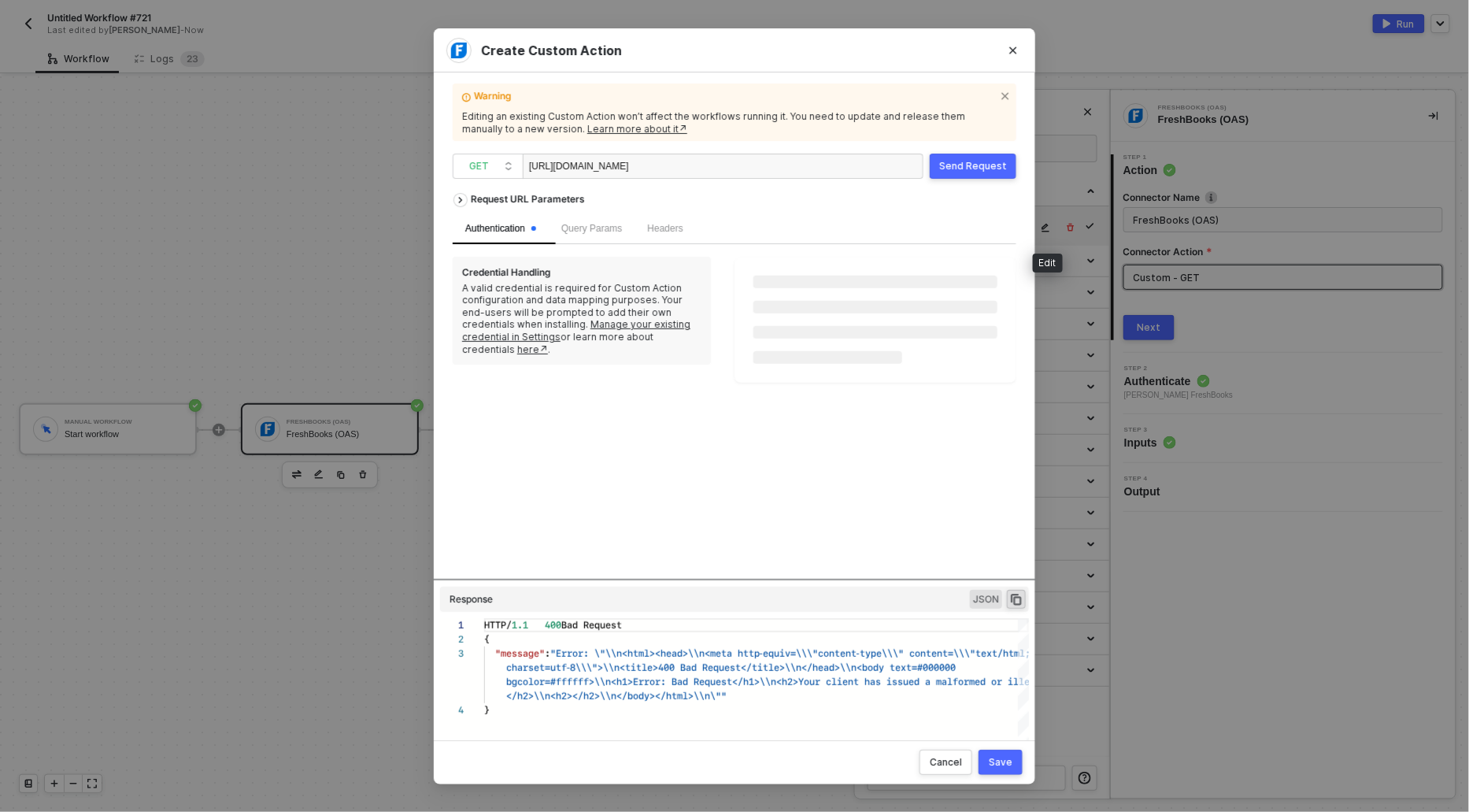
scroll to position [42, 0]
click at [686, 163] on div "[URL][DOMAIN_NAME]" at bounding box center [608, 167] width 158 height 26
click at [686, 164] on div "[URL][DOMAIN_NAME]" at bounding box center [608, 167] width 158 height 26
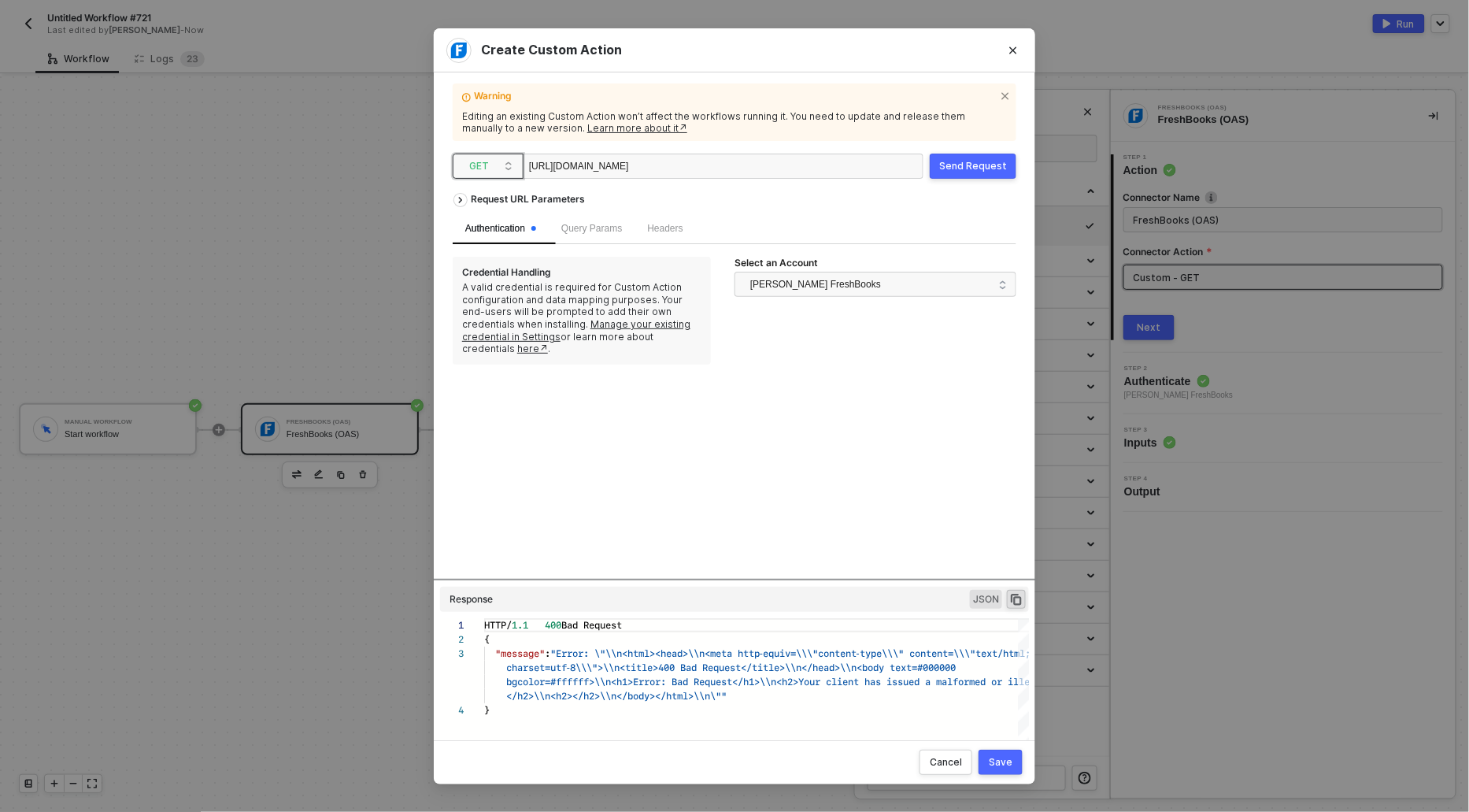
click at [481, 176] on span "GET" at bounding box center [491, 166] width 44 height 24
click at [483, 299] on div "DELETE" at bounding box center [488, 298] width 58 height 19
click at [999, 760] on div "Save" at bounding box center [1001, 762] width 24 height 13
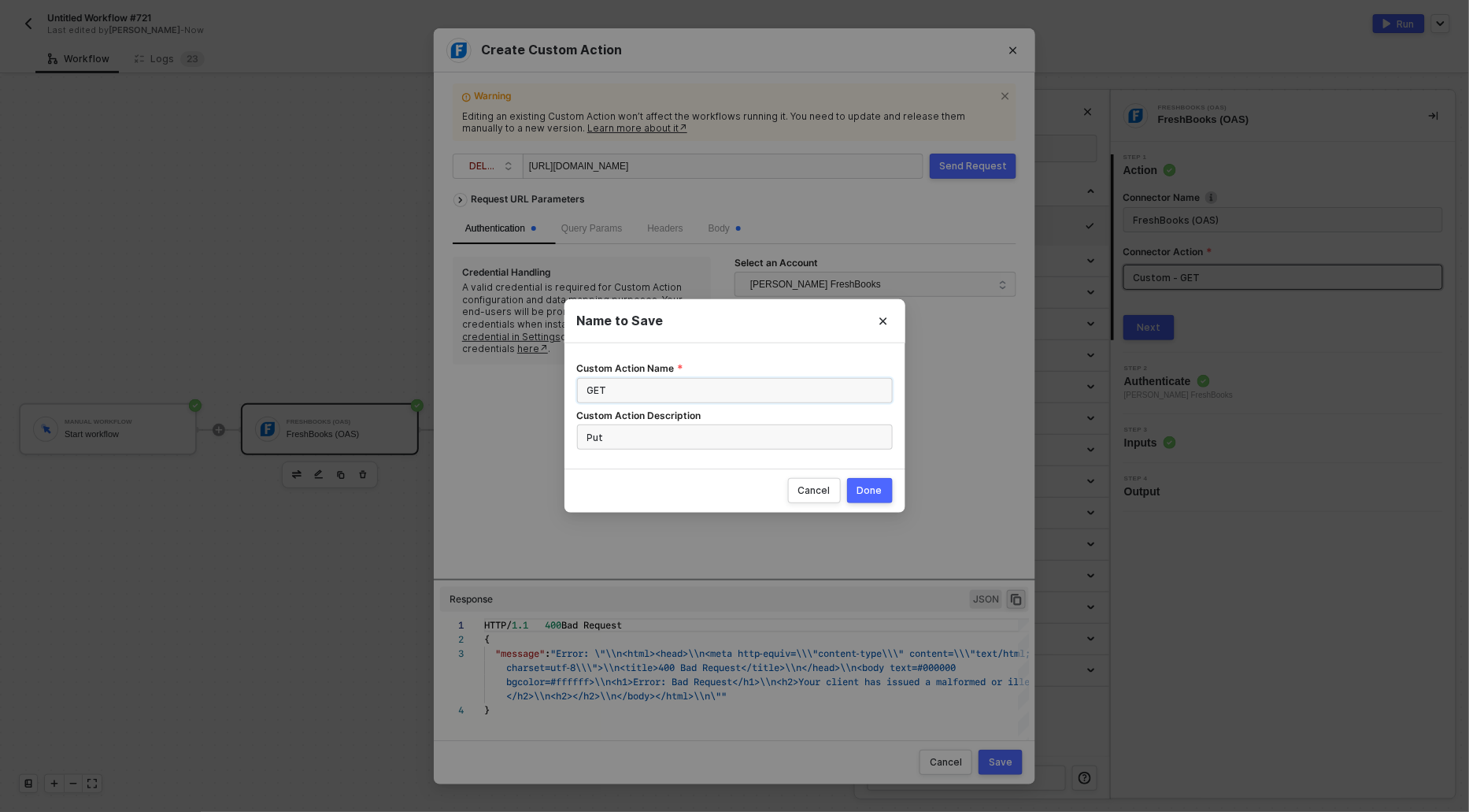
click at [599, 390] on input "GET" at bounding box center [734, 391] width 315 height 26
type input "F"
drag, startPoint x: 622, startPoint y: 387, endPoint x: 563, endPoint y: 387, distance: 59.0
click at [563, 387] on div "Name to Save Custom Action Name Delete Custom Action Description Put Cancel Done" at bounding box center [734, 406] width 1469 height 812
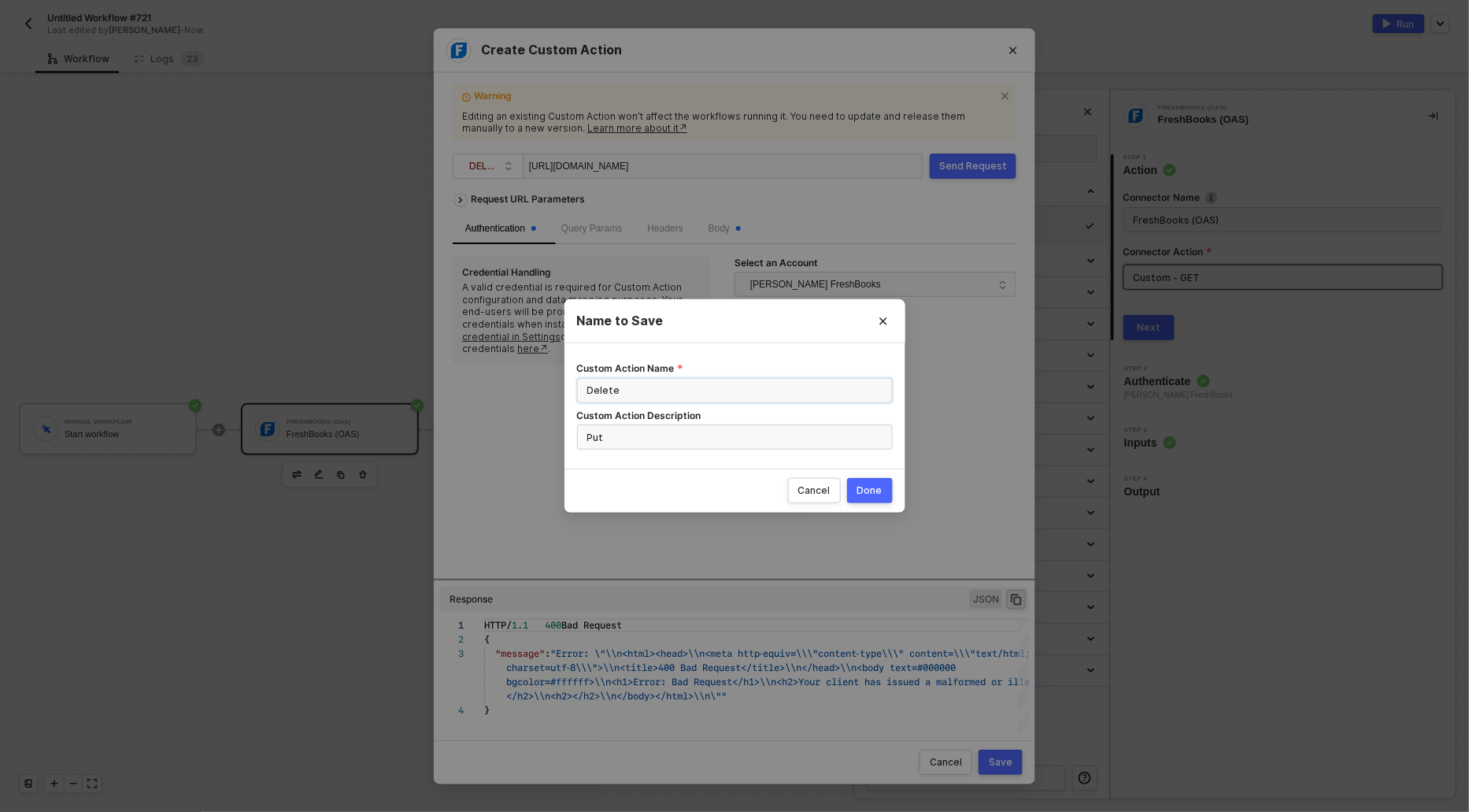
type input "Delete"
click at [586, 438] on input "Put" at bounding box center [734, 437] width 315 height 26
paste input "Delete"
type input "Delete"
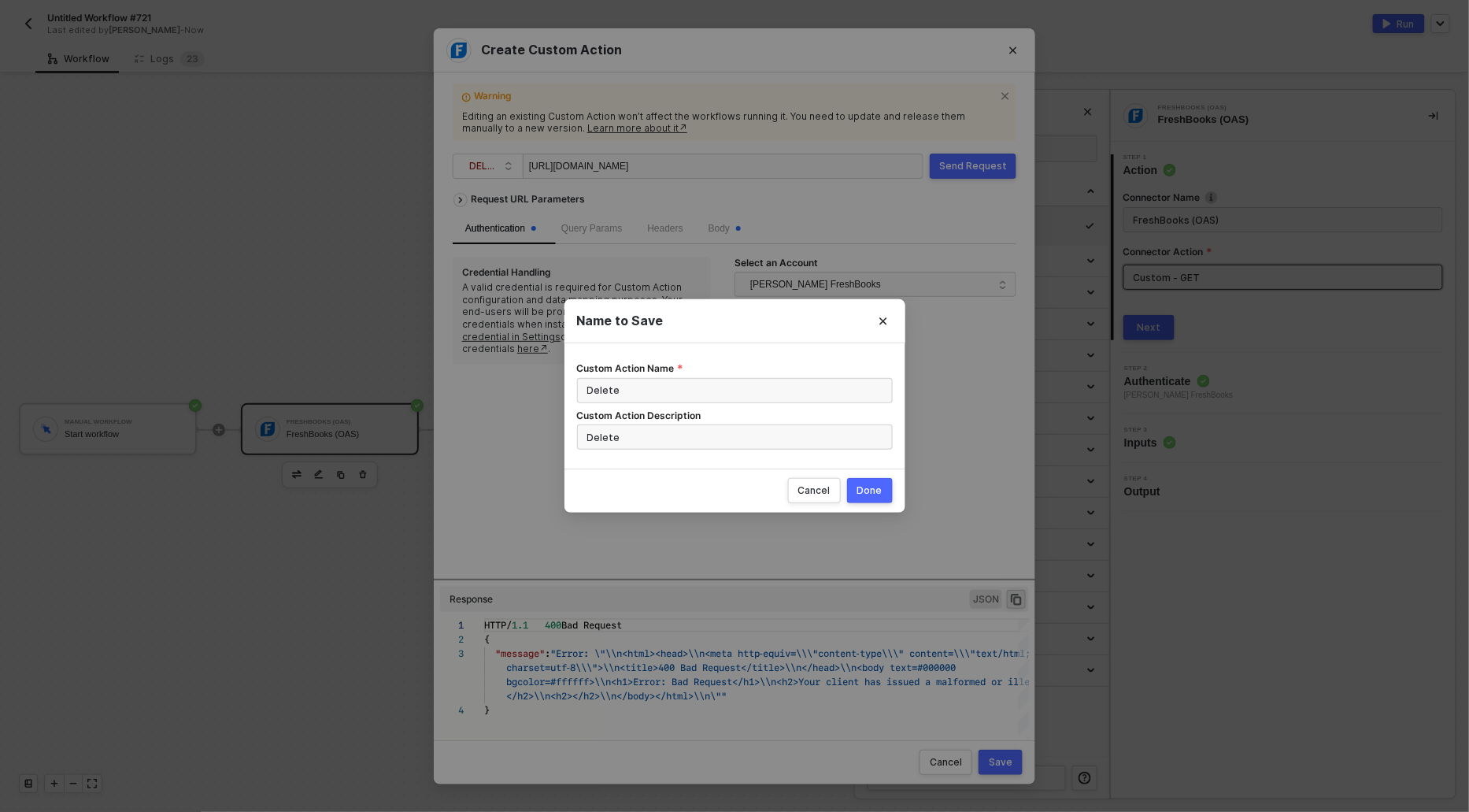
click at [874, 488] on div "Done" at bounding box center [870, 490] width 26 height 13
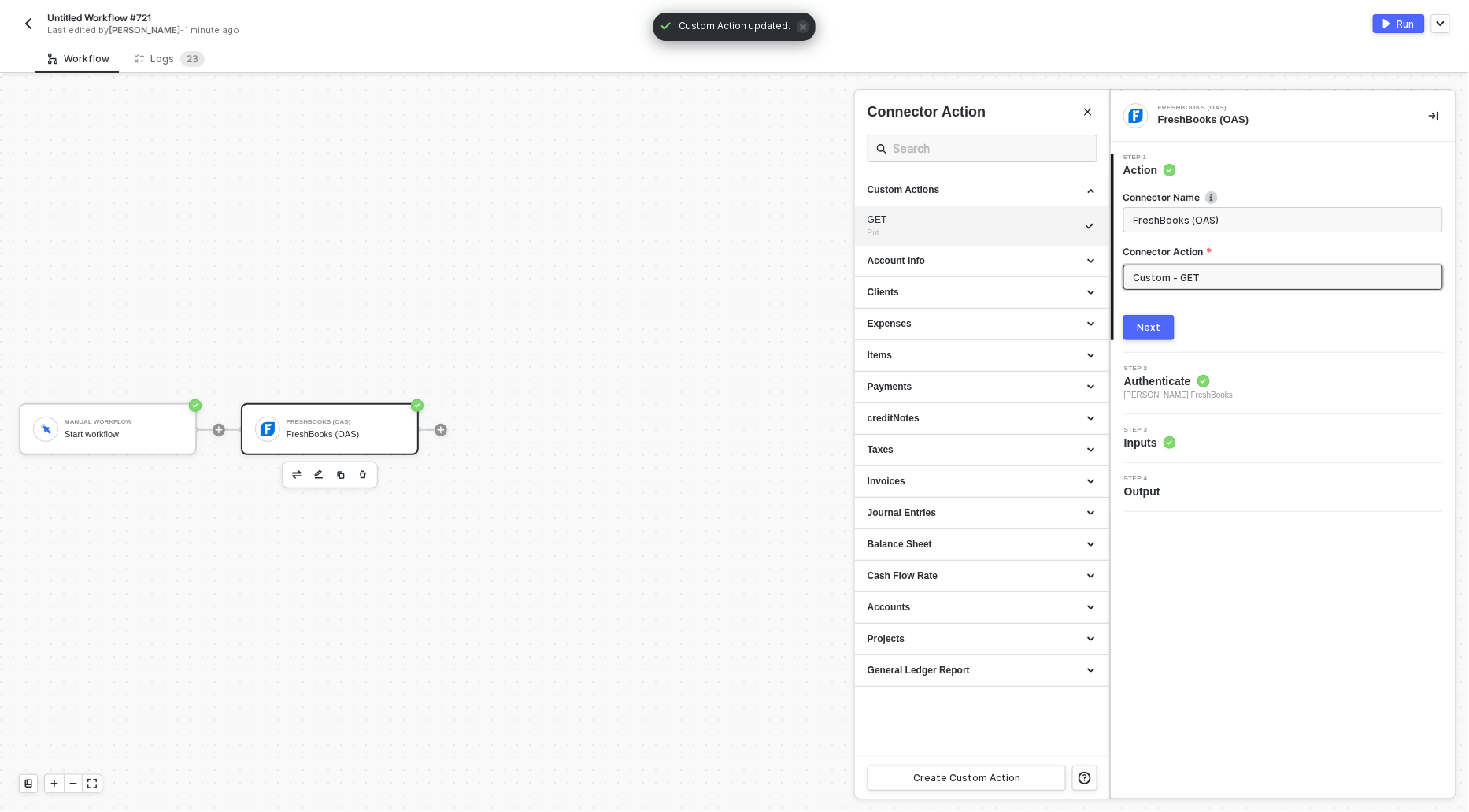
click at [337, 238] on div at bounding box center [734, 444] width 1469 height 735
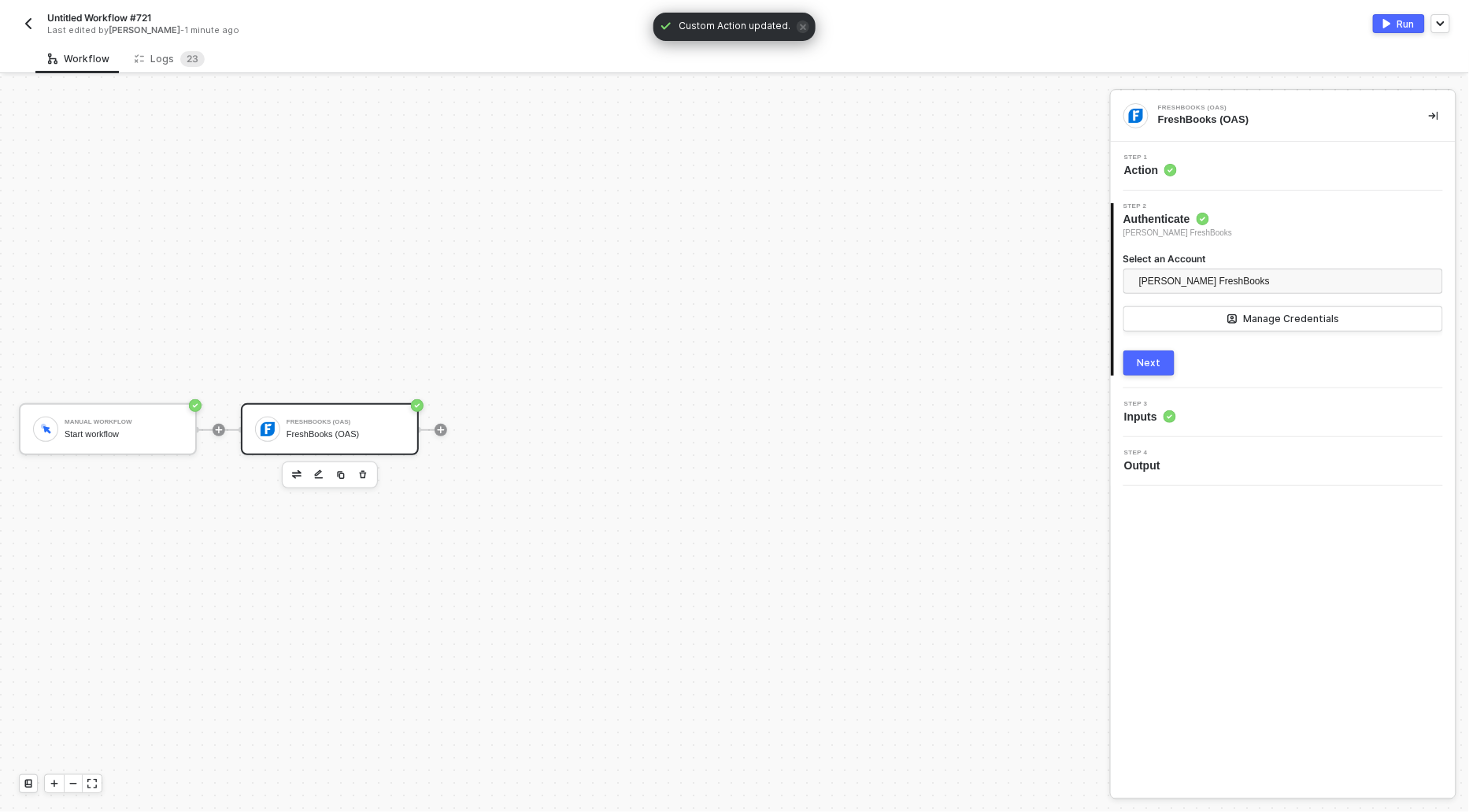
click at [1140, 177] on span "Action" at bounding box center [1151, 170] width 53 height 15
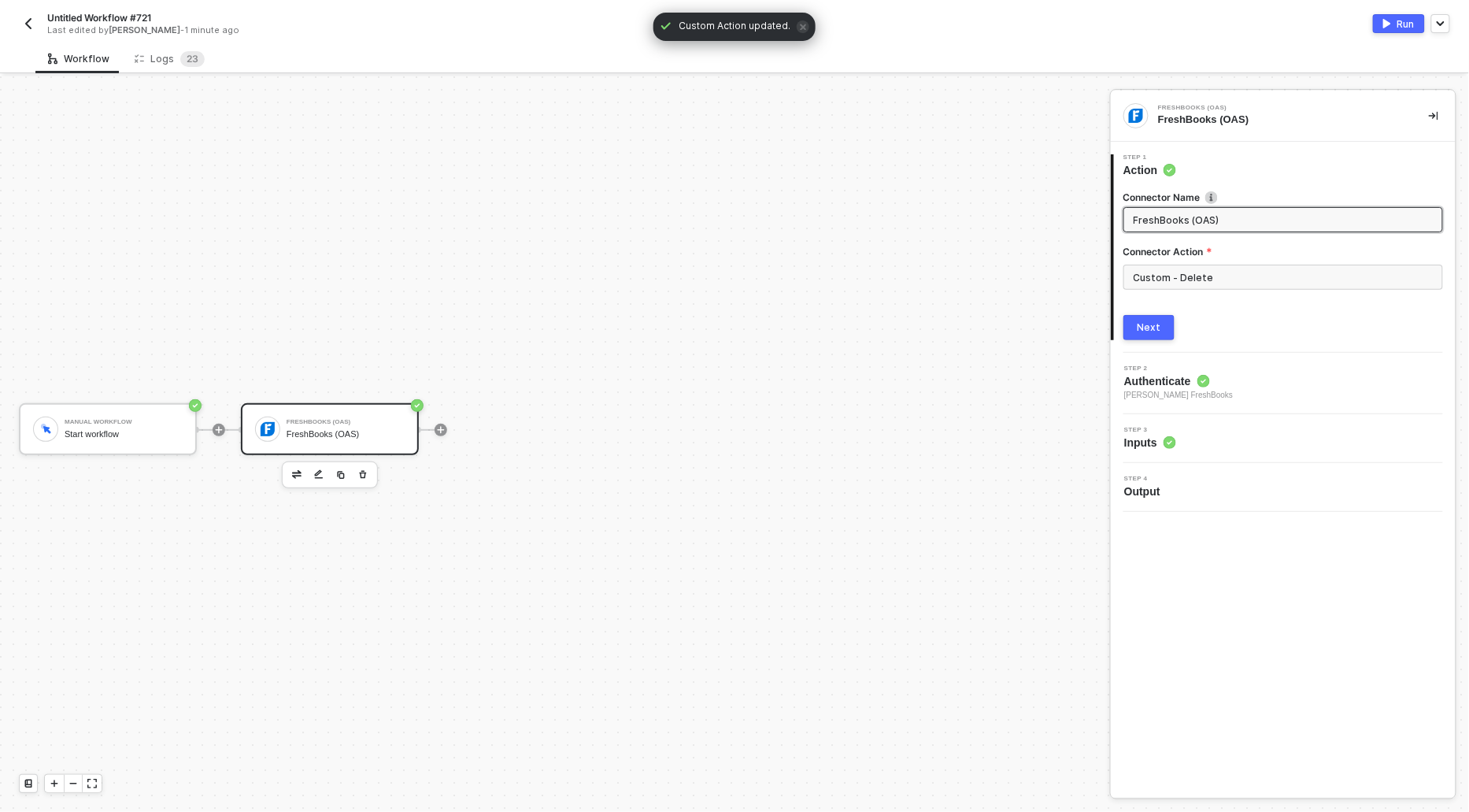
click at [1155, 315] on button "Next" at bounding box center [1149, 328] width 51 height 26
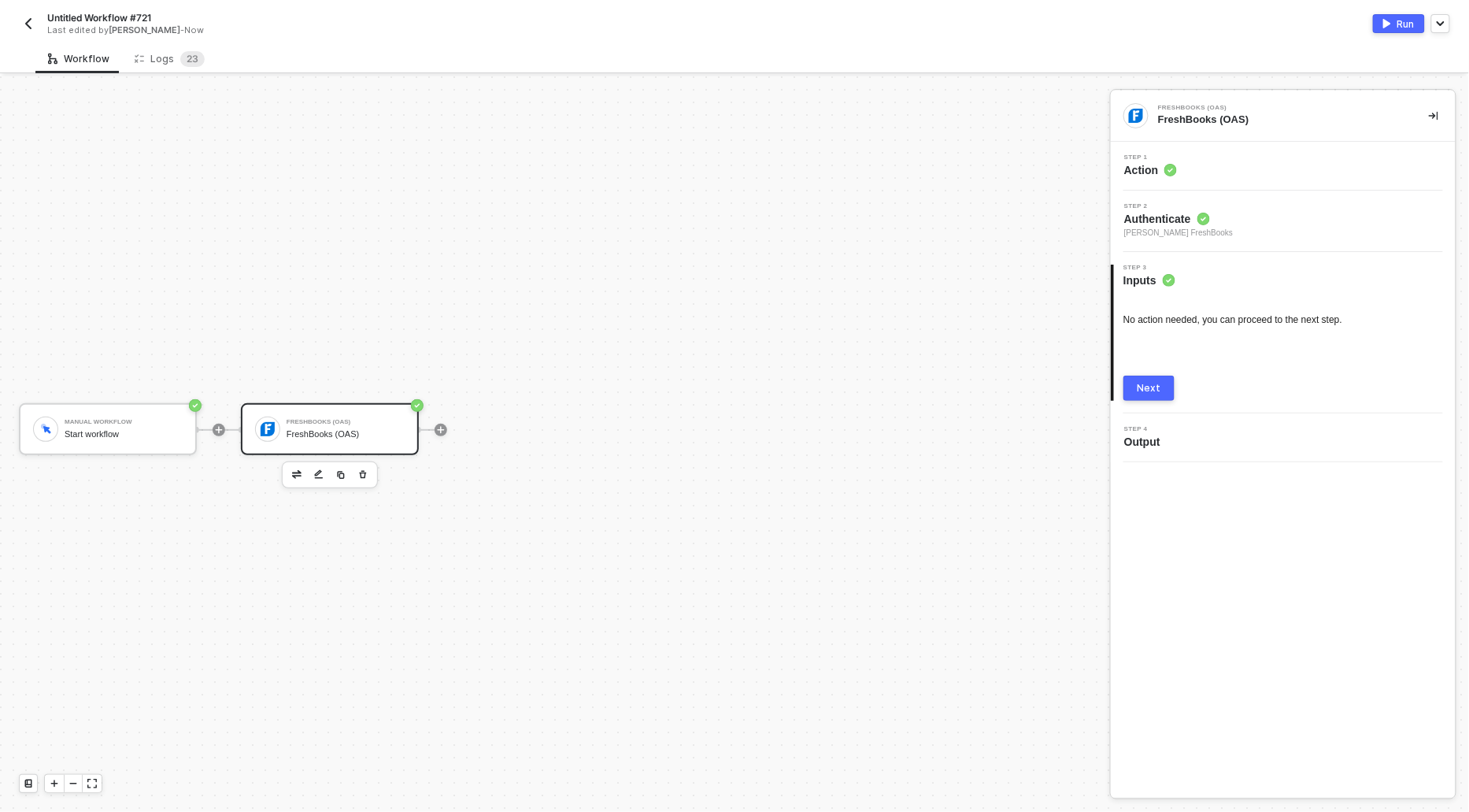
click at [1148, 398] on button "Next" at bounding box center [1149, 388] width 51 height 26
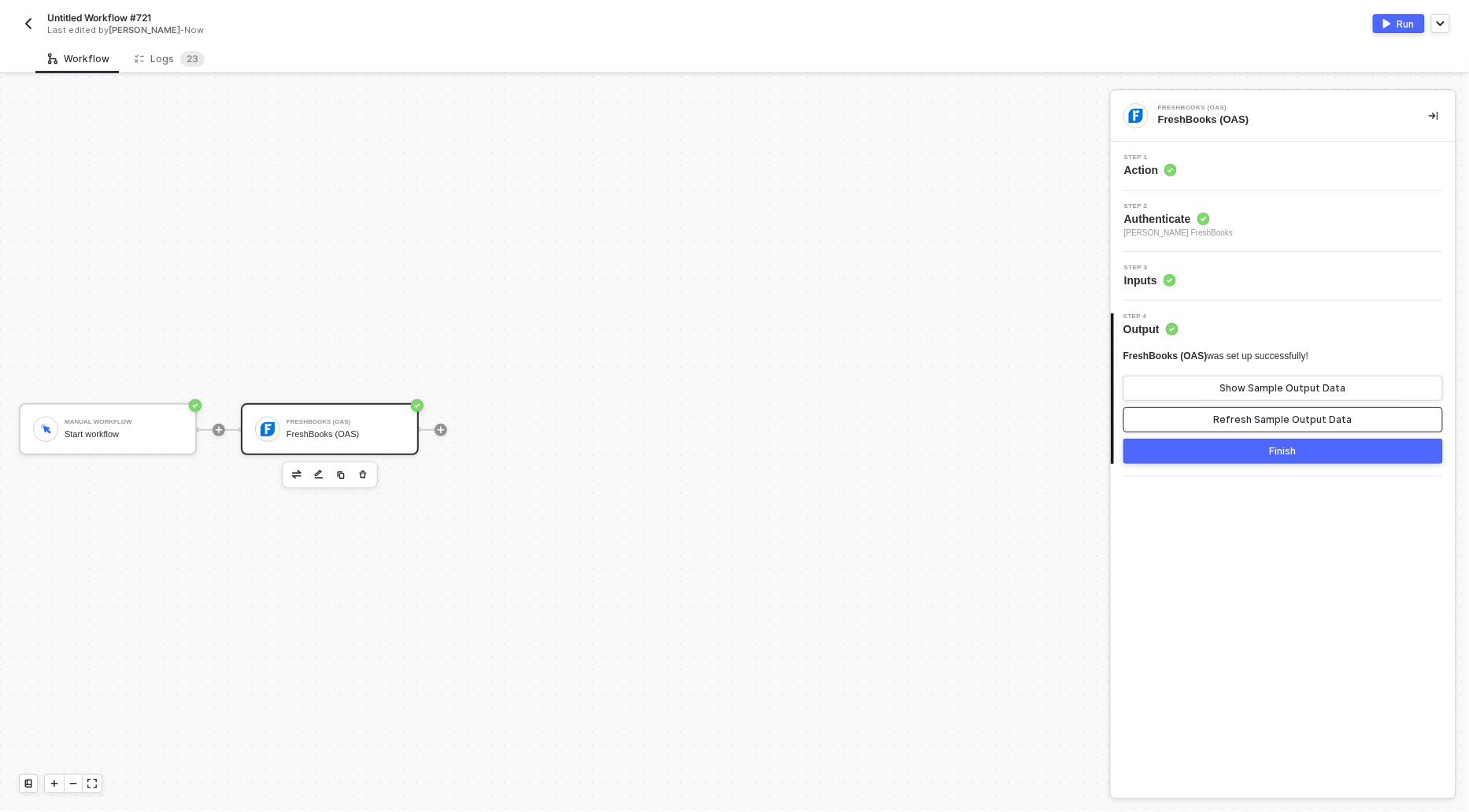
click at [1262, 414] on div "Refresh Sample Output Data" at bounding box center [1283, 420] width 139 height 13
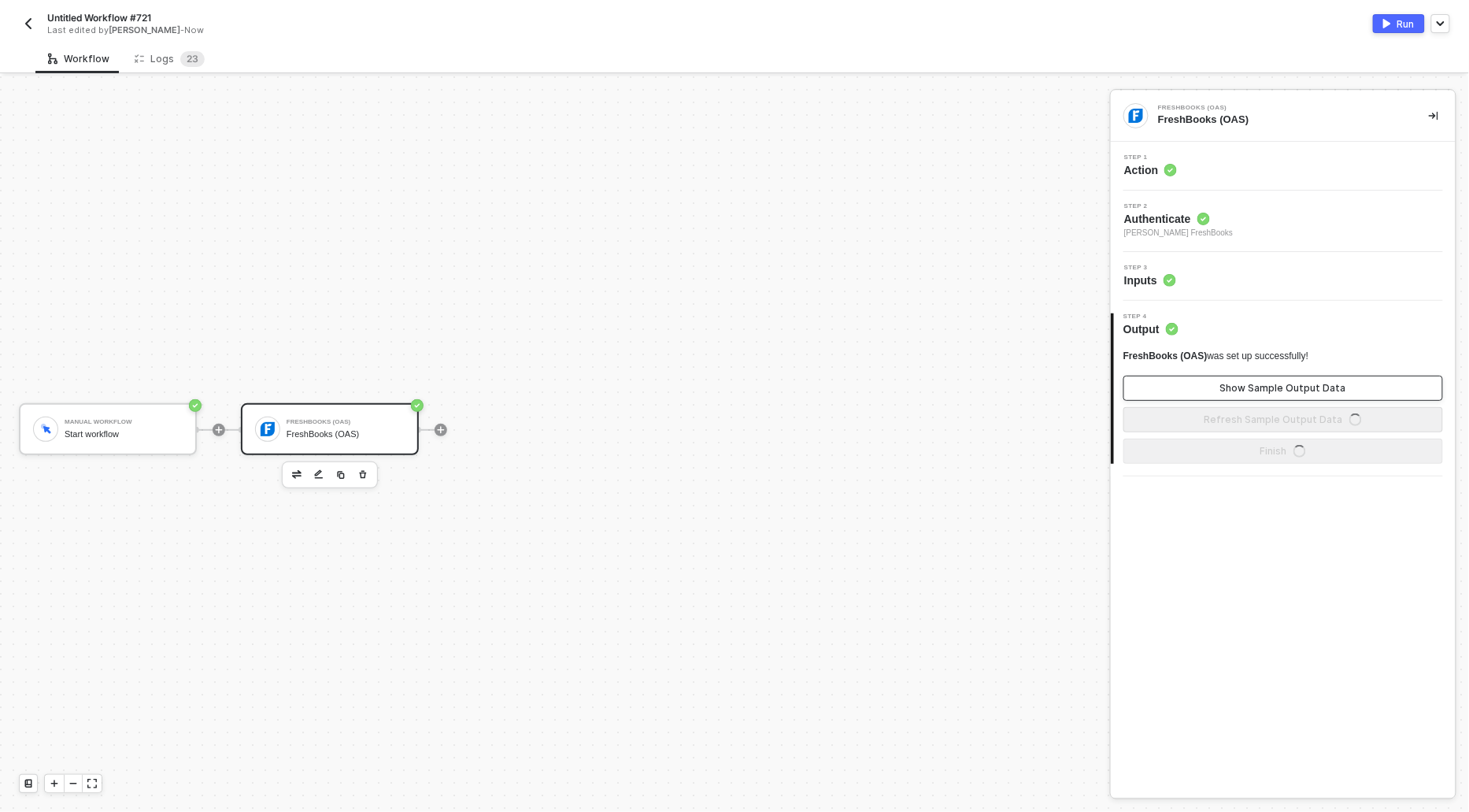
click at [1259, 394] on button "Show Sample Output Data" at bounding box center [1283, 388] width 320 height 26
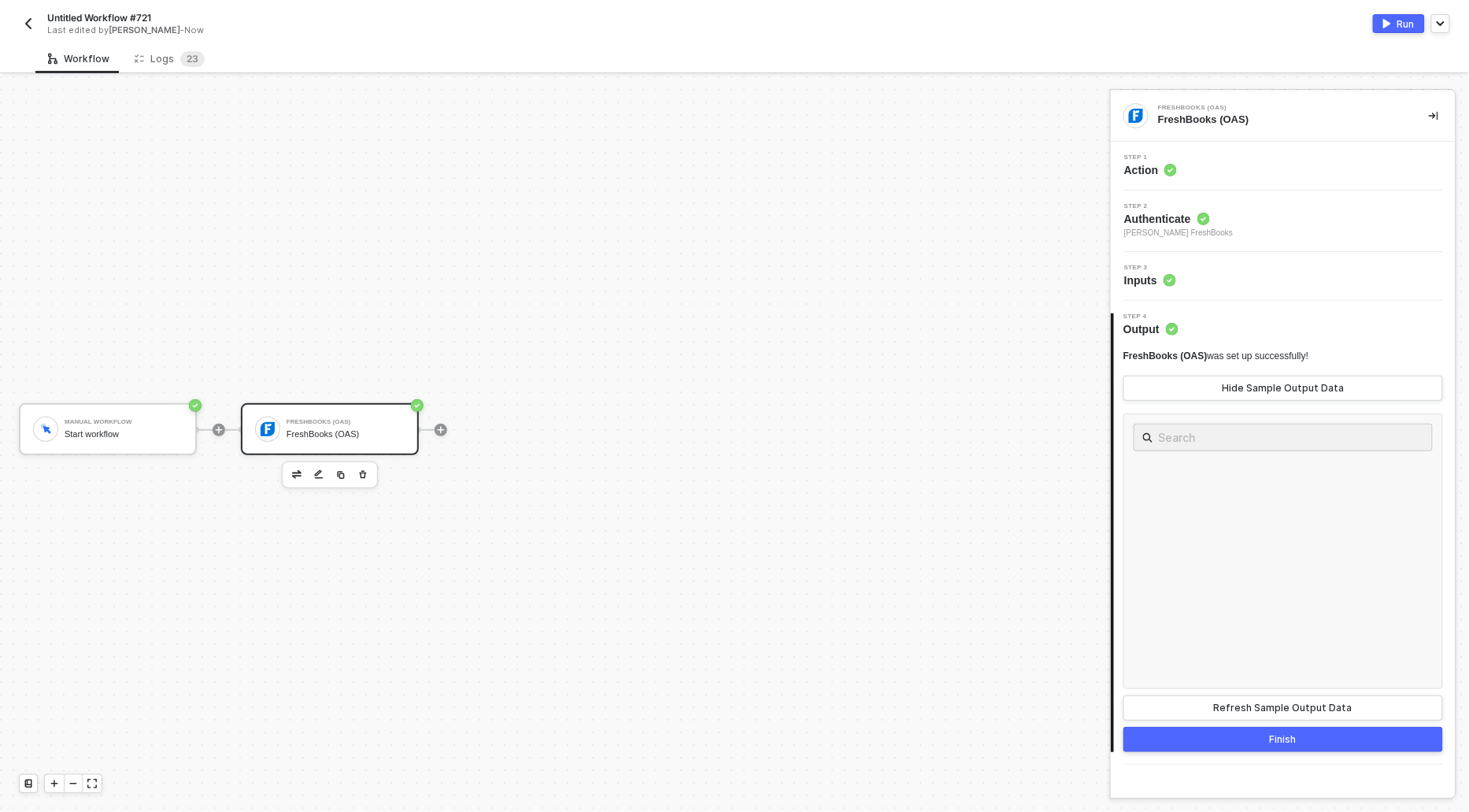
click at [1396, 19] on button "Run" at bounding box center [1399, 24] width 52 height 19
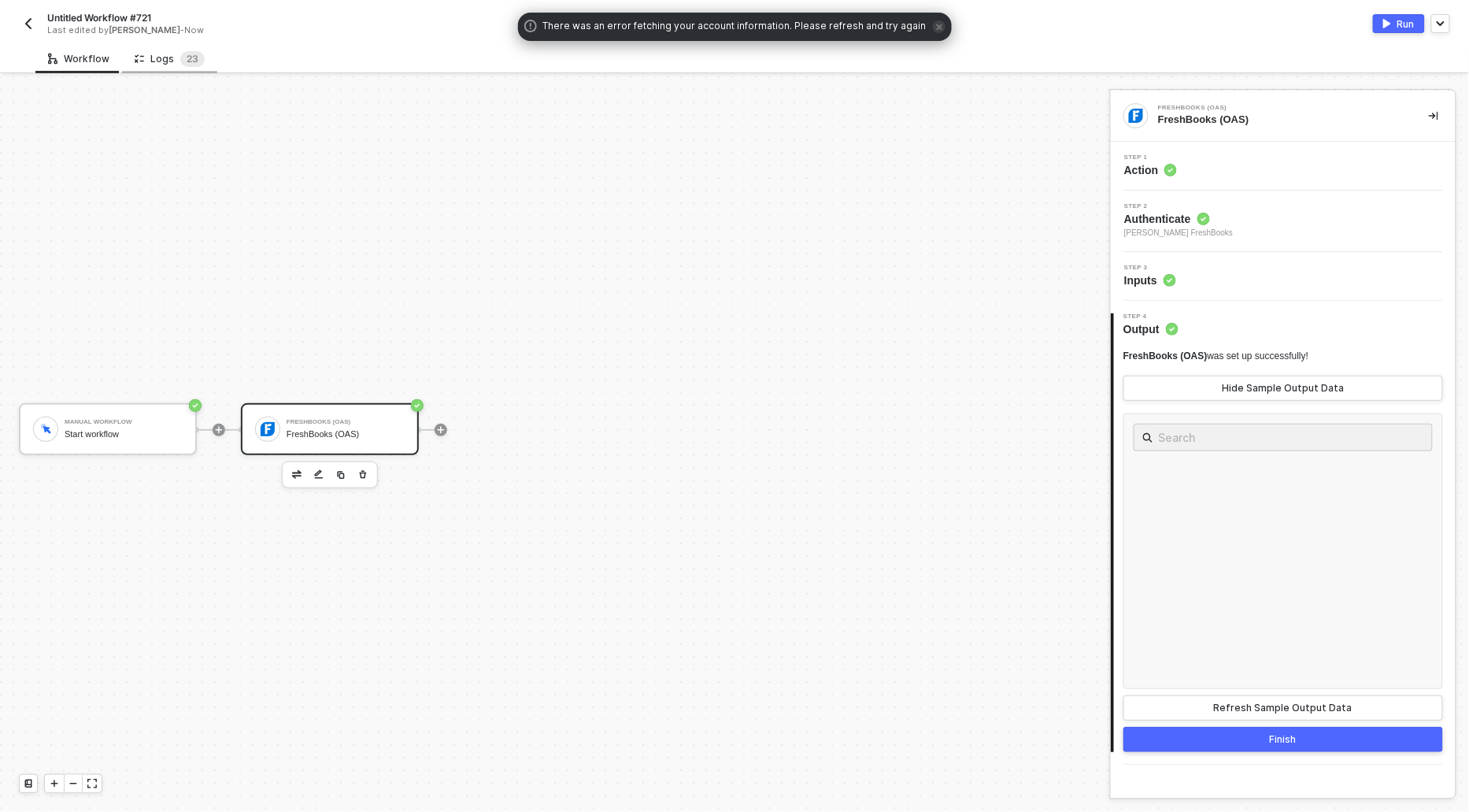
click at [148, 66] on div "Logs 2 3" at bounding box center [170, 58] width 70 height 15
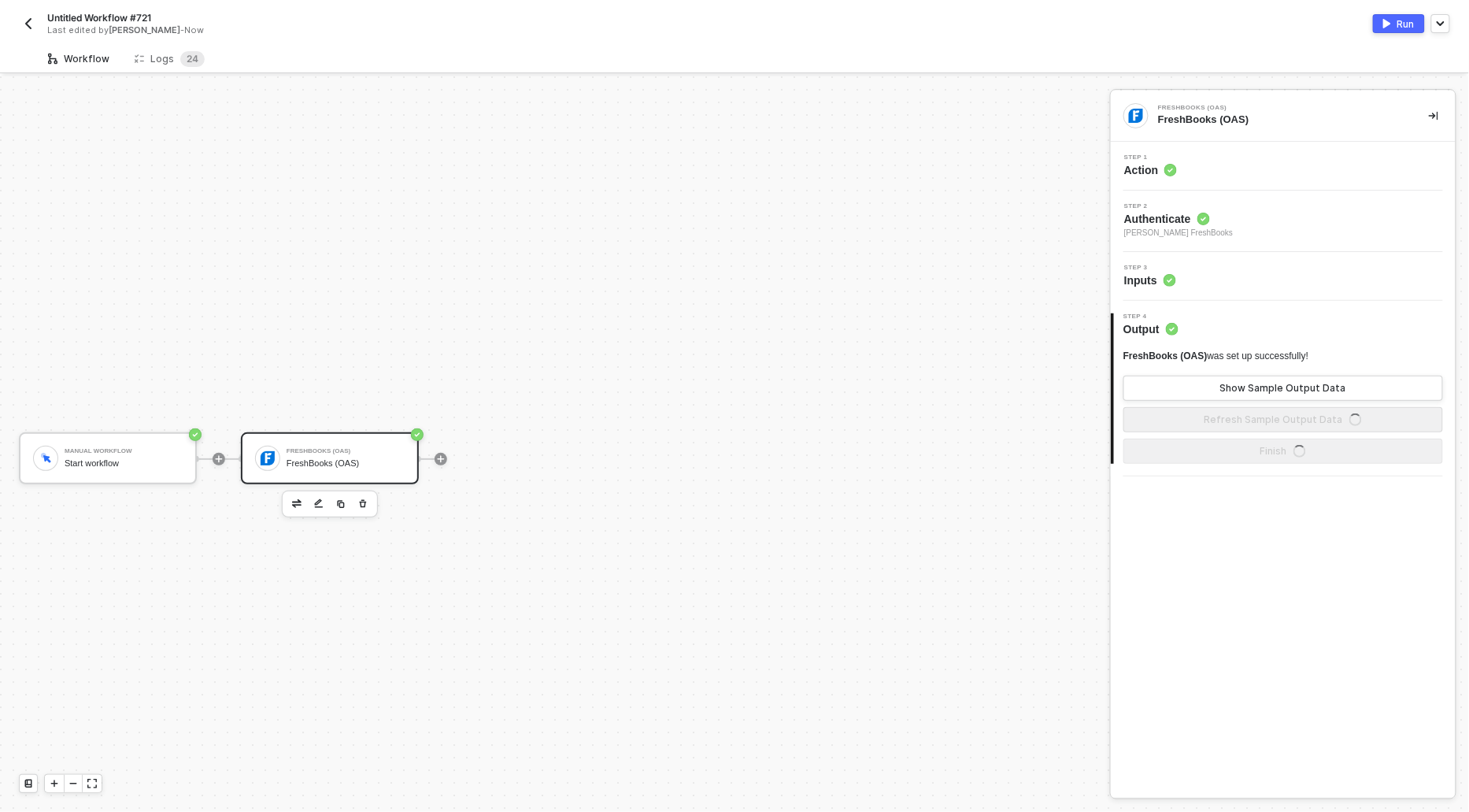
scroll to position [29, 0]
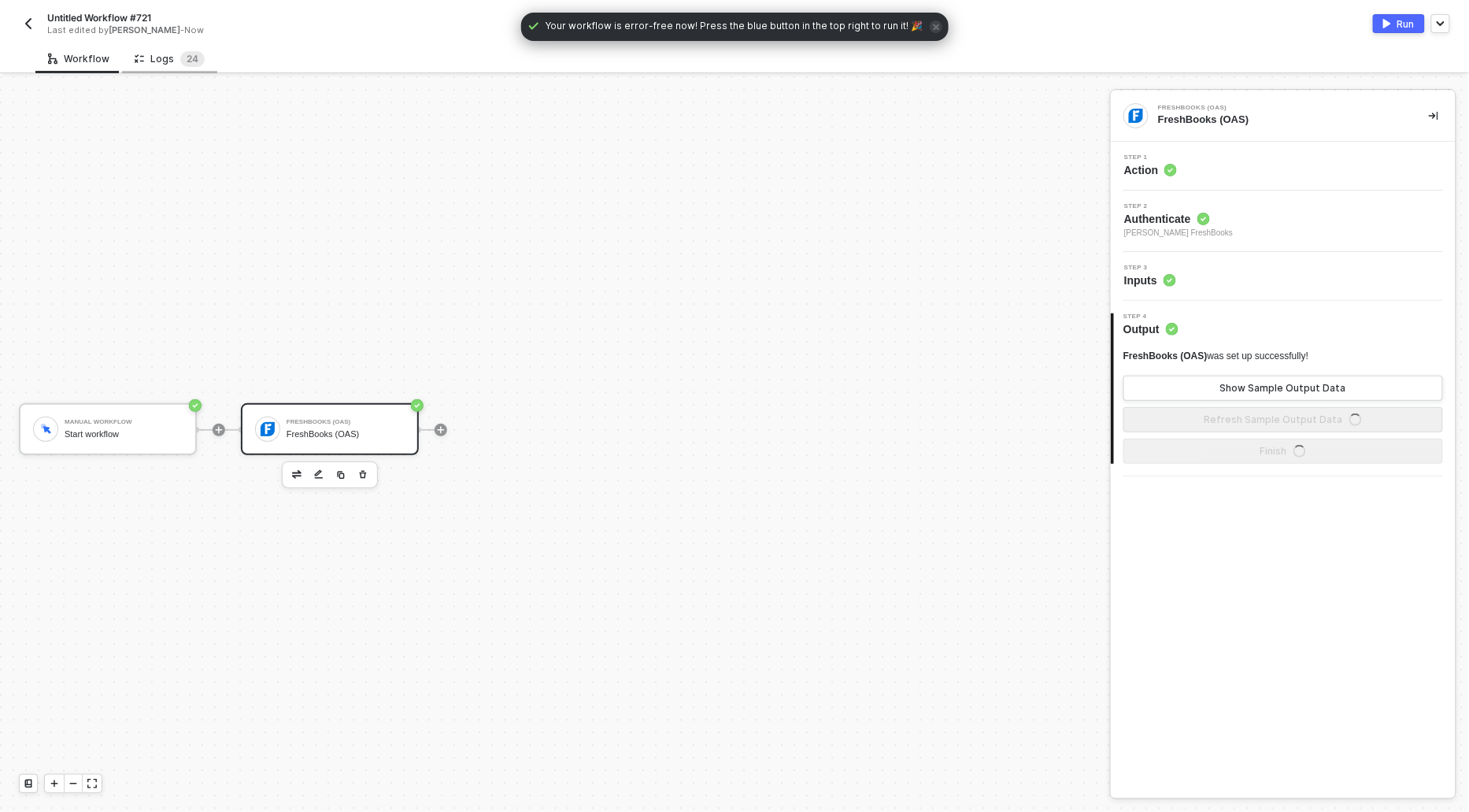
click at [171, 65] on div "Logs 2 4" at bounding box center [170, 58] width 70 height 15
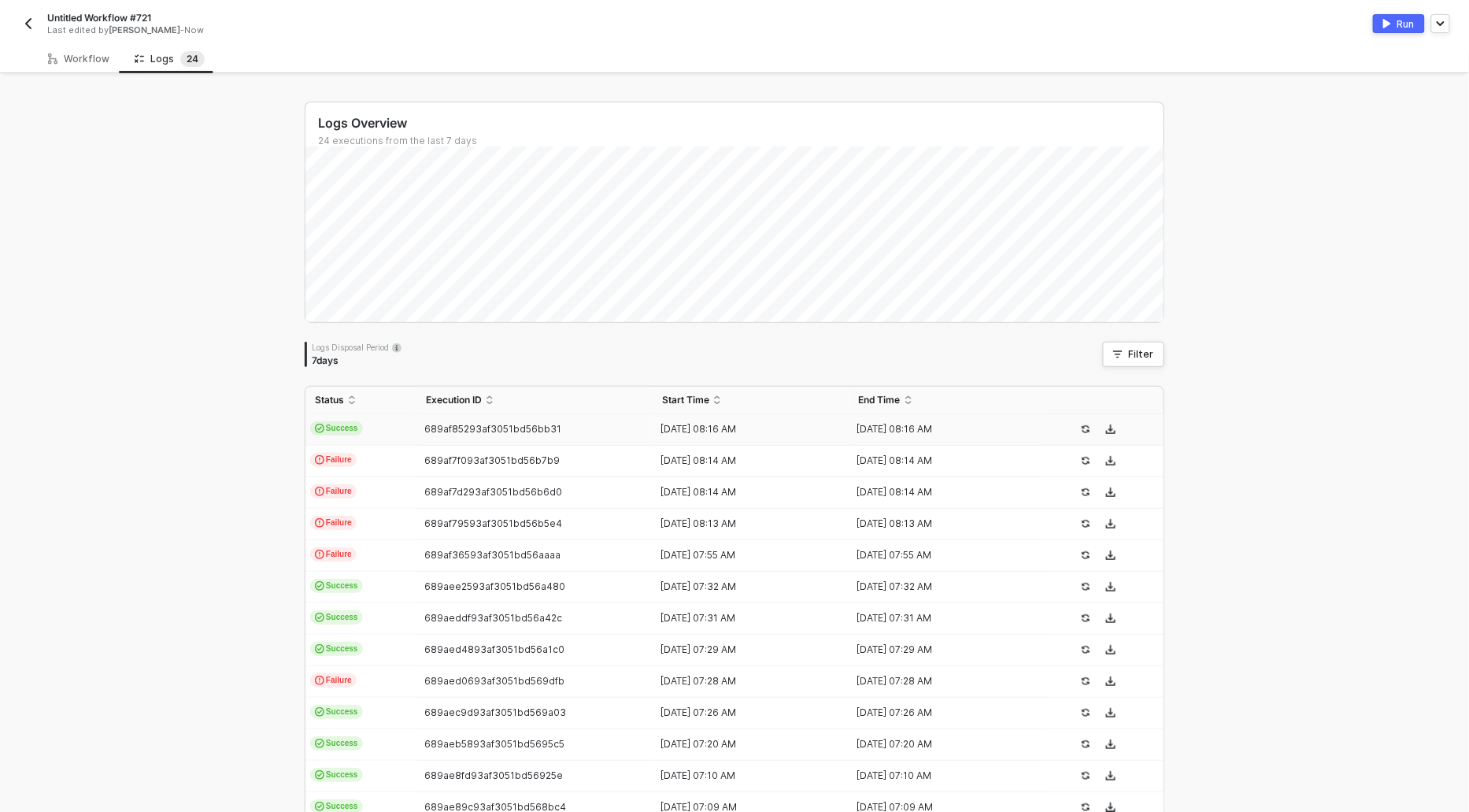
click at [325, 431] on span "Success" at bounding box center [336, 428] width 53 height 15
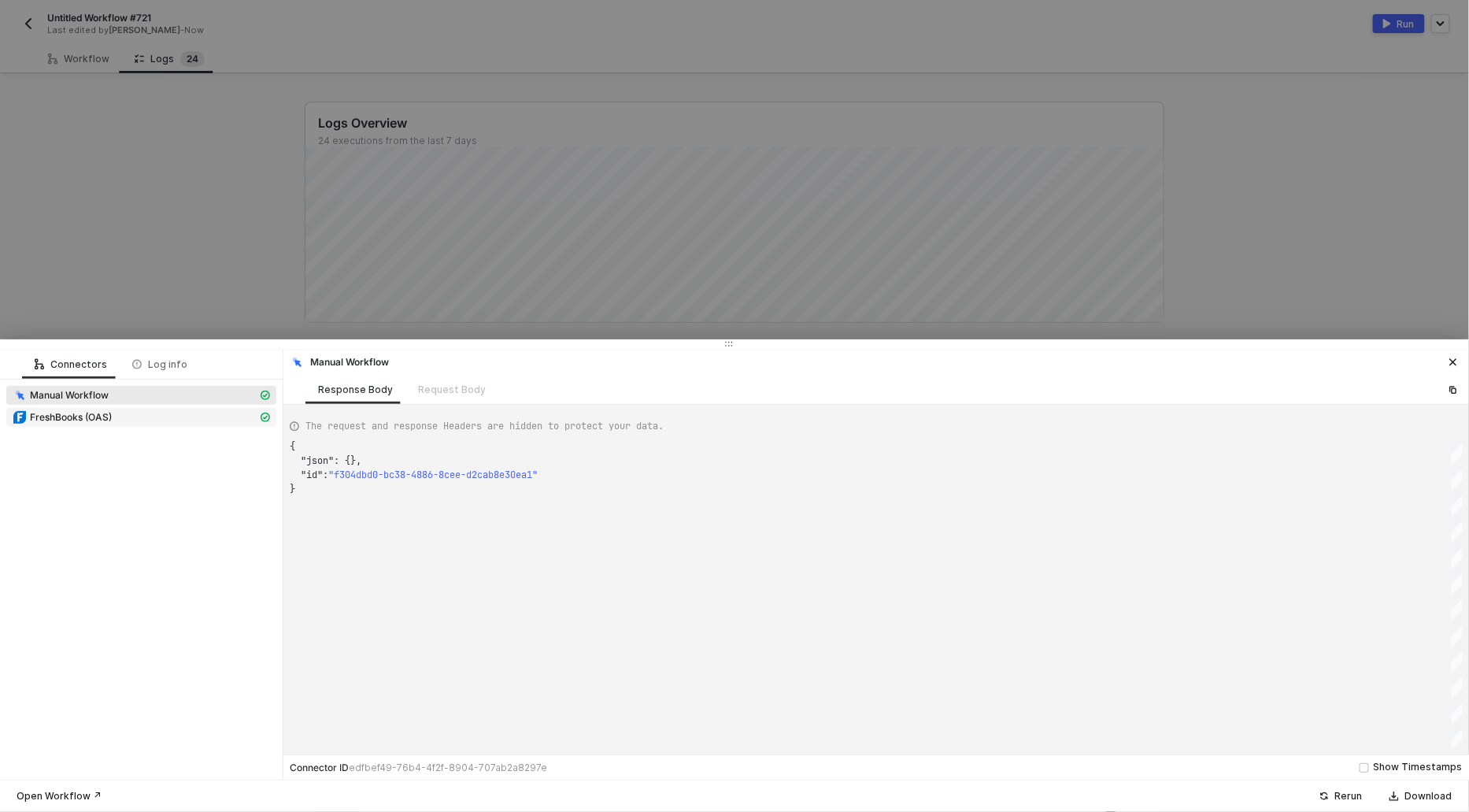
click at [72, 418] on span "FreshBooks (OAS)" at bounding box center [71, 417] width 82 height 13
type textarea "{ "json": { "response": {} }, "statusCode": 200, "id": "728b0741-611b-45fa-abb6…"
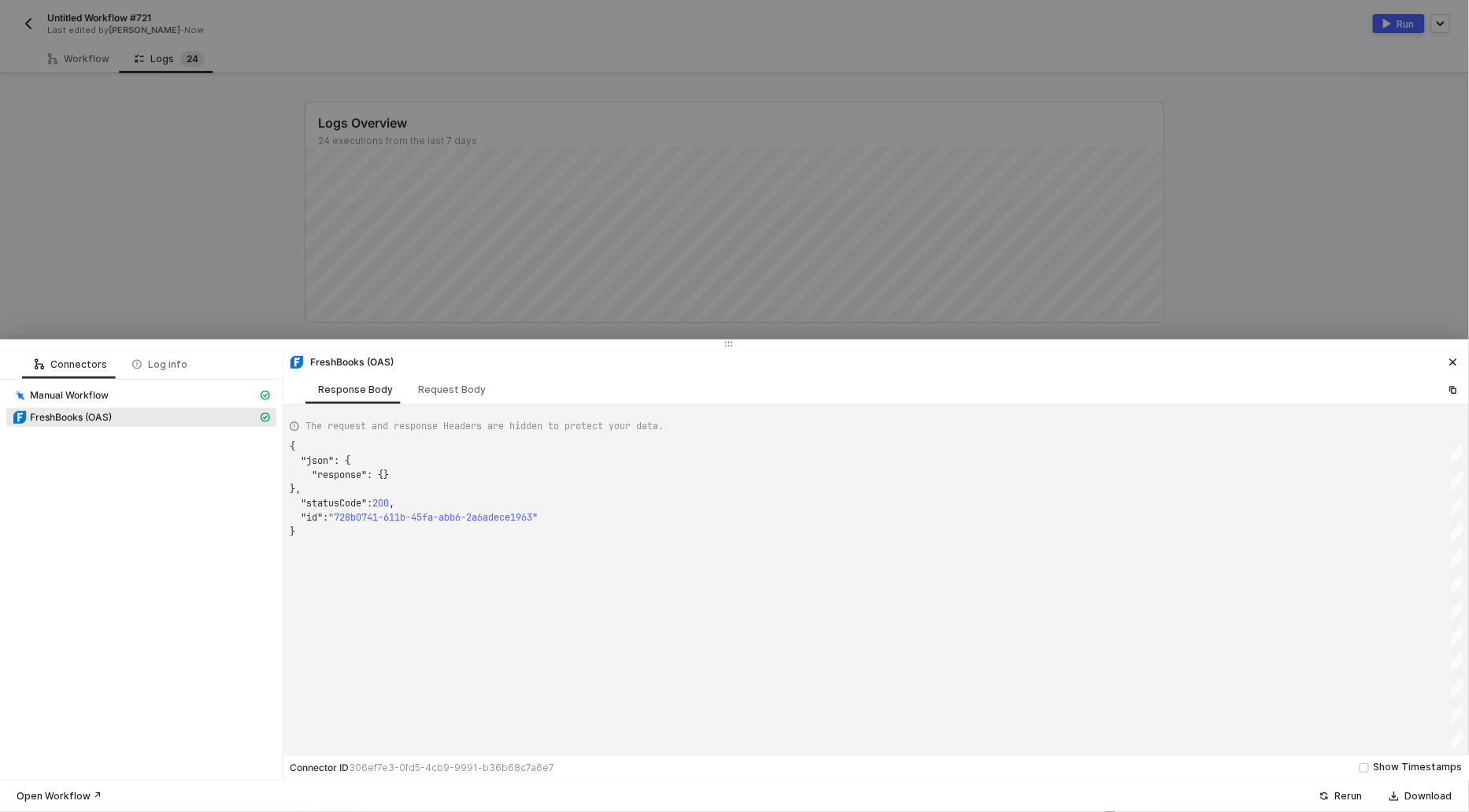
click at [71, 214] on div at bounding box center [734, 406] width 1469 height 812
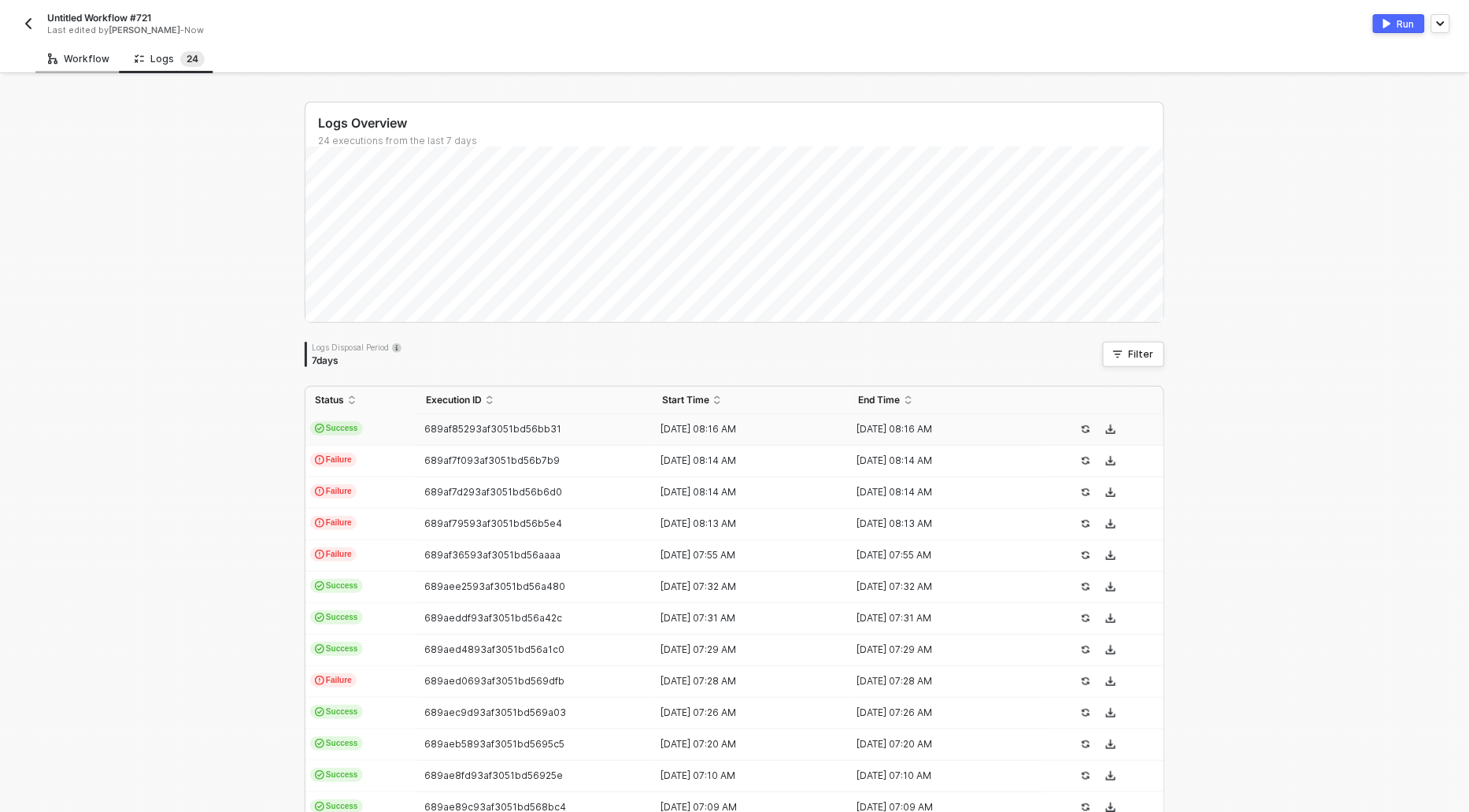
click at [58, 55] on div "Workflow" at bounding box center [78, 59] width 61 height 13
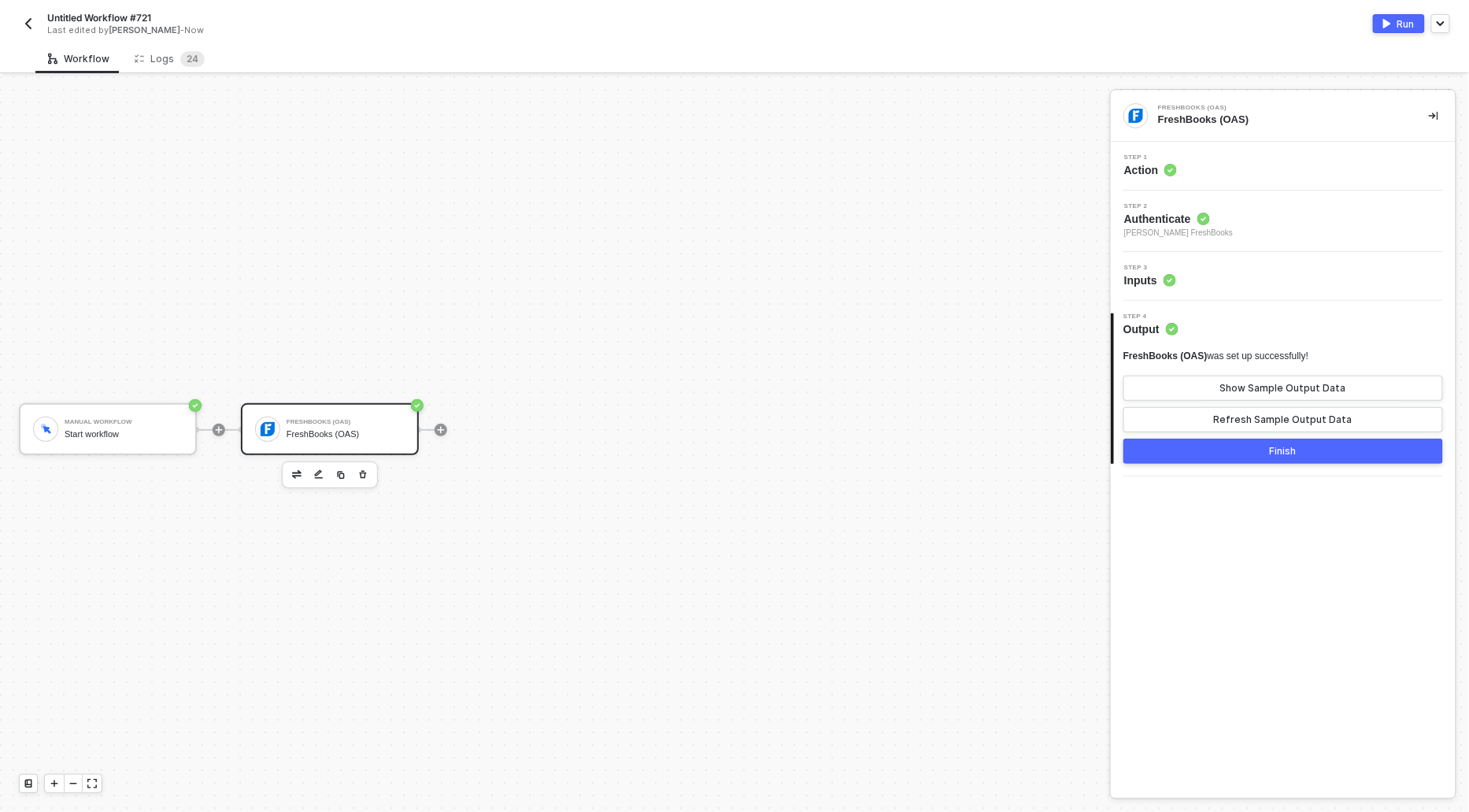
click at [1140, 170] on span "Action" at bounding box center [1151, 170] width 53 height 15
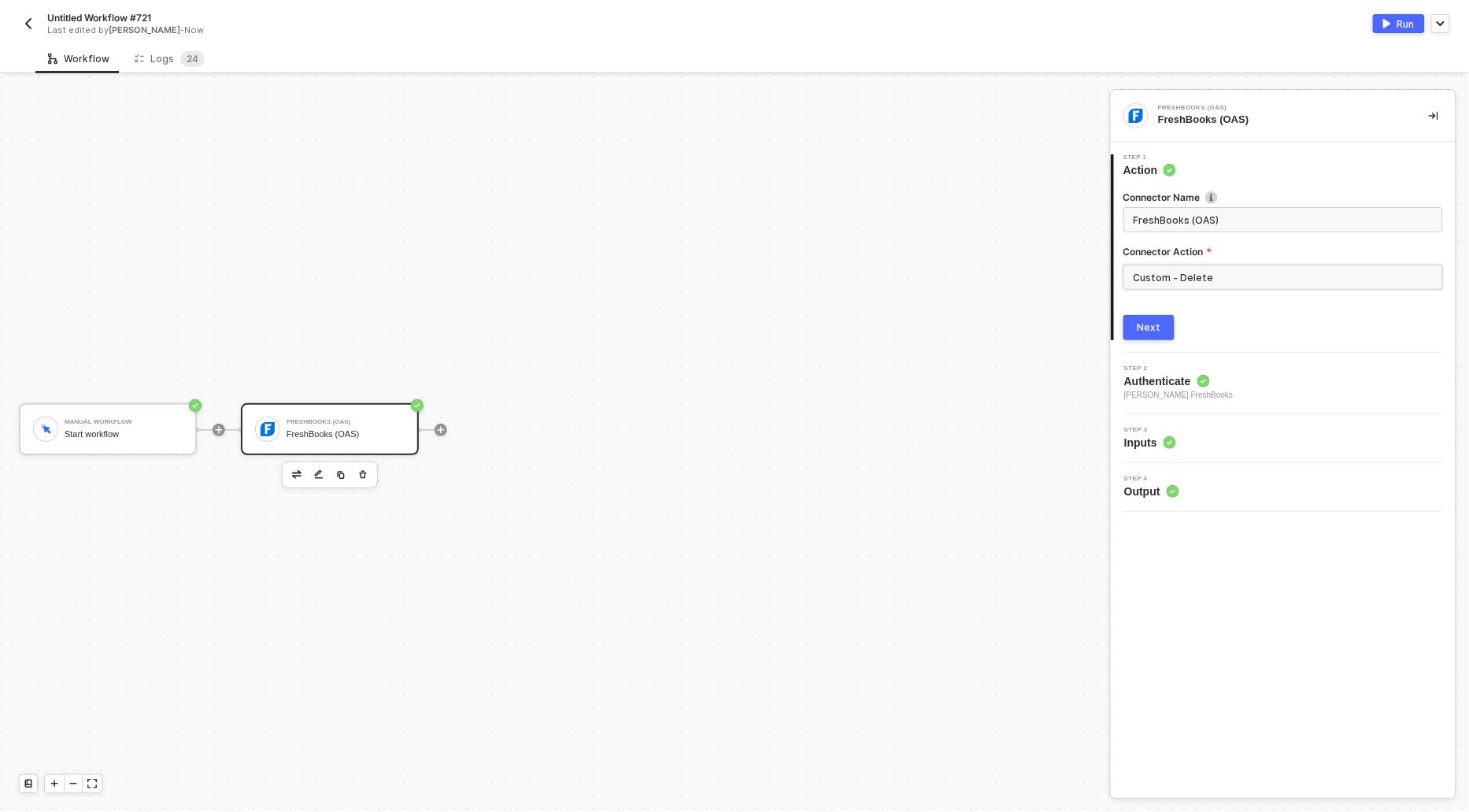
click at [1186, 264] on input "Custom - Delete" at bounding box center [1283, 277] width 320 height 26
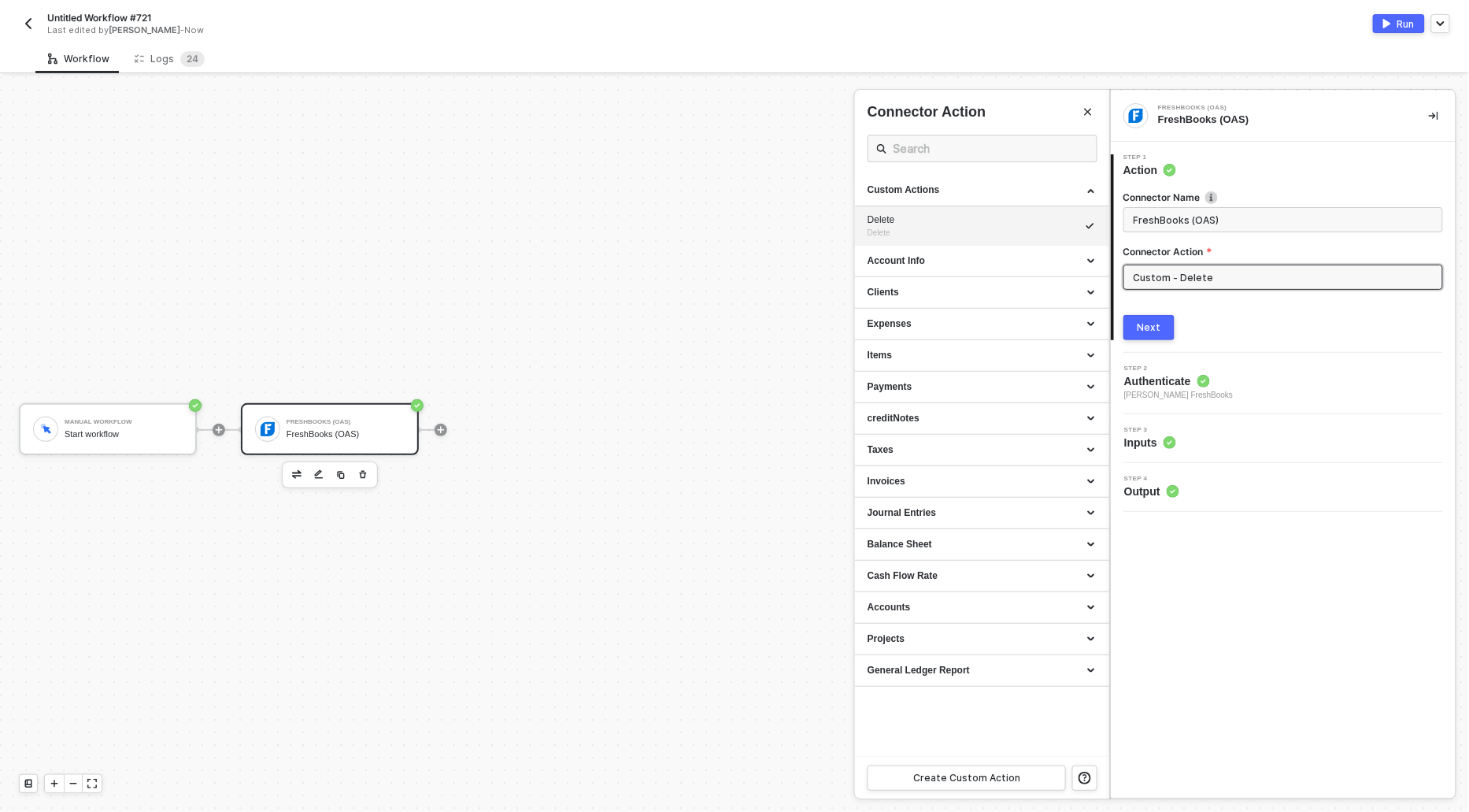
click at [754, 242] on div at bounding box center [734, 444] width 1469 height 735
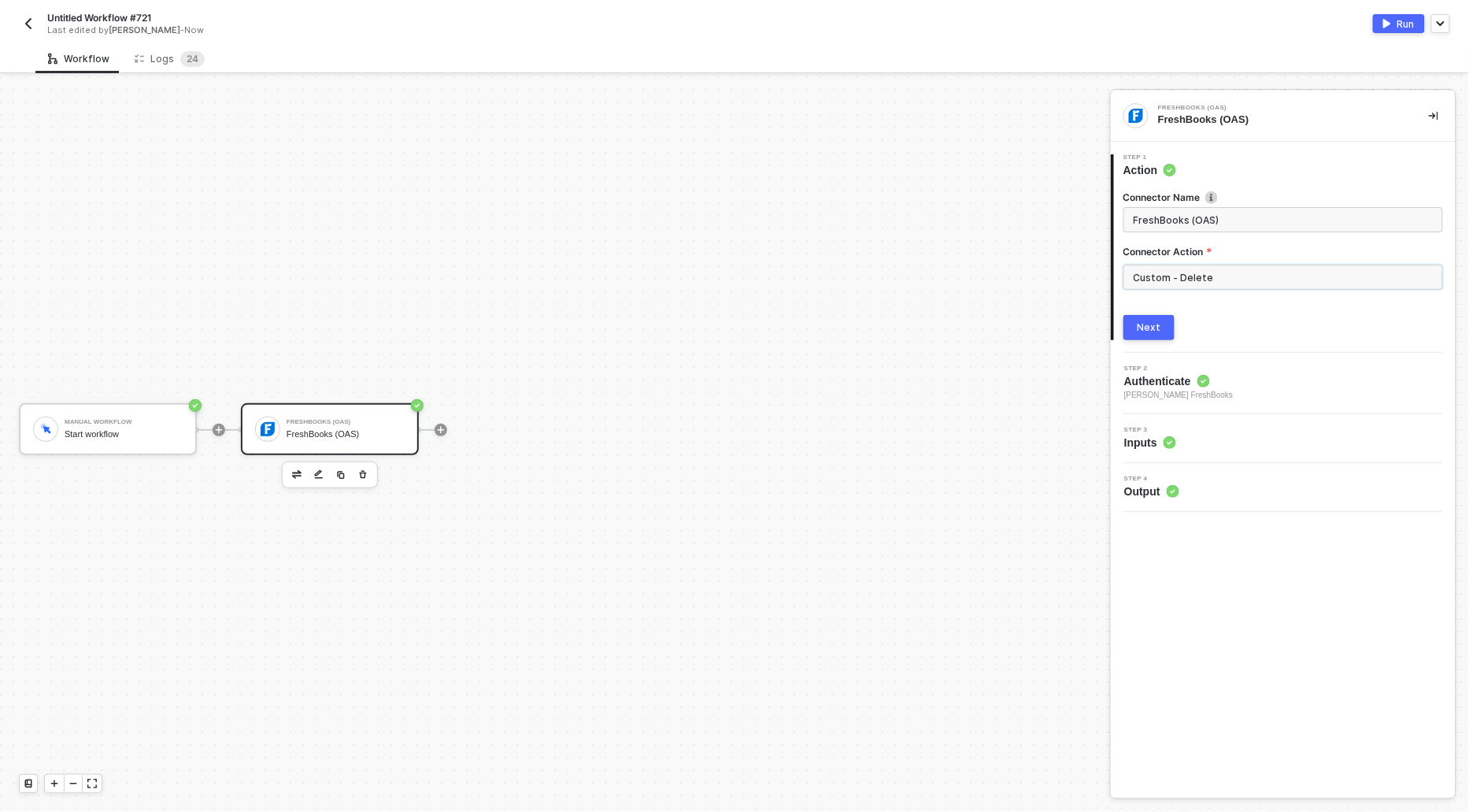
click at [1213, 275] on input "Custom - Delete" at bounding box center [1283, 277] width 320 height 26
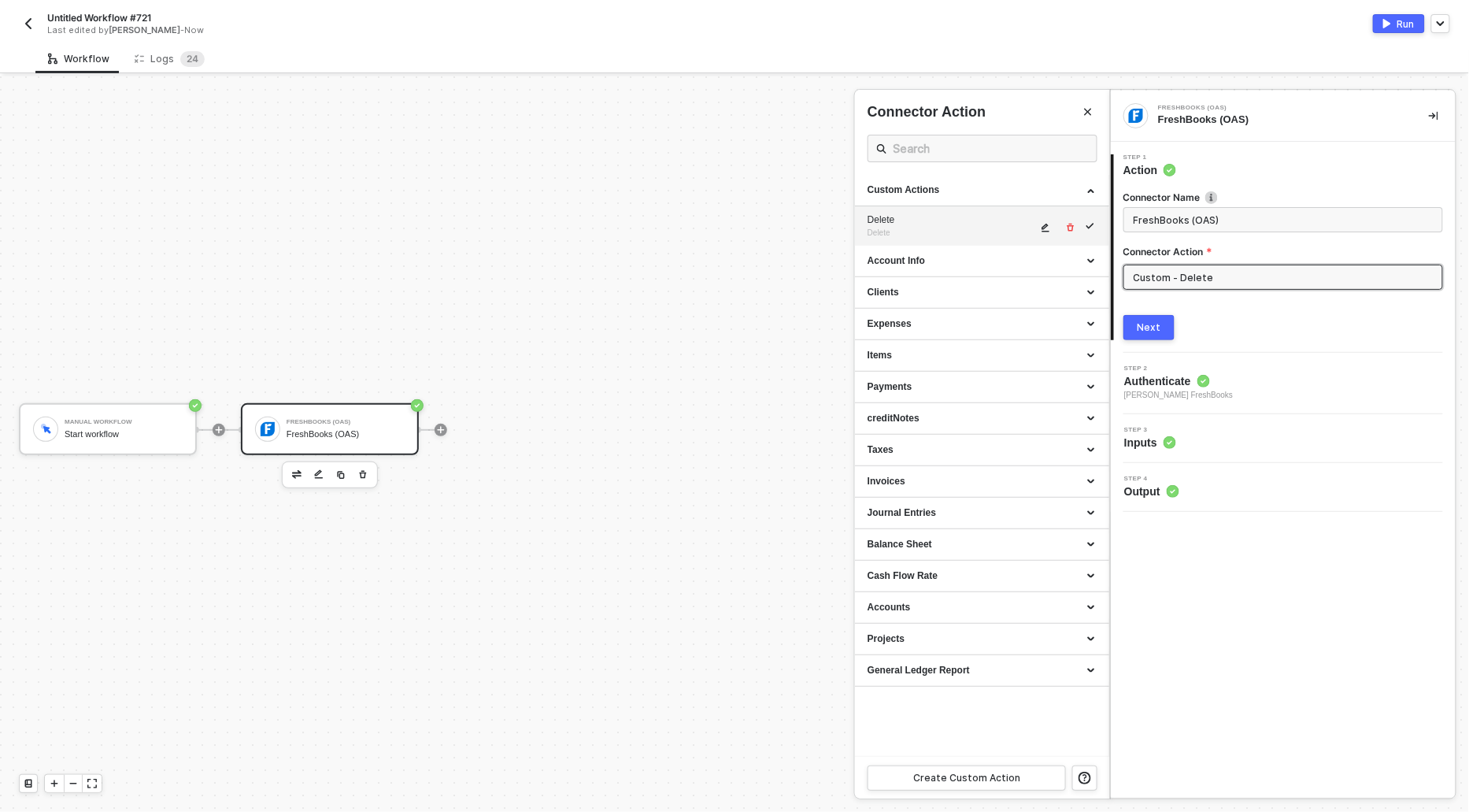
click at [1032, 227] on div "[PERSON_NAME]" at bounding box center [952, 226] width 170 height 26
click at [1038, 227] on button "button" at bounding box center [1046, 227] width 19 height 19
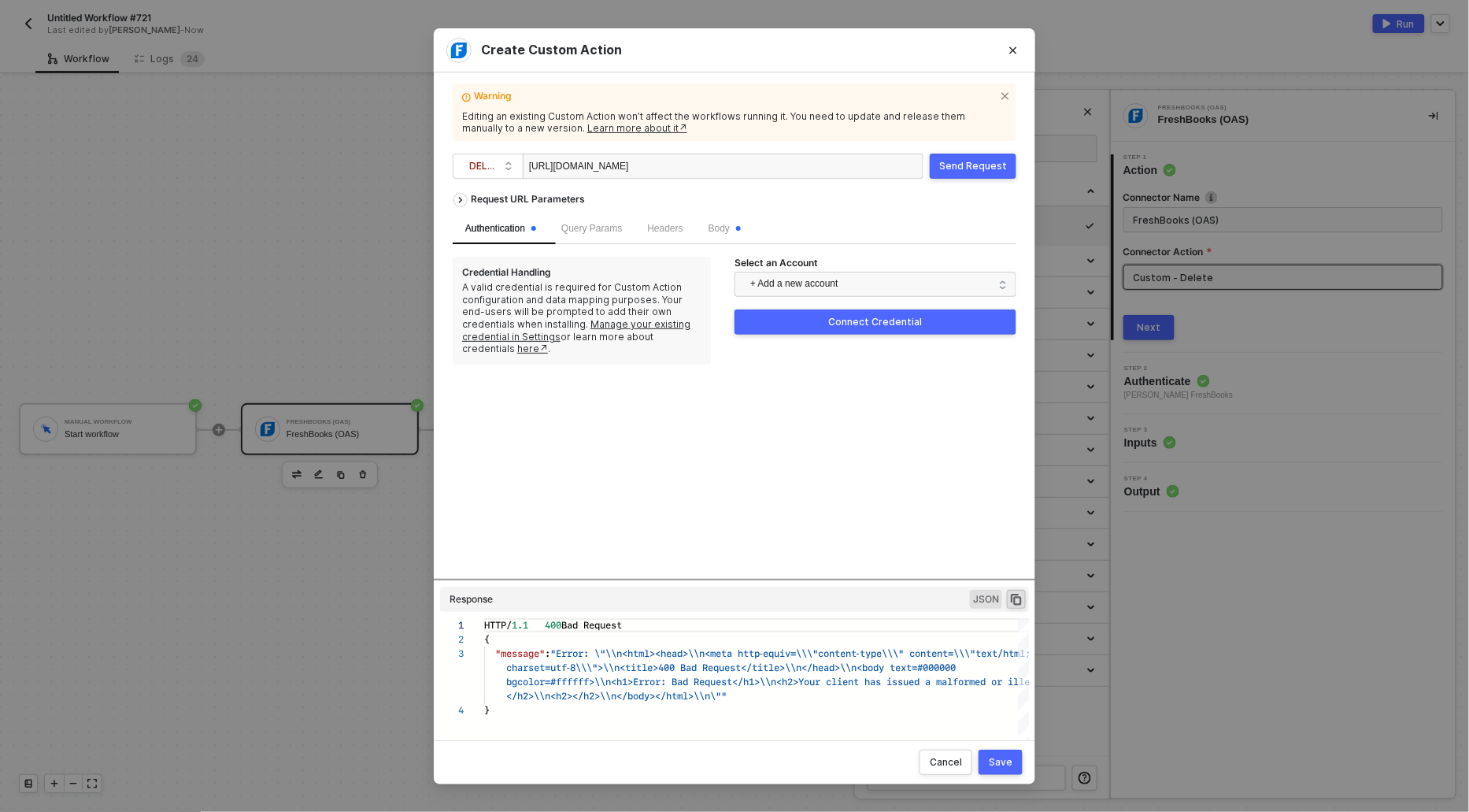
scroll to position [0, 56]
click at [686, 162] on div "[URL][DOMAIN_NAME]" at bounding box center [608, 167] width 158 height 26
click at [497, 170] on span "DELETE" at bounding box center [491, 166] width 44 height 24
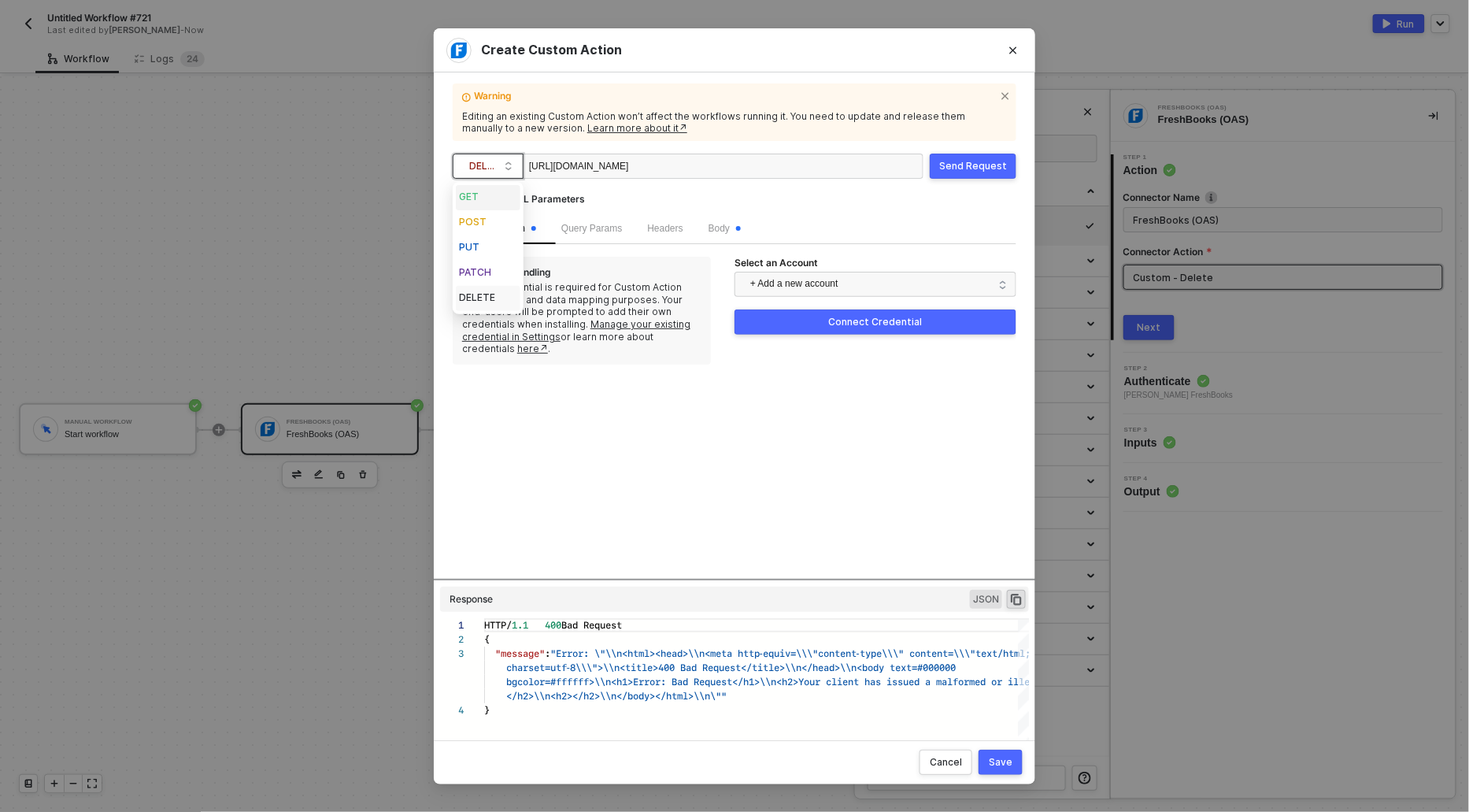
click at [483, 191] on div "GET" at bounding box center [488, 197] width 58 height 19
click at [977, 154] on button "Send Request" at bounding box center [972, 166] width 87 height 26
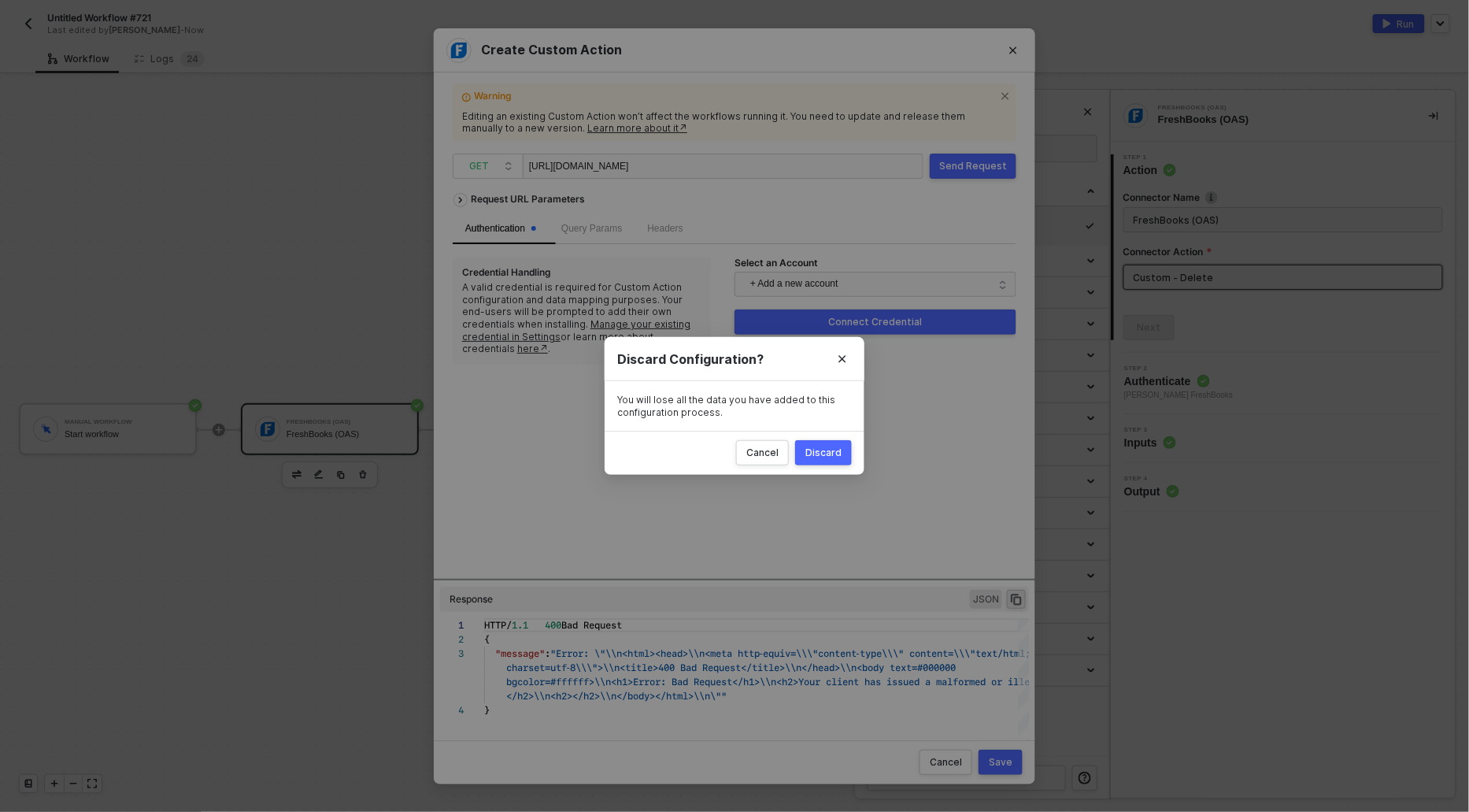
click at [182, 58] on div "Create Custom Action Warning Editing an existing Custom Action won’t affect the…" at bounding box center [734, 406] width 1469 height 812
click at [824, 458] on div "Discard" at bounding box center [824, 453] width 36 height 13
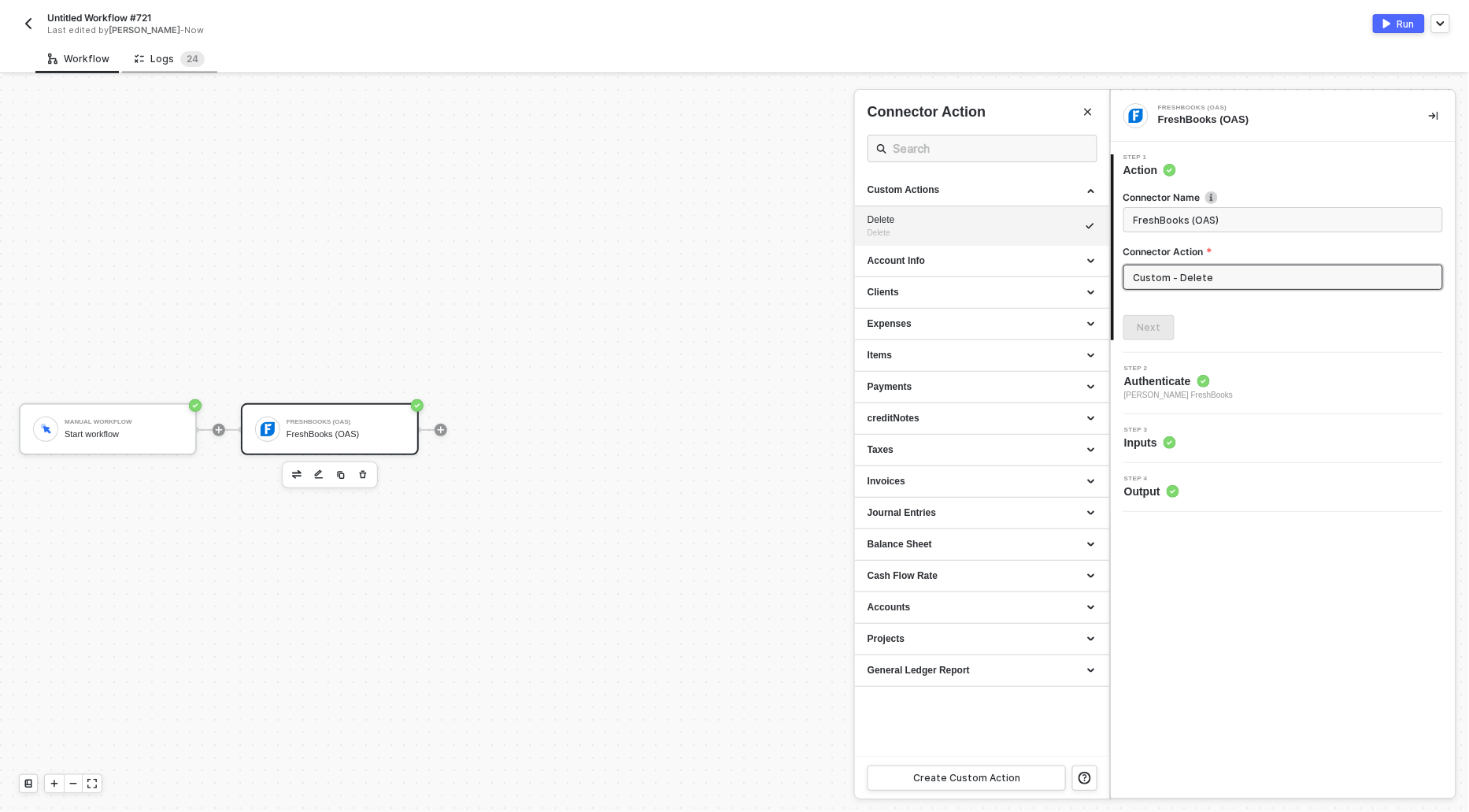
click at [169, 47] on div "Logs 2 4" at bounding box center [170, 58] width 96 height 29
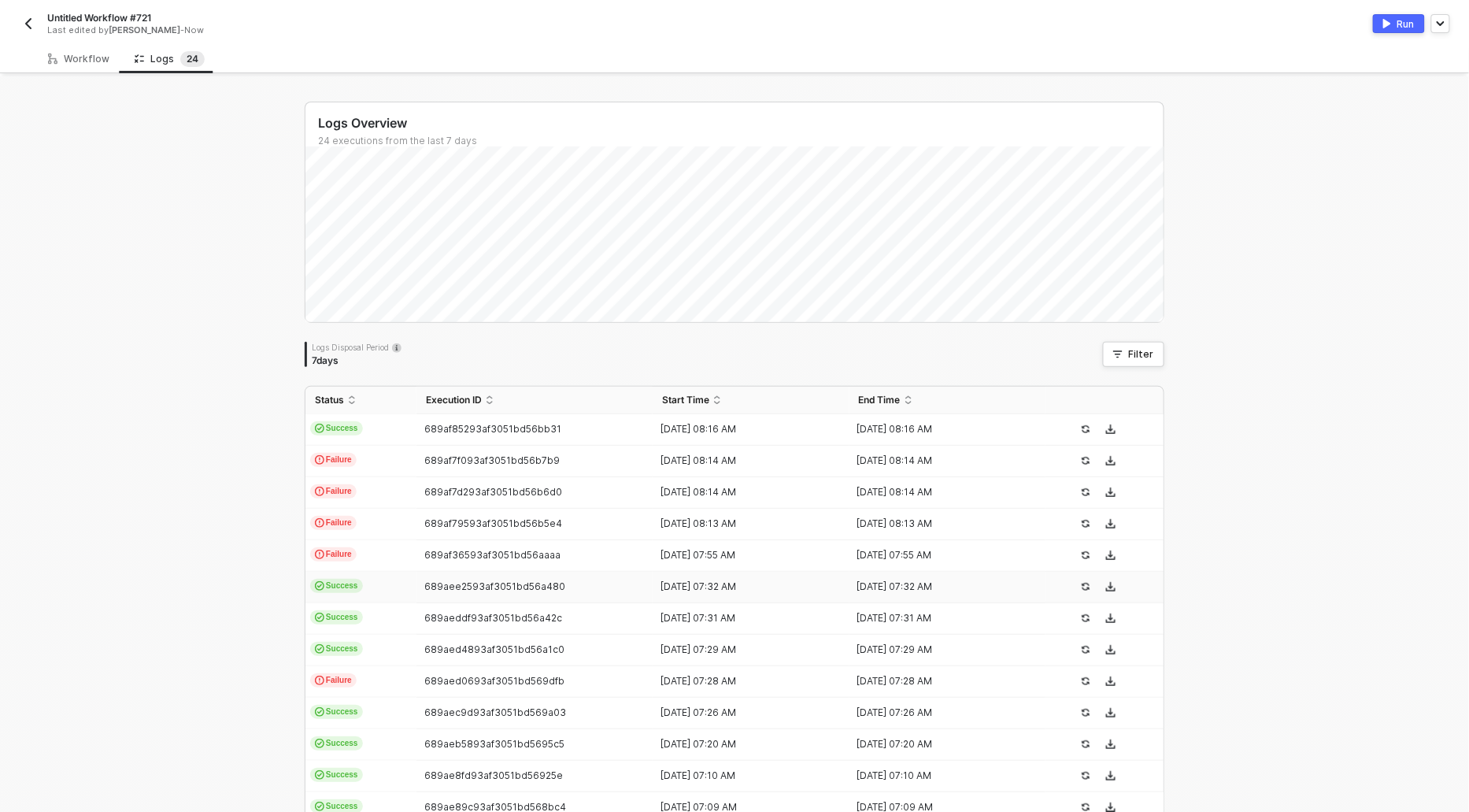
scroll to position [42, 0]
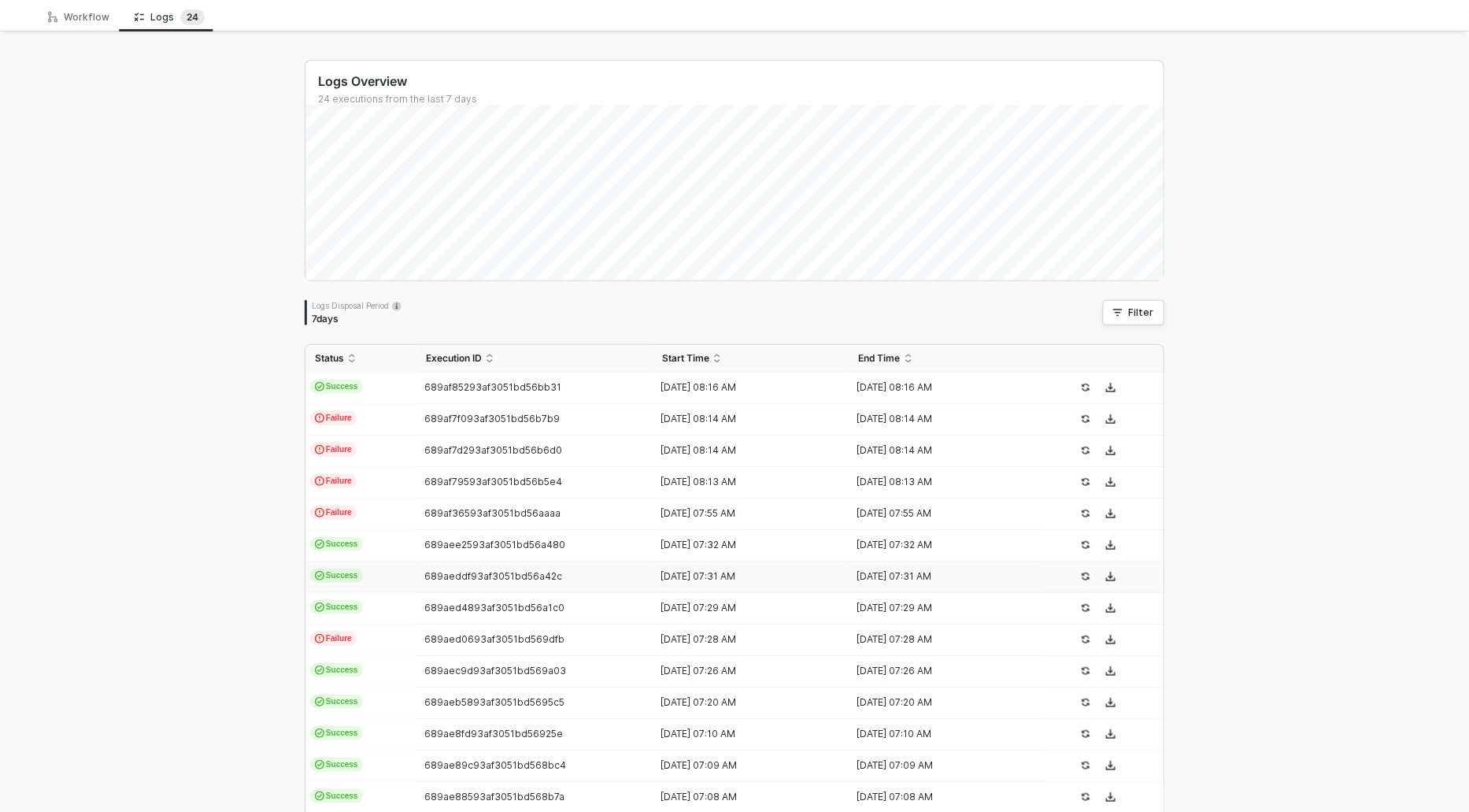
click at [346, 573] on span "Success" at bounding box center [336, 576] width 53 height 15
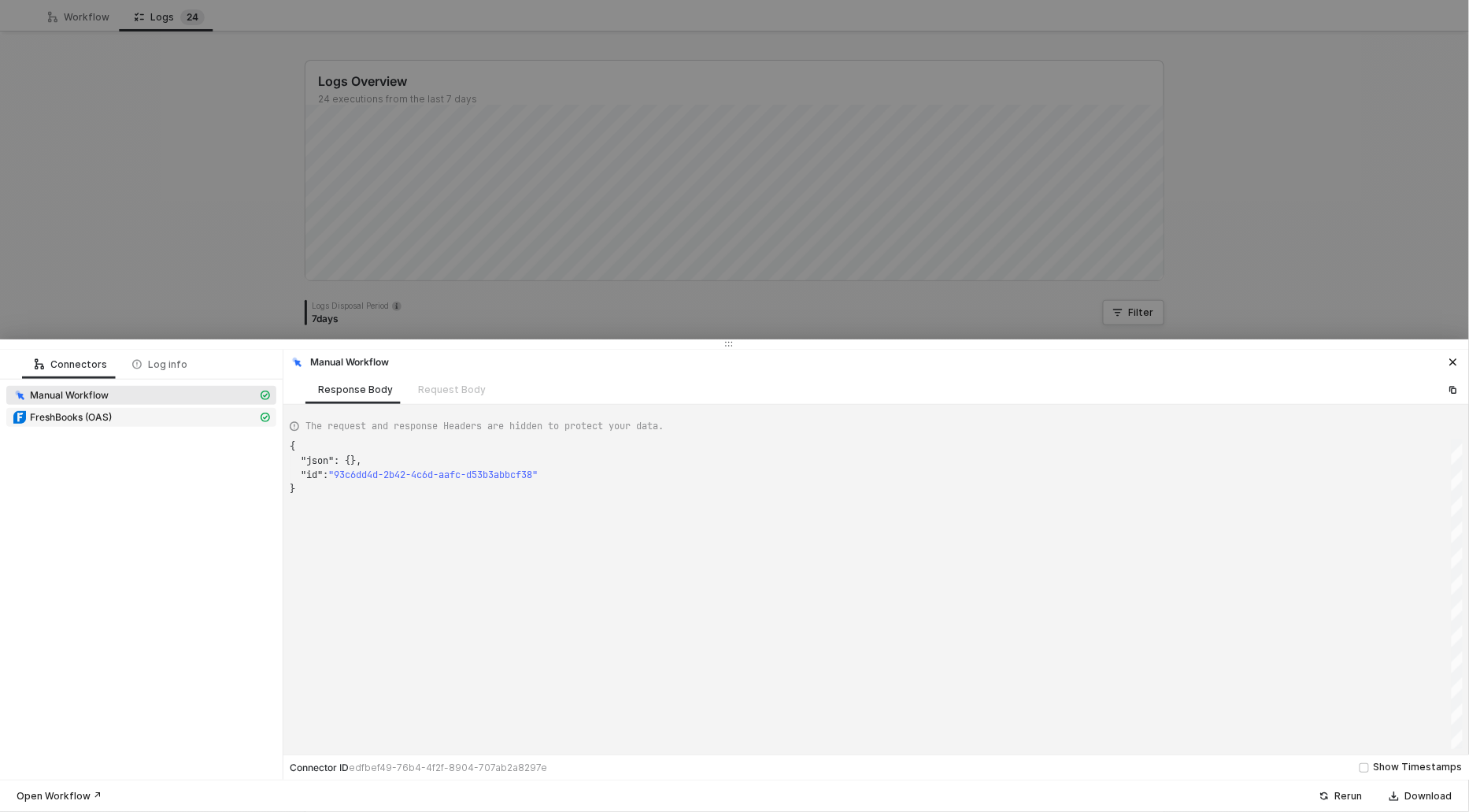
click at [100, 415] on span "FreshBooks (OAS)" at bounding box center [71, 417] width 82 height 13
type textarea "{ "json": { "response": { "result": { "tax": { "accounting_systemid": "wg2lZg",…"
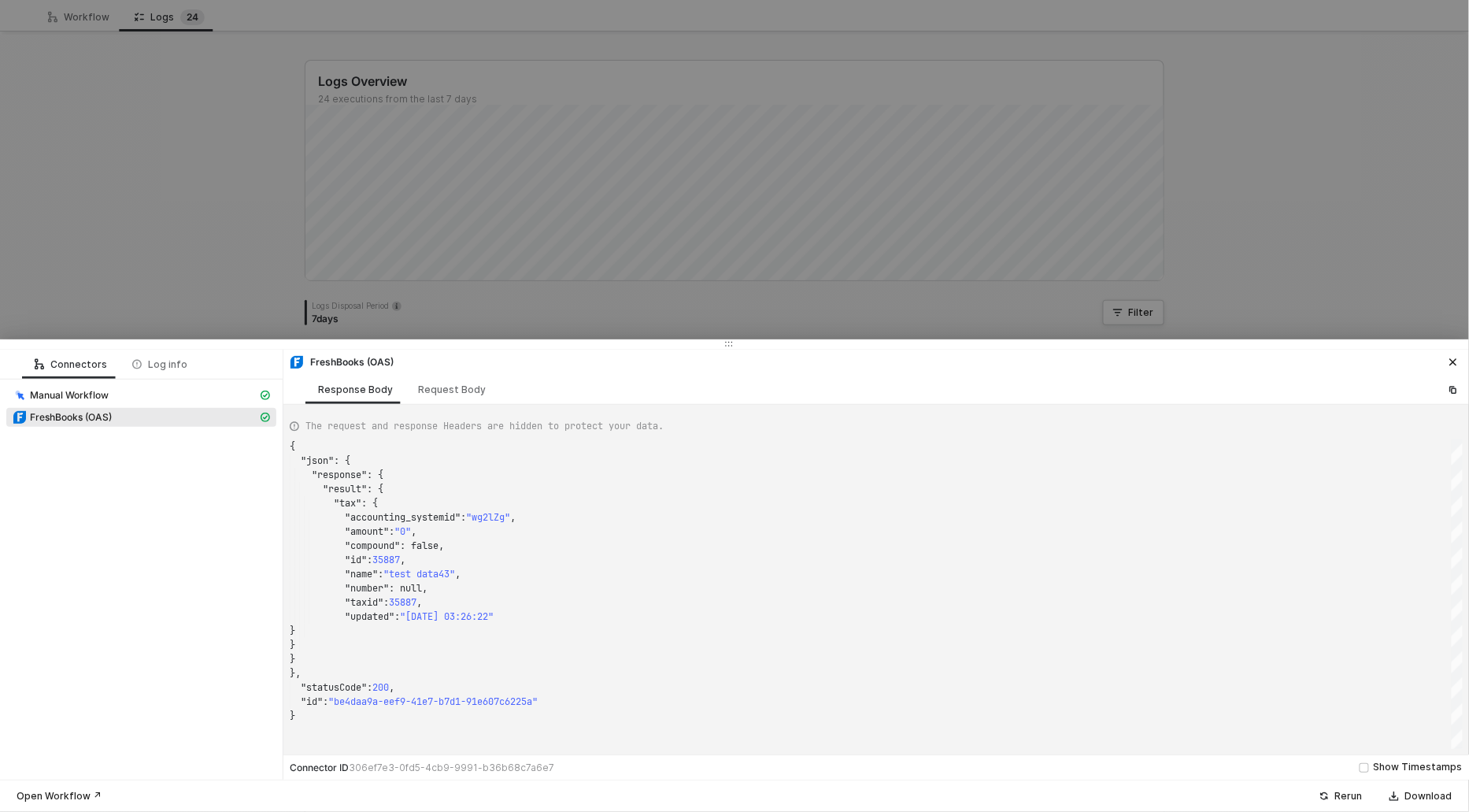
click at [396, 558] on div "{ "json" : { "response" : { "result" : { "tax" : { "accounting_systemid" : "wg2…" at bounding box center [876, 594] width 1173 height 310
click at [164, 261] on div at bounding box center [734, 406] width 1469 height 812
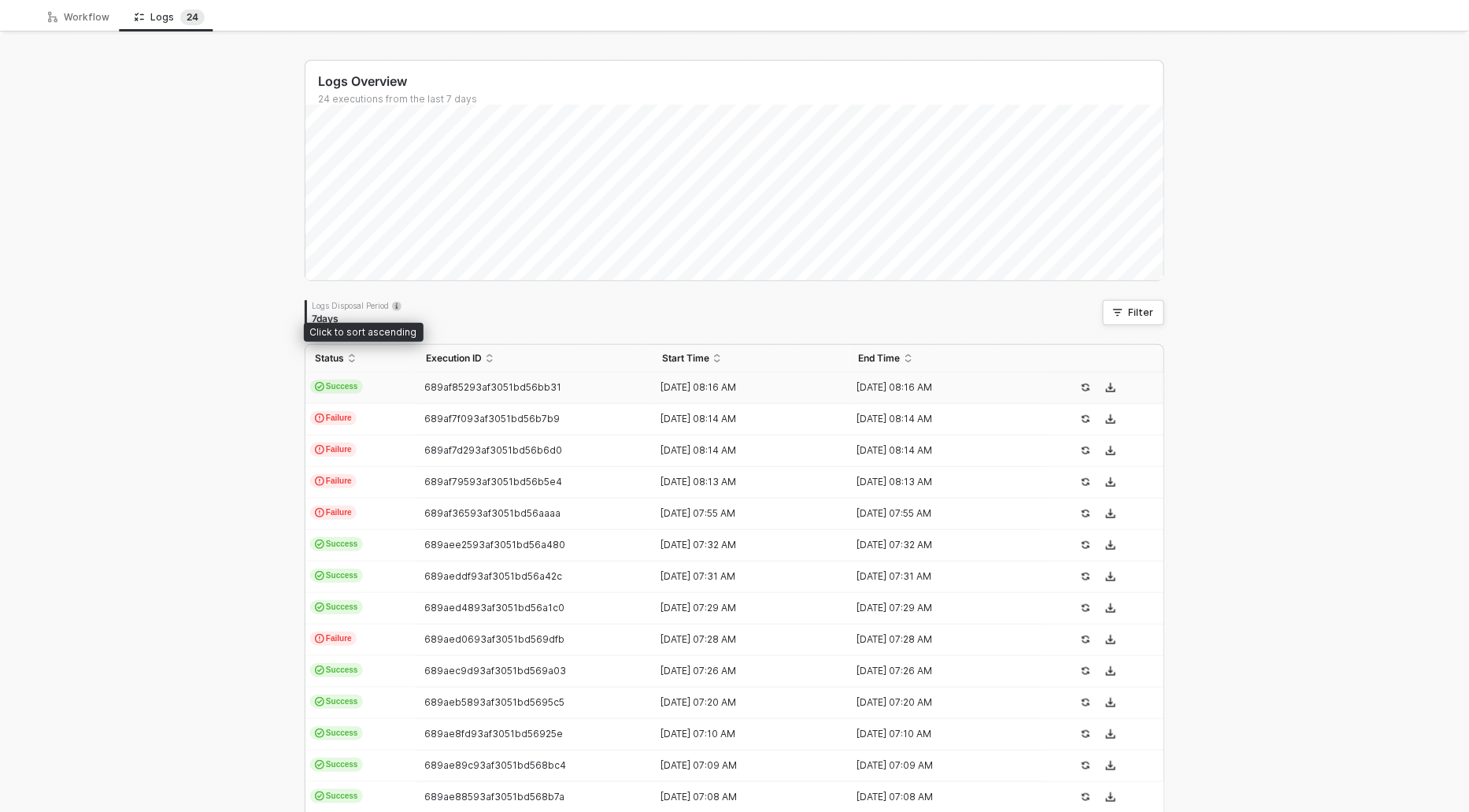
click at [344, 384] on span "Success" at bounding box center [336, 386] width 53 height 15
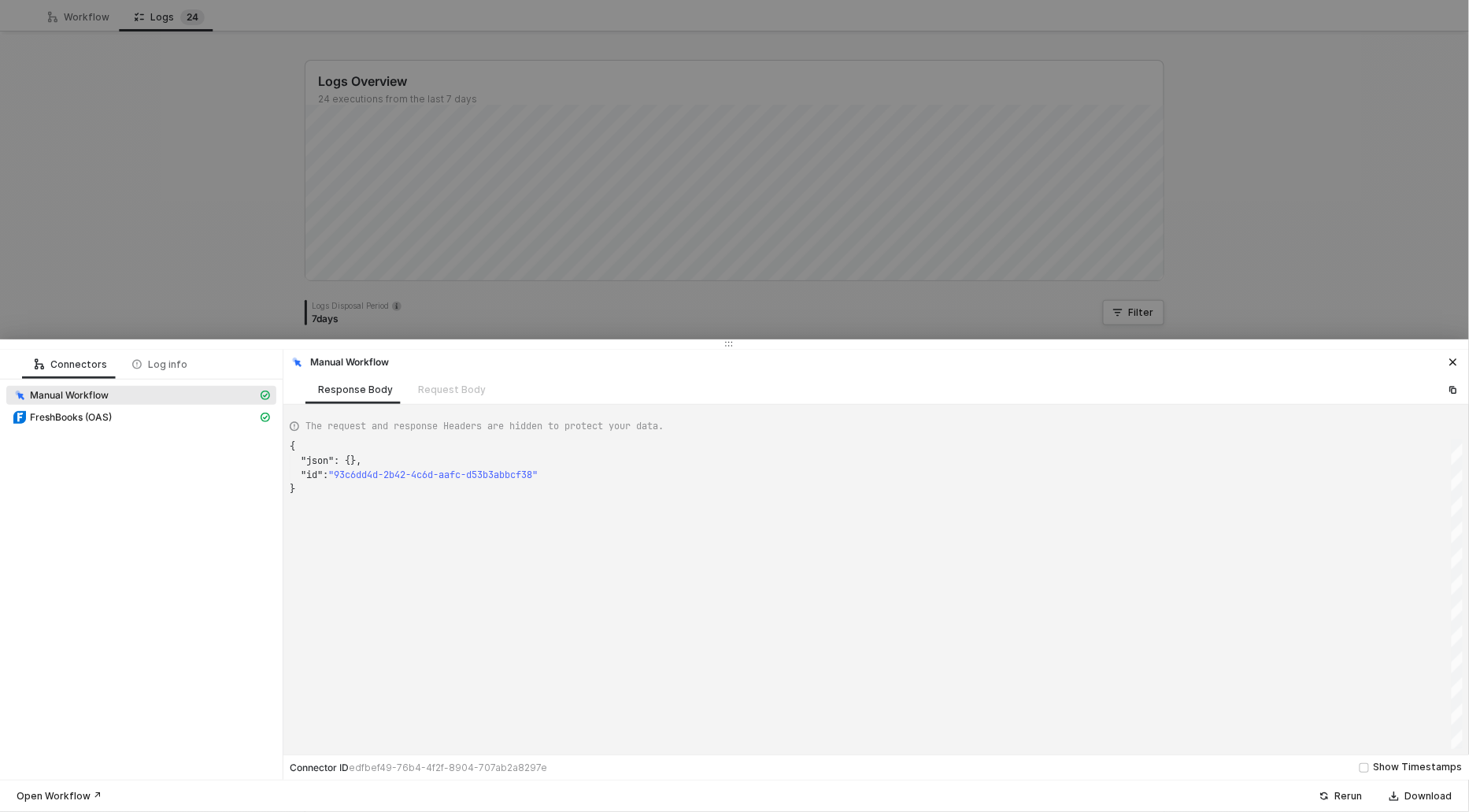
scroll to position [42, 0]
click at [75, 416] on span "FreshBooks (OAS)" at bounding box center [71, 417] width 82 height 13
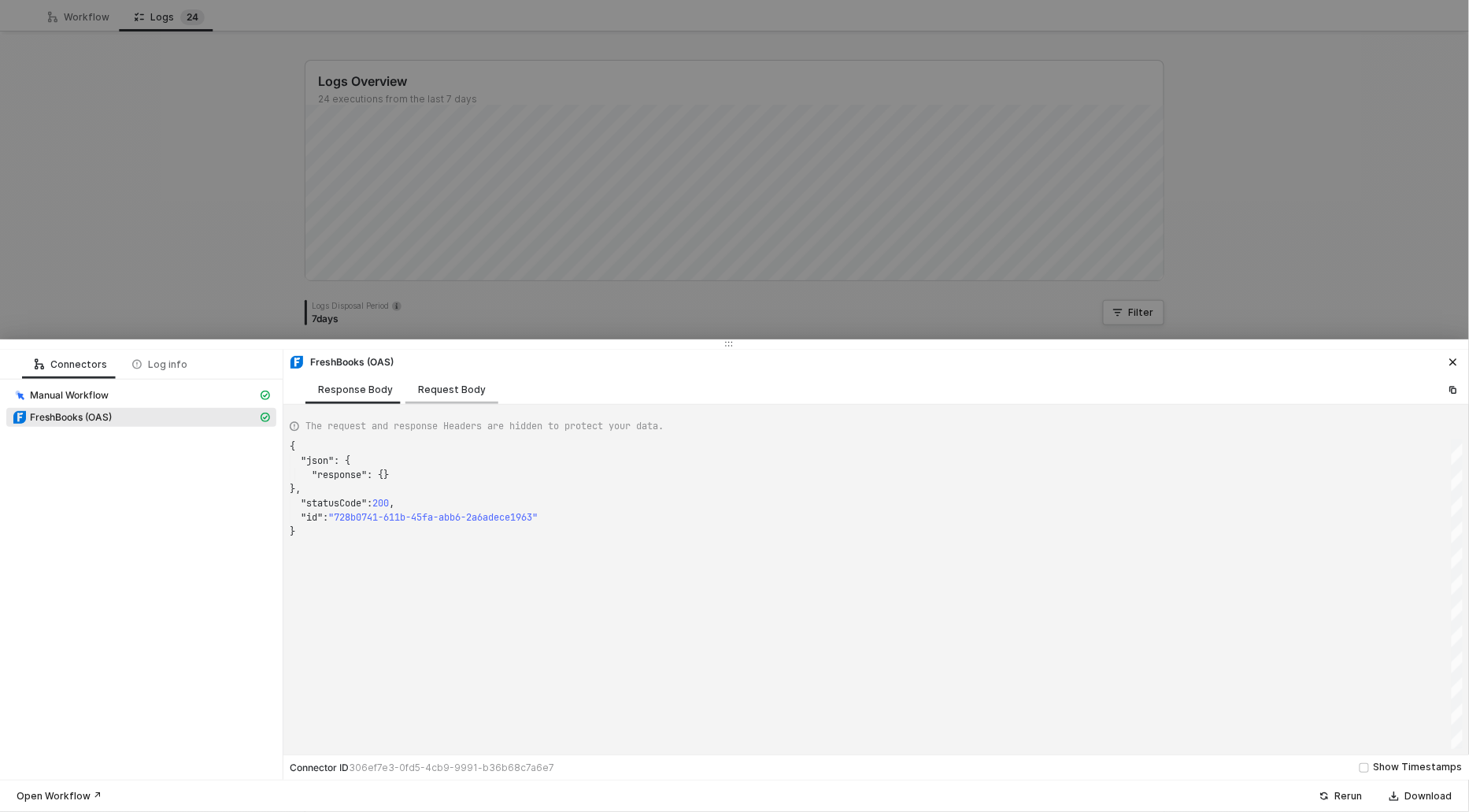
click at [438, 386] on div "Request Body" at bounding box center [452, 390] width 67 height 13
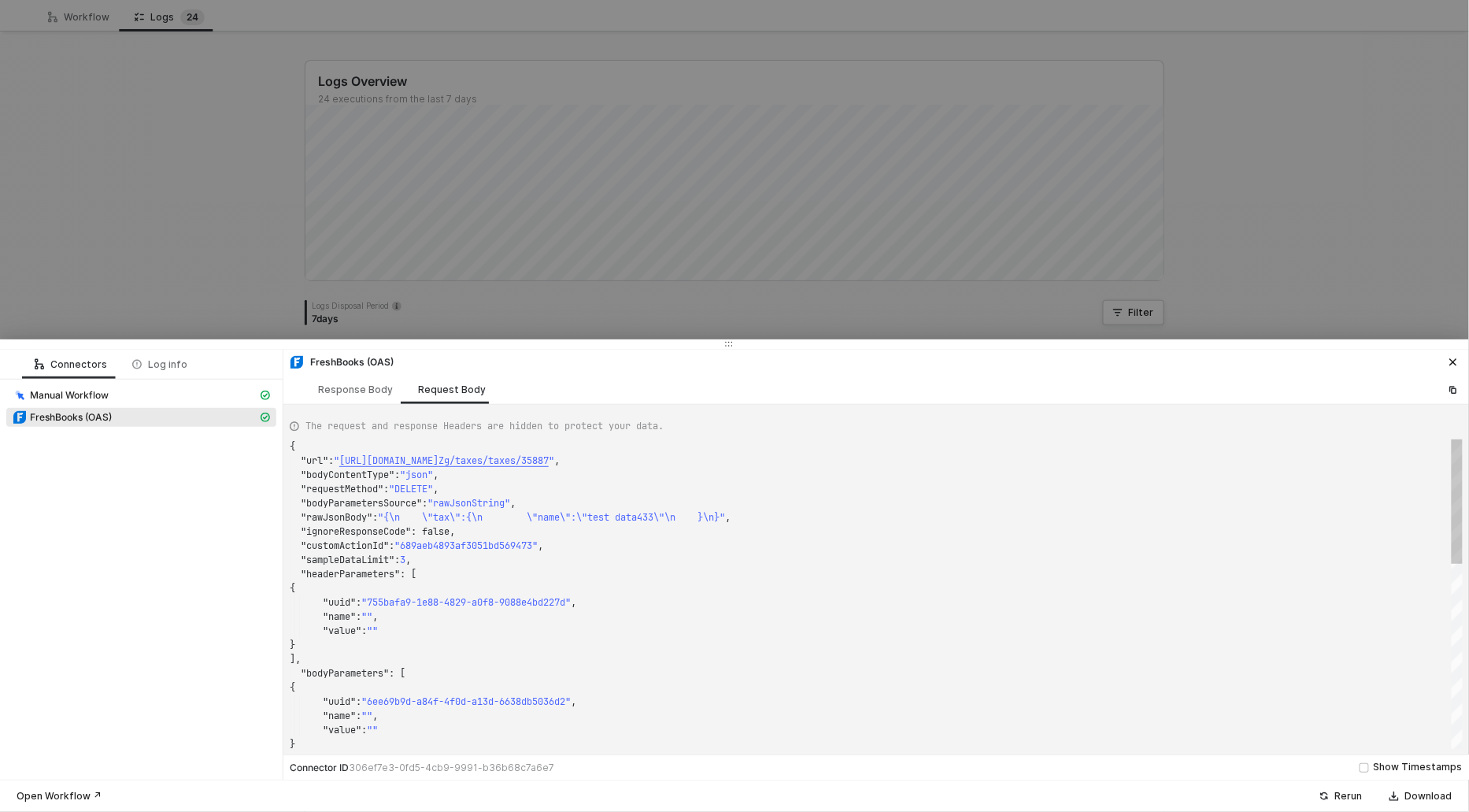
click at [438, 658] on div "]," at bounding box center [876, 659] width 1173 height 15
type textarea "{ "url": "https://api.freshbooks.com/accounting/account/wg2lZg/taxes/taxes/3588…"
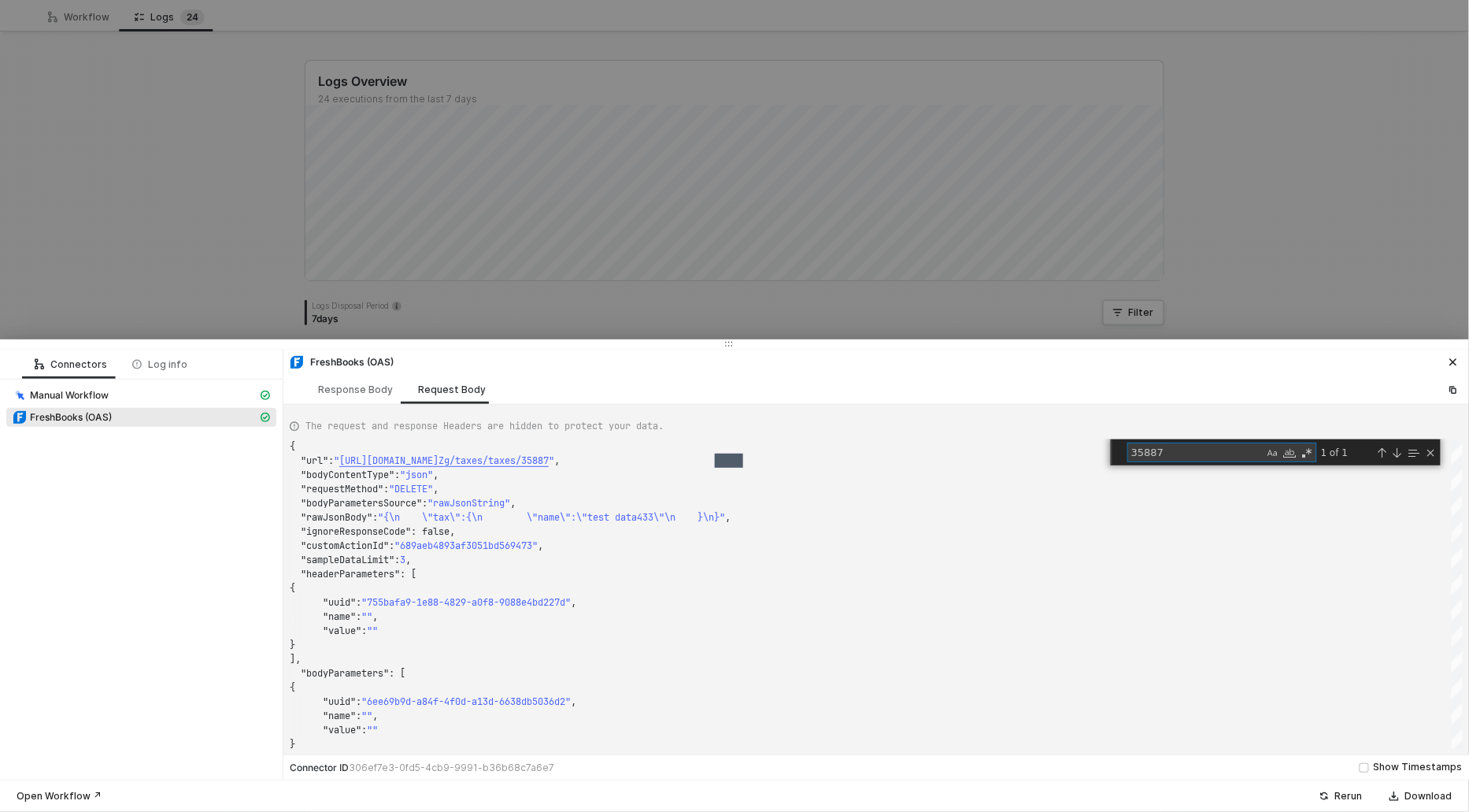
type textarea "35887"
click at [155, 264] on div at bounding box center [734, 406] width 1469 height 812
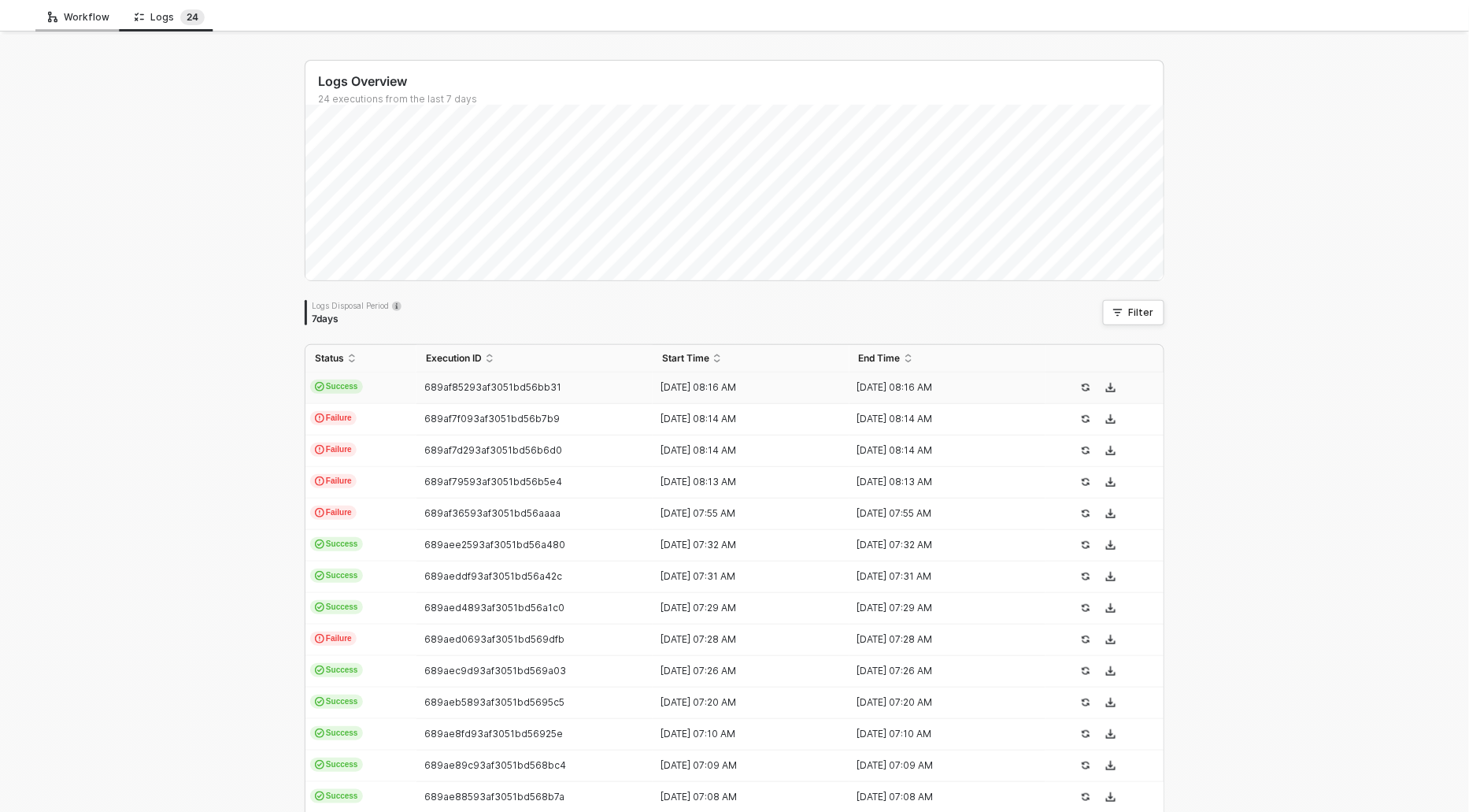
click at [72, 18] on div "Workflow" at bounding box center [78, 17] width 61 height 13
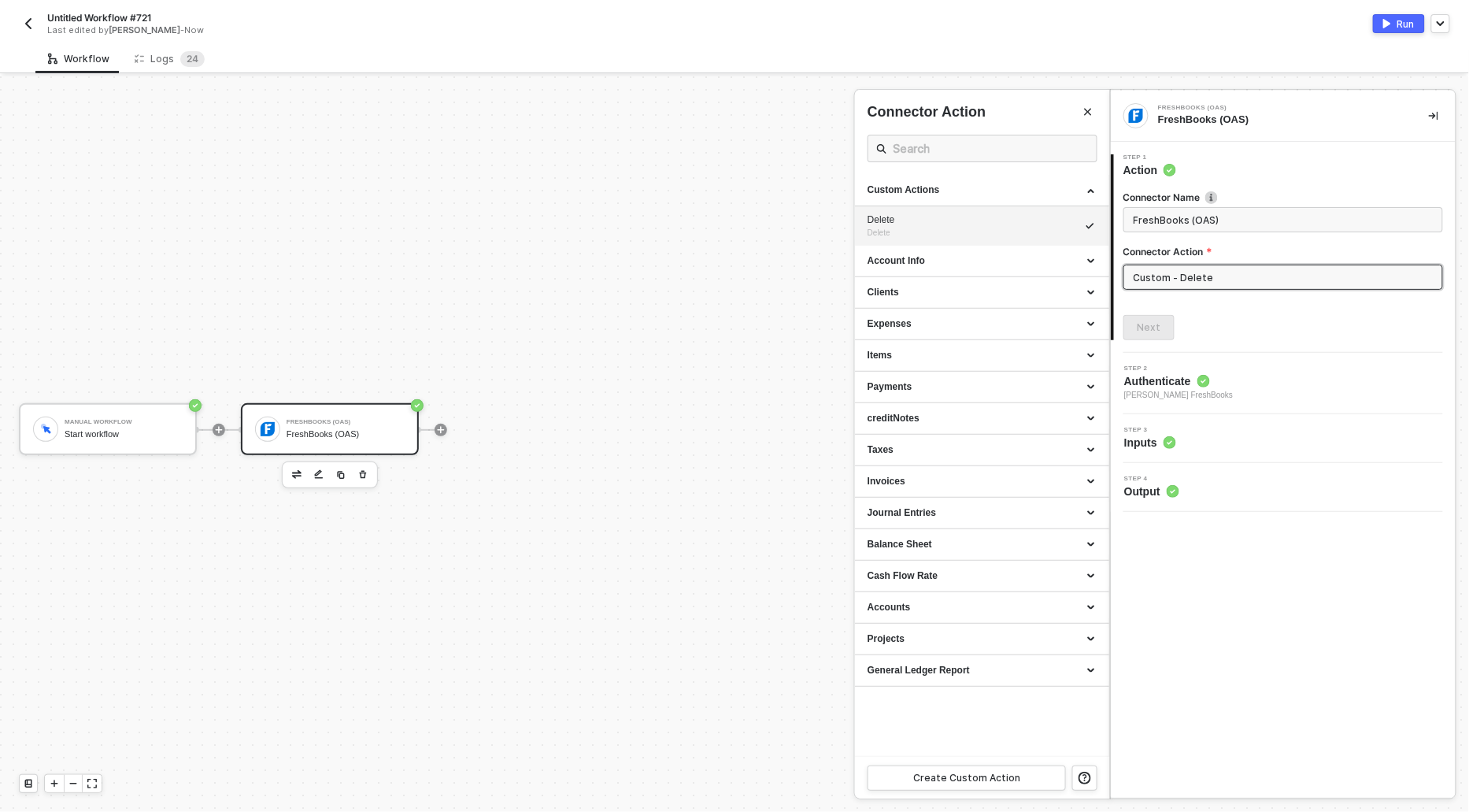
click at [316, 420] on div at bounding box center [734, 444] width 1469 height 735
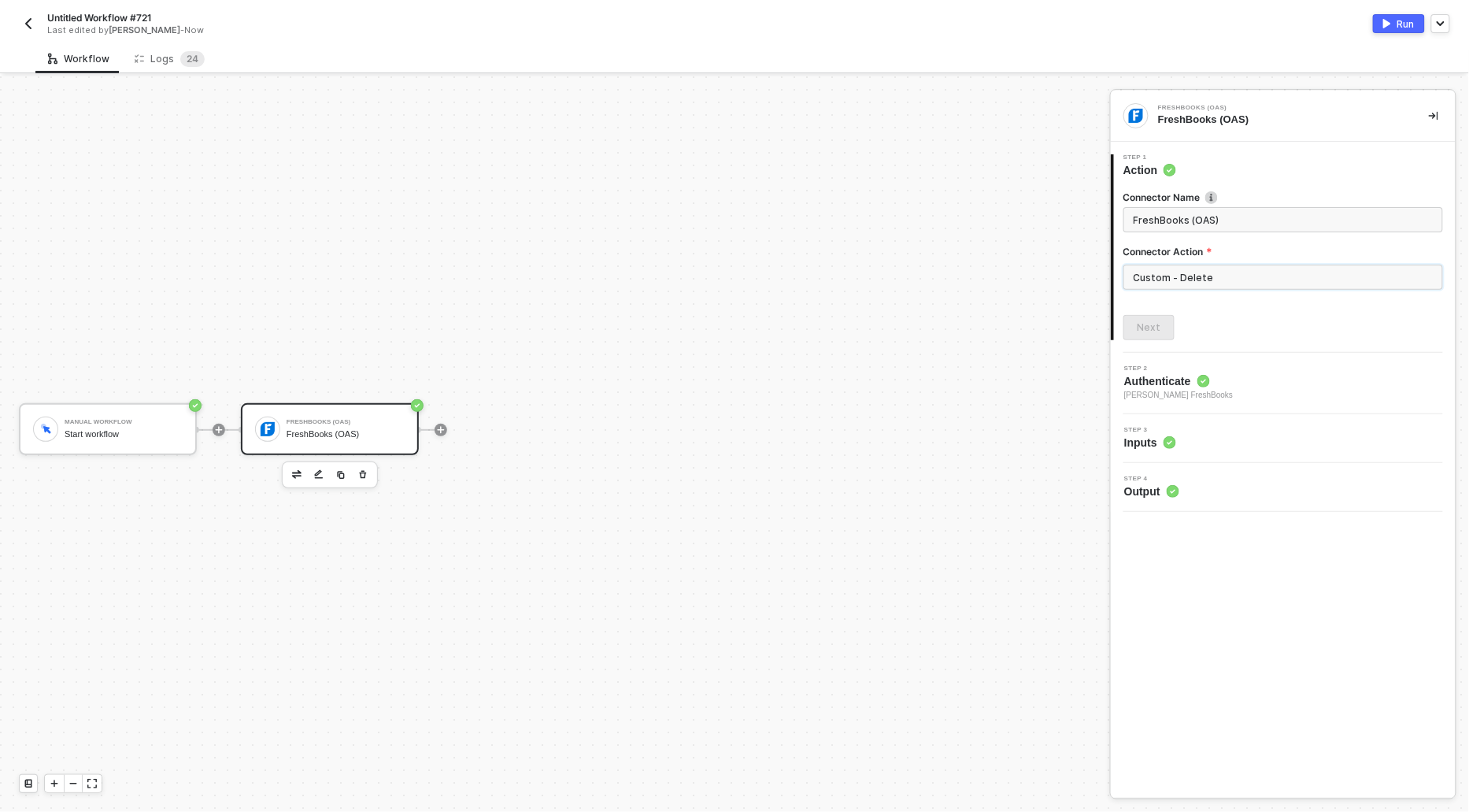
click at [1203, 281] on input "Custom - Delete" at bounding box center [1283, 277] width 320 height 26
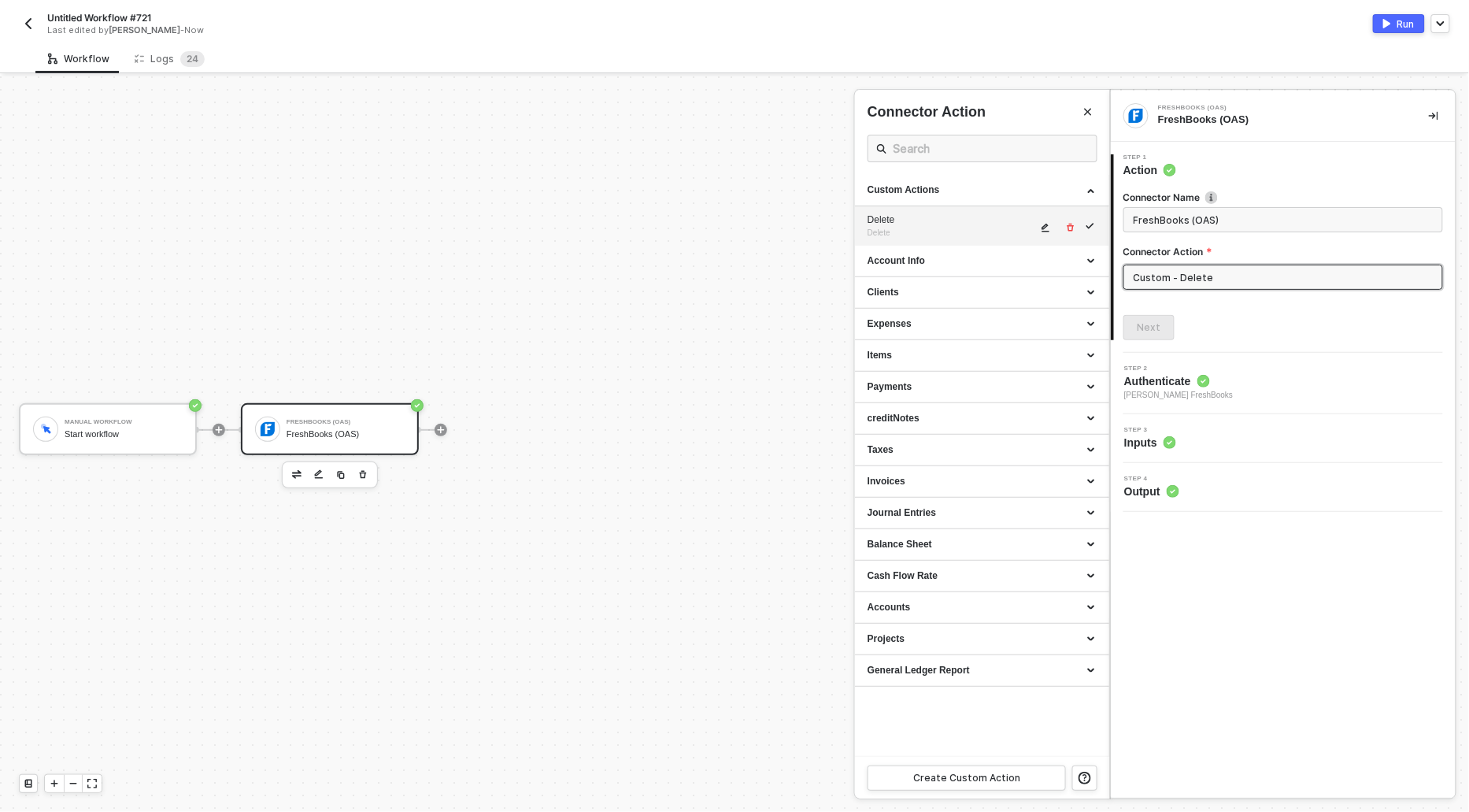
click at [1044, 226] on icon "icon-edit" at bounding box center [1046, 228] width 8 height 9
type textarea "HTTP/1.1 400 Bad Request { "message": "Error: \"\\n<html><head>\\n<meta http-eq…"
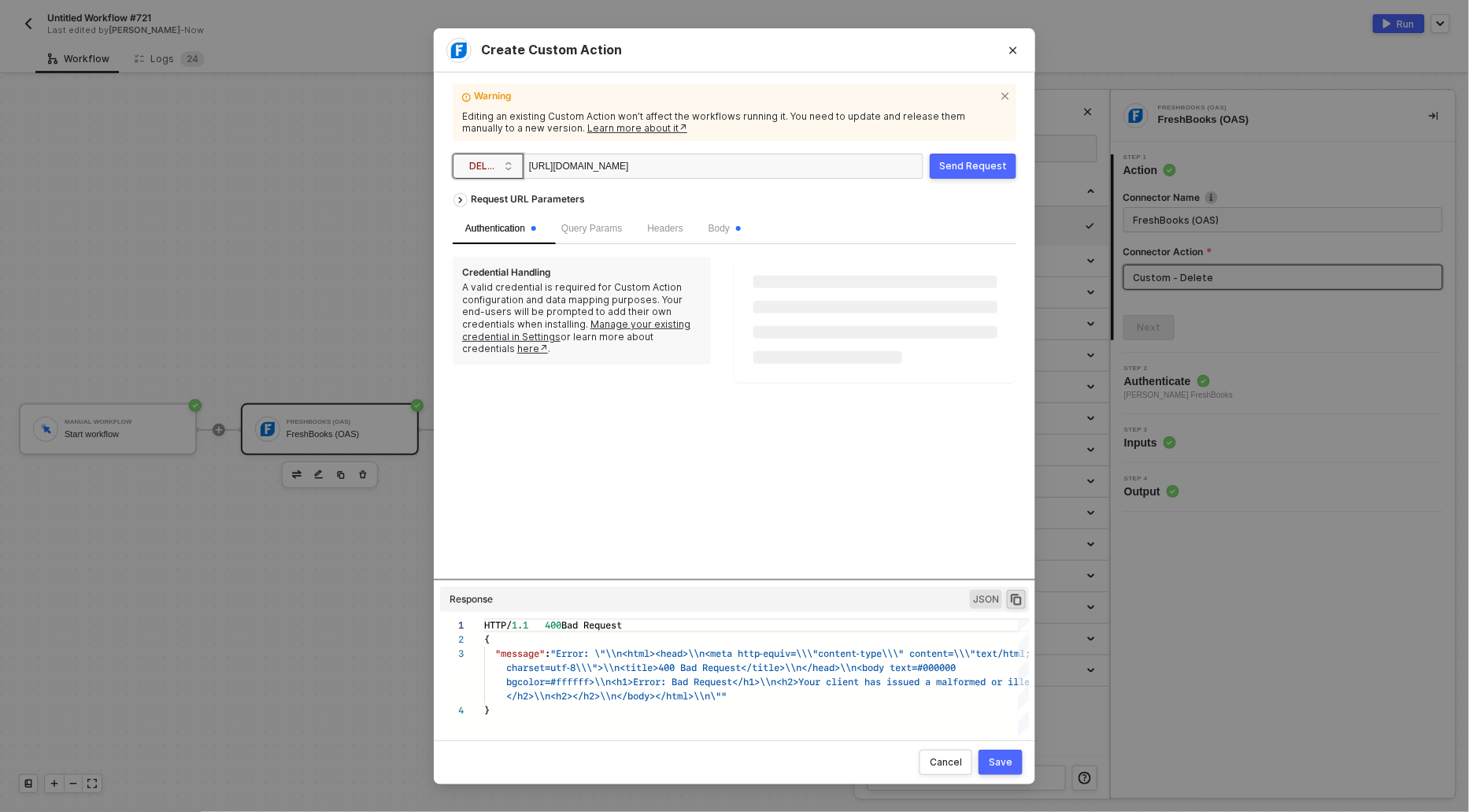
click at [485, 162] on span "DELETE" at bounding box center [491, 166] width 44 height 24
click at [487, 222] on div "POST" at bounding box center [488, 222] width 58 height 19
click at [686, 162] on div "https://api.freshbooks.com/accounting/account/wg2lZg/taxes/taxes/35887" at bounding box center [608, 167] width 158 height 26
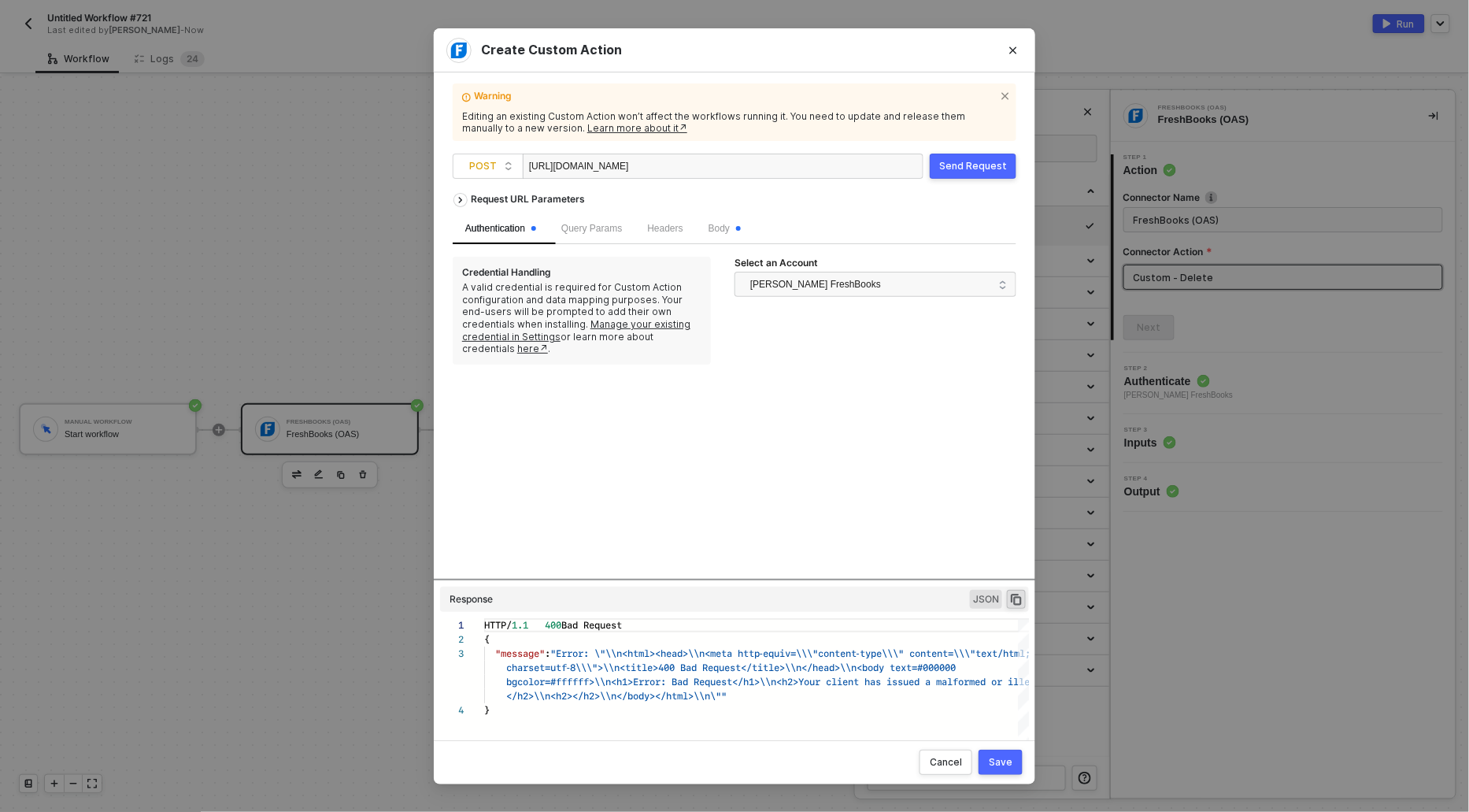
scroll to position [0, 23]
click at [718, 231] on span "Body" at bounding box center [724, 228] width 32 height 11
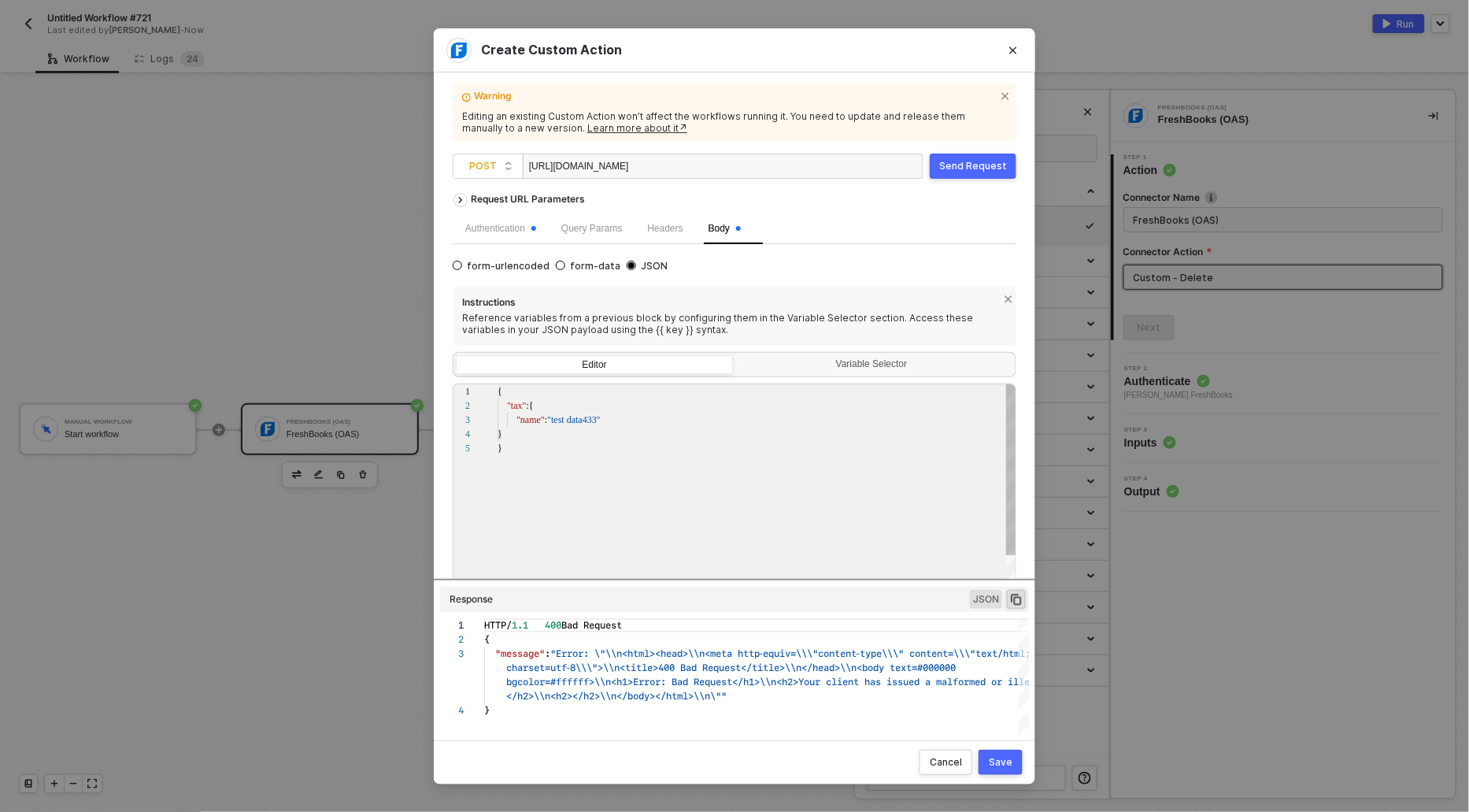
scroll to position [57, 0]
click at [587, 413] on div "1 2 3 4 5 { "tax" :{ "name" : "test data433" } } { "tax":{ "name":"test data433…" at bounding box center [734, 492] width 564 height 217
type textarea "{ "tax":{ "name":"test data45433" } }"
click at [1005, 772] on button "Save" at bounding box center [1001, 762] width 44 height 26
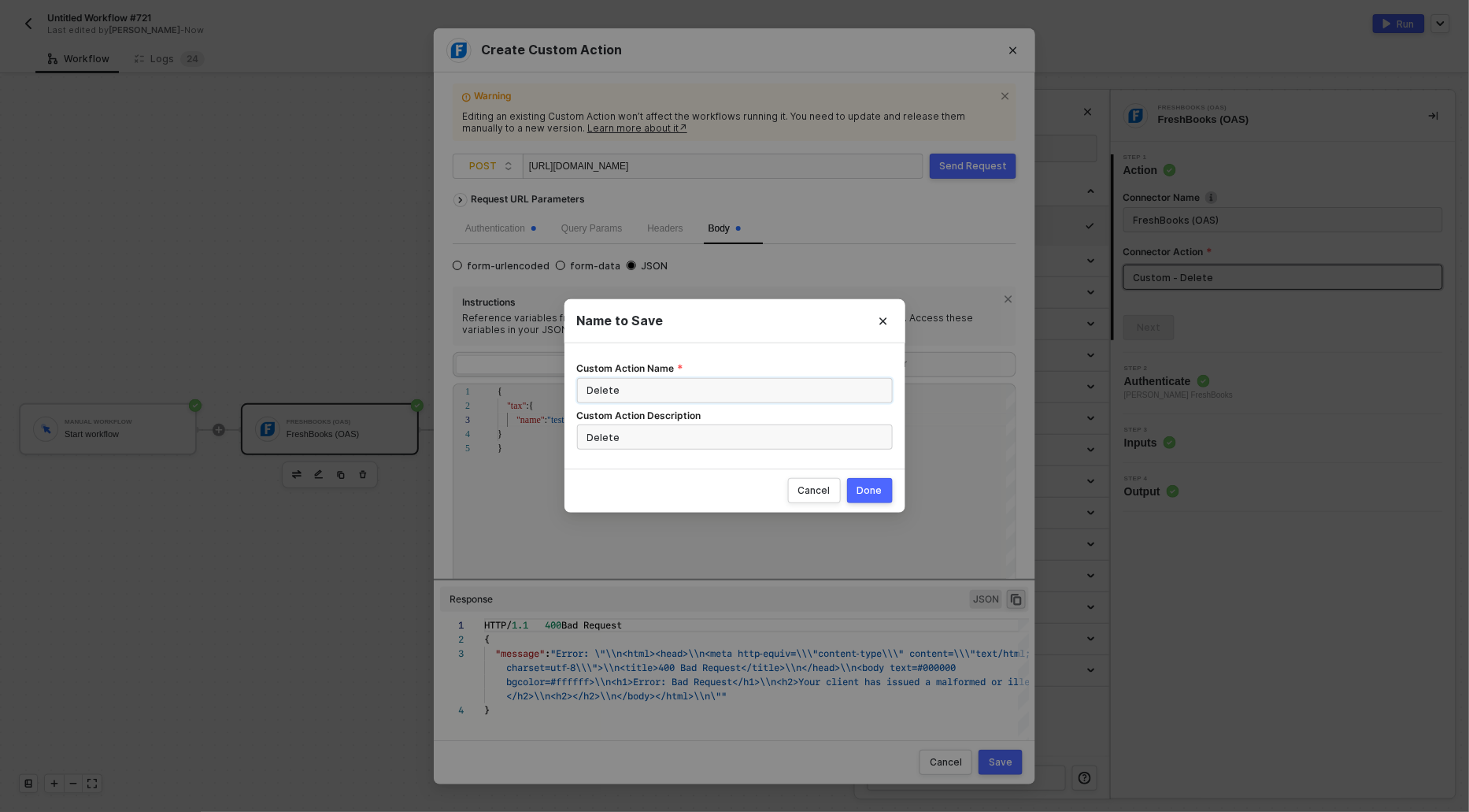
click at [588, 391] on input "Delete" at bounding box center [734, 391] width 315 height 26
click at [598, 391] on input "Delete" at bounding box center [734, 391] width 315 height 26
drag, startPoint x: 614, startPoint y: 393, endPoint x: 565, endPoint y: 391, distance: 49.0
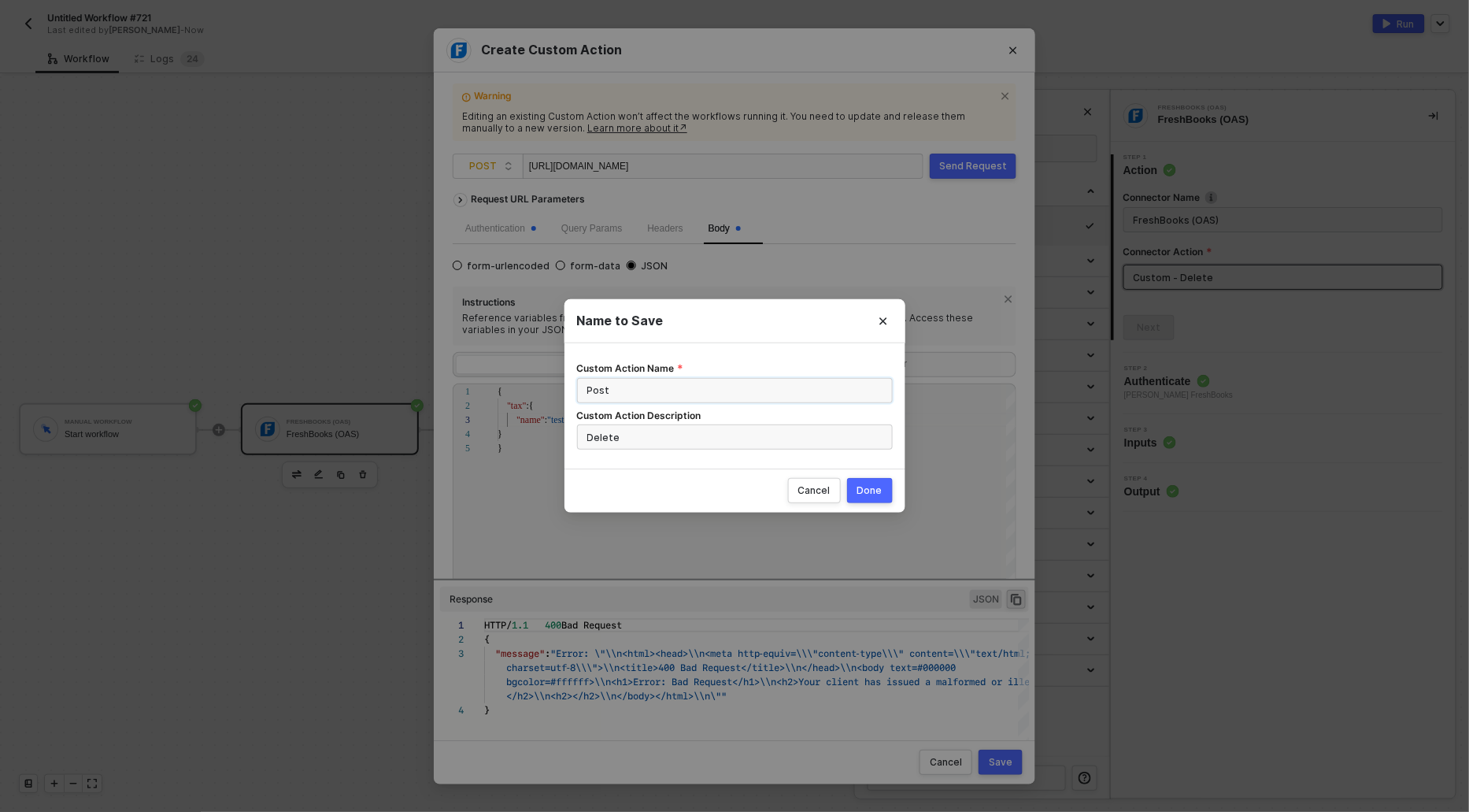
click at [565, 391] on div "Custom Action Name Post Custom Action Description Delete" at bounding box center [734, 406] width 341 height 125
type input "Post"
click at [599, 440] on input "Delete" at bounding box center [734, 437] width 315 height 26
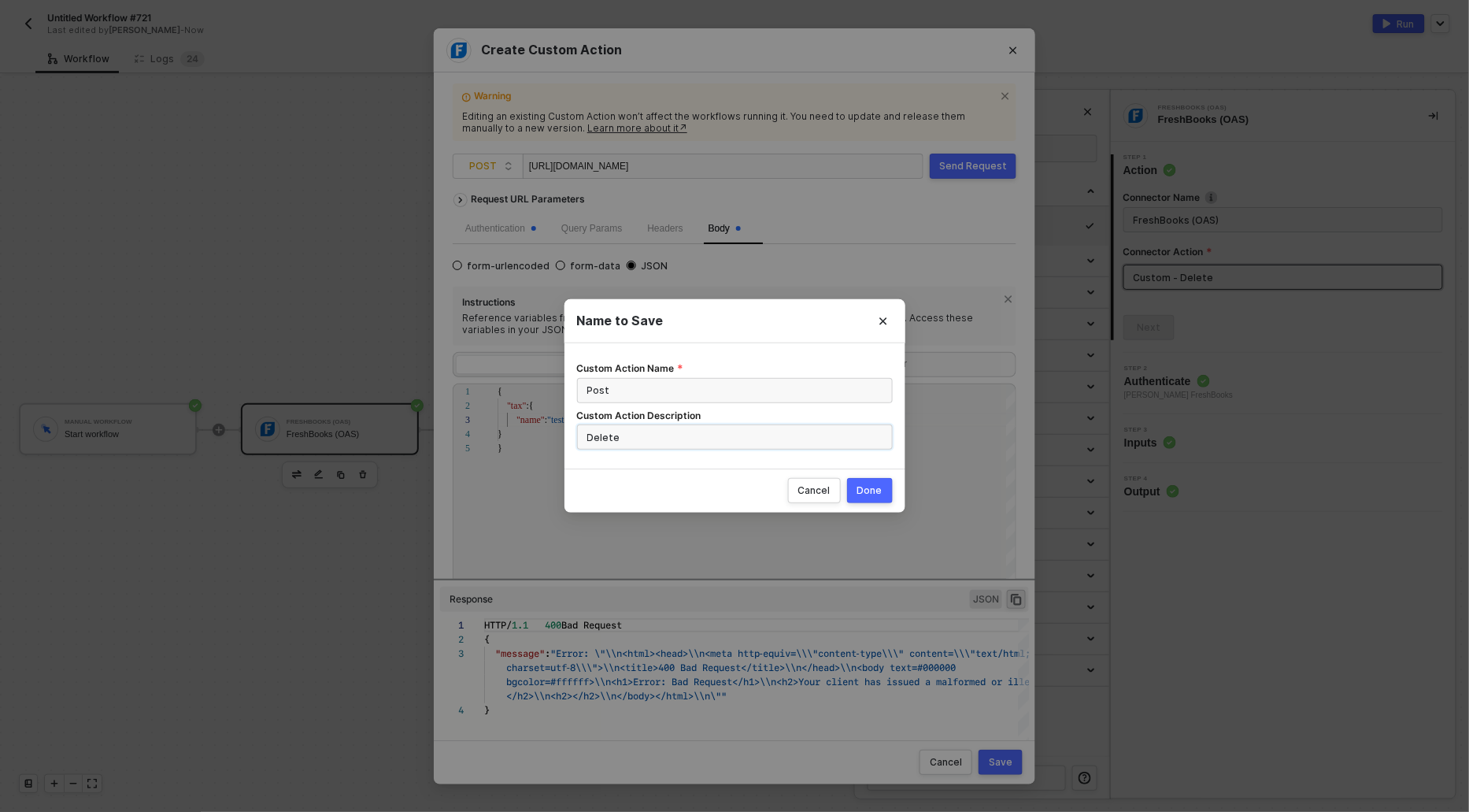
paste input "Post"
type input "Post"
click at [871, 488] on div "Done" at bounding box center [870, 490] width 26 height 13
radio input "true"
radio input "false"
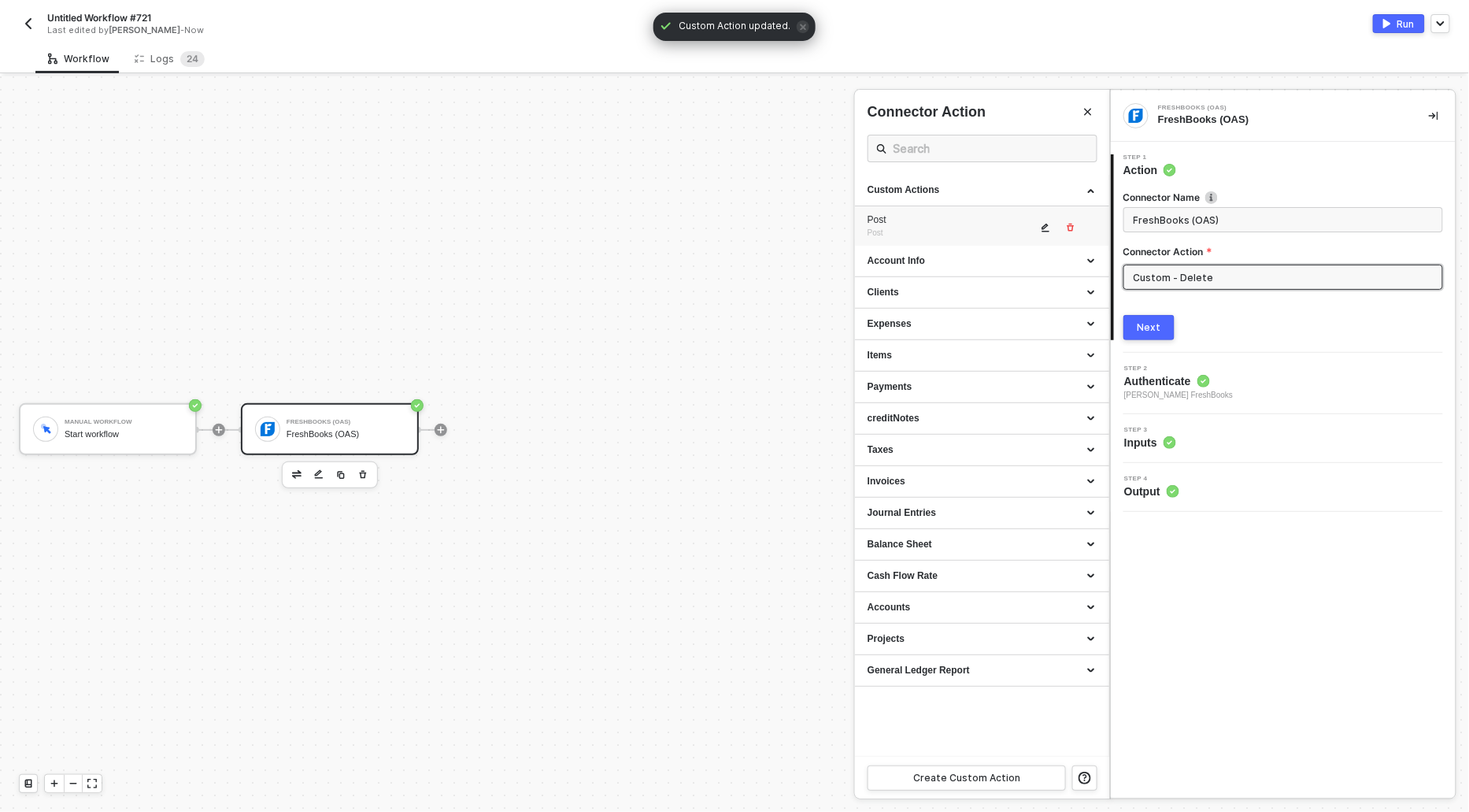
click at [933, 222] on div "Post" at bounding box center [952, 220] width 170 height 14
type input "Post"
type input "Custom - Post"
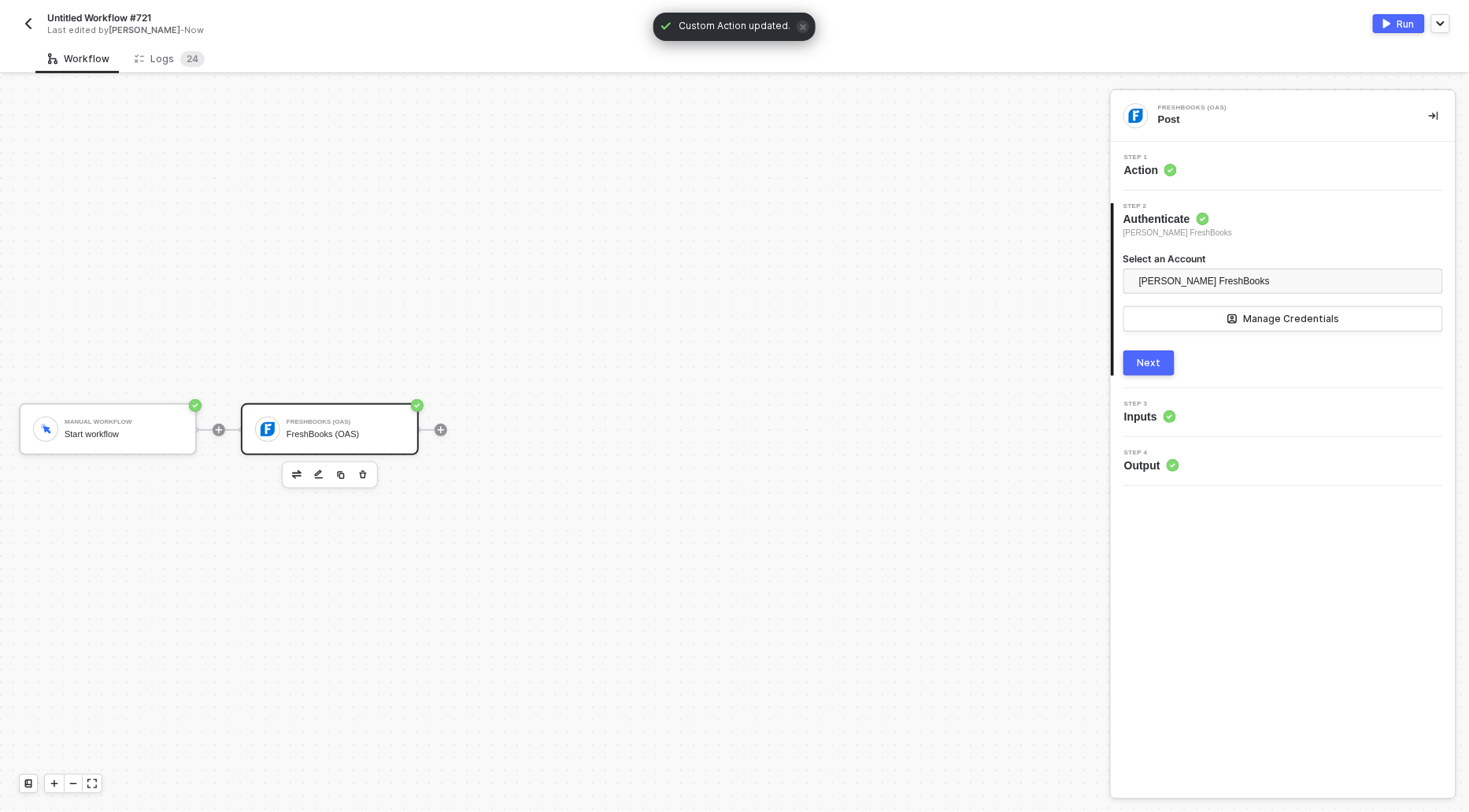
click at [1149, 374] on button "Next" at bounding box center [1149, 363] width 51 height 26
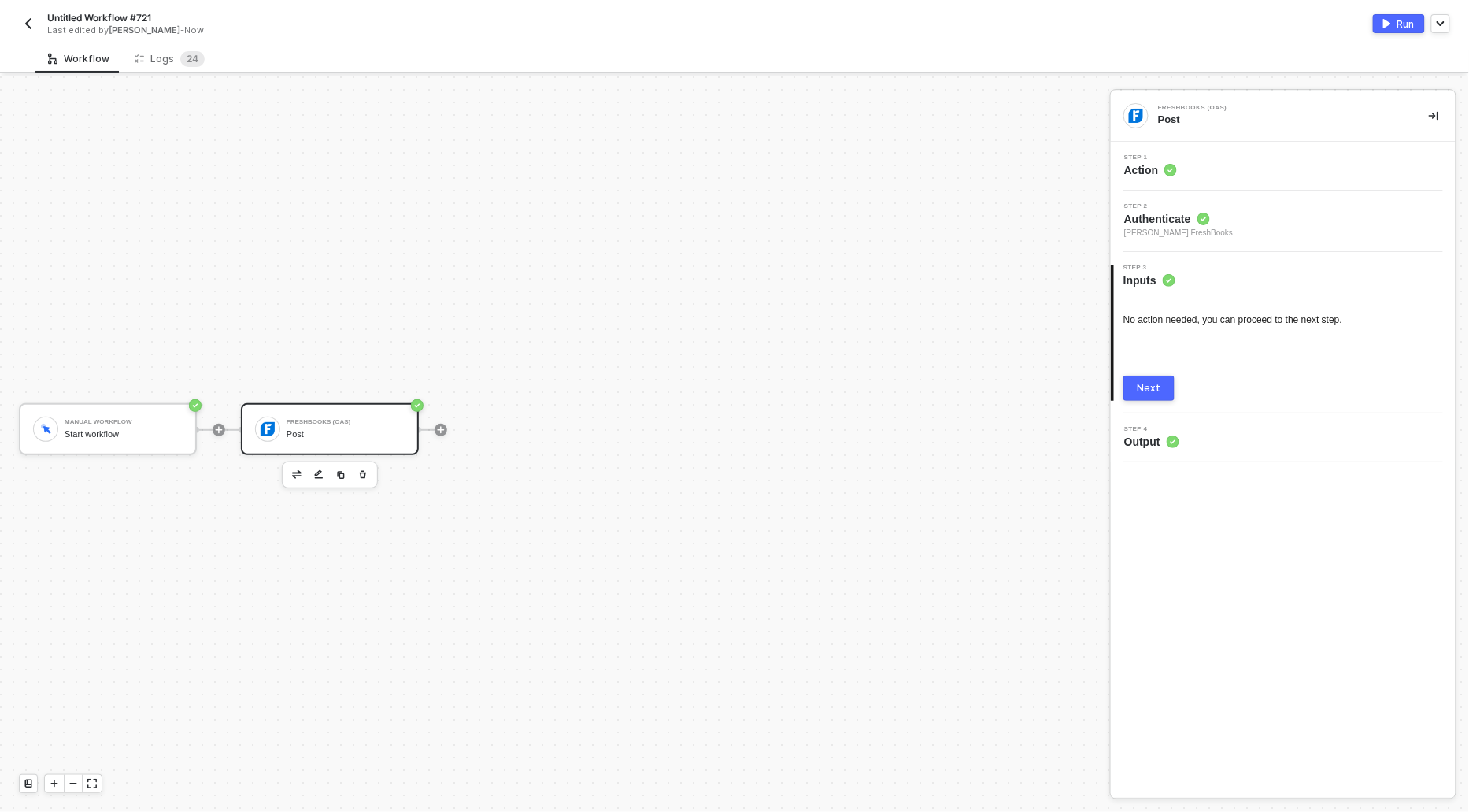
click at [1138, 379] on button "Next" at bounding box center [1149, 388] width 51 height 26
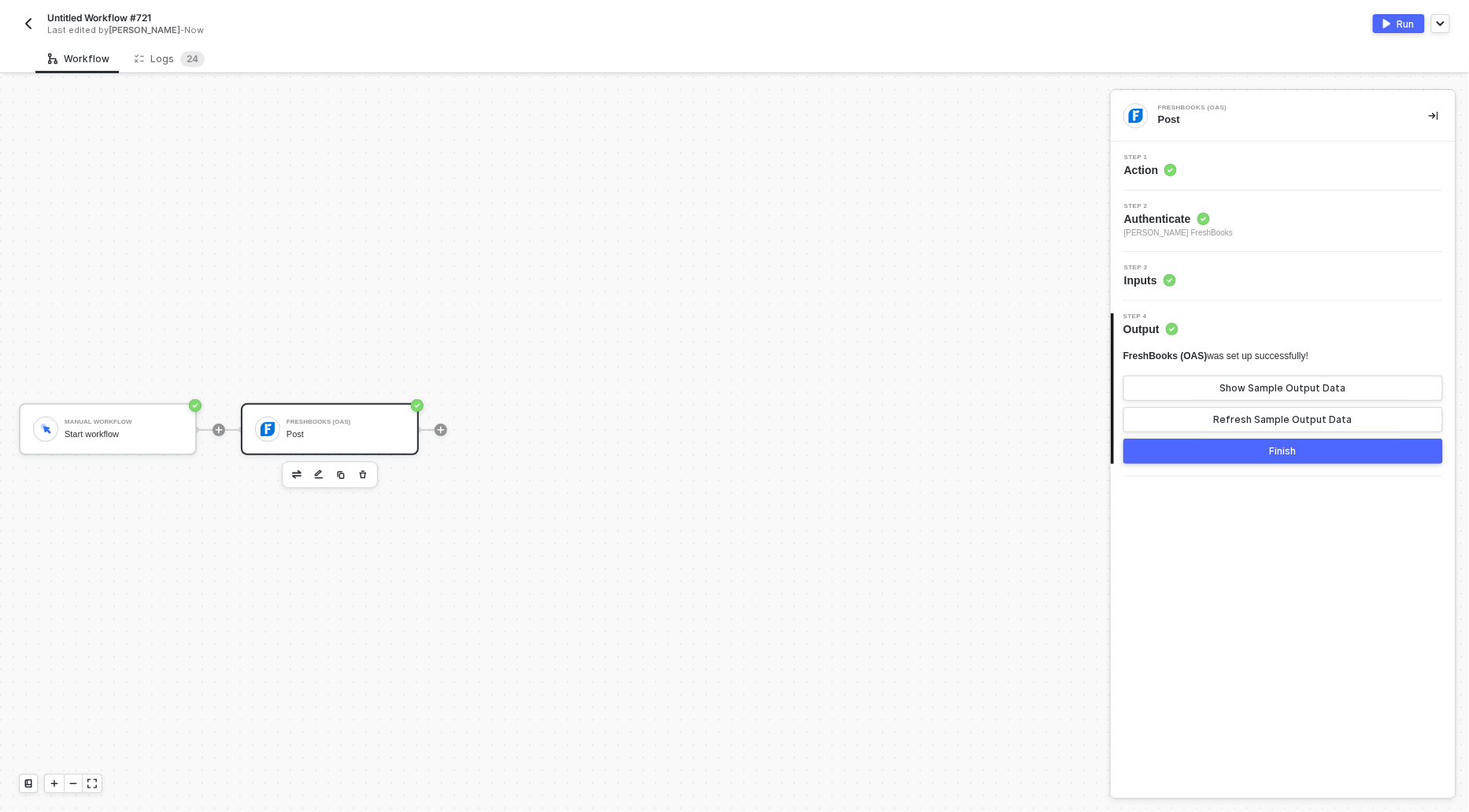
click at [1396, 14] on div "Untitled Workflow #721 Last edited by [PERSON_NAME] - Now Run" at bounding box center [734, 22] width 1432 height 44
click at [1396, 19] on button "Run" at bounding box center [1399, 24] width 52 height 19
click at [779, 26] on span "Refresh" at bounding box center [794, 26] width 36 height 13
click at [158, 63] on div "Logs 2 4" at bounding box center [170, 58] width 70 height 15
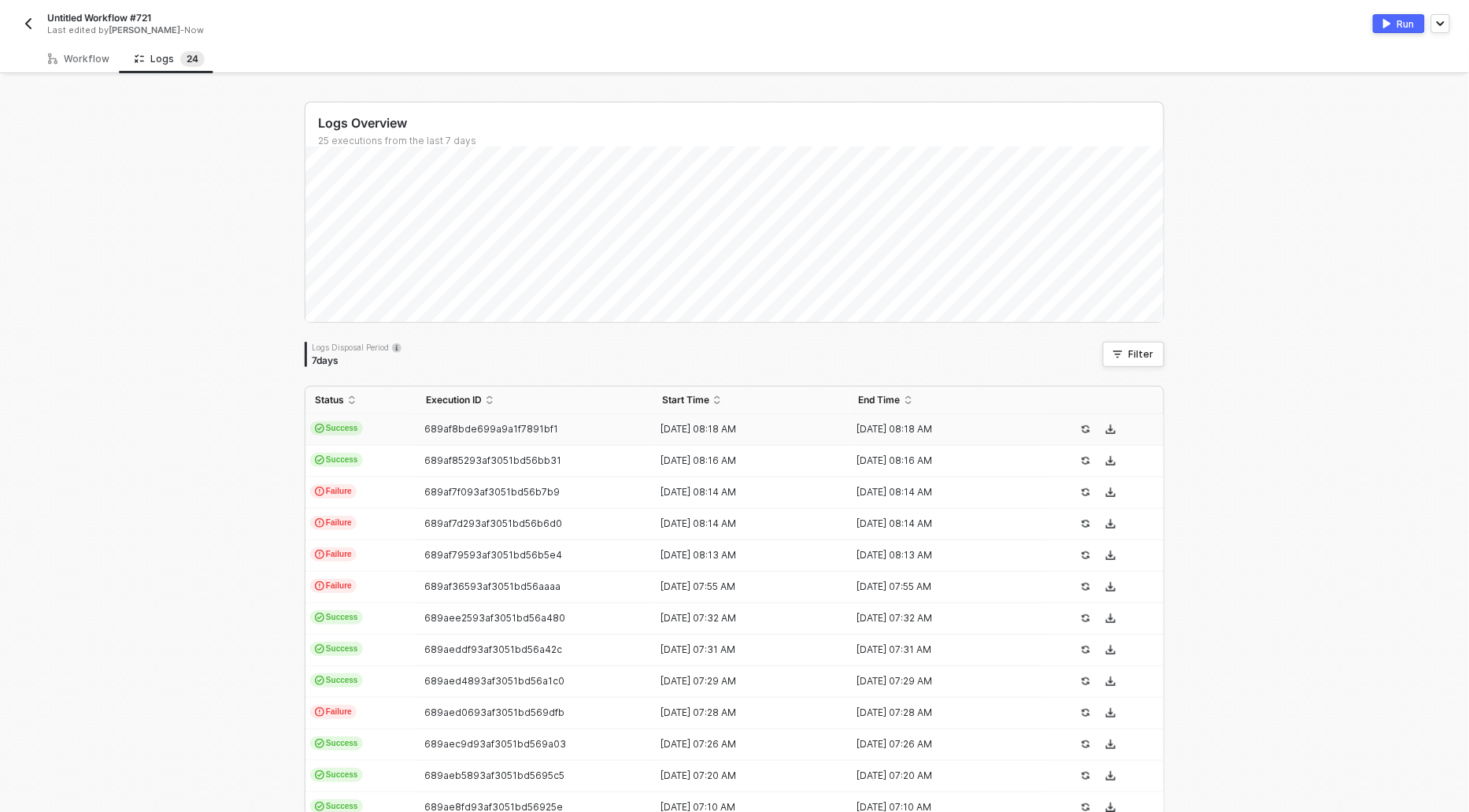
click at [335, 421] on span "Success" at bounding box center [336, 428] width 53 height 15
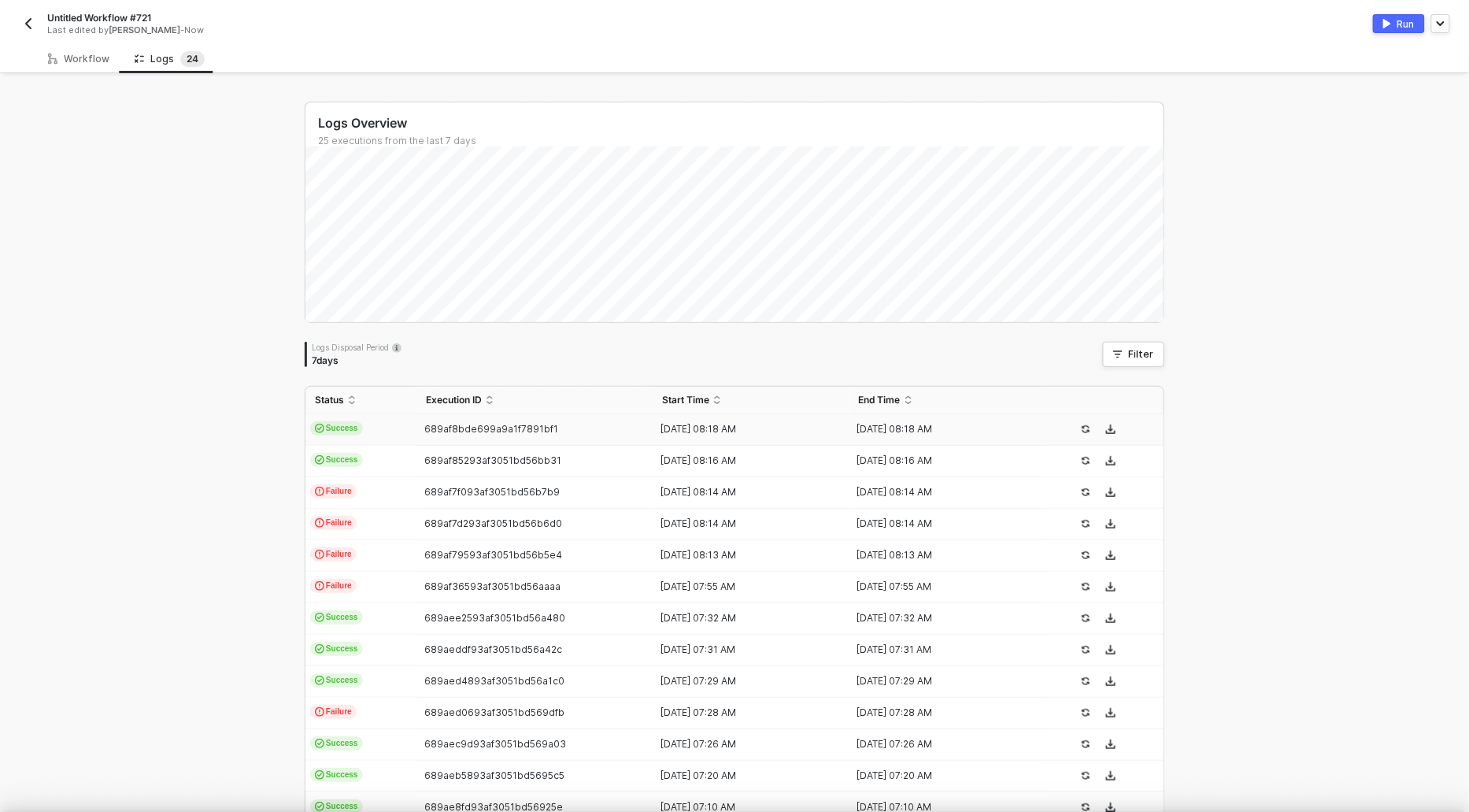
scroll to position [42, 0]
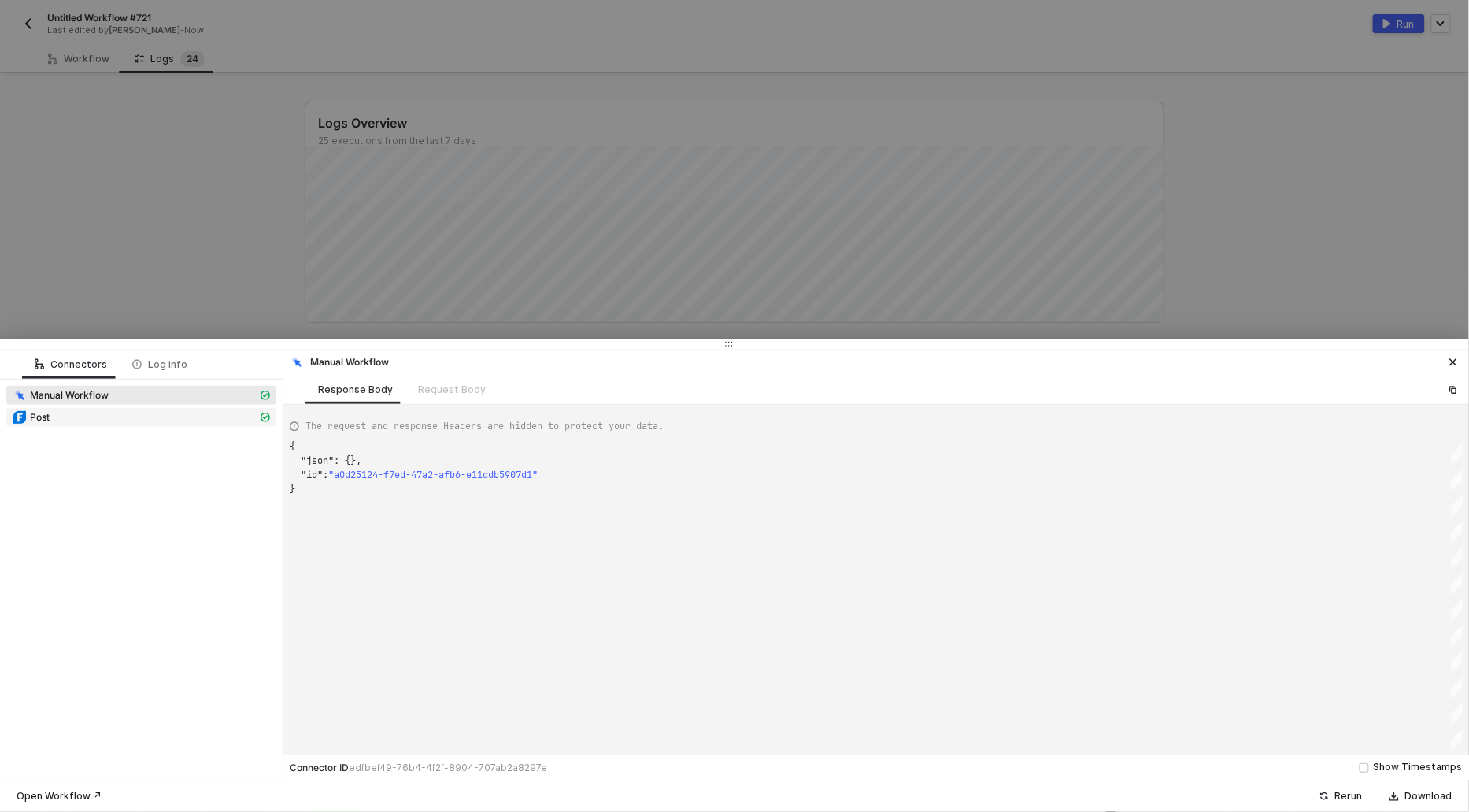
click at [159, 416] on div "Post" at bounding box center [135, 417] width 245 height 15
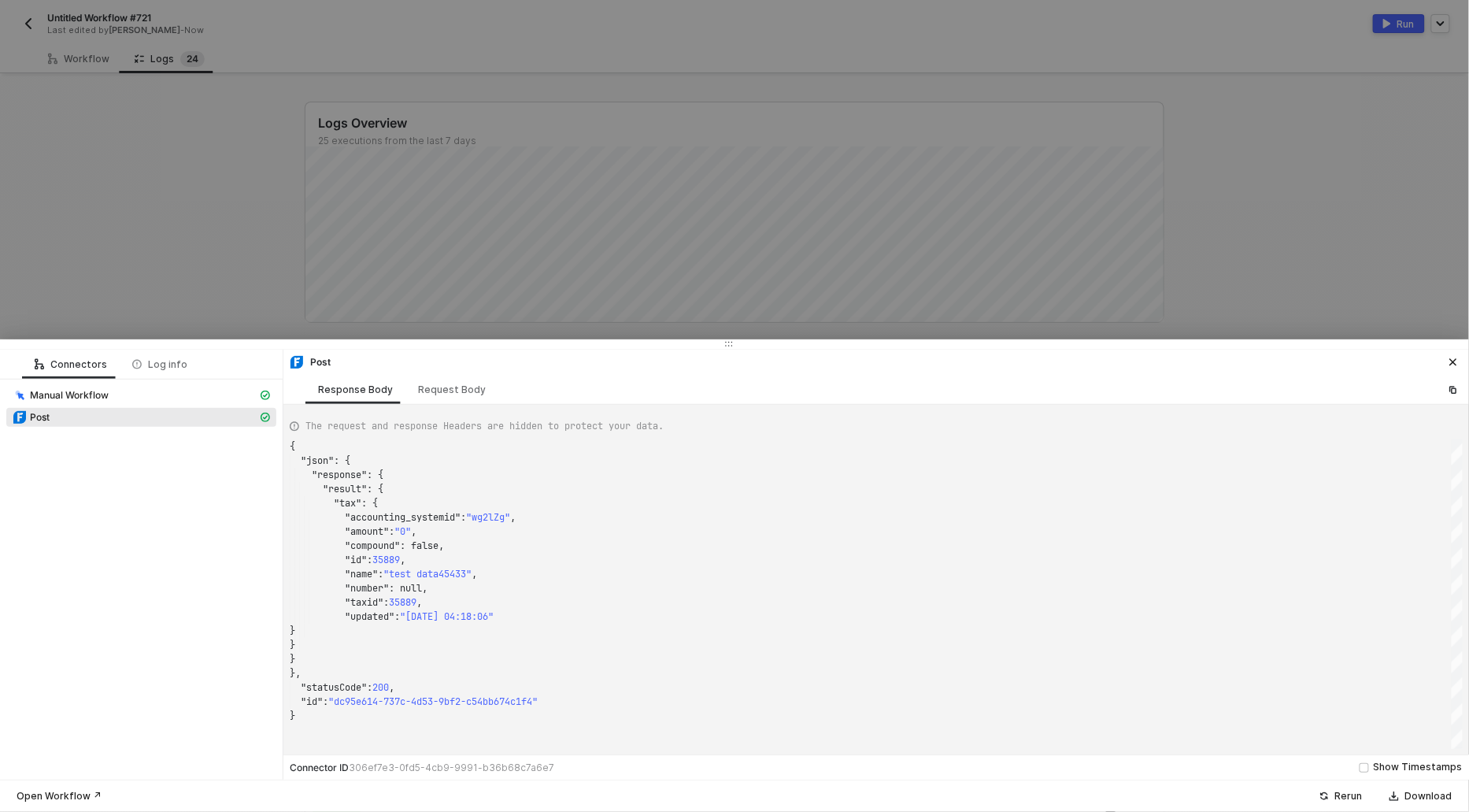
type textarea ""number": null, "taxid": 35889, "updated": "2025-08-12 04:18:06" } } } }, "stat…"
click at [414, 606] on div "{ "json" : { "response" : { "result" : { "tax" : { "accounting_systemid" : "wg2…" at bounding box center [876, 594] width 1173 height 310
click at [153, 281] on div at bounding box center [734, 406] width 1469 height 812
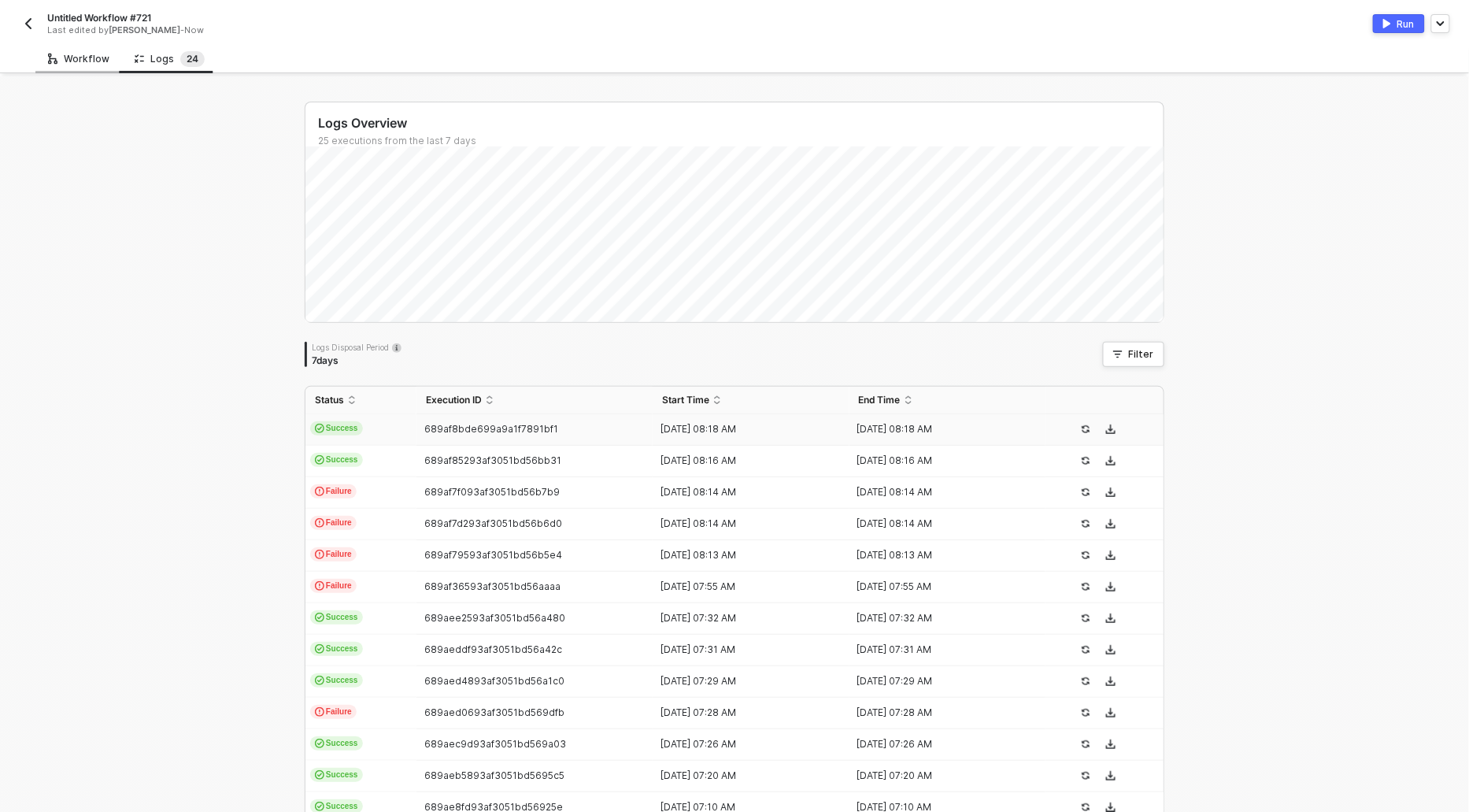
click at [63, 61] on div "Workflow" at bounding box center [78, 59] width 61 height 13
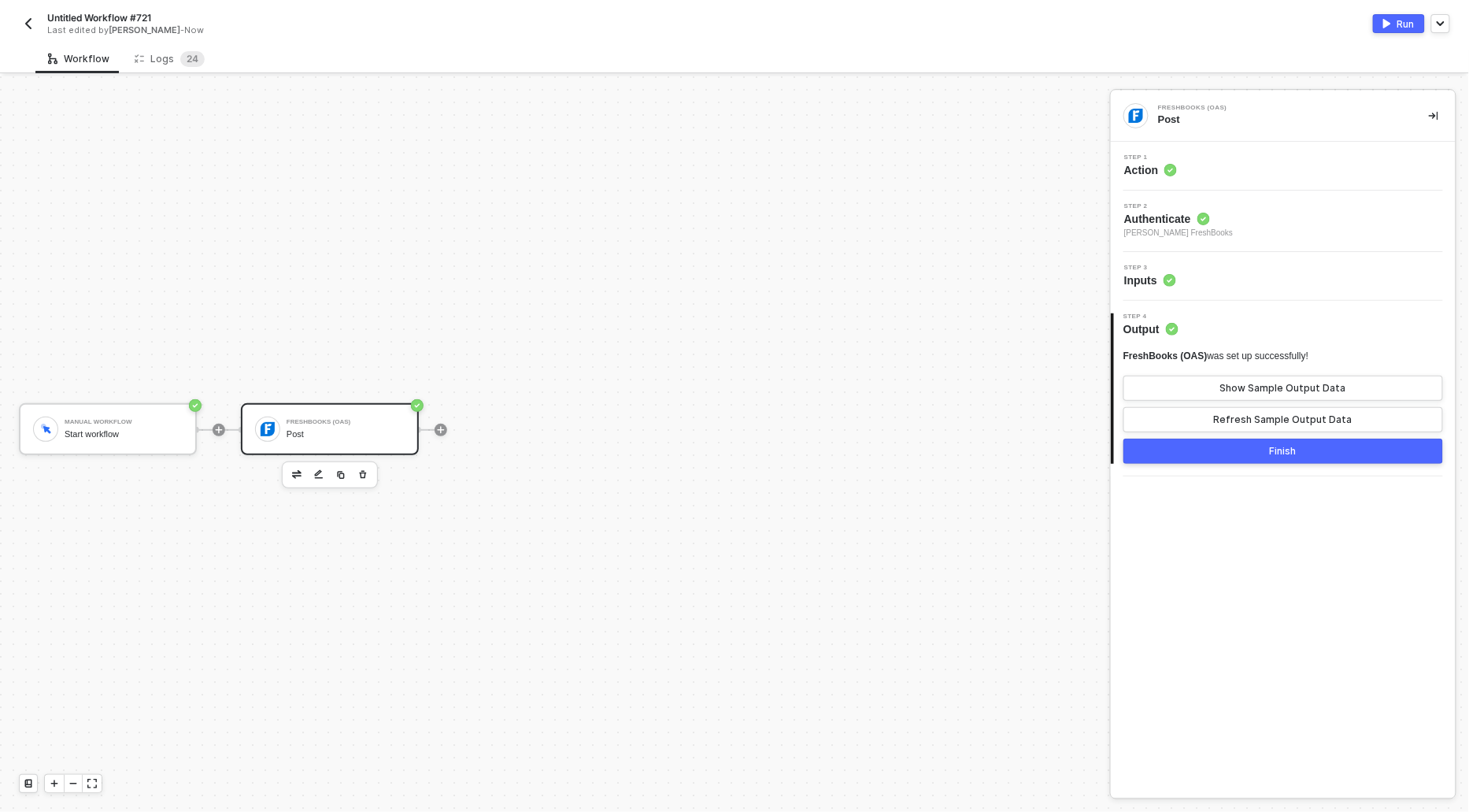
click at [1136, 170] on span "Action" at bounding box center [1151, 170] width 53 height 15
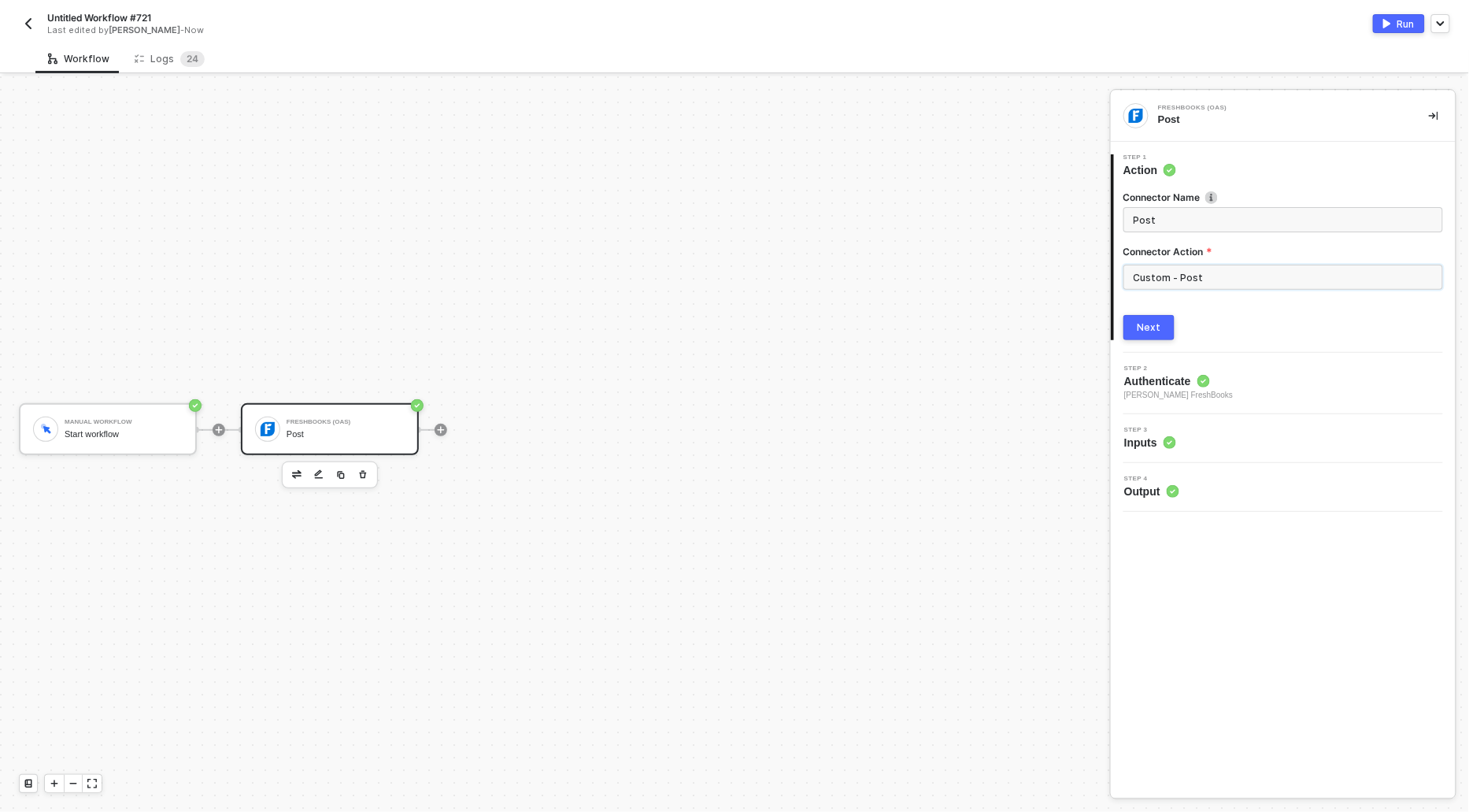
click at [1199, 286] on input "Custom - Post" at bounding box center [1283, 277] width 320 height 26
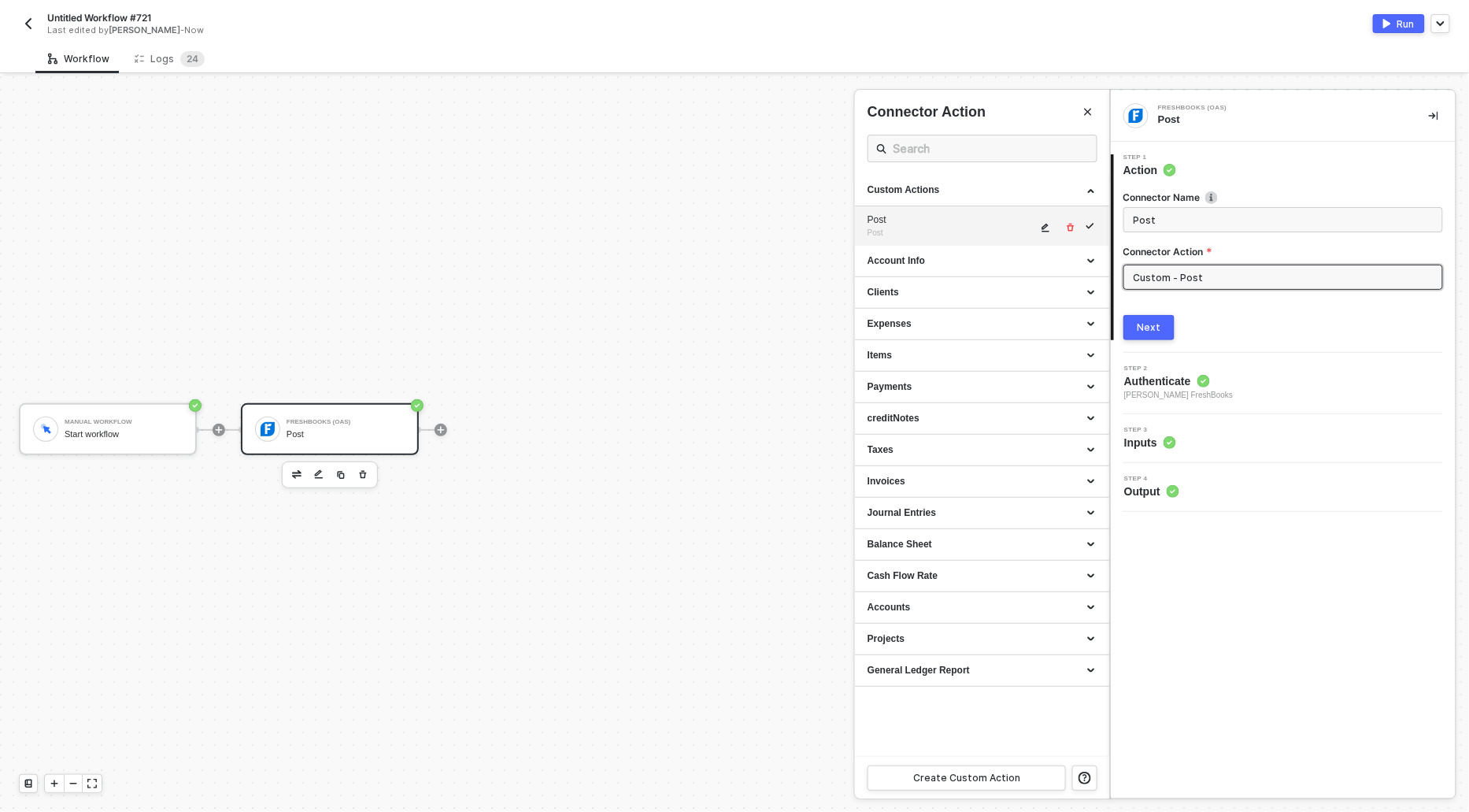
click at [1038, 221] on button "button" at bounding box center [1046, 227] width 19 height 19
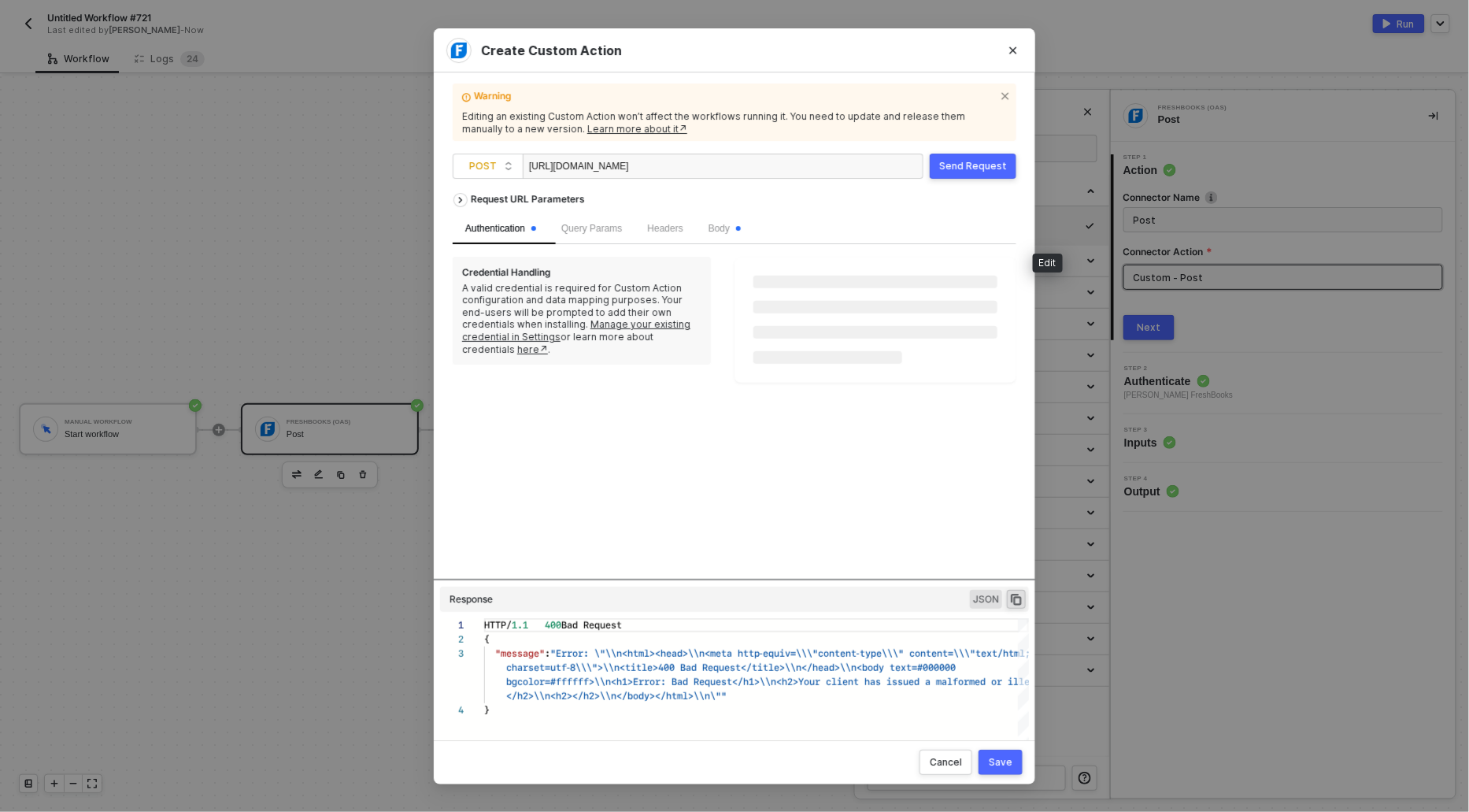
scroll to position [42, 0]
click at [489, 168] on span "POST" at bounding box center [491, 166] width 44 height 24
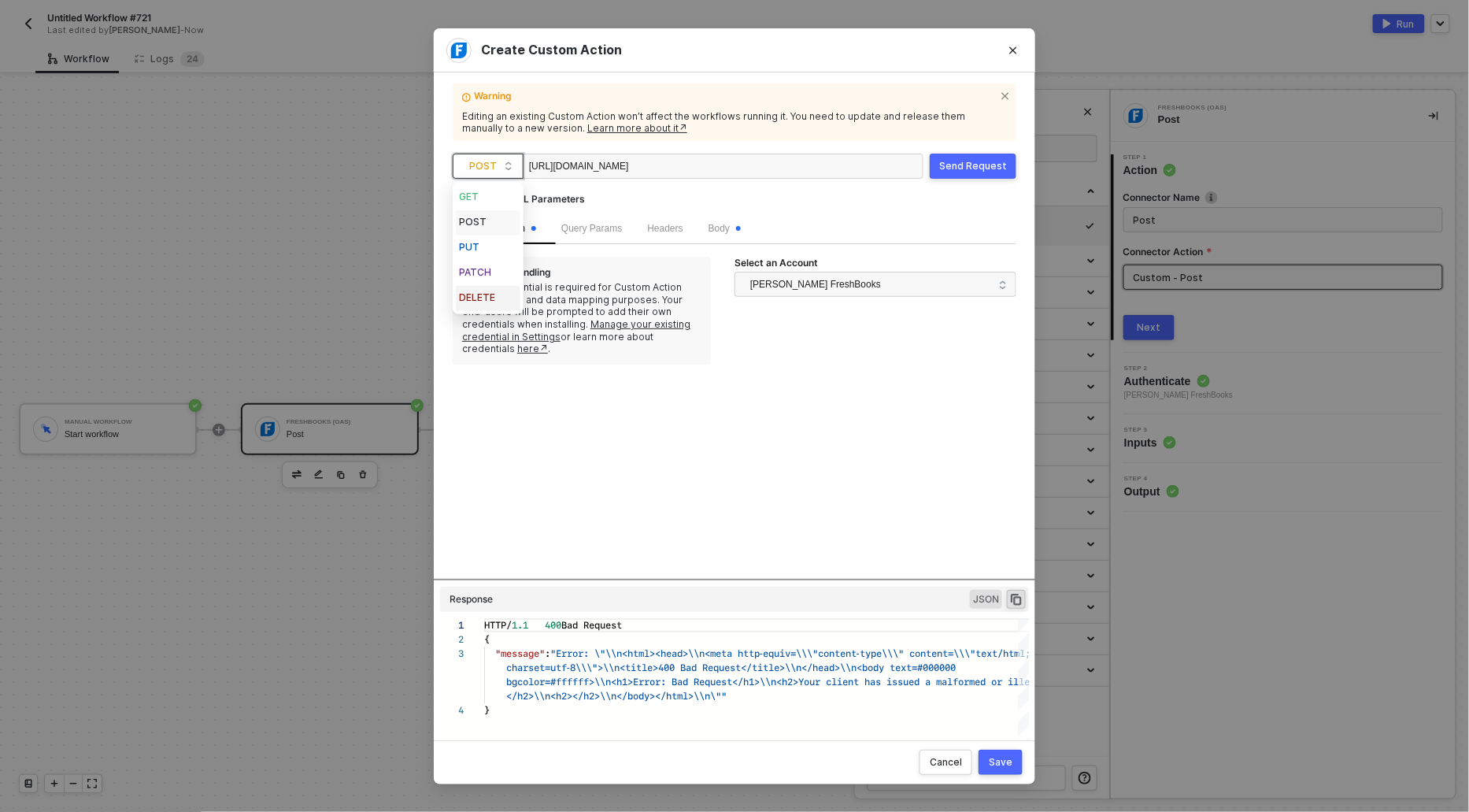
click at [488, 298] on div "DELETE" at bounding box center [488, 298] width 58 height 19
click at [817, 165] on div "https://api.freshbooks.com/accounting/account/wg2lZg/taxes/taxes" at bounding box center [724, 166] width 401 height 26
click at [1004, 761] on div "Save" at bounding box center [1001, 762] width 24 height 13
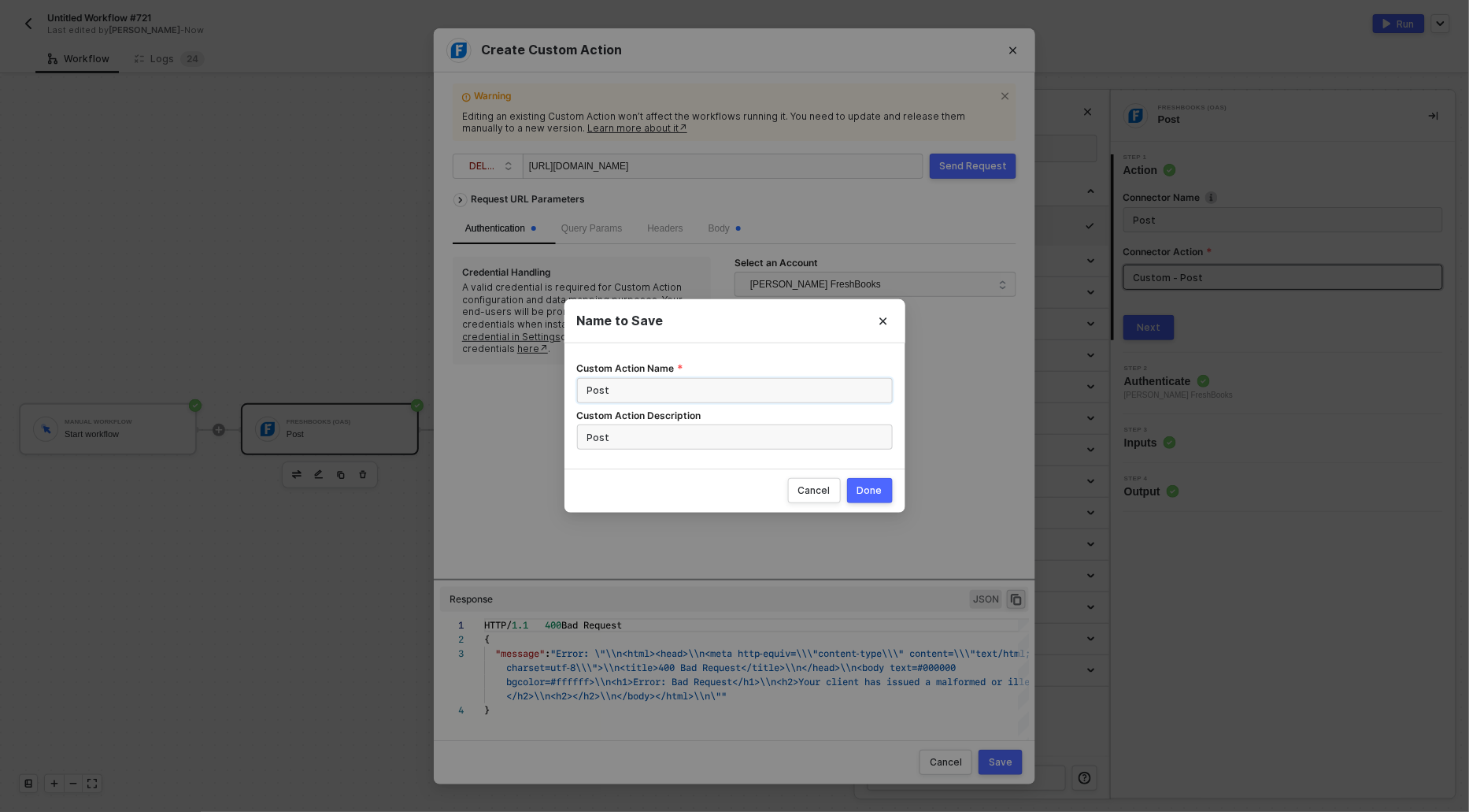
click at [591, 393] on input "Post" at bounding box center [734, 391] width 315 height 26
click at [590, 393] on input "Post" at bounding box center [734, 391] width 315 height 26
drag, startPoint x: 636, startPoint y: 392, endPoint x: 558, endPoint y: 383, distance: 78.5
click at [558, 383] on div "Name to Save Custom Action Name DELETE Custom Action Description Post Cancel Do…" at bounding box center [734, 406] width 1469 height 812
type input "DELETE"
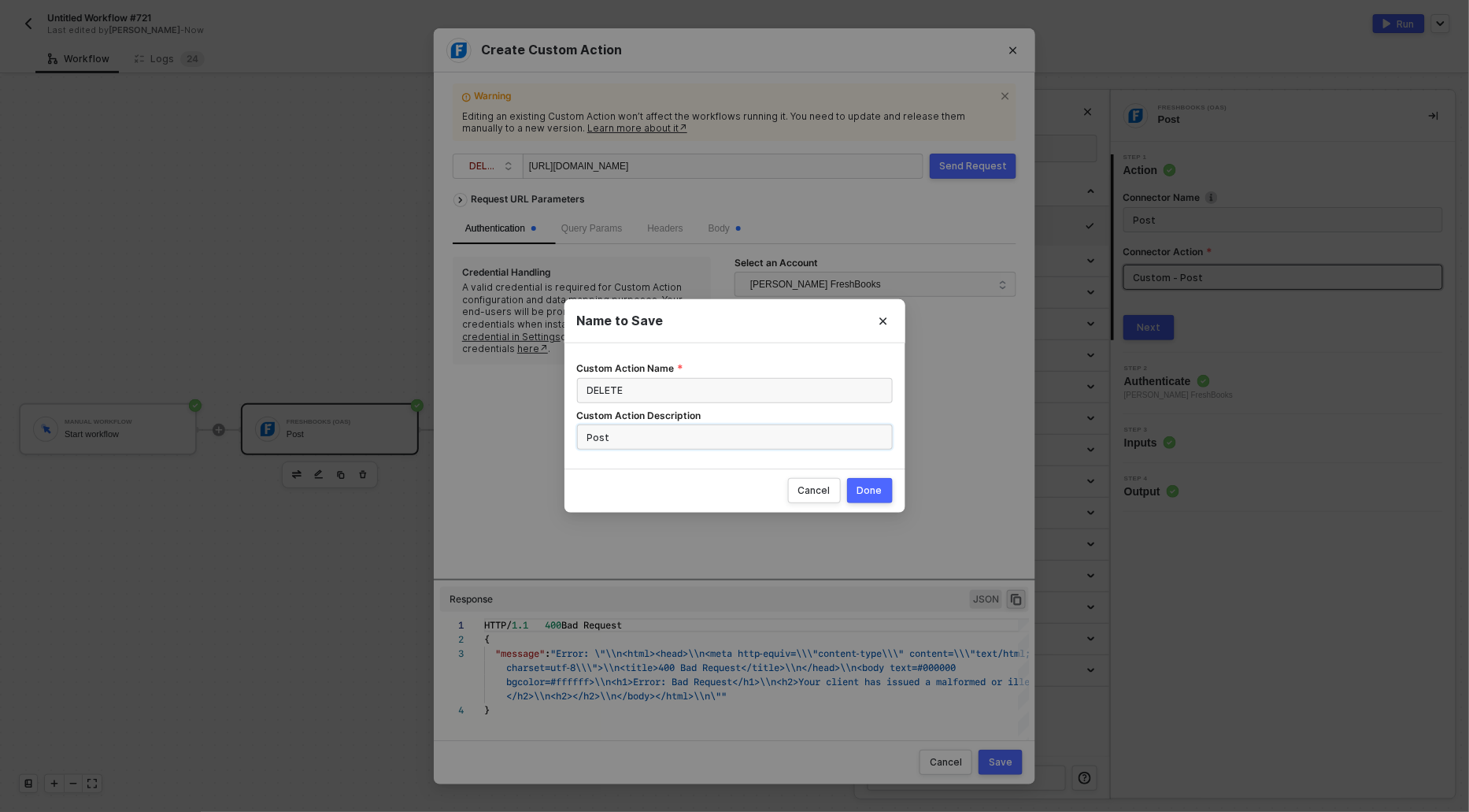
click at [591, 441] on input "Post" at bounding box center [734, 437] width 315 height 26
paste input "DELETE"
type input "DELETE"
click at [868, 484] on div "Done" at bounding box center [870, 490] width 26 height 13
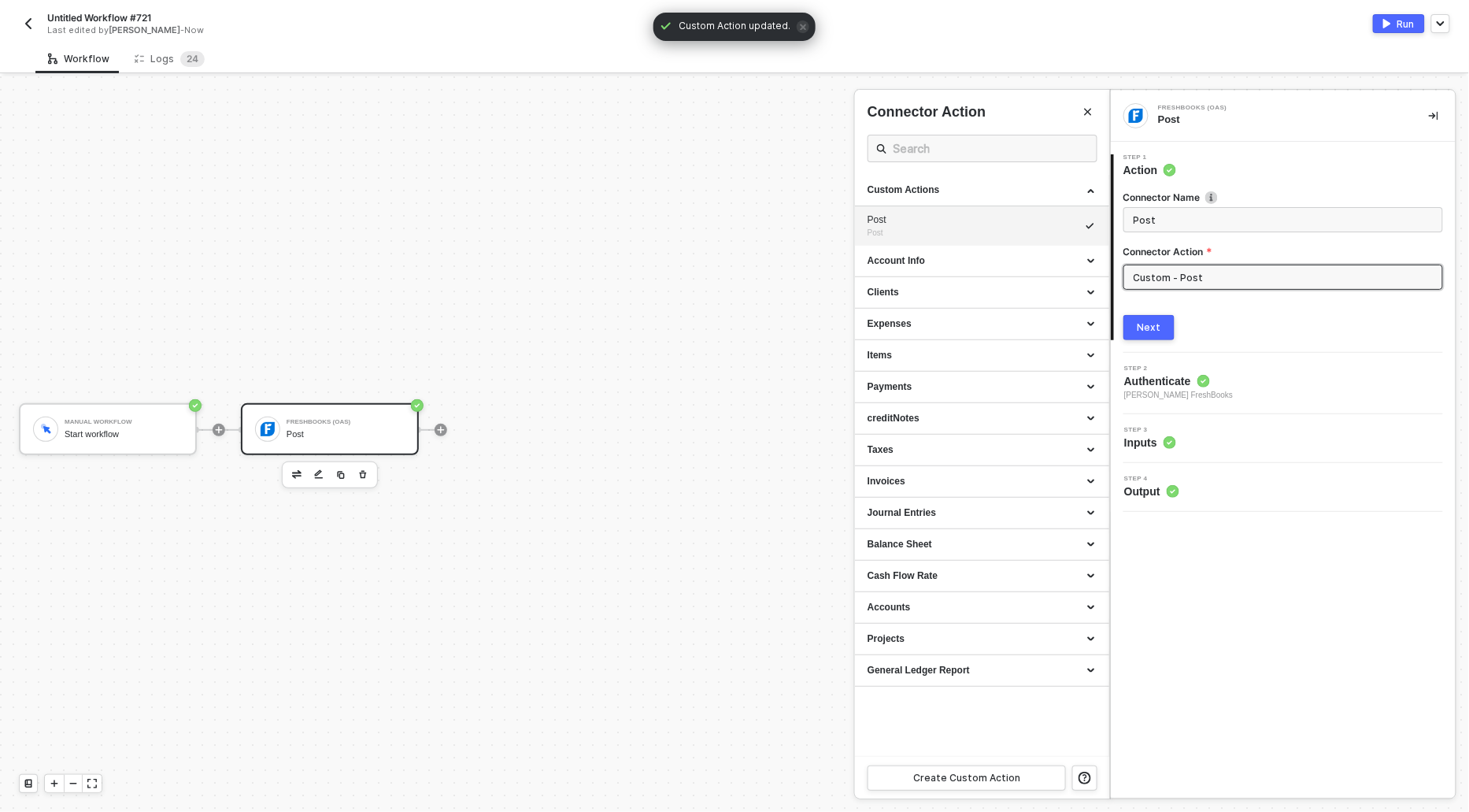
click at [286, 194] on div at bounding box center [734, 444] width 1469 height 735
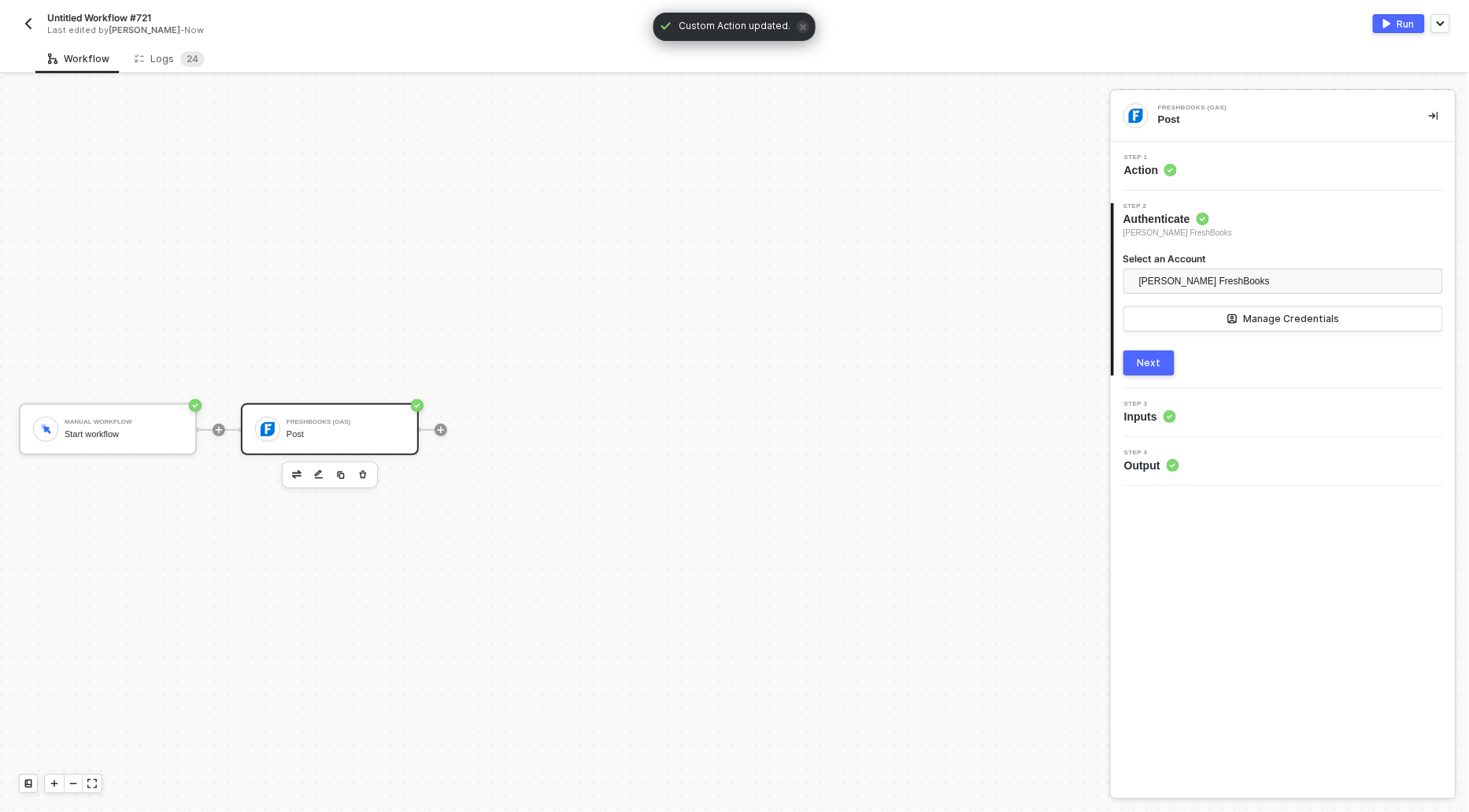
click at [1159, 164] on span "Action" at bounding box center [1151, 170] width 53 height 15
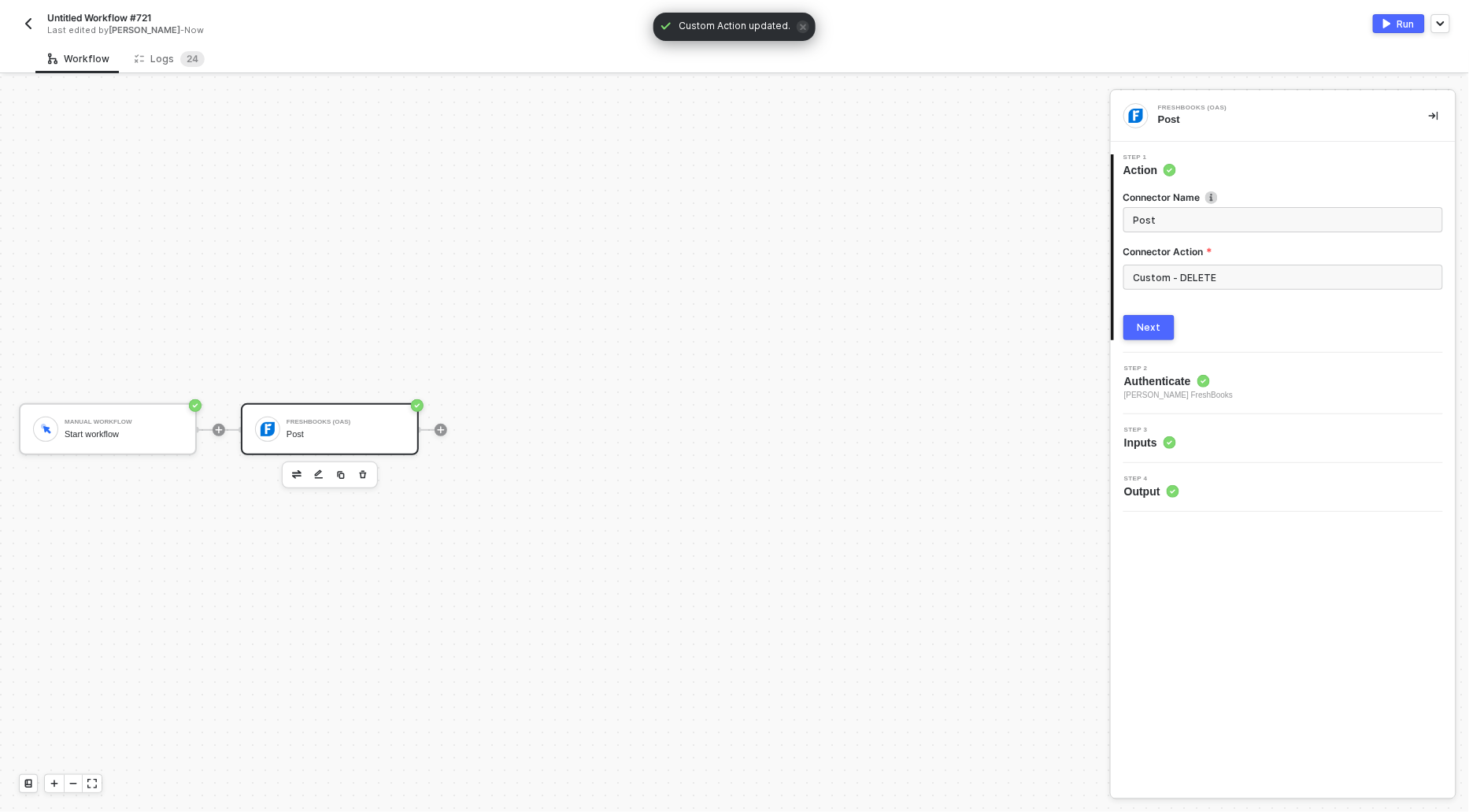
click at [947, 241] on div "Manual Workflow Start workflow FreshBooks (OAS) Post" at bounding box center [550, 429] width 1102 height 765
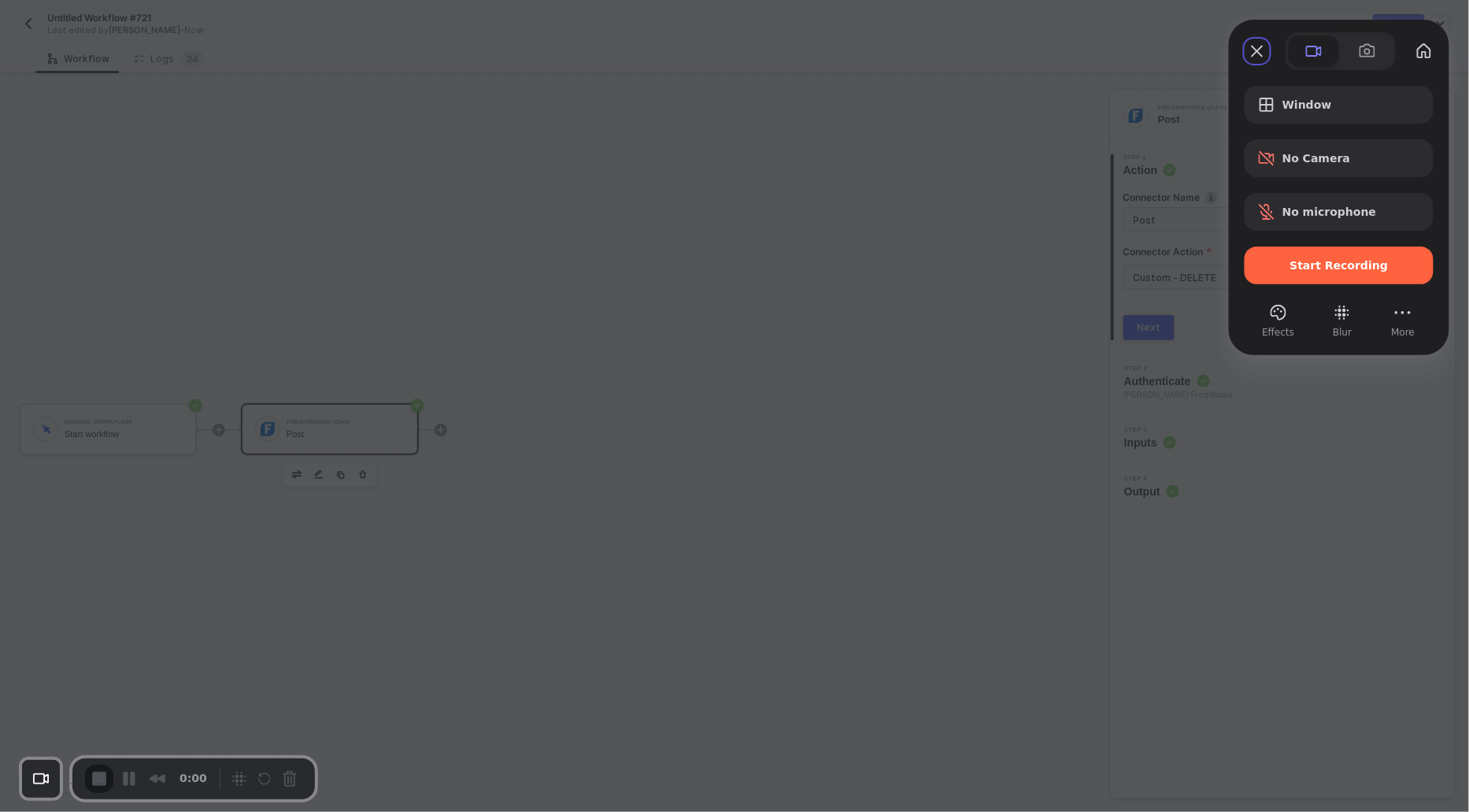
click at [1275, 252] on div "Start Recording" at bounding box center [1339, 264] width 189 height 37
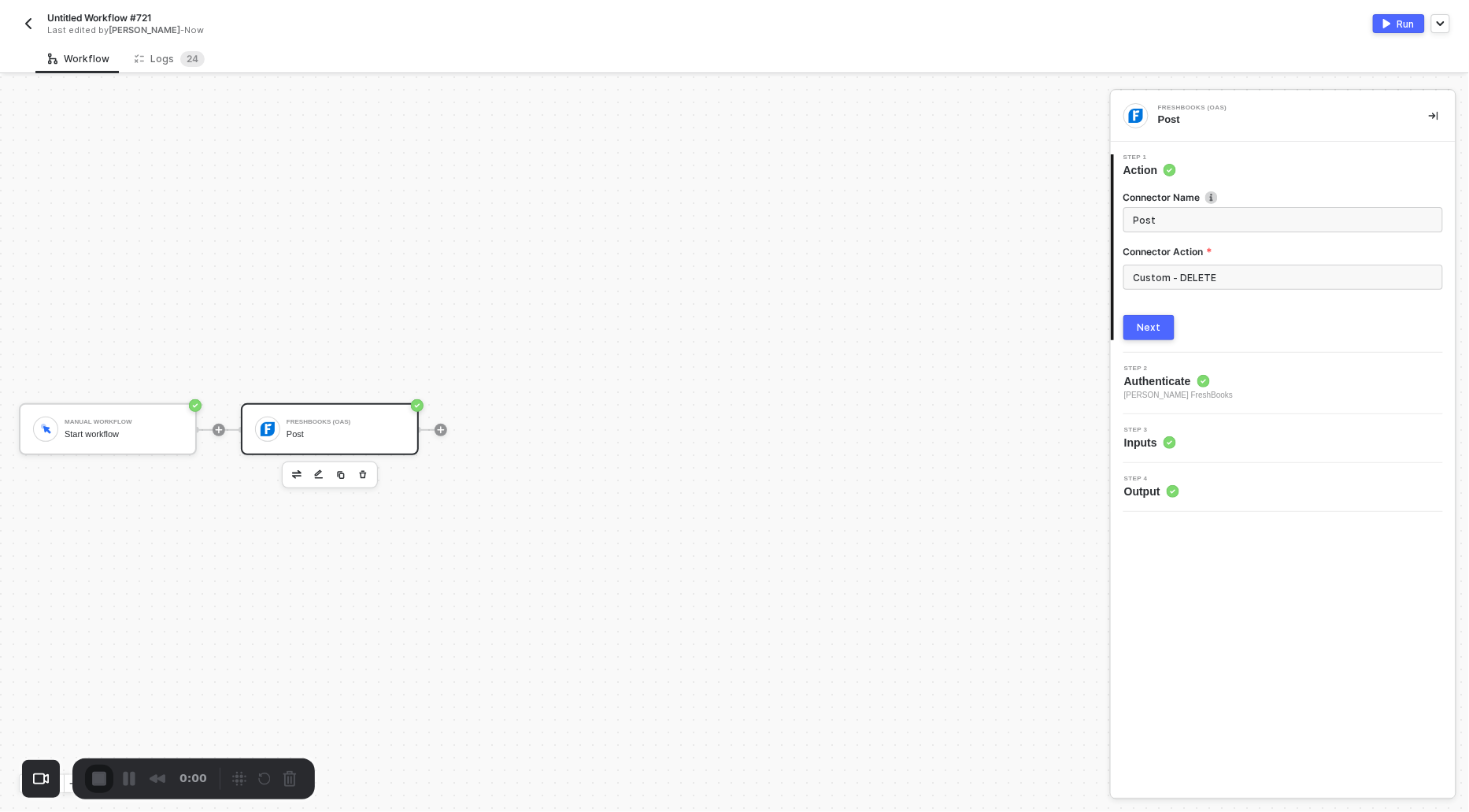
click at [1145, 277] on input "Custom - DELETE" at bounding box center [1283, 277] width 320 height 26
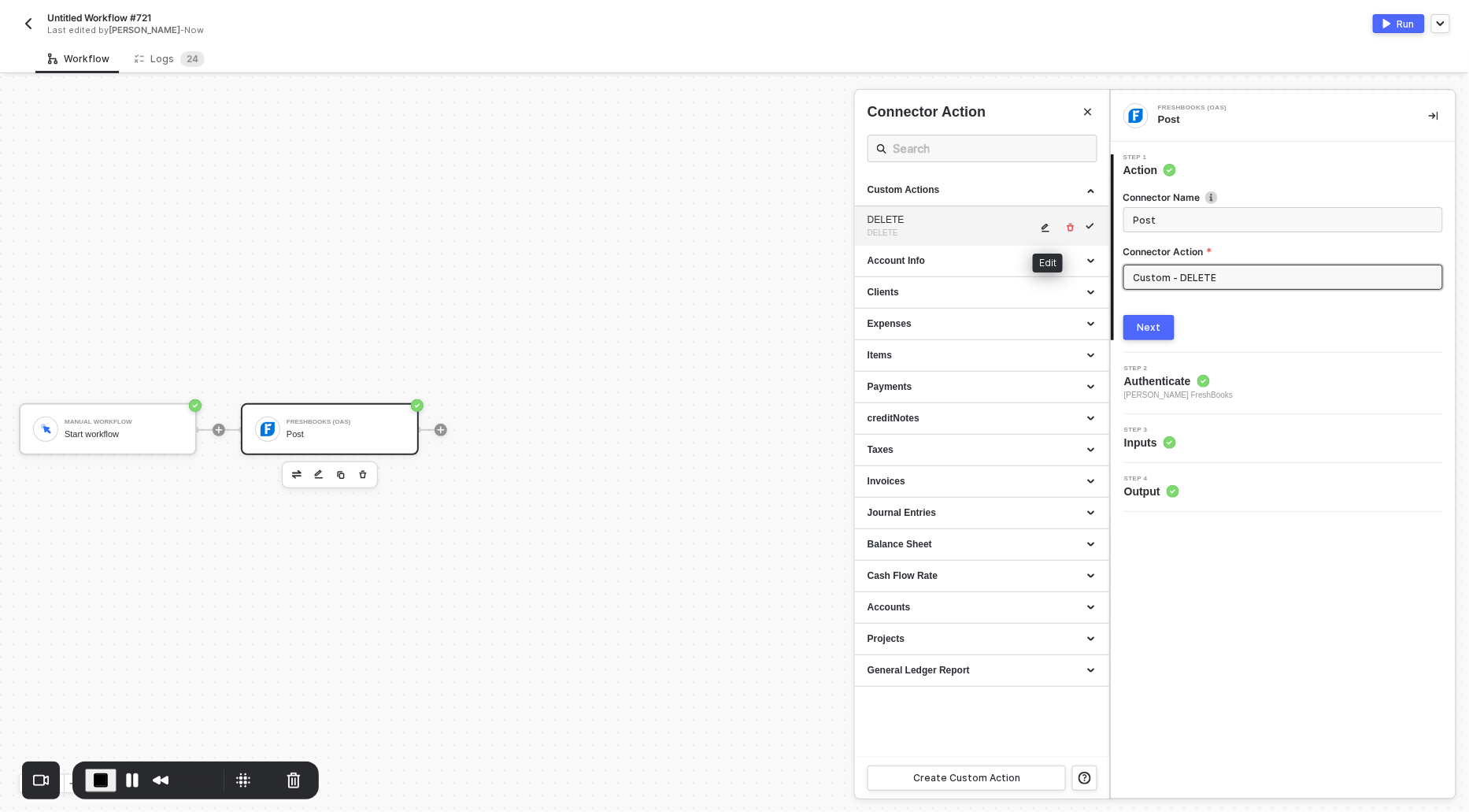
click at [1042, 222] on icon "icon-edit" at bounding box center [1045, 227] width 9 height 9
type textarea "HTTP/1.1 400 Bad Request { "message": "Error: \"\\n<html><head>\\n<meta http-eq…"
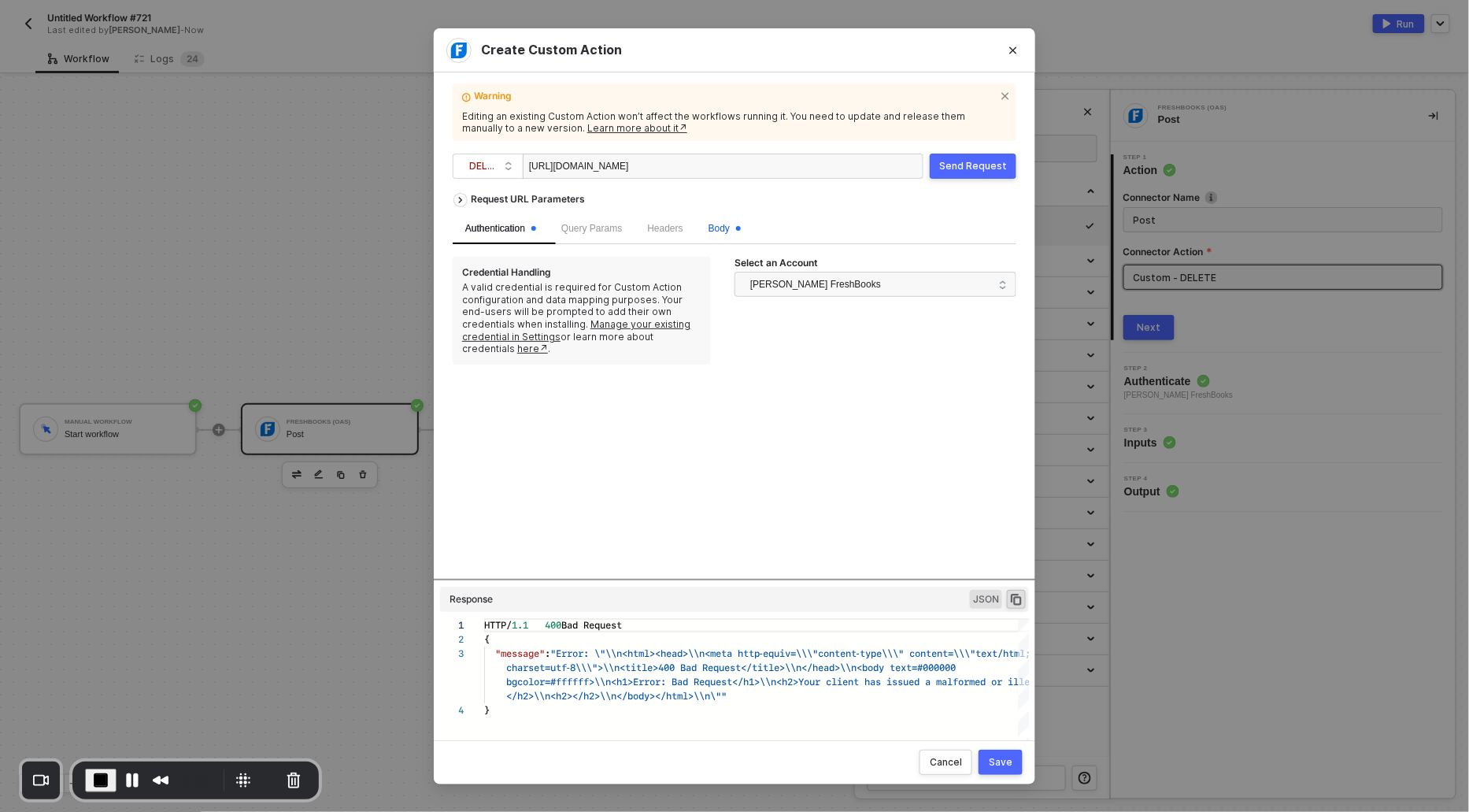
click at [727, 232] on span "Body" at bounding box center [724, 228] width 32 height 11
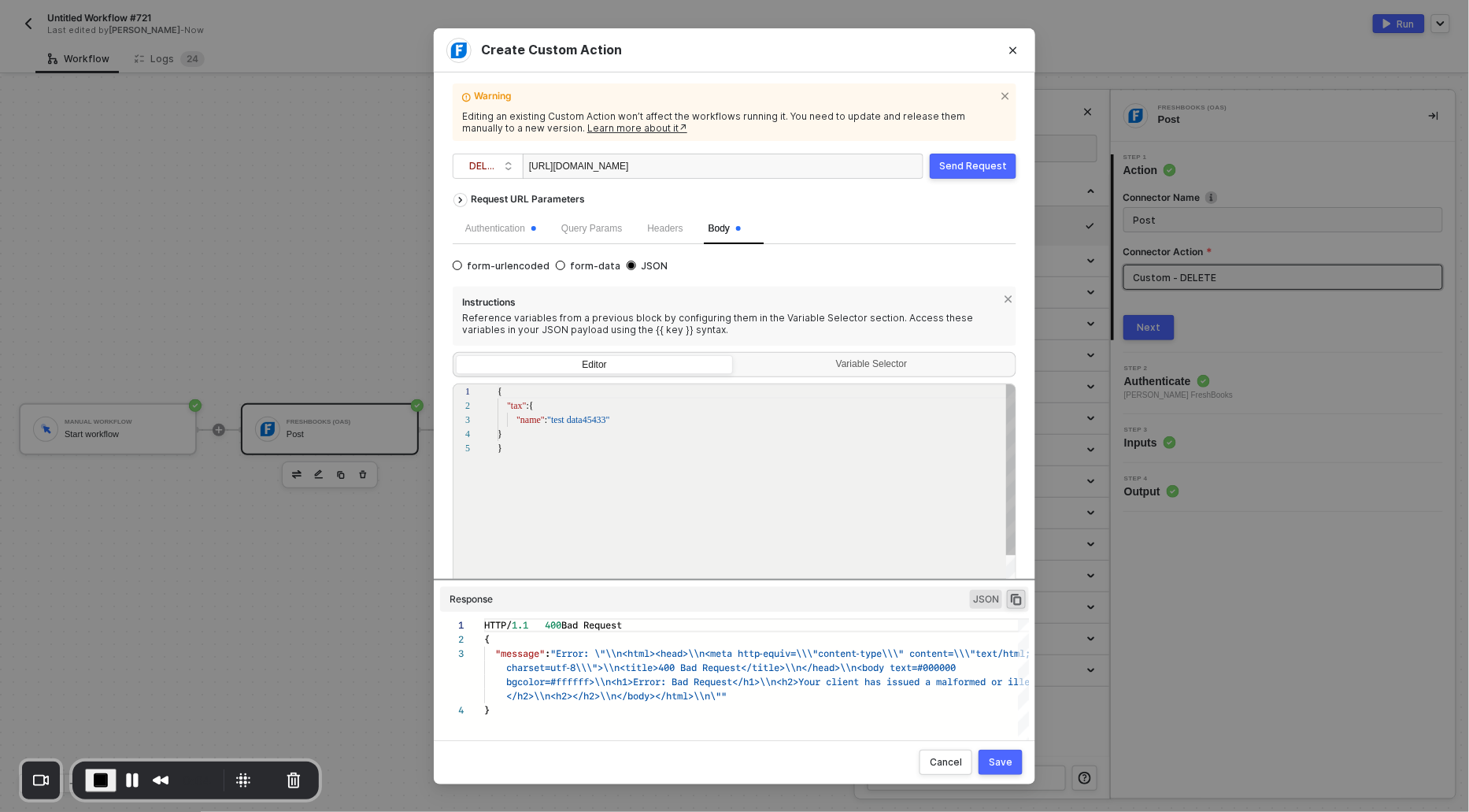
scroll to position [57, 0]
click at [463, 263] on span "form-urlencoded" at bounding box center [506, 266] width 87 height 13
click at [462, 263] on input "form-urlencoded" at bounding box center [457, 265] width 9 height 9
radio input "true"
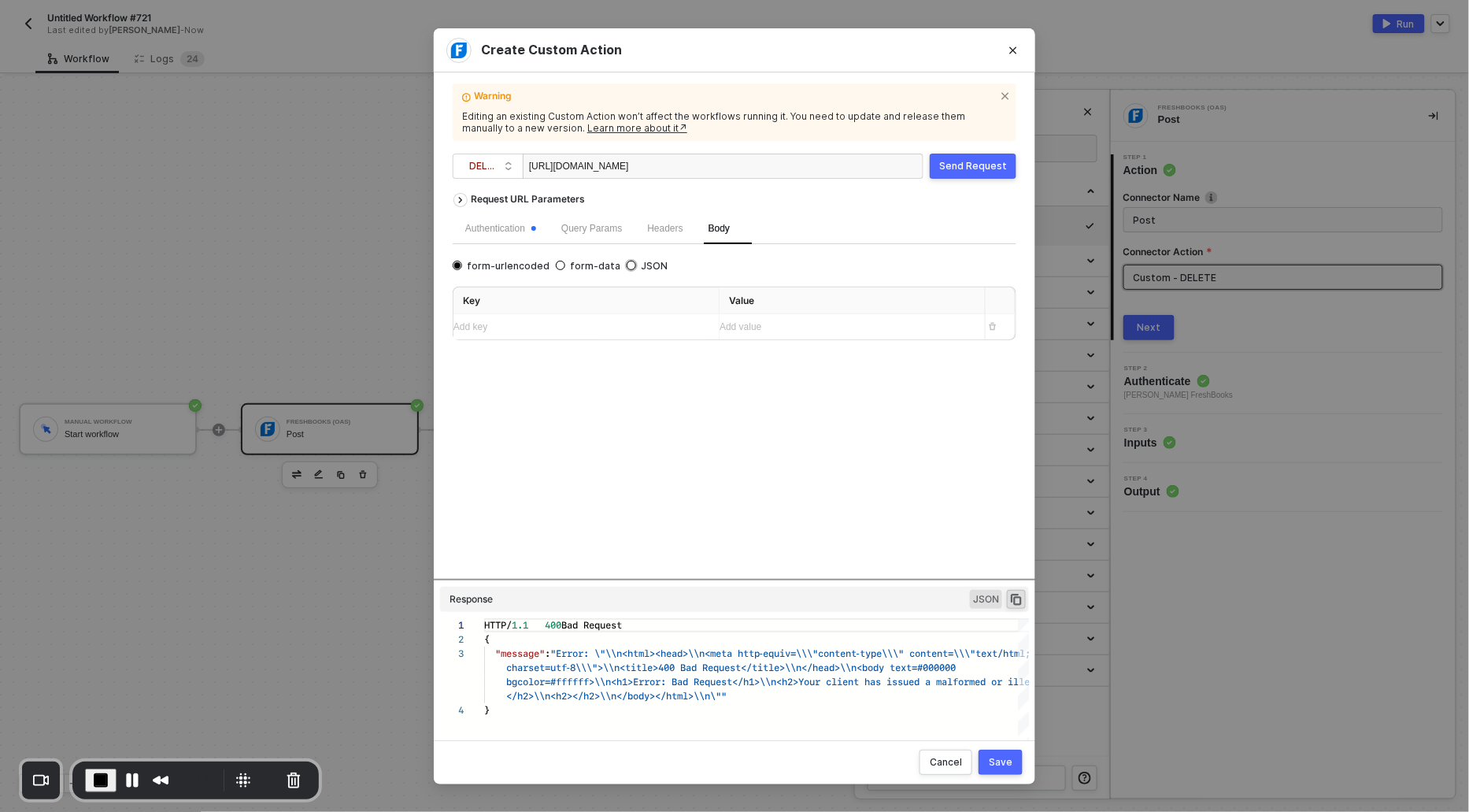
click at [627, 261] on input "JSON" at bounding box center [632, 265] width 9 height 9
radio input "true"
radio input "false"
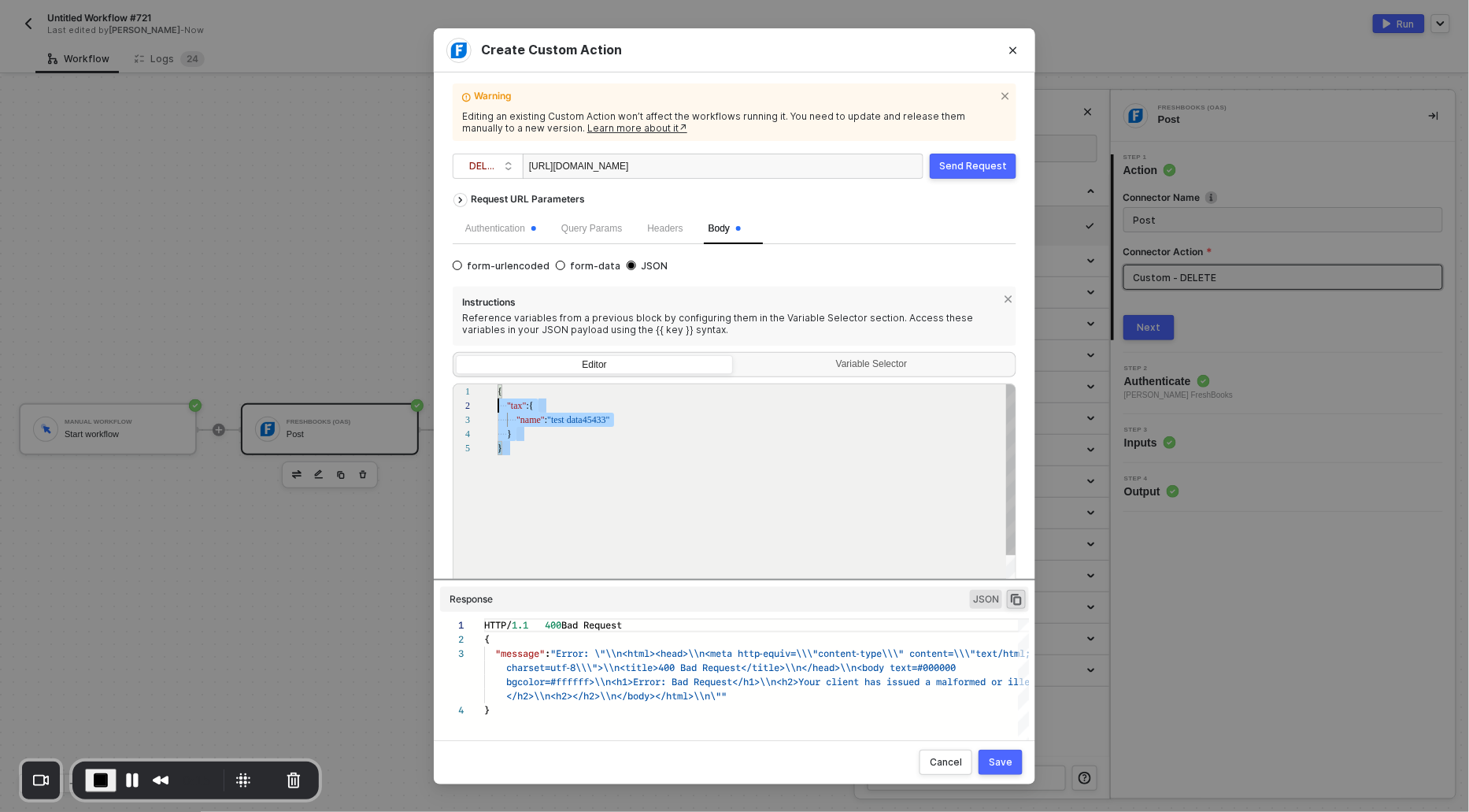
scroll to position [0, 0]
drag, startPoint x: 524, startPoint y: 468, endPoint x: 495, endPoint y: 385, distance: 87.9
click at [495, 385] on div "1 2 3 4 5 { ···· "tax" :{ ···· ···· "name" : "test · data45433" ···· } } { "tax…" at bounding box center [734, 492] width 564 height 217
click at [1009, 762] on div "Save" at bounding box center [1001, 762] width 24 height 13
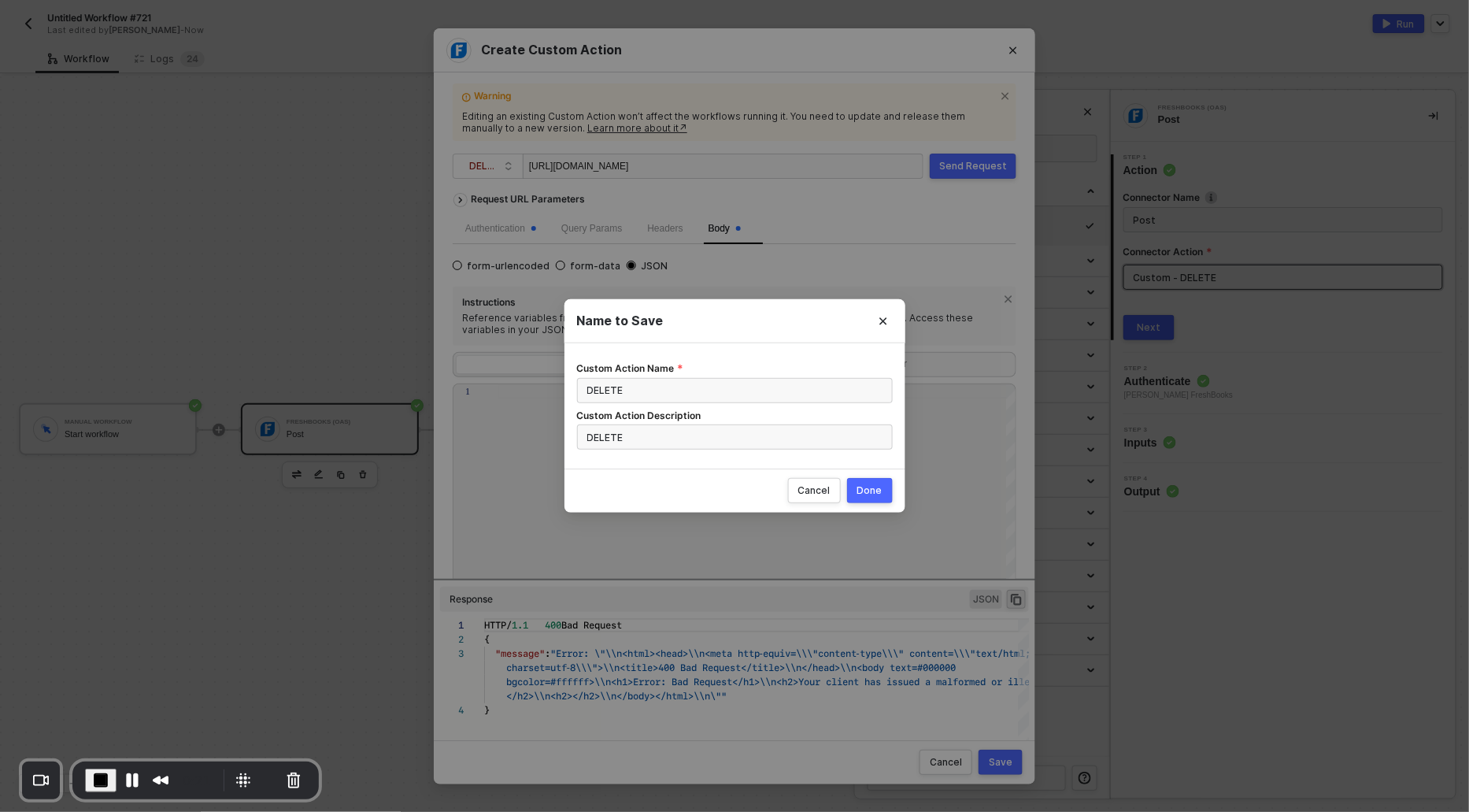
click at [859, 481] on button "Done" at bounding box center [870, 490] width 46 height 26
radio input "true"
radio input "false"
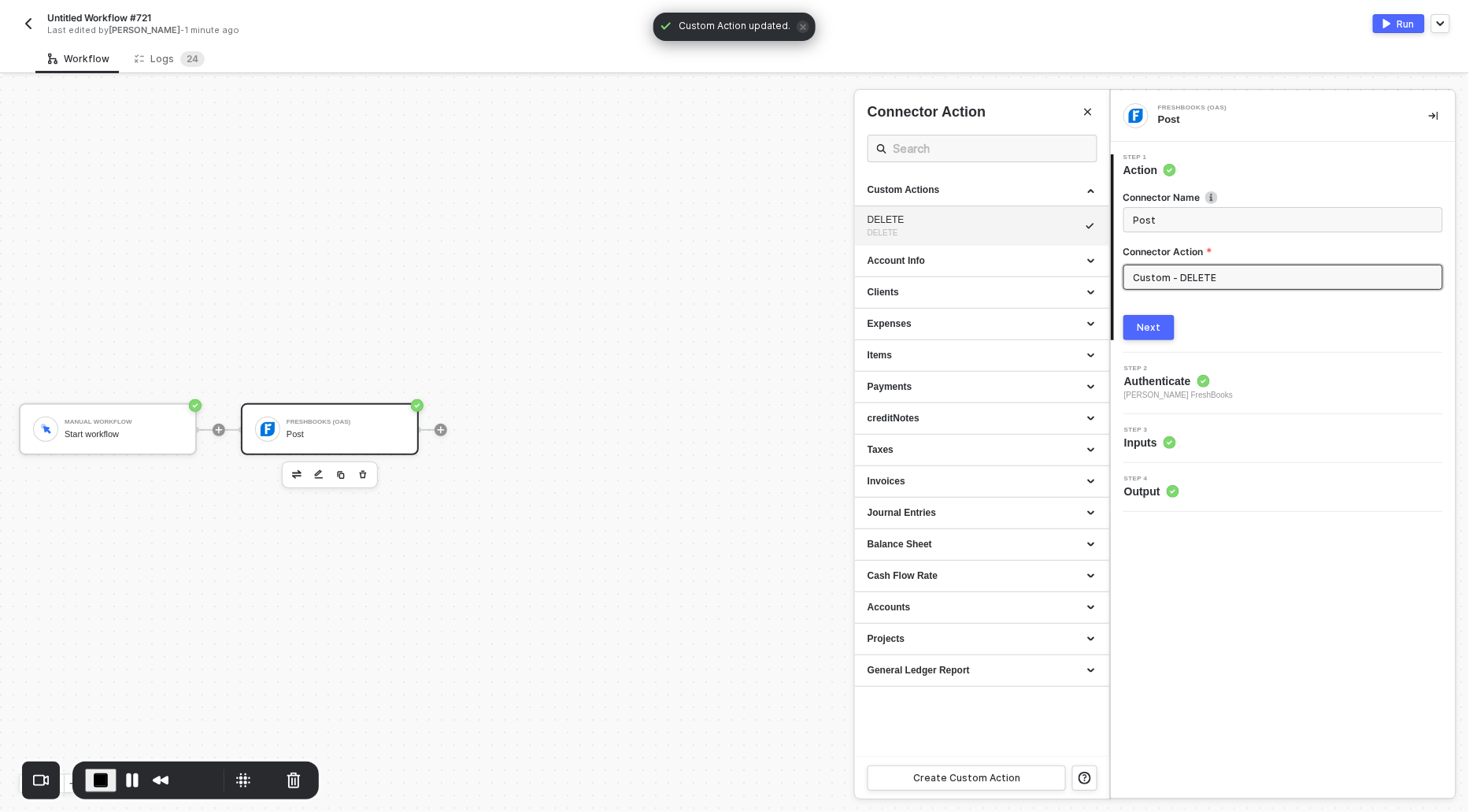
click at [1142, 326] on div "Next" at bounding box center [1149, 327] width 24 height 13
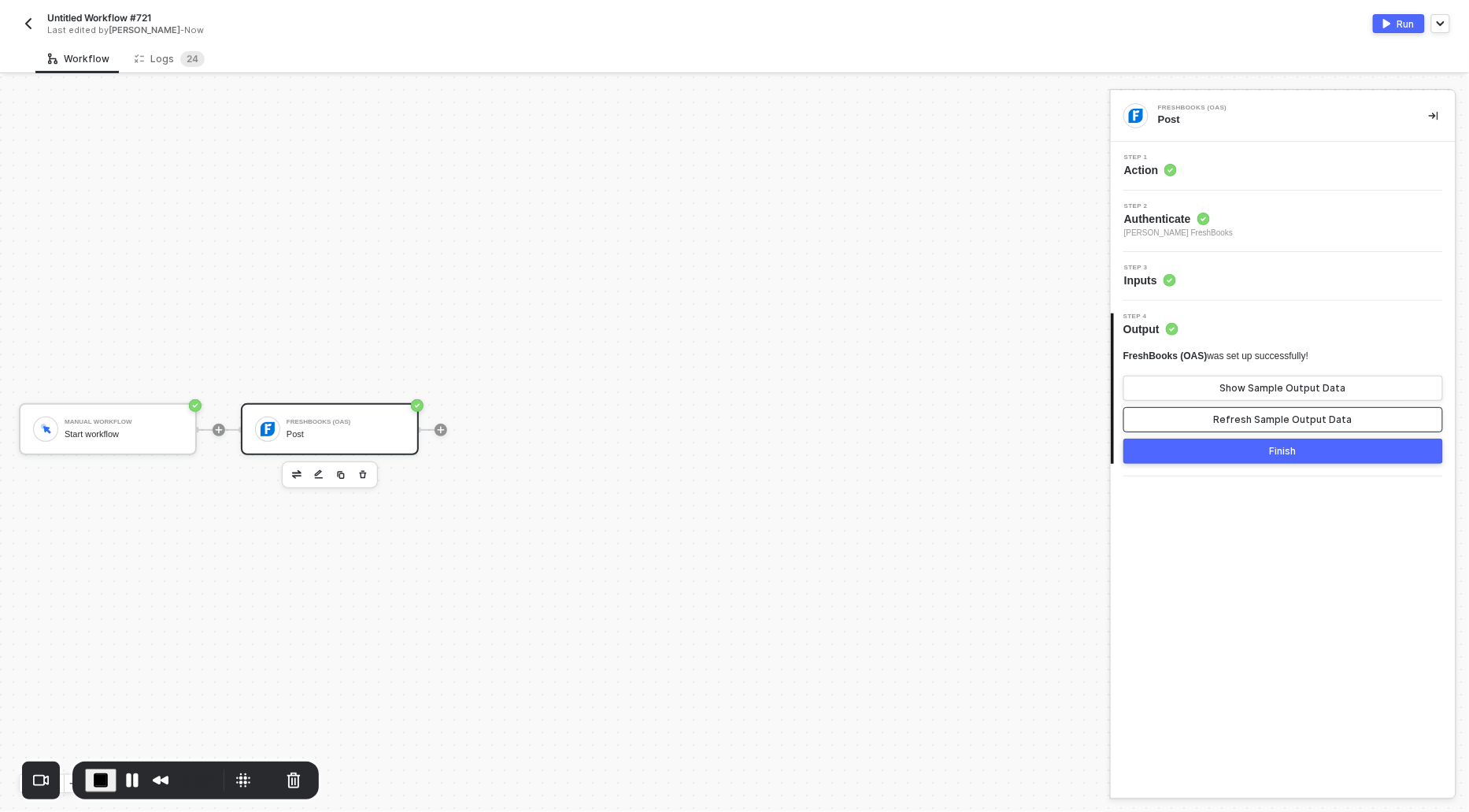
click at [1266, 410] on button "Refresh Sample Output Data" at bounding box center [1283, 420] width 320 height 26
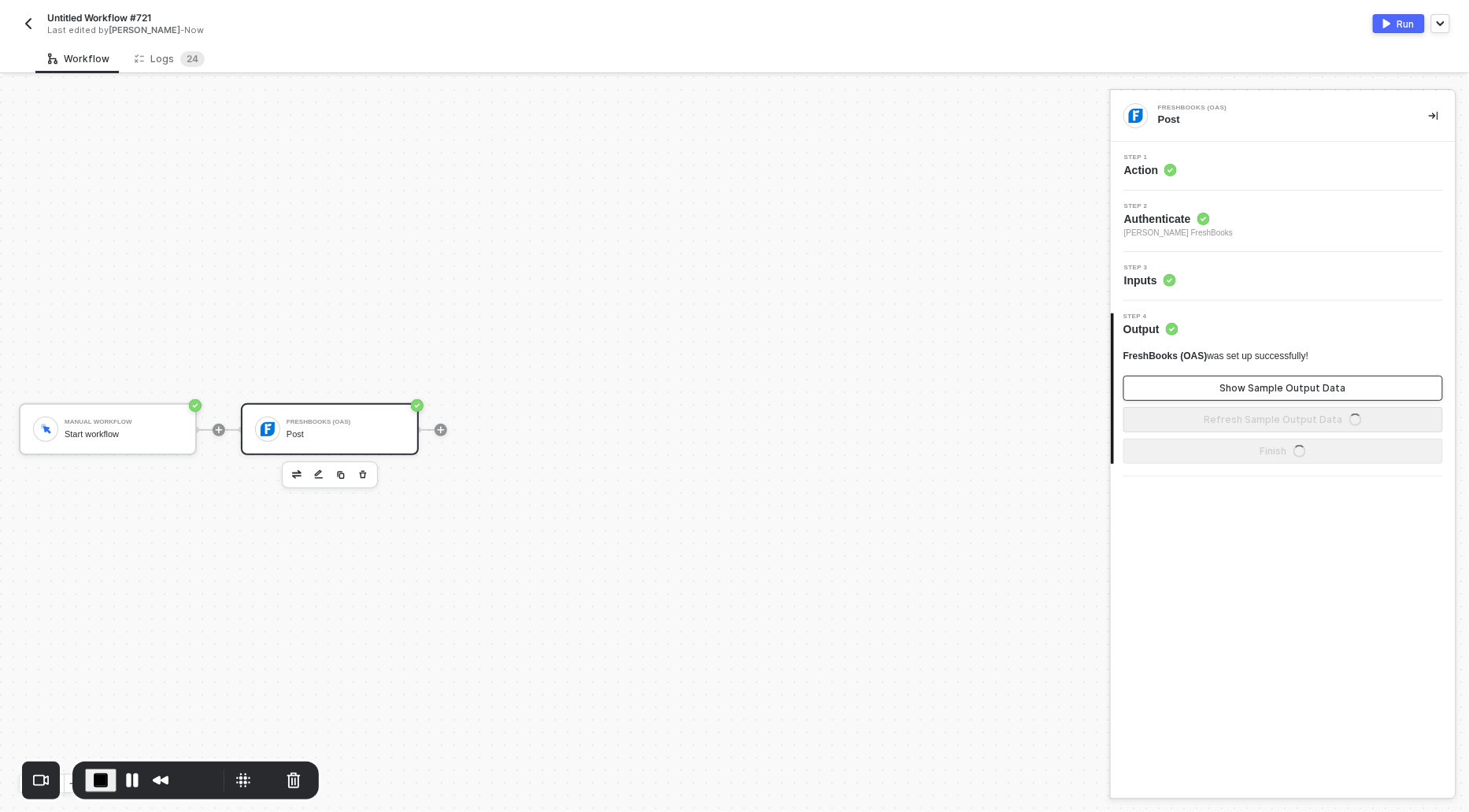
click at [1265, 385] on div "Show Sample Output Data" at bounding box center [1283, 388] width 126 height 13
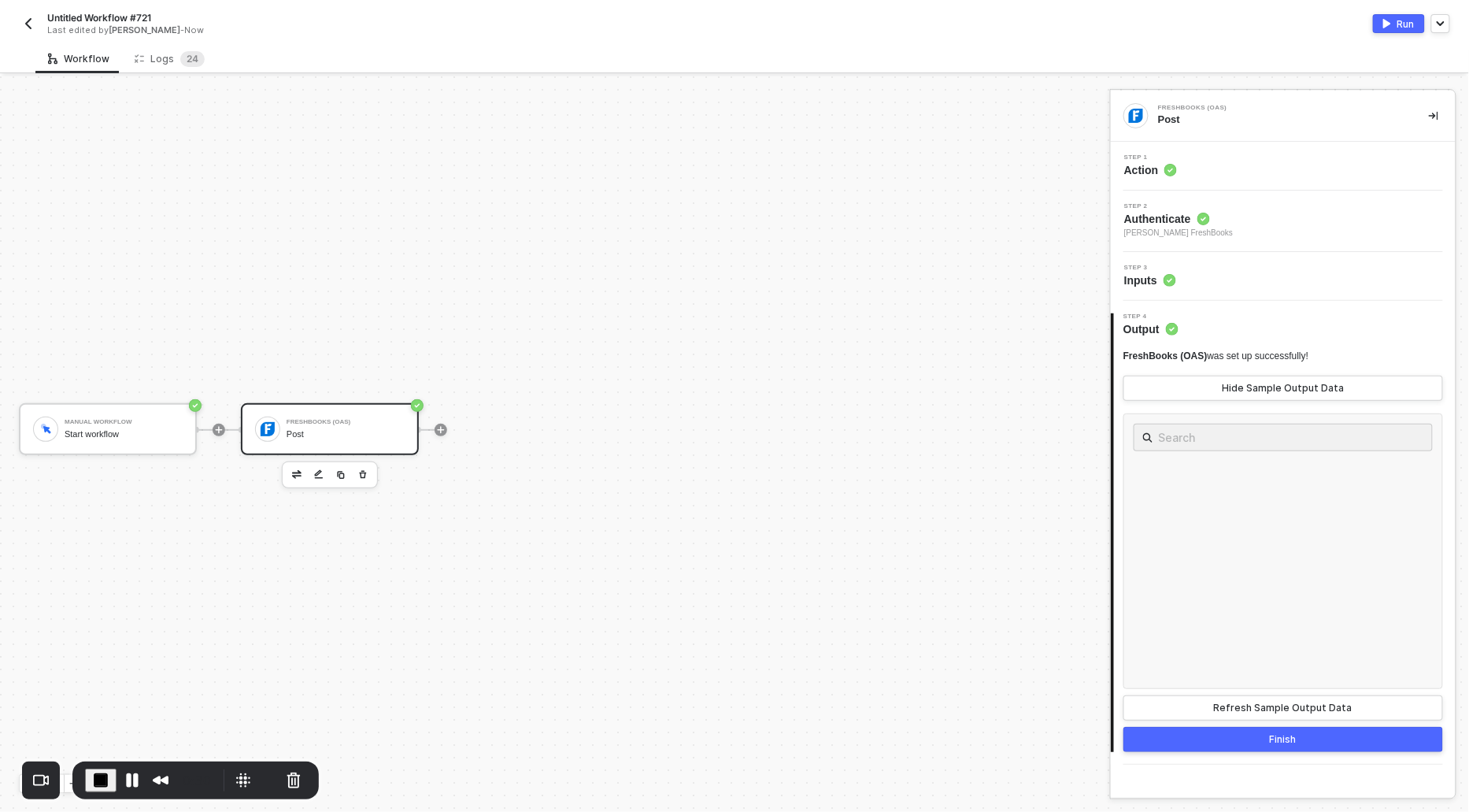
click at [1386, 15] on button "Run" at bounding box center [1399, 24] width 52 height 19
click at [129, 779] on button "Pause Recording" at bounding box center [132, 780] width 26 height 26
click at [160, 66] on div "Logs 2 4" at bounding box center [170, 58] width 70 height 15
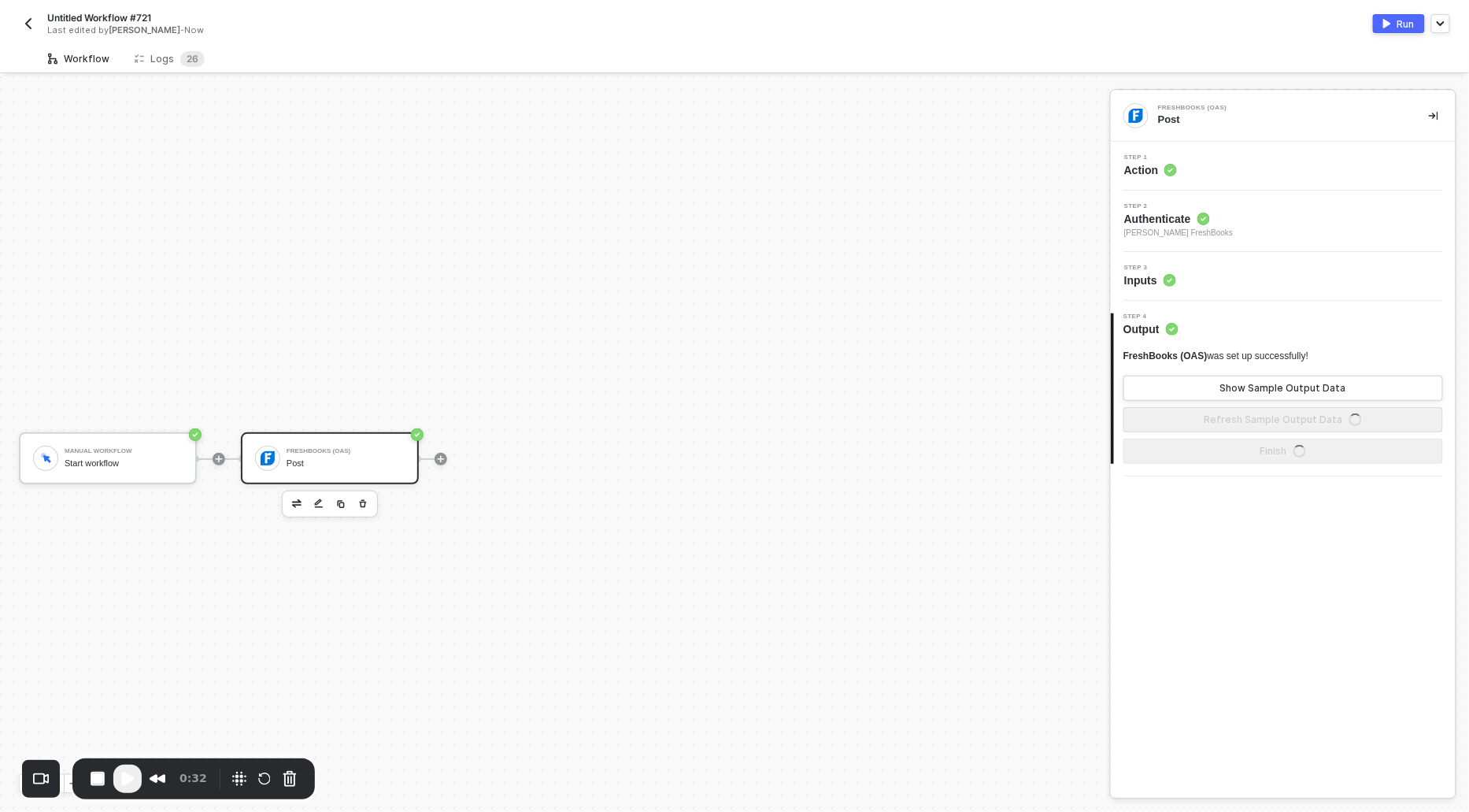
scroll to position [29, 0]
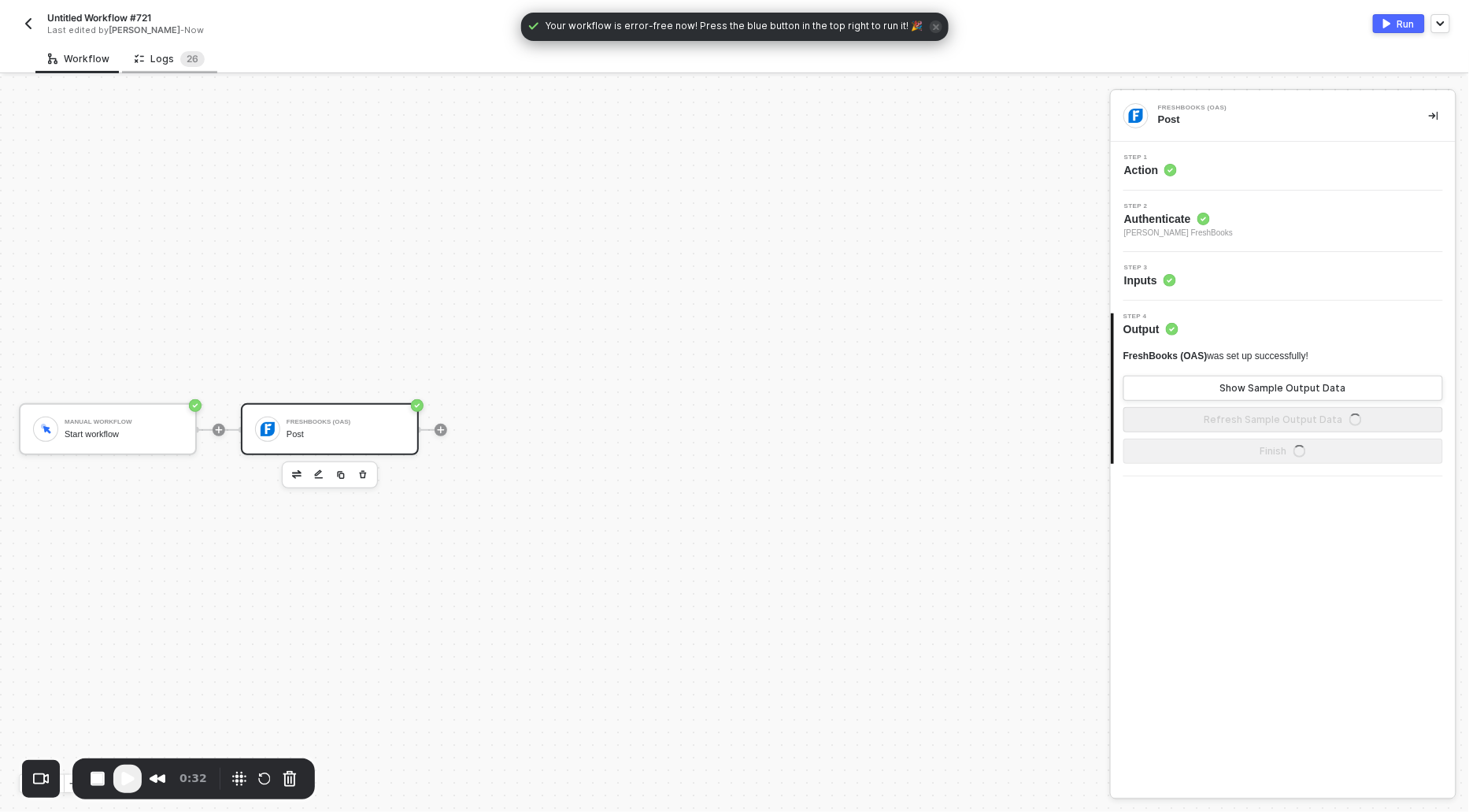
click at [159, 67] on div "Logs 2 6" at bounding box center [170, 58] width 96 height 29
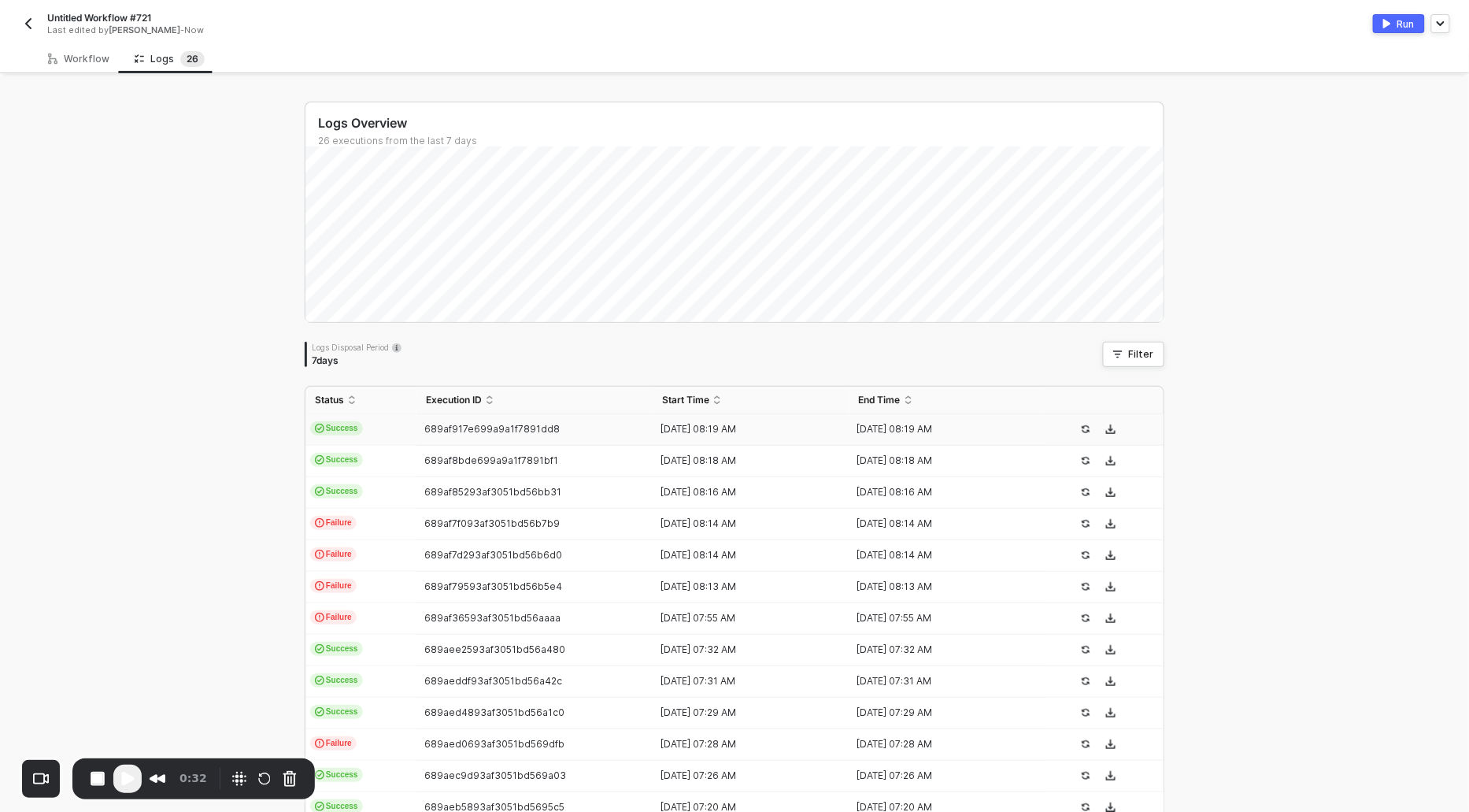
click at [331, 427] on span "Success" at bounding box center [336, 428] width 53 height 15
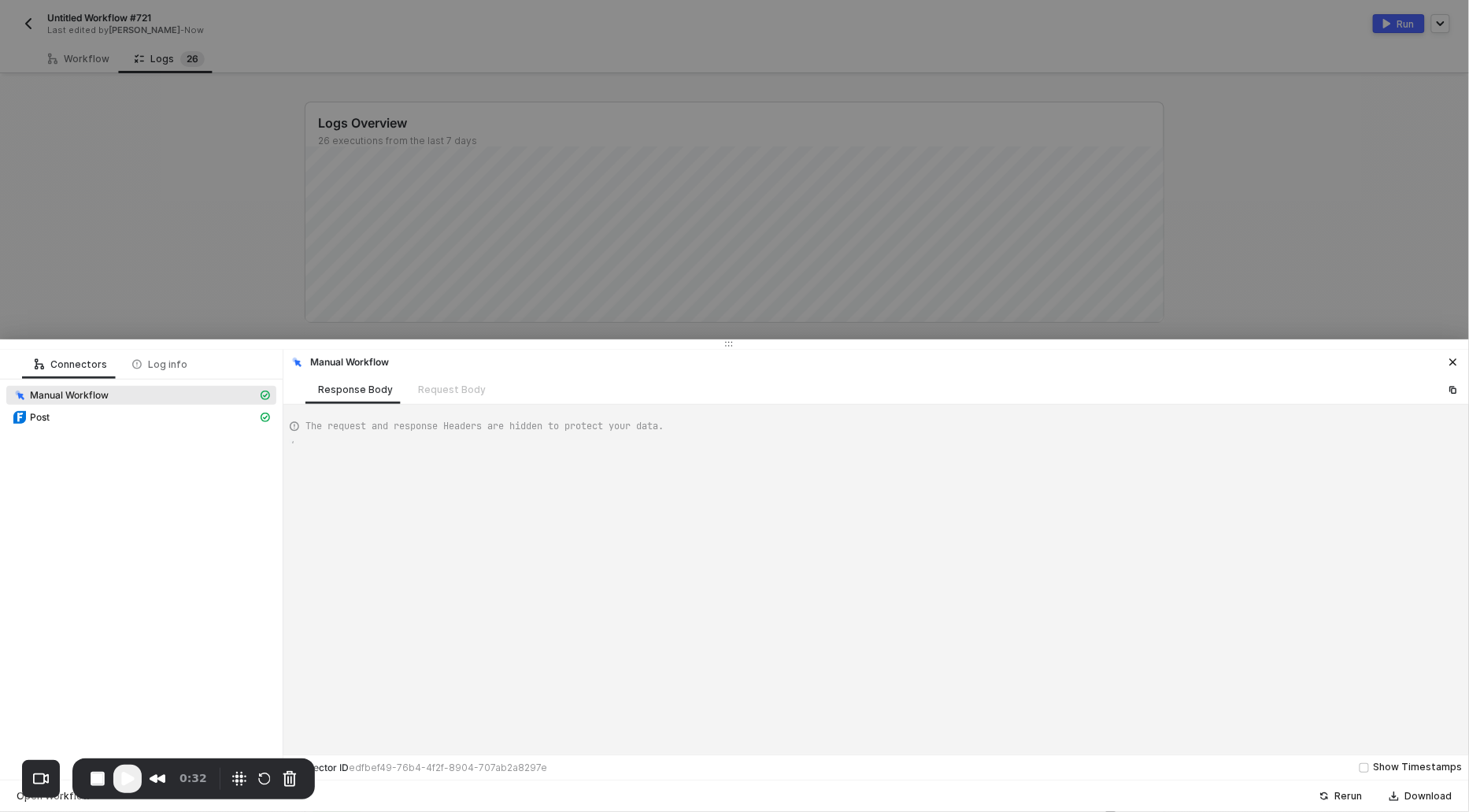
scroll to position [42, 0]
click at [69, 418] on div "Post" at bounding box center [135, 417] width 245 height 15
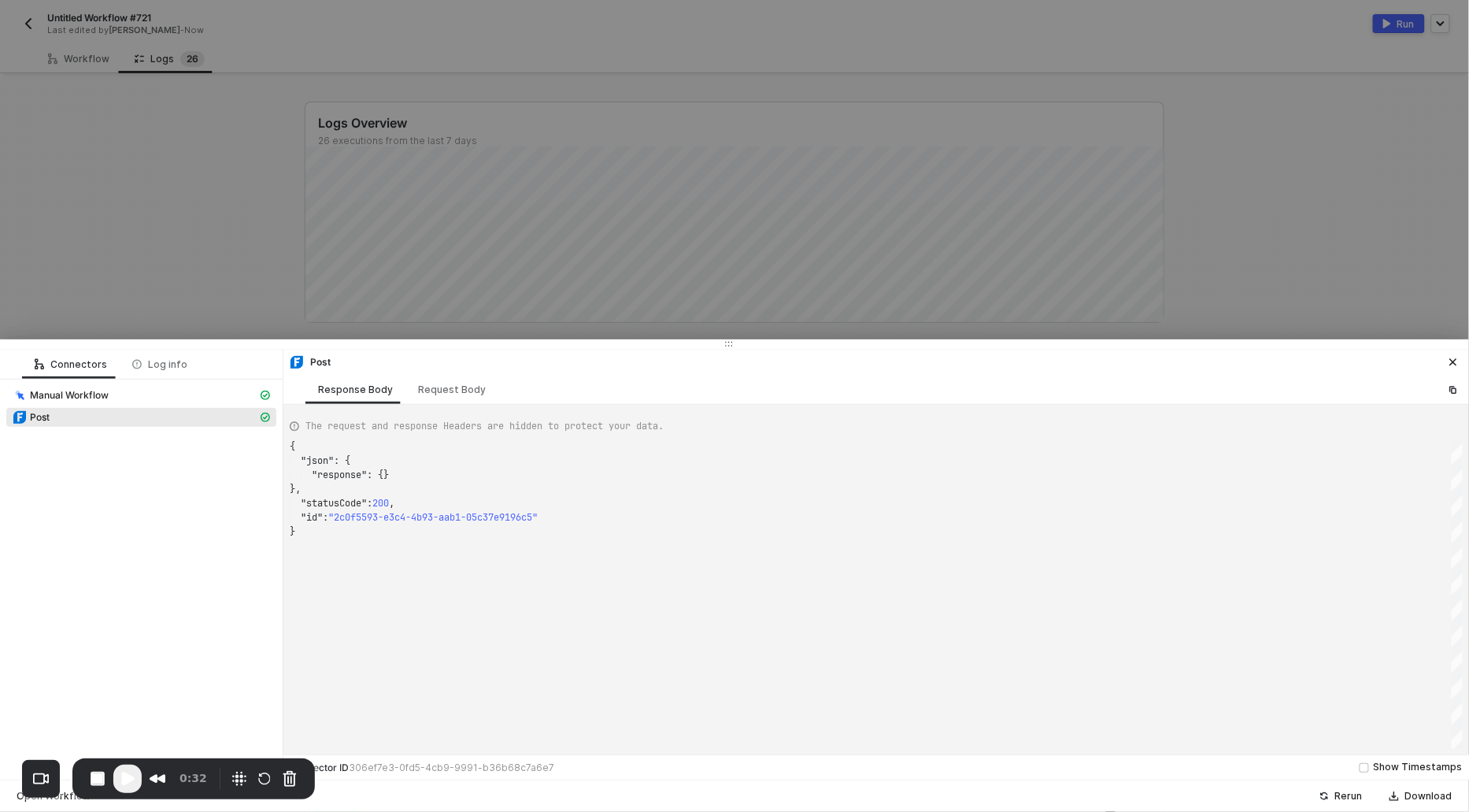
scroll to position [84, 0]
click at [457, 378] on div "Request Body" at bounding box center [452, 389] width 93 height 29
type textarea "{ "url": "[URL][DOMAIN_NAME]", "requestMethod": "DELETE", "bodyContentType": "j…"
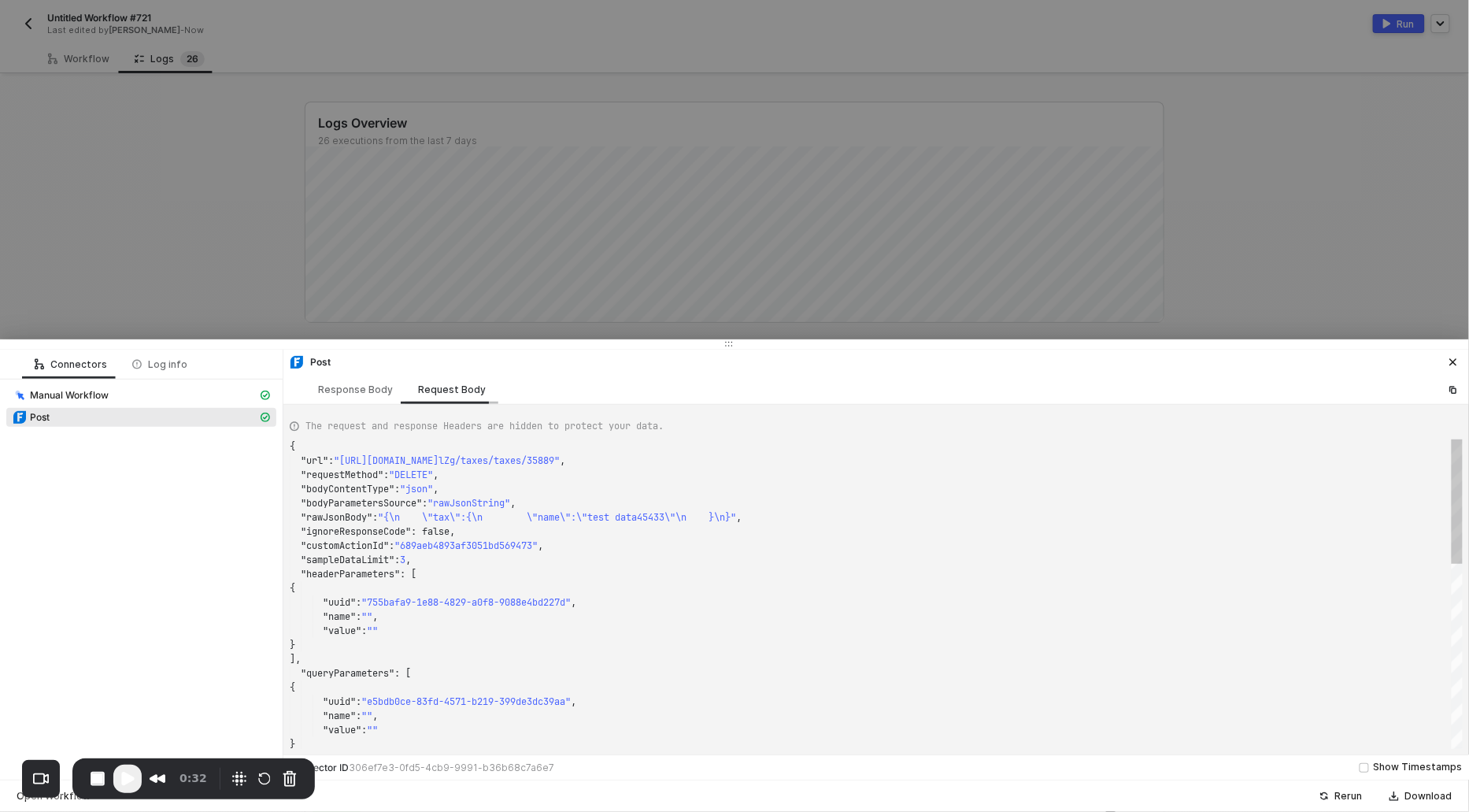
scroll to position [141, 0]
click at [62, 299] on div at bounding box center [734, 406] width 1469 height 812
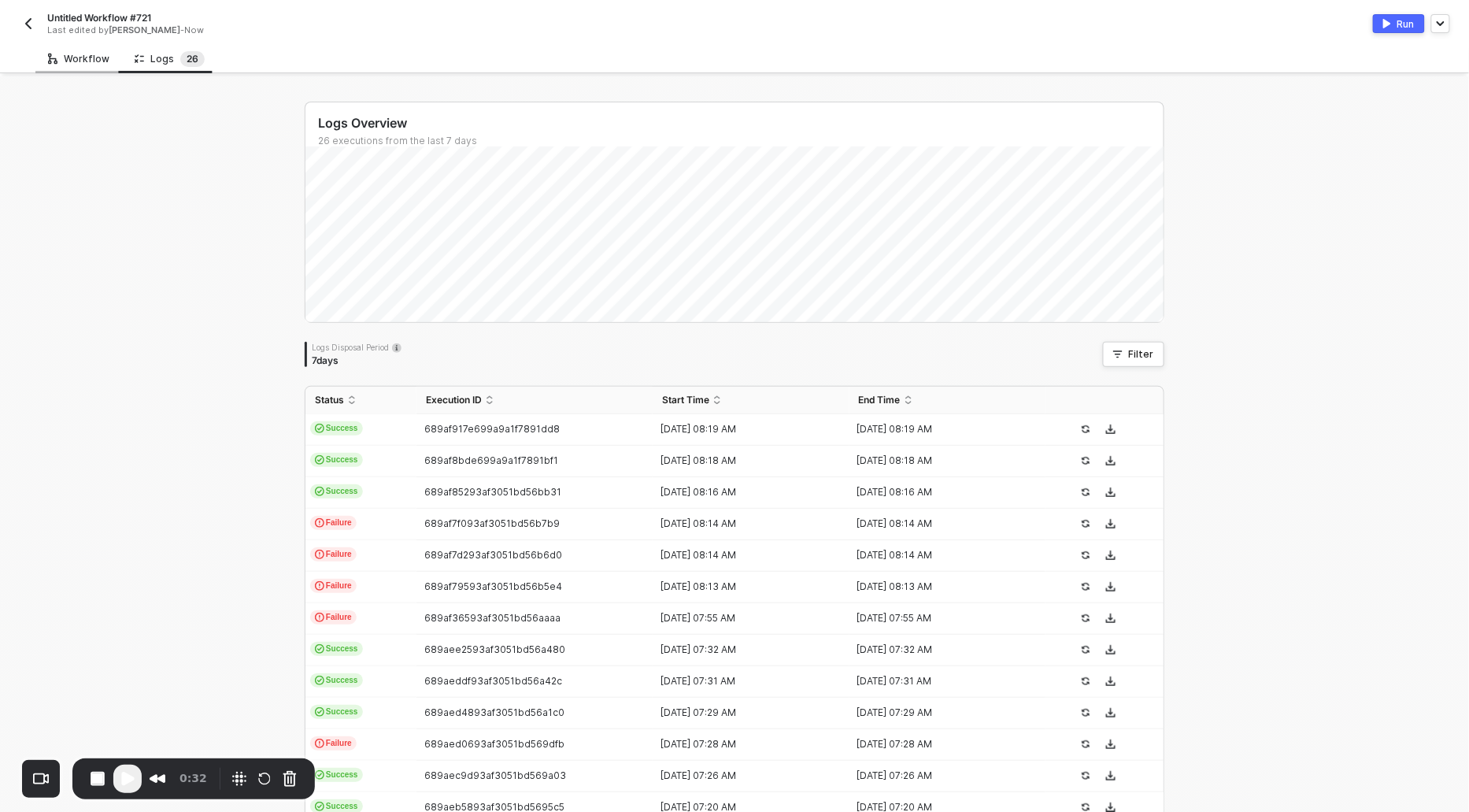
click at [73, 46] on div "Workflow" at bounding box center [78, 58] width 87 height 29
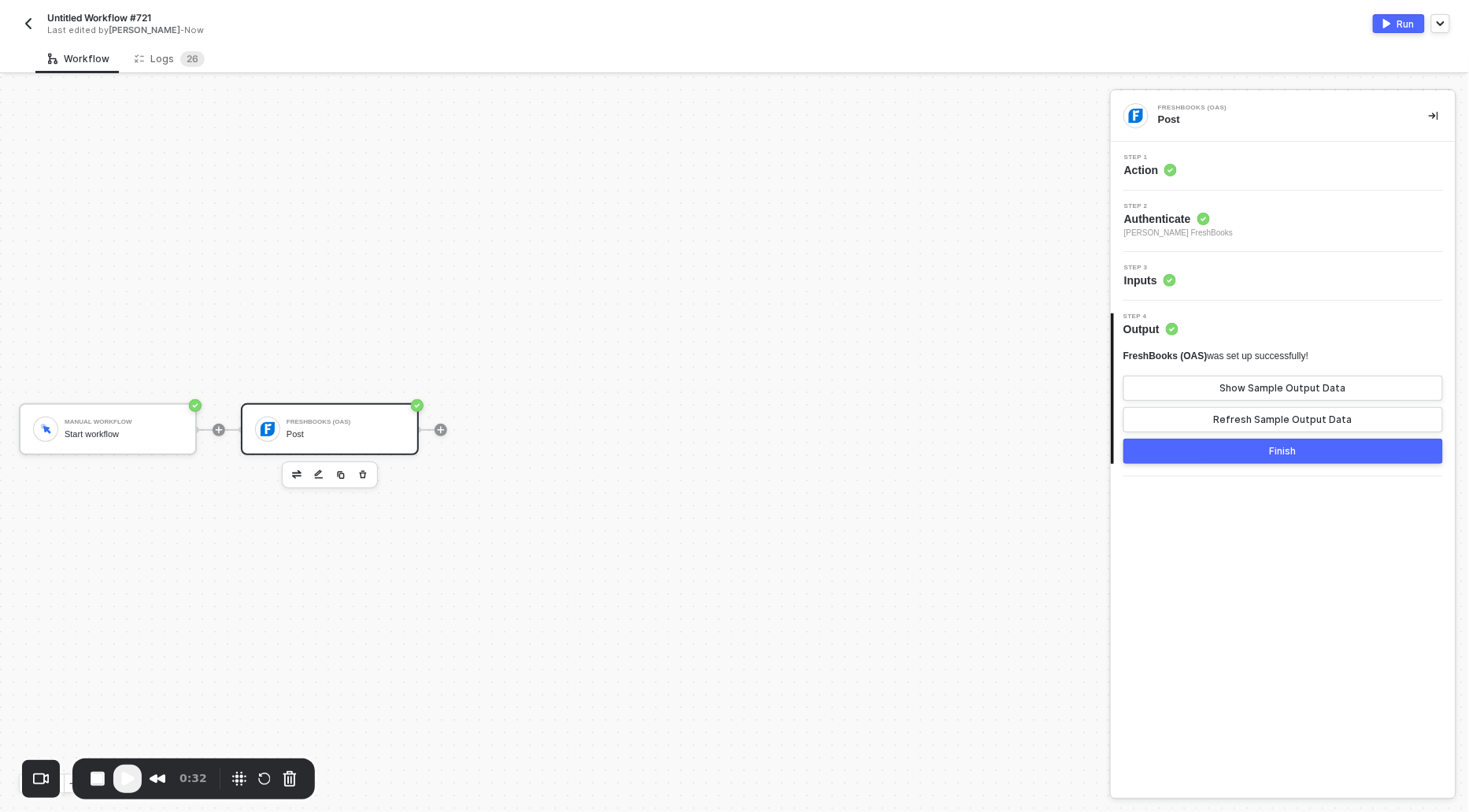
click at [1159, 170] on span "Action" at bounding box center [1151, 170] width 53 height 15
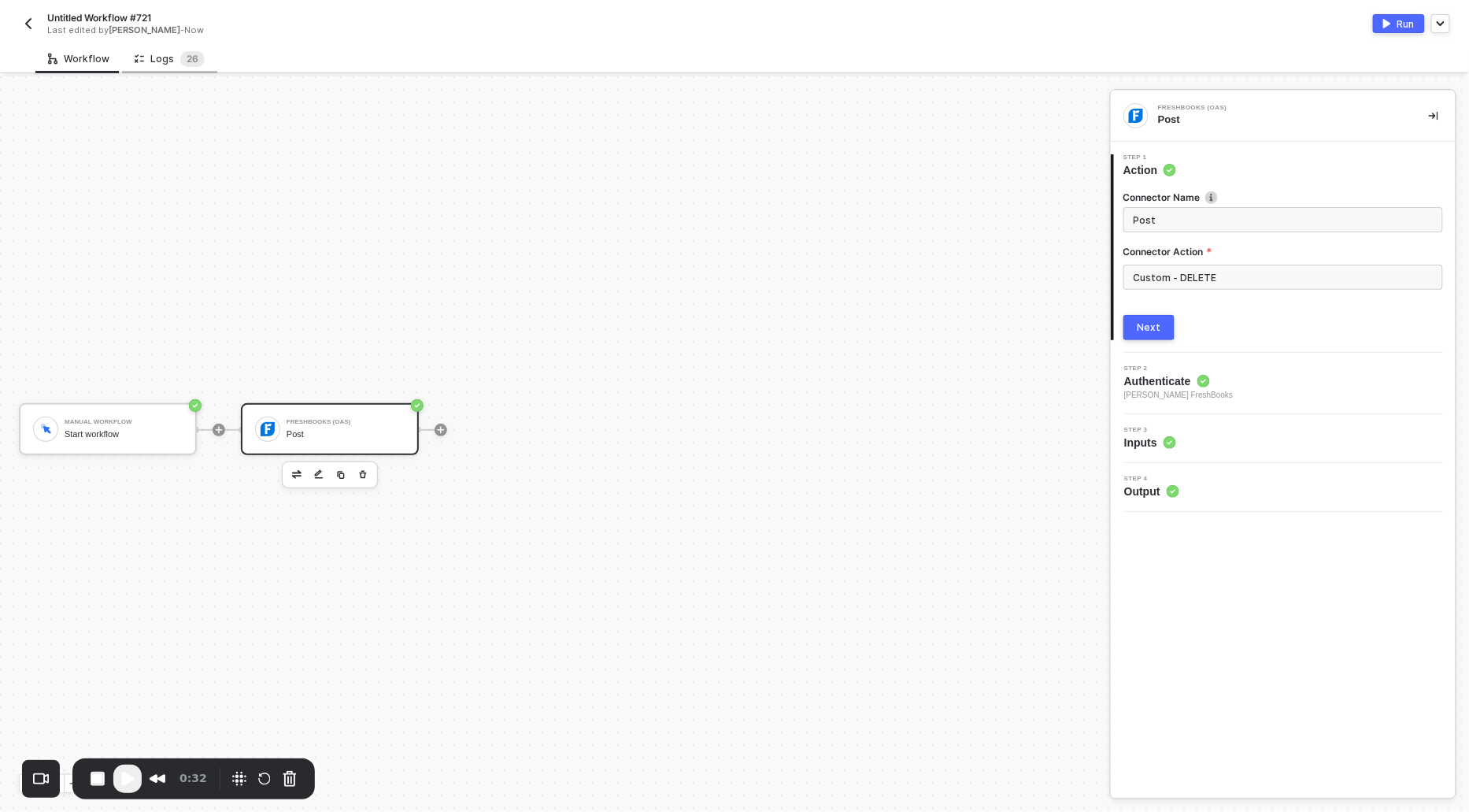
click at [170, 60] on div "Logs 2 6" at bounding box center [170, 58] width 70 height 15
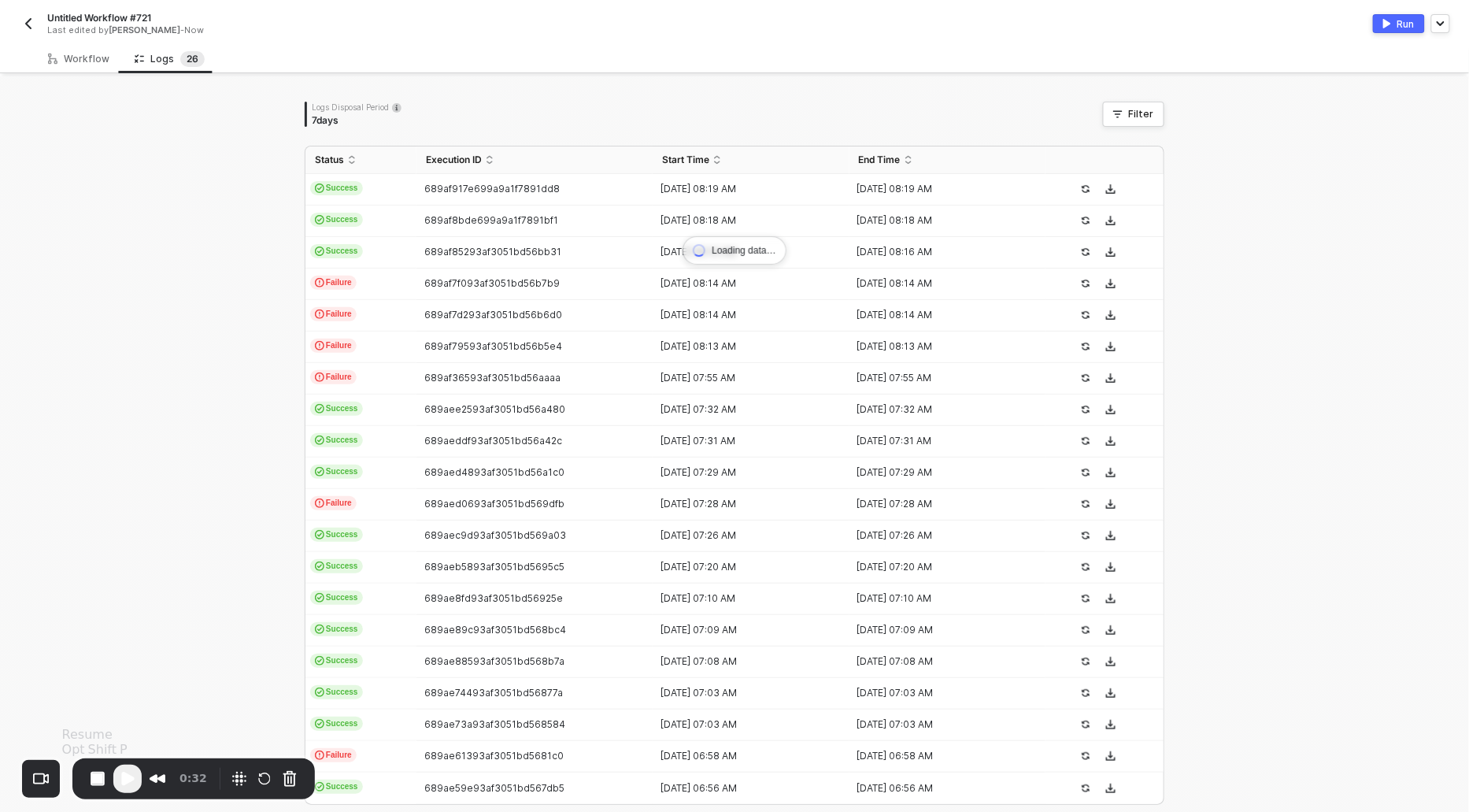
click at [123, 780] on span "Play Recording" at bounding box center [128, 778] width 19 height 19
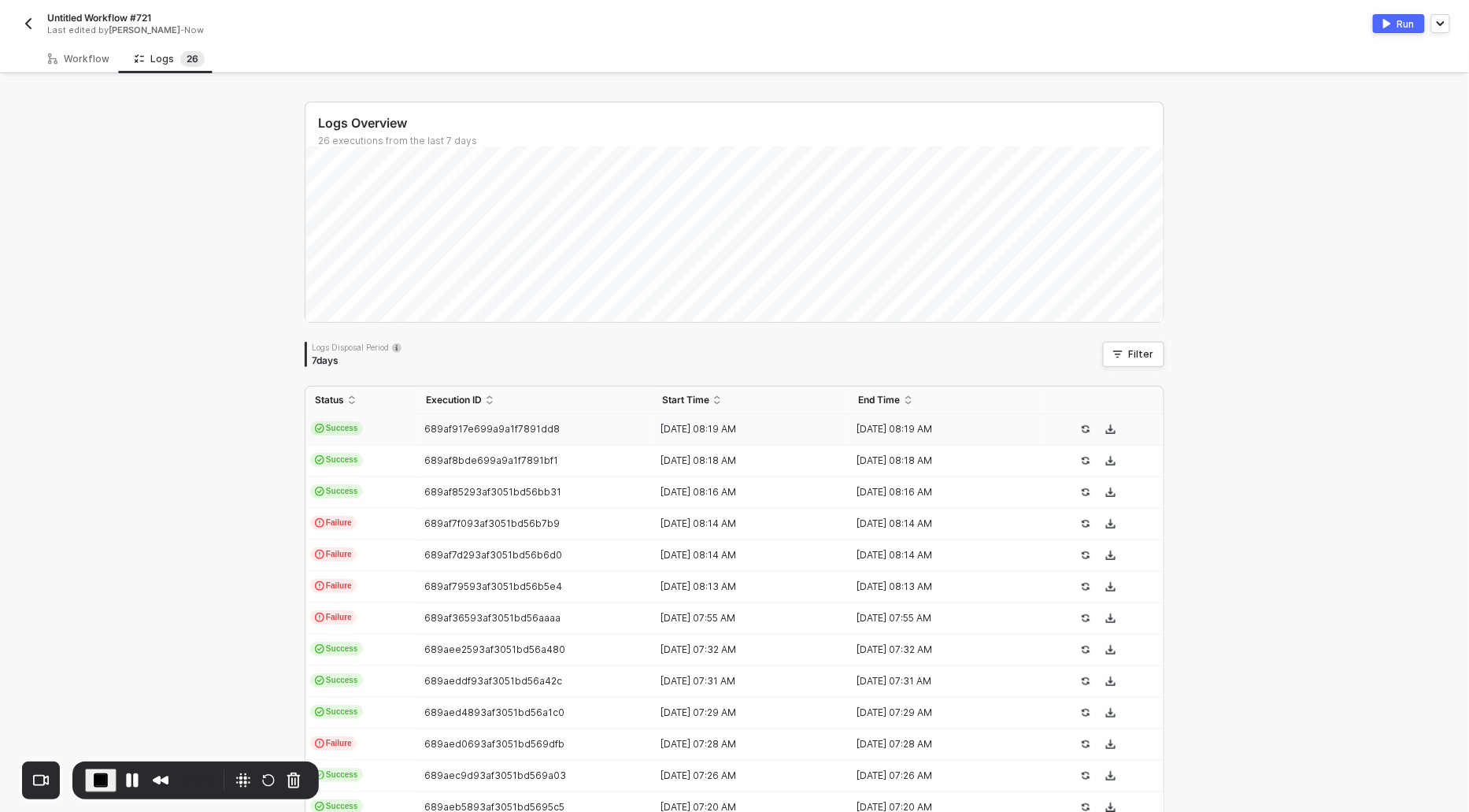
click at [344, 430] on span "Success" at bounding box center [336, 428] width 53 height 15
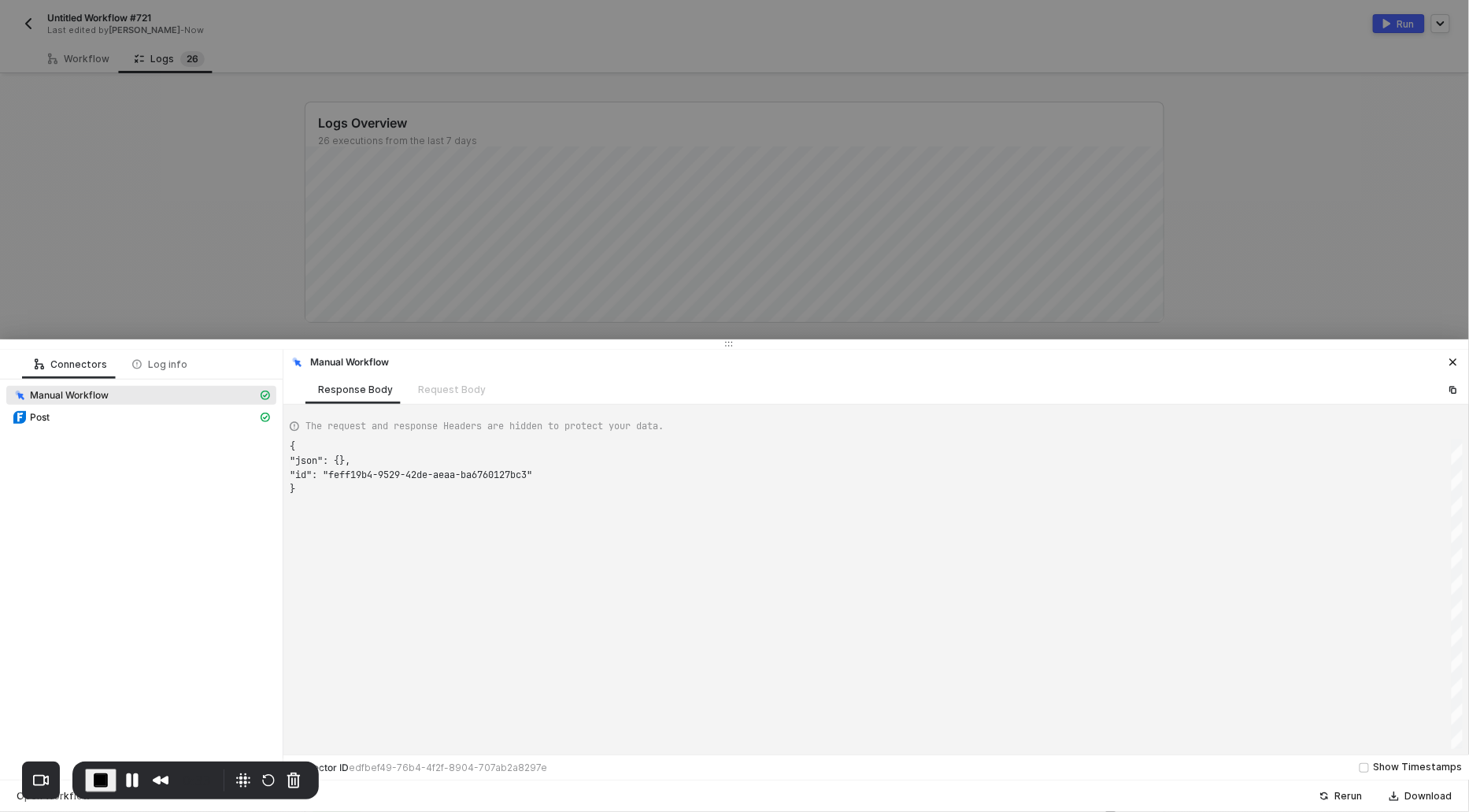
scroll to position [42, 0]
click at [58, 425] on span "Post" at bounding box center [141, 416] width 270 height 19
click at [437, 396] on div "Request Body" at bounding box center [452, 389] width 93 height 29
click at [442, 394] on div "Request Body" at bounding box center [452, 389] width 93 height 29
click at [433, 396] on div "Request Body" at bounding box center [452, 389] width 93 height 29
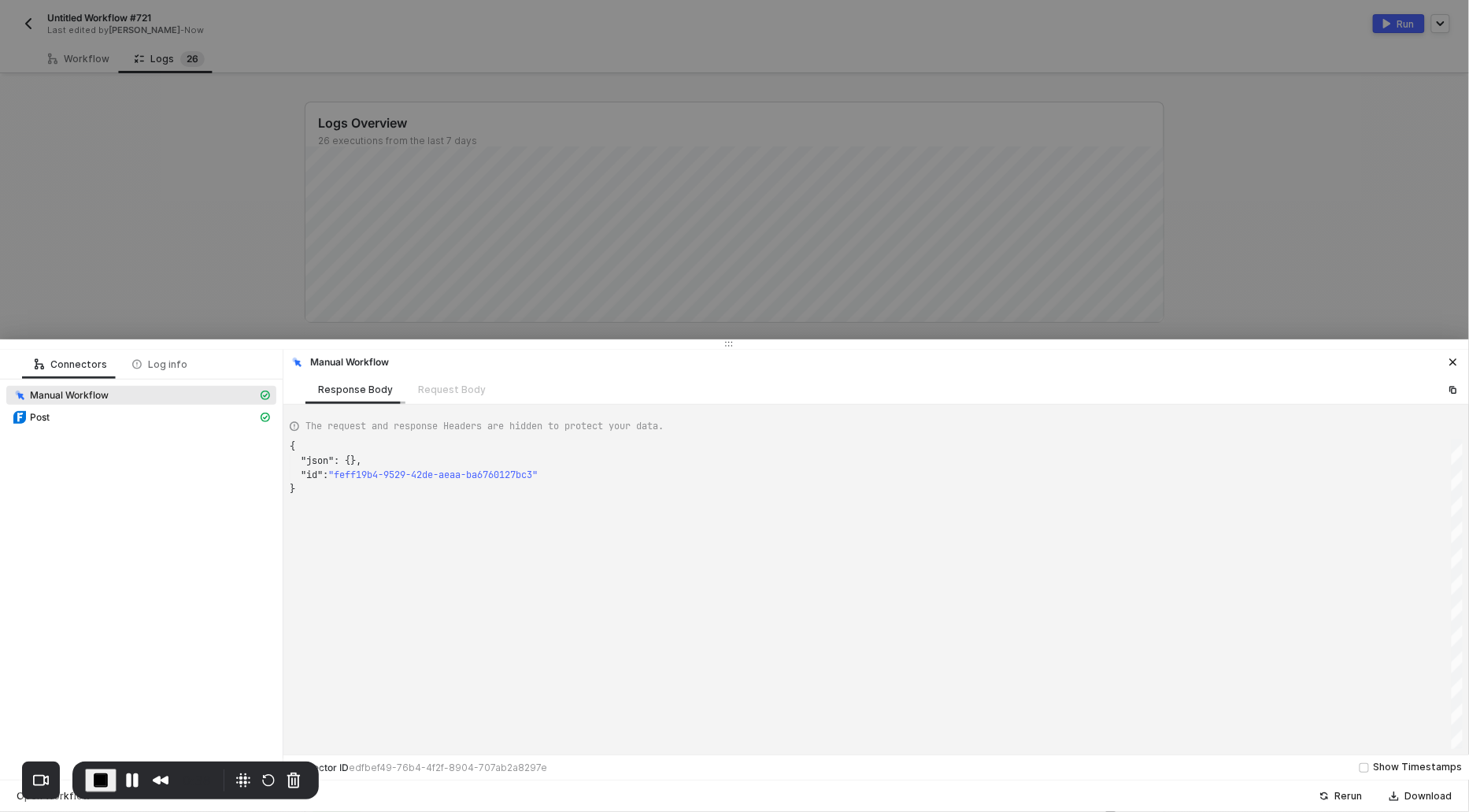
click at [350, 396] on div "Response Body" at bounding box center [355, 389] width 100 height 29
click at [431, 394] on div "Request Body" at bounding box center [452, 389] width 93 height 29
click at [58, 410] on div "Post" at bounding box center [135, 417] width 245 height 15
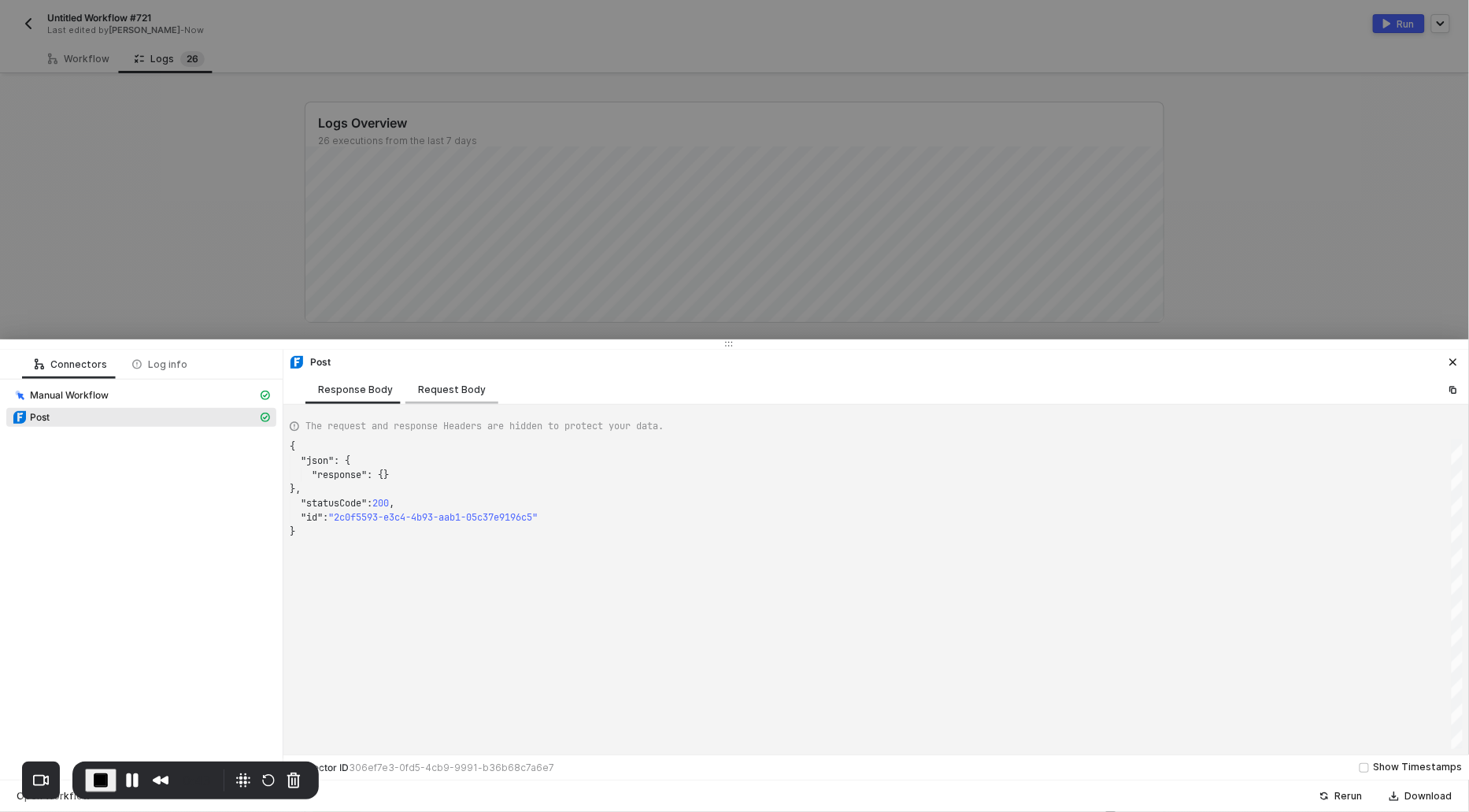
click at [441, 396] on div "Request Body" at bounding box center [452, 389] width 93 height 29
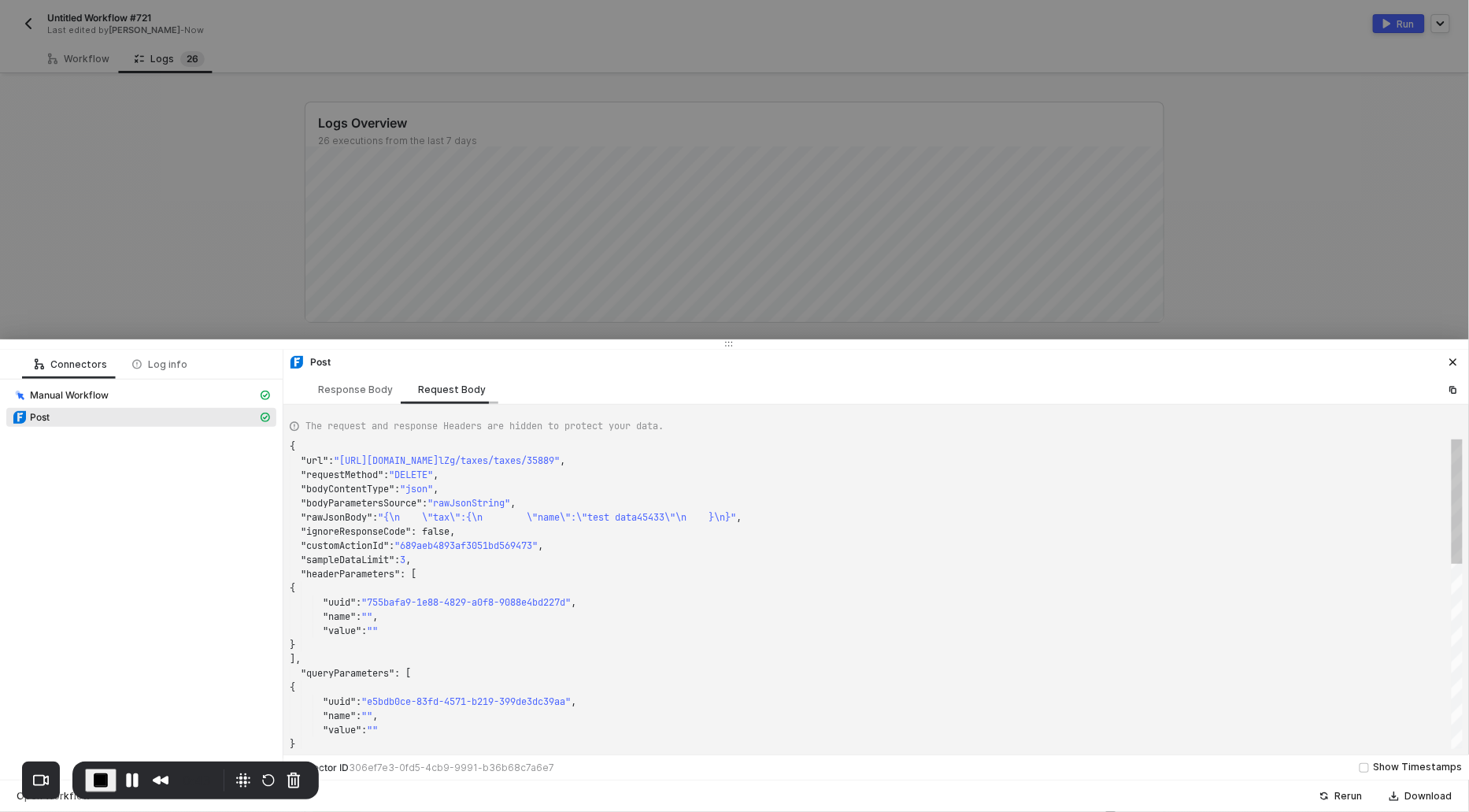
scroll to position [141, 0]
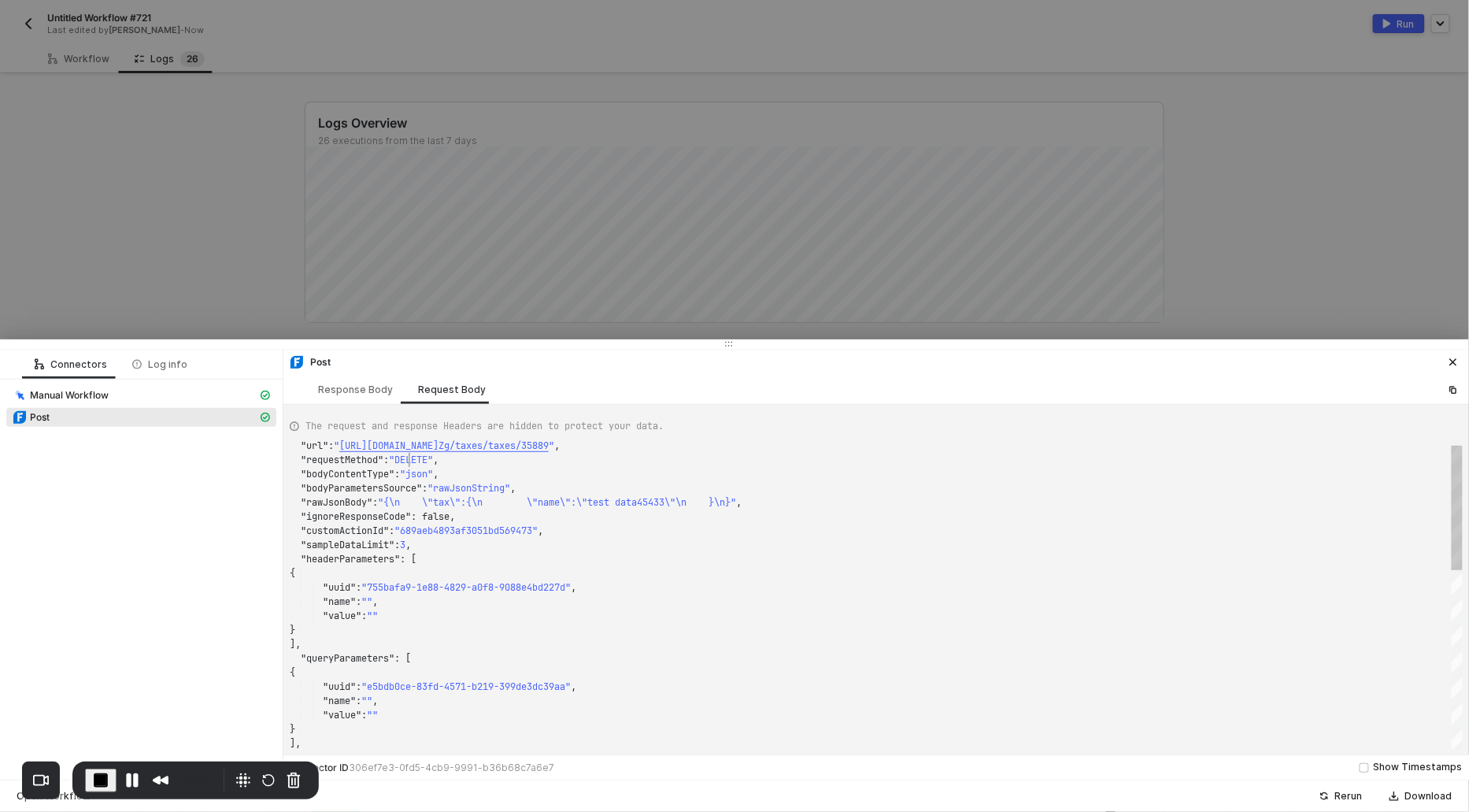
click at [406, 458] on span ""DELETE"" at bounding box center [411, 460] width 44 height 13
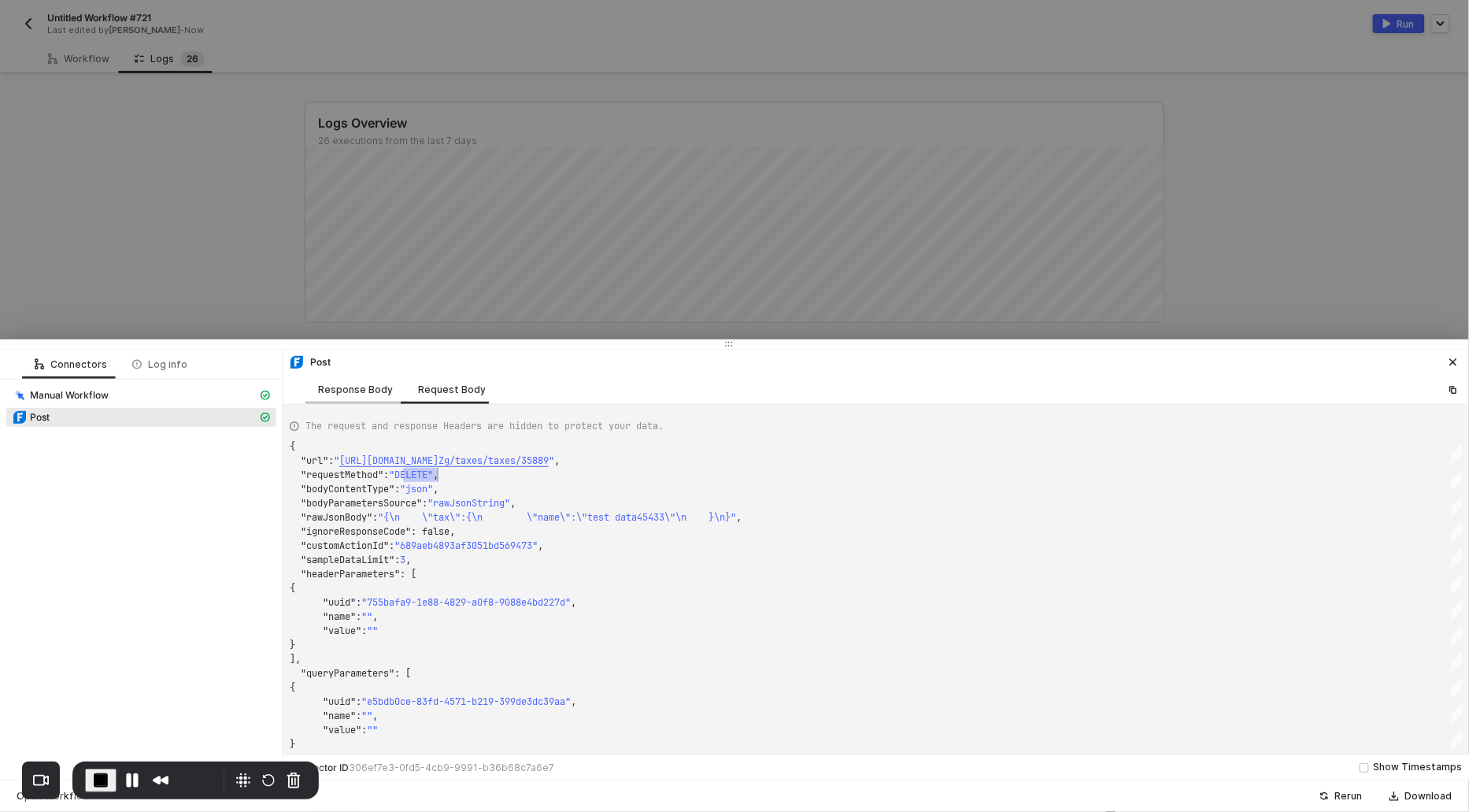
click at [357, 385] on div "Response Body" at bounding box center [355, 390] width 75 height 13
type textarea "{ "json": { "response": {} }, "statusCode": 200, "id": "2c0f5593-e3c4-4b93-aab1…"
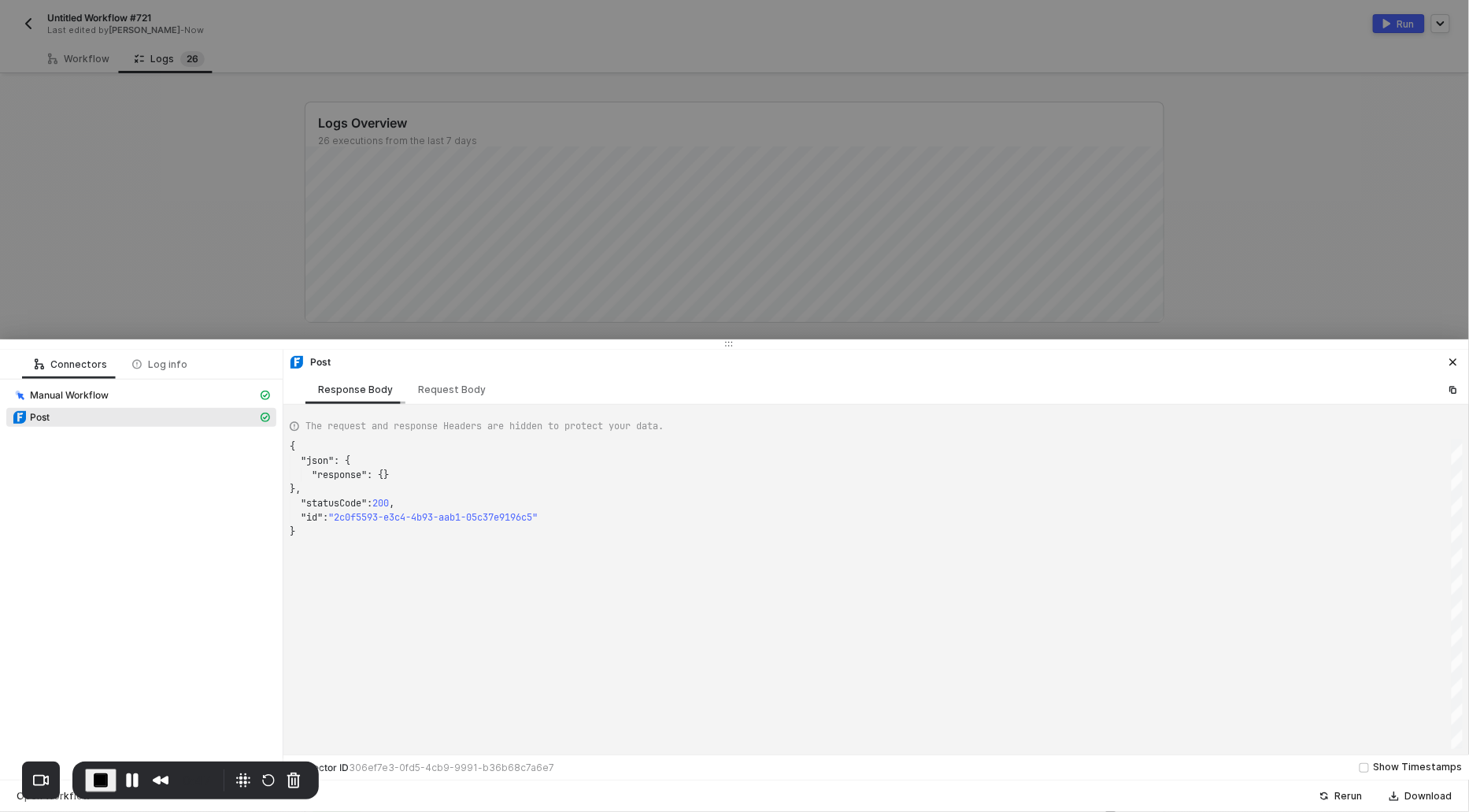
scroll to position [84, 0]
click at [102, 778] on span "End Recording" at bounding box center [100, 780] width 19 height 19
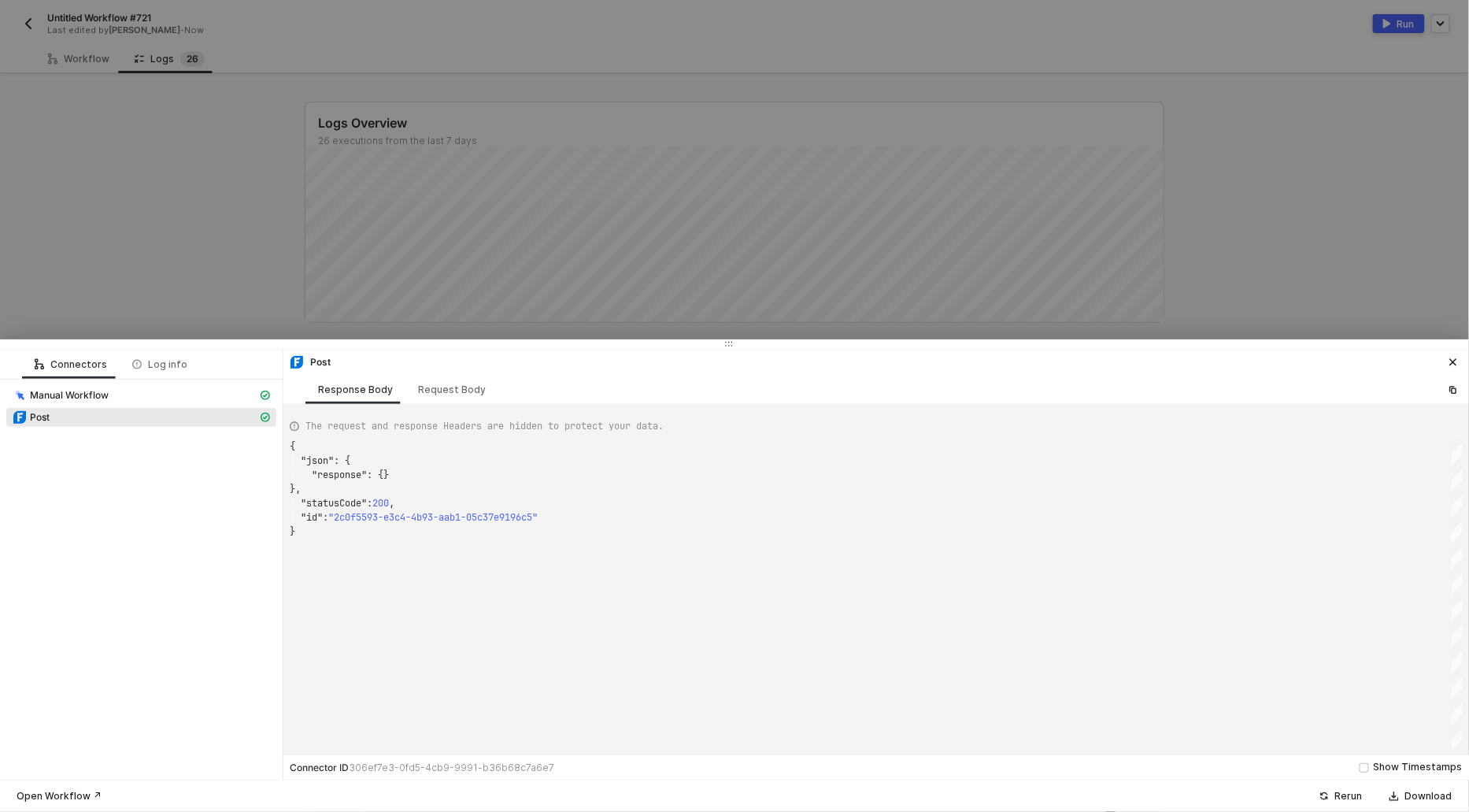
click at [184, 89] on div at bounding box center [734, 406] width 1469 height 812
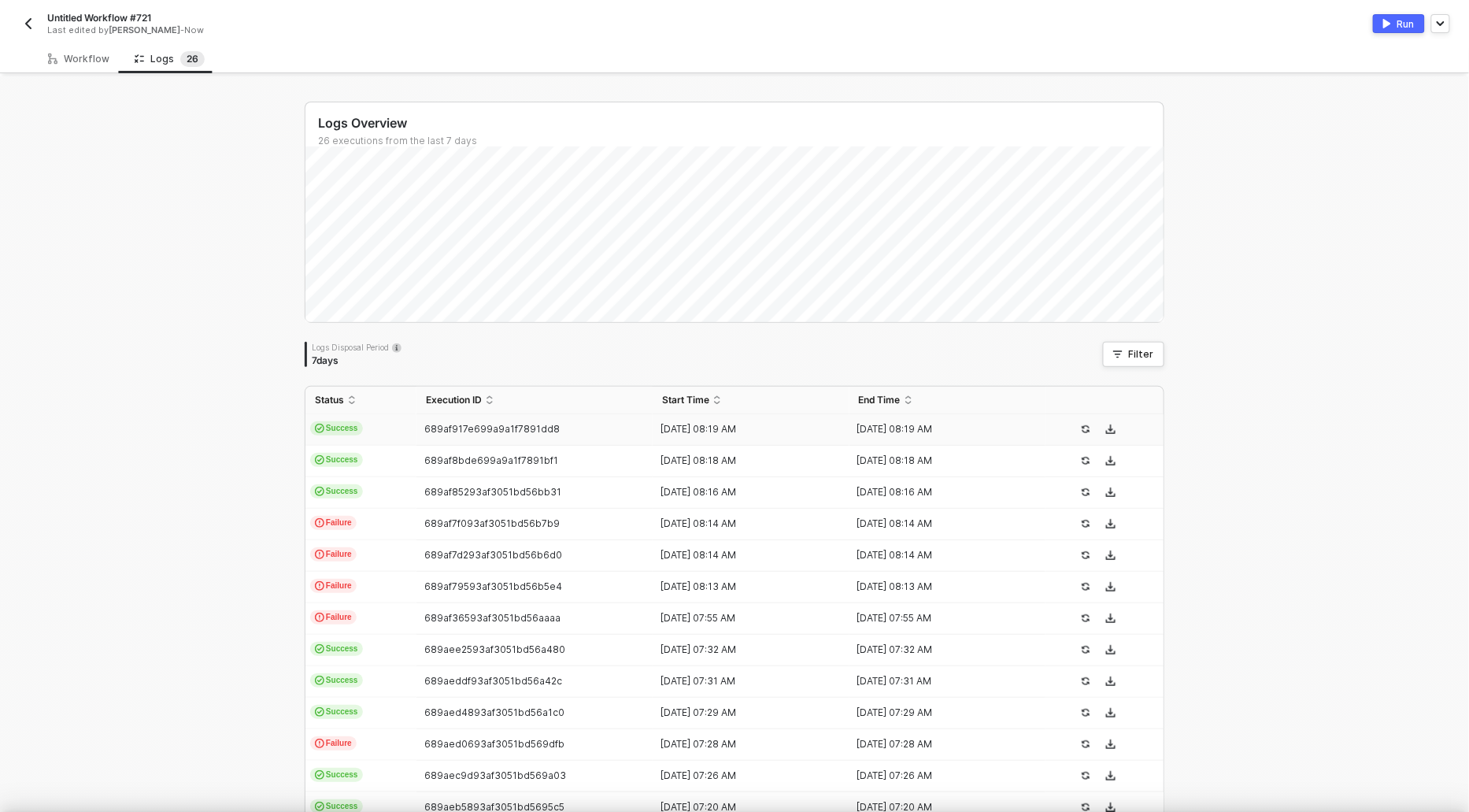
click at [86, 43] on div "Untitled Workflow #721 Last edited by [PERSON_NAME] - Now Run" at bounding box center [734, 22] width 1432 height 44
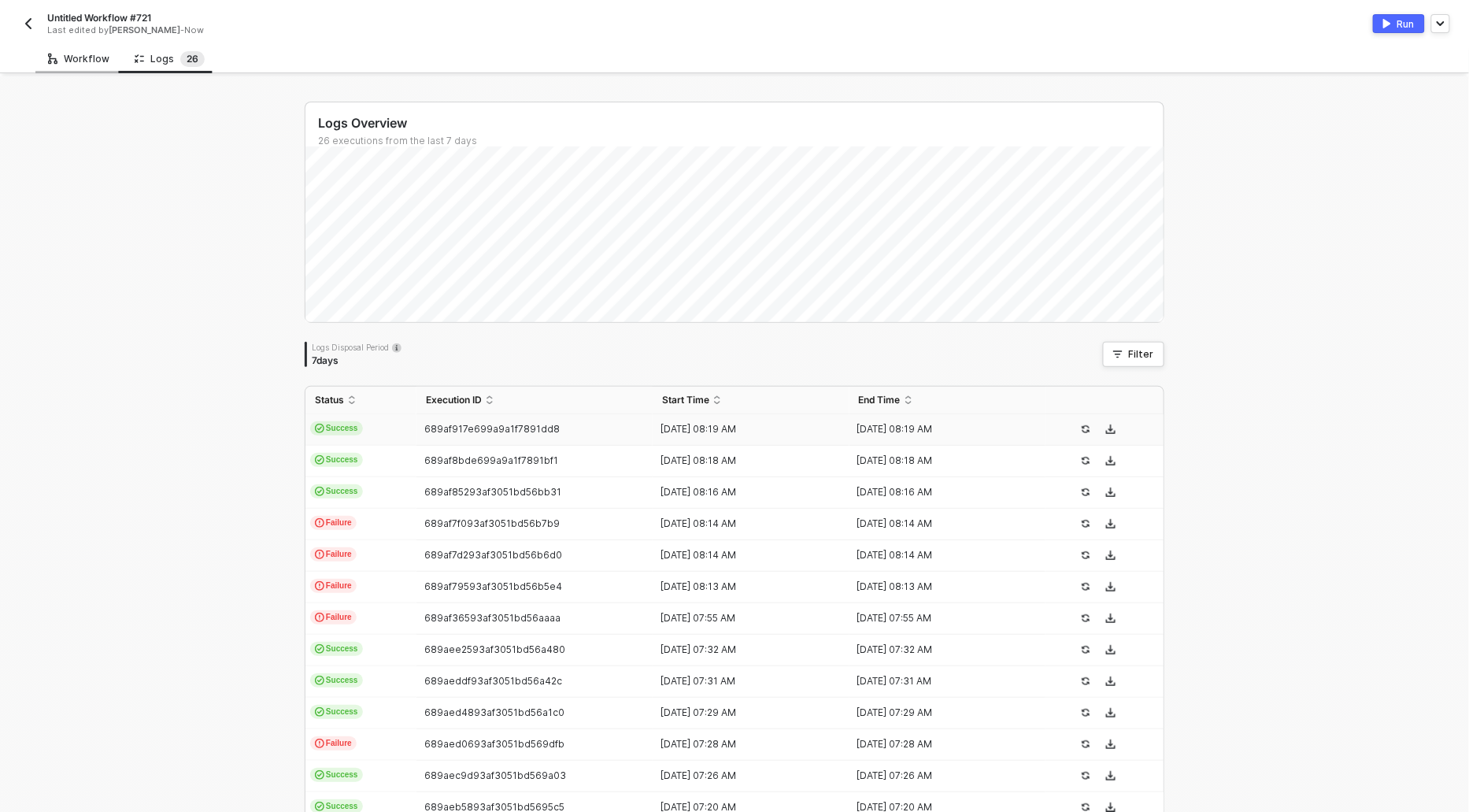
click at [86, 67] on div "Workflow" at bounding box center [78, 58] width 87 height 29
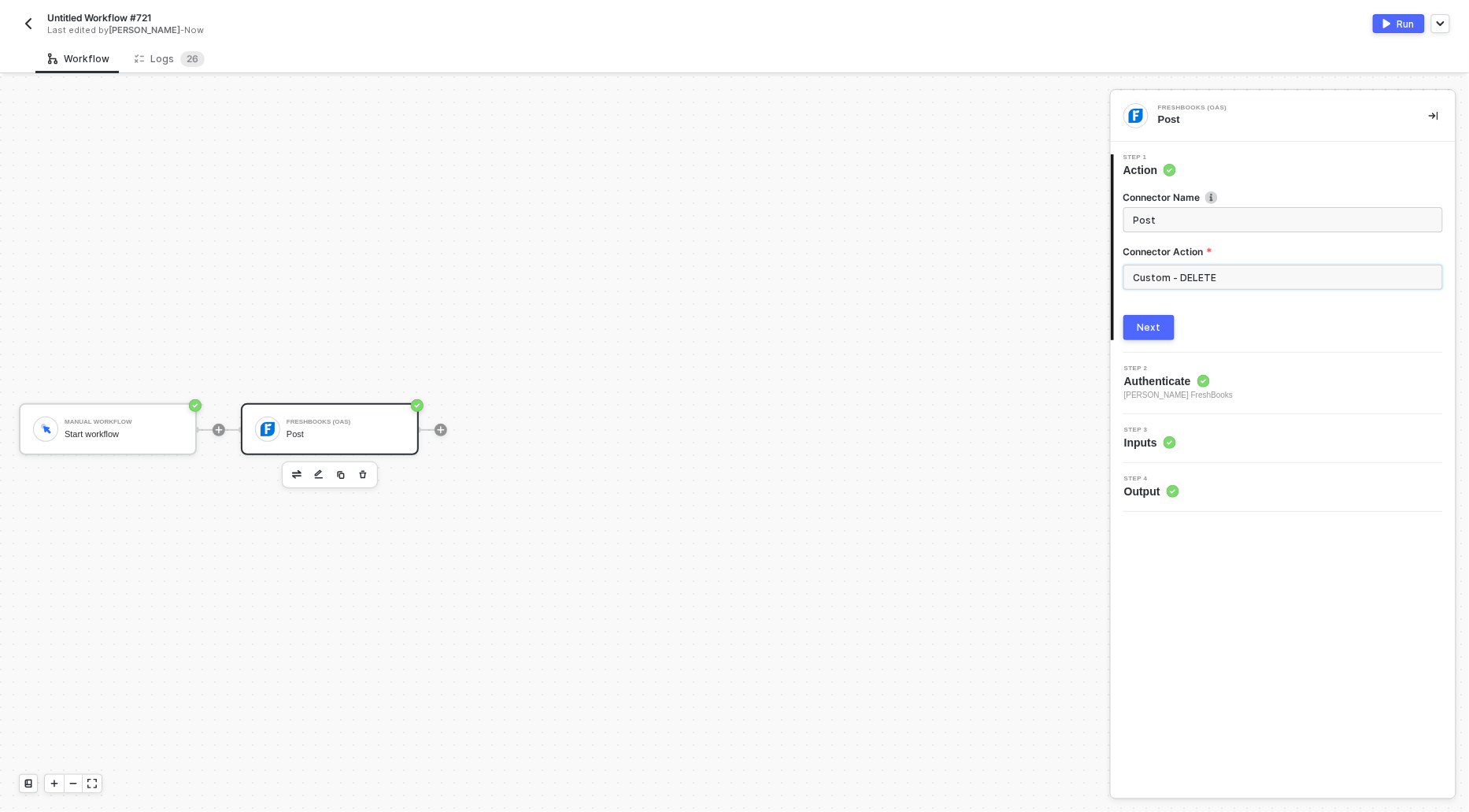
click at [1171, 282] on input "Custom - DELETE" at bounding box center [1283, 277] width 320 height 26
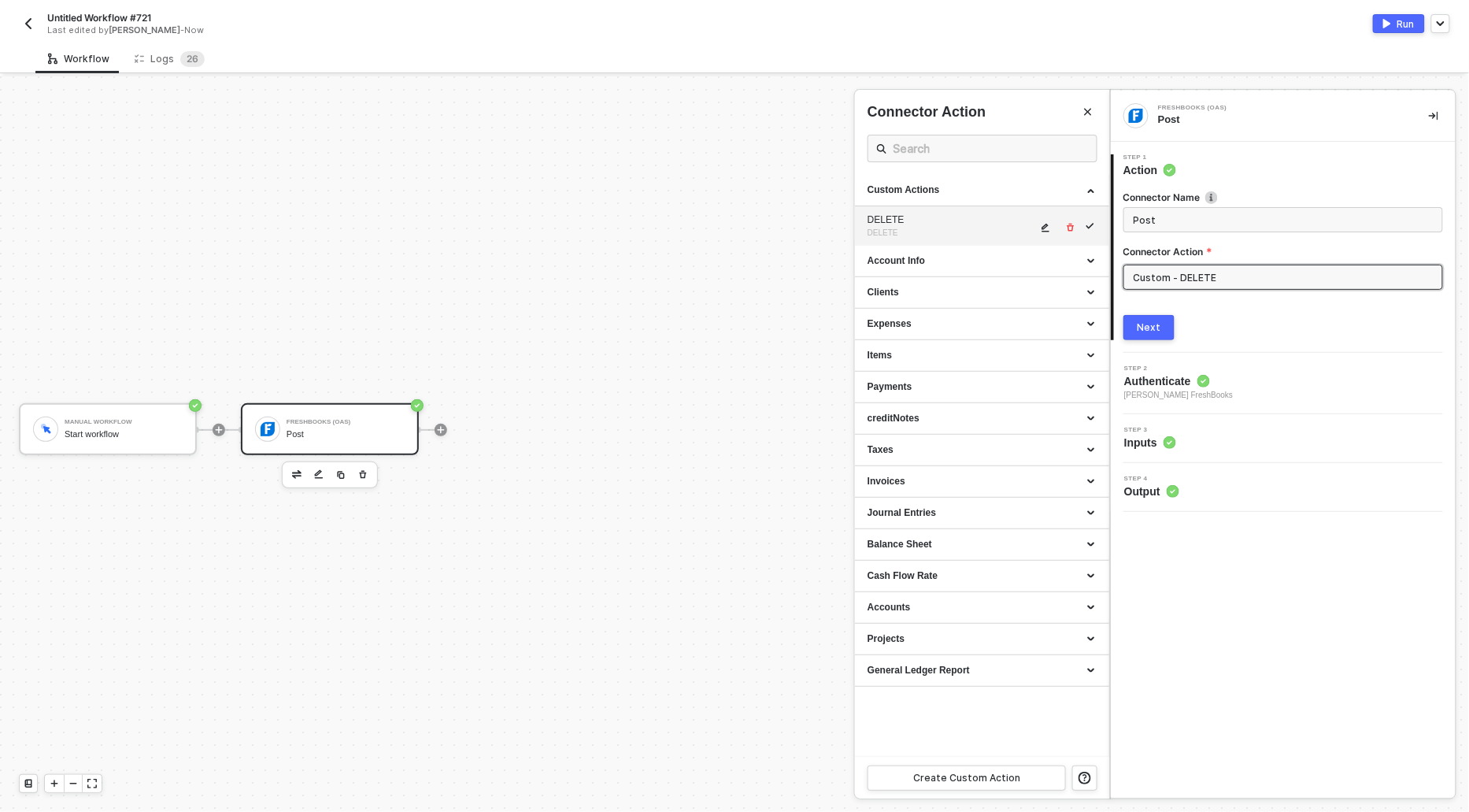
click at [1038, 227] on button "button" at bounding box center [1046, 227] width 19 height 19
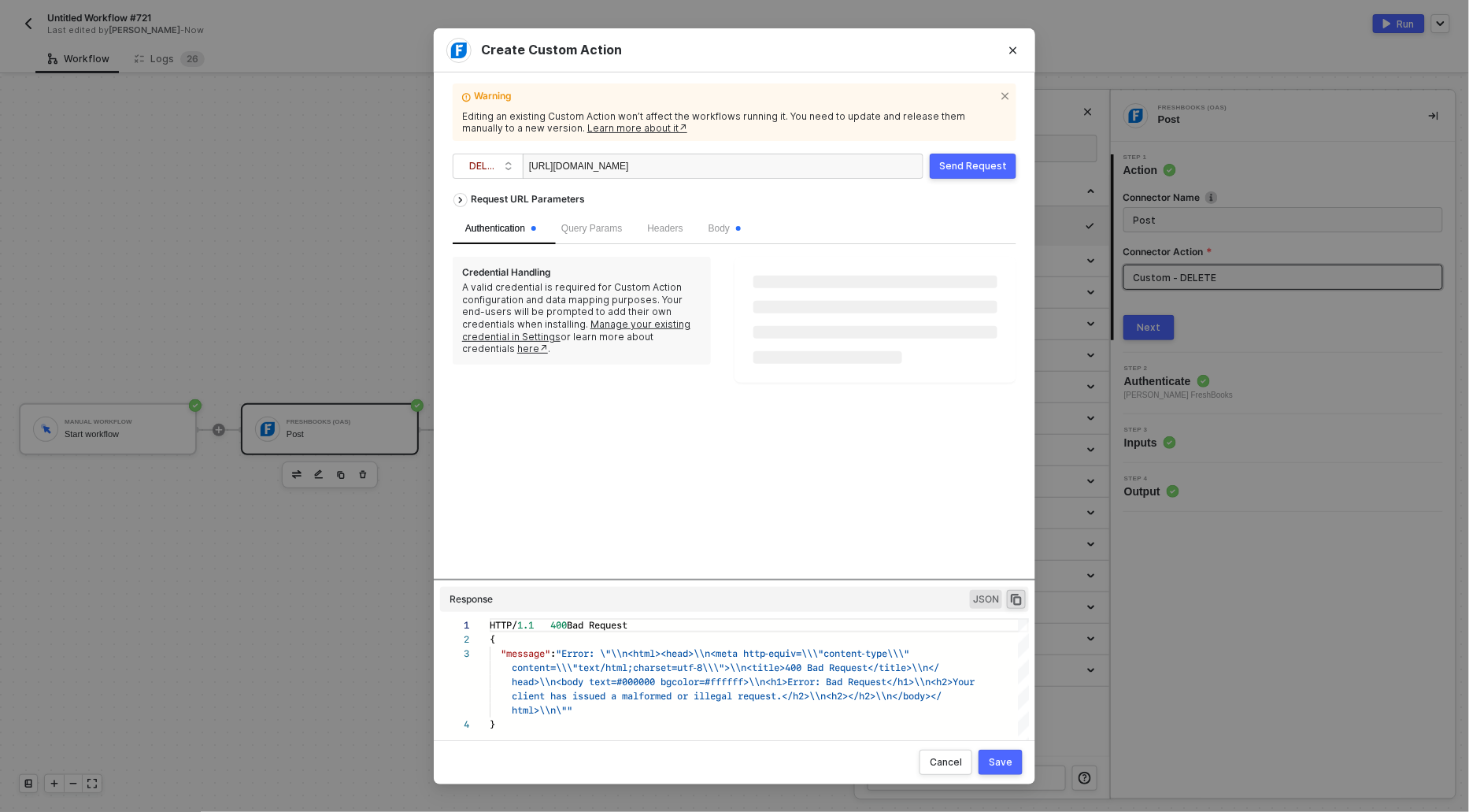
scroll to position [0, 56]
drag, startPoint x: 823, startPoint y: 165, endPoint x: 730, endPoint y: 170, distance: 93.1
click at [730, 169] on div "[URL][DOMAIN_NAME]" at bounding box center [724, 166] width 401 height 26
paste div
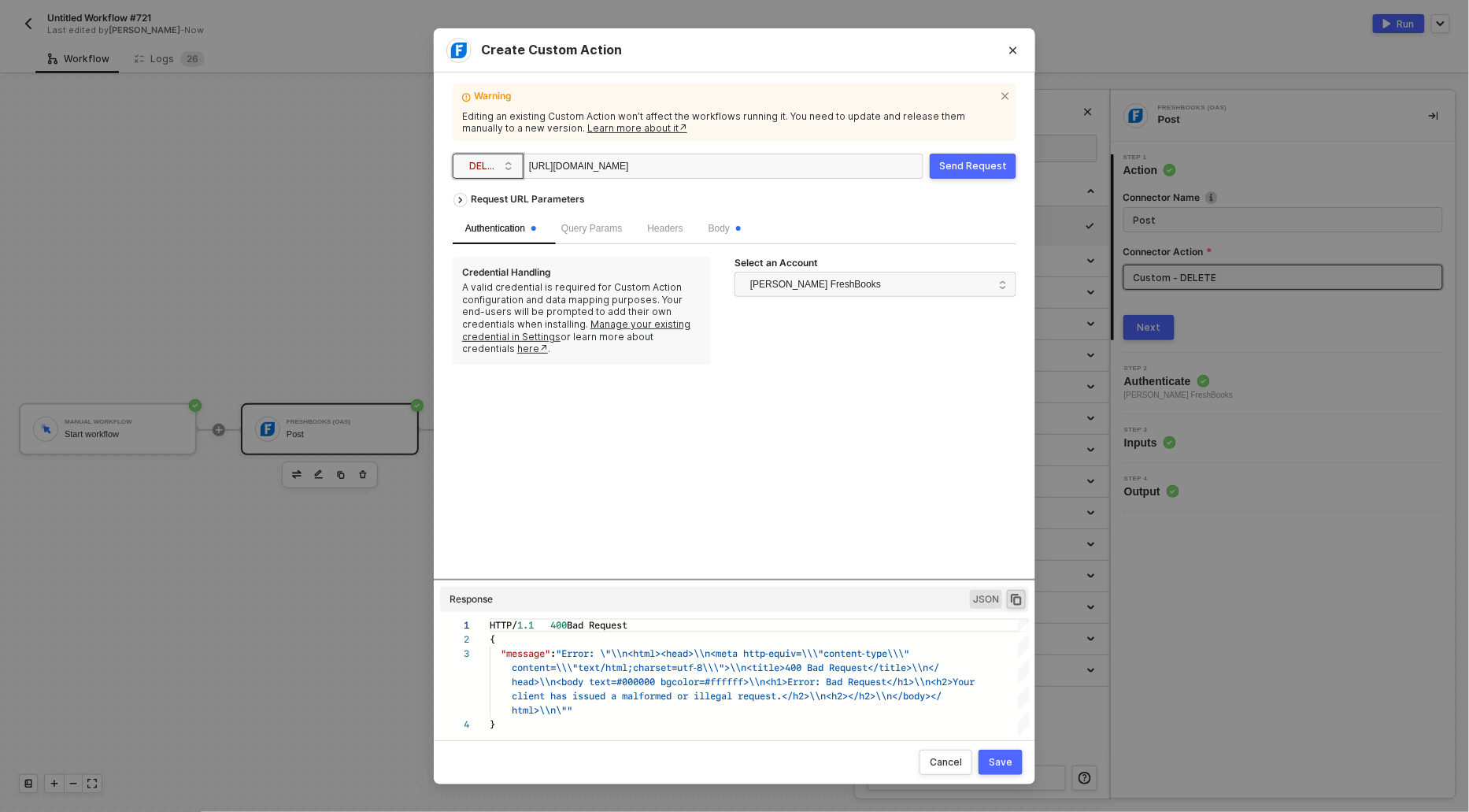
click at [467, 170] on input "search" at bounding box center [488, 167] width 52 height 26
click at [478, 193] on div "GET" at bounding box center [488, 197] width 58 height 19
click at [965, 170] on div "Send Request" at bounding box center [973, 166] width 67 height 13
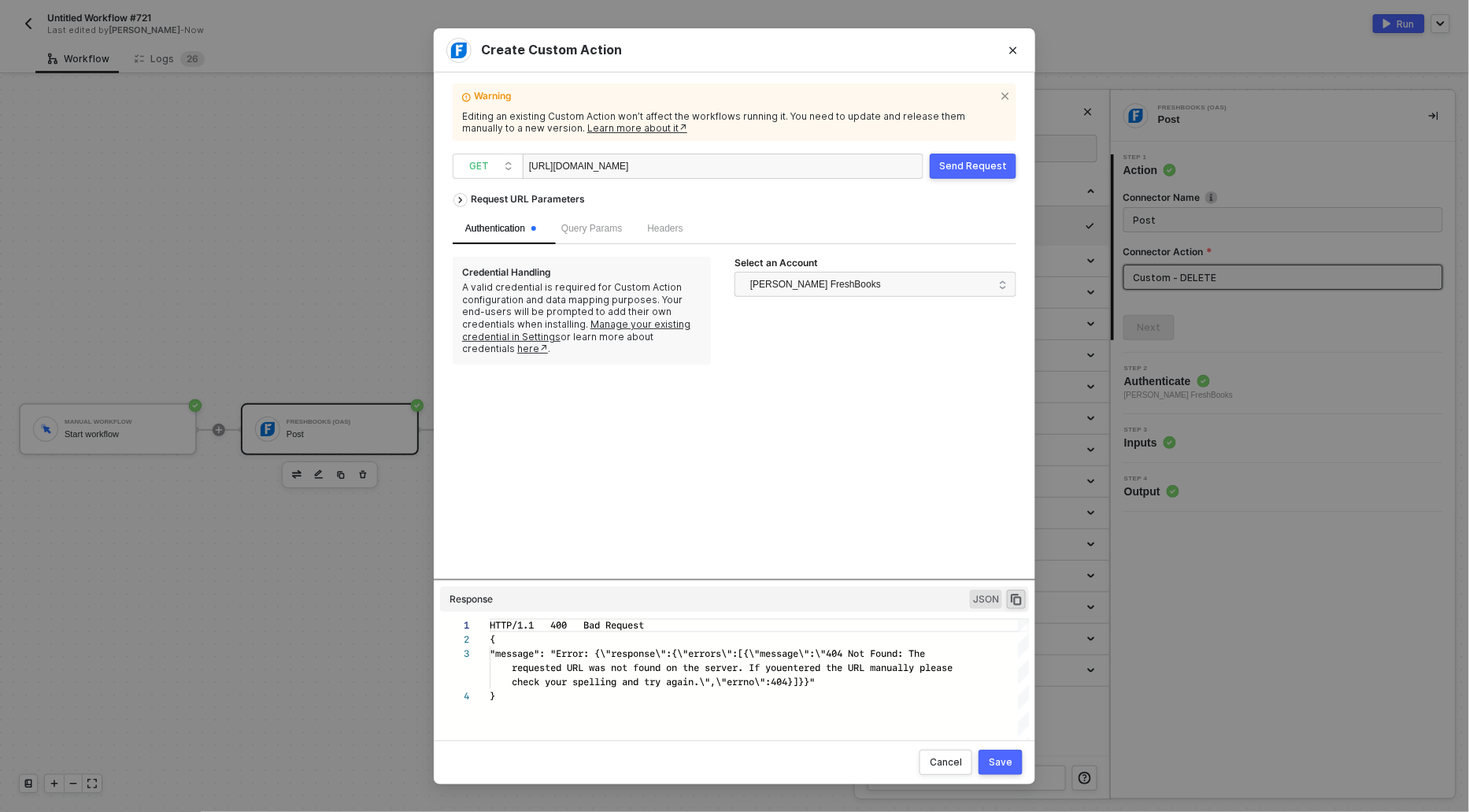
scroll to position [42, 0]
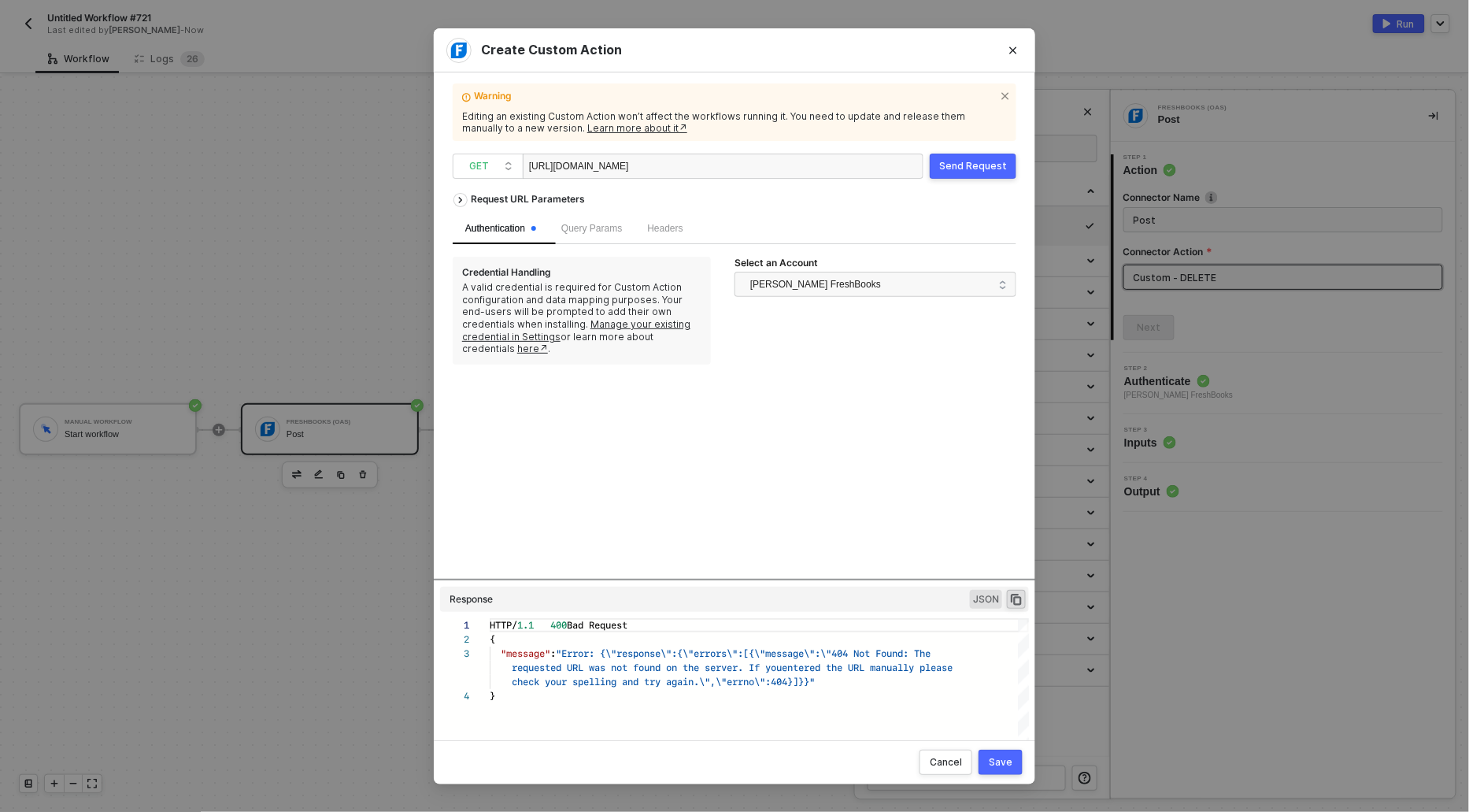
click at [1000, 759] on div "Save" at bounding box center [1001, 762] width 24 height 13
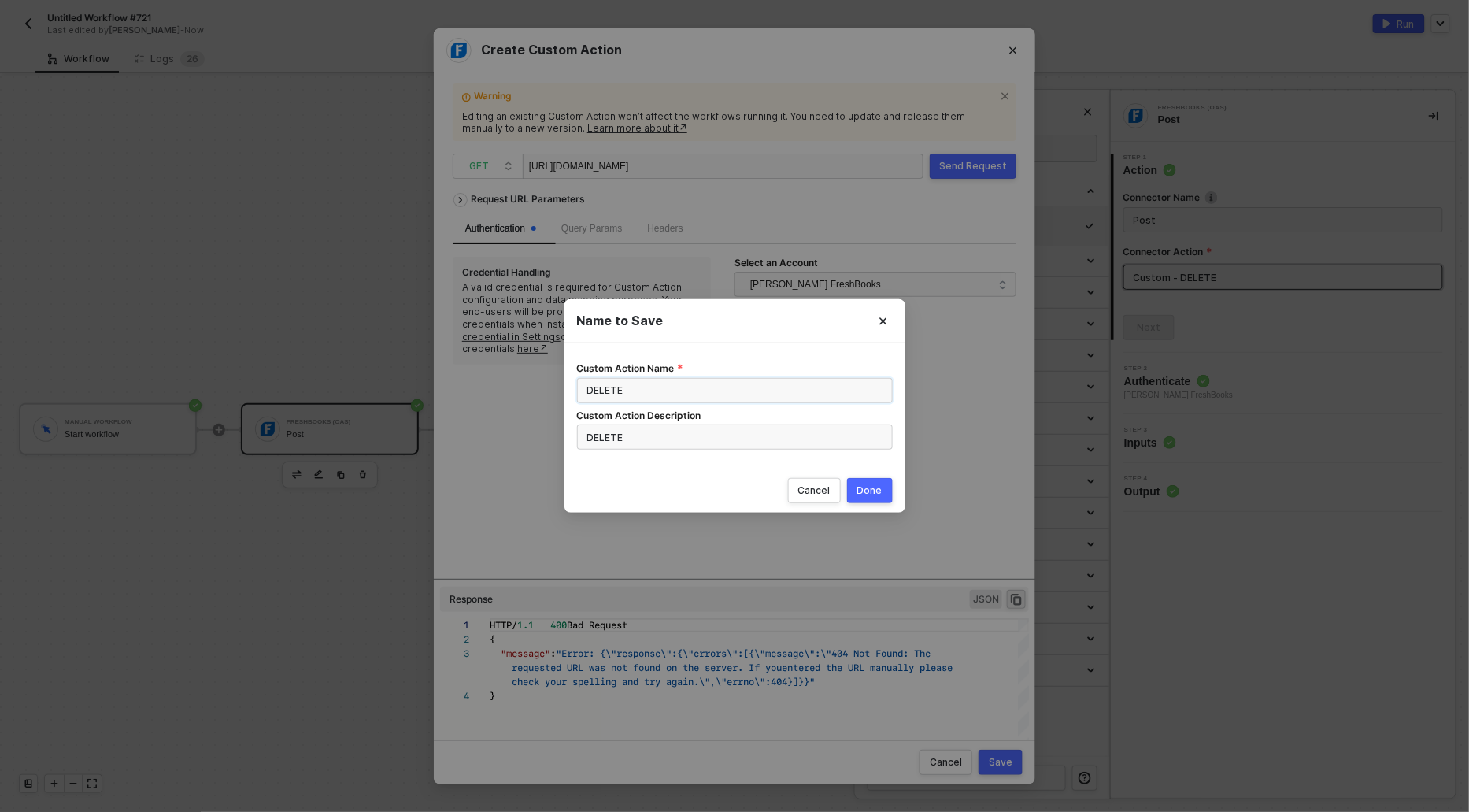
click at [605, 390] on input "DELETE" at bounding box center [734, 391] width 315 height 26
type input "GET"
click at [600, 428] on input "DELETE" at bounding box center [734, 437] width 315 height 26
click at [599, 428] on input "DELETE" at bounding box center [734, 437] width 315 height 26
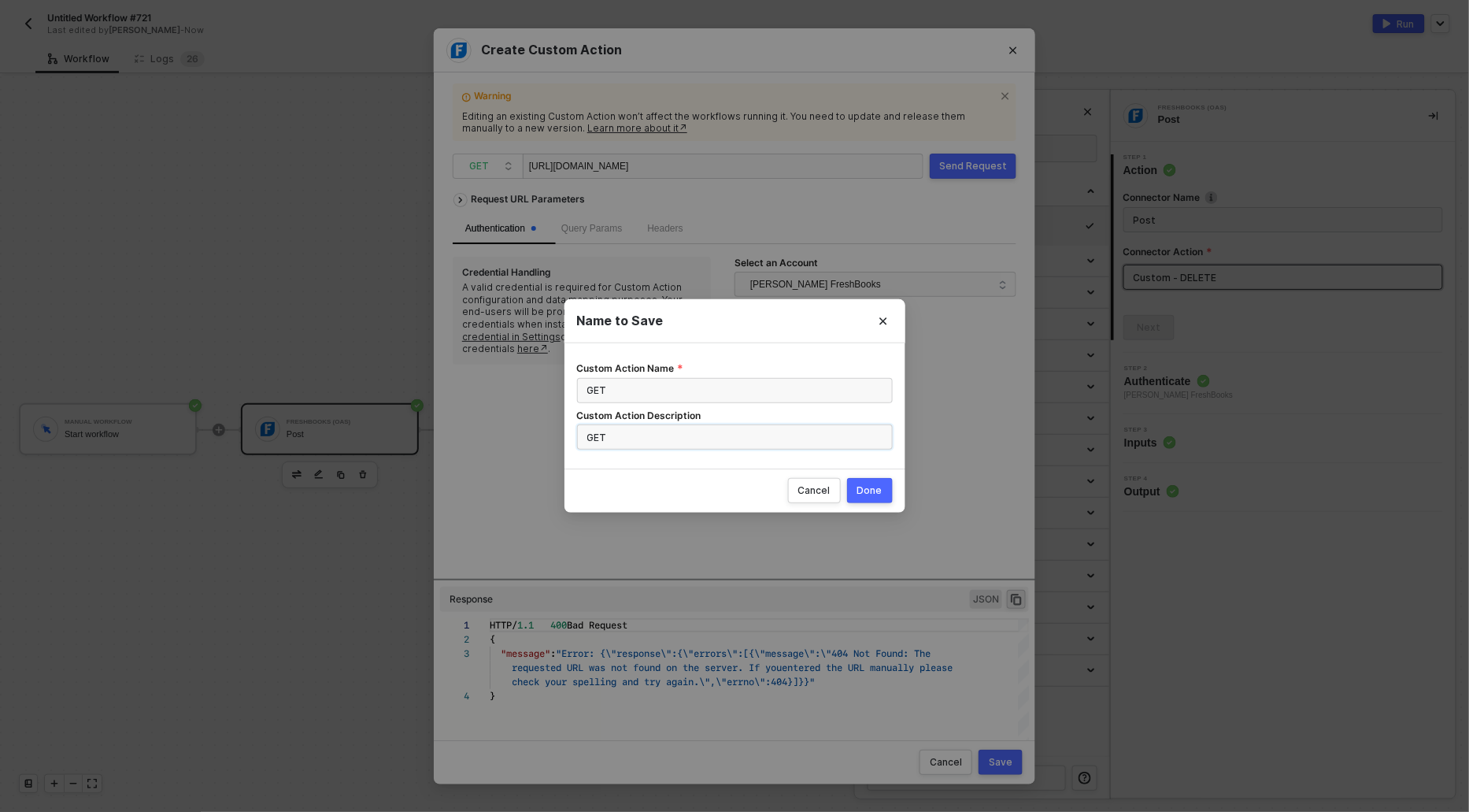
type input "GET"
click at [885, 494] on button "Done" at bounding box center [870, 490] width 46 height 26
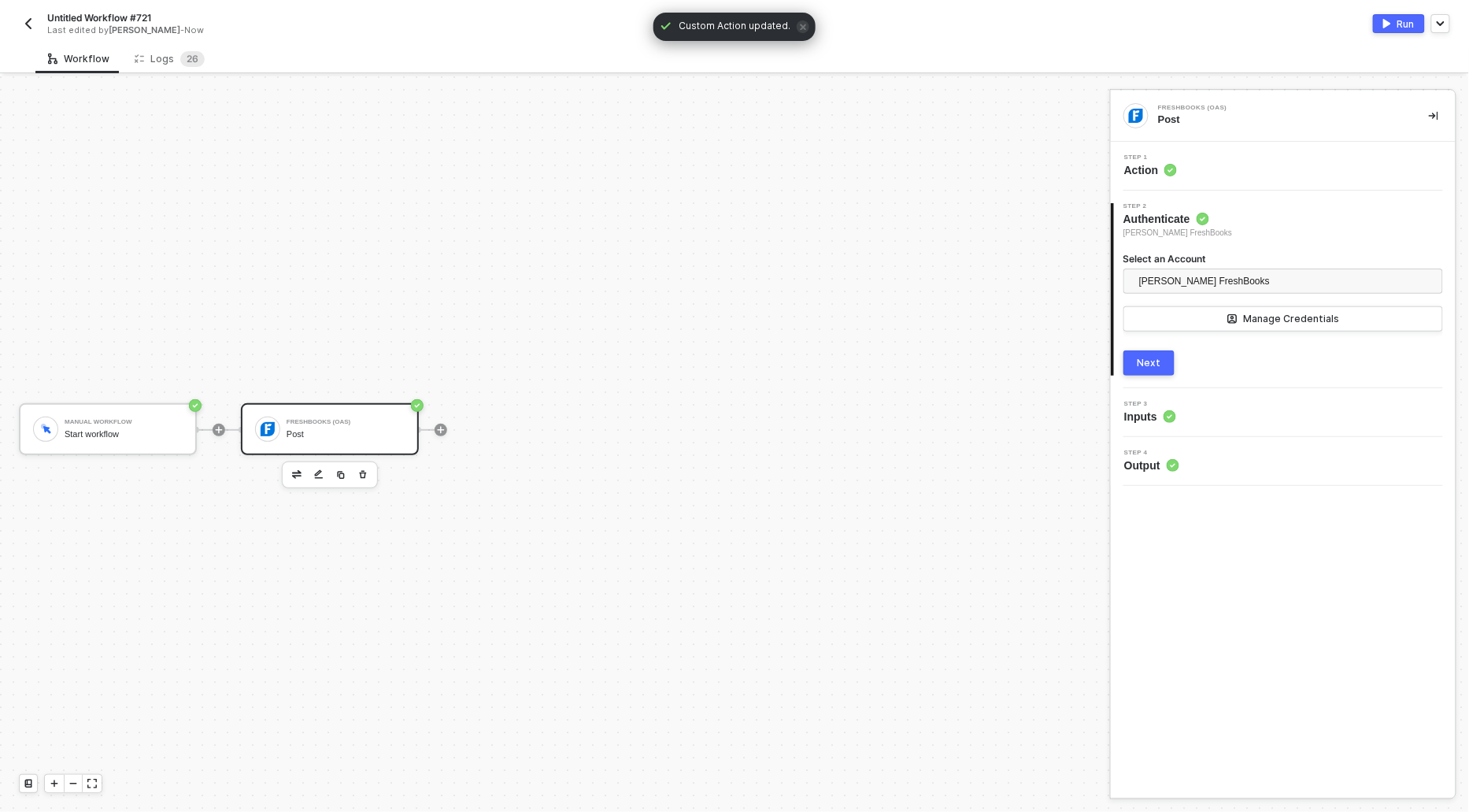
click at [1149, 167] on span "Action" at bounding box center [1151, 170] width 53 height 15
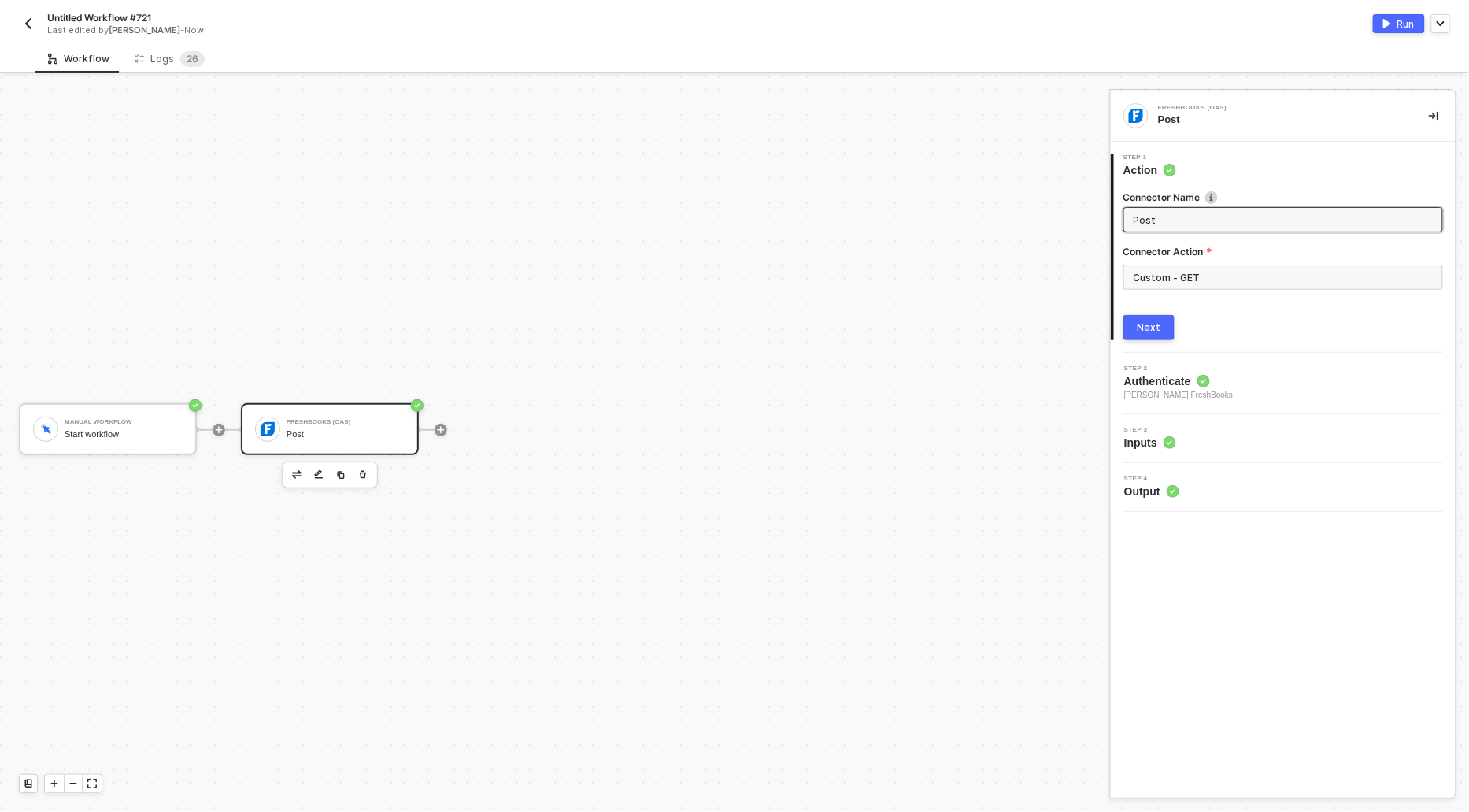
drag, startPoint x: 1160, startPoint y: 218, endPoint x: 1095, endPoint y: 211, distance: 65.4
click at [1095, 211] on div "Manual Workflow Start workflow FreshBooks (OAS) Post FreshBooks (OAS) Post 1 St…" at bounding box center [734, 444] width 1469 height 735
type input "FreshBooks (OAS)"
click at [1152, 333] on div "Next" at bounding box center [1149, 327] width 24 height 13
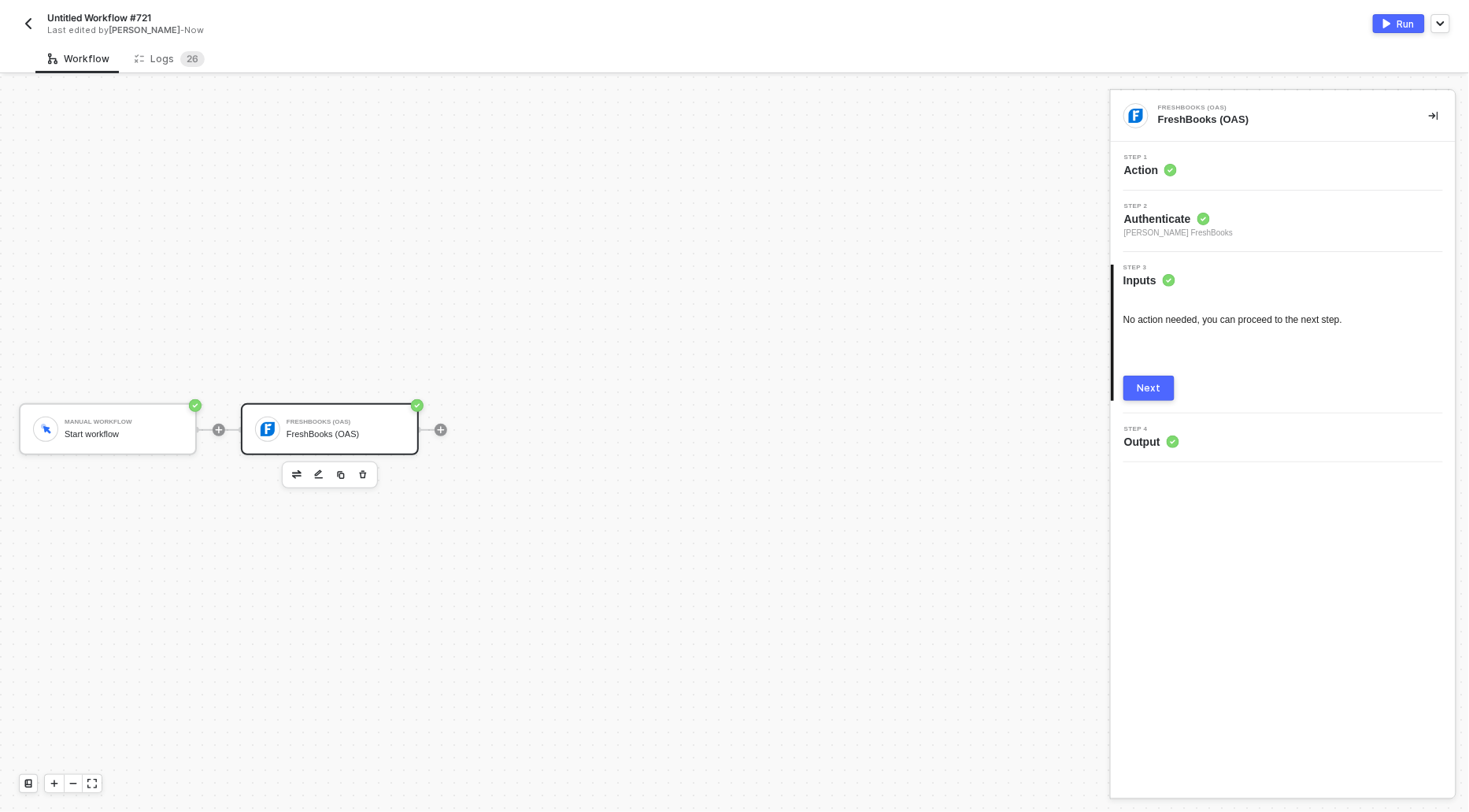
click at [1135, 375] on button "Next" at bounding box center [1149, 388] width 51 height 26
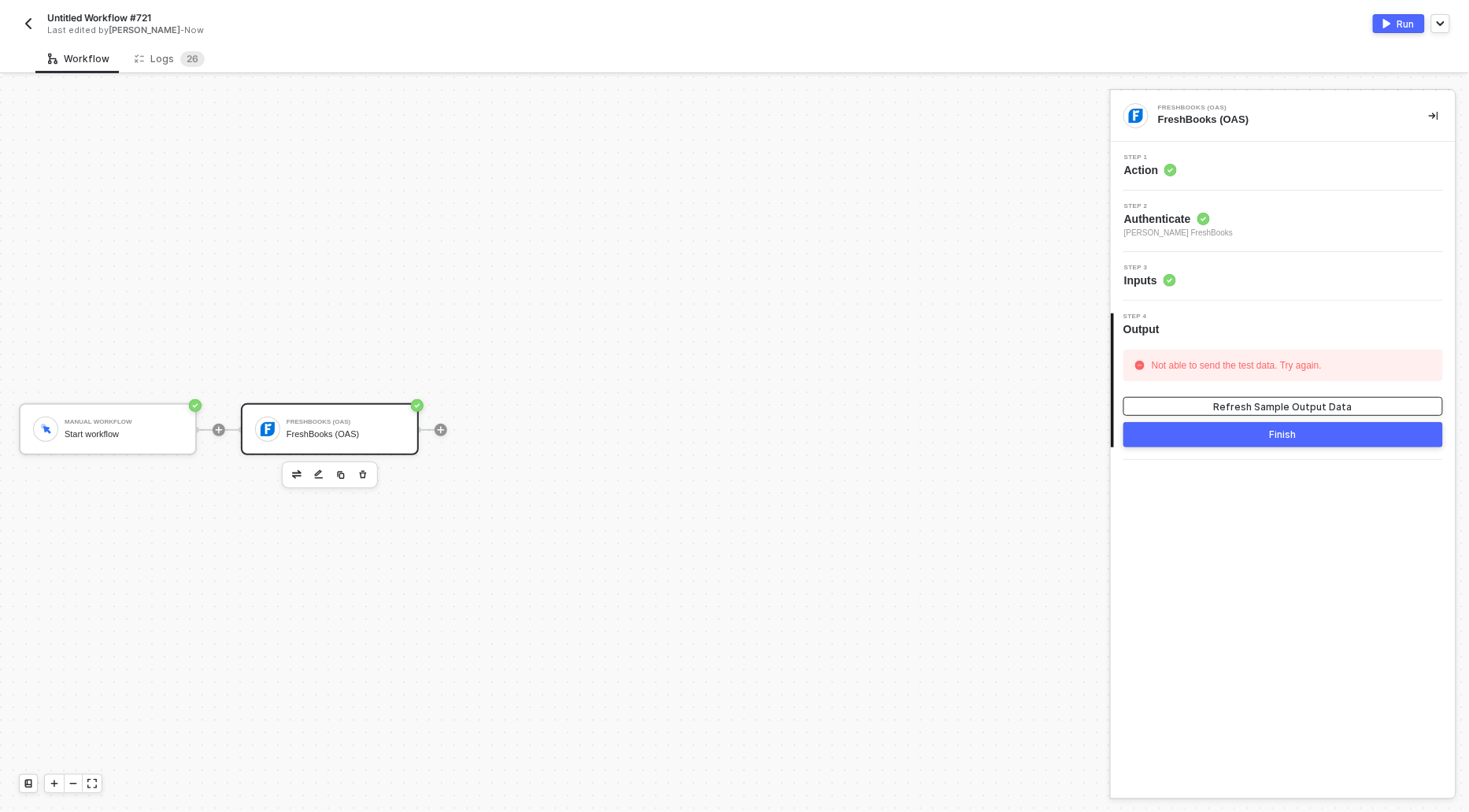
click at [1249, 406] on div "Refresh Sample Output Data" at bounding box center [1283, 406] width 139 height 14
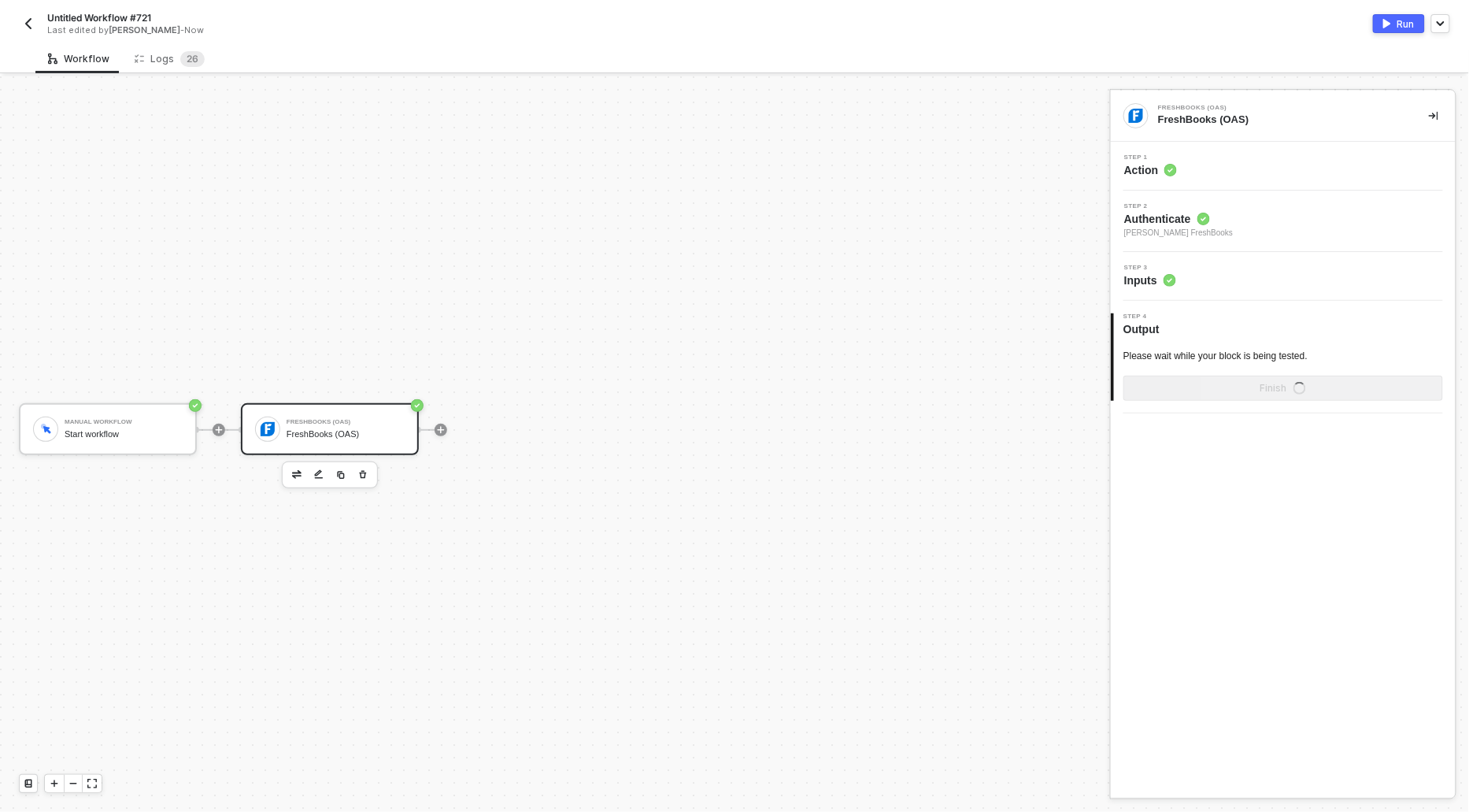
click at [1397, 26] on div "Run" at bounding box center [1405, 24] width 17 height 14
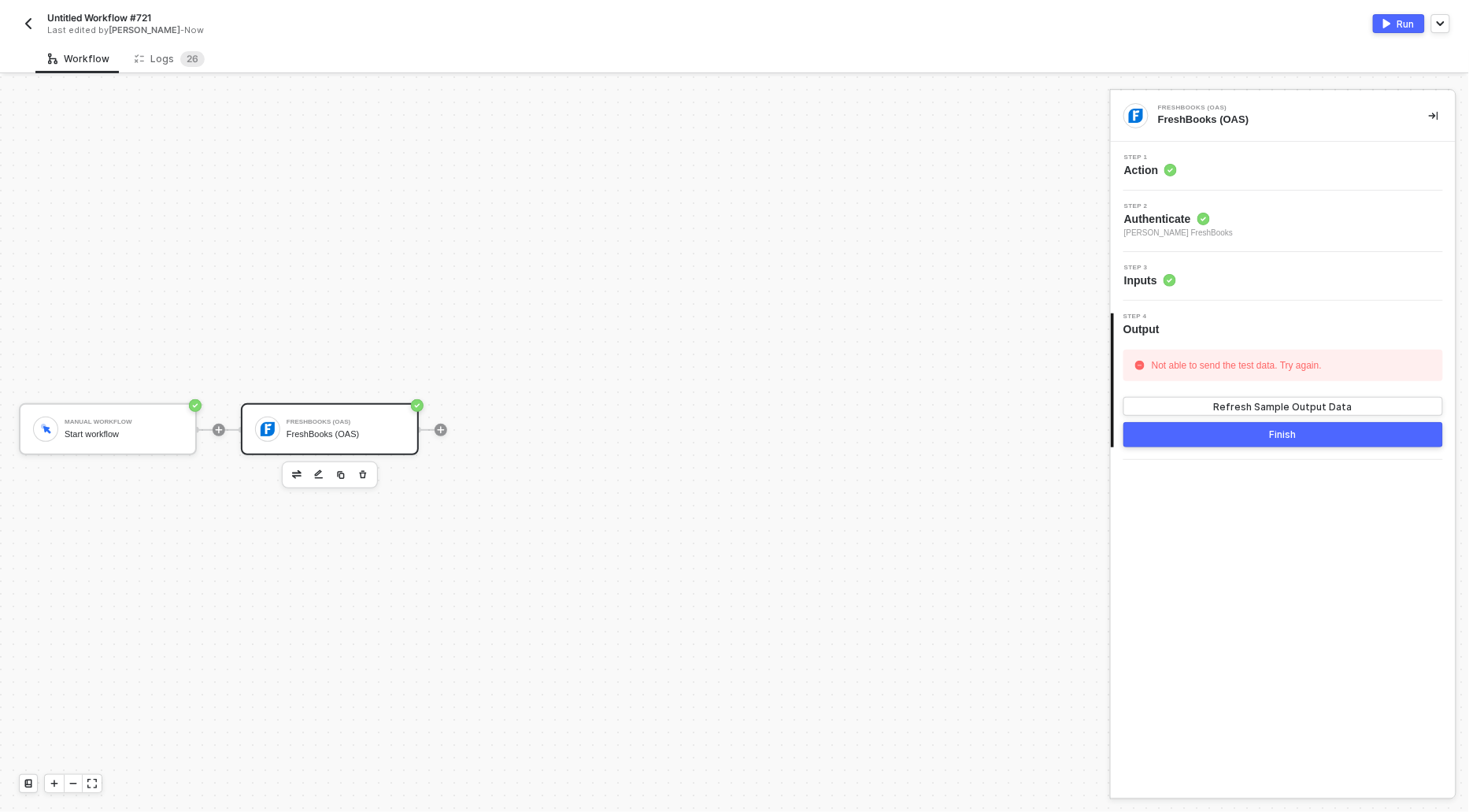
click at [1397, 26] on div "Run" at bounding box center [1405, 24] width 17 height 14
click at [153, 61] on div "Logs 2 6" at bounding box center [170, 58] width 70 height 15
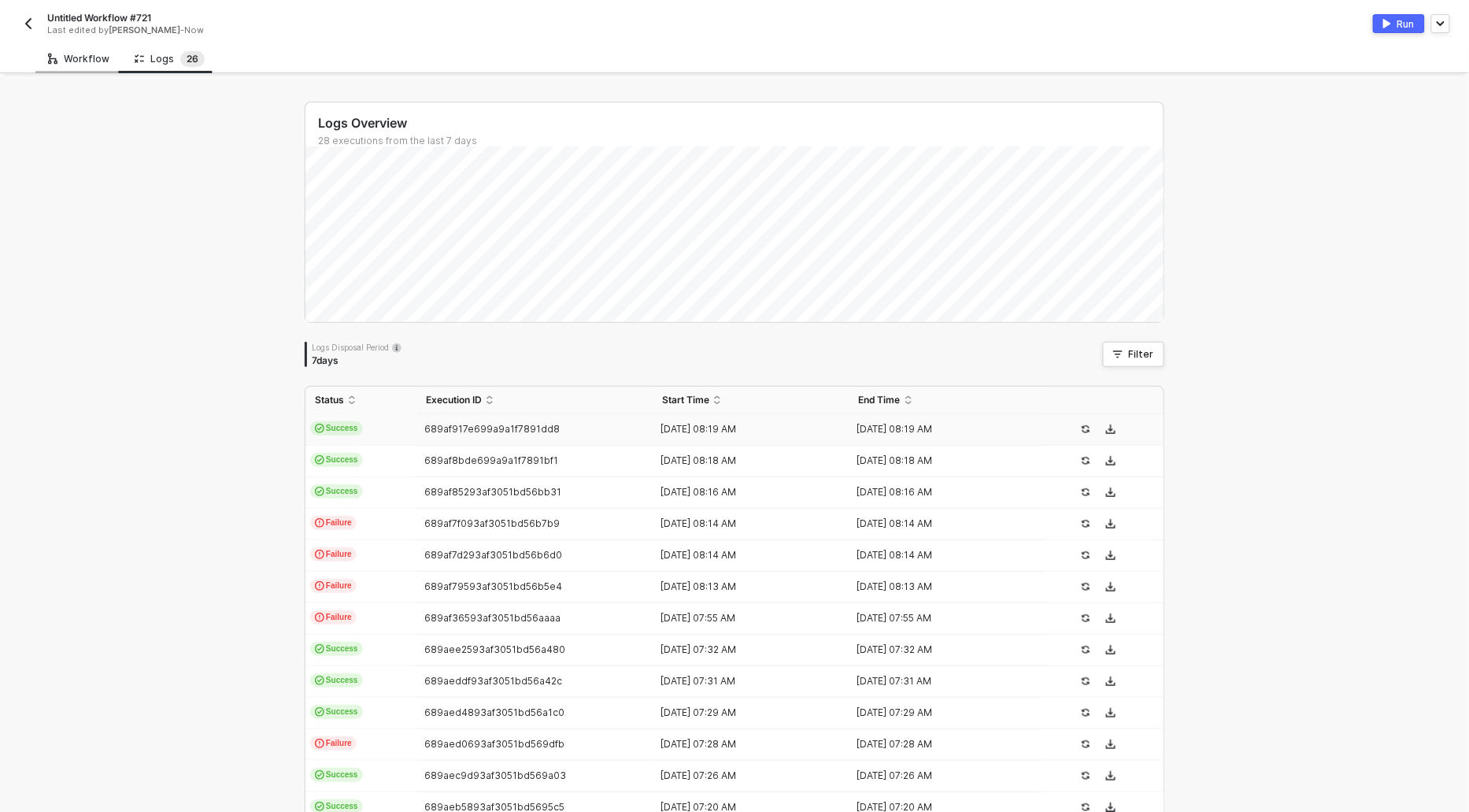
click at [94, 56] on div "Workflow" at bounding box center [78, 59] width 61 height 13
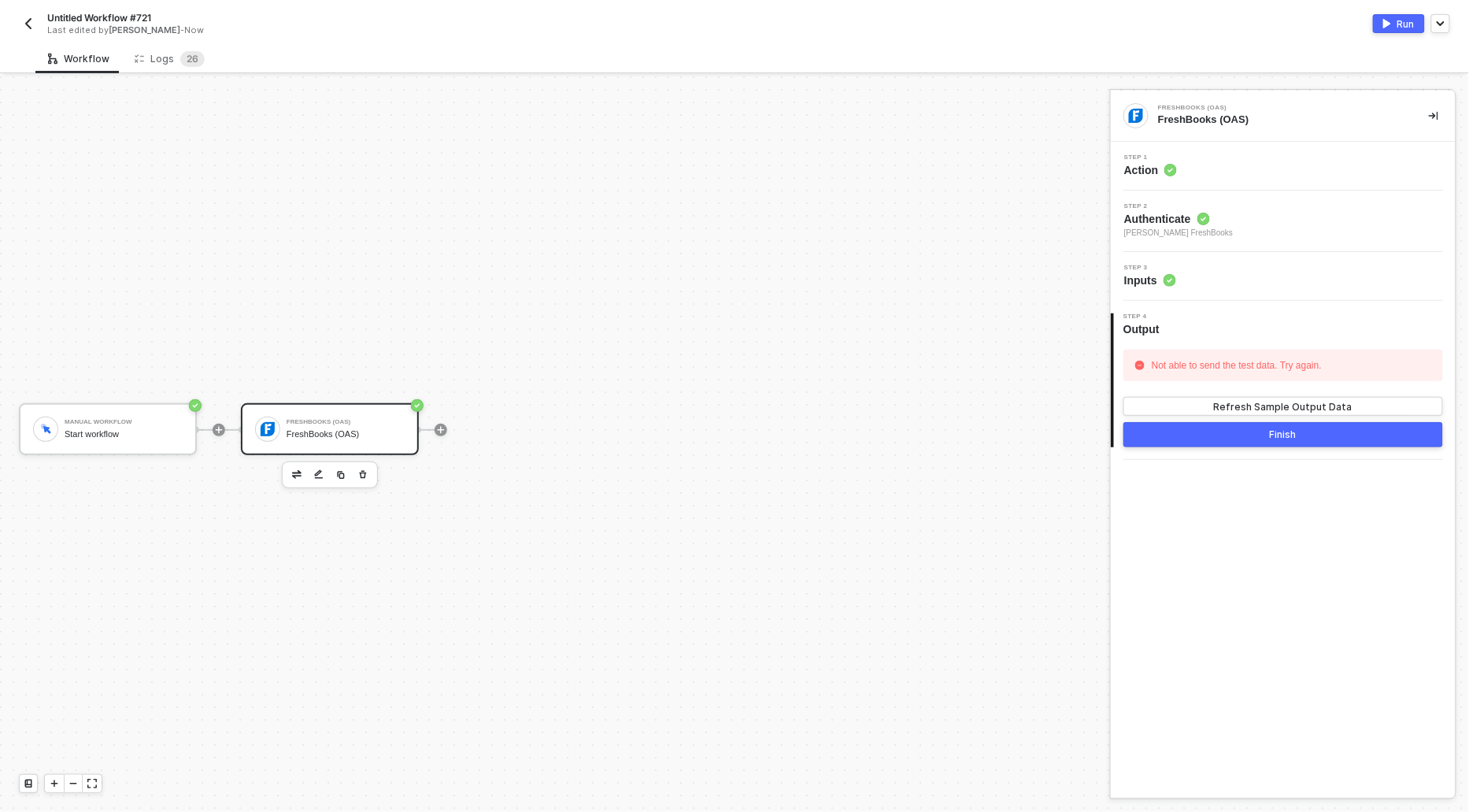
click at [1245, 394] on div "Not able to send the test data. Try again. Refresh Sample Output Data" at bounding box center [1283, 383] width 320 height 67
click at [1247, 402] on div "Refresh Sample Output Data" at bounding box center [1283, 406] width 139 height 14
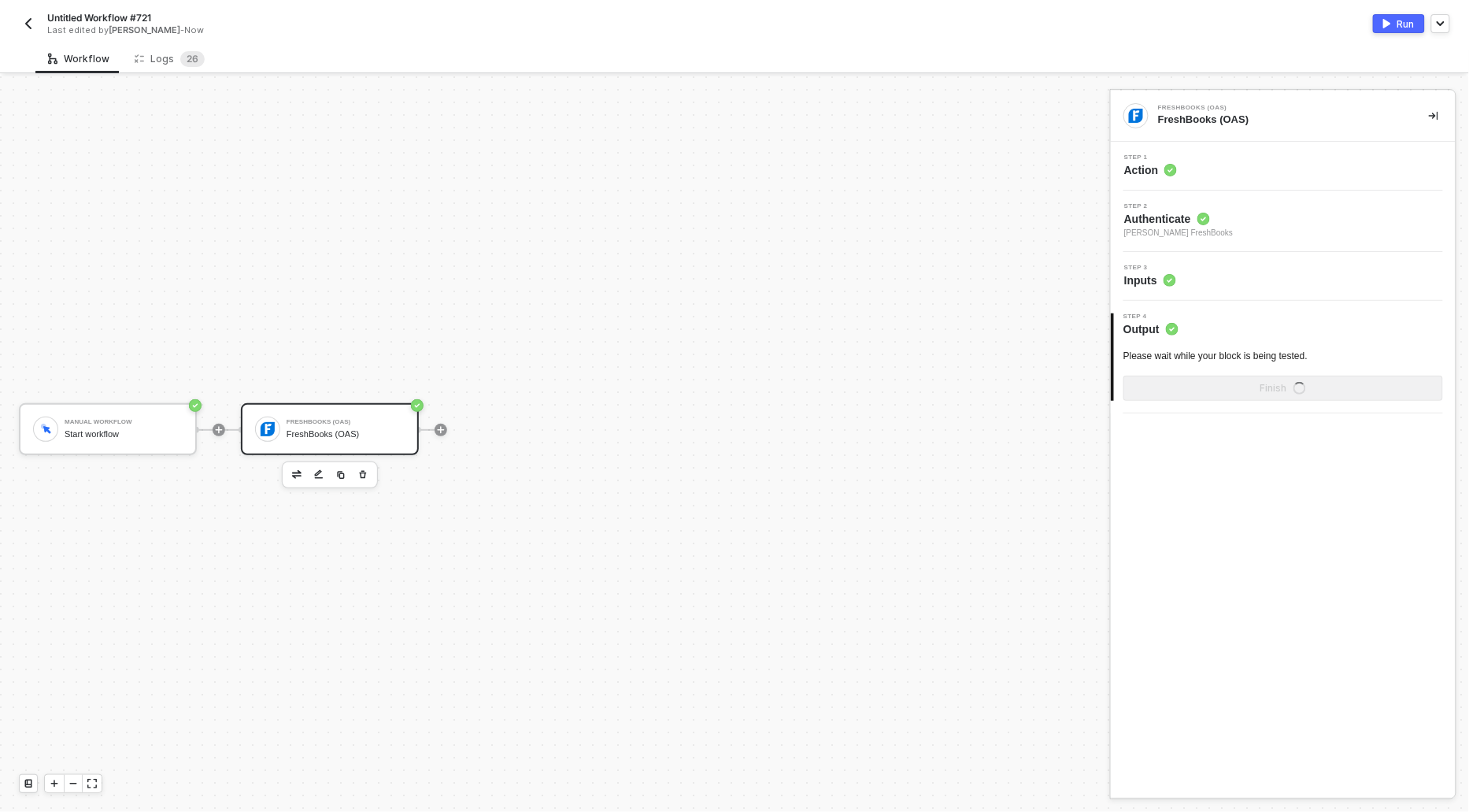
click at [1392, 15] on button "Run" at bounding box center [1399, 24] width 52 height 19
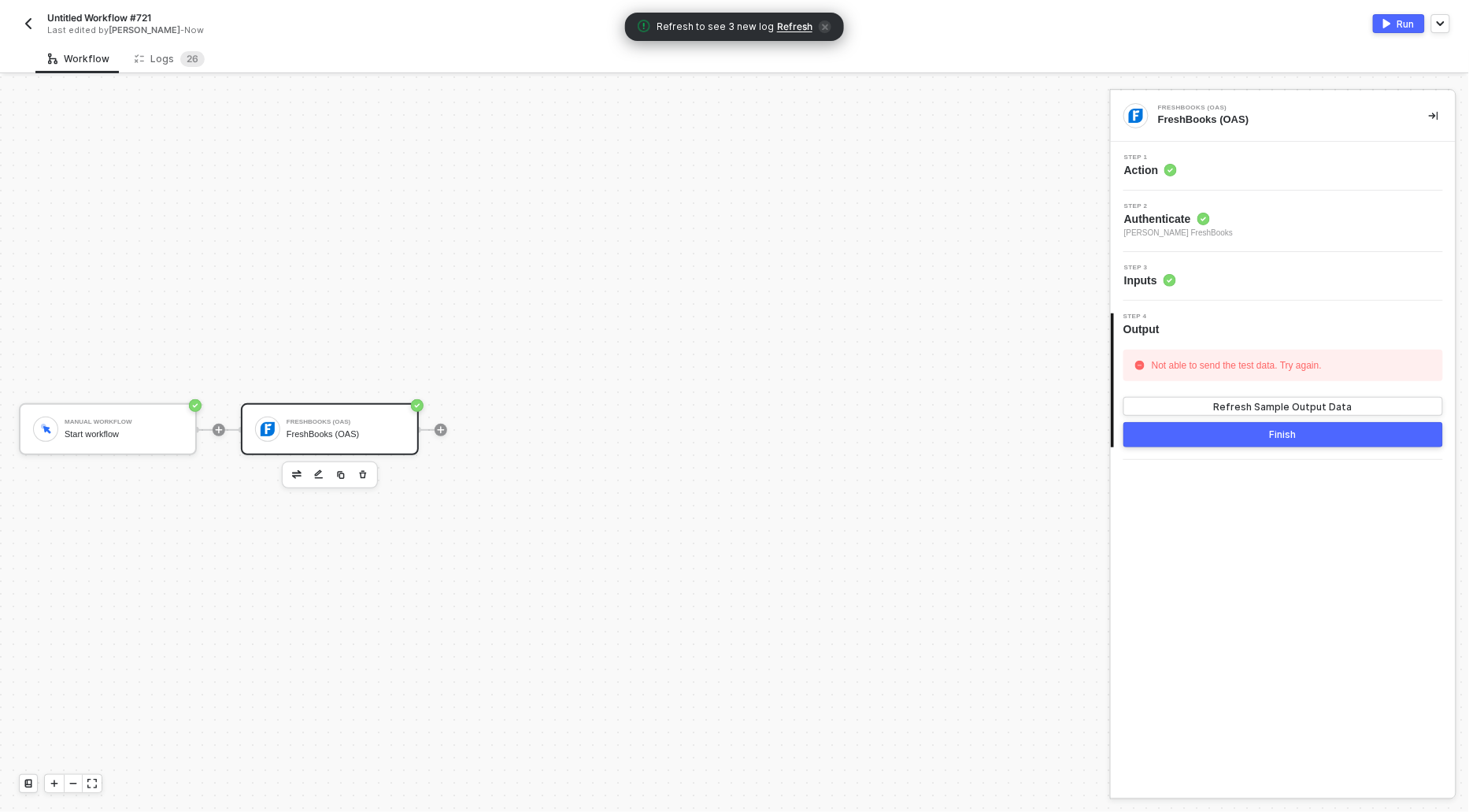
click at [790, 21] on span "Refresh" at bounding box center [795, 26] width 36 height 13
click at [146, 68] on div "Logs 2 6" at bounding box center [170, 58] width 96 height 29
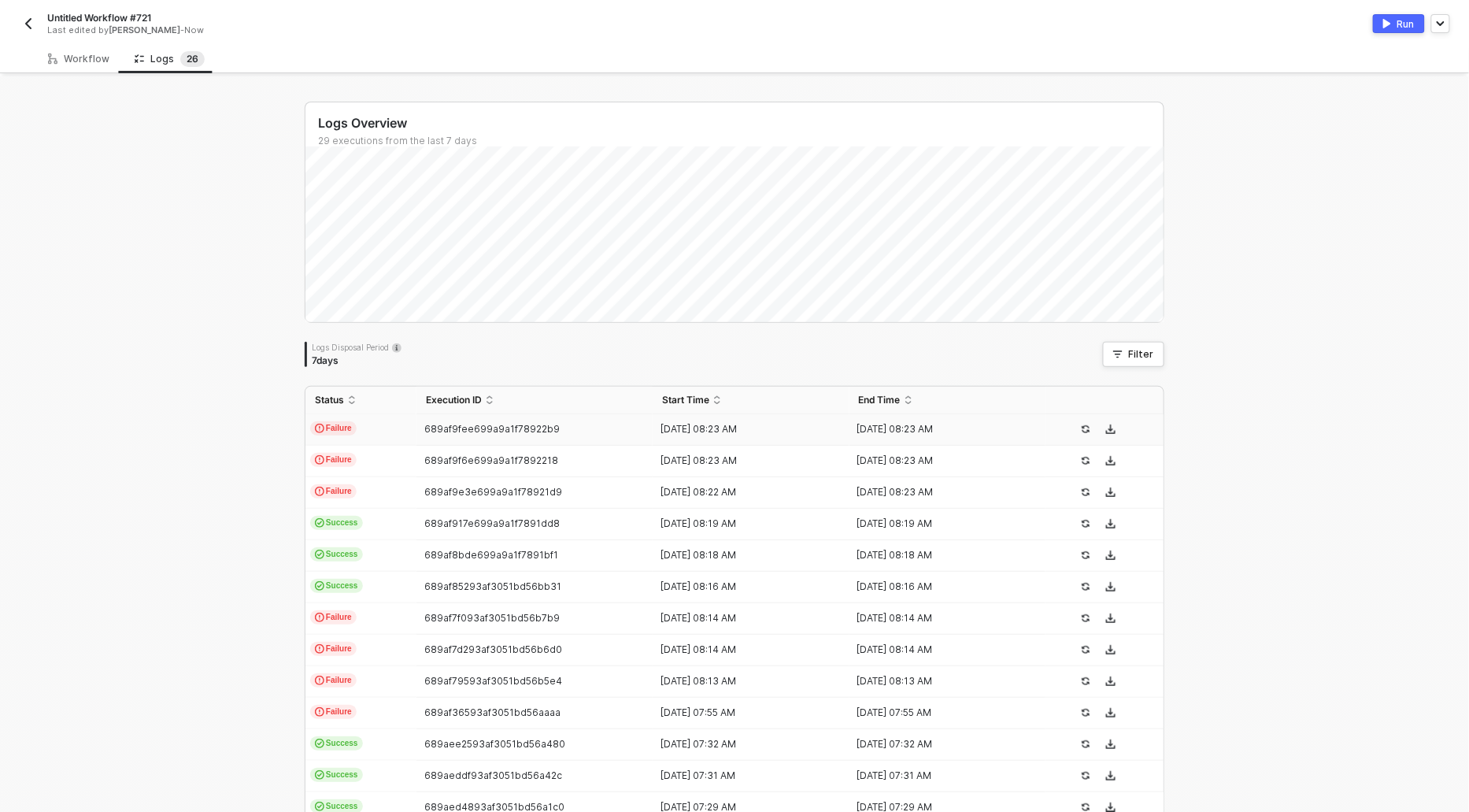
click at [337, 424] on span "Failure" at bounding box center [333, 428] width 46 height 15
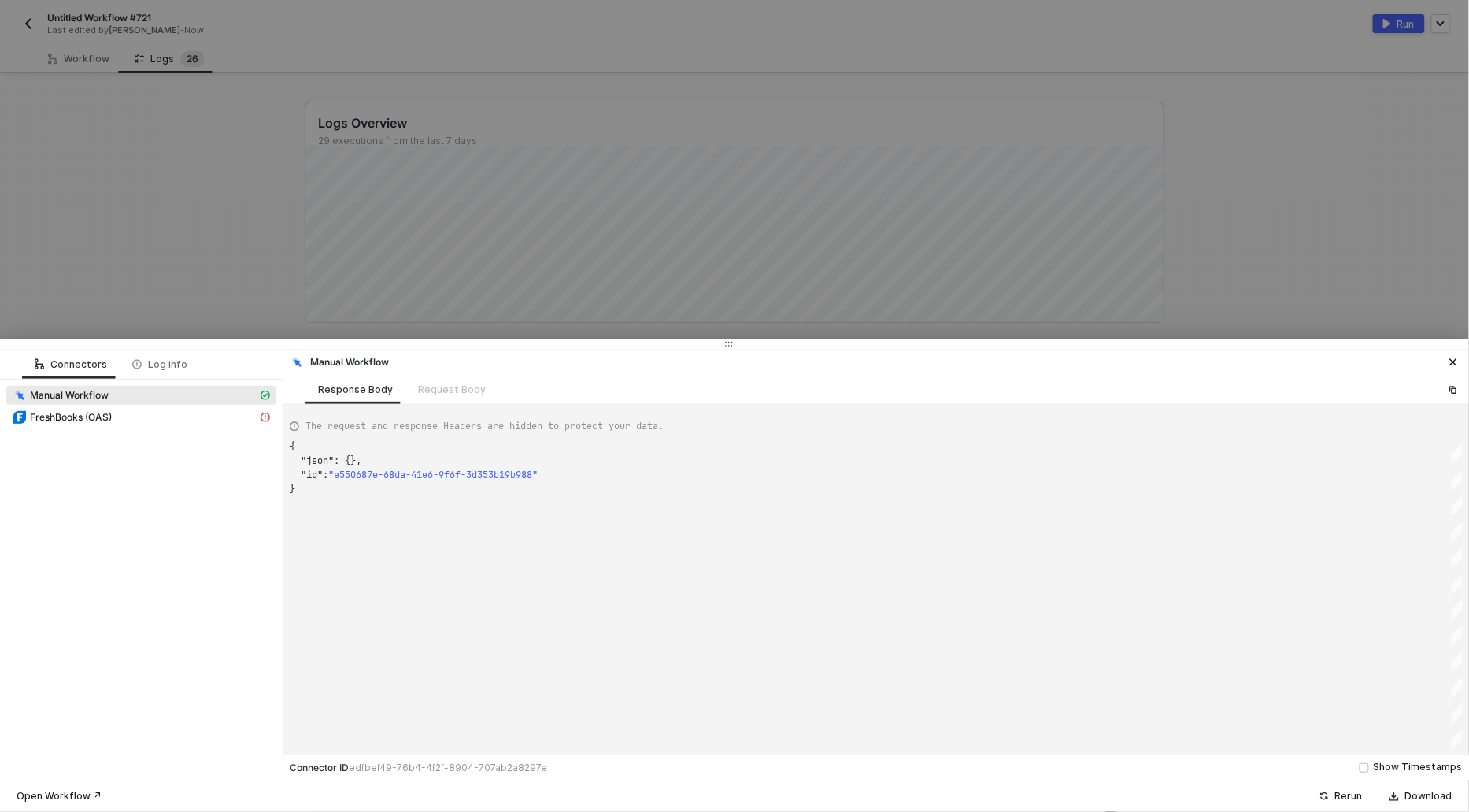
click at [141, 428] on div "FreshBooks (OAS)" at bounding box center [141, 418] width 270 height 22
click at [128, 418] on div "FreshBooks (OAS)" at bounding box center [135, 417] width 245 height 15
type textarea "{ "message": "{\"response\":{\"errors\":[{\"message\":\"404 Not Found: The requ…"
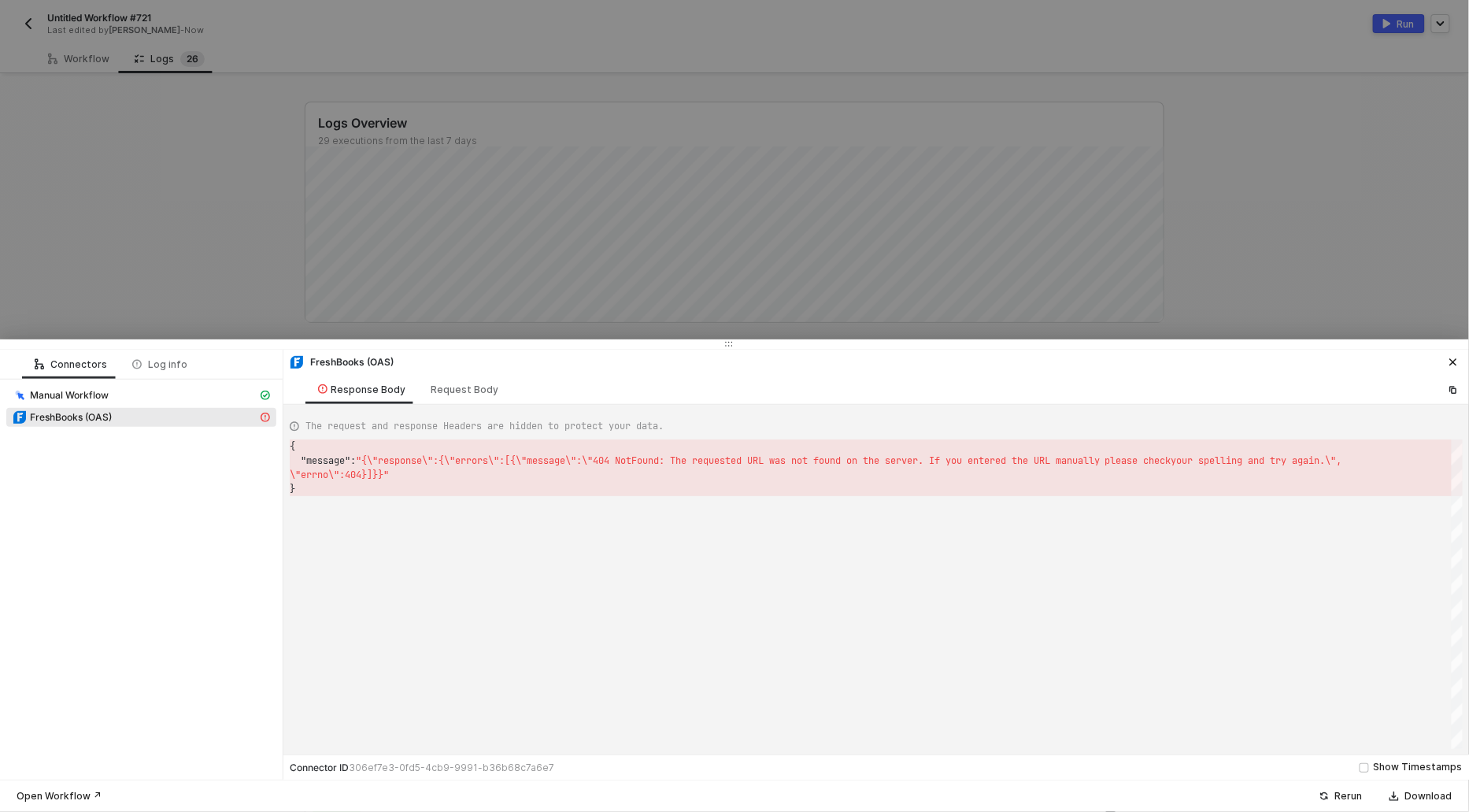
scroll to position [28, 0]
click at [171, 247] on div at bounding box center [734, 406] width 1469 height 812
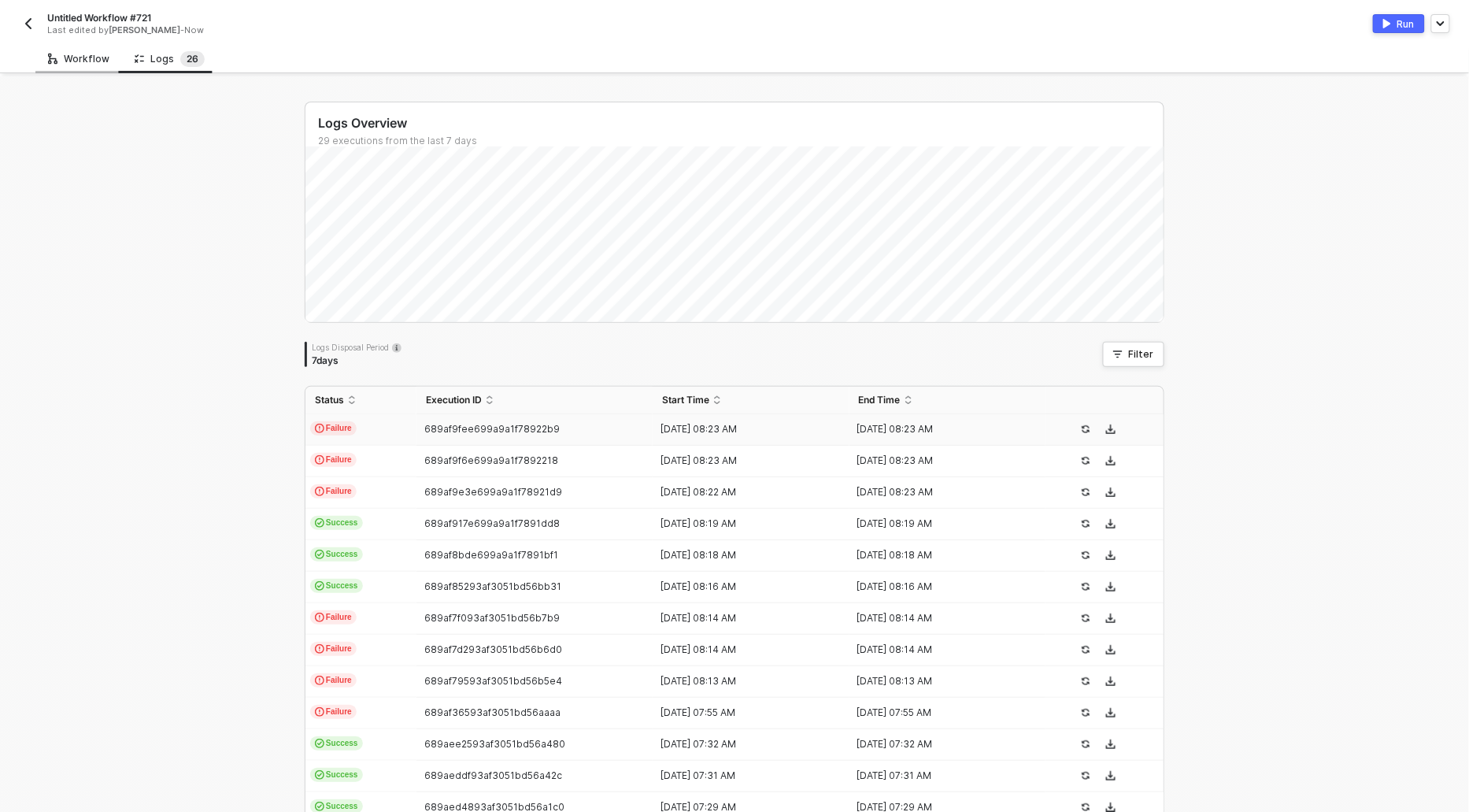
click at [87, 61] on div "Workflow" at bounding box center [78, 59] width 61 height 13
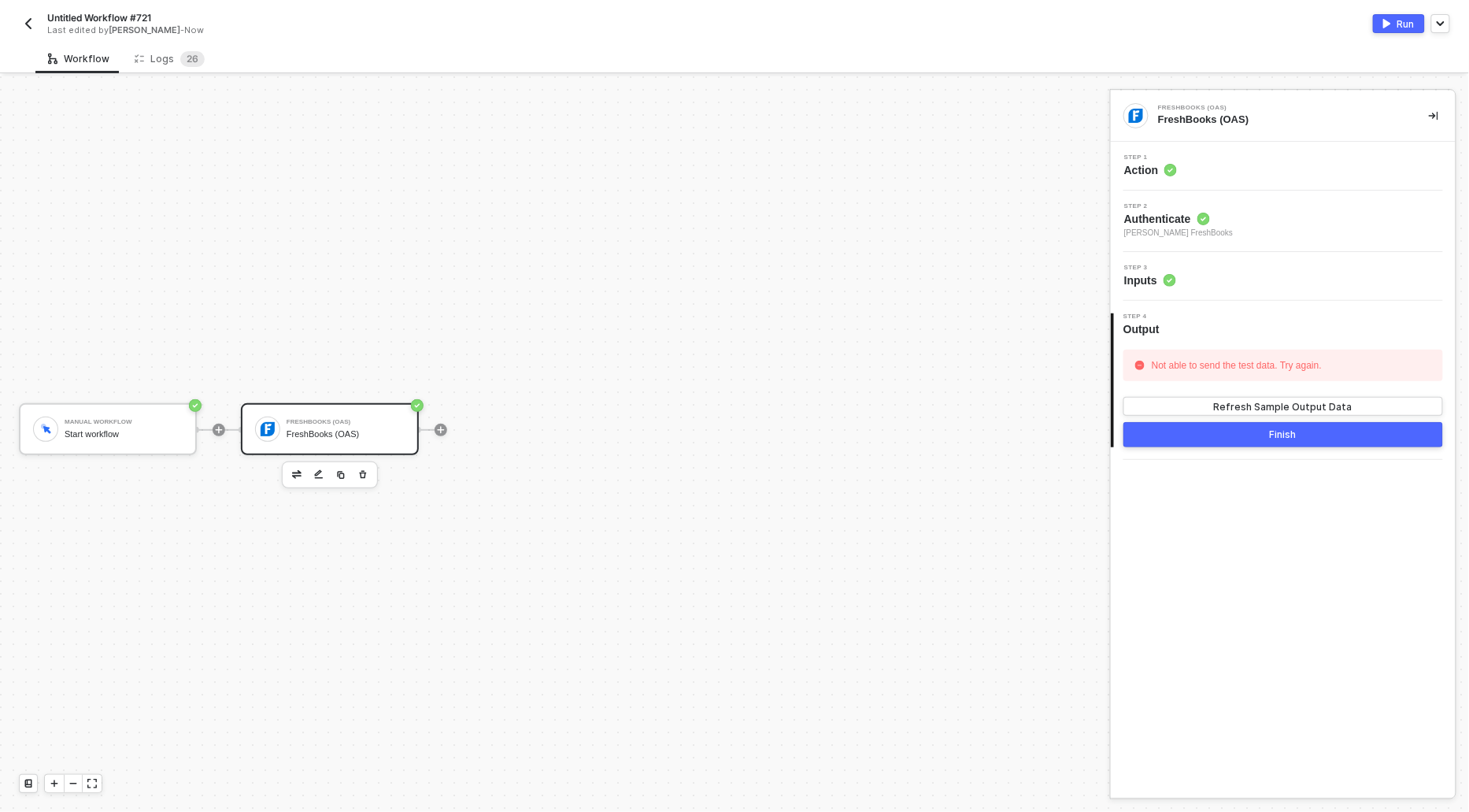
click at [1166, 152] on div "Step 1 Action" at bounding box center [1283, 166] width 344 height 49
click at [1157, 170] on span "Action" at bounding box center [1151, 170] width 53 height 15
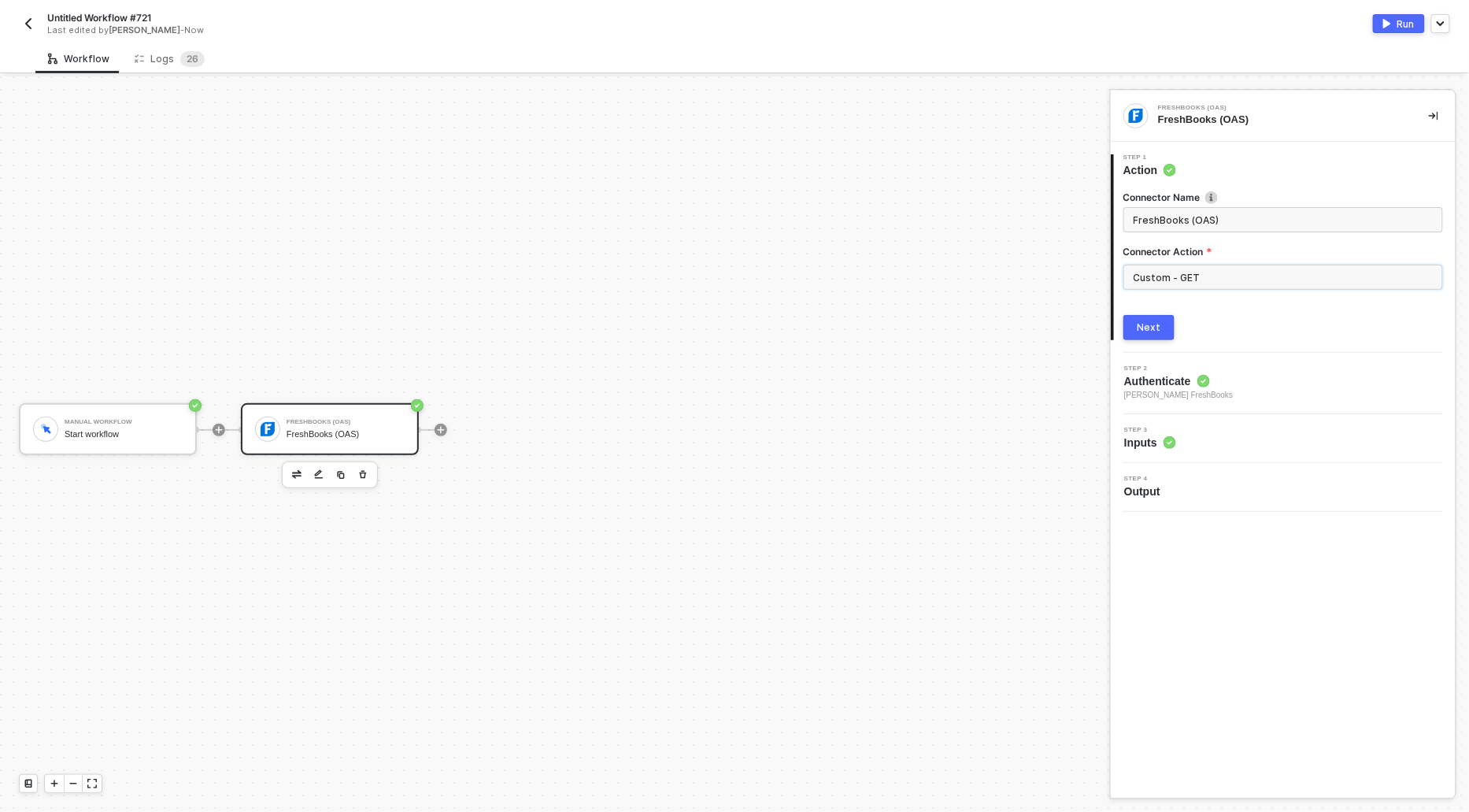
click at [1240, 282] on input "Custom - GET" at bounding box center [1283, 277] width 320 height 26
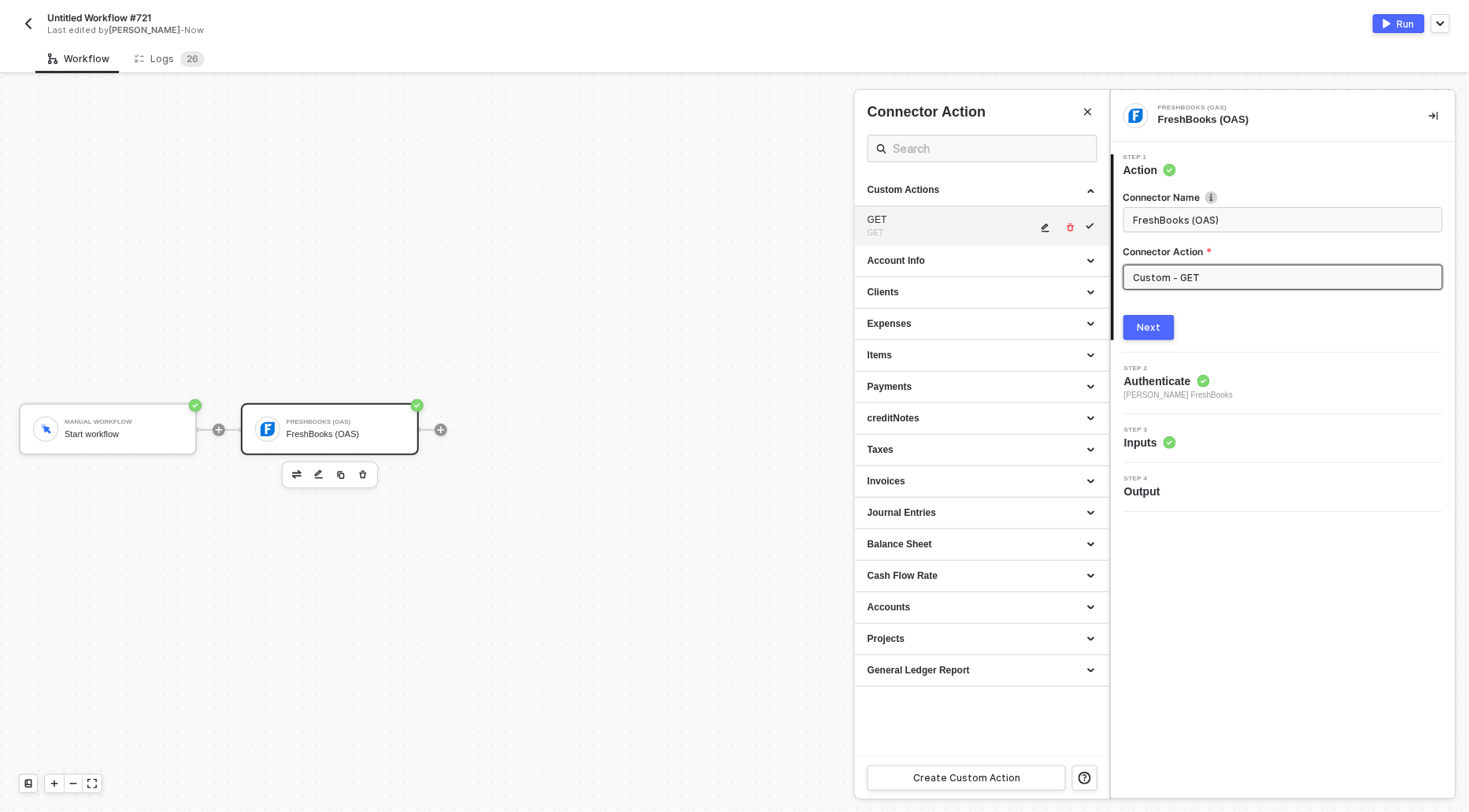
click at [1046, 226] on icon "icon-edit" at bounding box center [1046, 228] width 8 height 9
type textarea "HTTP/1.1 400 Bad Request { "message": "Error: {\"response\":{\"errors\":[{\"mes…"
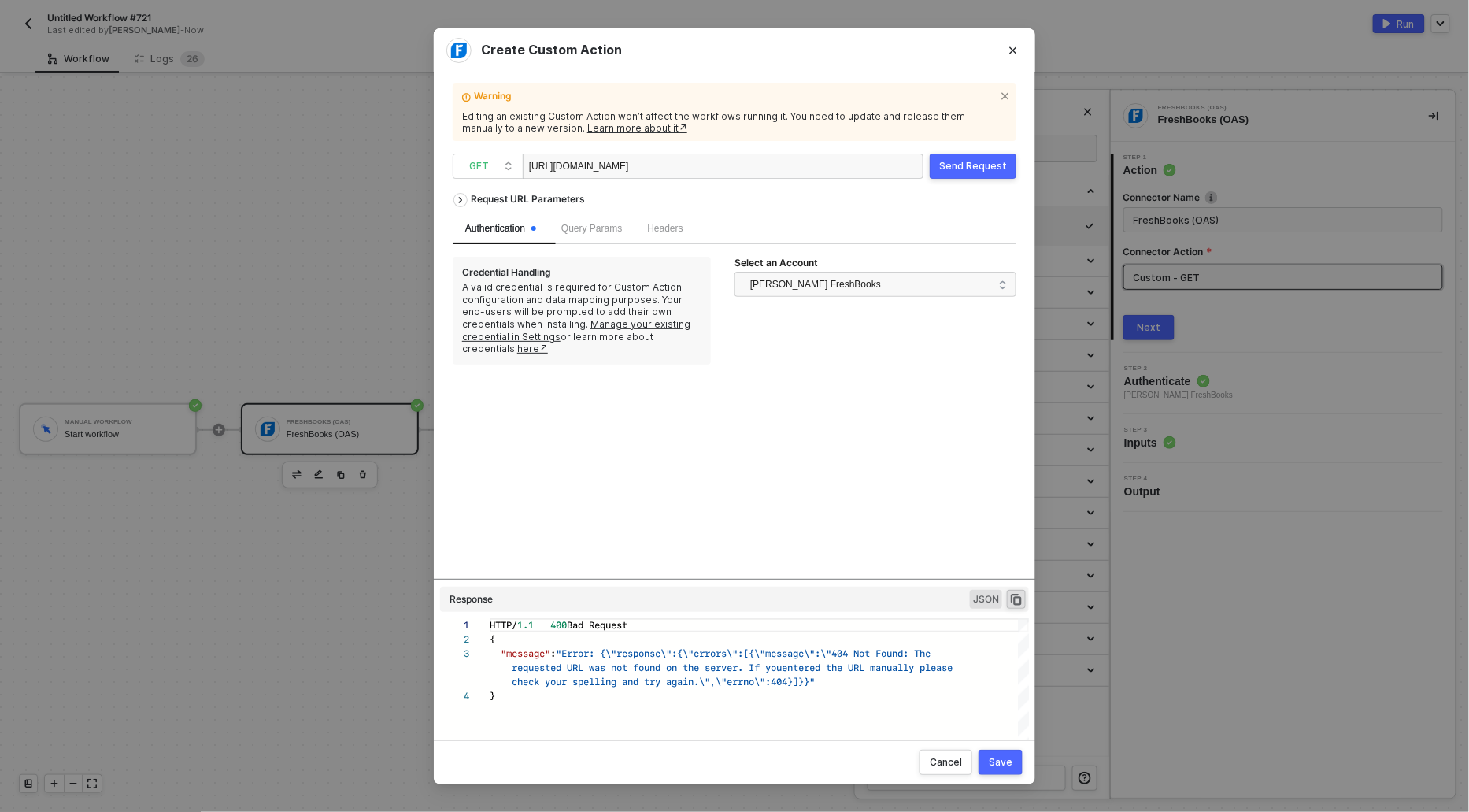
scroll to position [0, 36]
click at [675, 231] on span "Headers" at bounding box center [664, 228] width 36 height 11
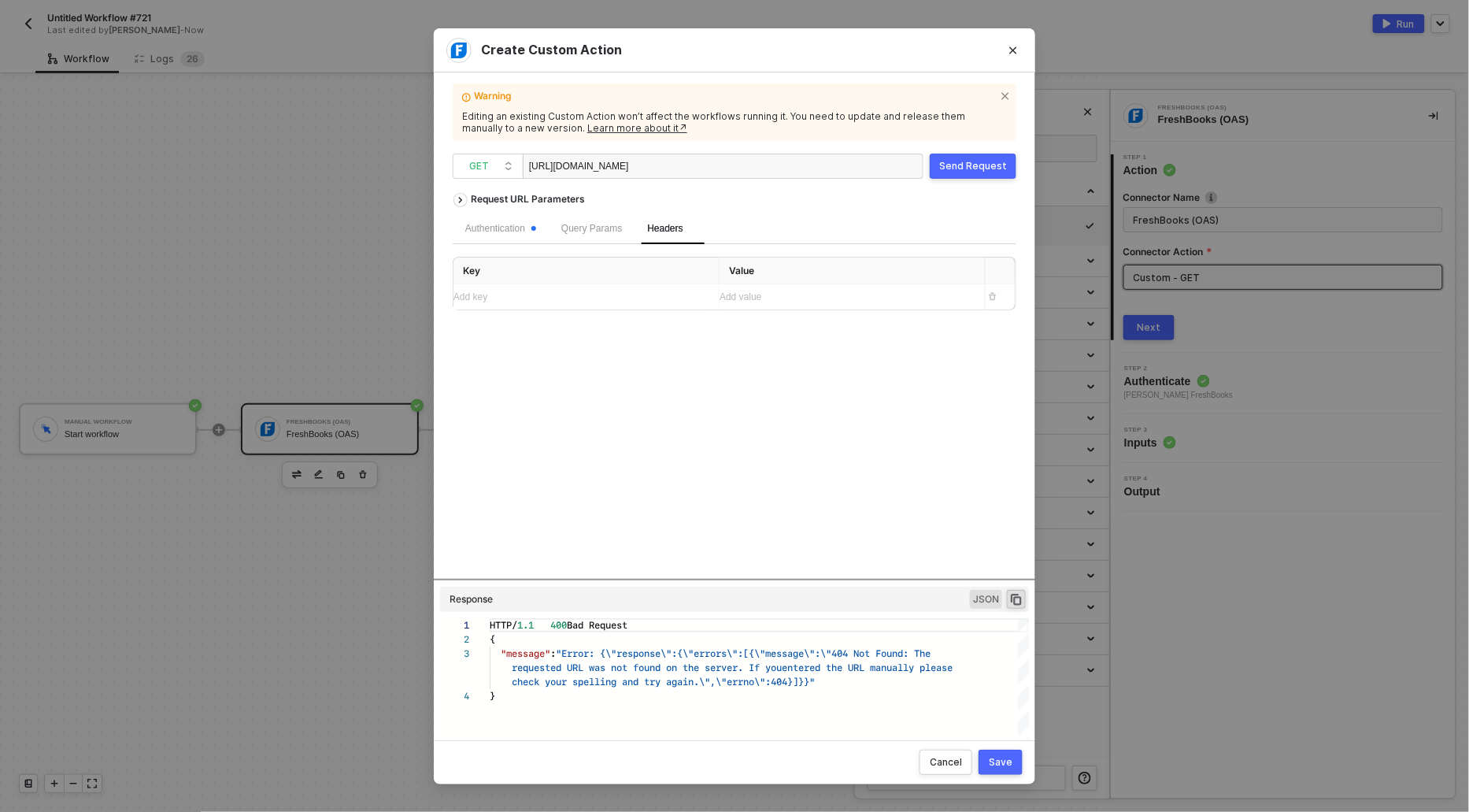
click at [529, 302] on div "Add key ﻿" at bounding box center [580, 297] width 252 height 15
click at [771, 301] on div "Add value ﻿" at bounding box center [846, 298] width 252 height 15
click at [755, 305] on div "Add value ﻿" at bounding box center [846, 298] width 252 height 26
click at [956, 161] on div "Send Request" at bounding box center [973, 166] width 67 height 13
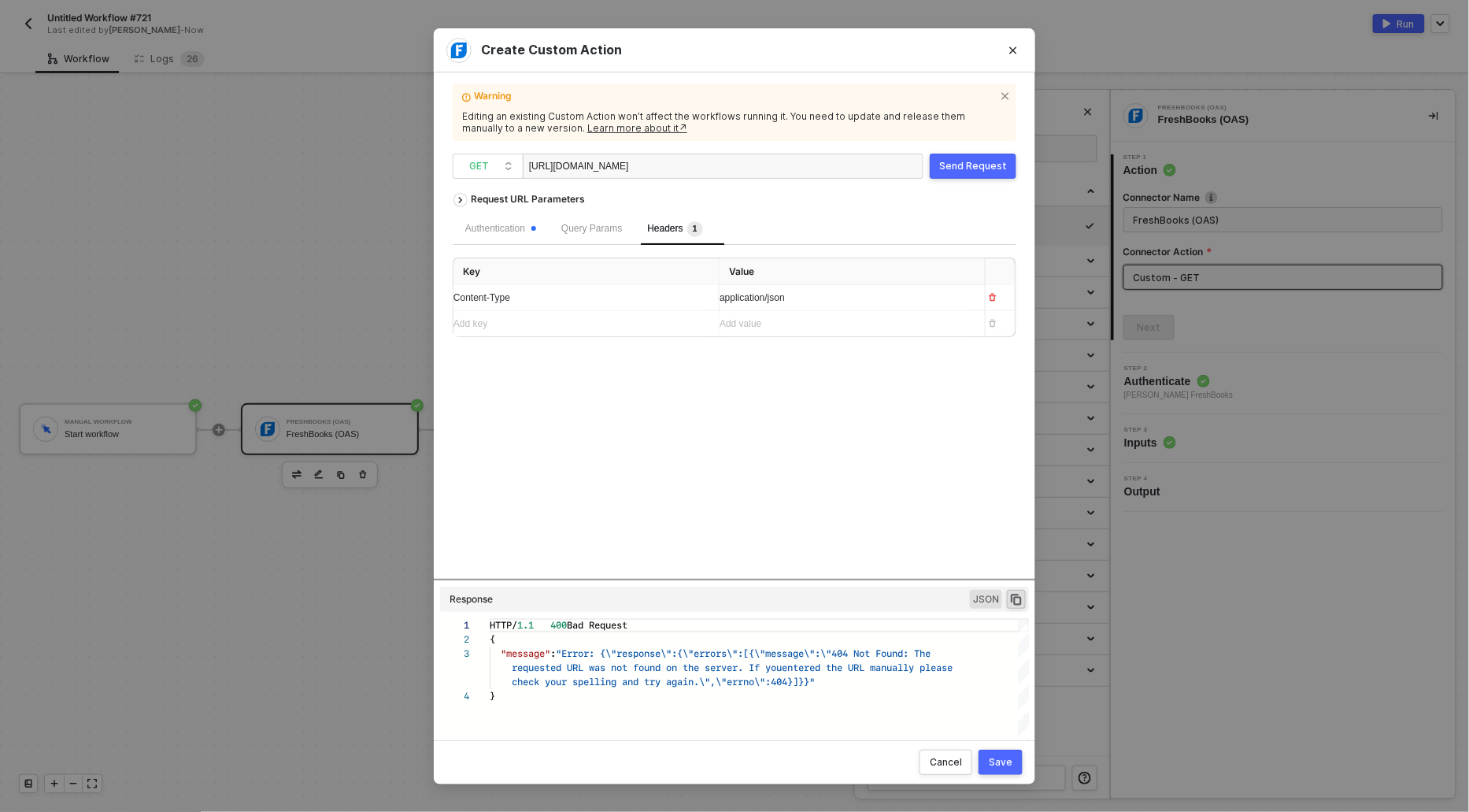
click at [495, 221] on div "Authentication" at bounding box center [500, 229] width 96 height 32
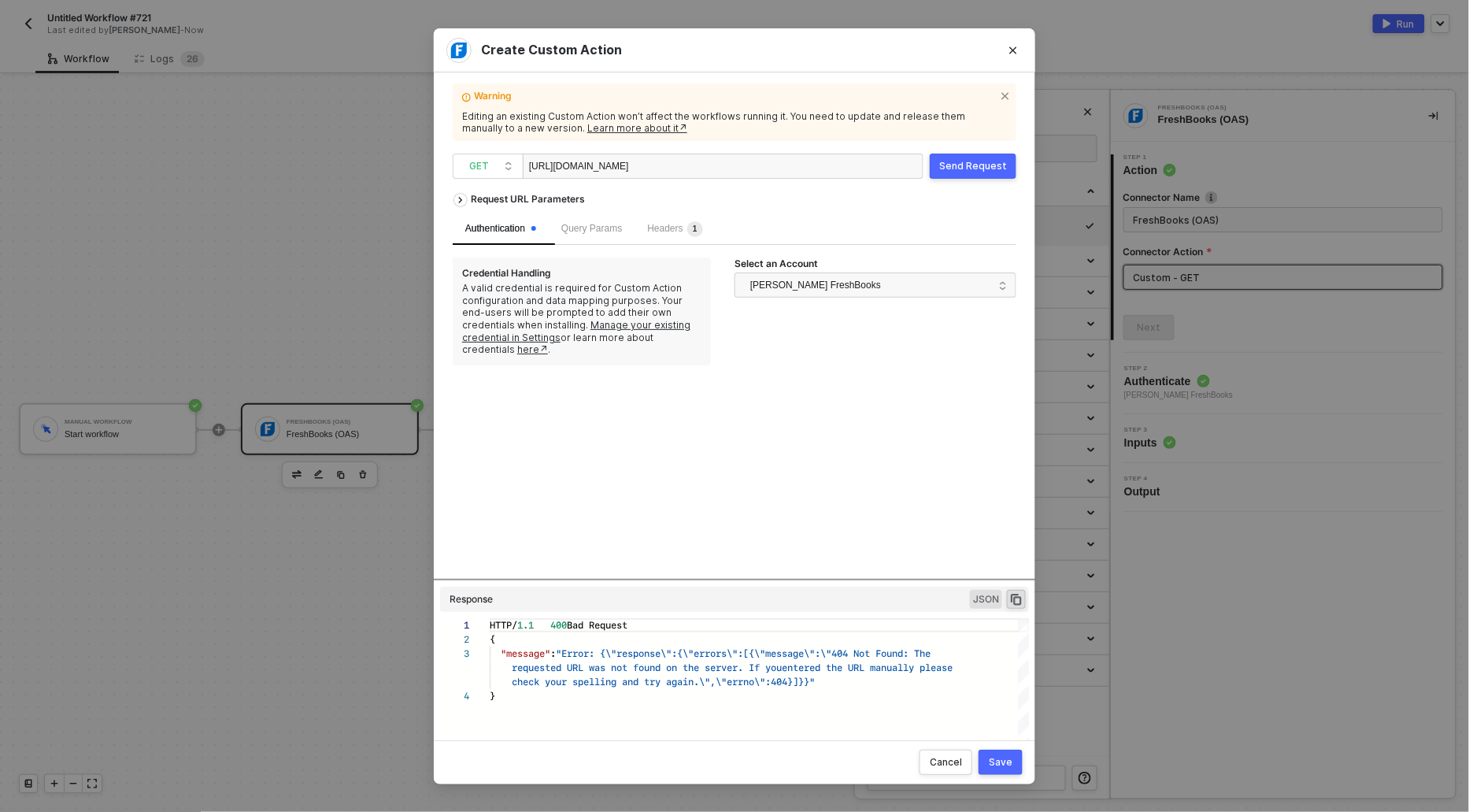
click at [688, 238] on div "Headers 1" at bounding box center [674, 229] width 80 height 32
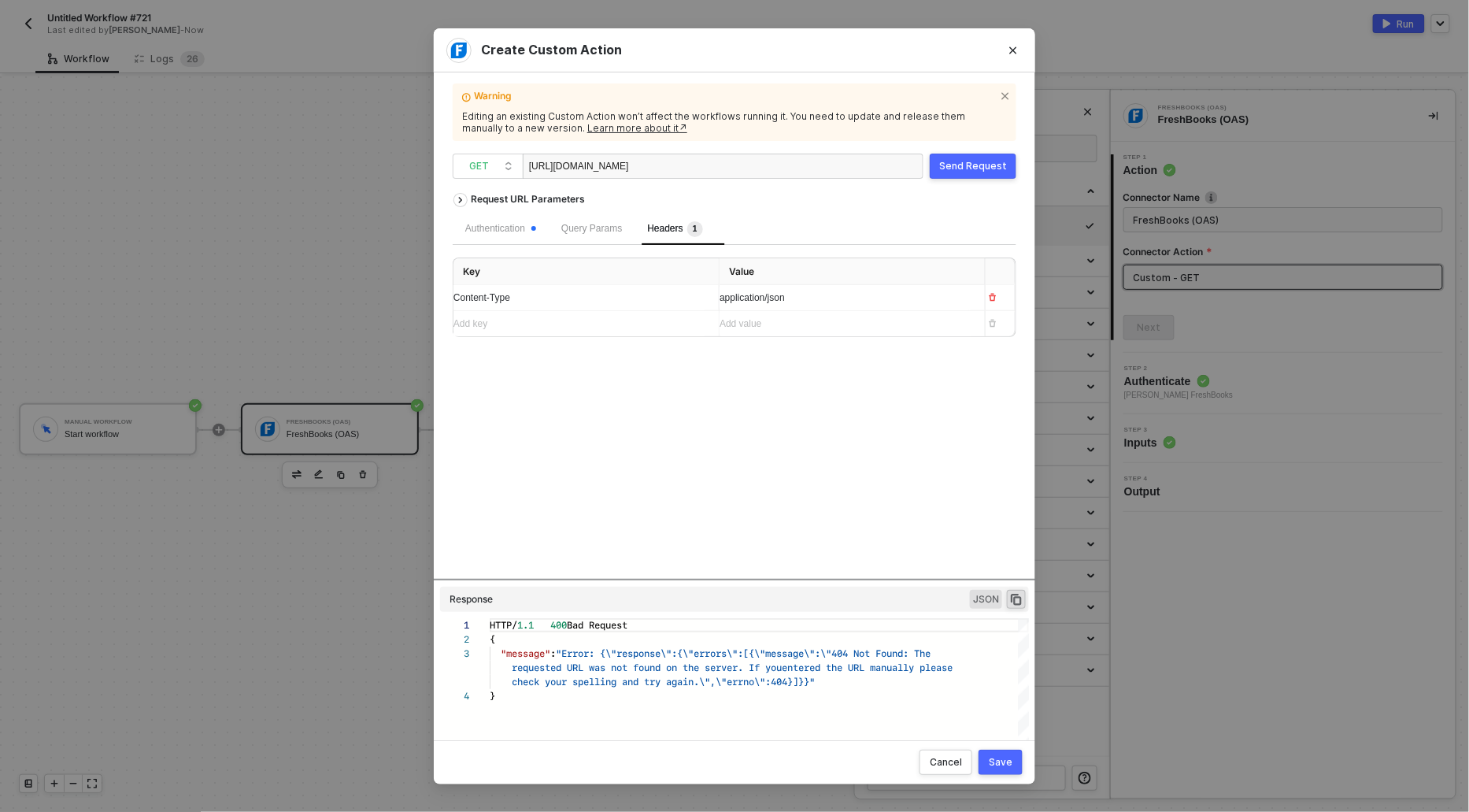
click at [988, 162] on div "Send Request" at bounding box center [973, 166] width 67 height 13
click at [686, 167] on div "https://api.freshbooks.com/accounting/account/wg2lZg/t/users/clients" at bounding box center [608, 167] width 158 height 26
click at [991, 158] on button "Send Request" at bounding box center [972, 166] width 87 height 26
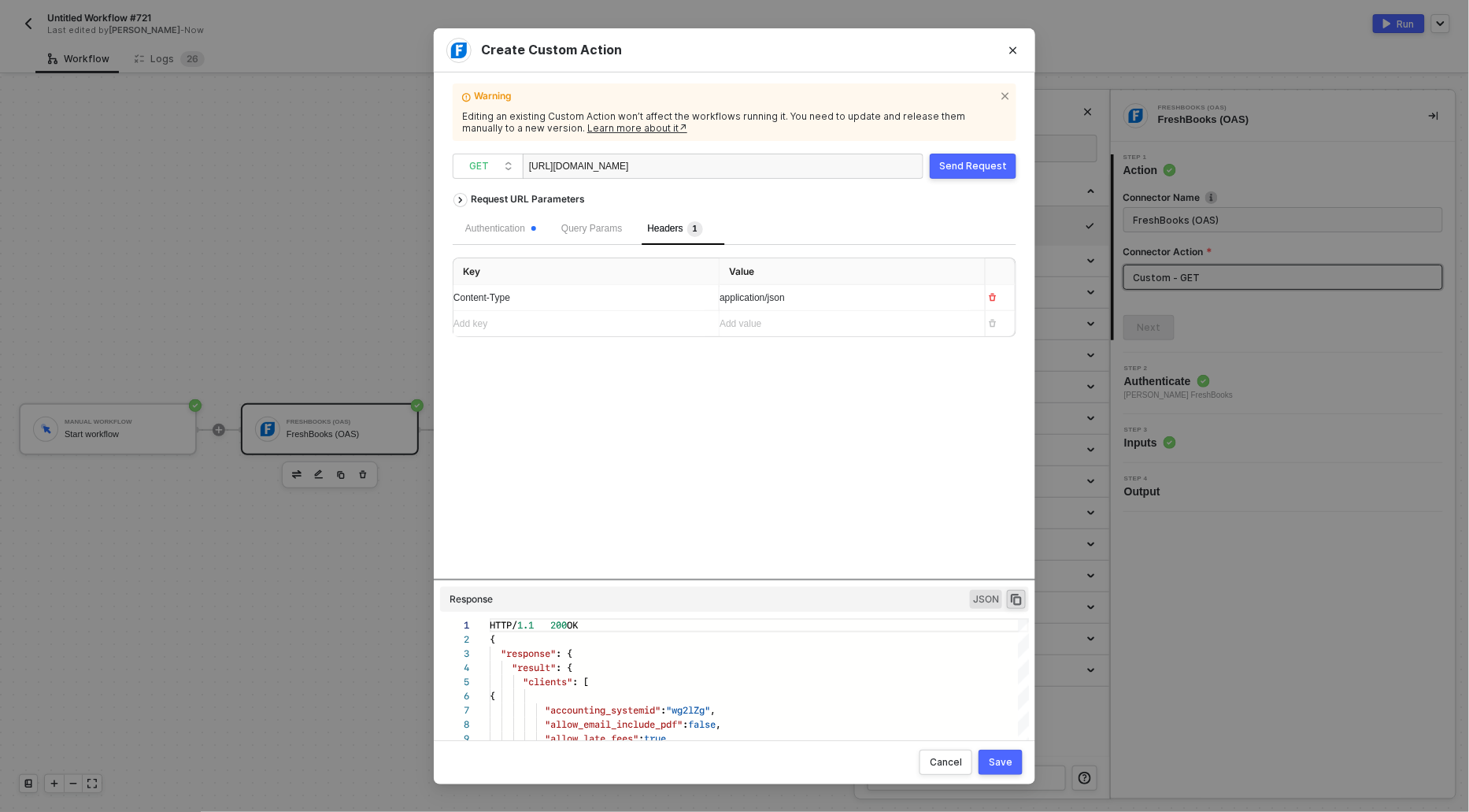
scroll to position [141, 0]
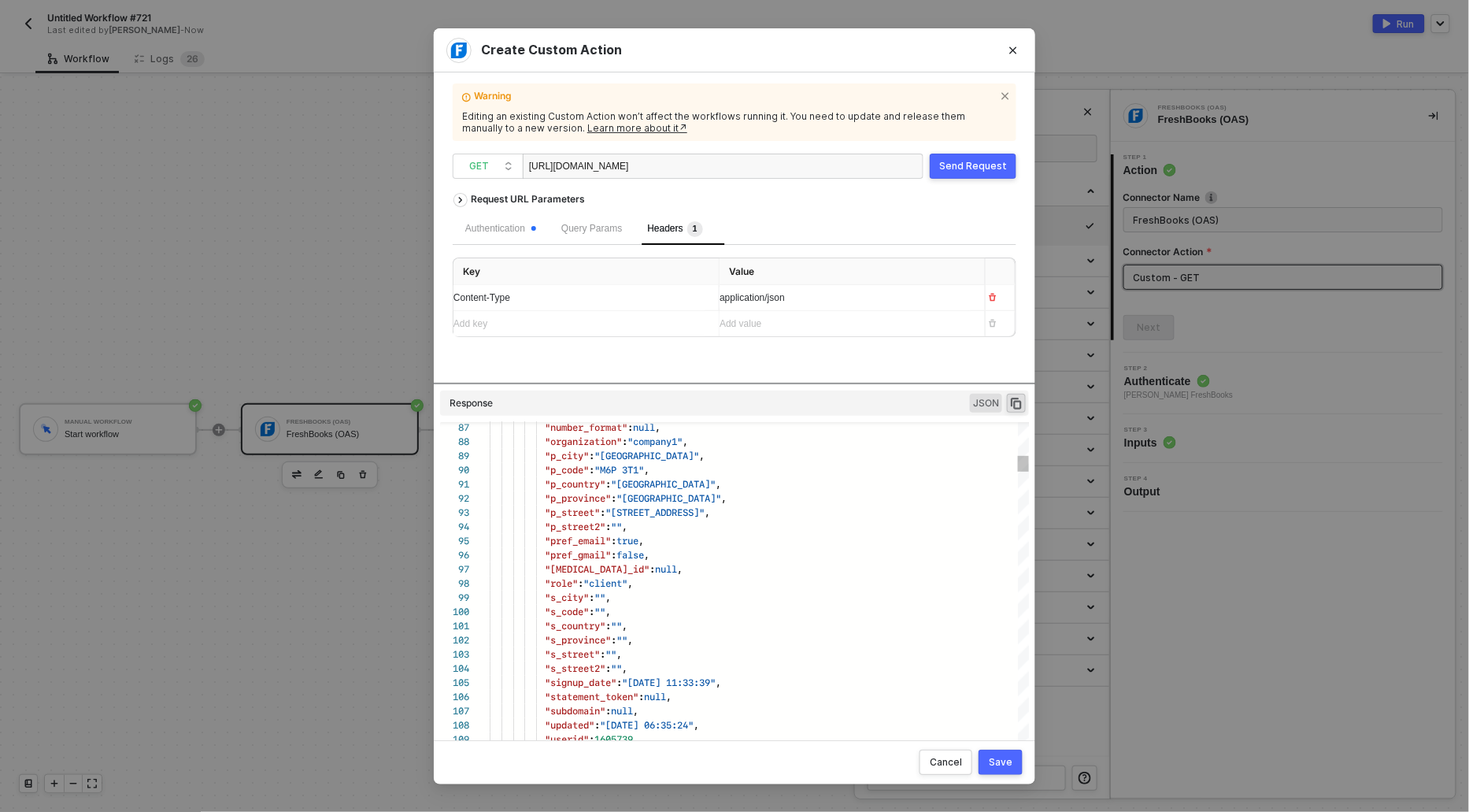
drag, startPoint x: 649, startPoint y: 578, endPoint x: 674, endPoint y: 406, distance: 173.8
click at [674, 406] on div "Request URL Parameters Authentication Query Params Headers 1 Key Value Content-…" at bounding box center [734, 456] width 564 height 541
click at [1011, 759] on div "Save" at bounding box center [1001, 762] width 24 height 13
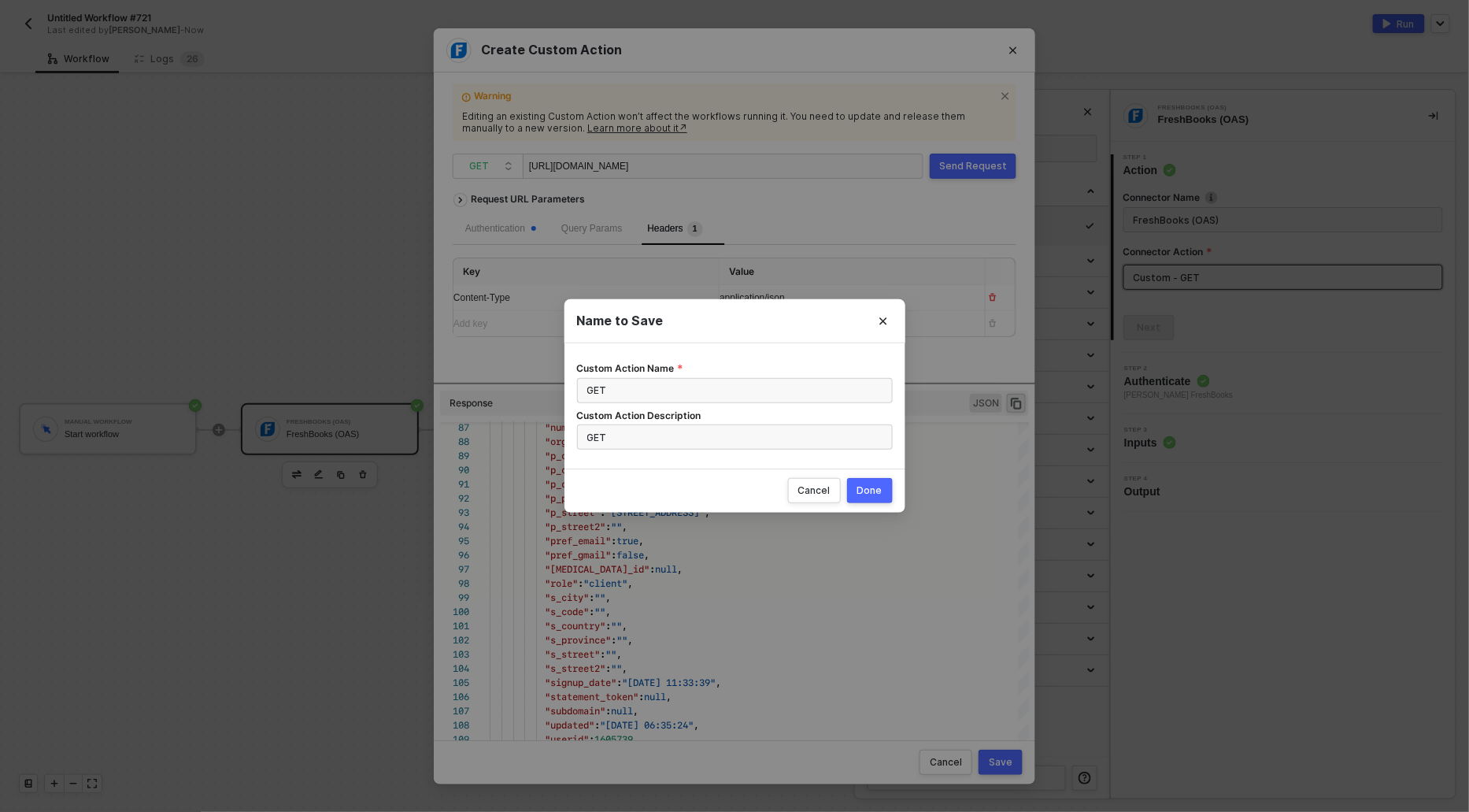
click at [882, 486] on div "Done" at bounding box center [870, 490] width 26 height 13
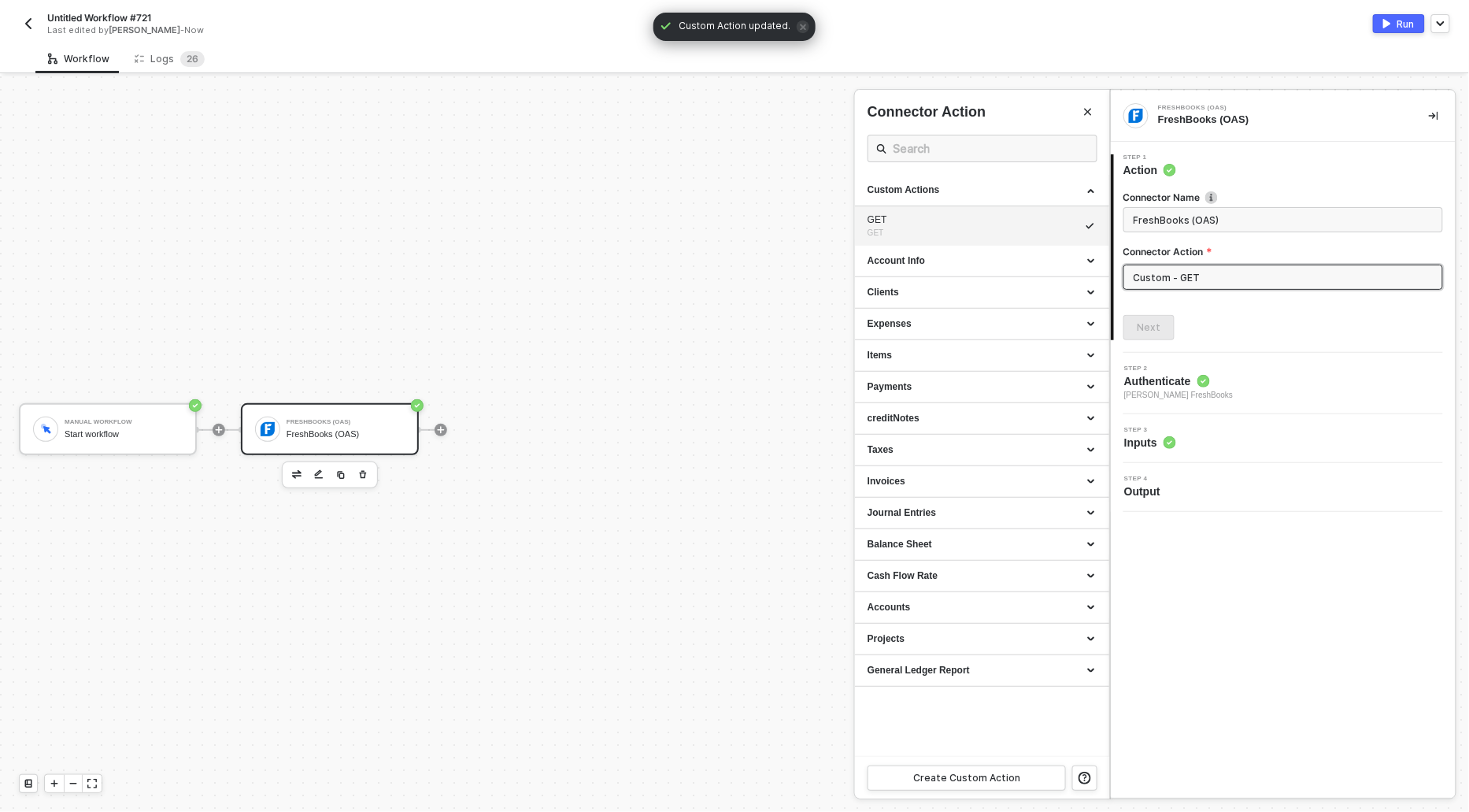
click at [595, 293] on div at bounding box center [734, 444] width 1469 height 735
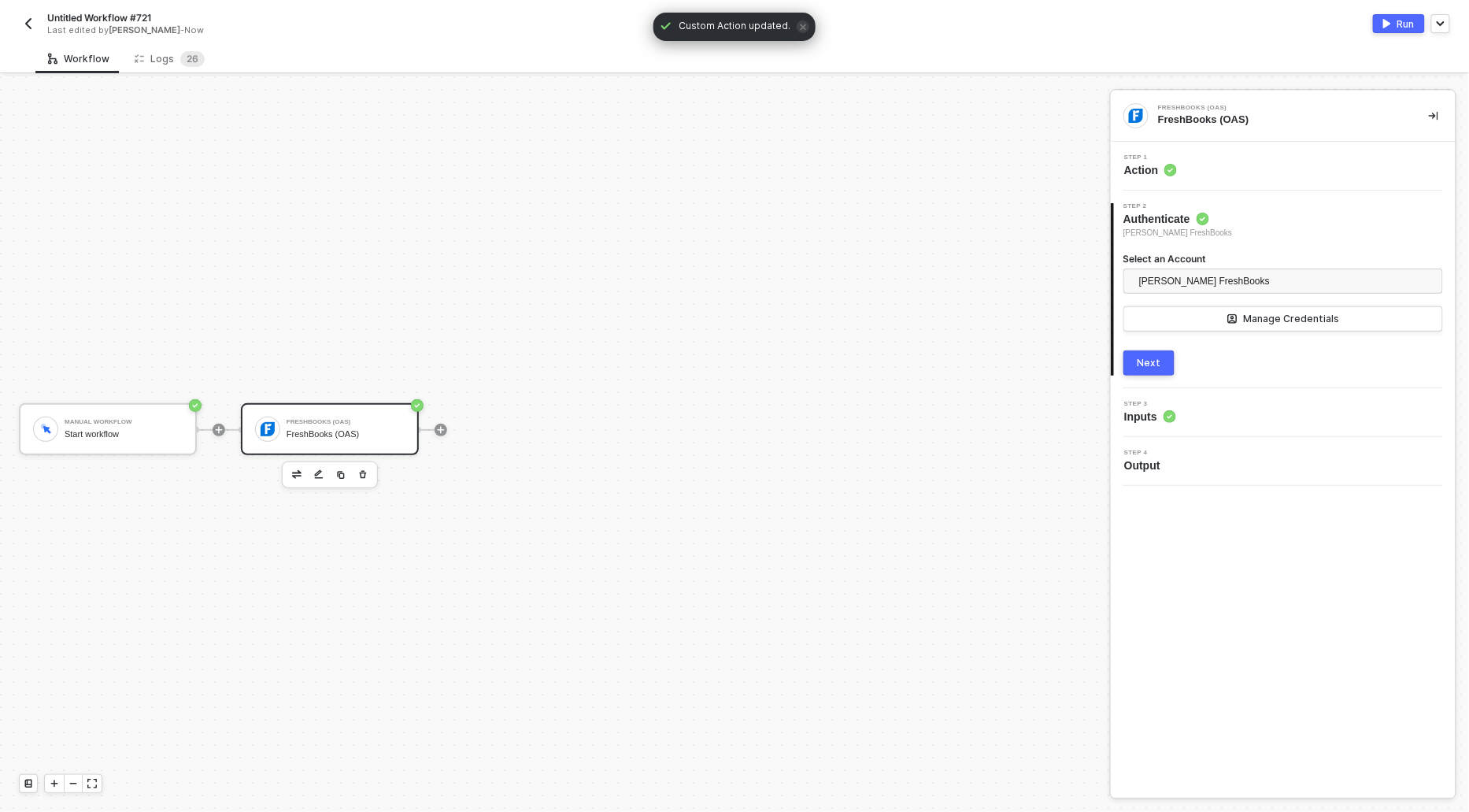
click at [1132, 165] on span "Action" at bounding box center [1151, 170] width 53 height 15
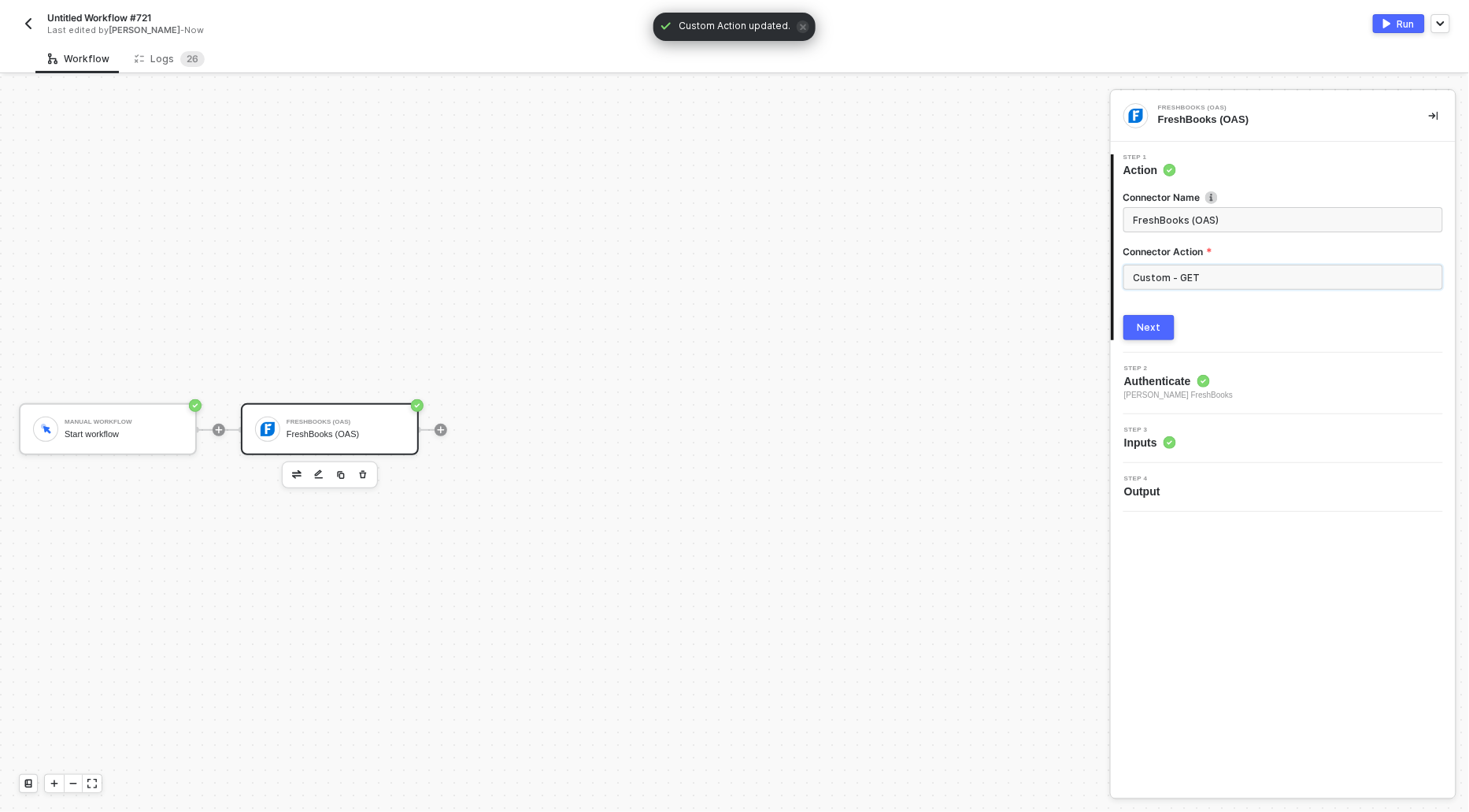
click at [1228, 273] on input "Custom - GET" at bounding box center [1283, 277] width 320 height 26
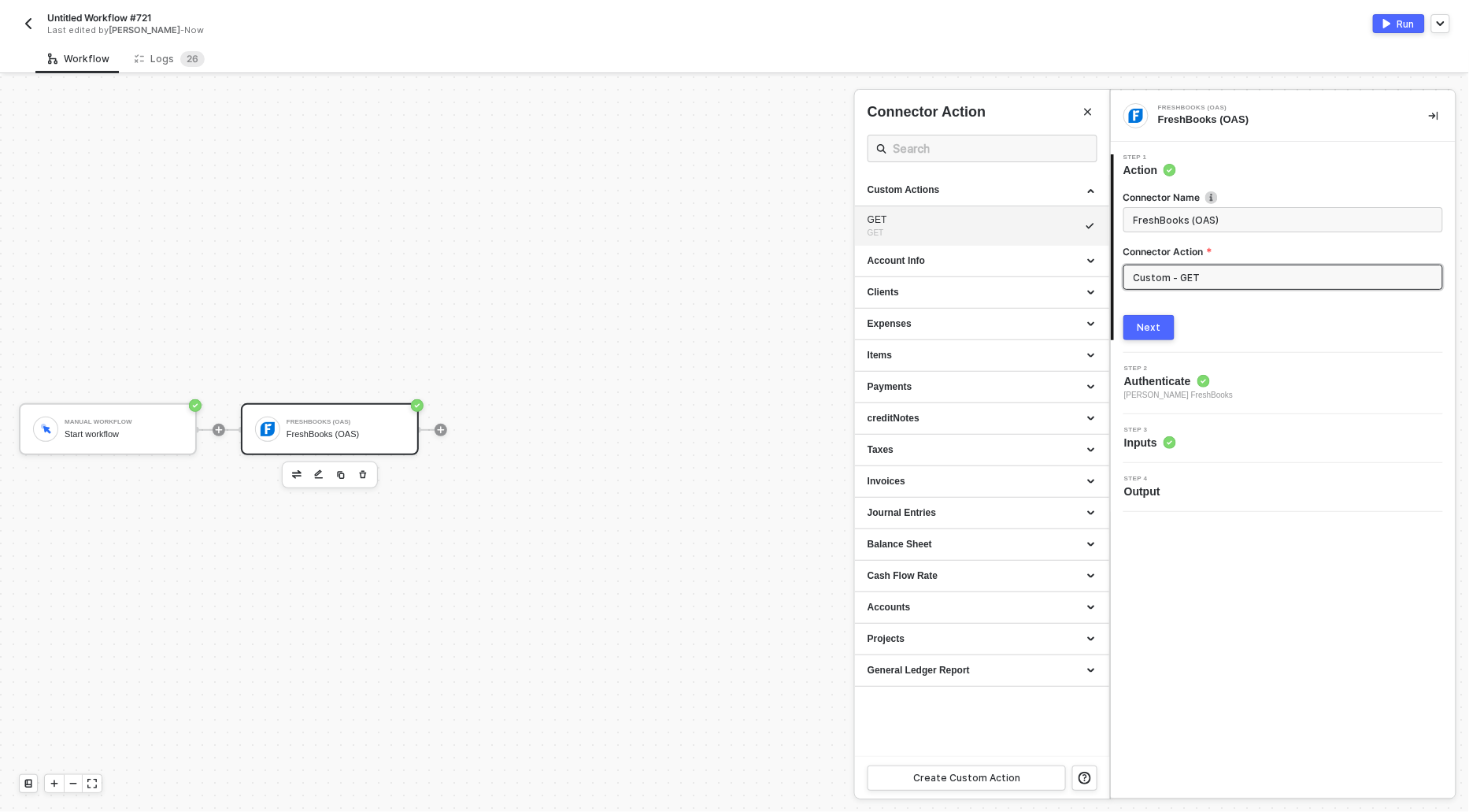
click at [711, 267] on div at bounding box center [734, 444] width 1469 height 735
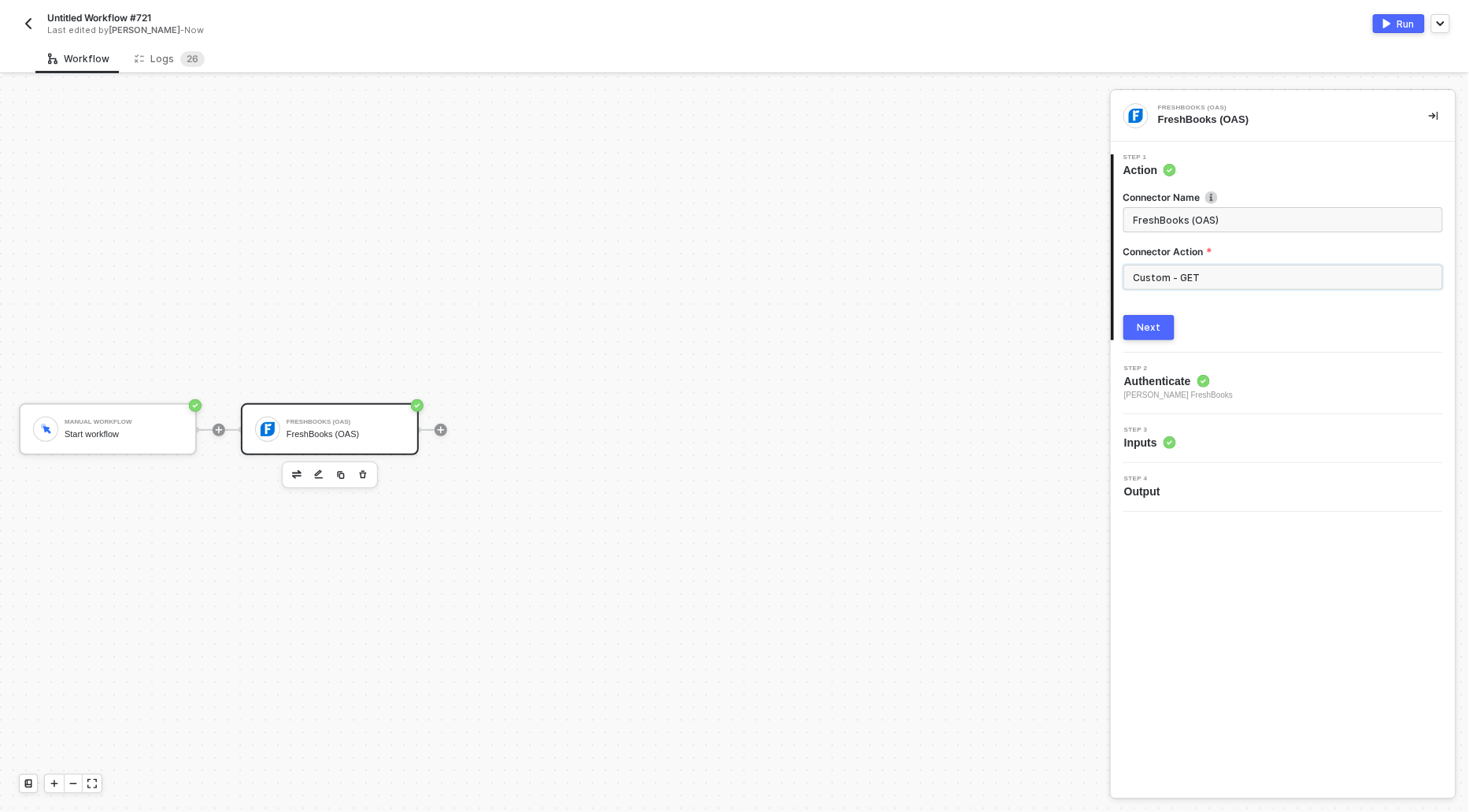
click at [1213, 268] on input "Custom - GET" at bounding box center [1283, 277] width 320 height 26
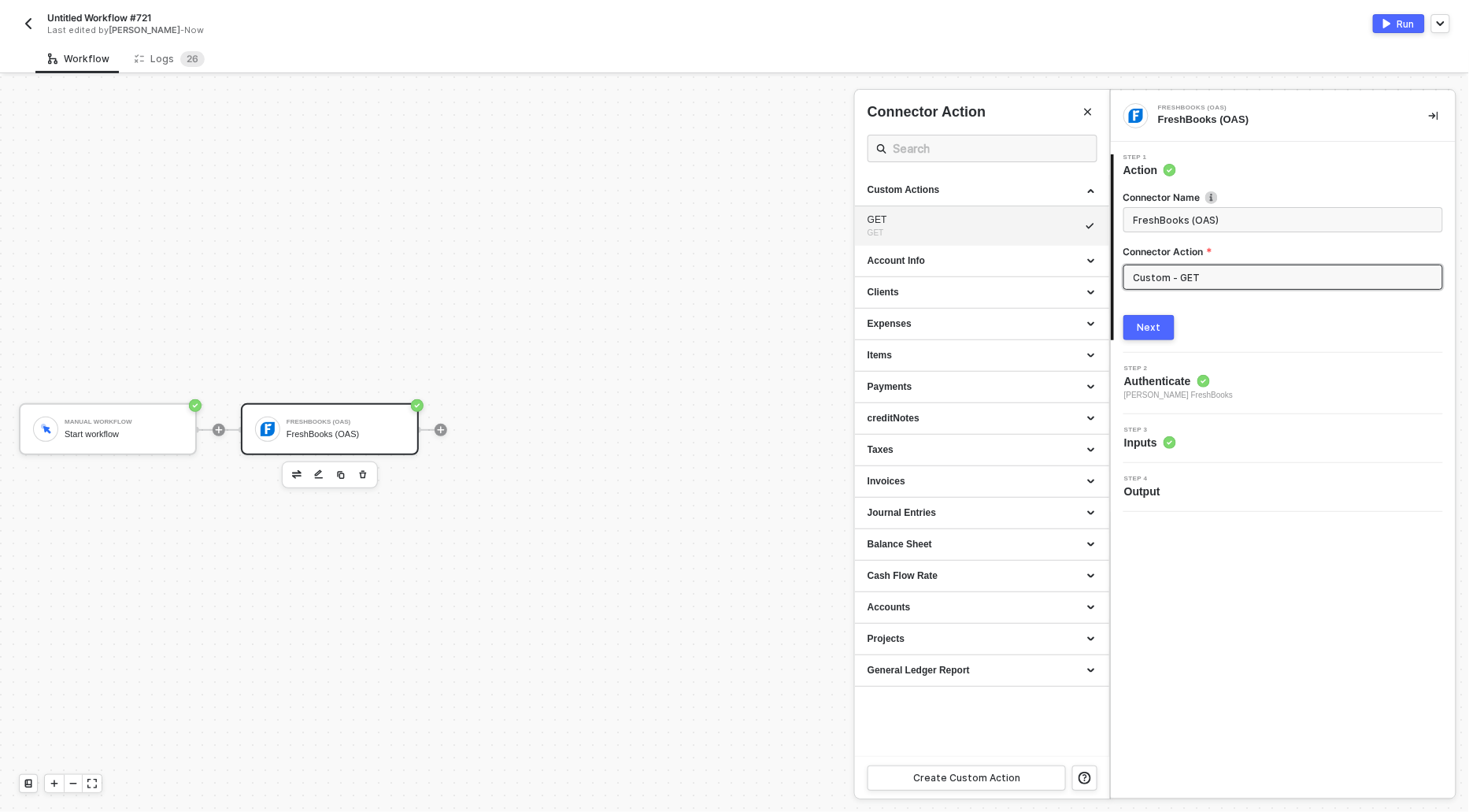
click at [763, 233] on div at bounding box center [734, 444] width 1469 height 735
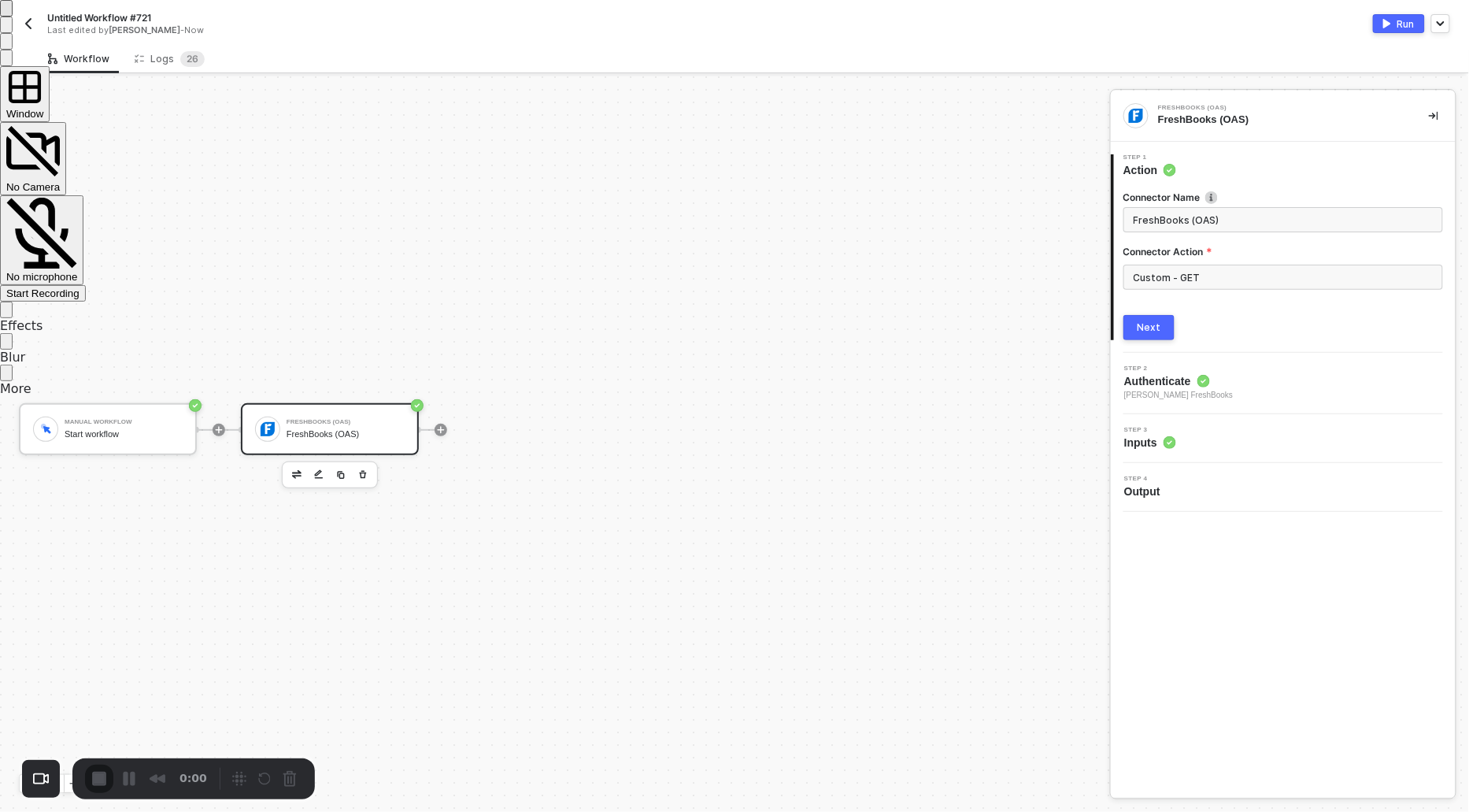
click at [79, 287] on div "Start Recording" at bounding box center [43, 293] width 73 height 12
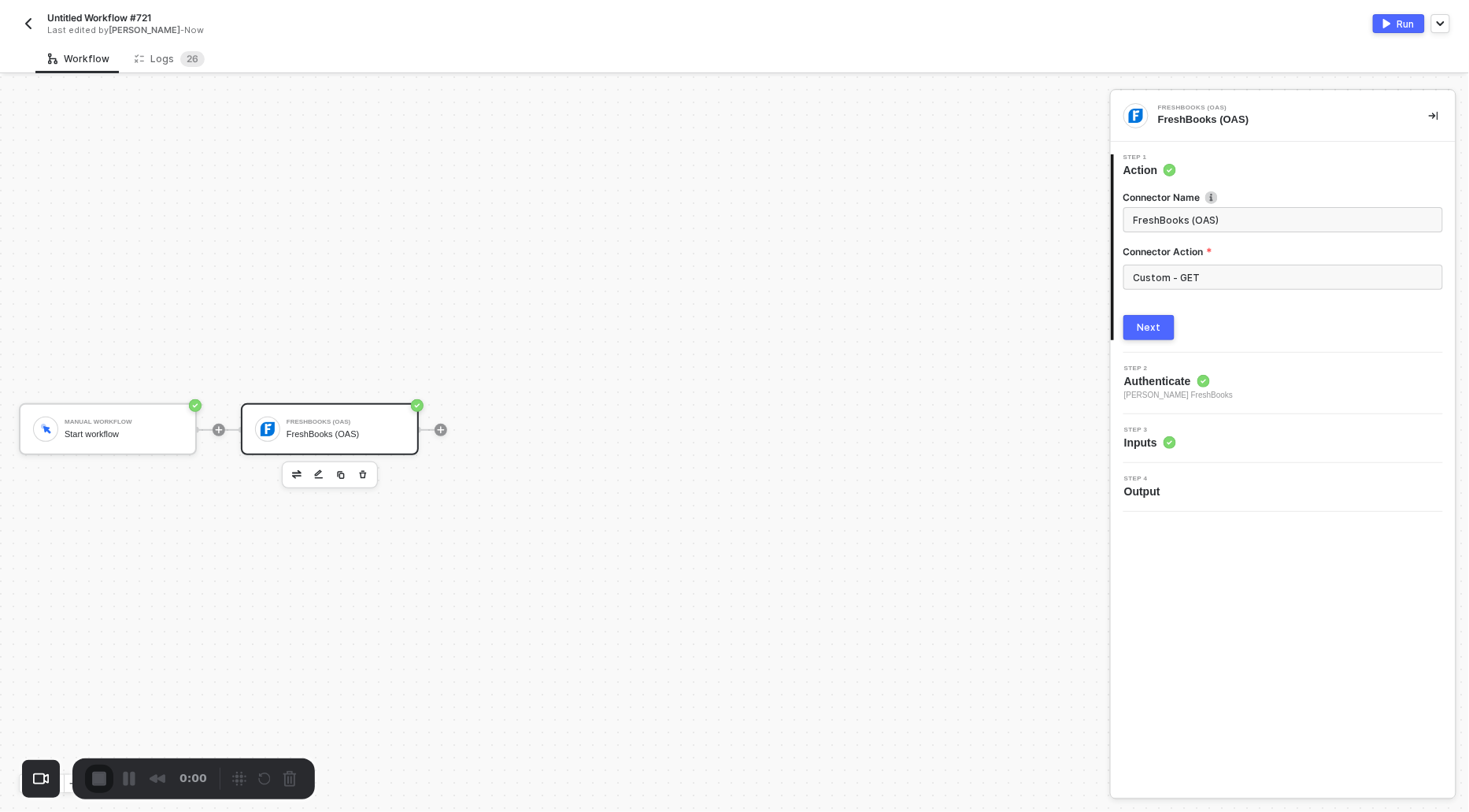
click at [1247, 272] on input "Custom - GET" at bounding box center [1283, 277] width 320 height 26
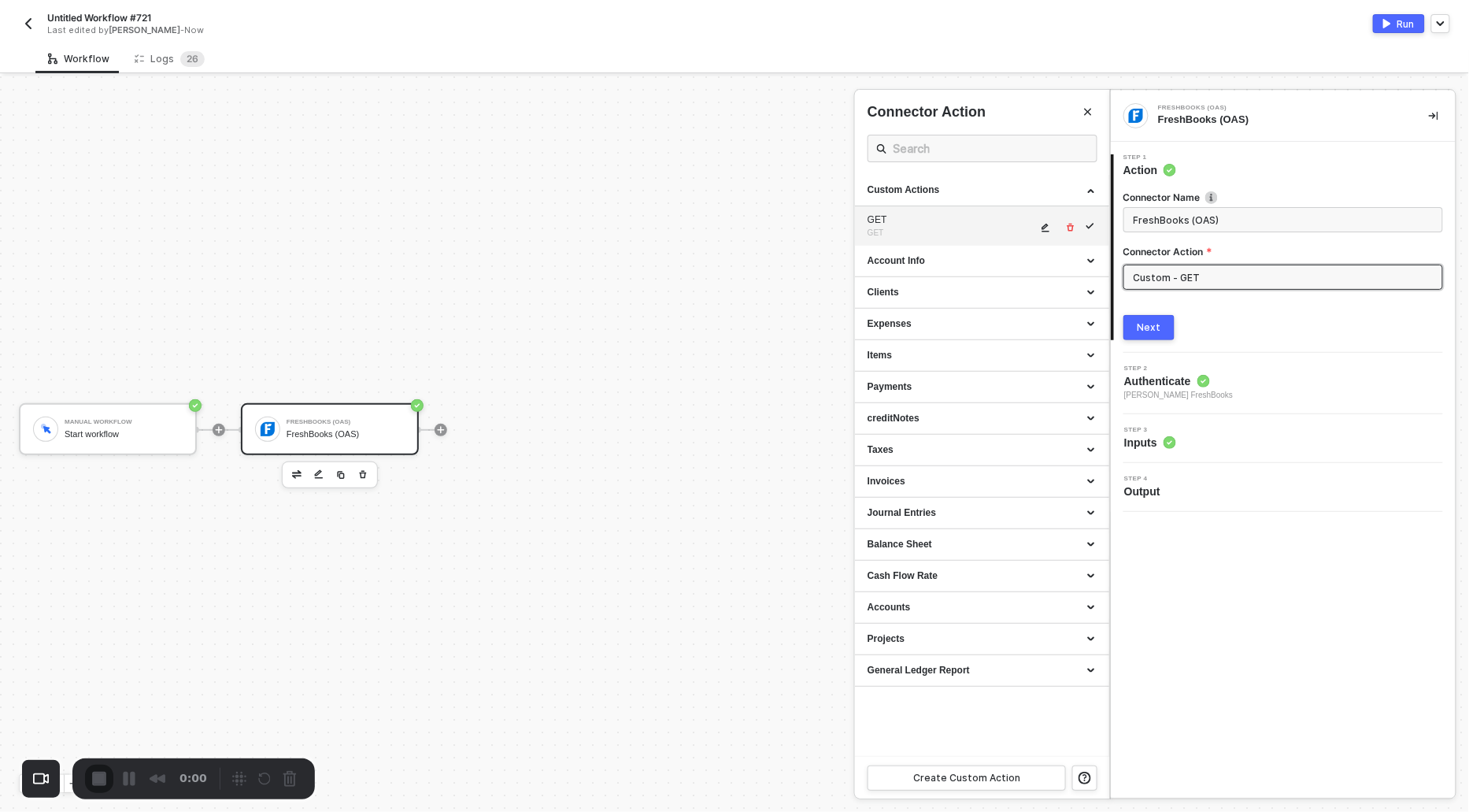
click at [1044, 222] on icon "icon-edit" at bounding box center [1045, 227] width 9 height 9
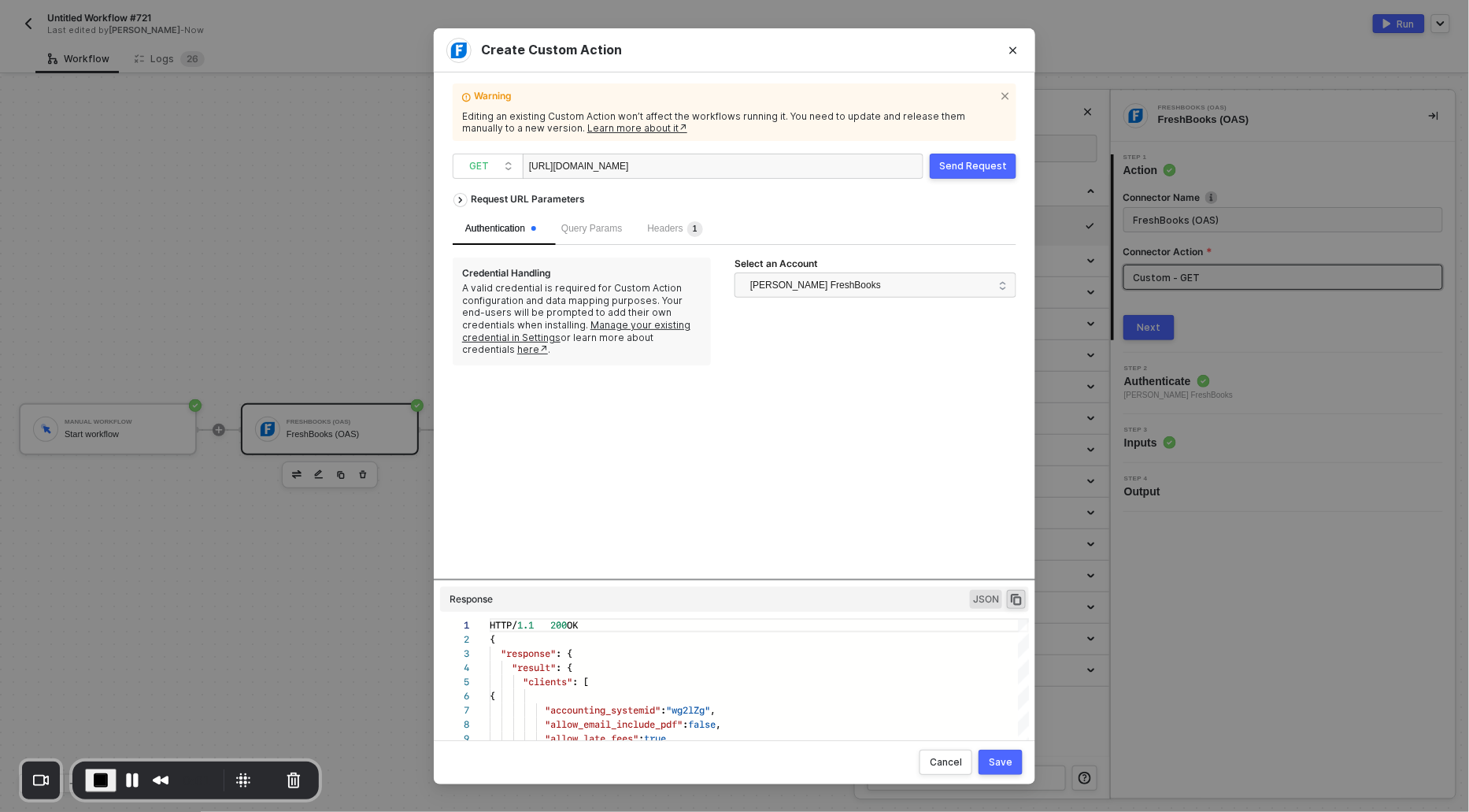
scroll to position [0, 0]
click at [1012, 754] on button "Save" at bounding box center [1001, 762] width 44 height 26
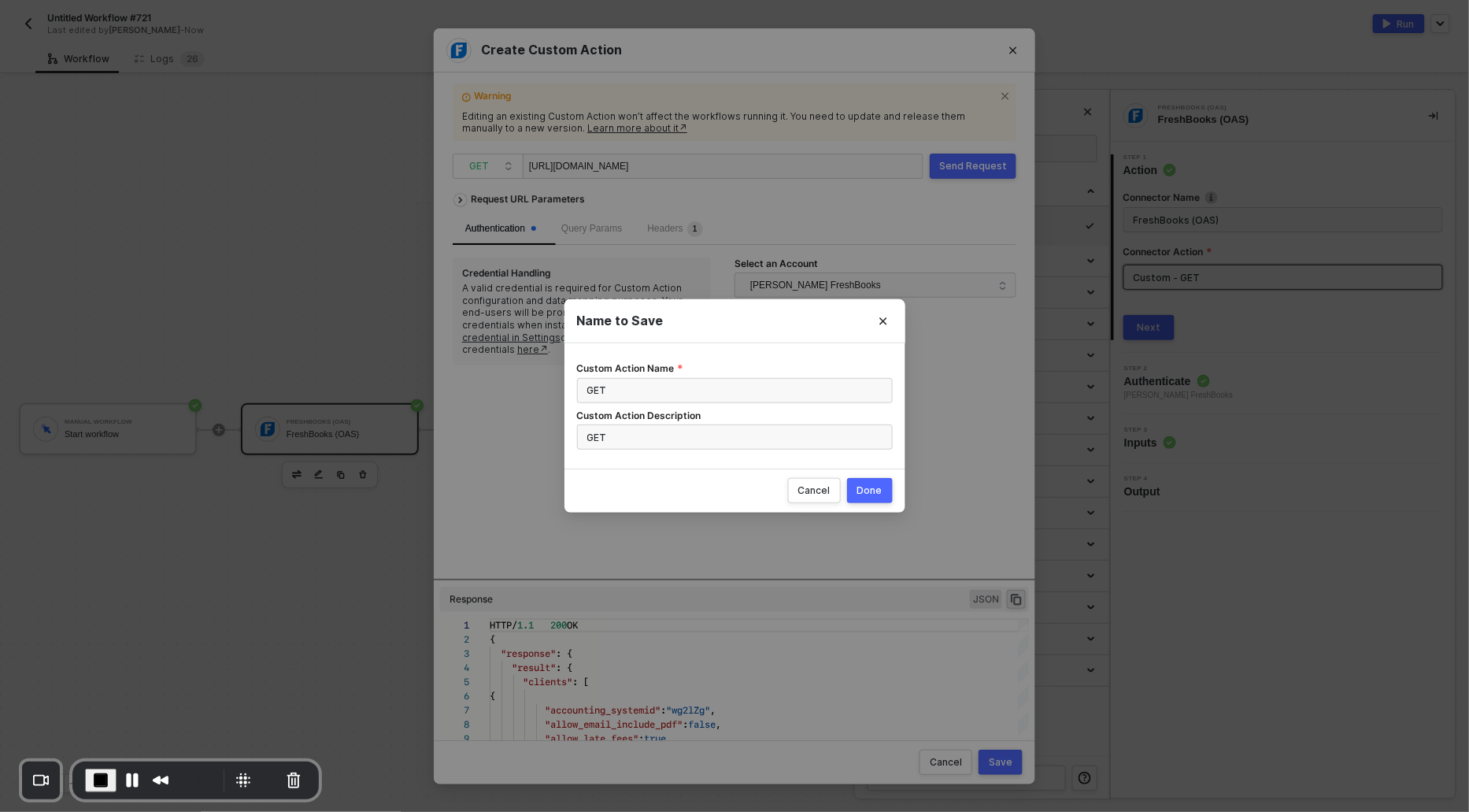
click at [860, 495] on div "Done" at bounding box center [870, 490] width 26 height 13
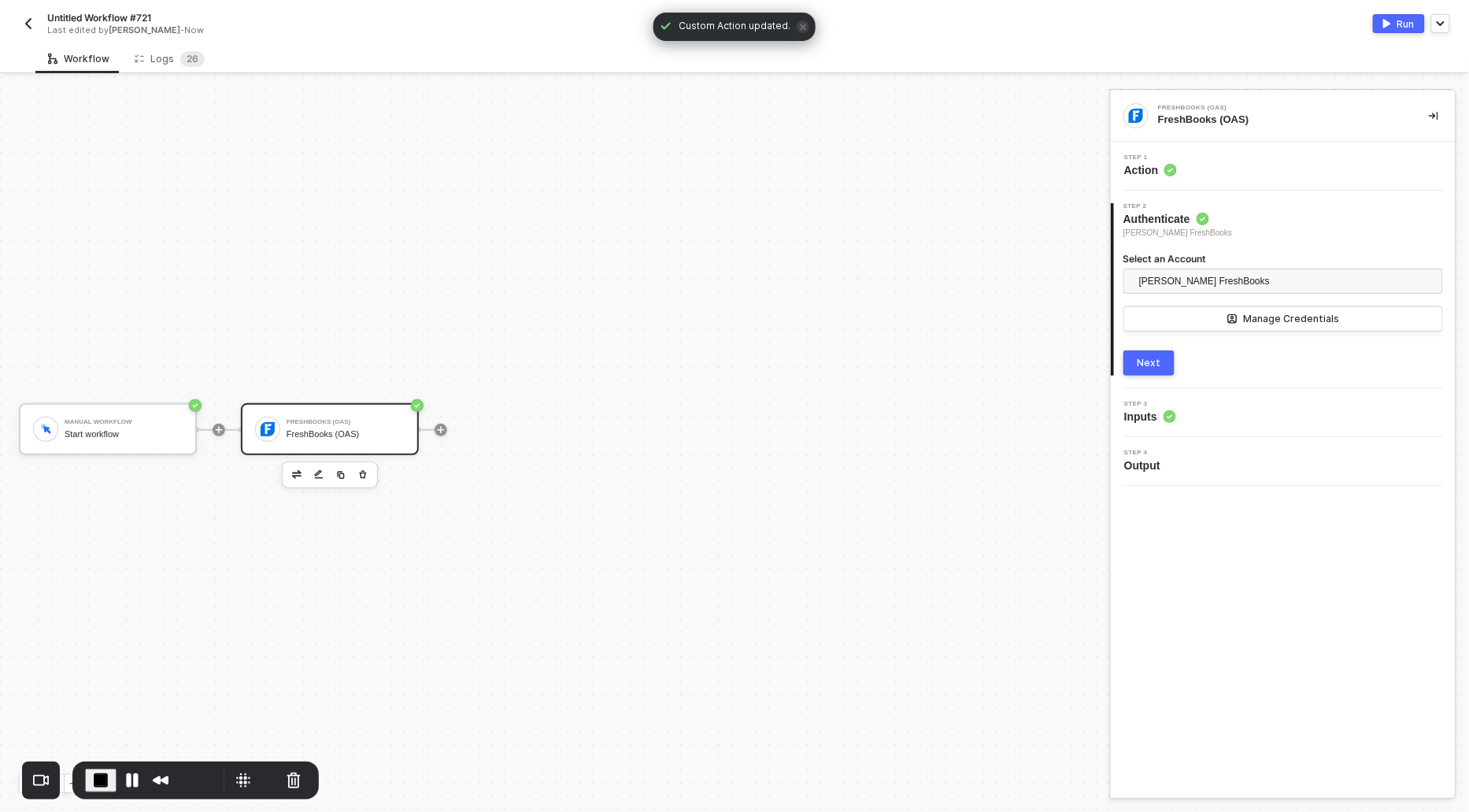
click at [1141, 364] on div "Next" at bounding box center [1149, 363] width 24 height 13
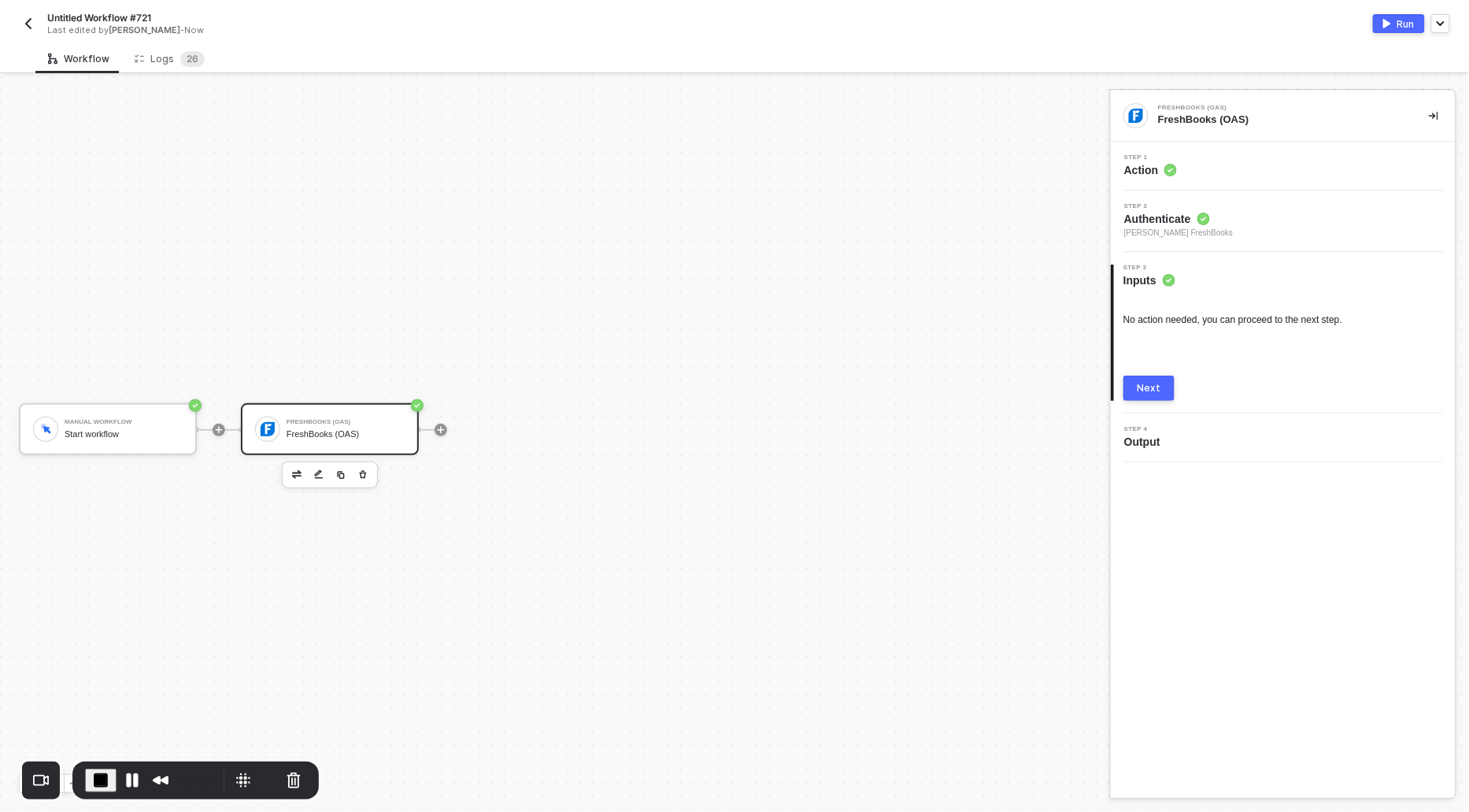
click at [1141, 364] on div "No action needed, you can proceed to the next step. Next" at bounding box center [1283, 344] width 320 height 113
click at [1139, 385] on div "Next" at bounding box center [1149, 388] width 24 height 13
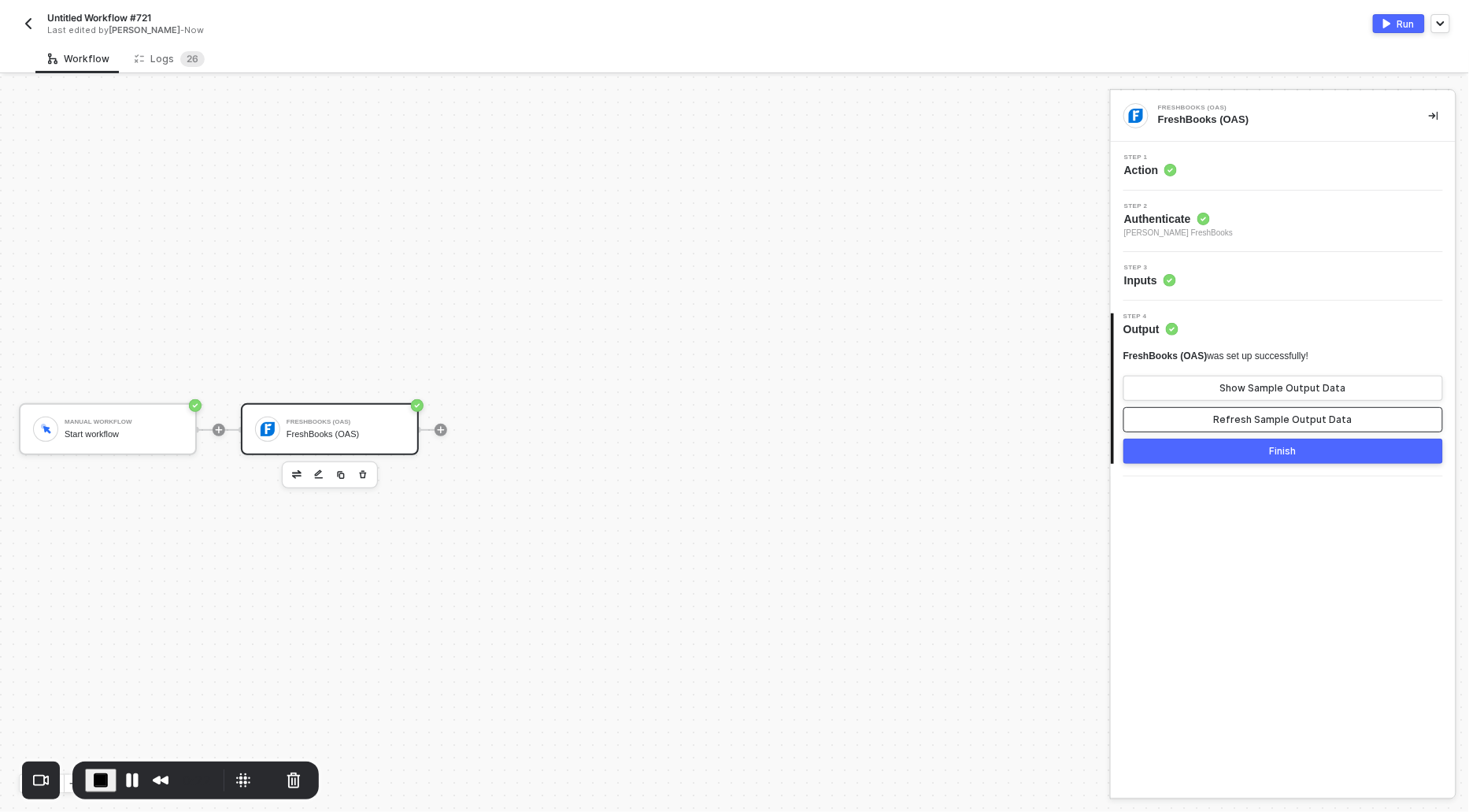
click at [1179, 409] on button "Refresh Sample Output Data" at bounding box center [1283, 420] width 320 height 26
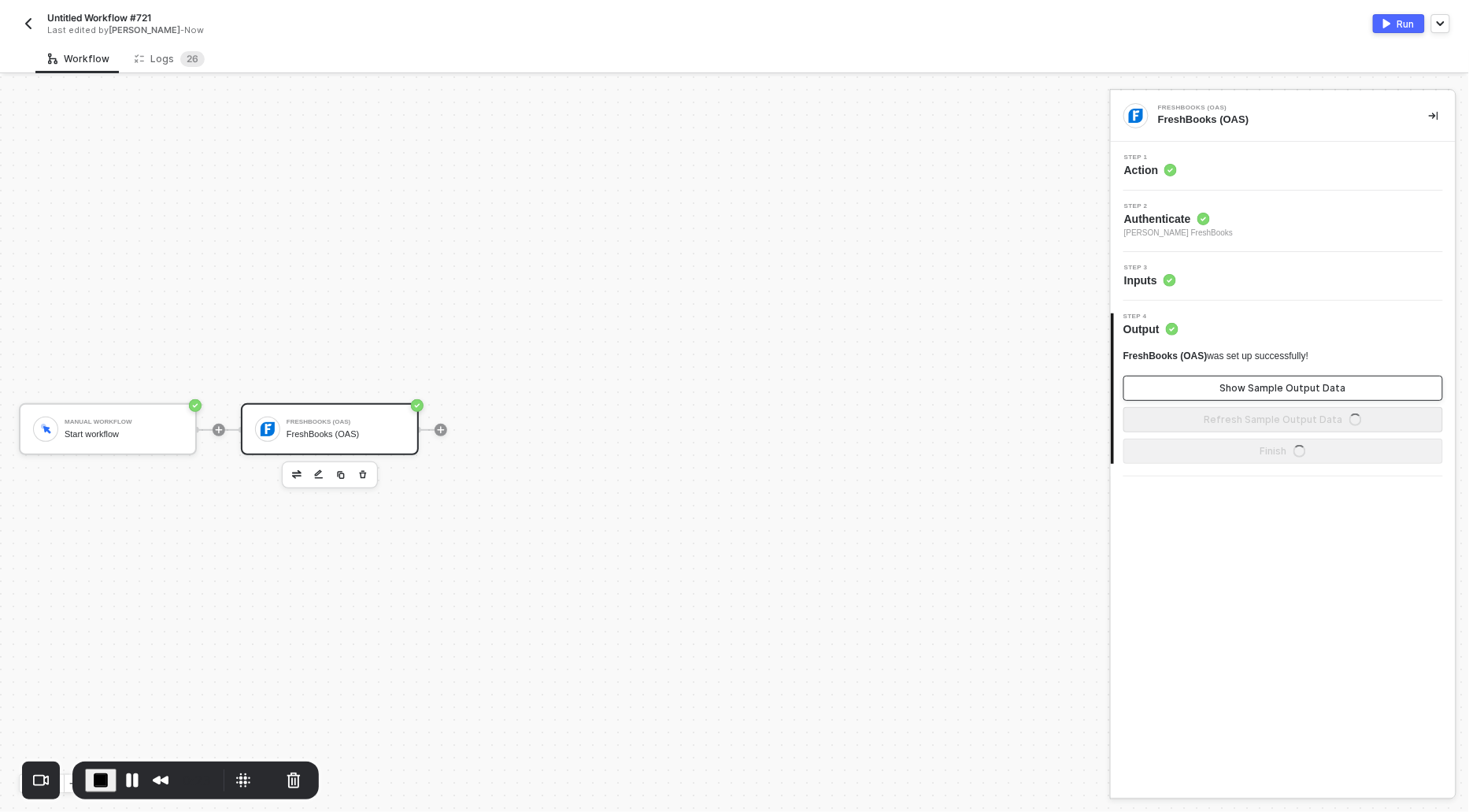
click at [1177, 395] on button "Show Sample Output Data" at bounding box center [1283, 388] width 320 height 26
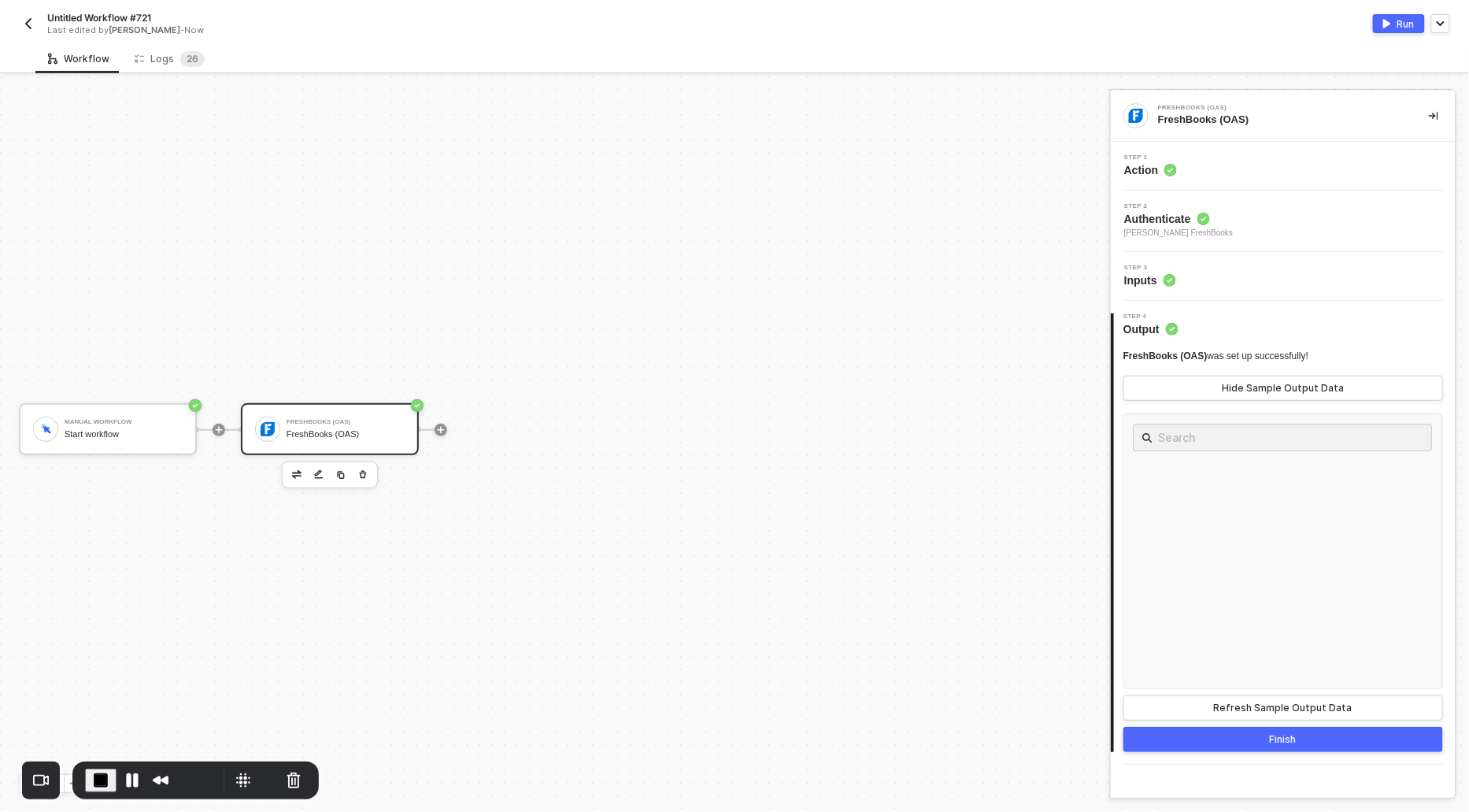
scroll to position [12938, 0]
click at [1402, 21] on div "Run" at bounding box center [1405, 24] width 17 height 14
click at [131, 778] on button "Pause Recording" at bounding box center [132, 780] width 26 height 26
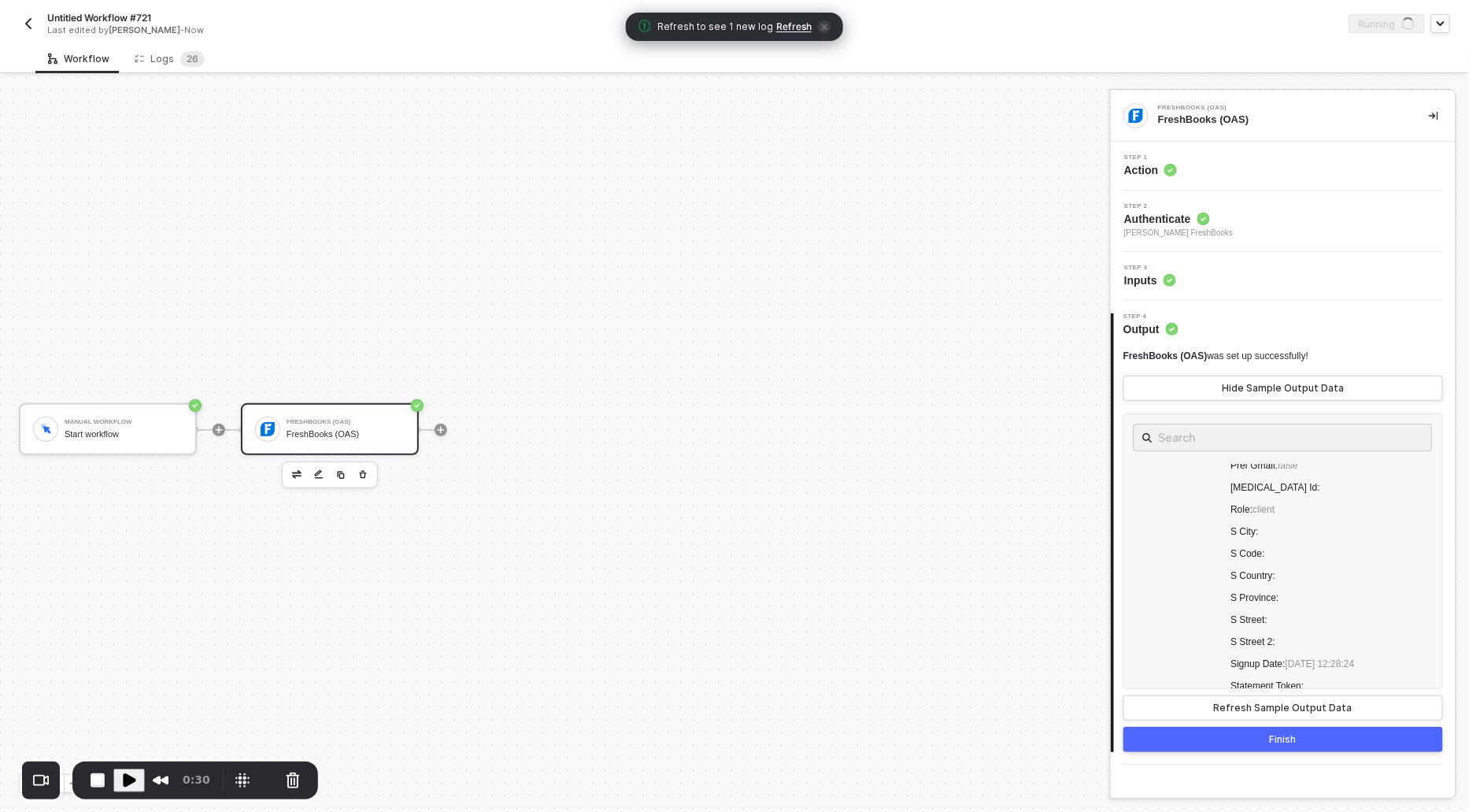
click at [785, 26] on span "Refresh" at bounding box center [794, 26] width 36 height 13
click at [165, 51] on div "Logs 2 6" at bounding box center [170, 58] width 70 height 15
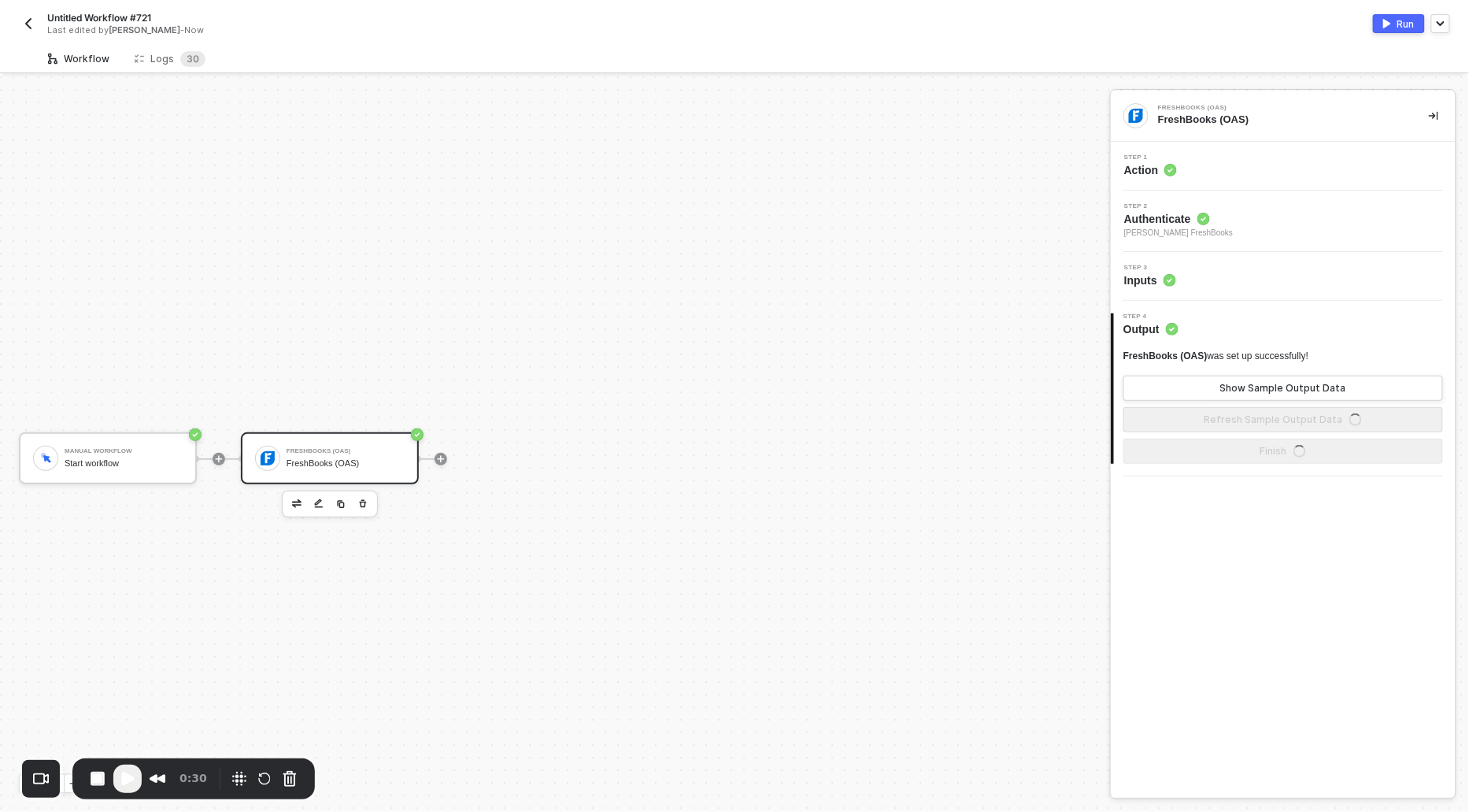
scroll to position [29, 0]
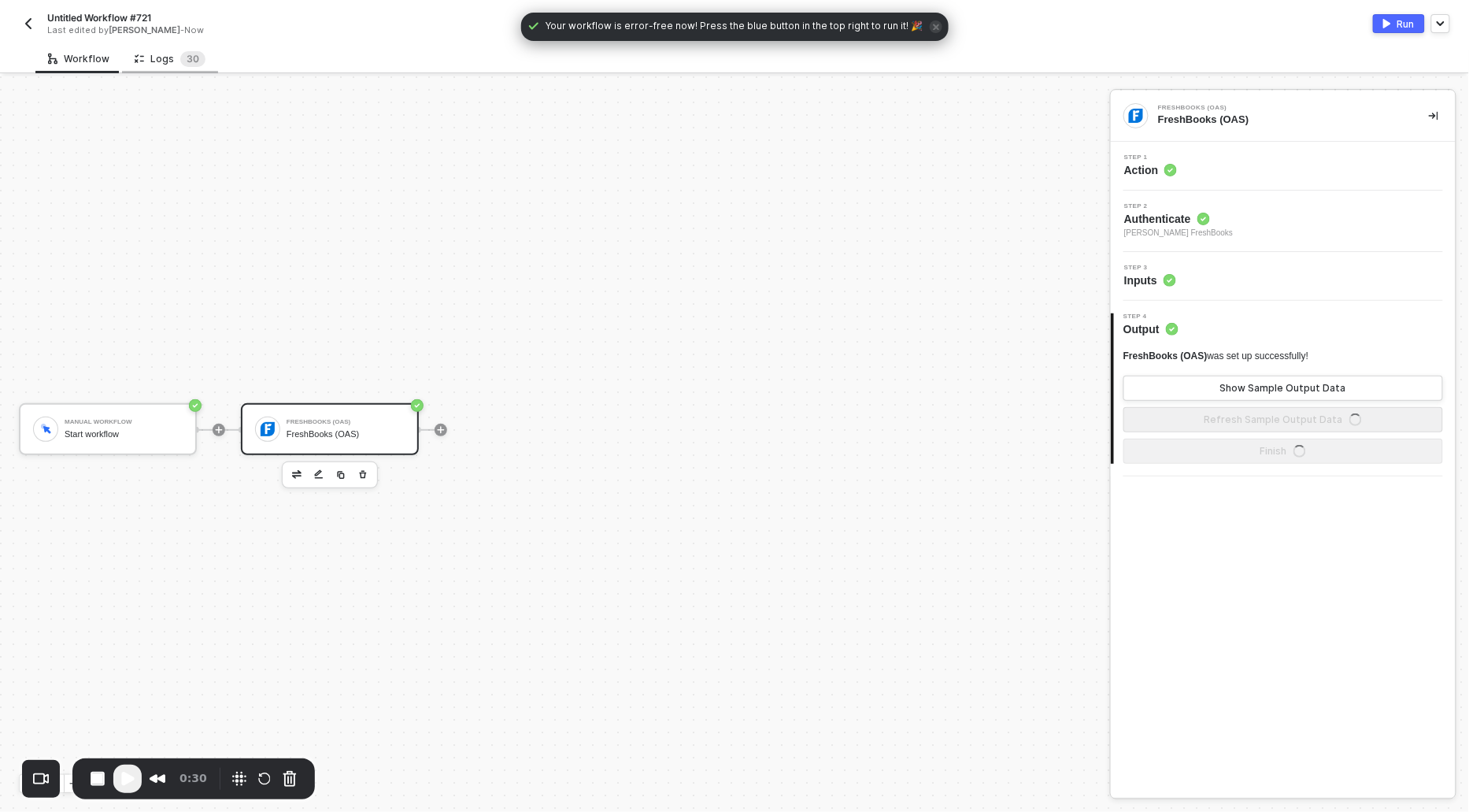
click at [170, 68] on div "Logs 3 0" at bounding box center [170, 58] width 96 height 29
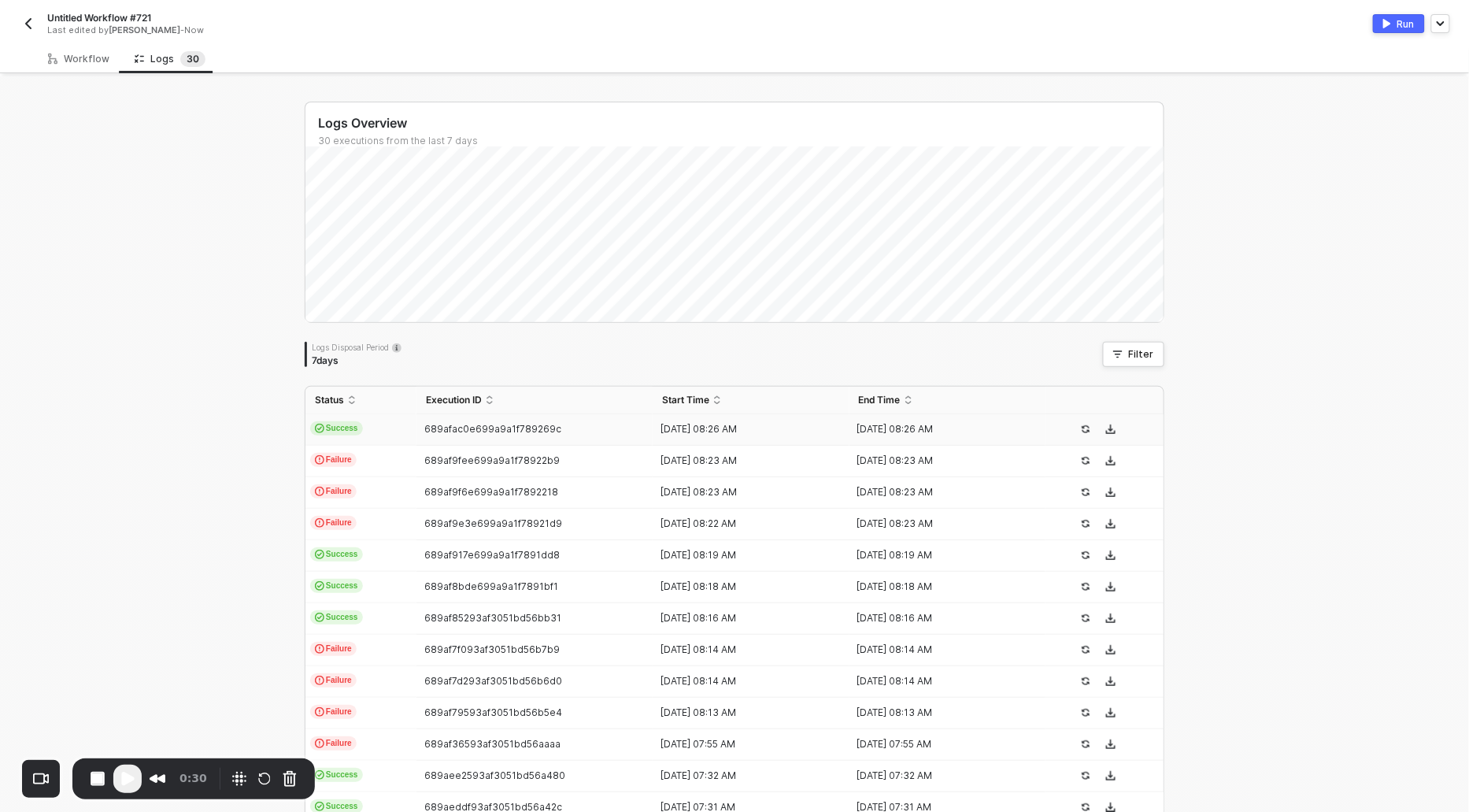
click at [329, 434] on span "Success" at bounding box center [336, 428] width 53 height 15
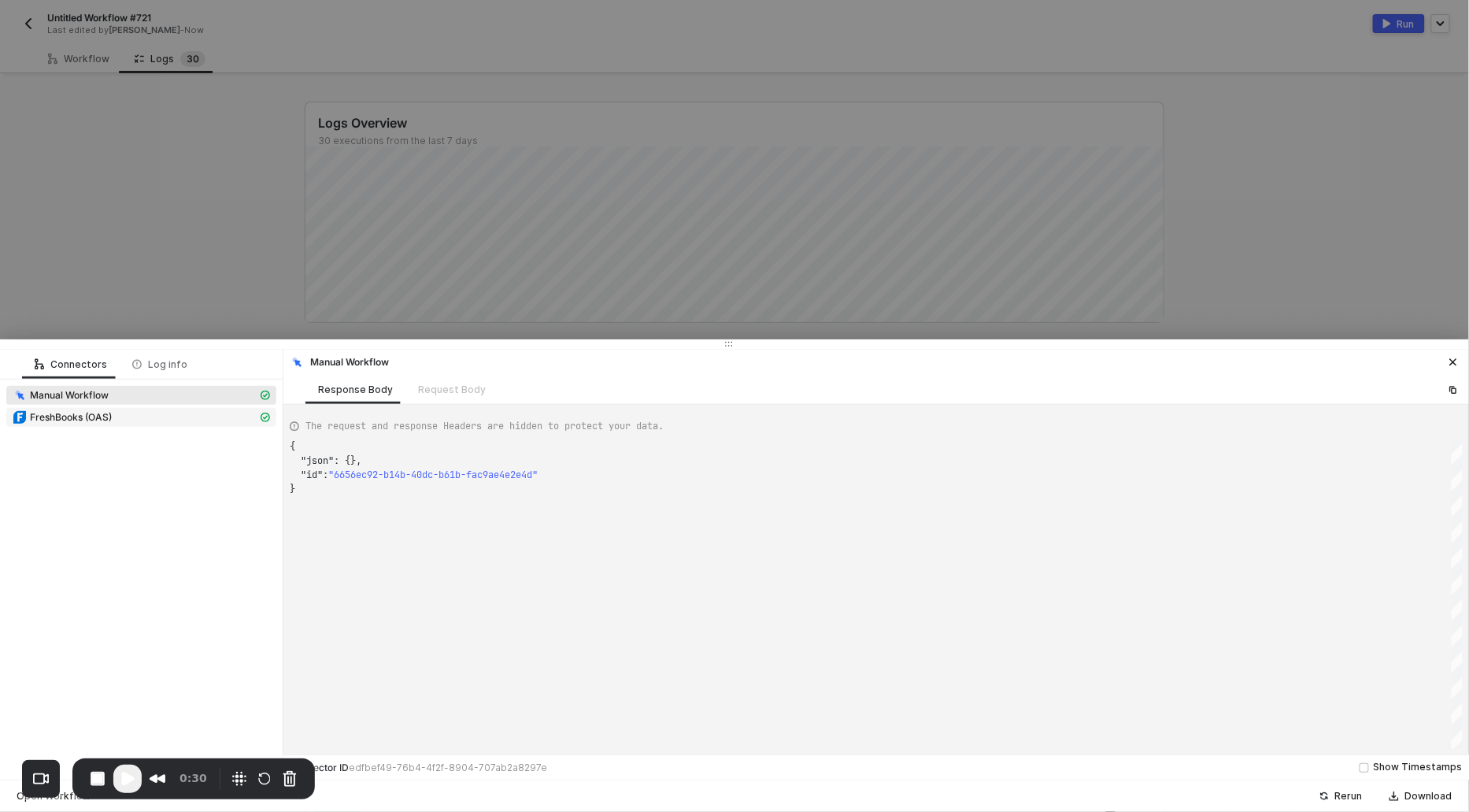
click at [106, 418] on span "FreshBooks (OAS)" at bounding box center [71, 417] width 82 height 13
type textarea "{ "json": { "response": { "result": { "clients": [ { "accounting_systemid": "wg…"
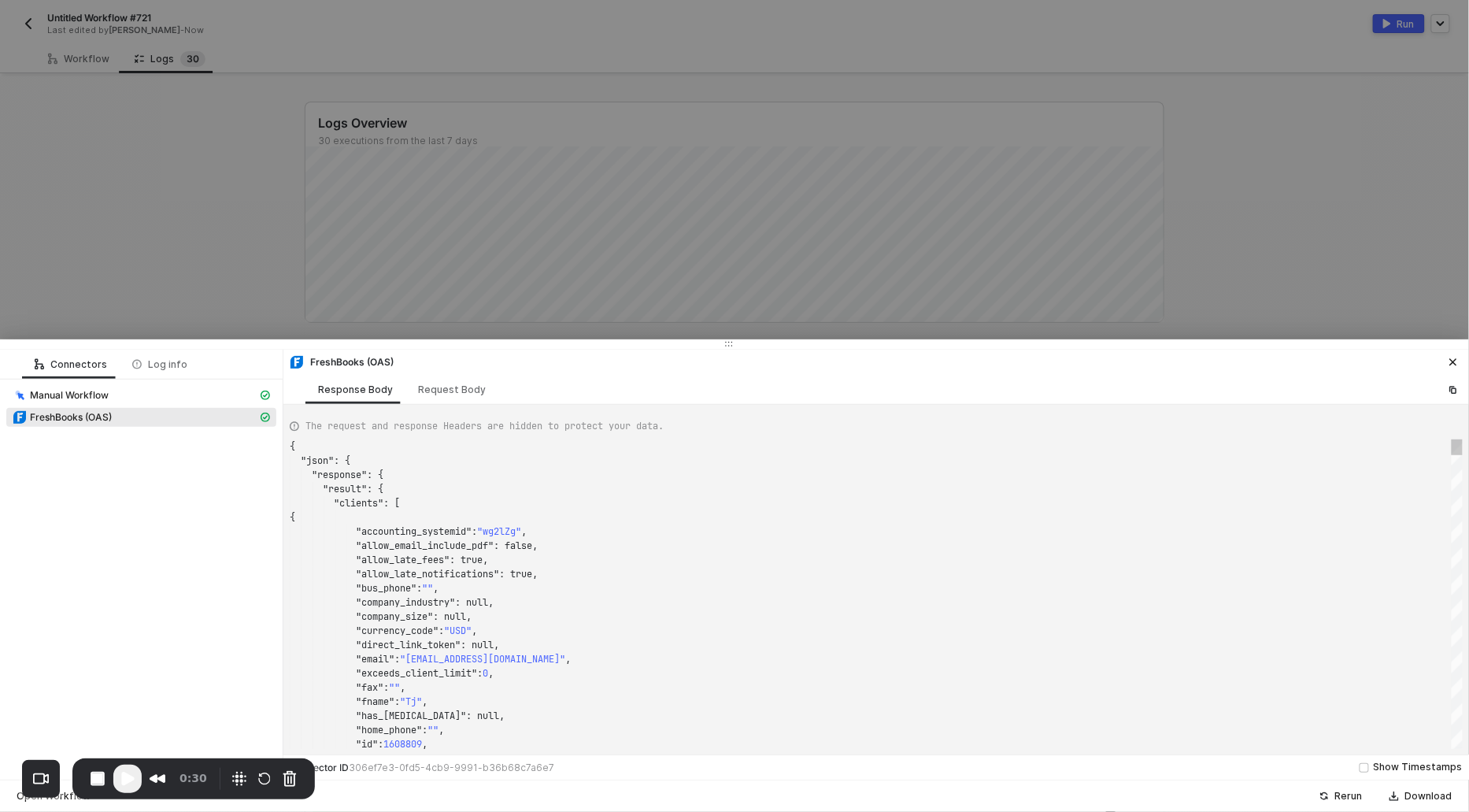
scroll to position [141, 0]
click at [106, 268] on div at bounding box center [734, 406] width 1469 height 812
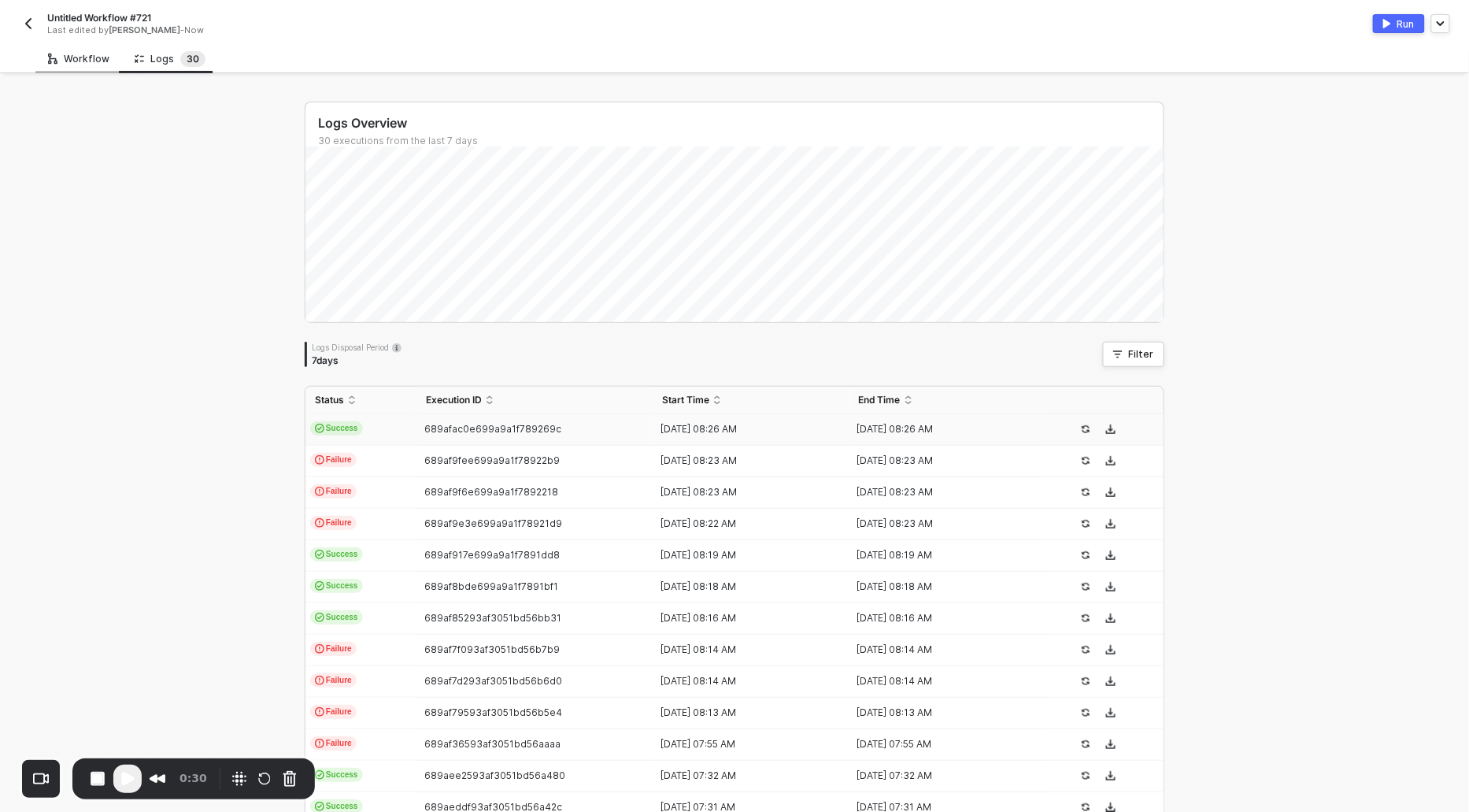
click at [74, 56] on div "Workflow" at bounding box center [78, 59] width 61 height 13
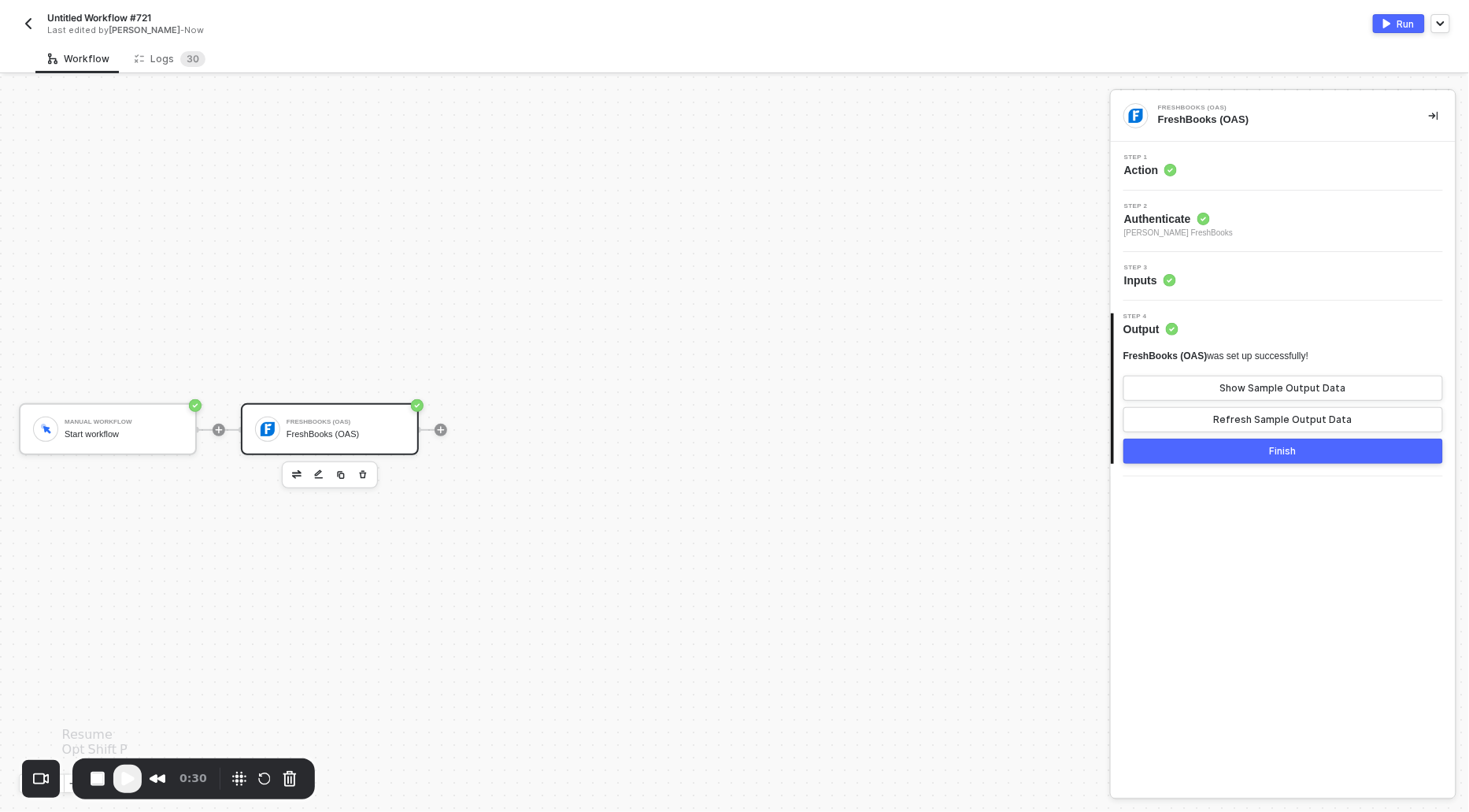
click at [128, 781] on span "Play Recording" at bounding box center [128, 778] width 19 height 19
click at [170, 60] on div "Logs 3 0" at bounding box center [170, 58] width 71 height 15
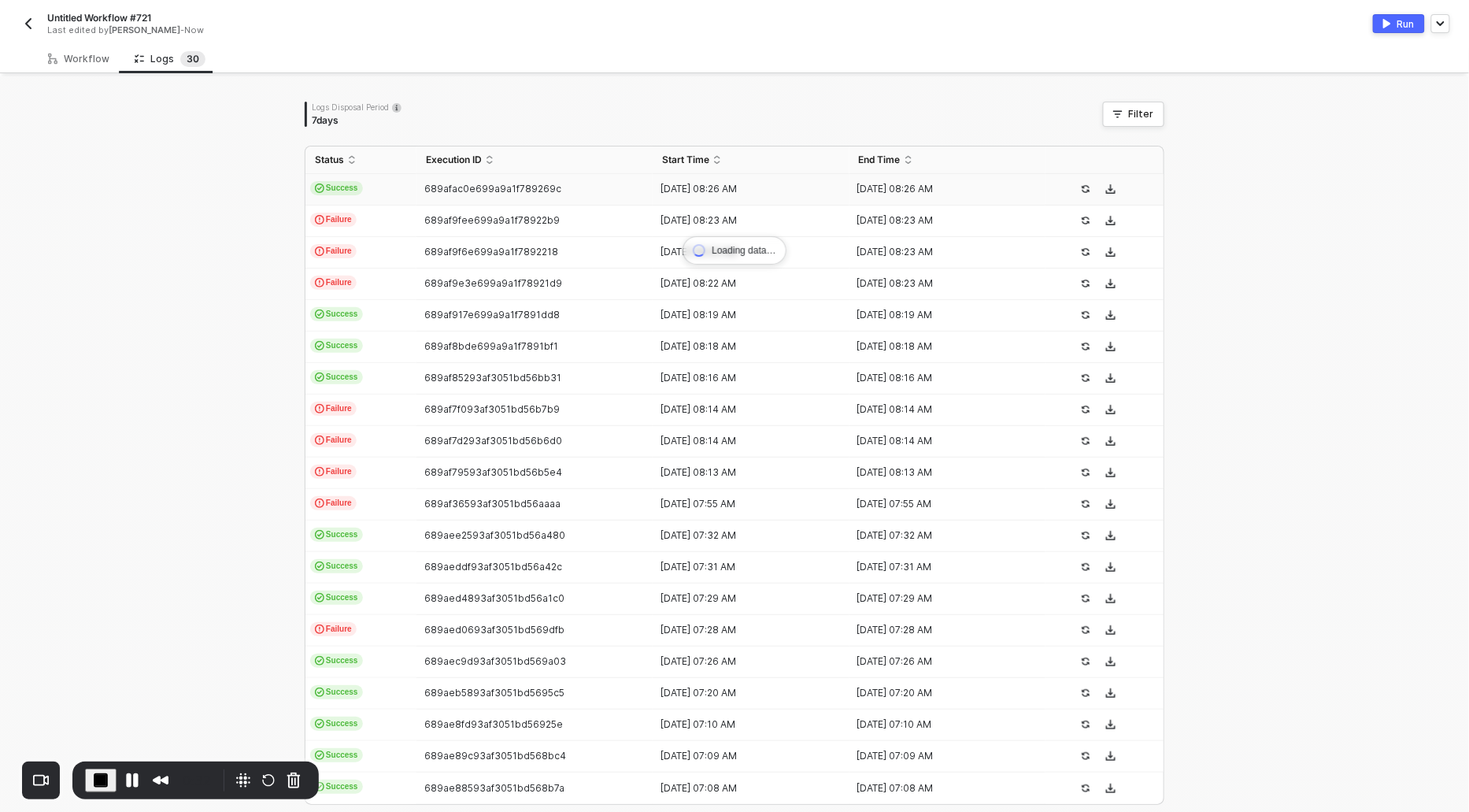
click at [357, 178] on td "Success" at bounding box center [361, 190] width 111 height 32
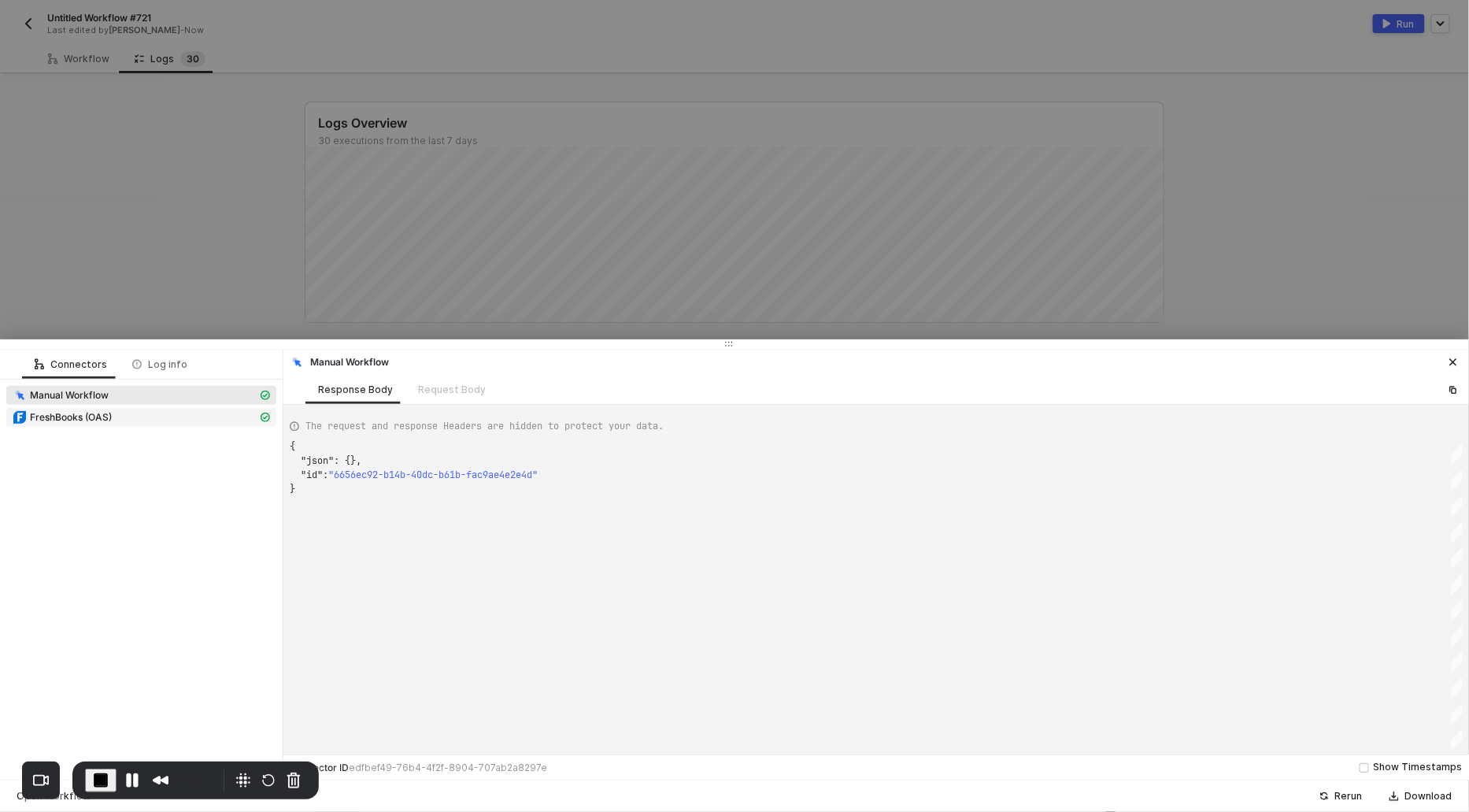
click at [109, 423] on div "FreshBooks (OAS)" at bounding box center [135, 417] width 245 height 15
type textarea "{ "json": { "response": { "result": { "clients": [ { "accounting_systemid": "wg…"
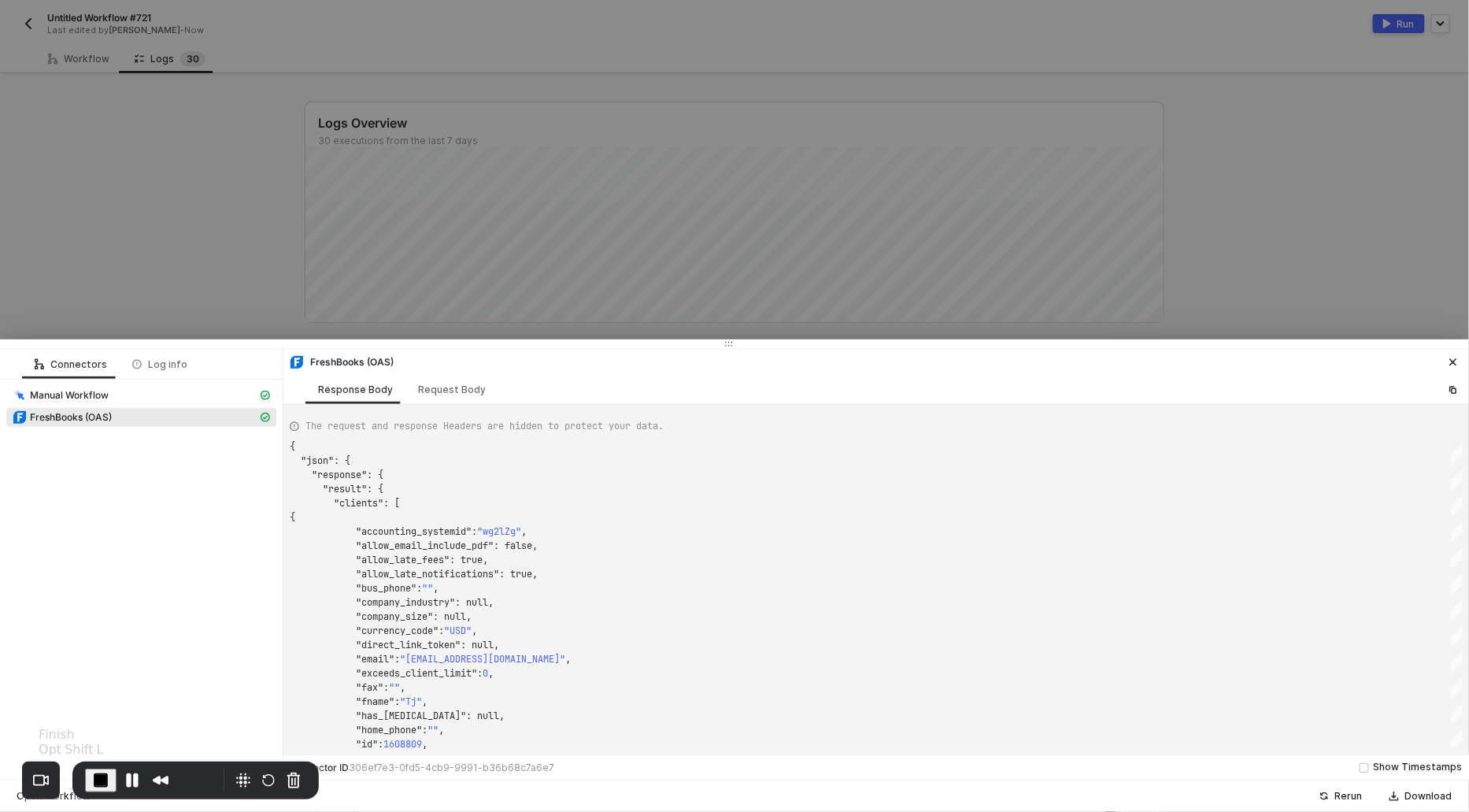
click at [102, 776] on span "End Recording" at bounding box center [100, 780] width 19 height 19
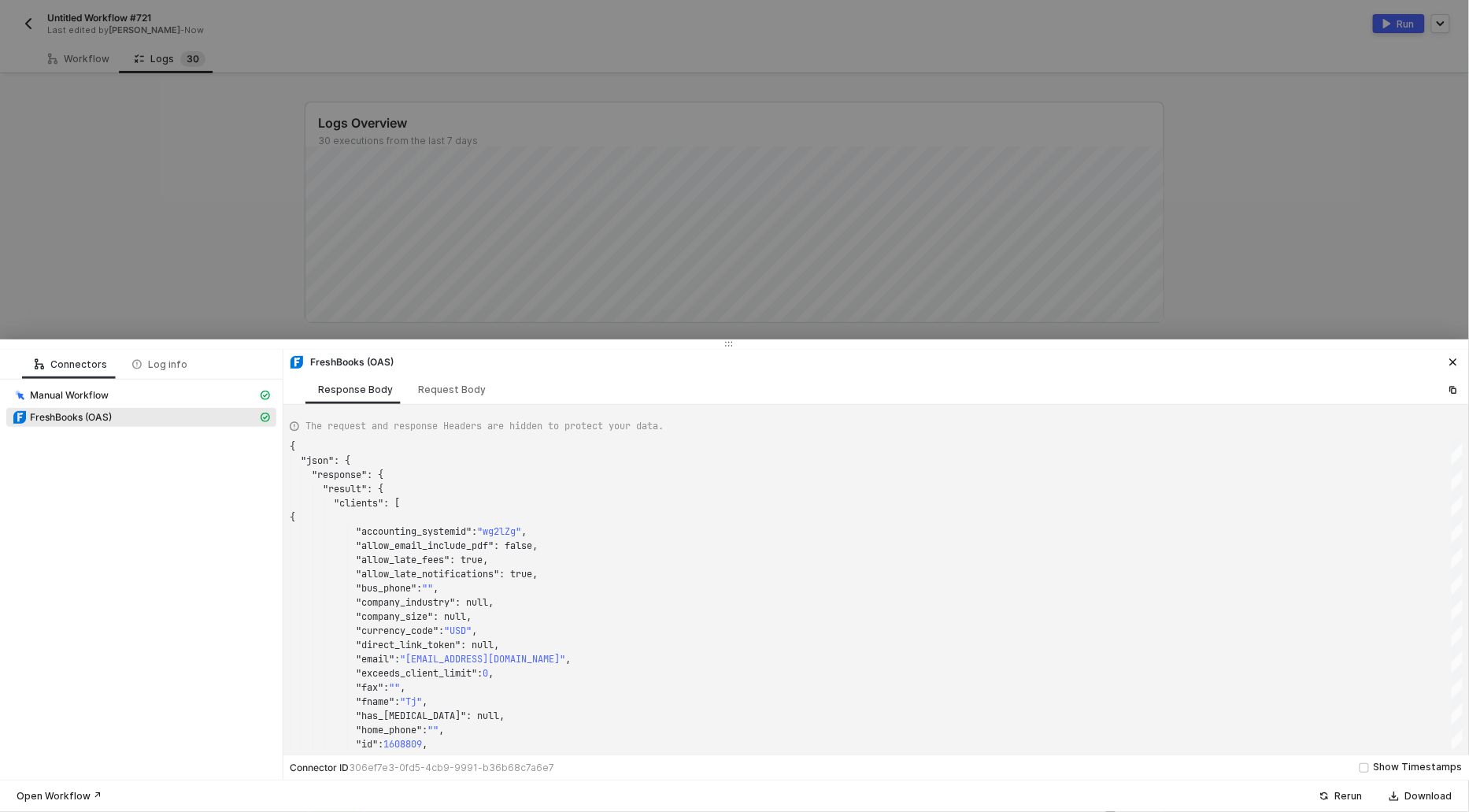
click at [220, 216] on div at bounding box center [734, 406] width 1469 height 812
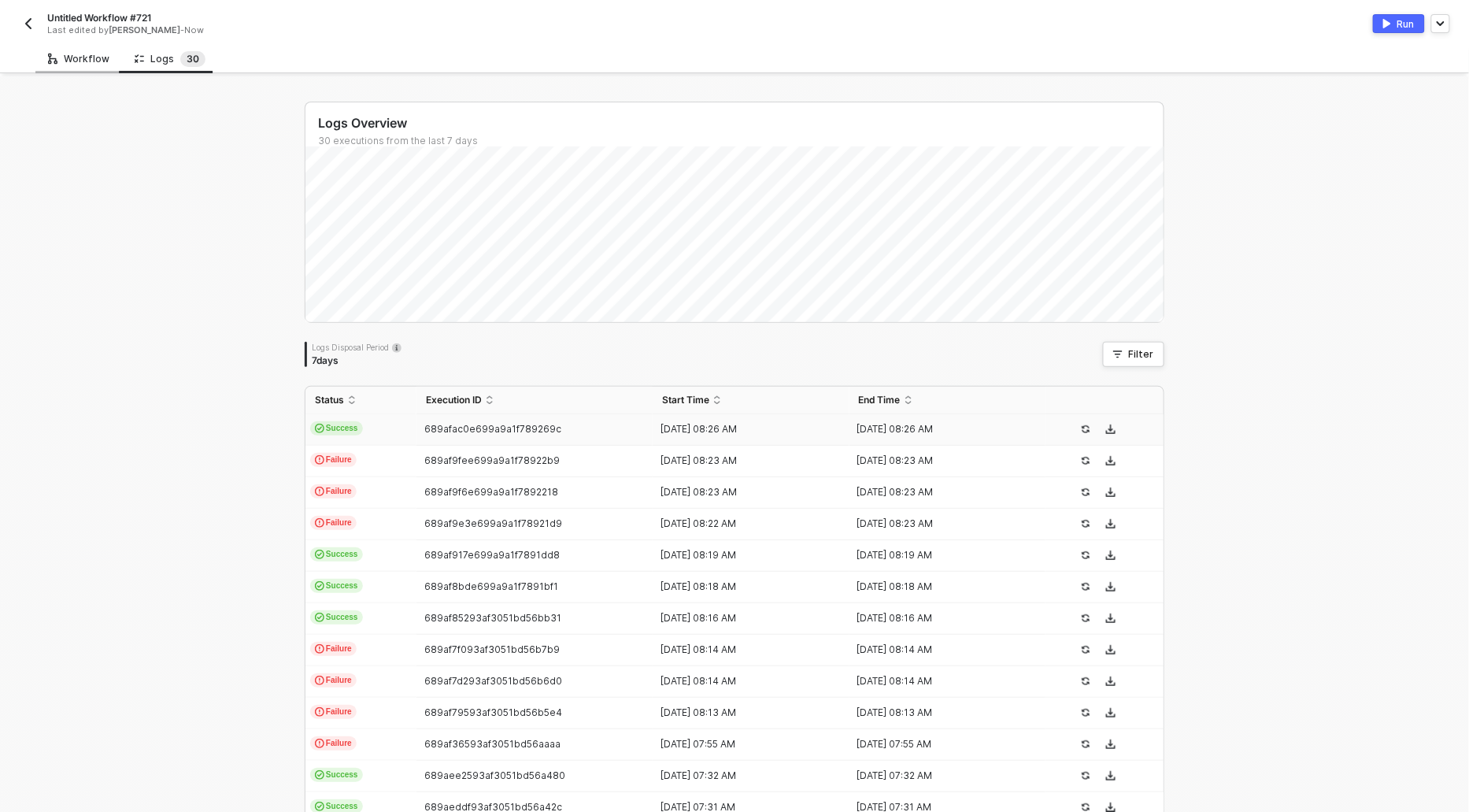
click at [87, 55] on div "Workflow" at bounding box center [78, 59] width 61 height 13
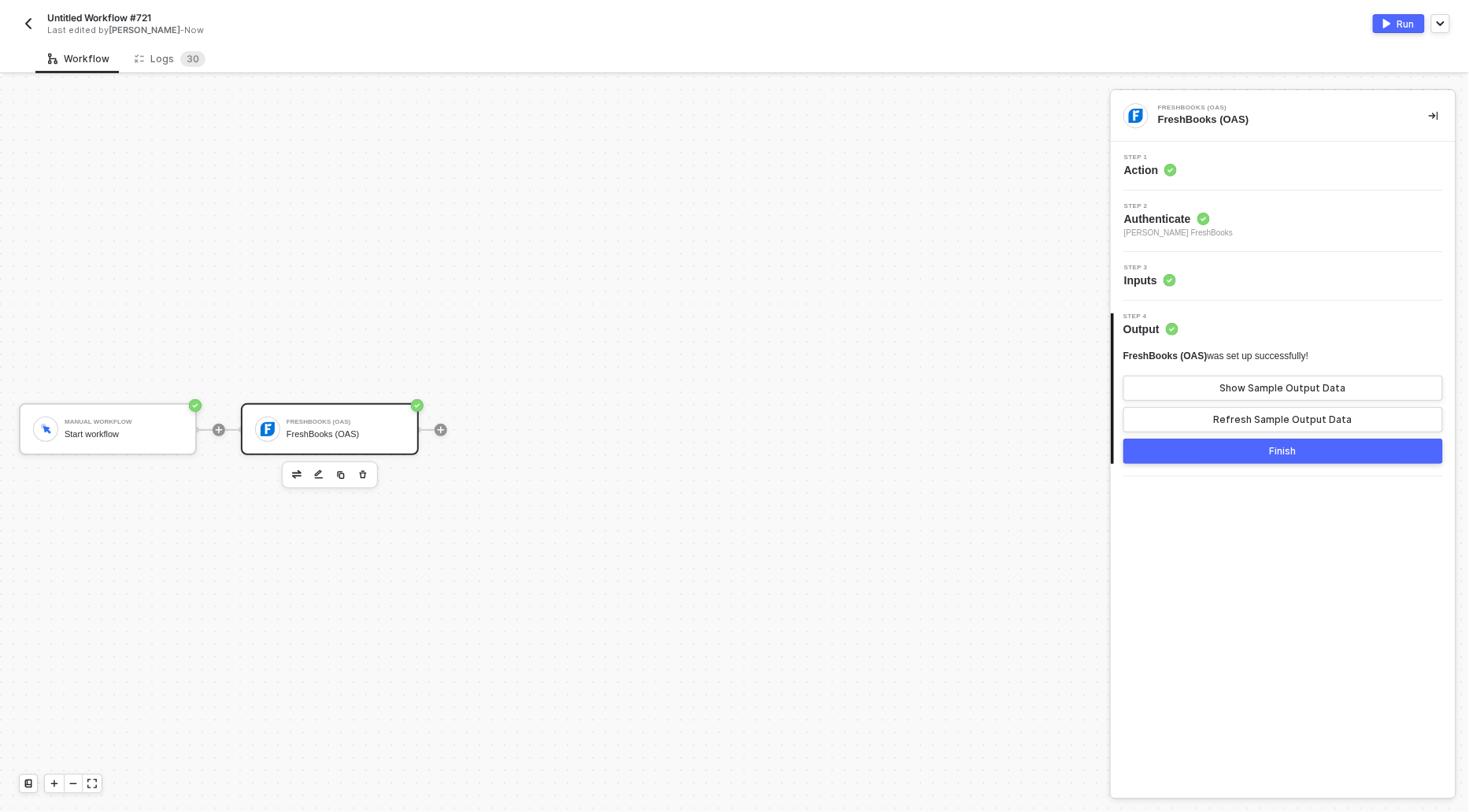
click at [1156, 157] on span "Step 1" at bounding box center [1151, 157] width 53 height 6
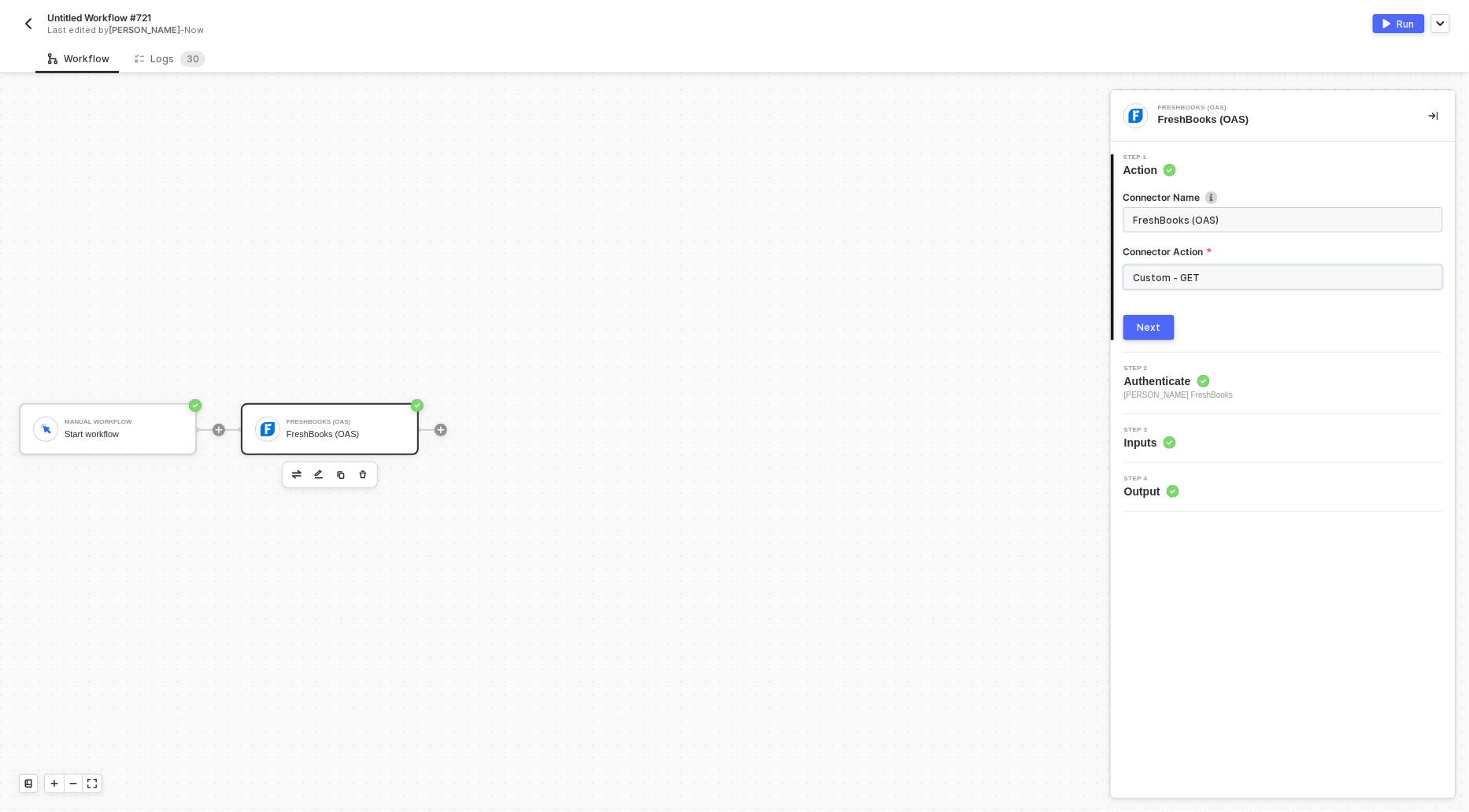
click at [1199, 281] on input "Custom - GET" at bounding box center [1283, 277] width 320 height 26
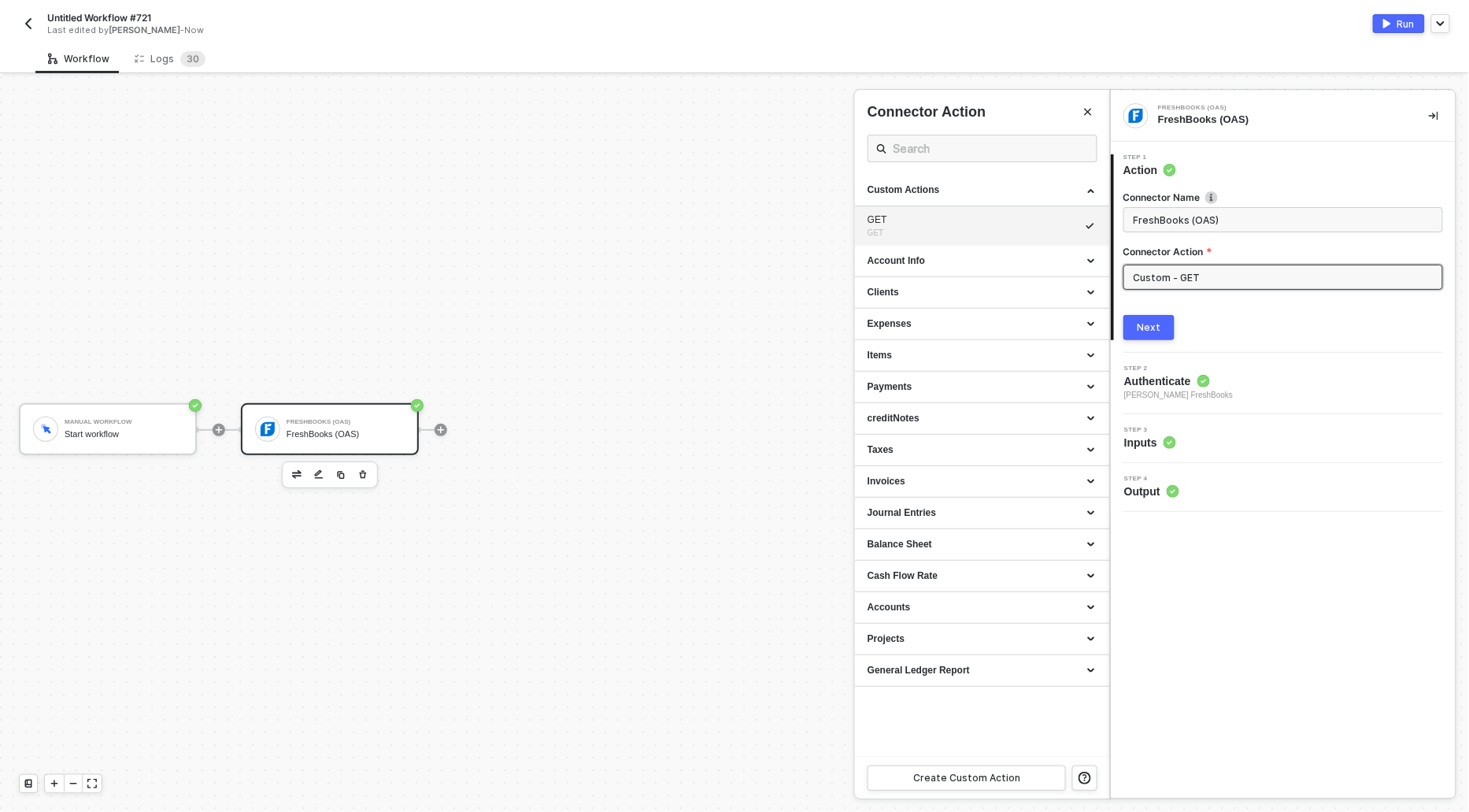
click at [755, 272] on div at bounding box center [734, 444] width 1469 height 735
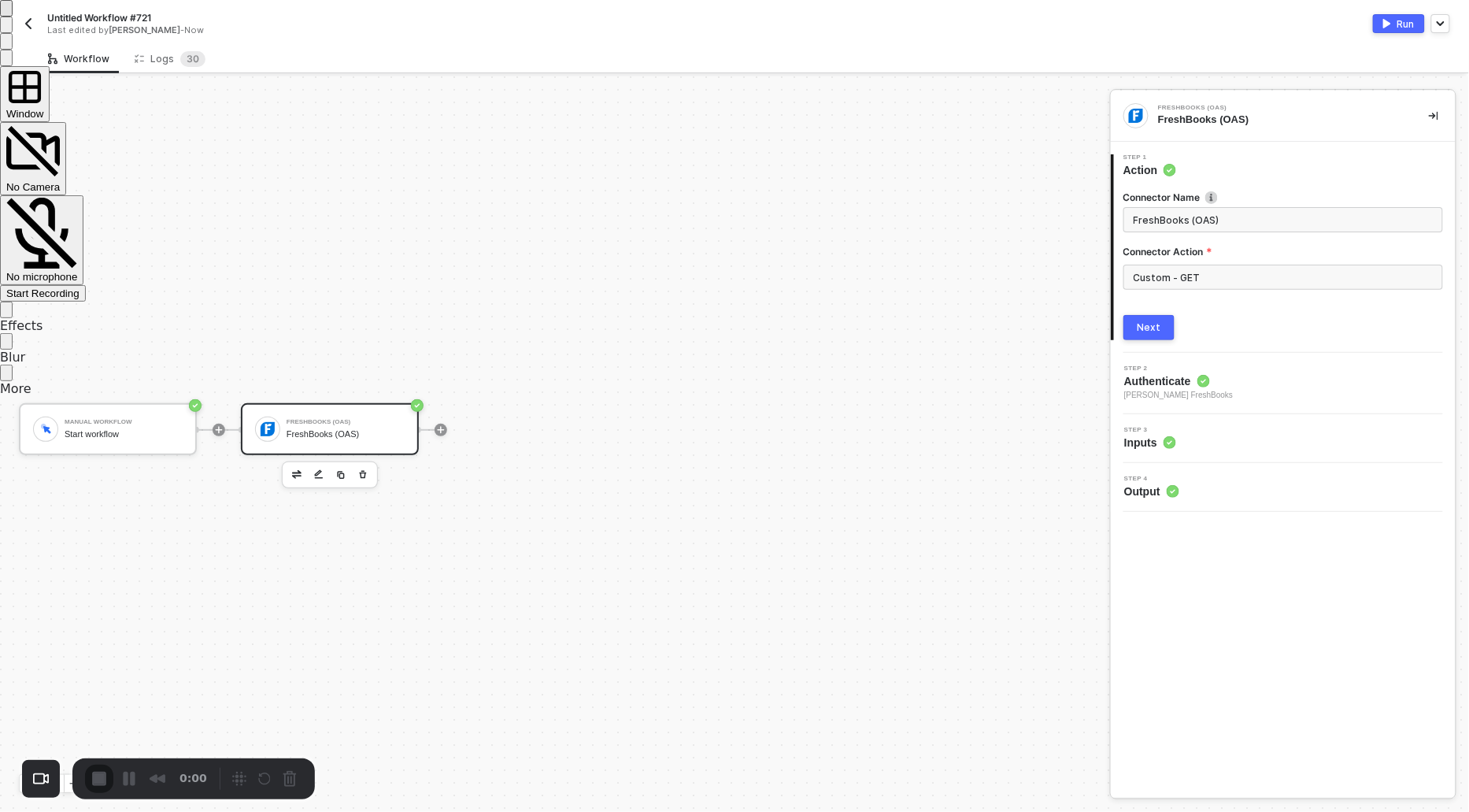
click at [799, 0] on div at bounding box center [734, 0] width 1469 height 0
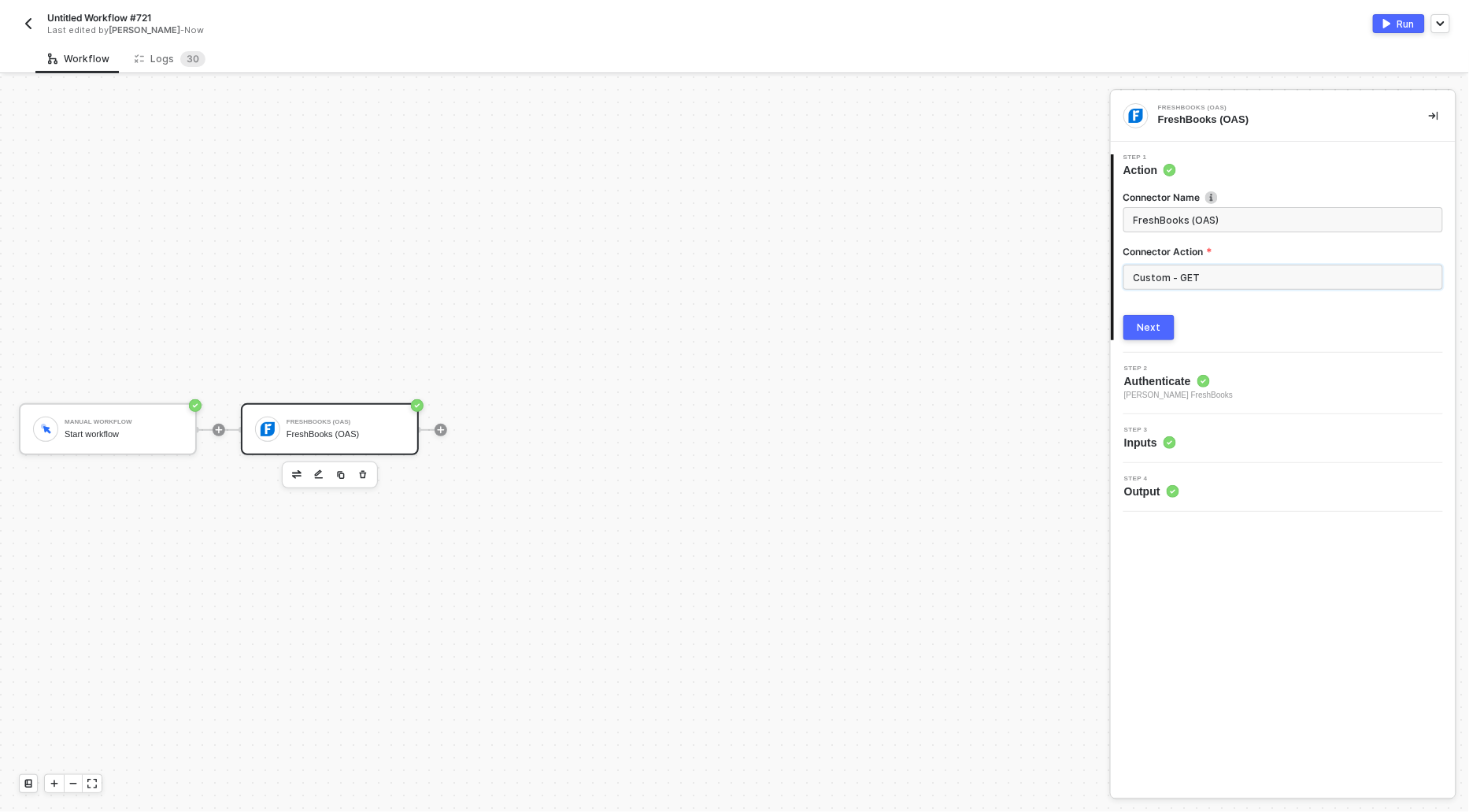
click at [1194, 273] on input "Custom - GET" at bounding box center [1283, 277] width 320 height 26
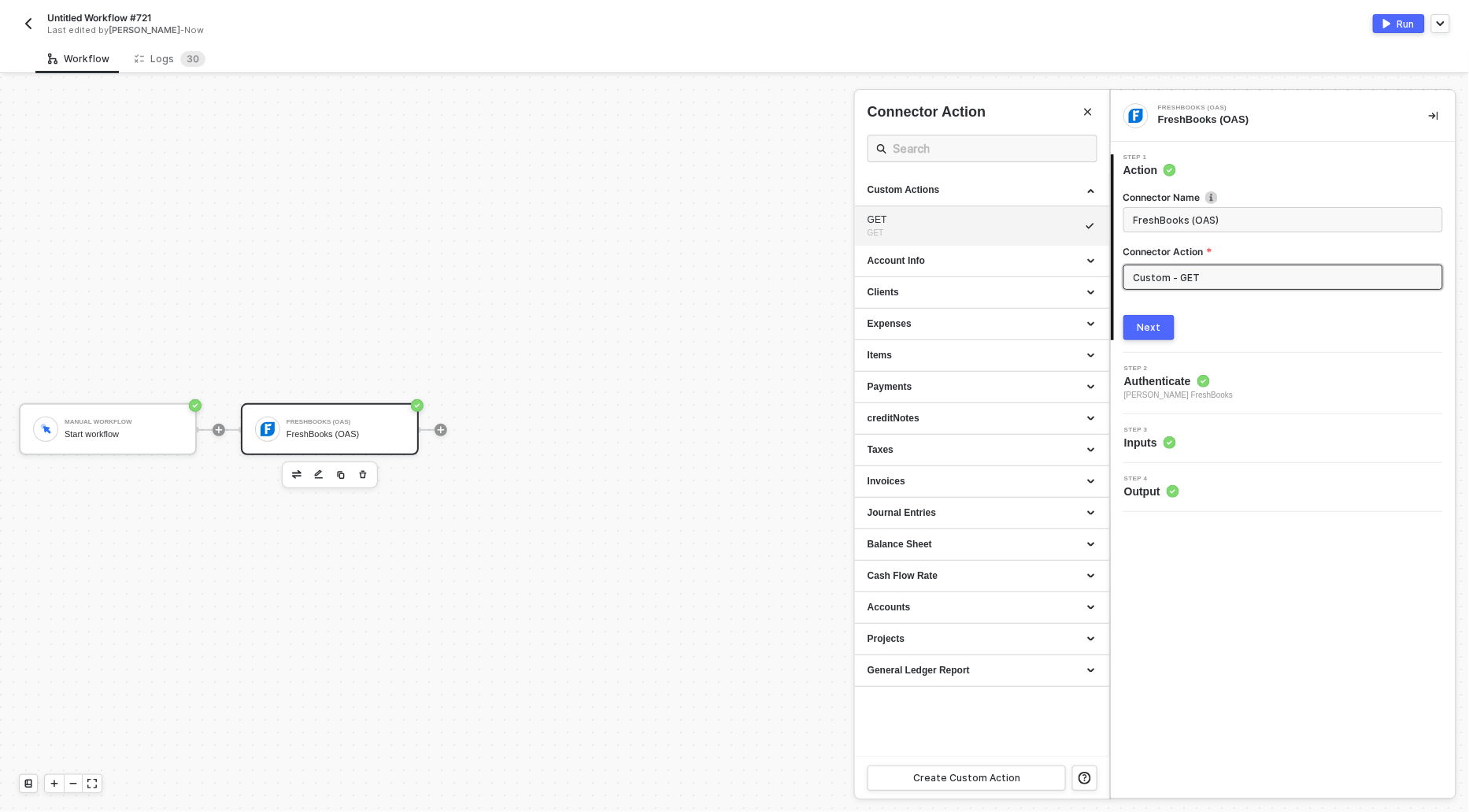
click at [611, 310] on div at bounding box center [734, 444] width 1469 height 735
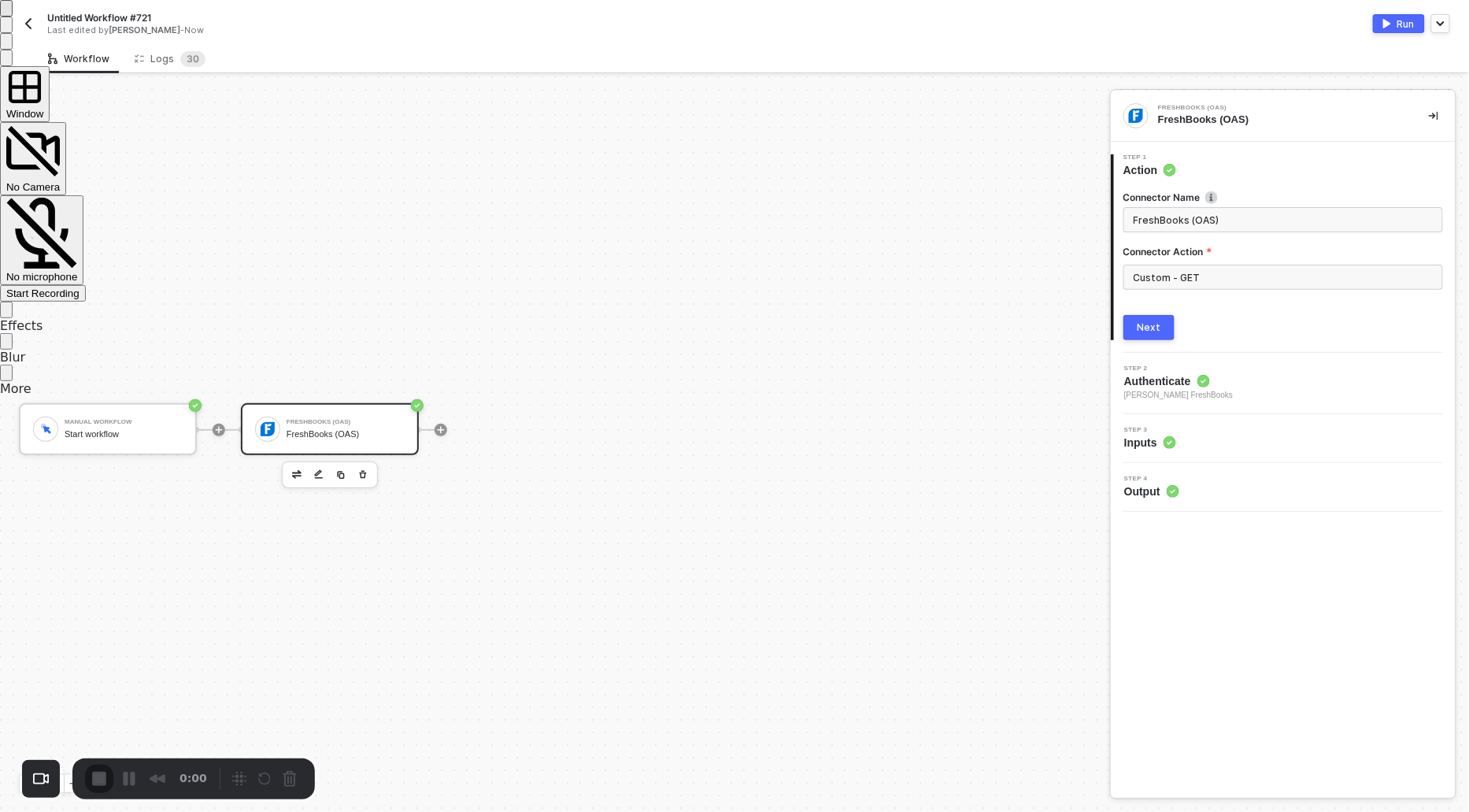
click at [79, 287] on div "Start Recording" at bounding box center [43, 293] width 73 height 12
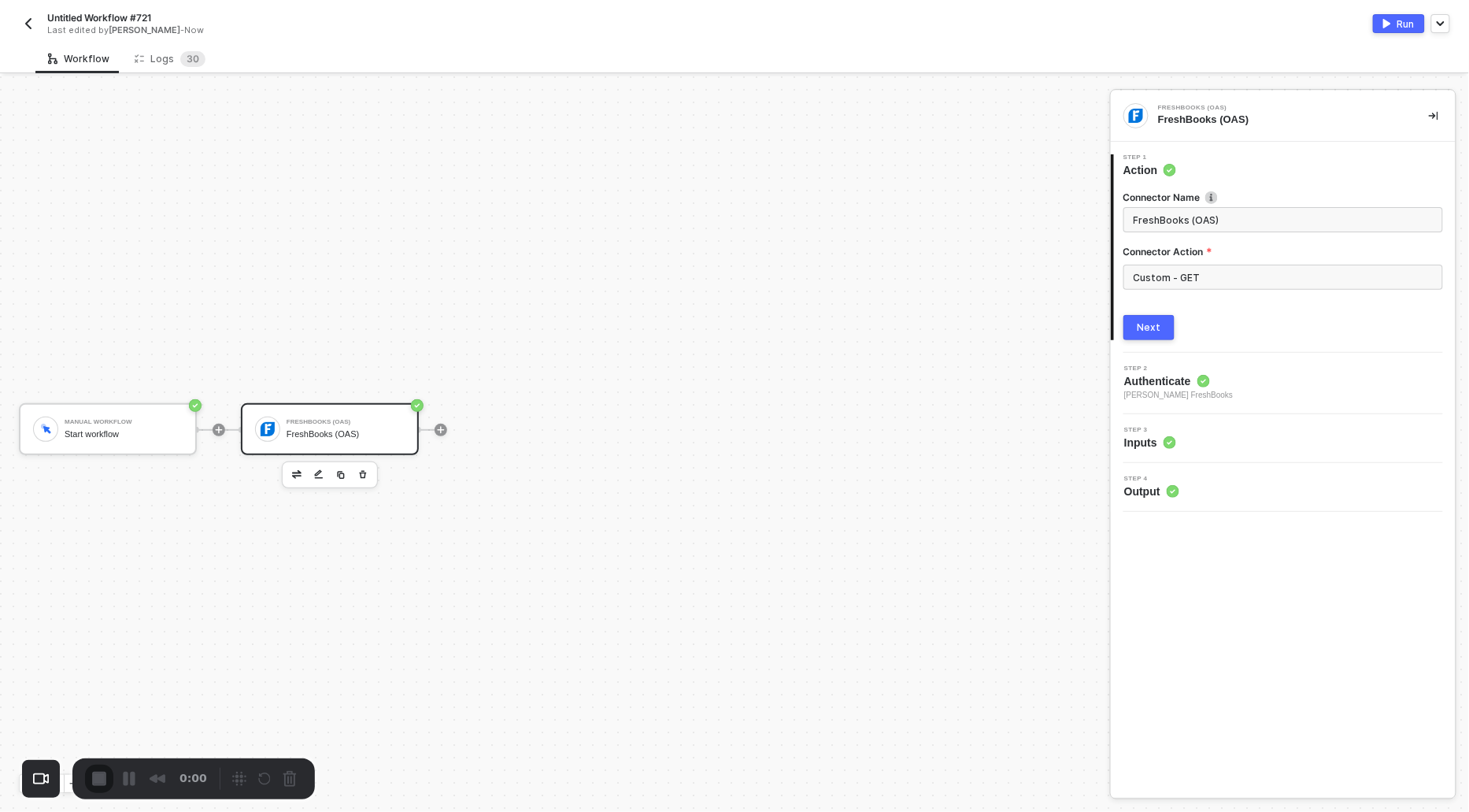
click at [1155, 324] on div "Next" at bounding box center [1149, 327] width 24 height 13
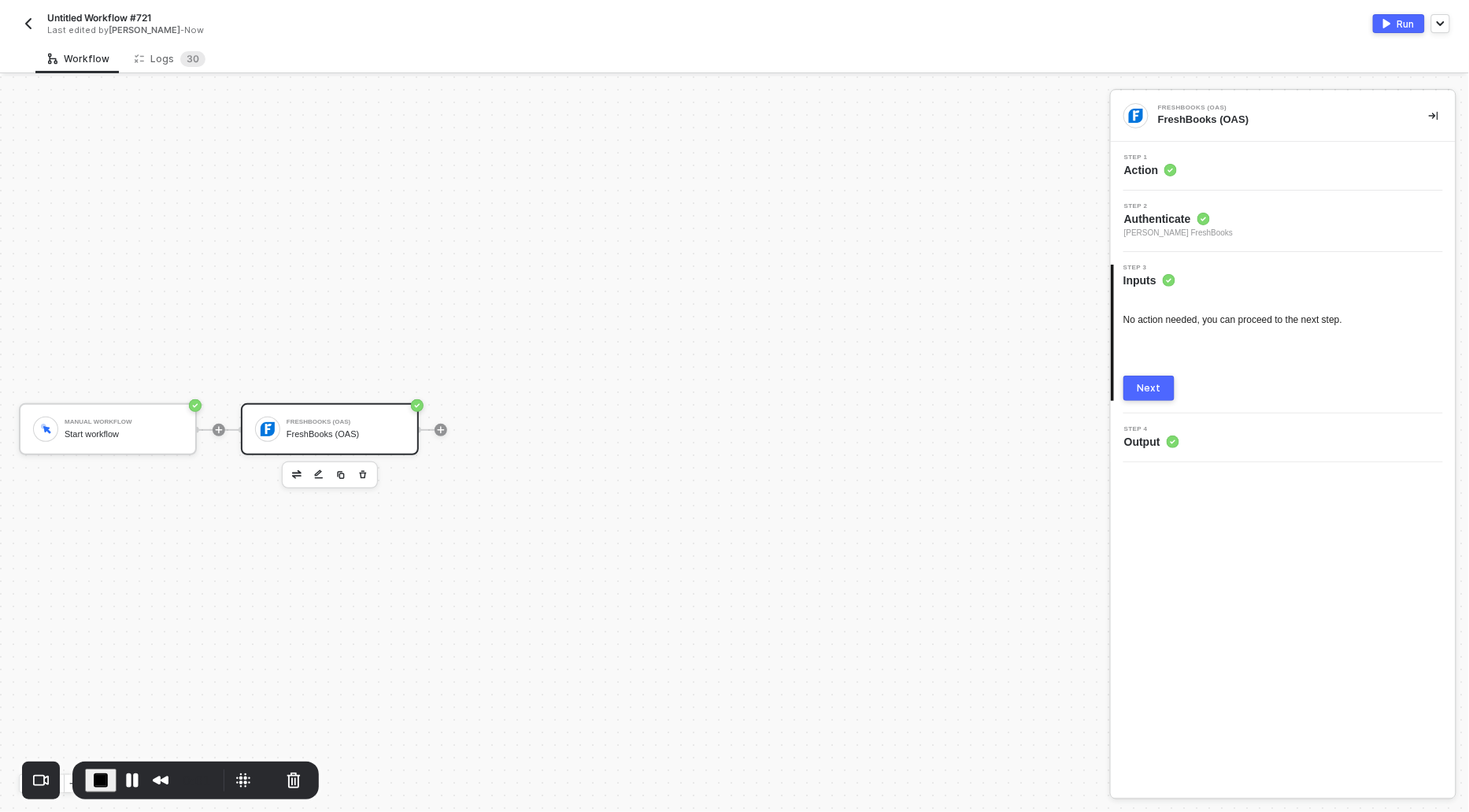
click at [1163, 221] on span "Authenticate" at bounding box center [1178, 219] width 108 height 15
click at [1167, 286] on span "[PERSON_NAME] FreshBooks" at bounding box center [1204, 281] width 130 height 24
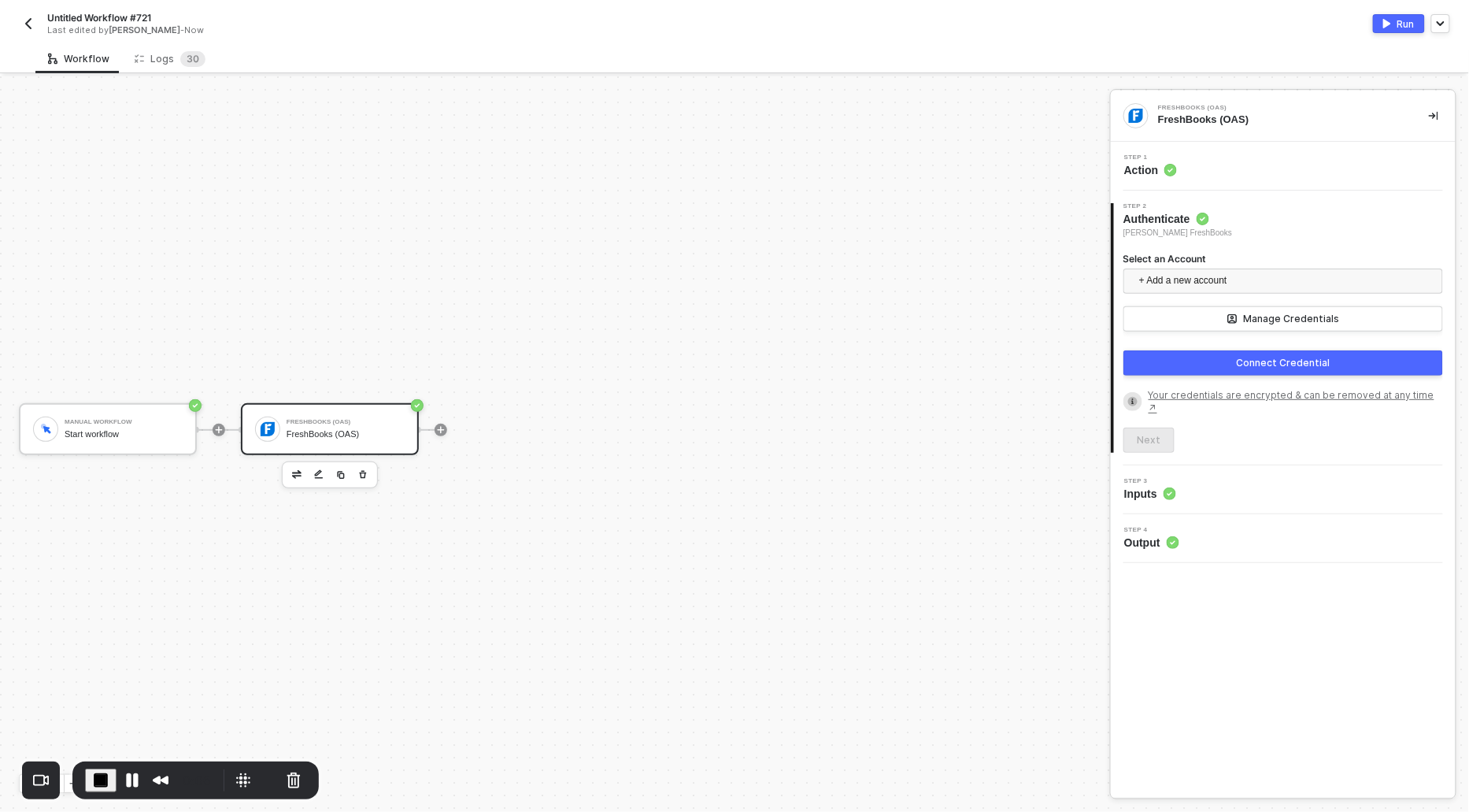
click at [1183, 355] on button "Connect Credential" at bounding box center [1283, 363] width 320 height 26
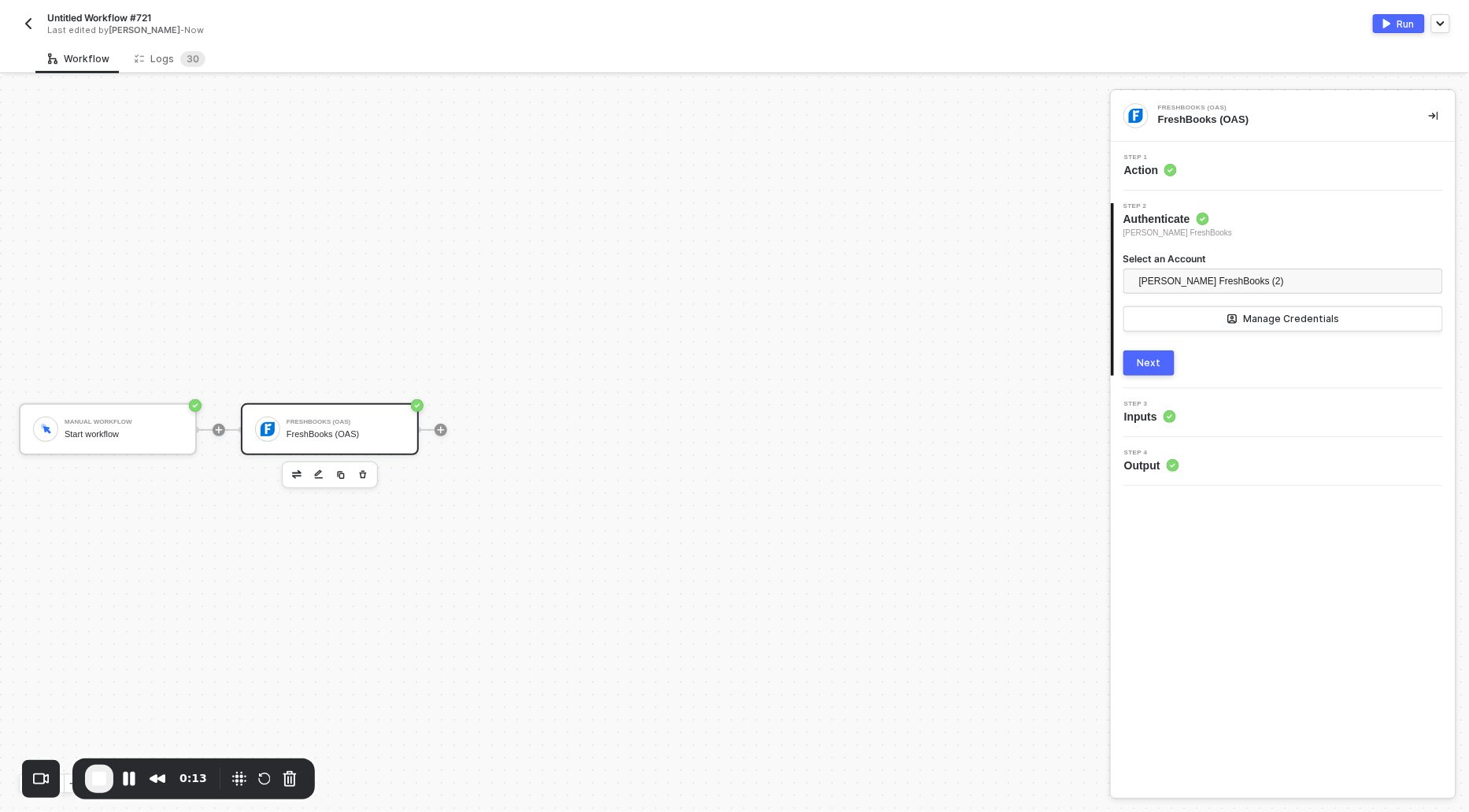
click at [1135, 154] on span "Step 1" at bounding box center [1151, 157] width 53 height 6
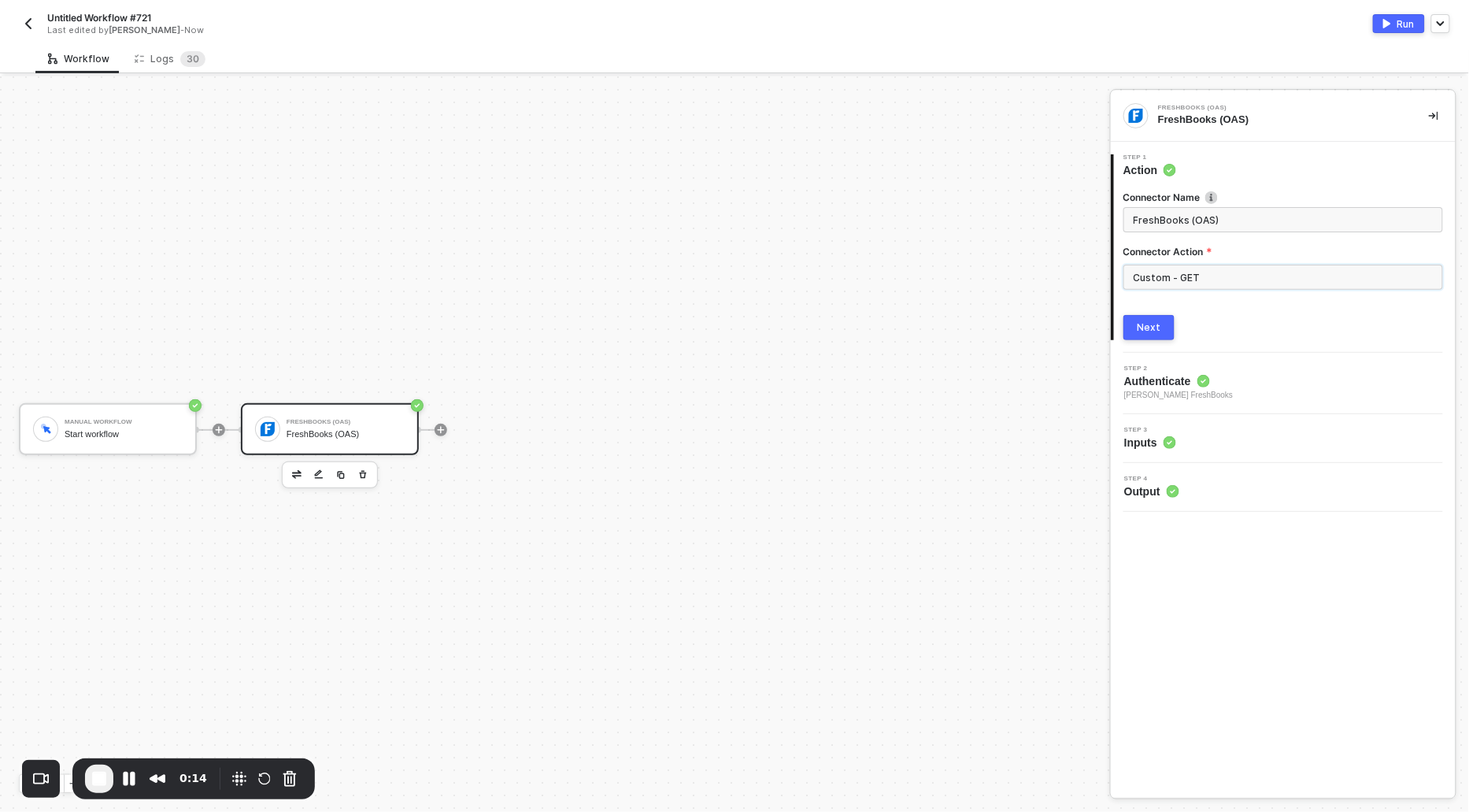
click at [1178, 272] on input "Custom - GET" at bounding box center [1283, 277] width 320 height 26
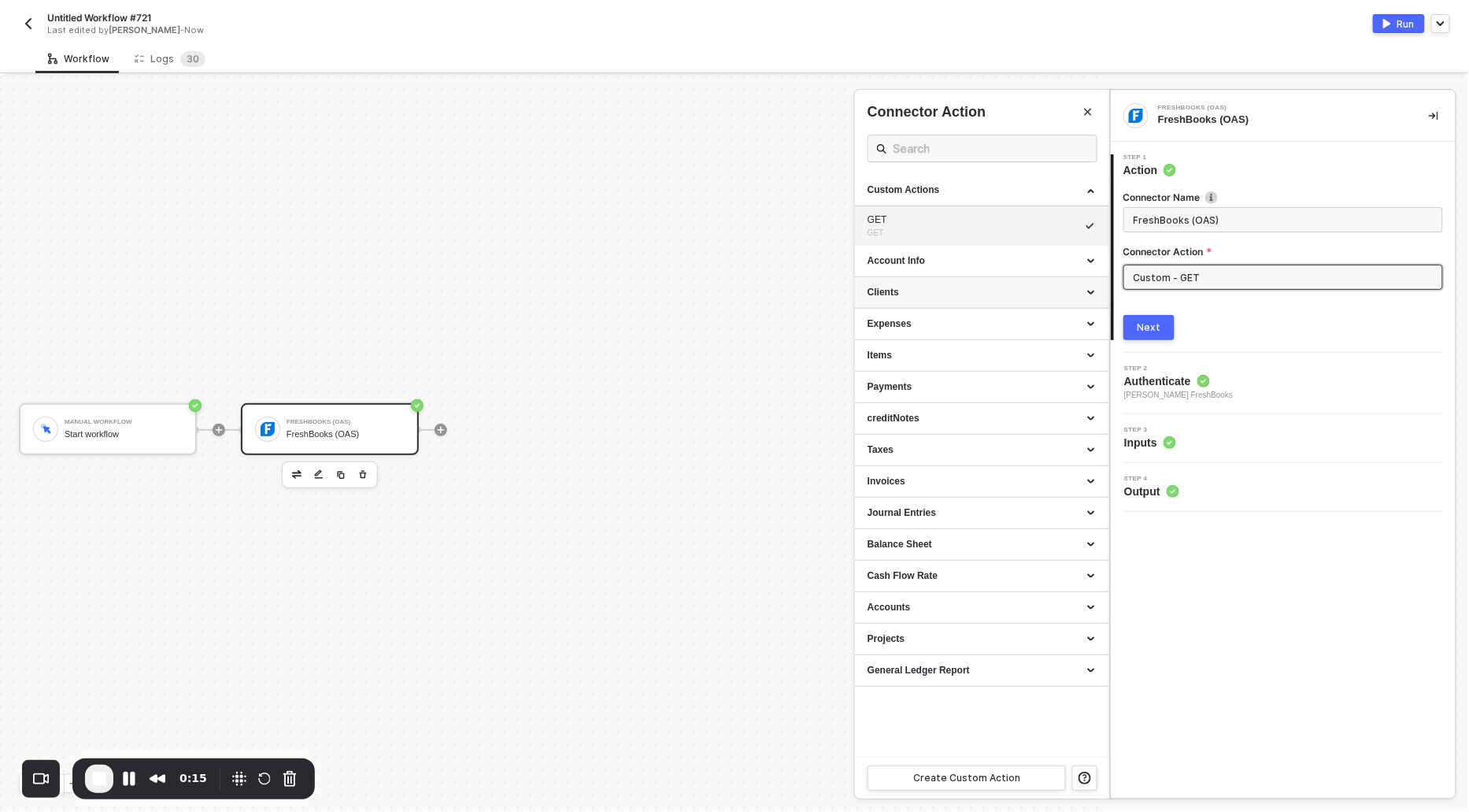
click at [899, 294] on div "Clients" at bounding box center [981, 293] width 229 height 14
click at [895, 323] on div "Get all Clients" at bounding box center [981, 322] width 229 height 14
type input "Retrieves all clients."
type input "Clients - Get all Clients"
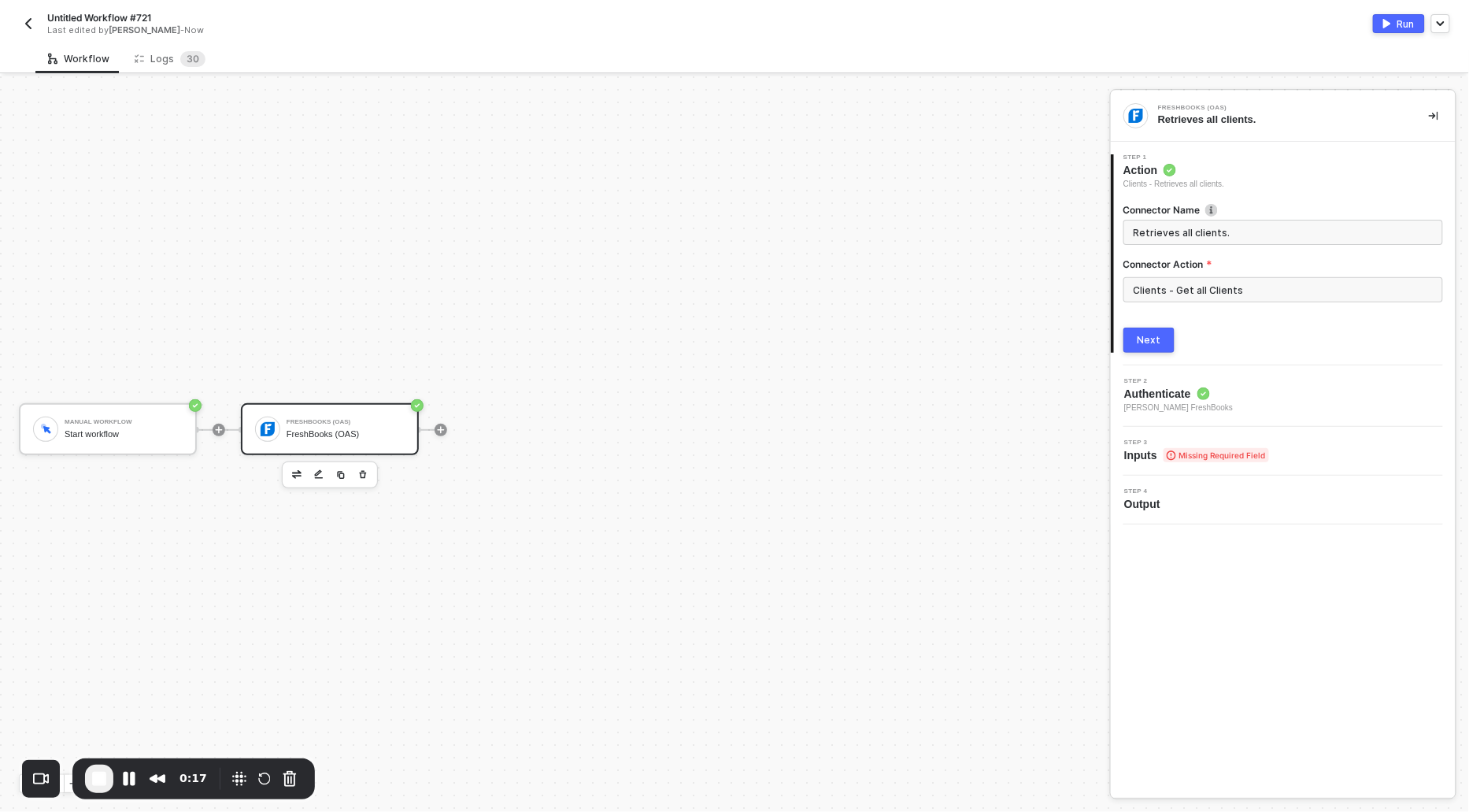
click at [1138, 348] on button "Next" at bounding box center [1149, 340] width 51 height 26
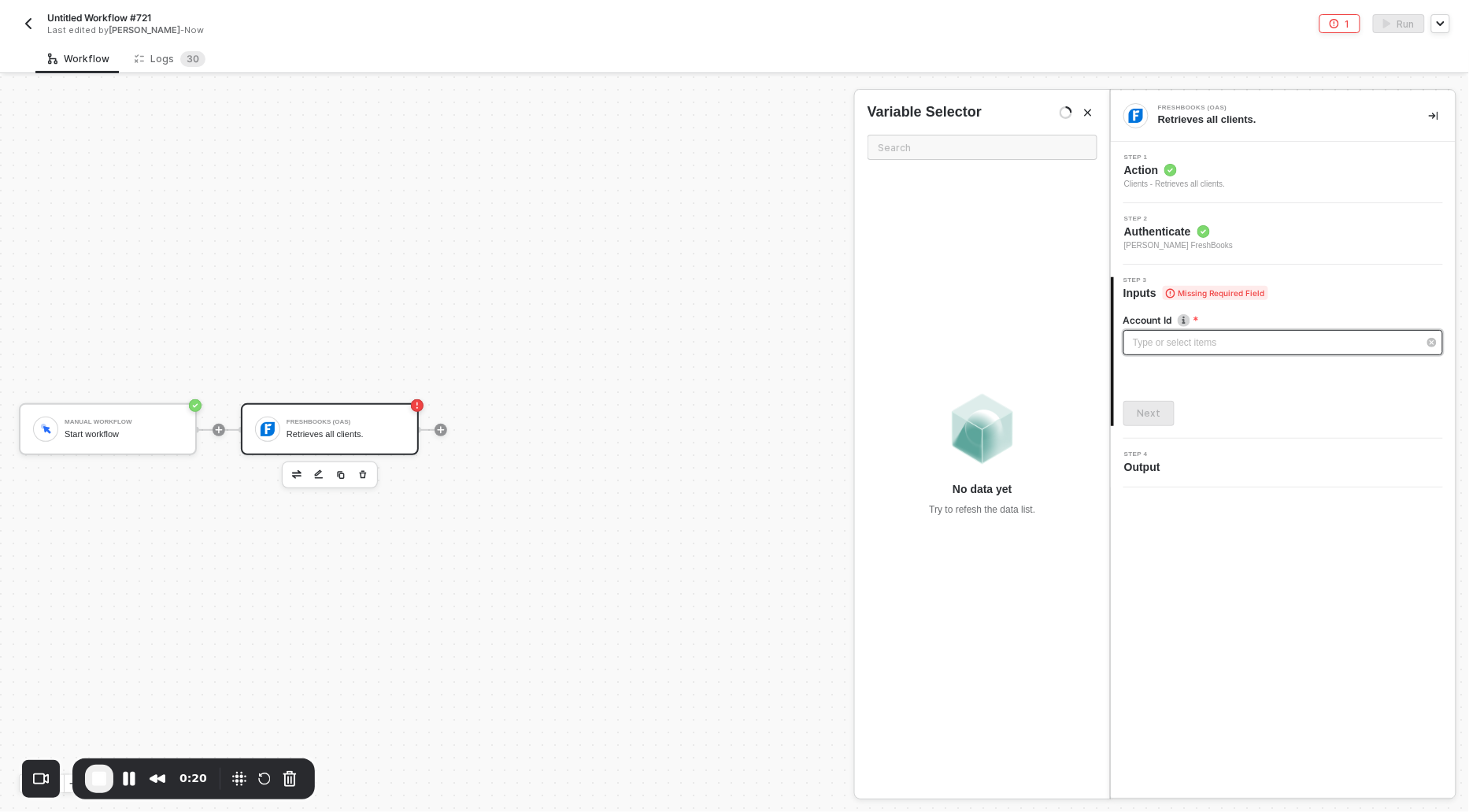
click at [1168, 342] on div "Type or select items ﻿" at bounding box center [1275, 343] width 285 height 15
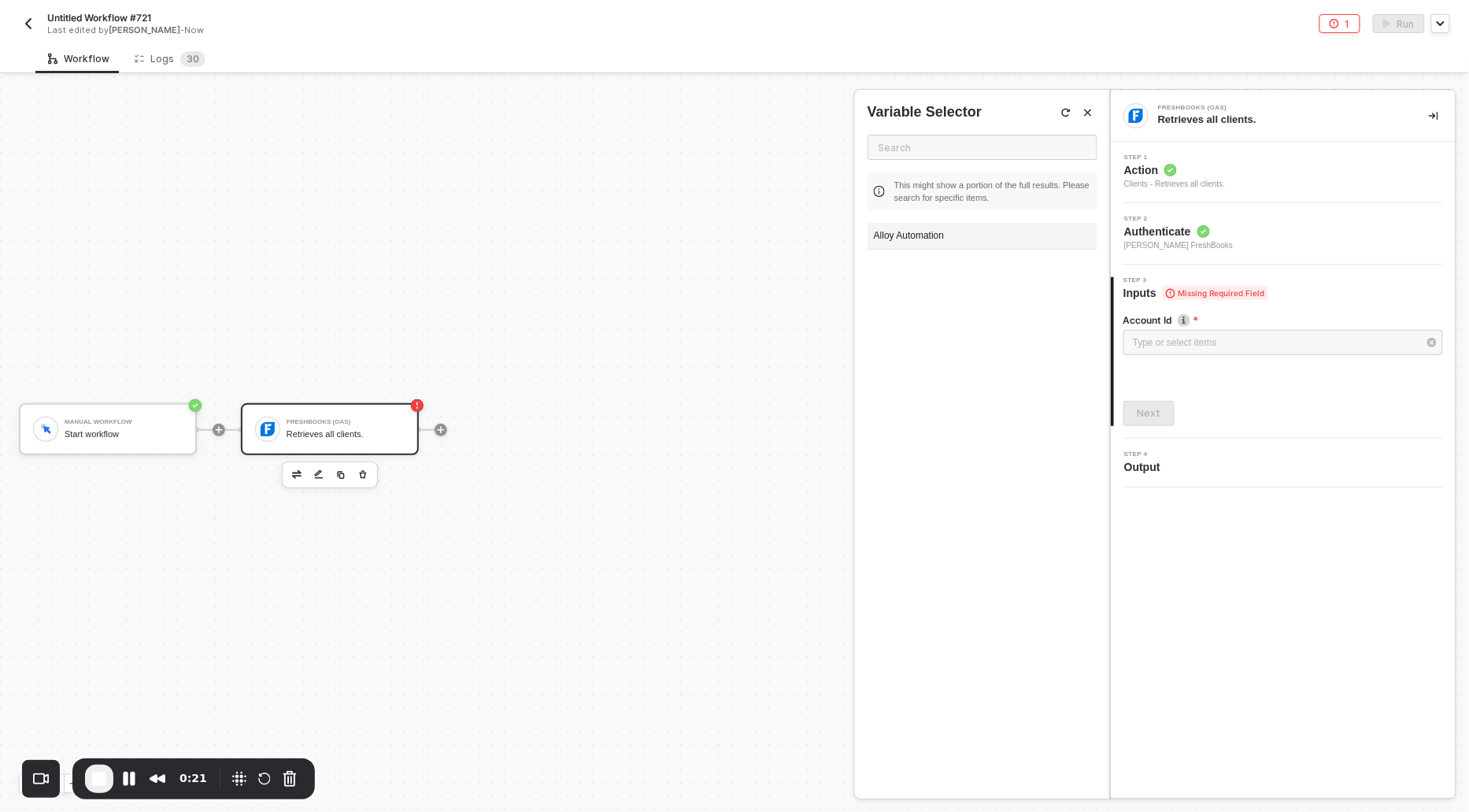
click at [899, 226] on div "Alloy Automation" at bounding box center [982, 235] width 230 height 26
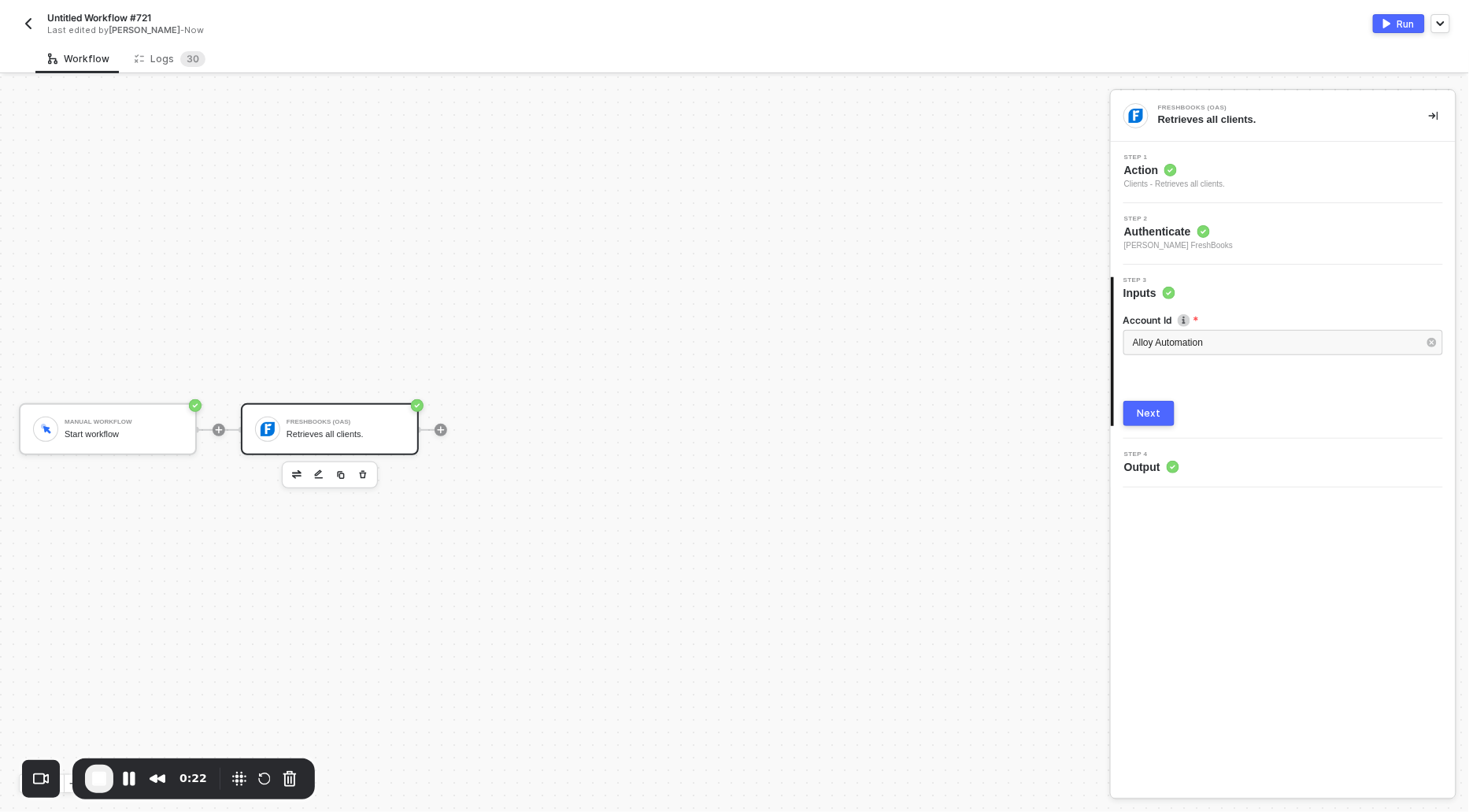
click at [1144, 425] on div "3 Step 3 Inputs Account Id Alloy Automation Next" at bounding box center [1283, 351] width 344 height 174
click at [1142, 412] on div "Next" at bounding box center [1149, 414] width 24 height 13
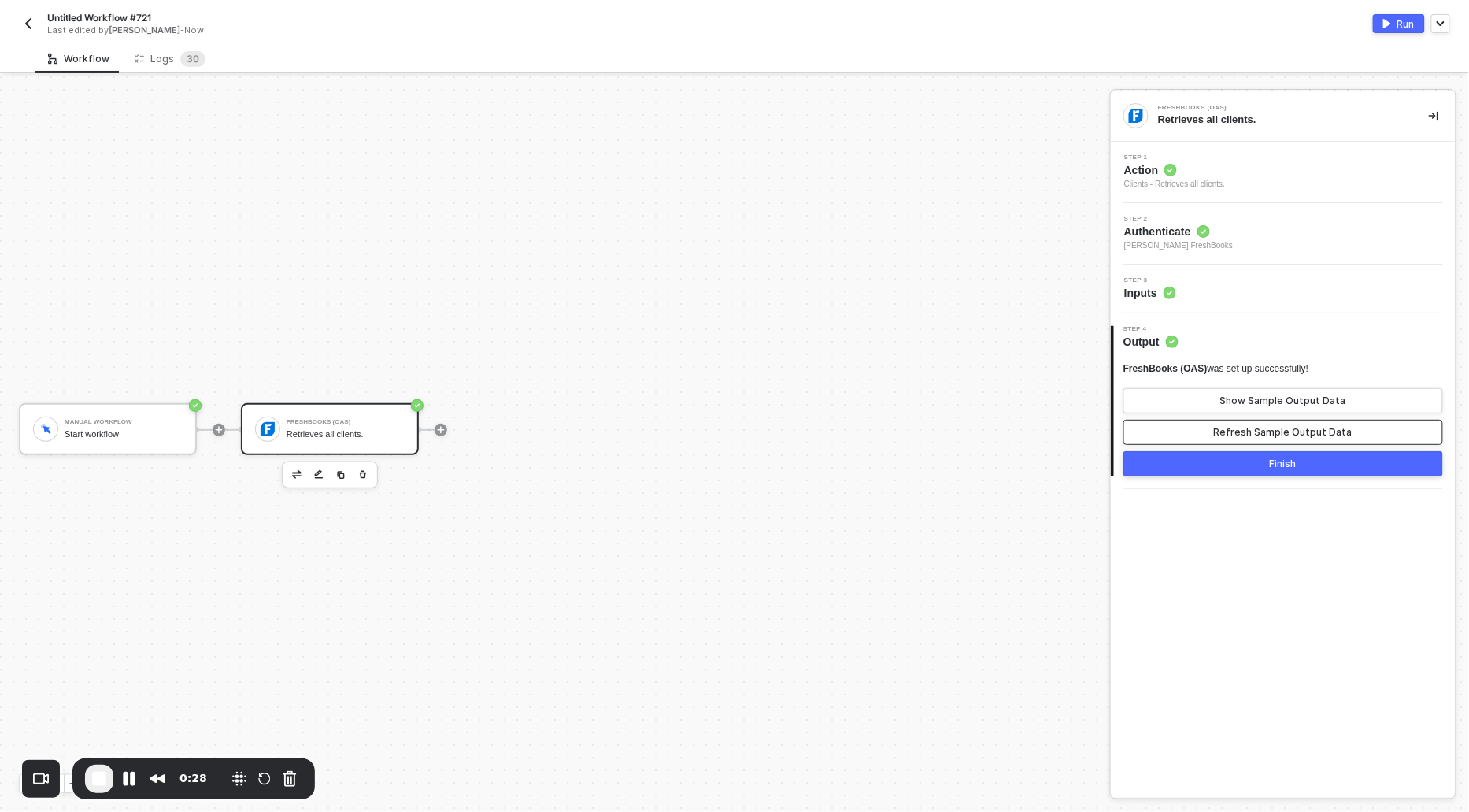
click at [1258, 427] on div "Refresh Sample Output Data" at bounding box center [1283, 432] width 139 height 13
click at [1258, 416] on div "FreshBooks (OAS) was set up successfully! Show Sample Output Data Refresh Sampl…" at bounding box center [1283, 403] width 320 height 83
click at [1258, 406] on div "Show Sample Output Data" at bounding box center [1283, 401] width 126 height 13
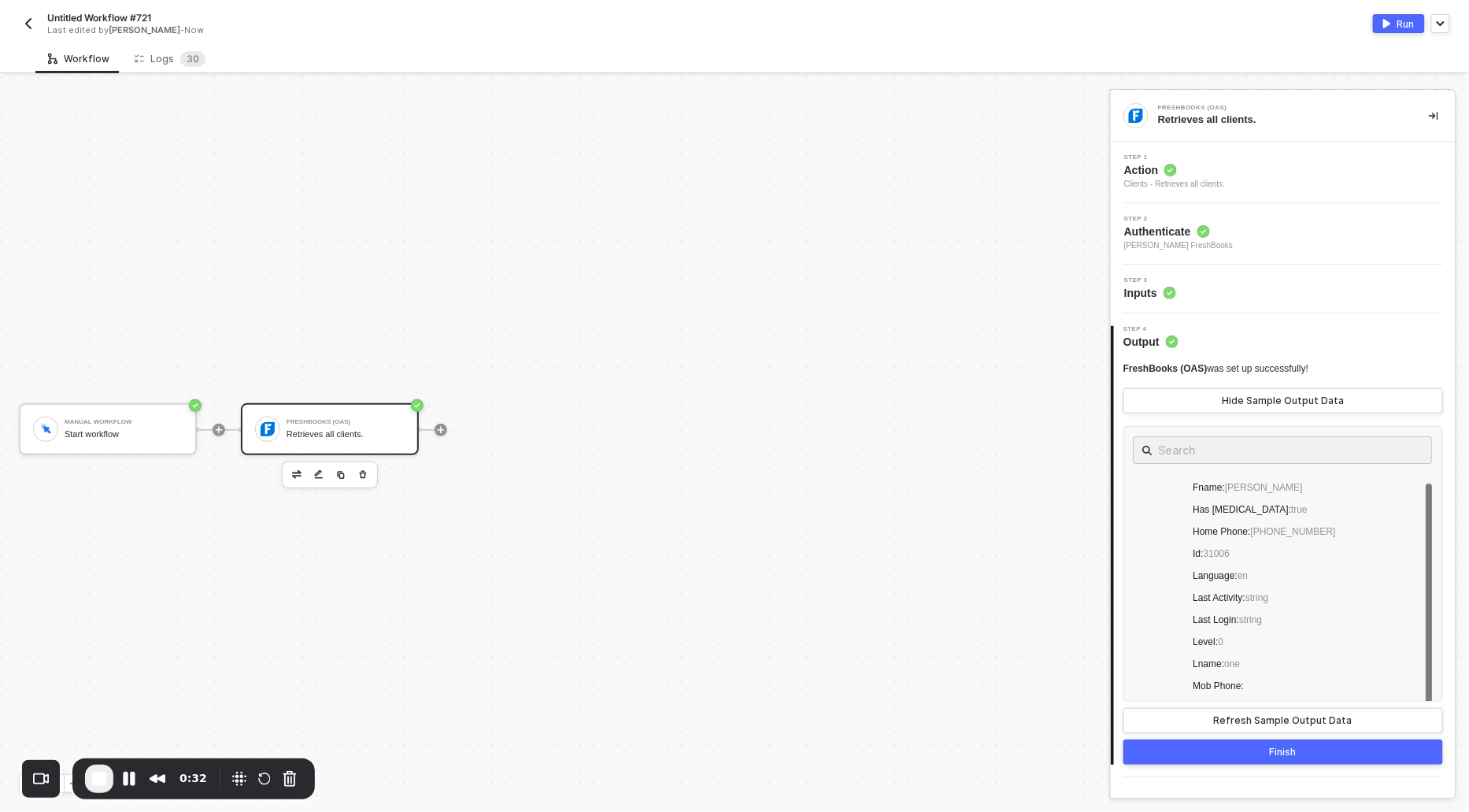
scroll to position [0, 0]
click at [1398, 22] on div "Run" at bounding box center [1405, 24] width 17 height 14
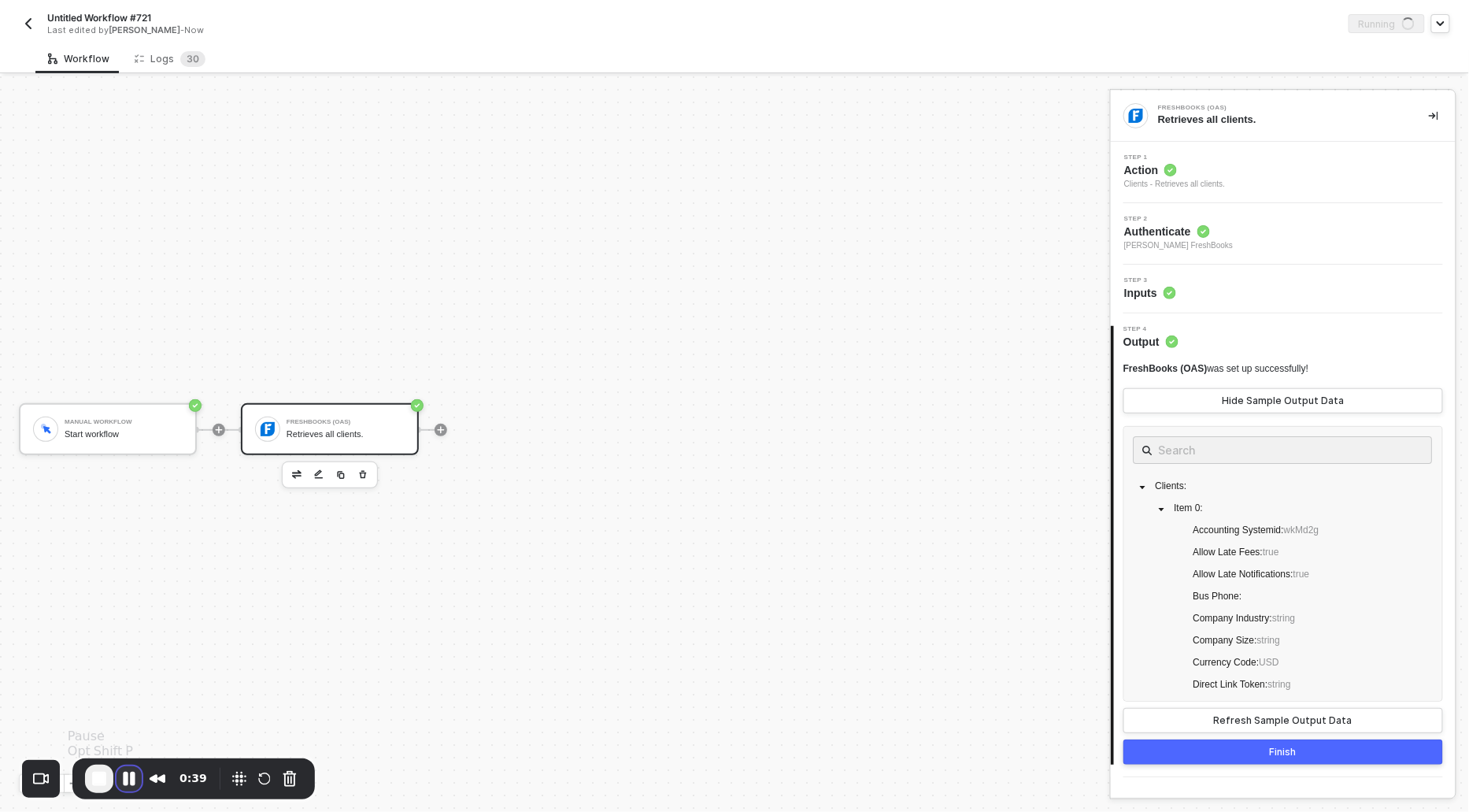
click at [131, 783] on button "Pause Recording" at bounding box center [129, 779] width 26 height 26
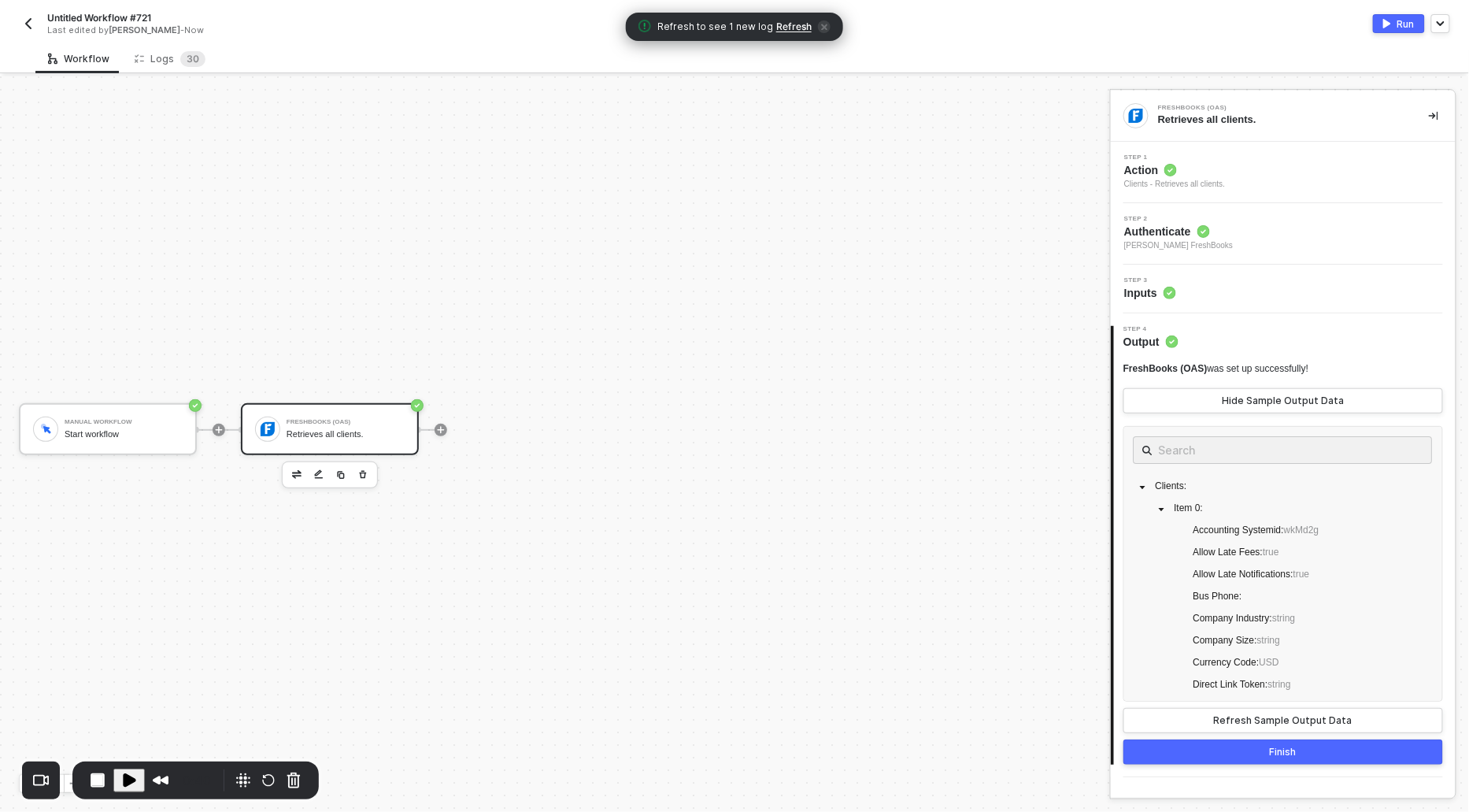
click at [786, 29] on span "Refresh" at bounding box center [794, 26] width 36 height 13
click at [165, 49] on div "Logs 3 0" at bounding box center [170, 58] width 96 height 29
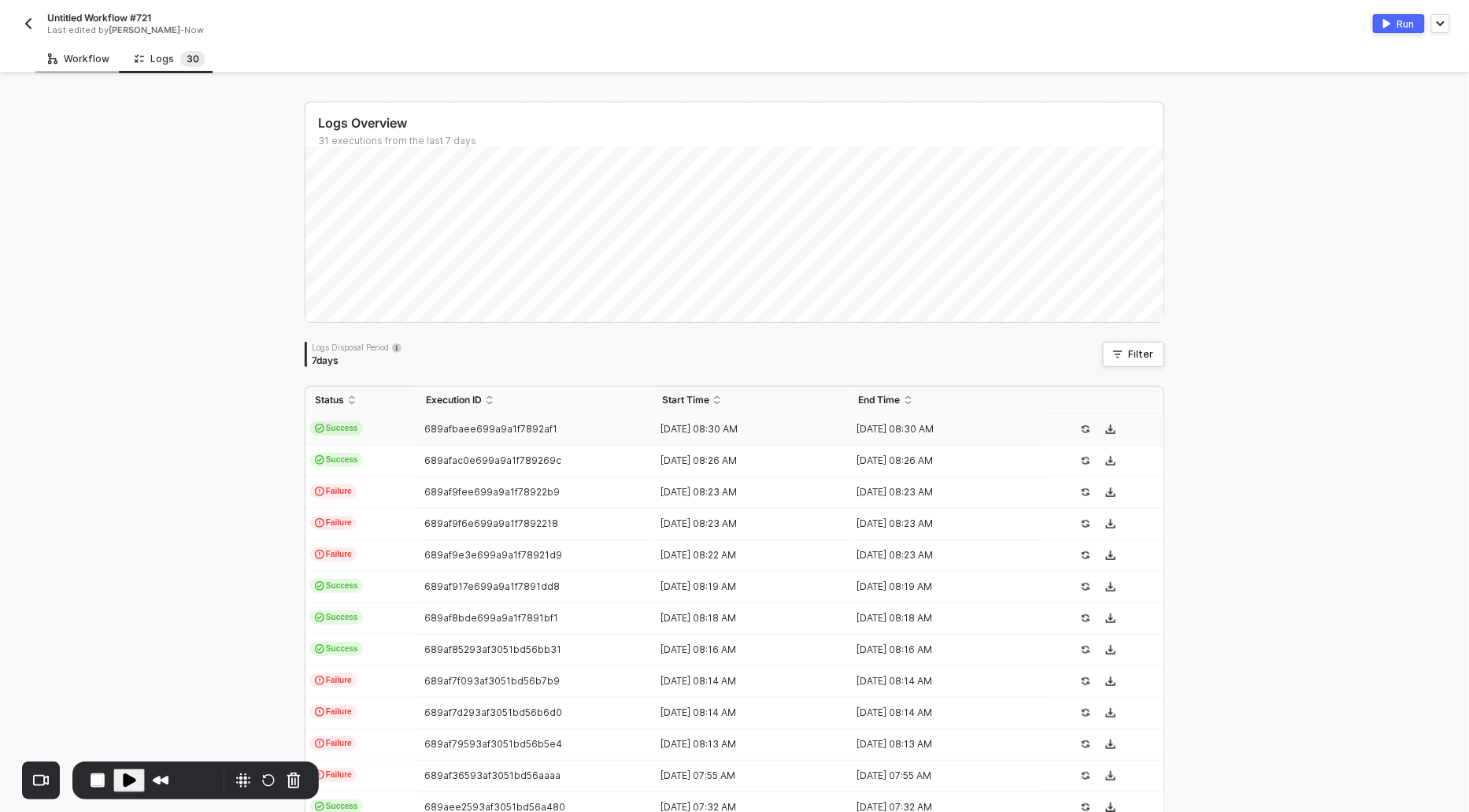
click at [61, 67] on div "Workflow" at bounding box center [78, 58] width 87 height 29
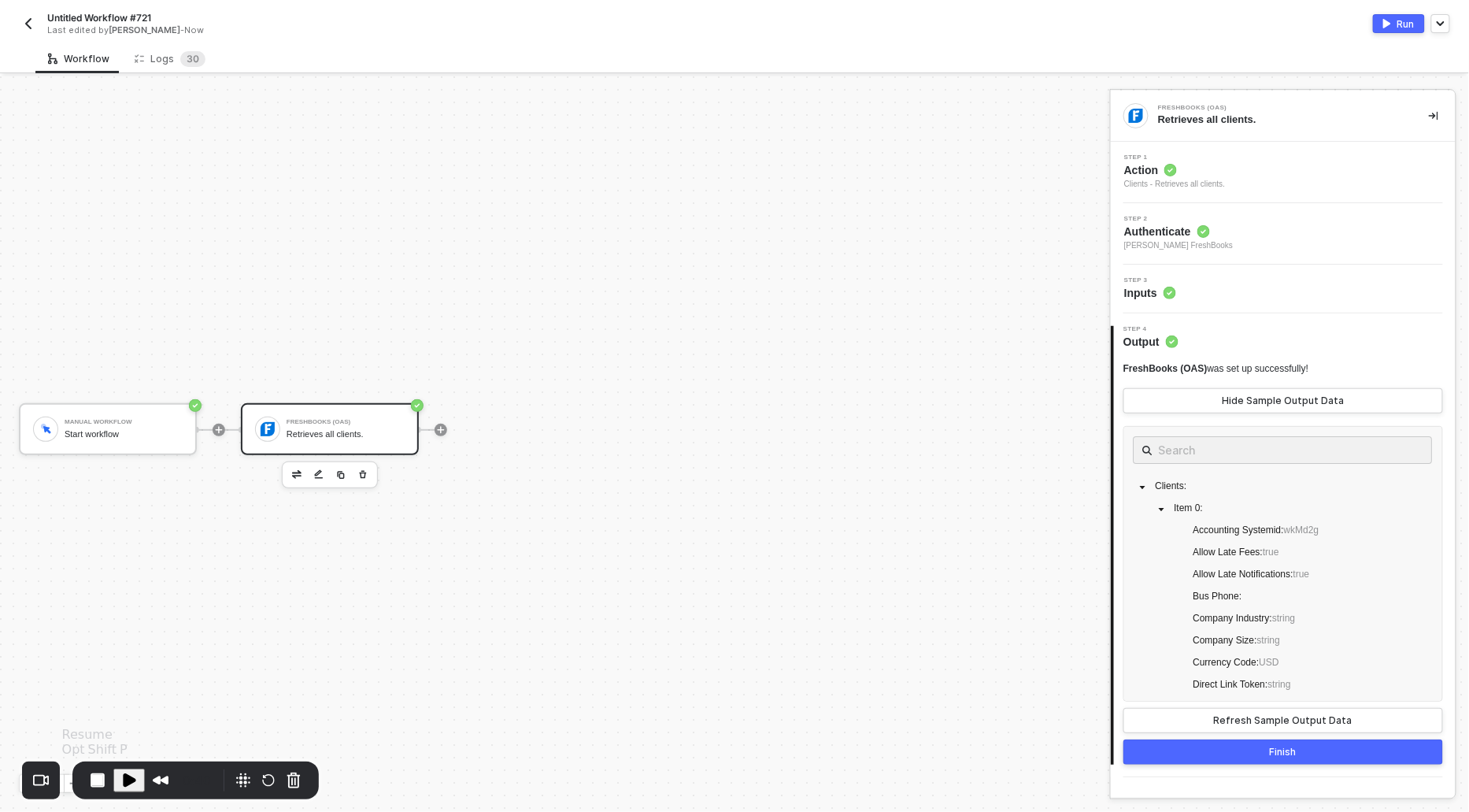
click at [122, 783] on span "Play Recording" at bounding box center [128, 780] width 19 height 19
click at [170, 58] on div "Logs 3 0" at bounding box center [170, 58] width 71 height 15
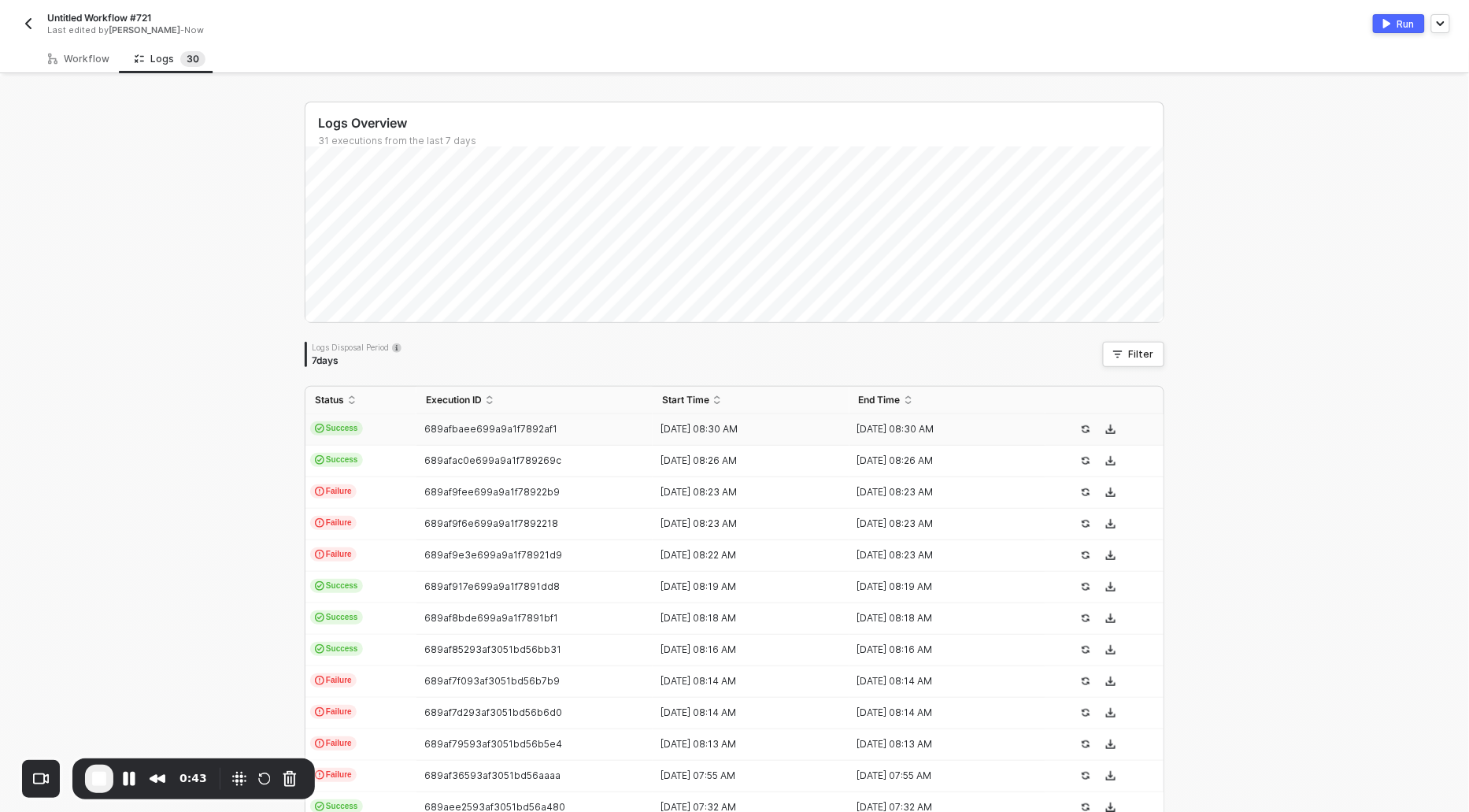
click at [351, 424] on span "Success" at bounding box center [336, 428] width 53 height 15
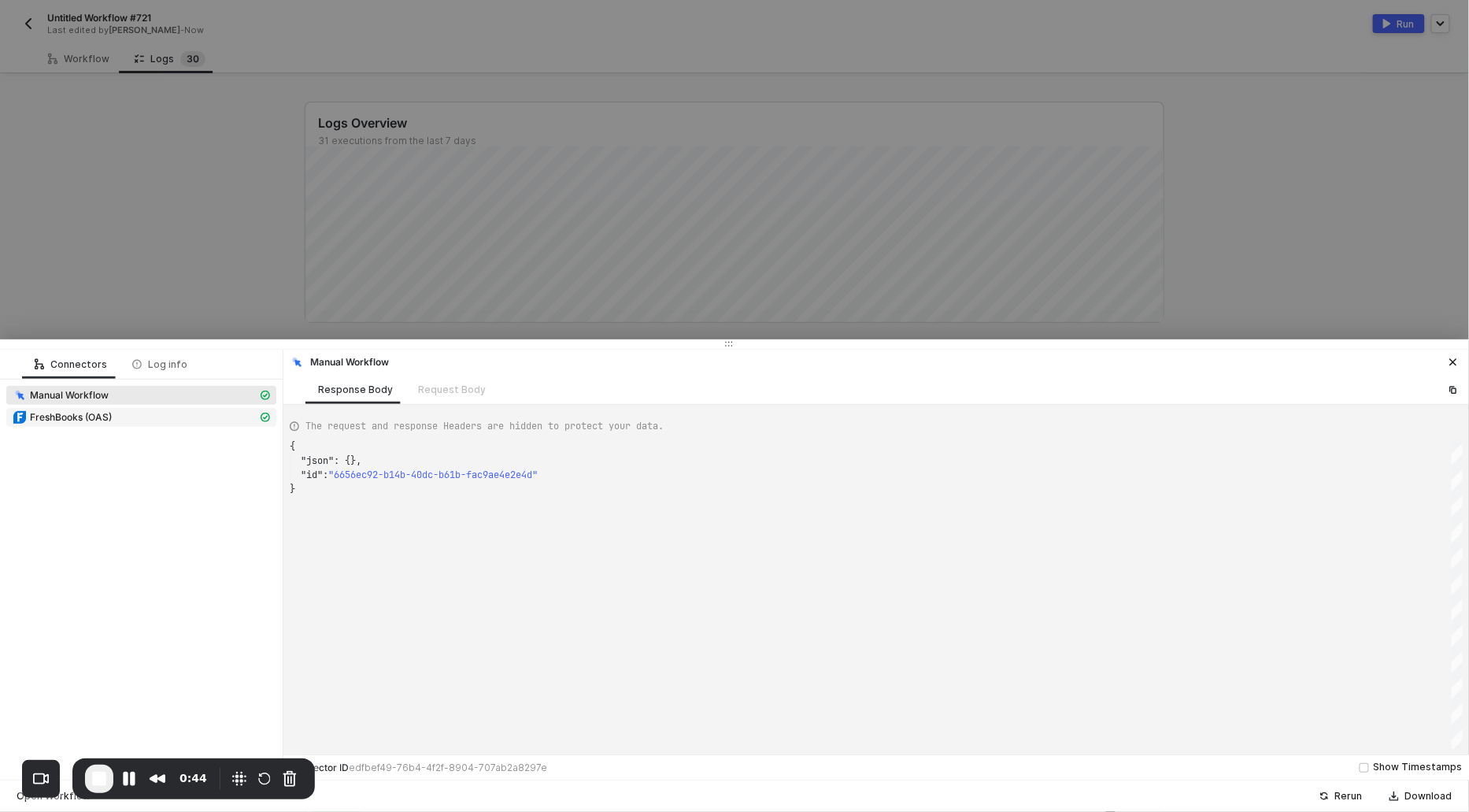
click at [146, 416] on div "FreshBooks (OAS)" at bounding box center [135, 417] width 245 height 15
click at [130, 420] on div "Retrieves all clients." at bounding box center [135, 417] width 245 height 15
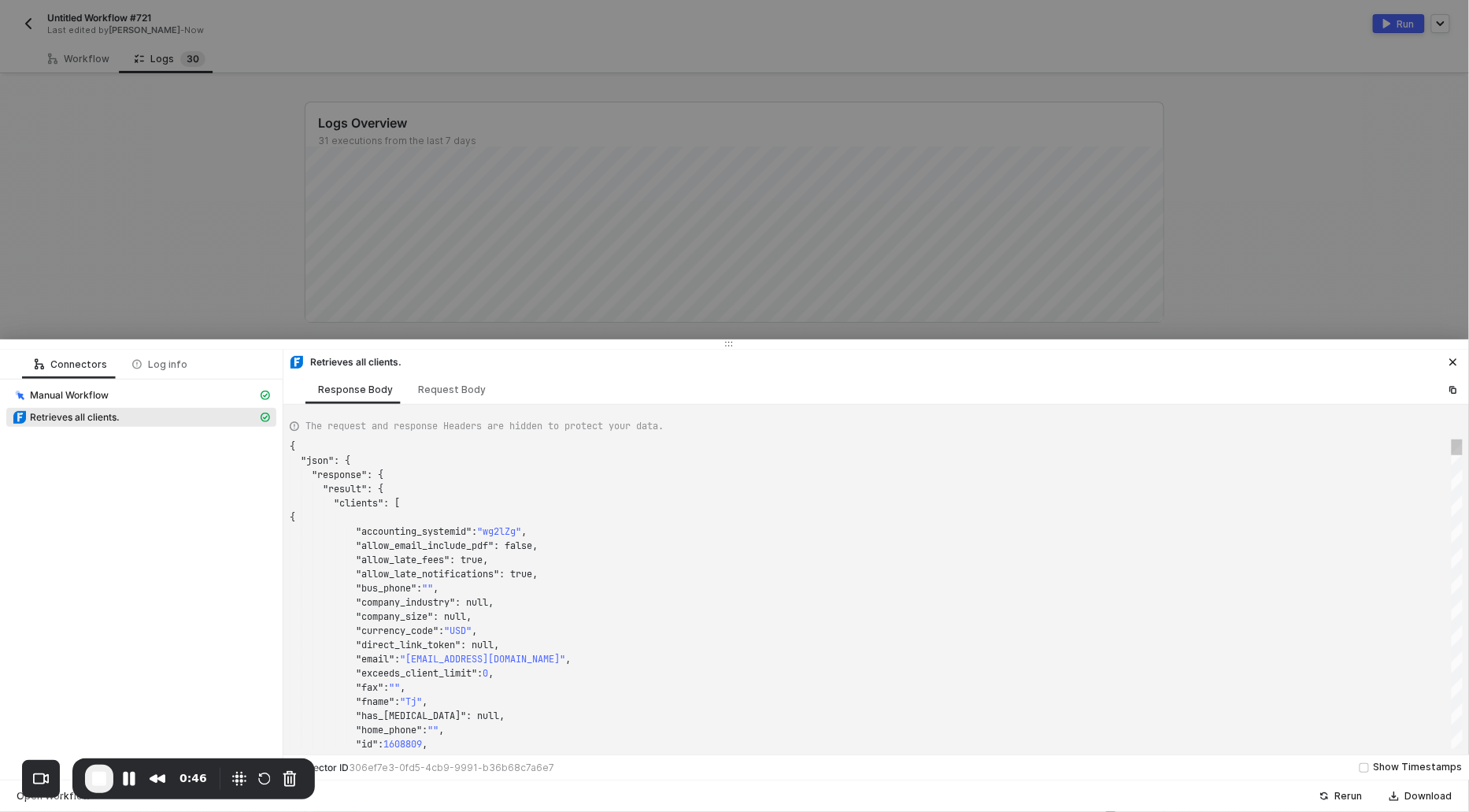
scroll to position [141, 0]
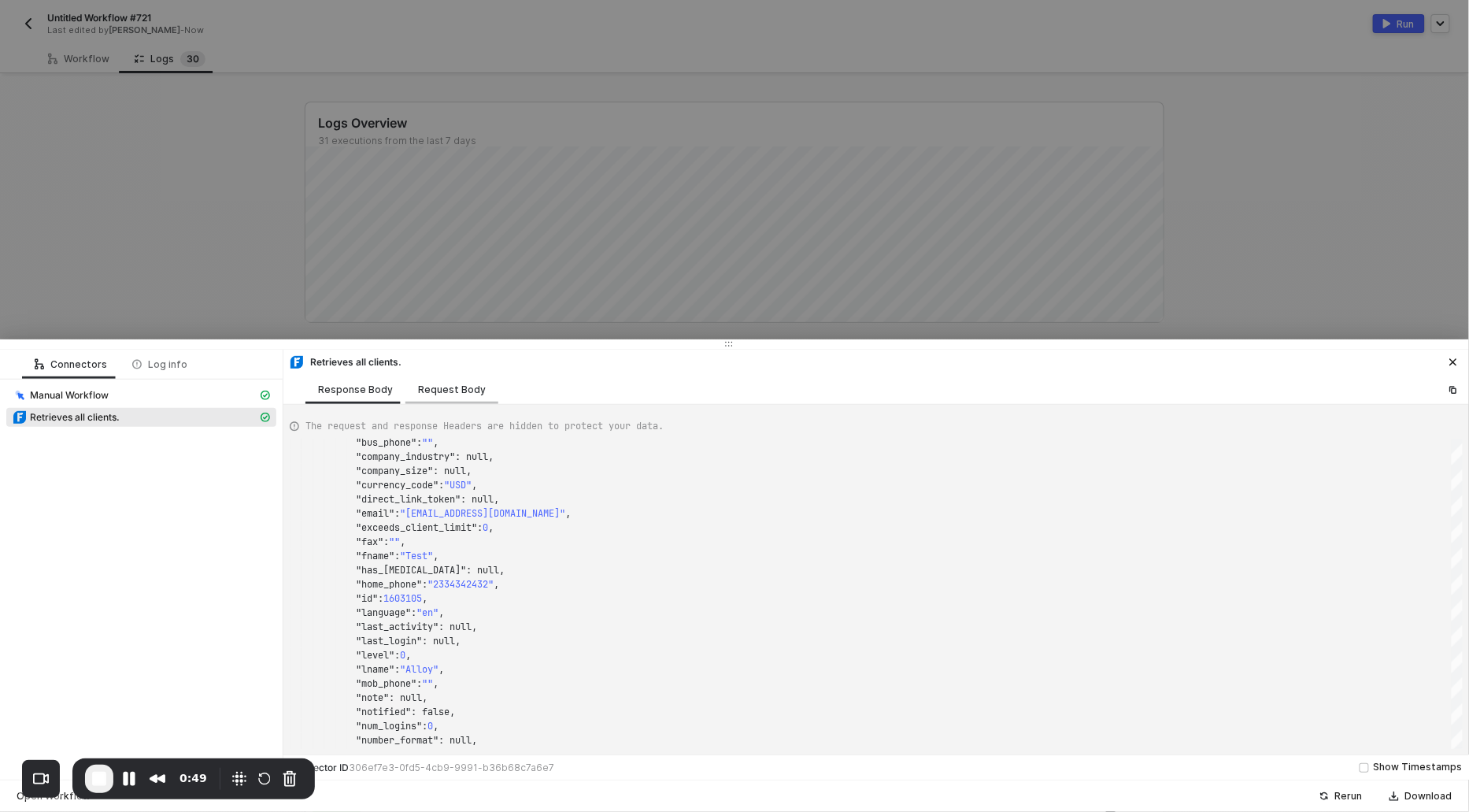
click at [454, 392] on div "Request Body" at bounding box center [452, 390] width 67 height 13
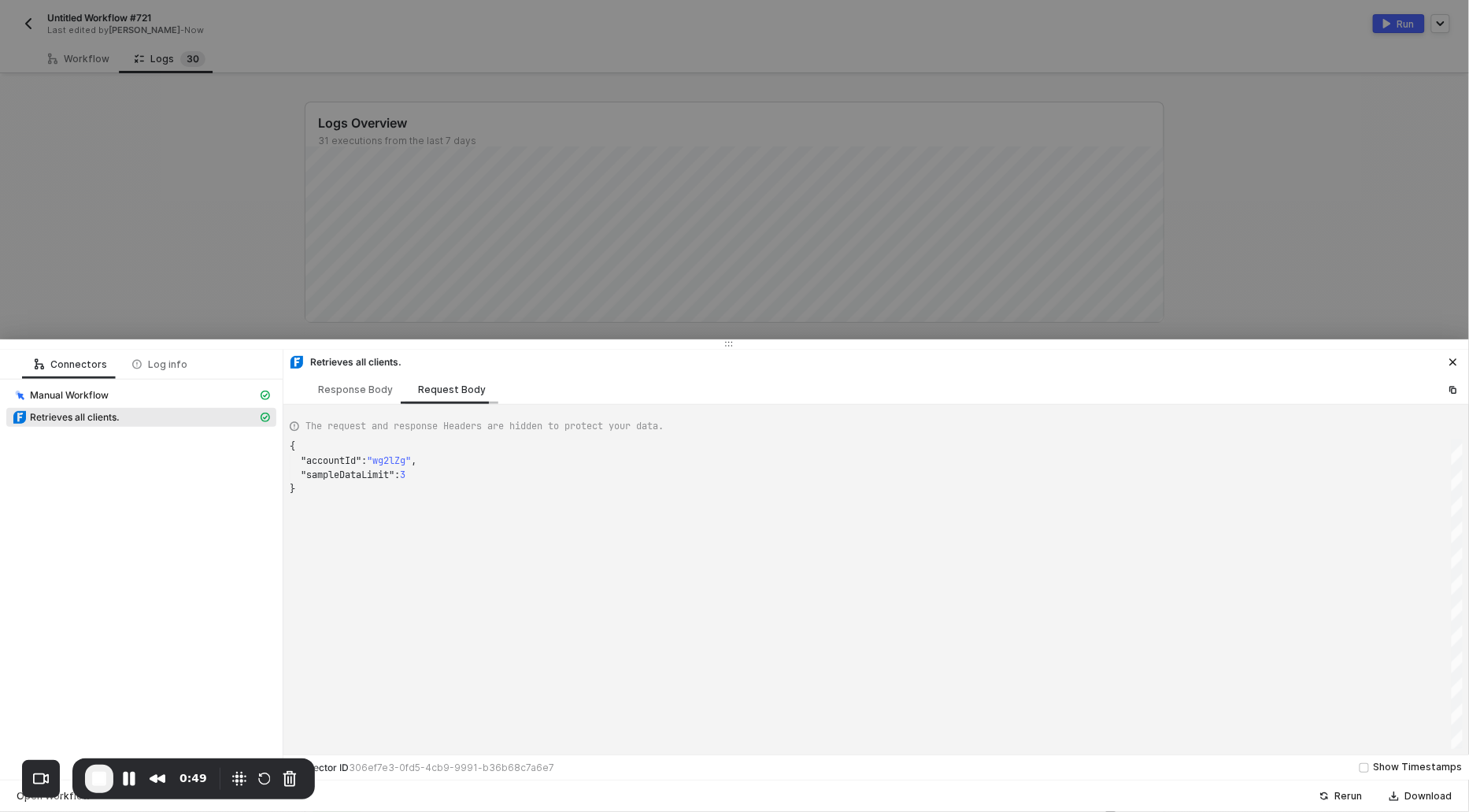
scroll to position [42, 0]
click at [354, 386] on div "Response Body" at bounding box center [355, 390] width 75 height 13
type textarea "{ "json": { "response": { "result": { "clients": [ { "accounting_systemid": "wg…"
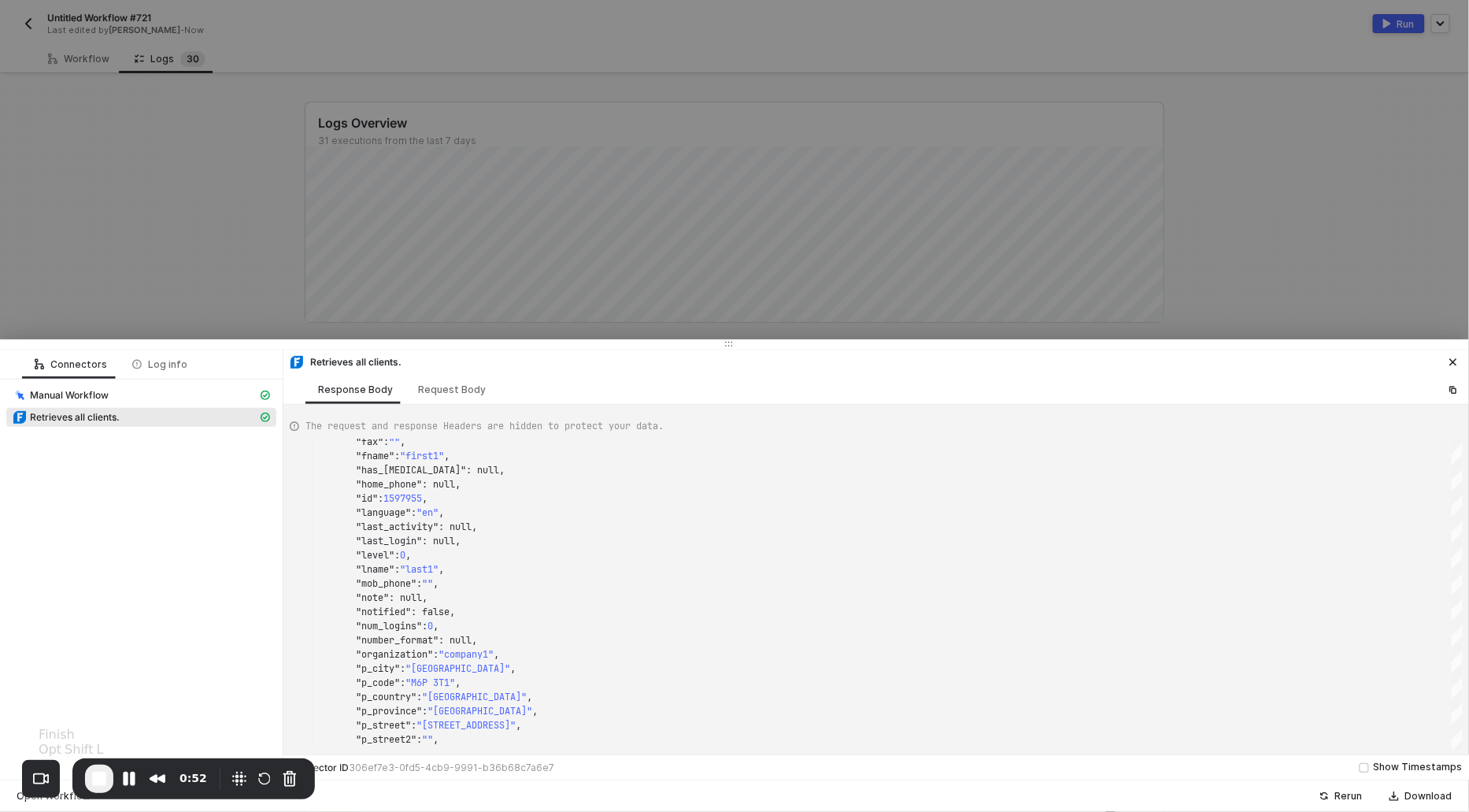
click at [91, 776] on span "End Recording" at bounding box center [98, 778] width 19 height 19
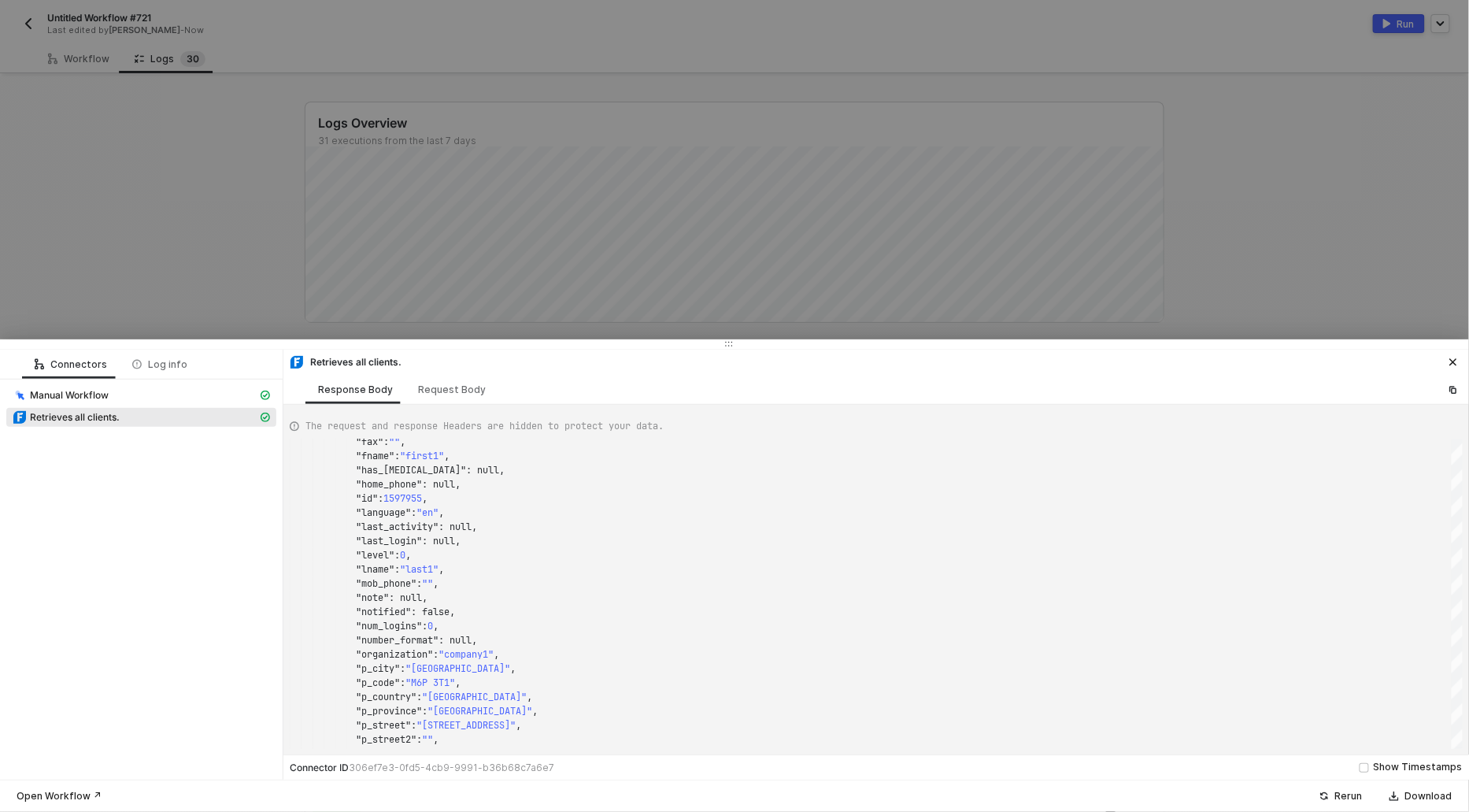
click at [142, 56] on div at bounding box center [734, 406] width 1469 height 812
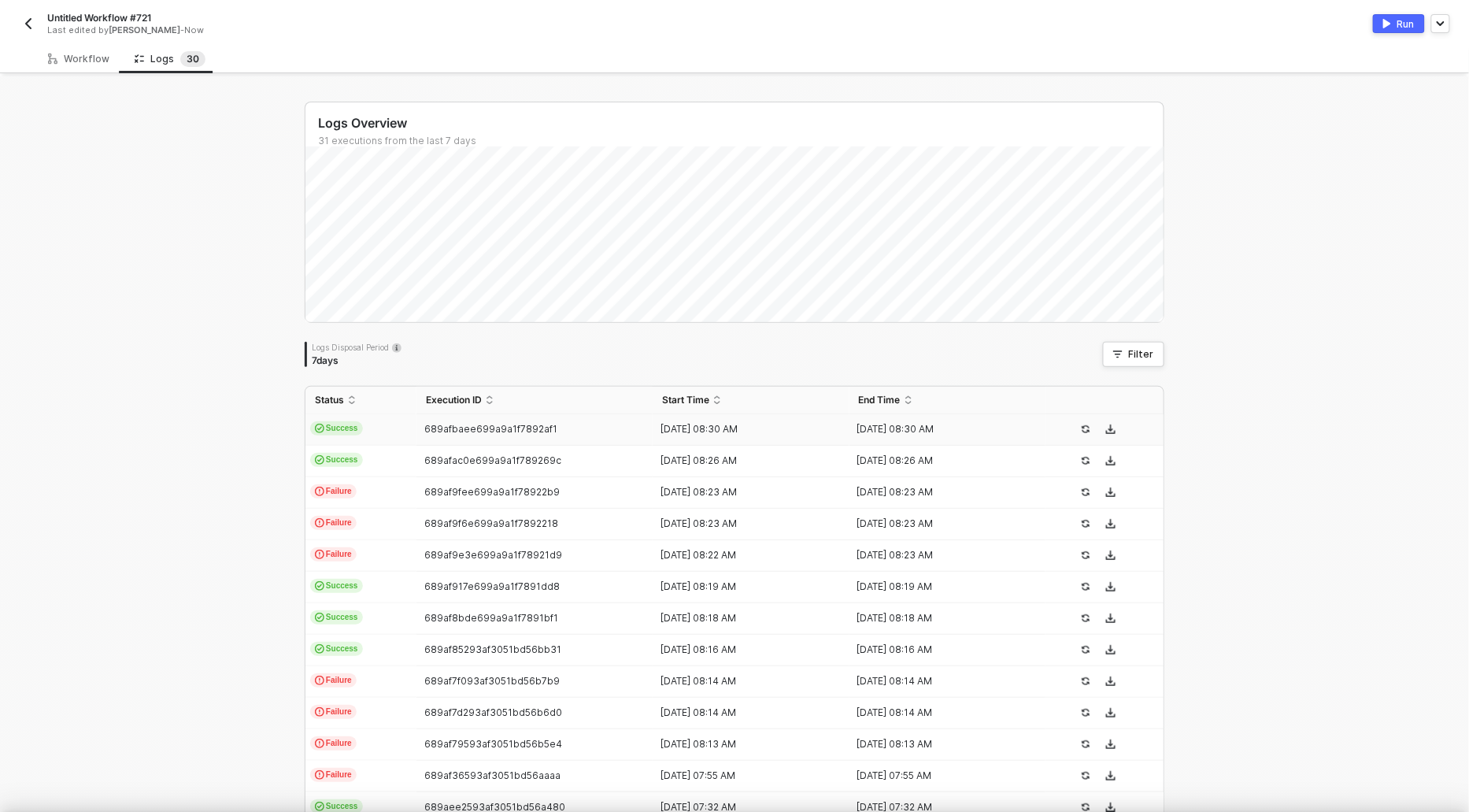
click at [85, 57] on div at bounding box center [734, 406] width 1469 height 812
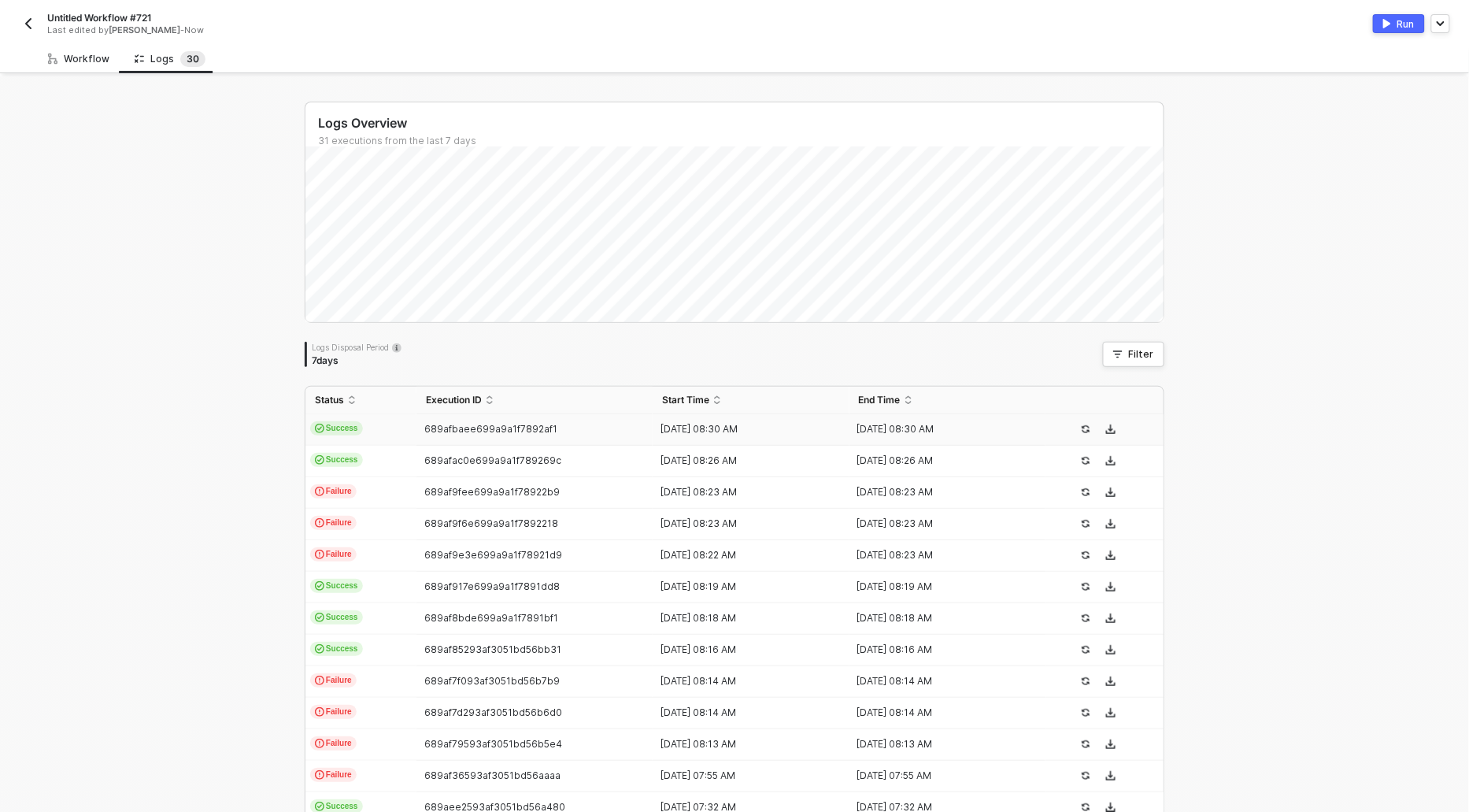
click at [85, 57] on div "Workflow" at bounding box center [78, 59] width 61 height 13
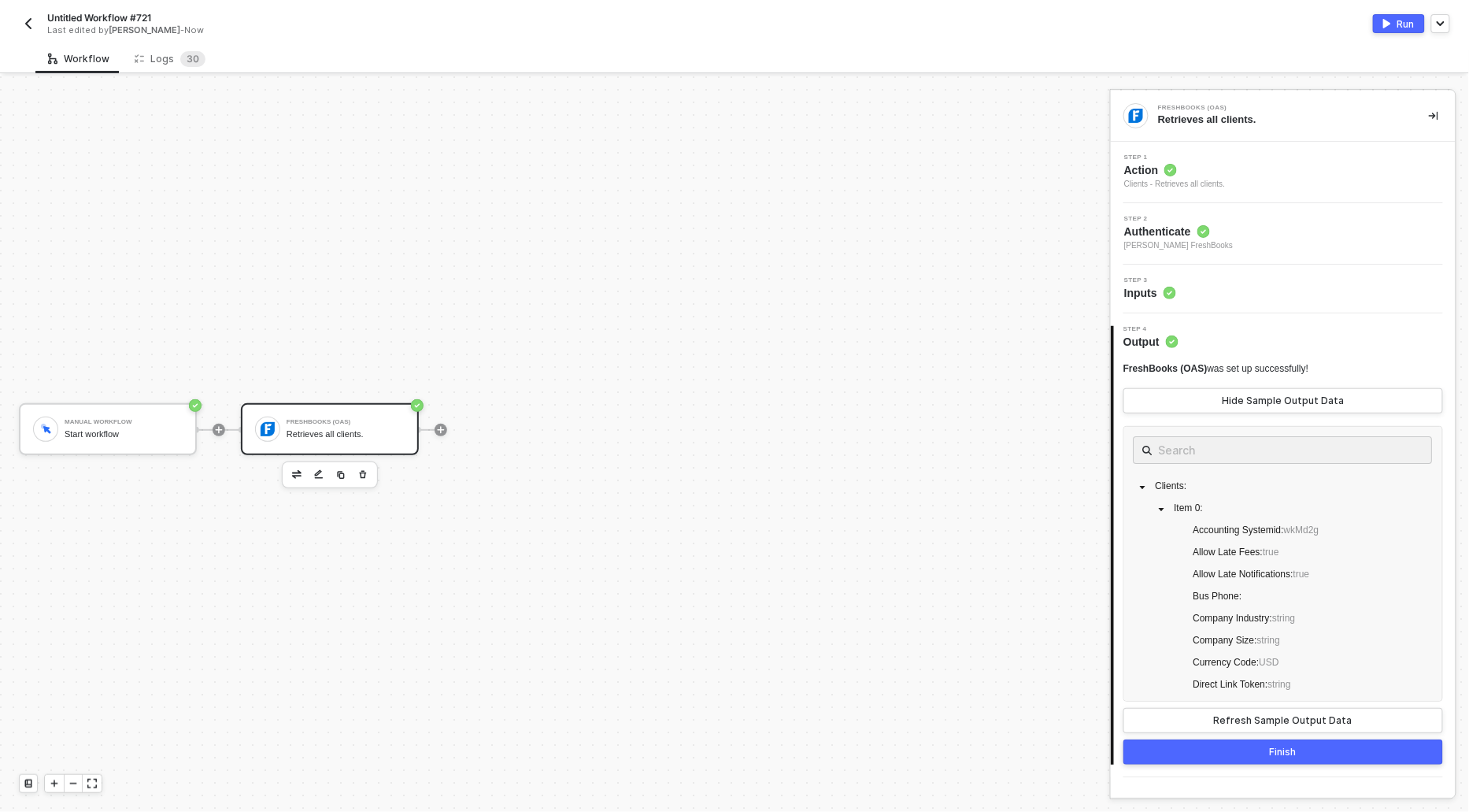
click at [1126, 170] on span "Action" at bounding box center [1175, 170] width 101 height 15
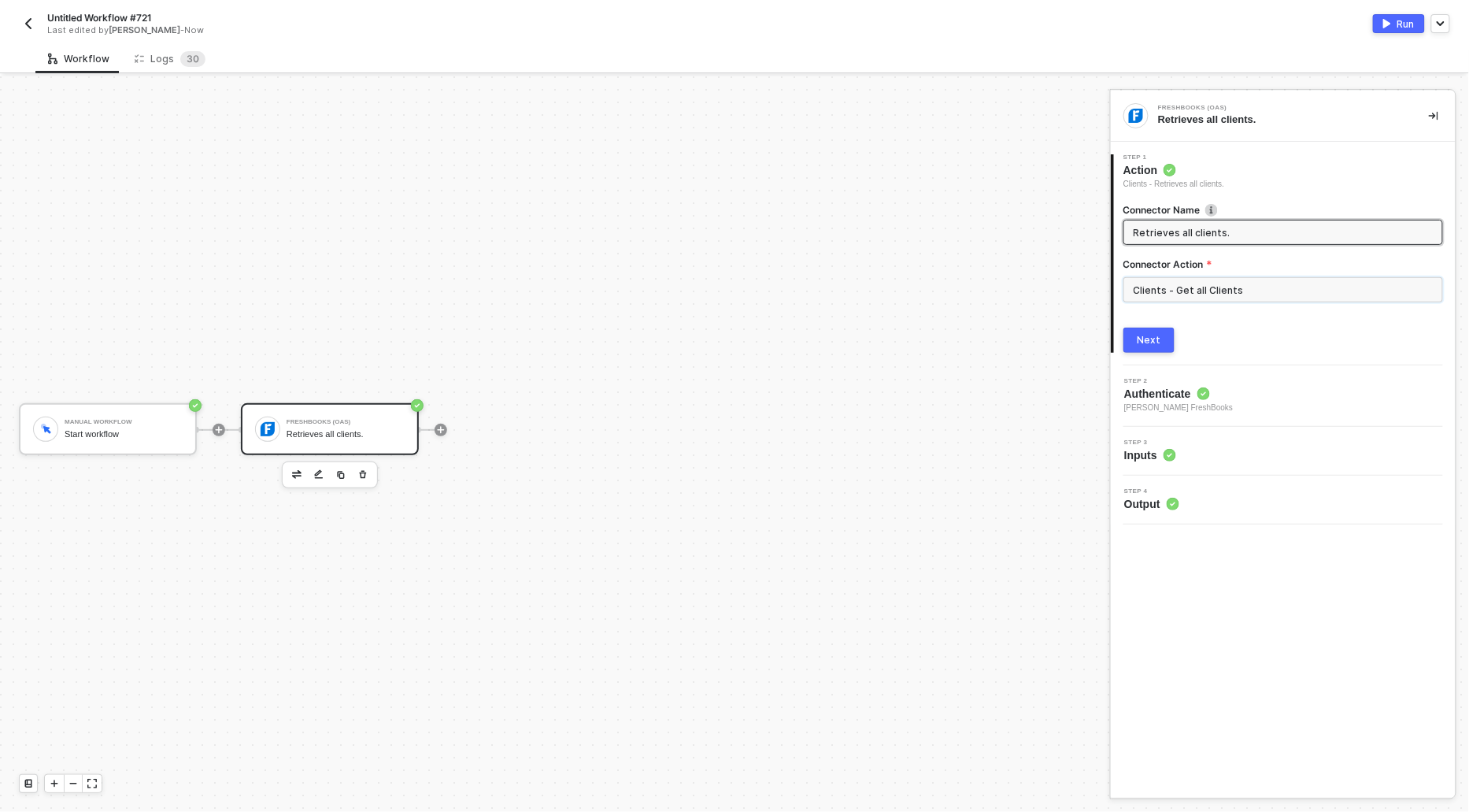
click at [1222, 283] on input "Clients - Get all Clients" at bounding box center [1283, 290] width 320 height 26
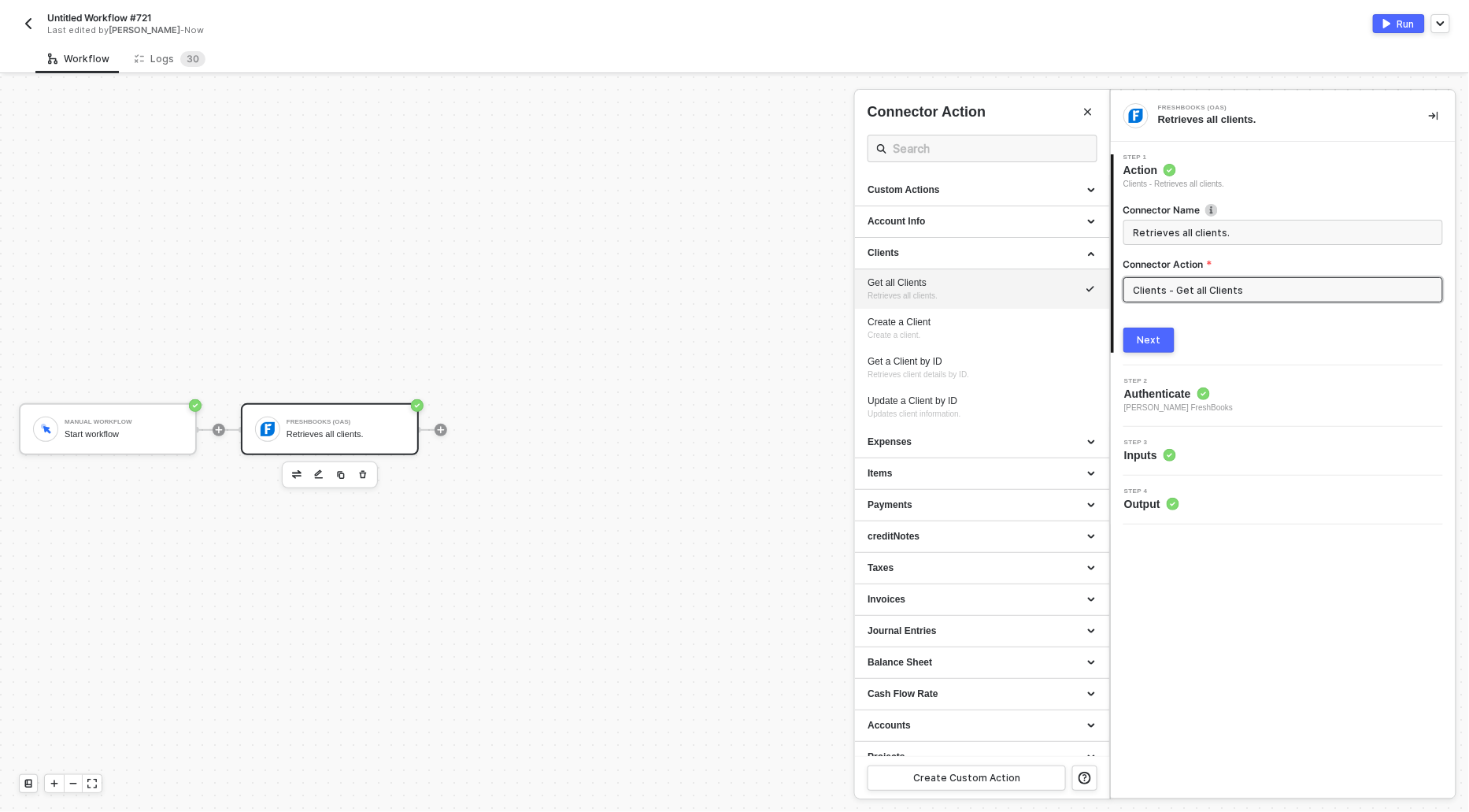
click at [734, 304] on div at bounding box center [734, 444] width 1469 height 735
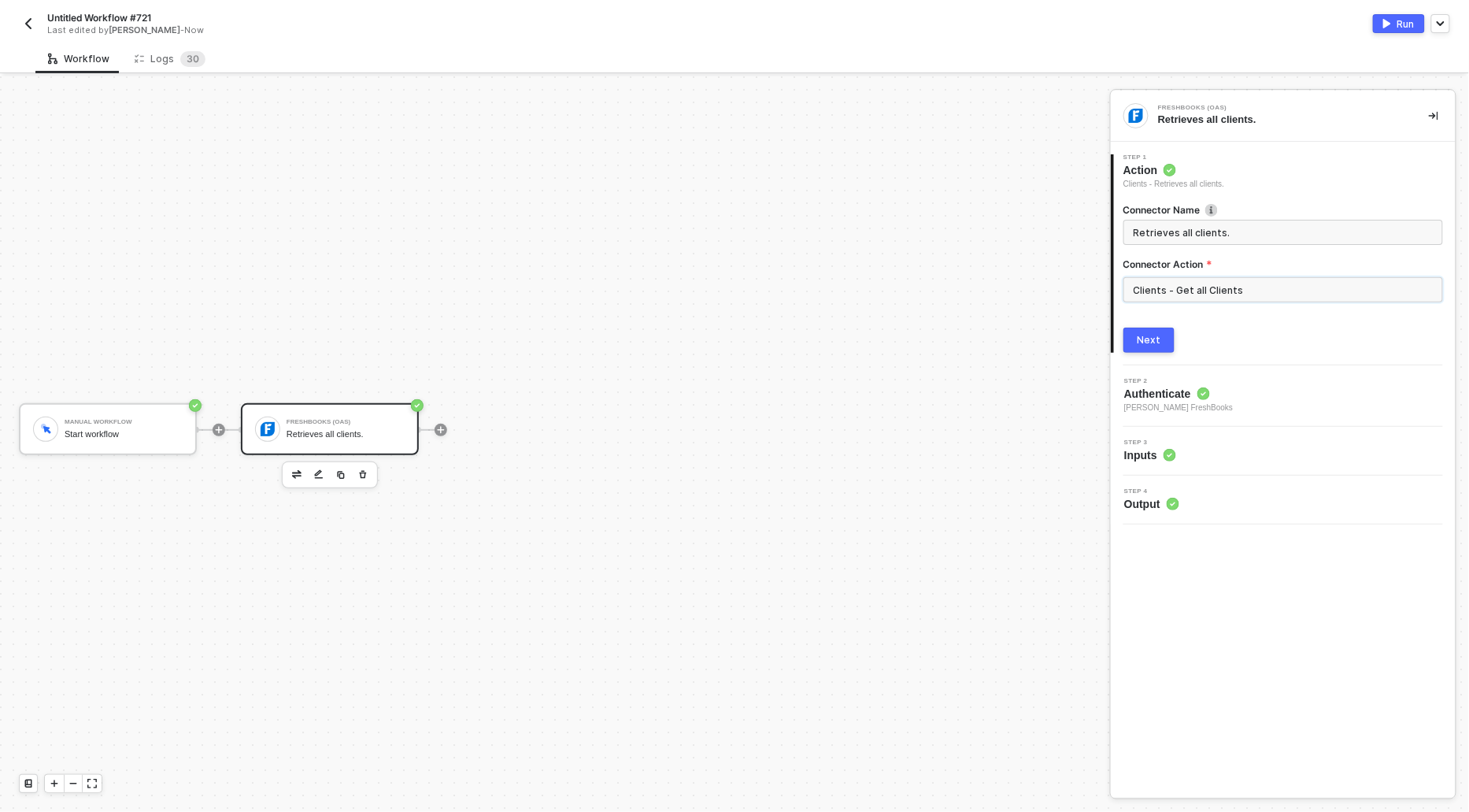
click at [1158, 286] on input "Clients - Get all Clients" at bounding box center [1283, 290] width 320 height 26
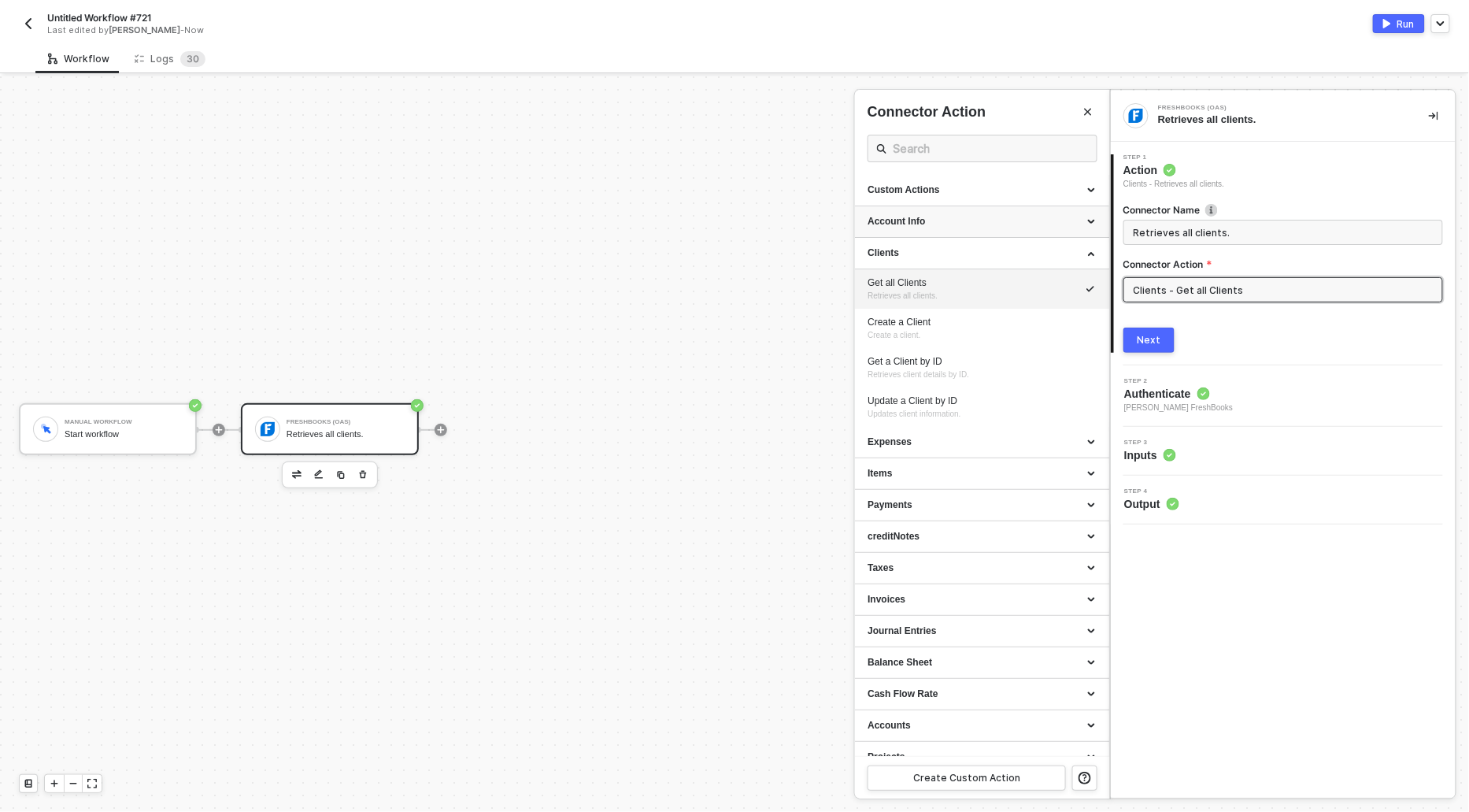
click at [929, 218] on div "Account Info" at bounding box center [981, 221] width 229 height 14
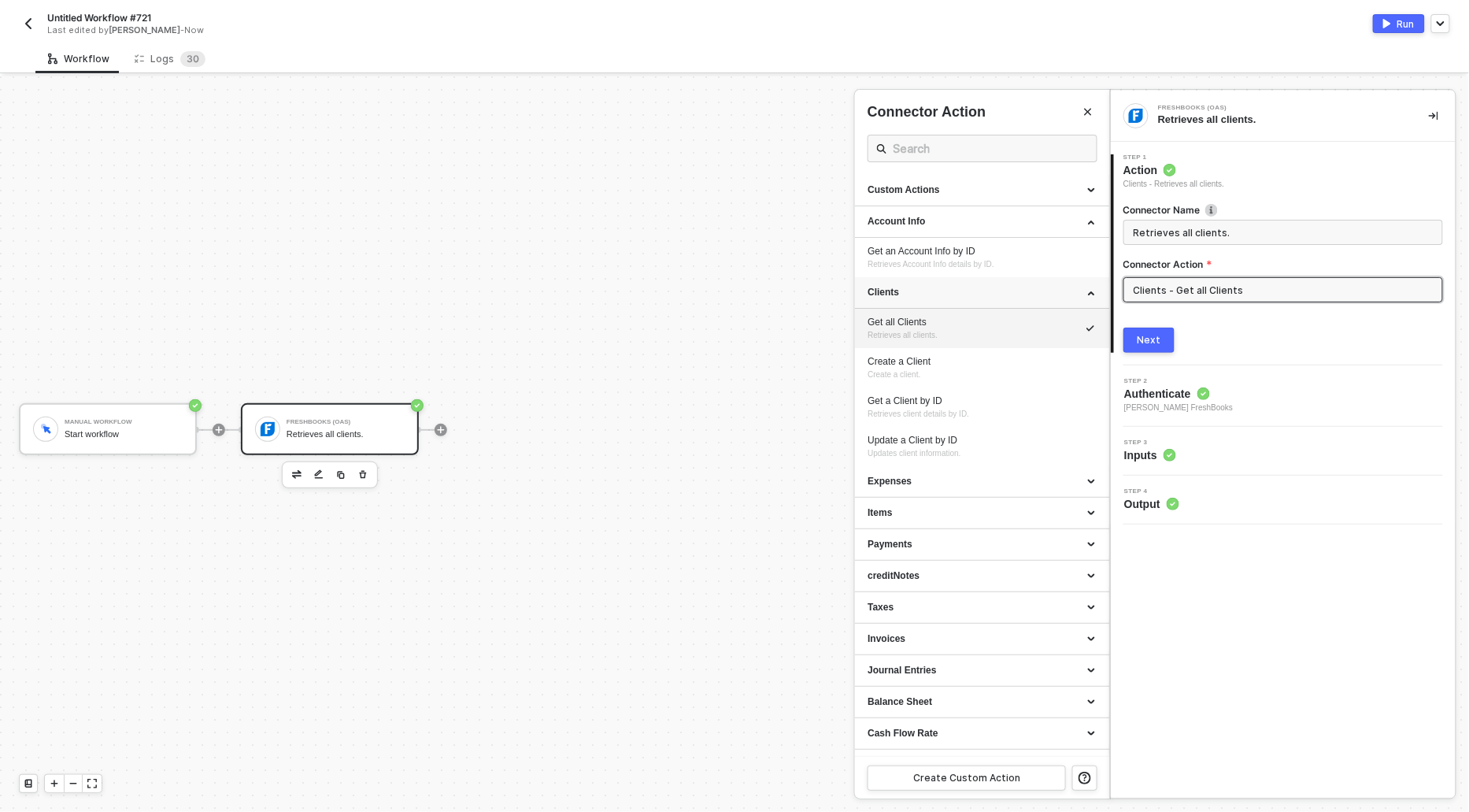
click at [894, 298] on div "Clients" at bounding box center [981, 293] width 229 height 14
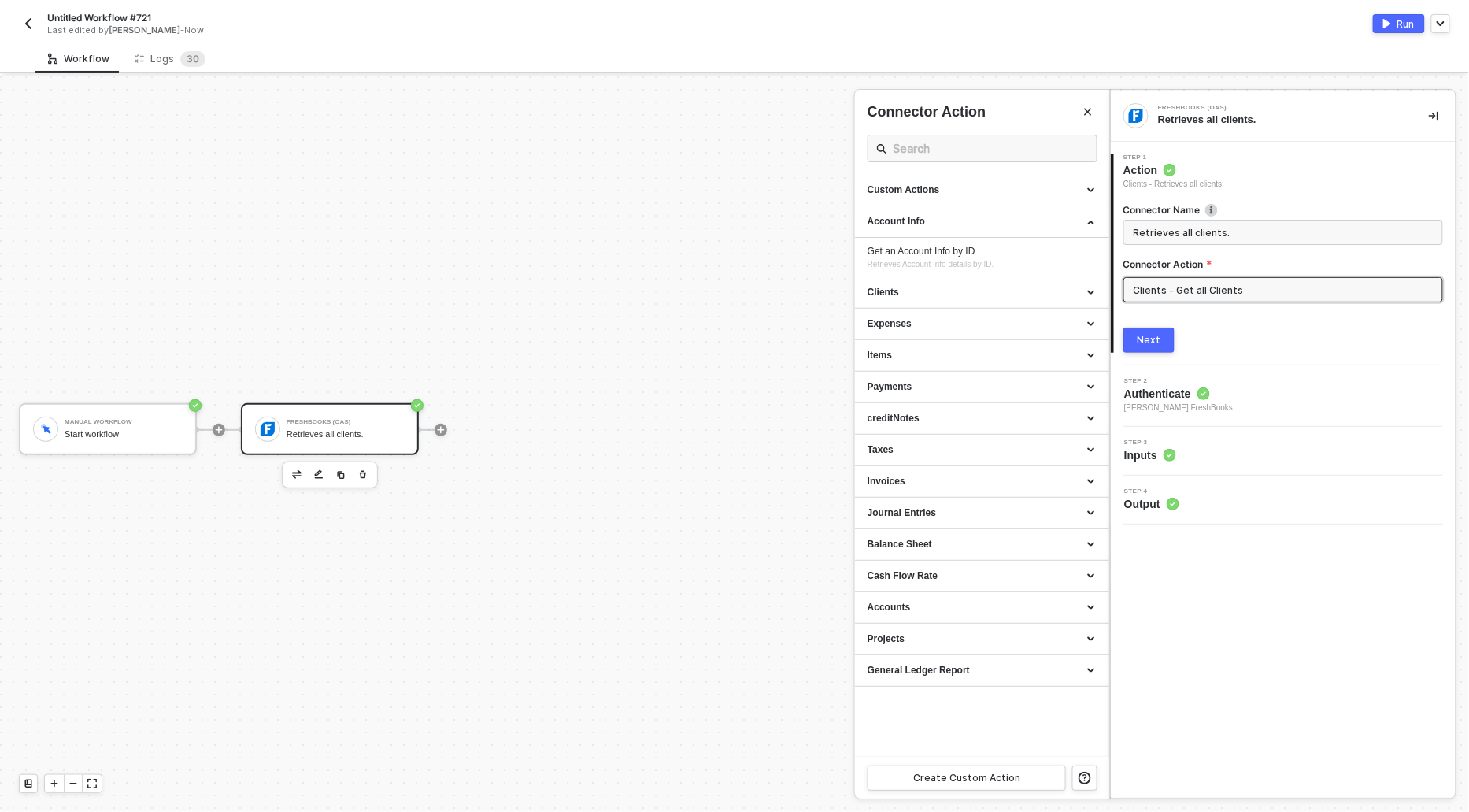
click at [739, 312] on div at bounding box center [734, 444] width 1469 height 735
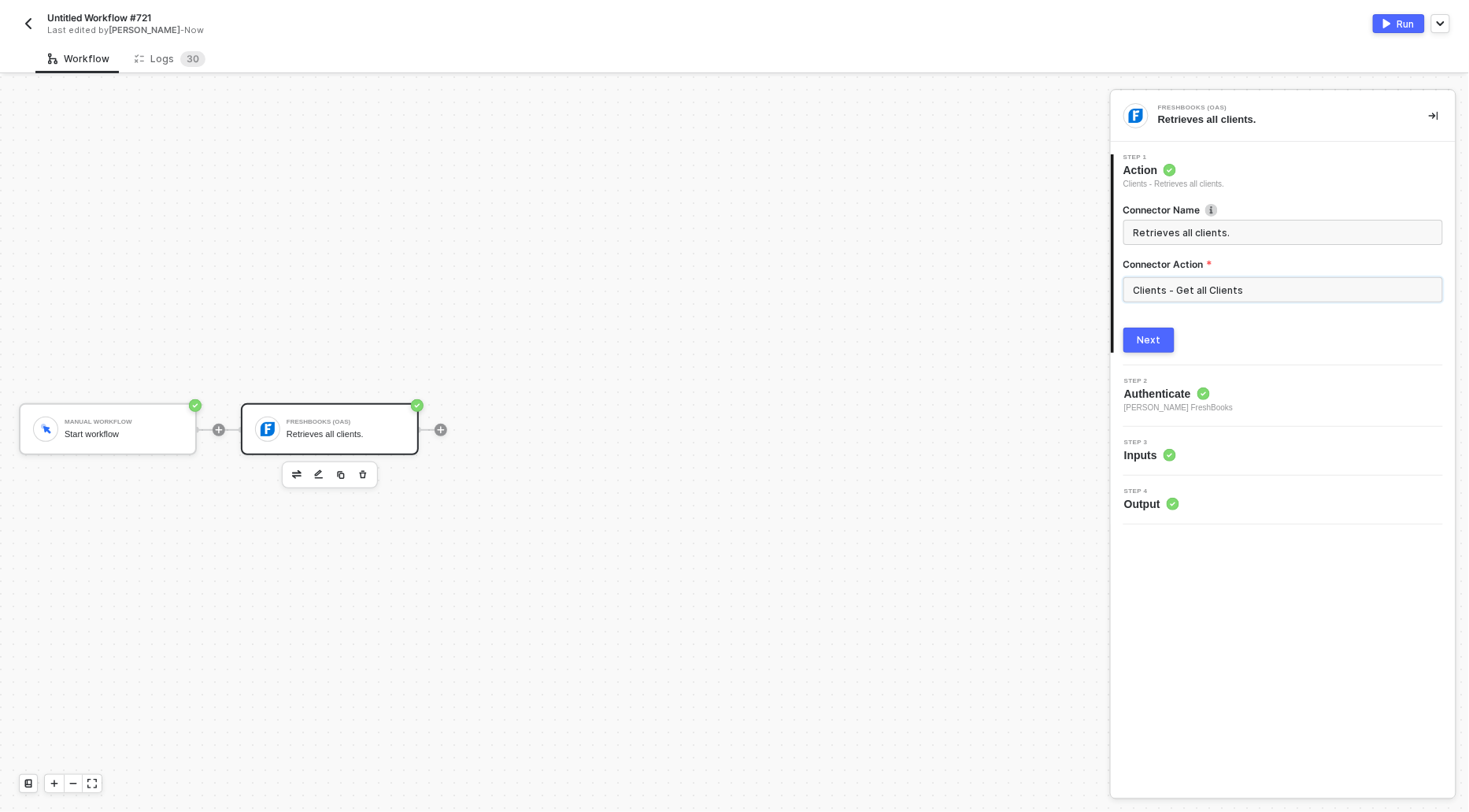
click at [1246, 292] on input "Clients - Get all Clients" at bounding box center [1283, 290] width 320 height 26
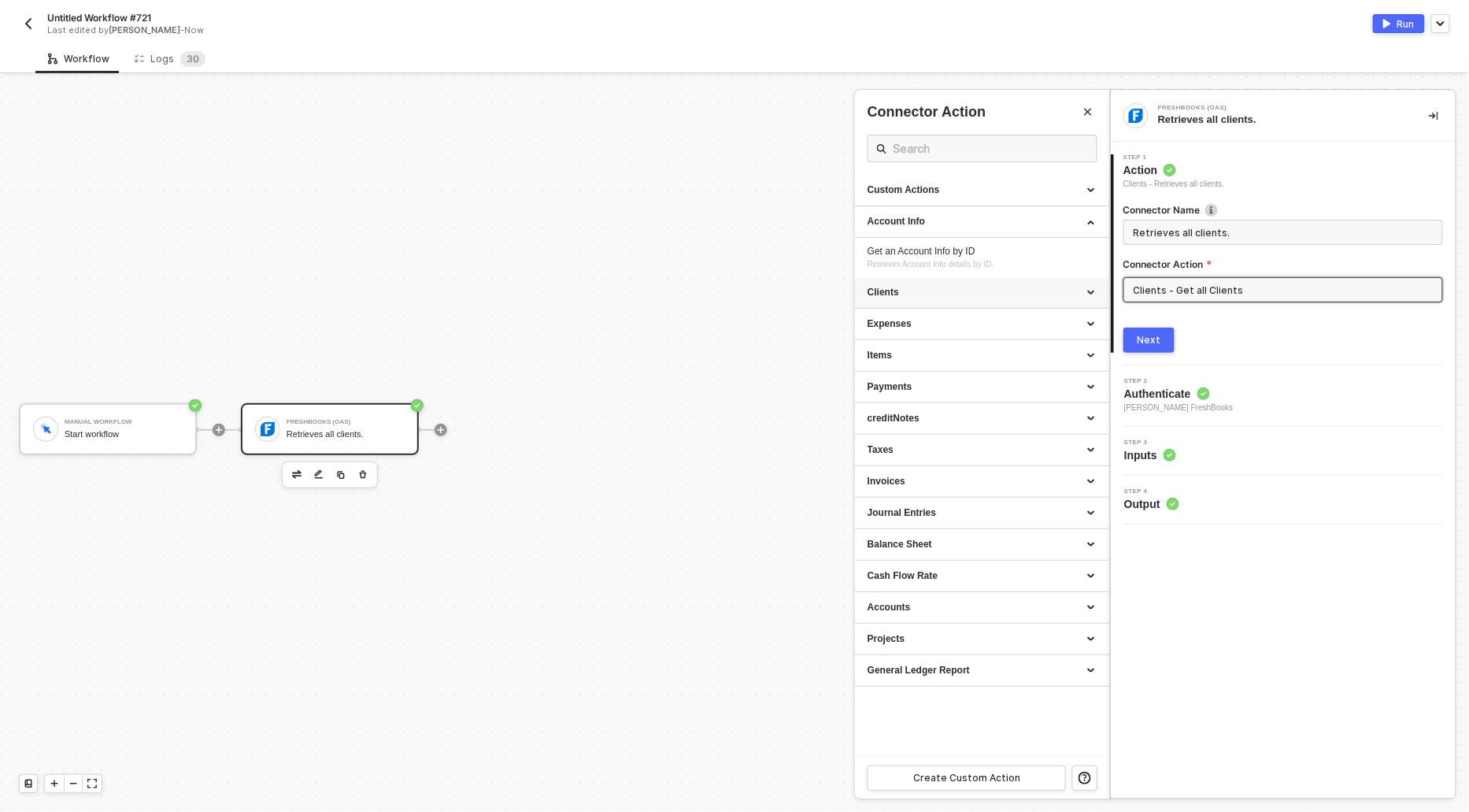
click at [920, 301] on div "Clients" at bounding box center [981, 293] width 254 height 32
click at [832, 310] on div at bounding box center [734, 444] width 1469 height 735
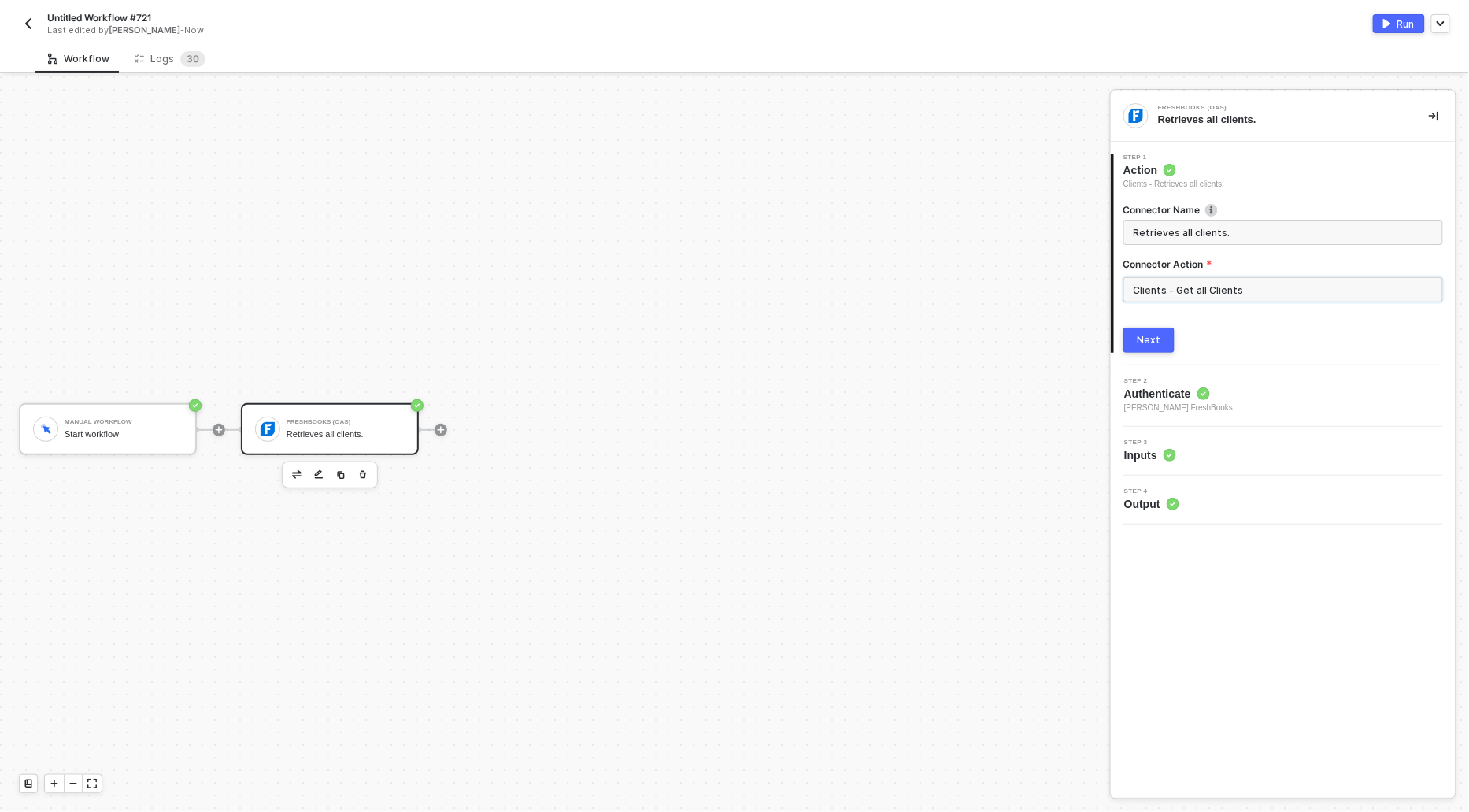
click at [1145, 282] on input "Clients - Get all Clients" at bounding box center [1283, 290] width 320 height 26
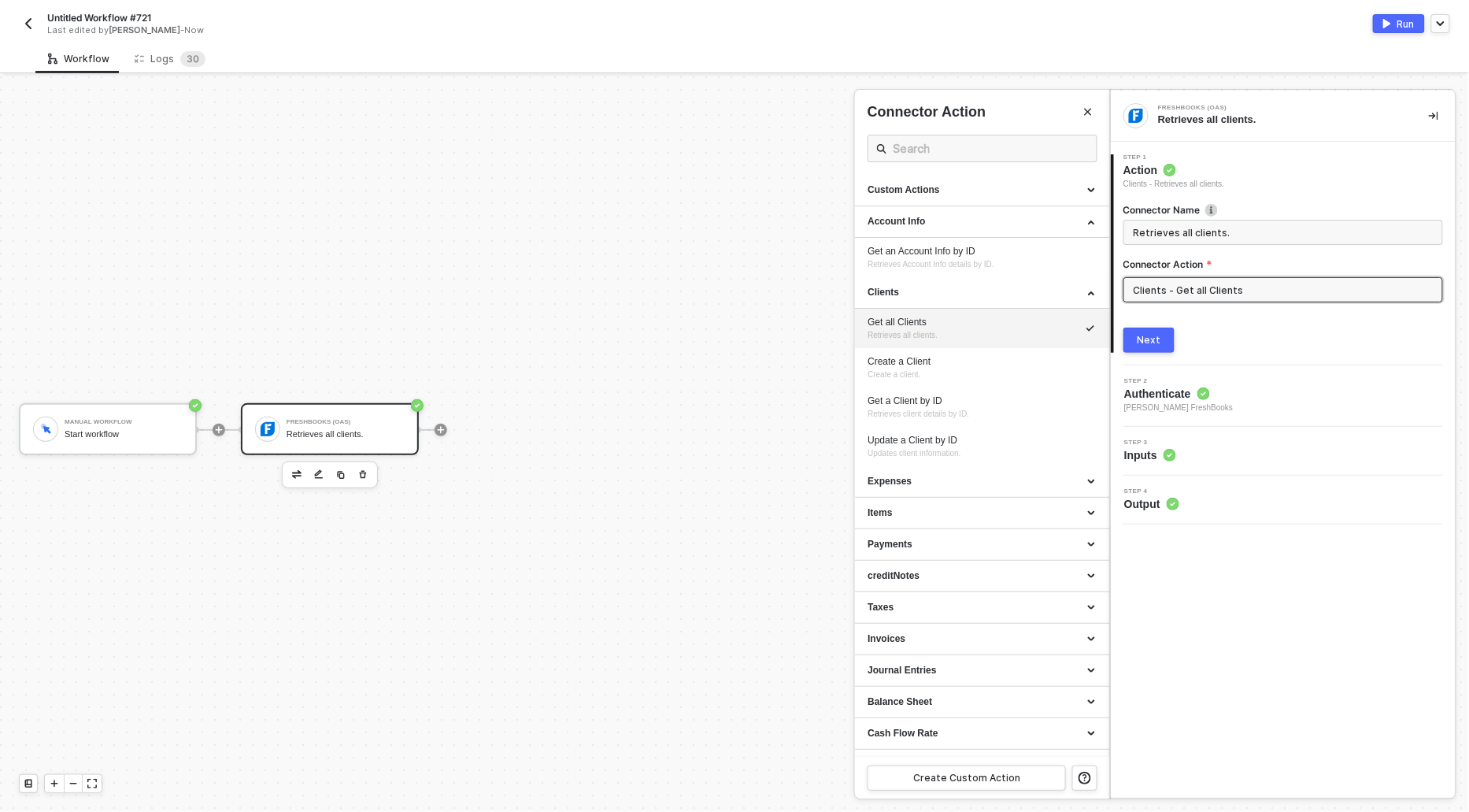
click at [748, 244] on div at bounding box center [734, 444] width 1469 height 735
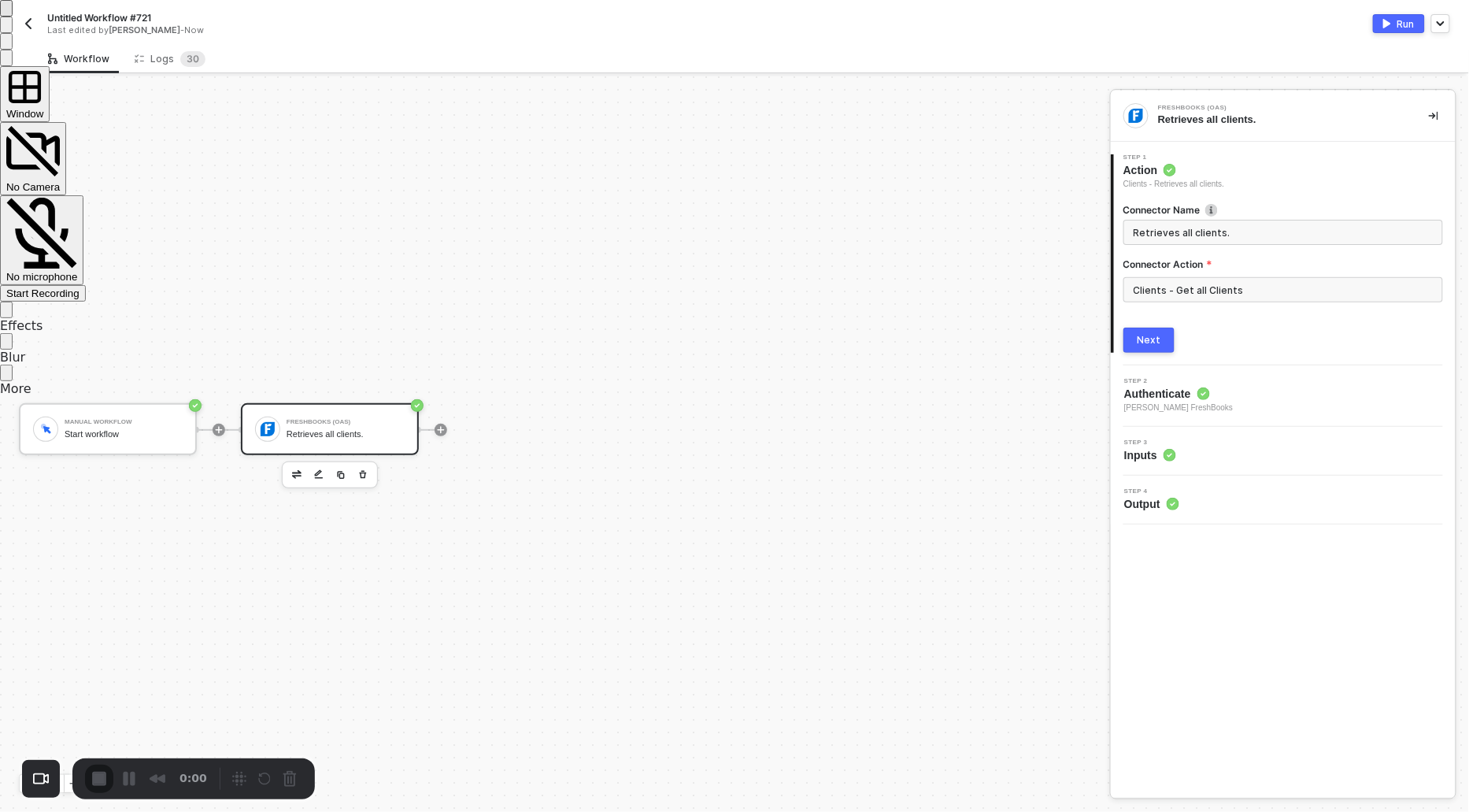
click at [13, 16] on button "Close" at bounding box center [6, 8] width 13 height 16
click at [79, 287] on div "Start Recording" at bounding box center [43, 293] width 73 height 12
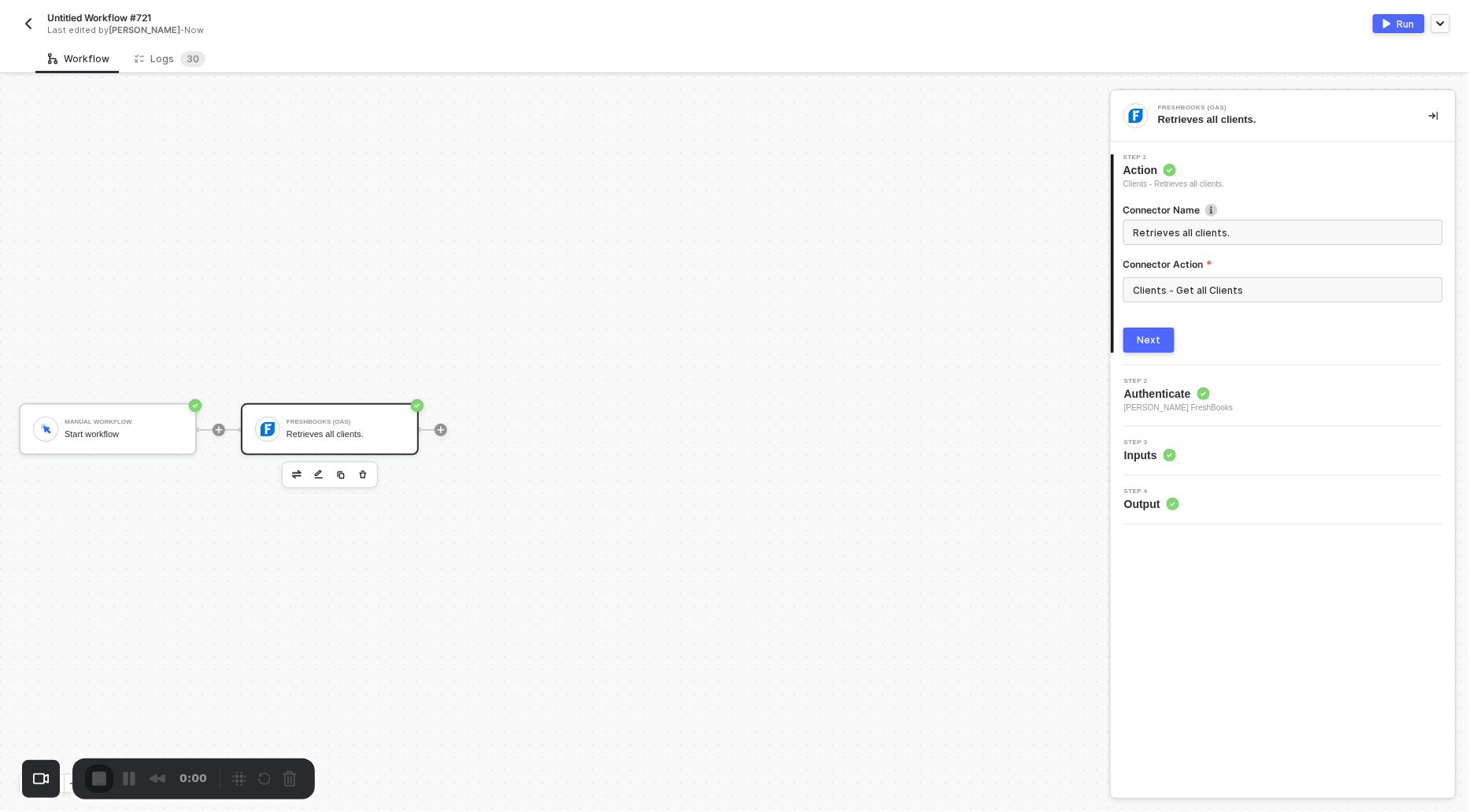
click at [1233, 284] on input "Clients - Get all Clients" at bounding box center [1283, 290] width 320 height 26
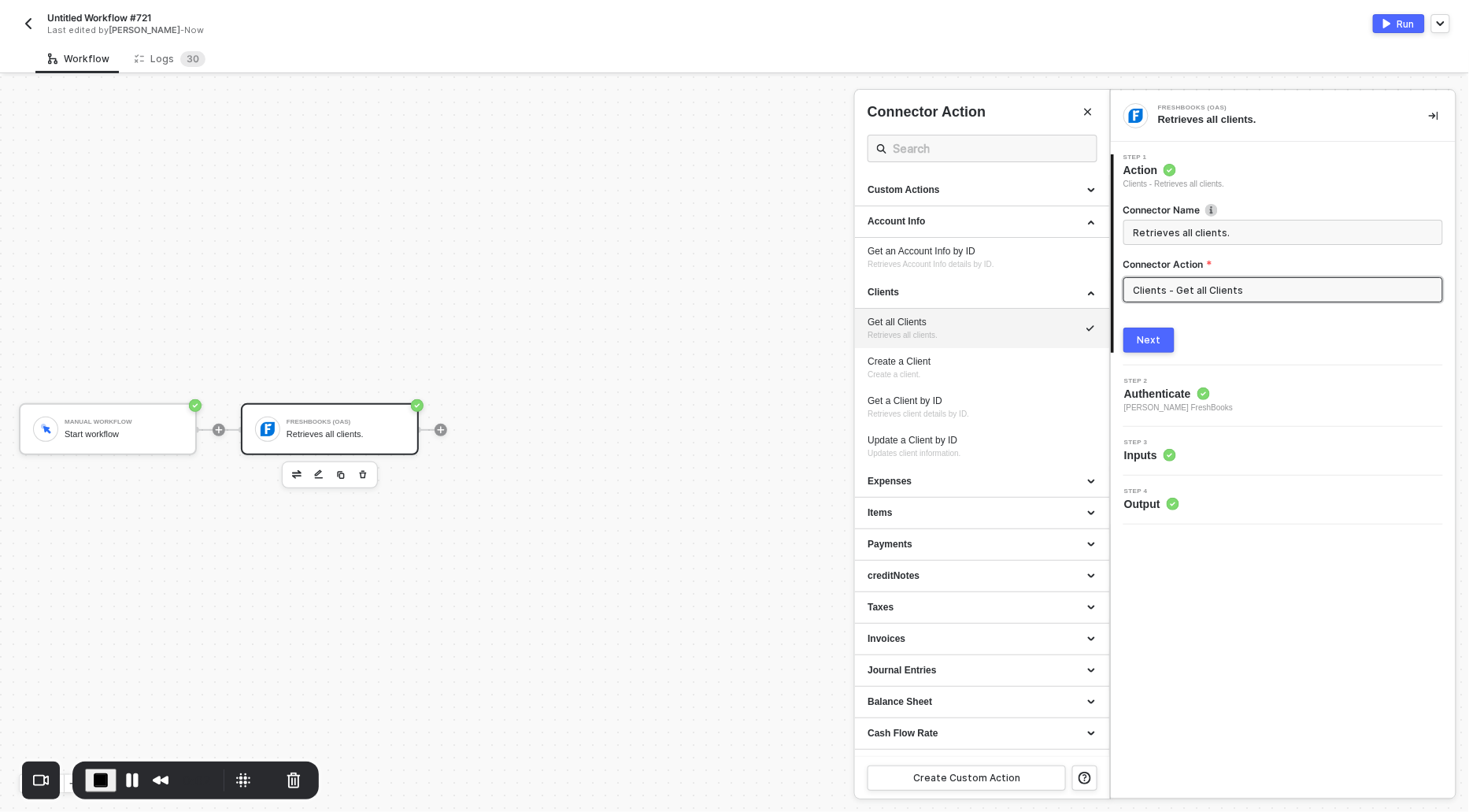
click at [919, 326] on div "Get all Clients" at bounding box center [981, 322] width 229 height 14
click at [1148, 334] on div "Next" at bounding box center [1149, 340] width 24 height 13
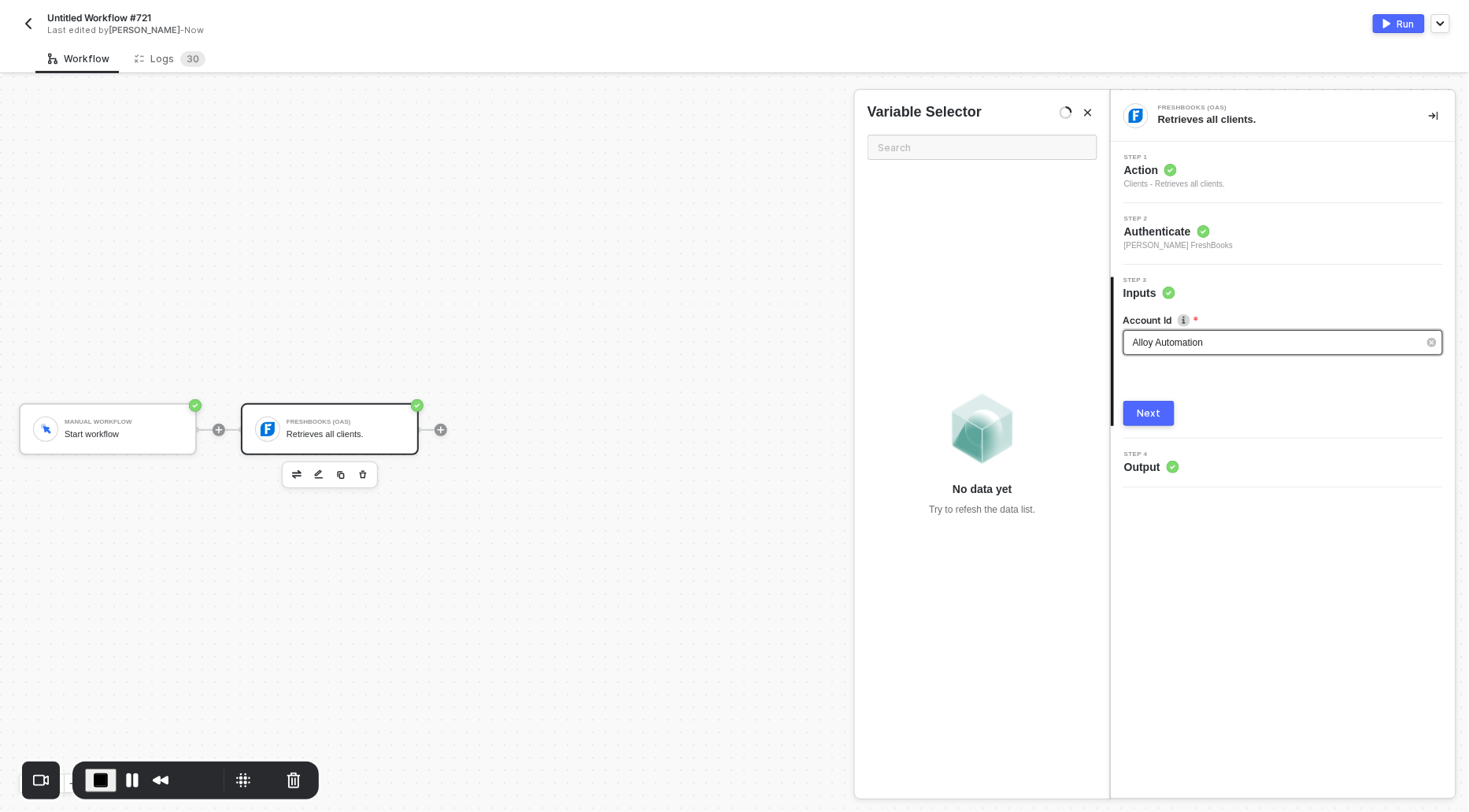
click at [1153, 339] on span "Alloy Automation" at bounding box center [1167, 343] width 70 height 11
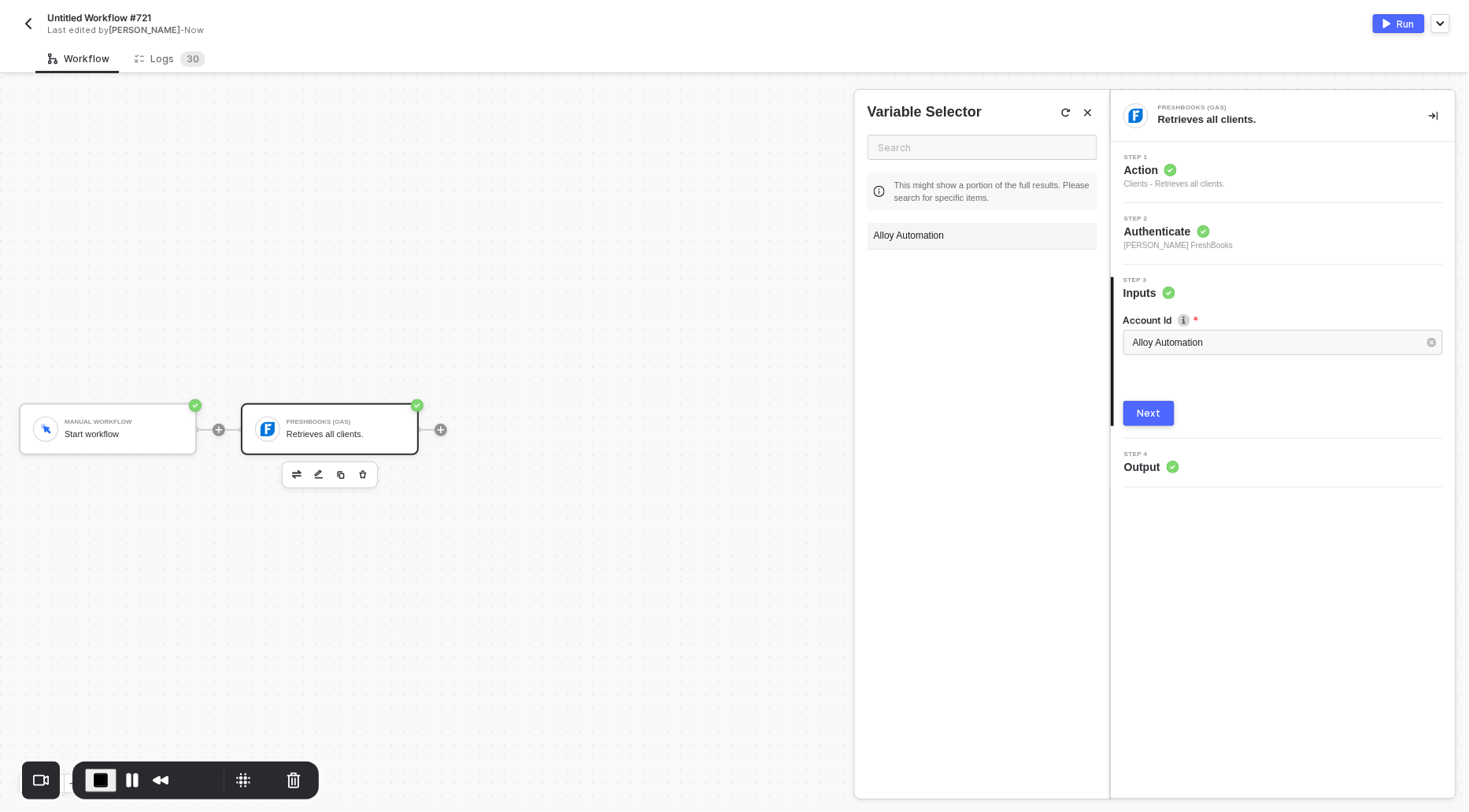
click at [917, 236] on div "Alloy Automation" at bounding box center [982, 235] width 230 height 26
click at [1156, 403] on button "Next" at bounding box center [1149, 414] width 51 height 26
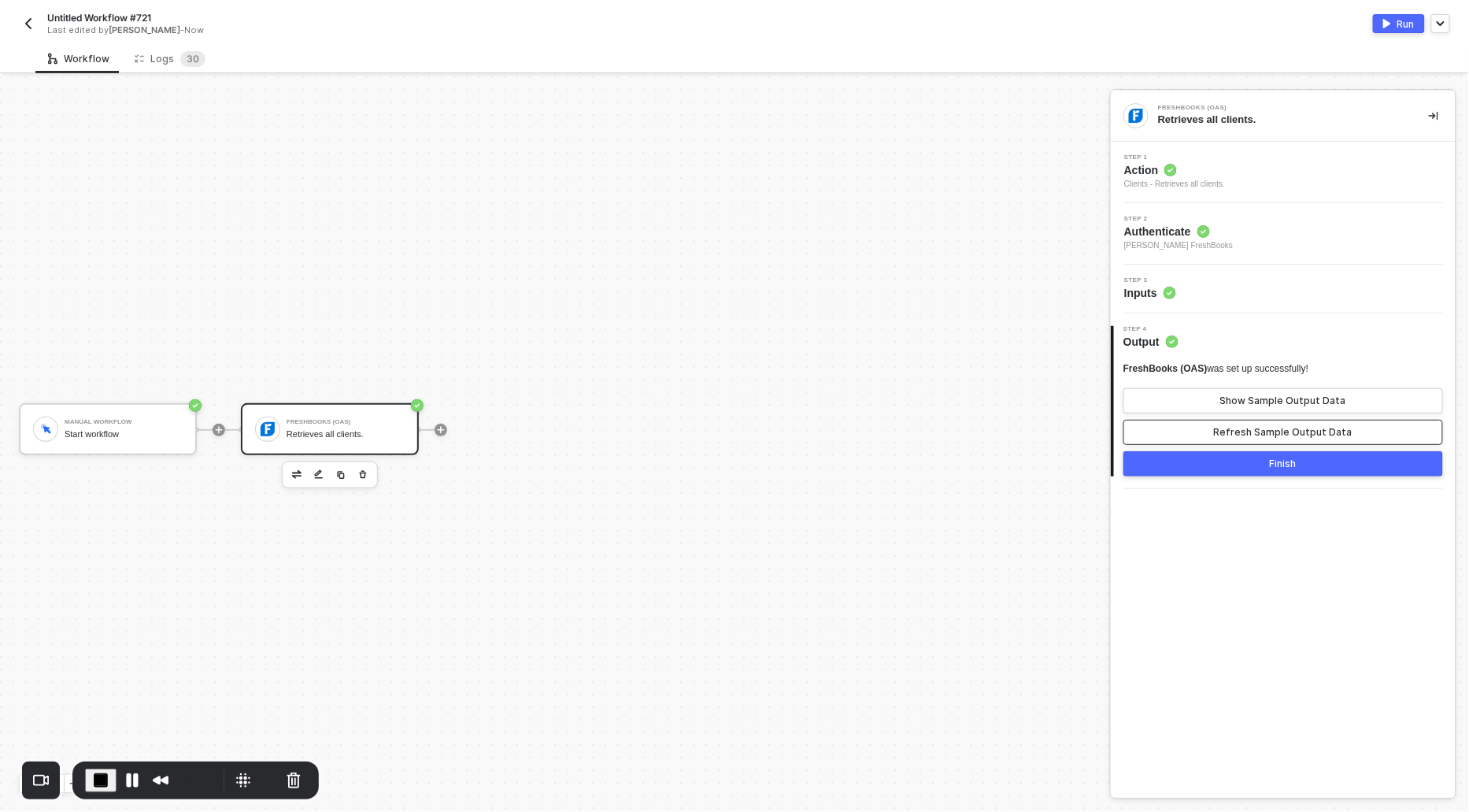
click at [1174, 431] on button "Refresh Sample Output Data" at bounding box center [1283, 432] width 320 height 26
click at [1173, 398] on button "Show Sample Output Data" at bounding box center [1283, 401] width 320 height 26
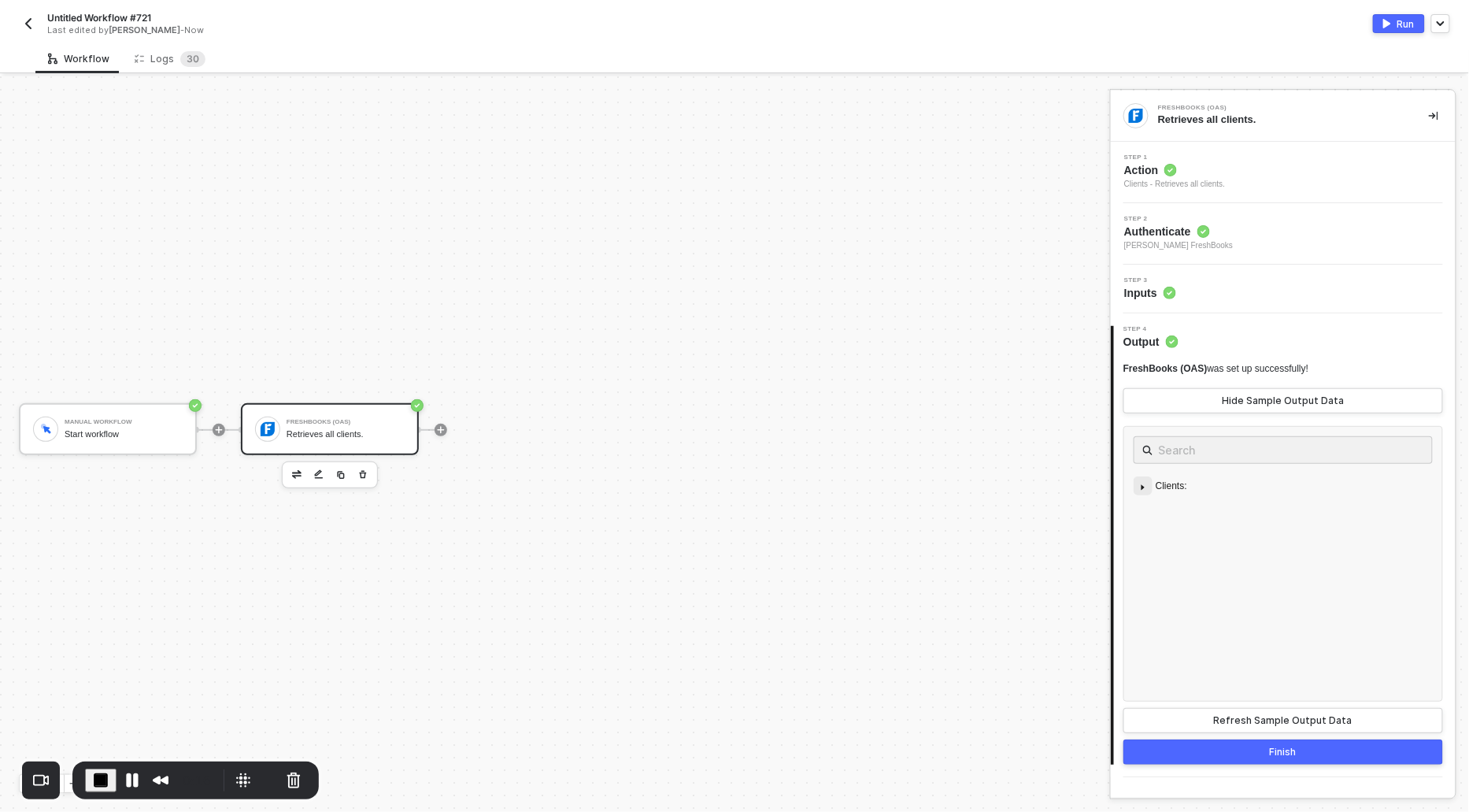
click at [1136, 478] on span at bounding box center [1143, 486] width 19 height 19
click at [1174, 186] on div "Clients - Retrieves all clients." at bounding box center [1175, 184] width 101 height 13
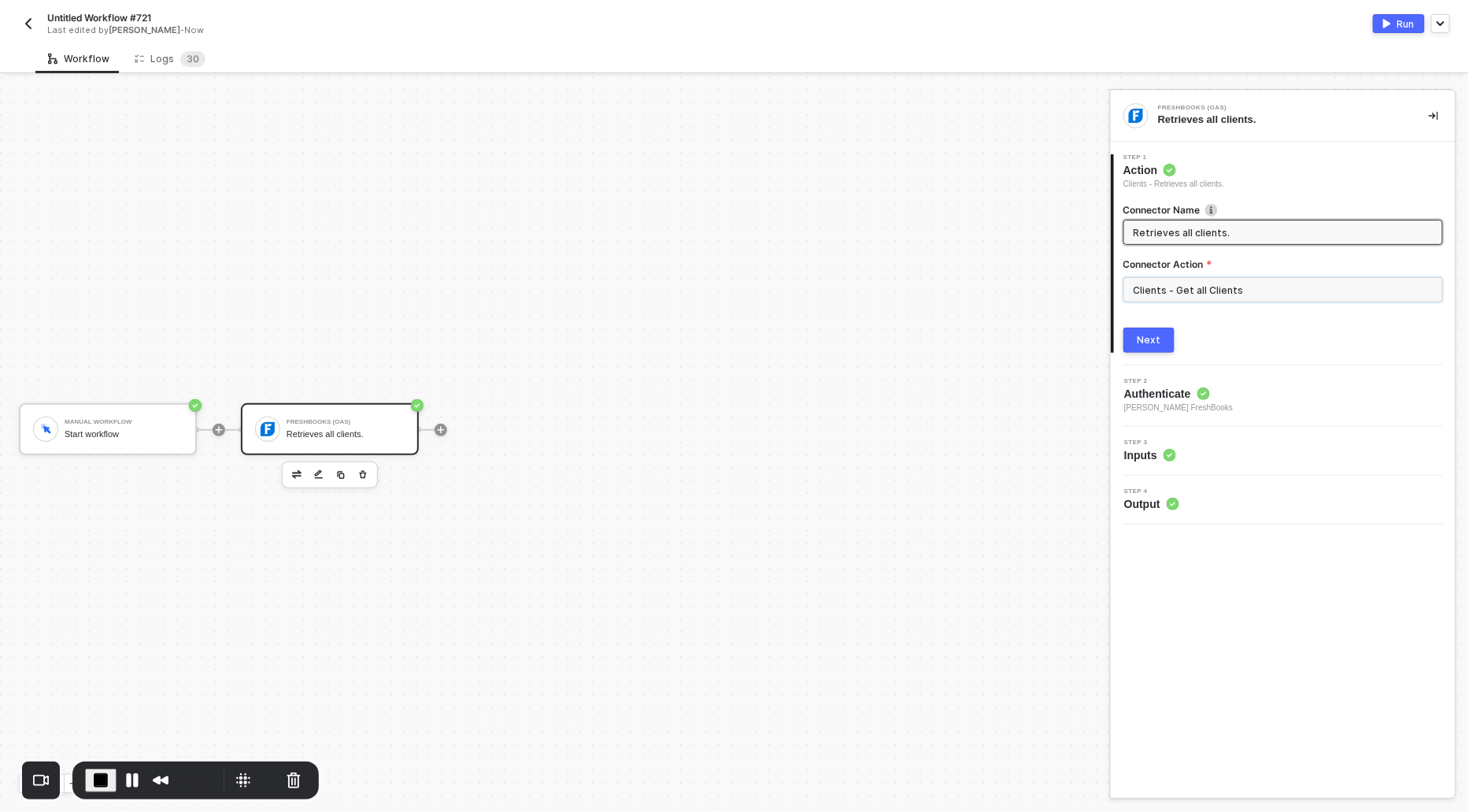
click at [1181, 295] on input "Clients - Get all Clients" at bounding box center [1283, 290] width 320 height 26
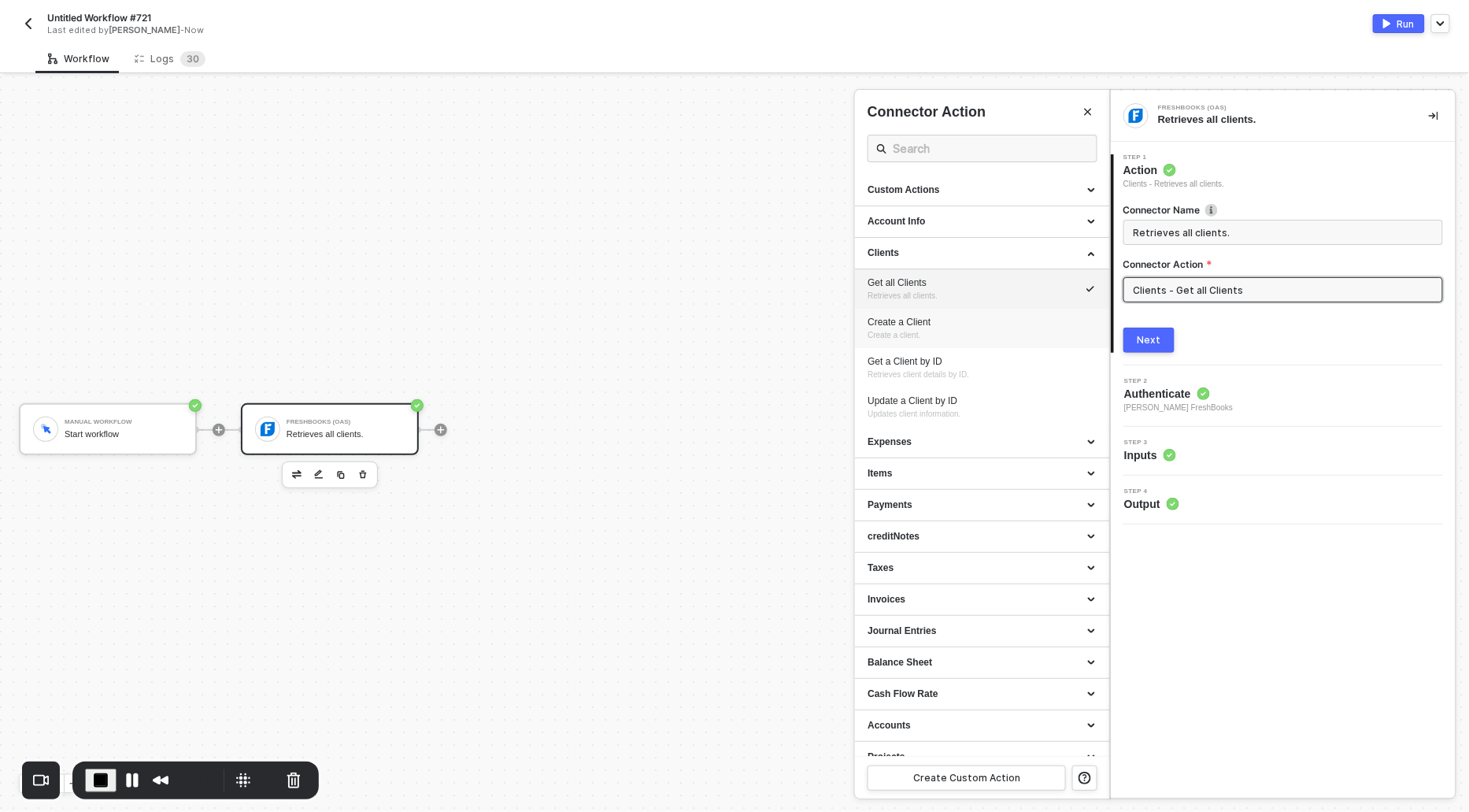
click at [941, 326] on div "Create a Client" at bounding box center [981, 322] width 229 height 14
type input "Create a client."
type input "Clients - Create a Client"
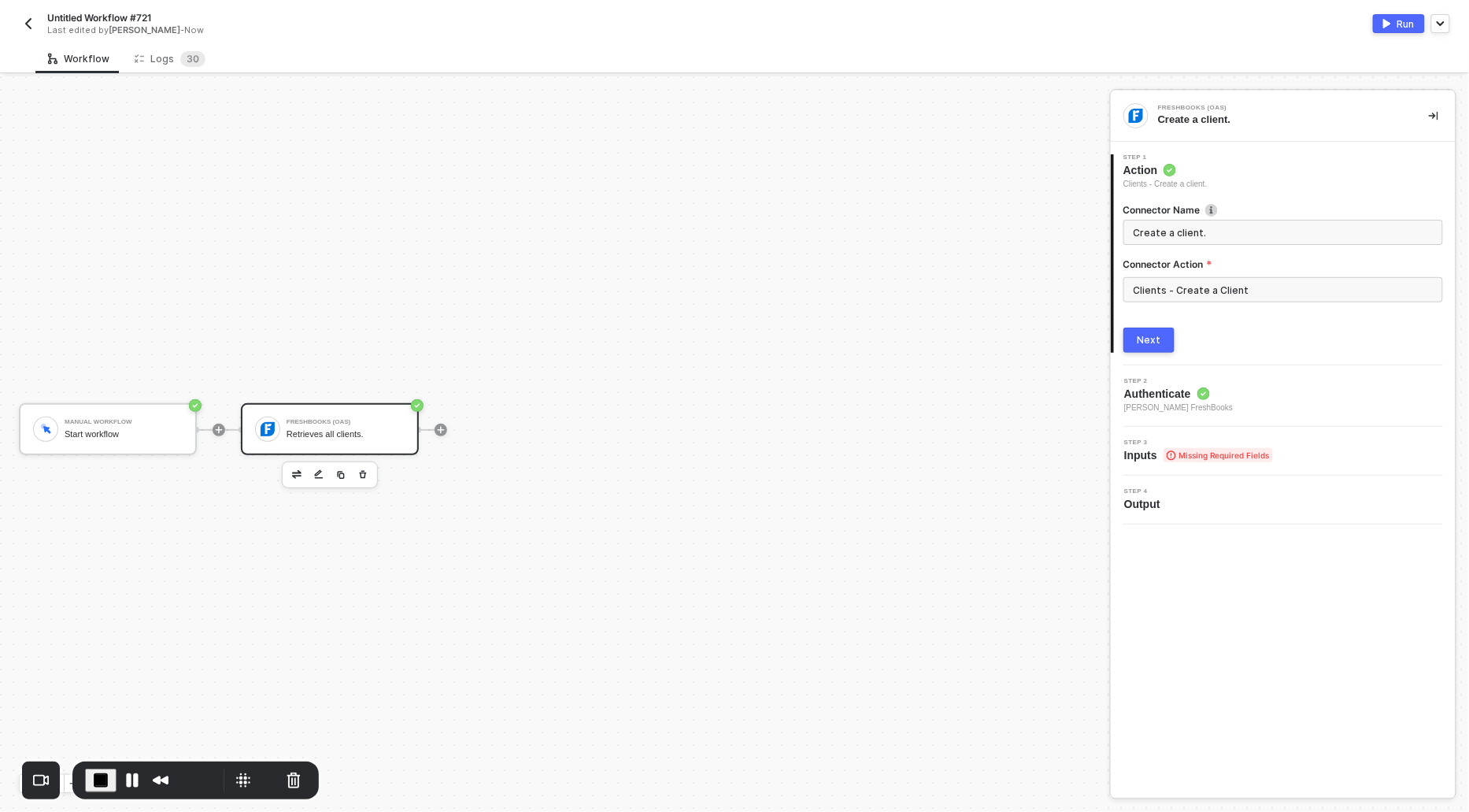
click at [1134, 335] on button "Next" at bounding box center [1149, 340] width 51 height 26
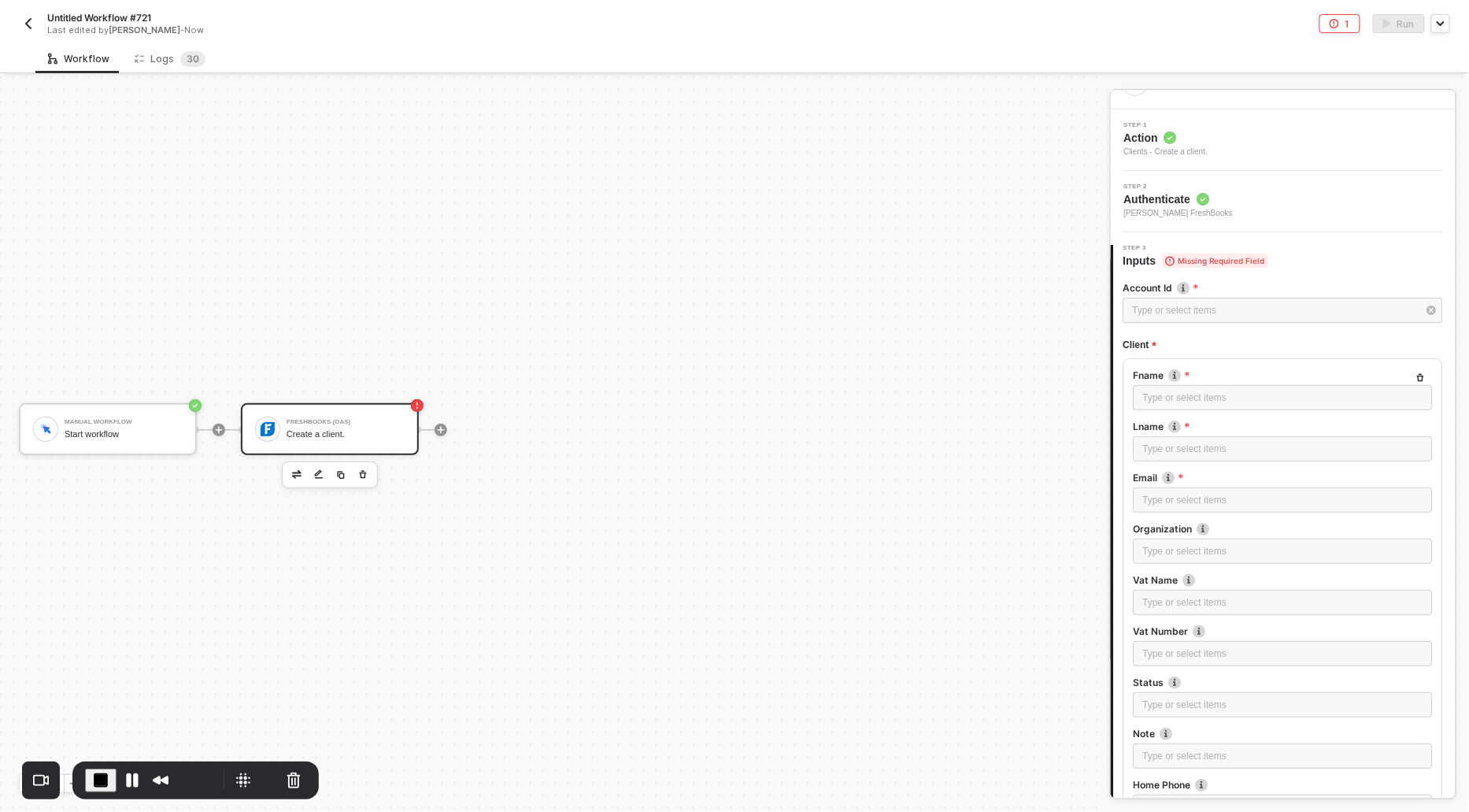
scroll to position [34, 0]
click at [1148, 316] on div "Type or select items ﻿" at bounding box center [1283, 309] width 320 height 26
click at [909, 236] on div "Alloy Automation" at bounding box center [982, 235] width 230 height 26
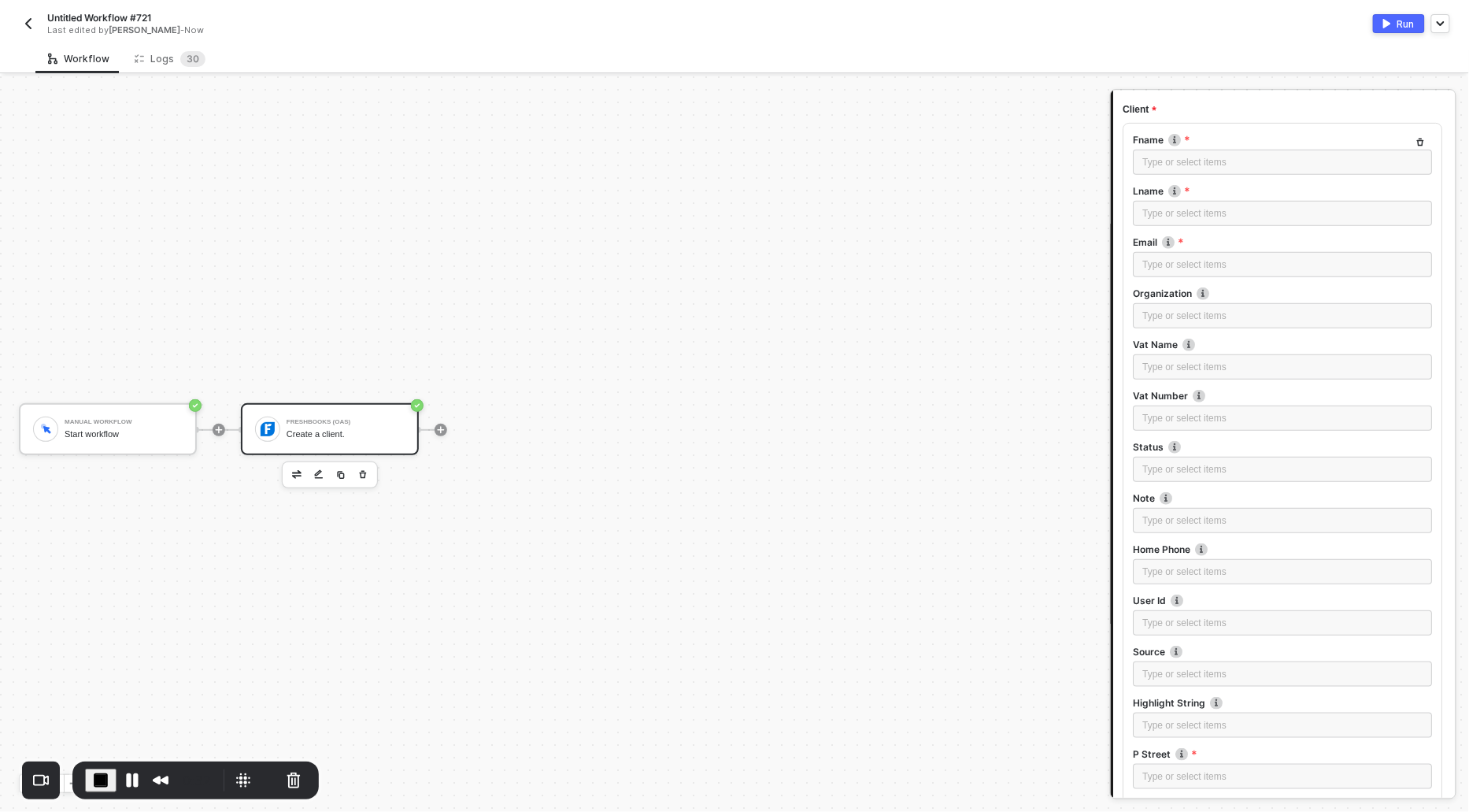
scroll to position [0, 0]
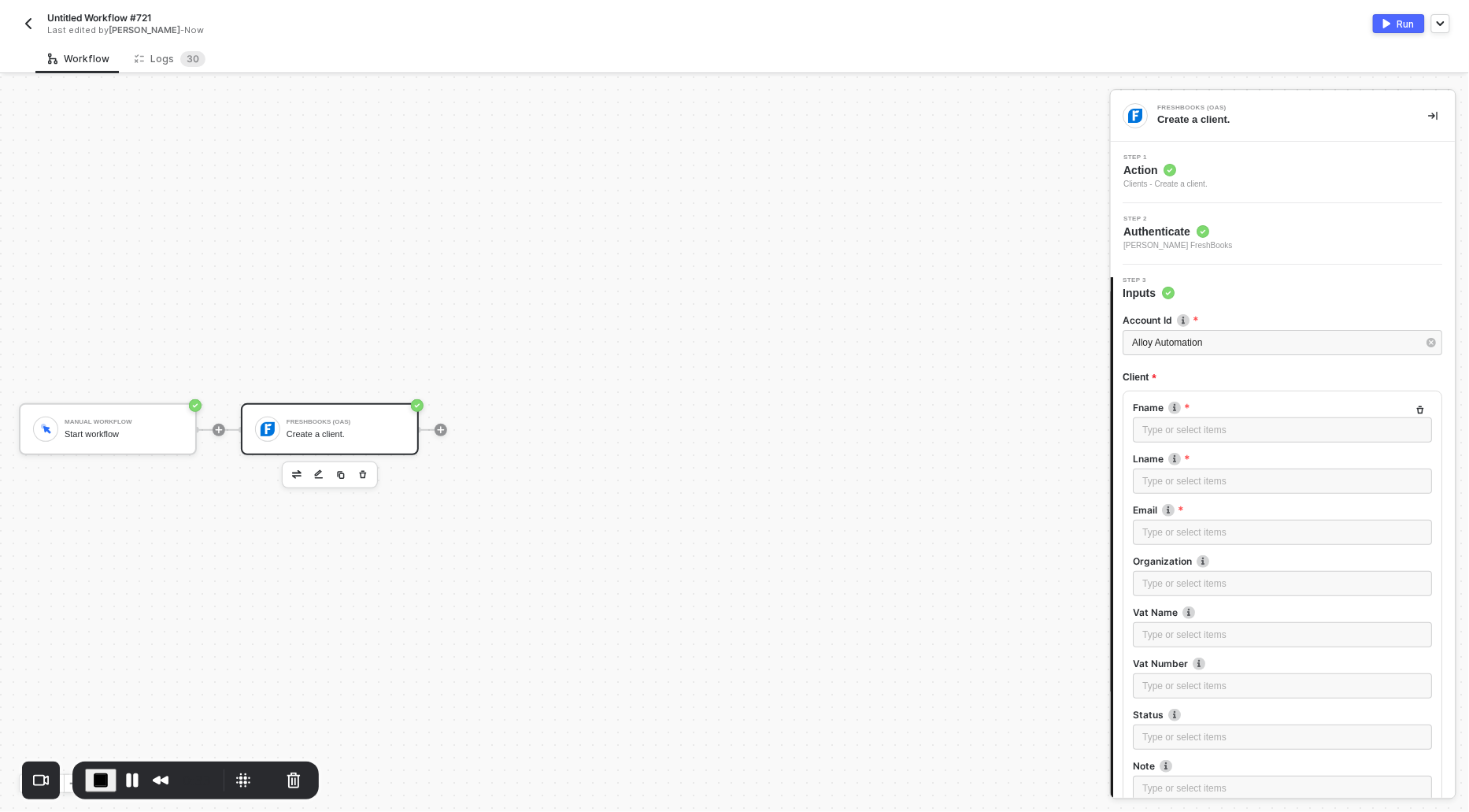
click at [1155, 170] on span "Action" at bounding box center [1166, 170] width 84 height 15
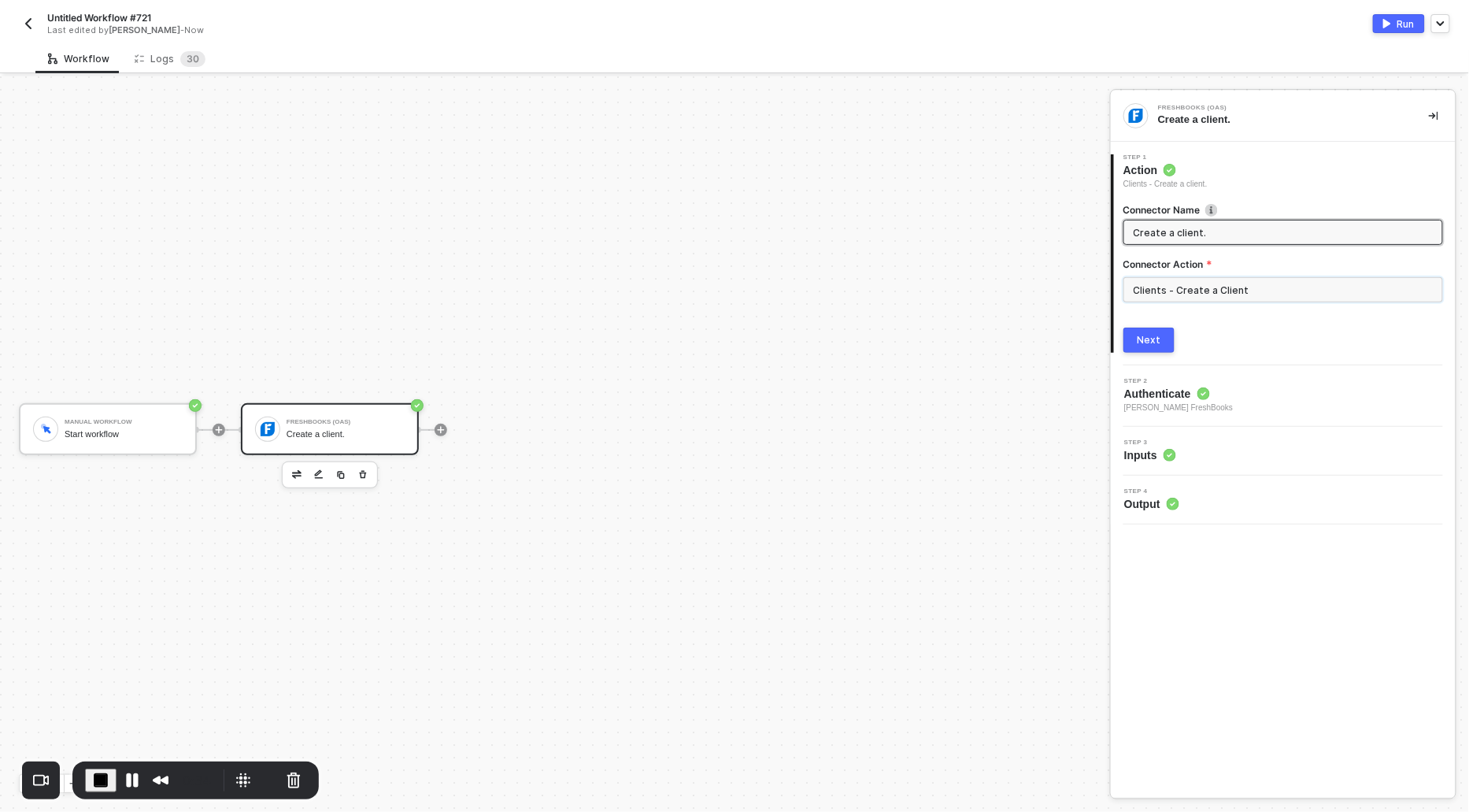
click at [1192, 298] on input "Clients - Create a Client" at bounding box center [1283, 290] width 320 height 26
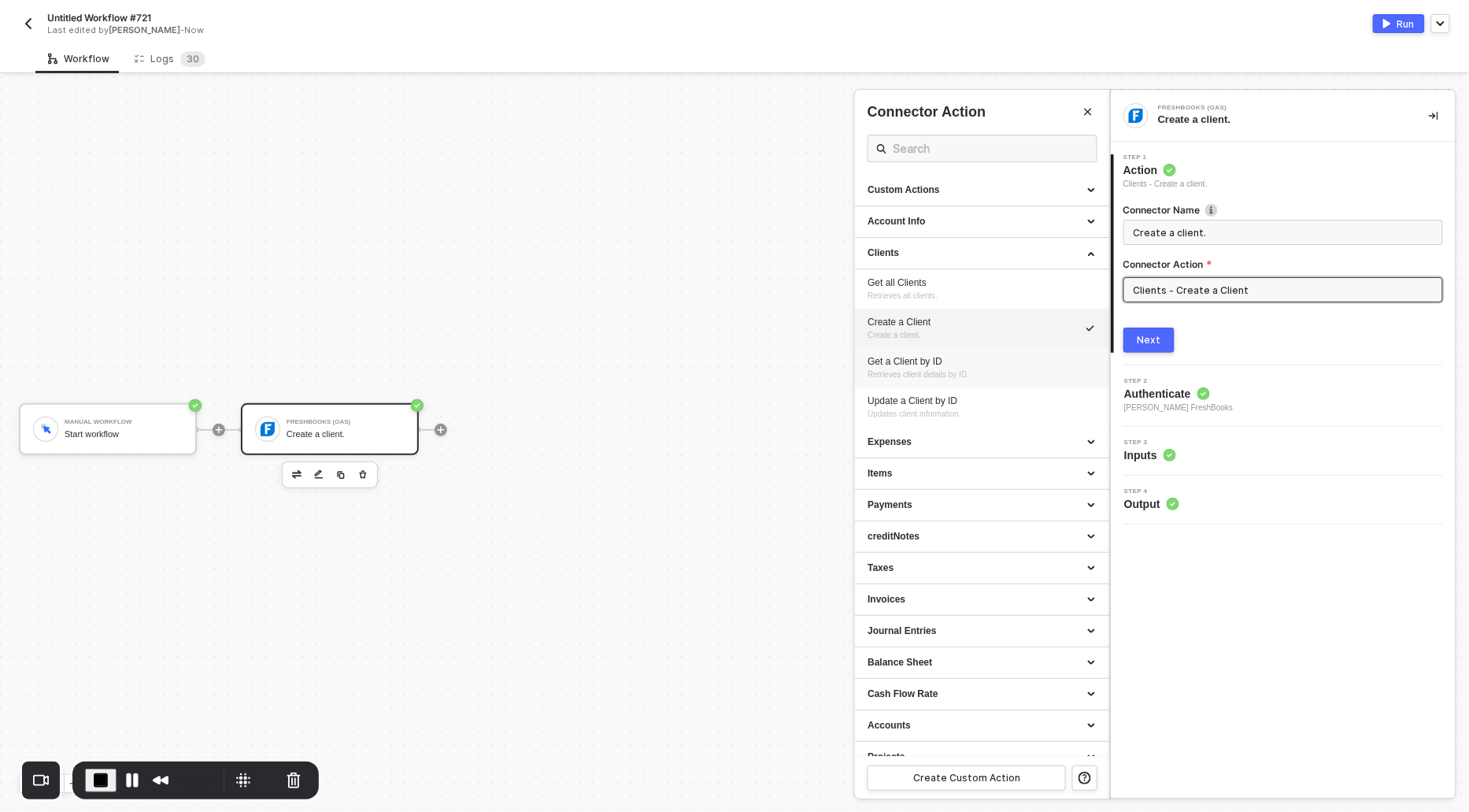
click at [922, 371] on span "Retrieves client details by ID." at bounding box center [918, 375] width 101 height 9
type input "Retrieves client details by ID."
type input "Clients - Get a Client by ID"
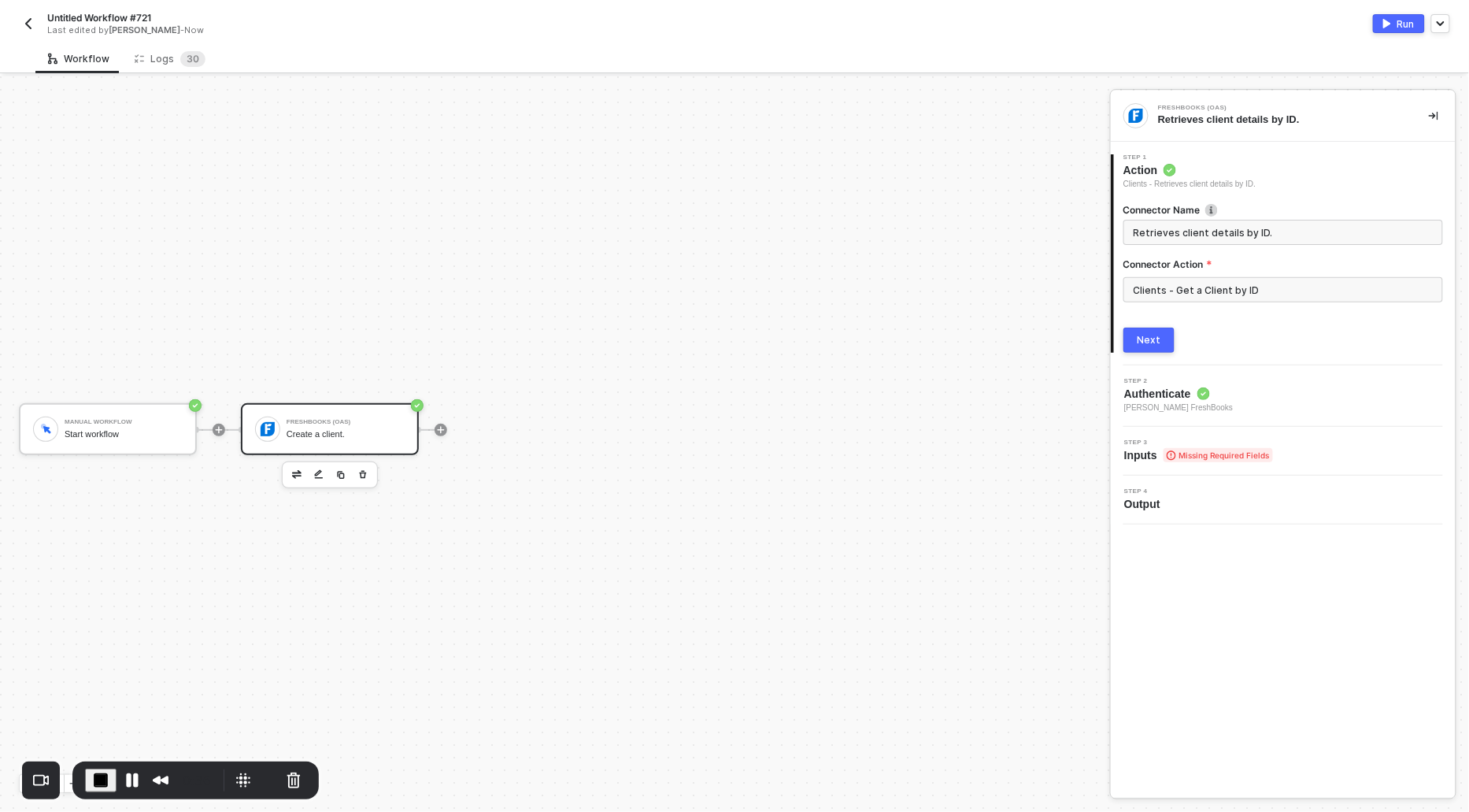
click at [1141, 342] on div "Next" at bounding box center [1149, 340] width 24 height 13
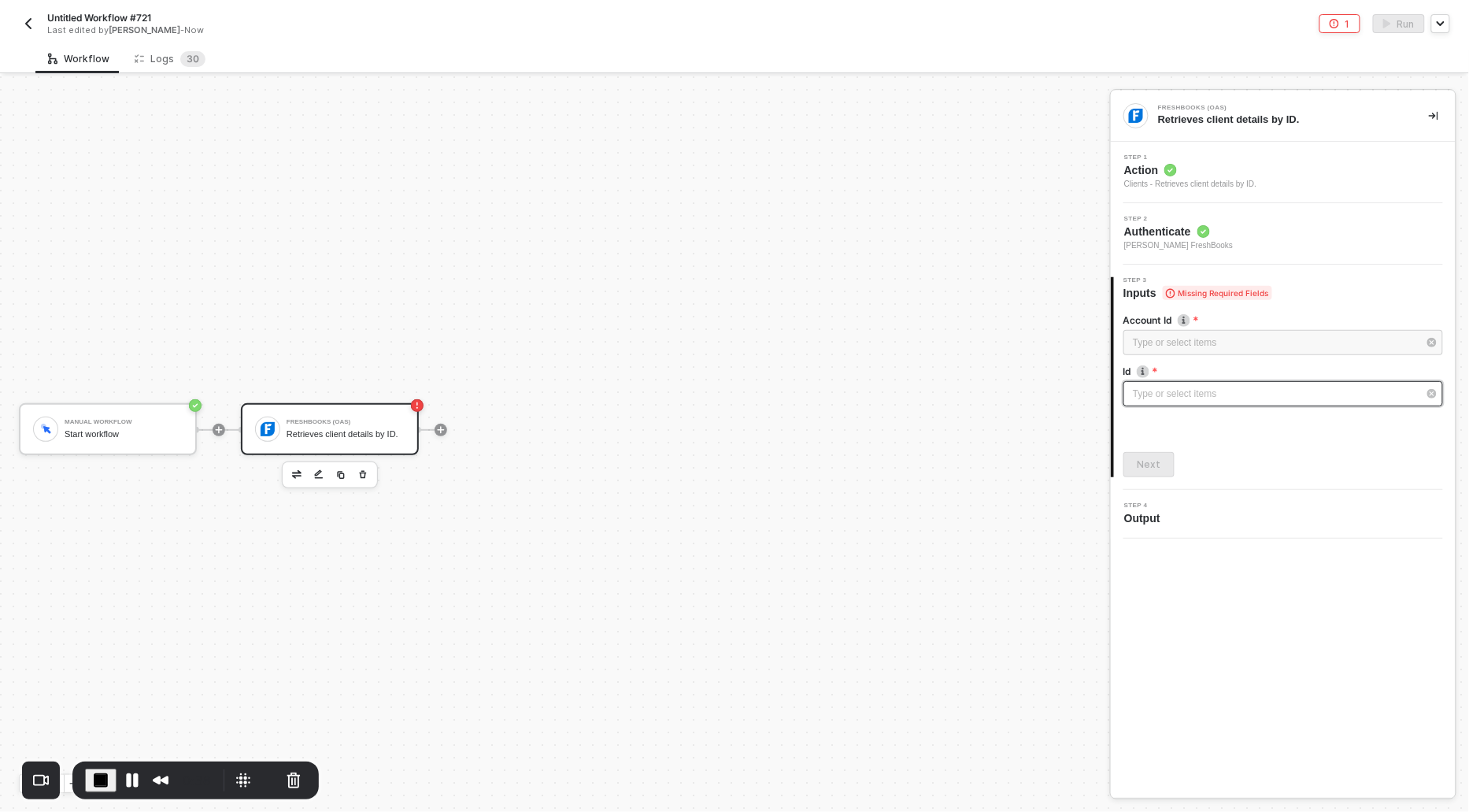
click at [1136, 390] on div "Type or select items ﻿" at bounding box center [1275, 394] width 285 height 15
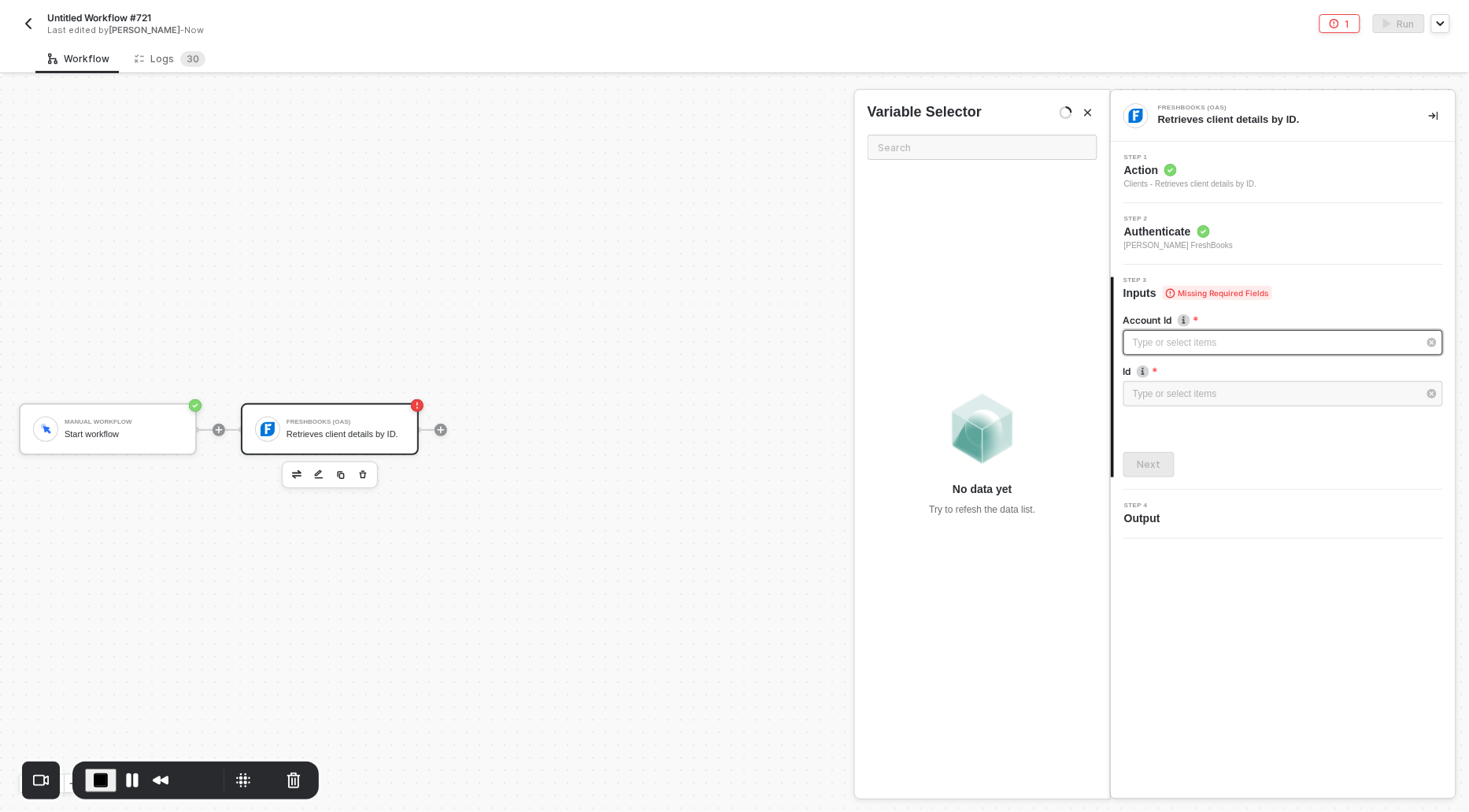
click at [1139, 343] on div "Type or select items ﻿" at bounding box center [1275, 343] width 285 height 15
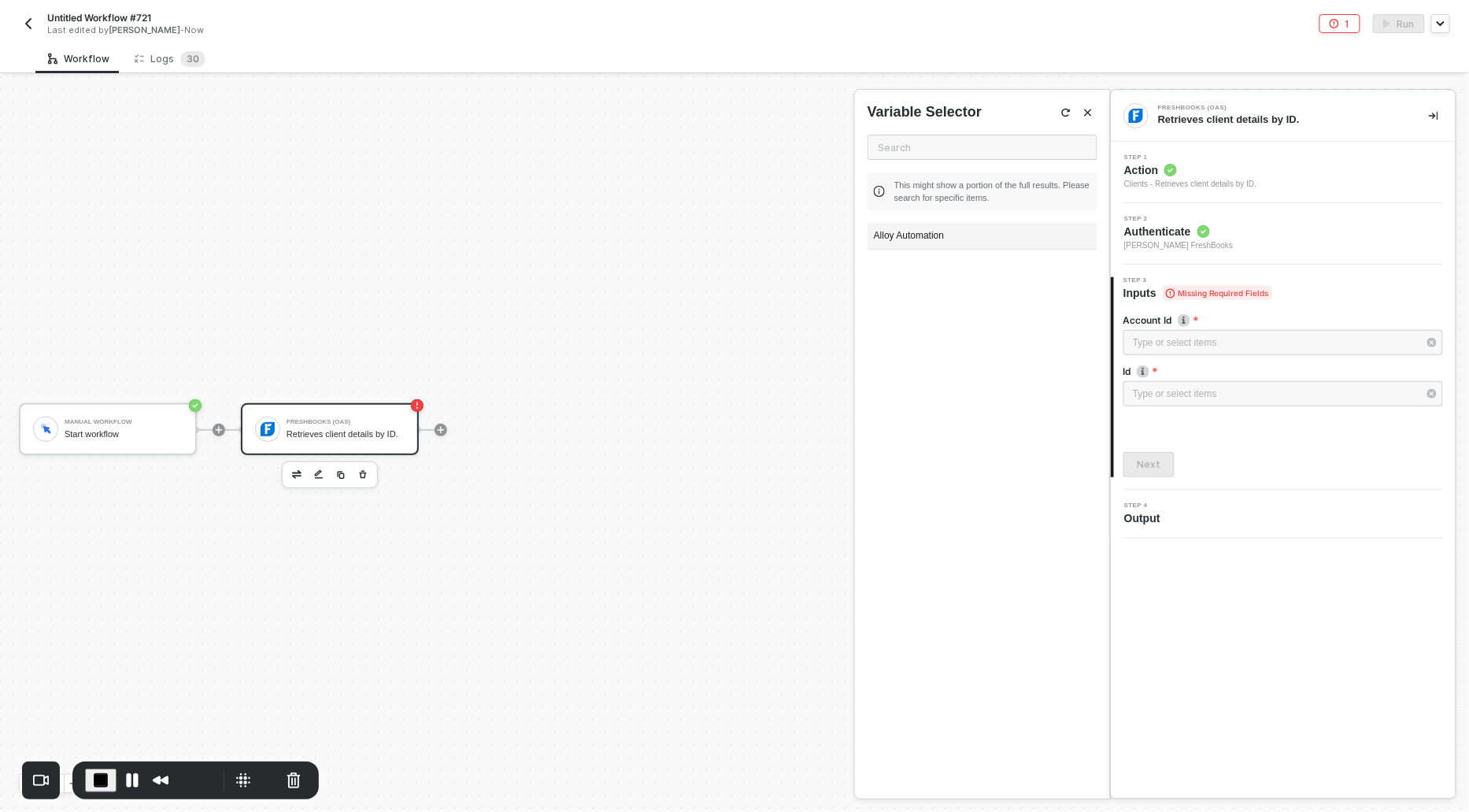
click at [893, 229] on div "Alloy Automation" at bounding box center [982, 235] width 230 height 26
click at [1131, 394] on div "Type or select items ﻿" at bounding box center [1283, 394] width 320 height 26
click at [912, 232] on div "1608809" at bounding box center [982, 235] width 230 height 26
click at [1152, 452] on button "Next" at bounding box center [1149, 465] width 51 height 26
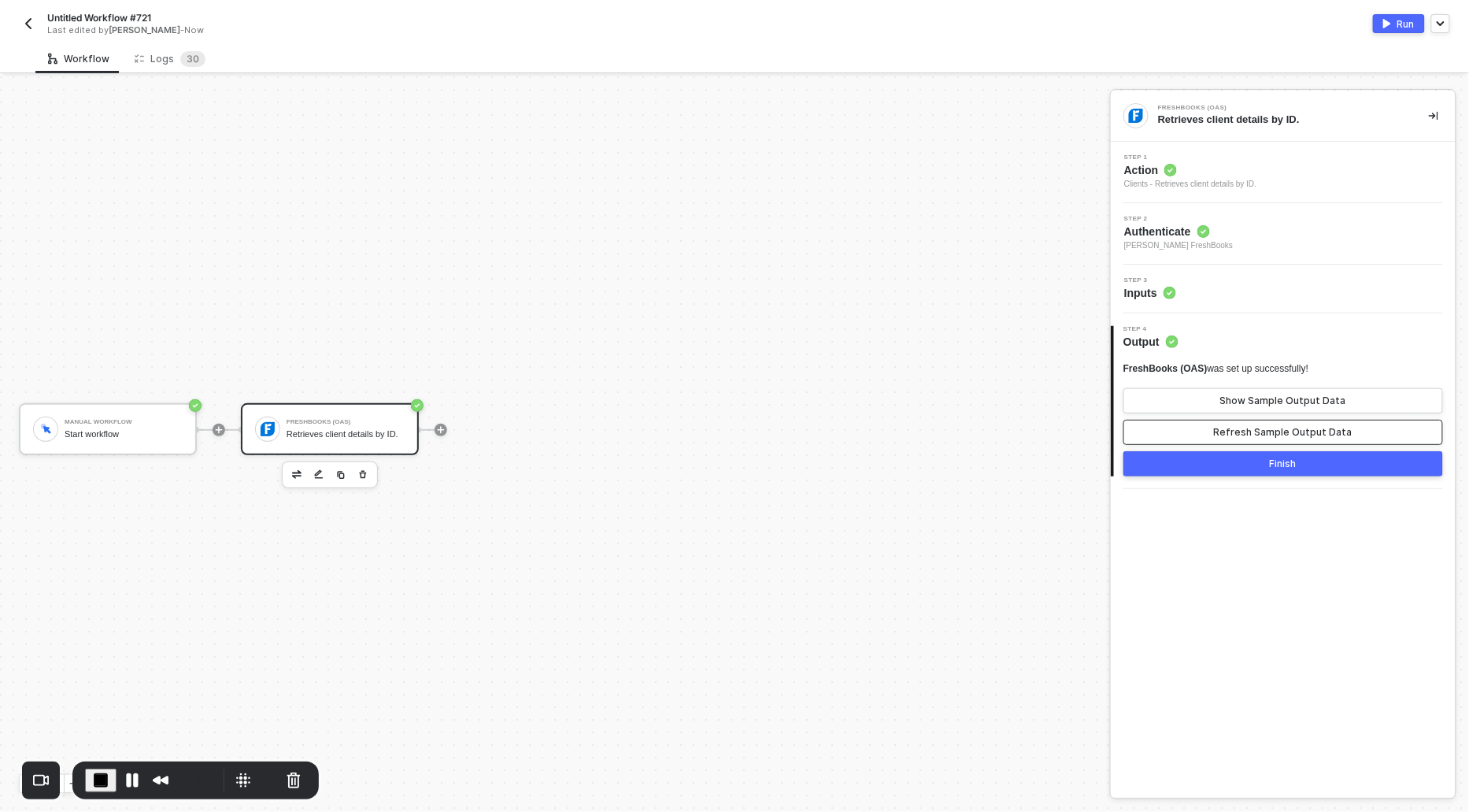
click at [1255, 424] on button "Refresh Sample Output Data" at bounding box center [1283, 432] width 320 height 26
click at [1252, 400] on div "Show Sample Output Data" at bounding box center [1283, 401] width 126 height 13
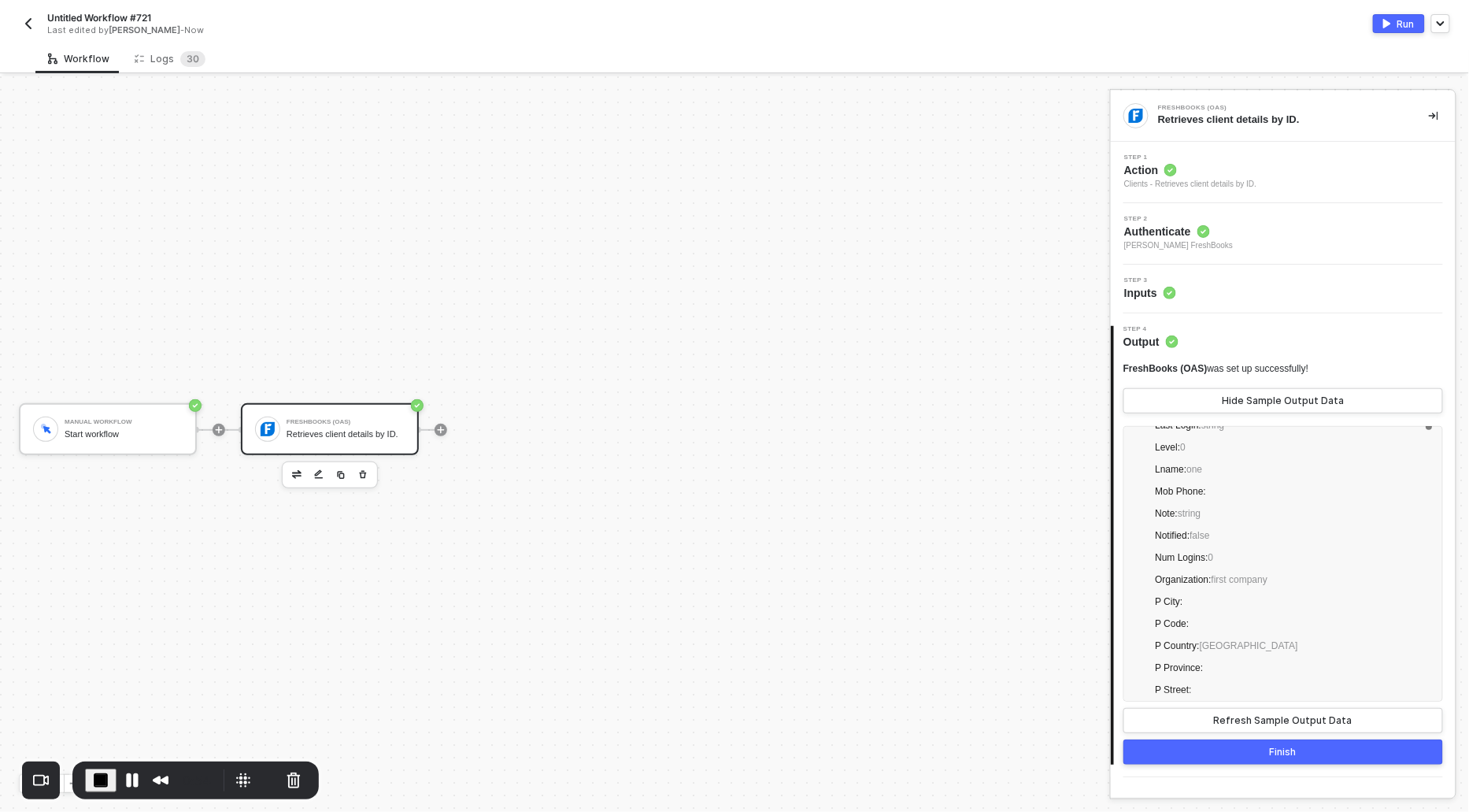
click at [1174, 175] on icon at bounding box center [1171, 170] width 13 height 13
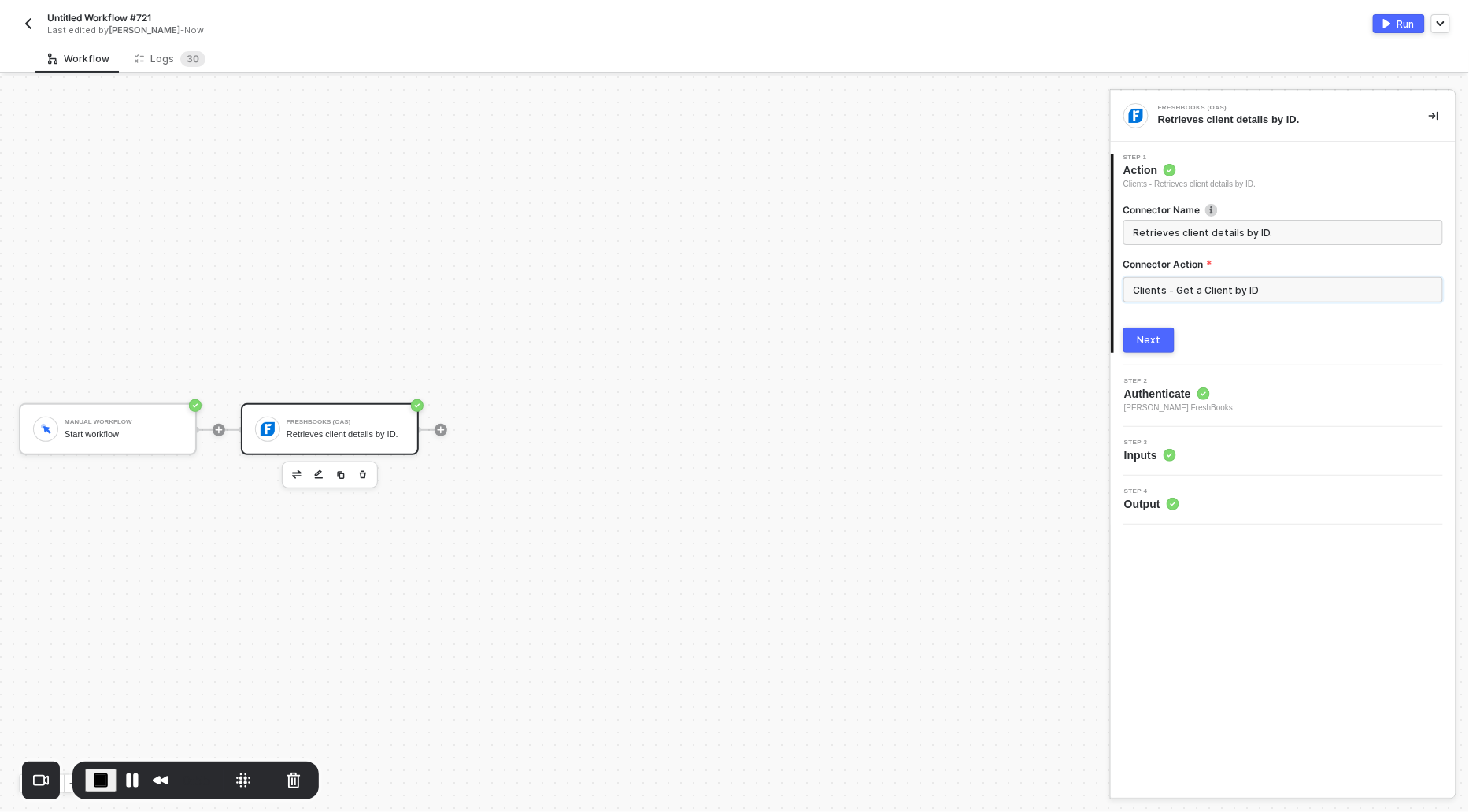
click at [1201, 290] on input "Clients - Get a Client by ID" at bounding box center [1283, 290] width 320 height 26
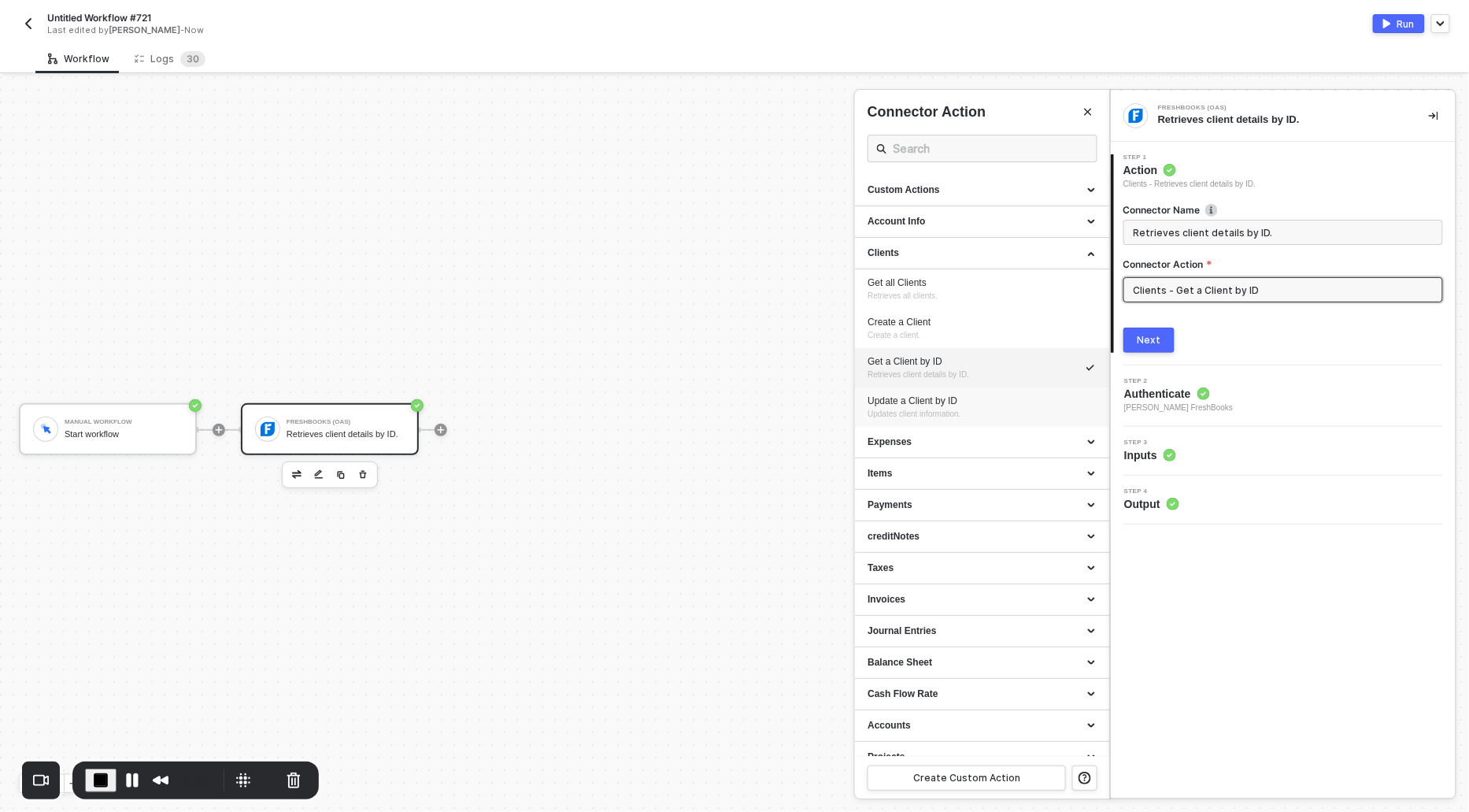
click at [918, 401] on div "Update a Client by ID" at bounding box center [981, 401] width 229 height 14
type input "Updates client information."
type input "Clients - Update a Client by ID"
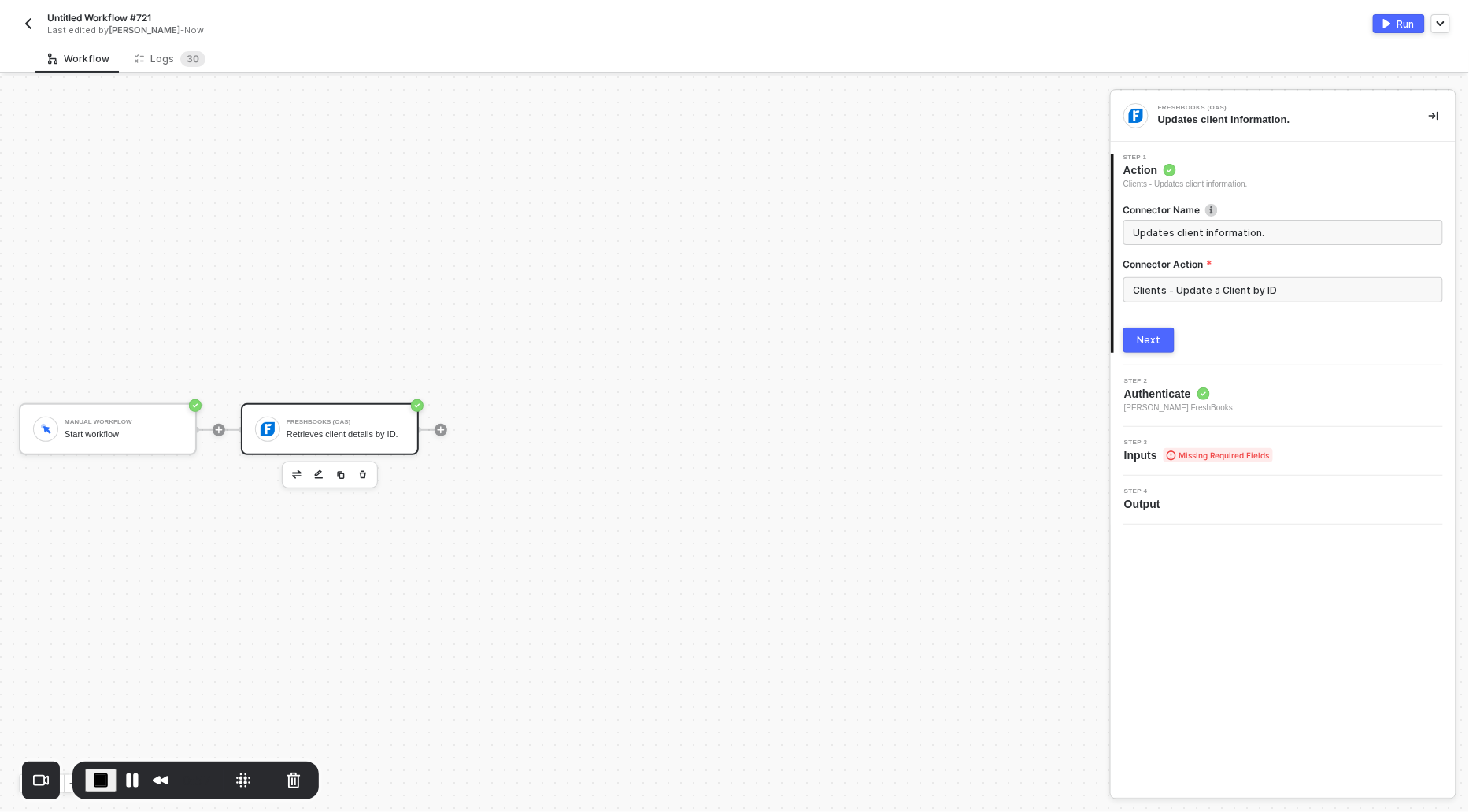
click at [1134, 341] on button "Next" at bounding box center [1149, 340] width 51 height 26
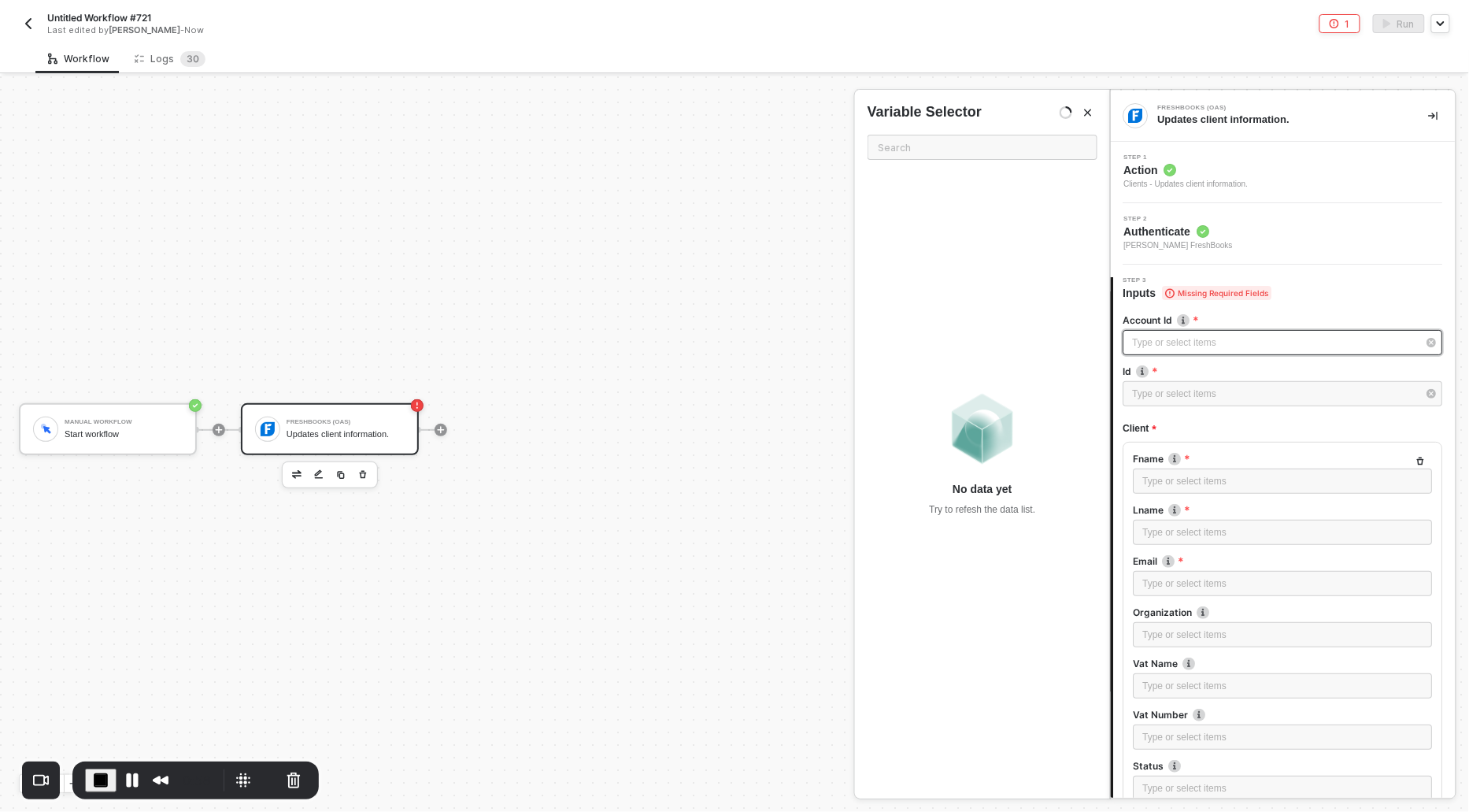
click at [1140, 349] on div "Type or select items ﻿" at bounding box center [1283, 343] width 320 height 26
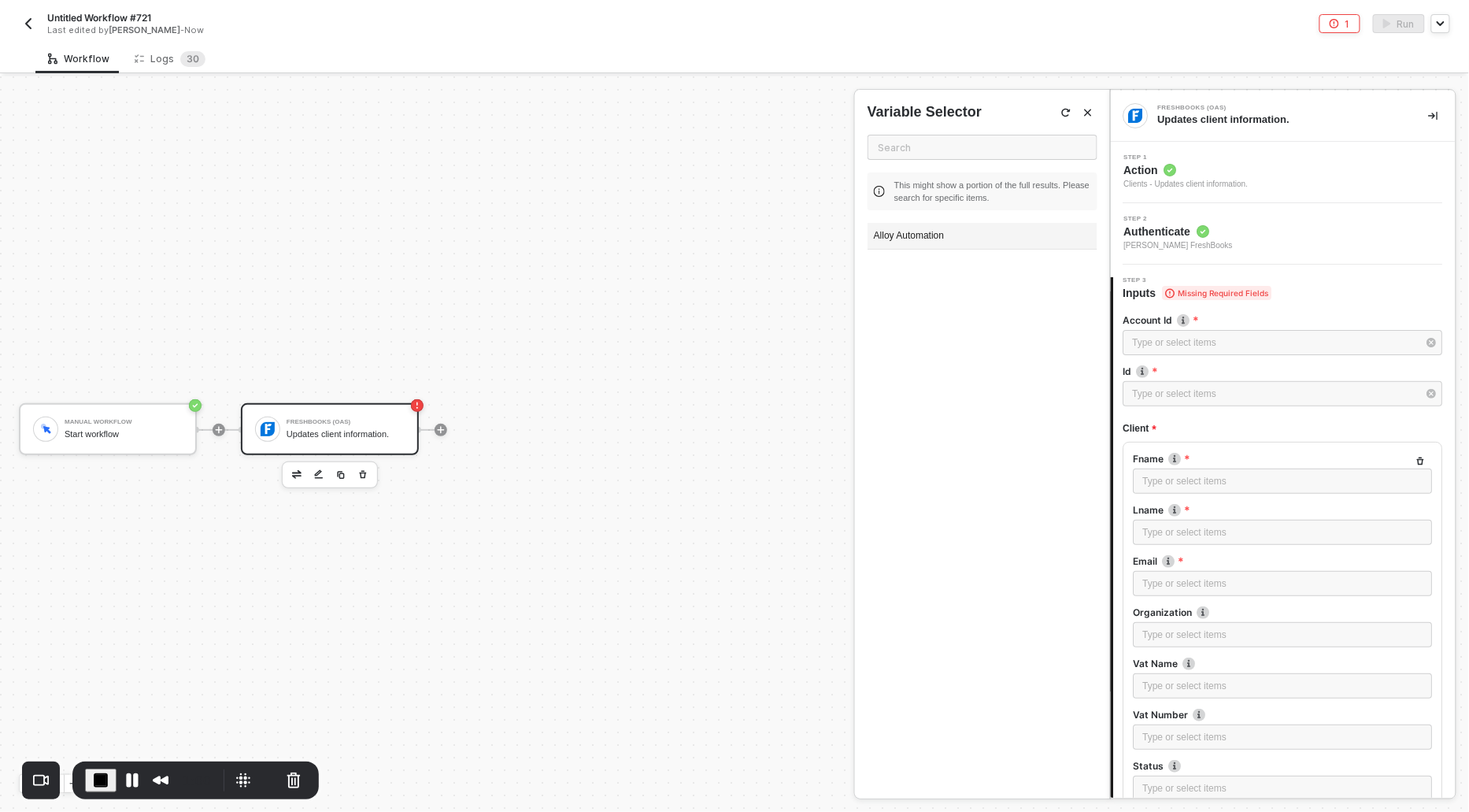
click at [910, 233] on div "Alloy Automation" at bounding box center [982, 235] width 230 height 26
click at [1161, 396] on div "Type or select items ﻿" at bounding box center [1275, 394] width 285 height 15
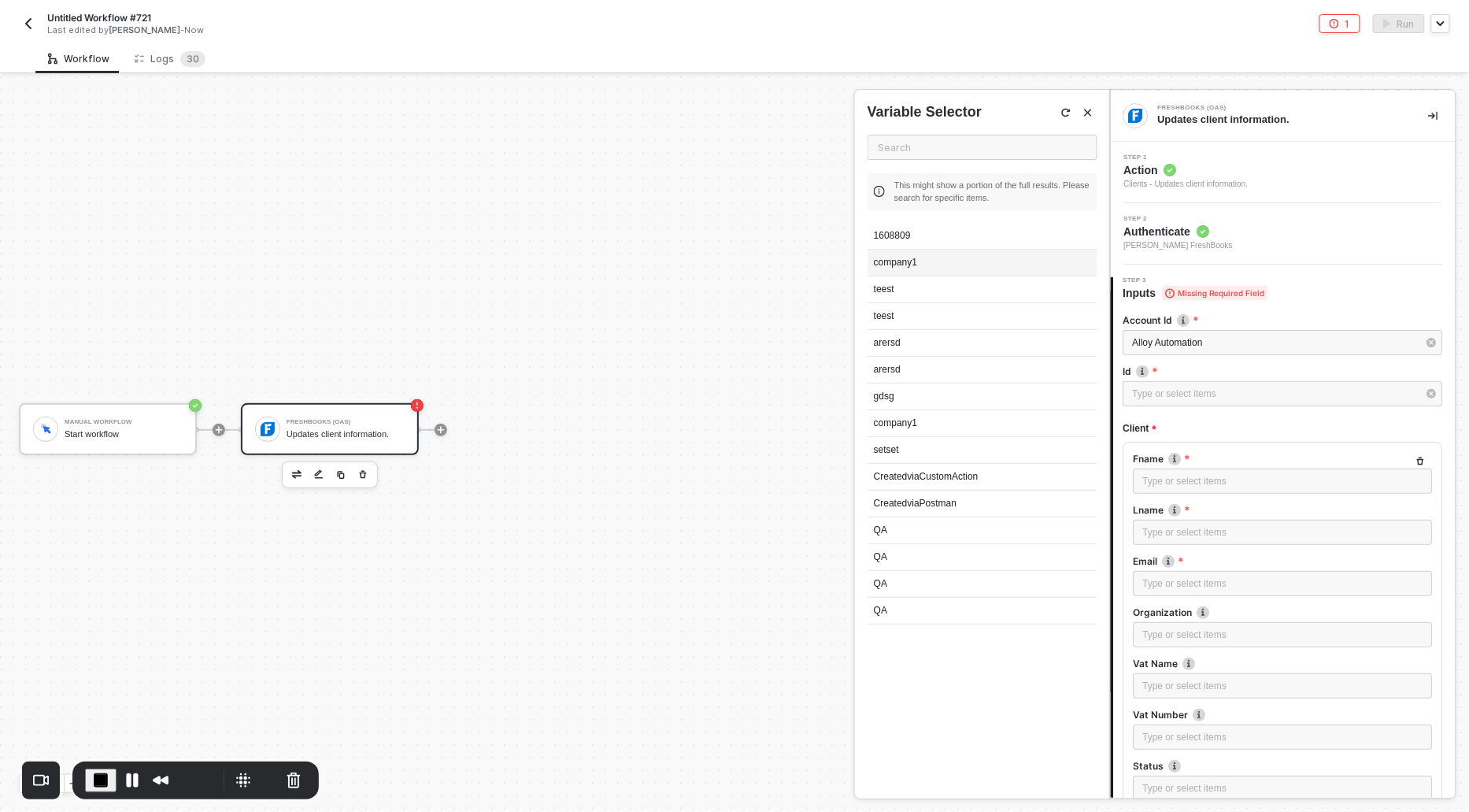
click at [899, 264] on div "company1" at bounding box center [982, 262] width 230 height 26
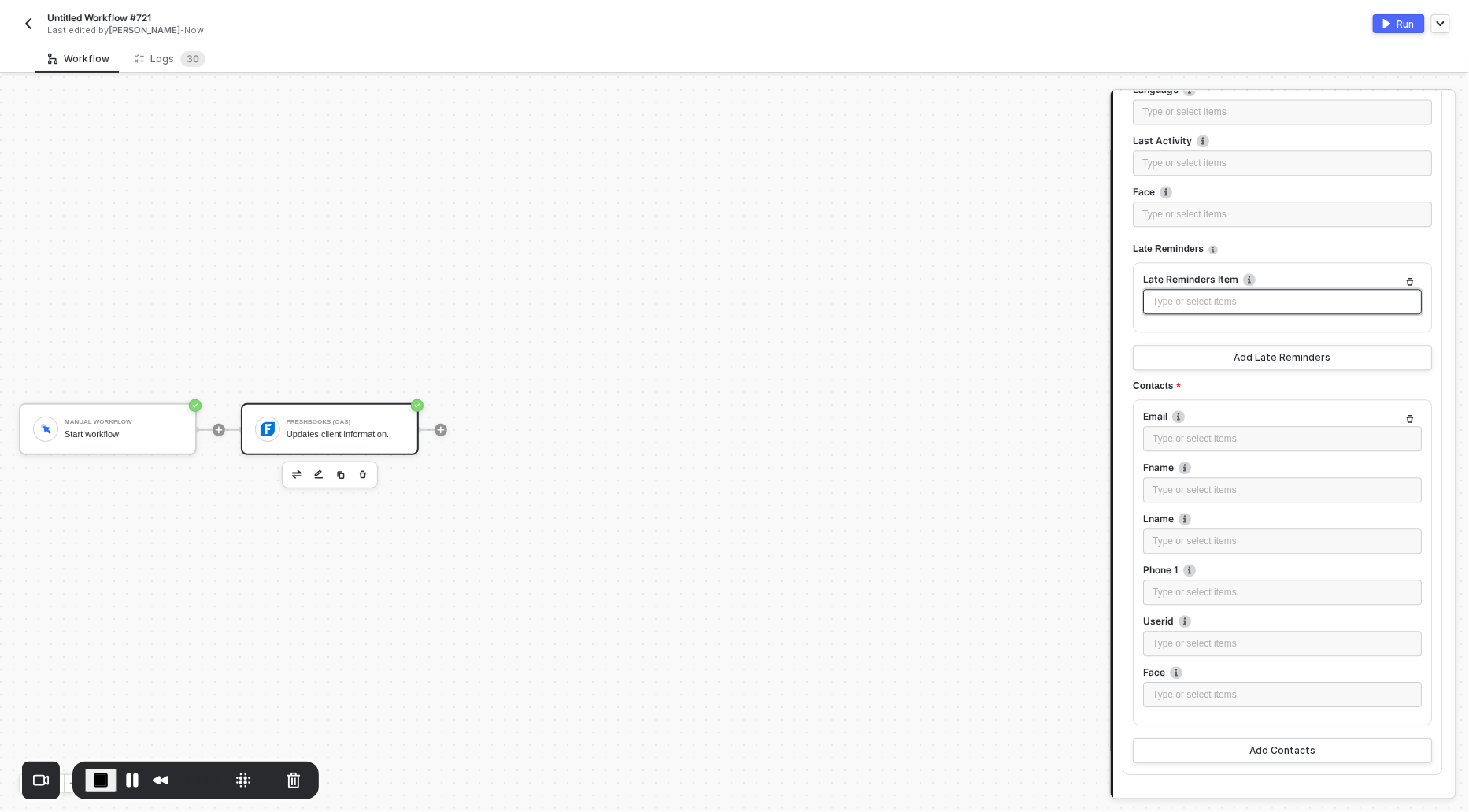
scroll to position [1450, 0]
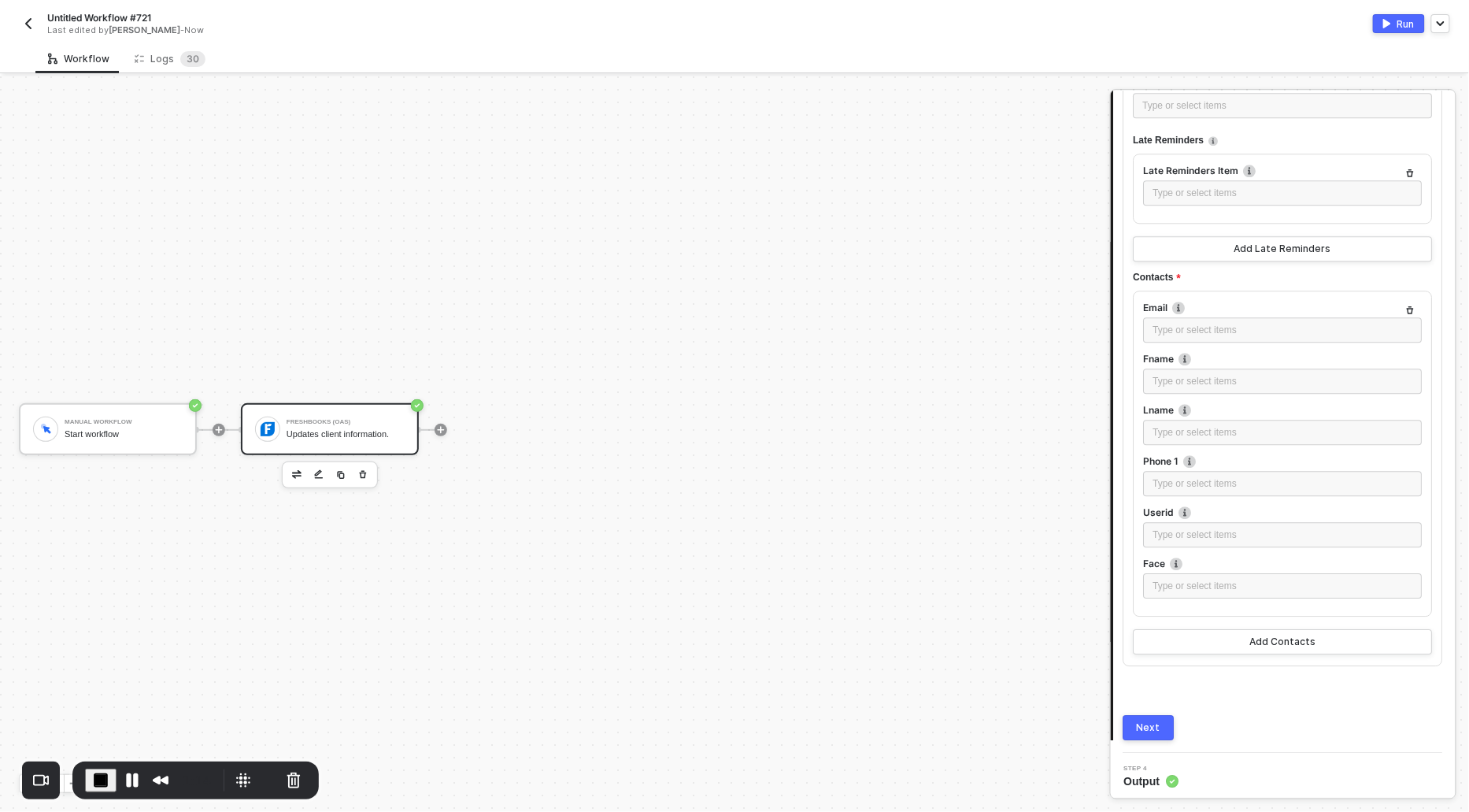
click at [1136, 729] on button "Next" at bounding box center [1149, 727] width 51 height 26
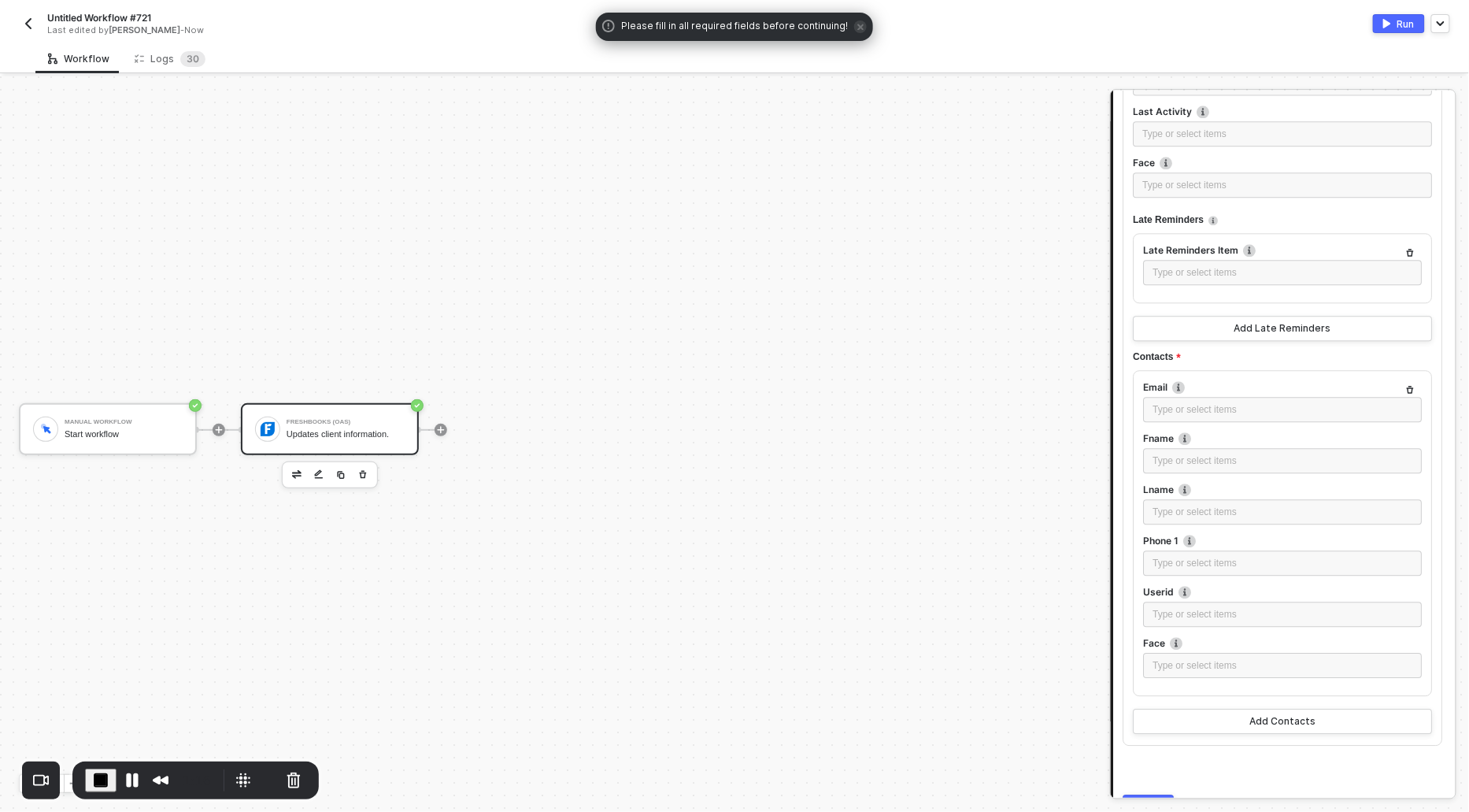
click at [1415, 389] on icon "button" at bounding box center [1411, 389] width 9 height 9
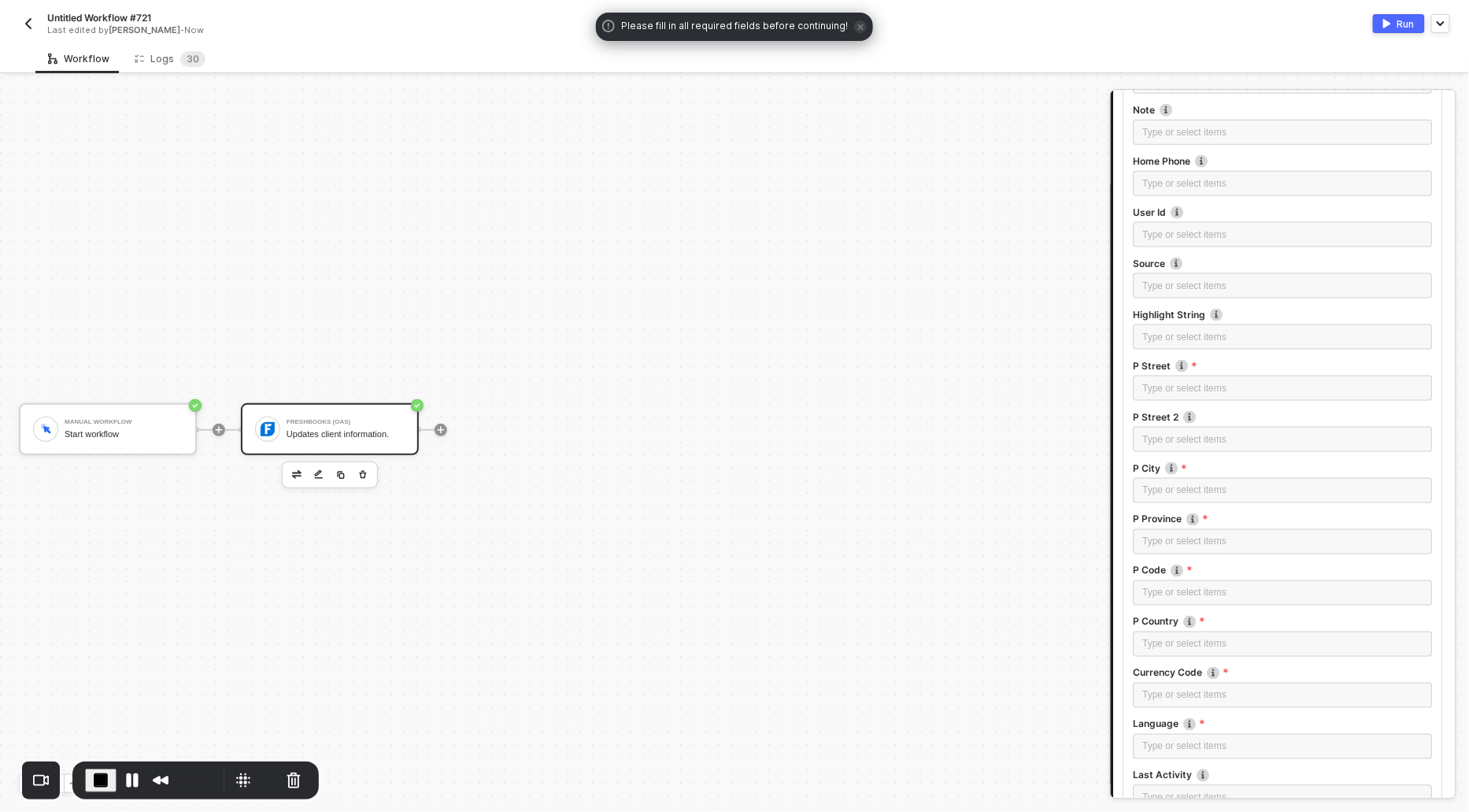
scroll to position [694, 0]
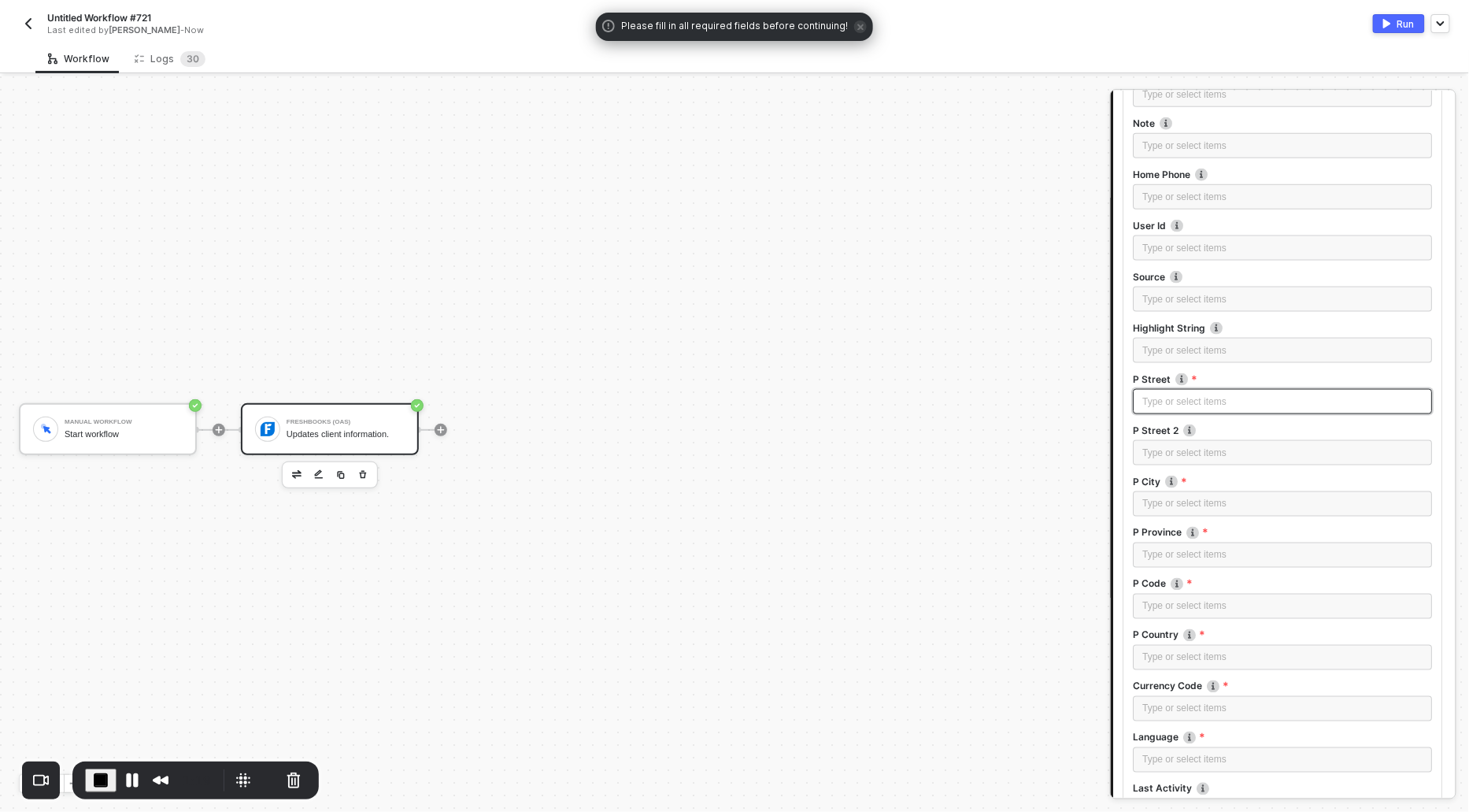
click at [1171, 395] on div "Type or select items ﻿" at bounding box center [1283, 402] width 281 height 15
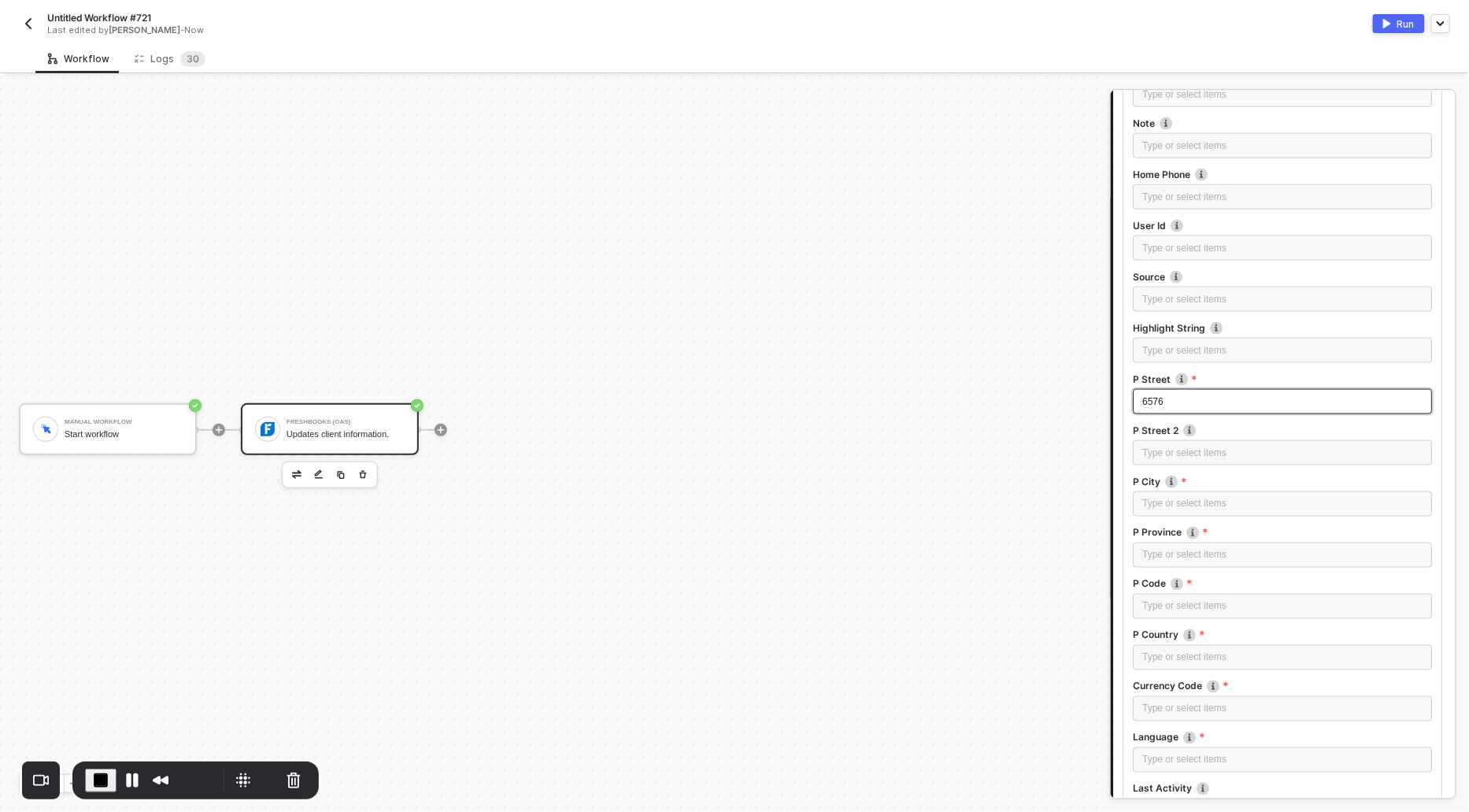
scroll to position [1113, 0]
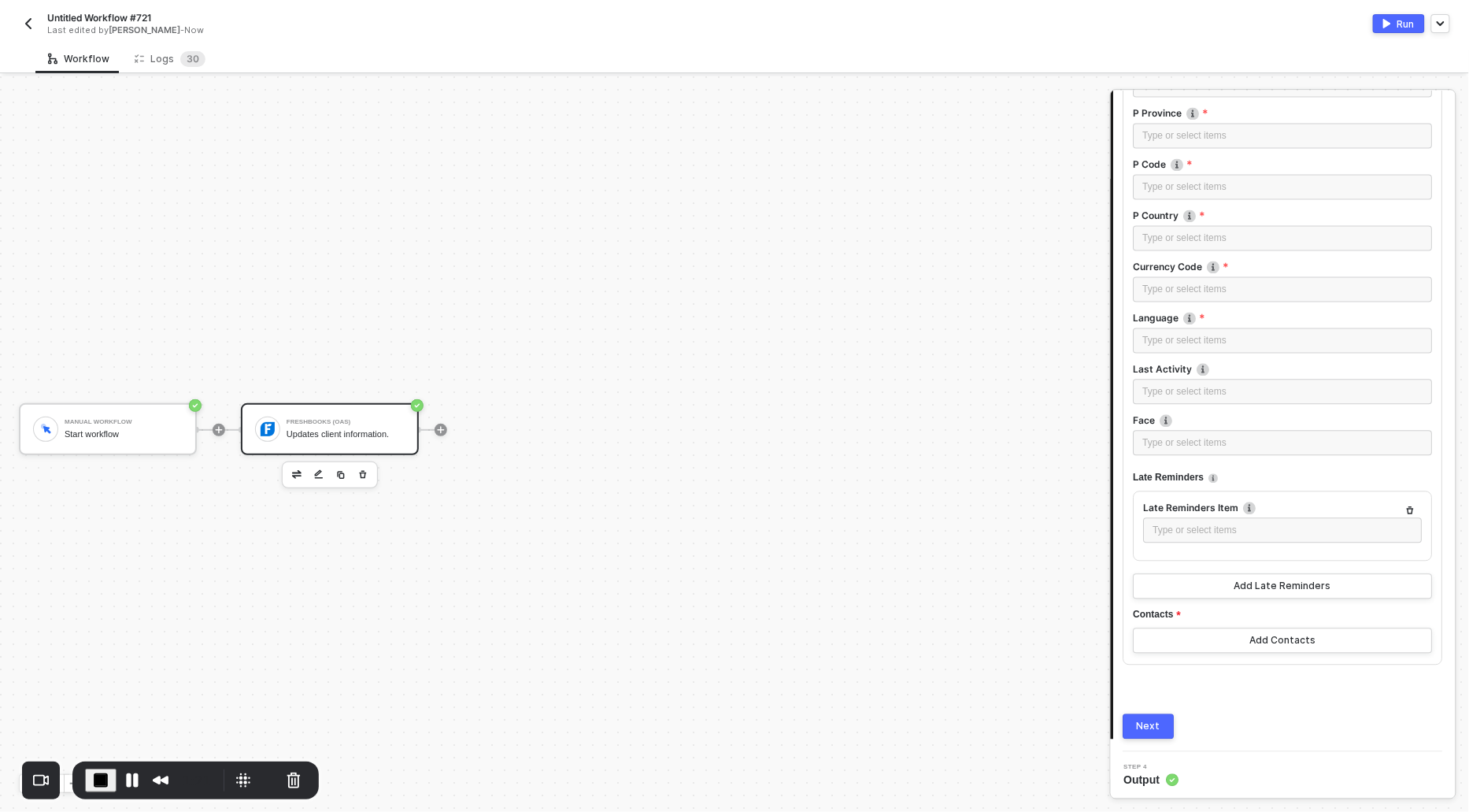
click at [1150, 714] on button "Next" at bounding box center [1149, 727] width 51 height 26
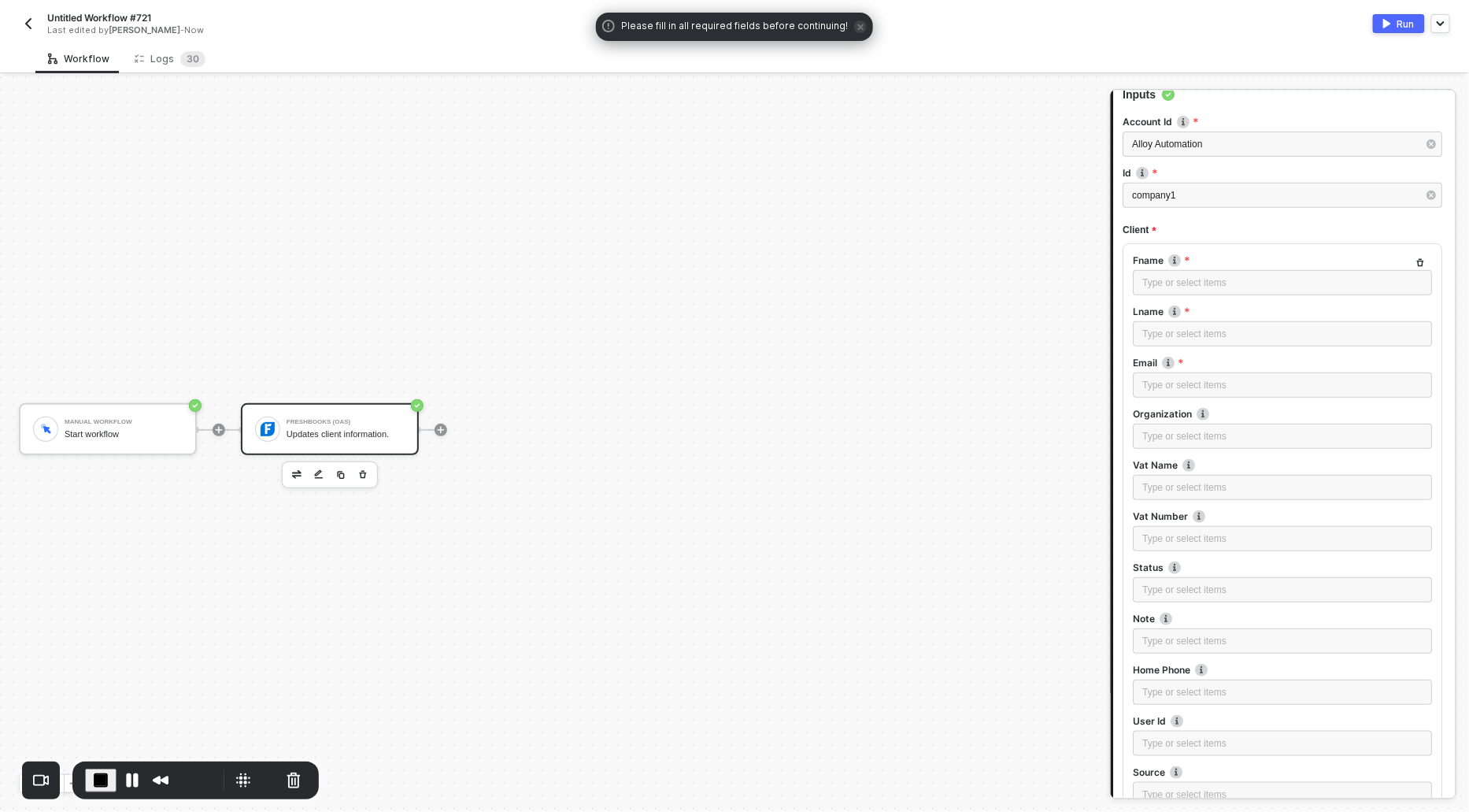
scroll to position [0, 0]
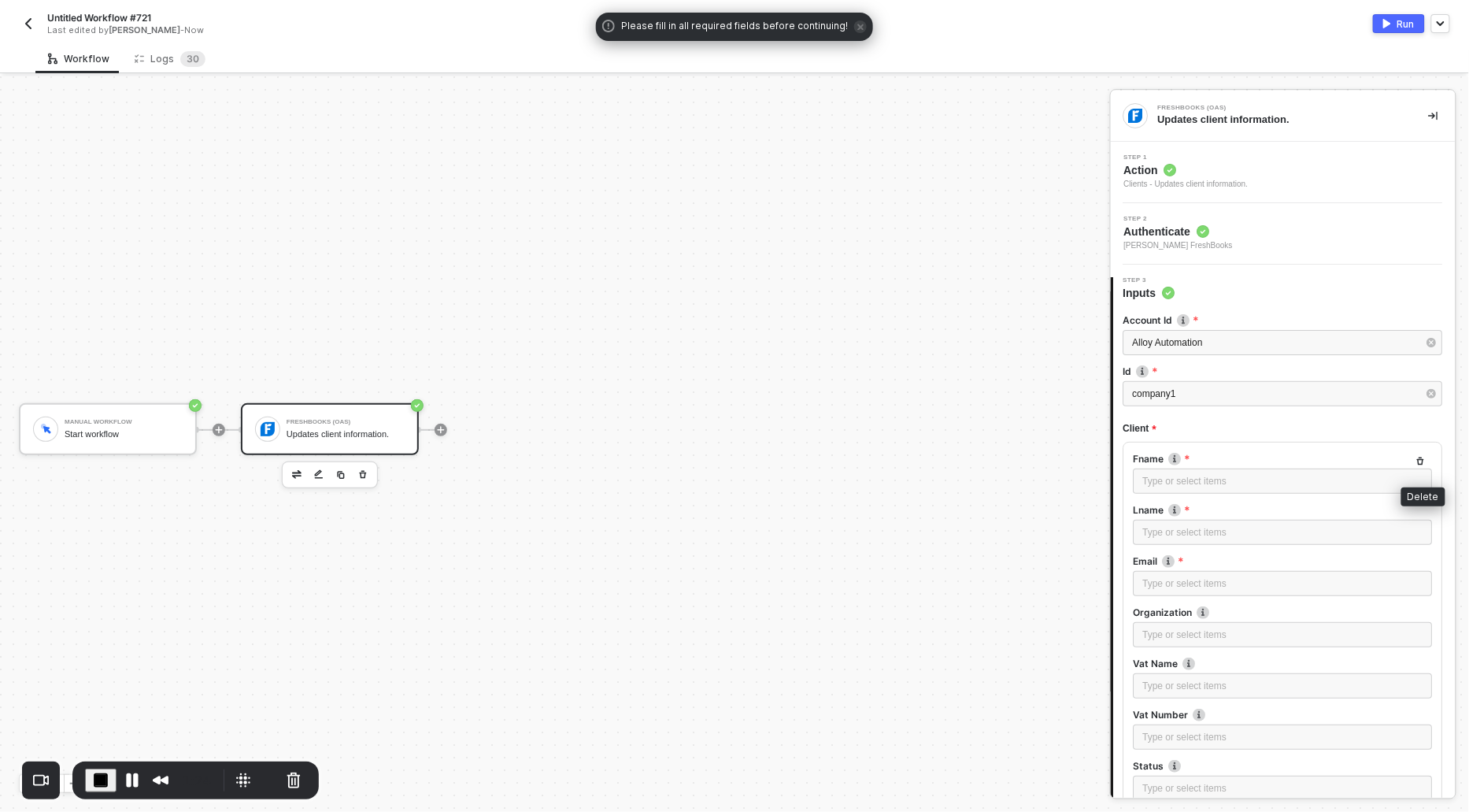
click at [1423, 459] on icon "button" at bounding box center [1421, 461] width 9 height 9
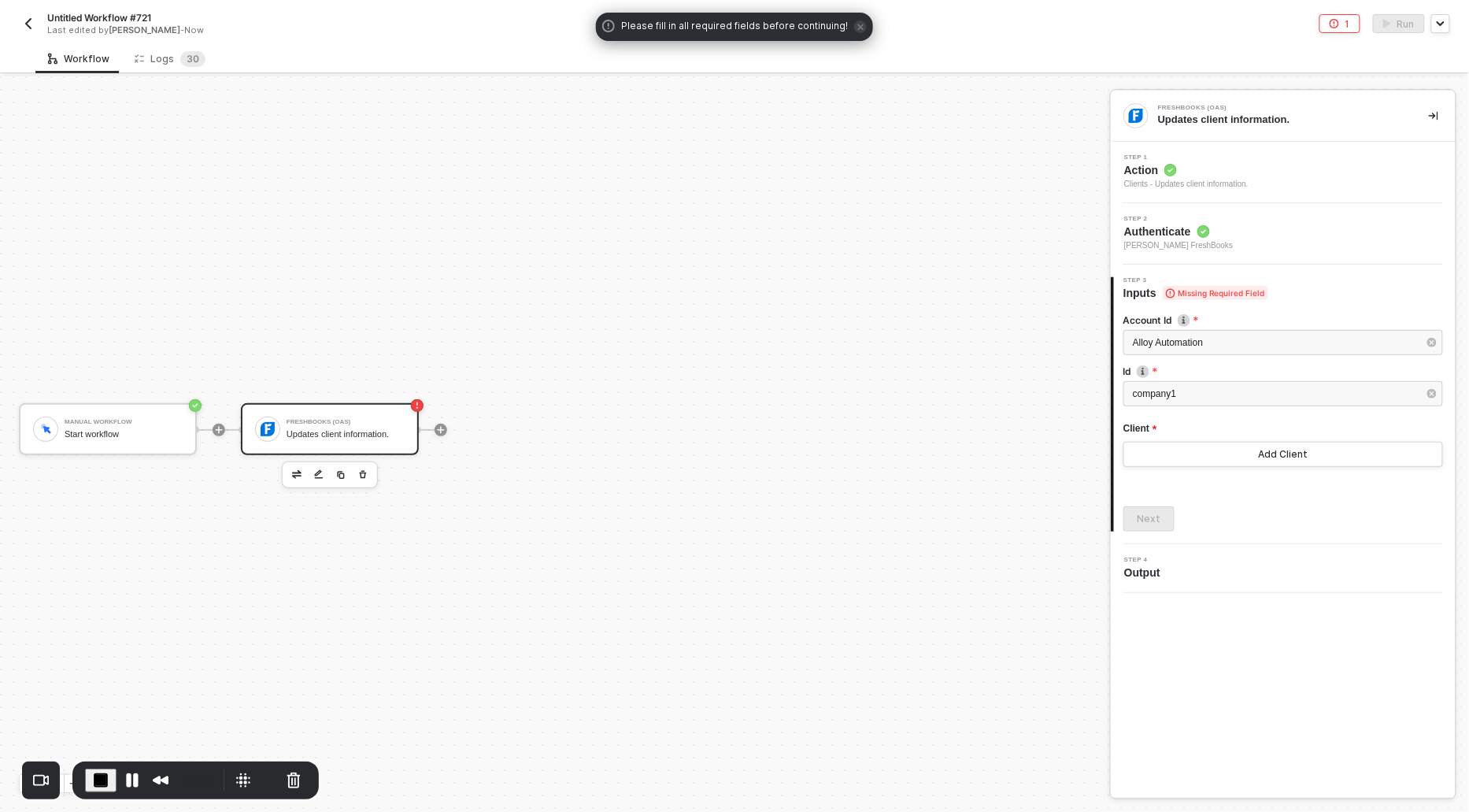
click at [1147, 570] on span "Output" at bounding box center [1145, 571] width 43 height 15
click at [1156, 454] on button "Add Client" at bounding box center [1283, 455] width 320 height 26
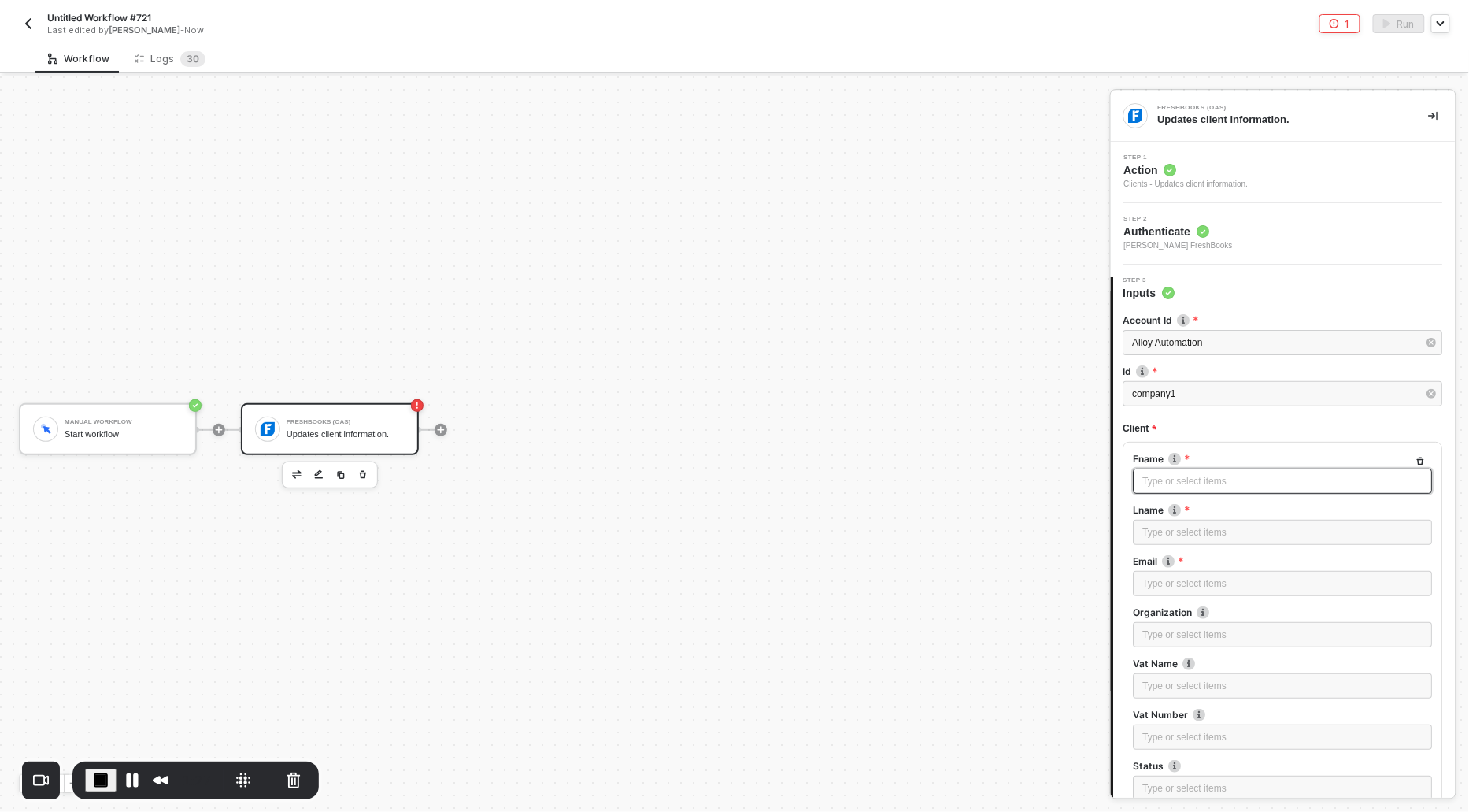
click at [1155, 484] on div "Type or select items ﻿" at bounding box center [1283, 481] width 281 height 15
click at [1181, 540] on div "Type or select items ﻿" at bounding box center [1283, 532] width 299 height 26
click at [1203, 580] on div "Type or select items ﻿" at bounding box center [1283, 583] width 281 height 15
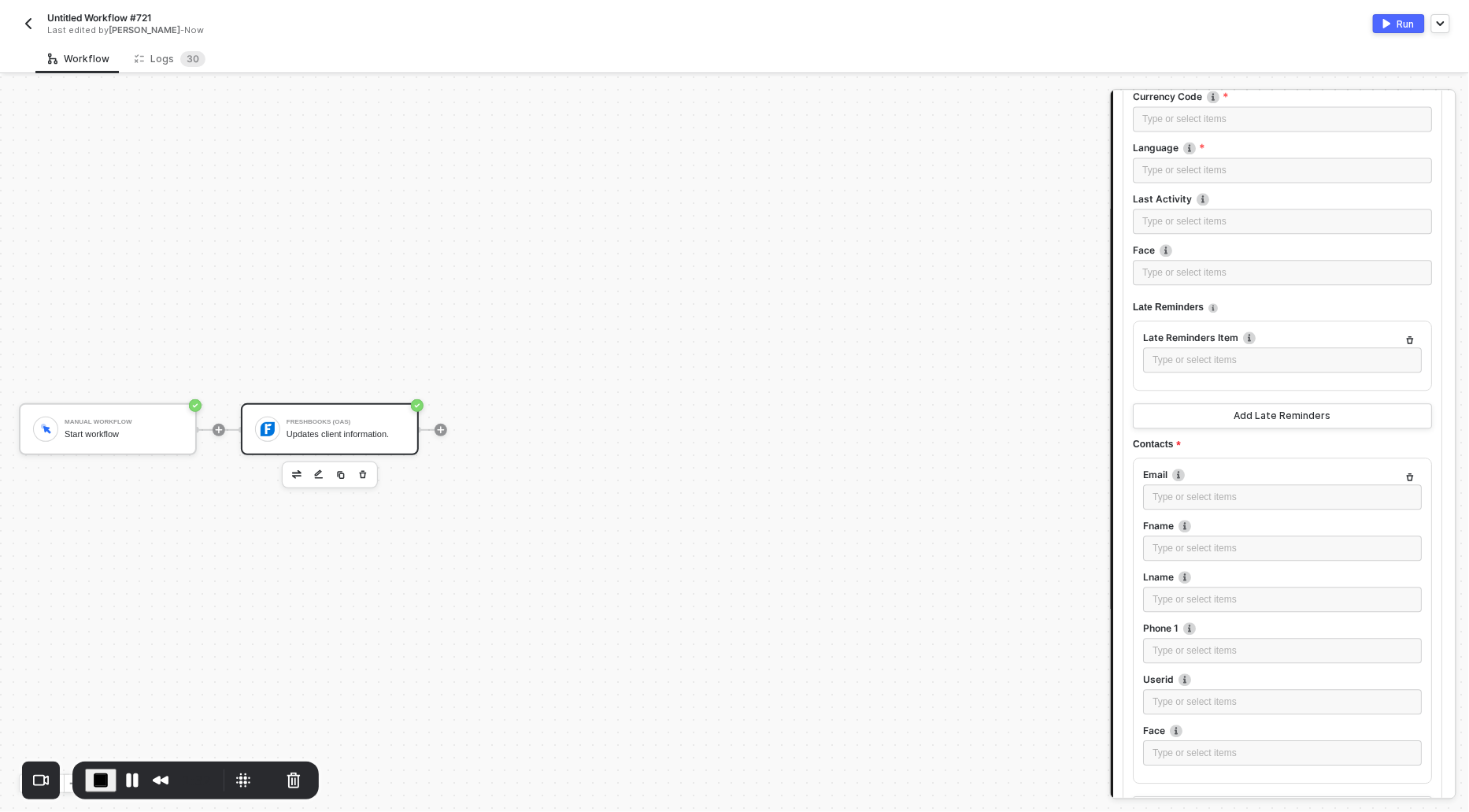
scroll to position [1450, 0]
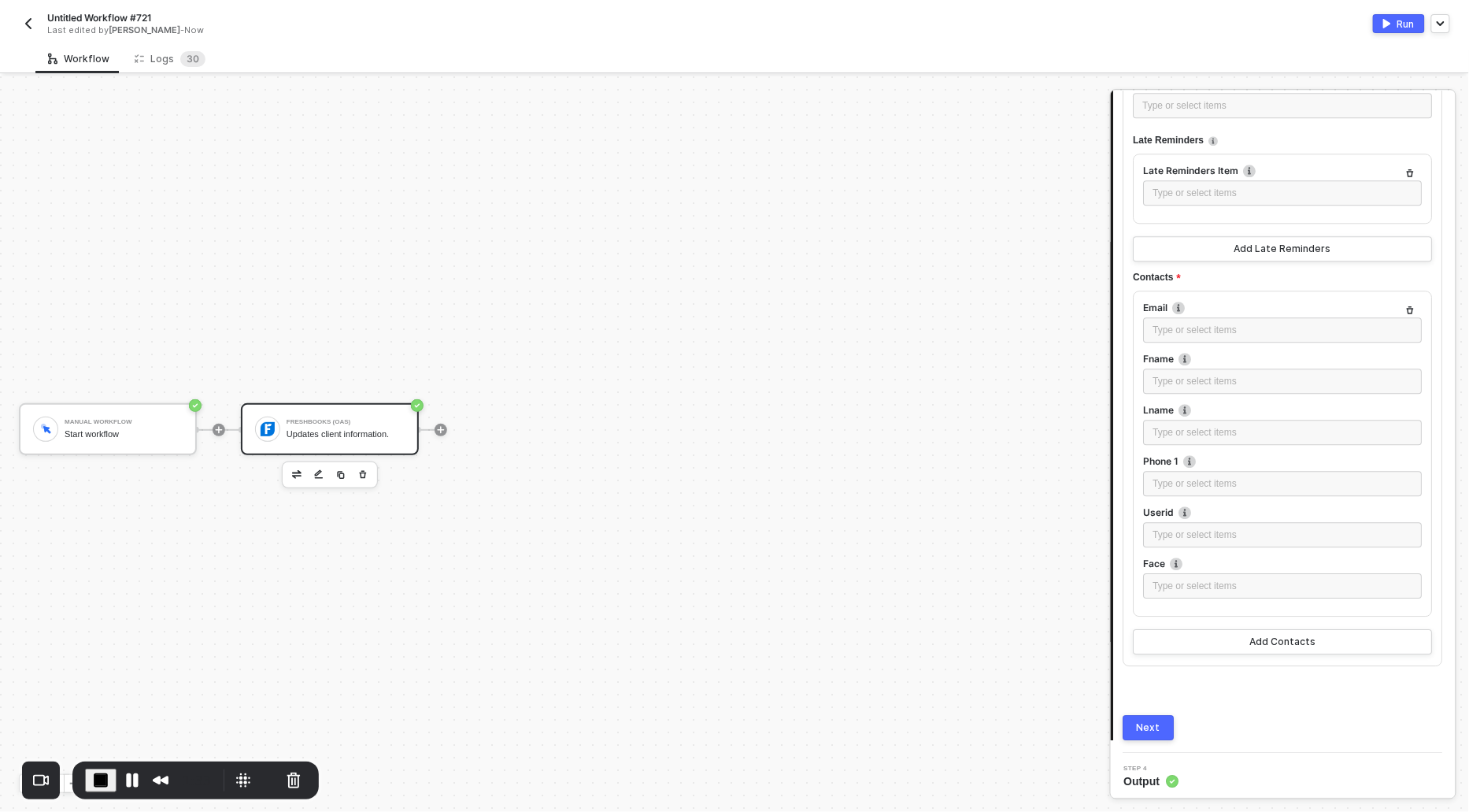
click at [1136, 725] on button "Next" at bounding box center [1149, 727] width 51 height 26
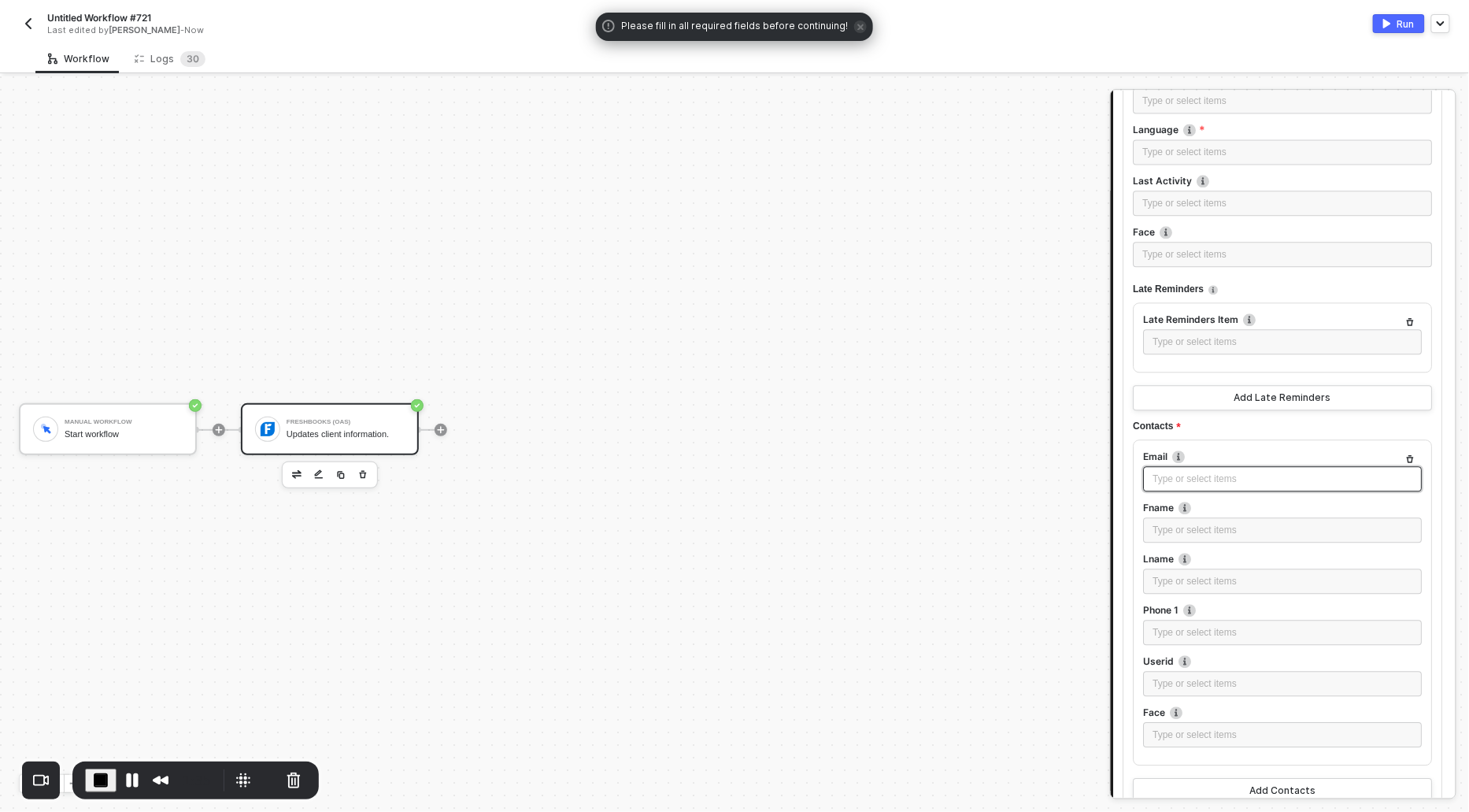
scroll to position [1175, 0]
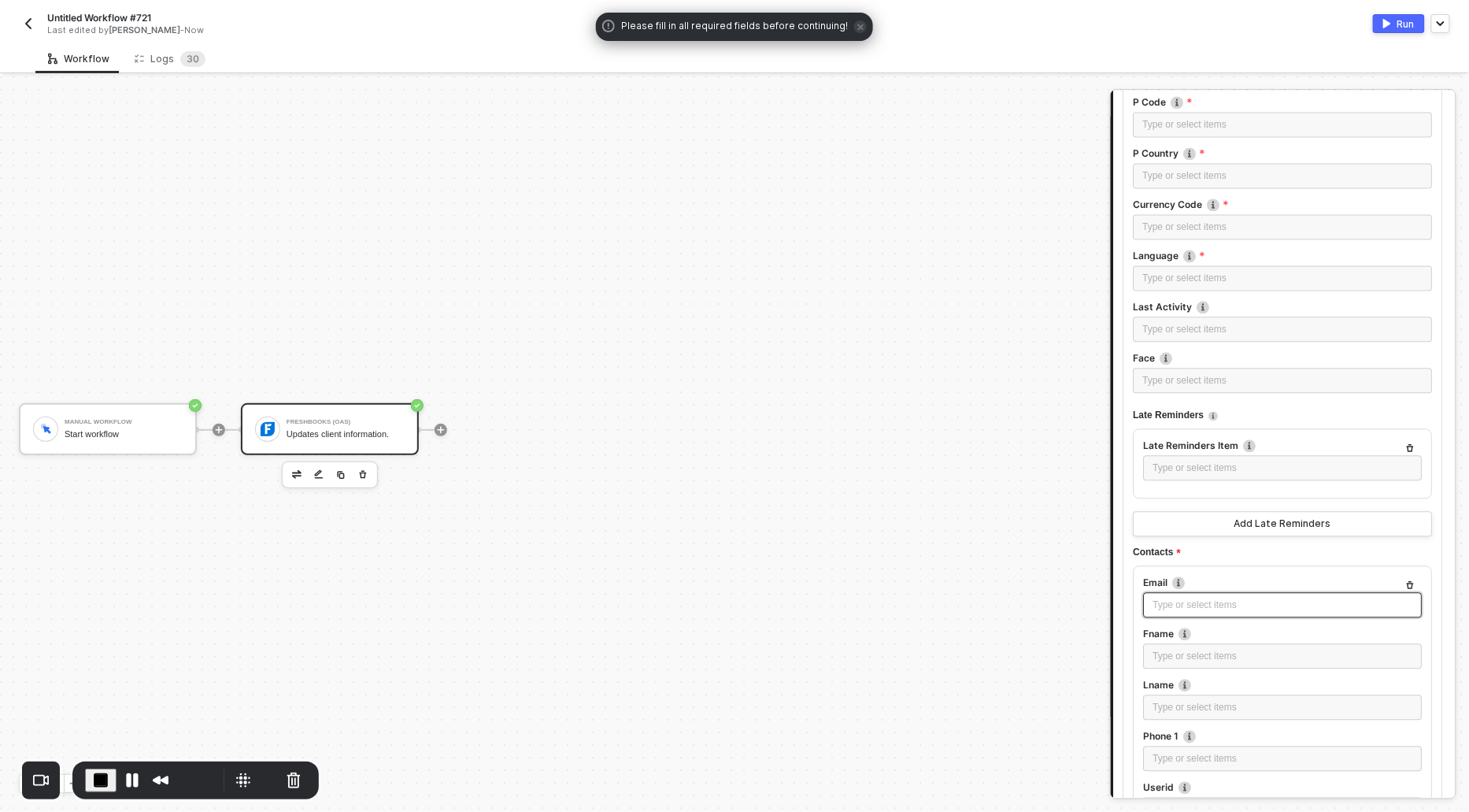
click at [1219, 599] on div "Type or select items ﻿" at bounding box center [1283, 606] width 260 height 15
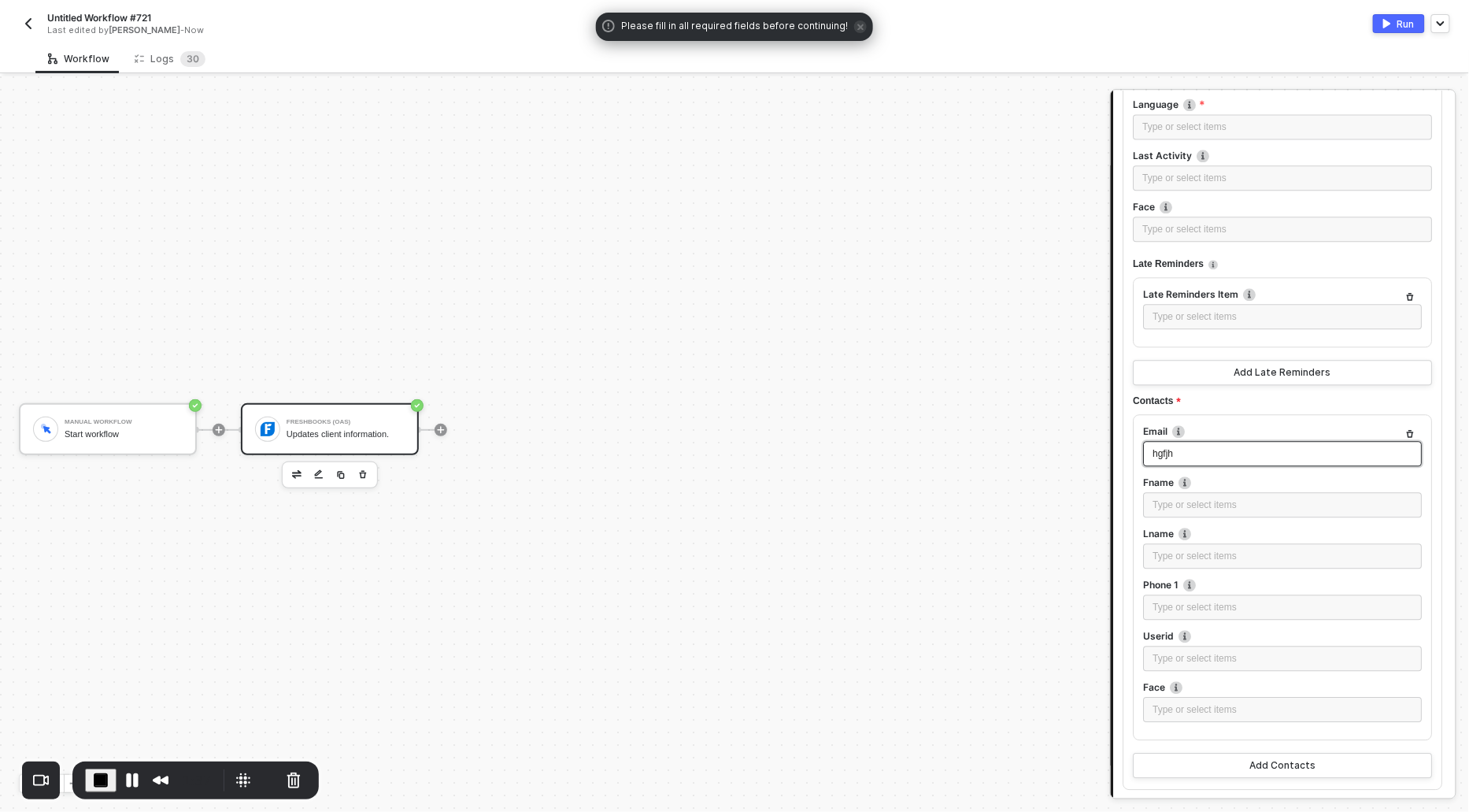
scroll to position [1450, 0]
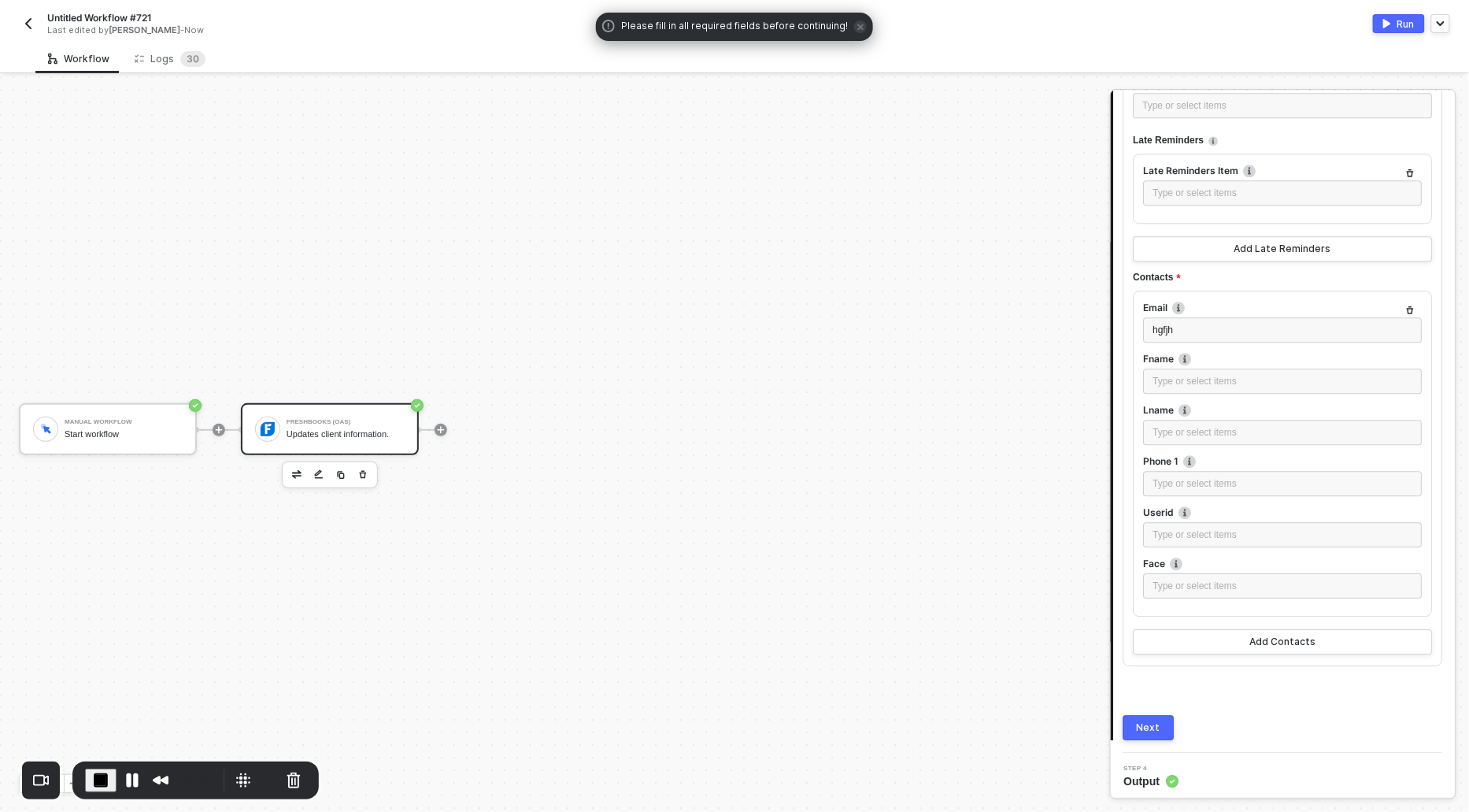
click at [1142, 730] on button "Next" at bounding box center [1149, 727] width 51 height 26
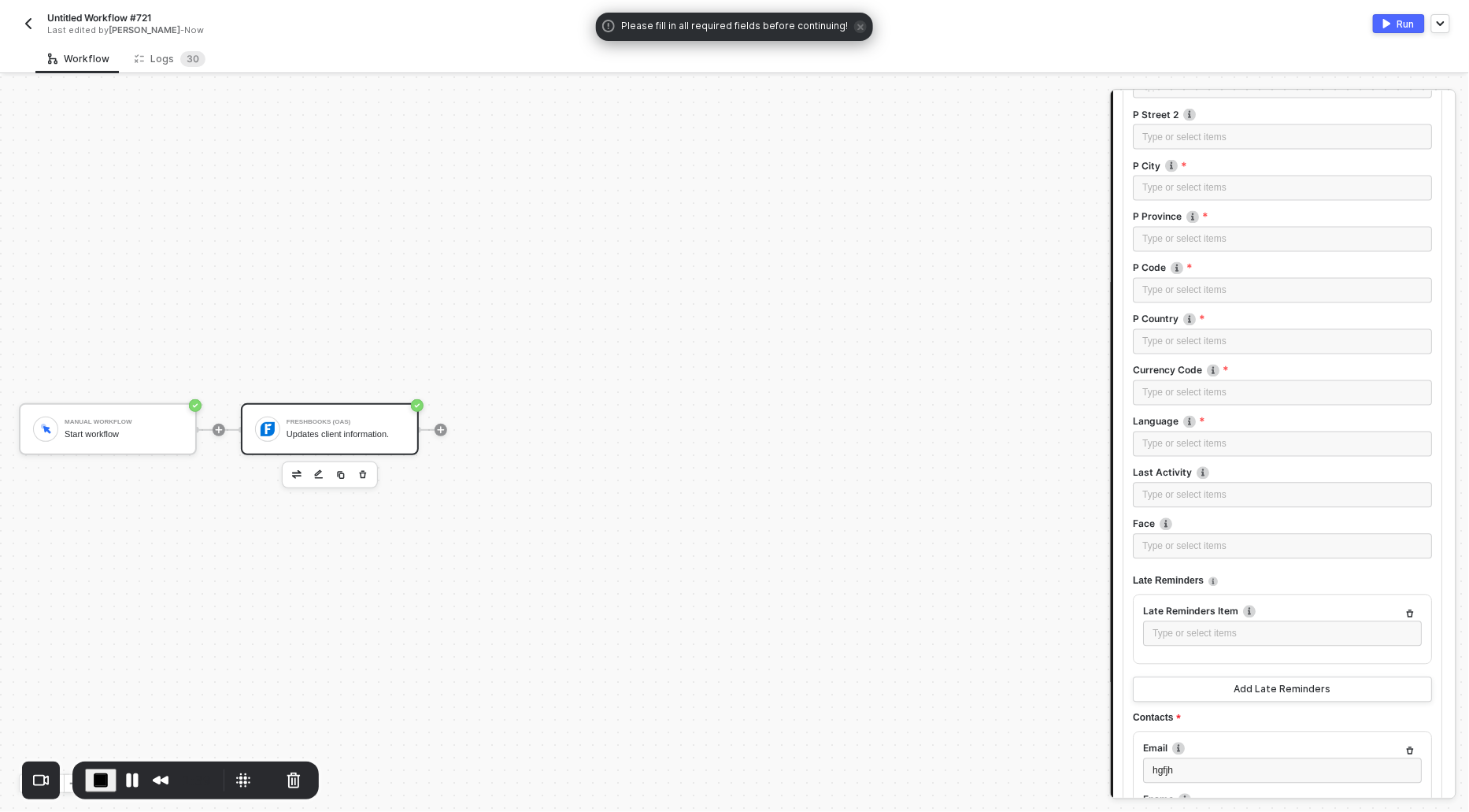
scroll to position [865, 0]
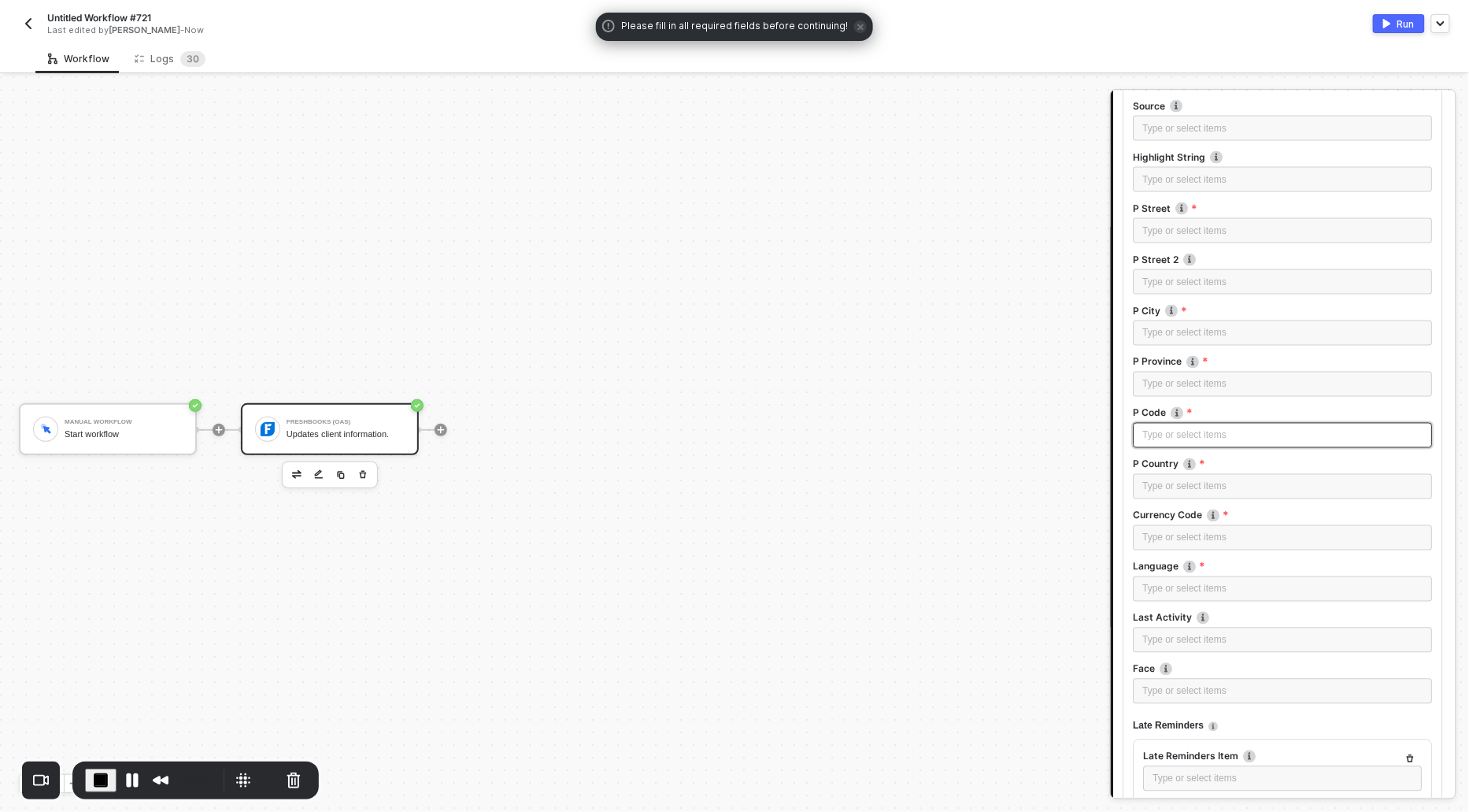
click at [1168, 432] on div "Type or select items ﻿" at bounding box center [1283, 436] width 281 height 15
click at [1171, 379] on div "Type or select items ﻿" at bounding box center [1283, 385] width 281 height 15
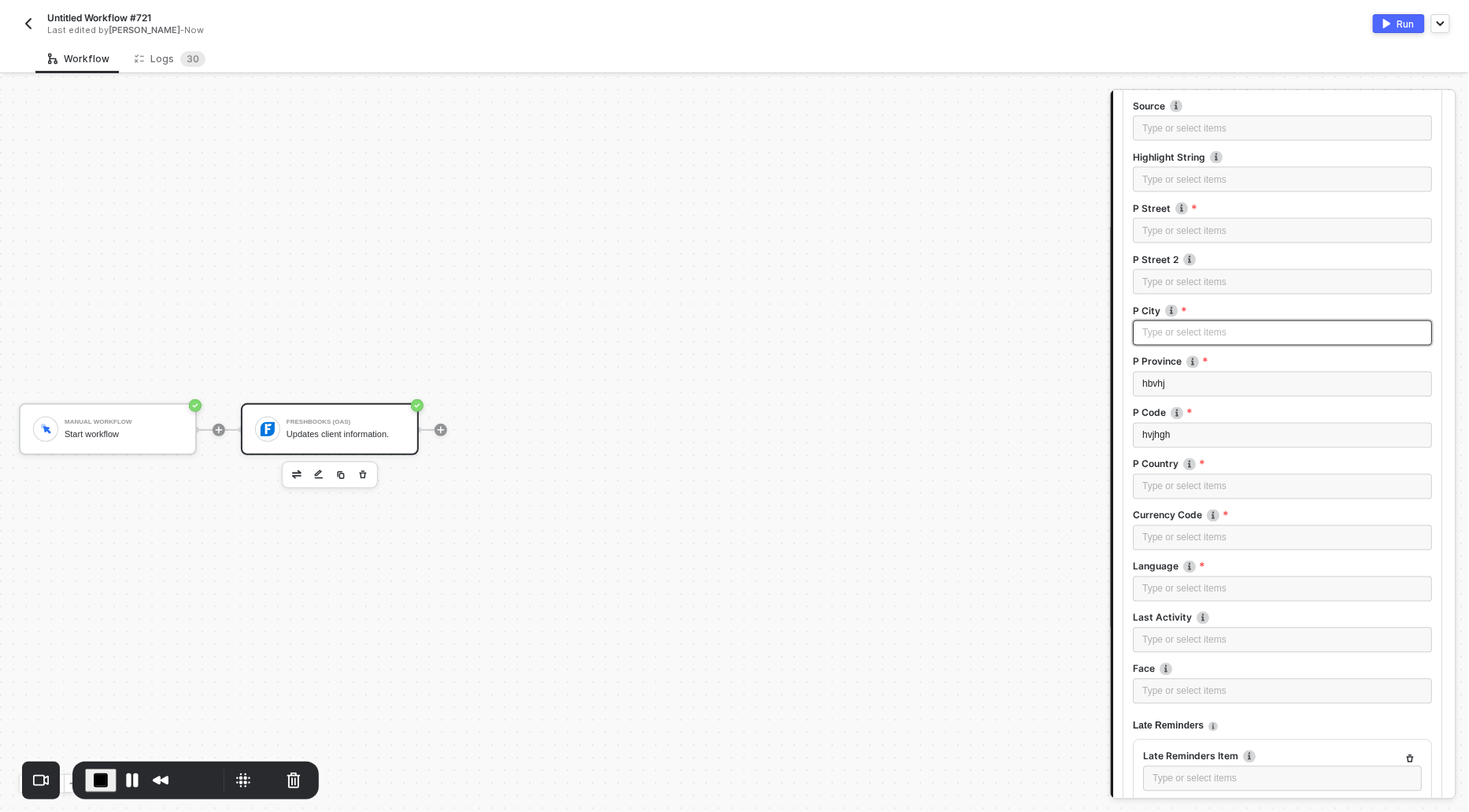
click at [1172, 330] on div "Type or select items ﻿" at bounding box center [1283, 334] width 281 height 15
drag, startPoint x: 1162, startPoint y: 221, endPoint x: 1154, endPoint y: 225, distance: 8.9
click at [1162, 223] on div "Type or select items ﻿" at bounding box center [1283, 231] width 281 height 15
click at [1172, 611] on label "Last Activity" at bounding box center [1283, 617] width 299 height 14
click at [1171, 587] on div "Type or select items ﻿" at bounding box center [1283, 589] width 281 height 15
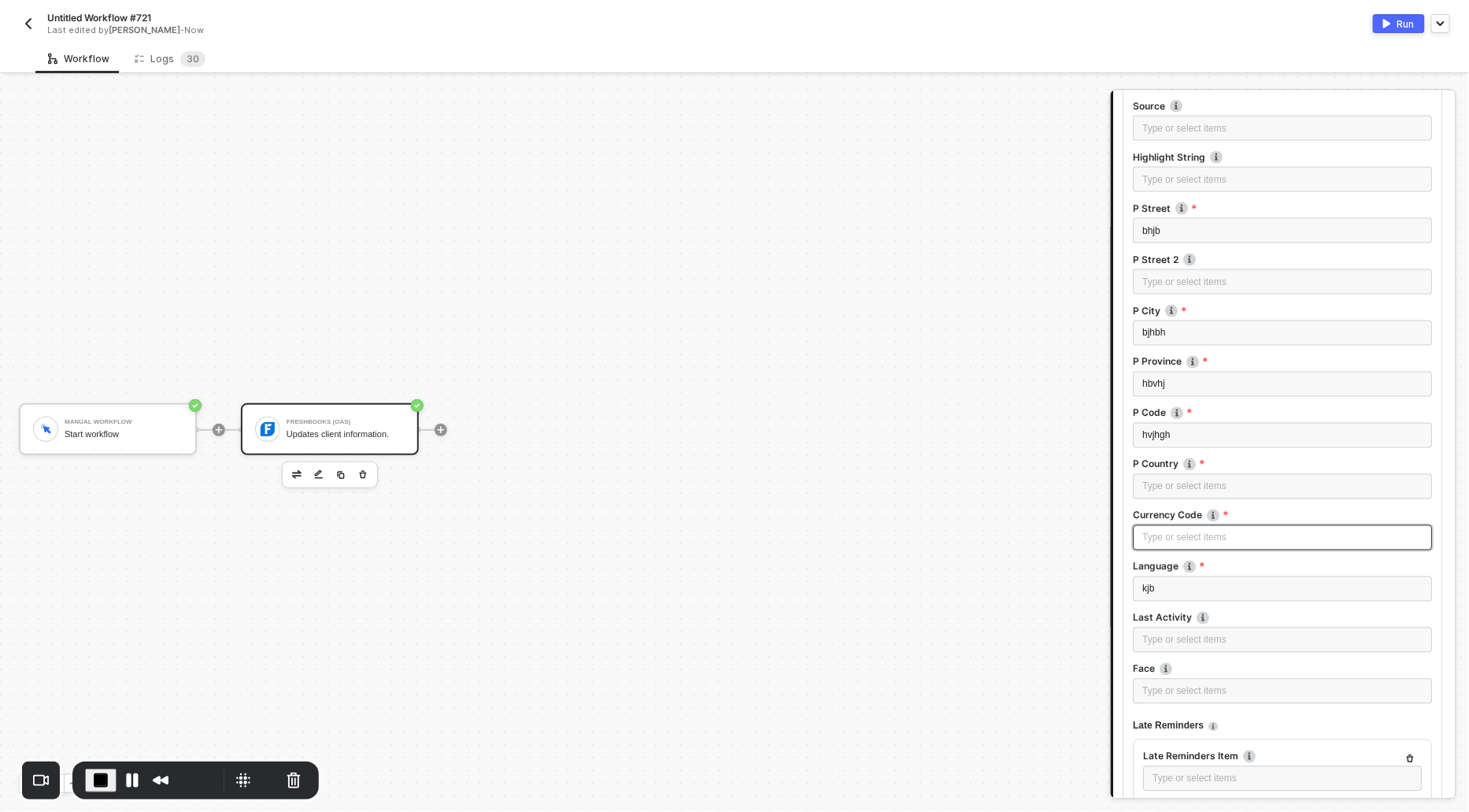
click at [1196, 534] on div "Type or select items ﻿" at bounding box center [1283, 538] width 281 height 15
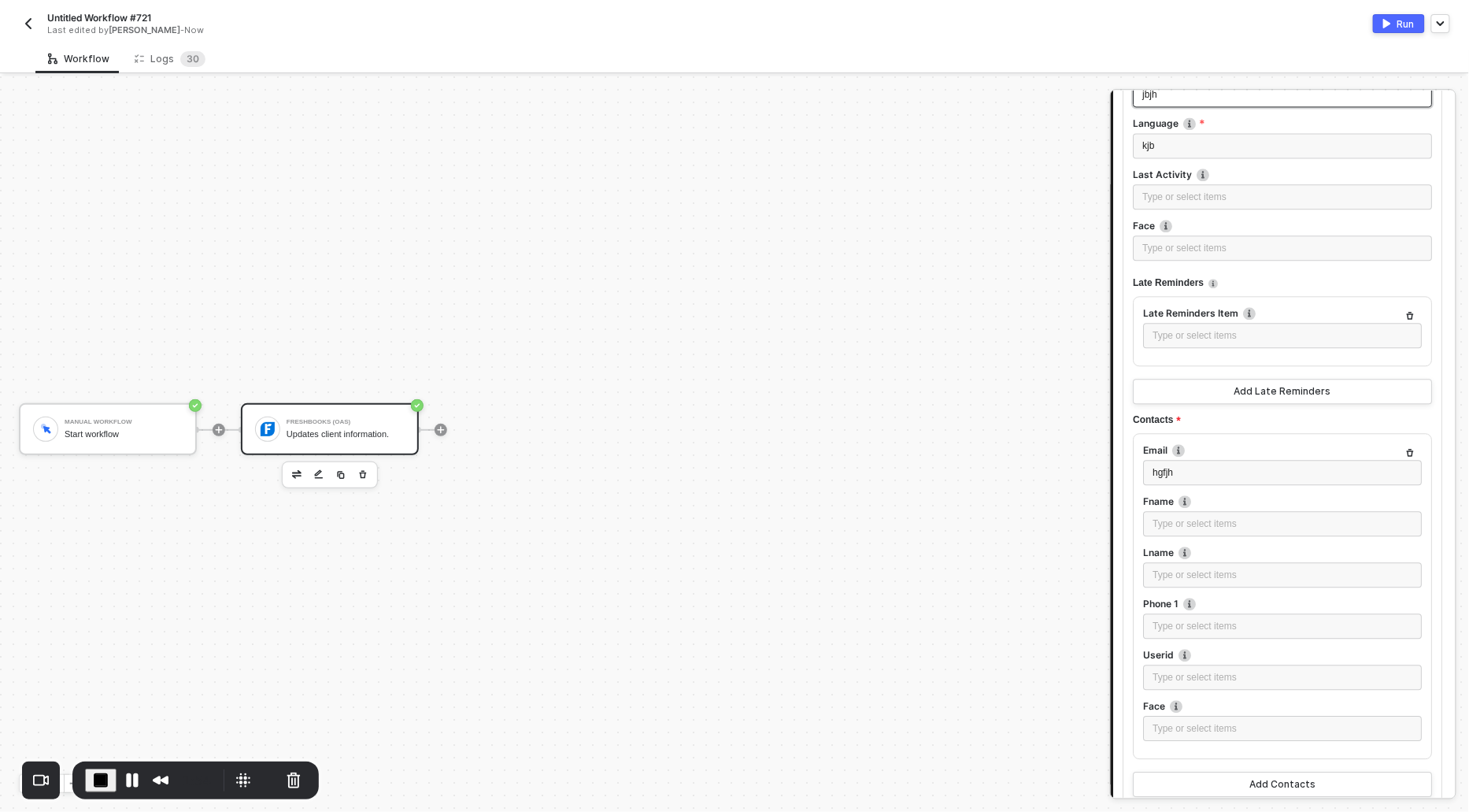
scroll to position [1450, 0]
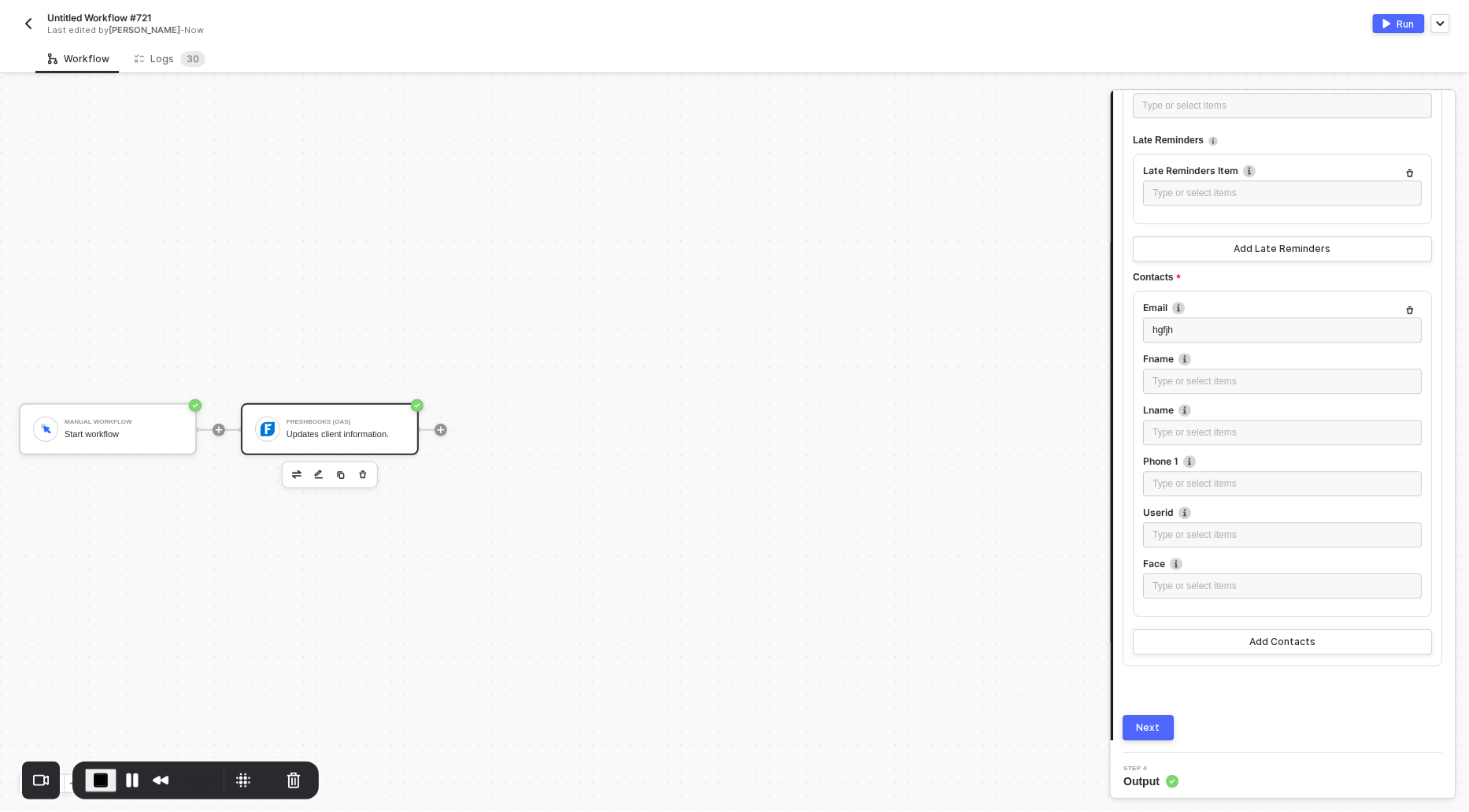
click at [1147, 725] on div "Next" at bounding box center [1149, 727] width 24 height 13
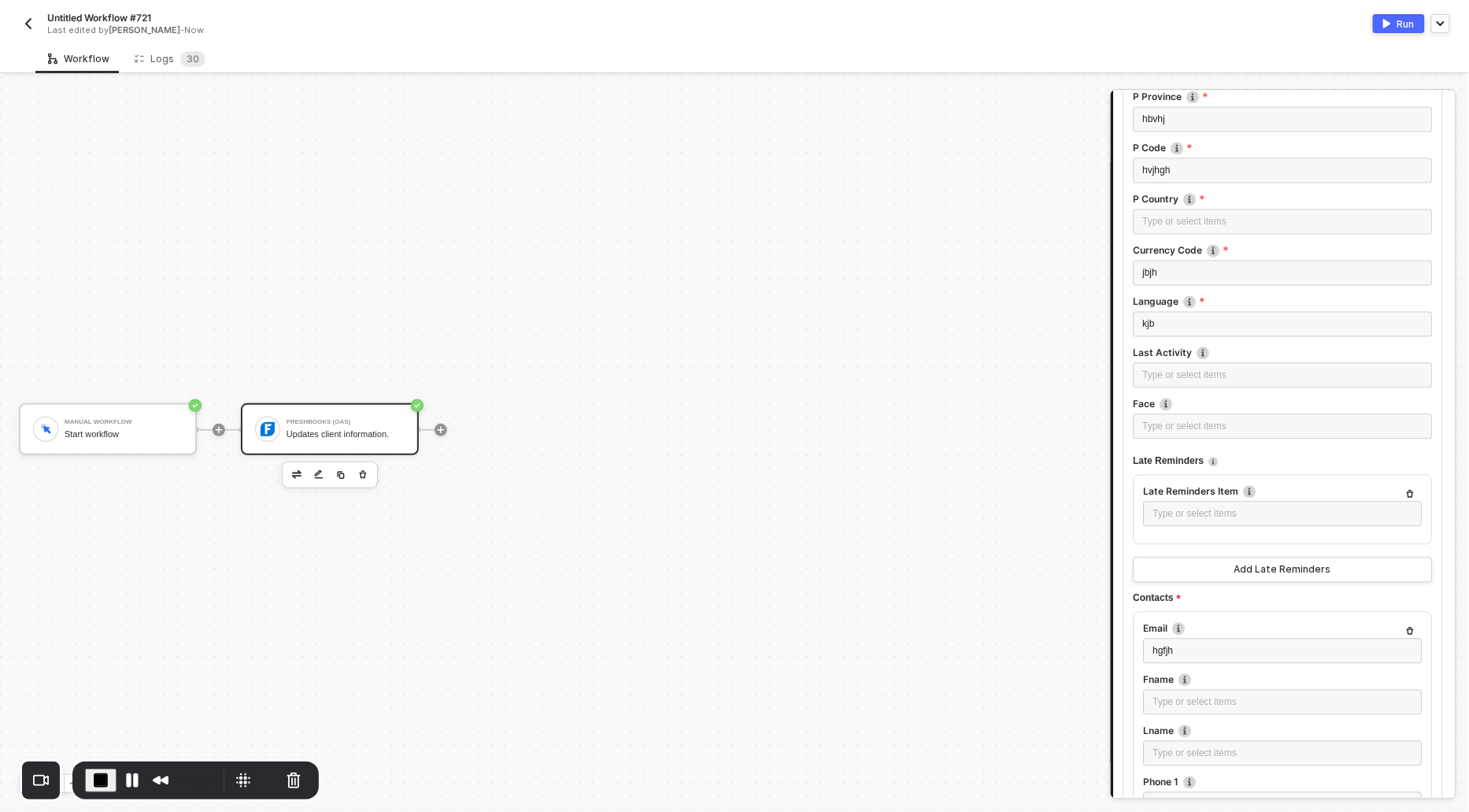
scroll to position [1144, 0]
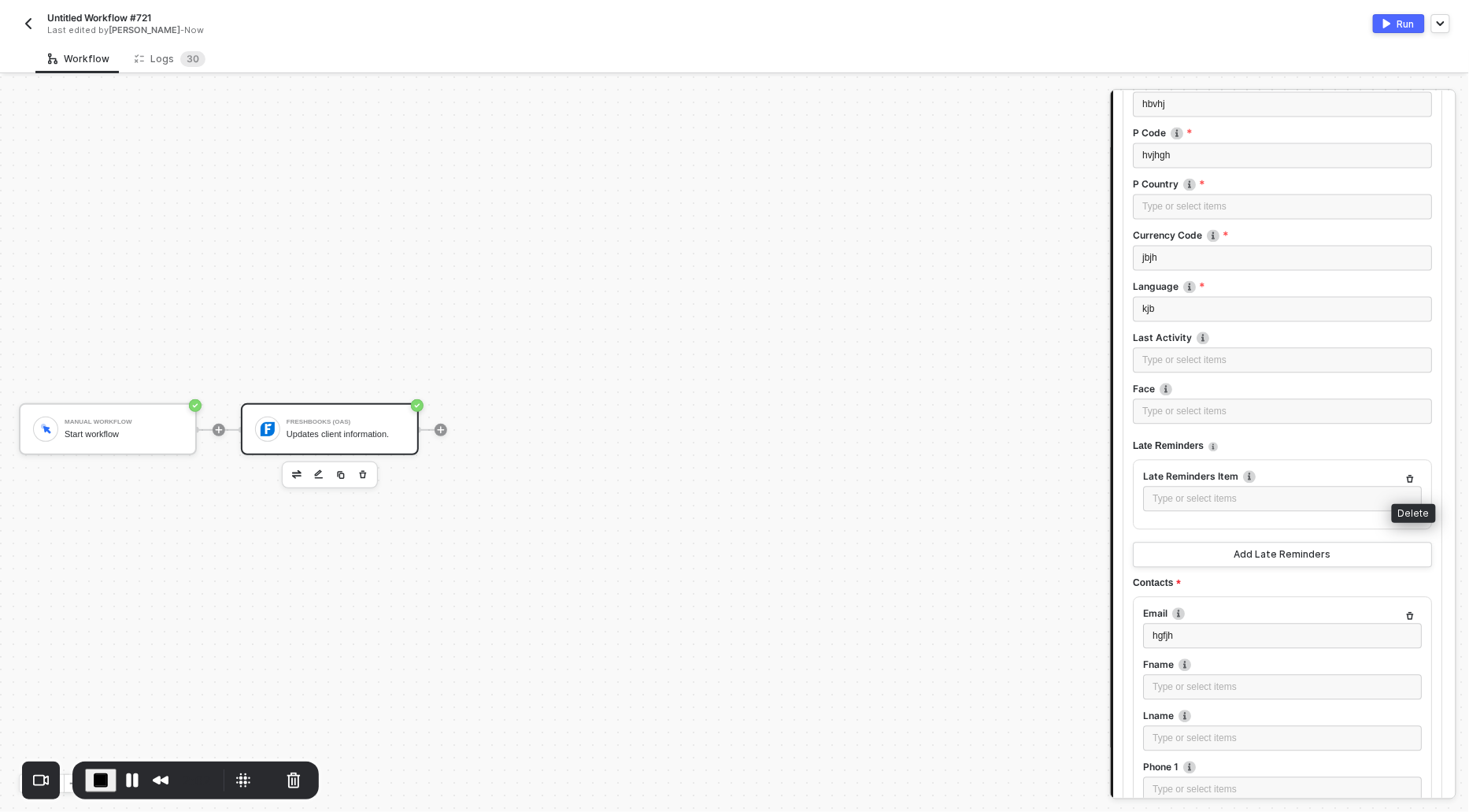
click at [1414, 476] on icon "button" at bounding box center [1412, 479] width 7 height 8
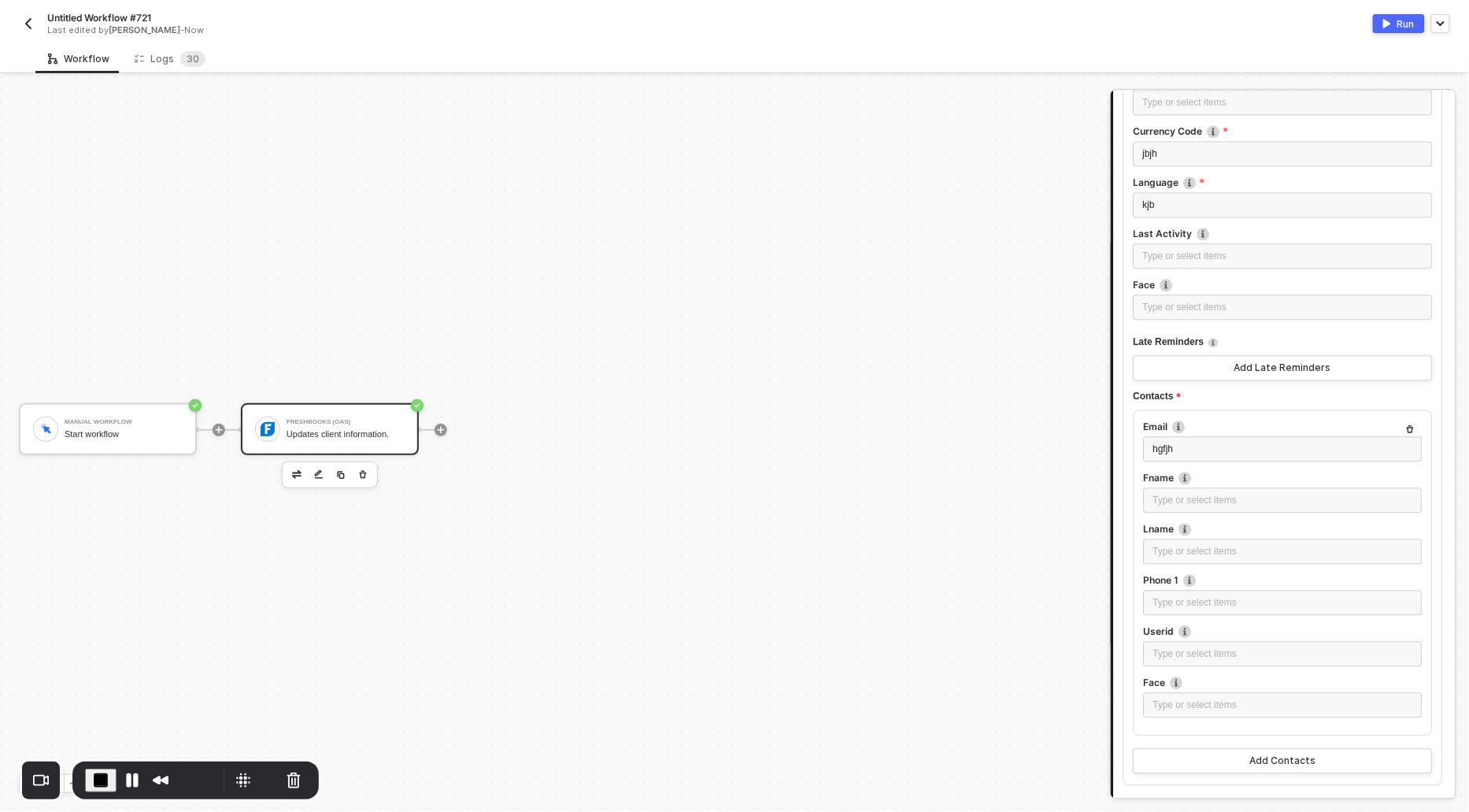
scroll to position [1368, 0]
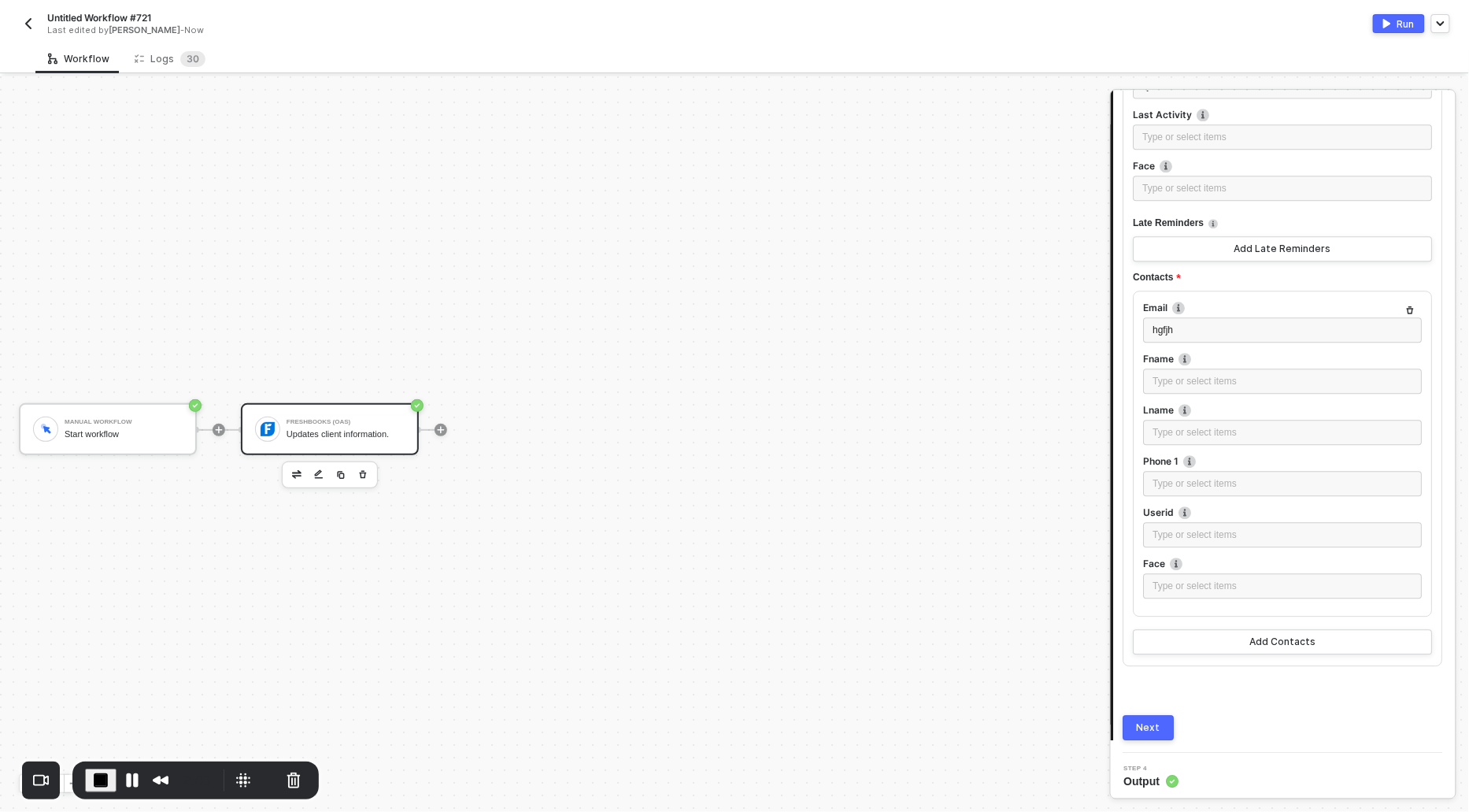
click at [1148, 728] on div "Next" at bounding box center [1149, 727] width 24 height 13
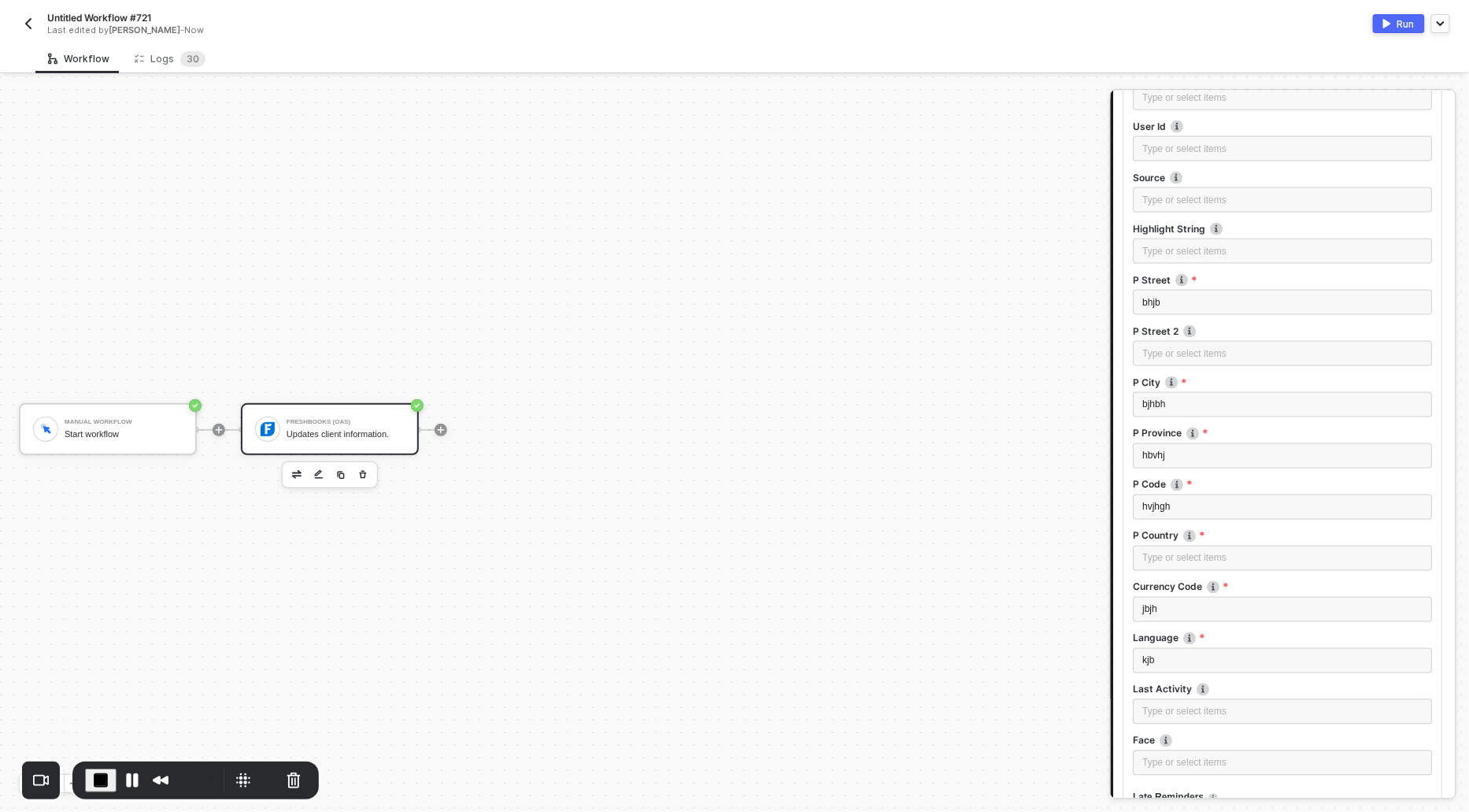
scroll to position [807, 0]
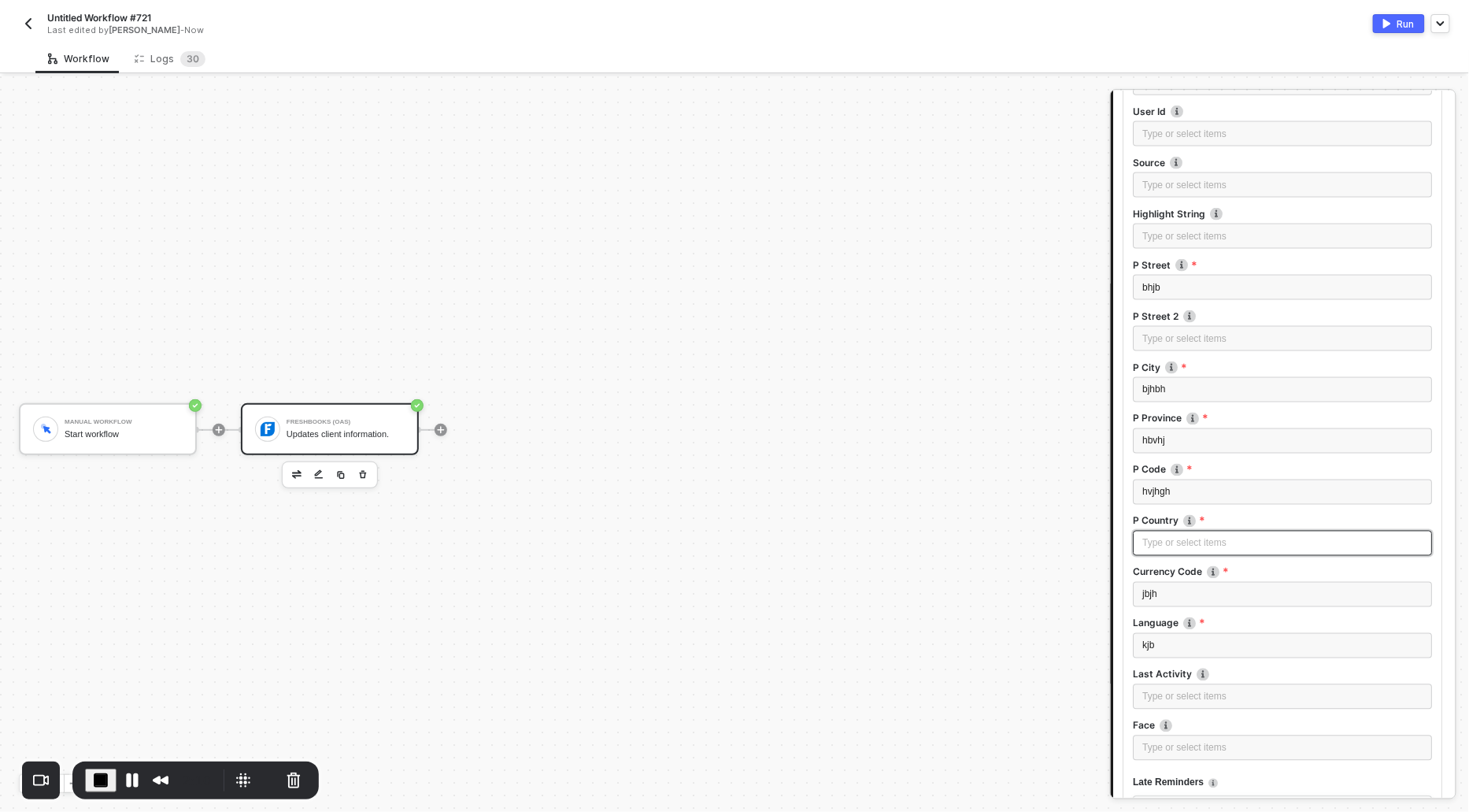
click at [1177, 541] on div "Type or select items ﻿" at bounding box center [1283, 543] width 281 height 15
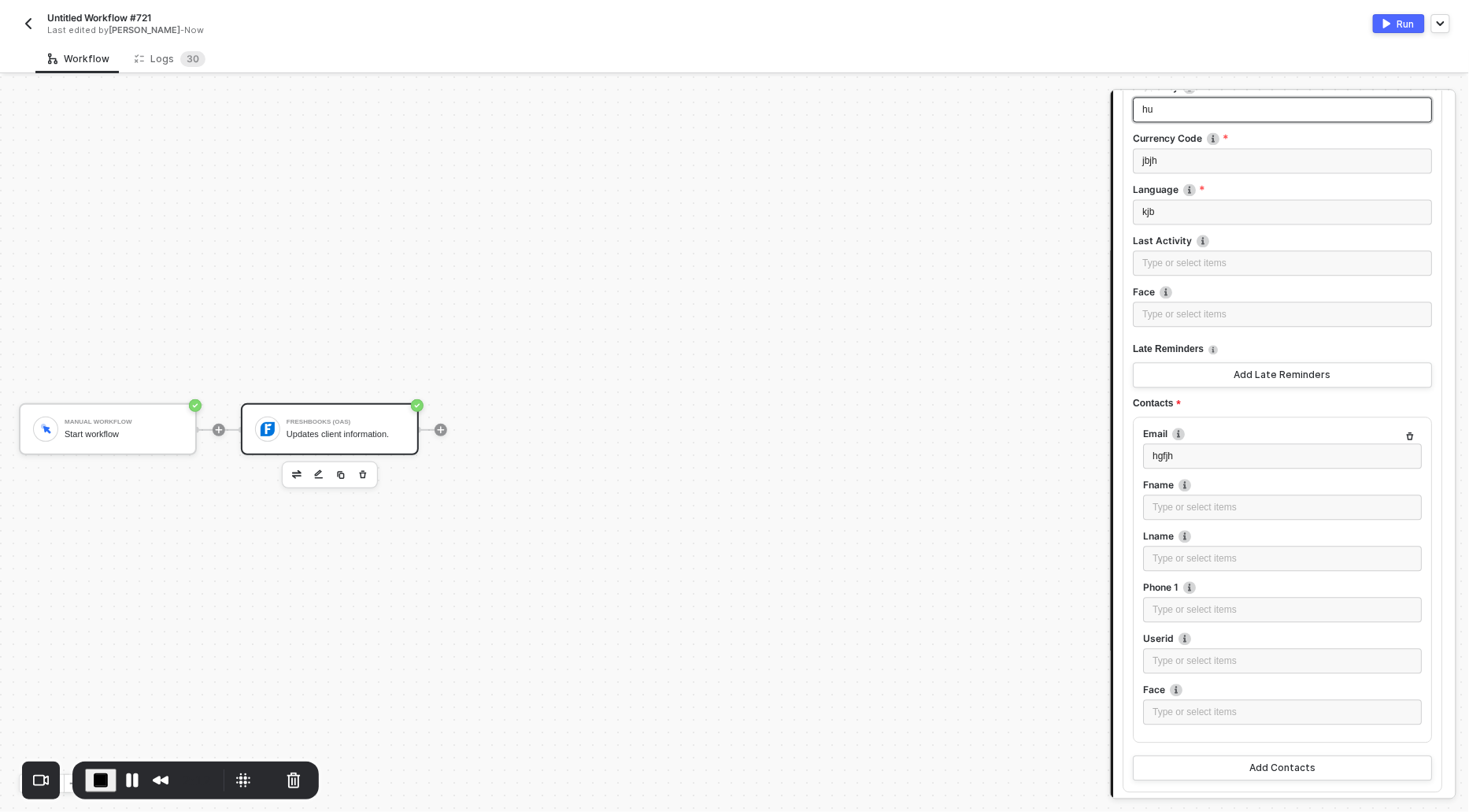
scroll to position [1368, 0]
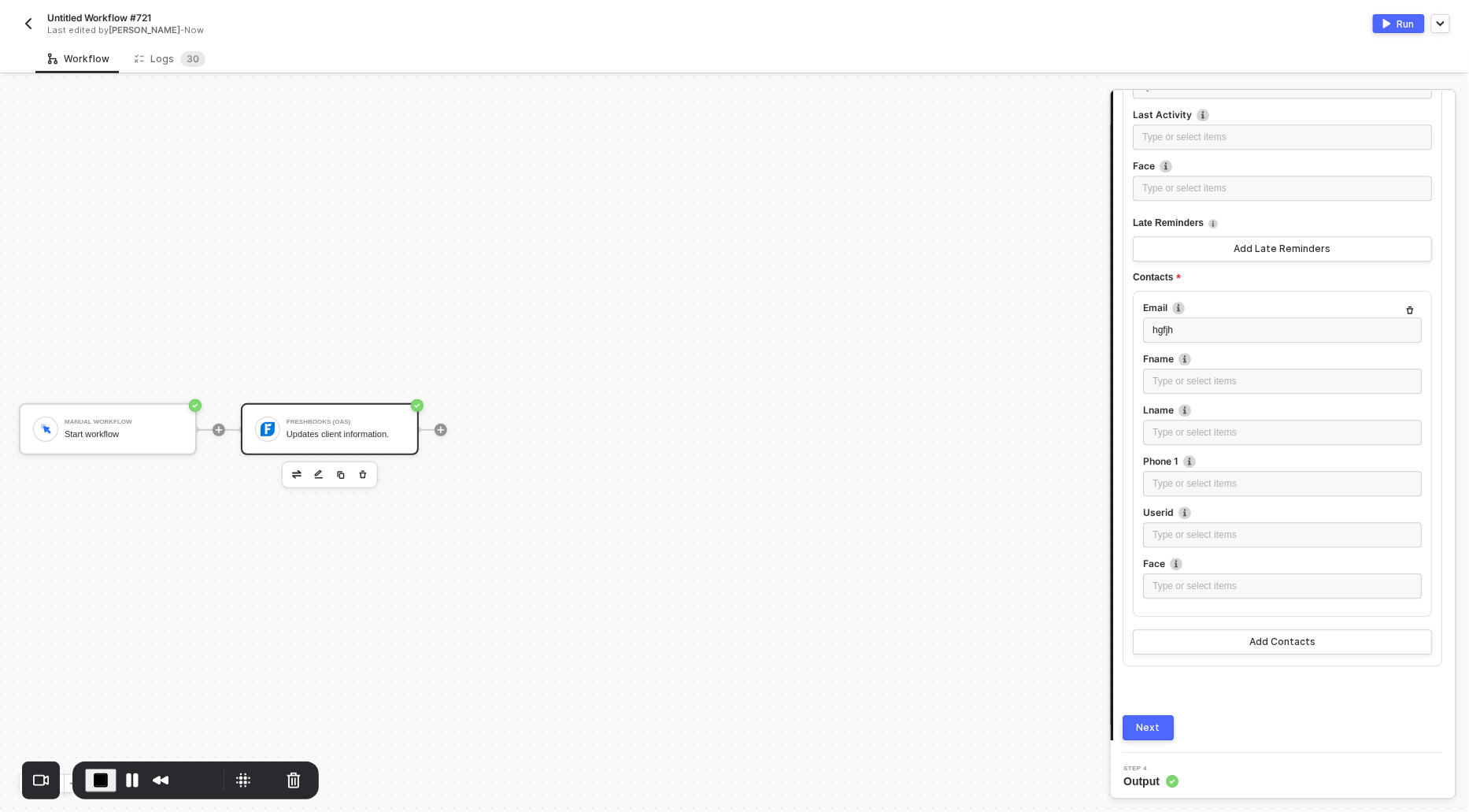
click at [1139, 724] on div "Next" at bounding box center [1149, 727] width 24 height 13
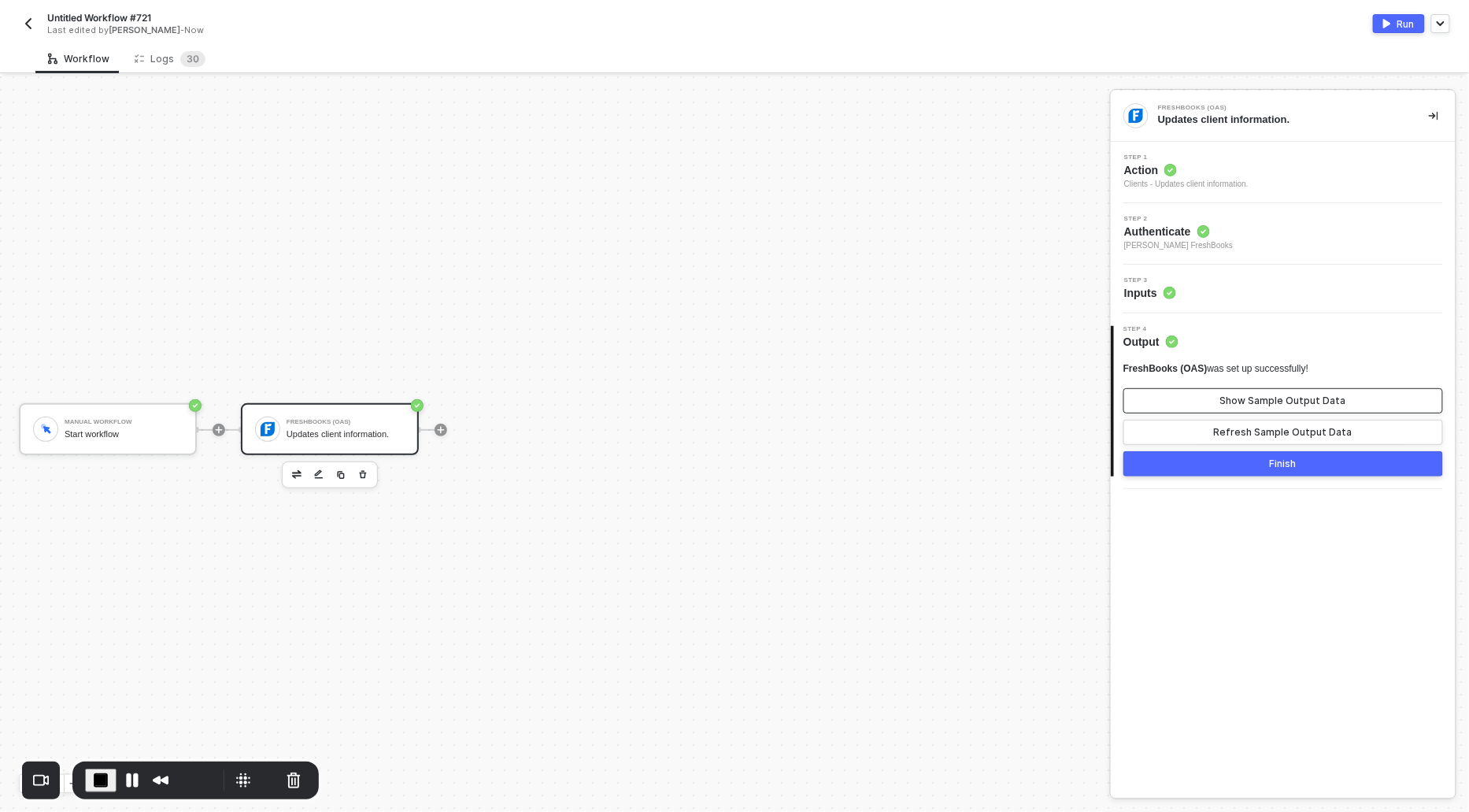
click at [1228, 397] on div "Show Sample Output Data" at bounding box center [1283, 401] width 126 height 13
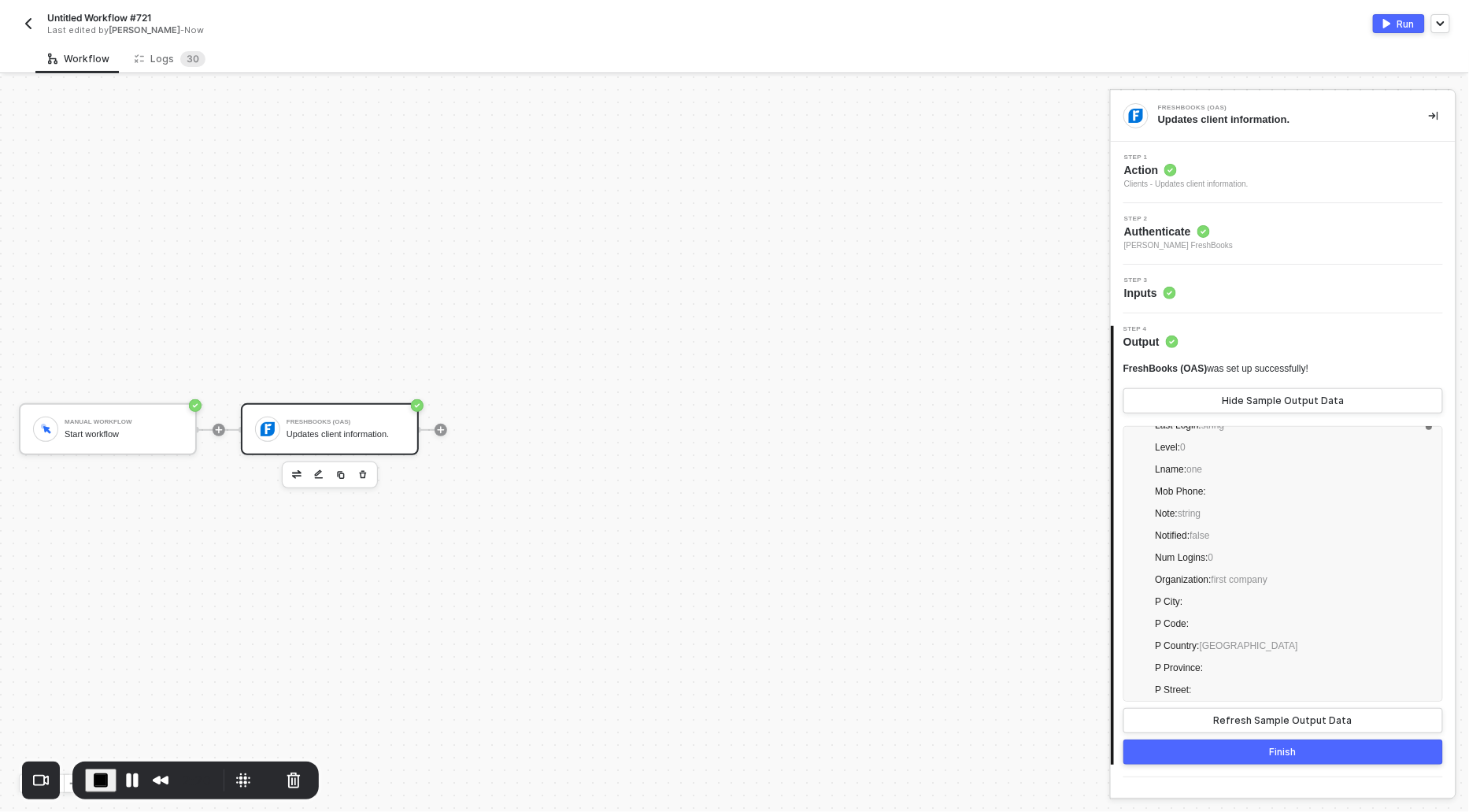
click at [1168, 162] on span "Action" at bounding box center [1186, 170] width 124 height 15
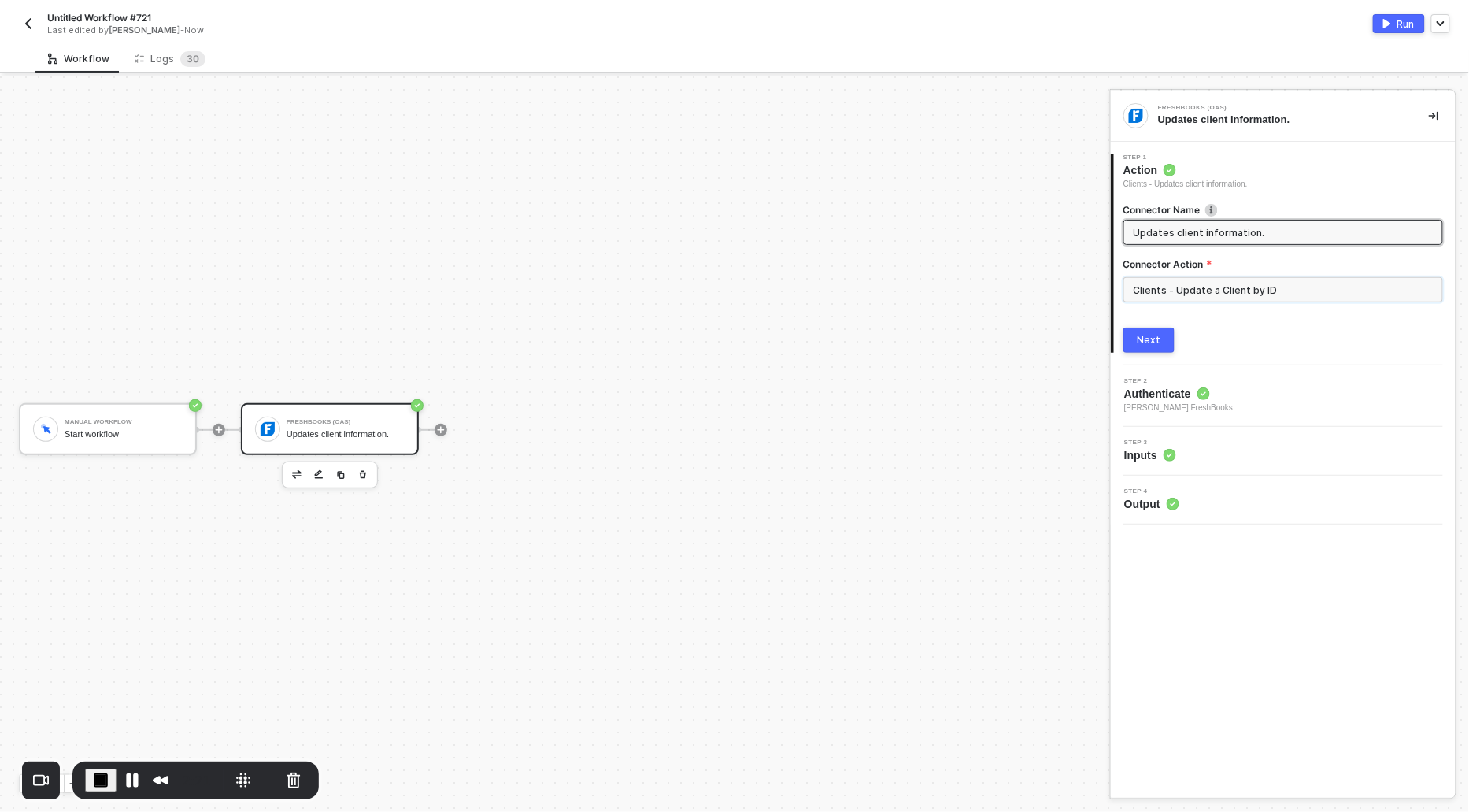
click at [1203, 299] on input "Clients - Update a Client by ID" at bounding box center [1283, 290] width 320 height 26
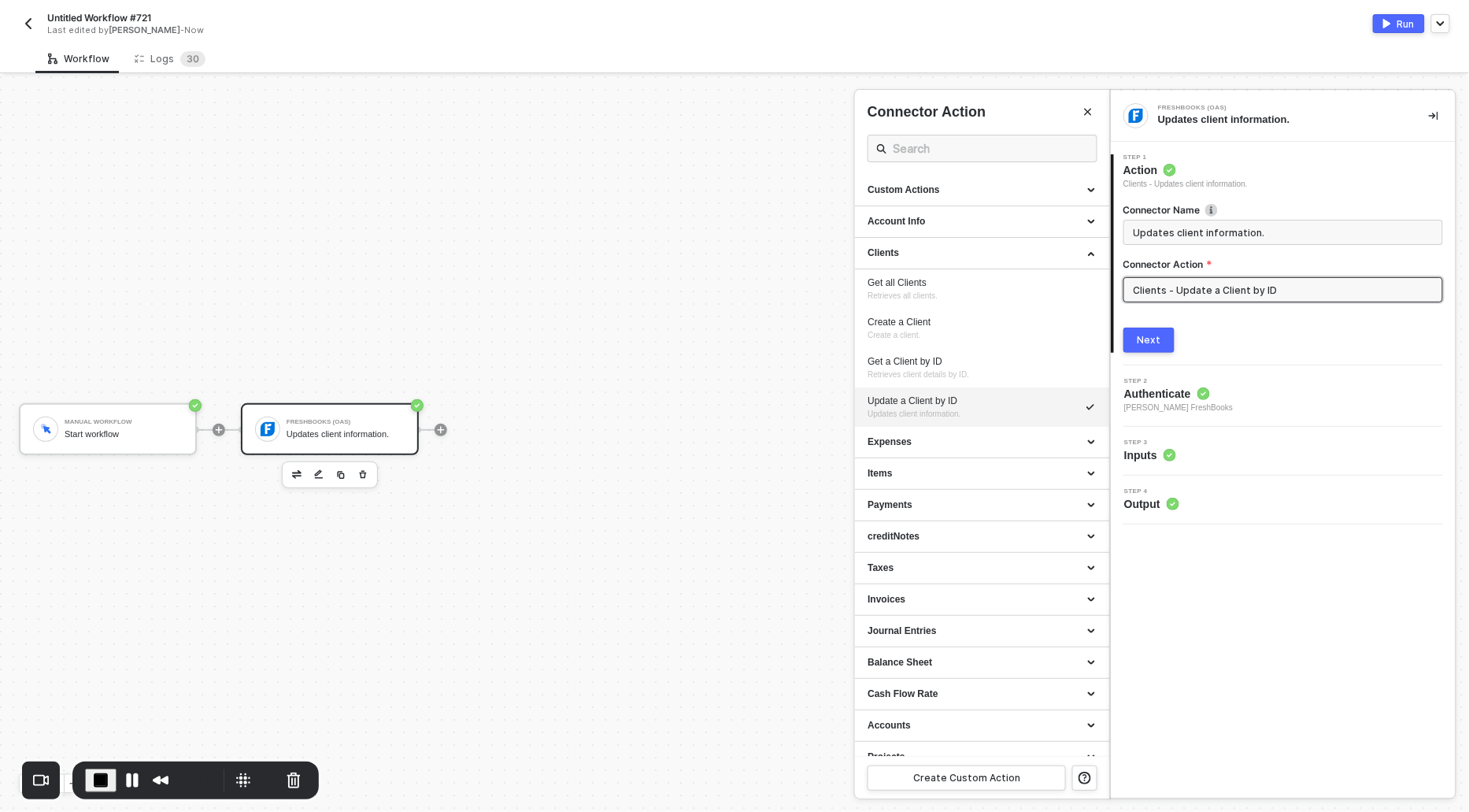
click at [292, 620] on div at bounding box center [734, 444] width 1469 height 735
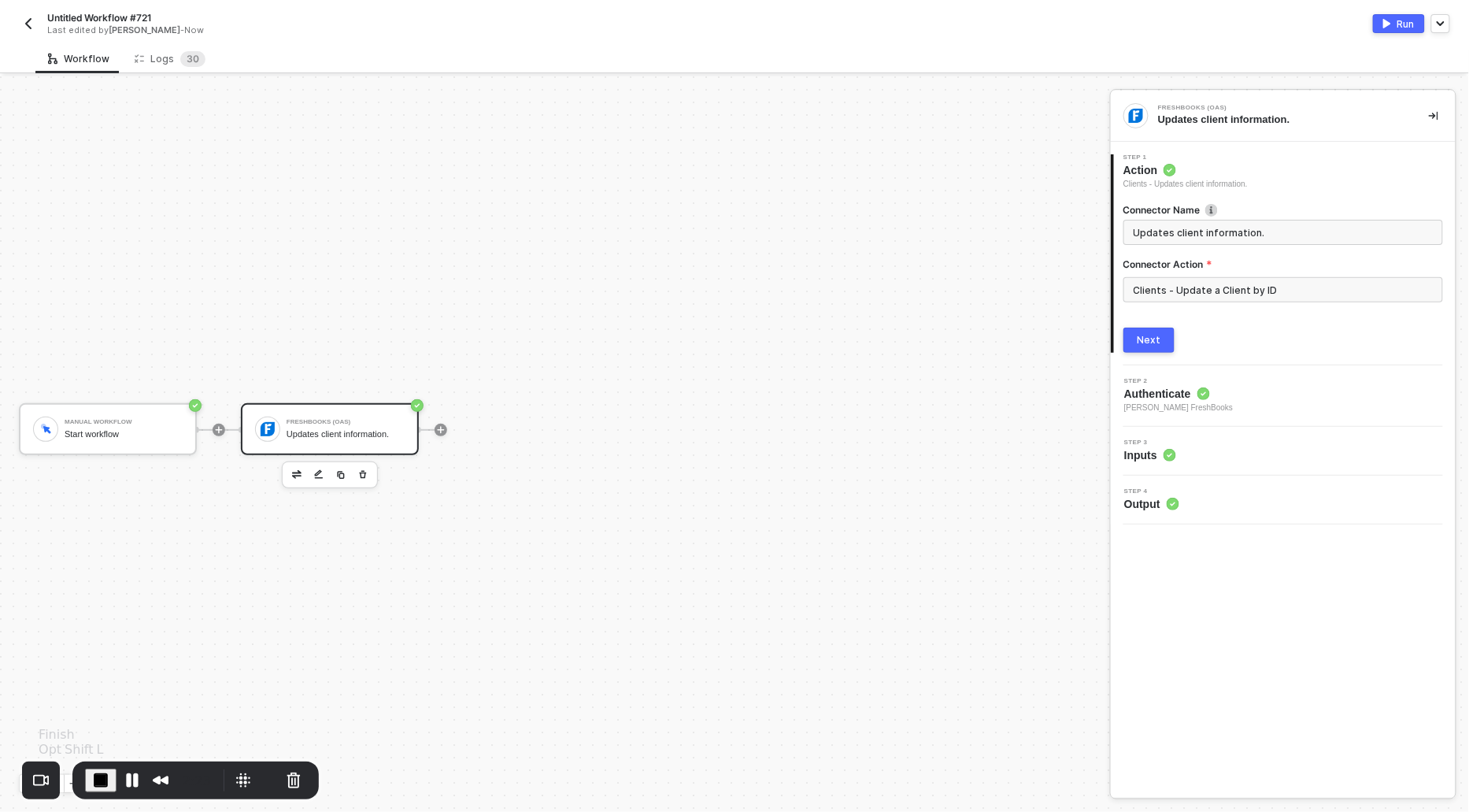
click at [98, 771] on span "End Recording" at bounding box center [100, 780] width 19 height 19
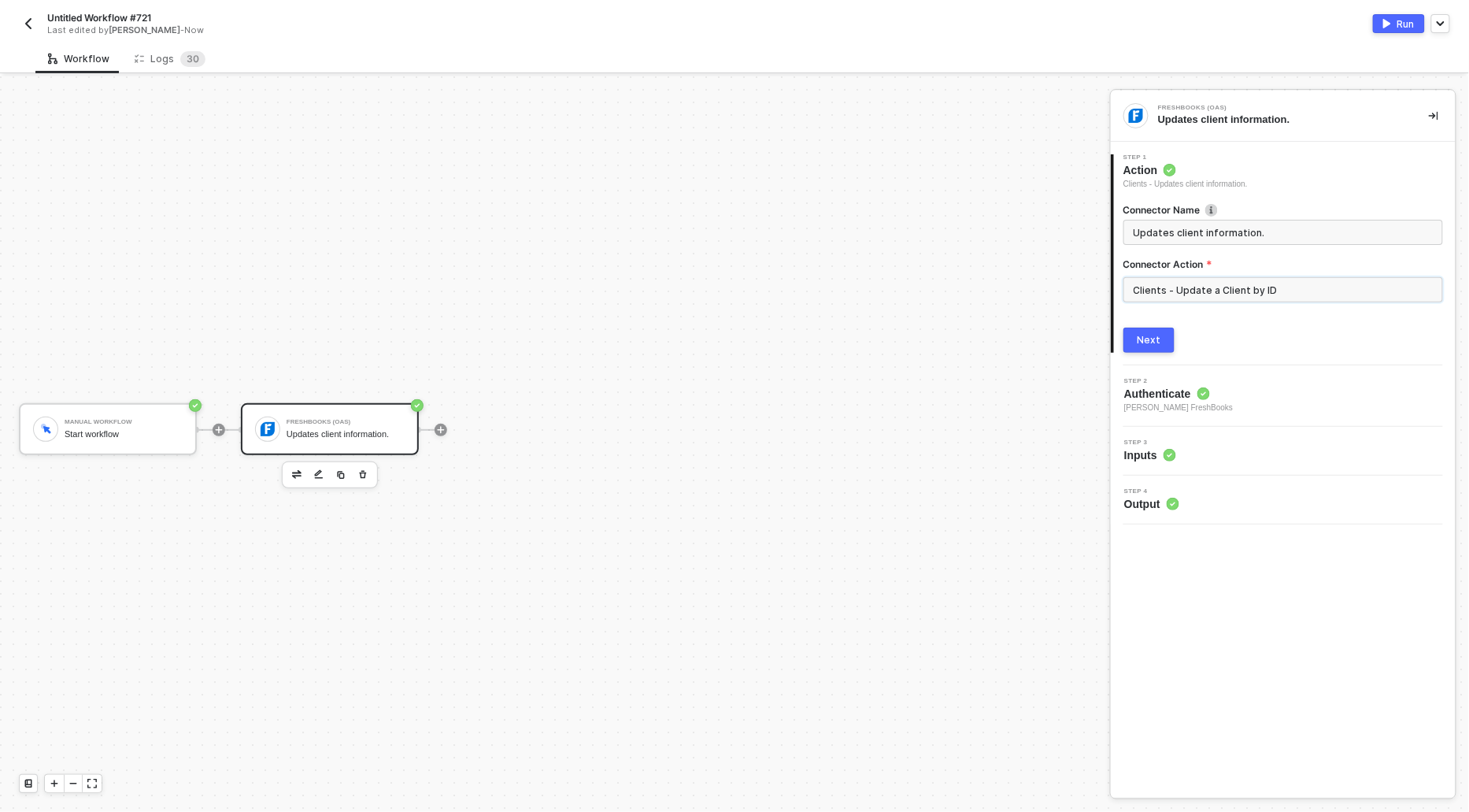
click at [1183, 287] on input "Clients - Update a Client by ID" at bounding box center [1283, 290] width 320 height 26
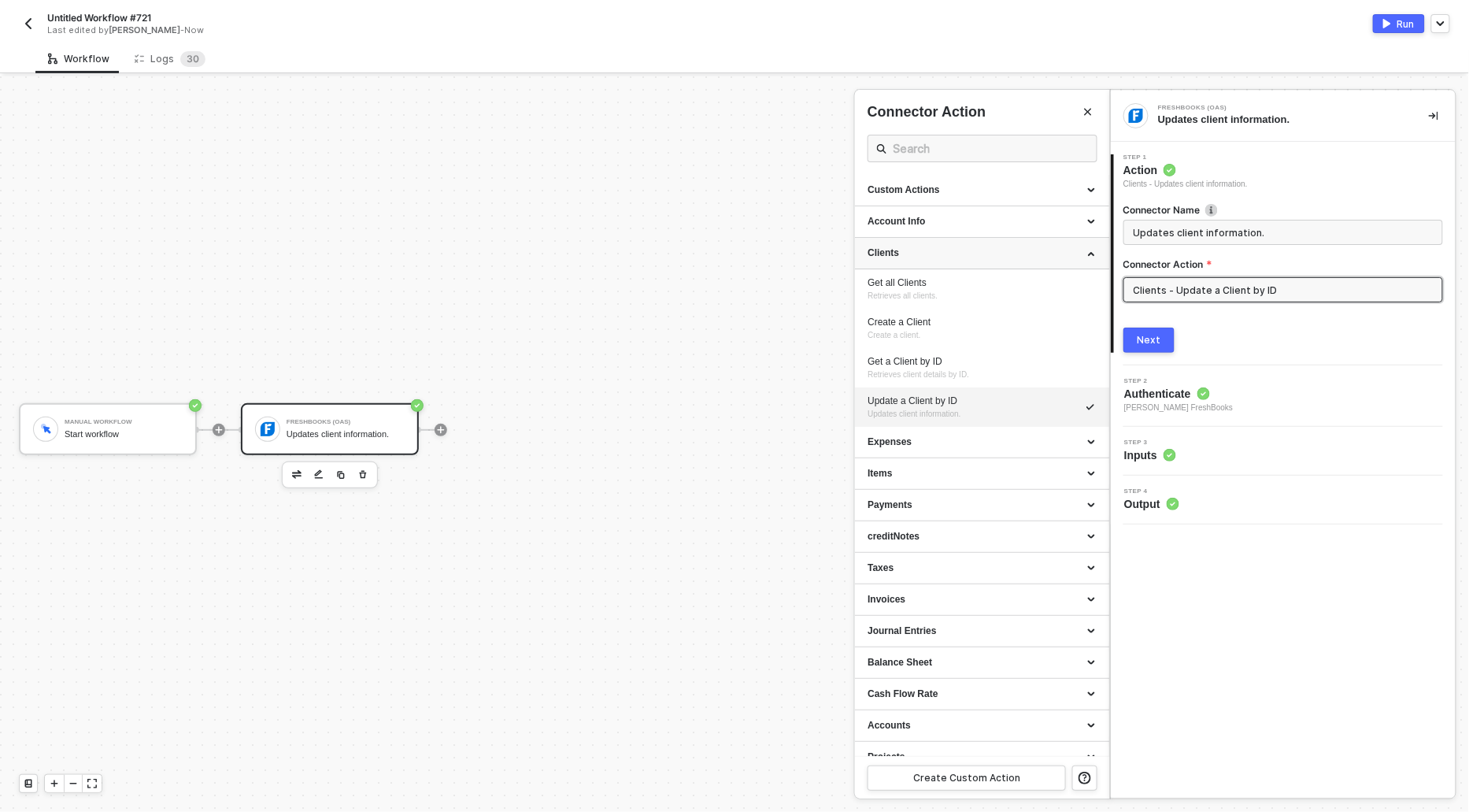
click at [889, 253] on div "Clients" at bounding box center [981, 252] width 229 height 14
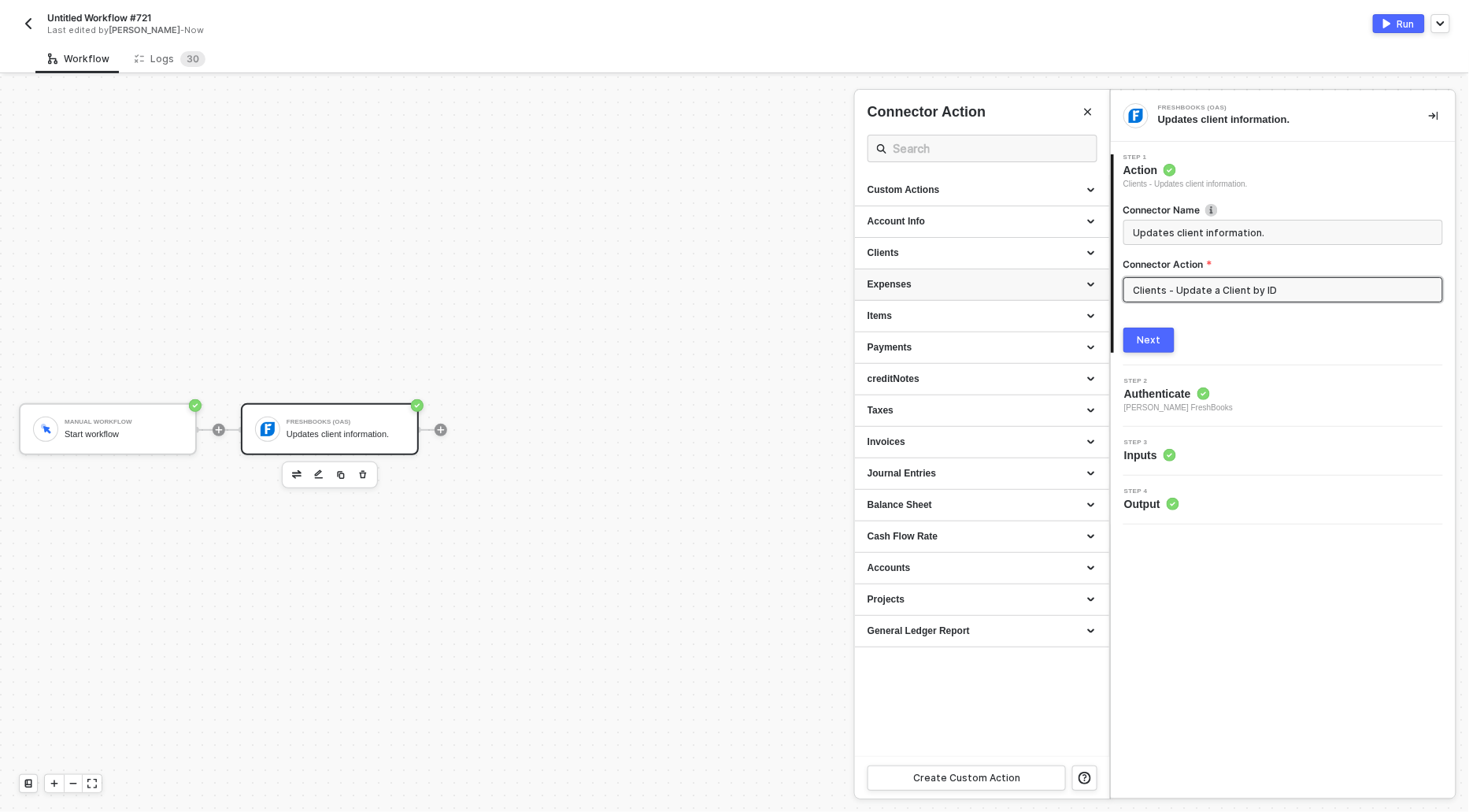
click at [924, 287] on div "Expenses" at bounding box center [981, 284] width 229 height 14
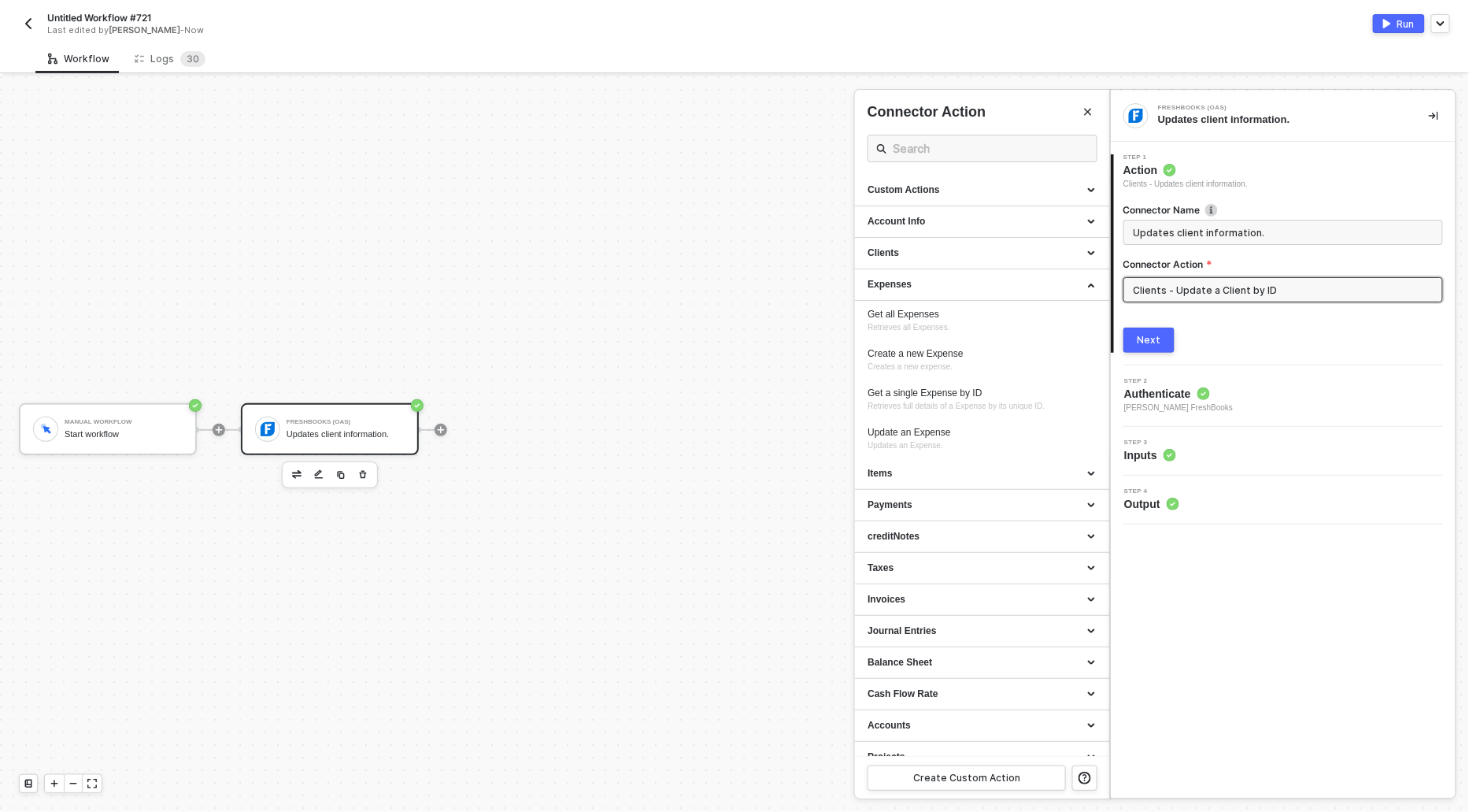
click at [788, 303] on div at bounding box center [734, 444] width 1469 height 735
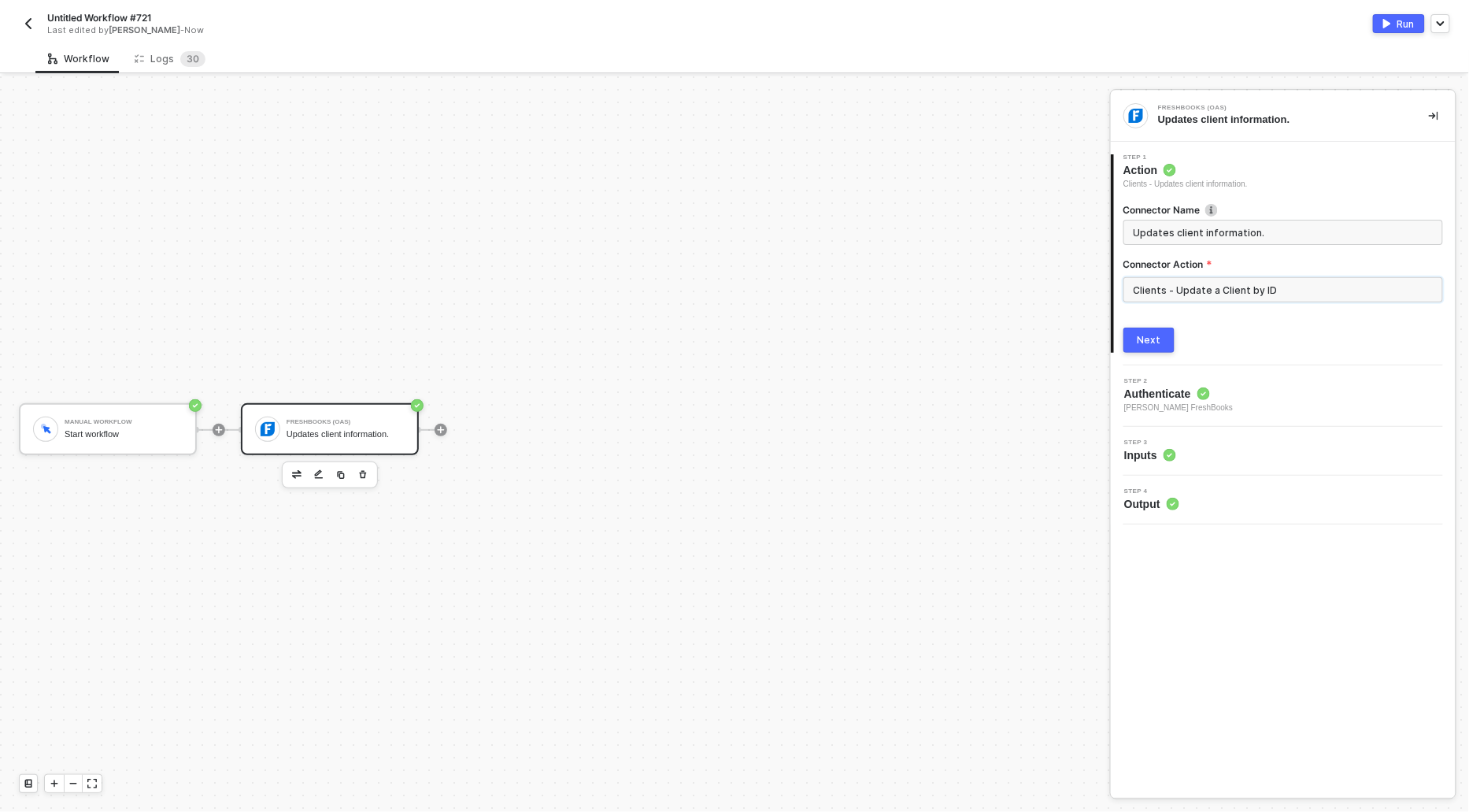
click at [1283, 292] on input "Clients - Update a Client by ID" at bounding box center [1283, 290] width 320 height 26
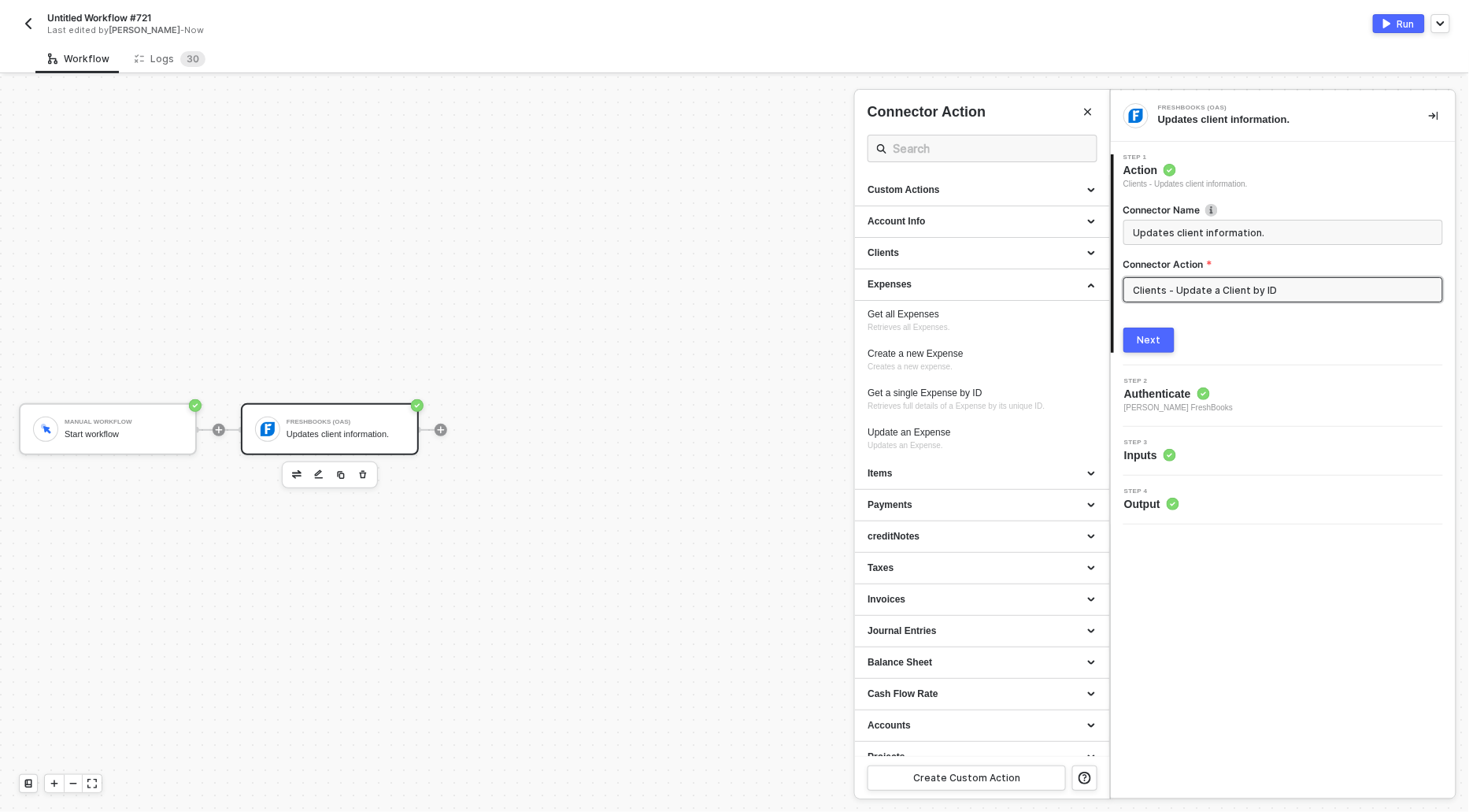
click at [706, 336] on div at bounding box center [734, 444] width 1469 height 735
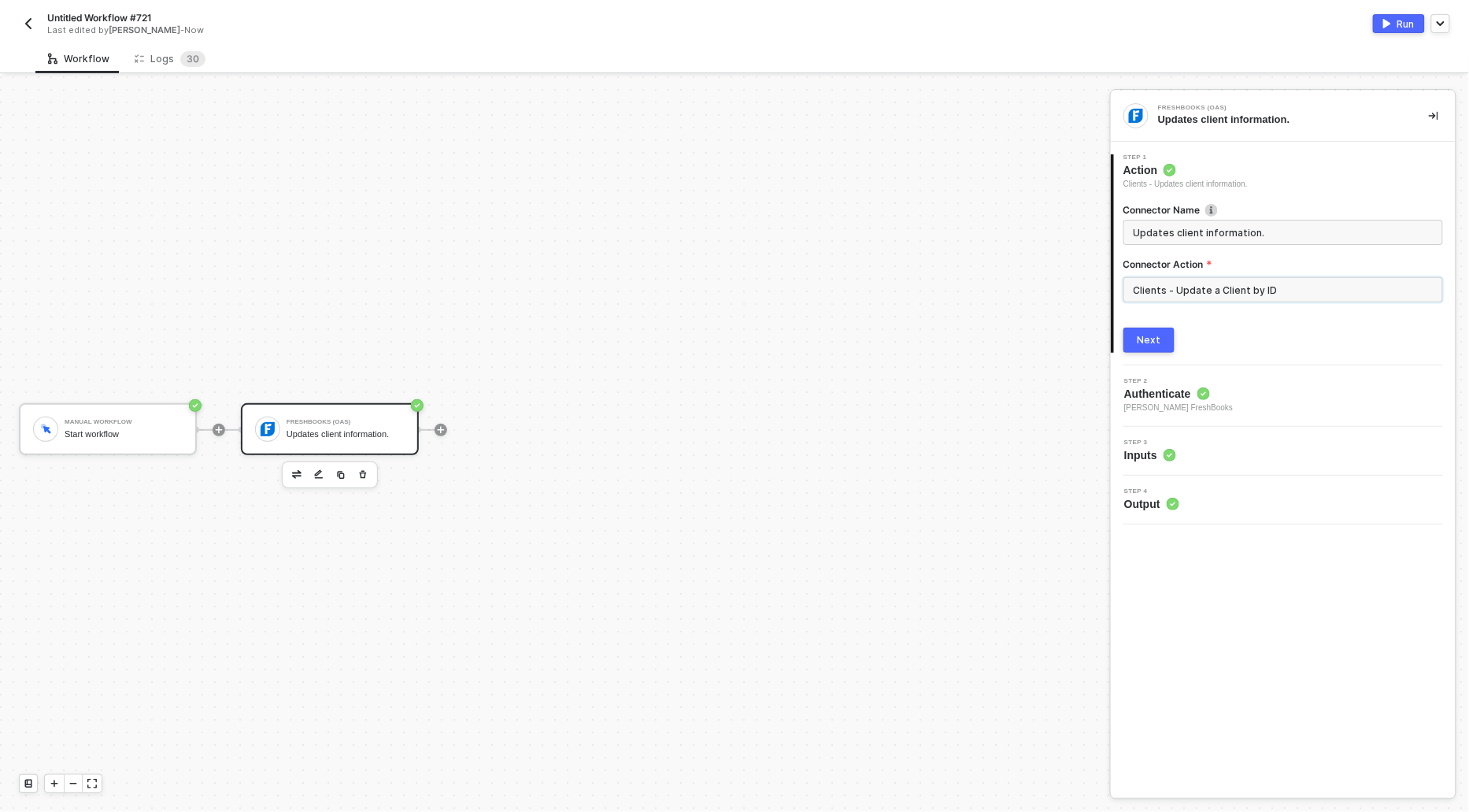
click at [1189, 285] on input "Clients - Update a Client by ID" at bounding box center [1283, 290] width 320 height 26
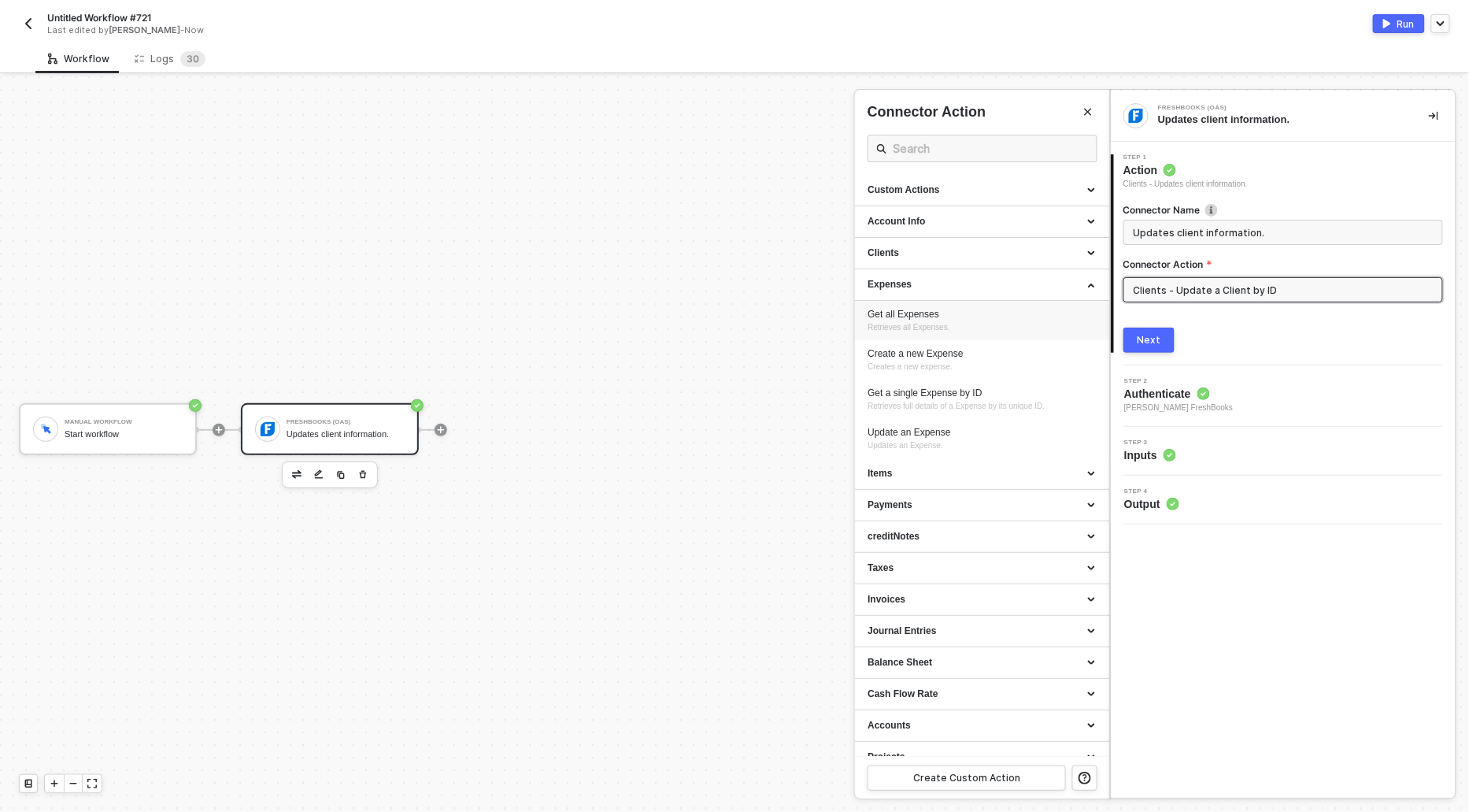
click at [888, 323] on span "Retrieves all Expenses." at bounding box center [909, 327] width 83 height 9
type input "Retrieves all Expenses."
type input "Expenses - Get all Expenses"
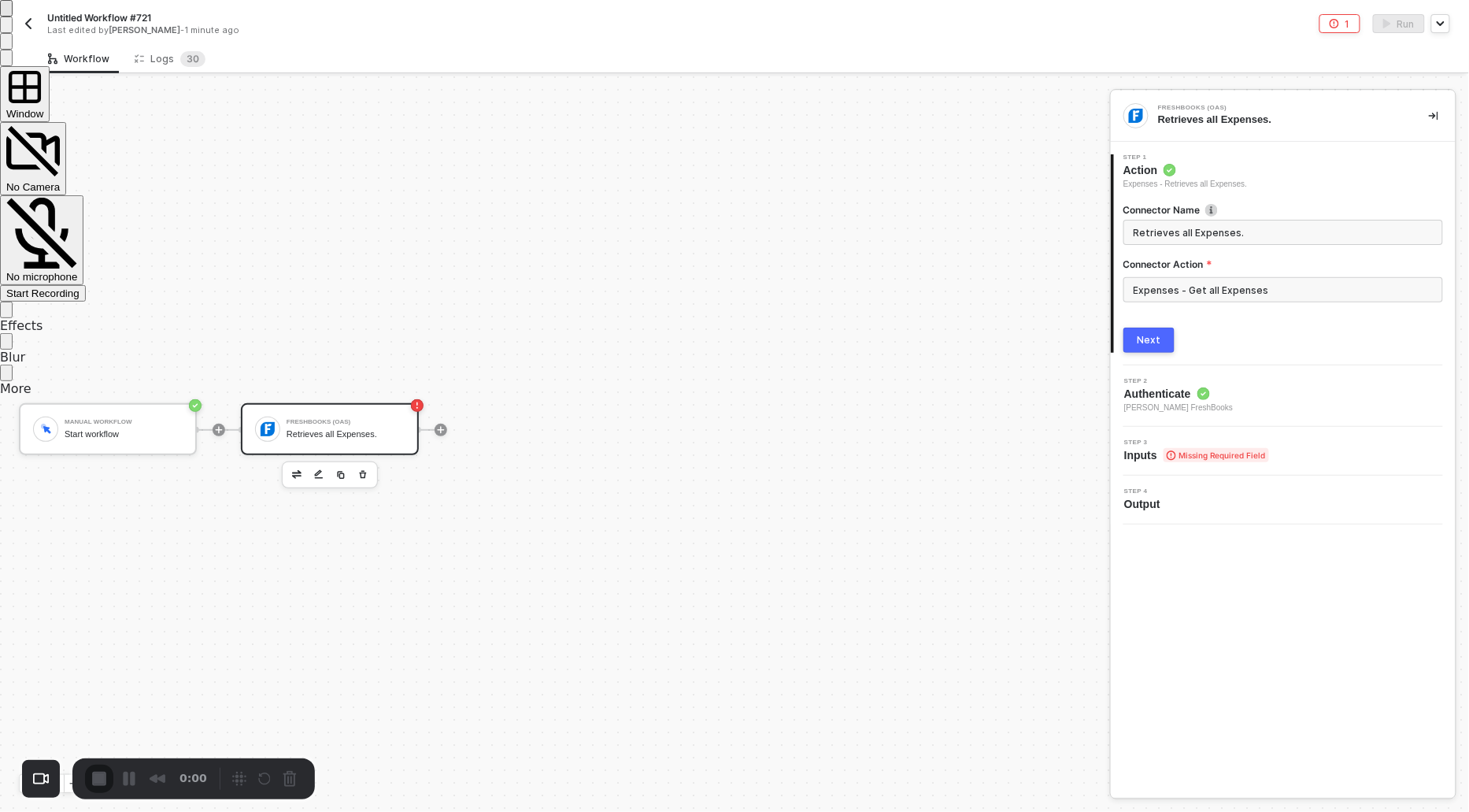
click at [79, 287] on div "Start Recording" at bounding box center [43, 293] width 73 height 12
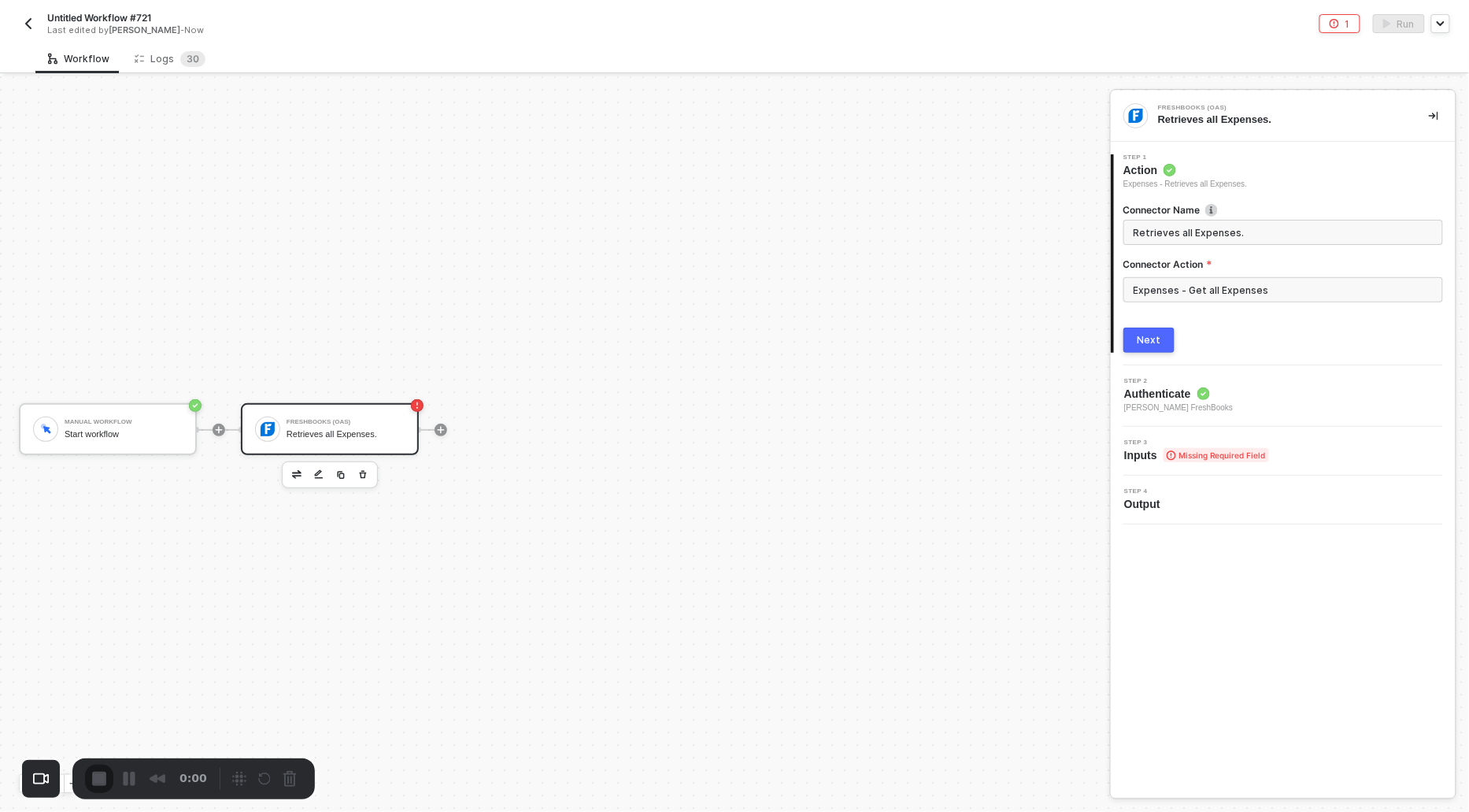
click at [1239, 302] on div "Expenses - Get all Expenses" at bounding box center [1283, 295] width 320 height 37
click at [1144, 292] on input "Expenses - Get all Expenses" at bounding box center [1283, 290] width 320 height 26
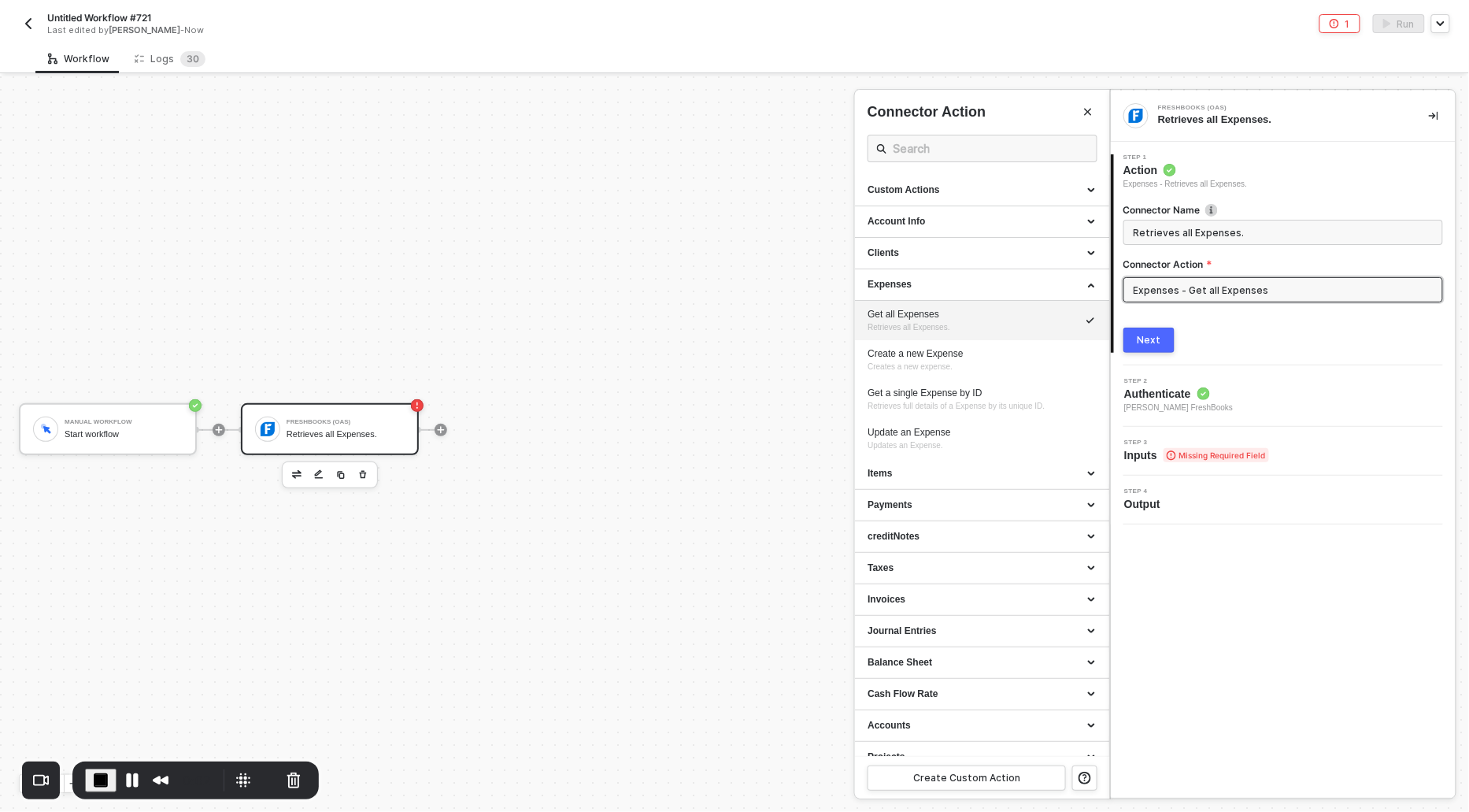
click at [909, 319] on div "Get all Expenses" at bounding box center [981, 314] width 229 height 14
click at [1152, 334] on div "Next" at bounding box center [1149, 340] width 24 height 13
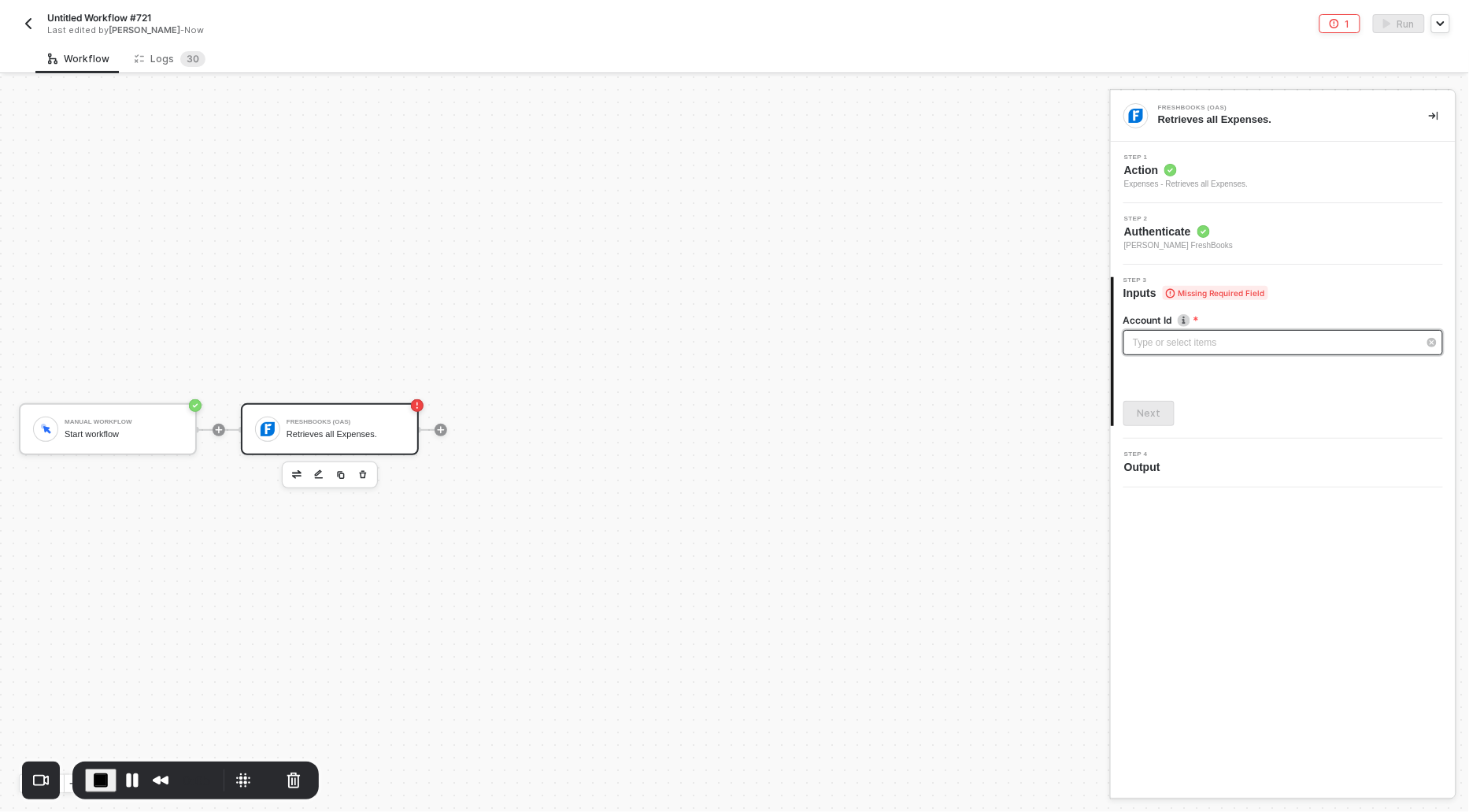
click at [1152, 335] on div "Type or select items ﻿" at bounding box center [1275, 343] width 285 height 15
click at [936, 237] on div "Alloy Automation" at bounding box center [982, 235] width 230 height 26
click at [1153, 416] on div "Next" at bounding box center [1149, 414] width 24 height 13
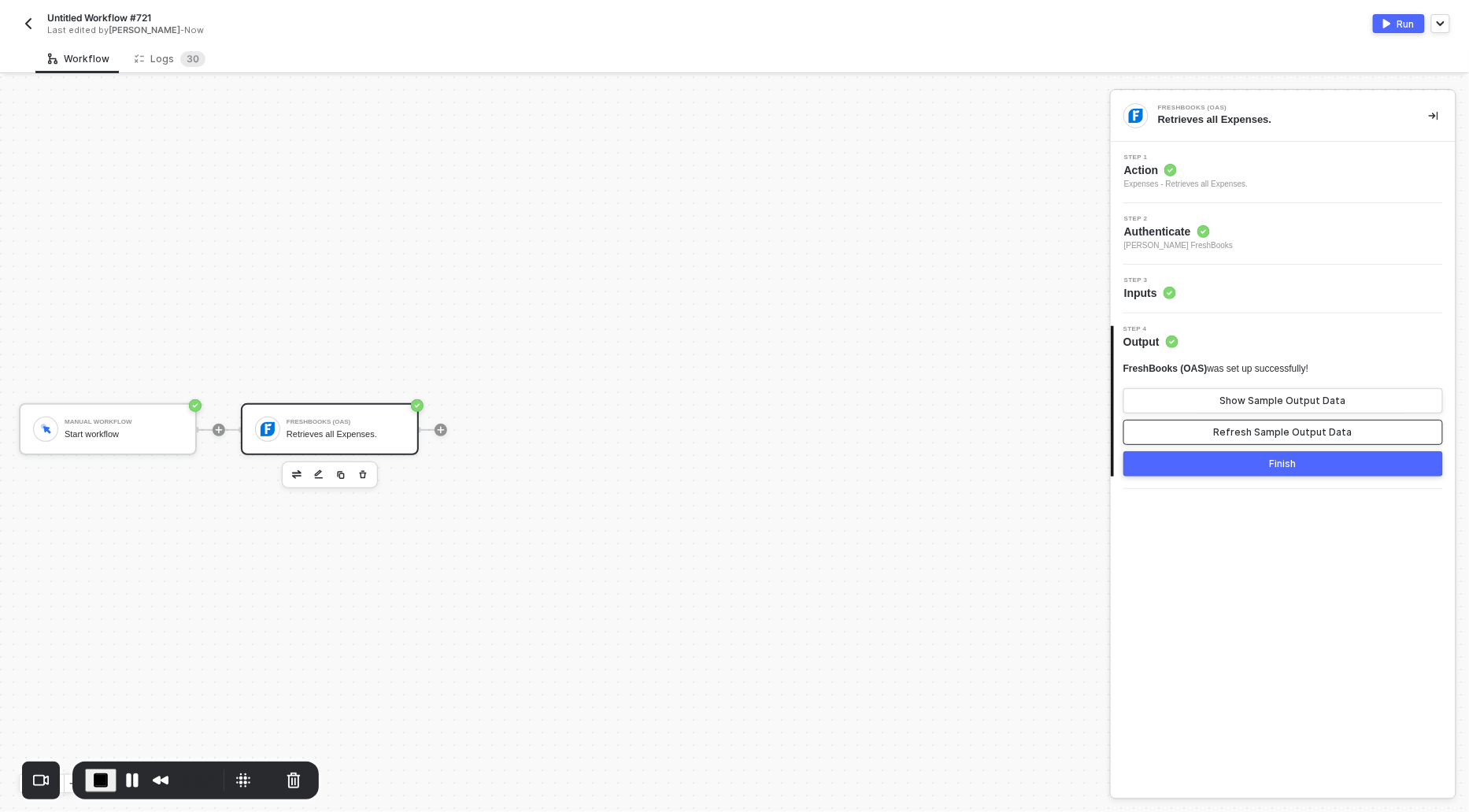
click at [1252, 427] on div "Refresh Sample Output Data" at bounding box center [1283, 432] width 139 height 13
click at [1249, 407] on button "Show Sample Output Data" at bounding box center [1283, 401] width 320 height 26
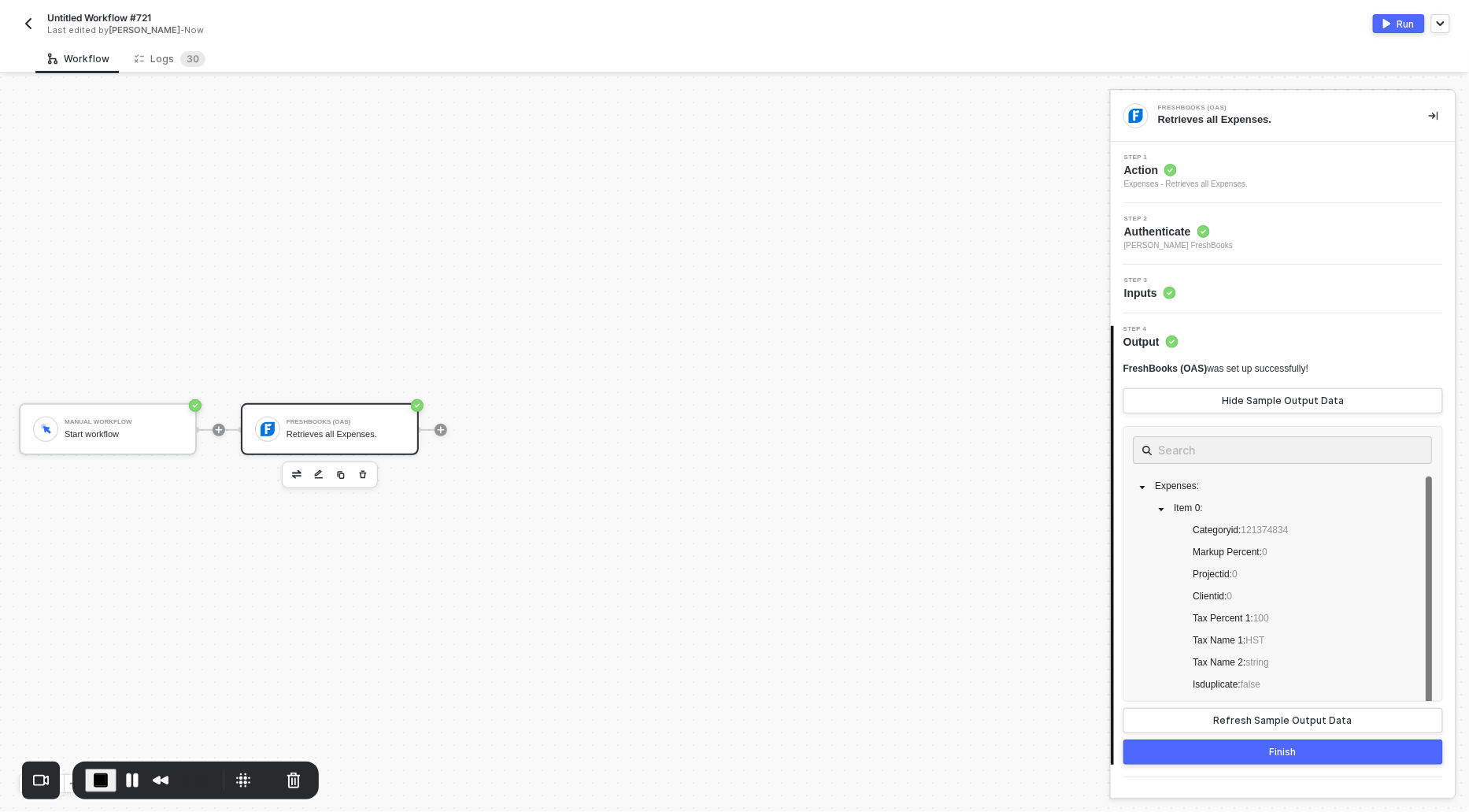
click at [1167, 176] on span "Action" at bounding box center [1186, 170] width 124 height 15
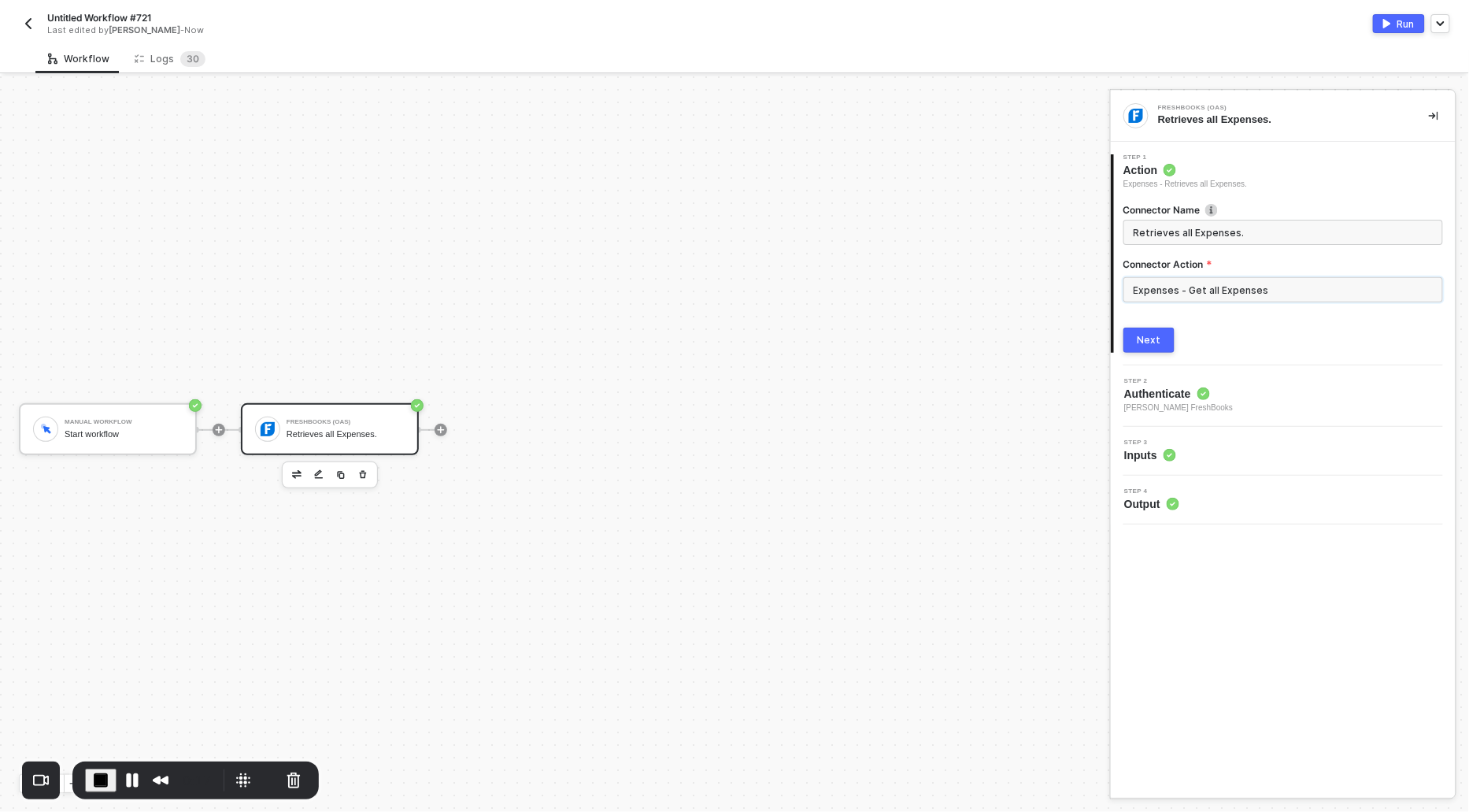
click at [1184, 298] on input "Expenses - Get all Expenses" at bounding box center [1283, 290] width 320 height 26
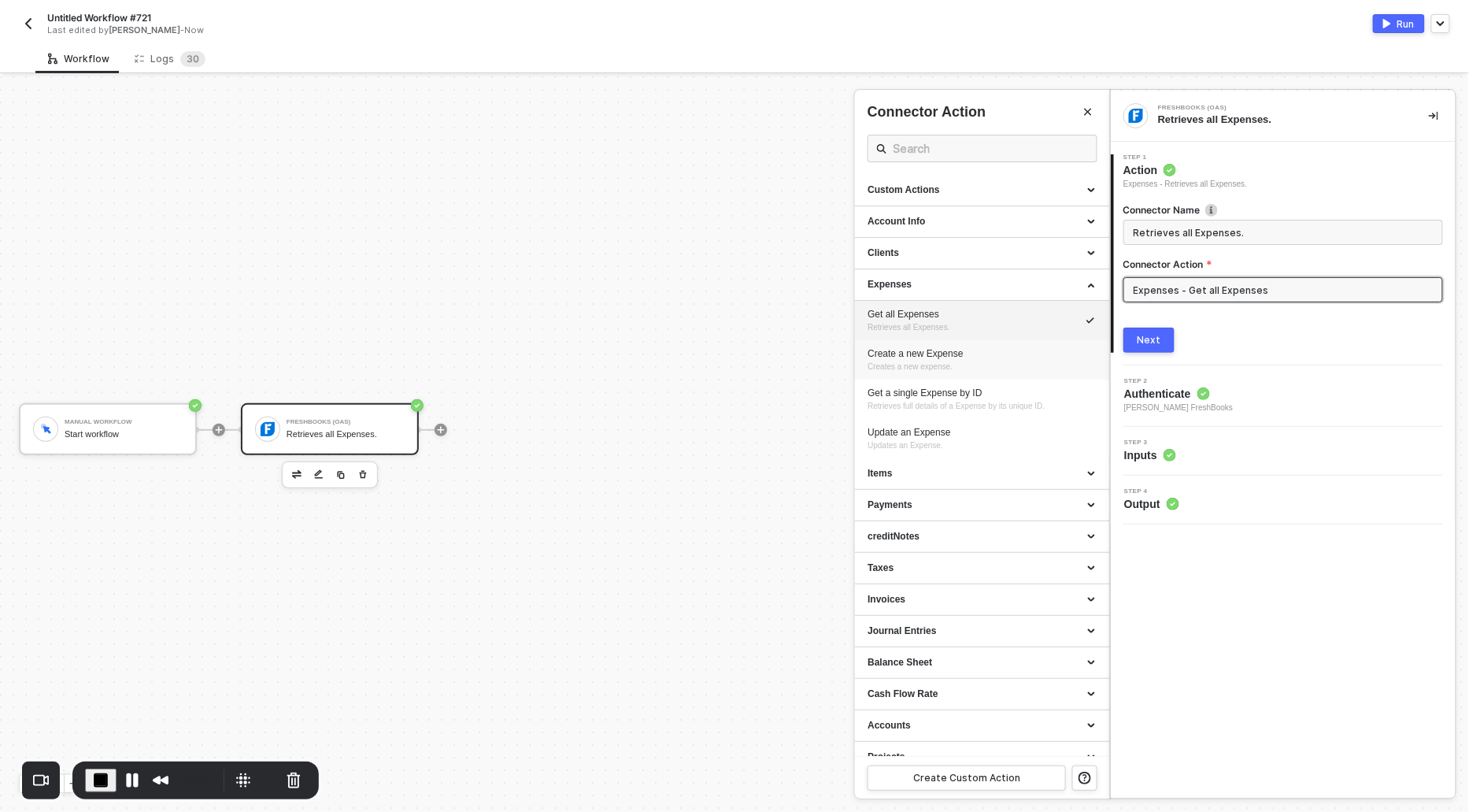
click at [905, 355] on div "Create a new Expense" at bounding box center [981, 354] width 229 height 14
type input "Creates a new expense."
type input "Expenses - Create a new Expense"
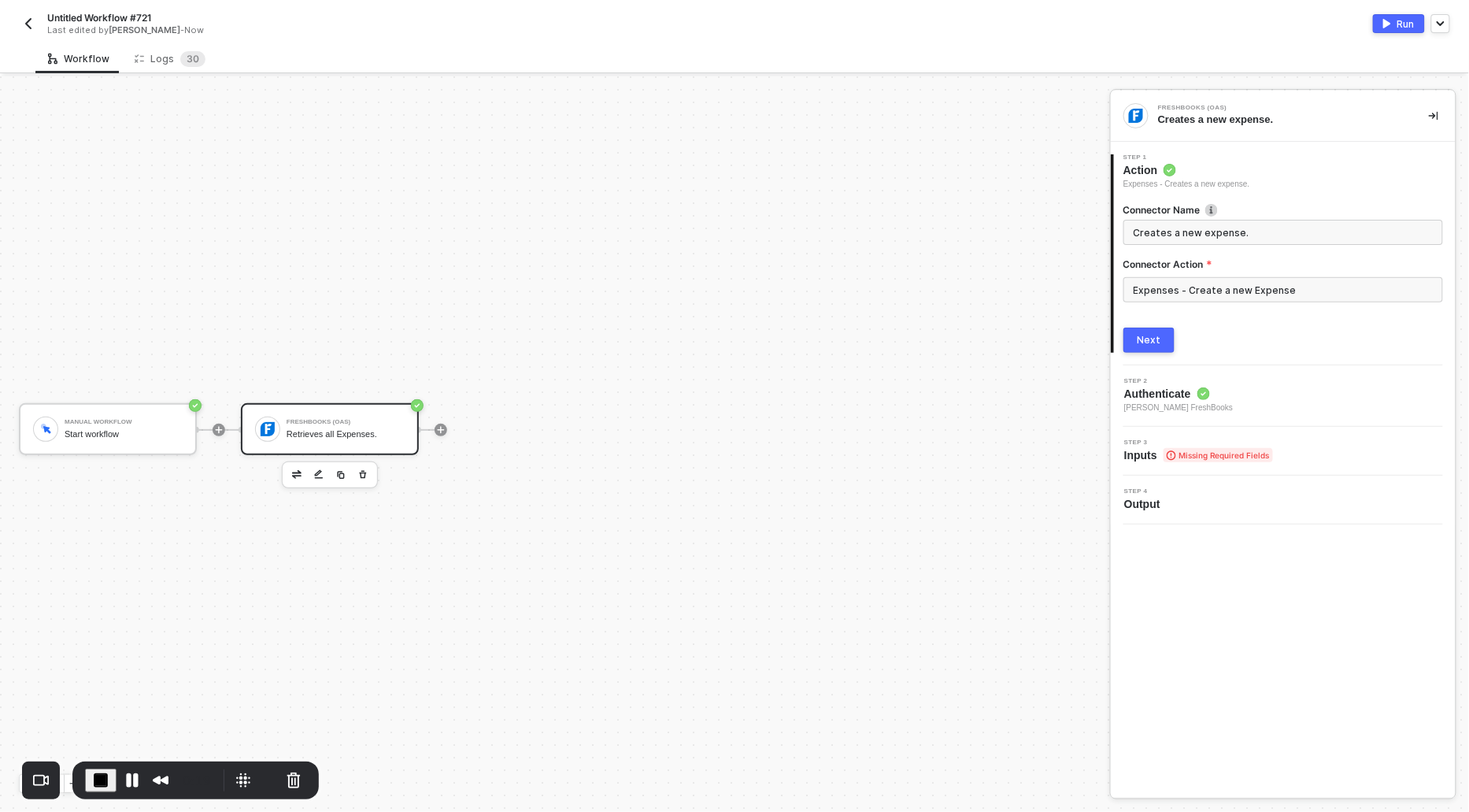
click at [1147, 338] on div "Next" at bounding box center [1149, 340] width 24 height 13
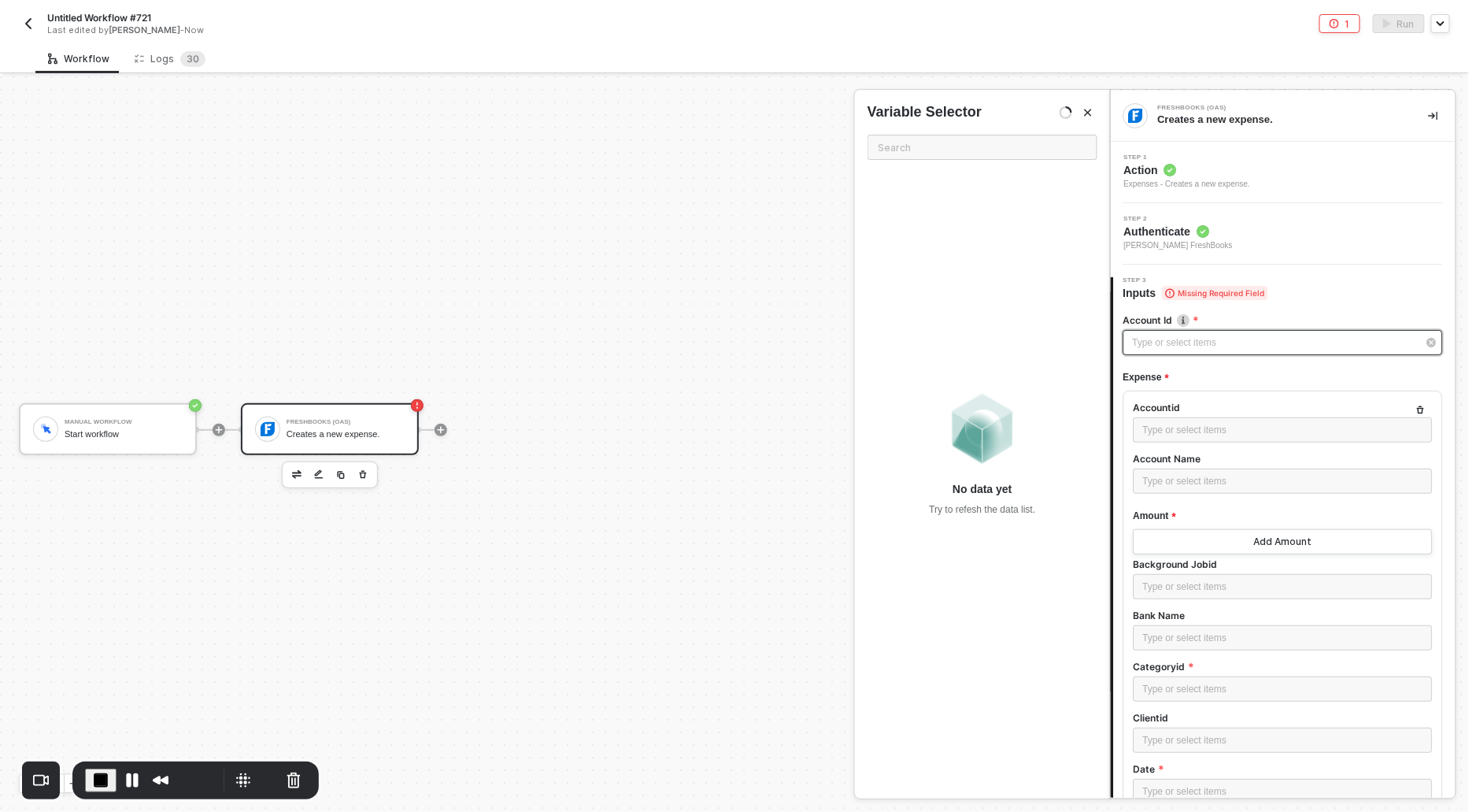
click at [1155, 338] on div "Type or select items ﻿" at bounding box center [1275, 343] width 285 height 15
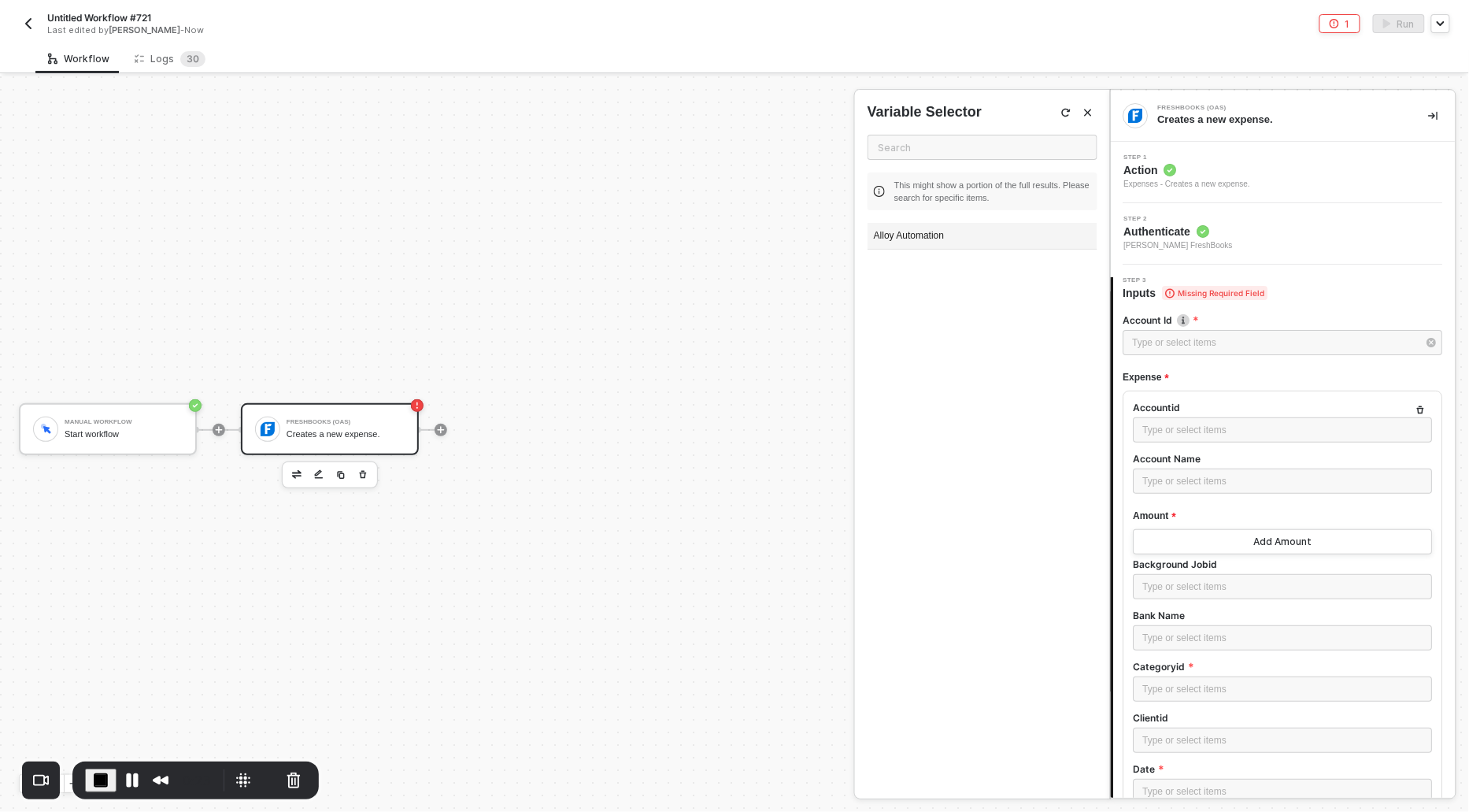
click at [918, 231] on div "Alloy Automation" at bounding box center [982, 235] width 230 height 26
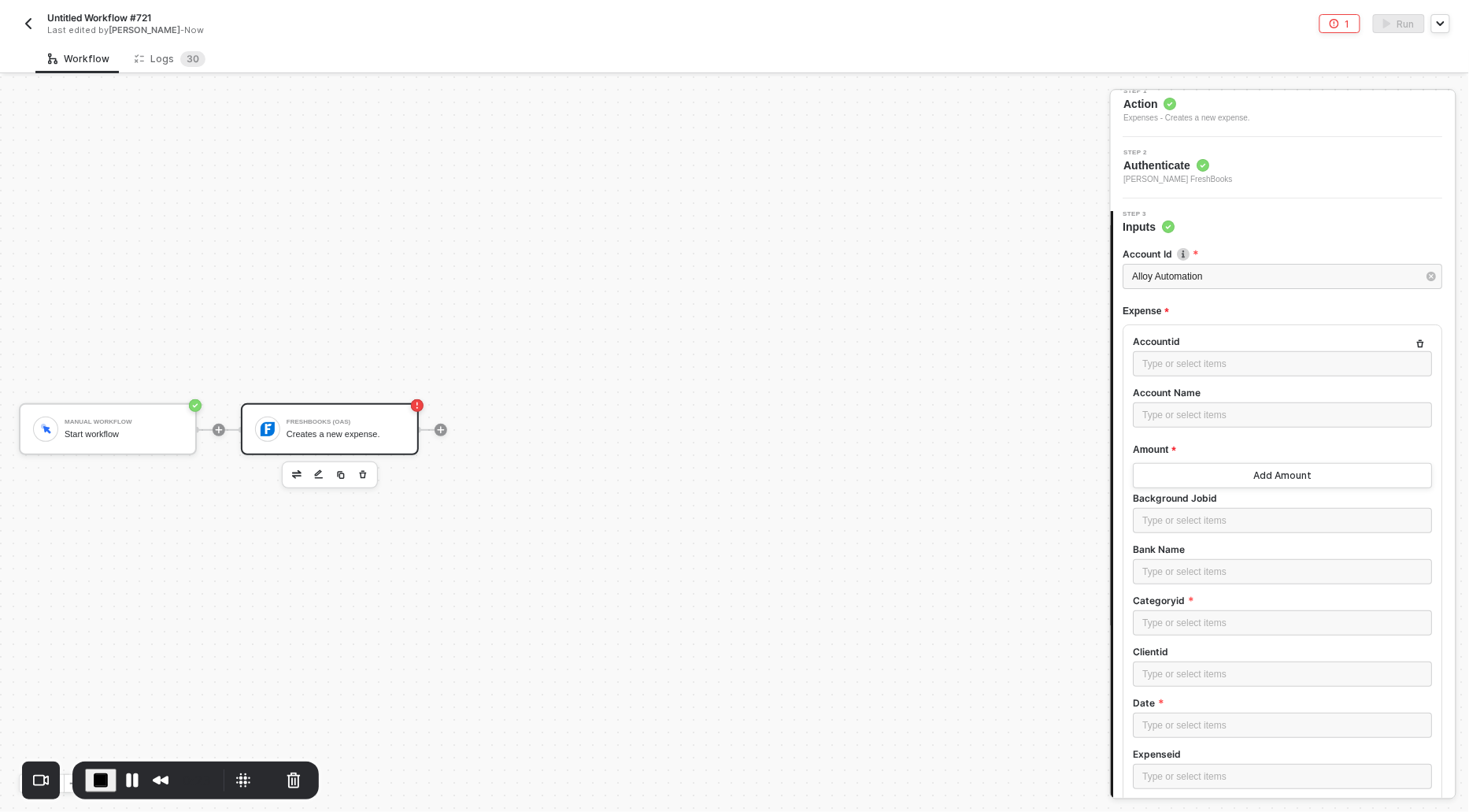
scroll to position [98, 0]
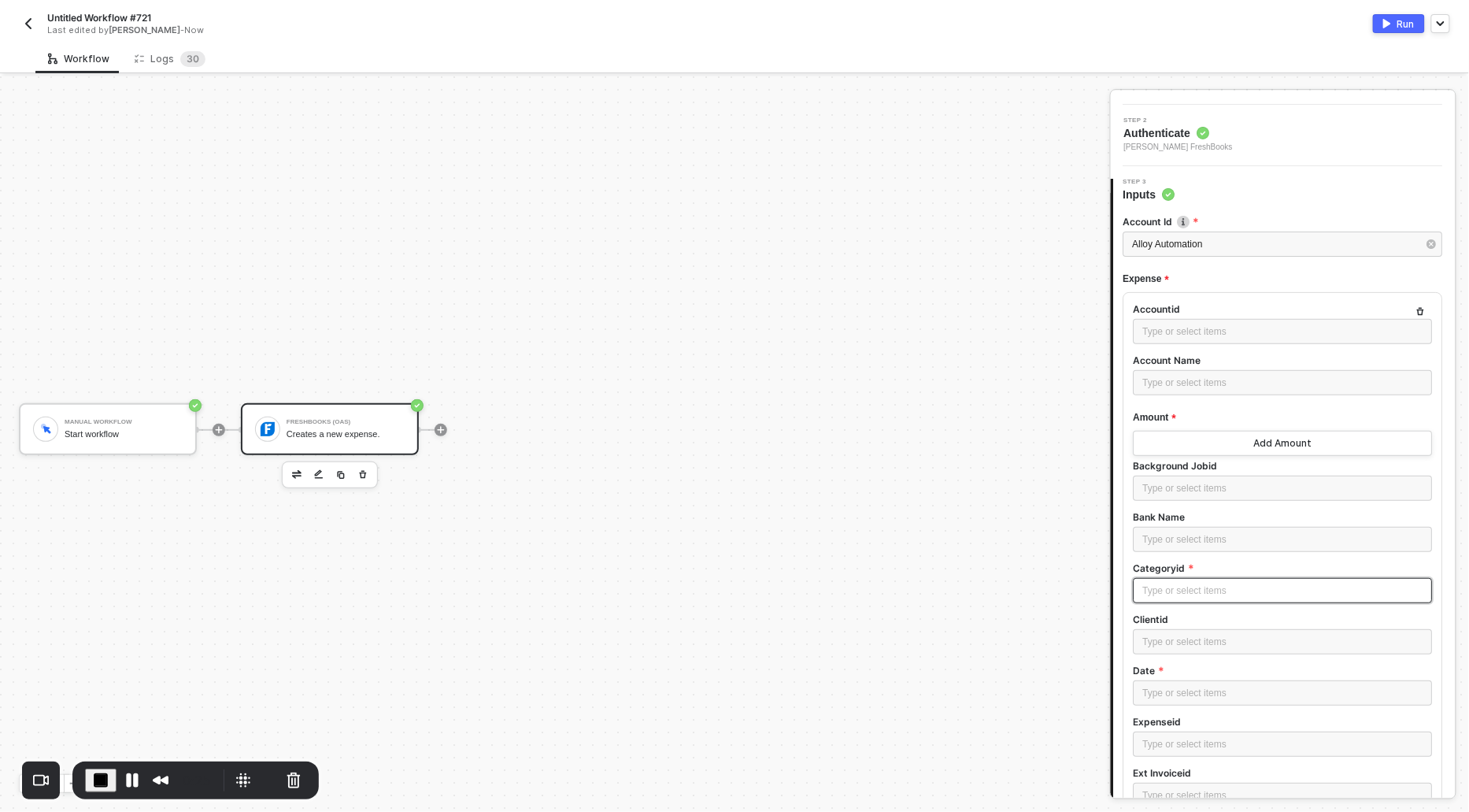
click at [1176, 587] on div "Type or select items ﻿" at bounding box center [1283, 591] width 281 height 15
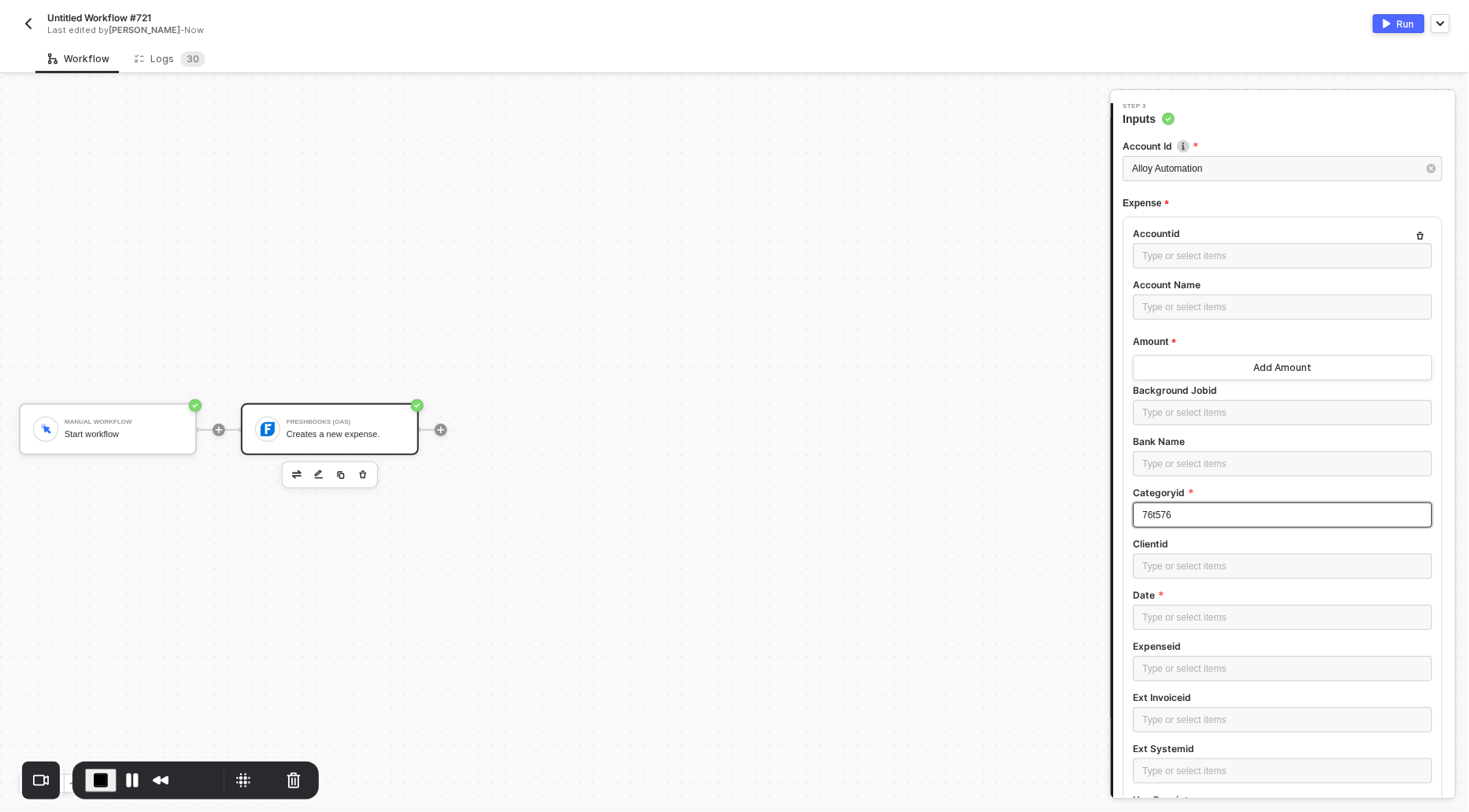
scroll to position [224, 0]
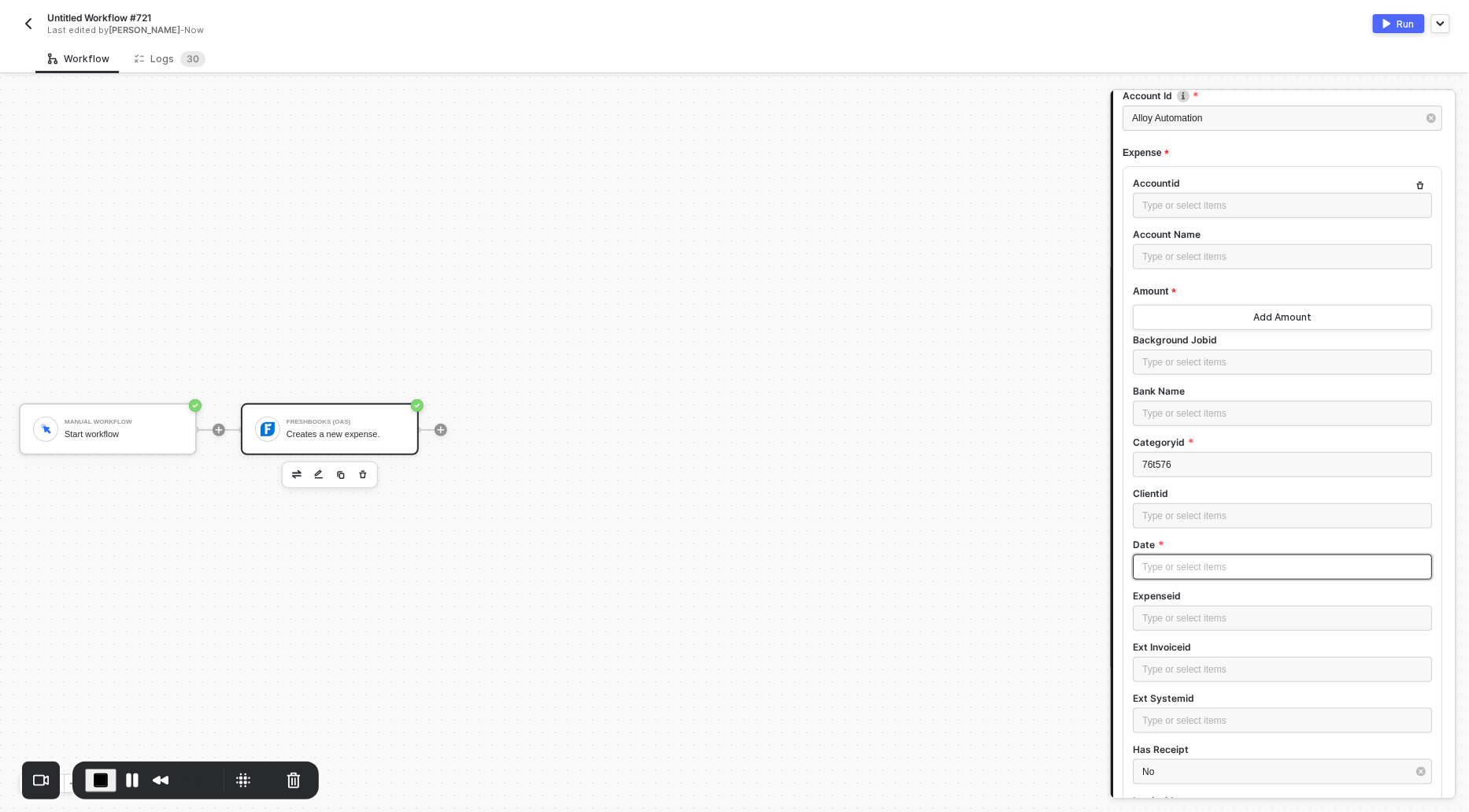
click at [1154, 562] on div "Type or select items ﻿" at bounding box center [1283, 567] width 281 height 15
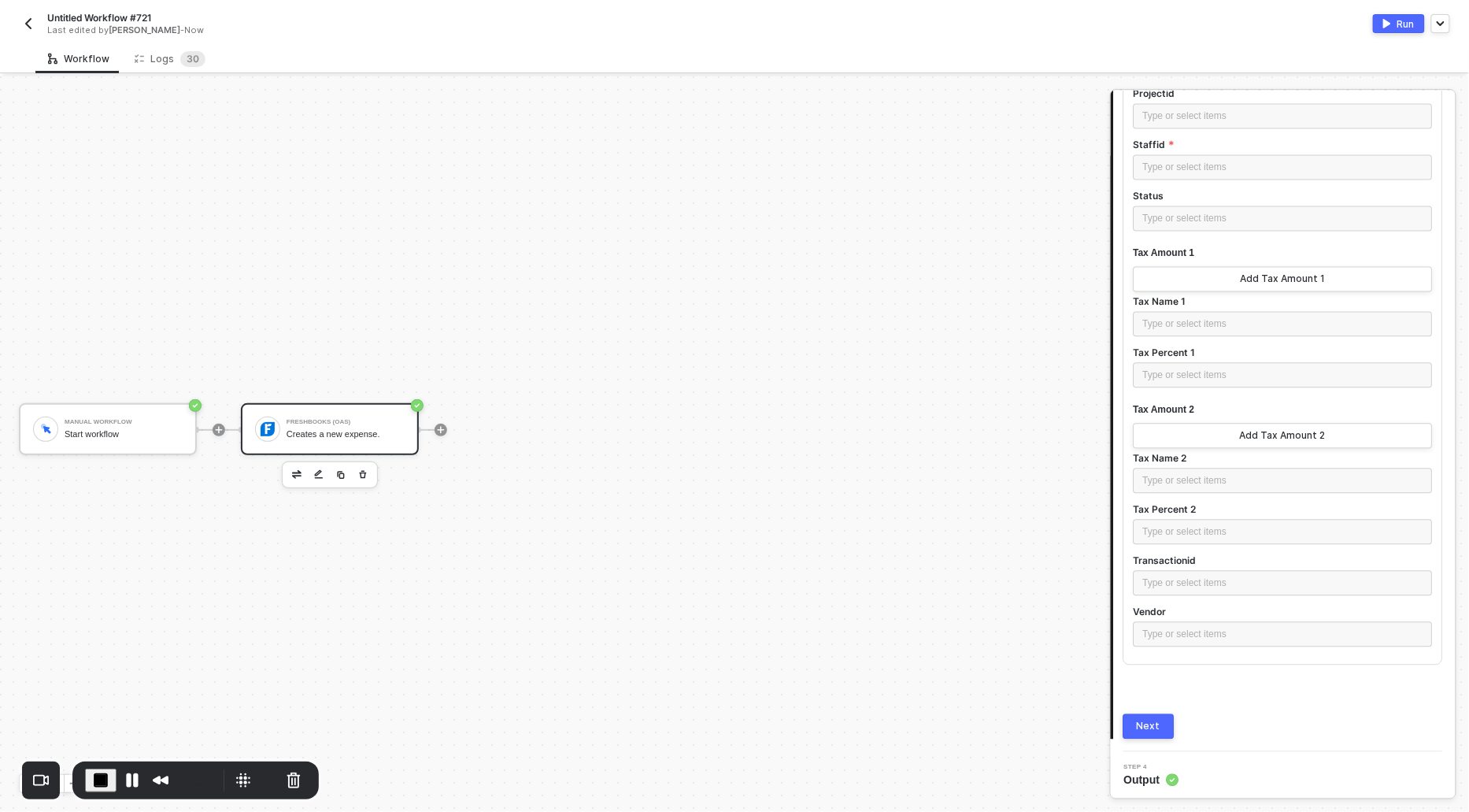
click at [1156, 729] on div "Next" at bounding box center [1149, 726] width 24 height 13
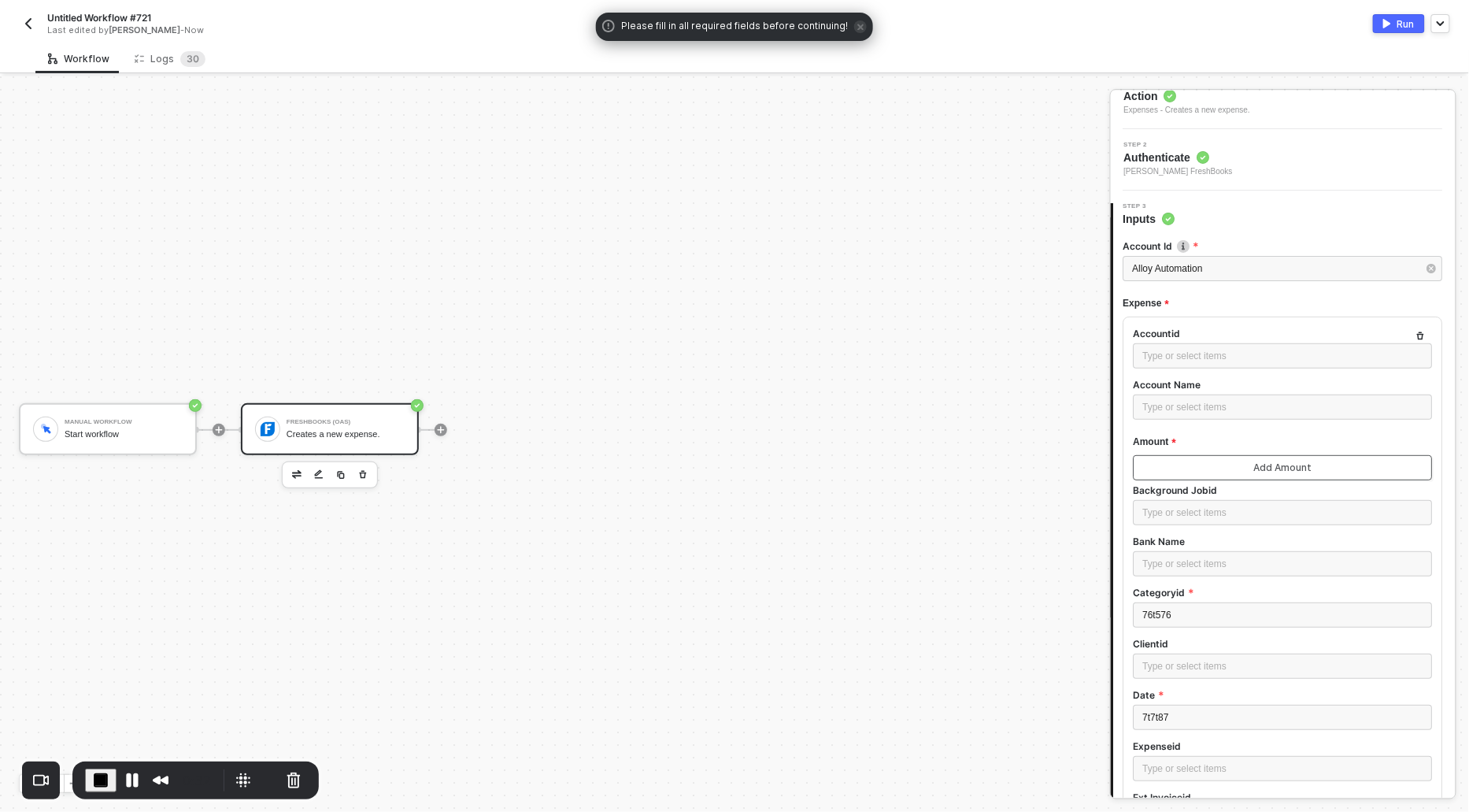
scroll to position [81, 0]
click at [1165, 477] on label "Background Jobid" at bounding box center [1283, 483] width 299 height 14
click at [1165, 464] on button "Add Amount" at bounding box center [1283, 461] width 299 height 26
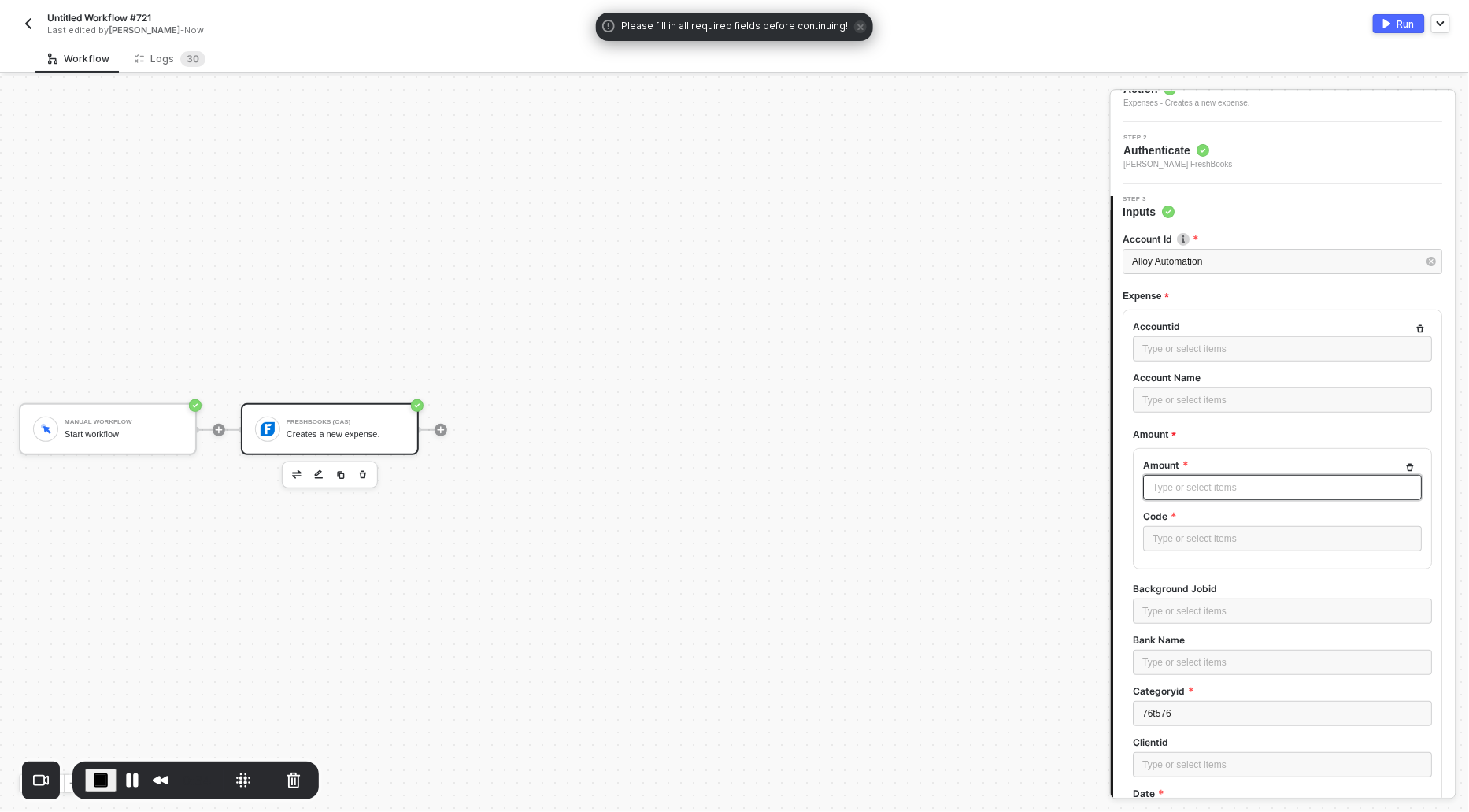
click at [1171, 480] on div "Type or select items ﻿" at bounding box center [1283, 488] width 260 height 15
click at [1172, 485] on div "Type or select items ﻿" at bounding box center [1283, 488] width 260 height 15
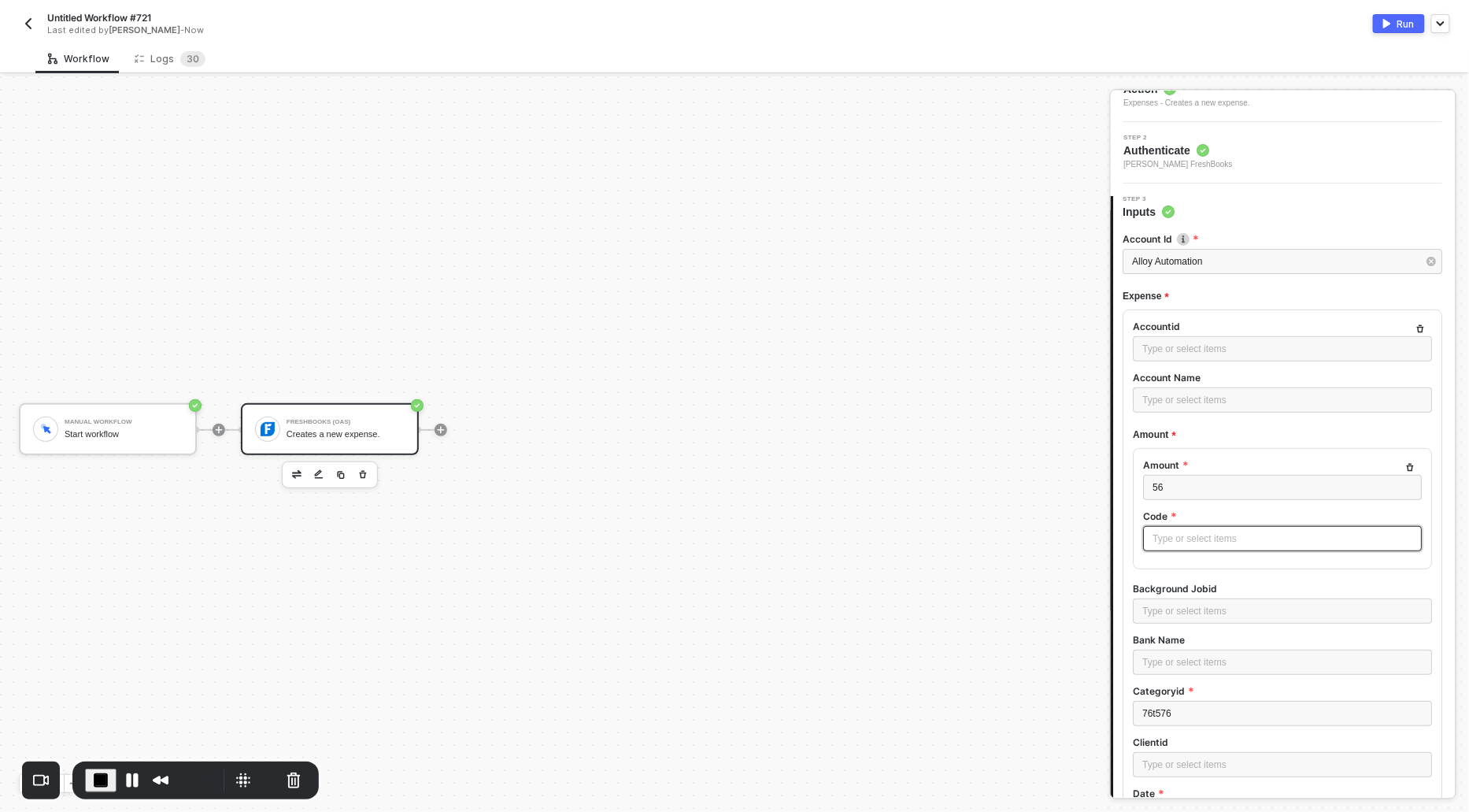
click at [1188, 546] on div "Type or select items ﻿" at bounding box center [1283, 539] width 279 height 26
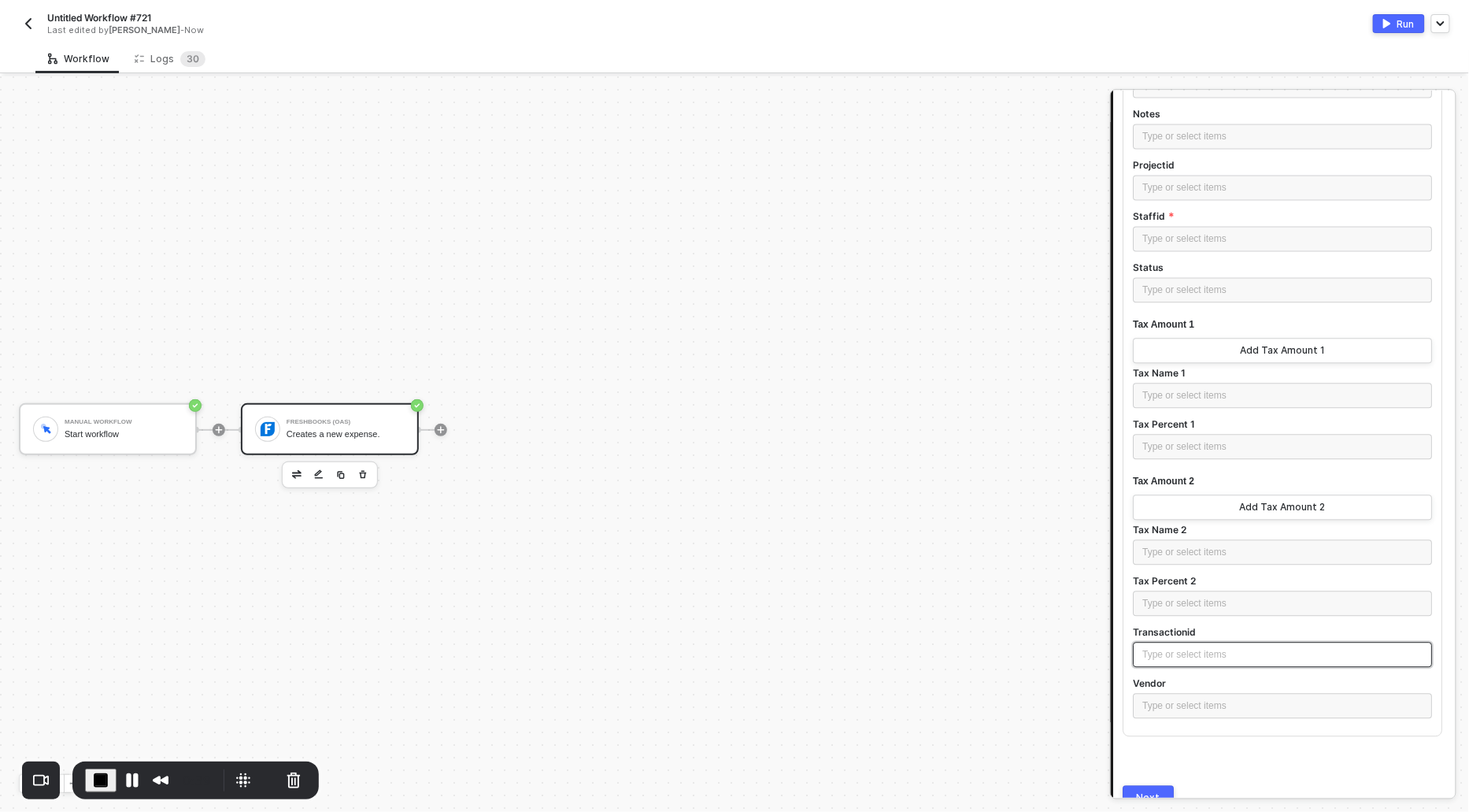
scroll to position [1240, 0]
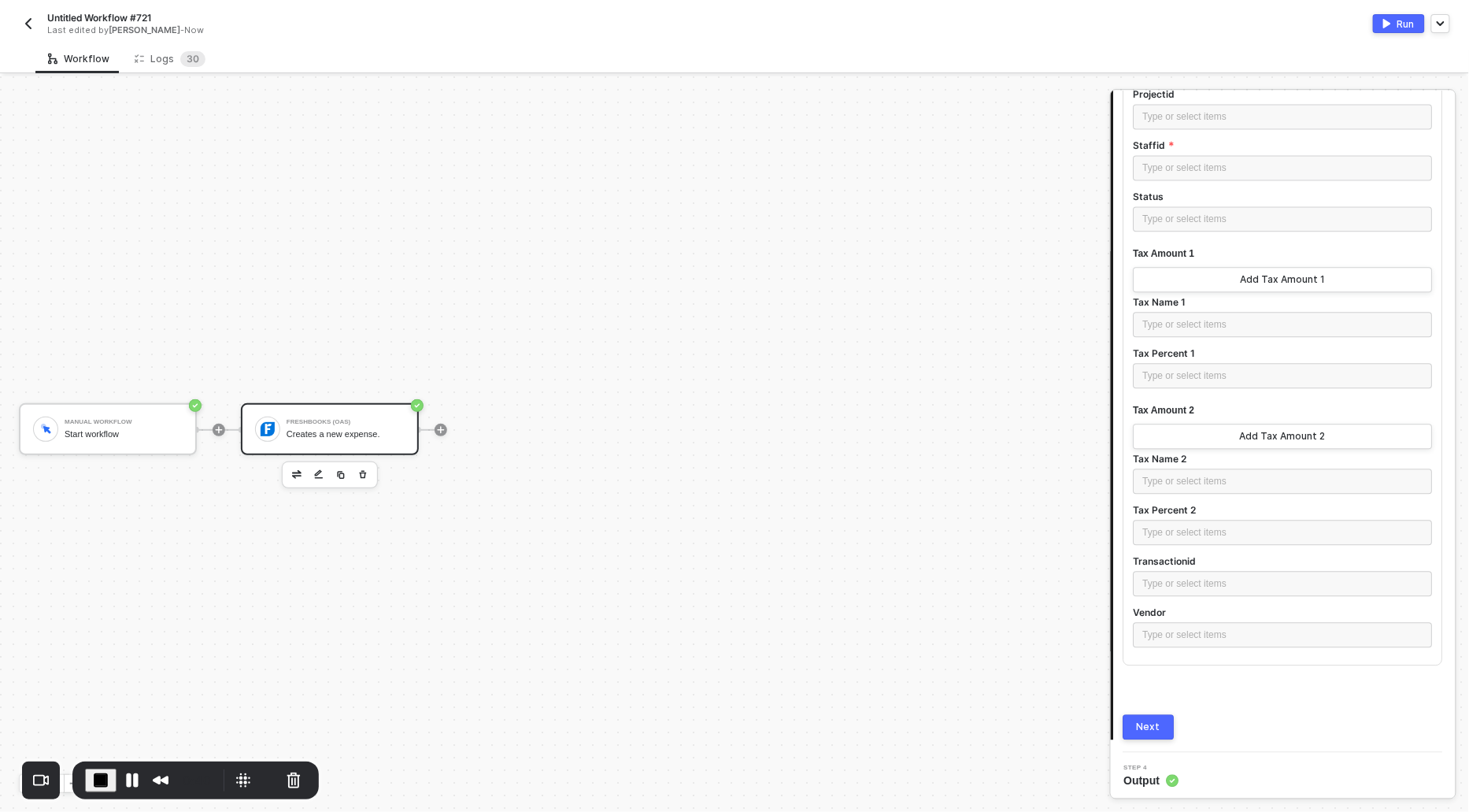
click at [1138, 721] on div "Next" at bounding box center [1149, 726] width 24 height 13
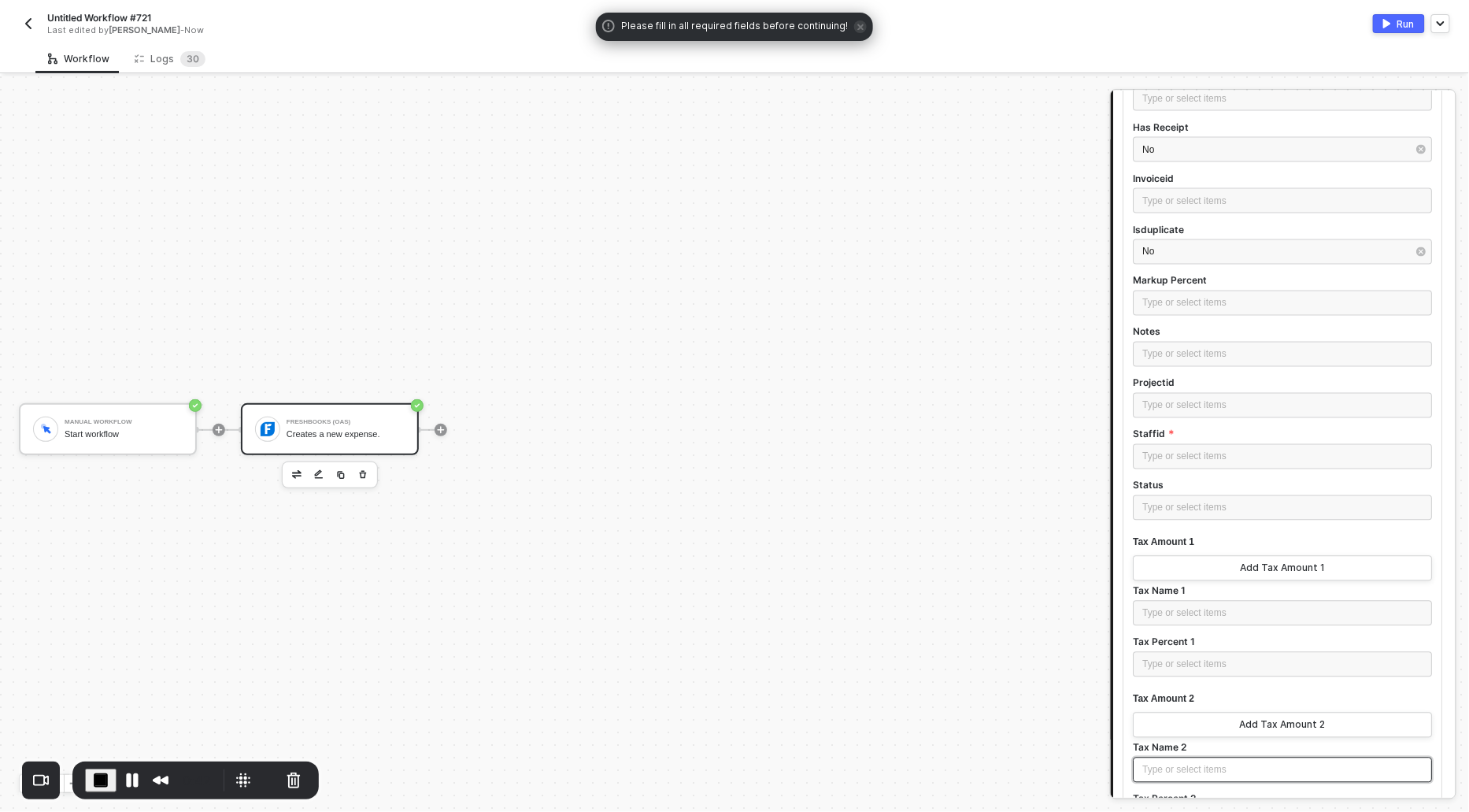
scroll to position [941, 0]
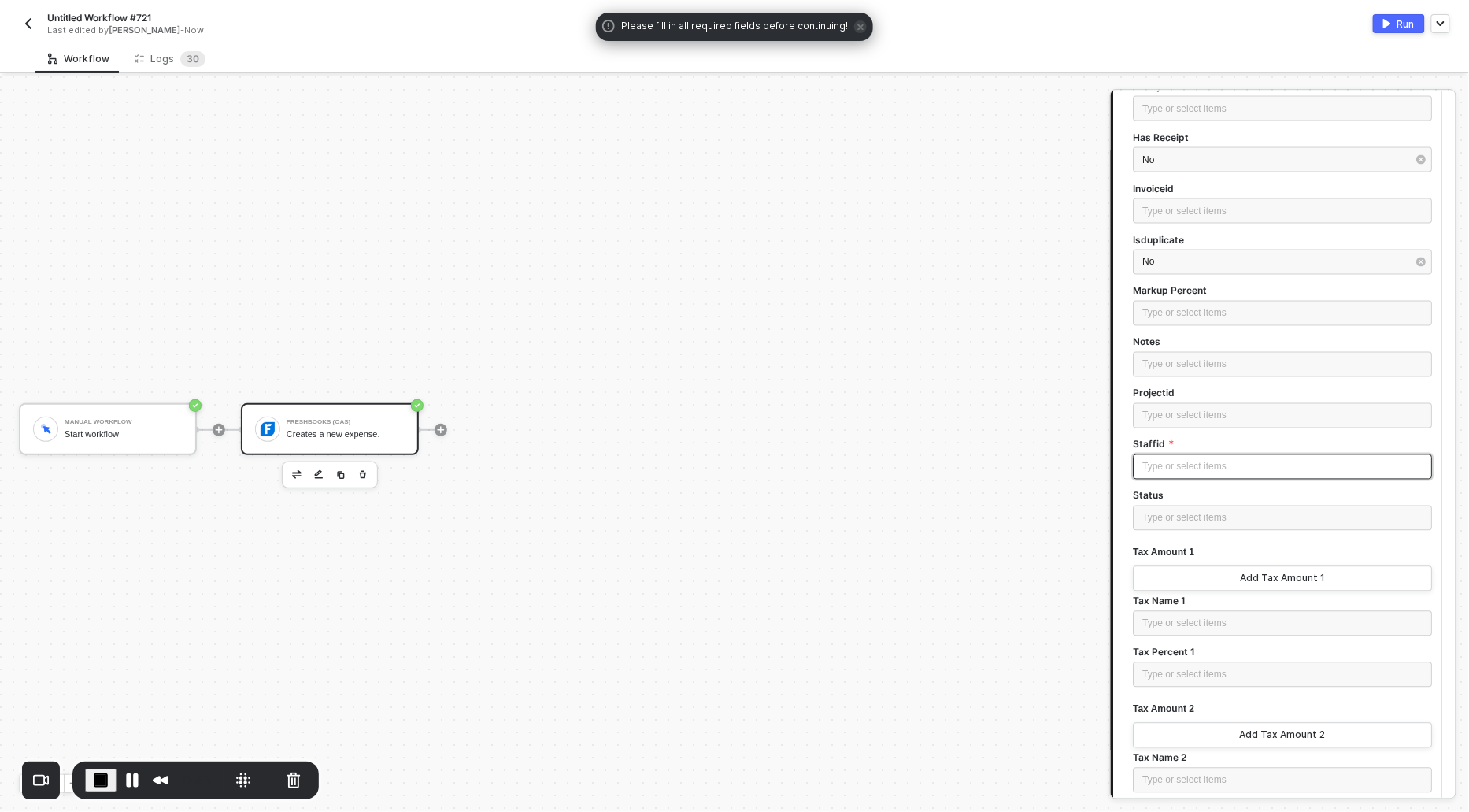
click at [1181, 470] on div "Type or select items ﻿" at bounding box center [1283, 468] width 281 height 15
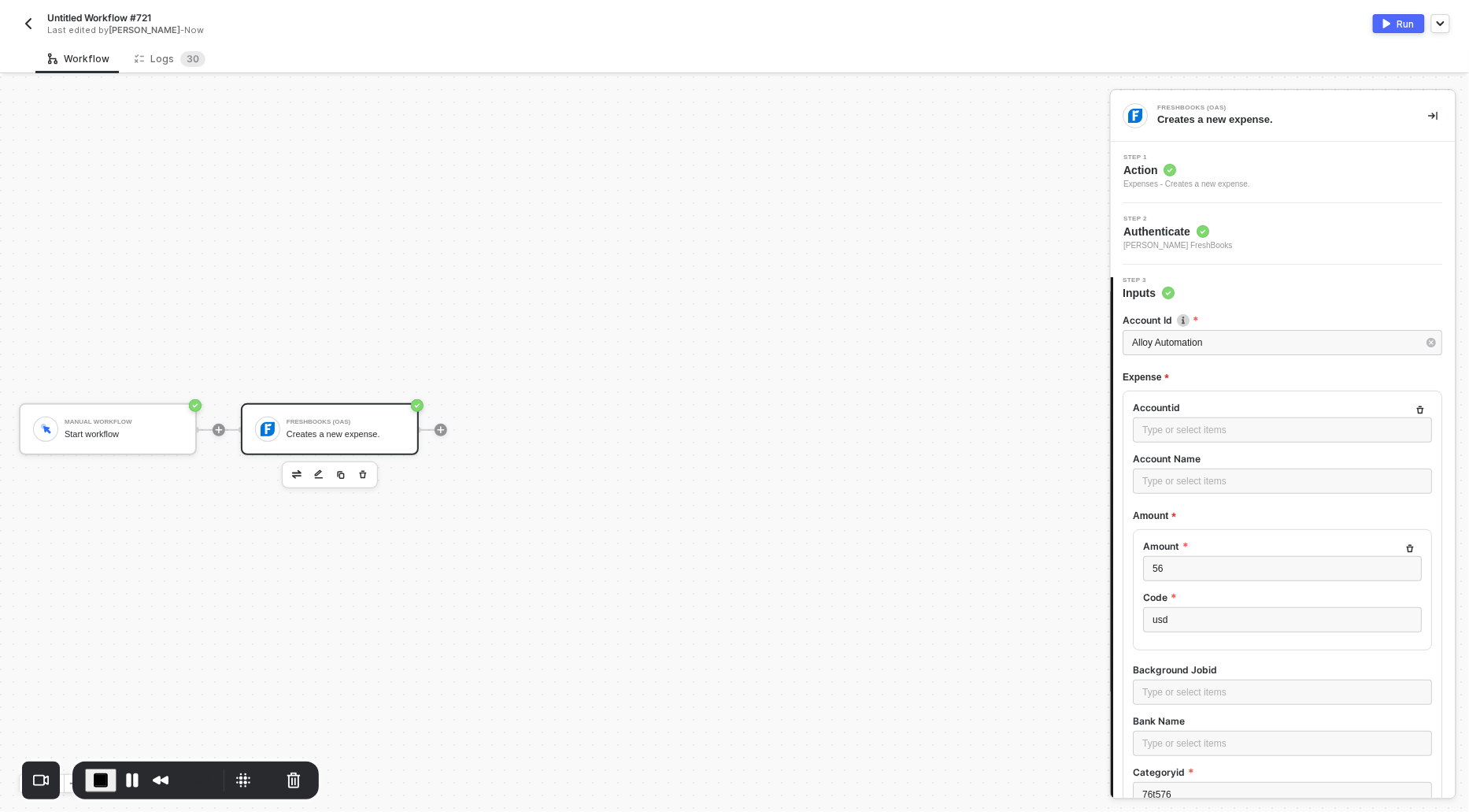
scroll to position [1240, 0]
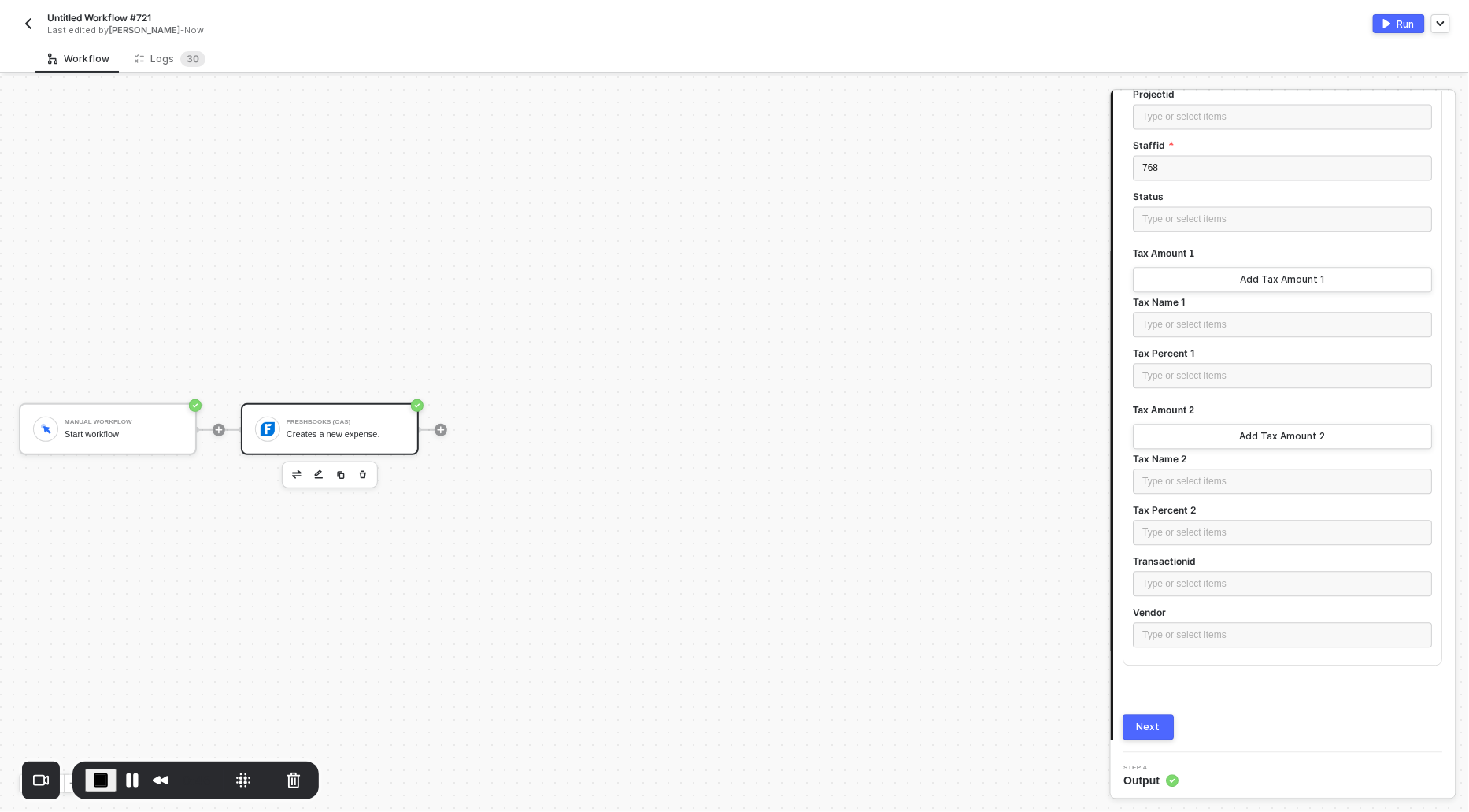
click at [1147, 725] on div "Next" at bounding box center [1149, 726] width 24 height 13
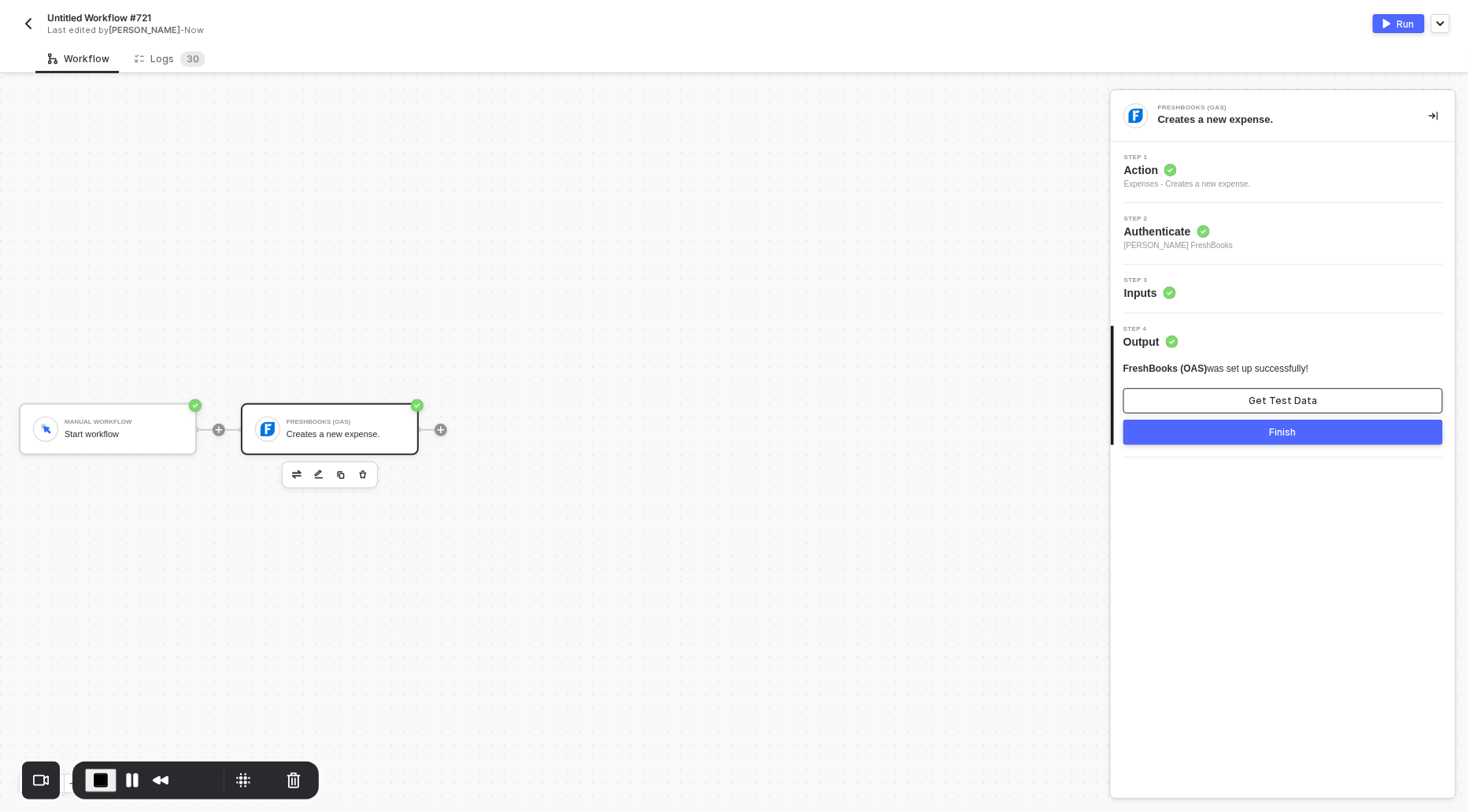
click at [1222, 398] on button "Get Test Data" at bounding box center [1283, 401] width 320 height 26
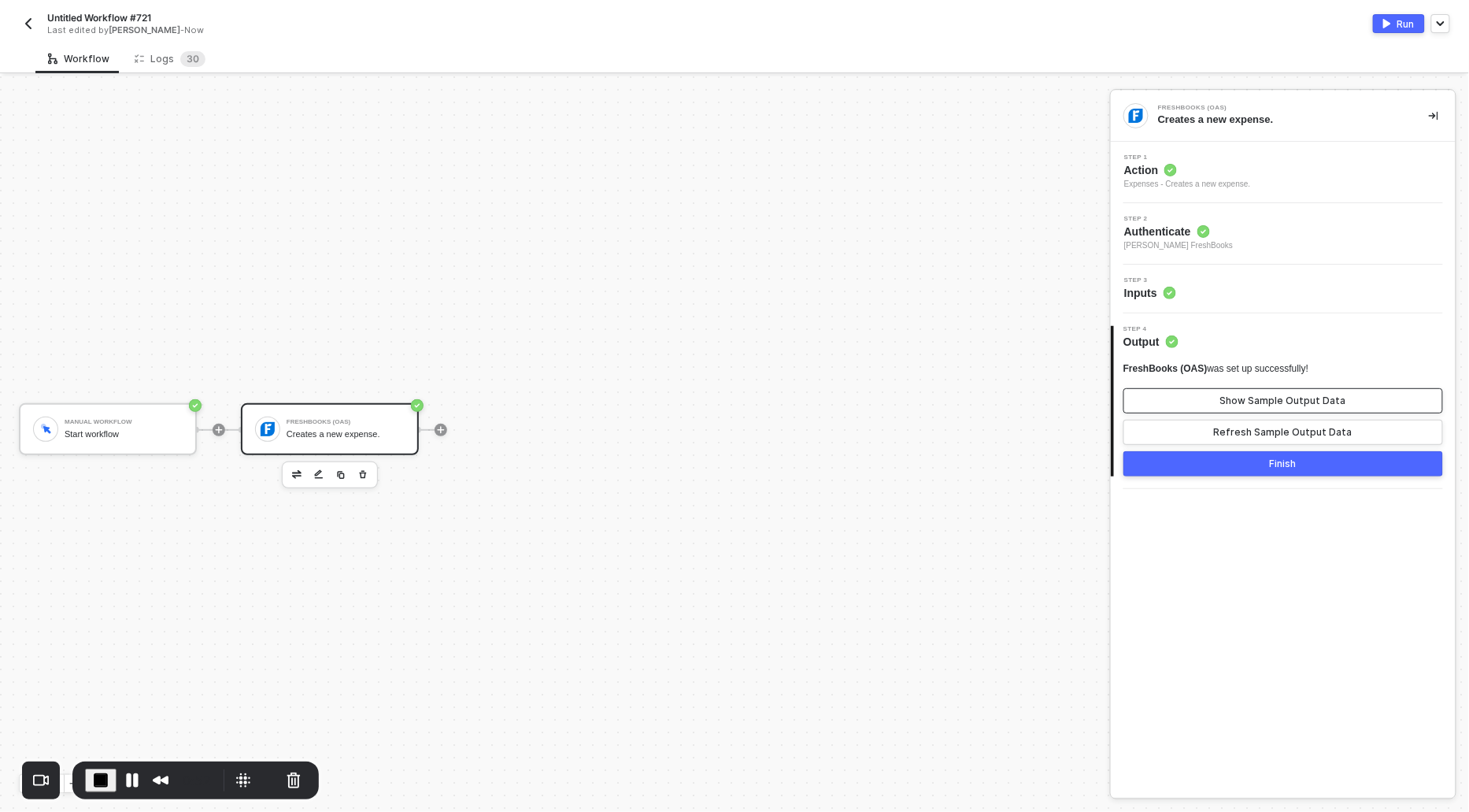
click at [1217, 402] on button "Show Sample Output Data" at bounding box center [1283, 401] width 320 height 26
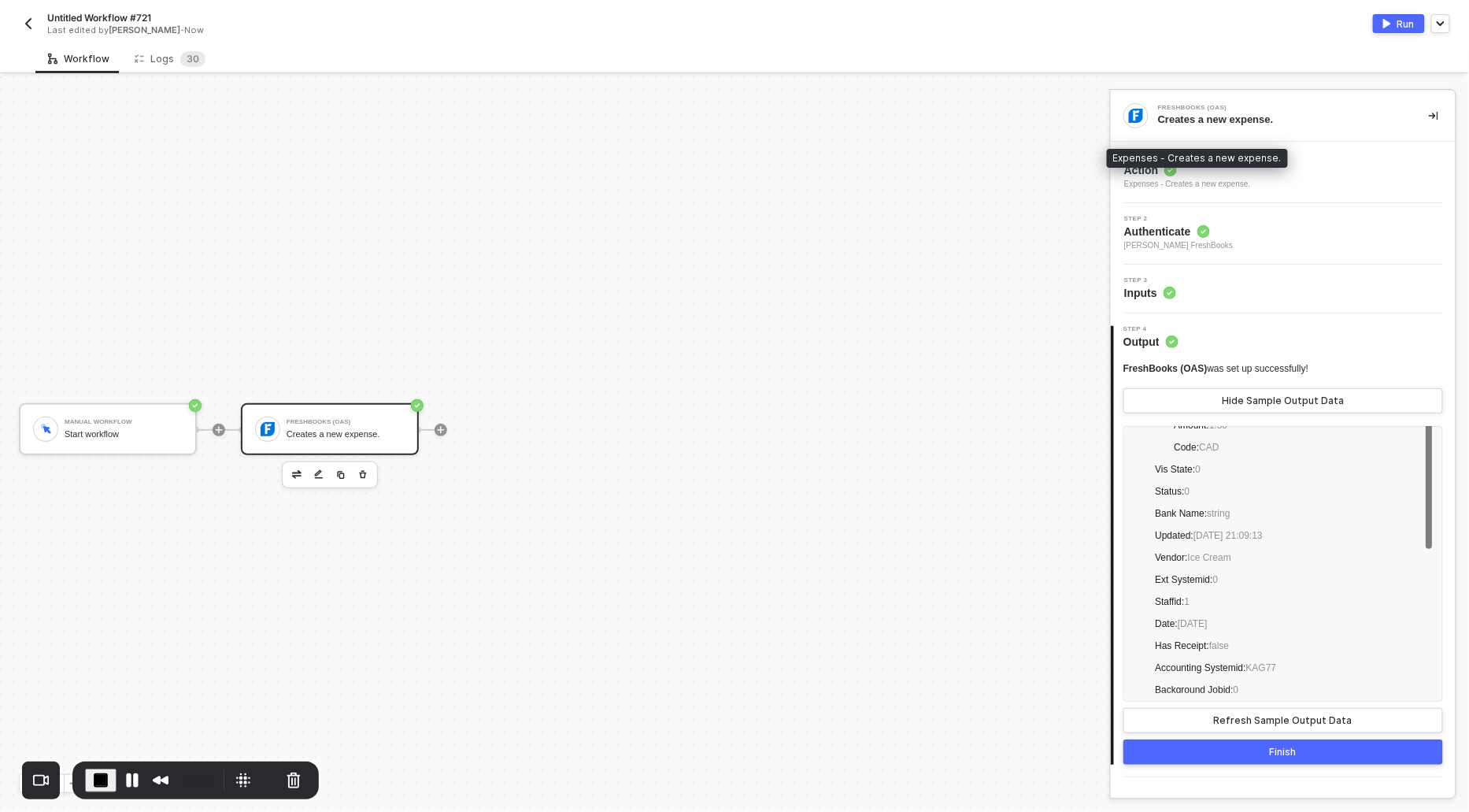
click at [1171, 173] on circle at bounding box center [1171, 170] width 13 height 13
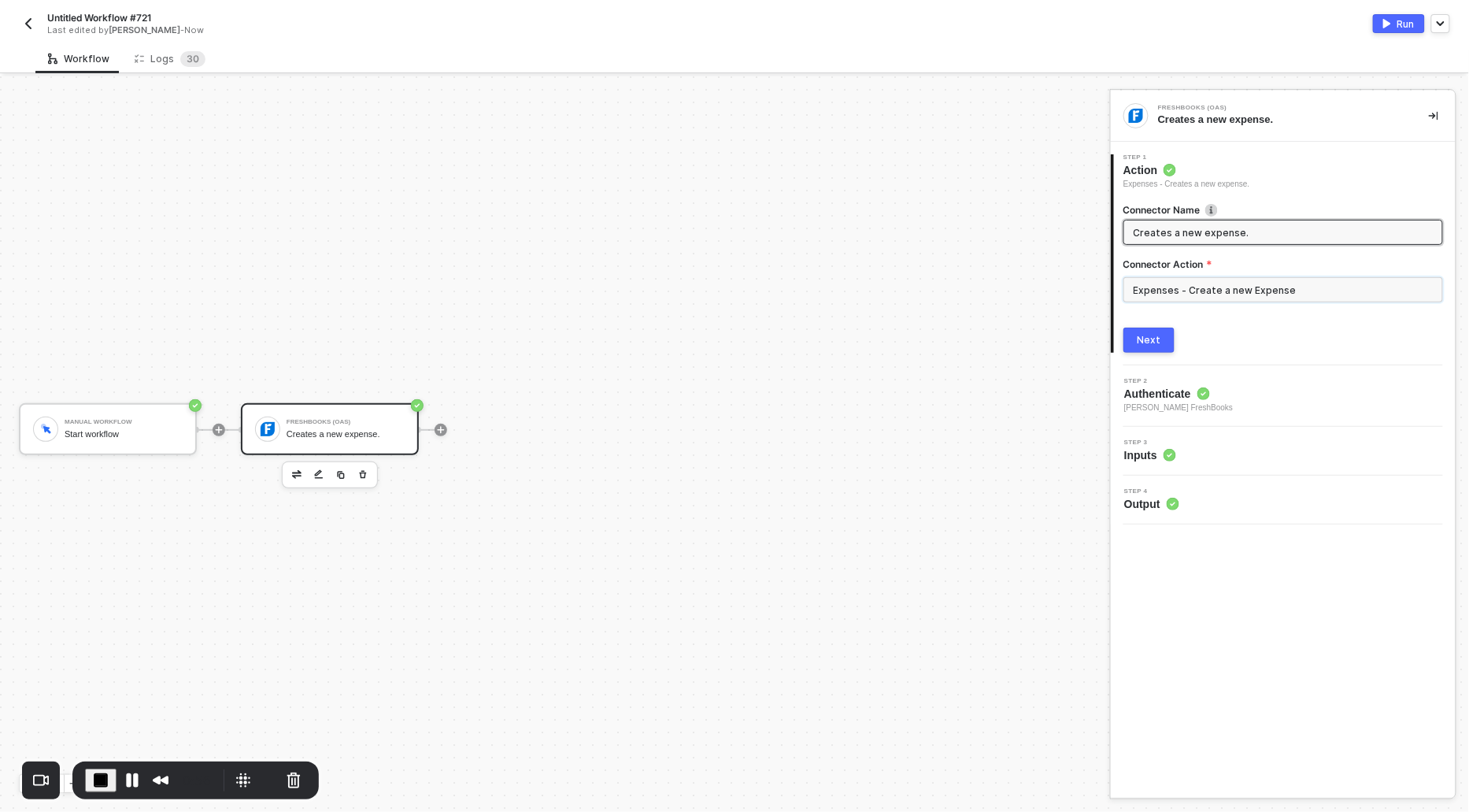
click at [1205, 286] on input "Expenses - Create a new Expense" at bounding box center [1283, 290] width 320 height 26
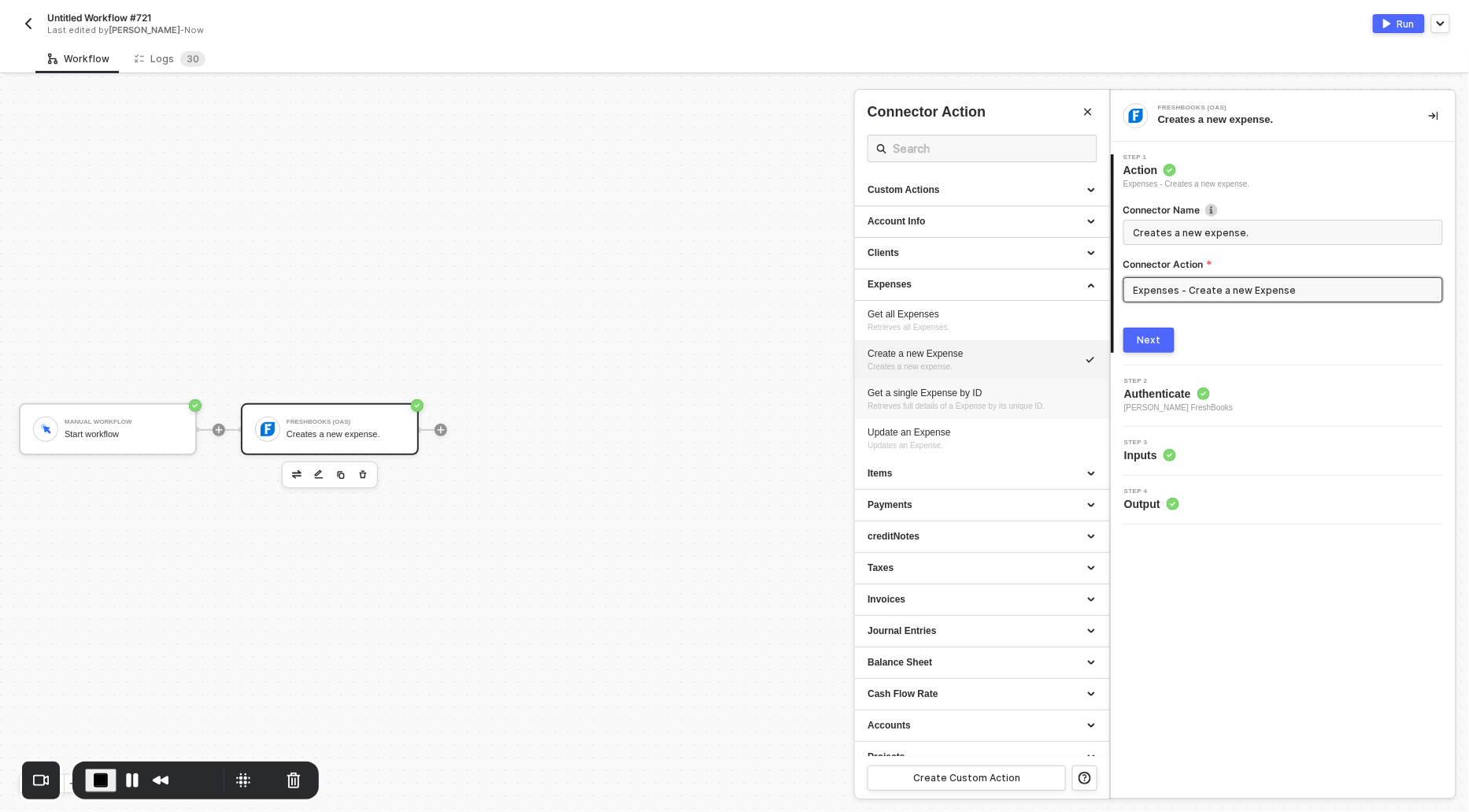
click at [892, 391] on div "Get a single Expense by ID" at bounding box center [981, 393] width 229 height 14
type input "Retrieves full details of a Expense by its unique ID."
type input "Expenses - Get a single Expense by ID"
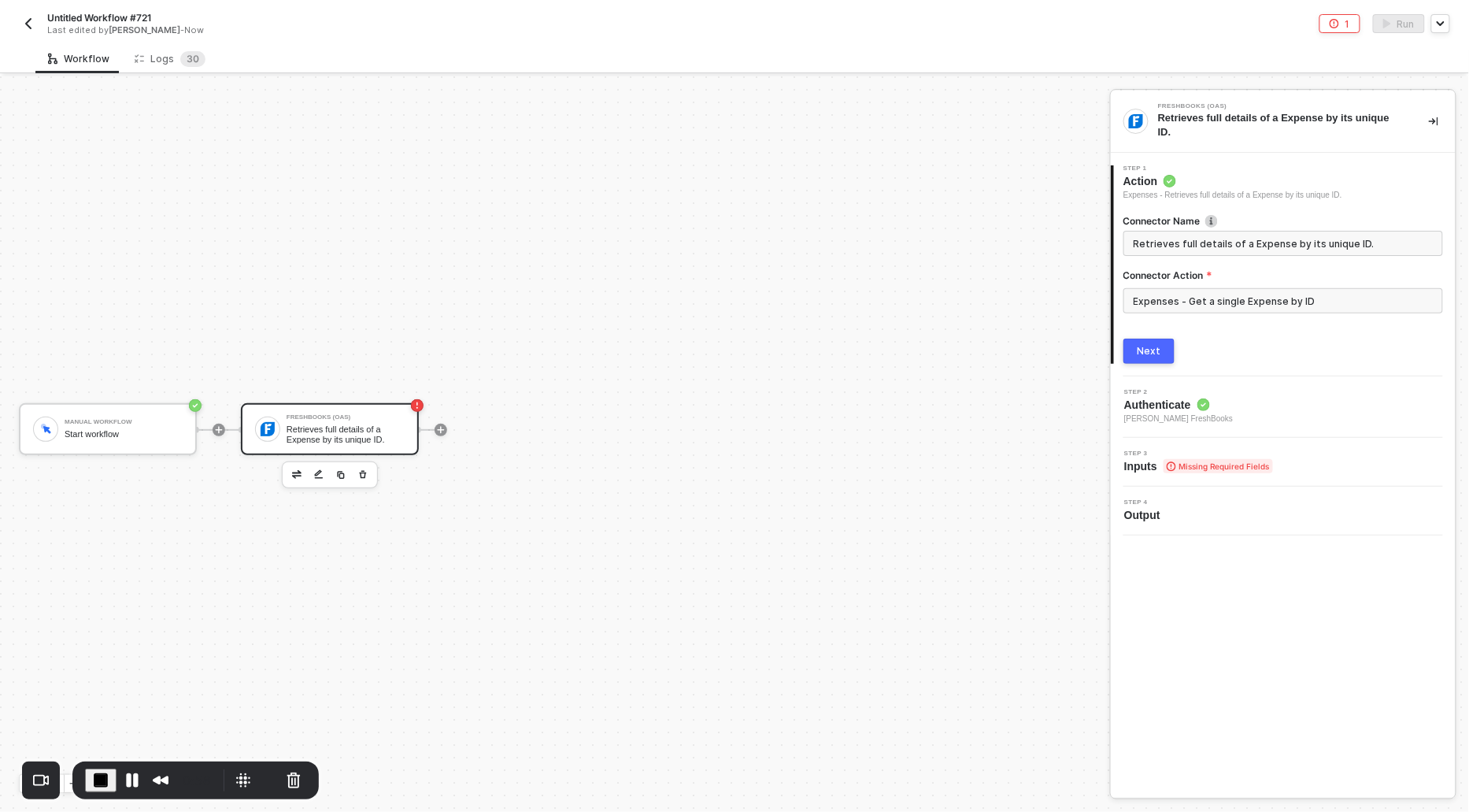
click at [1126, 353] on button "Next" at bounding box center [1149, 351] width 51 height 26
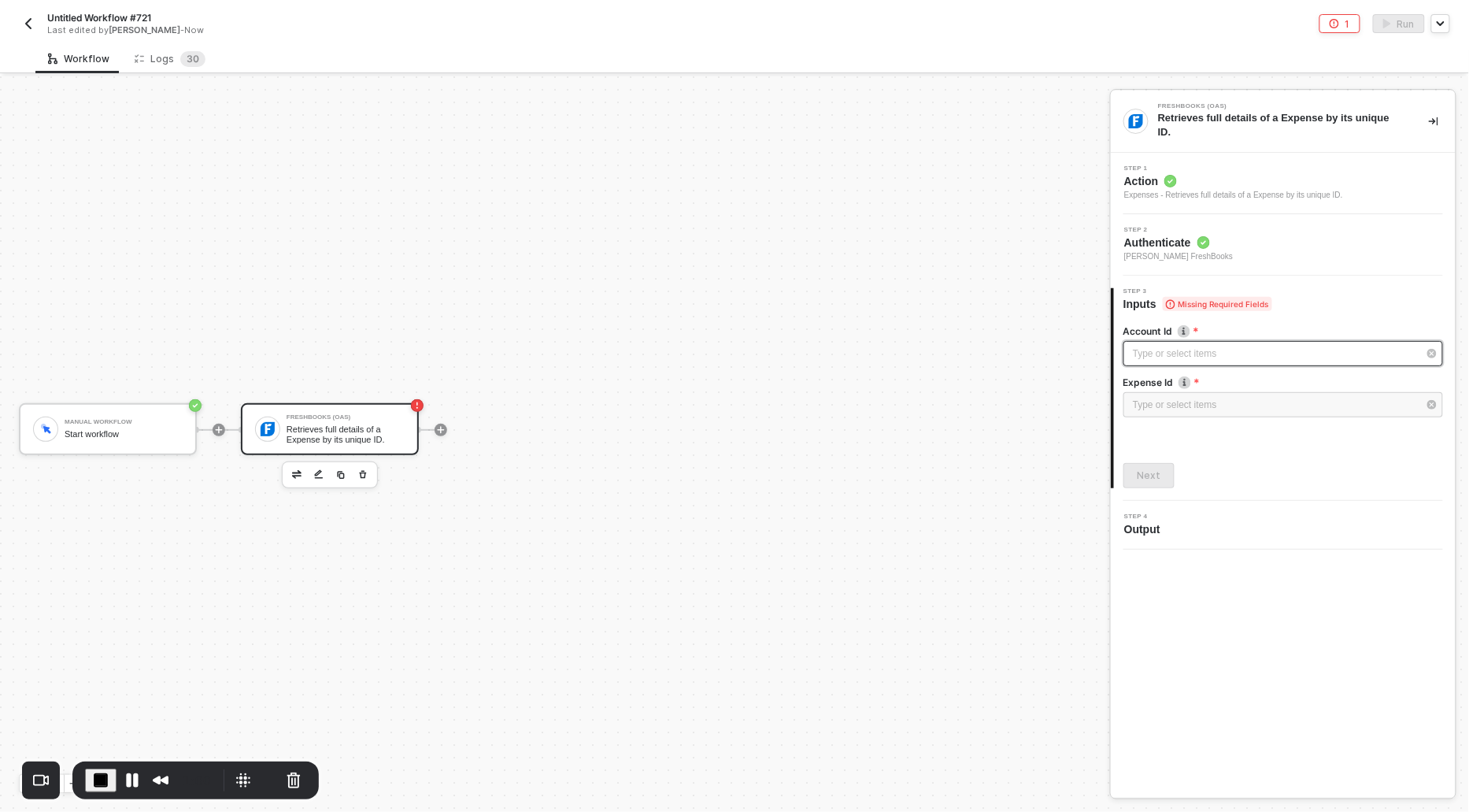
click at [1176, 351] on div "Type or select items ﻿" at bounding box center [1275, 354] width 285 height 15
click at [905, 235] on div "Alloy Automation" at bounding box center [982, 235] width 230 height 26
click at [1170, 407] on div "Type or select items ﻿" at bounding box center [1275, 405] width 285 height 15
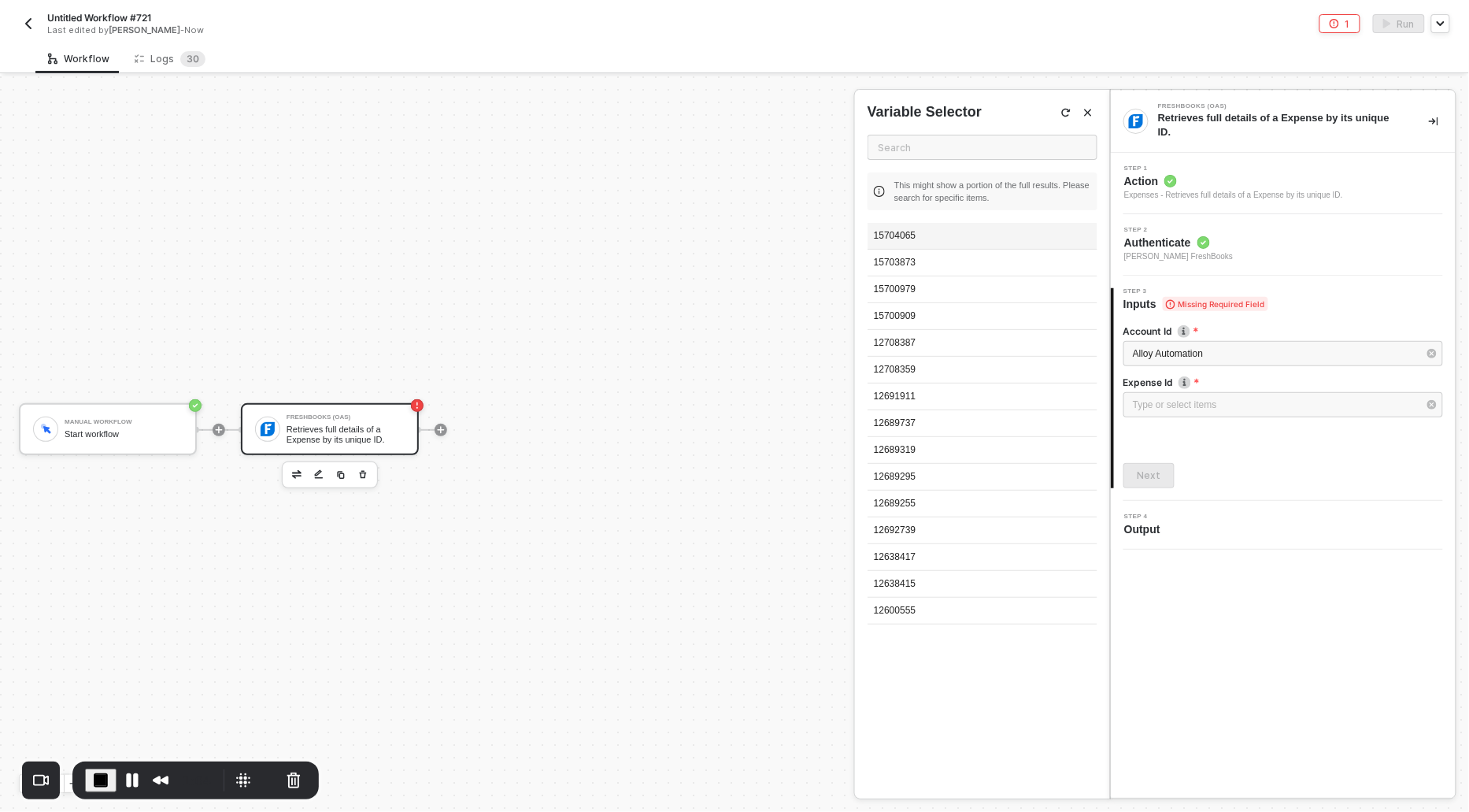
click at [905, 236] on div "15704065" at bounding box center [982, 235] width 230 height 26
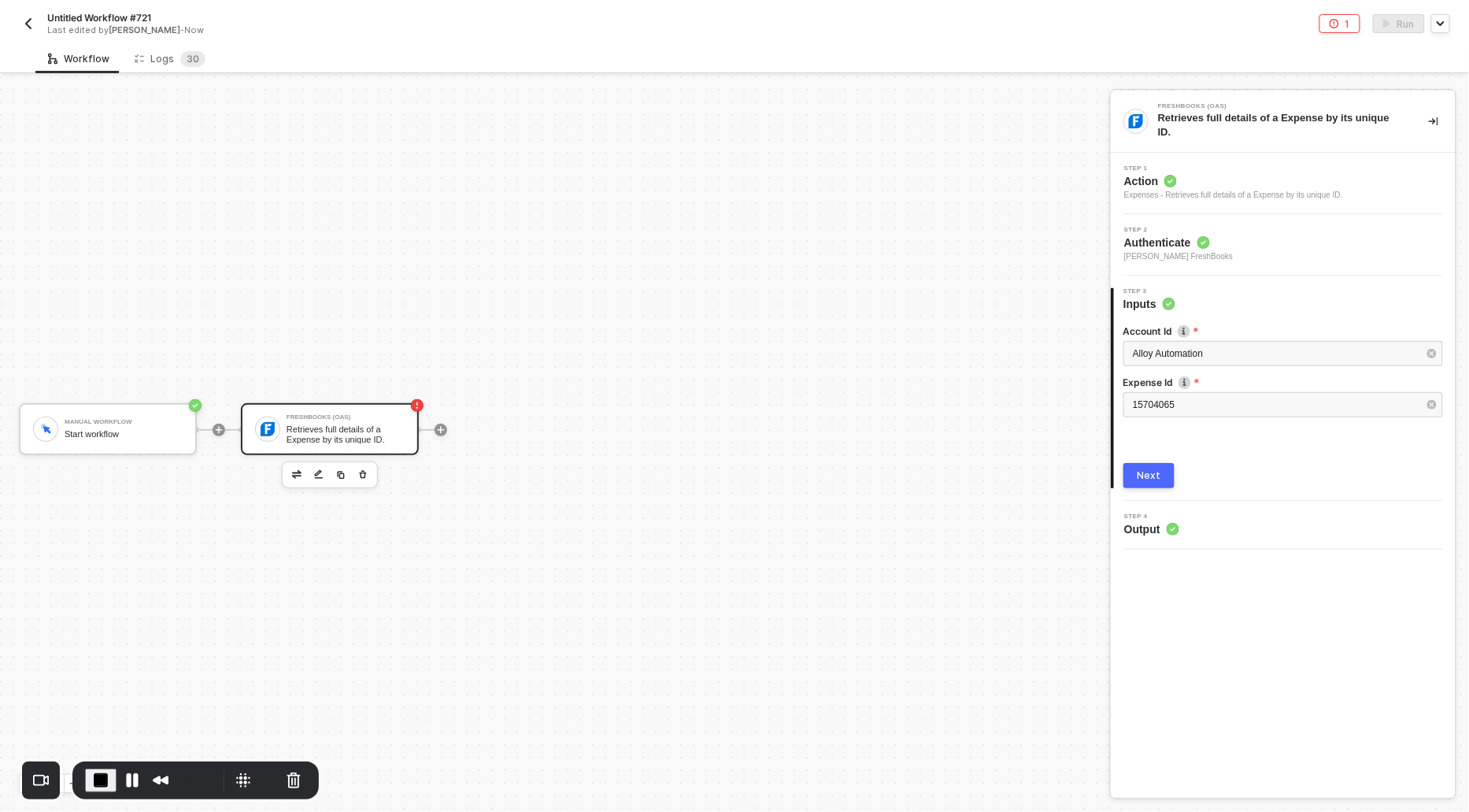
click at [1145, 467] on button "Next" at bounding box center [1149, 476] width 51 height 26
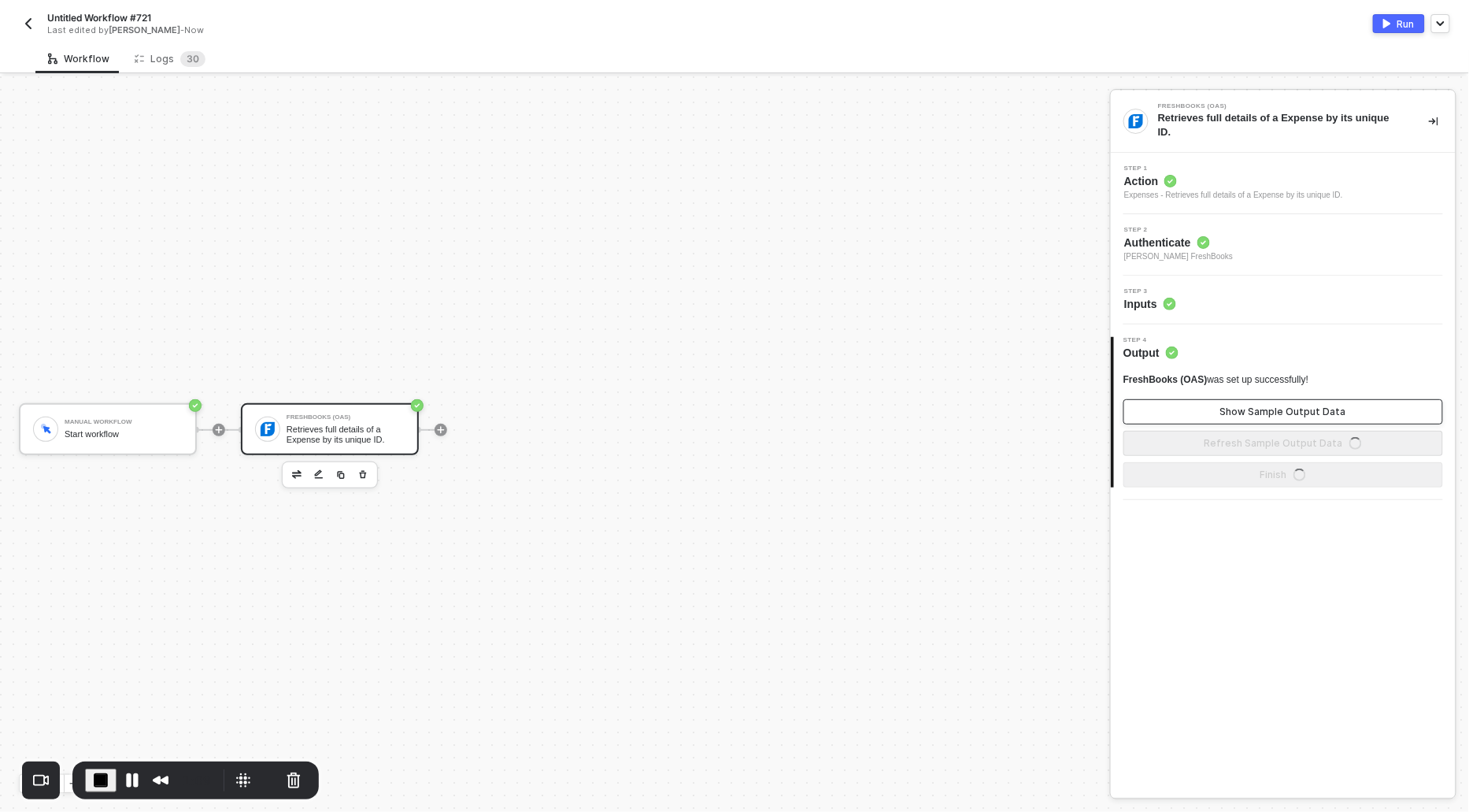
click at [1183, 414] on button "Show Sample Output Data" at bounding box center [1283, 412] width 320 height 26
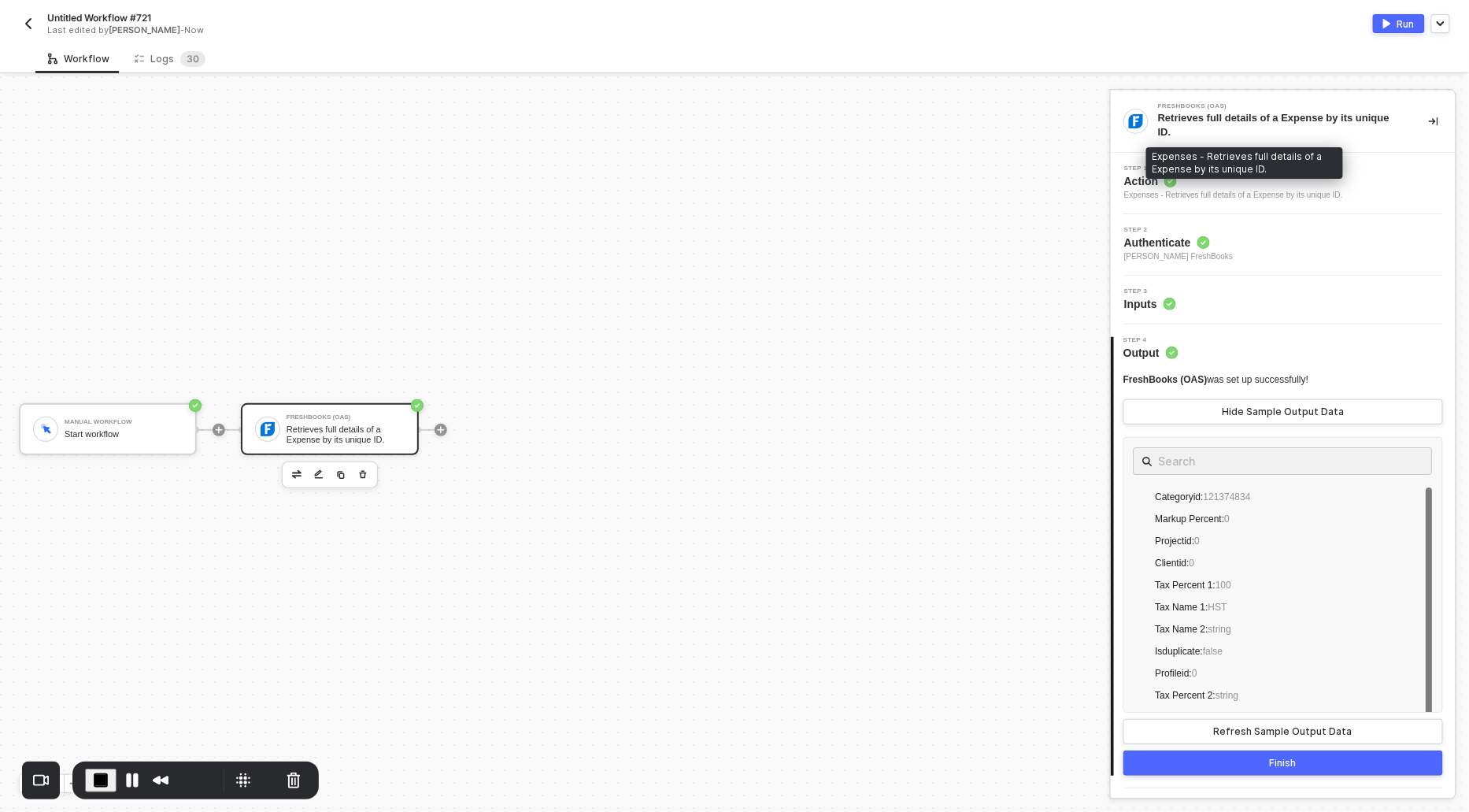
click at [1157, 200] on div "Expenses - Retrieves full details of a Expense by its unique ID." at bounding box center [1234, 195] width 219 height 13
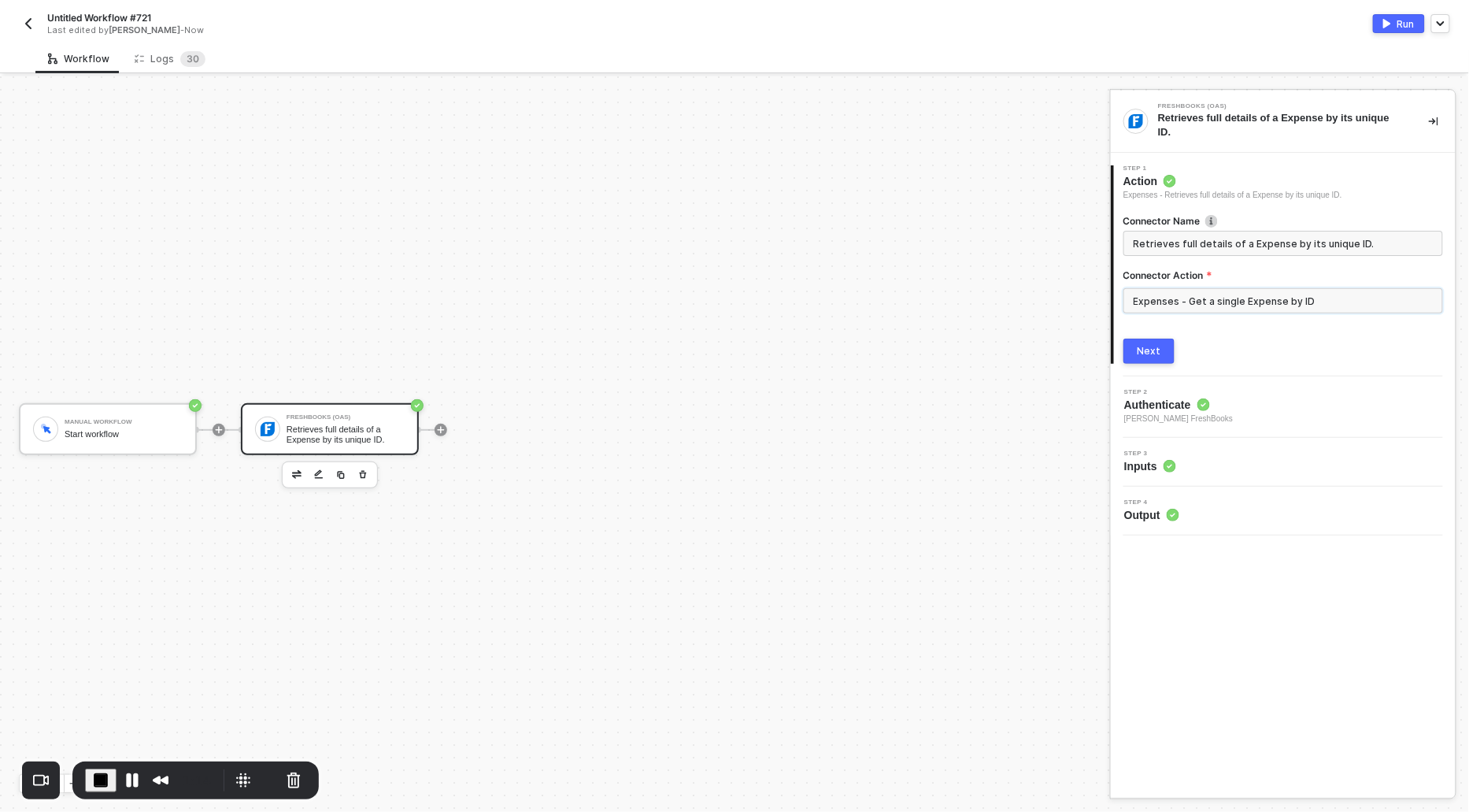
click at [1189, 302] on input "Expenses - Get a single Expense by ID" at bounding box center [1283, 301] width 320 height 26
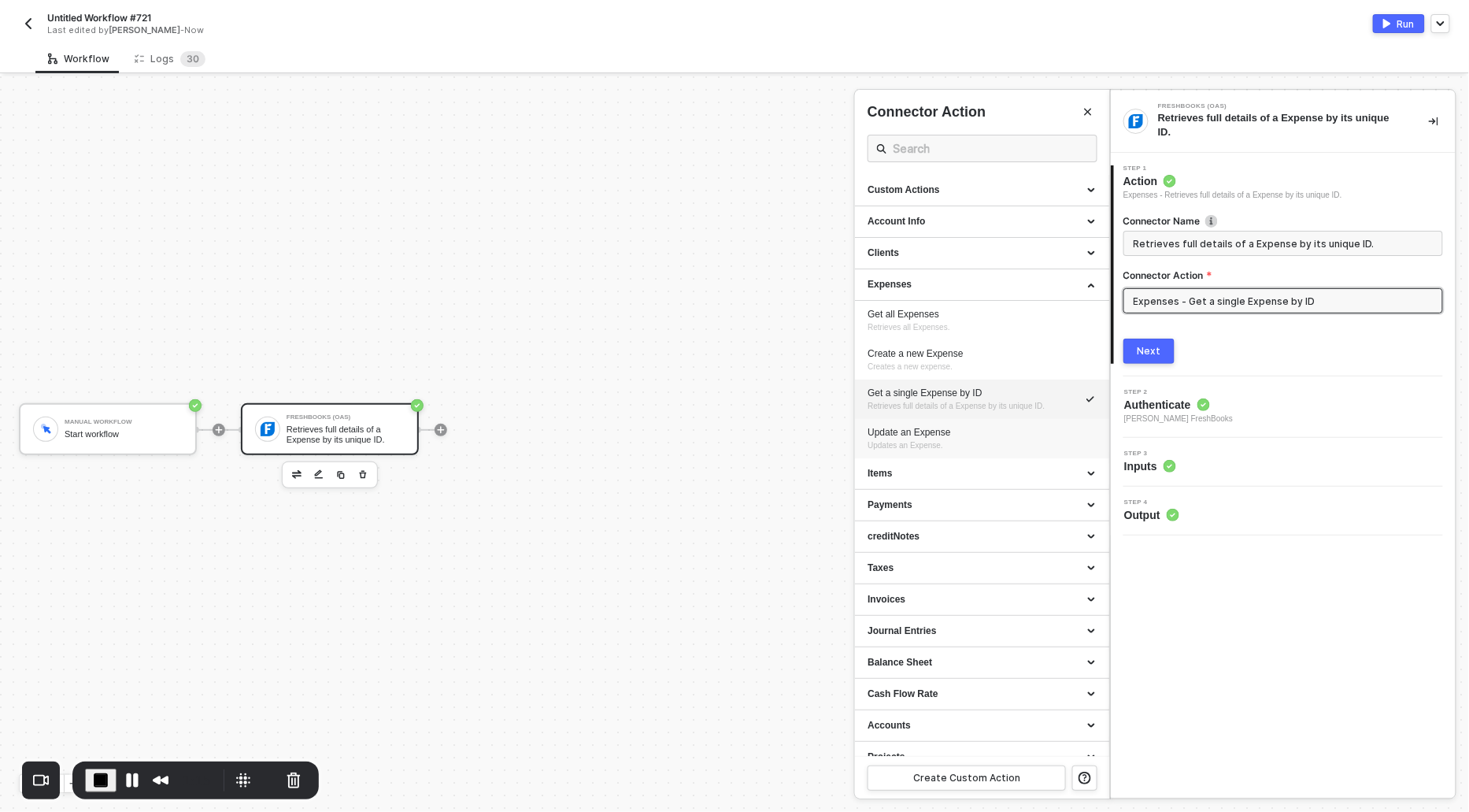
click at [906, 436] on div "Update an Expense" at bounding box center [981, 432] width 229 height 14
type input "Updates an Expense."
type input "Expenses - Update an Expense"
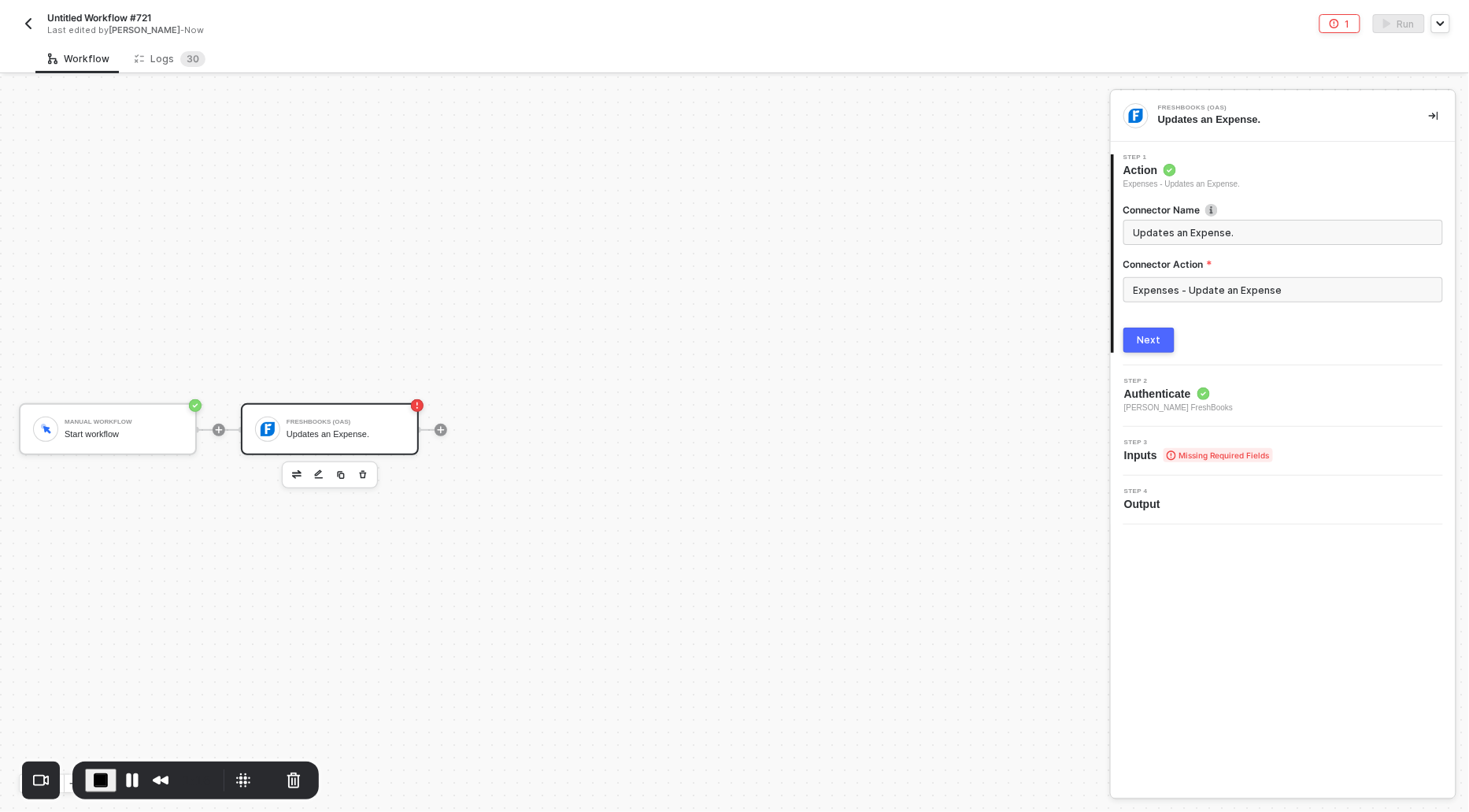
click at [1151, 334] on div "Next" at bounding box center [1149, 340] width 24 height 13
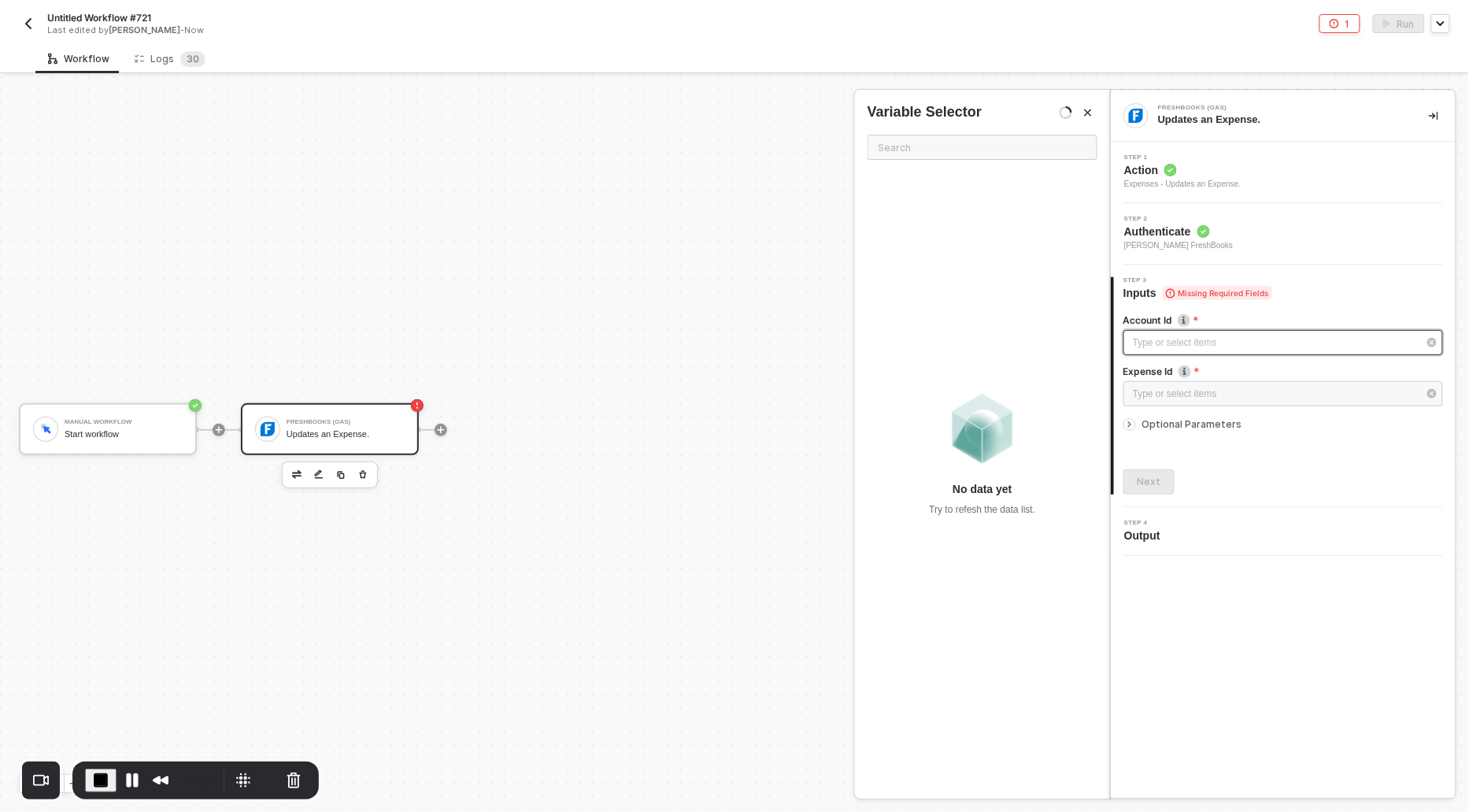
click at [1151, 338] on div "Type or select items ﻿" at bounding box center [1275, 343] width 285 height 15
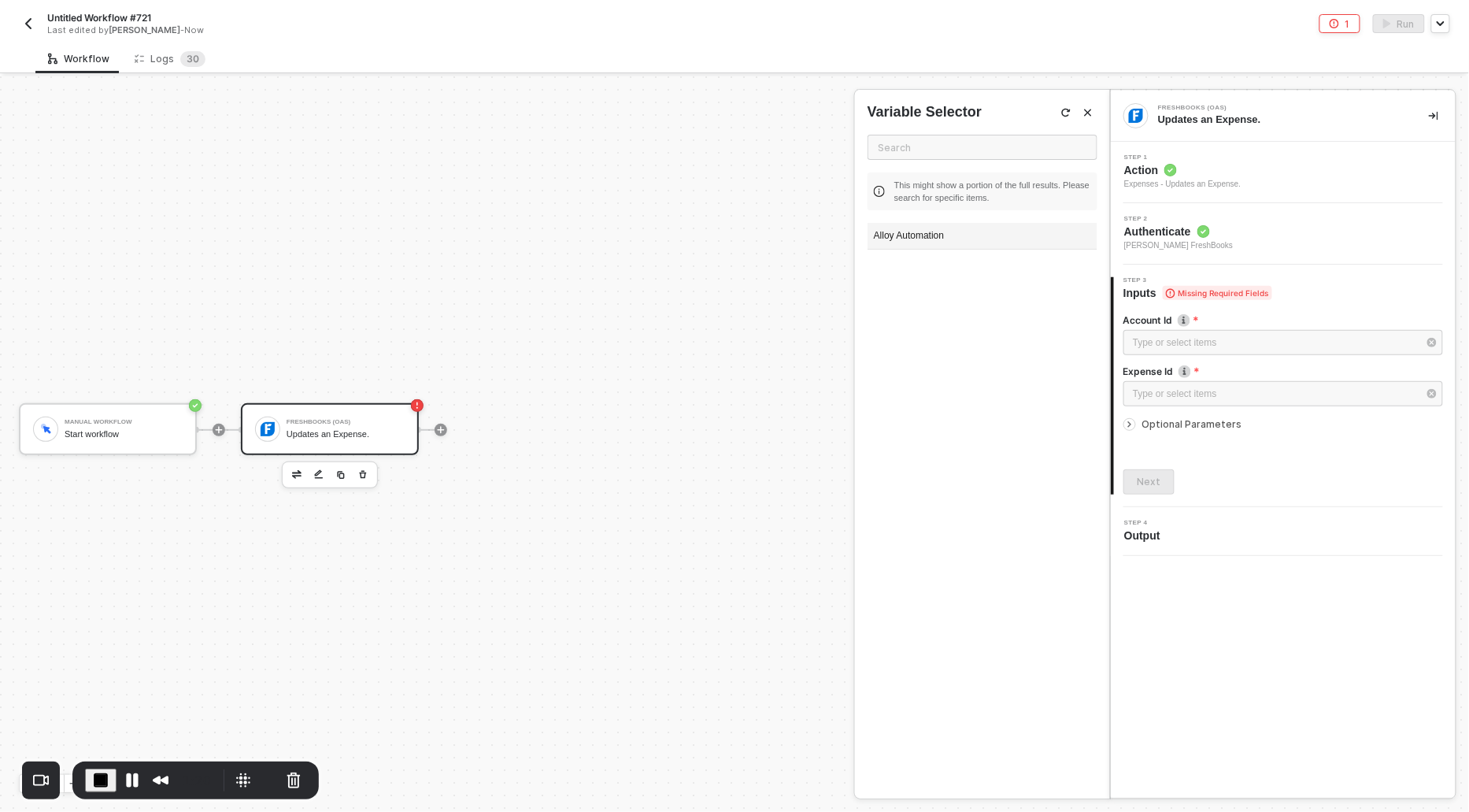
click at [909, 234] on div "Alloy Automation" at bounding box center [982, 235] width 230 height 26
click at [1183, 402] on div "Type or select items ﻿" at bounding box center [1283, 394] width 320 height 26
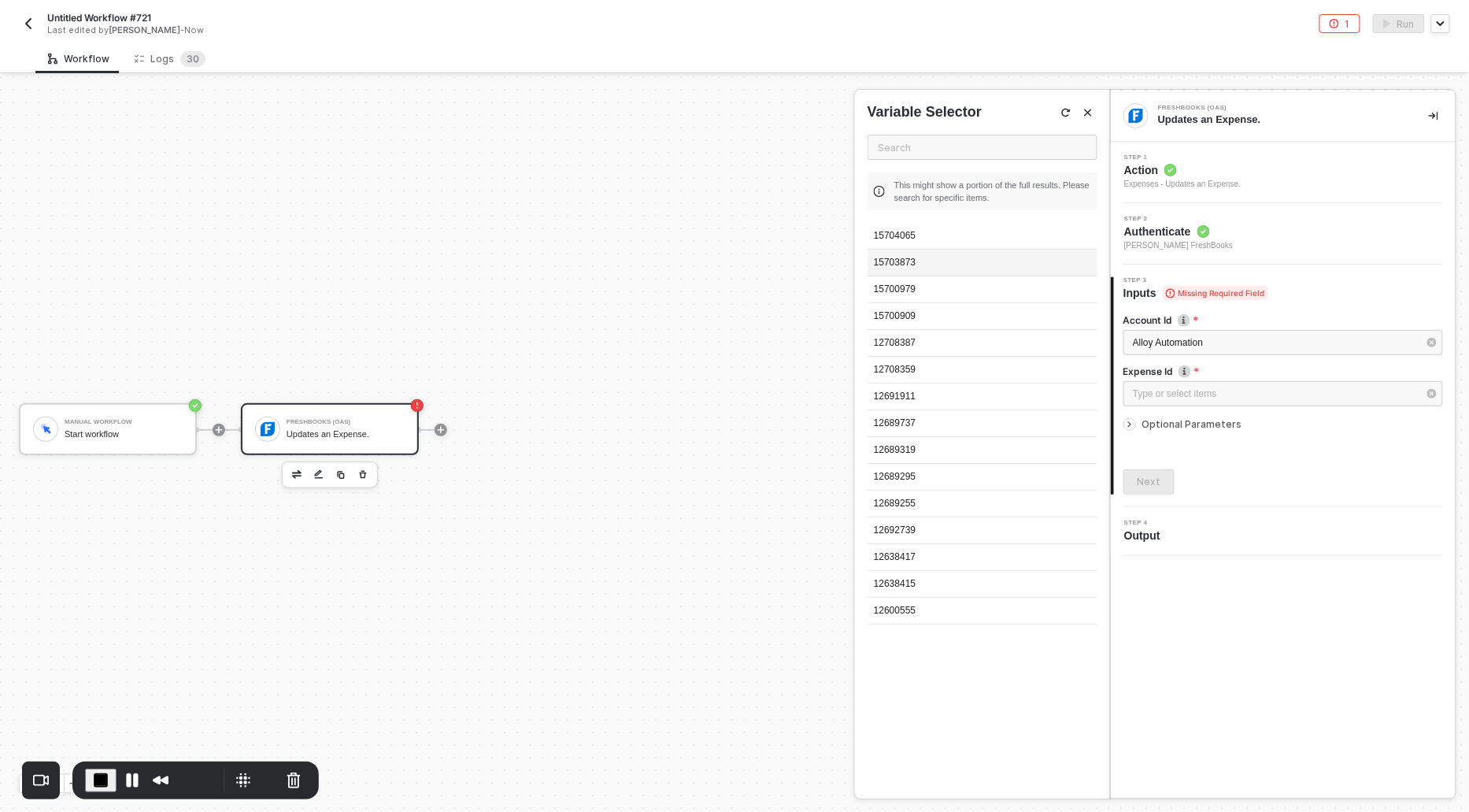
click at [906, 271] on div "15703873" at bounding box center [982, 262] width 230 height 26
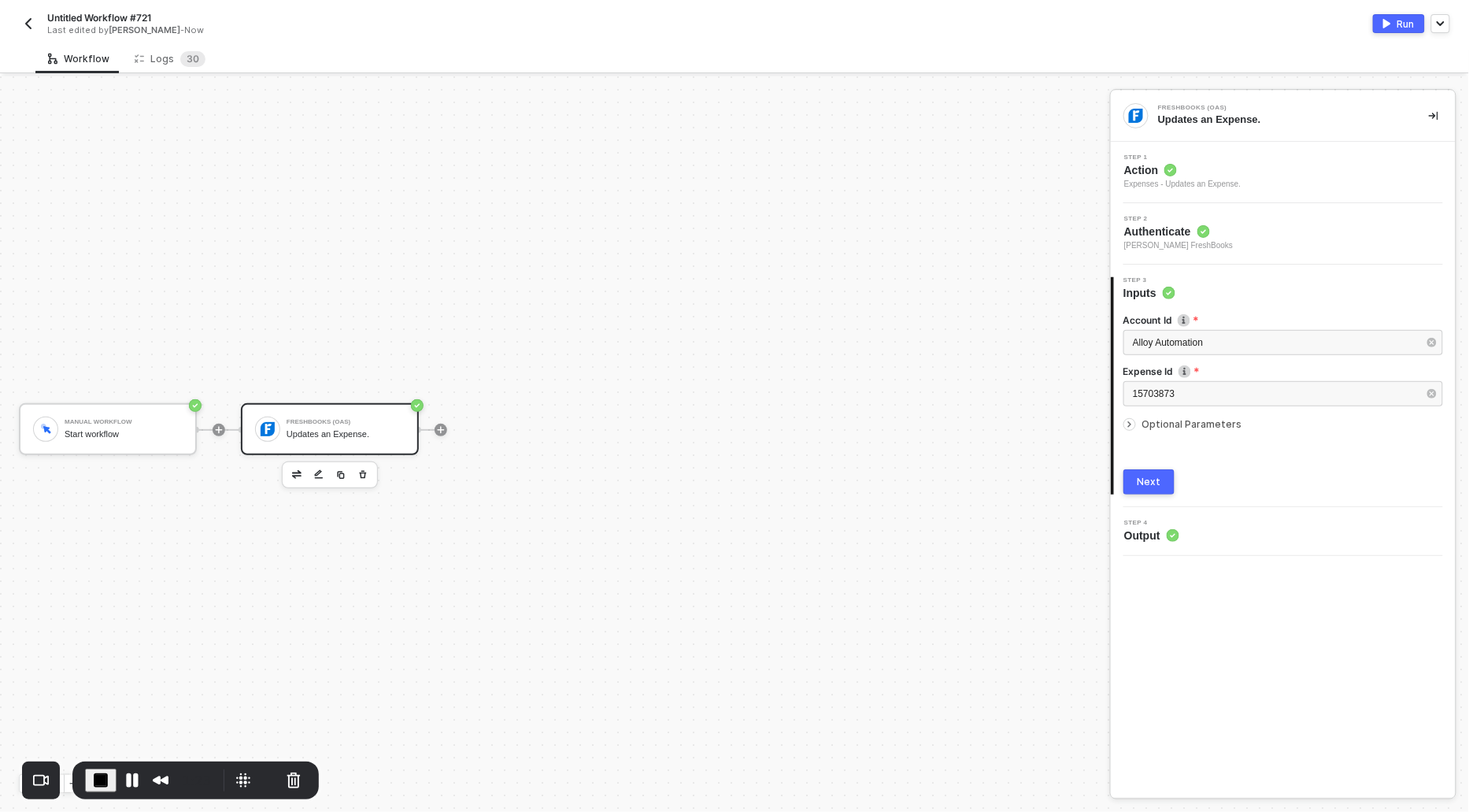
click at [1129, 418] on div at bounding box center [1130, 425] width 13 height 13
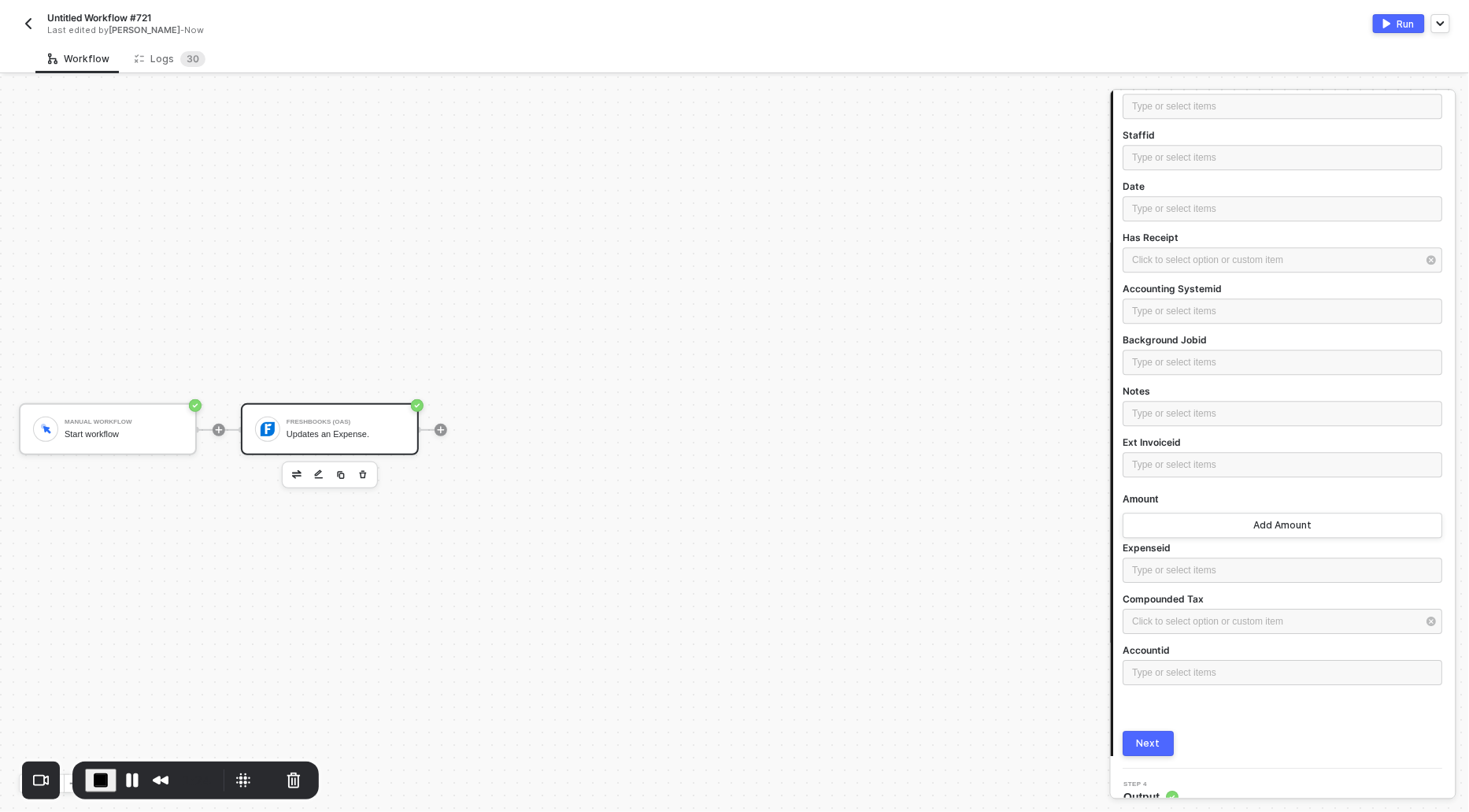
scroll to position [1466, 0]
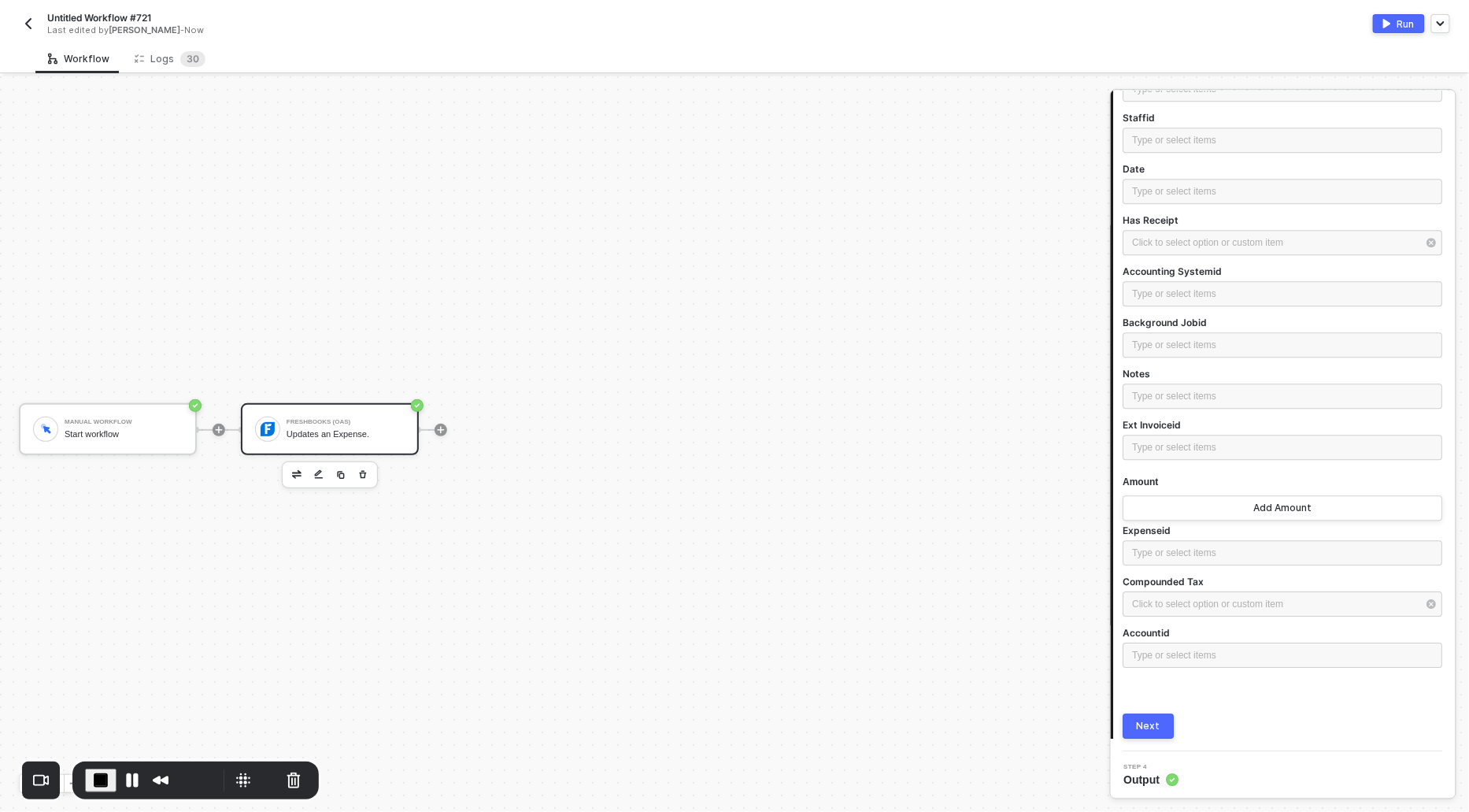
click at [1136, 725] on button "Next" at bounding box center [1149, 726] width 51 height 26
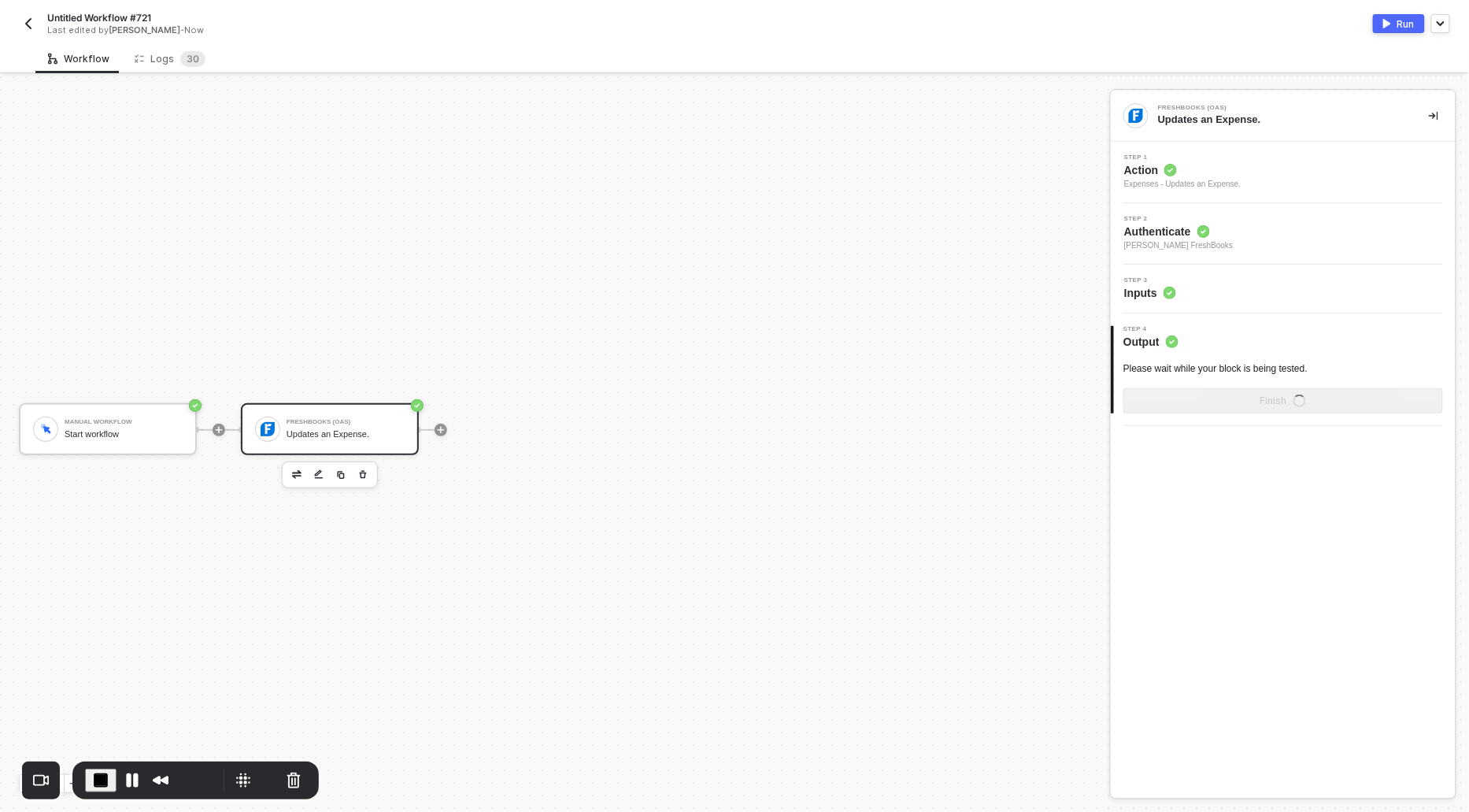
scroll to position [0, 0]
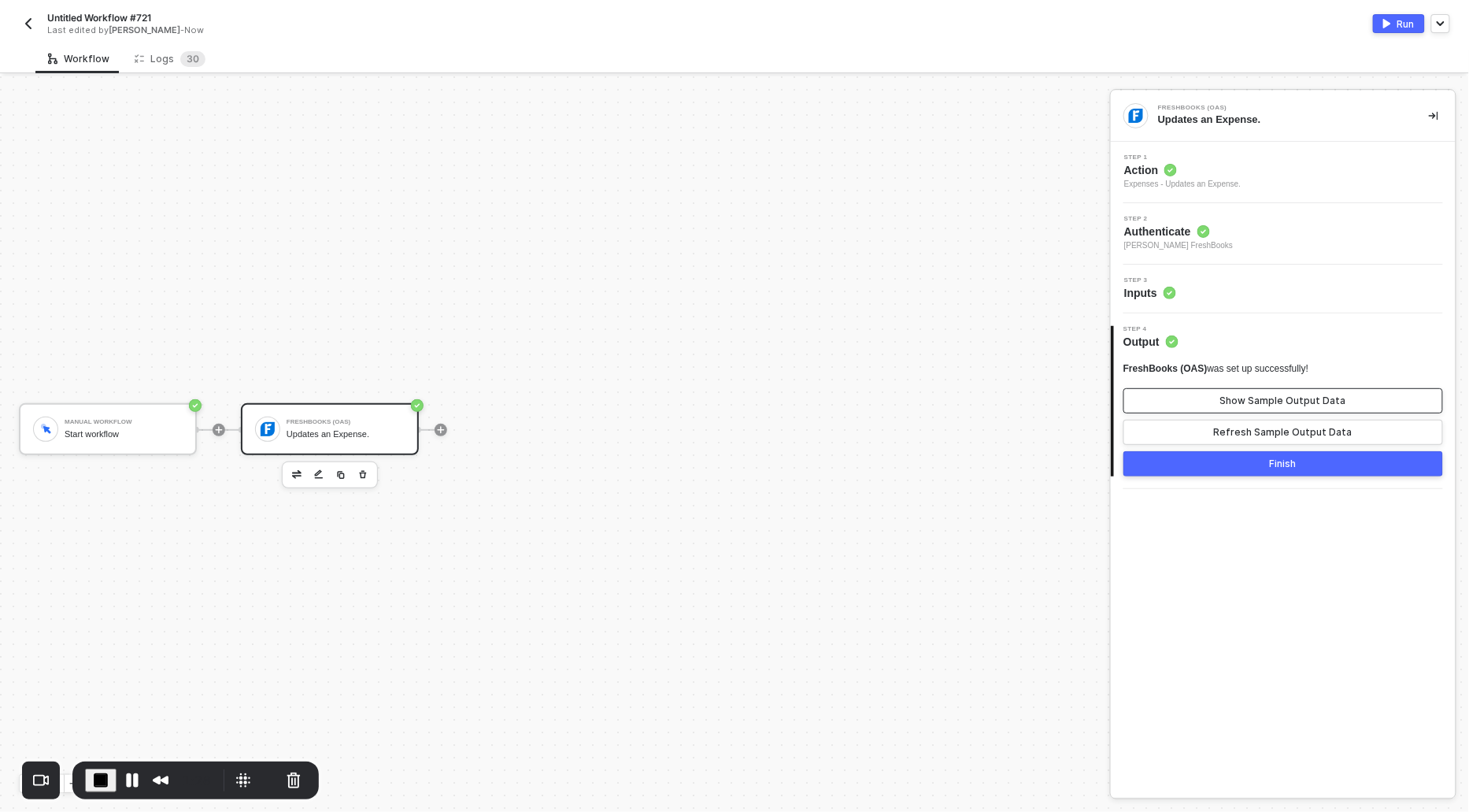
click at [1248, 396] on div "Show Sample Output Data" at bounding box center [1283, 401] width 126 height 13
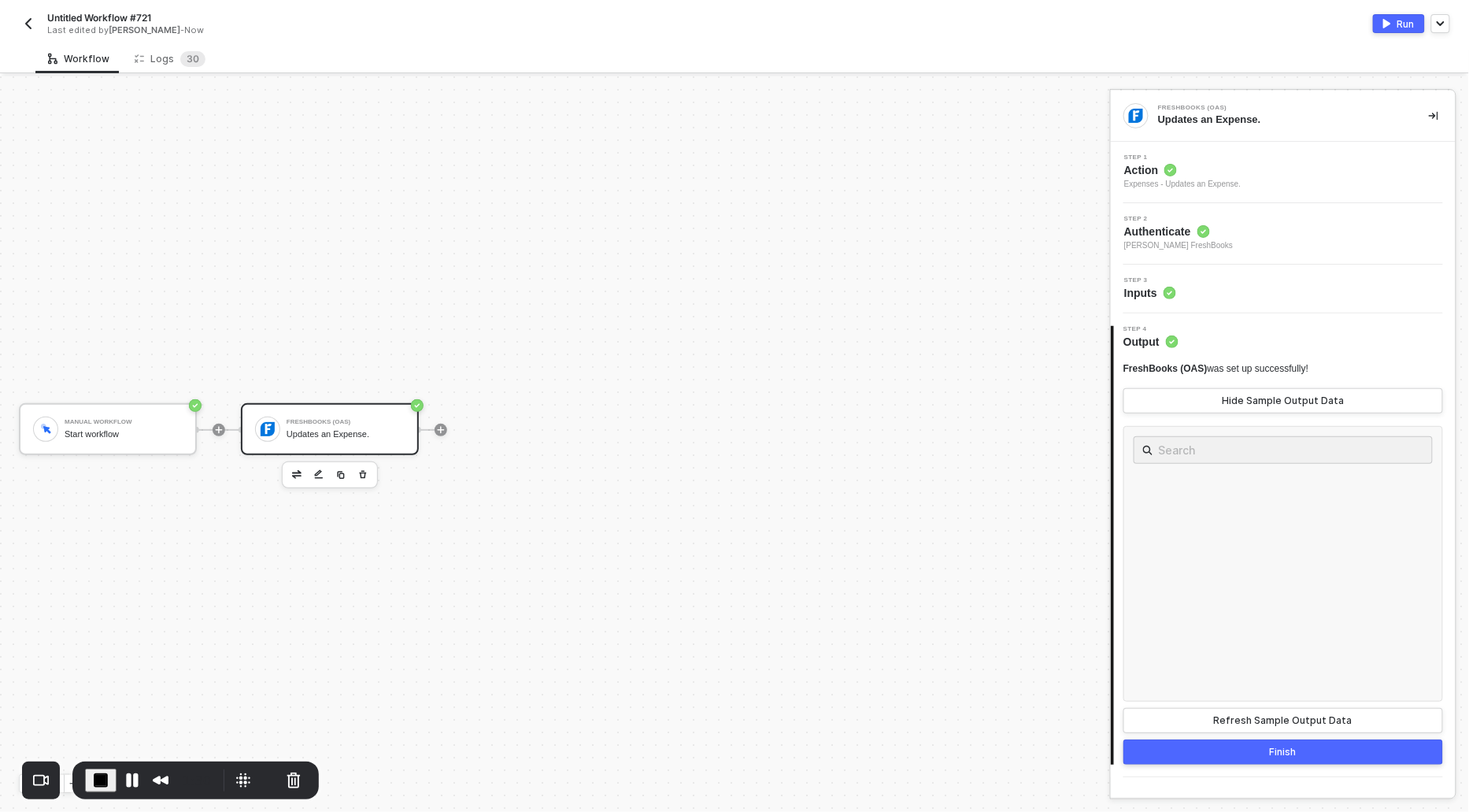
click at [1165, 159] on span "Step 1" at bounding box center [1183, 157] width 117 height 6
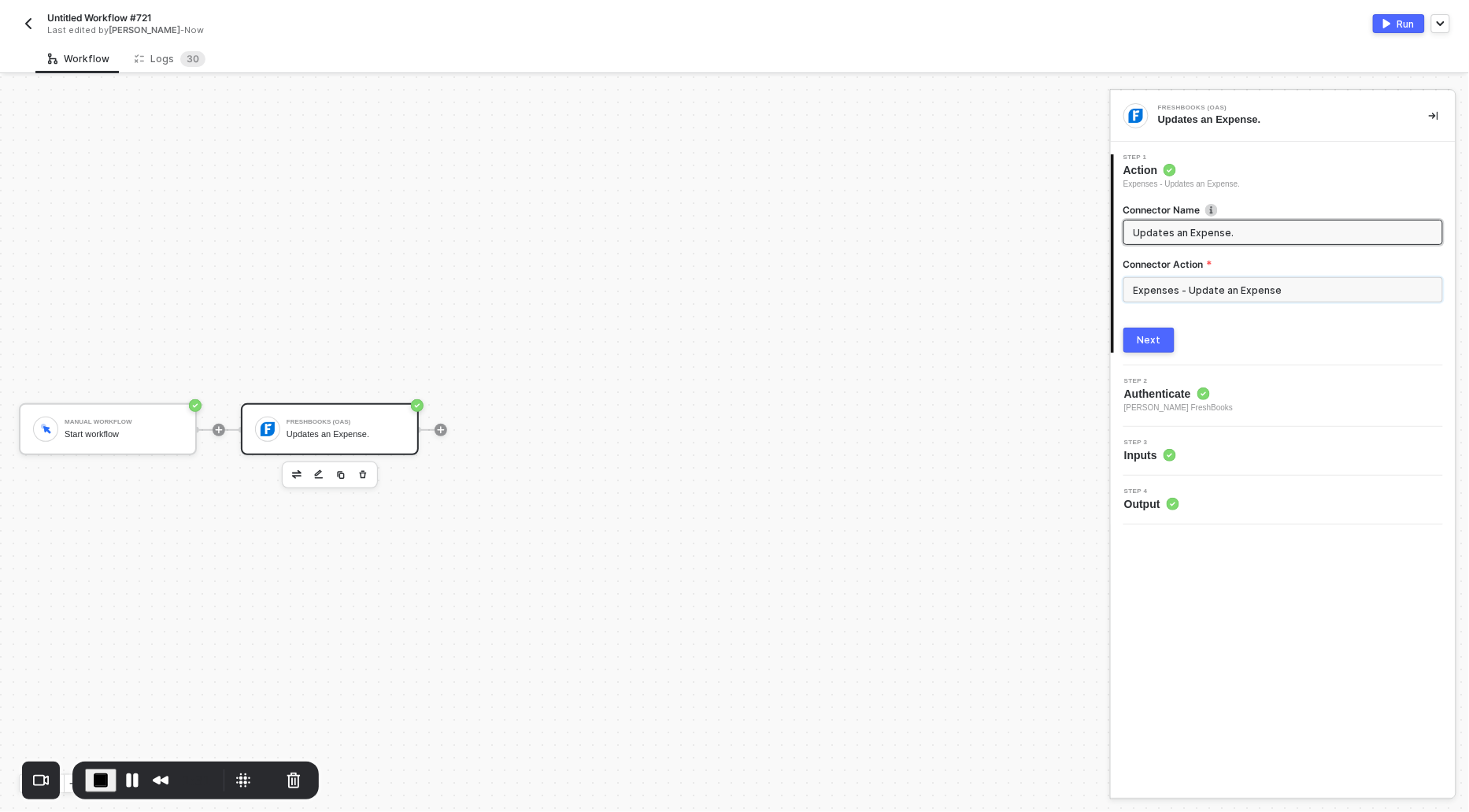
click at [1202, 292] on input "Expenses - Update an Expense" at bounding box center [1283, 290] width 320 height 26
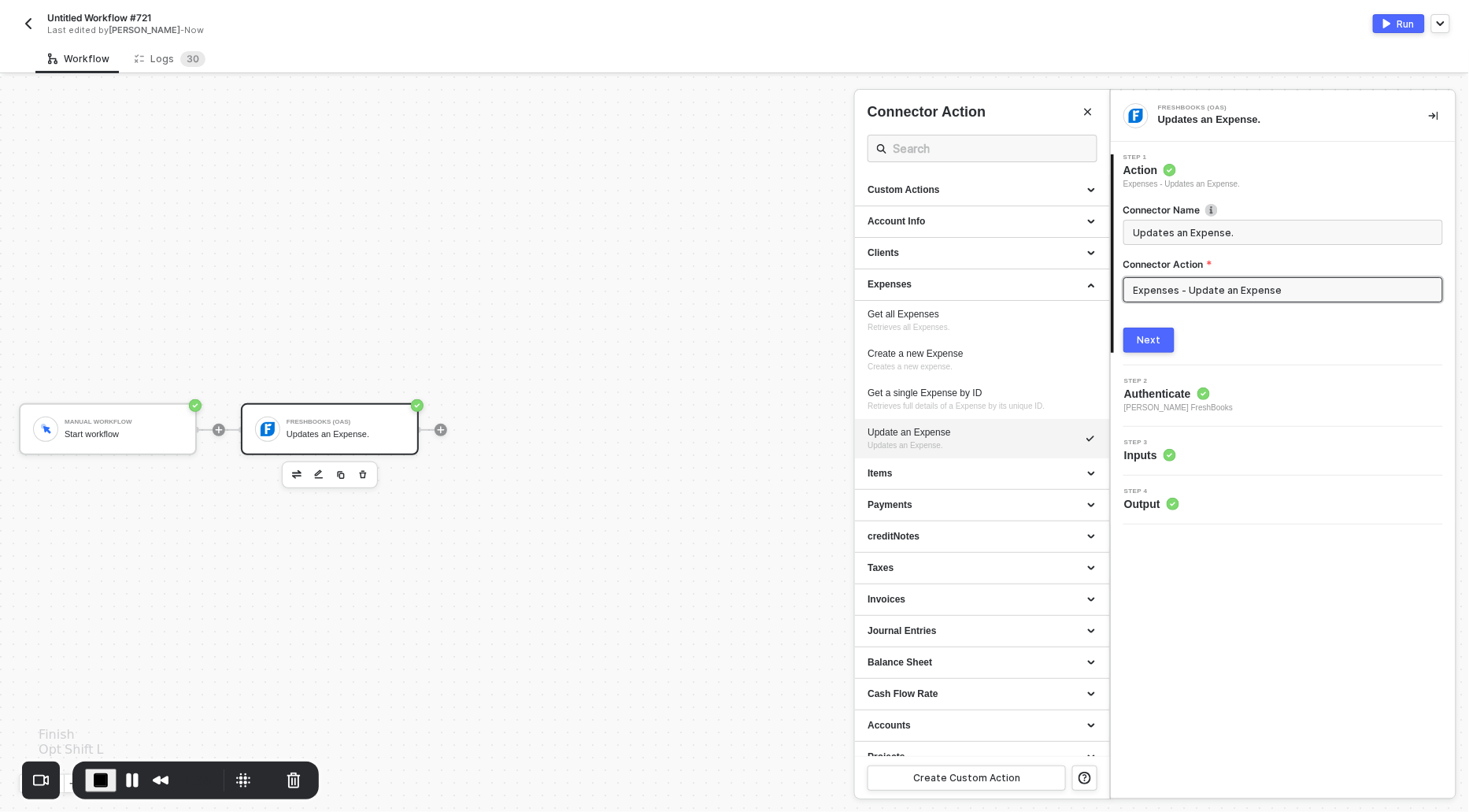
click at [98, 778] on span "End Recording" at bounding box center [100, 780] width 19 height 19
